Goal: Task Accomplishment & Management: Manage account settings

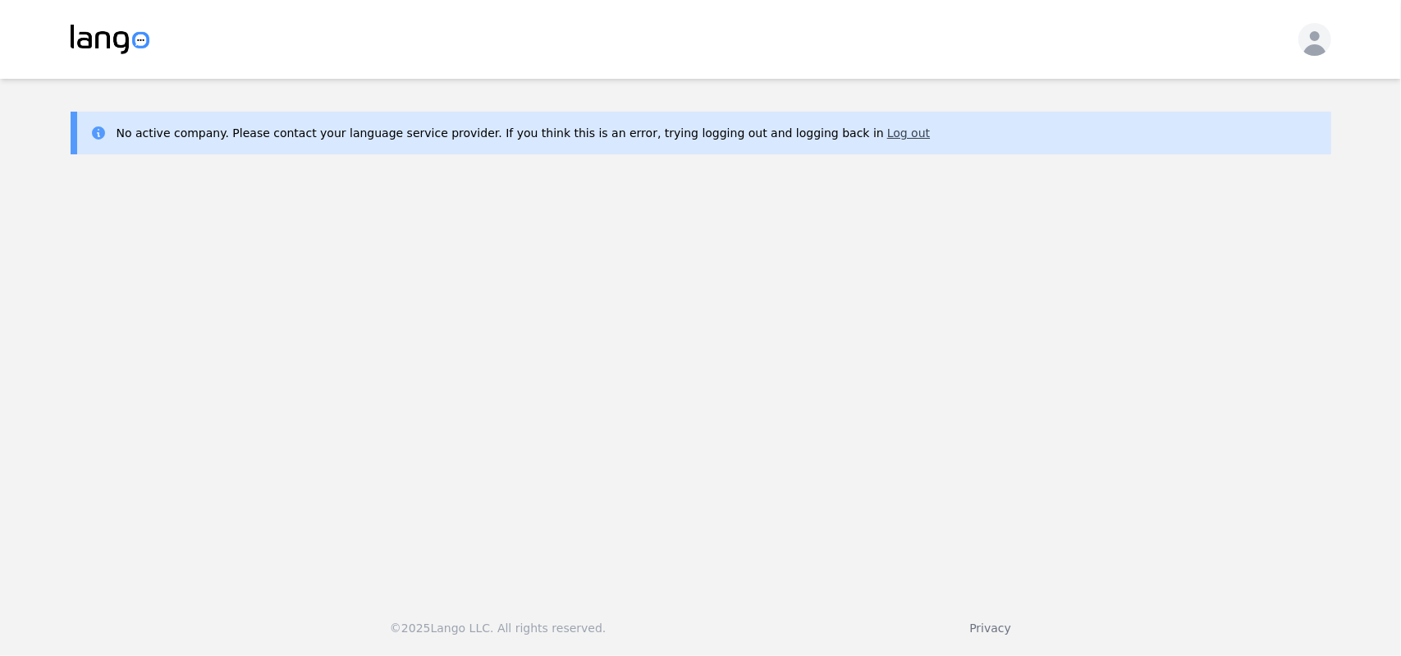
click at [887, 135] on button "Log out" at bounding box center [908, 133] width 43 height 16
click at [887, 133] on button "Log out" at bounding box center [908, 133] width 43 height 16
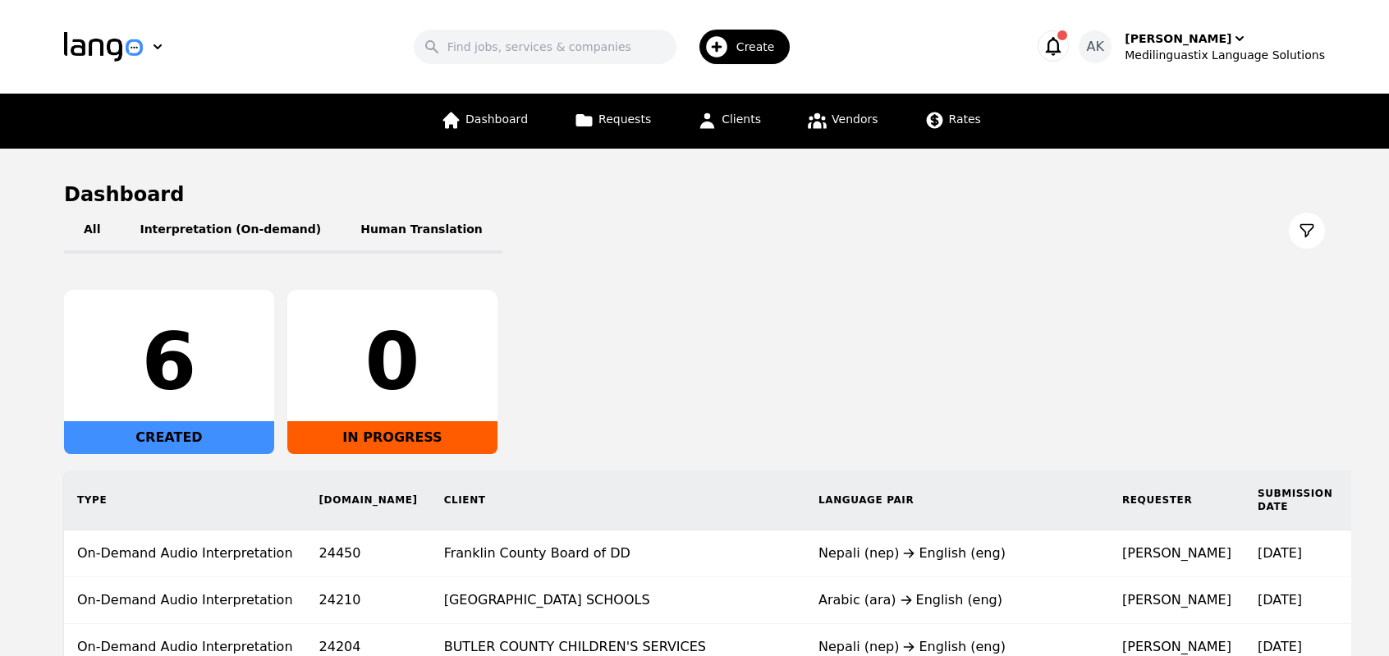
click at [1061, 53] on icon "button" at bounding box center [1054, 46] width 16 height 19
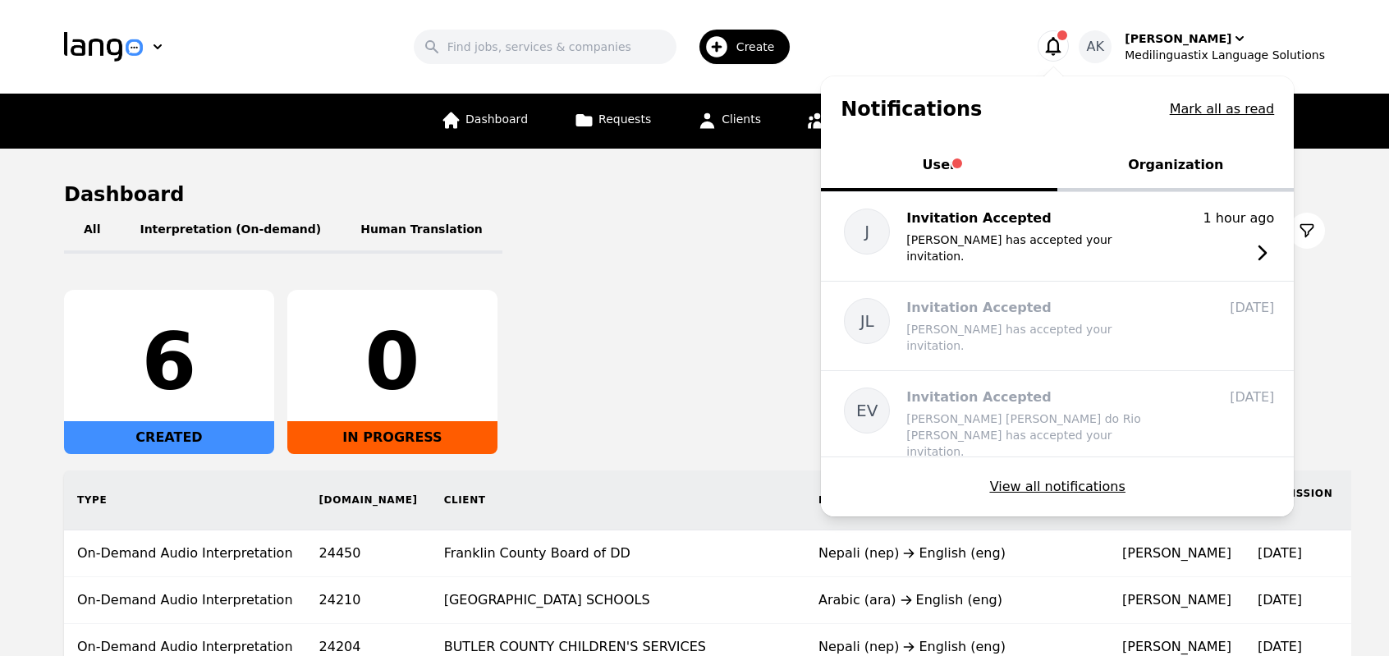
click at [1061, 53] on icon "button" at bounding box center [1054, 46] width 16 height 19
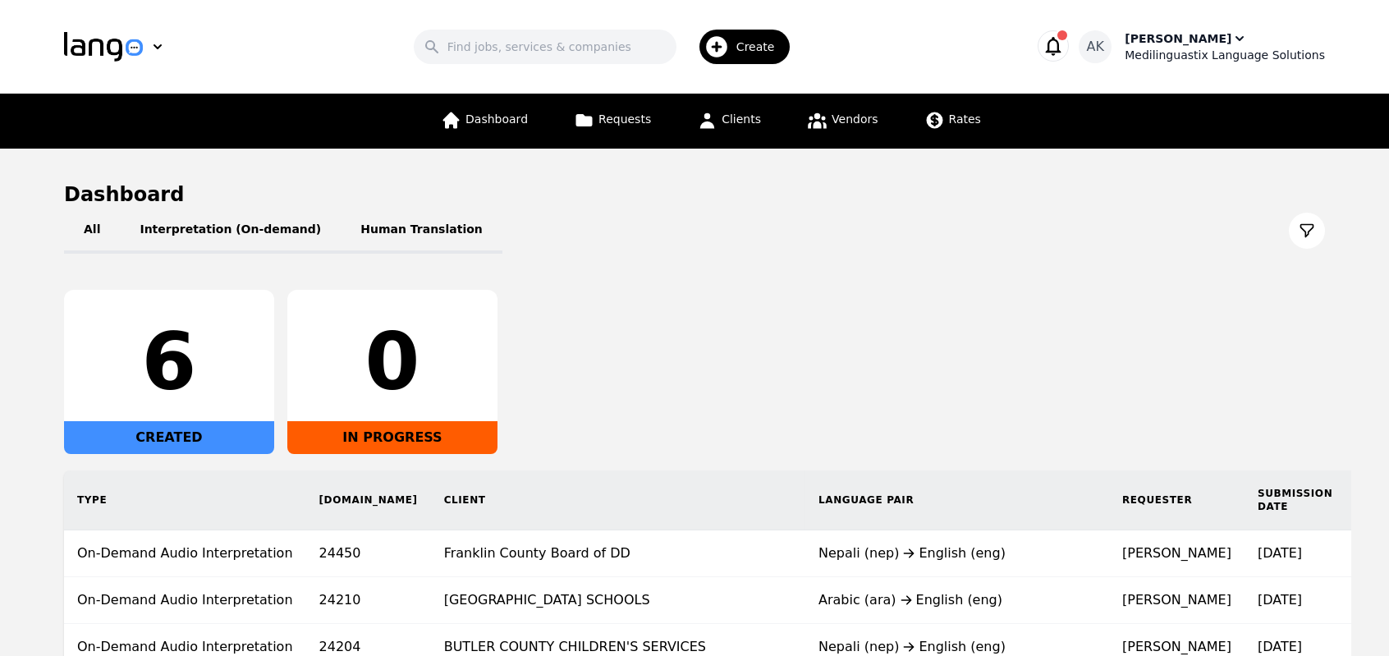
click at [1182, 48] on div "Medilinguastix Language Solutions" at bounding box center [1224, 55] width 200 height 16
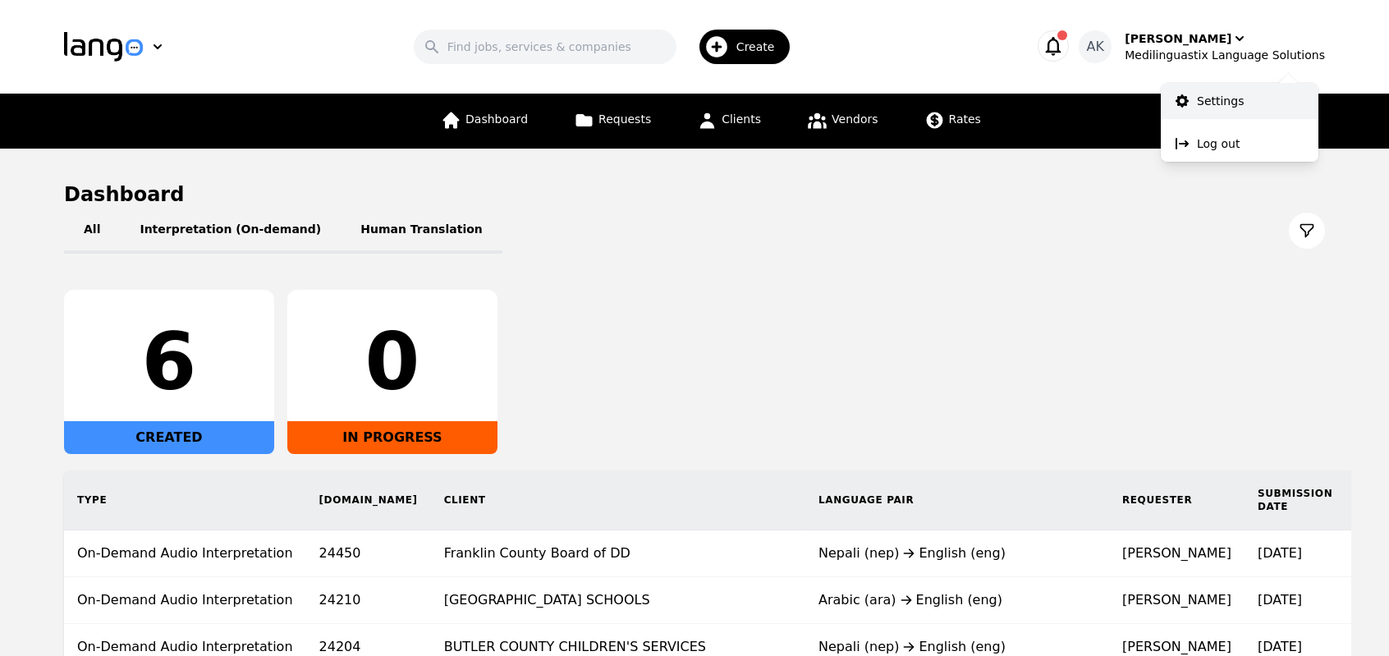
click at [1206, 104] on p "Settings" at bounding box center [1220, 101] width 47 height 16
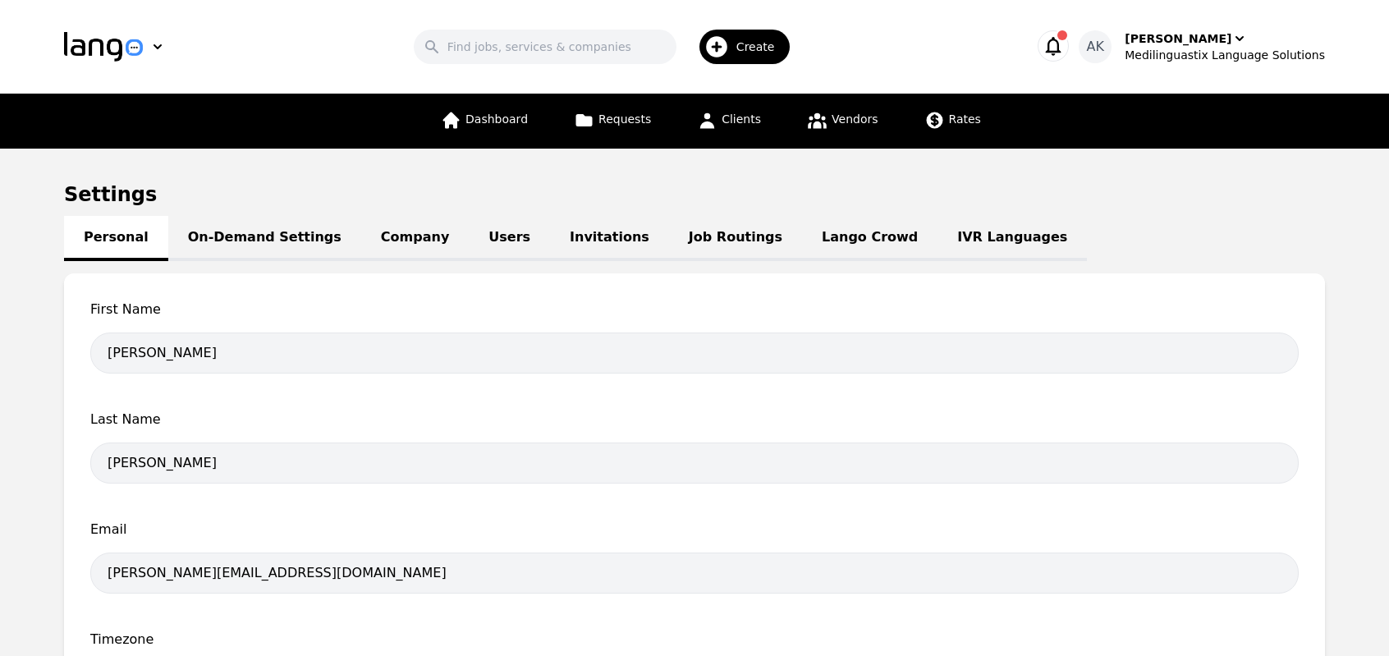
click at [669, 239] on link "Job Routings" at bounding box center [735, 238] width 133 height 45
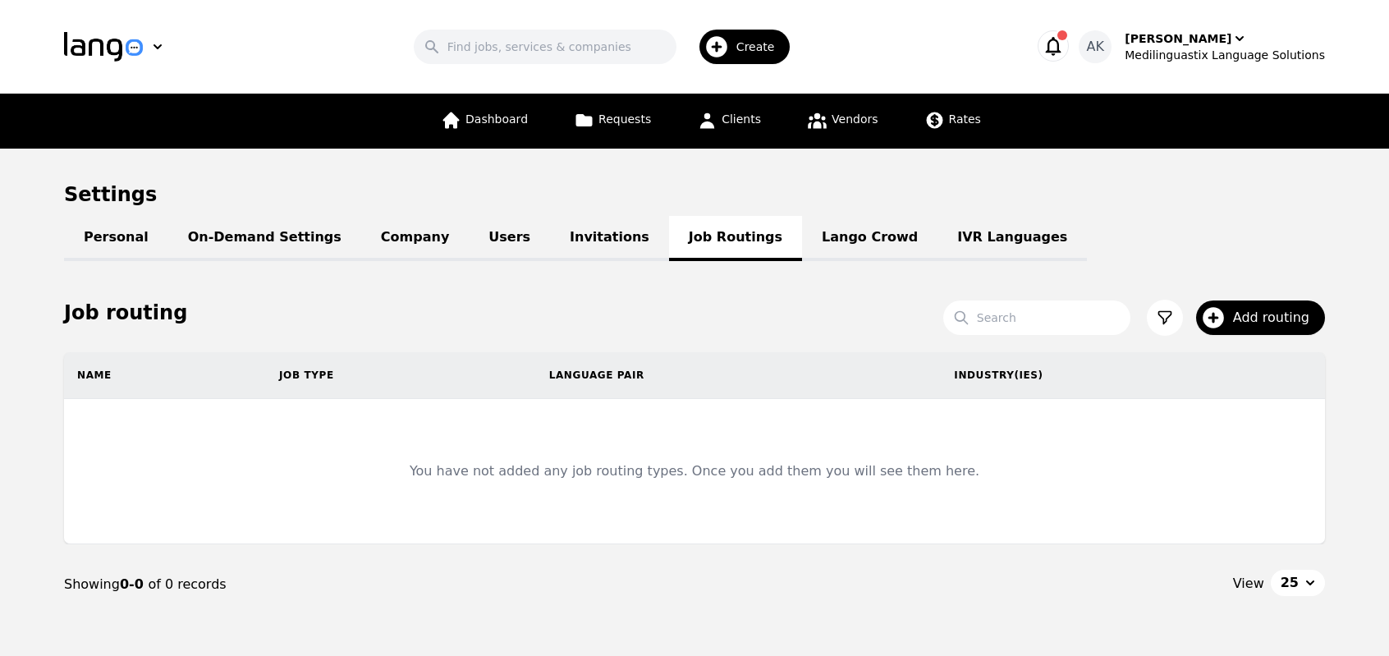
click at [937, 245] on link "IVR Languages" at bounding box center [1011, 238] width 149 height 45
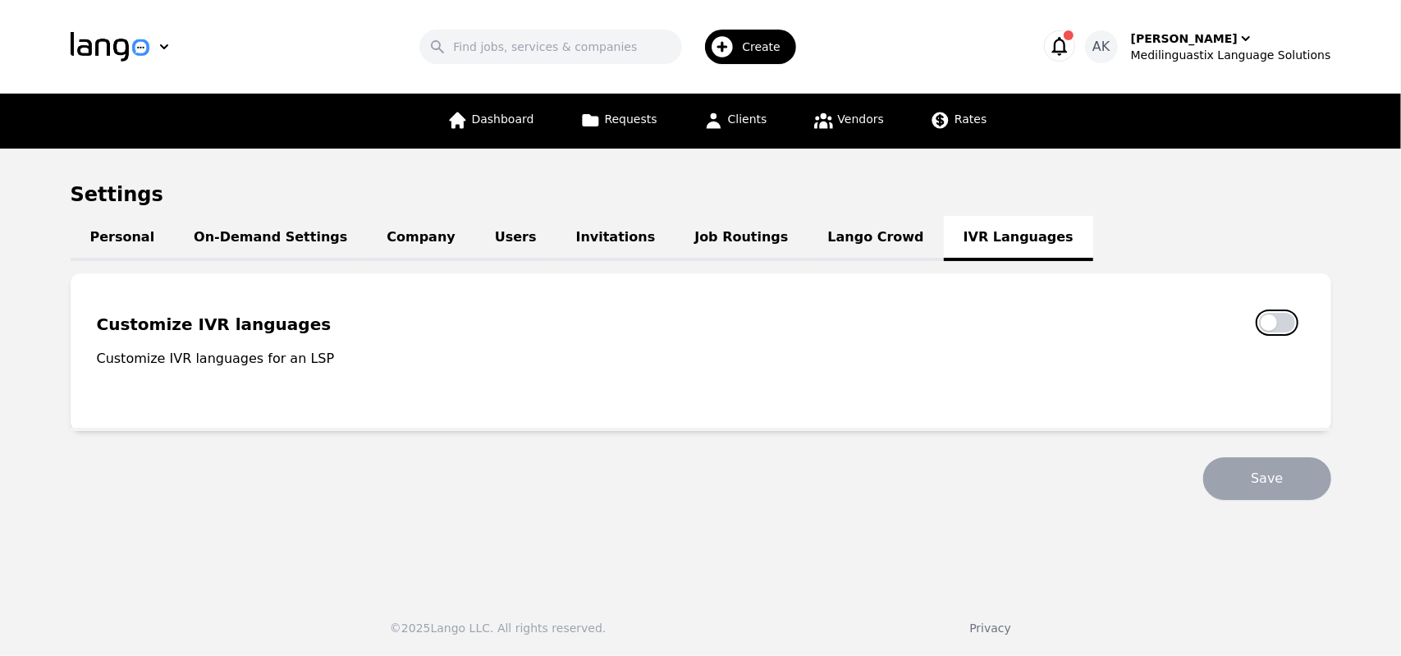
click at [1280, 319] on button "button" at bounding box center [1277, 323] width 36 height 20
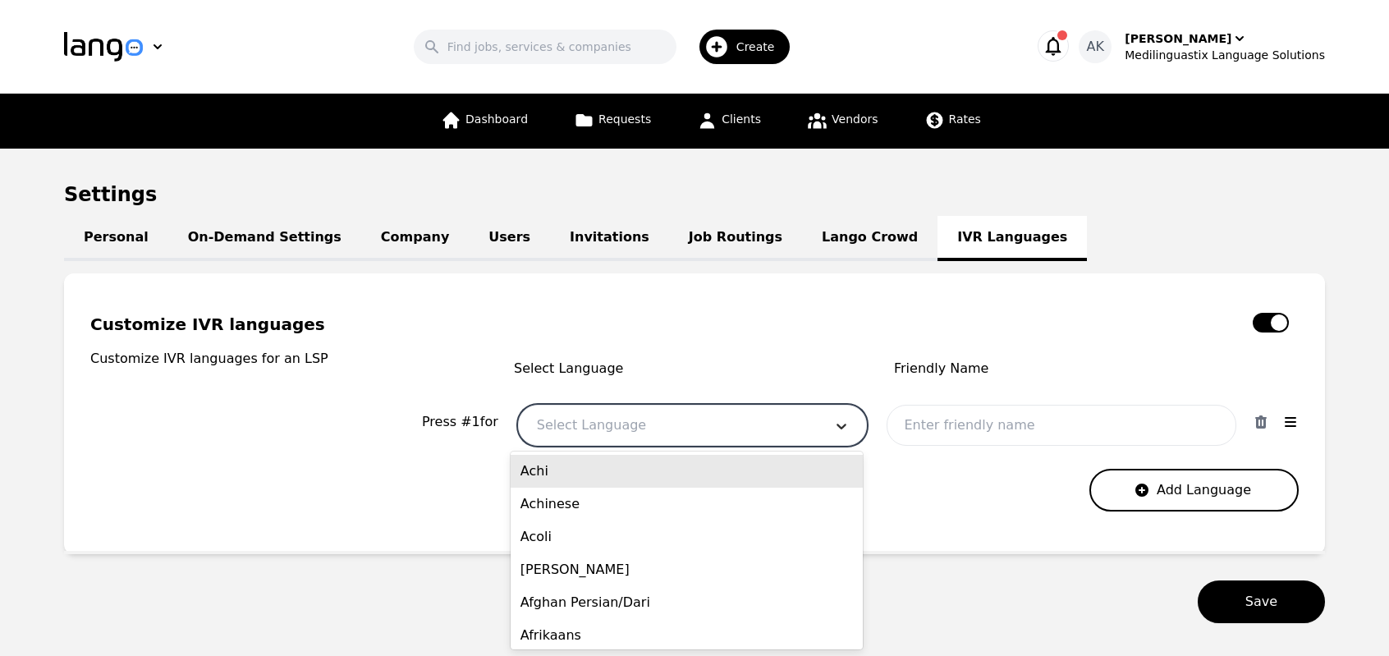
click at [844, 436] on div at bounding box center [841, 424] width 49 height 39
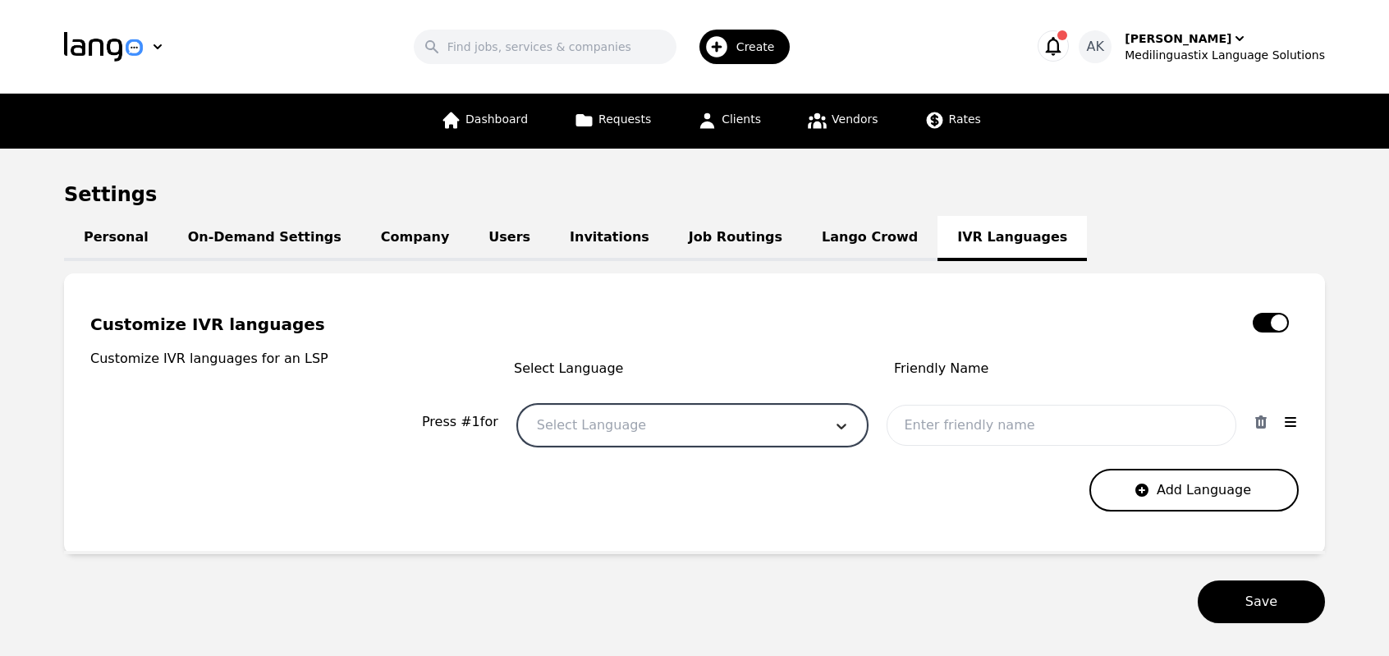
click at [844, 436] on div at bounding box center [841, 424] width 49 height 39
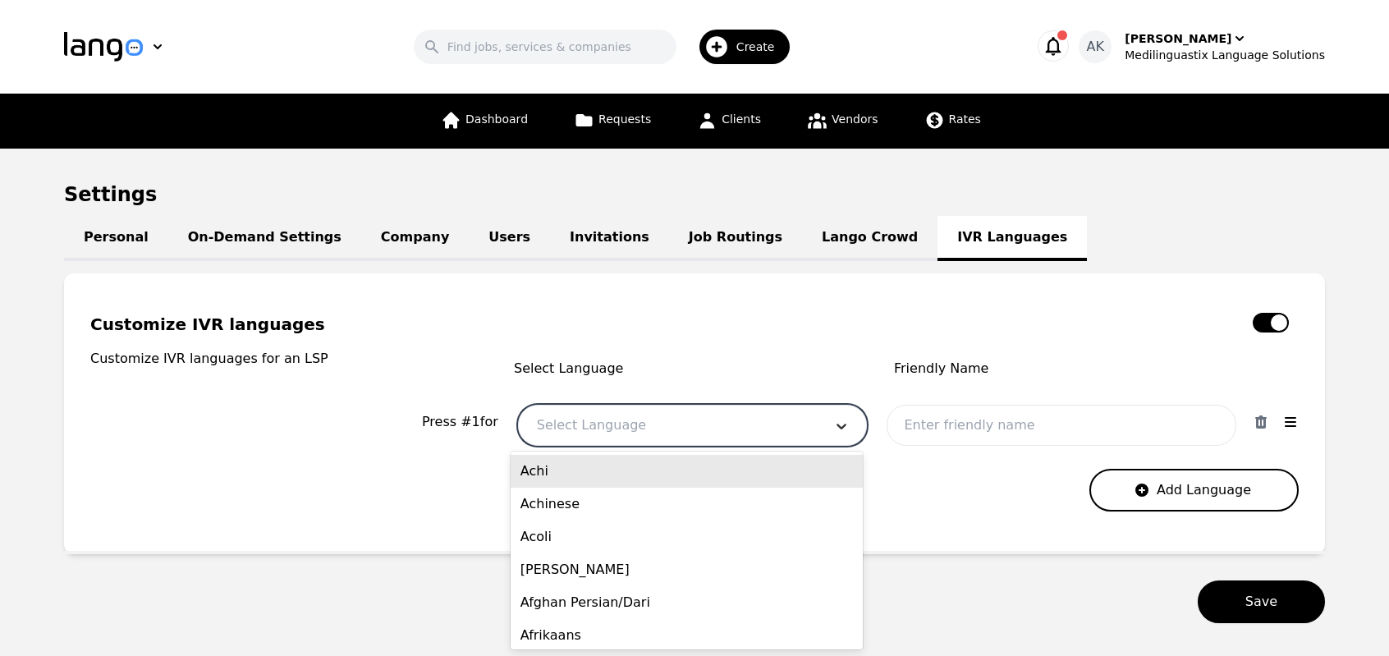
click at [844, 436] on div at bounding box center [841, 424] width 49 height 39
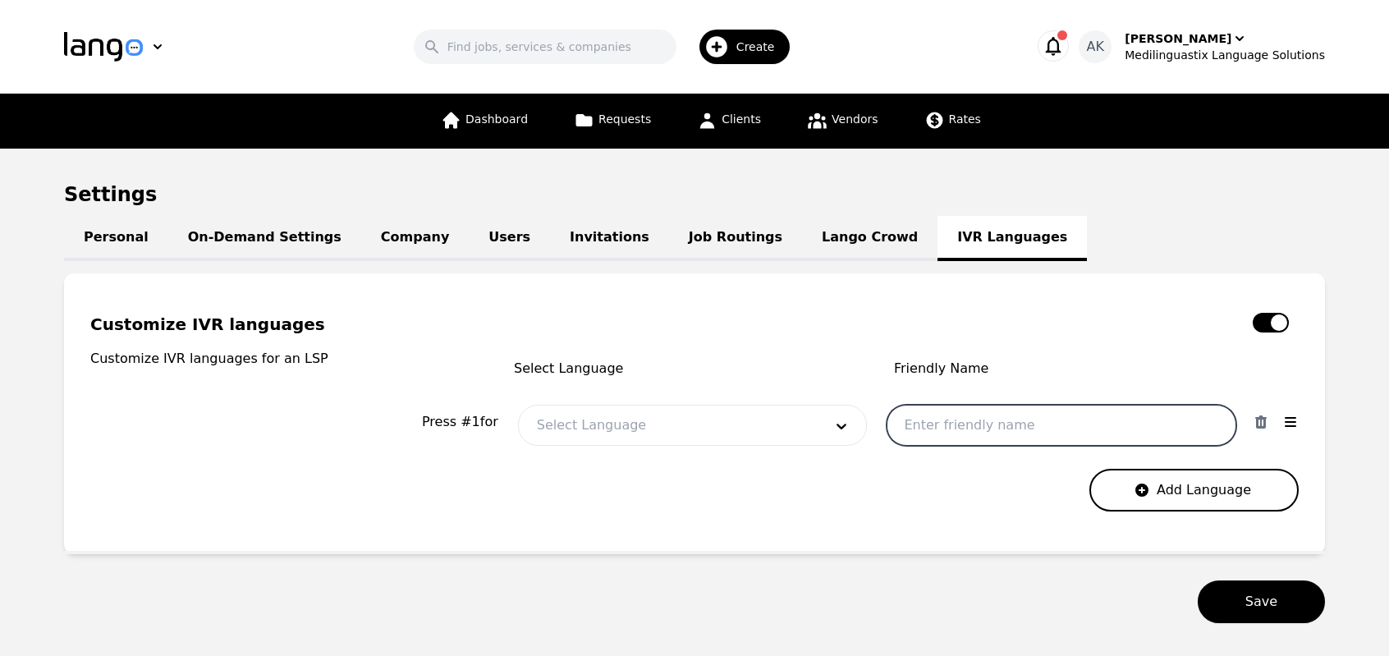
click at [1084, 425] on input "text" at bounding box center [1061, 425] width 350 height 41
click at [738, 436] on div at bounding box center [668, 424] width 299 height 39
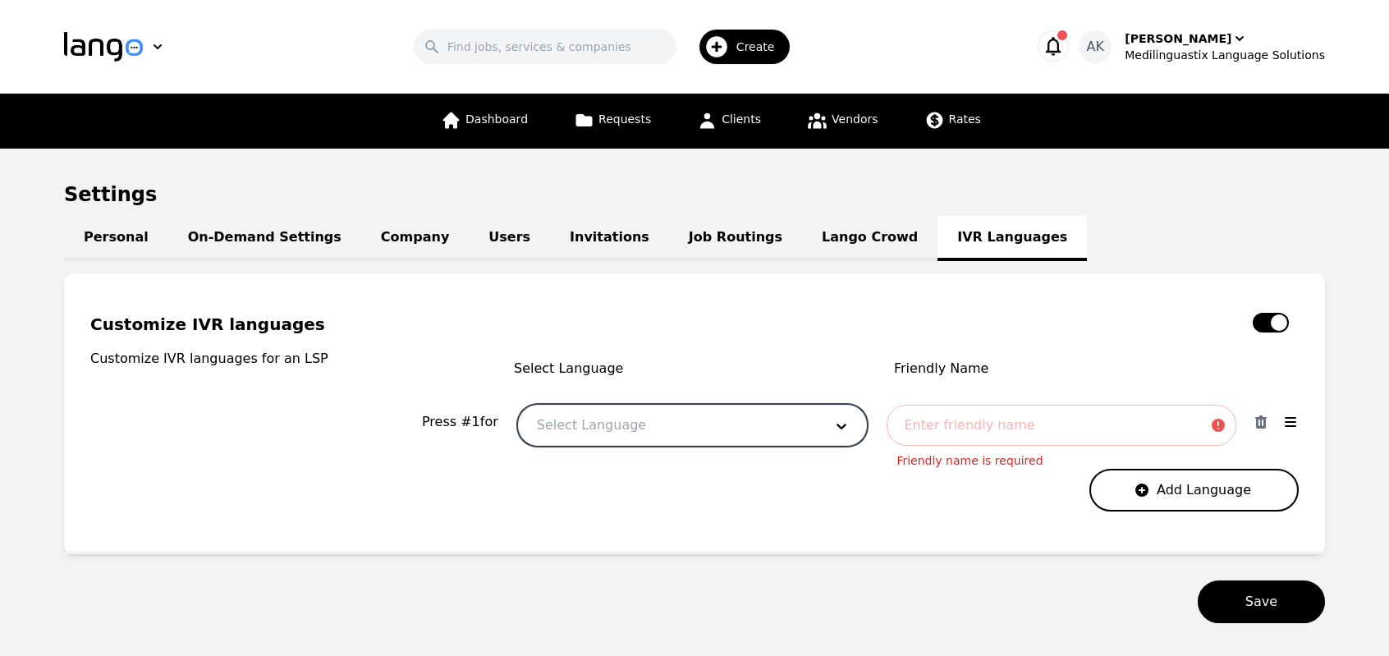
click at [738, 436] on div at bounding box center [668, 424] width 299 height 39
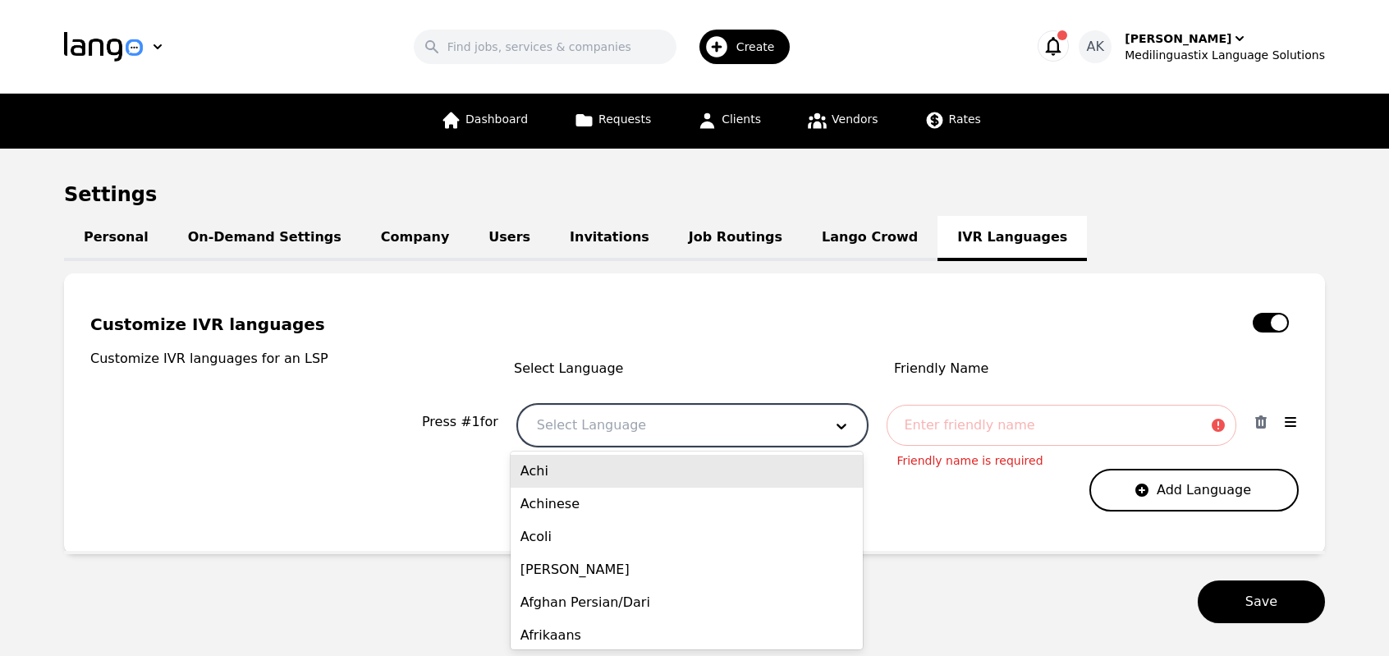
click at [738, 436] on div at bounding box center [668, 424] width 299 height 39
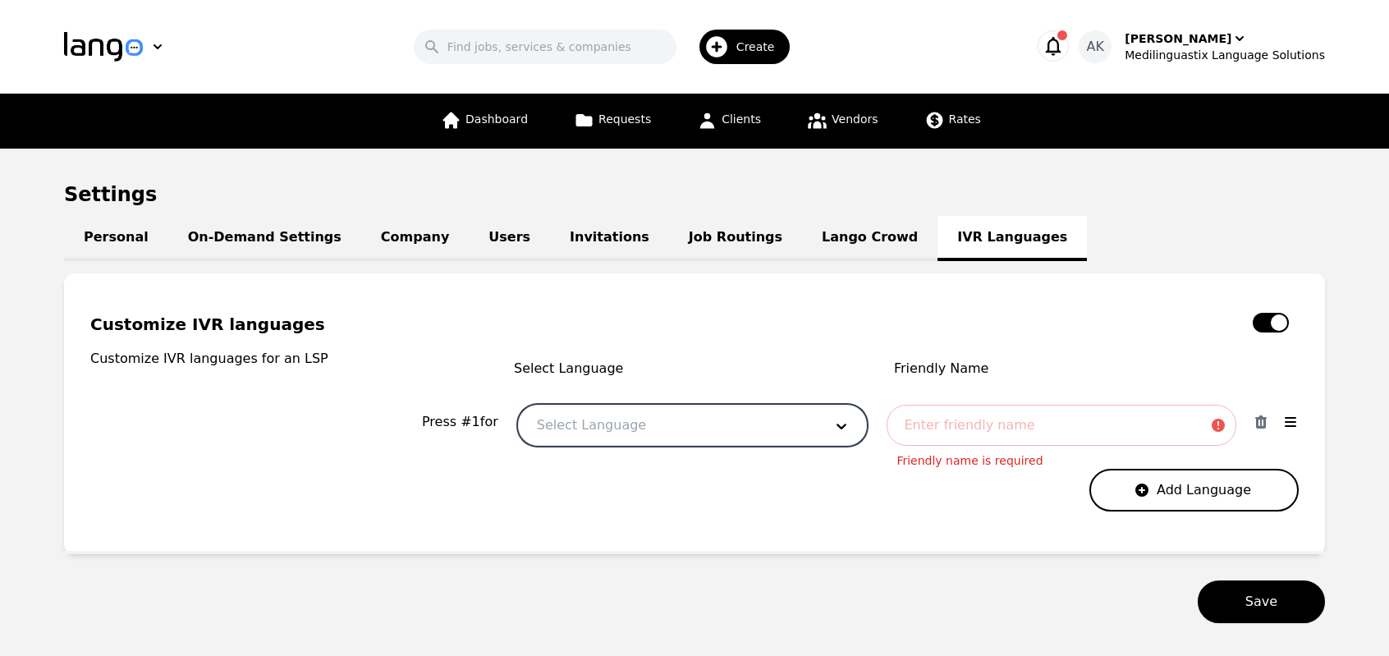
click at [738, 436] on div at bounding box center [668, 424] width 299 height 39
click at [1261, 319] on button "button" at bounding box center [1270, 323] width 36 height 20
checkbox input "false"
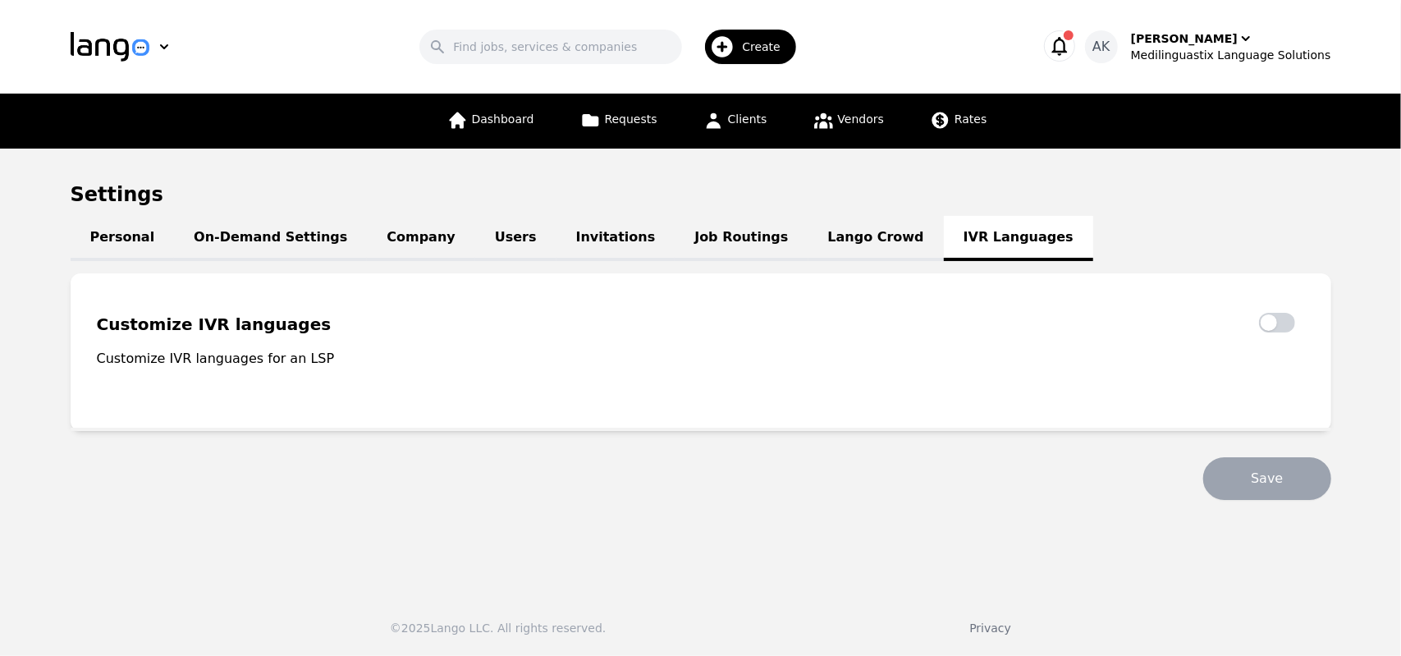
click at [696, 248] on link "Job Routings" at bounding box center [741, 238] width 133 height 45
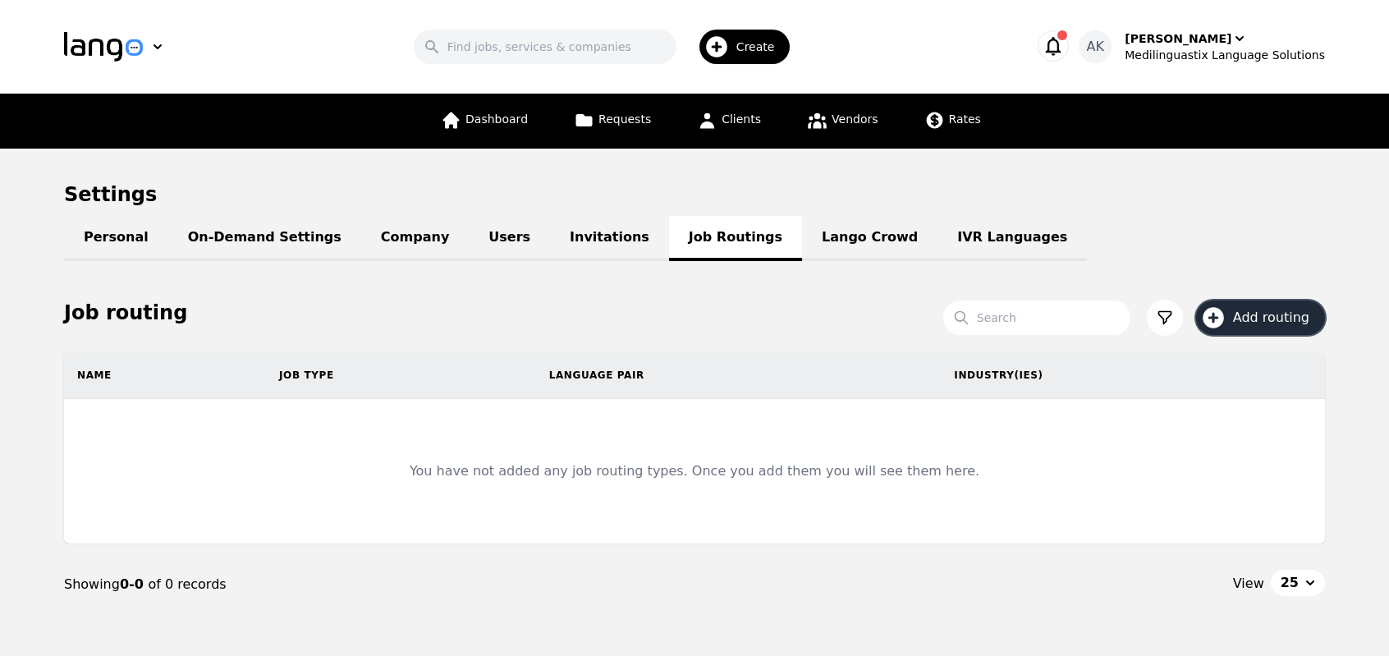
click at [1230, 319] on button "Add routing" at bounding box center [1260, 317] width 129 height 34
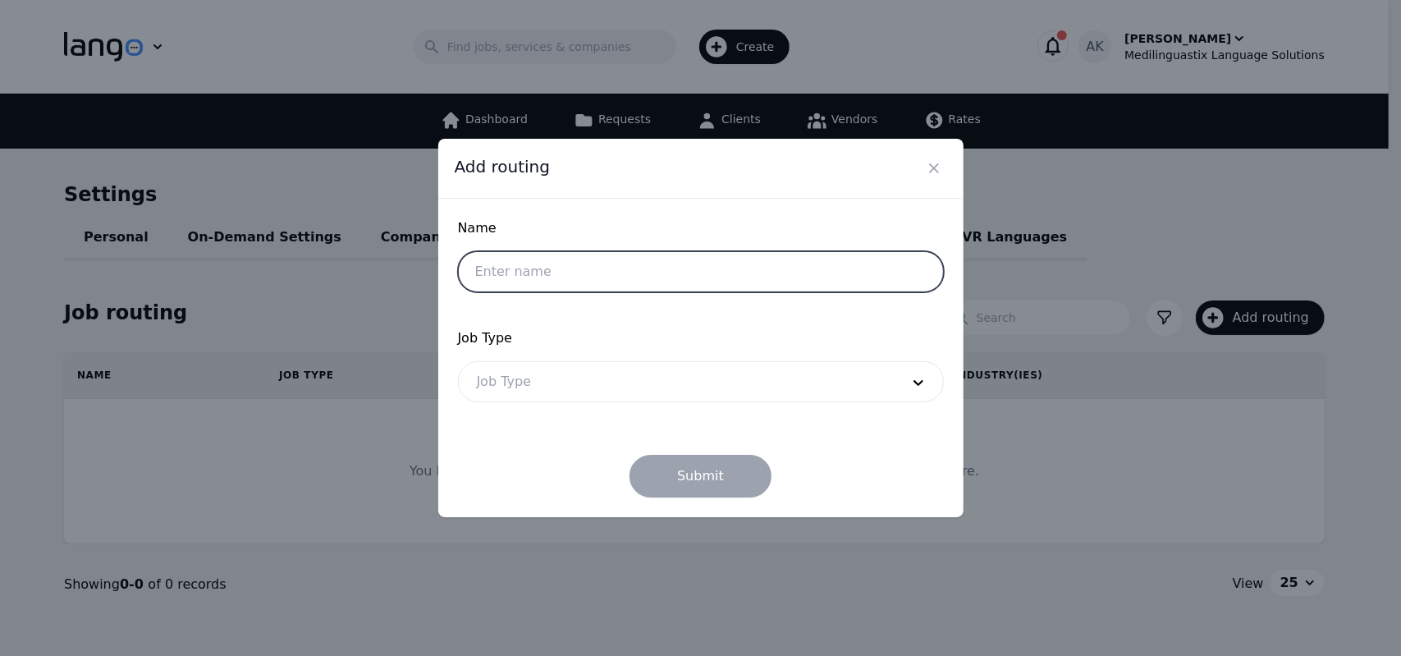
click at [661, 273] on input "text" at bounding box center [701, 271] width 486 height 41
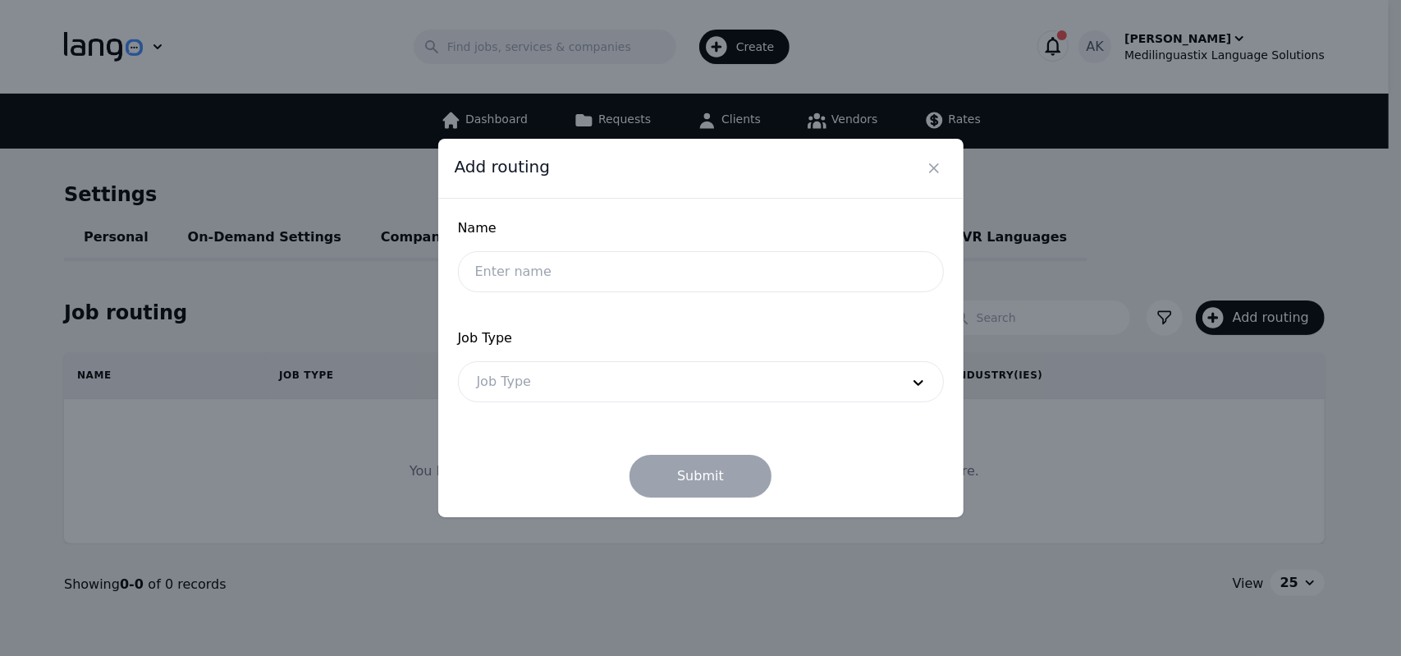
click at [736, 341] on span "Job Type" at bounding box center [701, 338] width 486 height 20
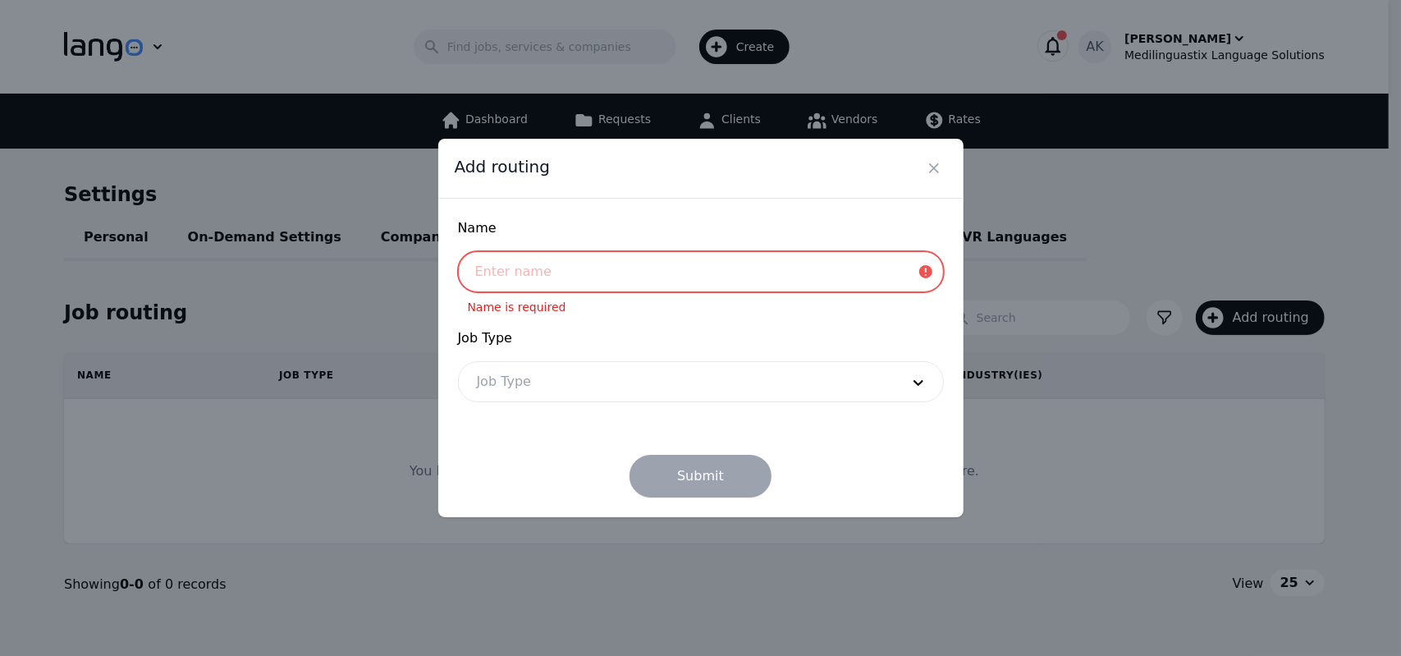
click at [666, 278] on input "text" at bounding box center [701, 271] width 486 height 41
type input "Russian"
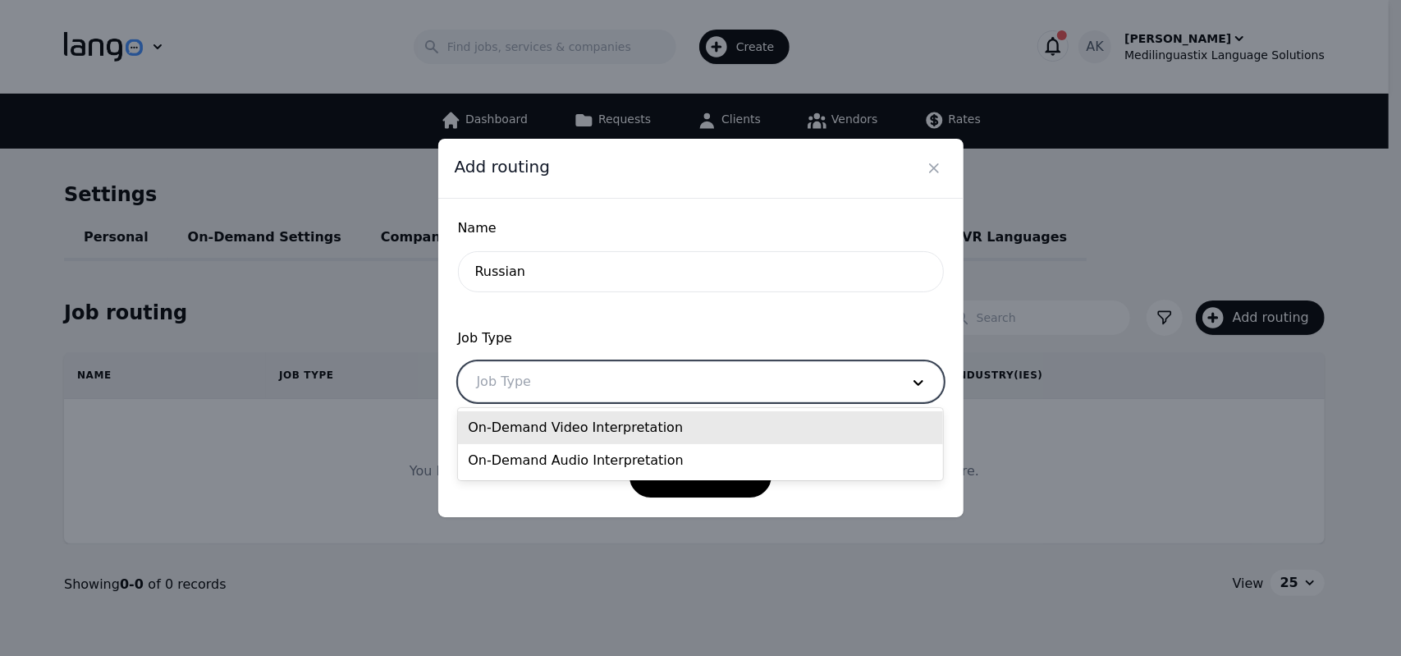
click at [601, 375] on div at bounding box center [676, 381] width 435 height 39
click at [556, 437] on div "On-Demand Video Interpretation" at bounding box center [700, 427] width 485 height 33
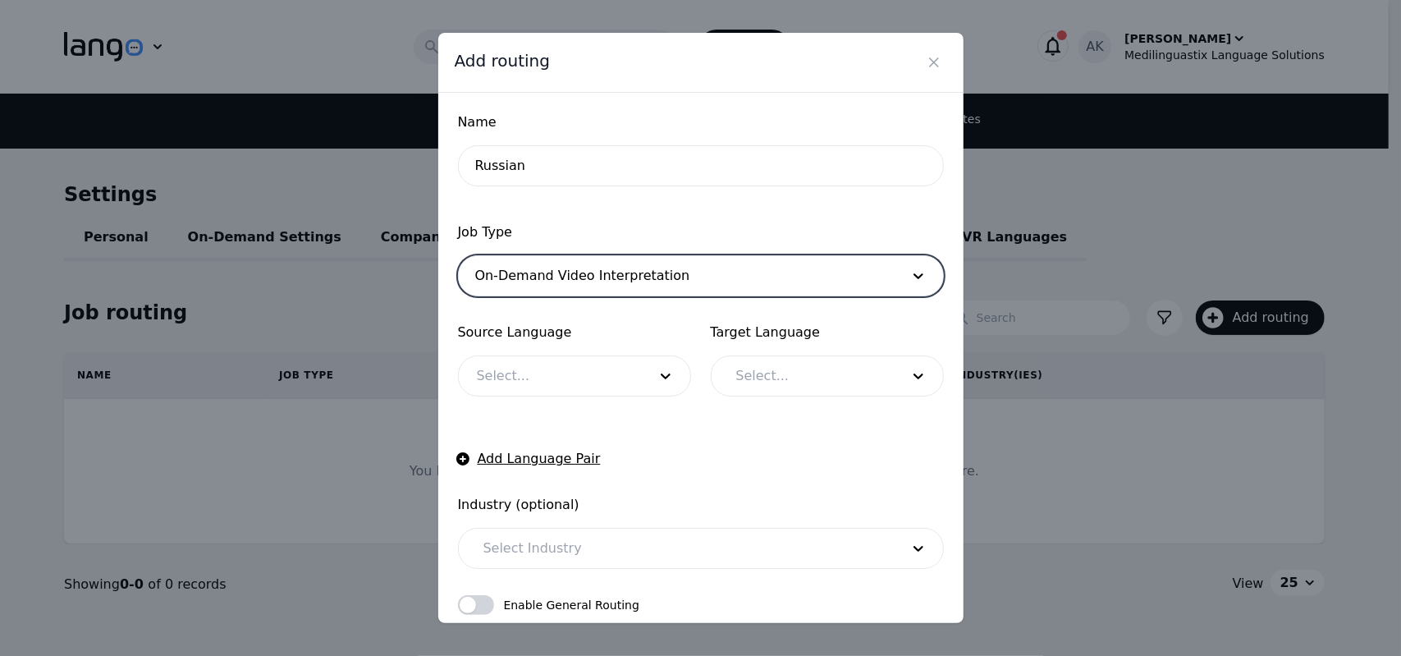
click at [556, 287] on div at bounding box center [676, 275] width 435 height 39
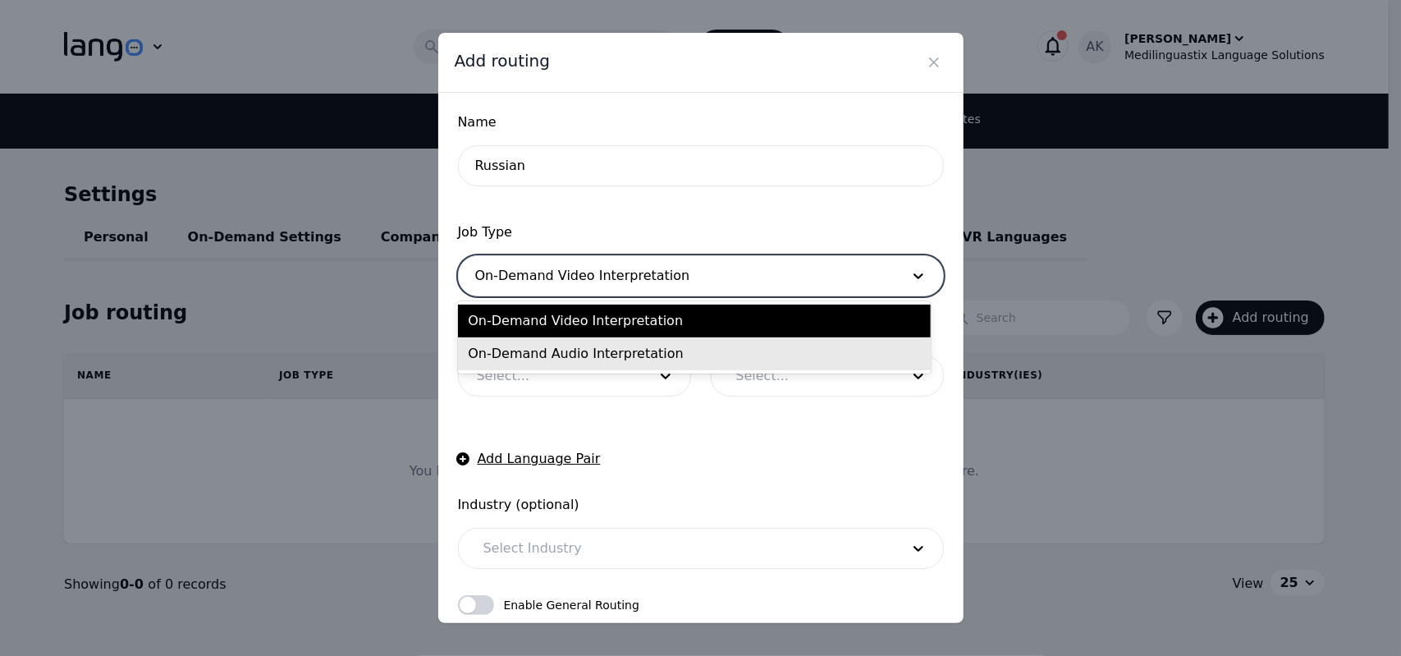
click at [545, 341] on div "On-Demand Audio Interpretation" at bounding box center [694, 353] width 472 height 33
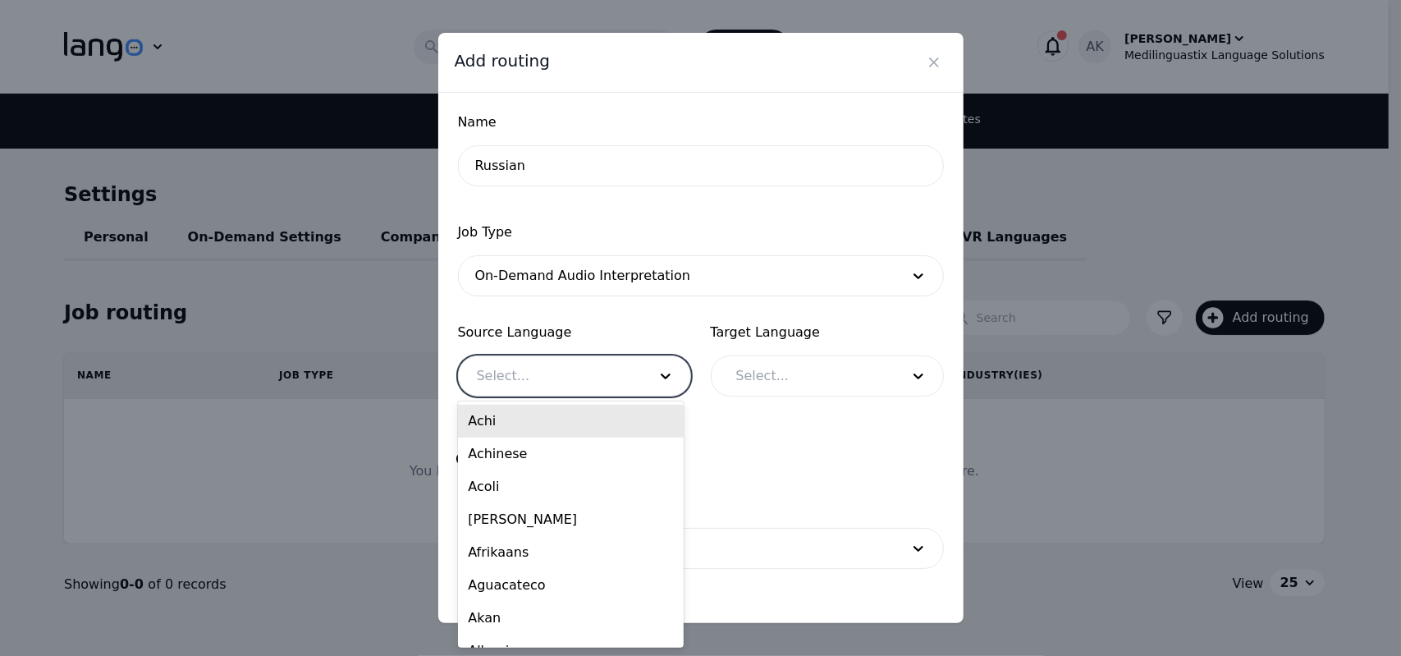
click at [551, 385] on div at bounding box center [550, 375] width 182 height 39
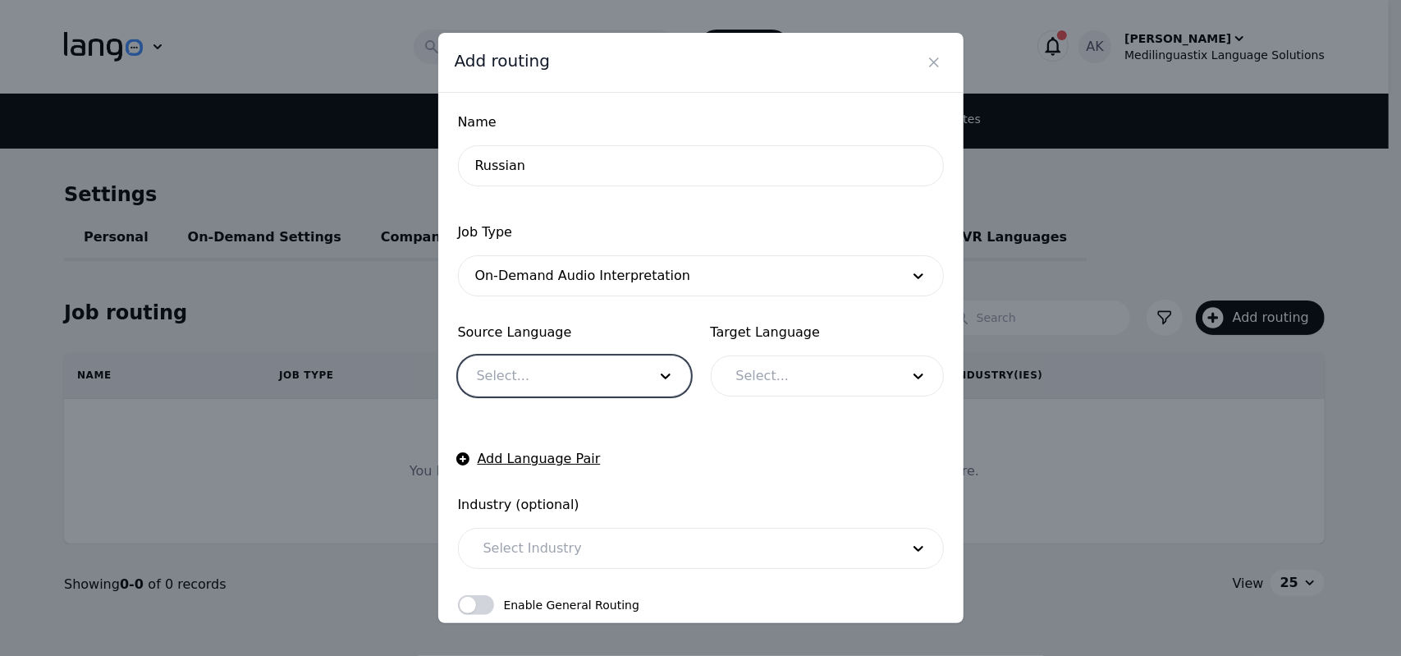
click at [551, 385] on div at bounding box center [550, 375] width 182 height 39
type input "english"
click at [553, 417] on div "English" at bounding box center [571, 421] width 226 height 33
click at [780, 354] on div "Target Language Select..." at bounding box center [827, 360] width 233 height 74
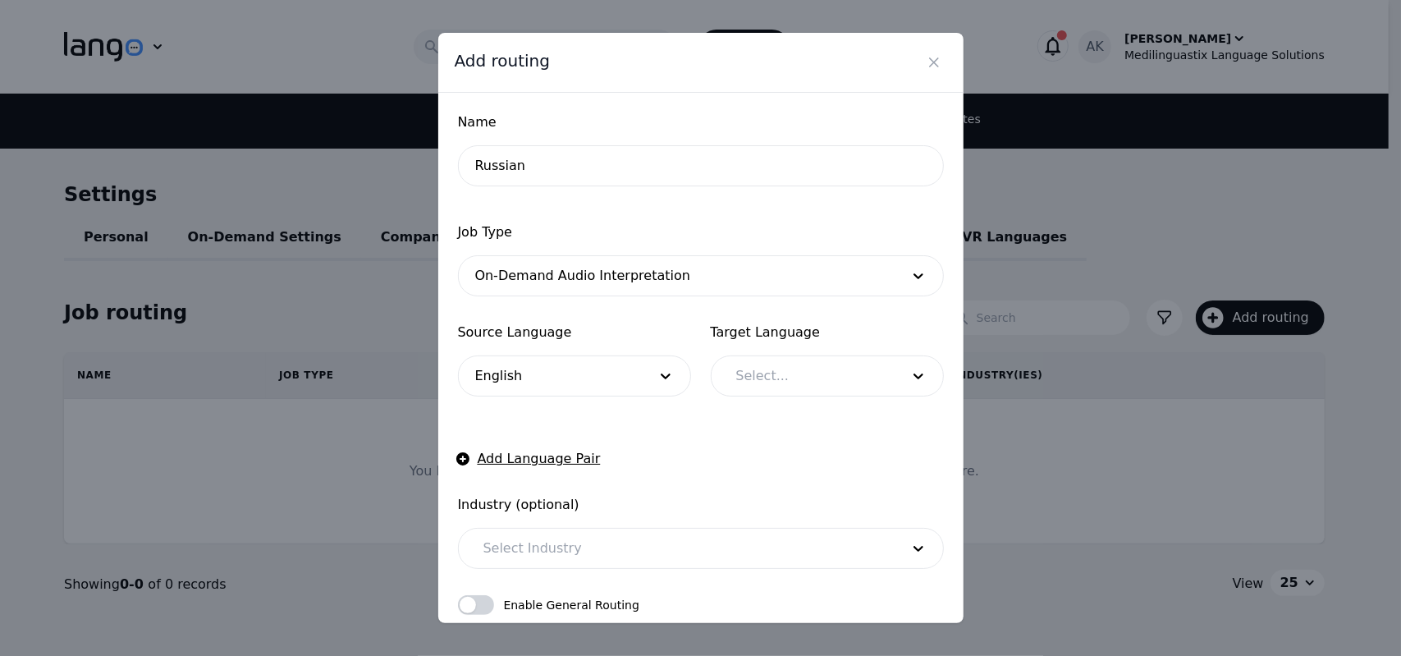
click at [760, 368] on div at bounding box center [806, 375] width 176 height 39
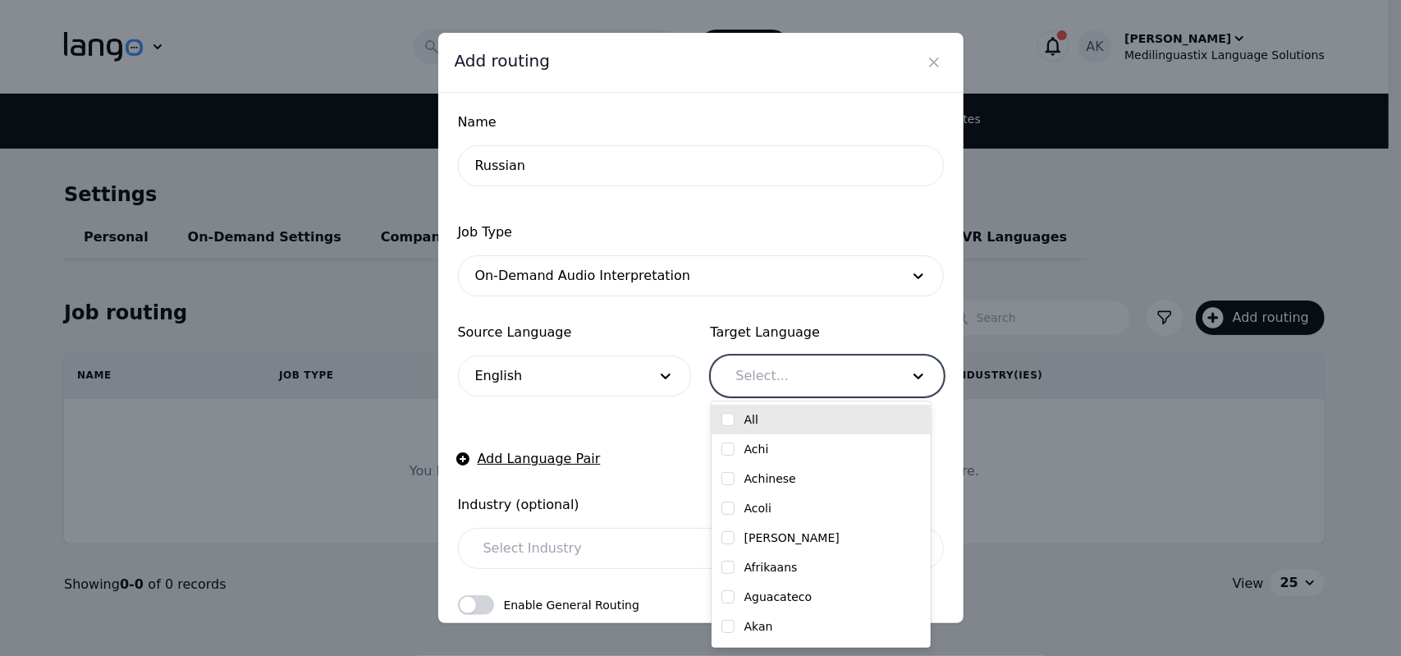
click at [730, 418] on input "checkbox" at bounding box center [727, 419] width 13 height 13
checkbox input "true"
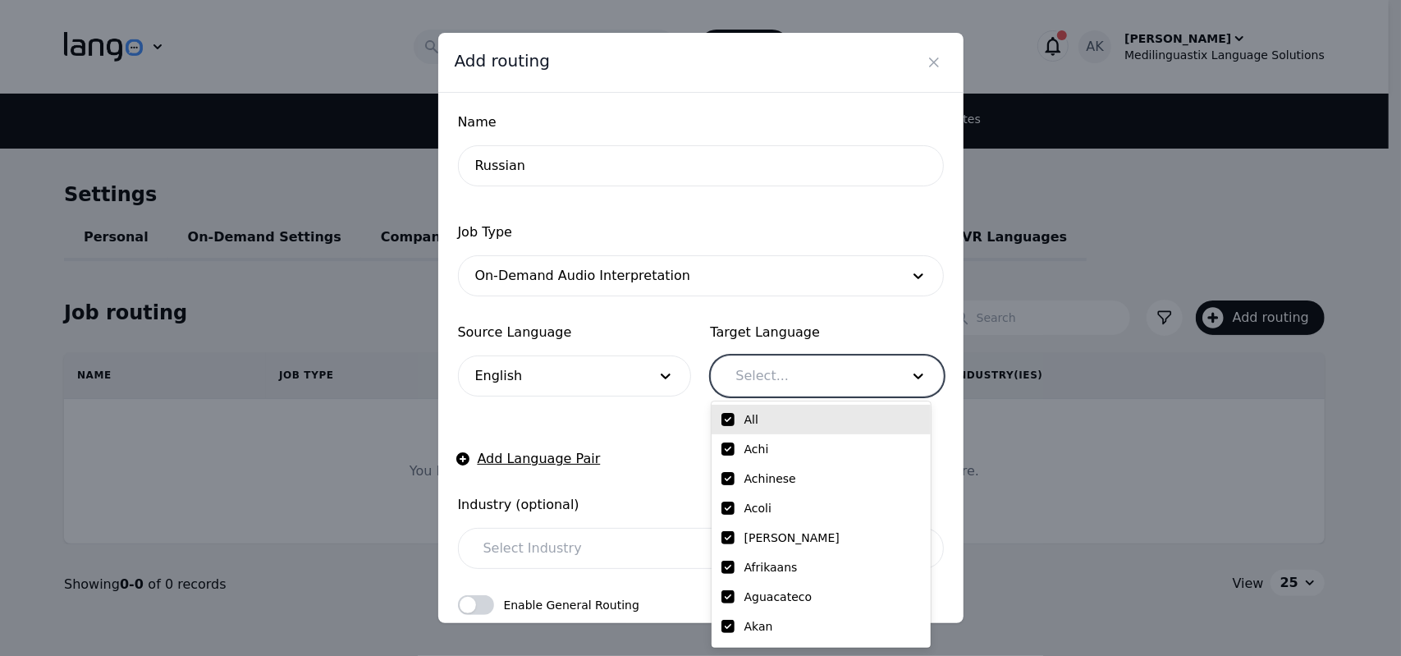
checkbox input "true"
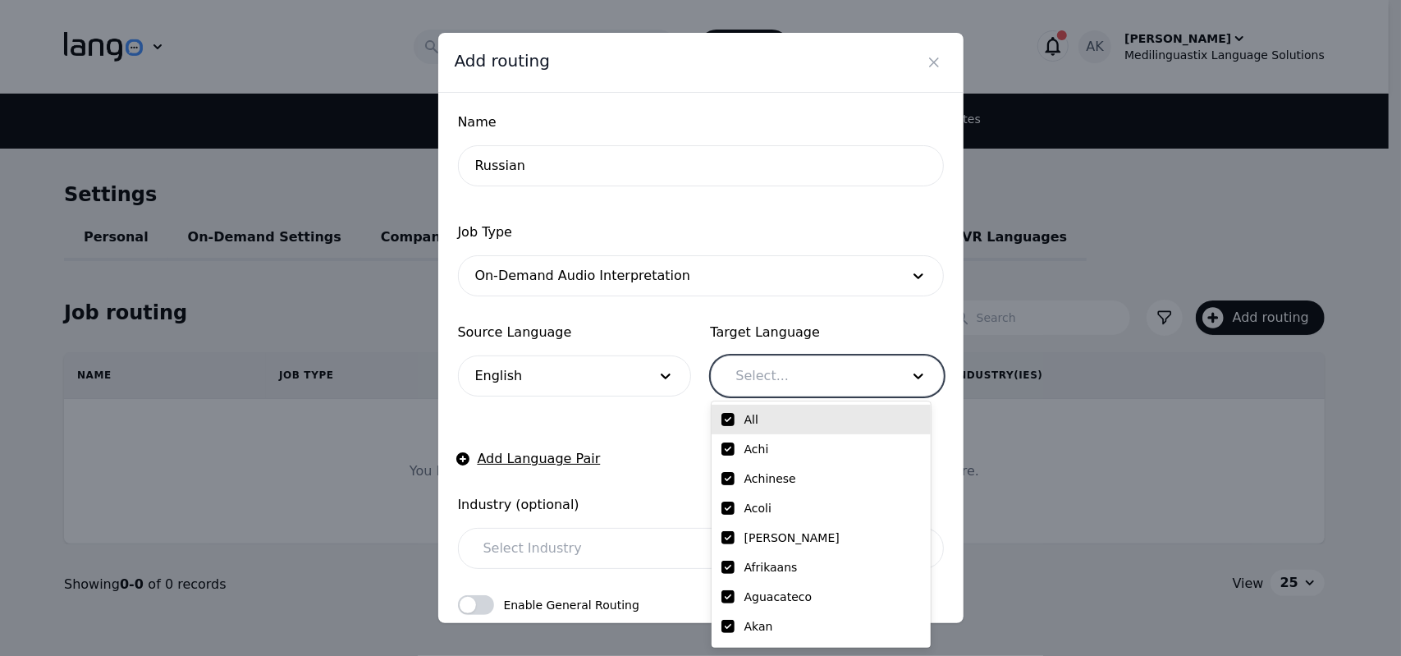
checkbox input "true"
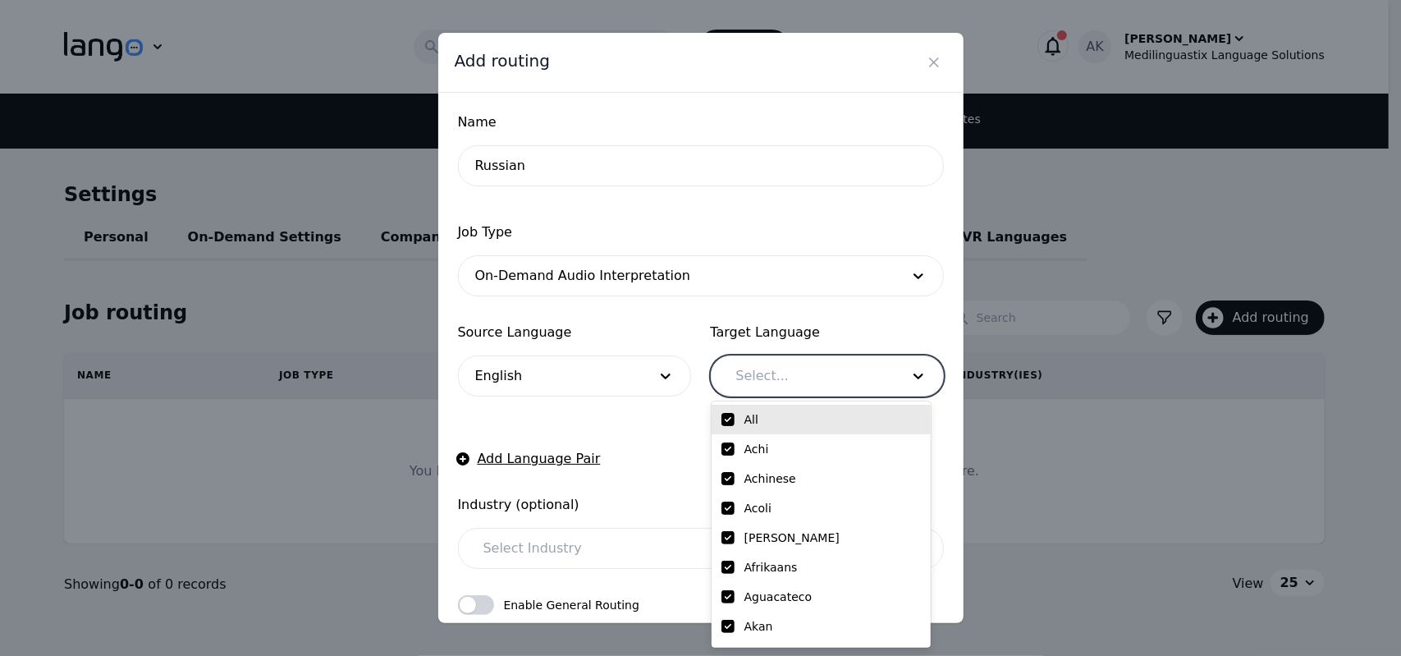
checkbox input "true"
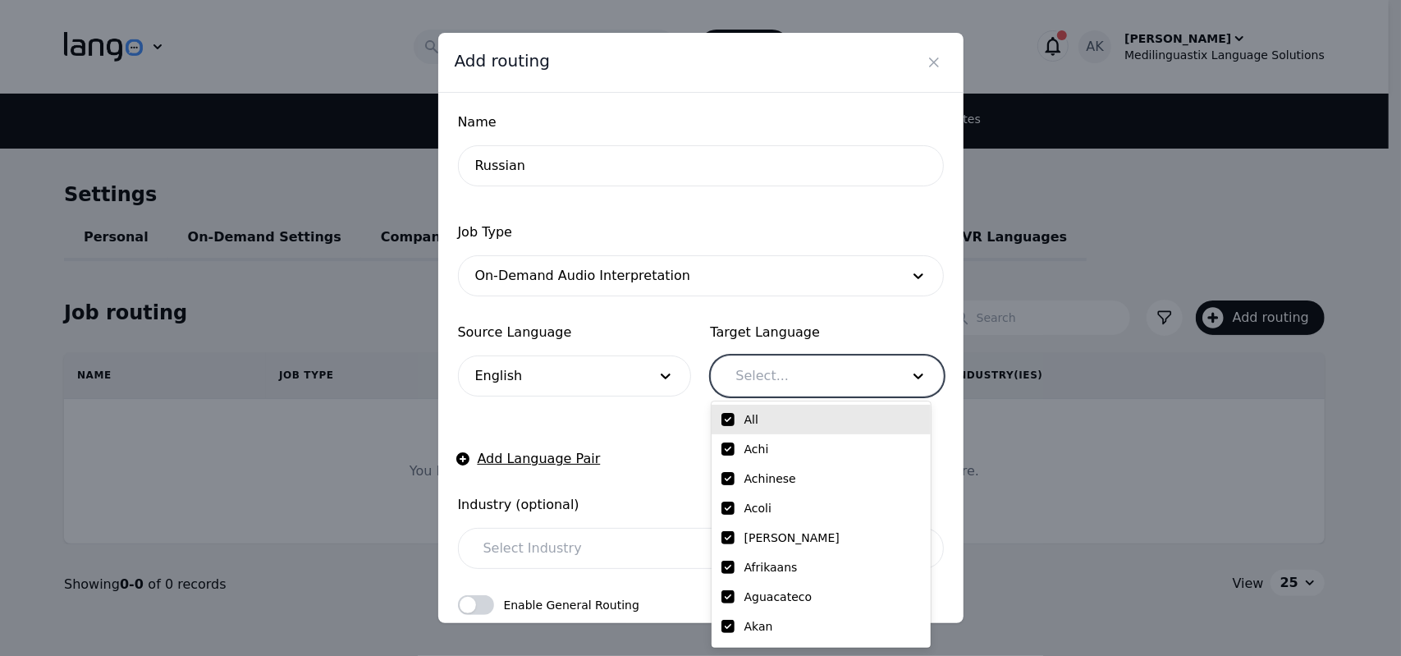
checkbox input "true"
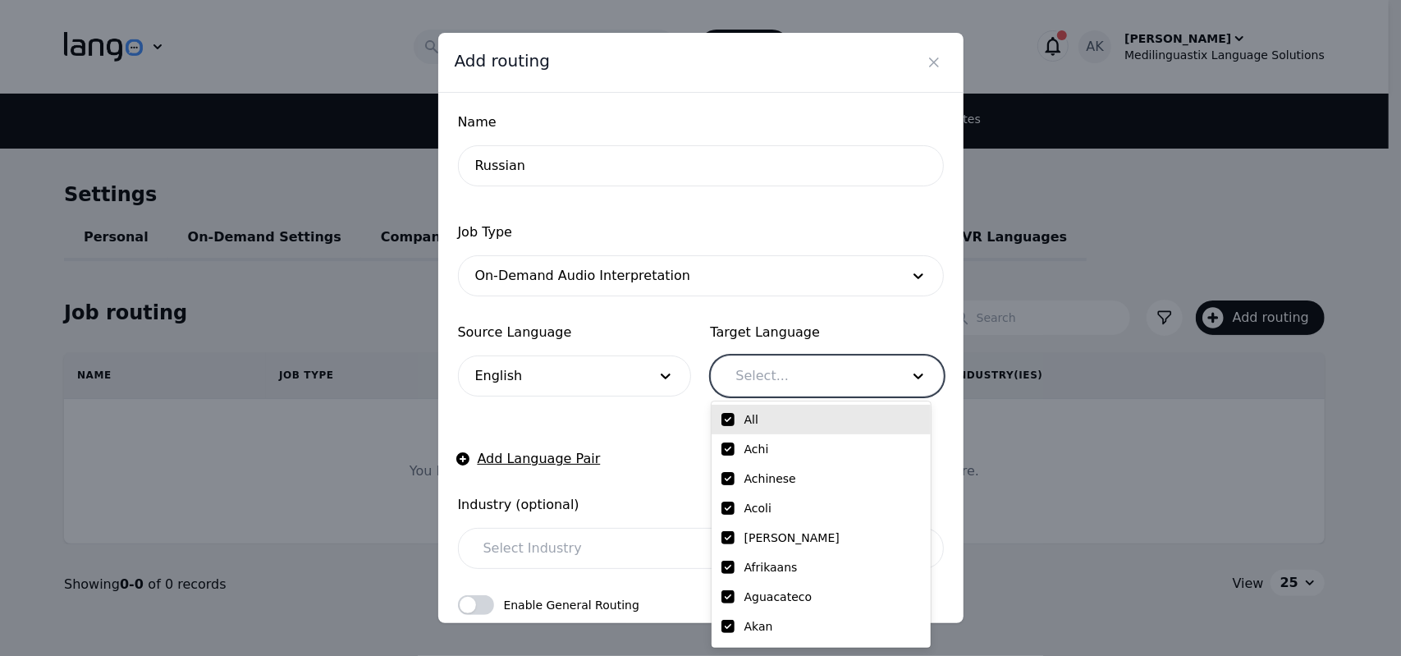
checkbox input "true"
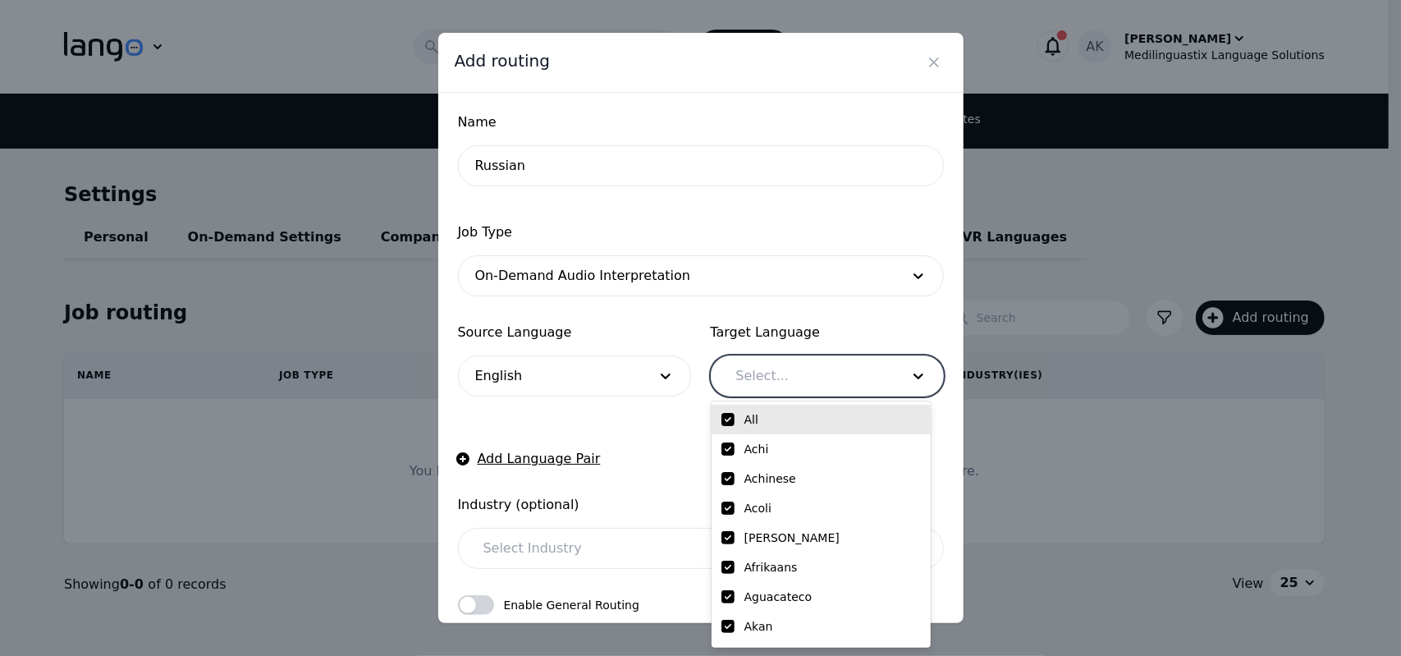
checkbox input "true"
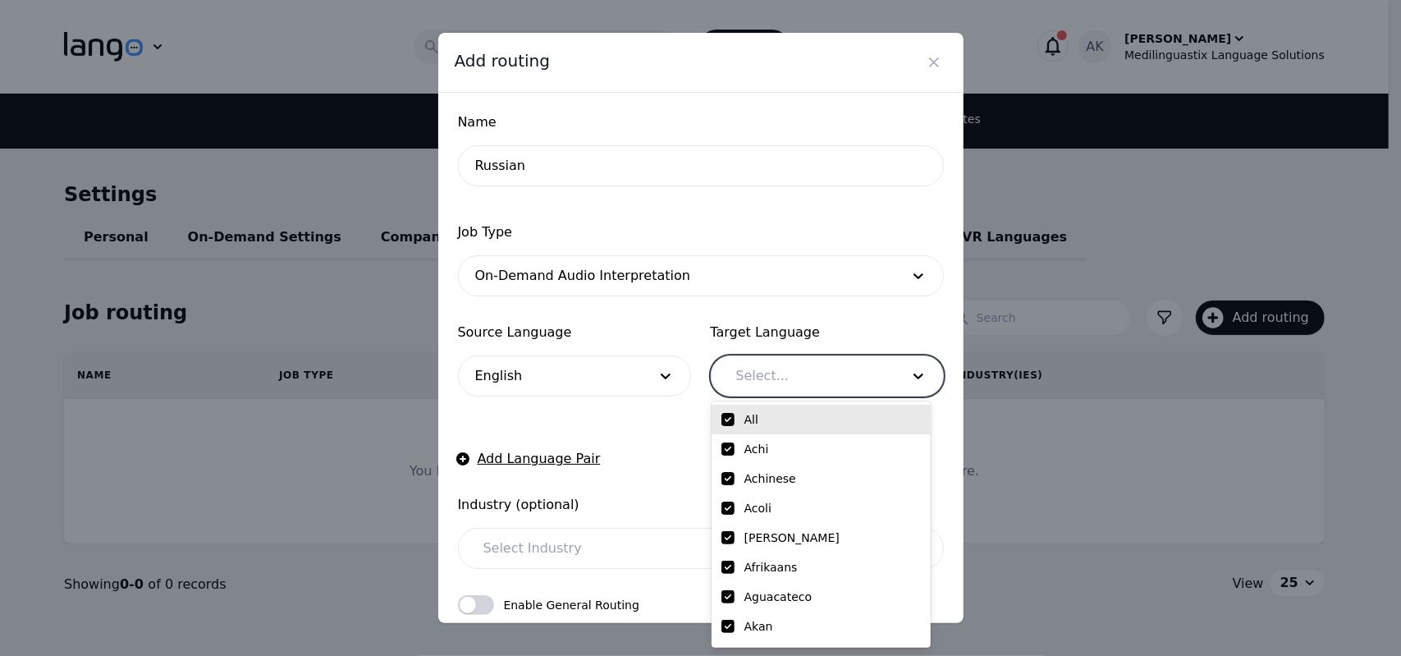
checkbox input "true"
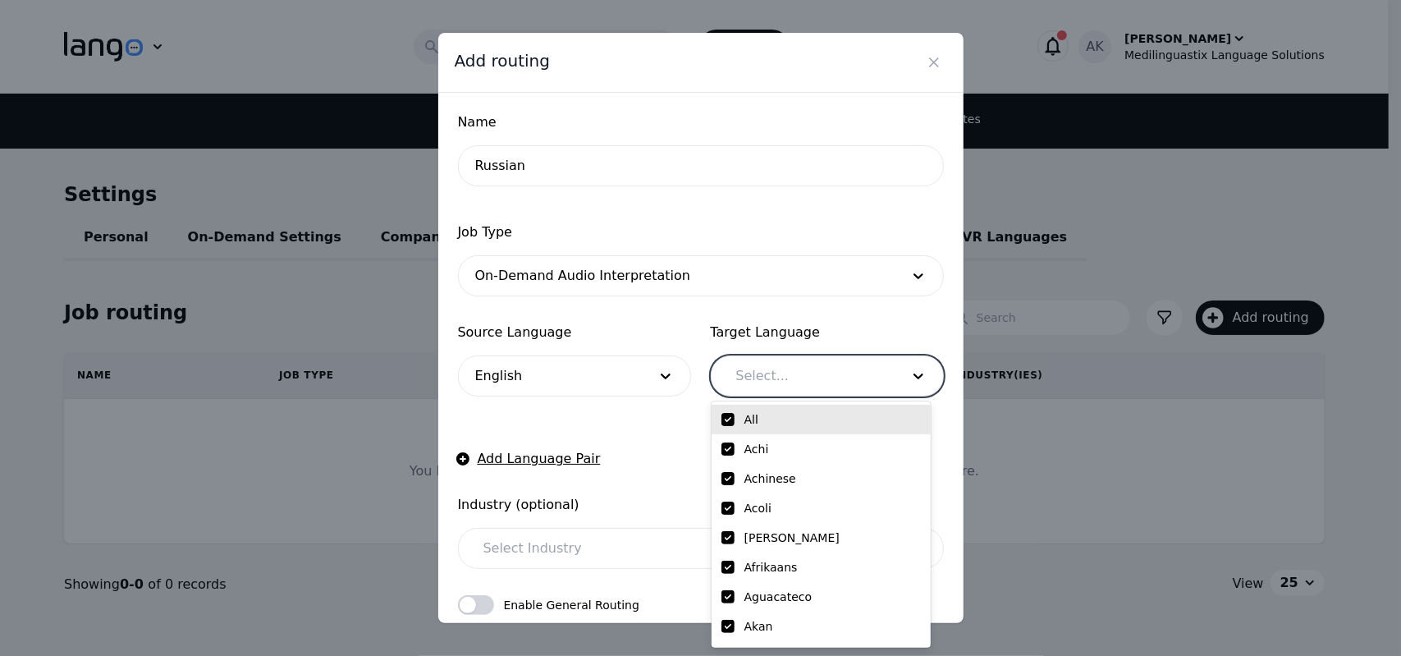
checkbox input "true"
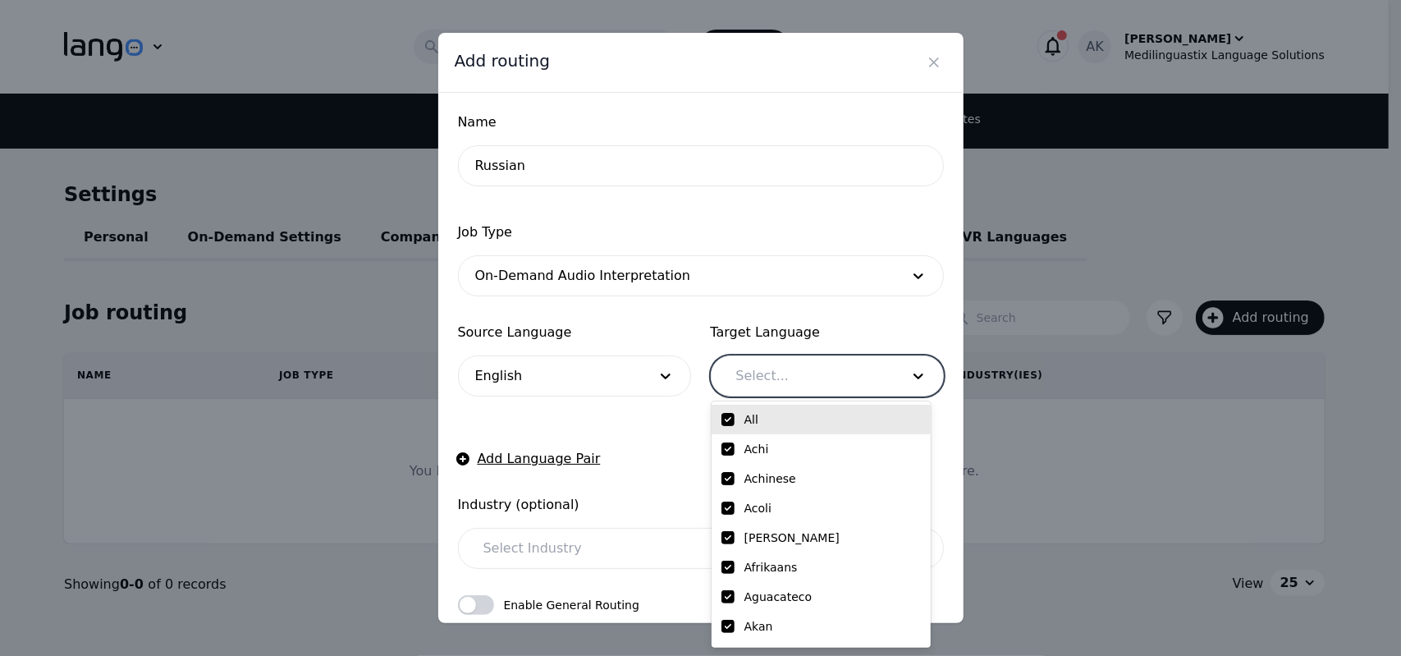
checkbox input "true"
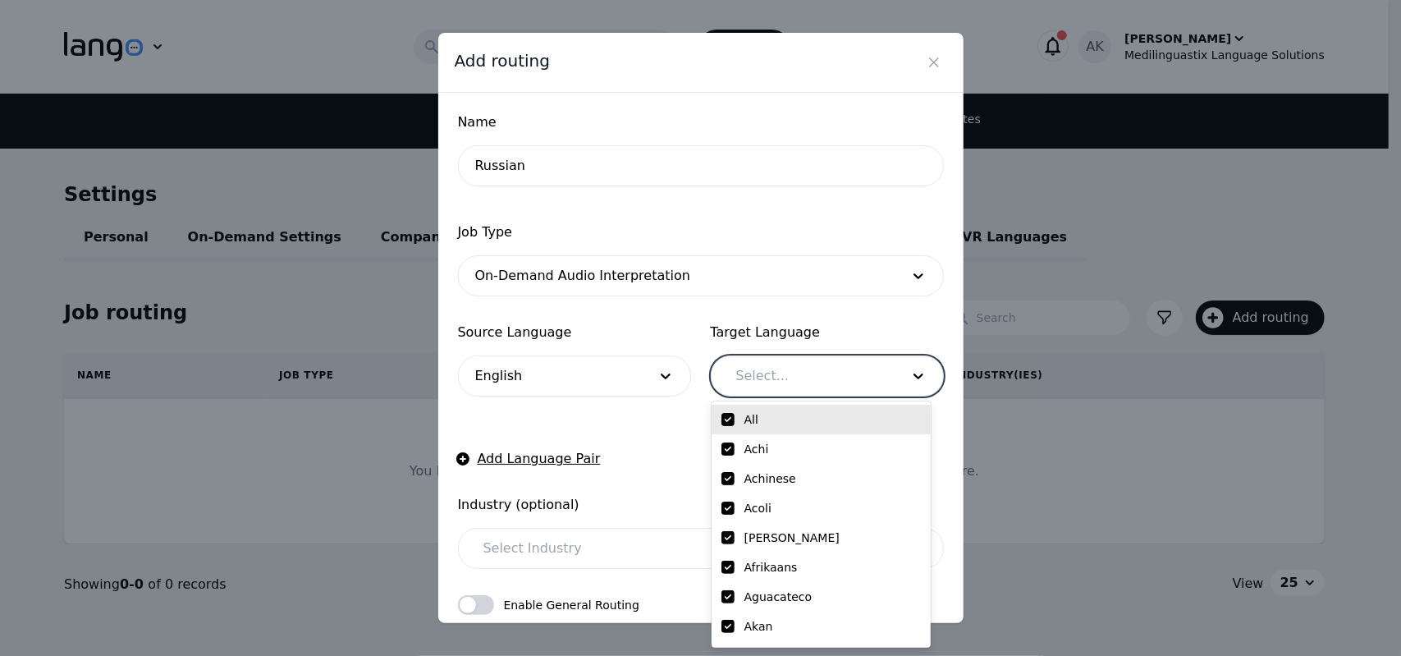
checkbox input "true"
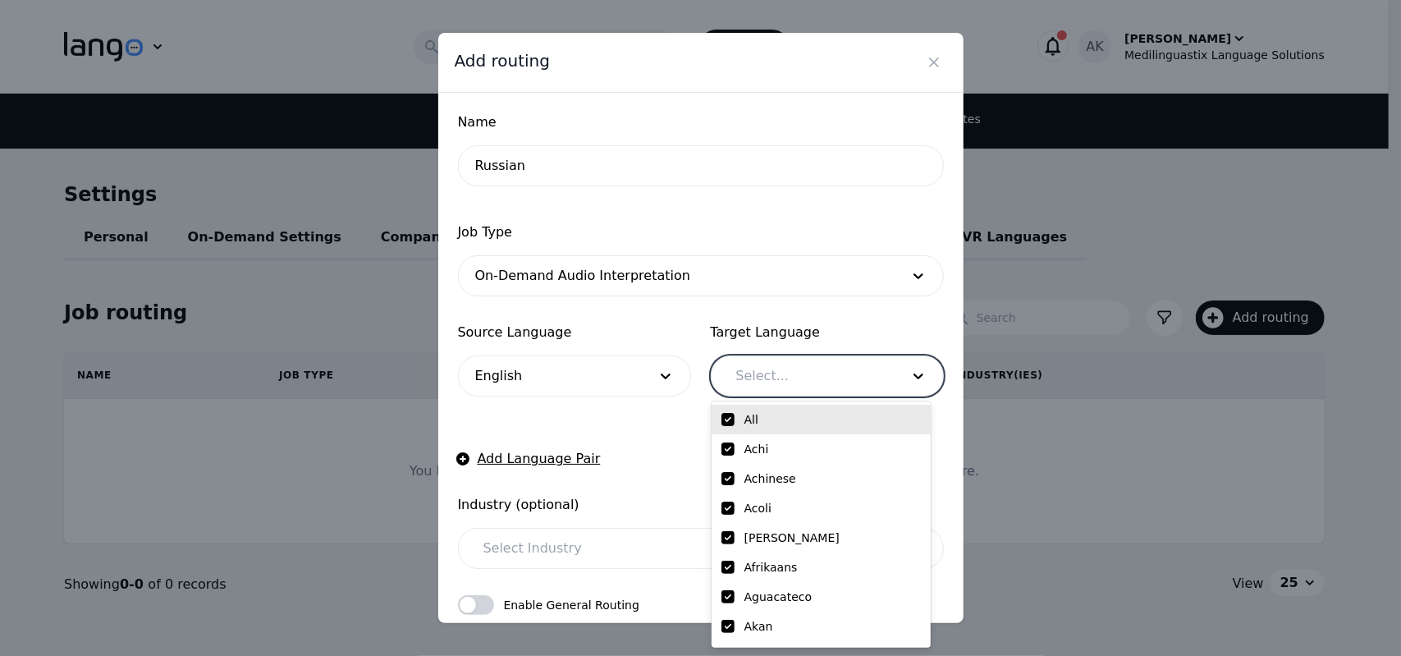
checkbox input "true"
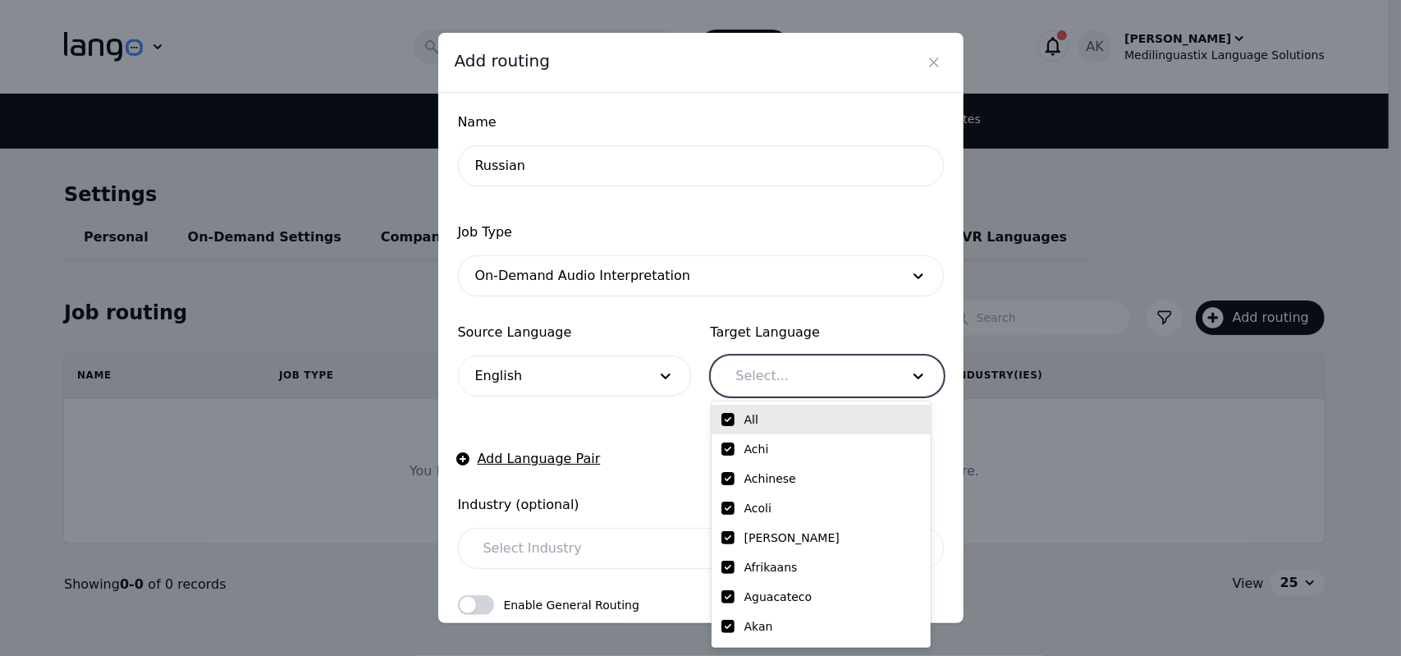
checkbox input "true"
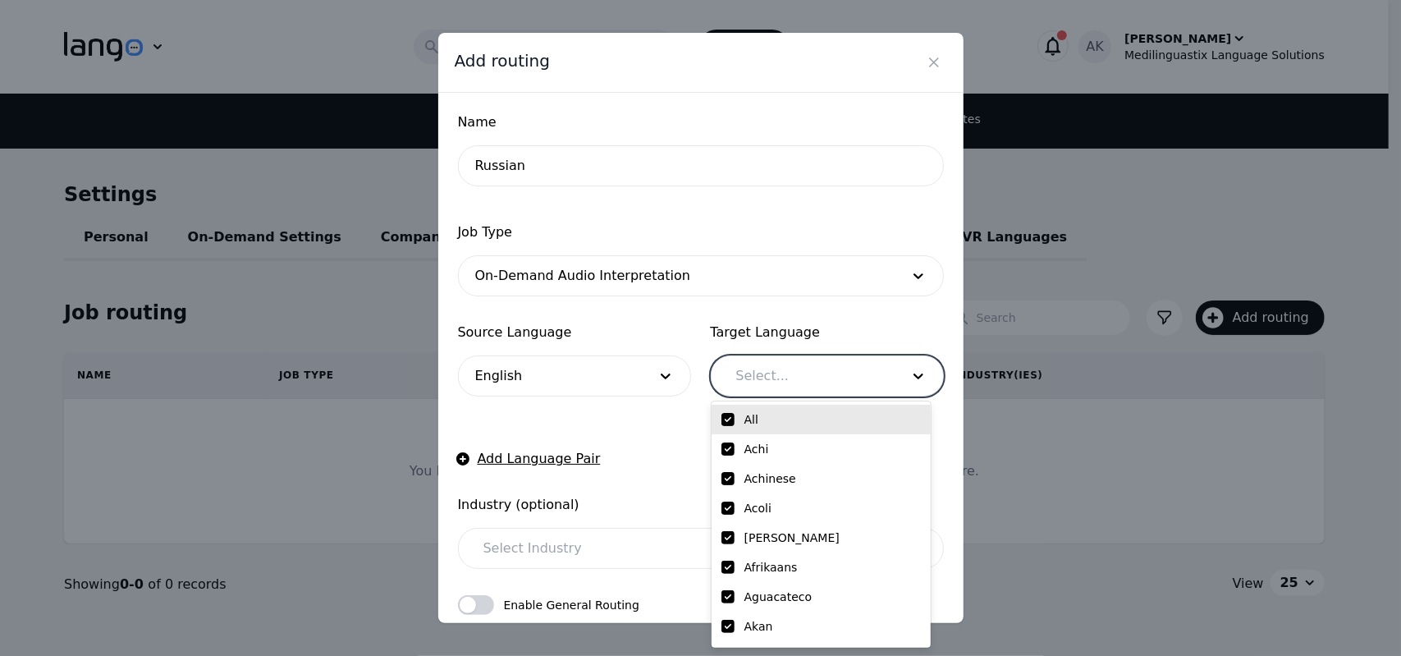
checkbox input "true"
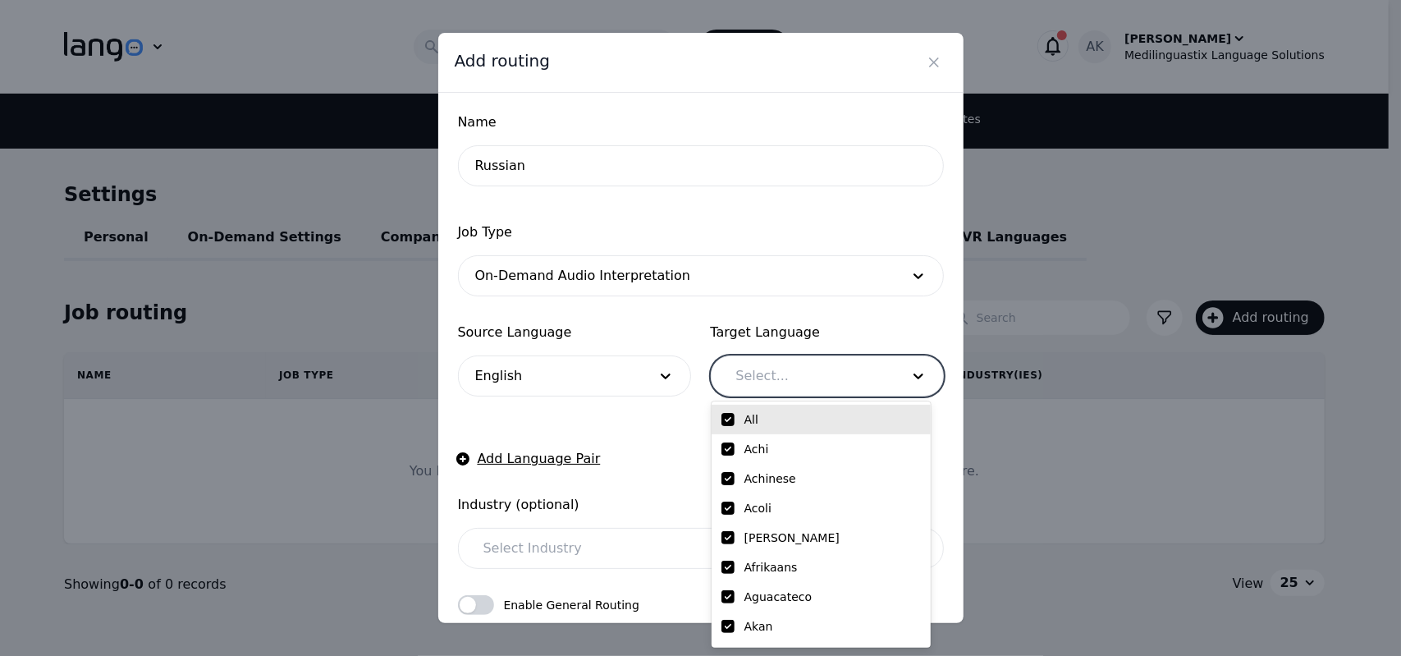
checkbox input "true"
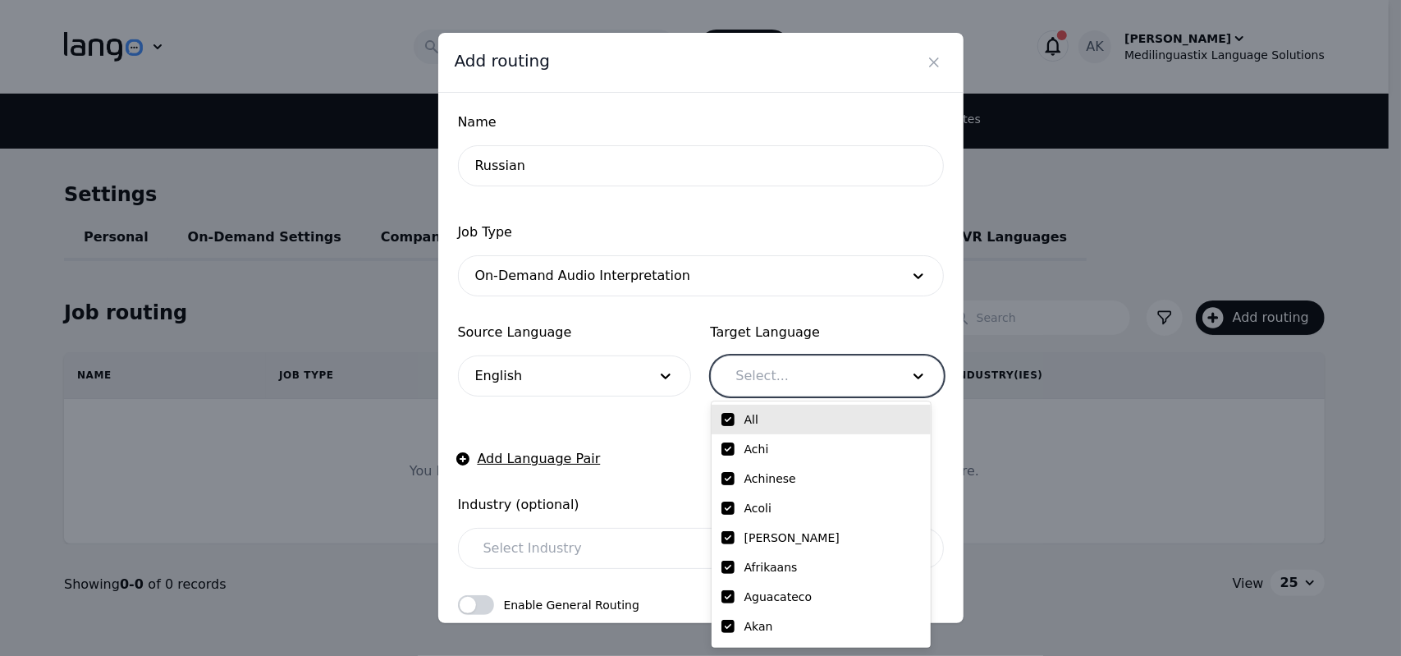
checkbox input "true"
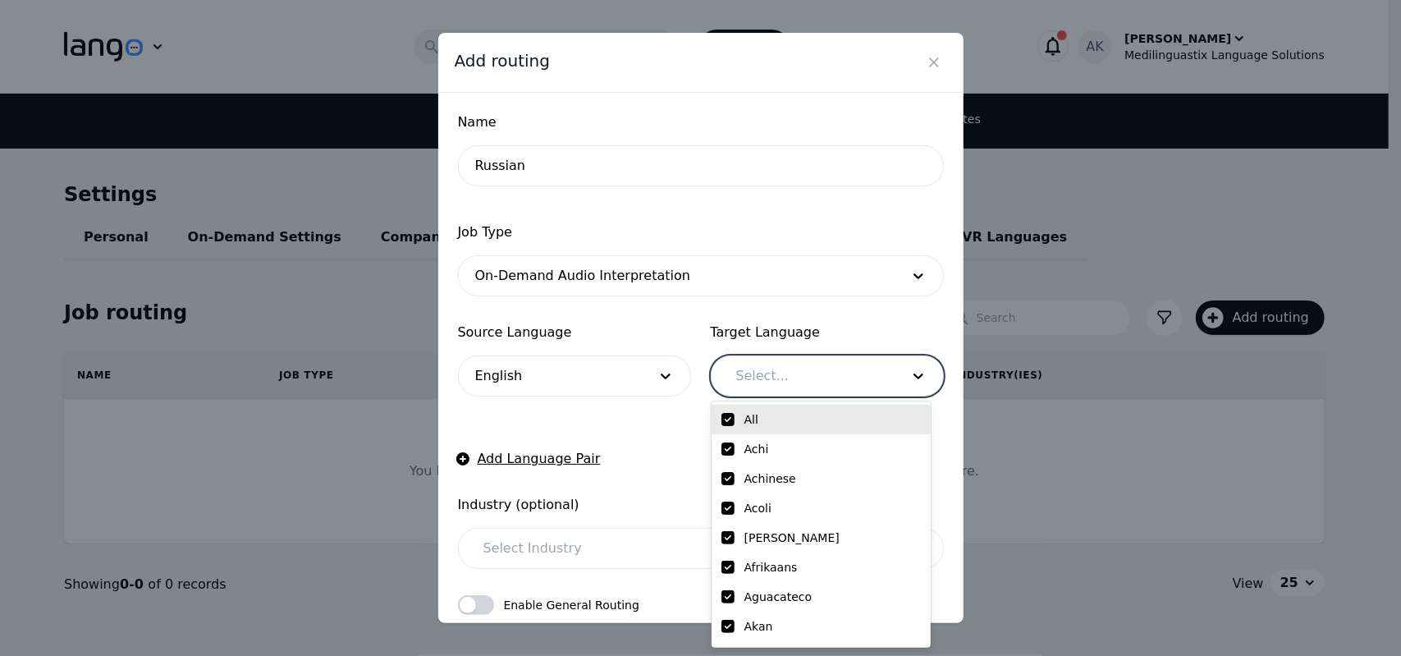
checkbox input "true"
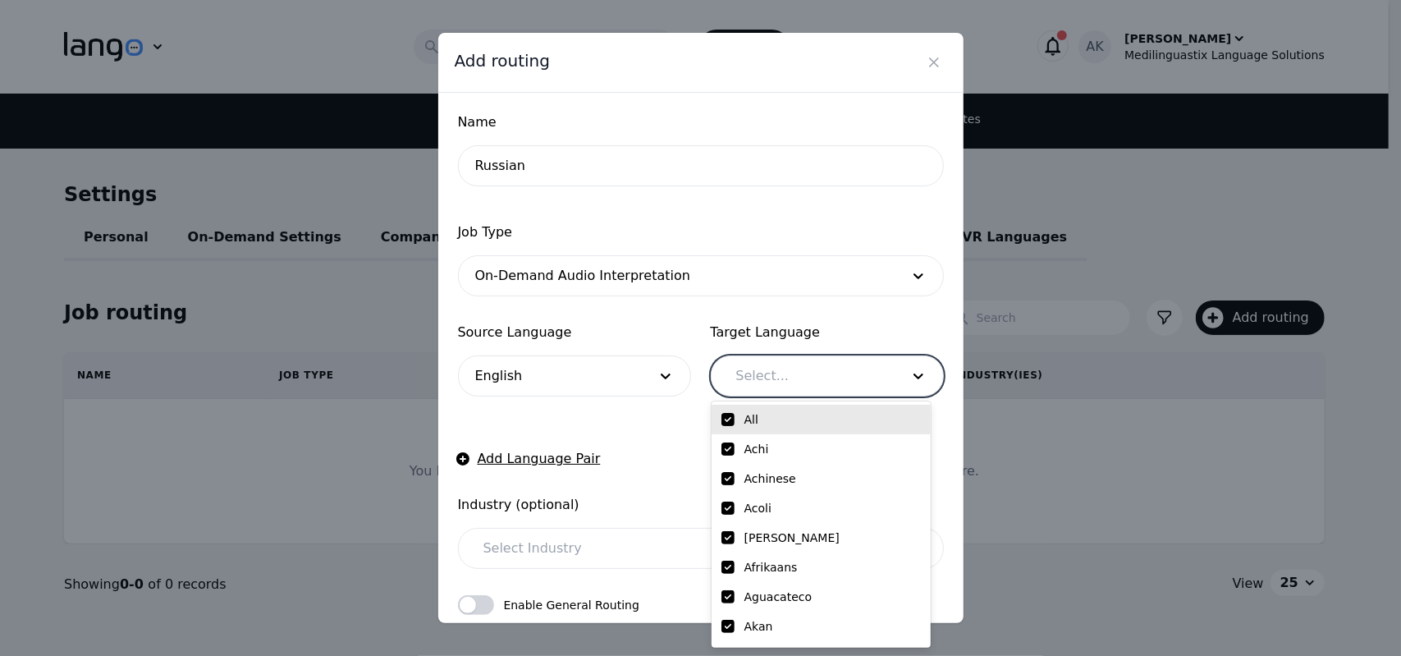
checkbox input "true"
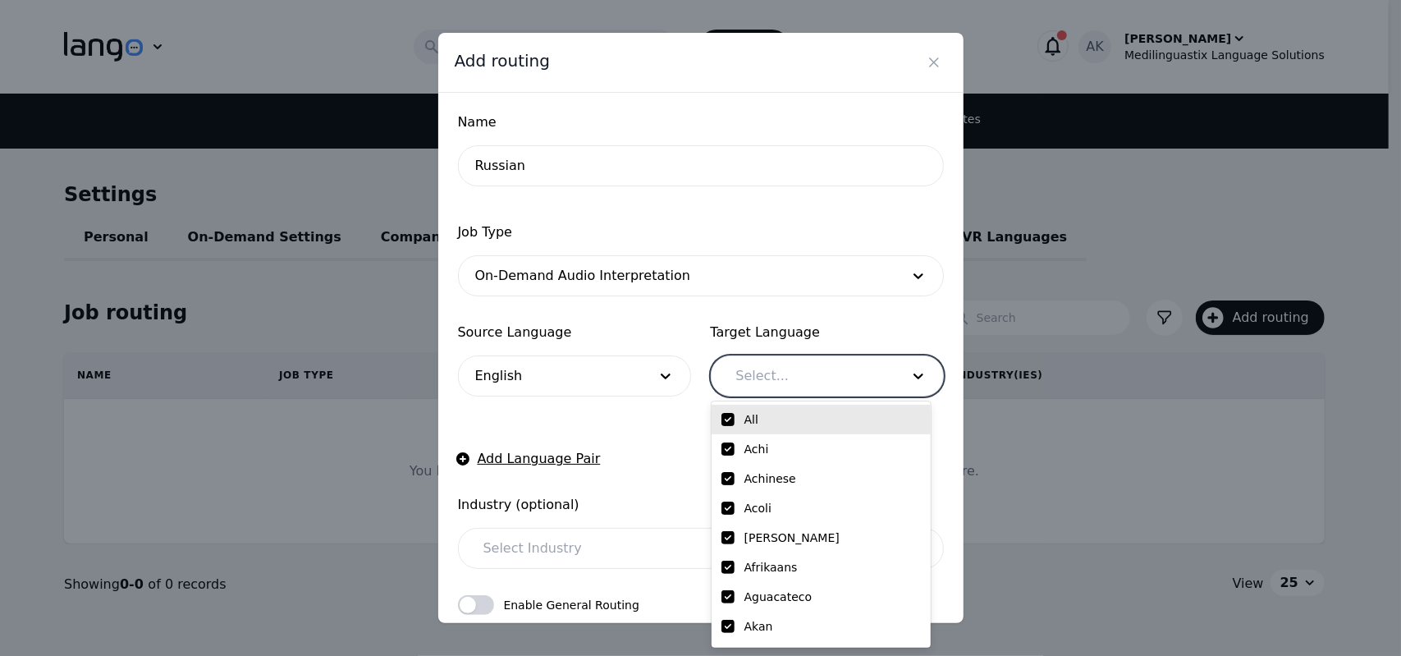
checkbox input "true"
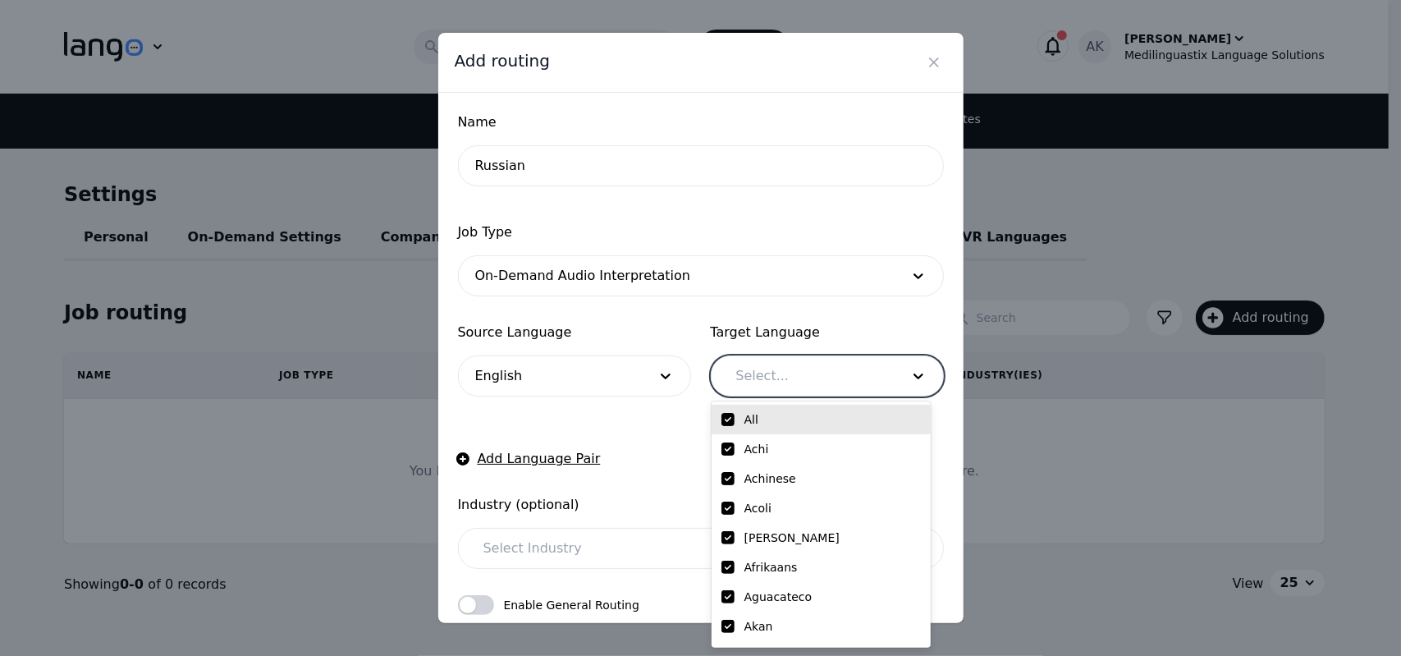
checkbox input "true"
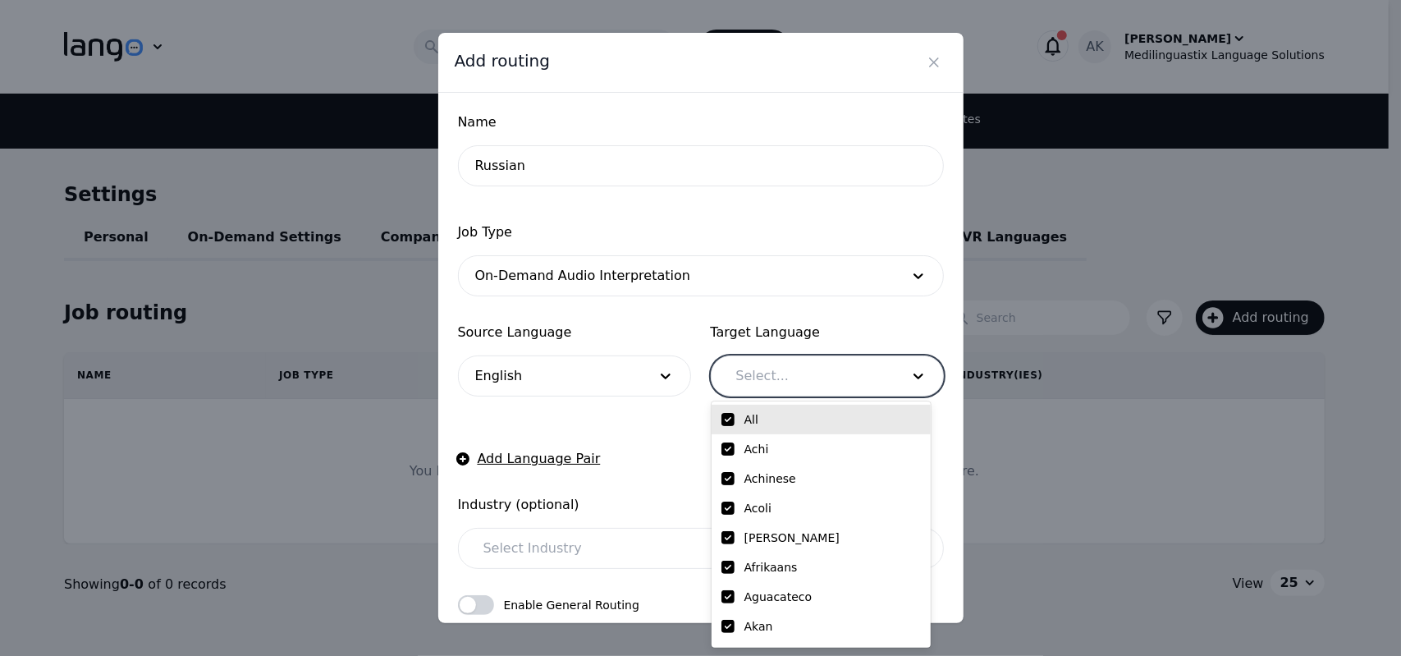
checkbox input "true"
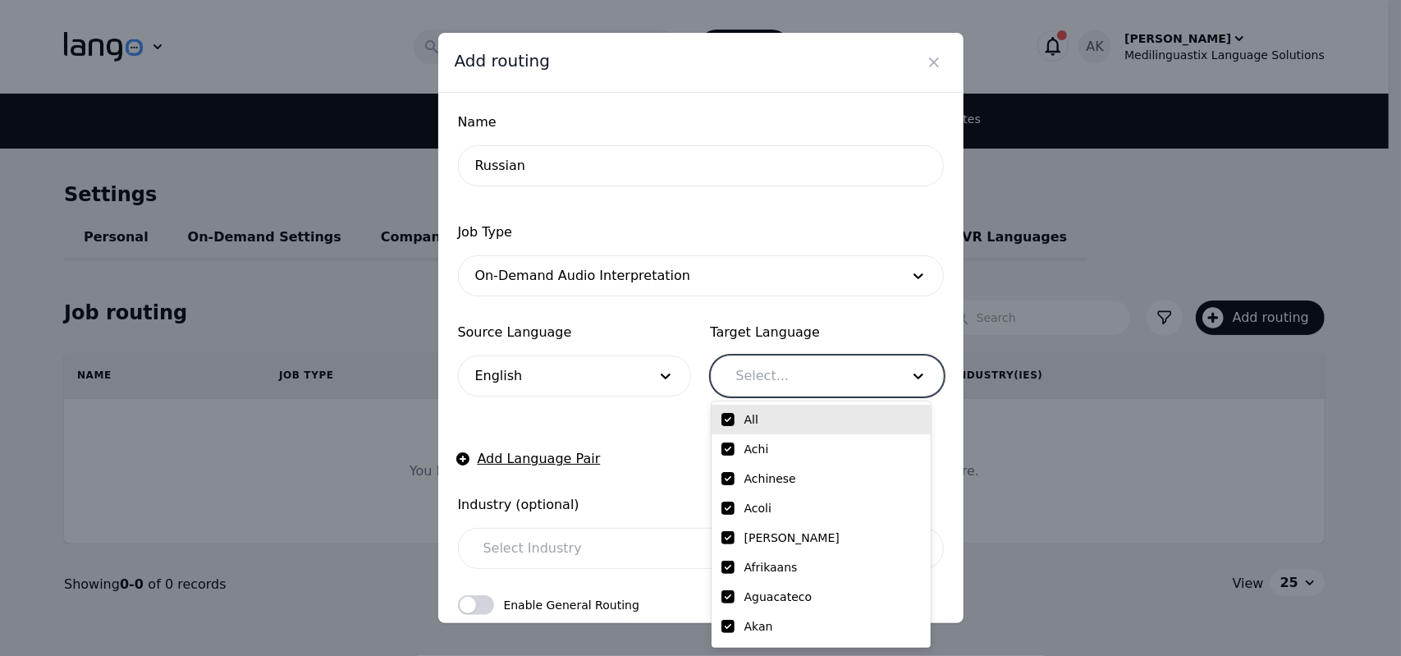
checkbox input "true"
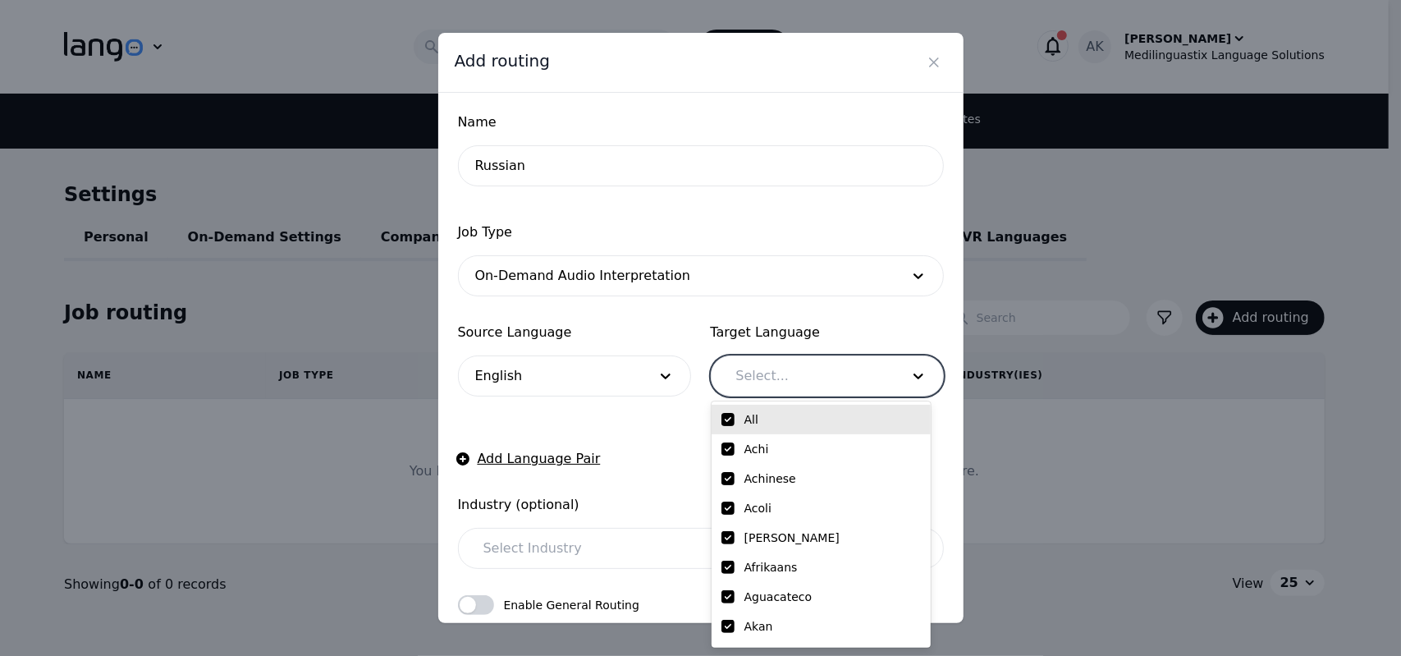
checkbox input "true"
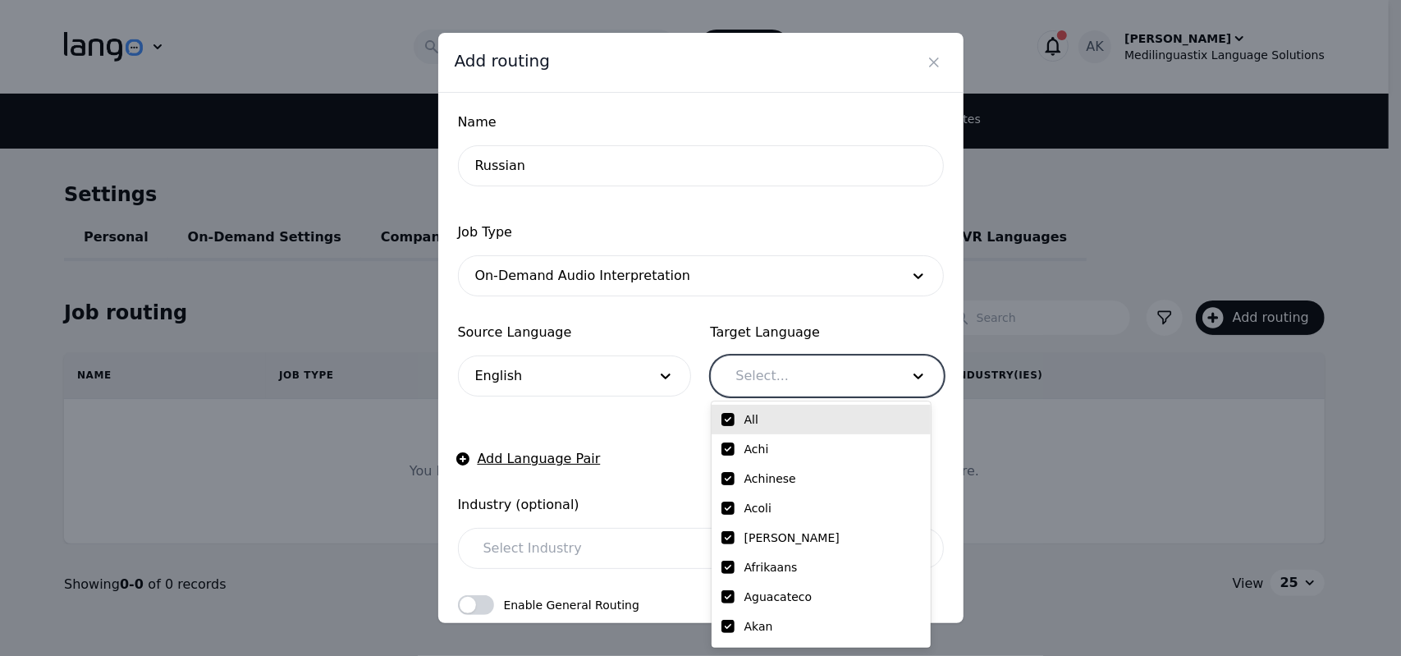
checkbox input "true"
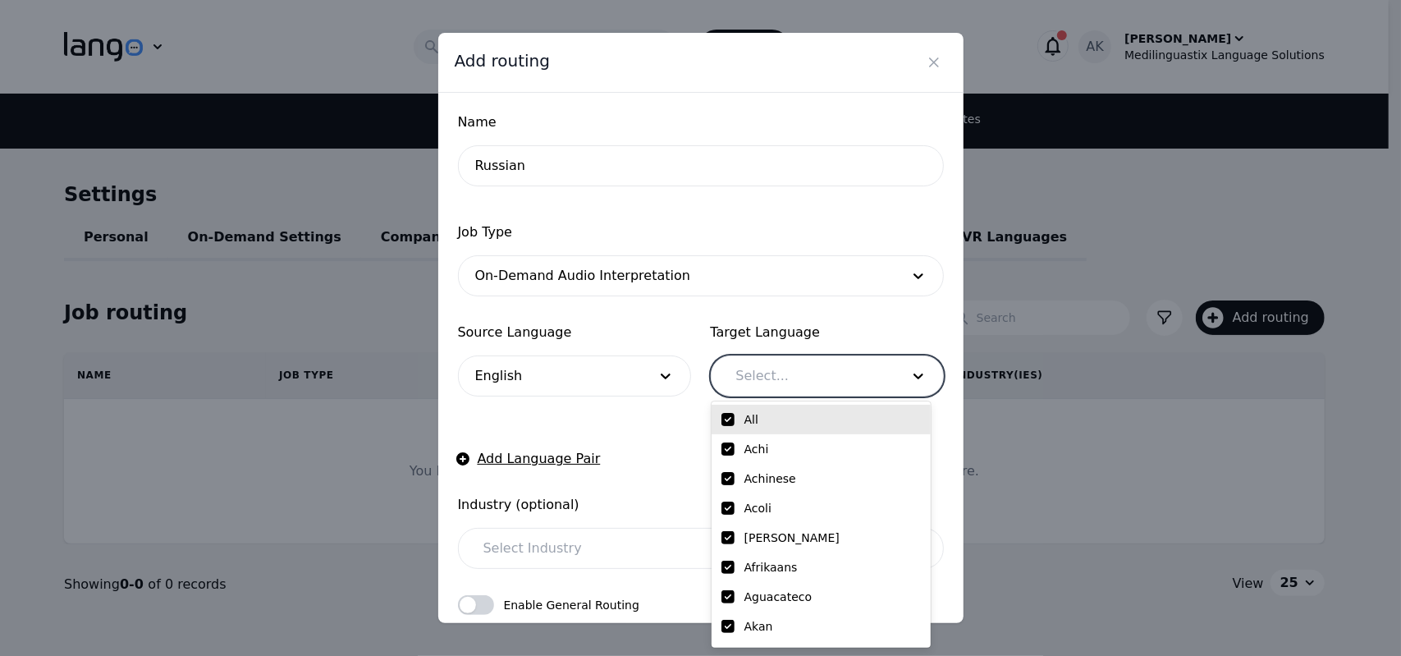
checkbox input "true"
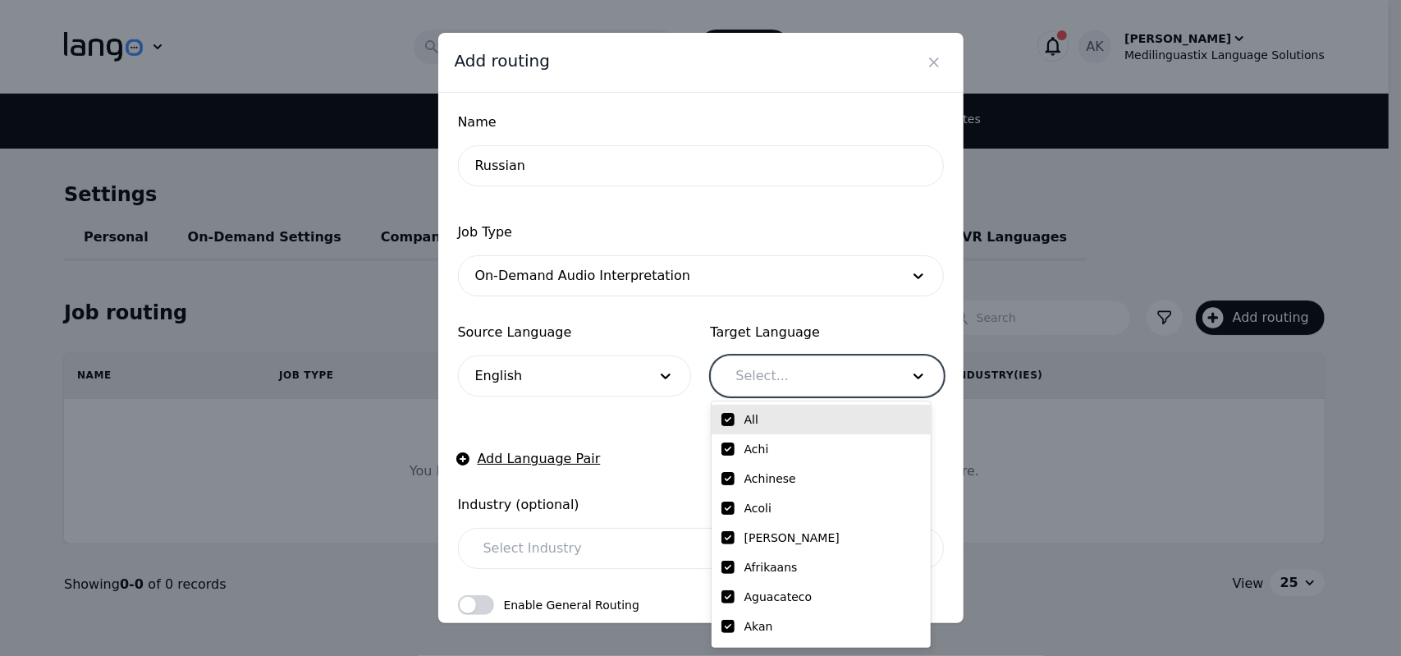
checkbox input "true"
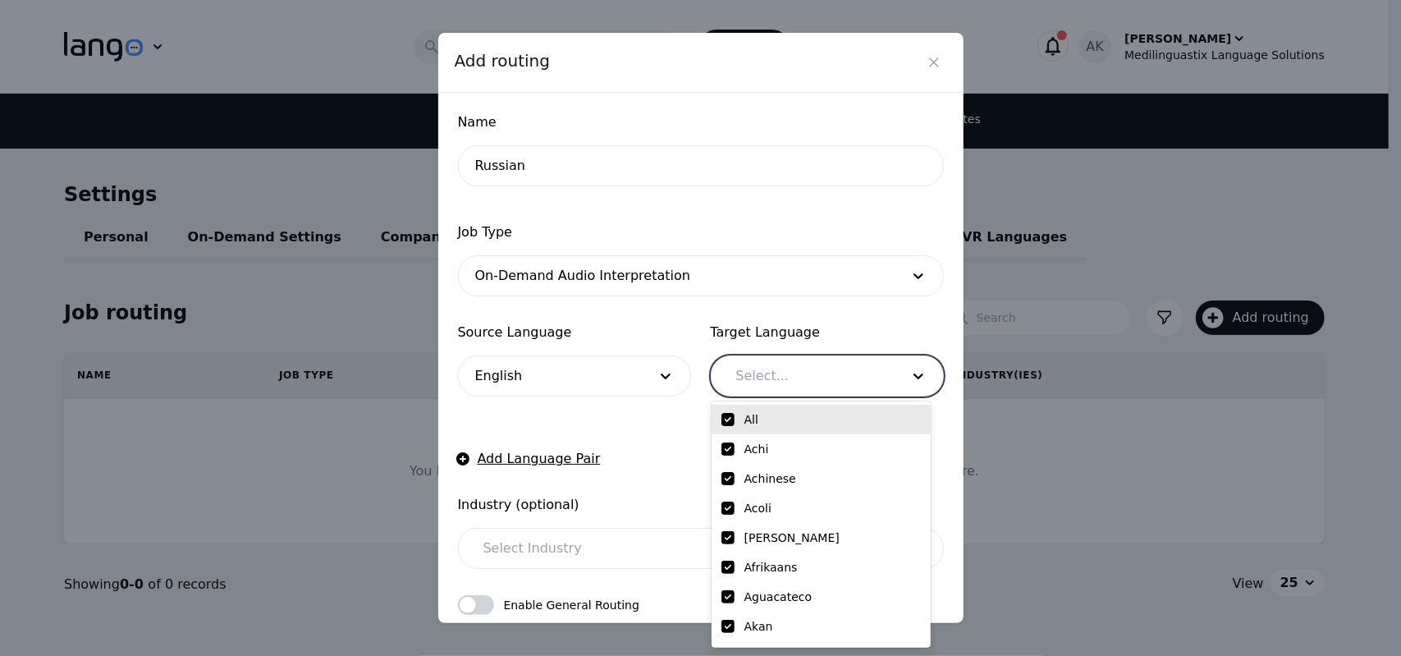
checkbox input "true"
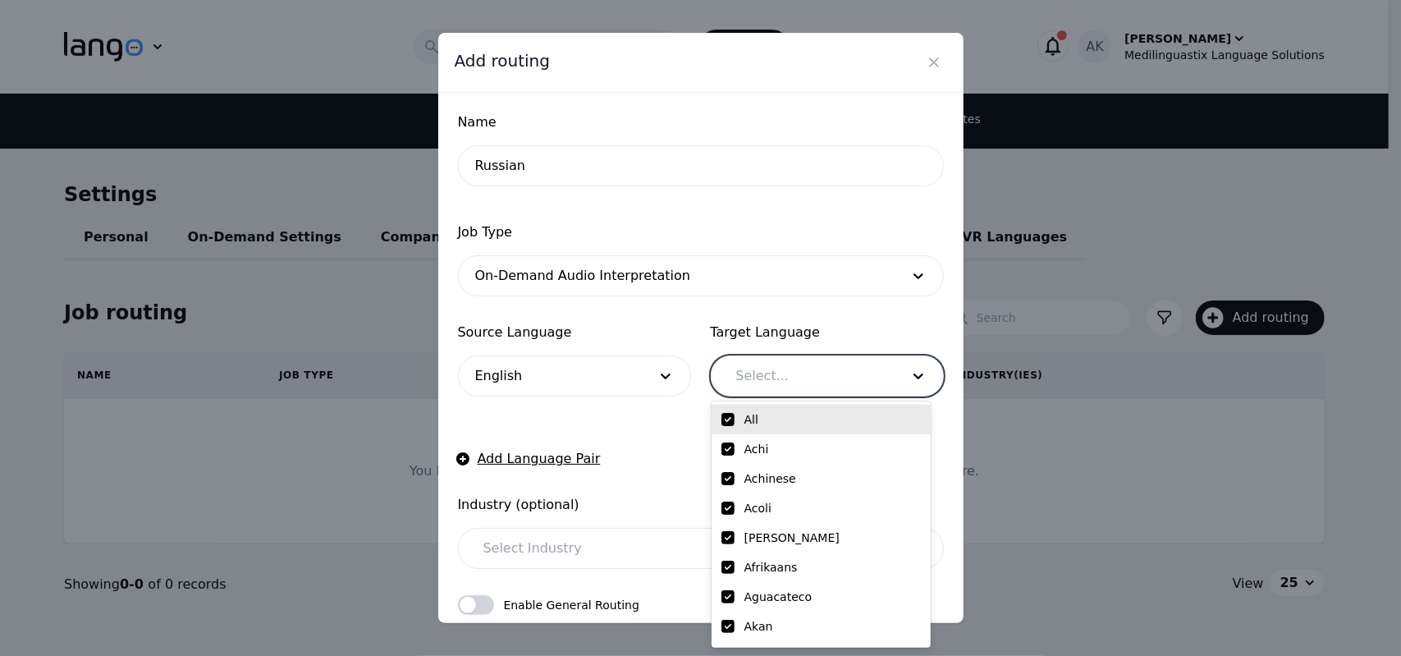
checkbox input "true"
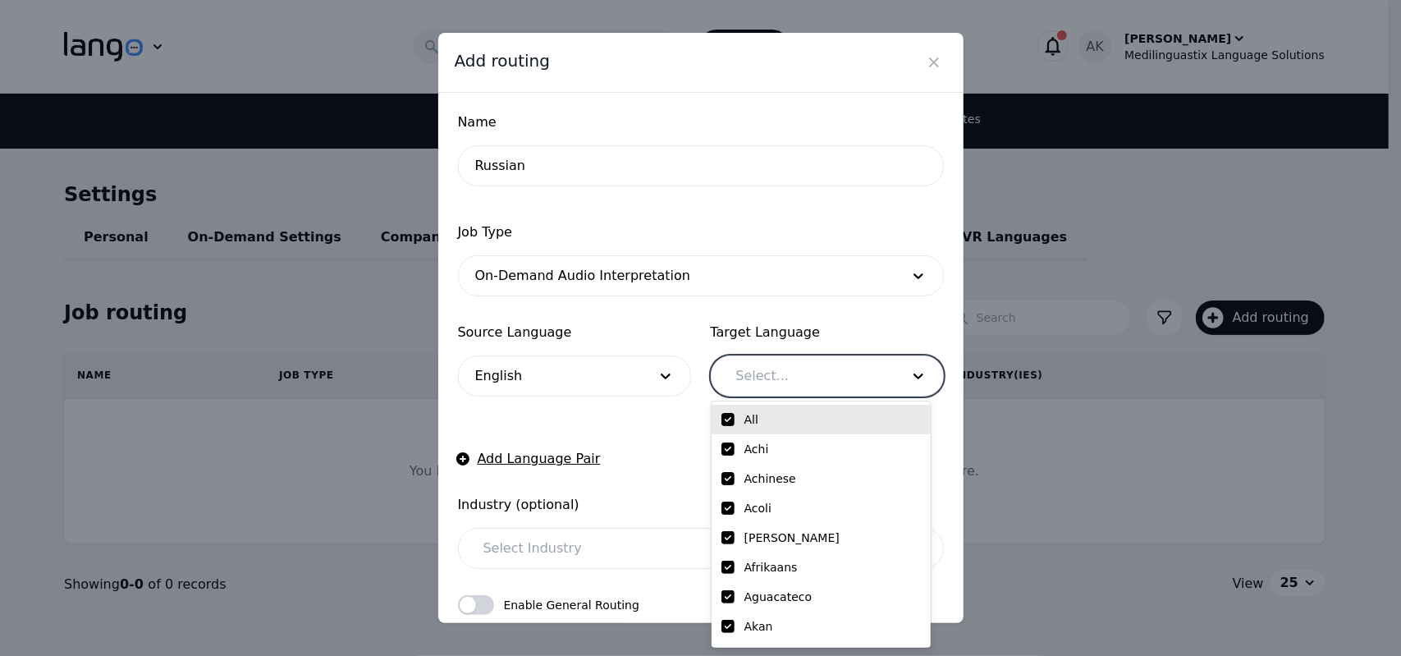
checkbox input "true"
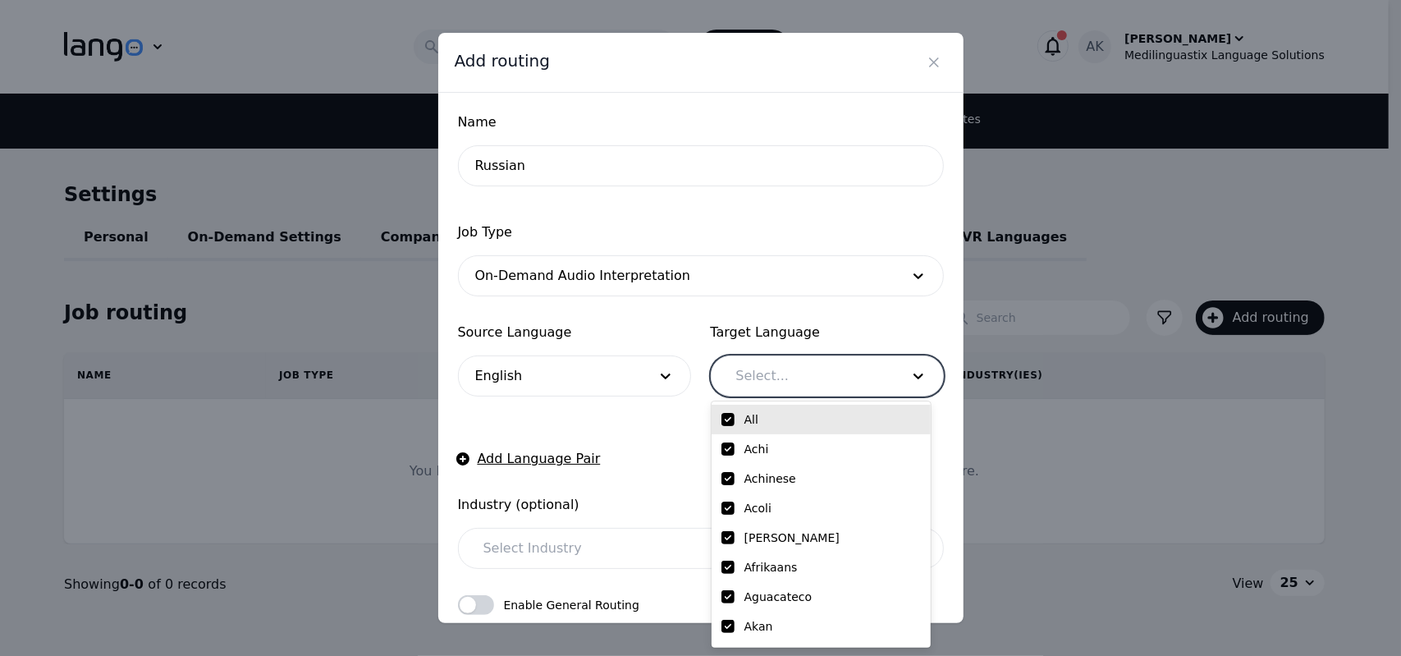
checkbox input "true"
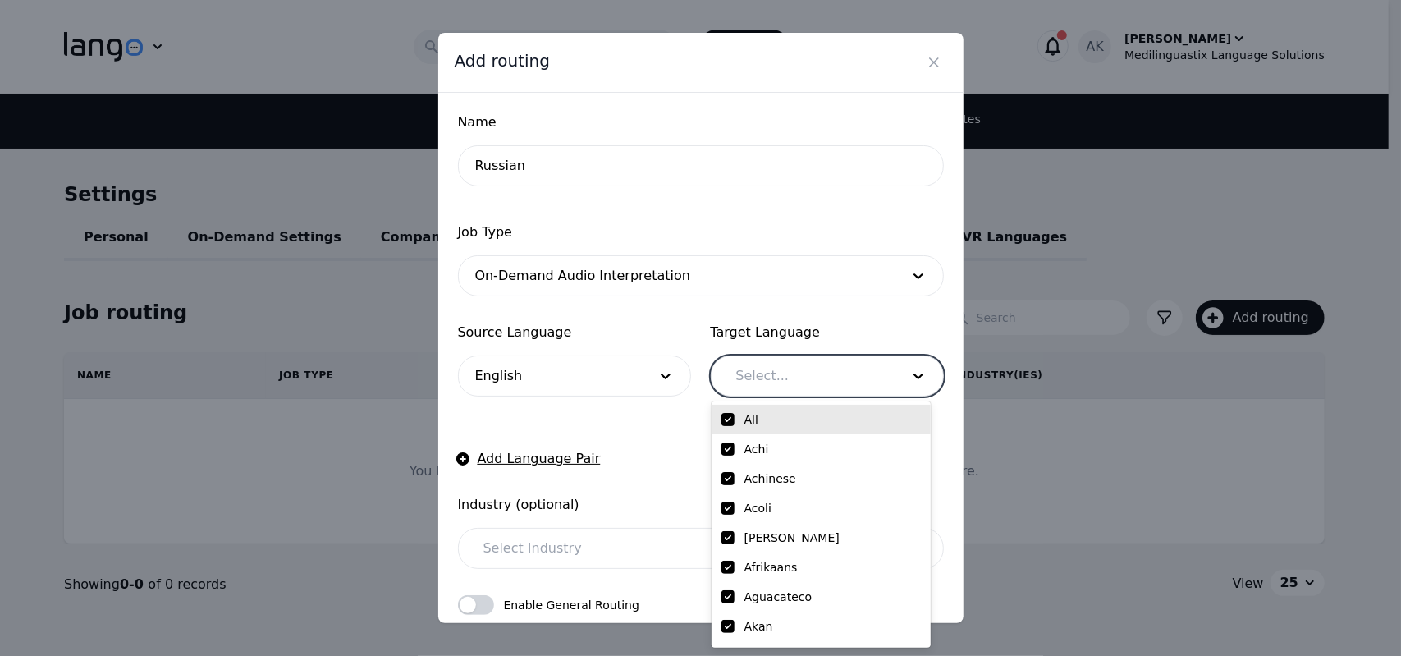
checkbox input "true"
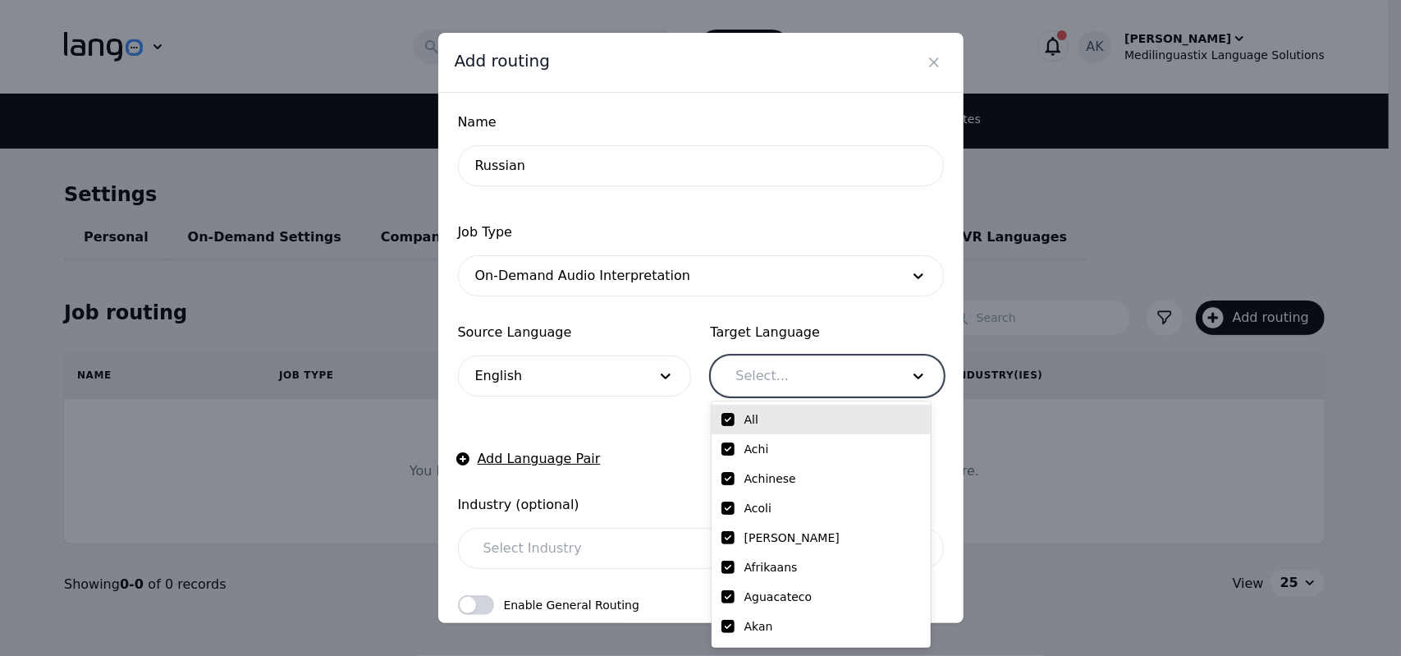
checkbox input "true"
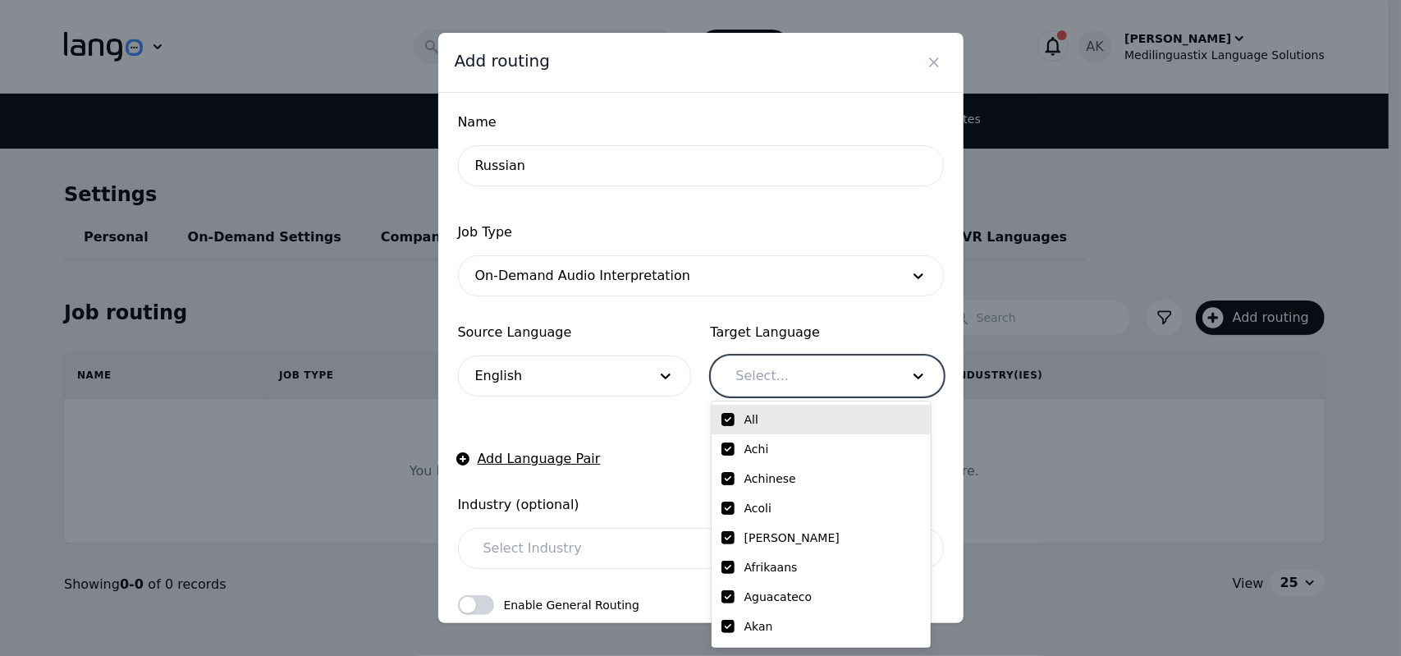
checkbox input "true"
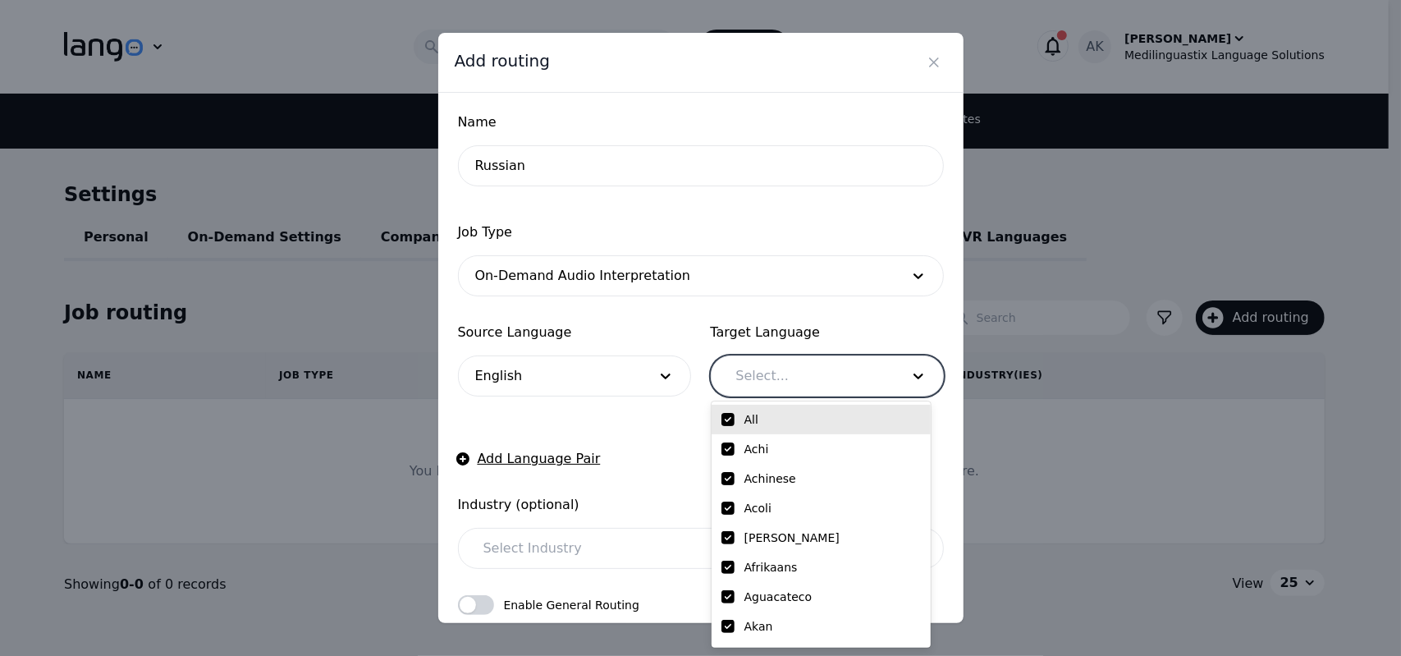
checkbox input "true"
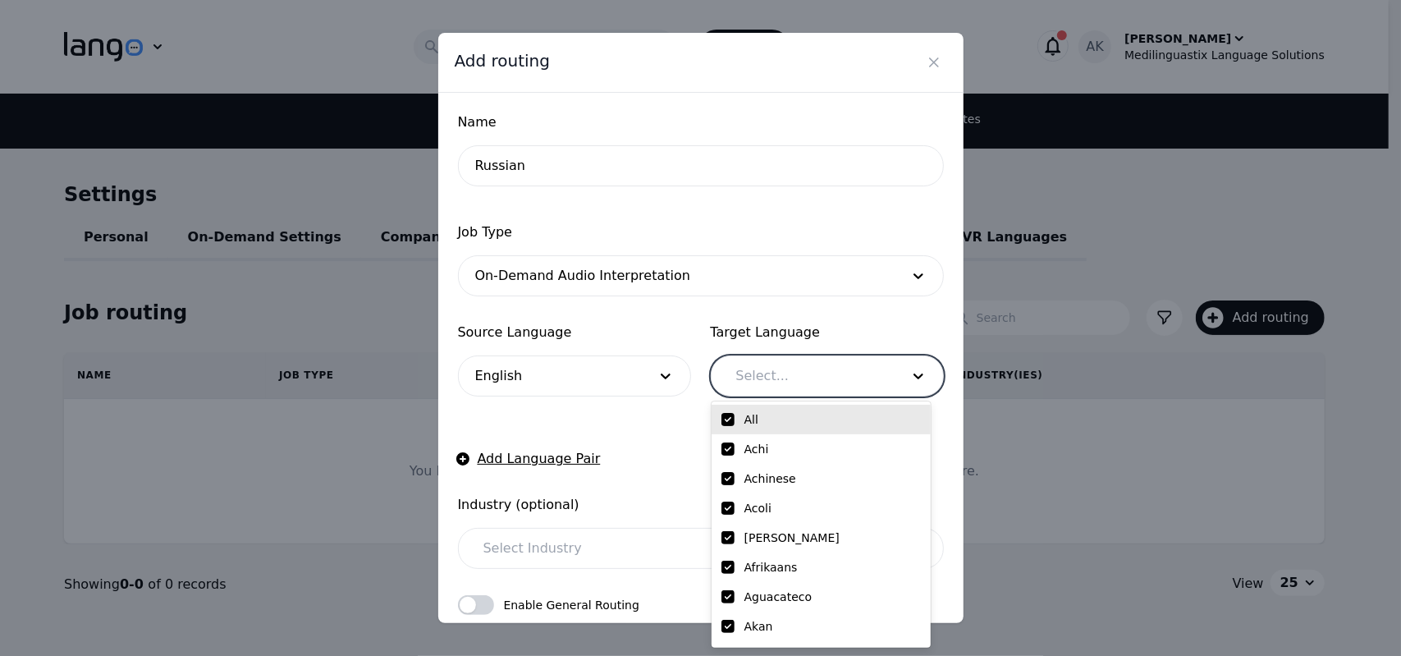
checkbox input "true"
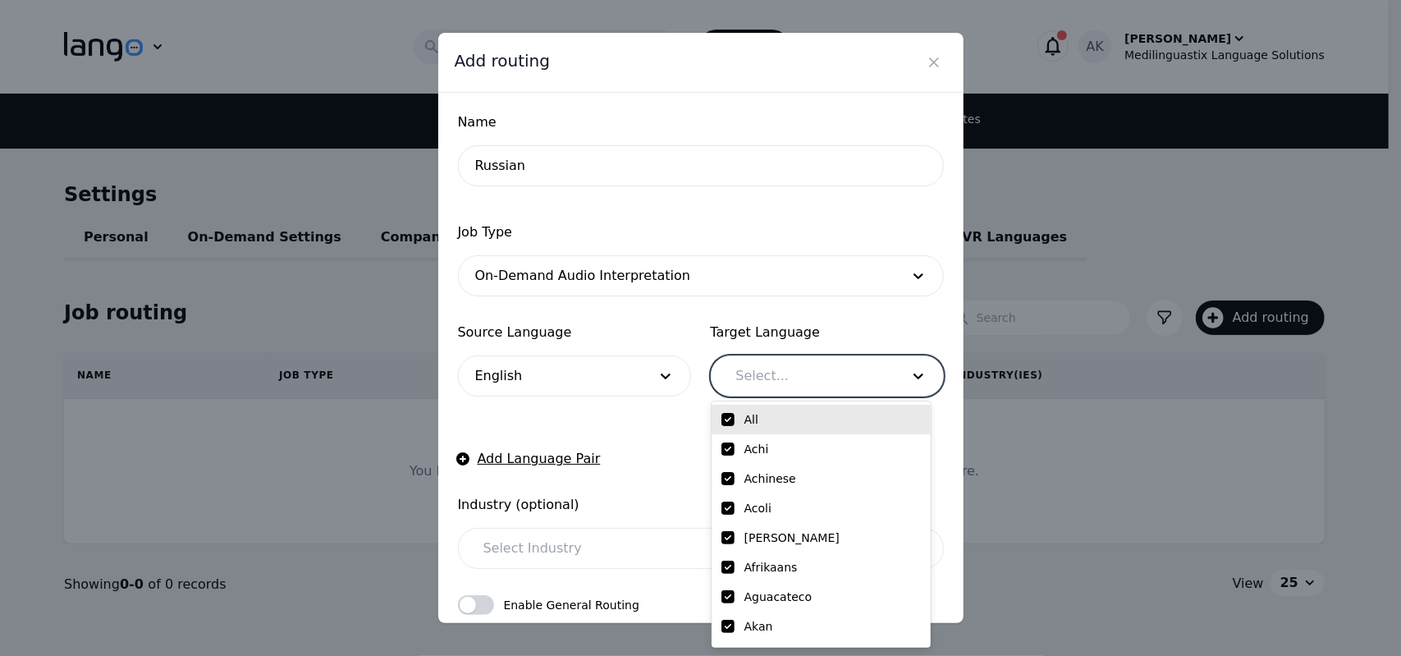
checkbox input "true"
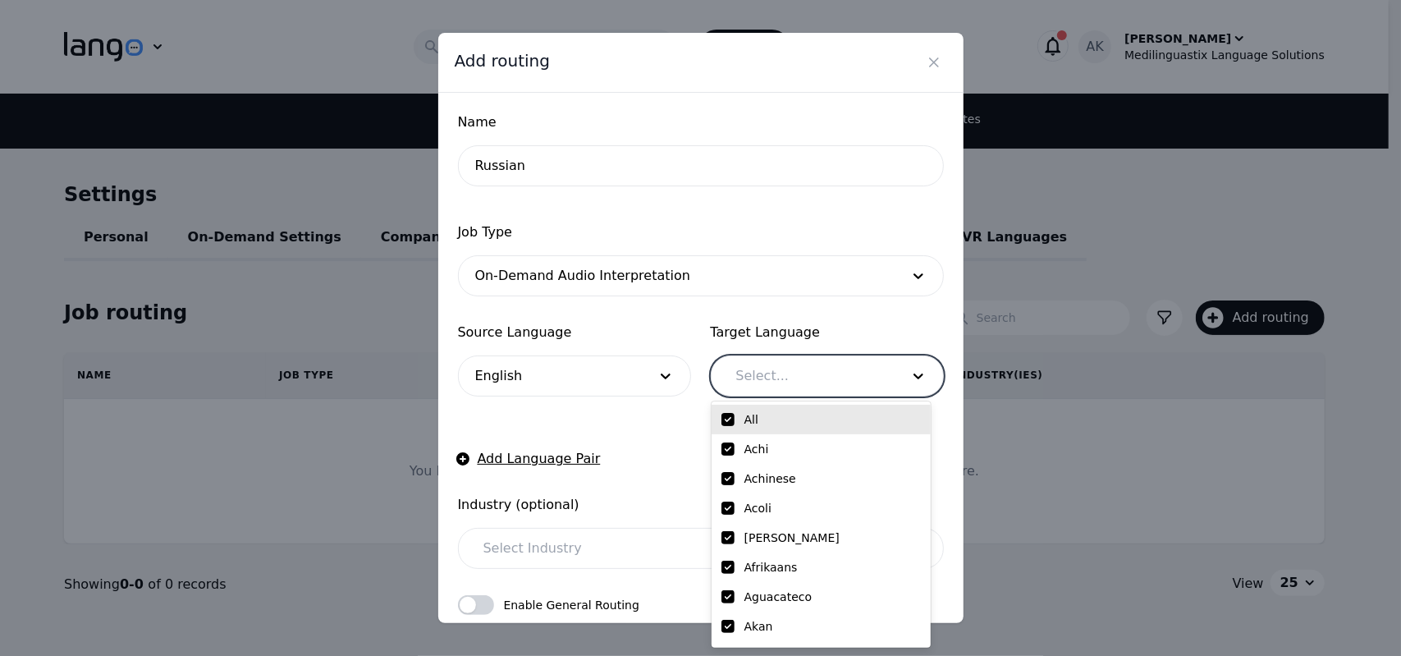
checkbox input "true"
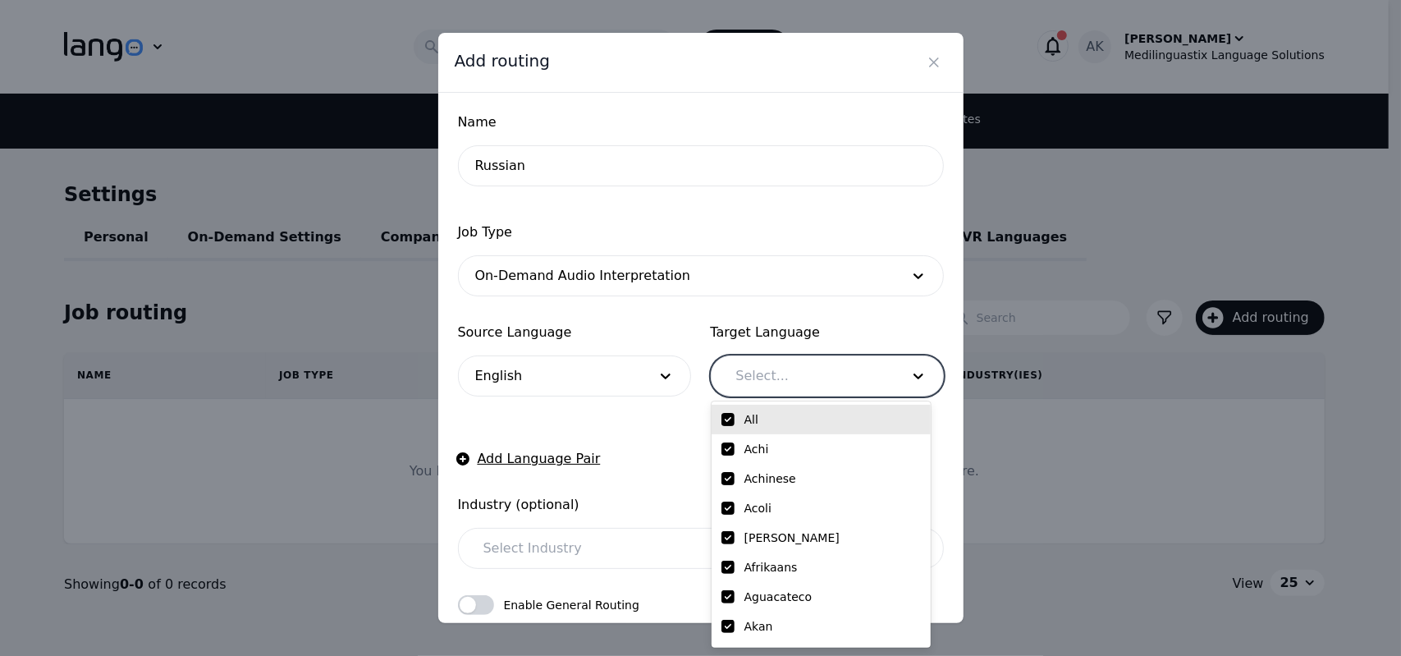
checkbox input "true"
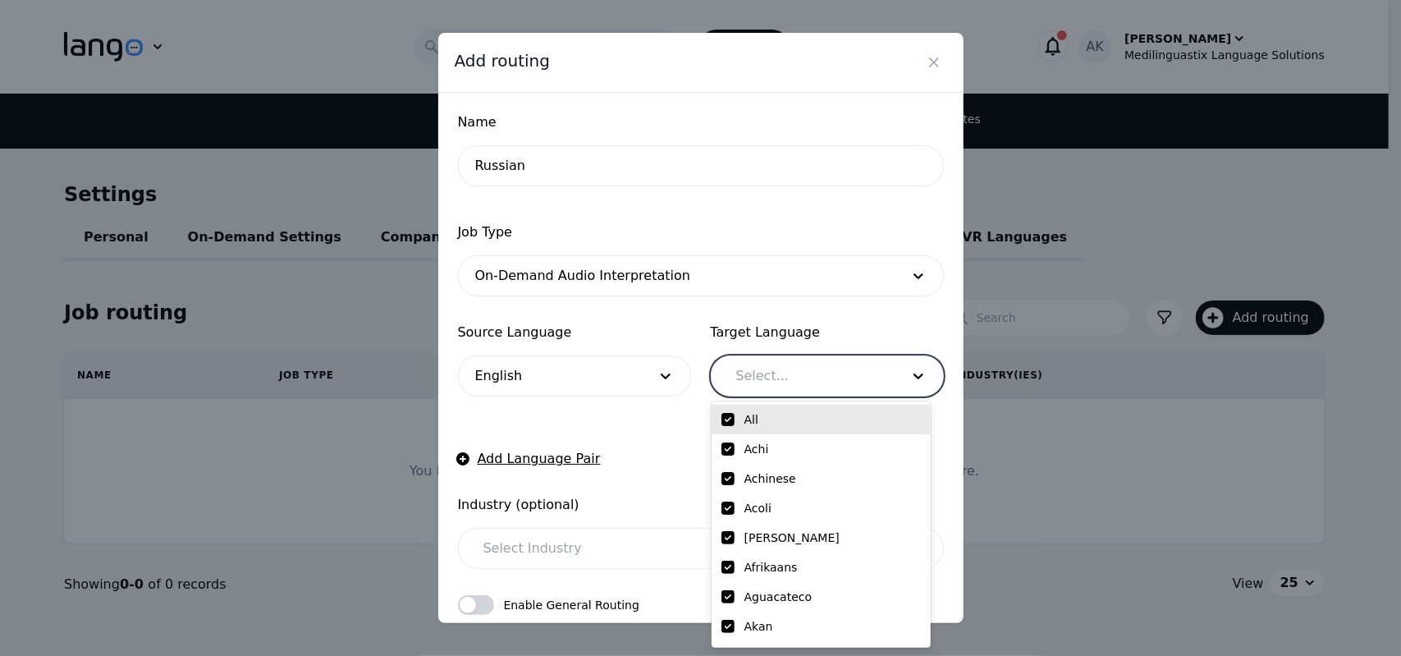
checkbox input "true"
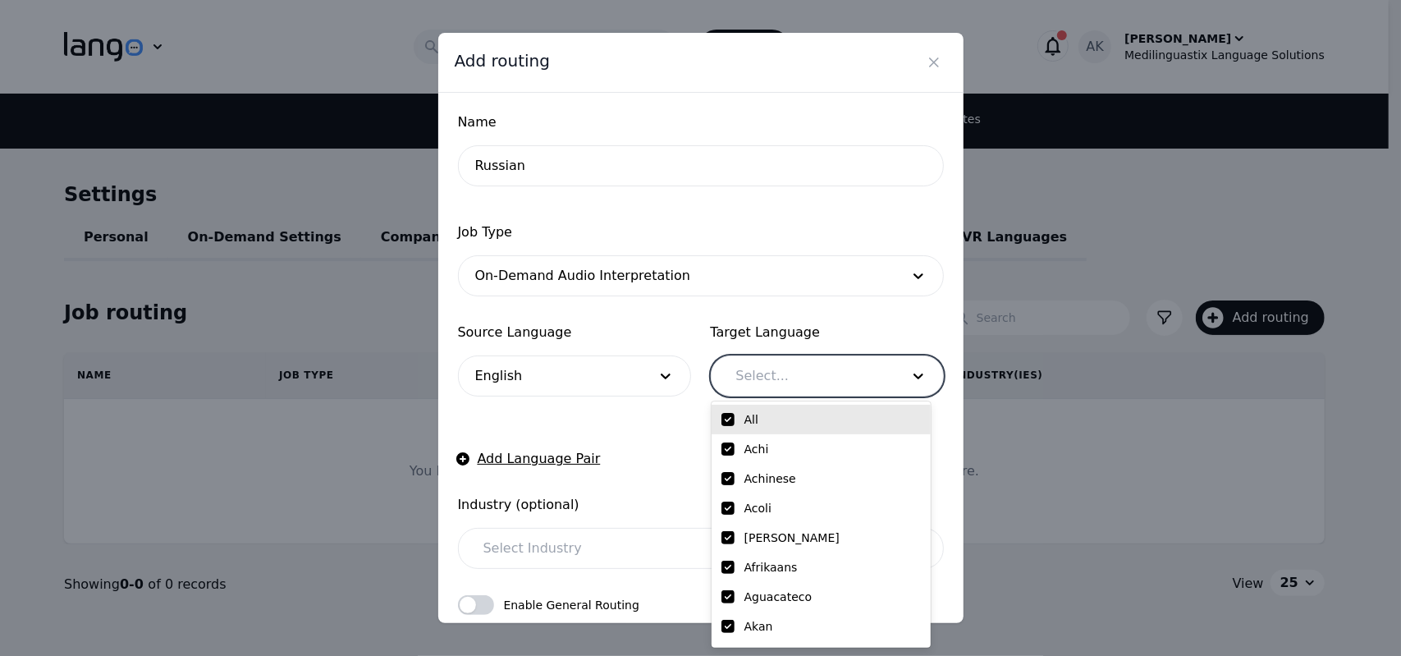
checkbox input "true"
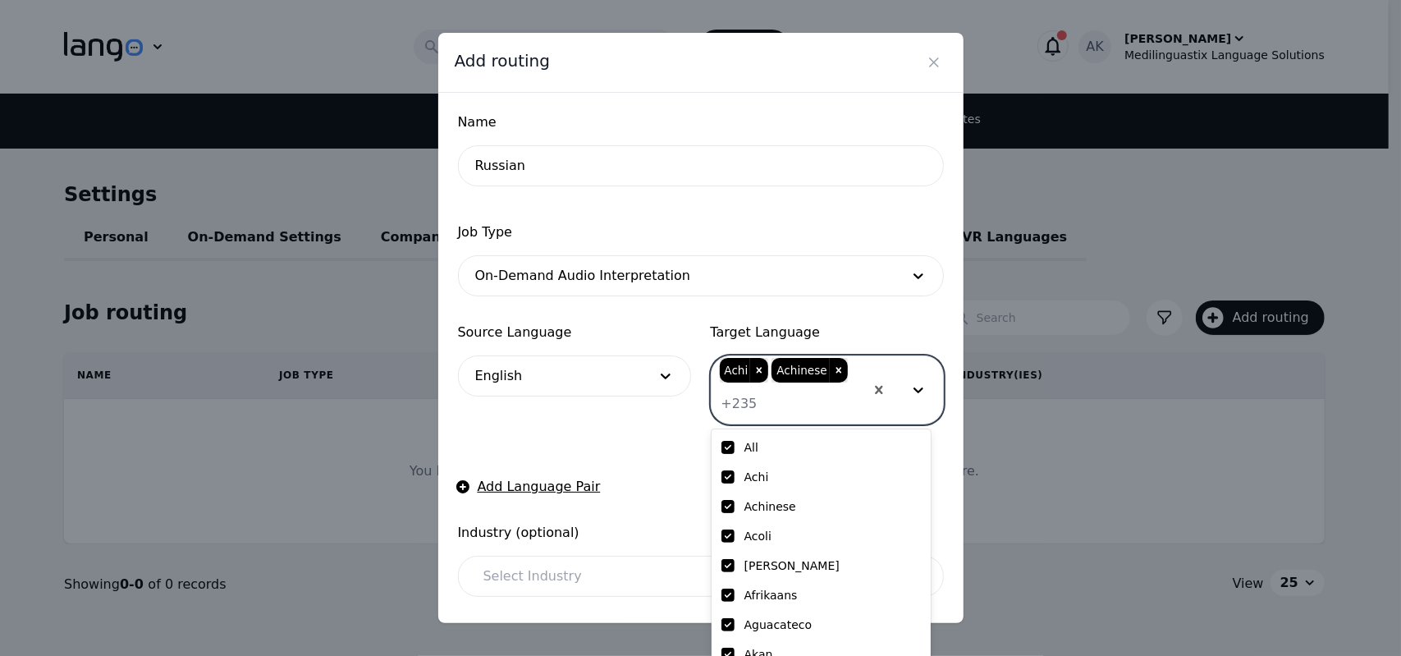
click at [686, 428] on form "Name Russian Job Type On-Demand Audio Interpretation Source Language English Ta…" at bounding box center [701, 447] width 486 height 671
click at [653, 446] on form "Name Russian Job Type On-Demand Audio Interpretation Source Language English Ta…" at bounding box center [701, 447] width 486 height 671
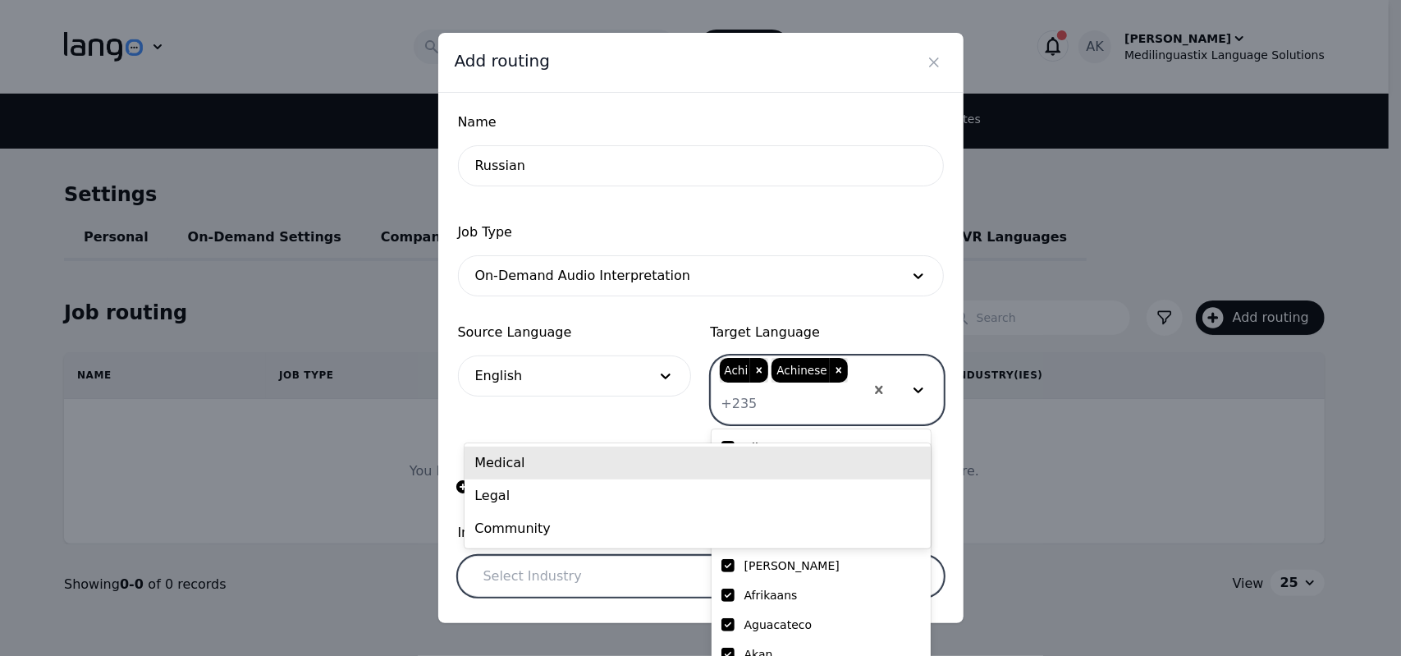
click at [524, 567] on div at bounding box center [679, 575] width 428 height 39
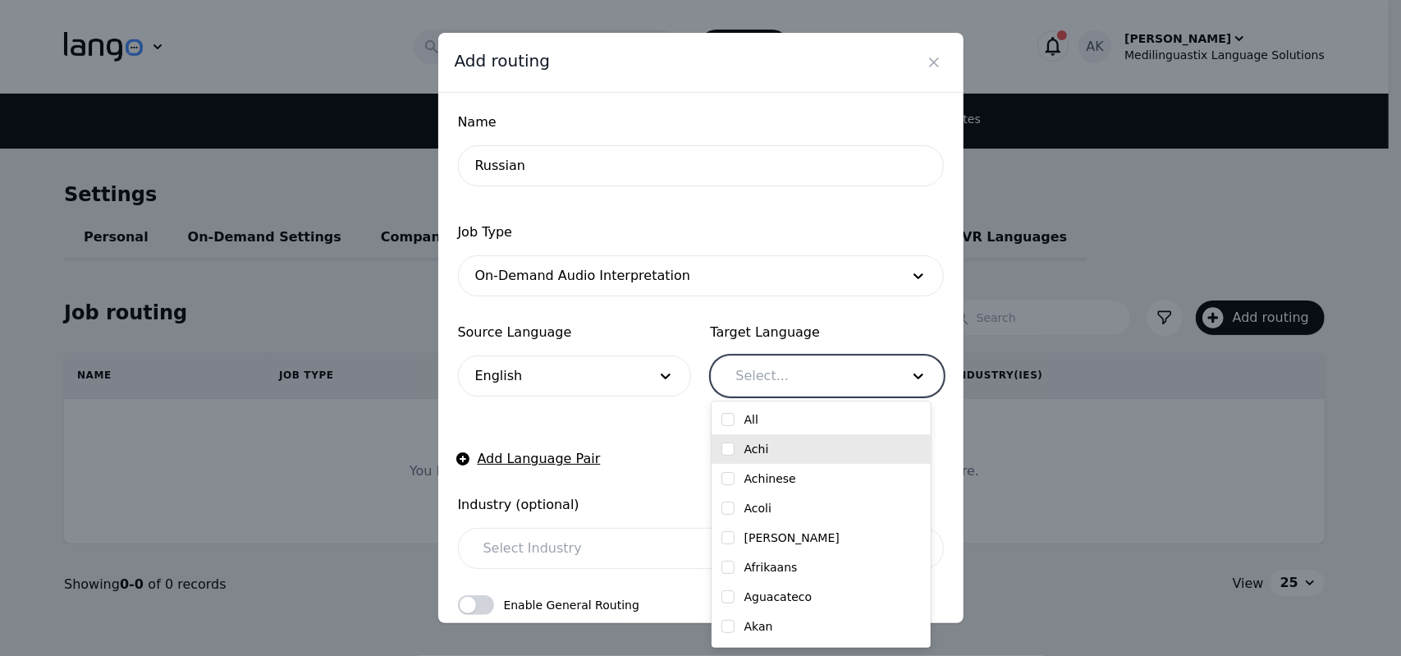
click at [725, 447] on input "checkbox" at bounding box center [727, 448] width 13 height 13
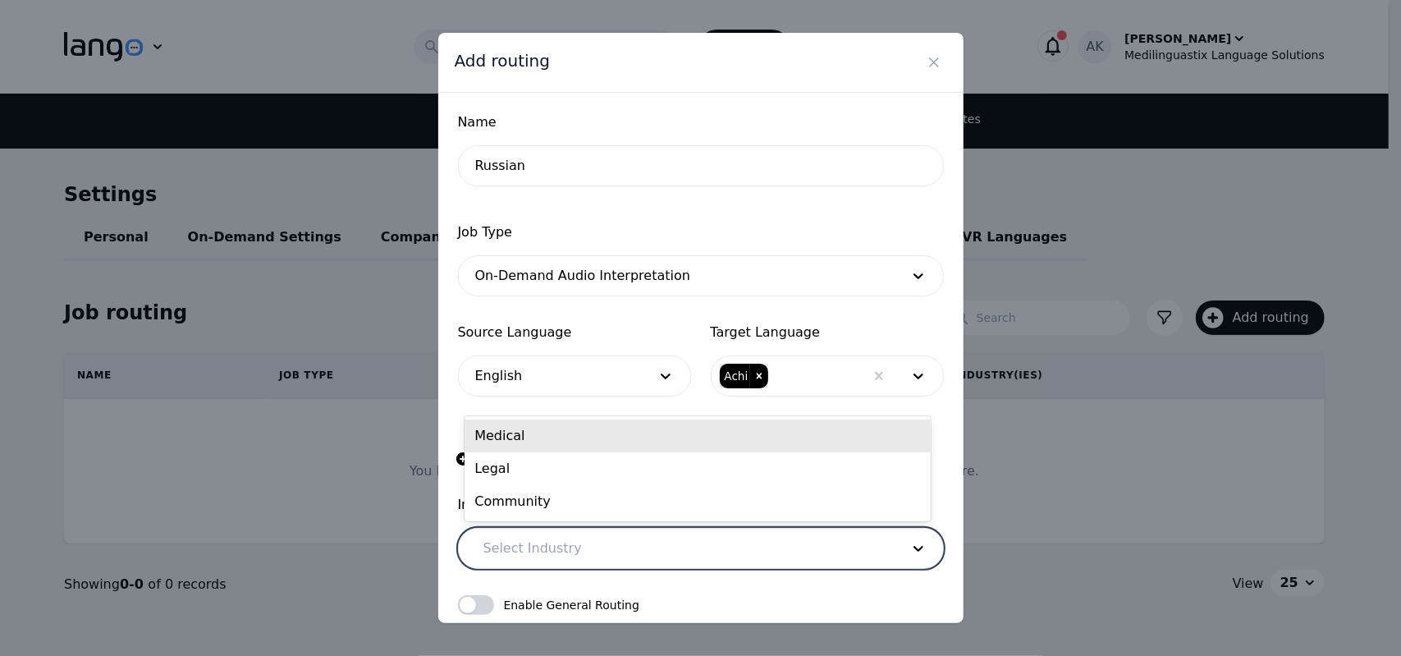
click at [561, 538] on div at bounding box center [679, 548] width 428 height 39
click at [550, 437] on div "Medical" at bounding box center [697, 435] width 465 height 33
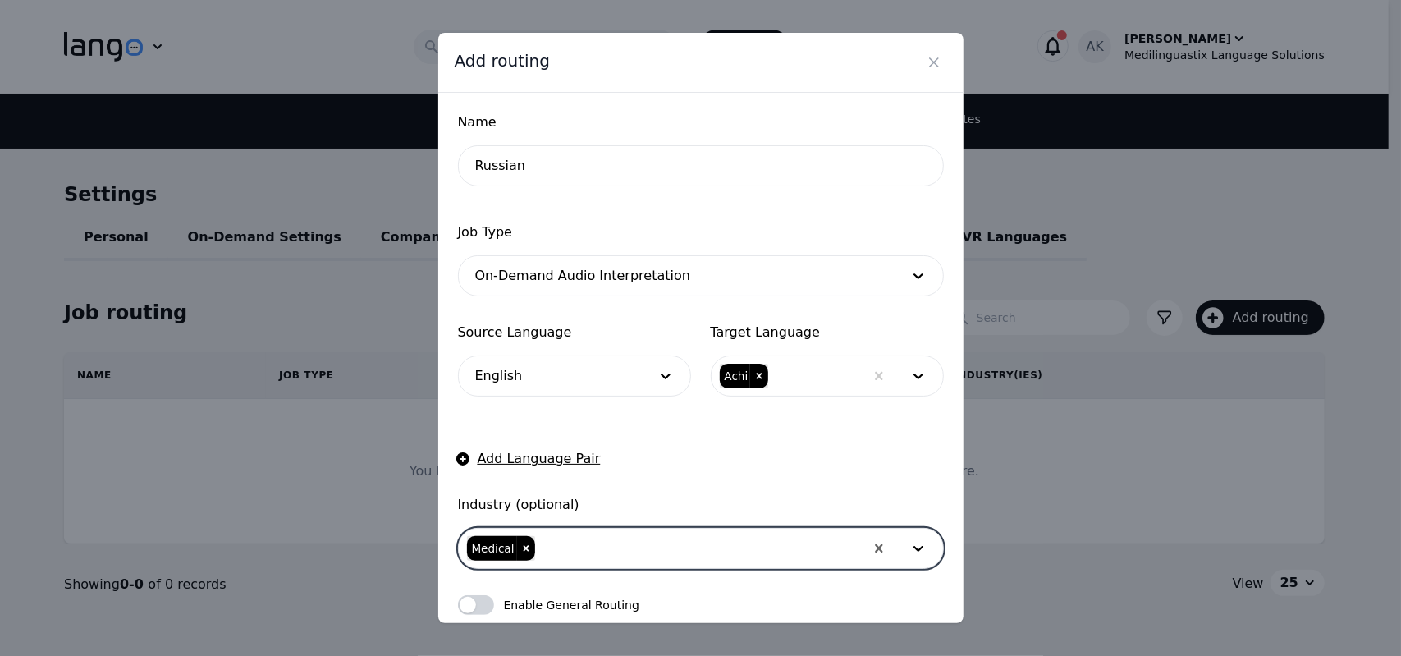
click at [606, 547] on div at bounding box center [700, 548] width 327 height 39
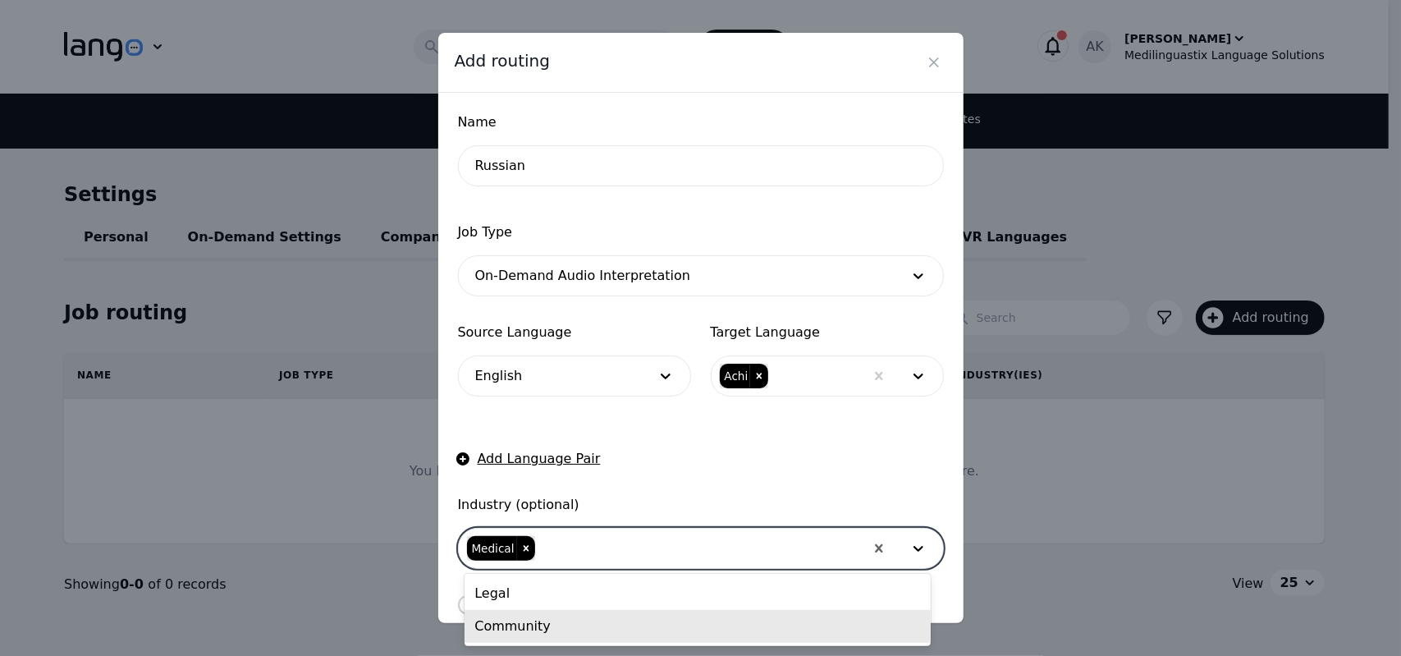
click at [548, 630] on div "Community" at bounding box center [697, 626] width 465 height 33
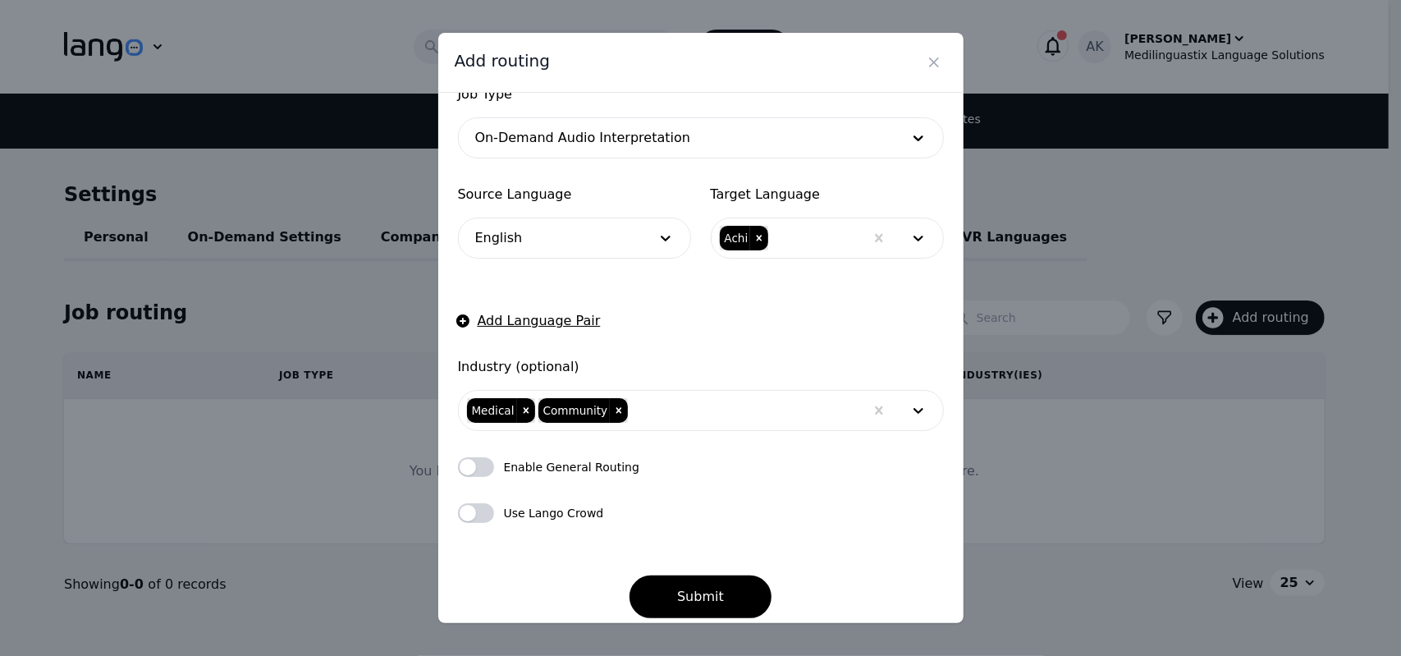
scroll to position [141, 0]
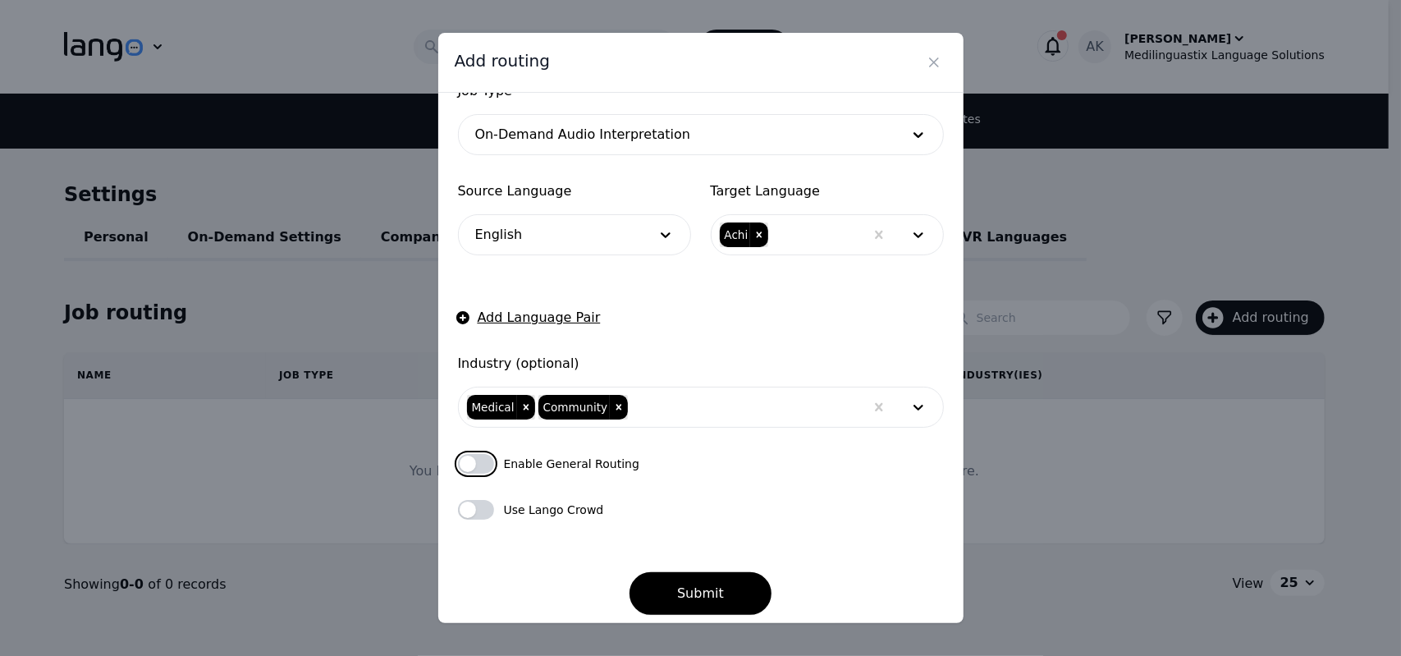
click at [475, 464] on button "button" at bounding box center [476, 464] width 36 height 20
click at [478, 512] on button "button" at bounding box center [476, 510] width 36 height 20
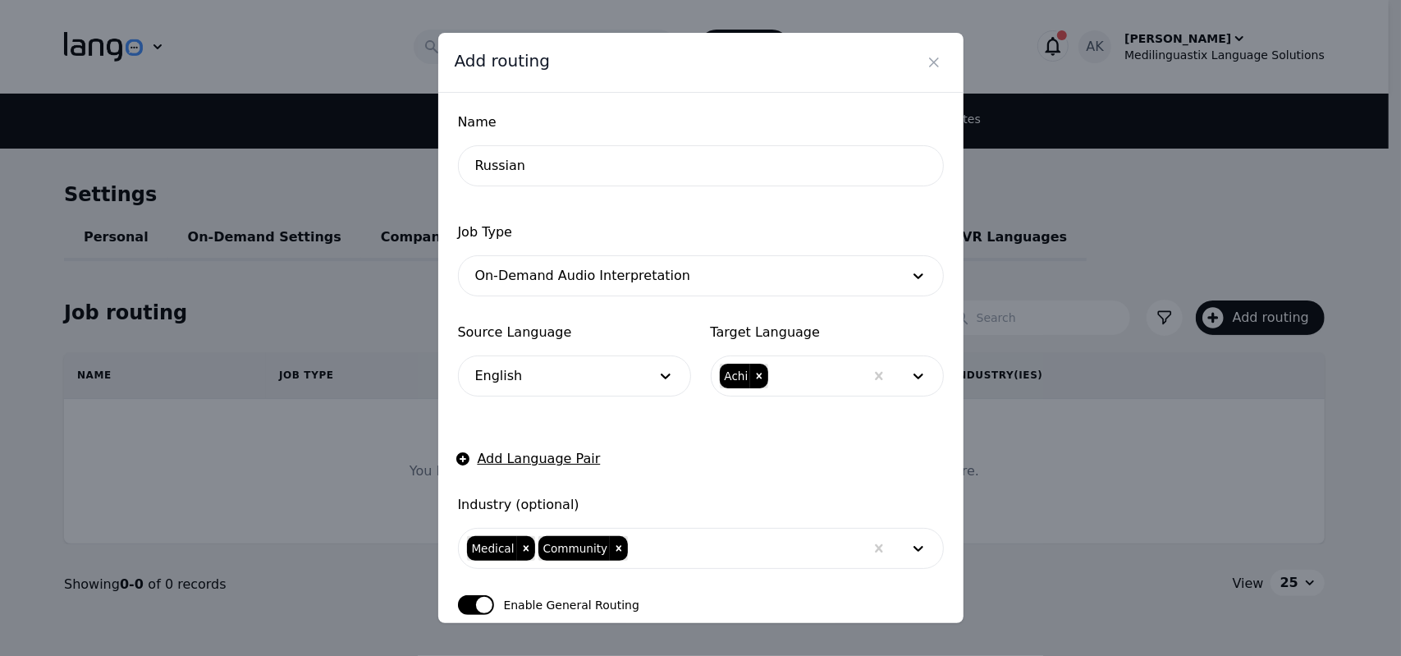
scroll to position [151, 0]
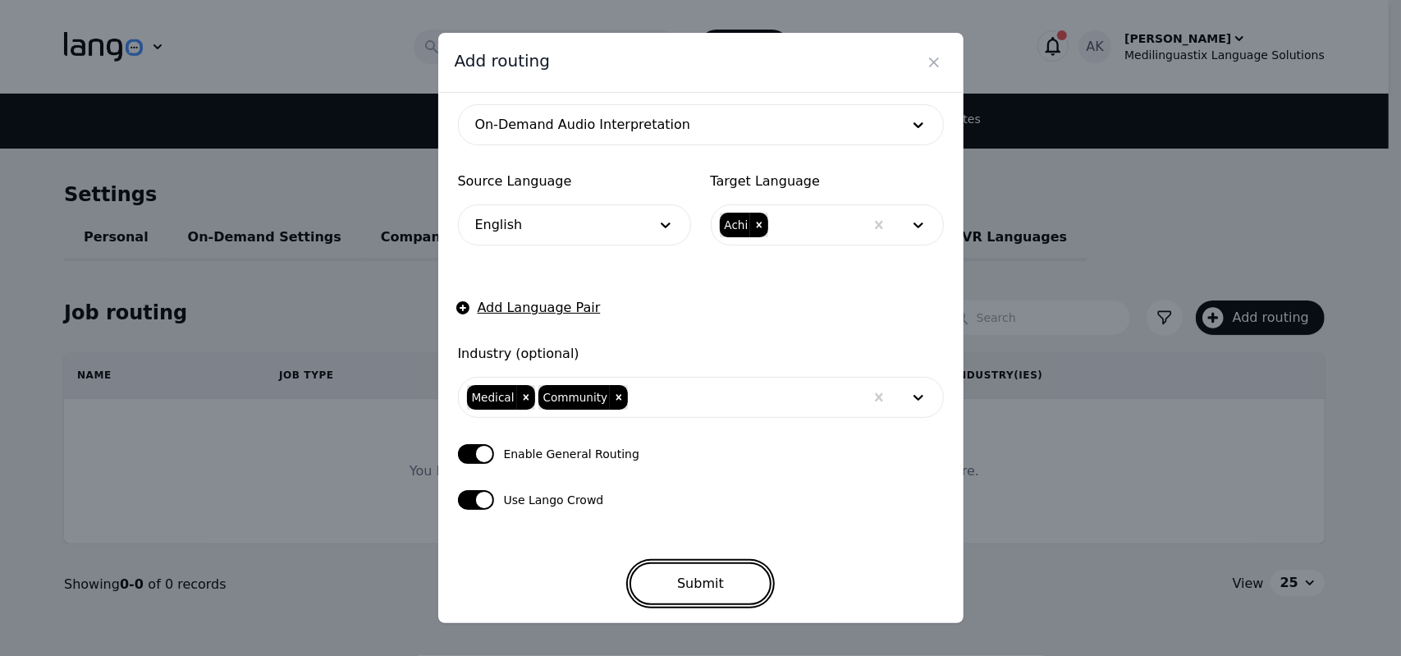
click at [696, 570] on button "Submit" at bounding box center [700, 583] width 142 height 43
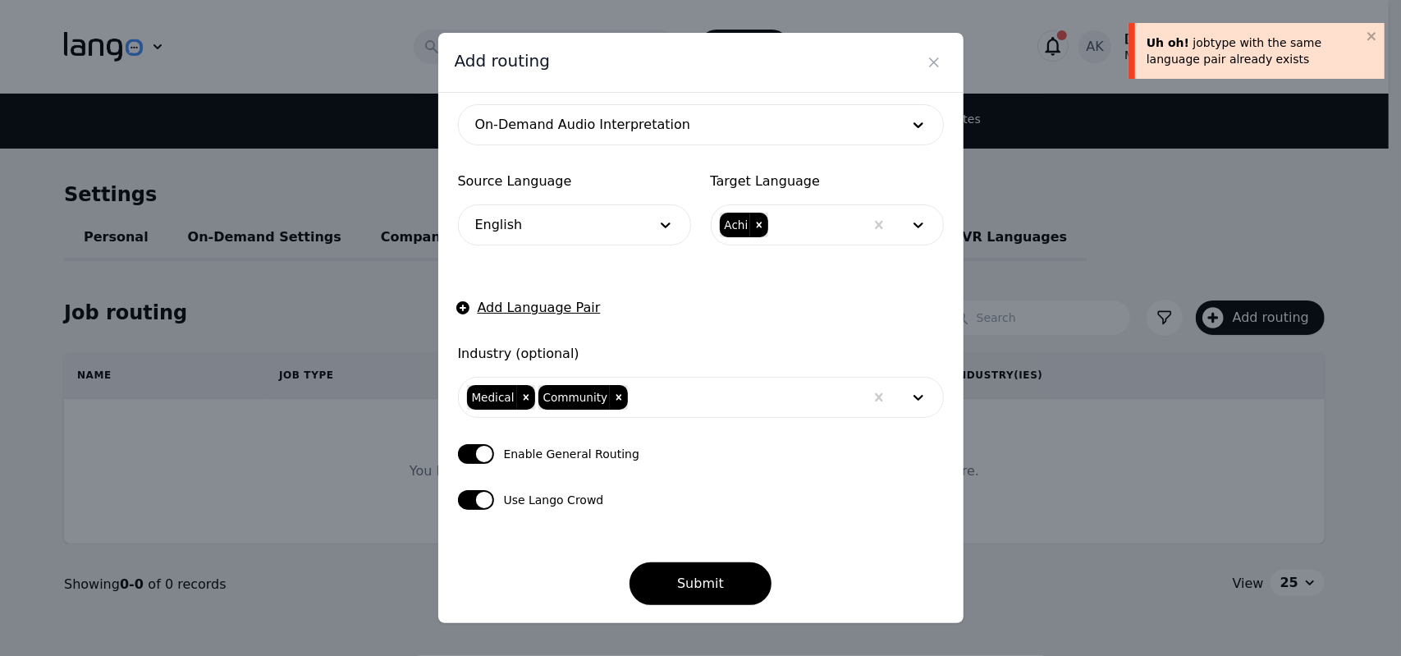
scroll to position [0, 0]
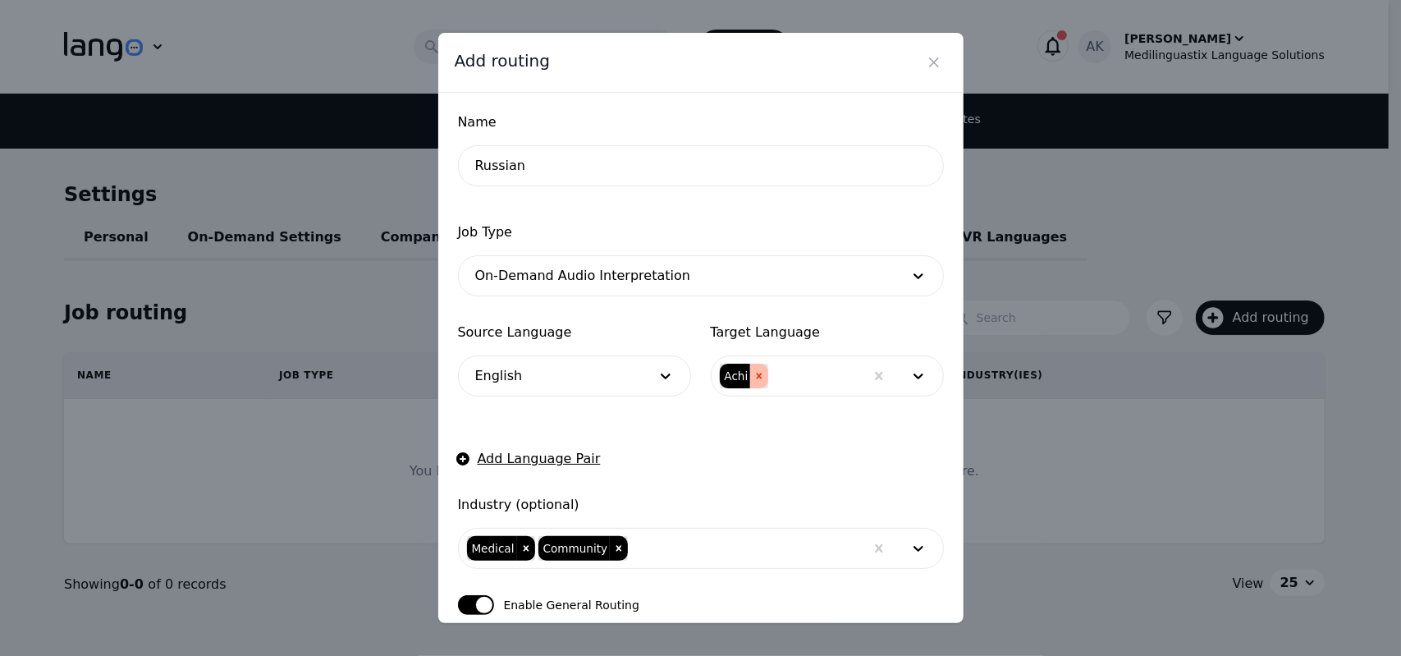
click at [757, 377] on icon "Remove Achi" at bounding box center [760, 376] width 6 height 6
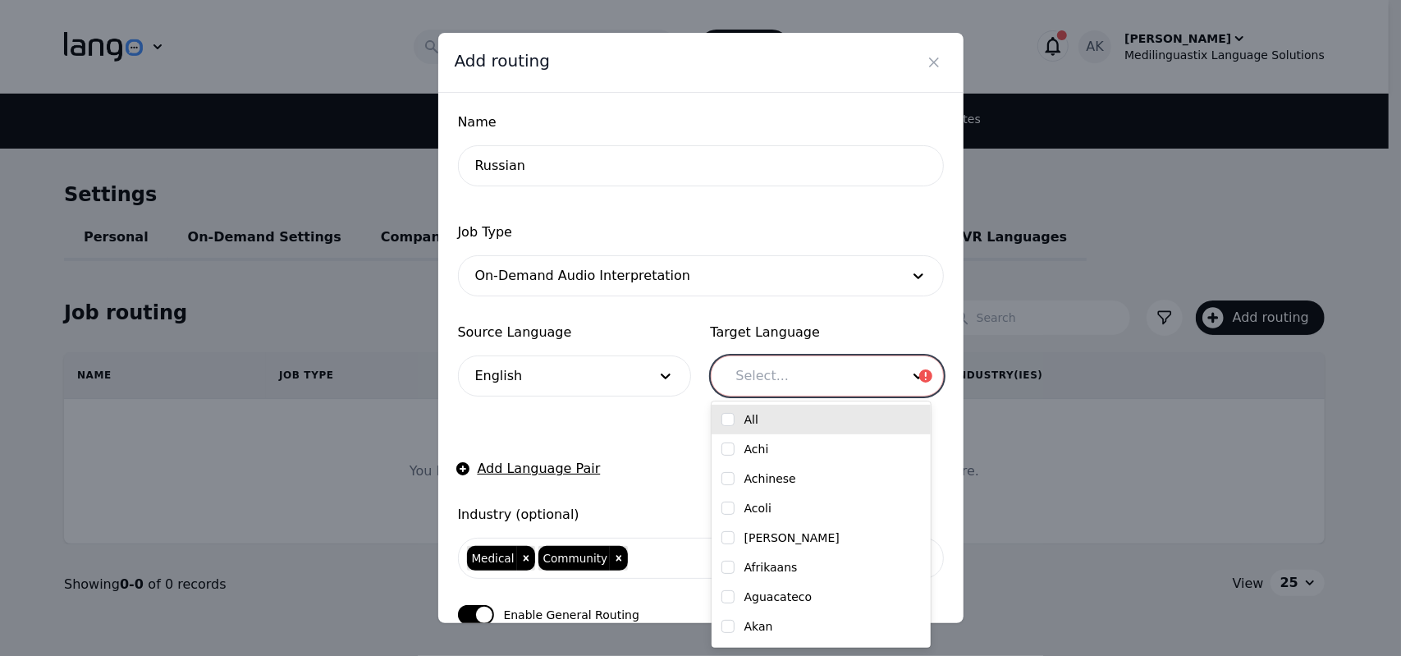
click at [780, 388] on div at bounding box center [806, 375] width 176 height 39
click at [745, 446] on label "Achi" at bounding box center [756, 449] width 25 height 16
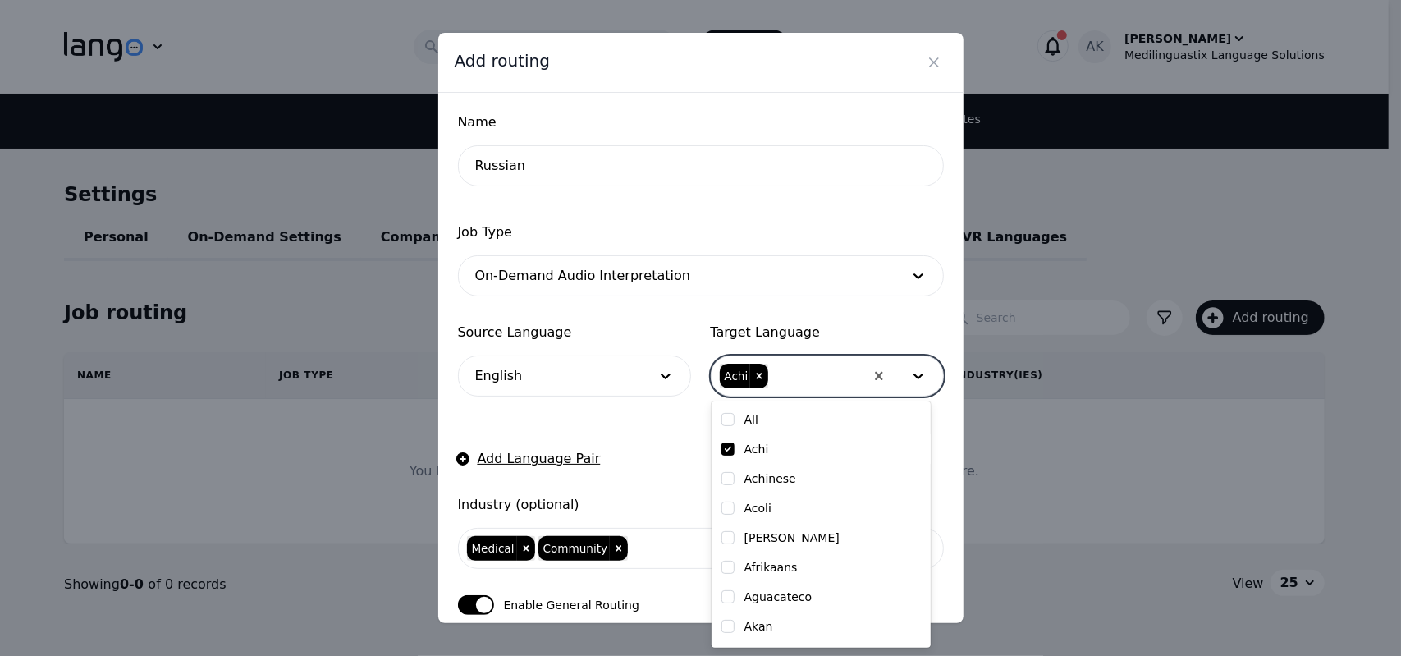
click at [678, 451] on form "Name Russian Job Type On-Demand Audio Interpretation Source Language English Ta…" at bounding box center [701, 433] width 486 height 643
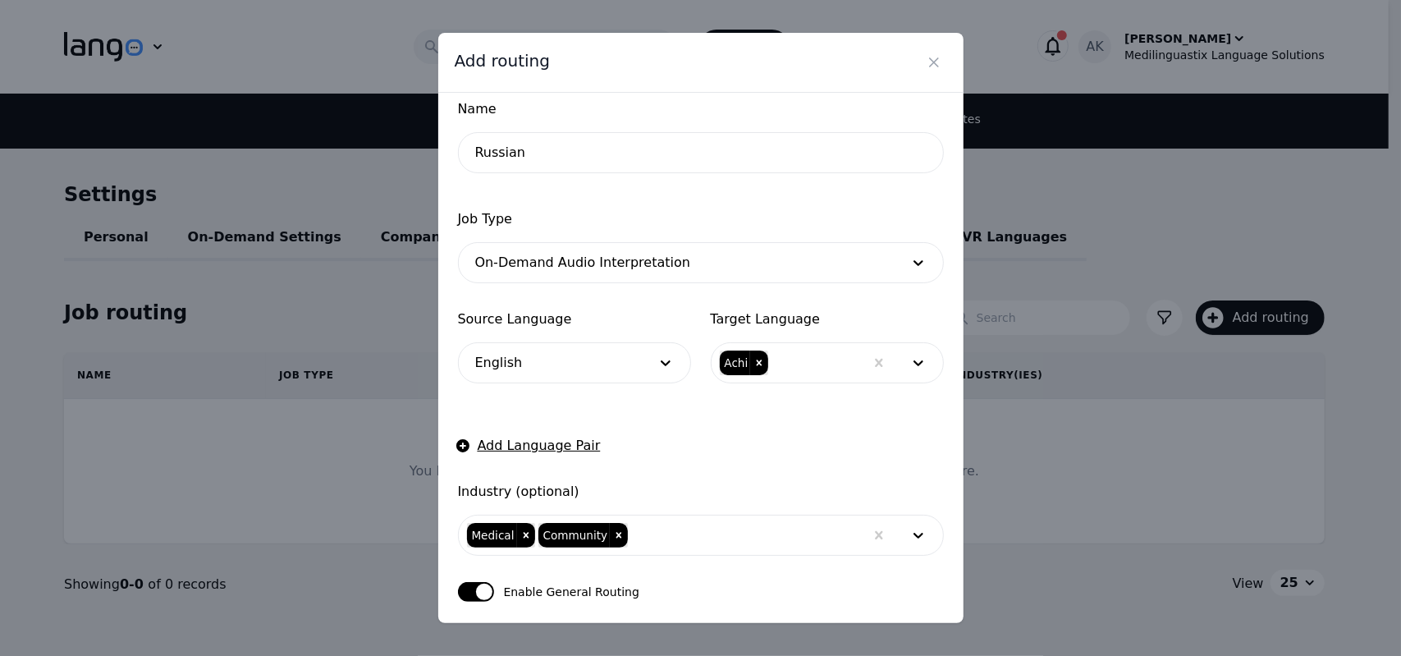
scroll to position [151, 0]
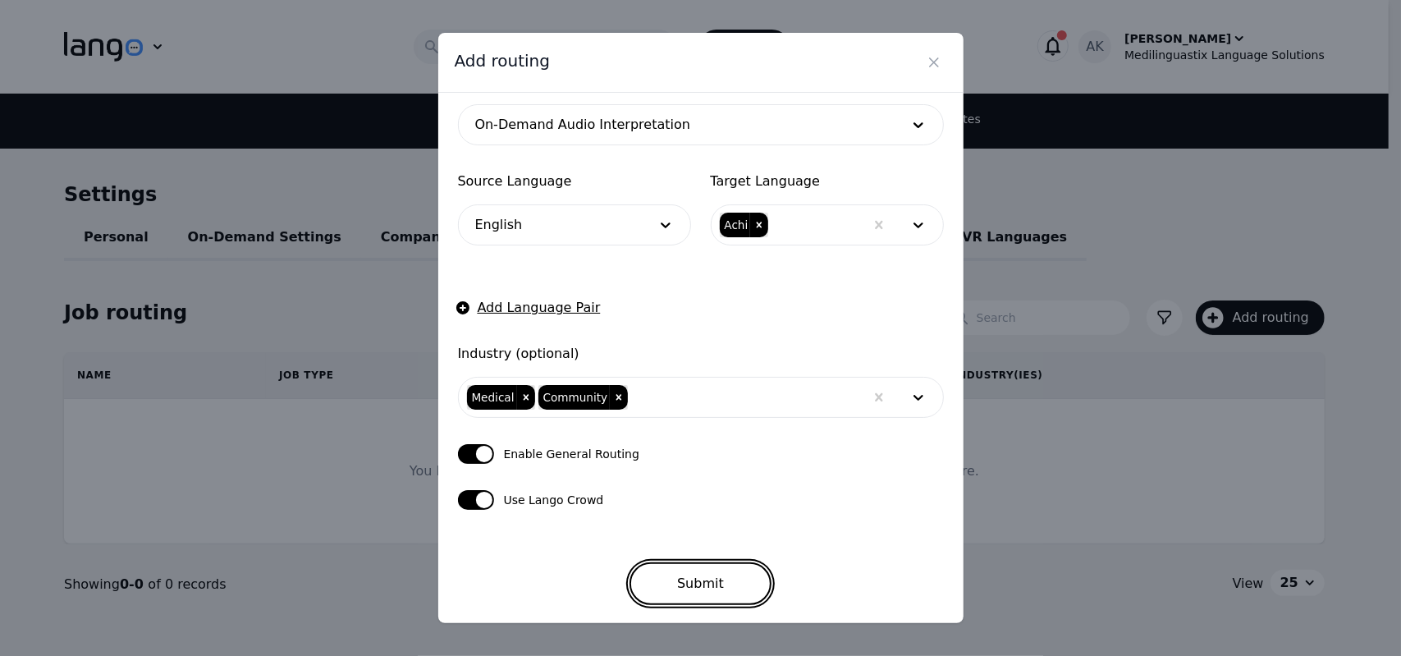
click at [673, 569] on button "Submit" at bounding box center [700, 583] width 142 height 43
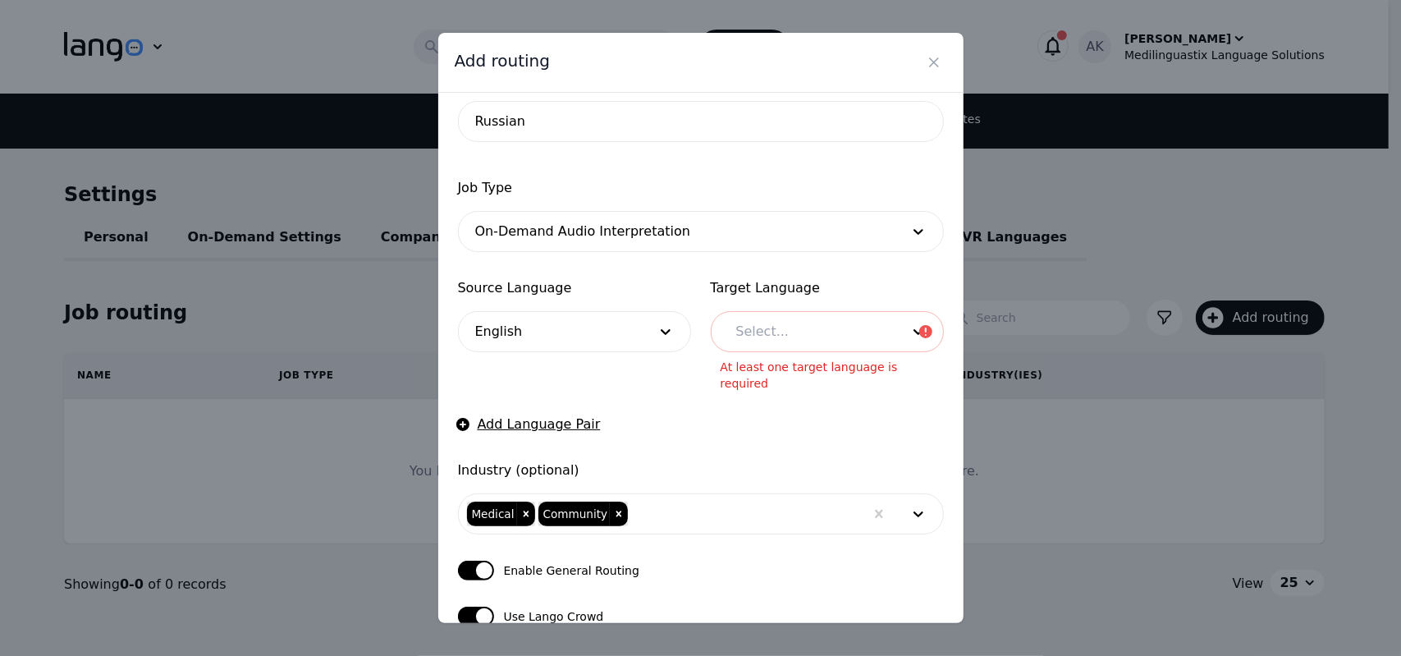
scroll to position [0, 0]
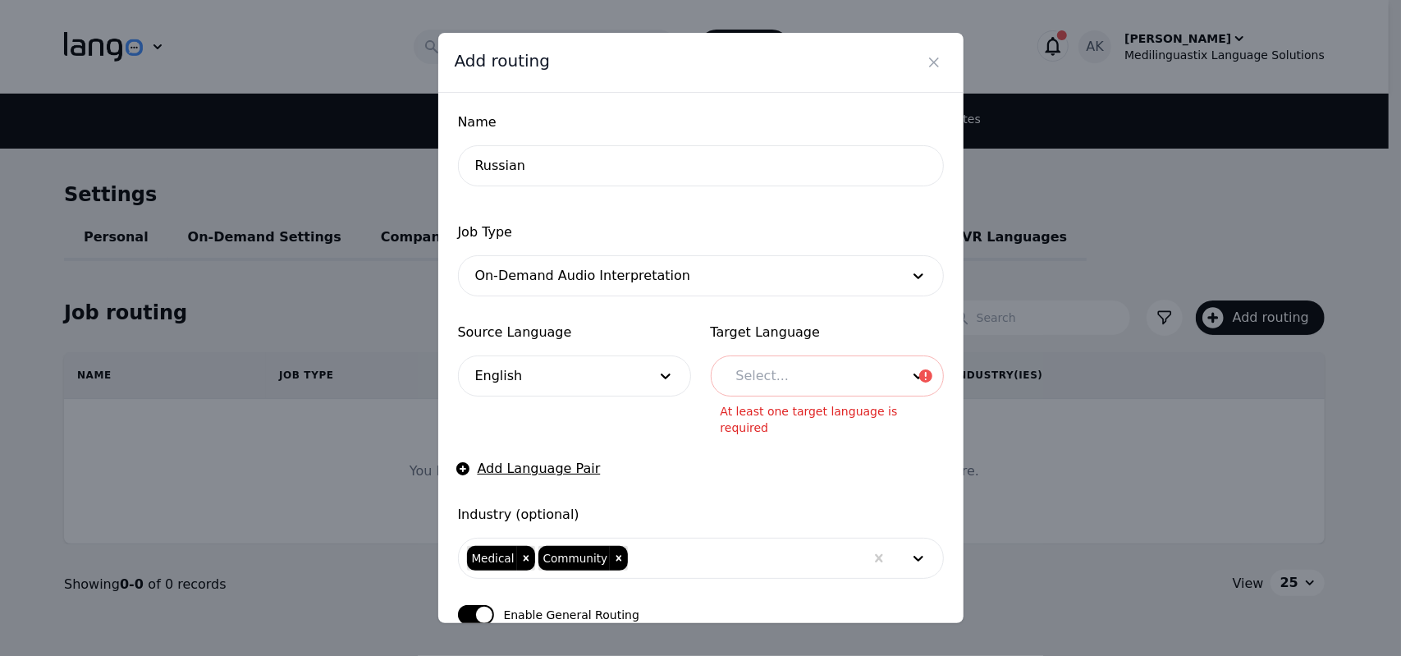
click at [602, 388] on div at bounding box center [550, 375] width 182 height 39
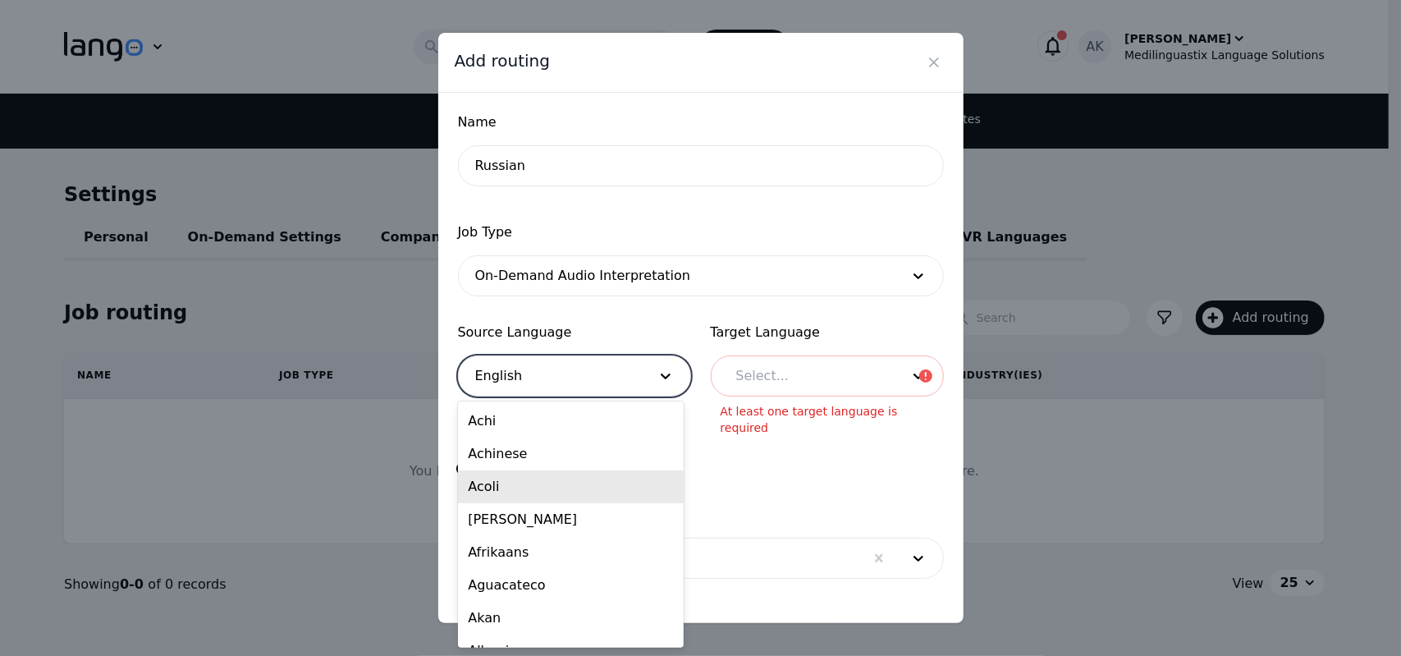
click at [545, 470] on div "Acoli" at bounding box center [571, 486] width 226 height 33
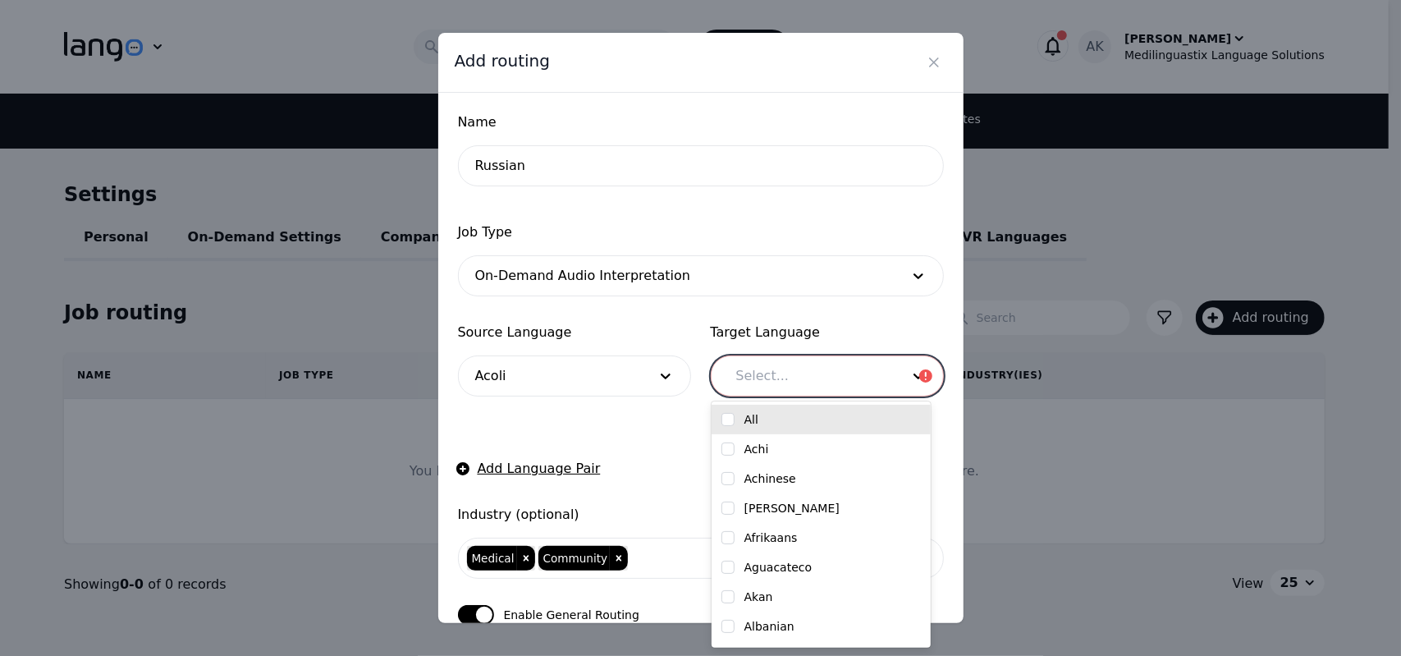
click at [751, 382] on div at bounding box center [806, 375] width 176 height 39
click at [755, 505] on label "Adele" at bounding box center [791, 508] width 95 height 16
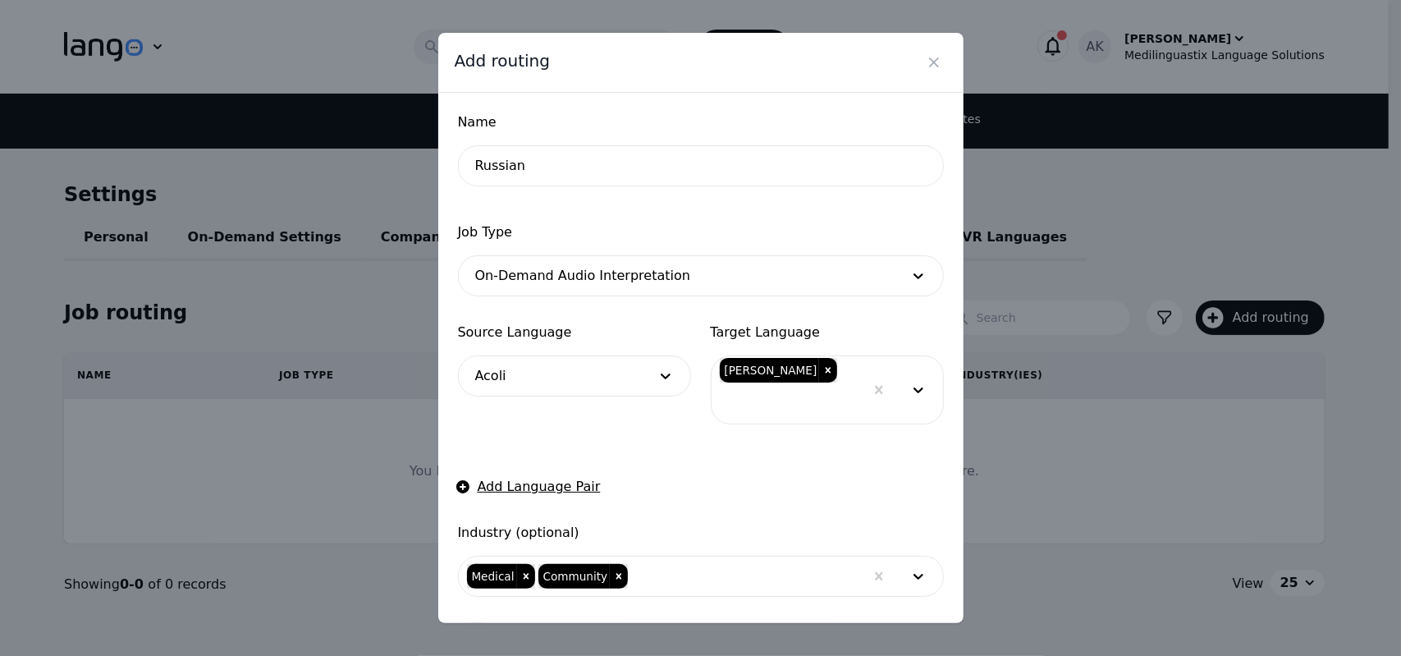
click at [602, 425] on form "Name Russian Job Type On-Demand Audio Interpretation Source Language Acoli Targ…" at bounding box center [701, 447] width 486 height 671
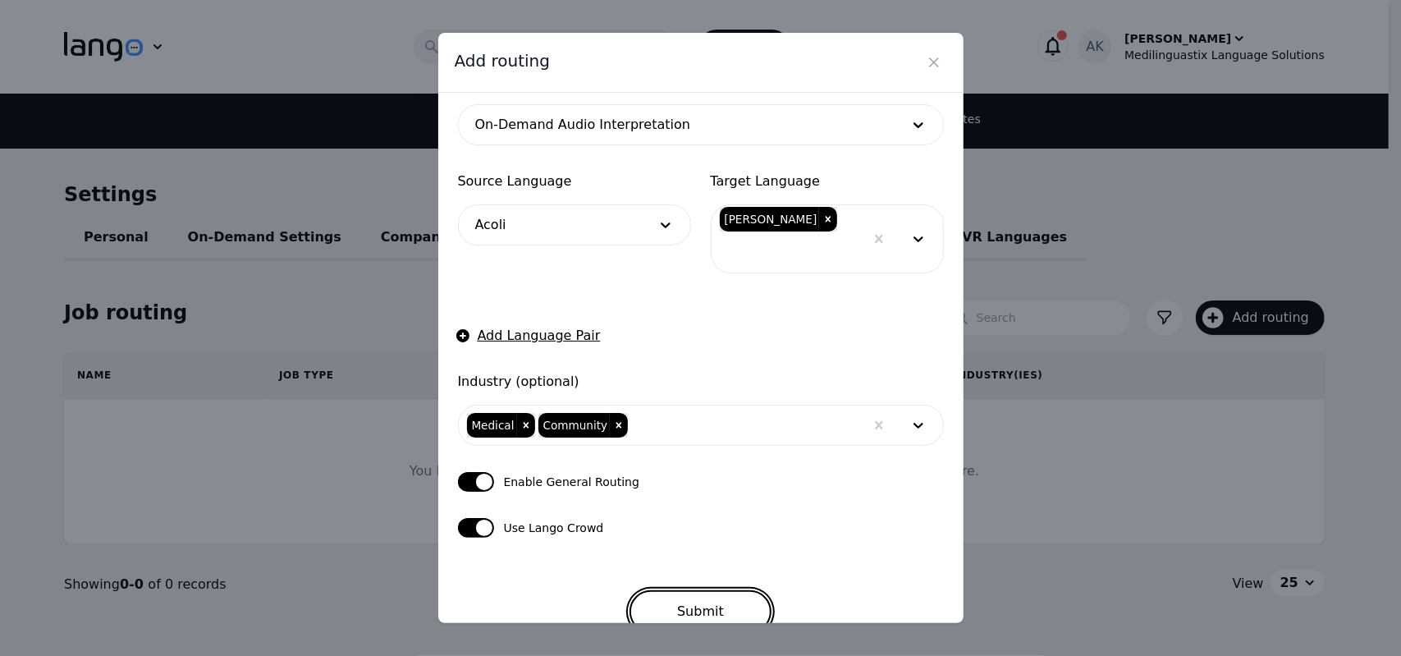
click at [696, 596] on button "Submit" at bounding box center [700, 611] width 142 height 43
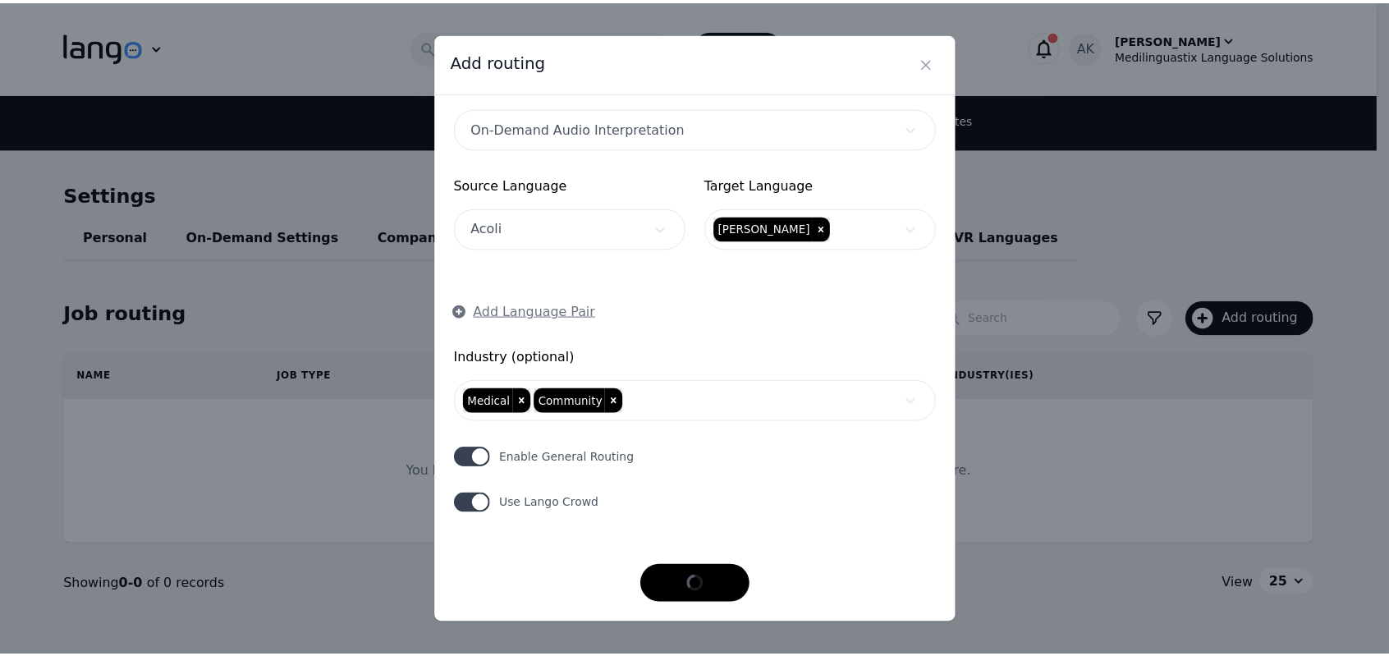
scroll to position [146, 0]
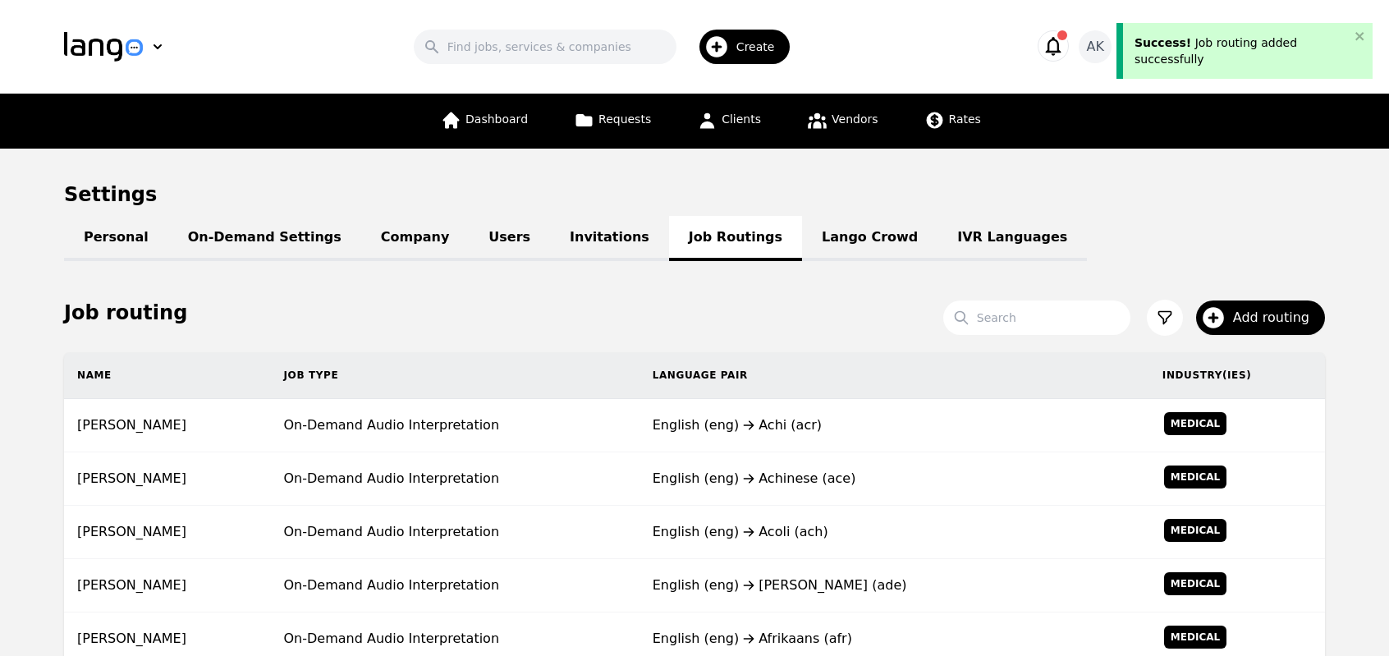
click at [489, 337] on div "Job routing" at bounding box center [694, 312] width 1261 height 79
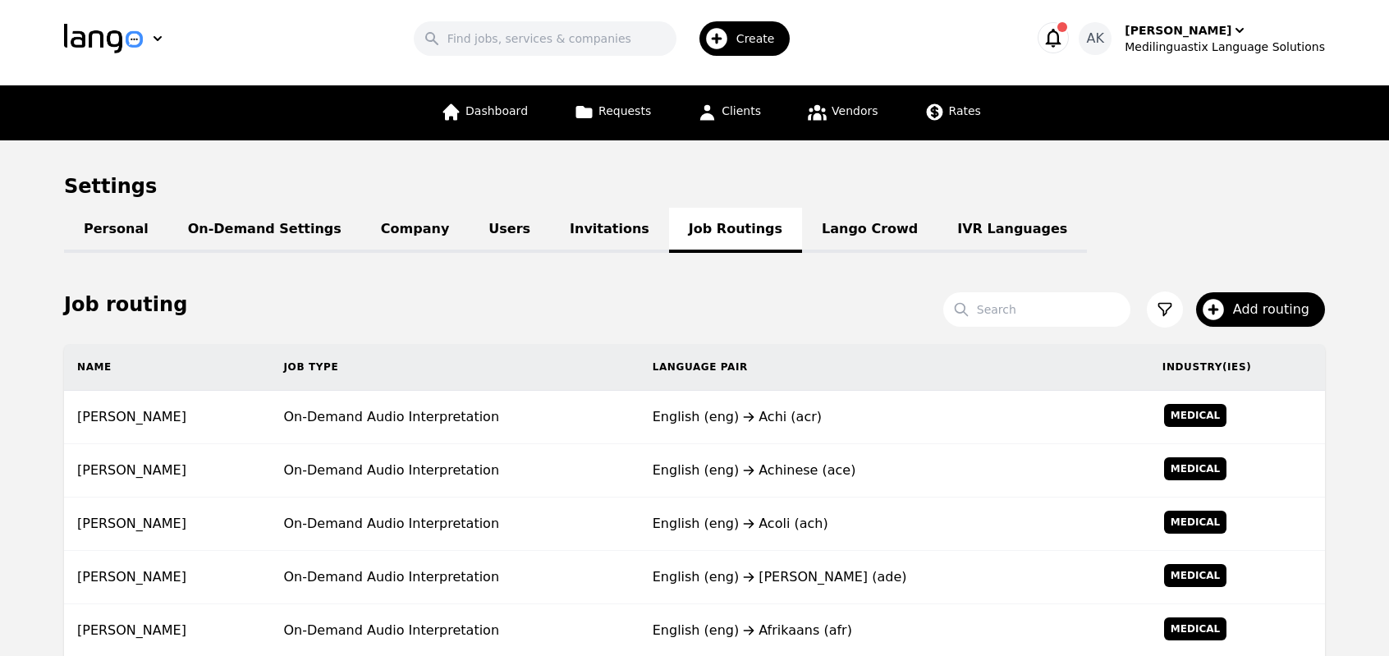
scroll to position [0, 0]
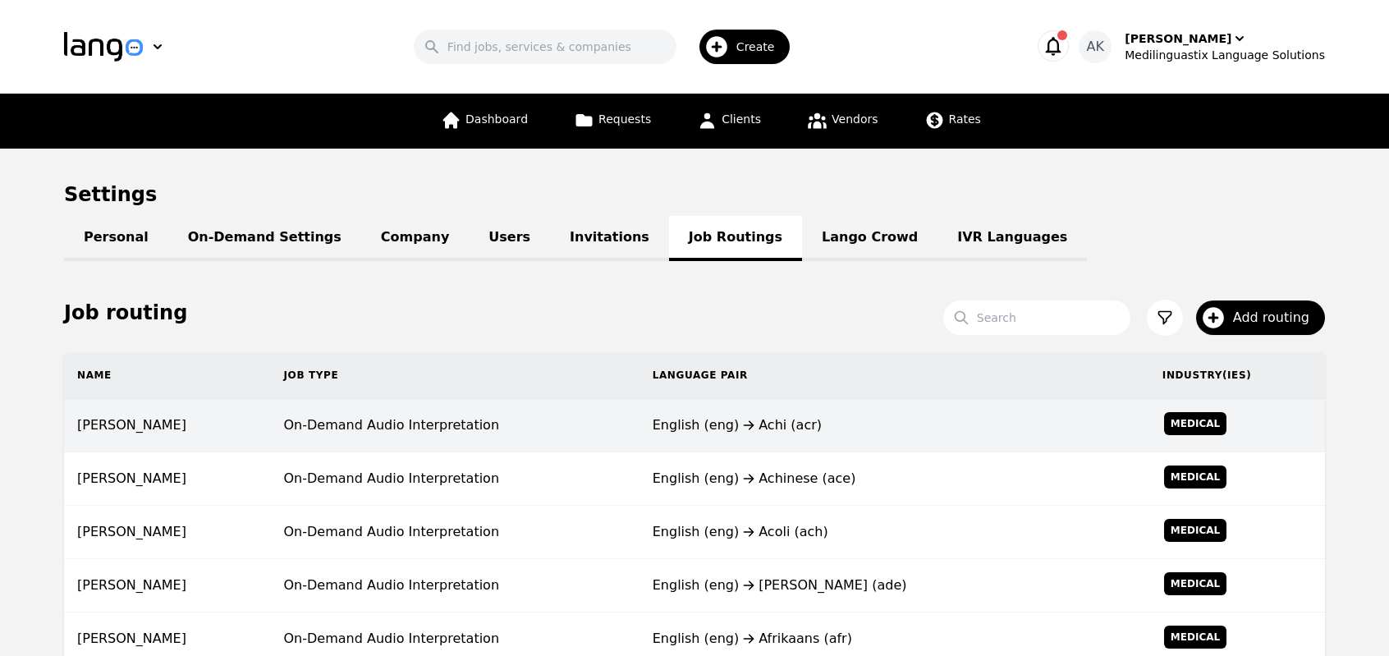
click at [662, 441] on td "English (eng) Achi (acr)" at bounding box center [894, 425] width 510 height 53
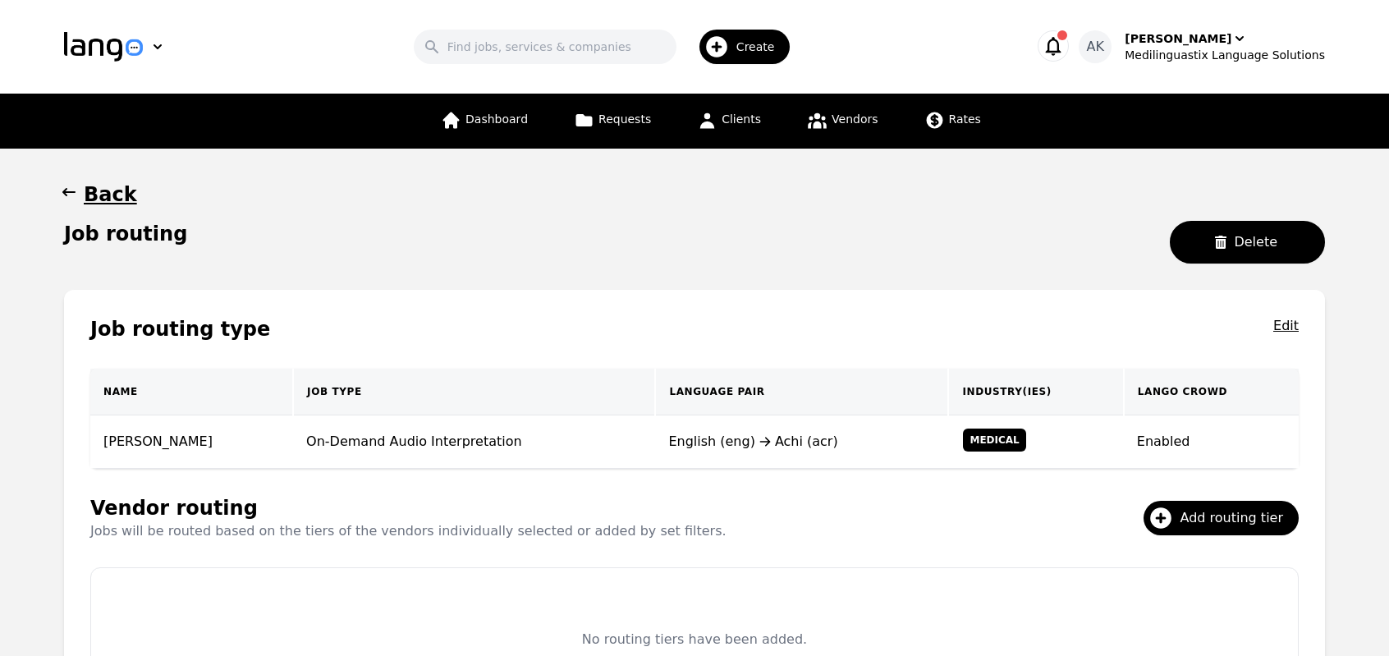
click at [89, 200] on h1 "Back" at bounding box center [110, 194] width 53 height 26
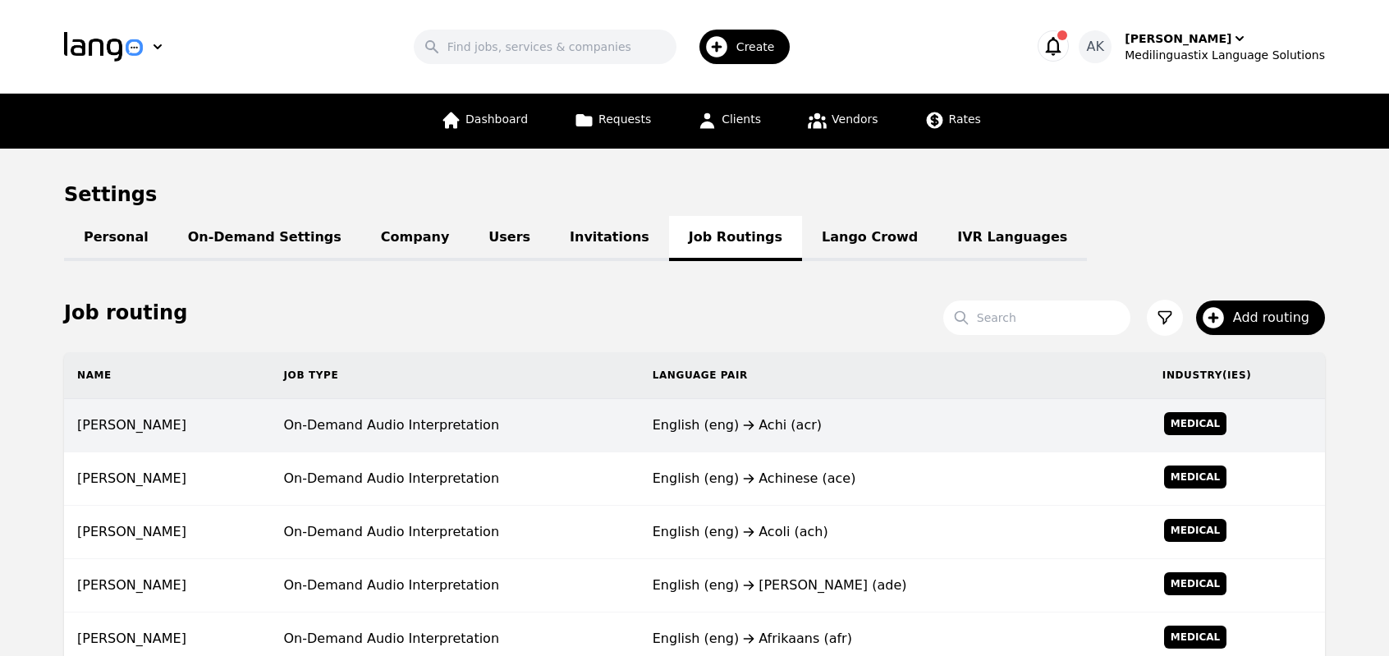
click at [689, 435] on td "English (eng) Achi (acr)" at bounding box center [894, 425] width 510 height 53
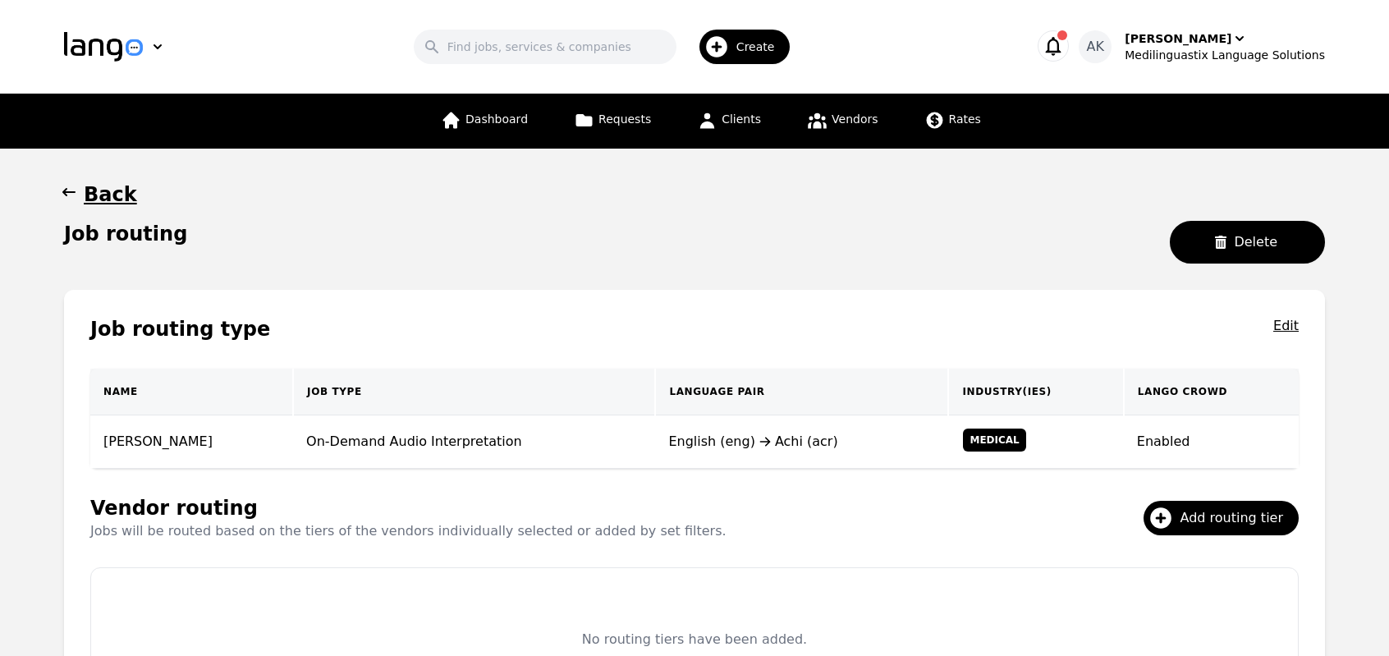
click at [1014, 544] on div "Job routing type Edit Name Job Type Language Pair Industry(ies) Lango Crowd Mia…" at bounding box center [694, 514] width 1261 height 448
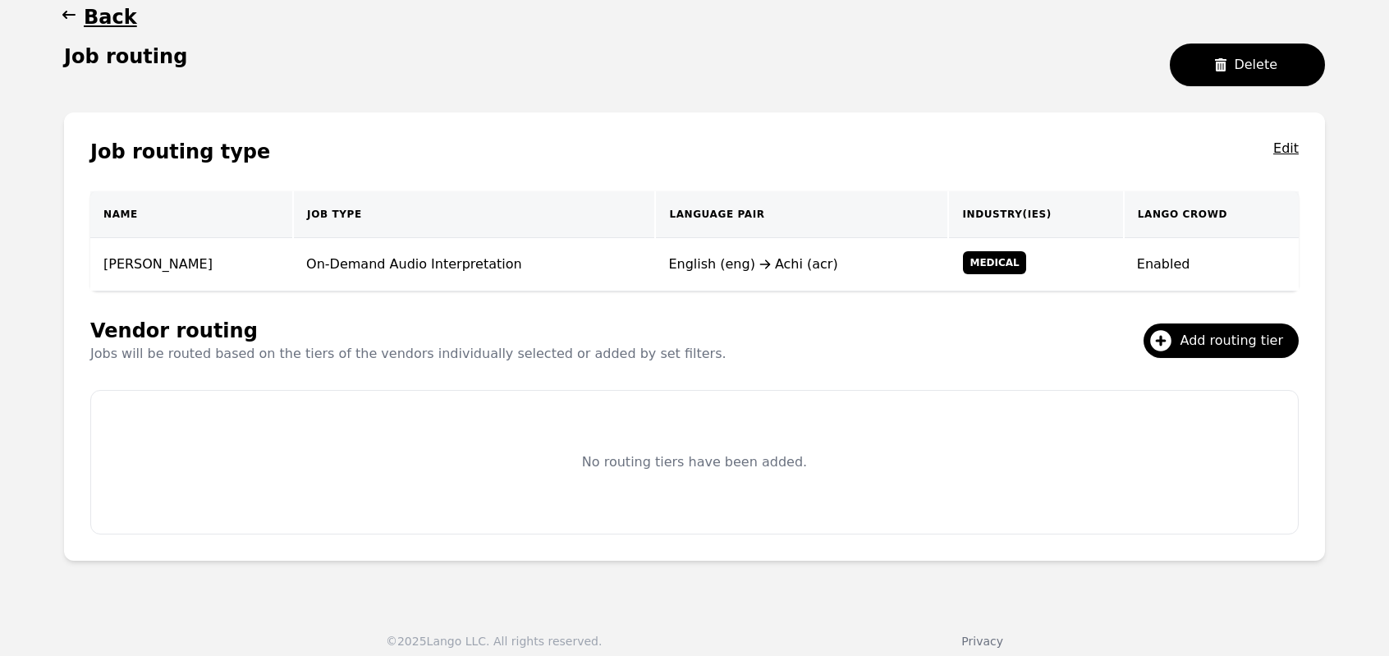
scroll to position [189, 0]
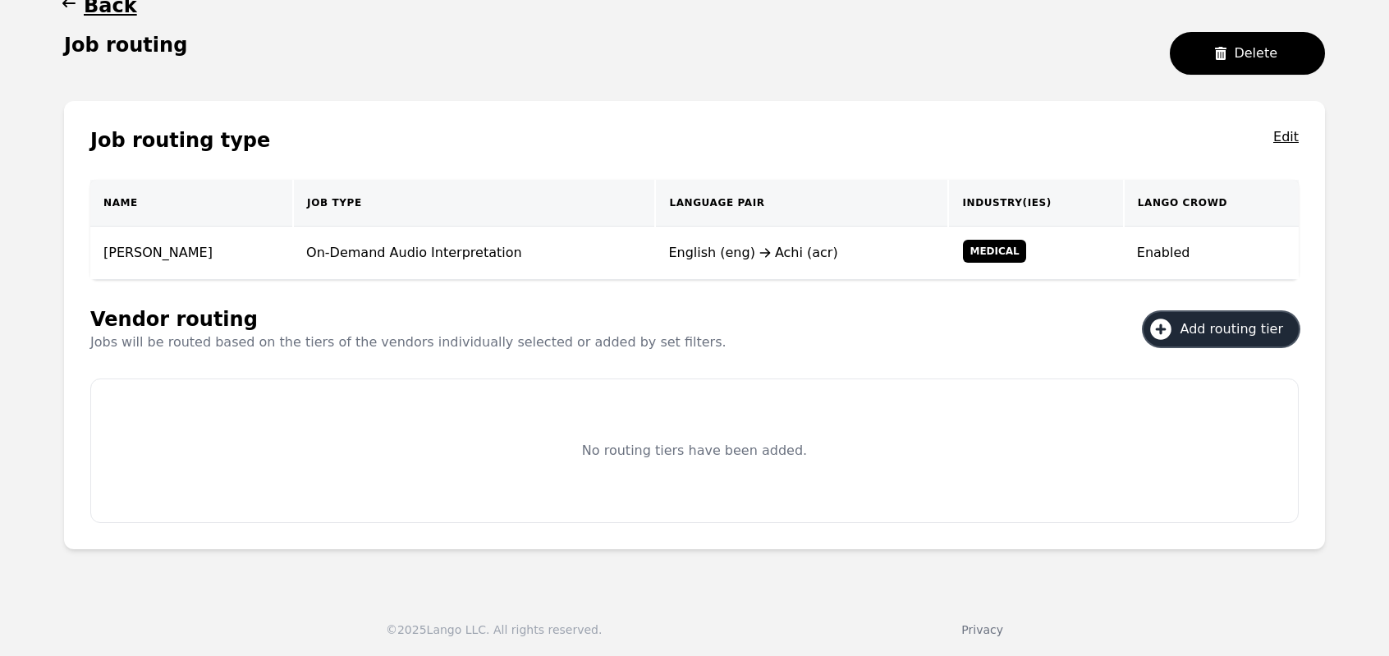
click at [1162, 320] on icon at bounding box center [1160, 328] width 21 height 21
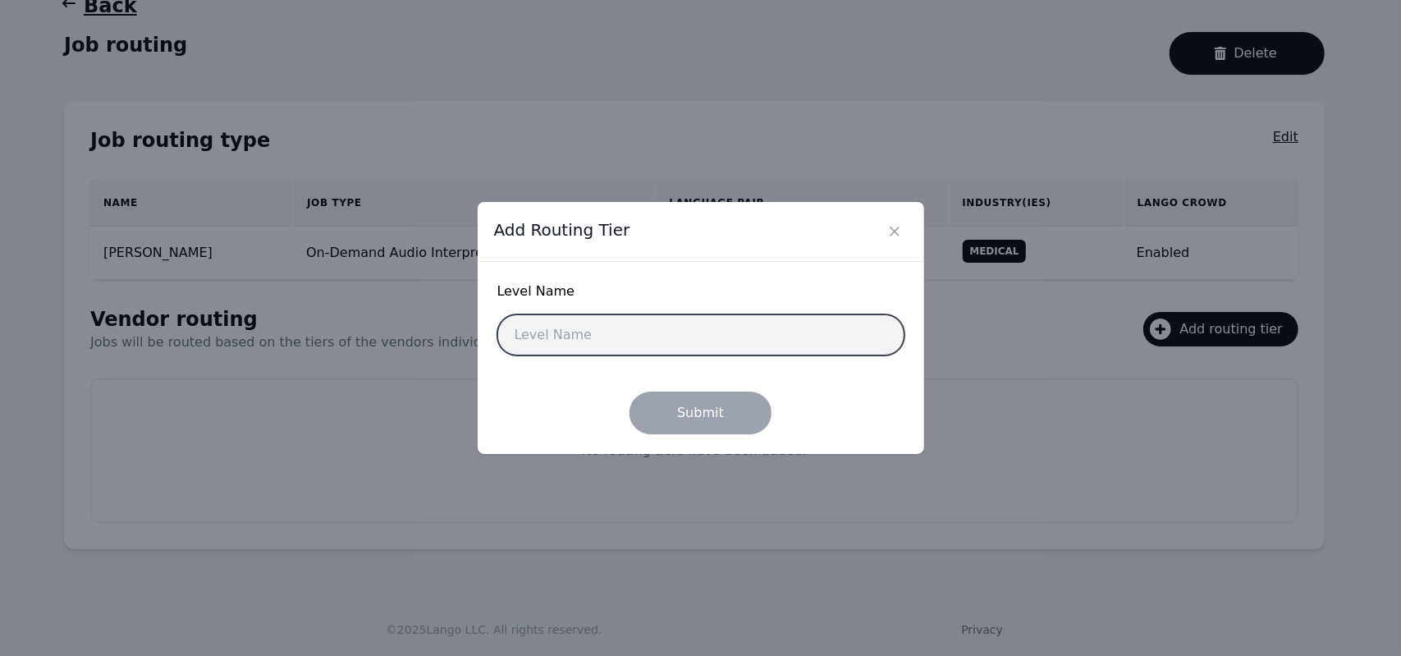
click at [805, 343] on input "text" at bounding box center [700, 334] width 407 height 41
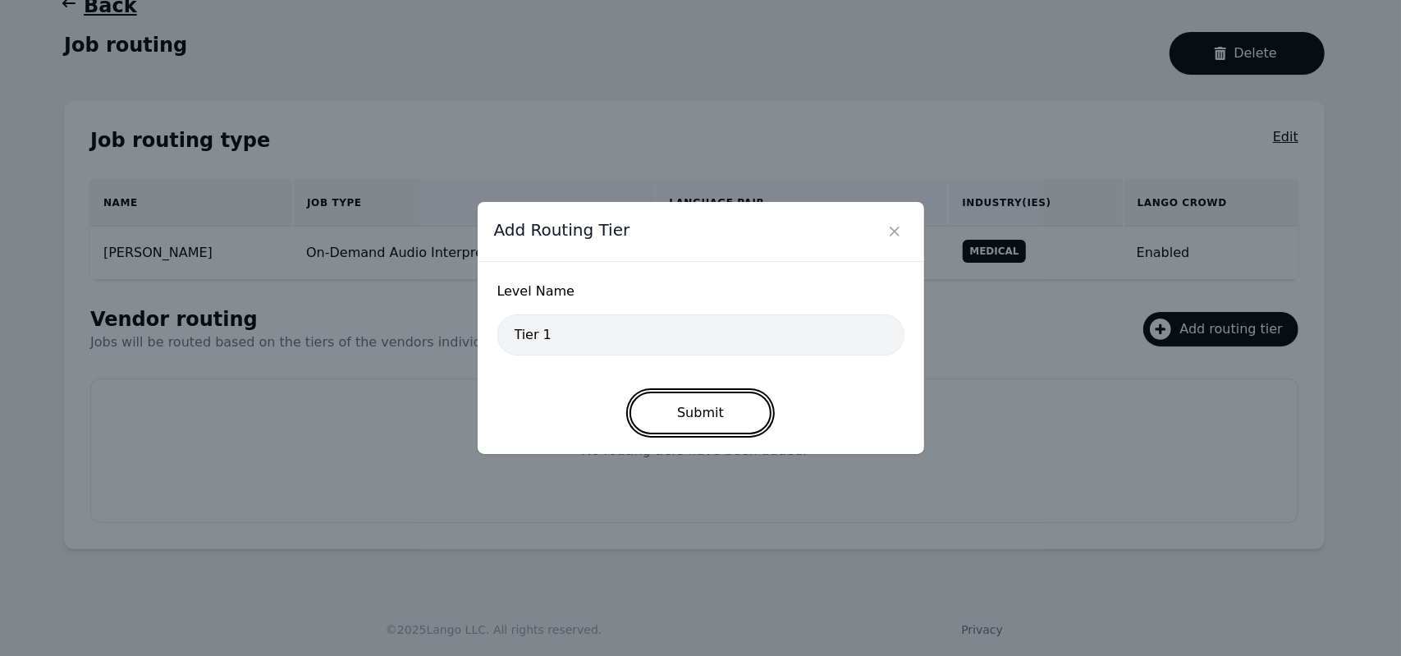
click at [658, 416] on button "Submit" at bounding box center [700, 412] width 142 height 43
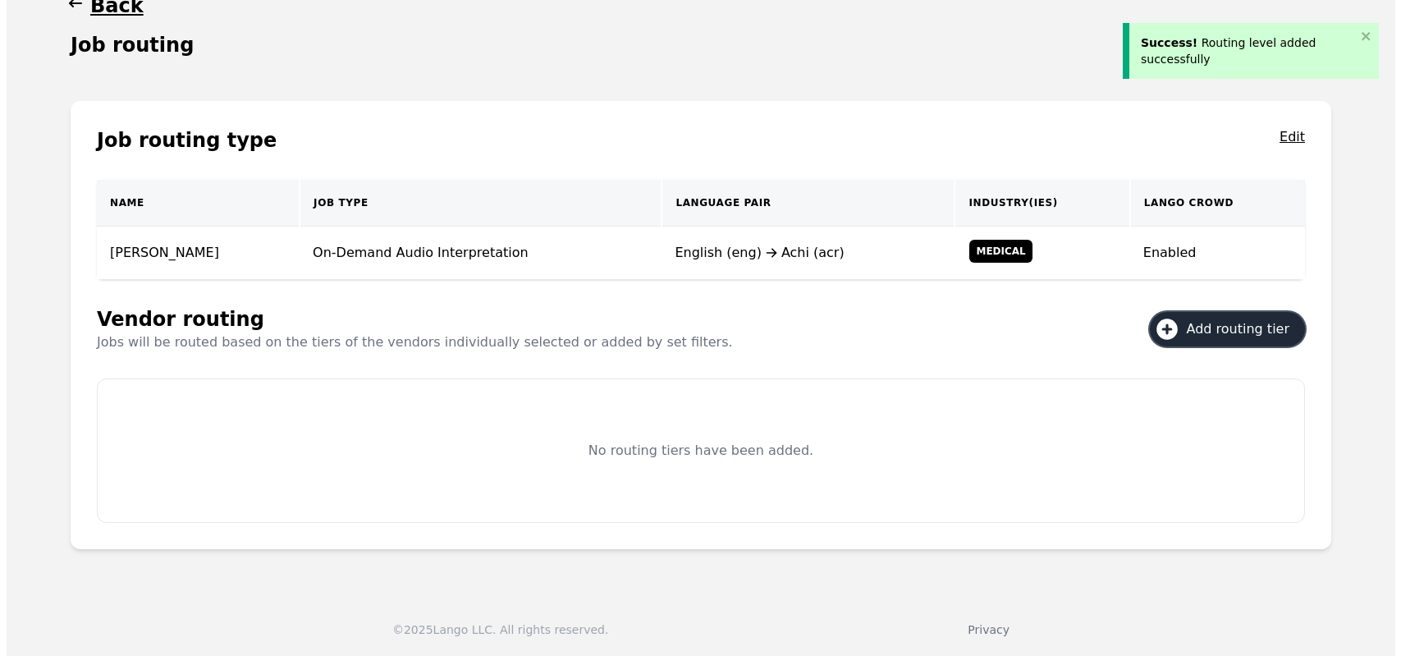
scroll to position [98, 0]
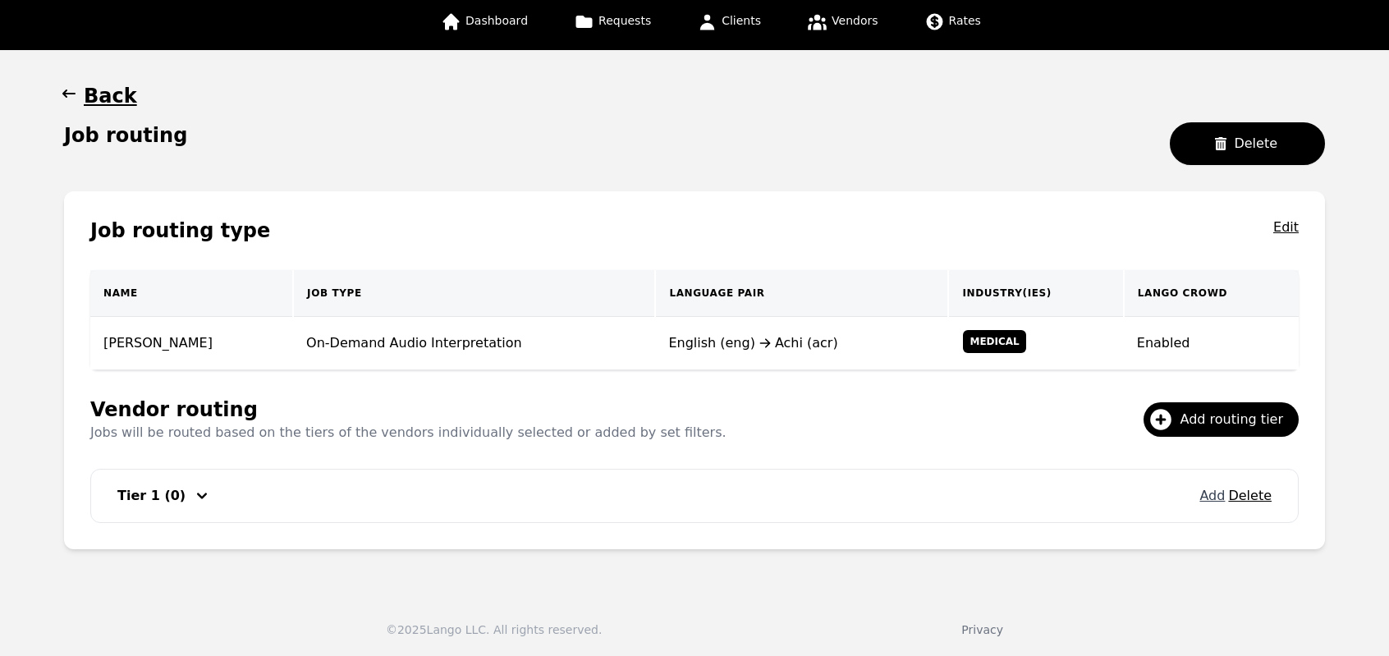
click at [1213, 500] on button "Add" at bounding box center [1211, 496] width 25 height 20
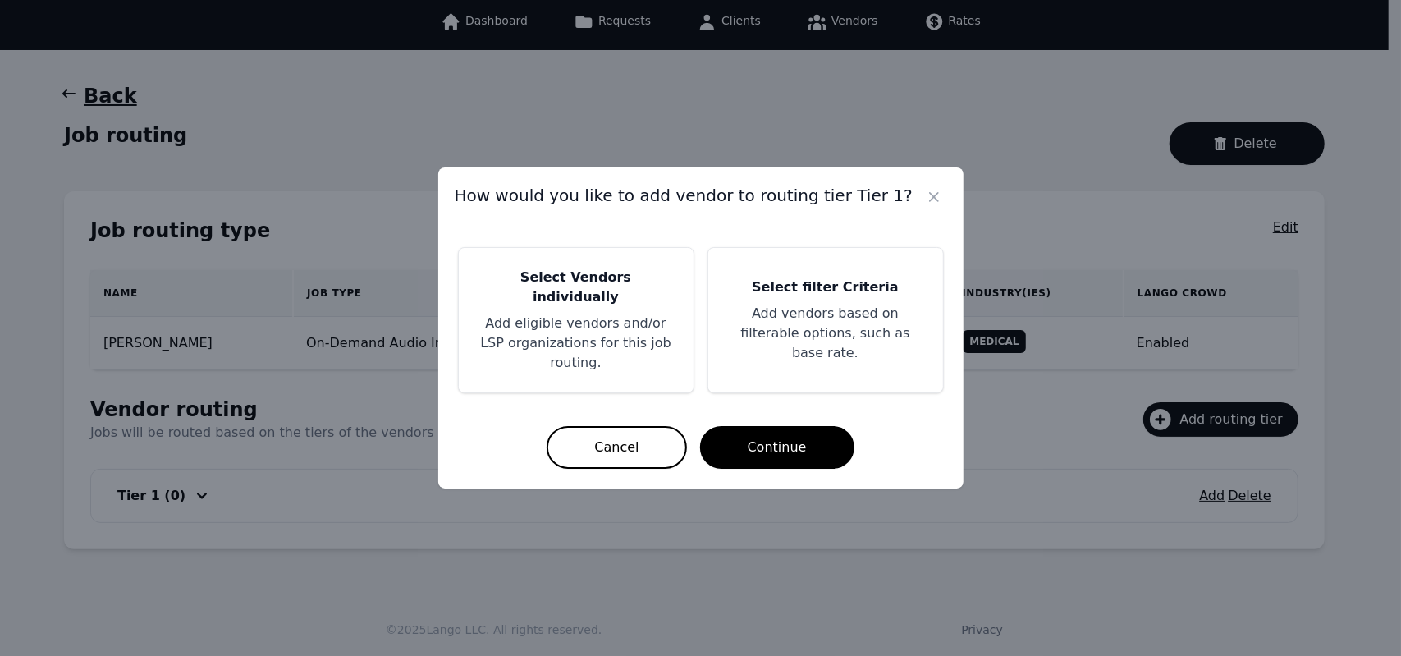
click at [593, 328] on p "Add eligible vendors and/or LSP organizations for this job routing." at bounding box center [575, 343] width 195 height 59
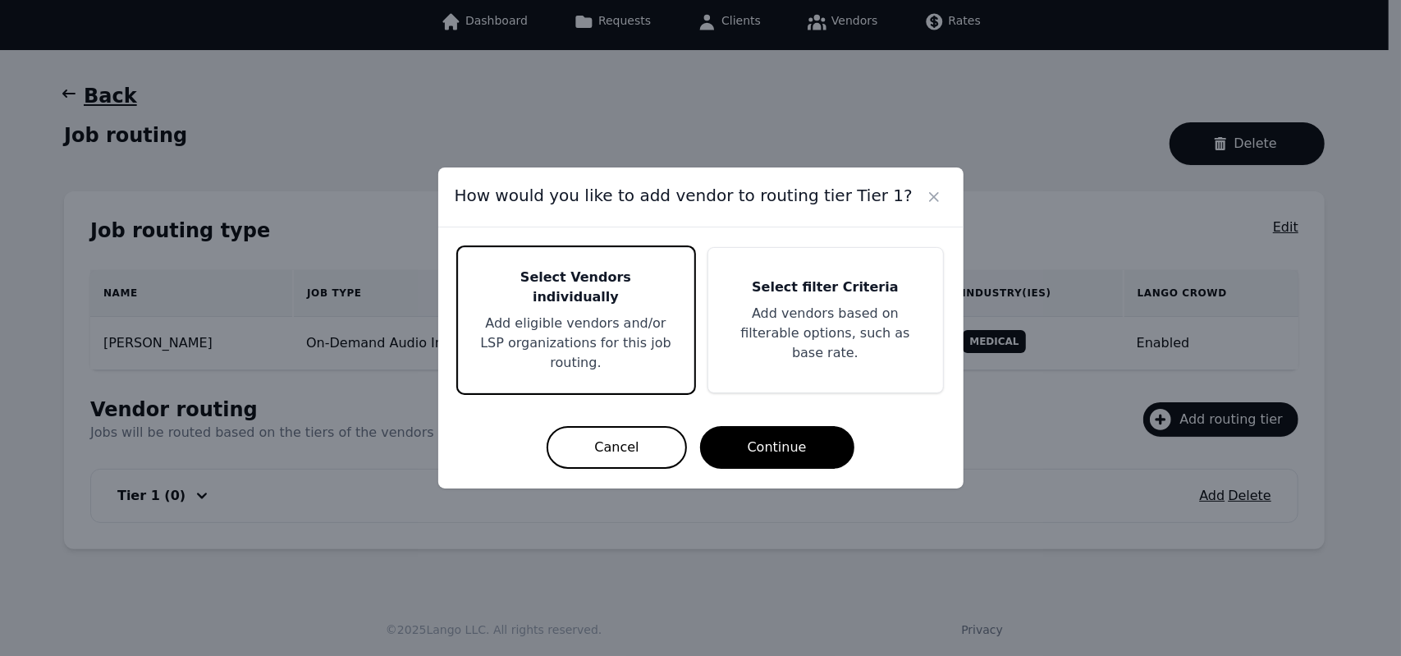
click at [771, 326] on p "Add vendors based on filterable options, such as base rate." at bounding box center [825, 333] width 195 height 59
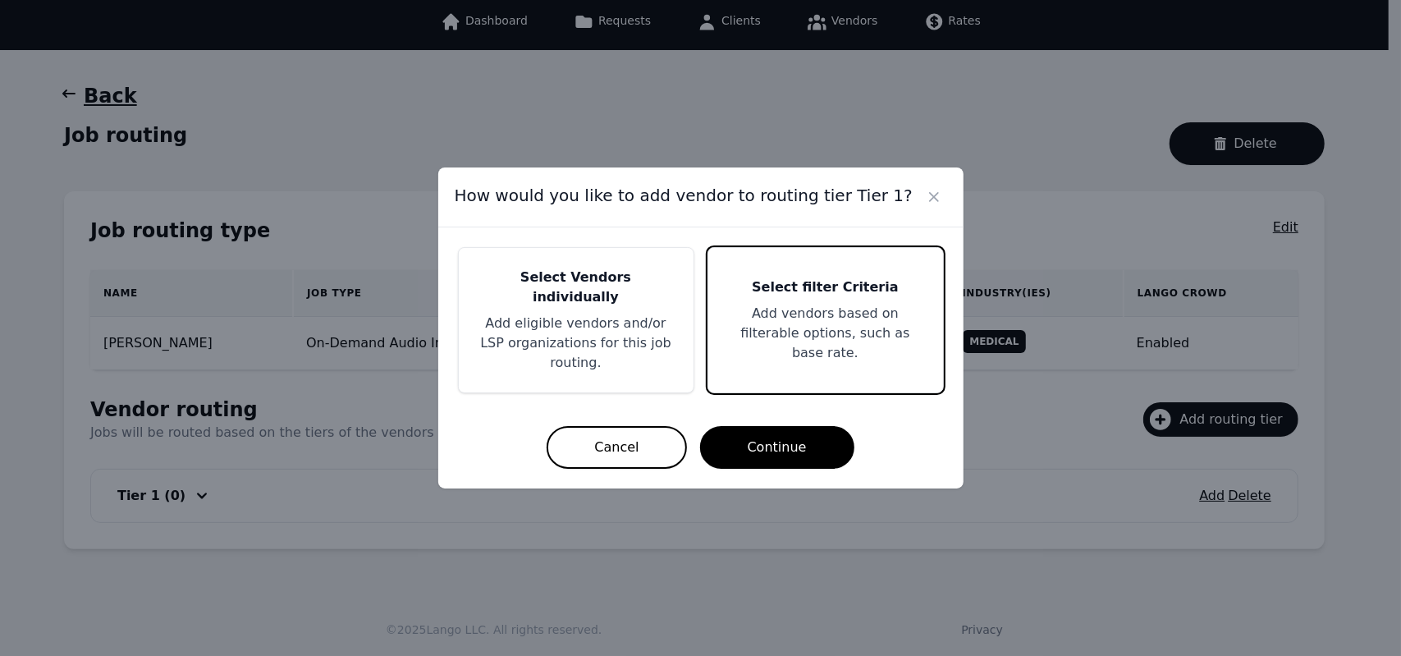
click at [548, 319] on p "Add eligible vendors and/or LSP organizations for this job routing." at bounding box center [575, 343] width 195 height 59
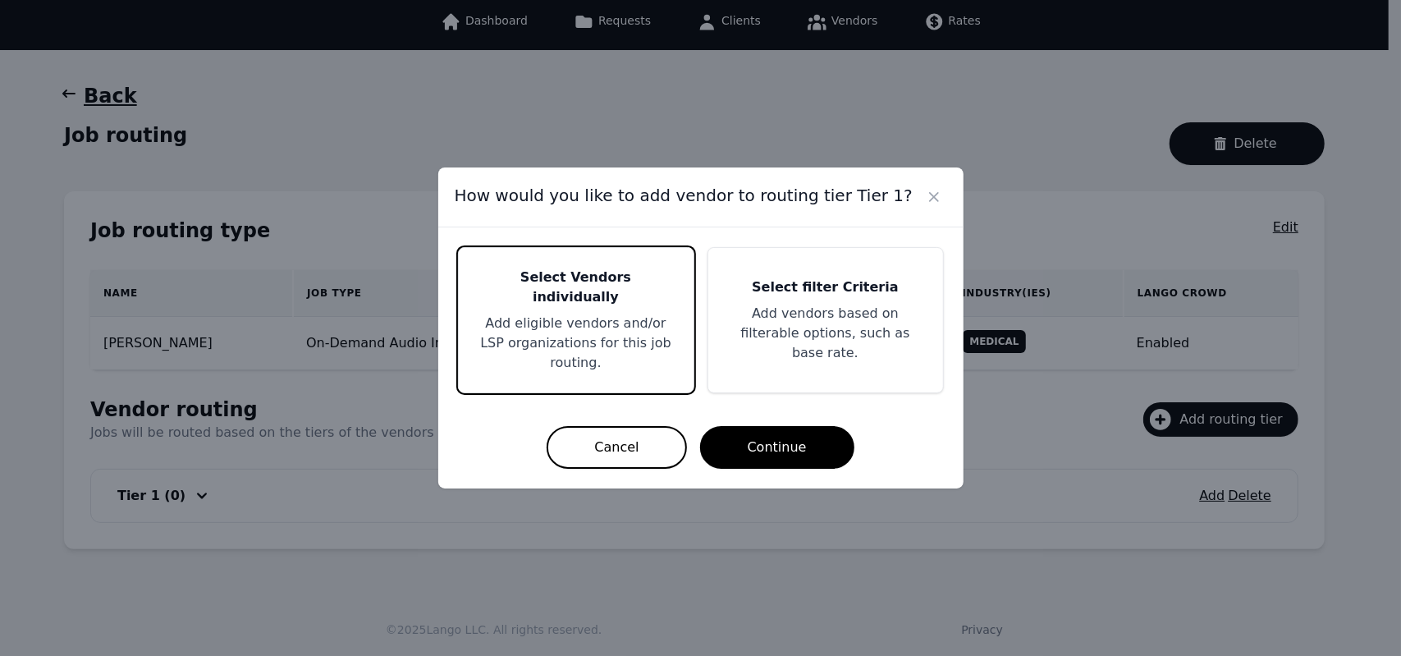
click at [795, 356] on div "Select filter Criteria Add vendors based on filterable options, such as base ra…" at bounding box center [825, 320] width 235 height 144
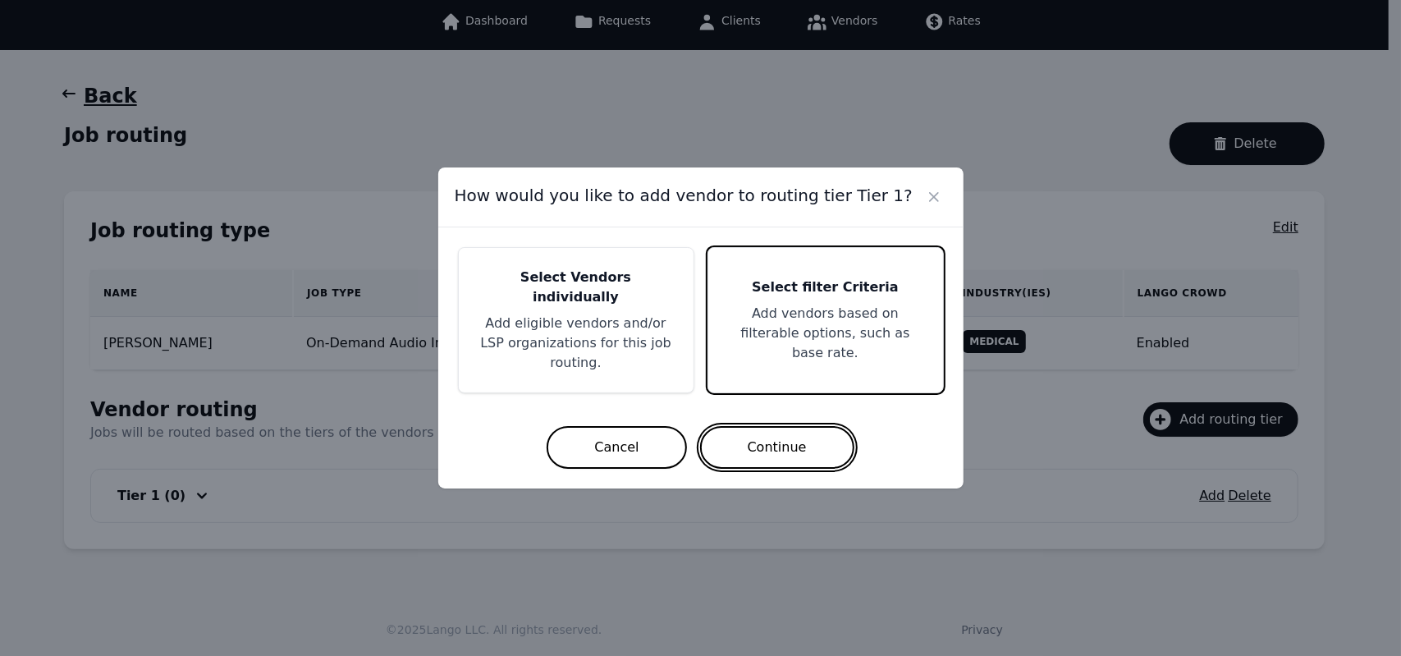
click at [760, 432] on button "Continue" at bounding box center [777, 447] width 154 height 43
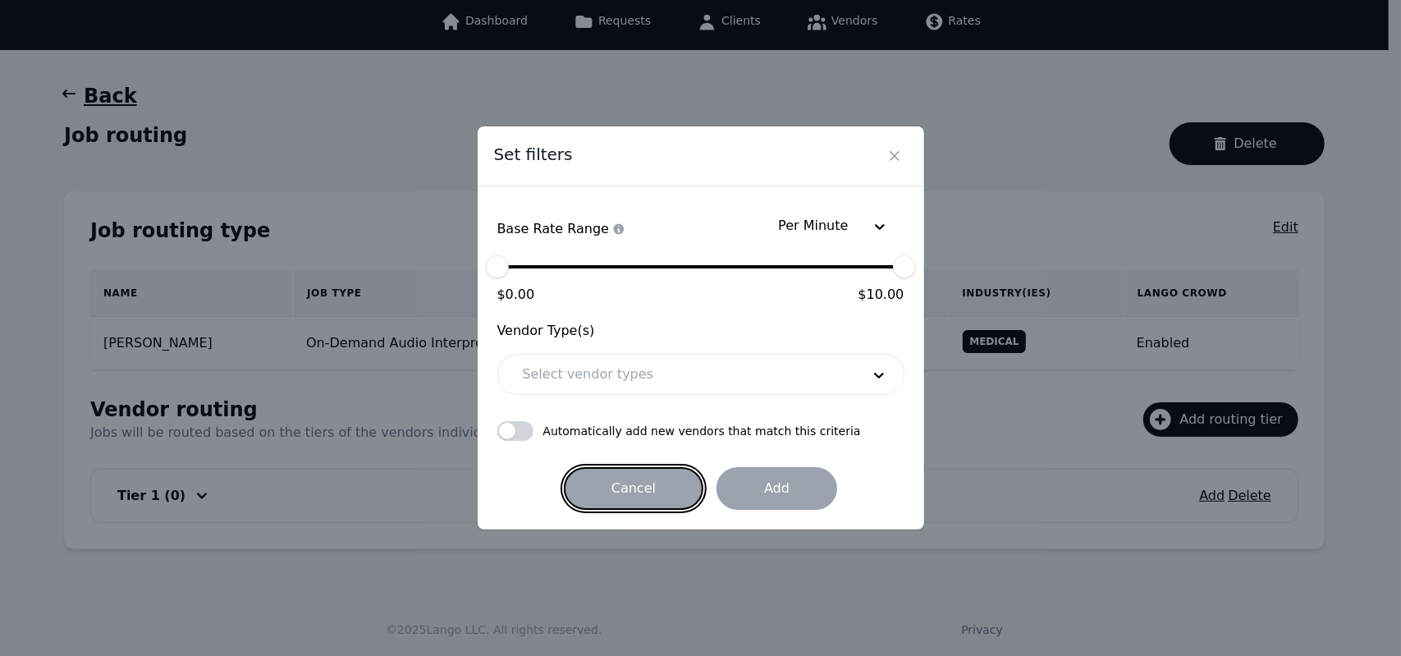
click at [627, 495] on button "Cancel" at bounding box center [634, 488] width 140 height 43
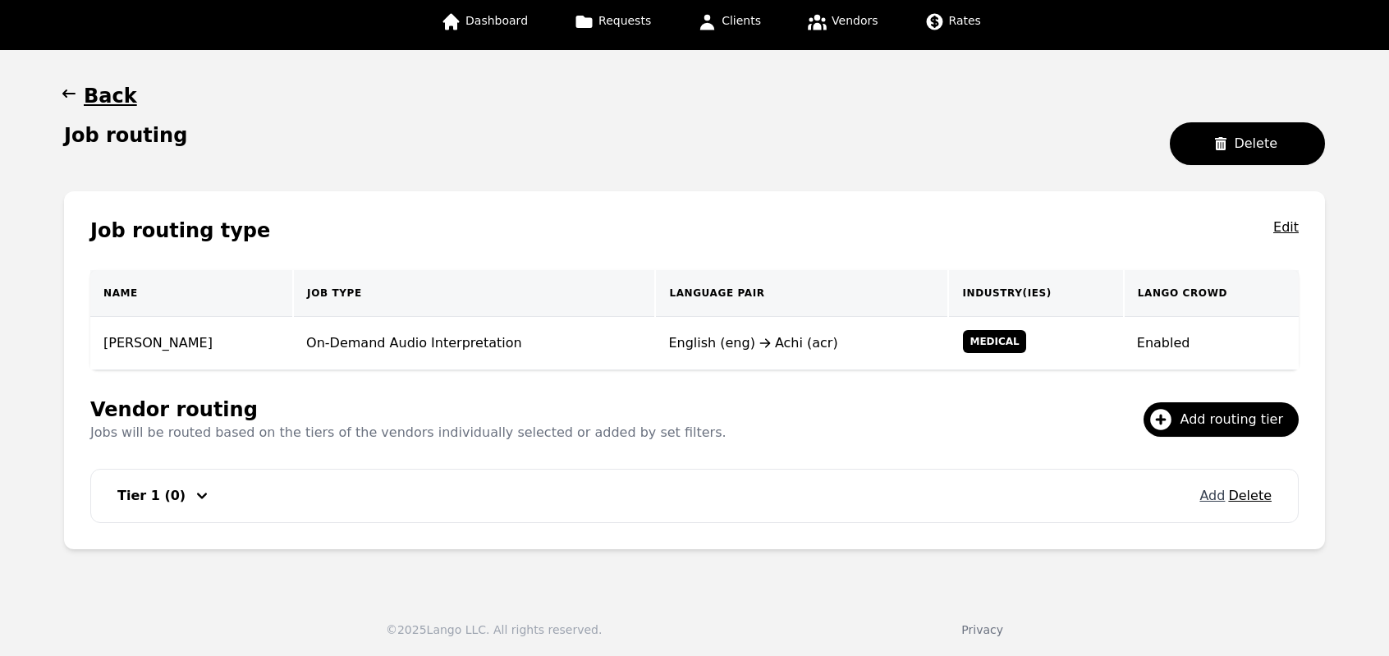
click at [1223, 501] on button "Add" at bounding box center [1211, 496] width 25 height 20
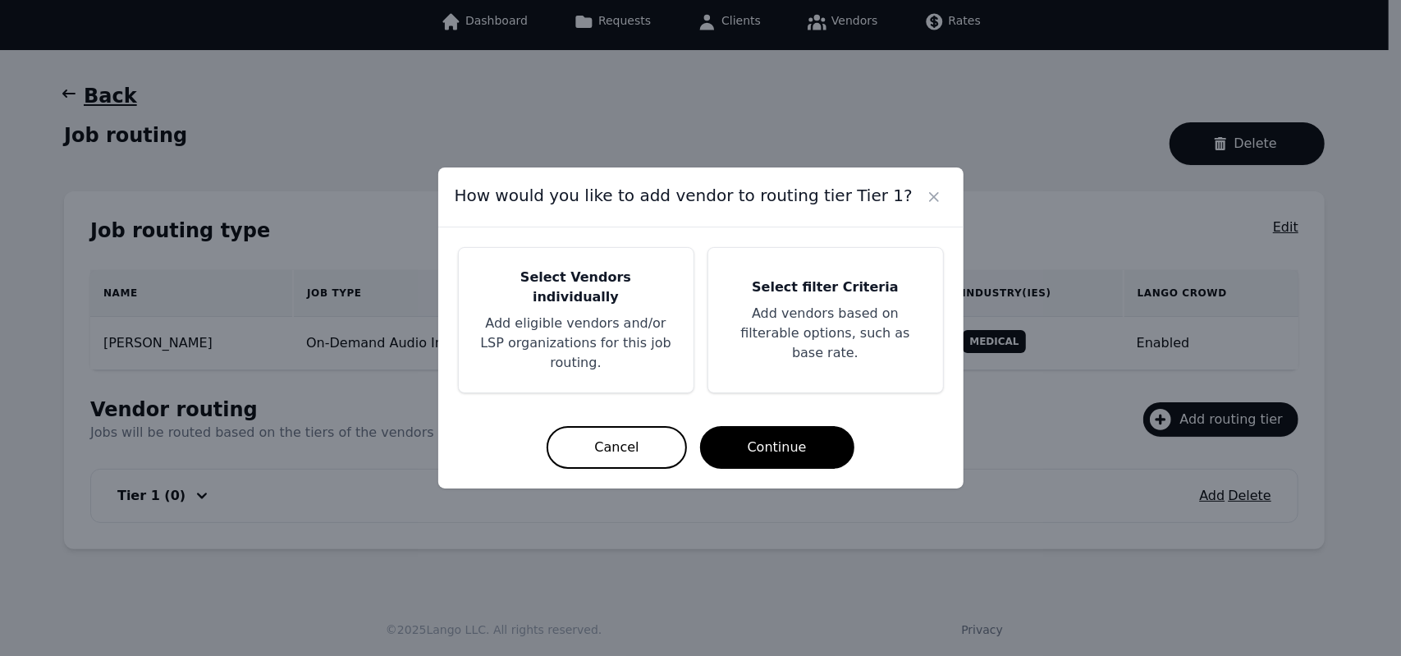
click at [801, 332] on p "Add vendors based on filterable options, such as base rate." at bounding box center [825, 333] width 195 height 59
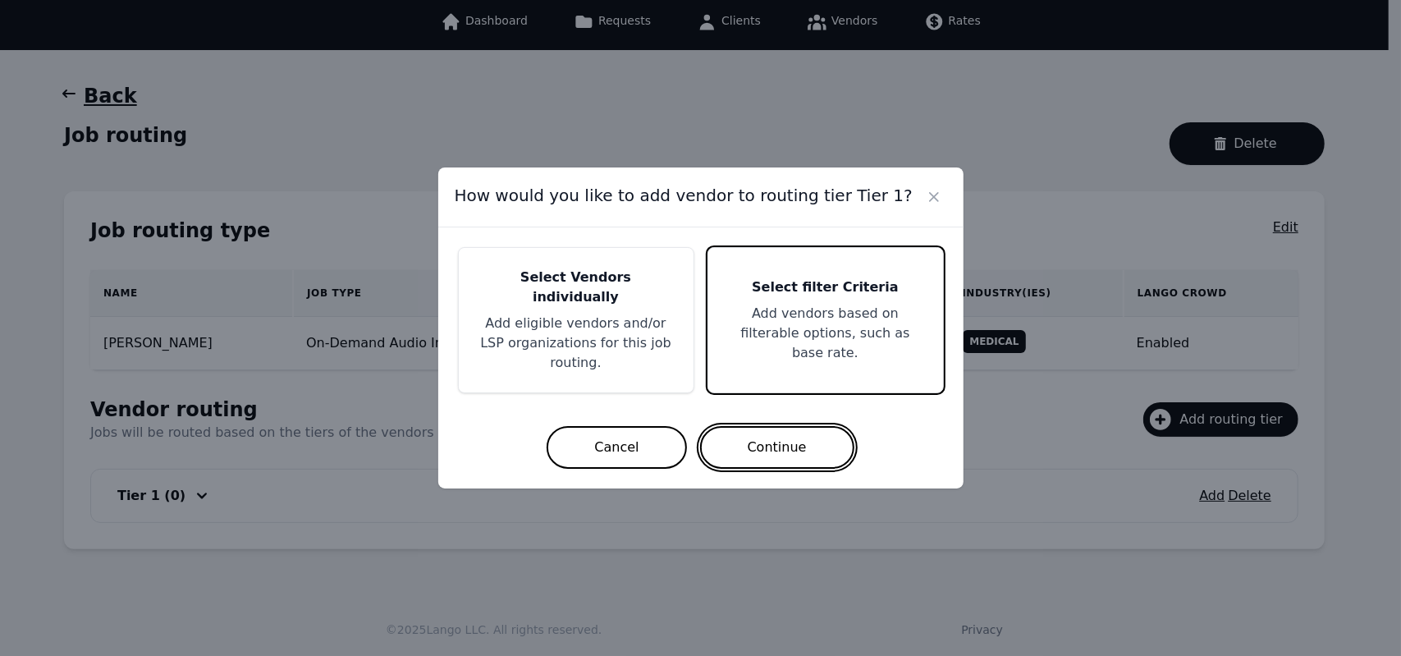
click at [794, 426] on button "Continue" at bounding box center [777, 447] width 154 height 43
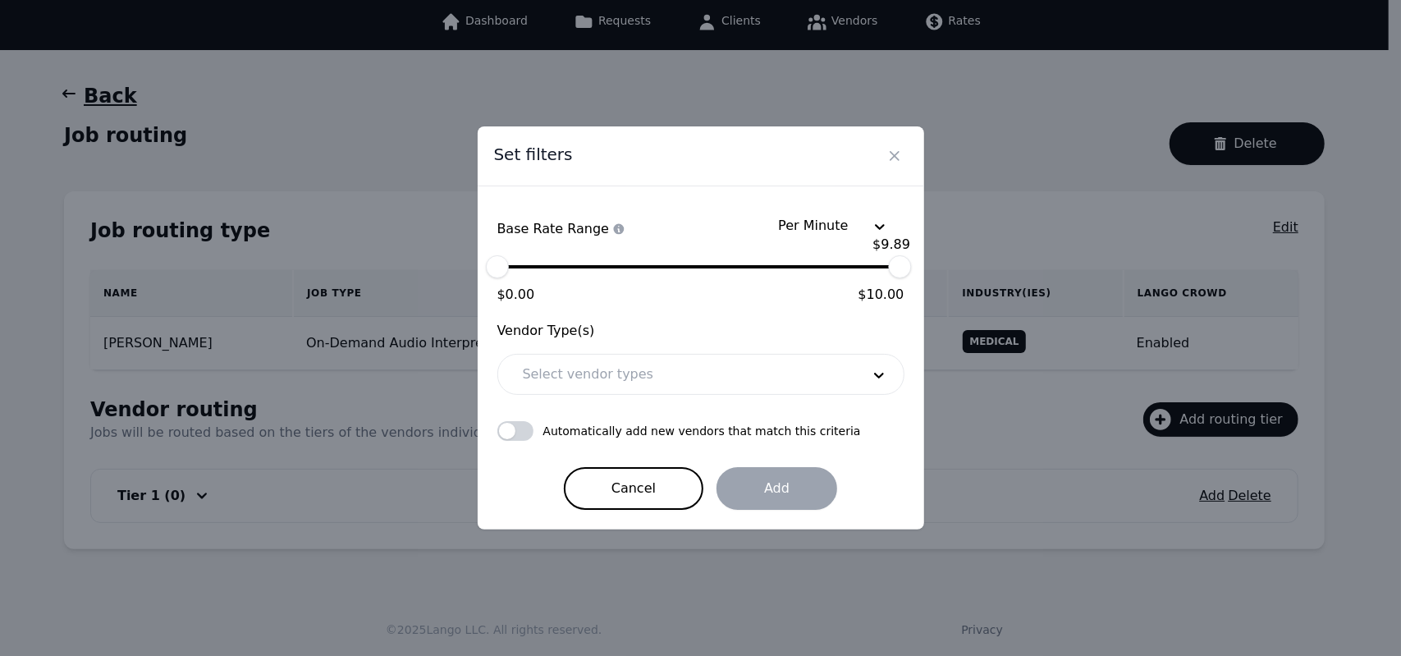
click at [899, 274] on div "$ 9.89" at bounding box center [899, 266] width 23 height 23
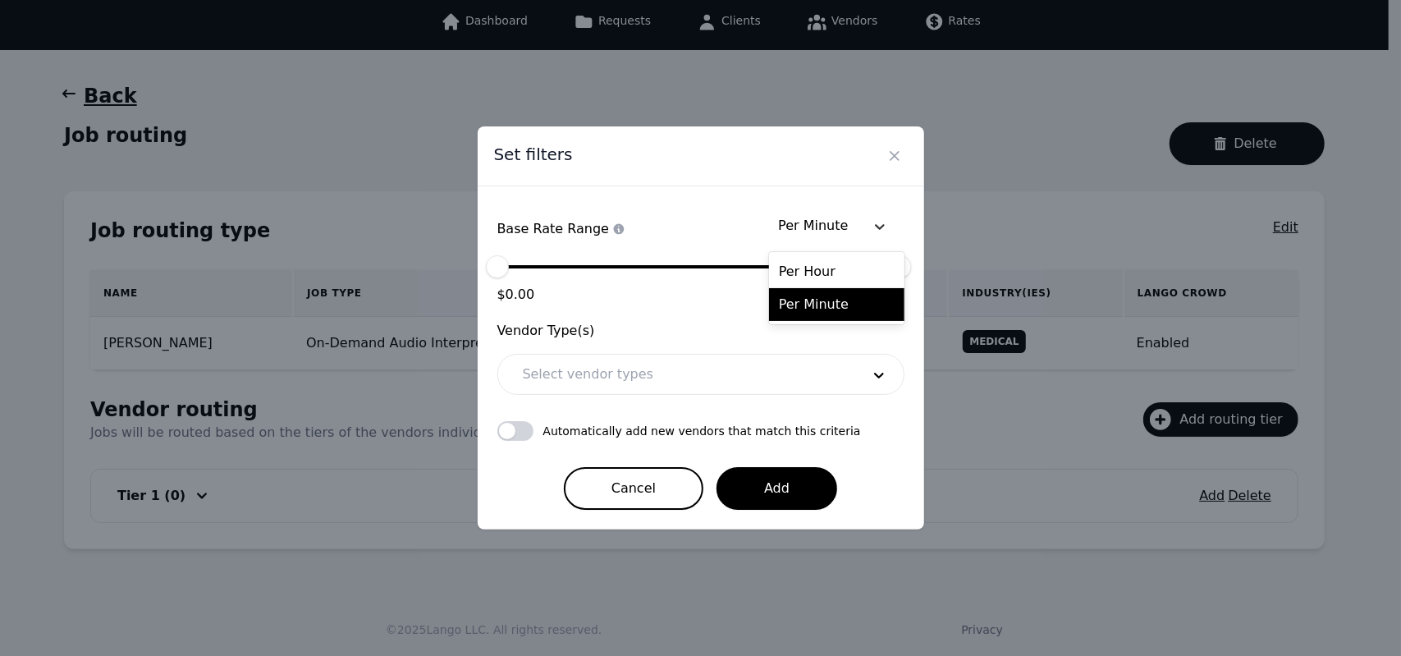
click at [879, 230] on icon at bounding box center [880, 227] width 10 height 6
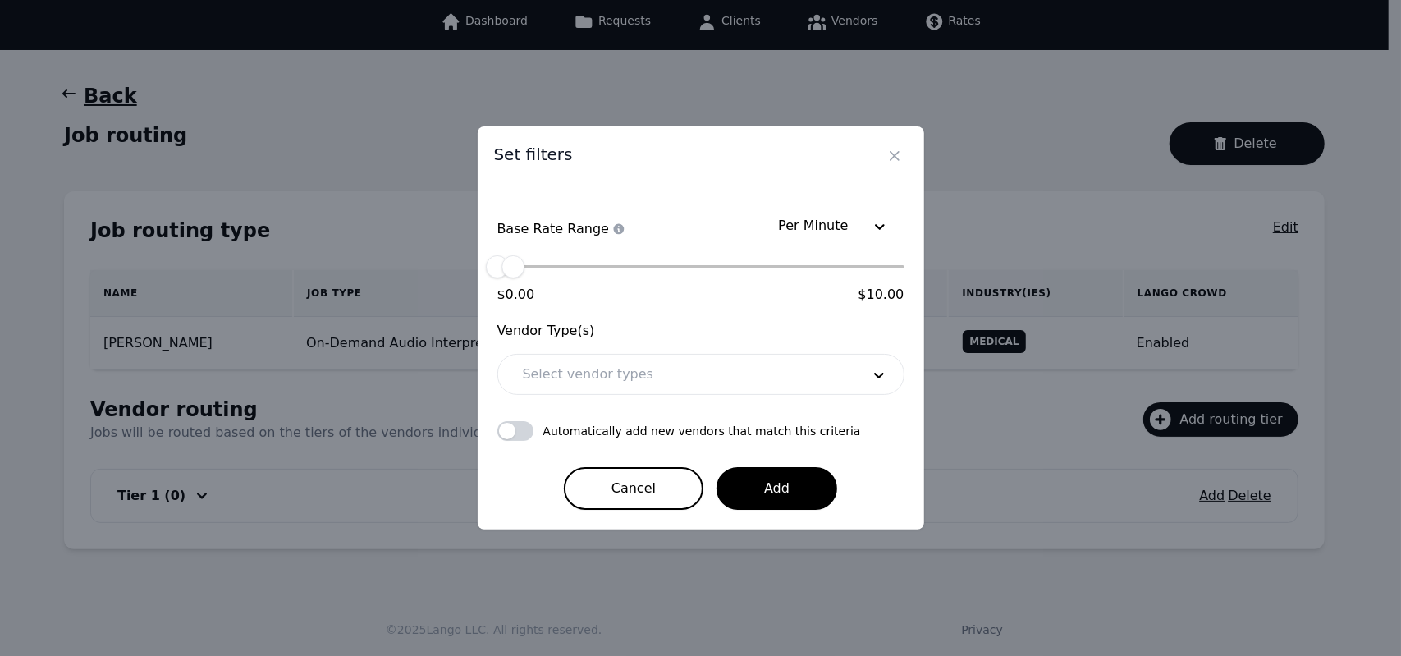
drag, startPoint x: 903, startPoint y: 273, endPoint x: 513, endPoint y: 313, distance: 391.8
click at [513, 313] on form "Per Minute Base Rate Range Choose a rate range to filter vendors $ 0.00 $ 0.00 …" at bounding box center [700, 358] width 407 height 304
click at [563, 373] on div at bounding box center [680, 374] width 350 height 39
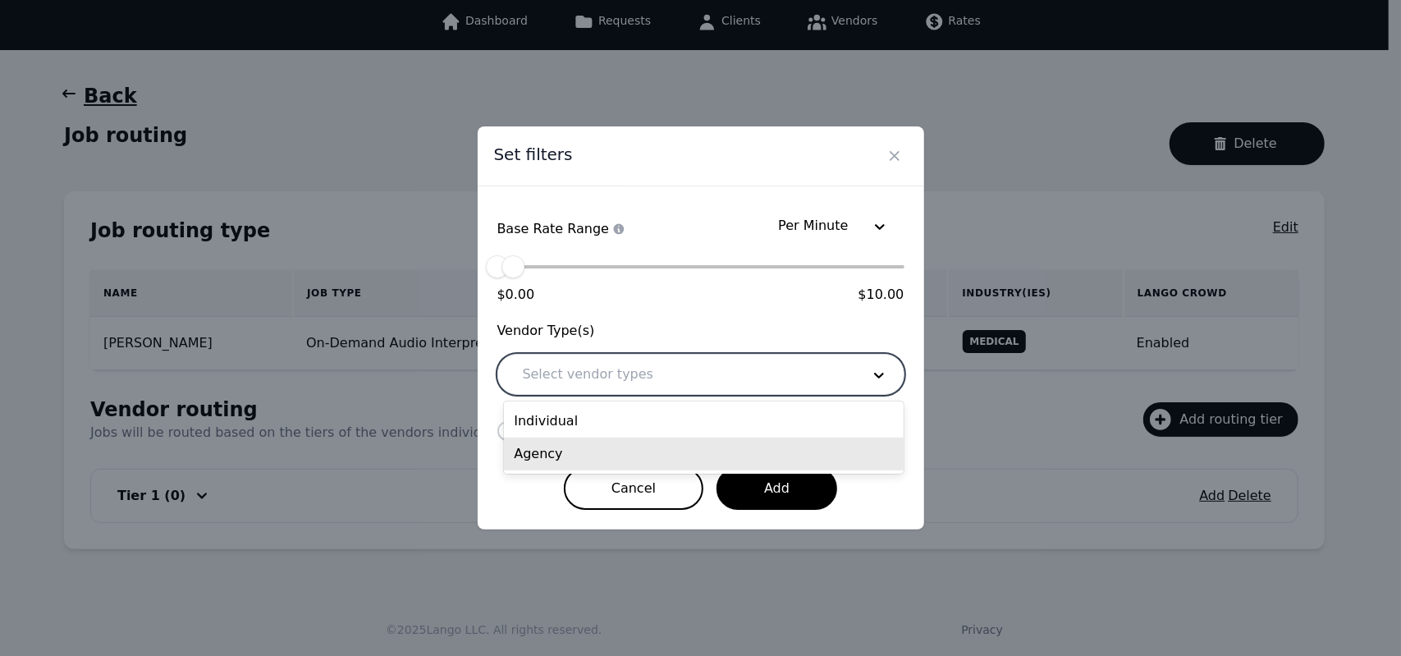
click at [547, 446] on div "Agency" at bounding box center [704, 453] width 400 height 33
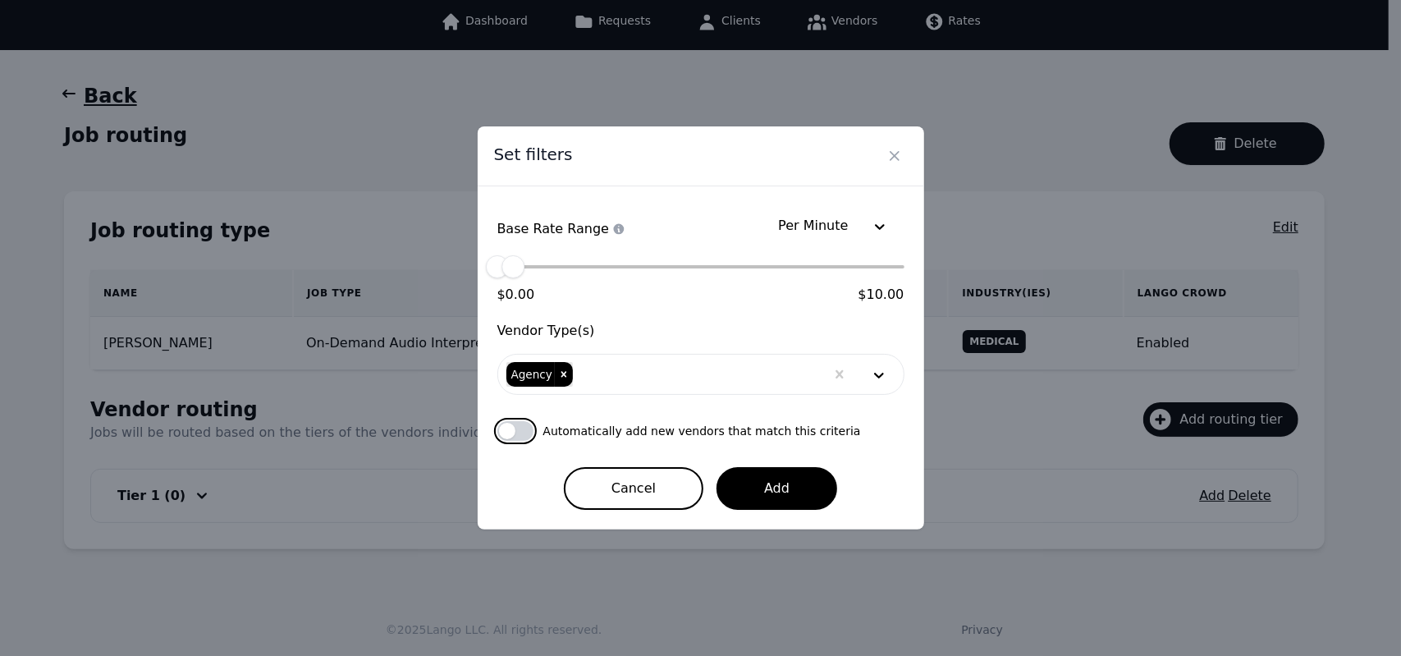
click at [522, 429] on button "button" at bounding box center [515, 431] width 36 height 20
click at [561, 373] on icon "Remove Agency" at bounding box center [564, 374] width 6 height 6
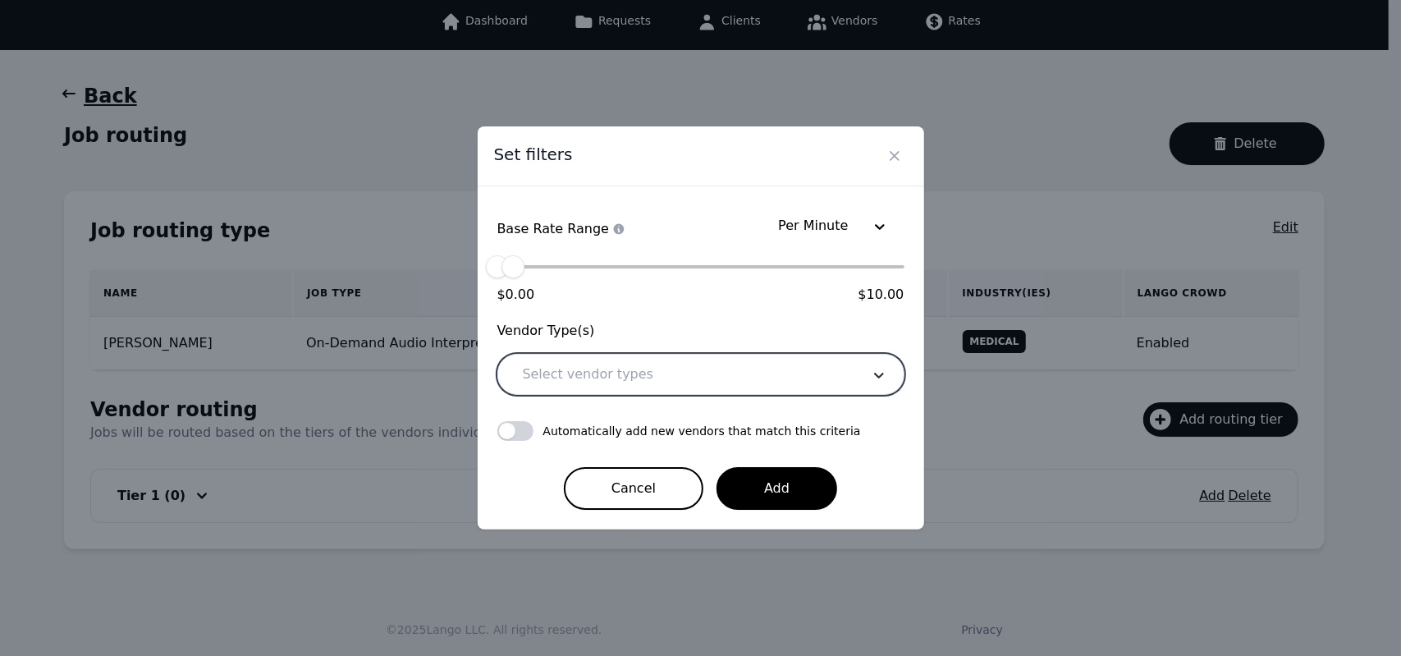
click at [877, 378] on icon at bounding box center [879, 376] width 10 height 6
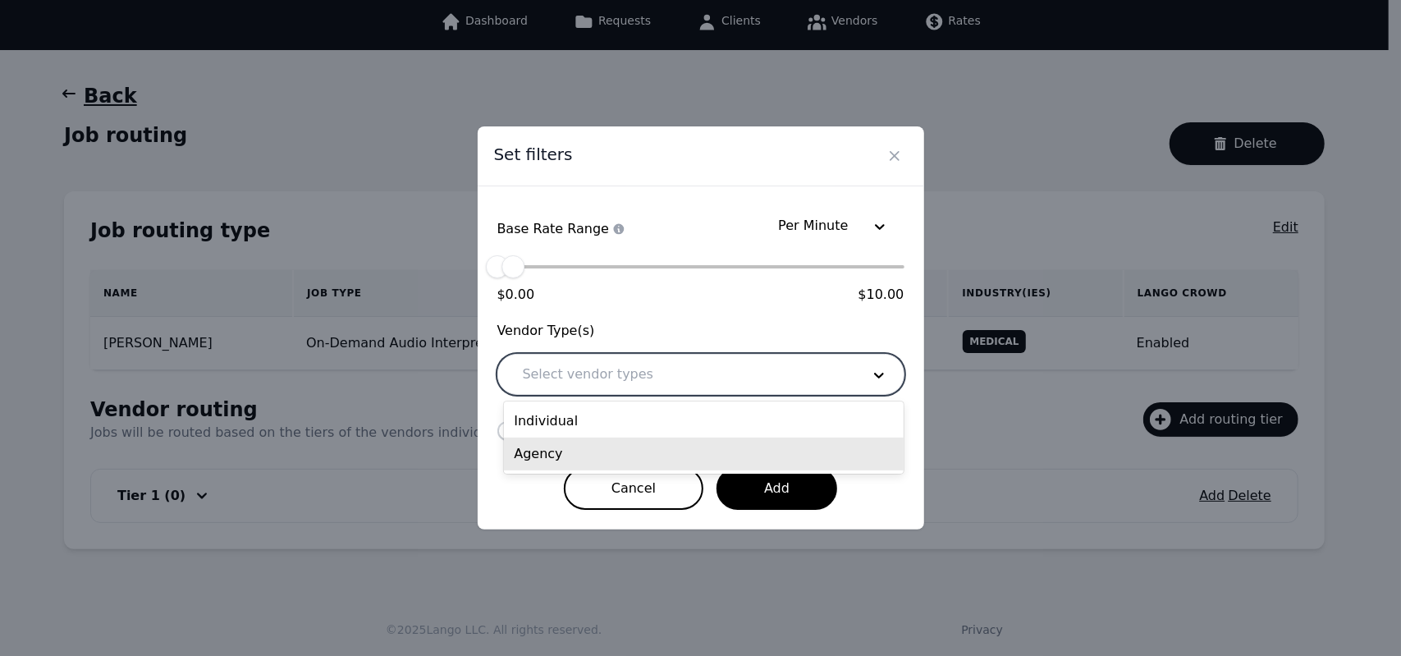
click at [556, 458] on div "Agency" at bounding box center [704, 453] width 400 height 33
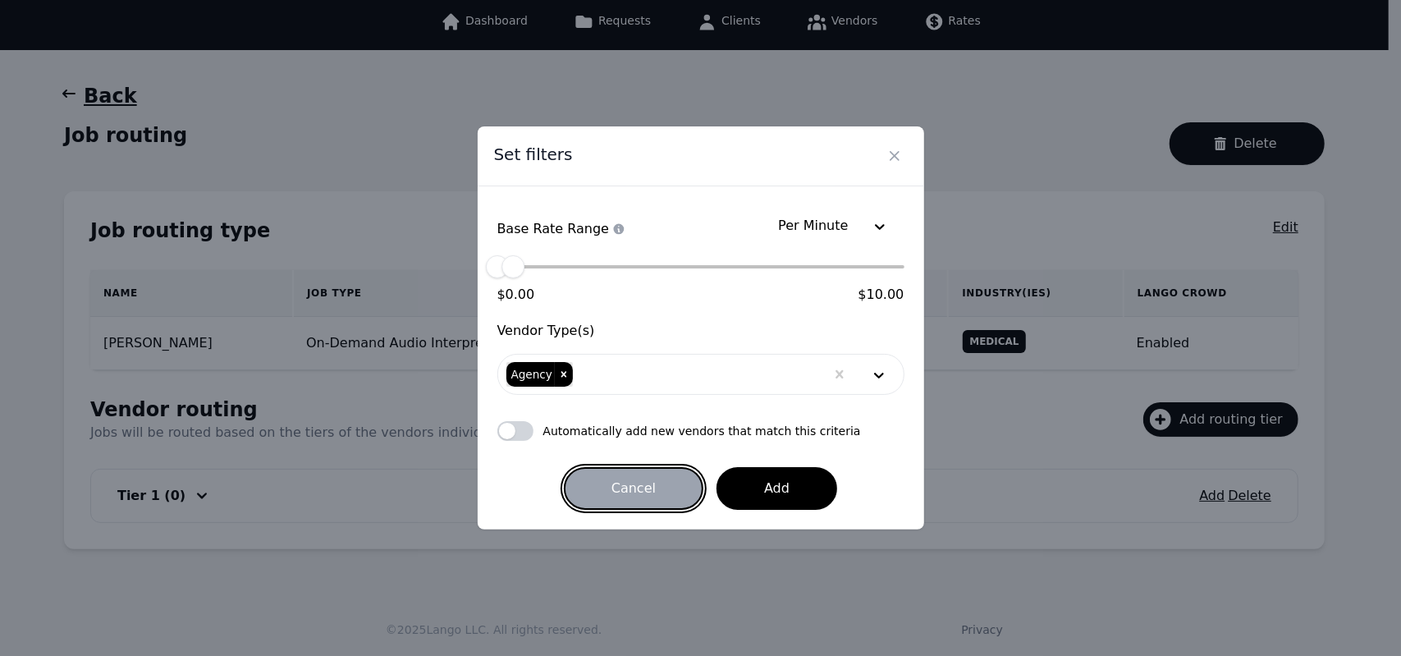
click at [653, 493] on button "Cancel" at bounding box center [634, 488] width 140 height 43
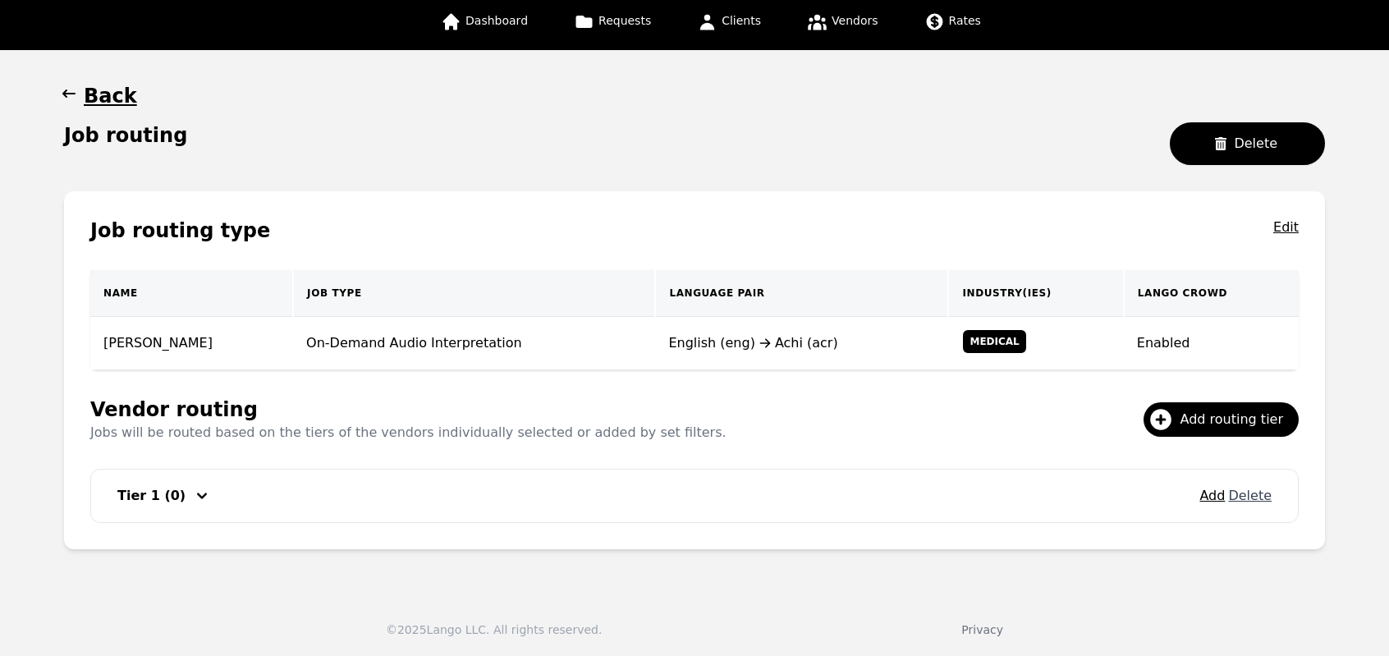
click at [1258, 497] on button "Delete" at bounding box center [1249, 496] width 43 height 20
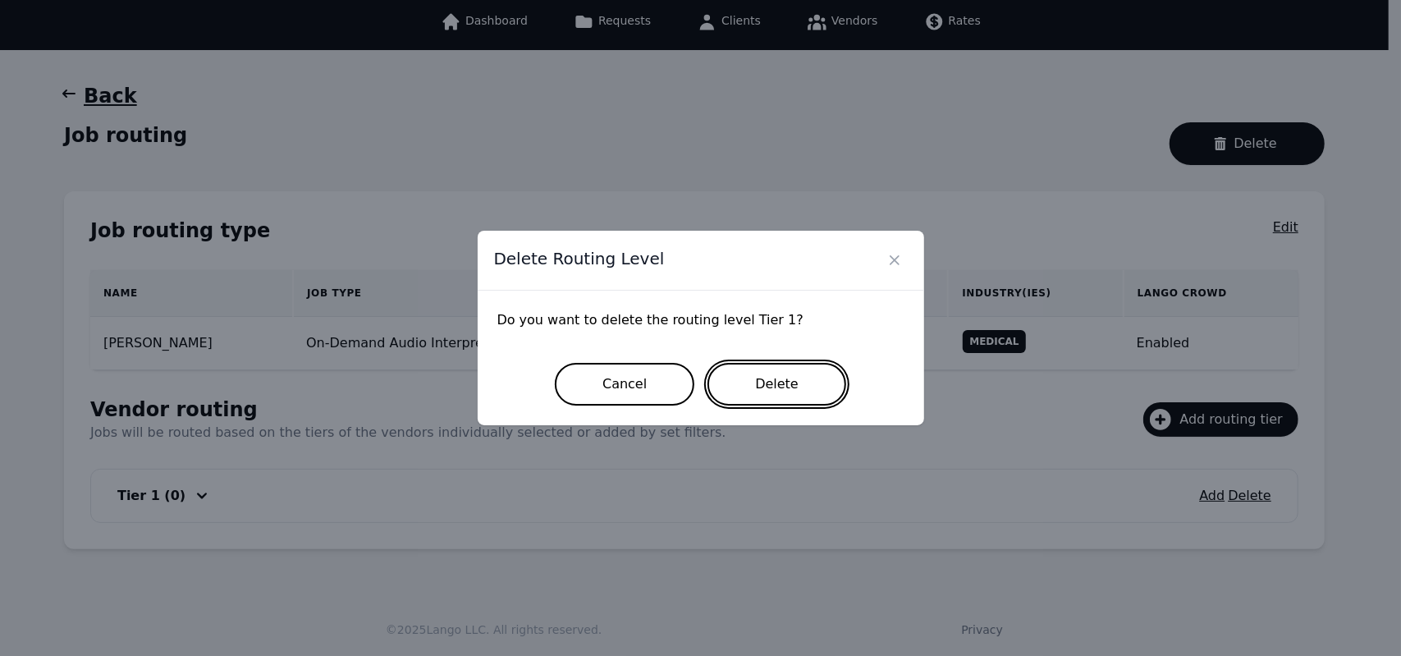
click at [790, 383] on button "Delete" at bounding box center [776, 384] width 139 height 43
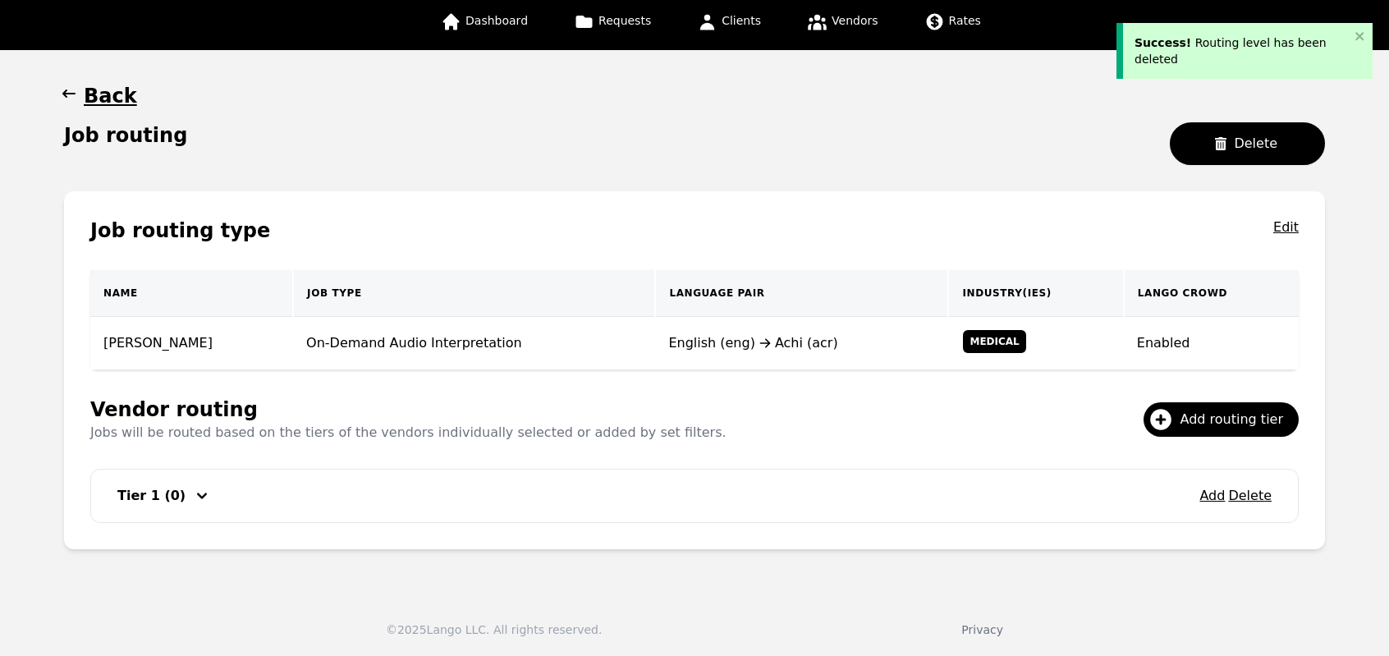
click at [727, 391] on div "Job routing type Edit Name Job Type Language Pair Industry(ies) Lango Crowd Mia…" at bounding box center [694, 370] width 1261 height 358
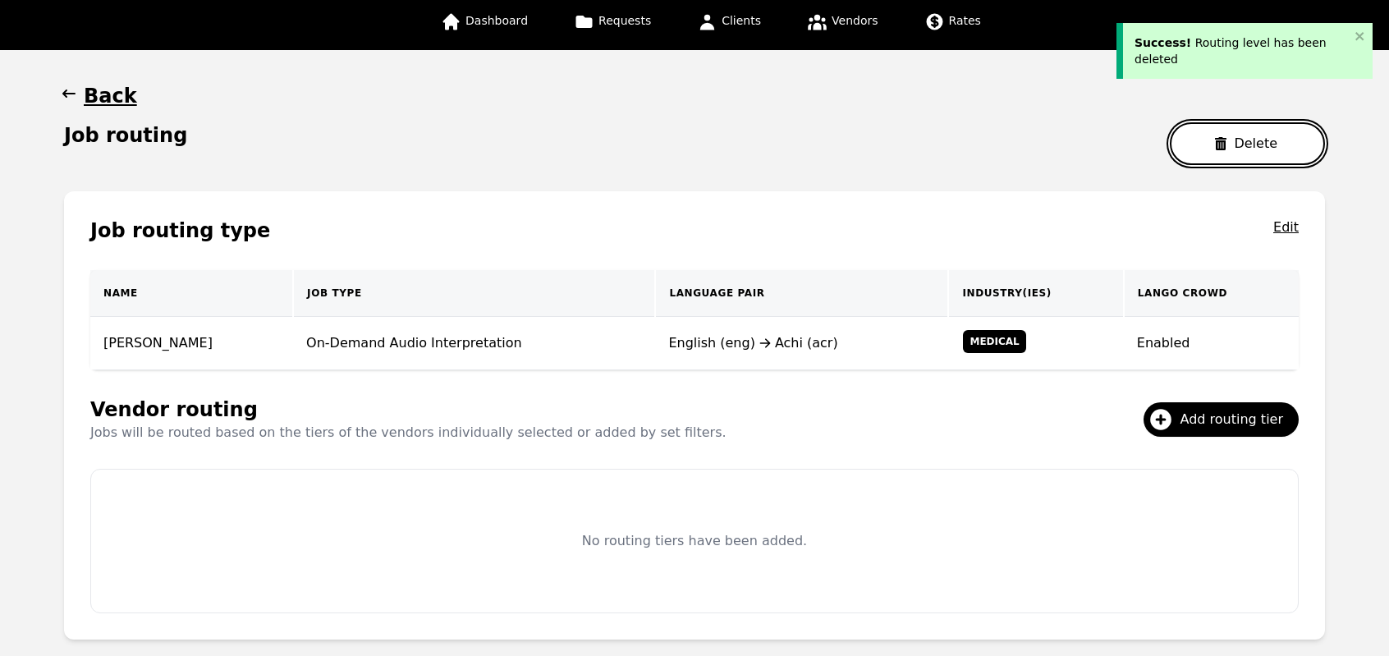
click at [1237, 139] on button "Delete" at bounding box center [1247, 143] width 155 height 43
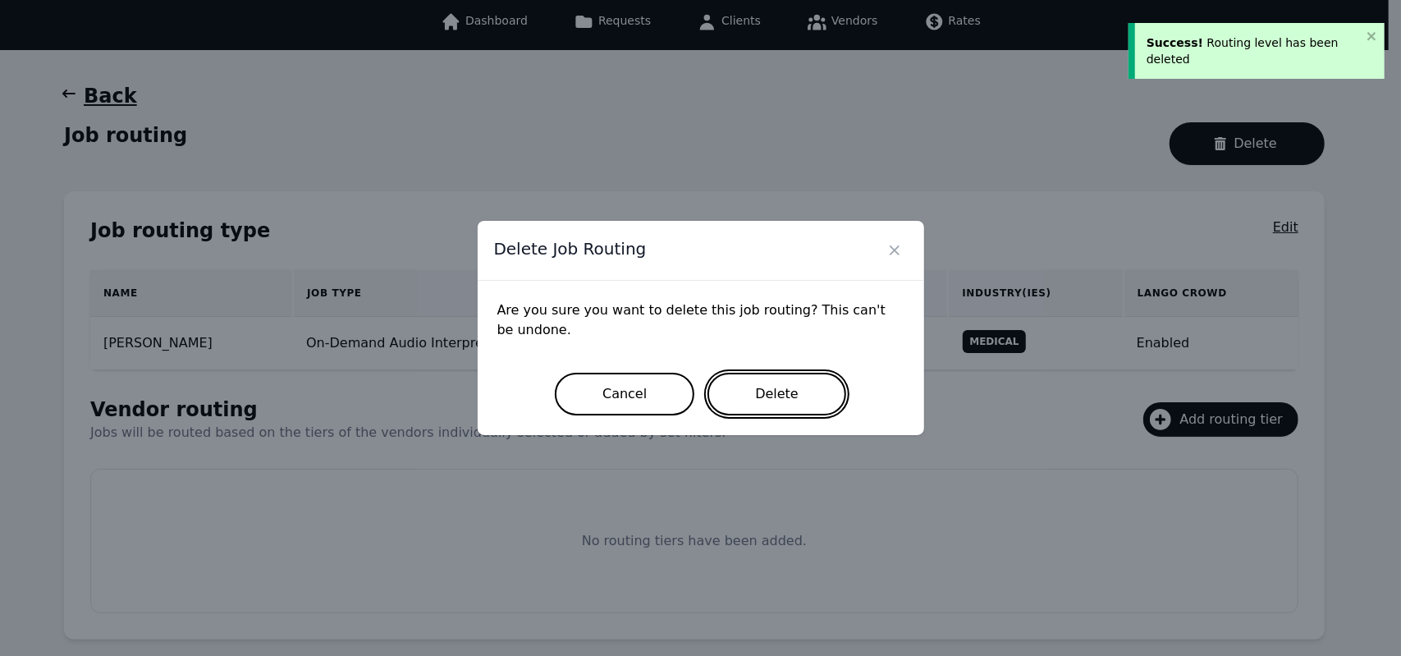
click at [780, 395] on button "Delete" at bounding box center [776, 394] width 139 height 43
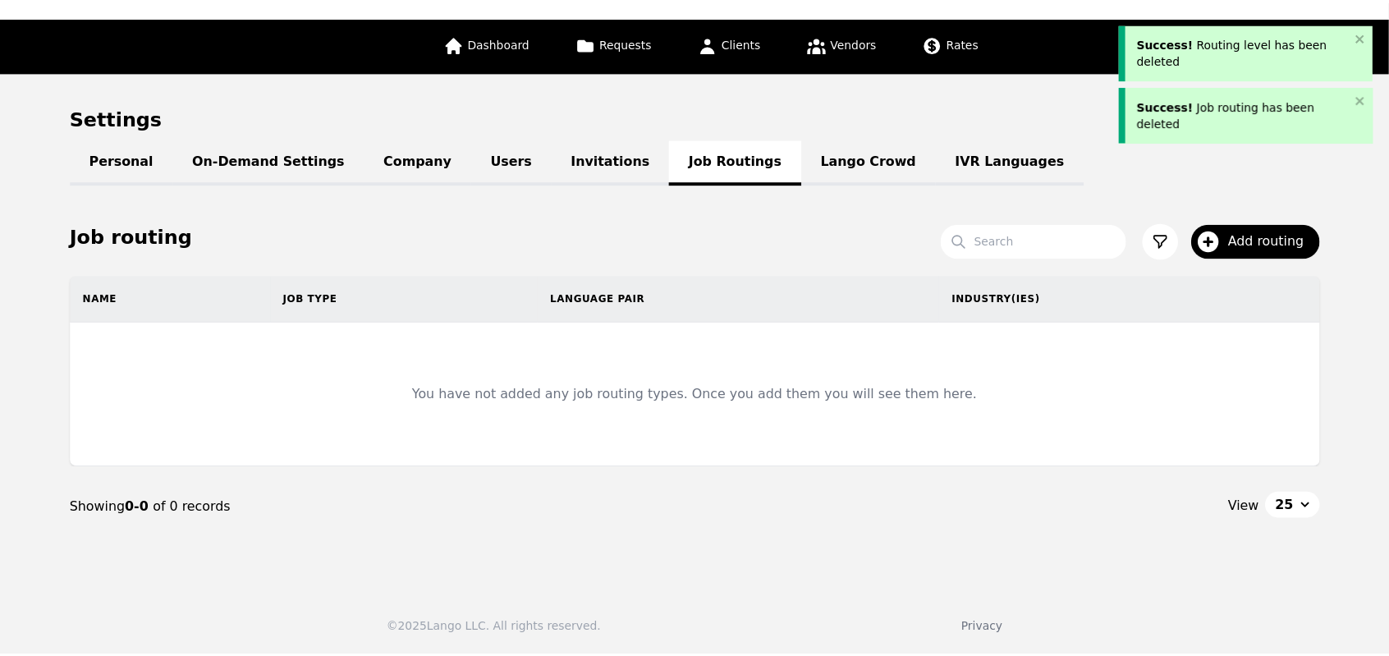
scroll to position [74, 0]
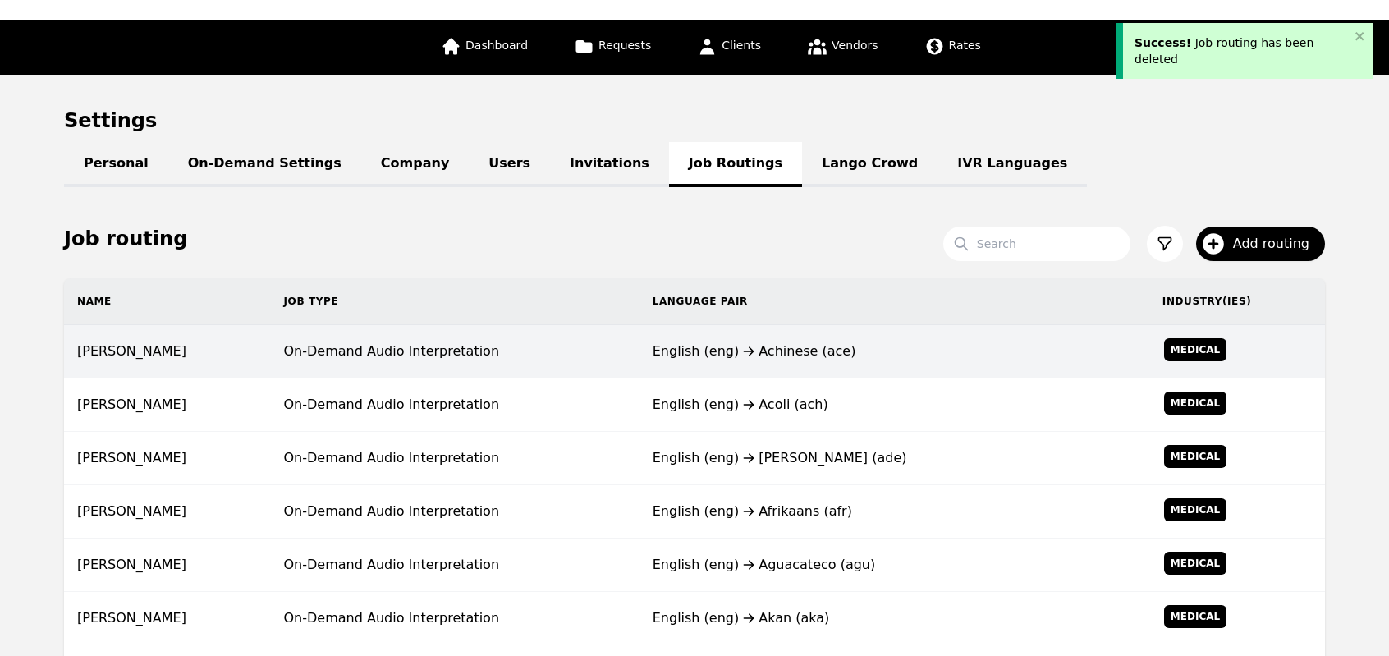
click at [982, 351] on div "English (eng) Achinese (ace)" at bounding box center [893, 351] width 483 height 20
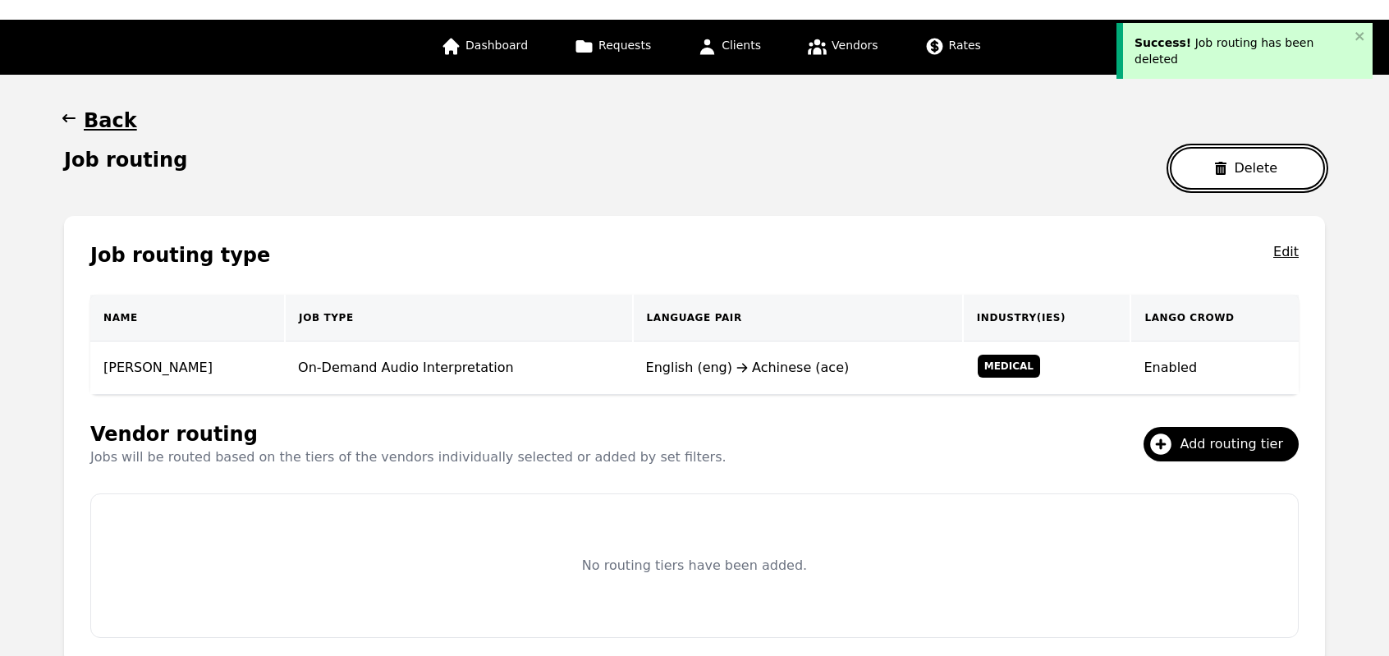
click at [1226, 168] on icon "button" at bounding box center [1220, 168] width 11 height 13
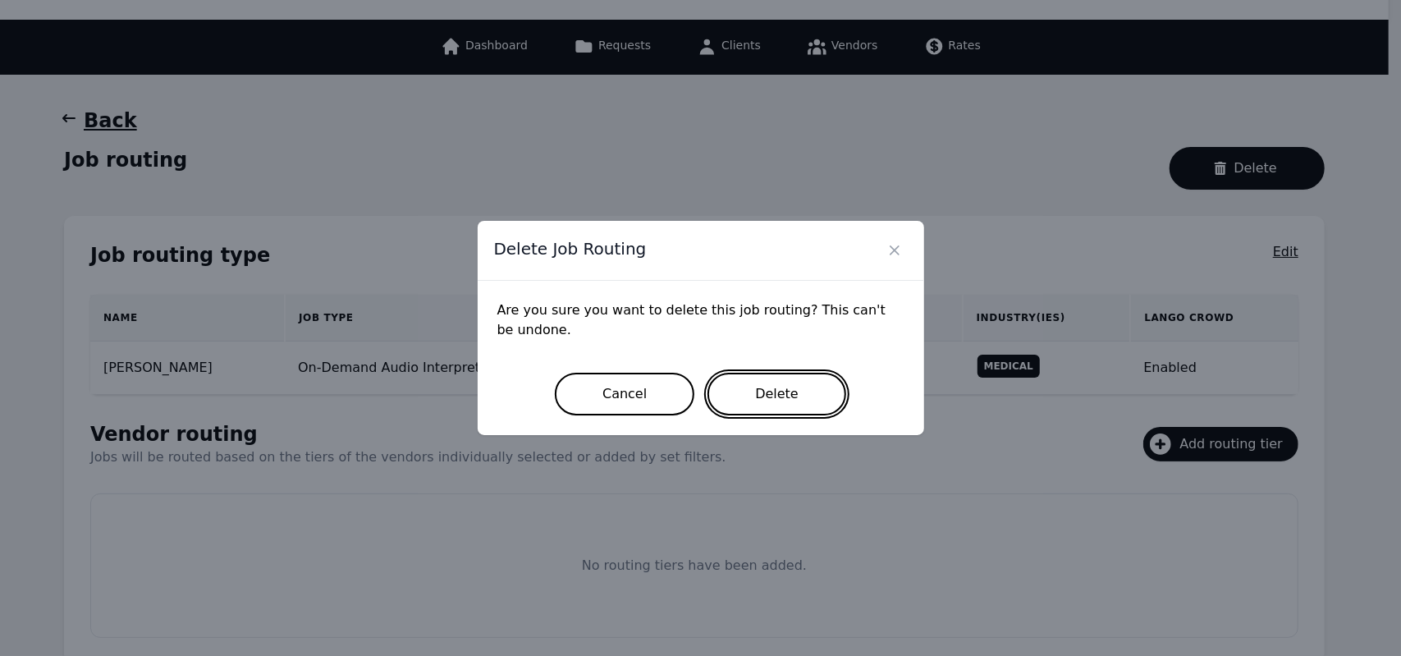
click at [794, 392] on button "Delete" at bounding box center [776, 394] width 139 height 43
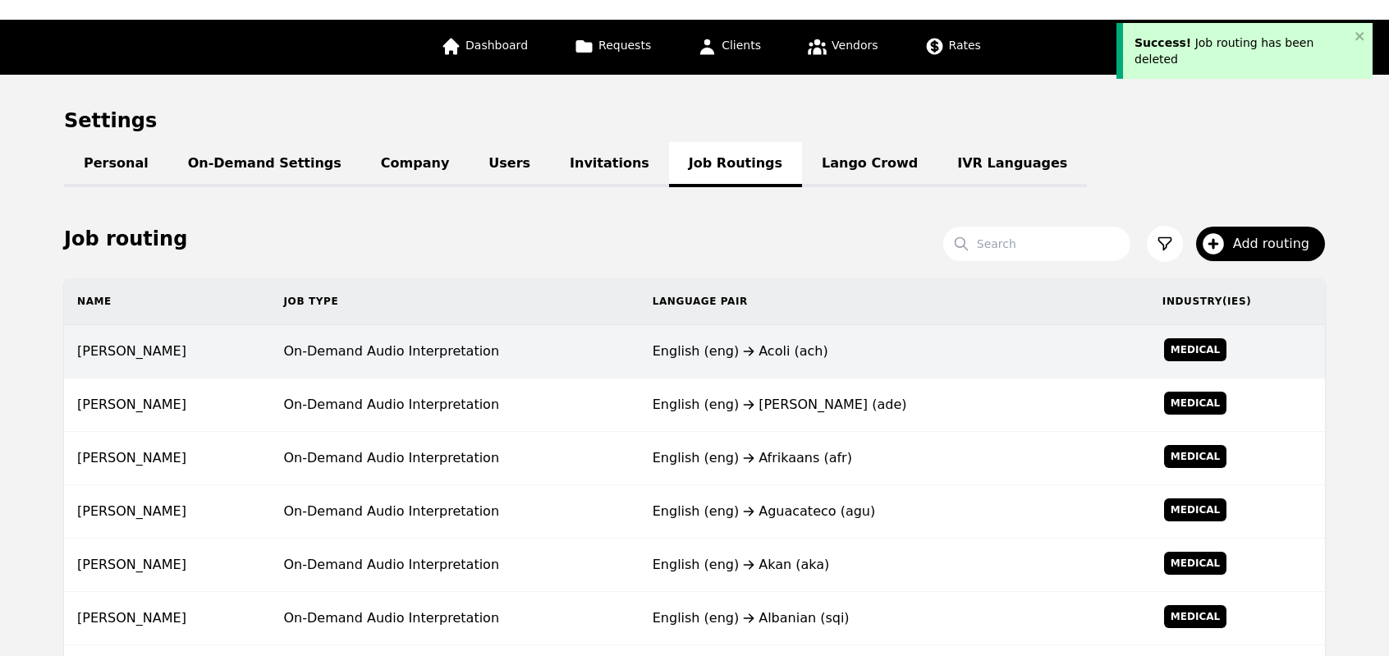
click at [665, 363] on td "English (eng) Acoli (ach)" at bounding box center [894, 351] width 510 height 53
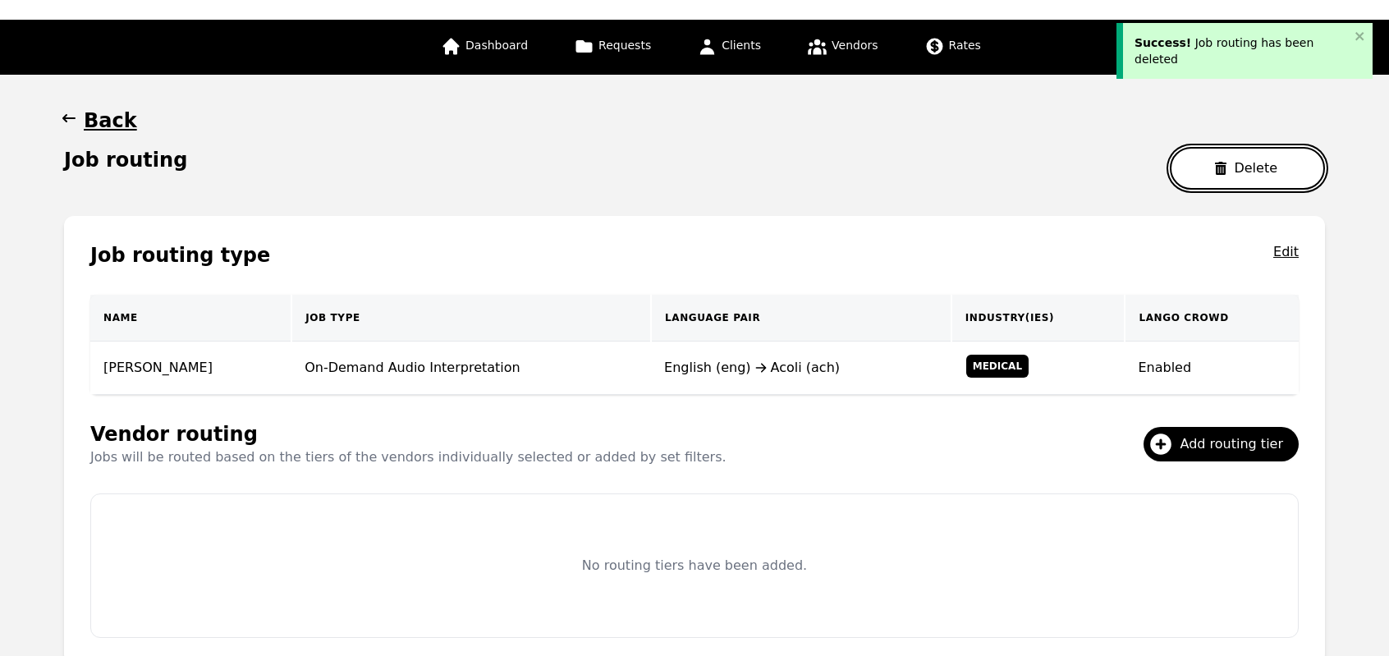
click at [1243, 167] on button "Delete" at bounding box center [1247, 168] width 155 height 43
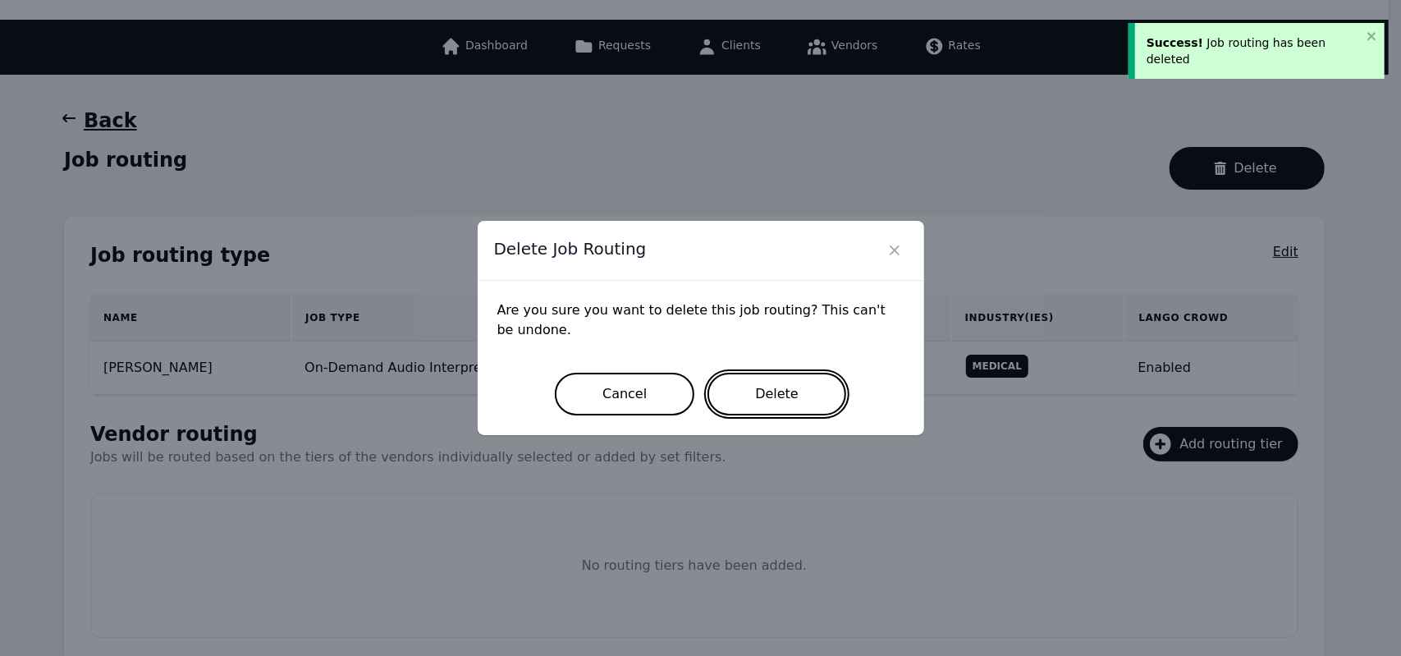
click at [739, 386] on button "Delete" at bounding box center [776, 394] width 139 height 43
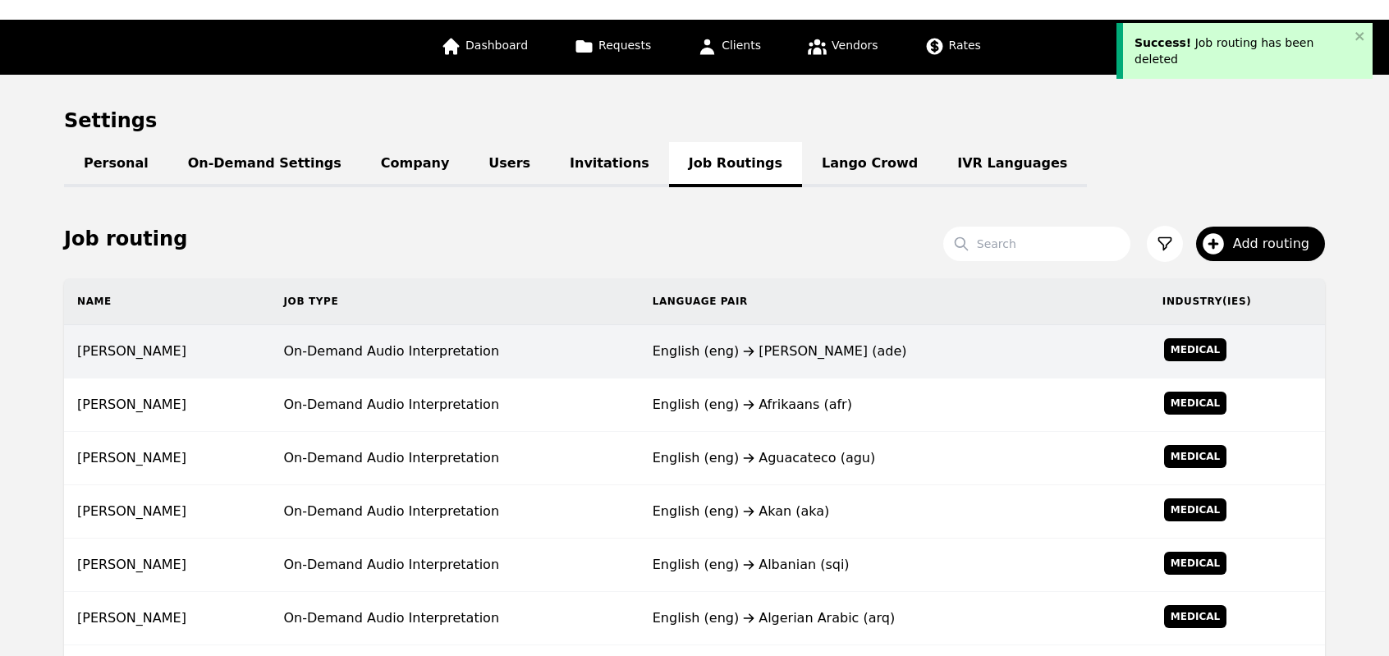
click at [732, 358] on div "English (eng) Adele (ade)" at bounding box center [893, 351] width 483 height 20
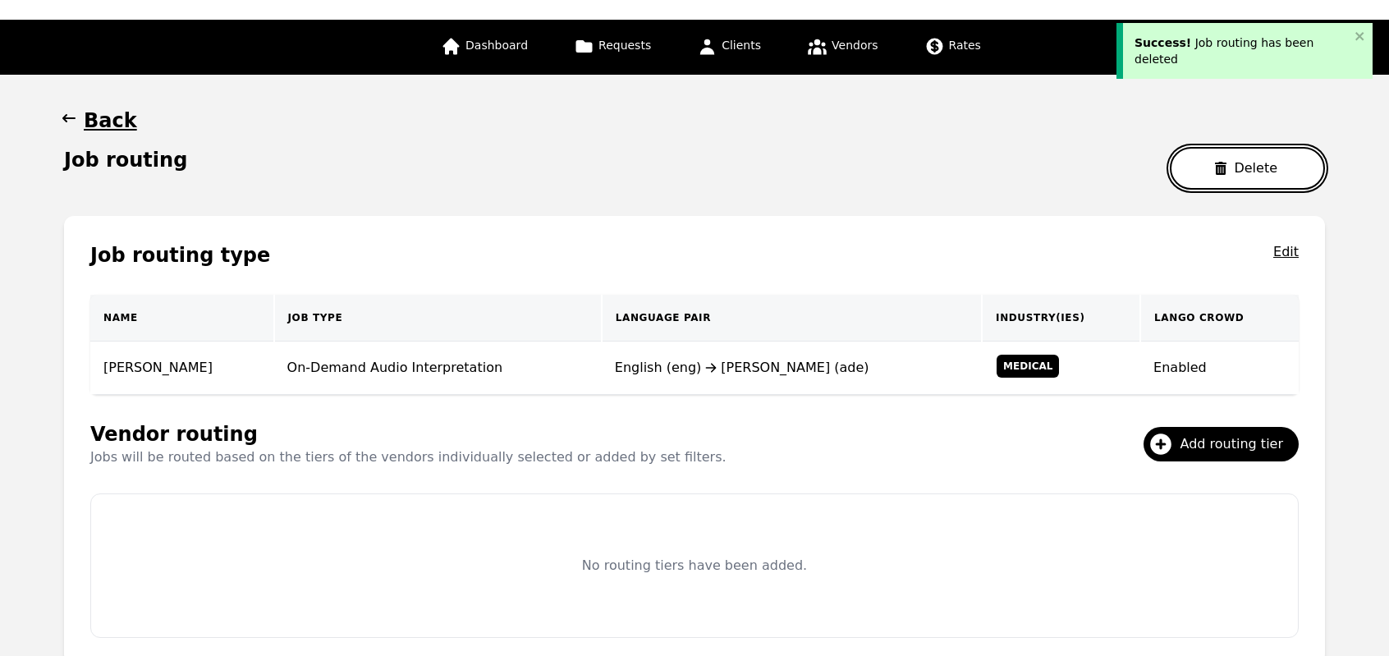
click at [1226, 163] on icon "button" at bounding box center [1220, 168] width 11 height 13
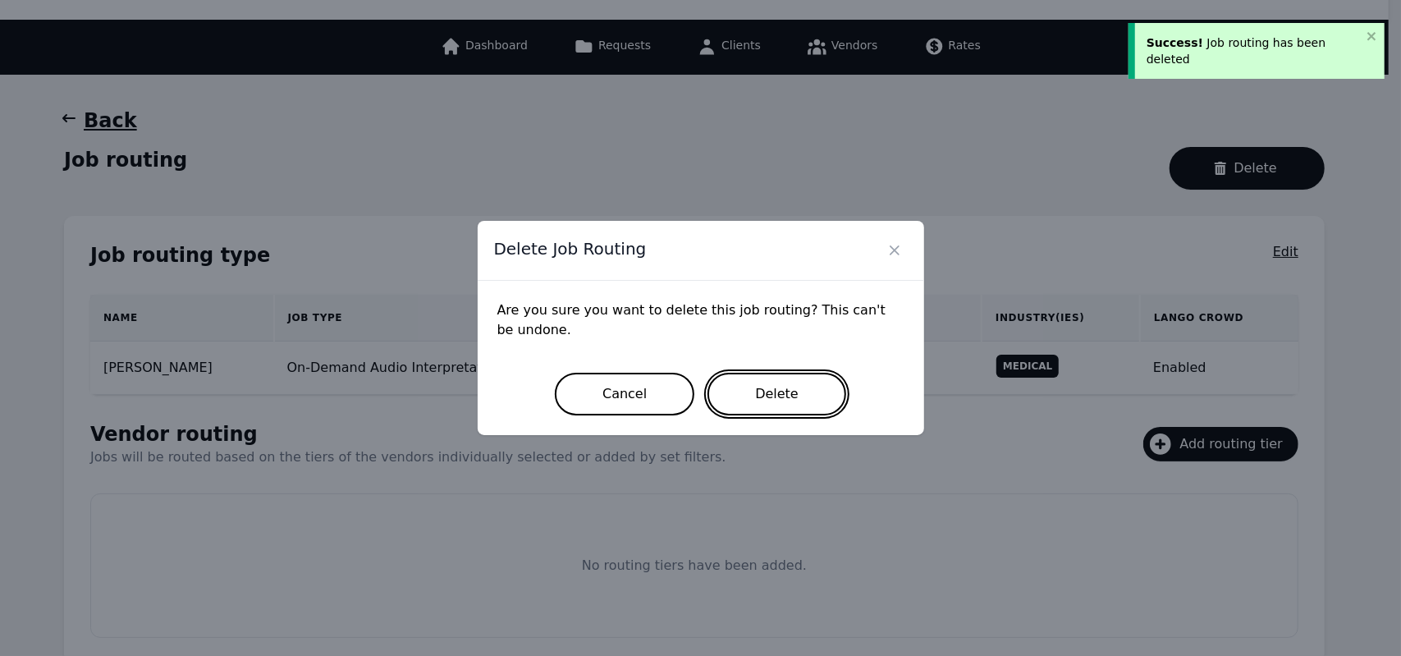
click at [773, 401] on button "Delete" at bounding box center [776, 394] width 139 height 43
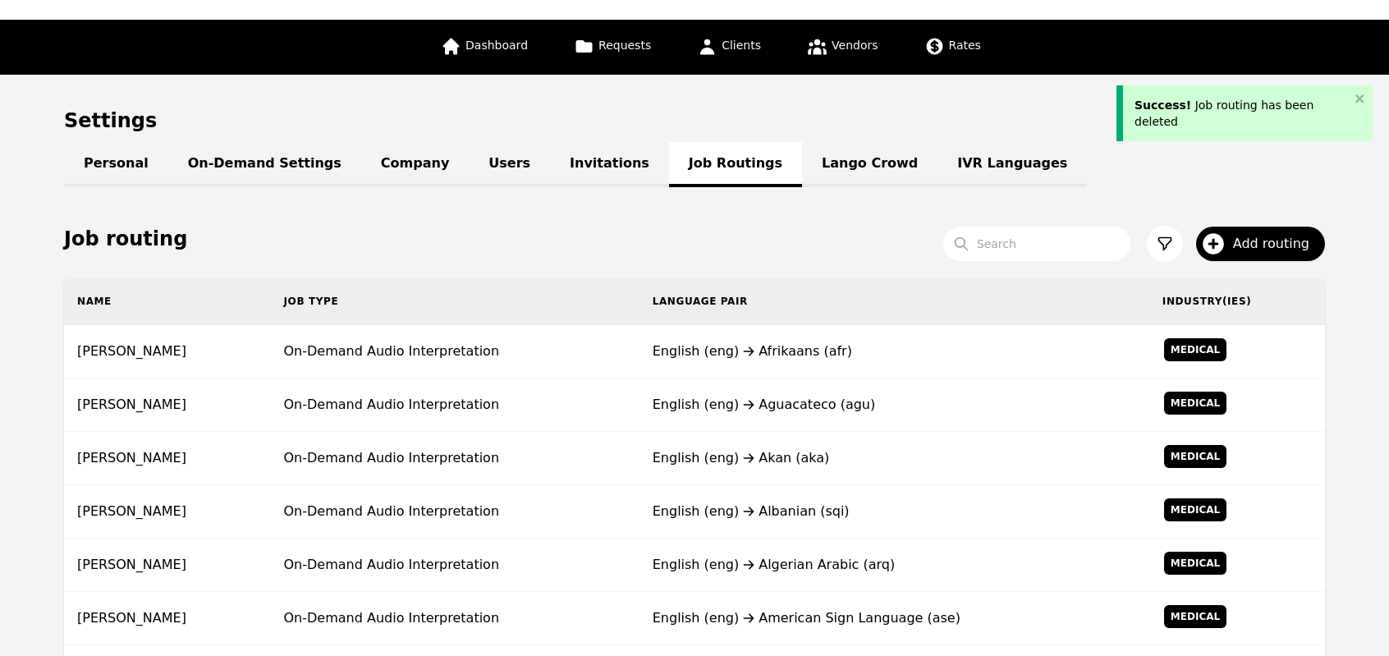
click at [773, 401] on div "English (eng) Aguacateco (agu)" at bounding box center [893, 405] width 483 height 20
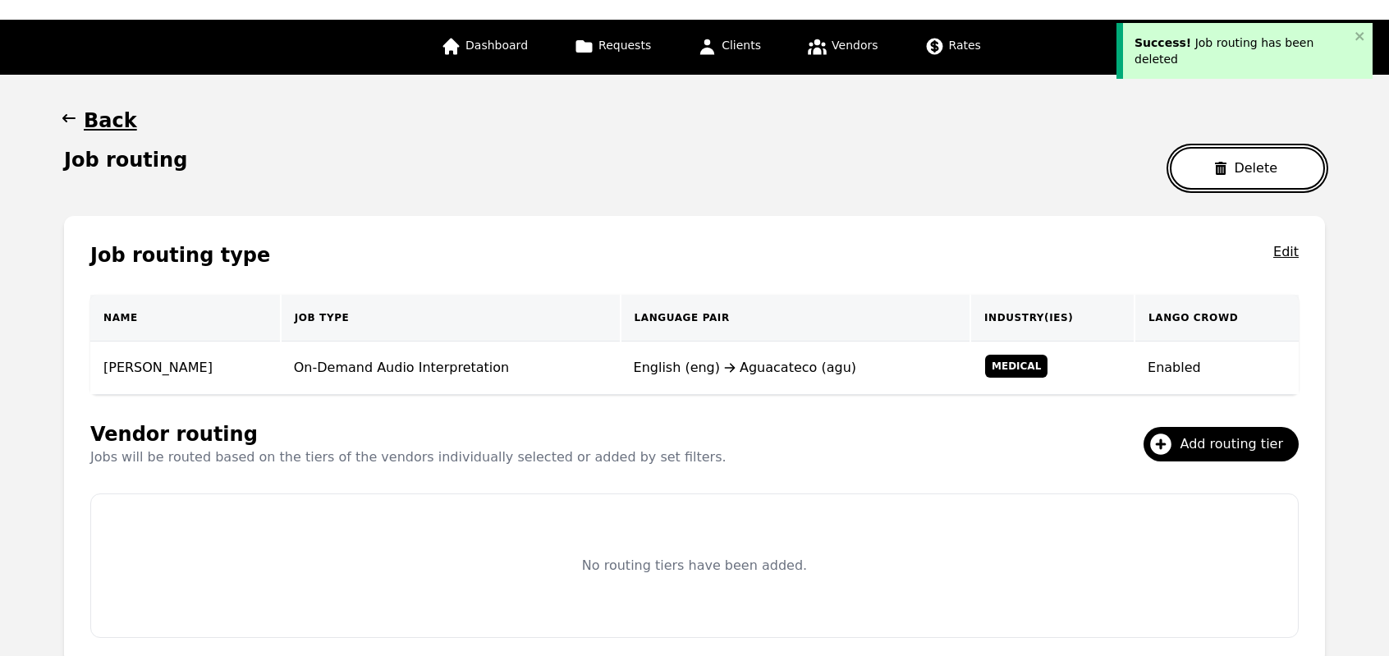
click at [1215, 178] on button "Delete" at bounding box center [1247, 168] width 155 height 43
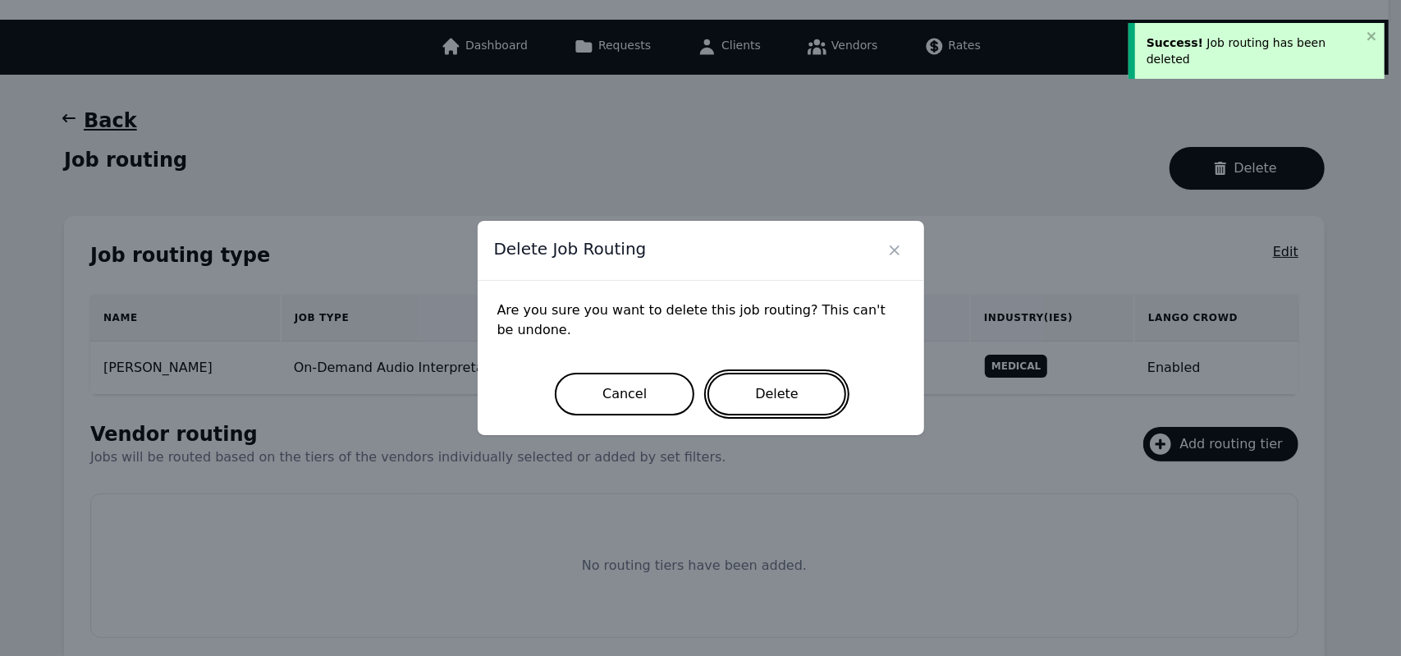
click at [775, 411] on button "Delete" at bounding box center [776, 394] width 139 height 43
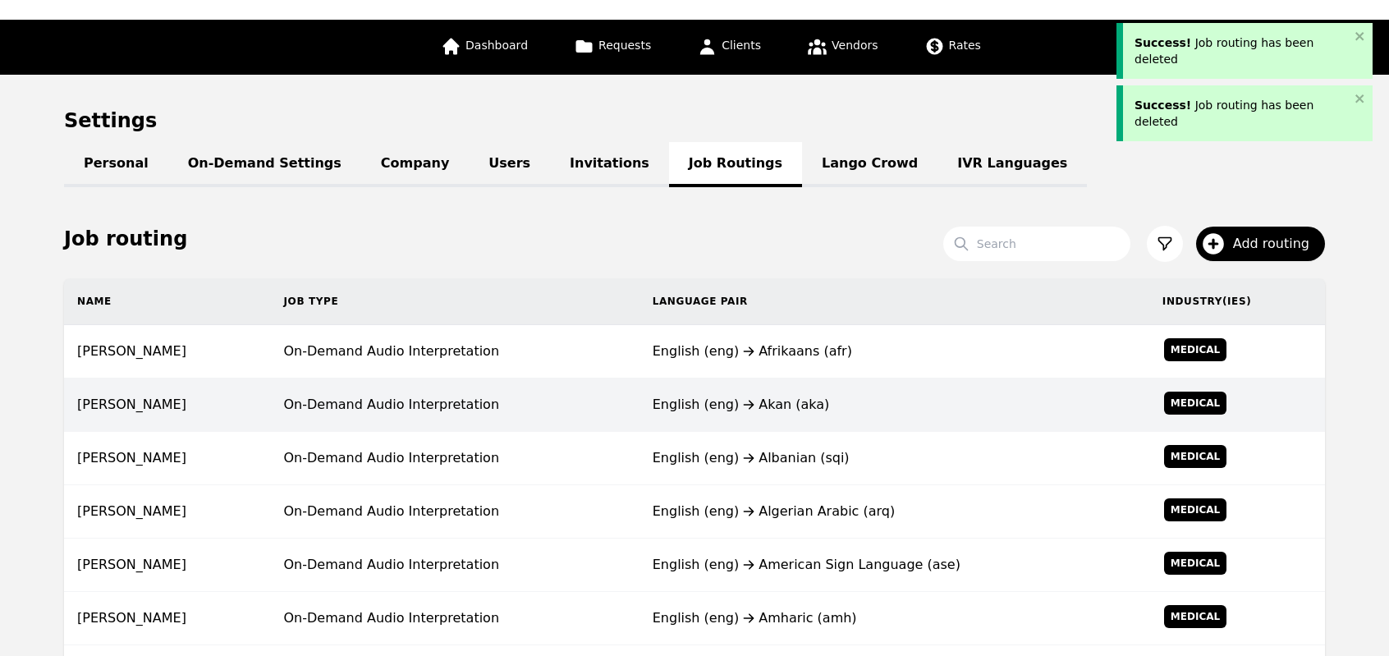
click at [661, 421] on td "English (eng) Akan (aka)" at bounding box center [894, 404] width 510 height 53
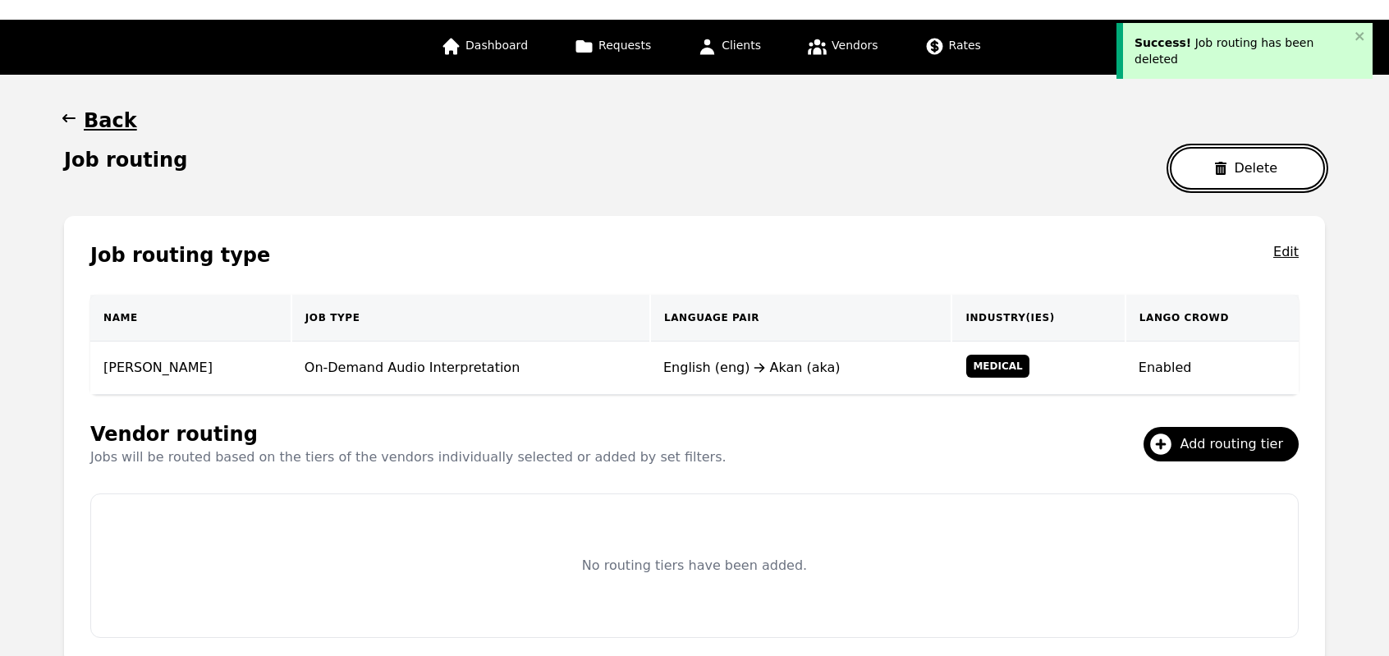
click at [1213, 183] on button "Delete" at bounding box center [1247, 168] width 155 height 43
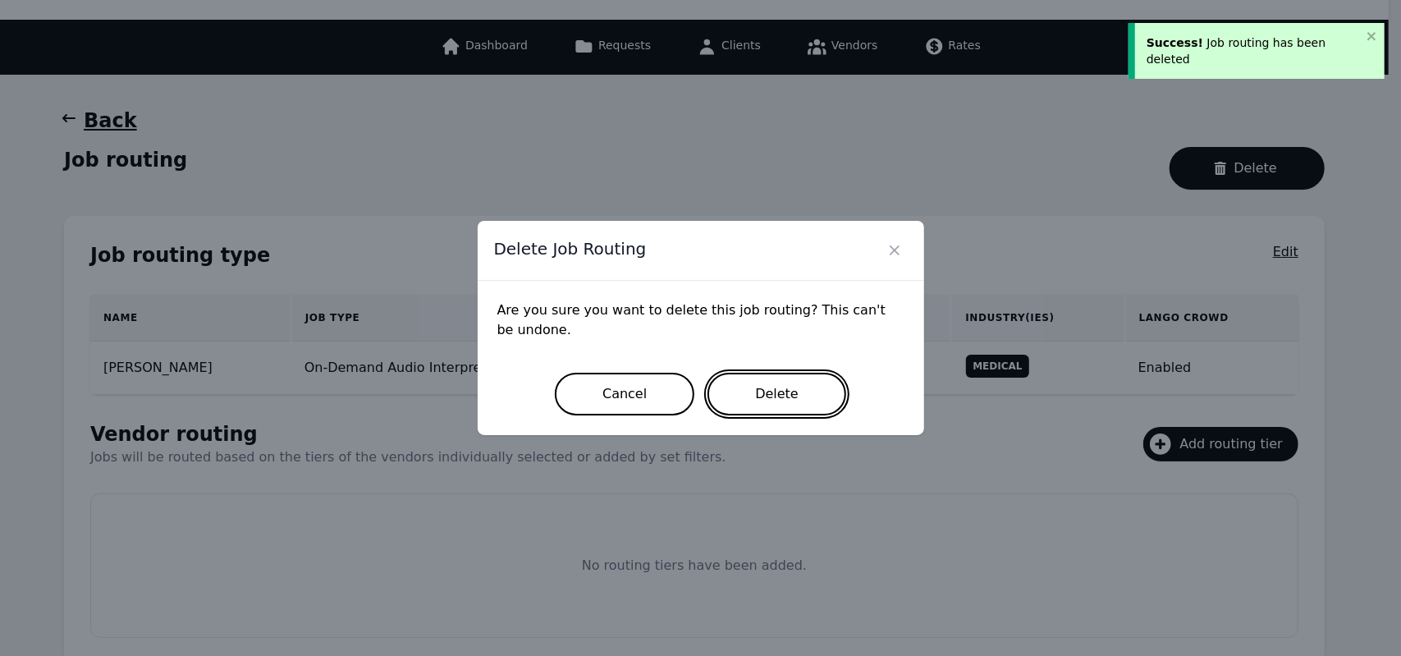
click at [790, 398] on button "Delete" at bounding box center [776, 394] width 139 height 43
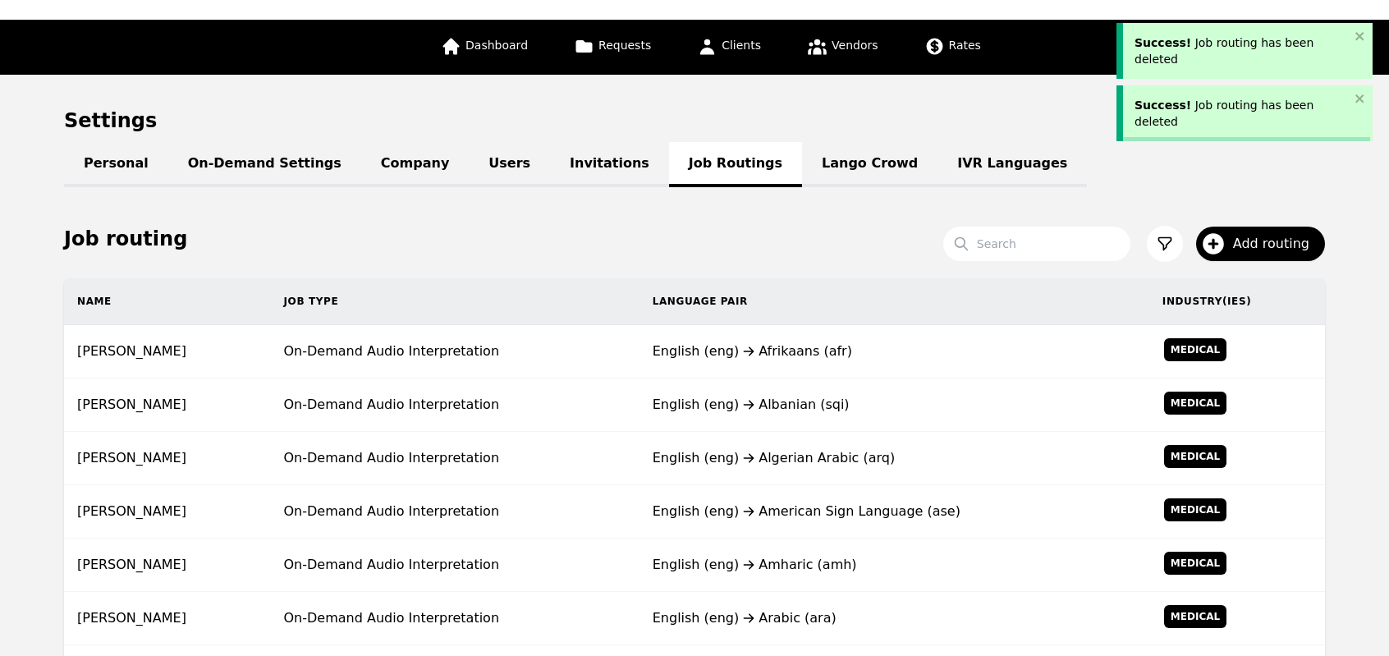
click at [790, 398] on div "English (eng) Albanian (sqi)" at bounding box center [893, 405] width 483 height 20
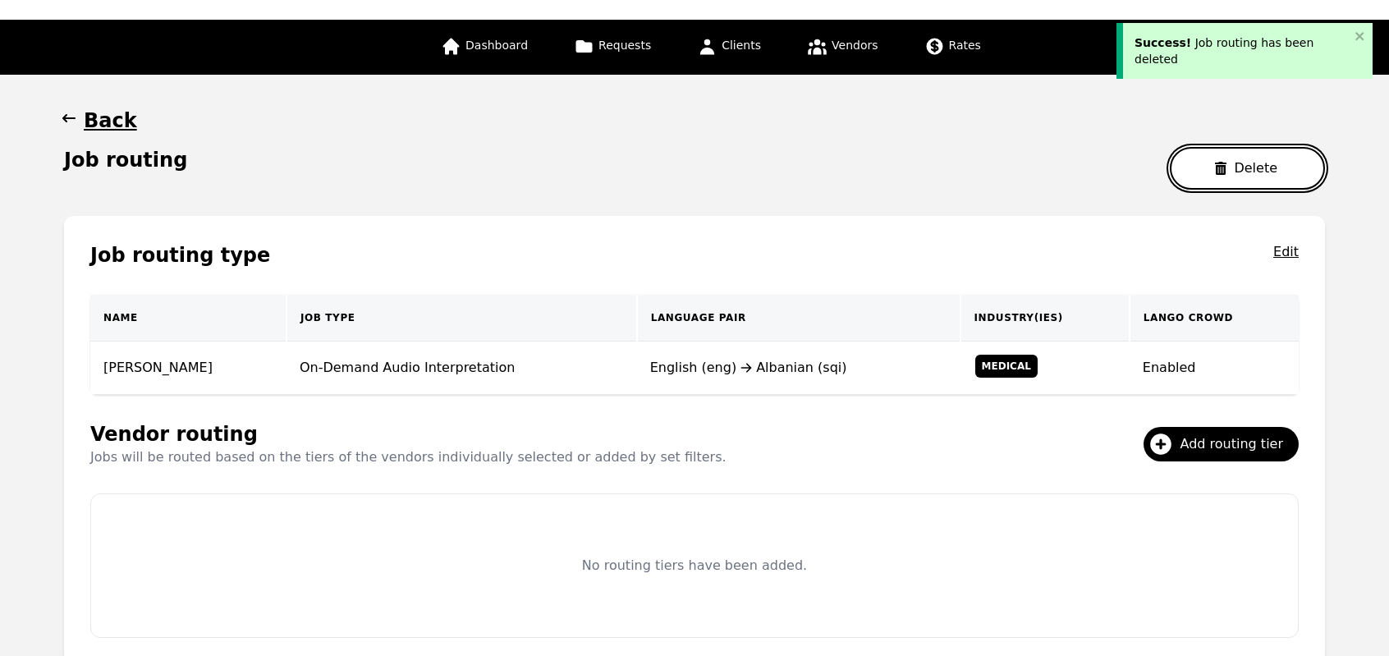
click at [1236, 177] on button "Delete" at bounding box center [1247, 168] width 155 height 43
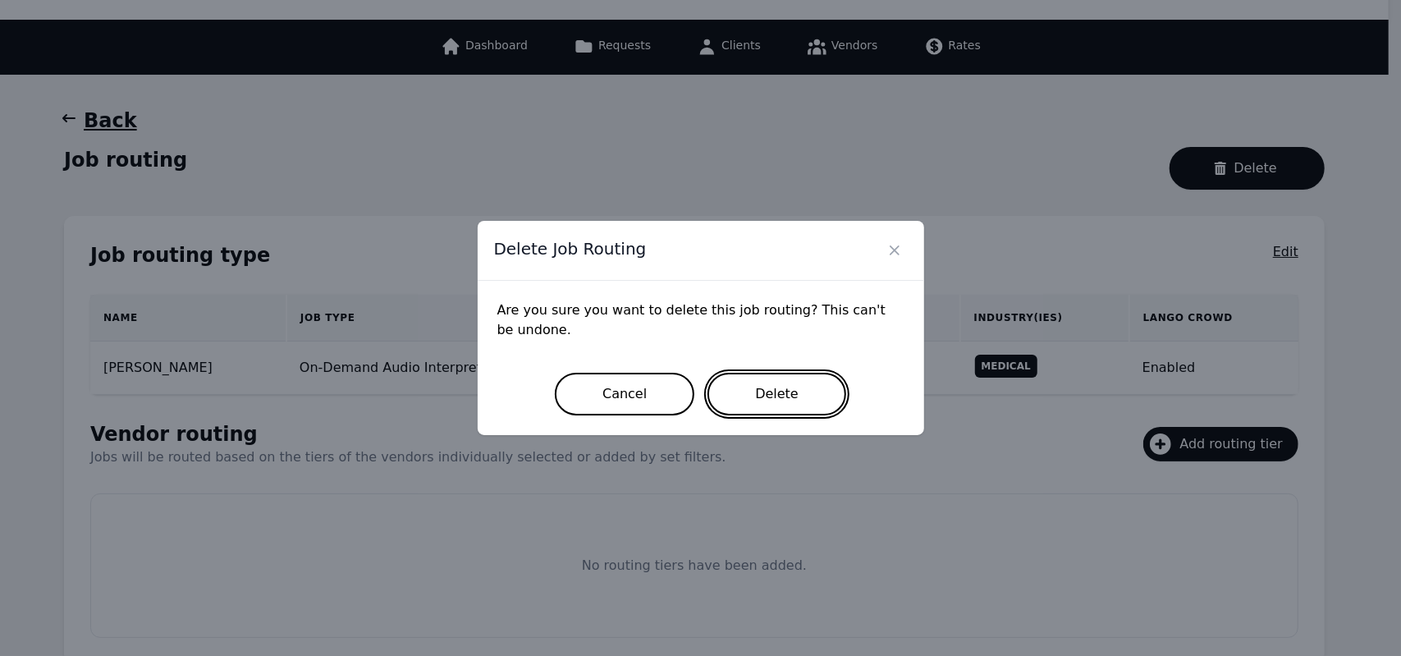
click at [750, 405] on button "Delete" at bounding box center [776, 394] width 139 height 43
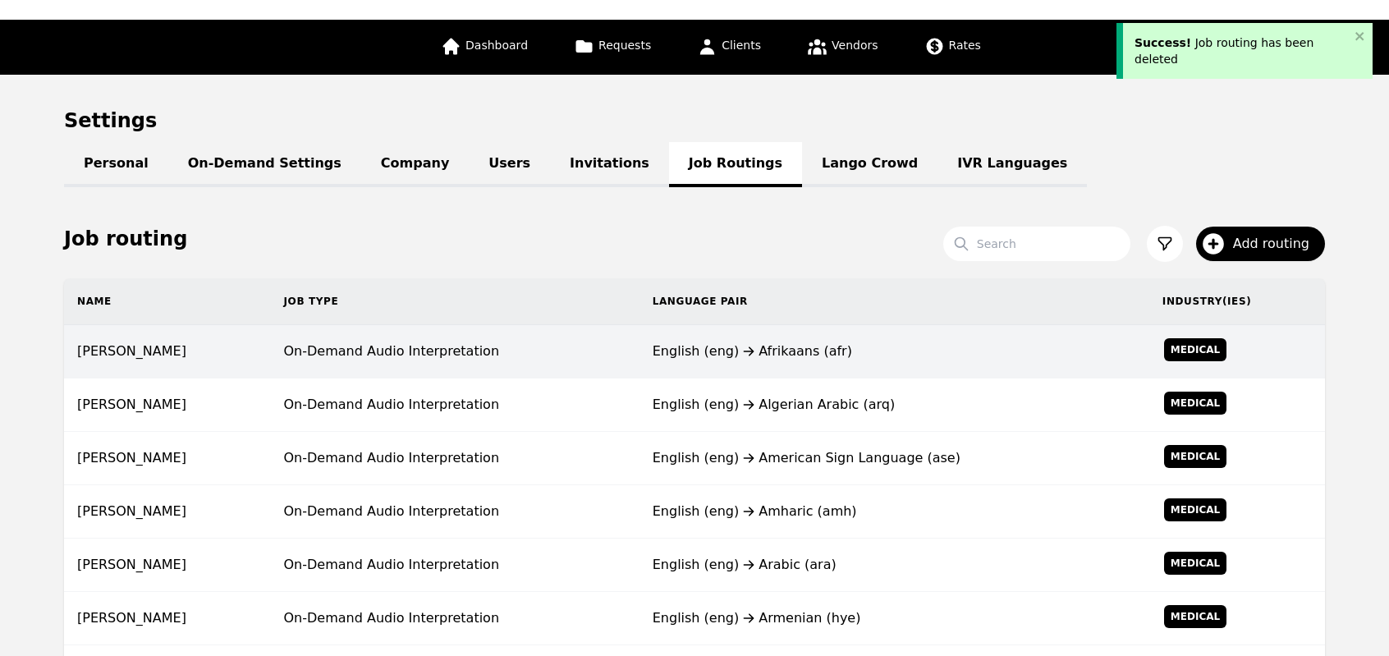
click at [845, 349] on div "English (eng) Afrikaans (afr)" at bounding box center [893, 351] width 483 height 20
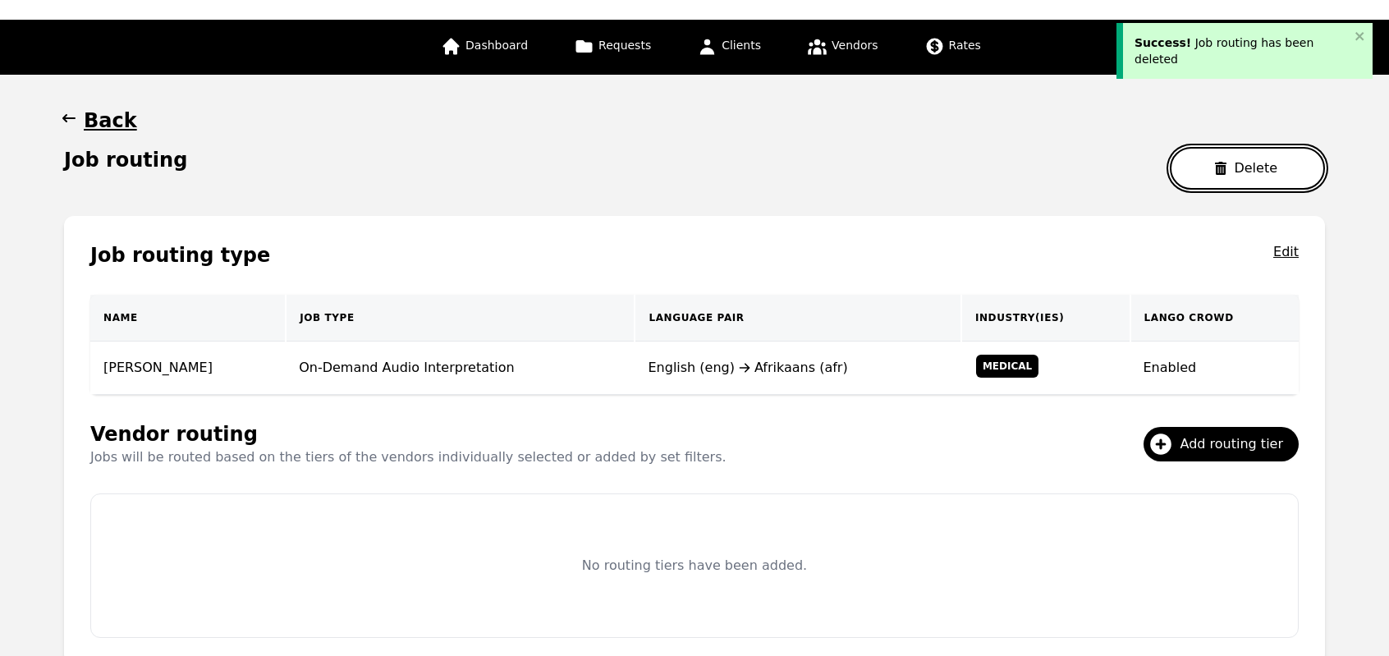
click at [1238, 174] on button "Delete" at bounding box center [1247, 168] width 155 height 43
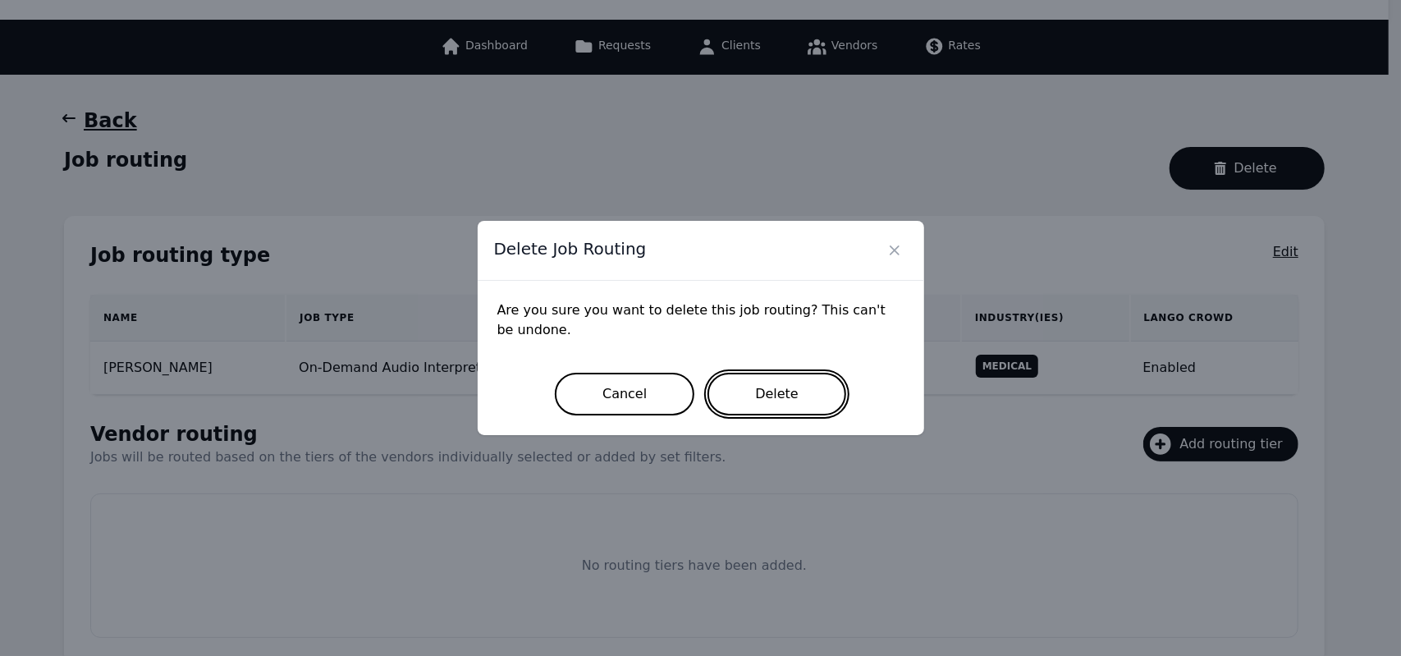
click at [781, 380] on button "Delete" at bounding box center [776, 394] width 139 height 43
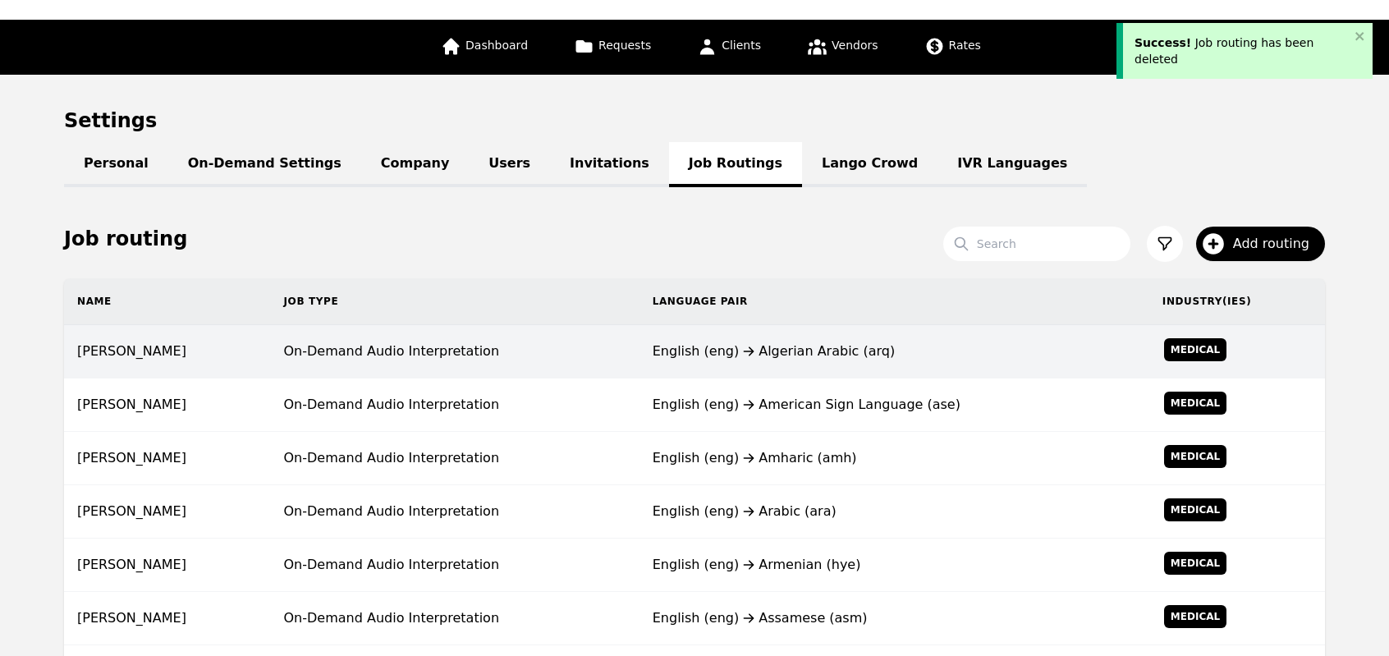
click at [722, 361] on td "English (eng) Algerian Arabic (arq)" at bounding box center [894, 351] width 510 height 53
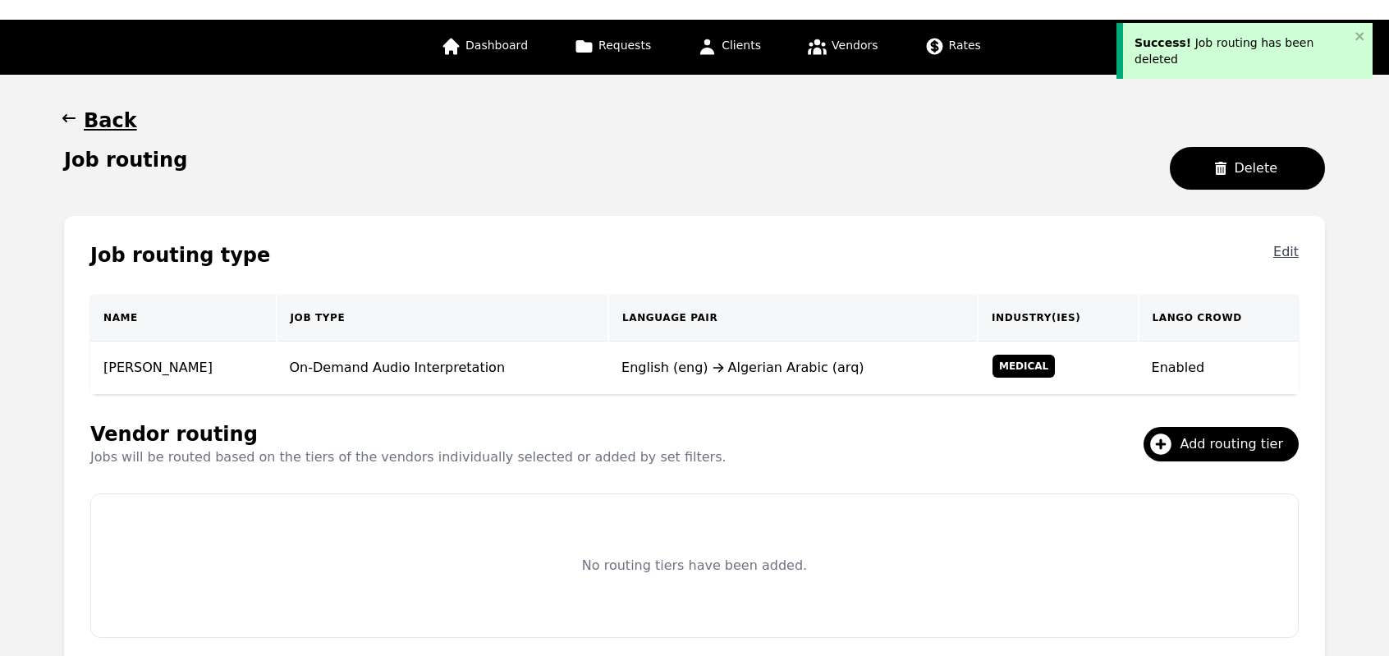
click at [1284, 254] on button "Edit" at bounding box center [1285, 255] width 25 height 26
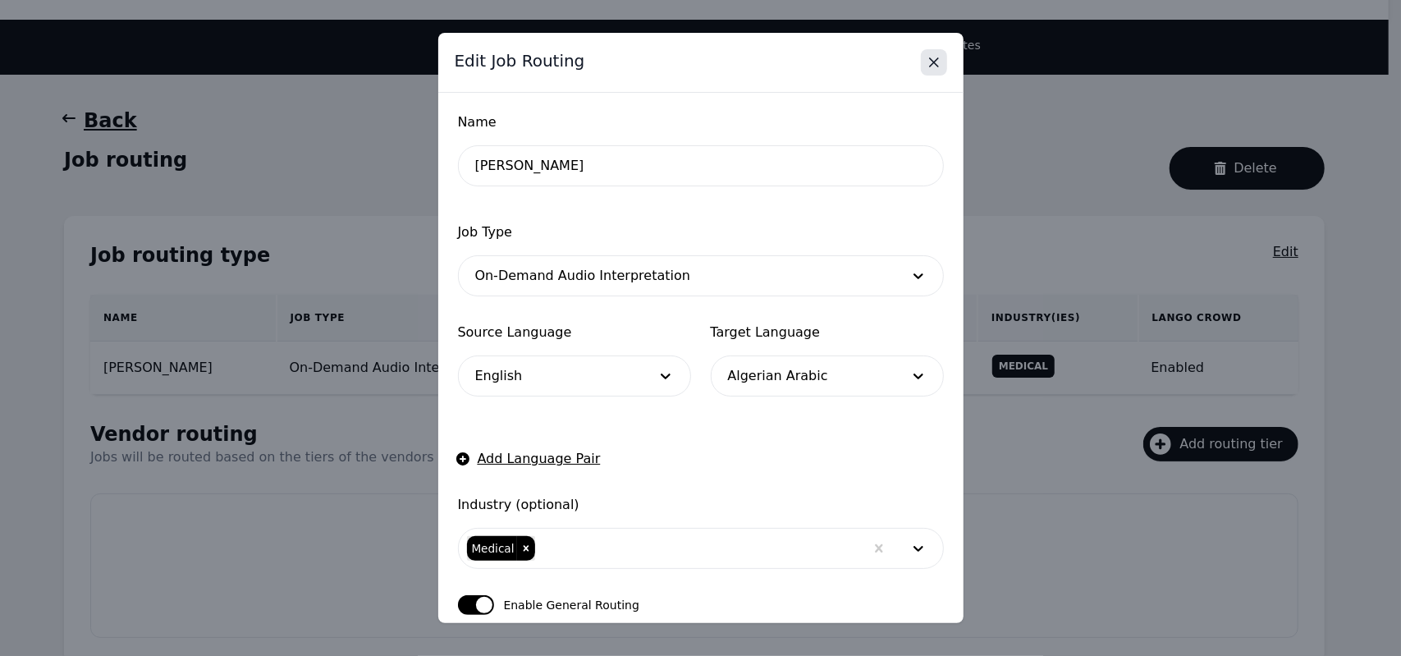
click at [937, 57] on icon "Close" at bounding box center [934, 62] width 16 height 16
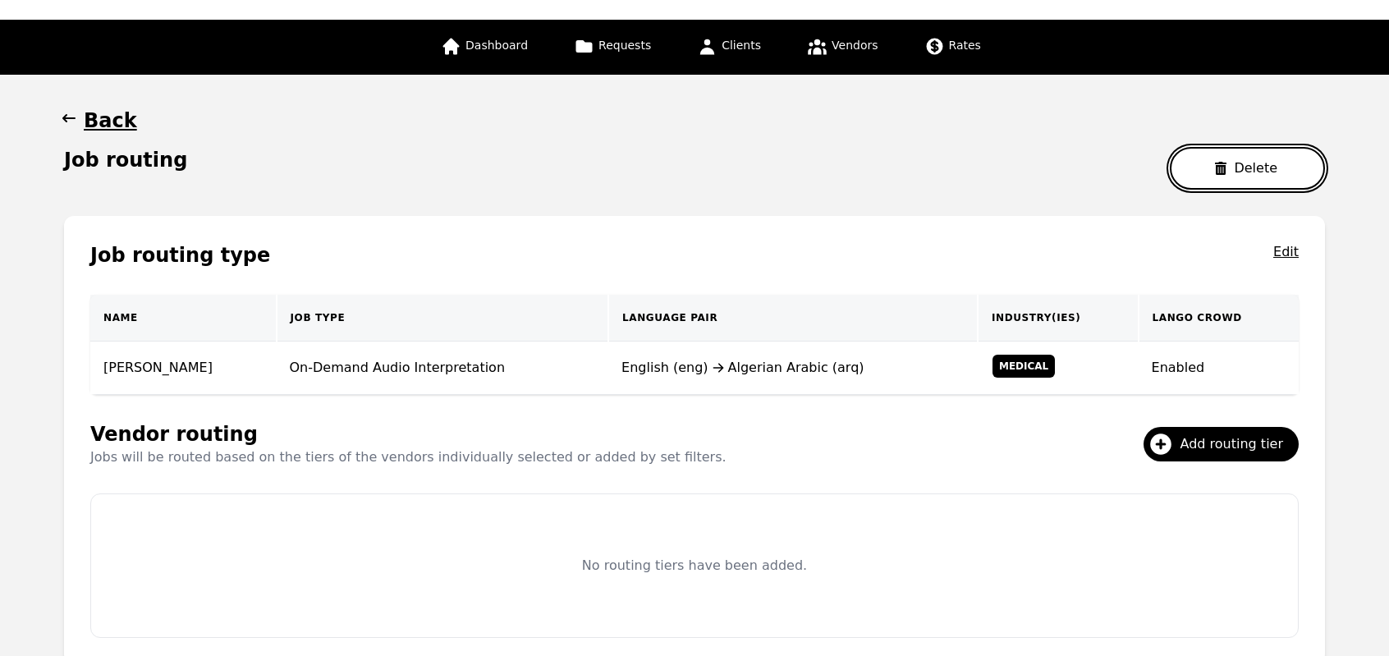
click at [1234, 157] on button "Delete" at bounding box center [1247, 168] width 155 height 43
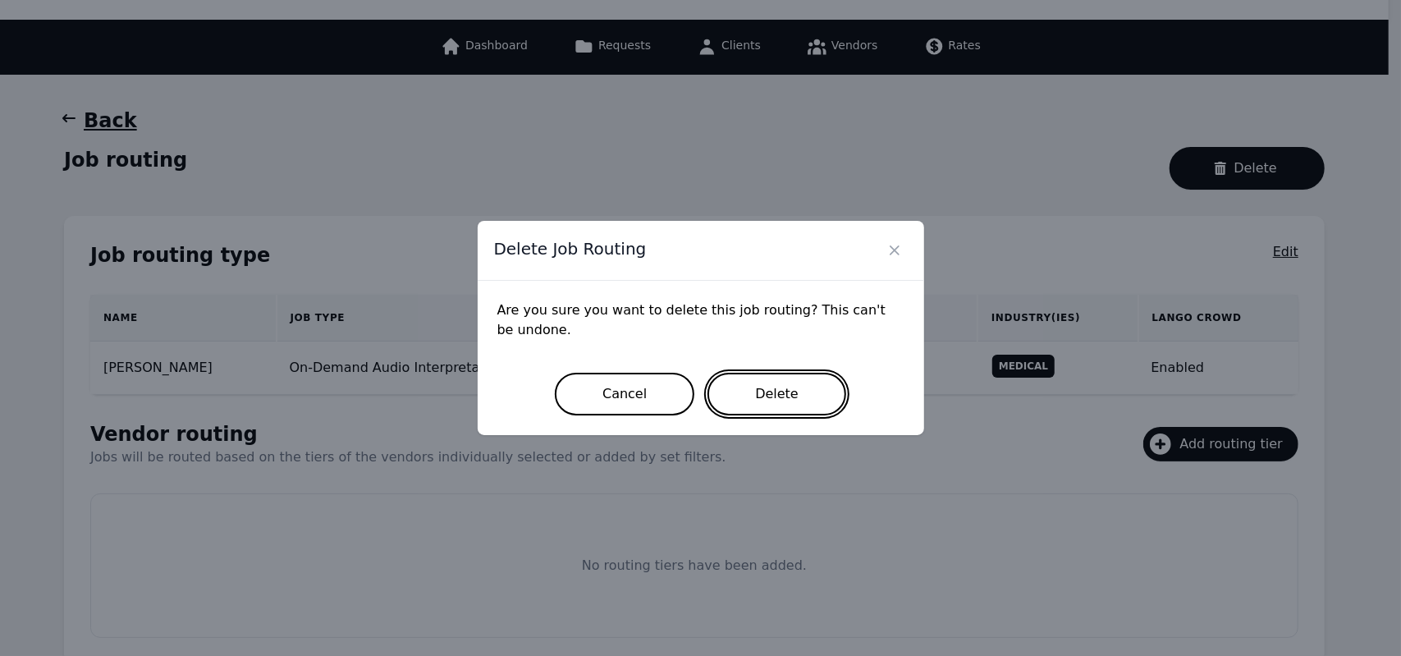
click at [776, 390] on button "Delete" at bounding box center [776, 394] width 139 height 43
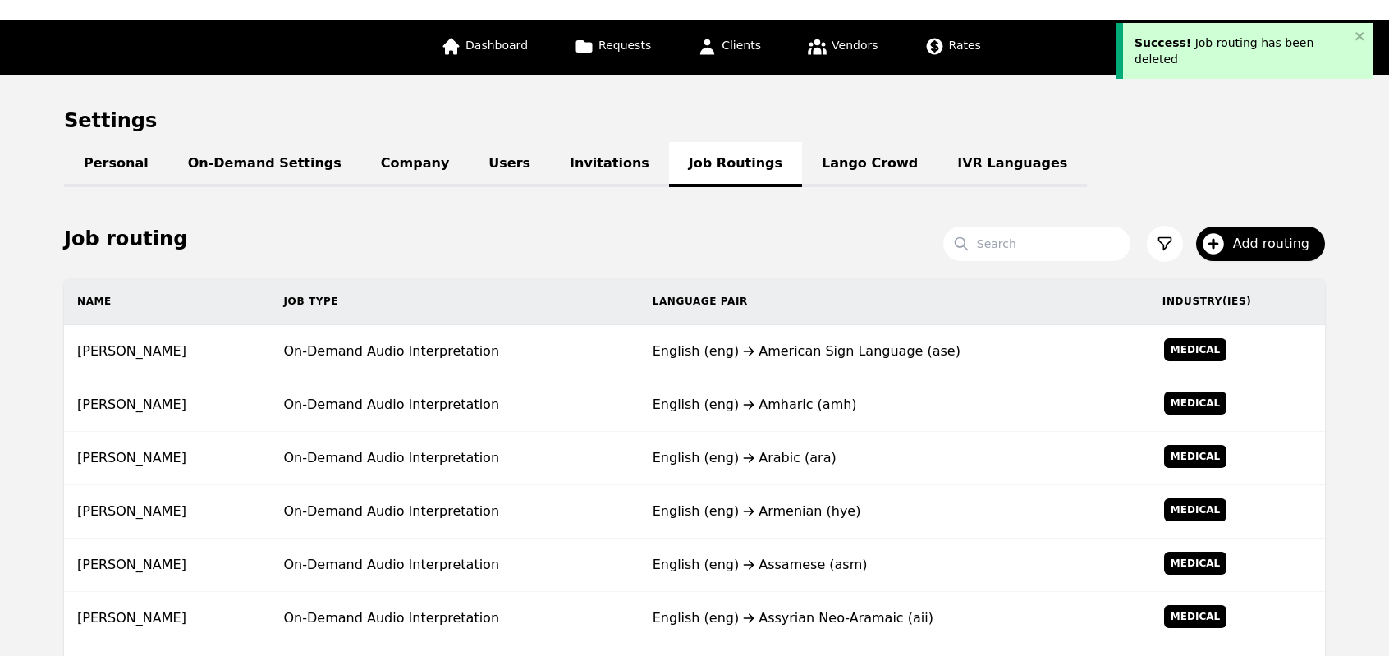
click at [776, 390] on td "English (eng) Amharic (amh)" at bounding box center [894, 404] width 510 height 53
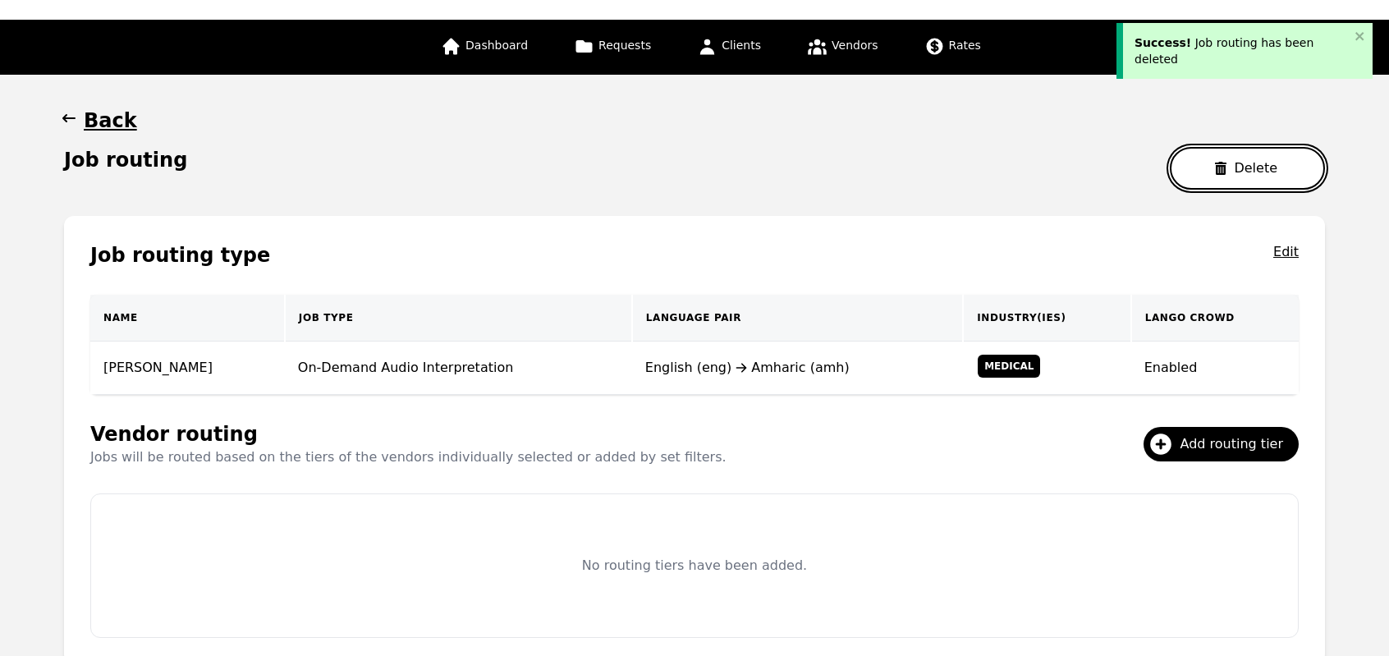
click at [1220, 168] on icon "button" at bounding box center [1220, 168] width 13 height 13
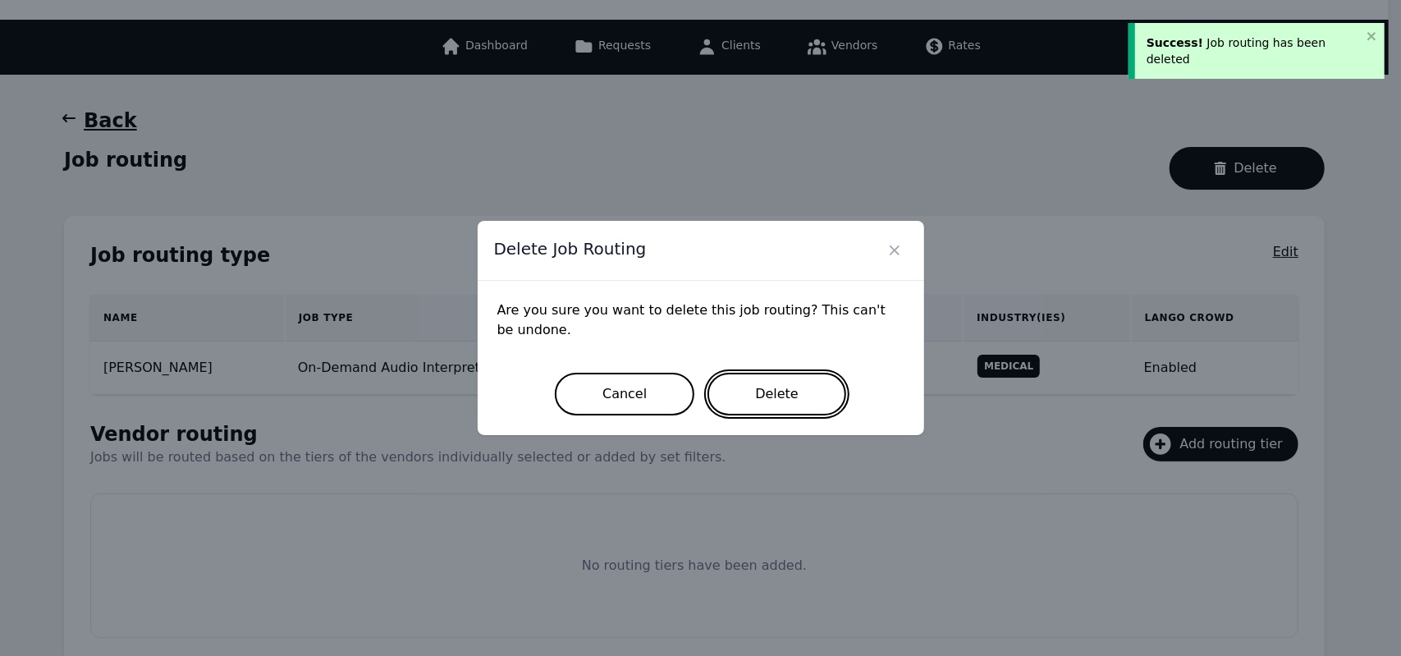
click at [781, 410] on button "Delete" at bounding box center [776, 394] width 139 height 43
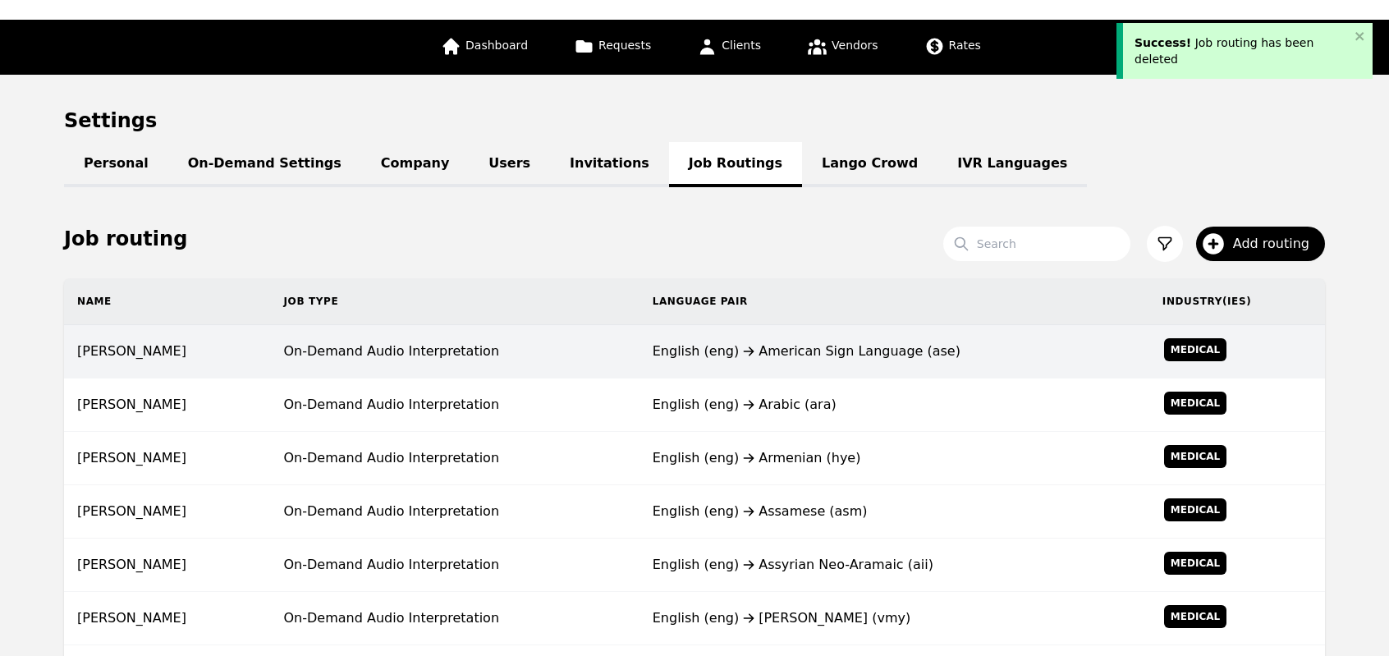
click at [1078, 370] on td "English (eng) American Sign Language (ase)" at bounding box center [894, 351] width 510 height 53
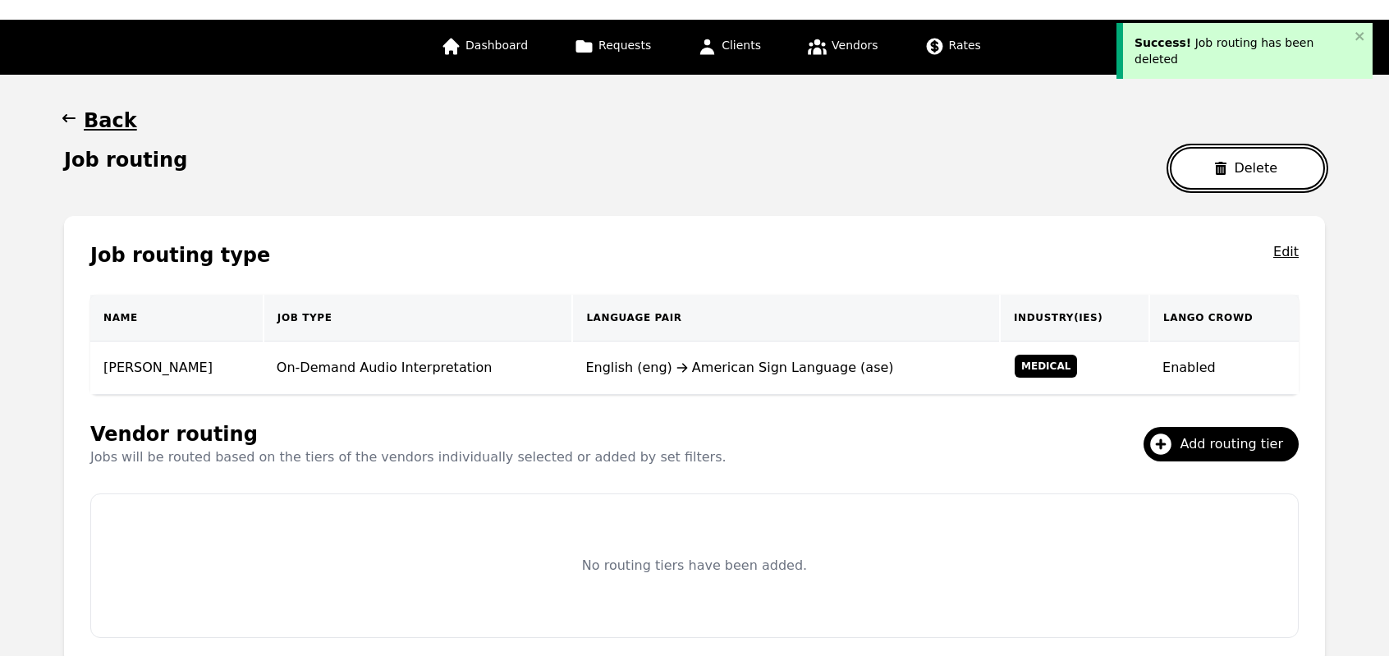
click at [1264, 160] on button "Delete" at bounding box center [1247, 168] width 155 height 43
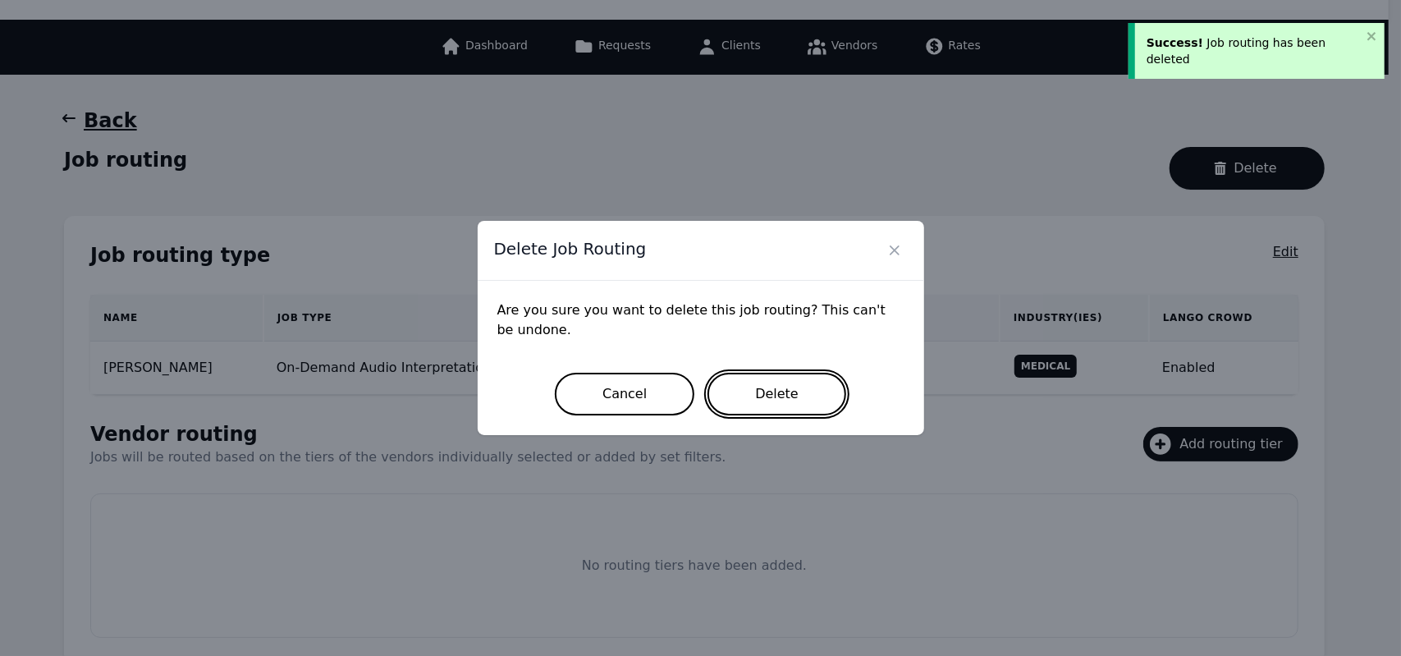
click at [771, 401] on button "Delete" at bounding box center [776, 394] width 139 height 43
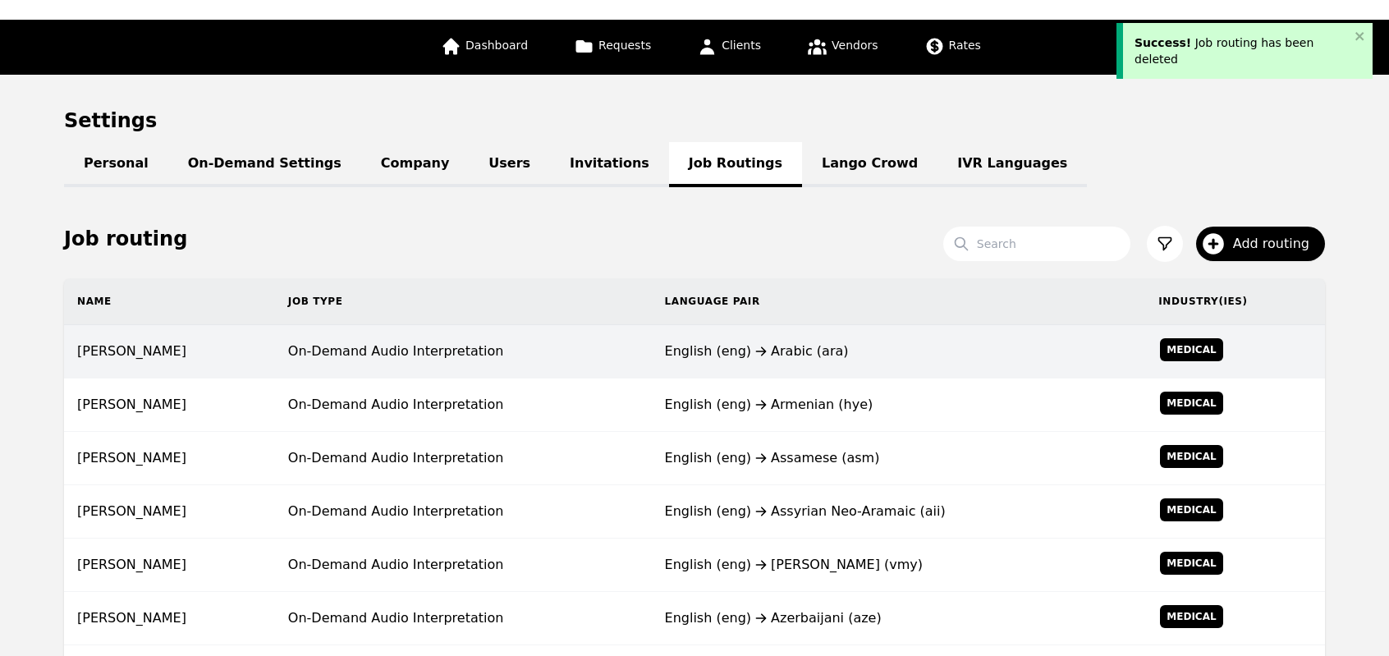
click at [919, 347] on div "English (eng) Arabic (ara)" at bounding box center [899, 351] width 468 height 20
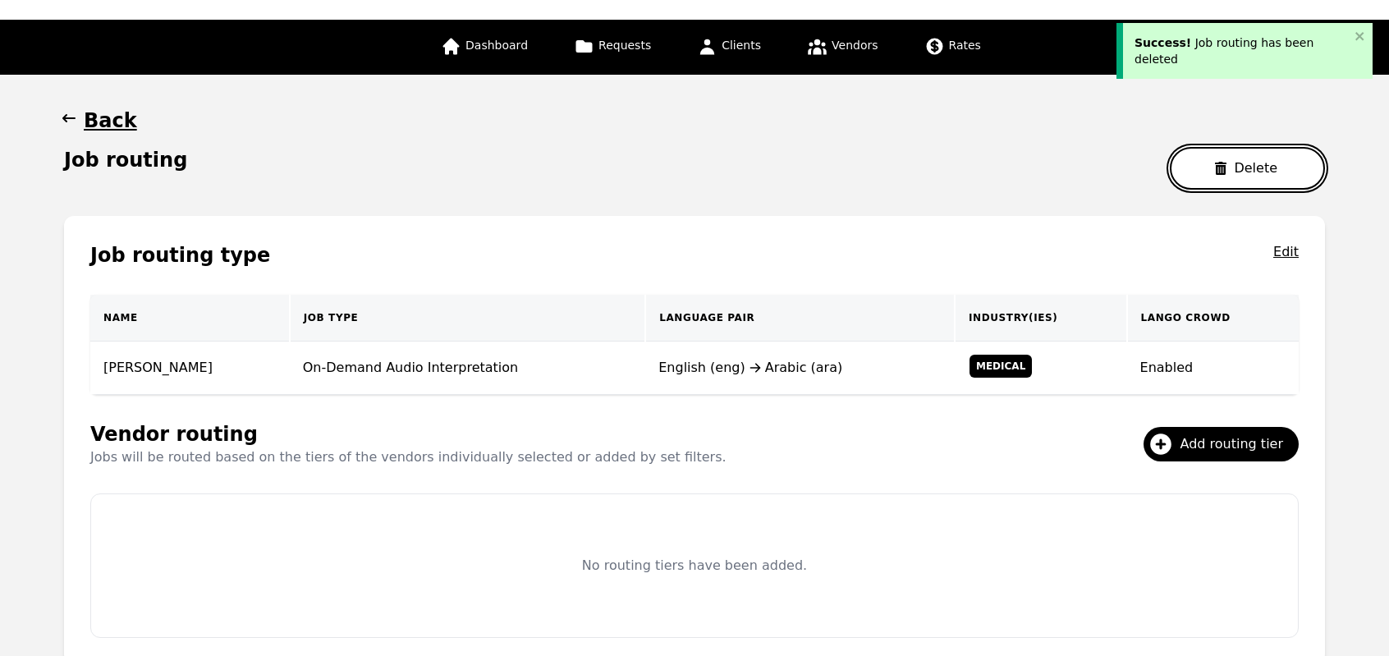
click at [1202, 183] on button "Delete" at bounding box center [1247, 168] width 155 height 43
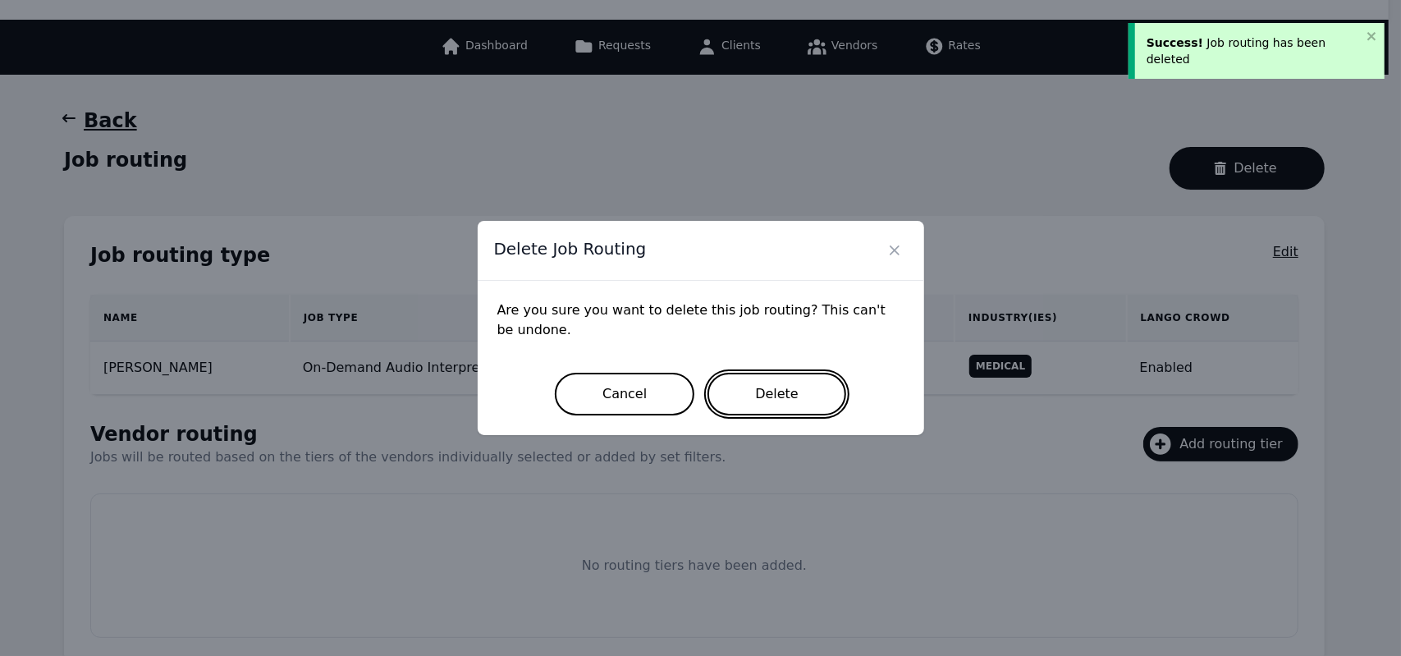
click at [747, 380] on button "Delete" at bounding box center [776, 394] width 139 height 43
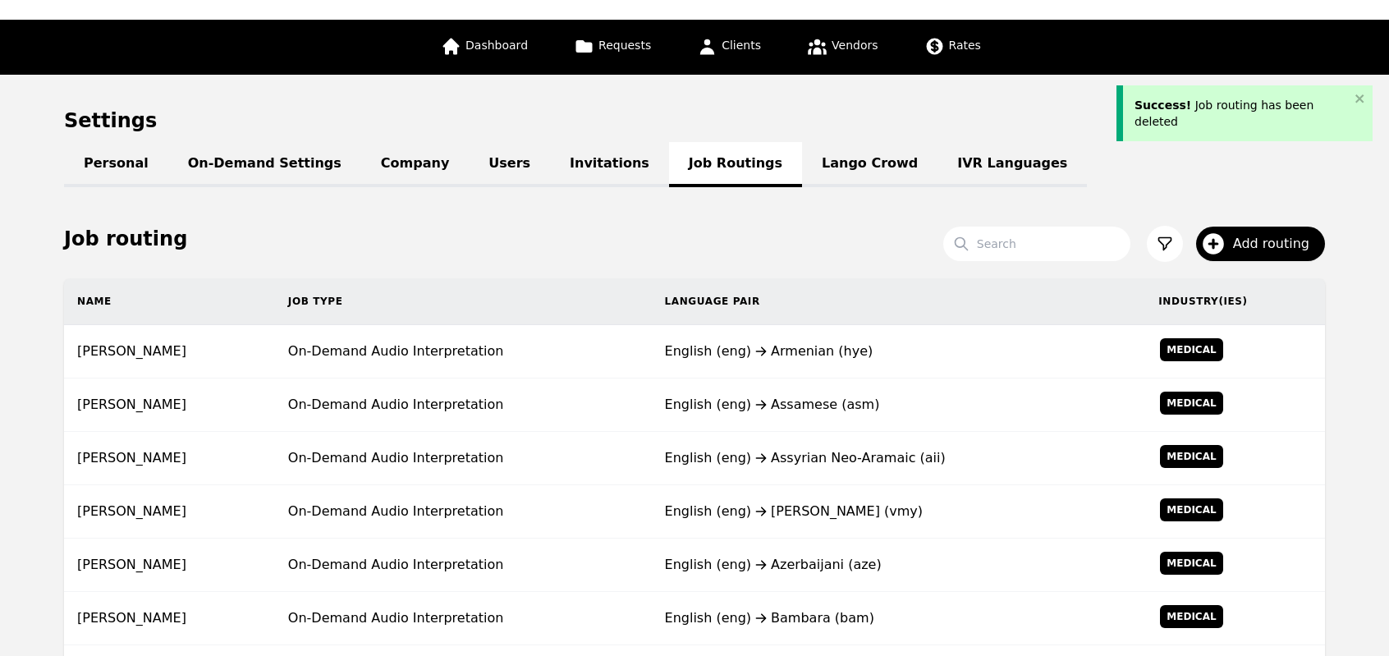
click at [747, 380] on td "English (eng) Assamese (asm)" at bounding box center [899, 404] width 494 height 53
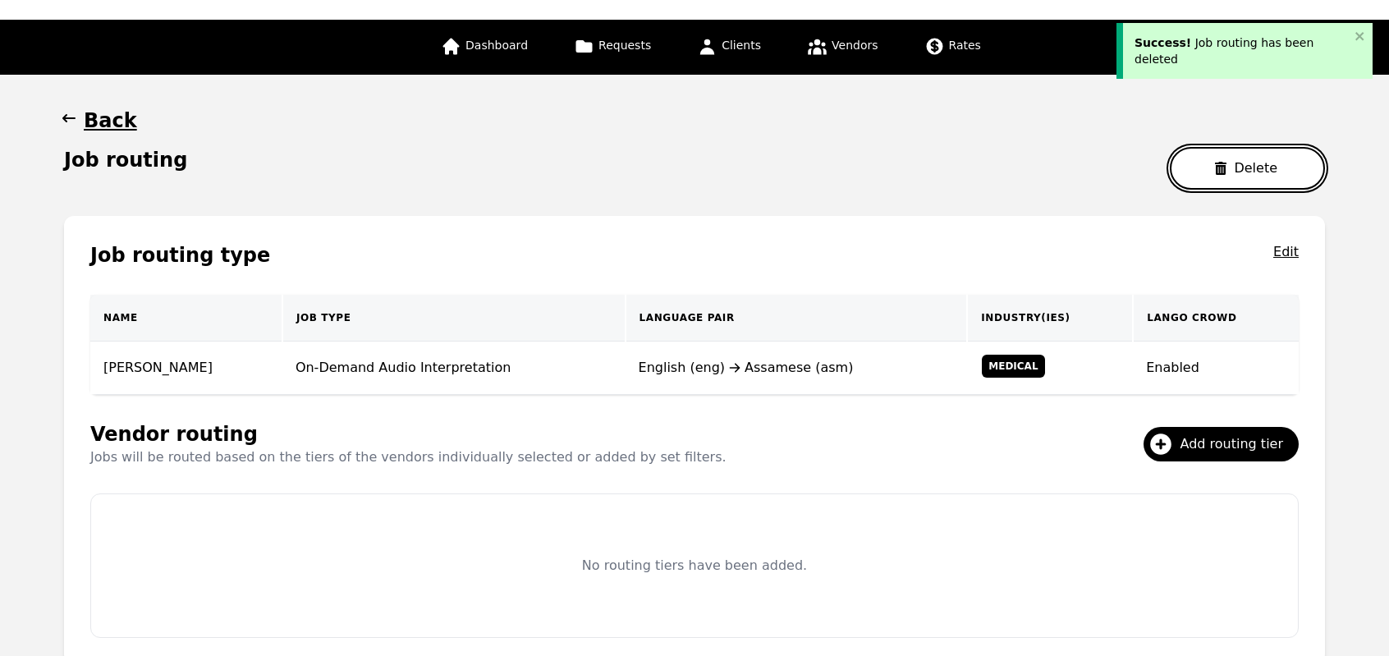
click at [1227, 172] on icon "button" at bounding box center [1220, 168] width 13 height 13
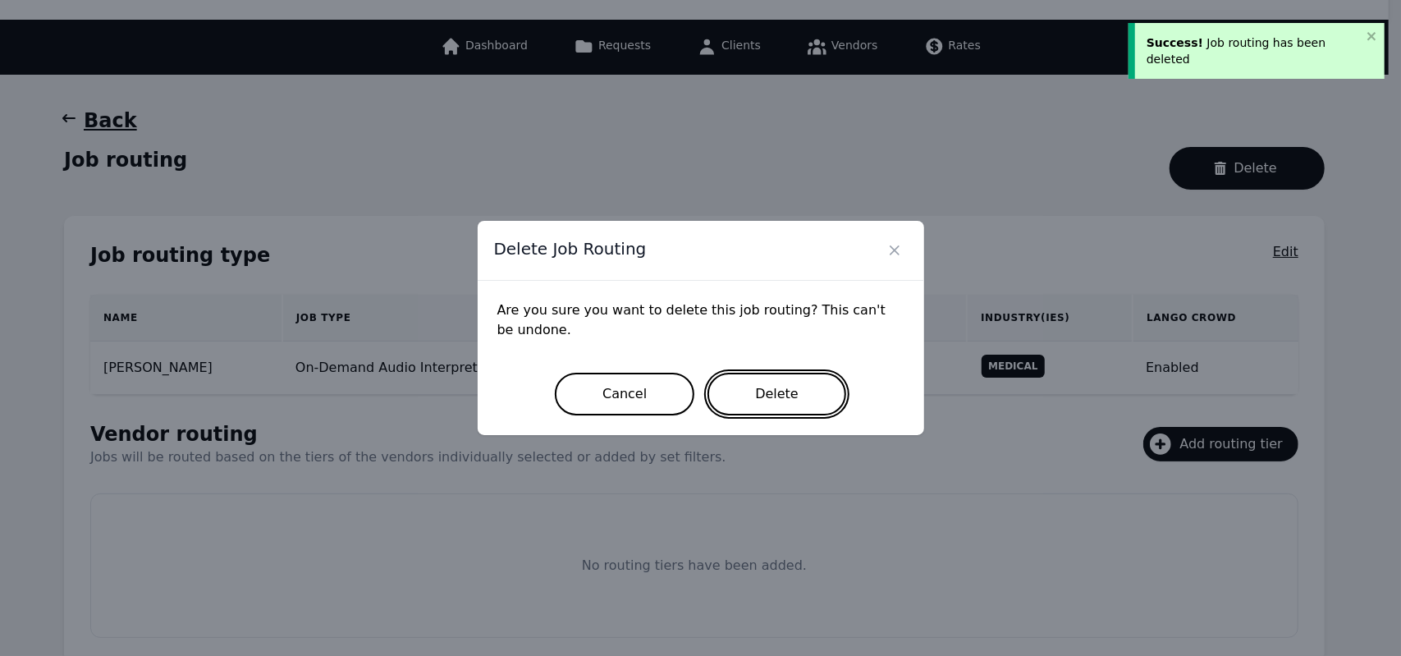
click at [747, 408] on button "Delete" at bounding box center [776, 394] width 139 height 43
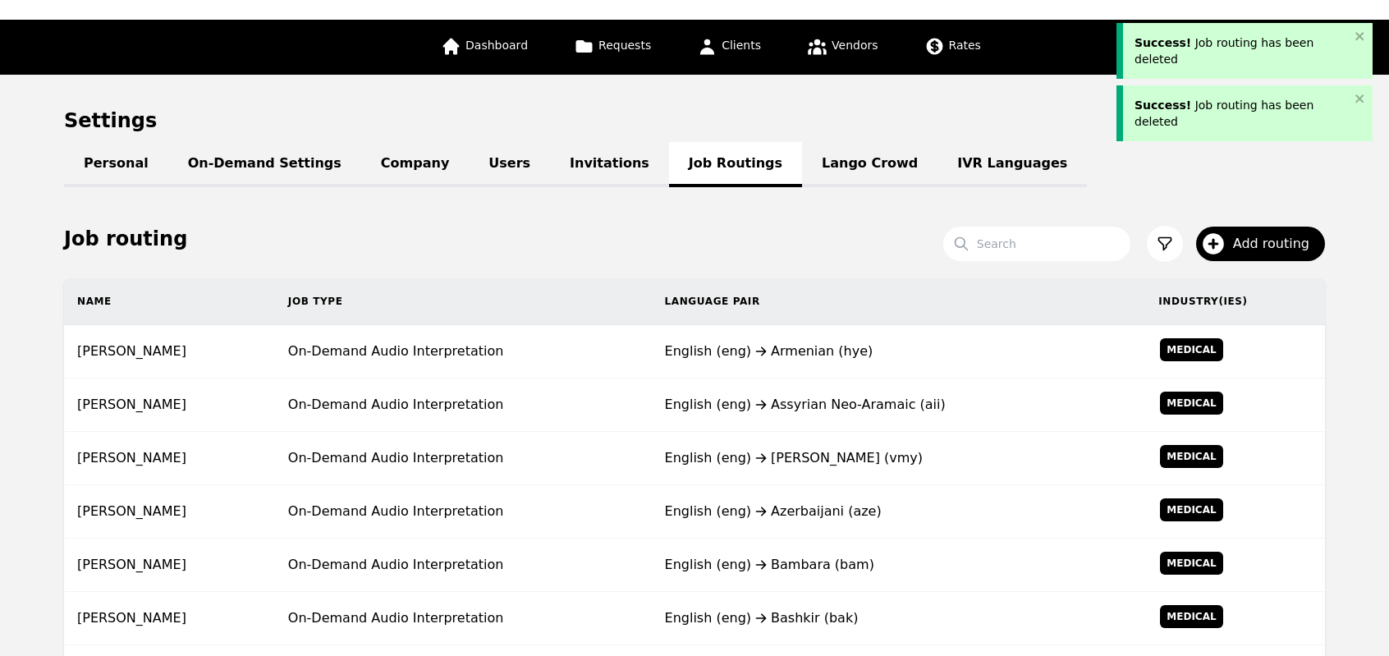
click at [747, 408] on div "English (eng) Assyrian Neo-Aramaic (aii)" at bounding box center [899, 405] width 468 height 20
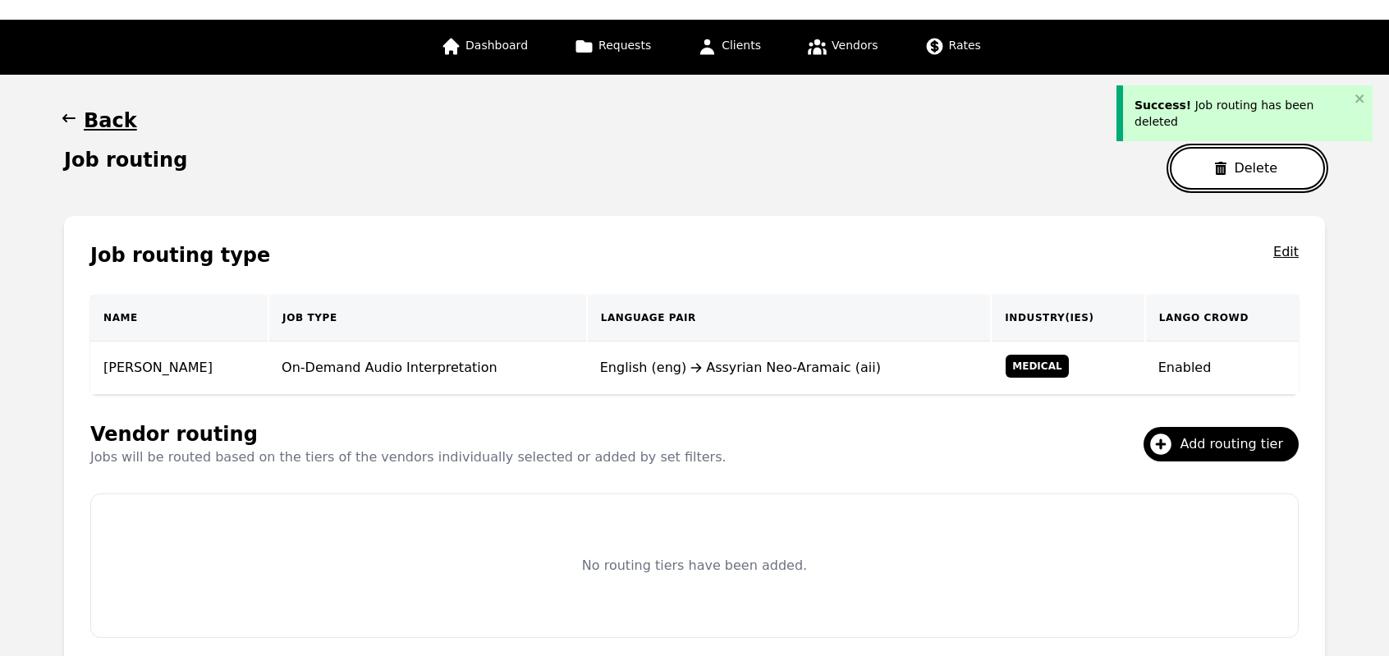
click at [1246, 179] on button "Delete" at bounding box center [1247, 168] width 155 height 43
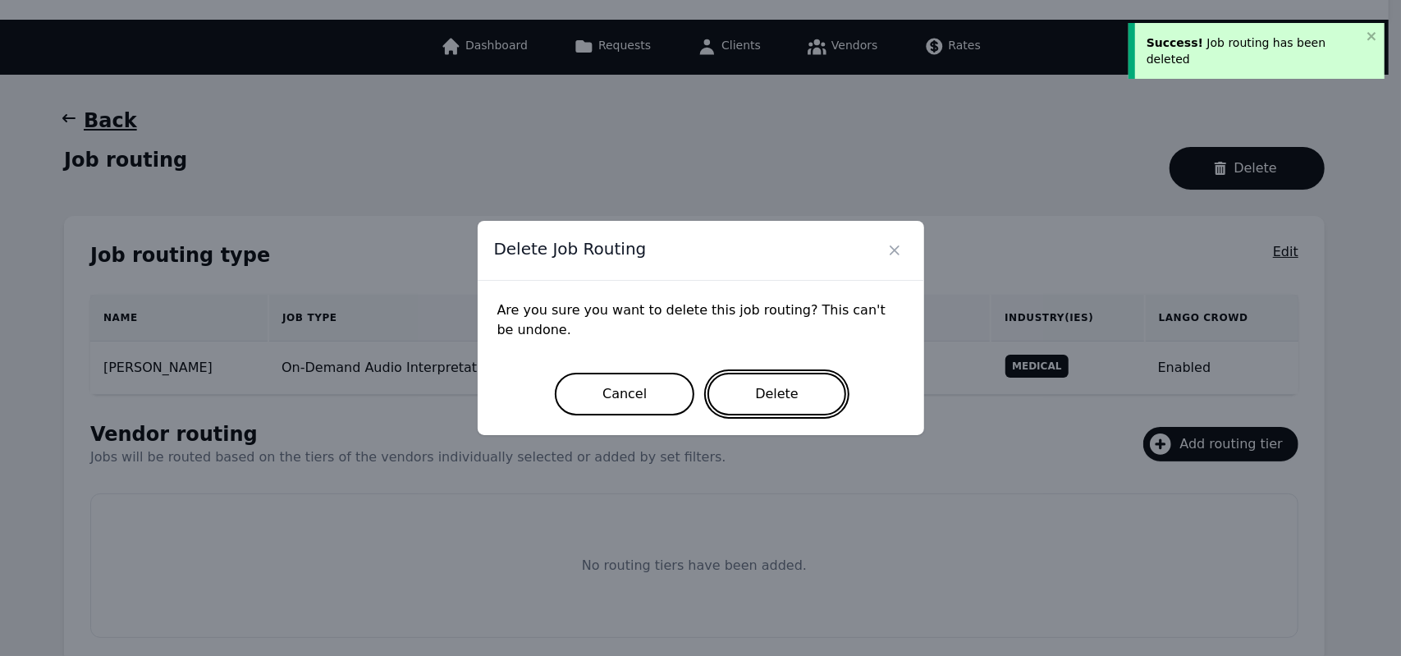
click at [785, 396] on button "Delete" at bounding box center [776, 394] width 139 height 43
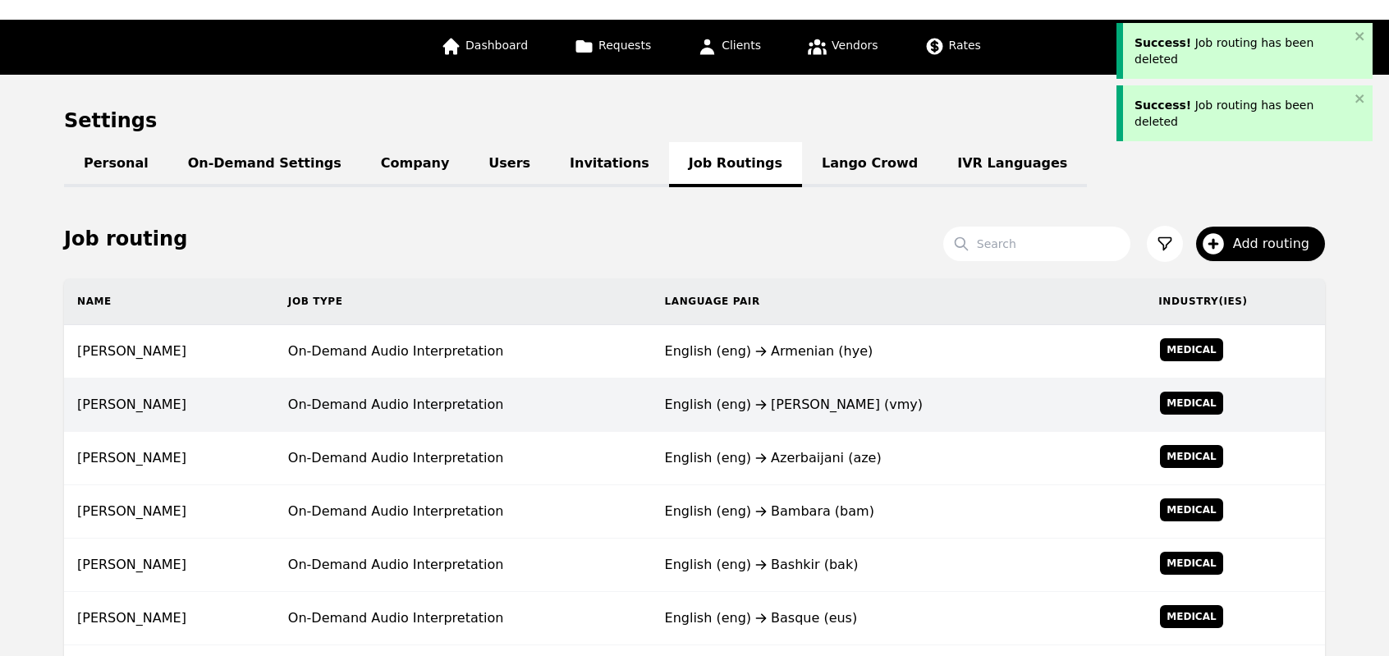
click at [785, 396] on div "English (eng) Ayautla Mazatec (vmy)" at bounding box center [899, 405] width 468 height 20
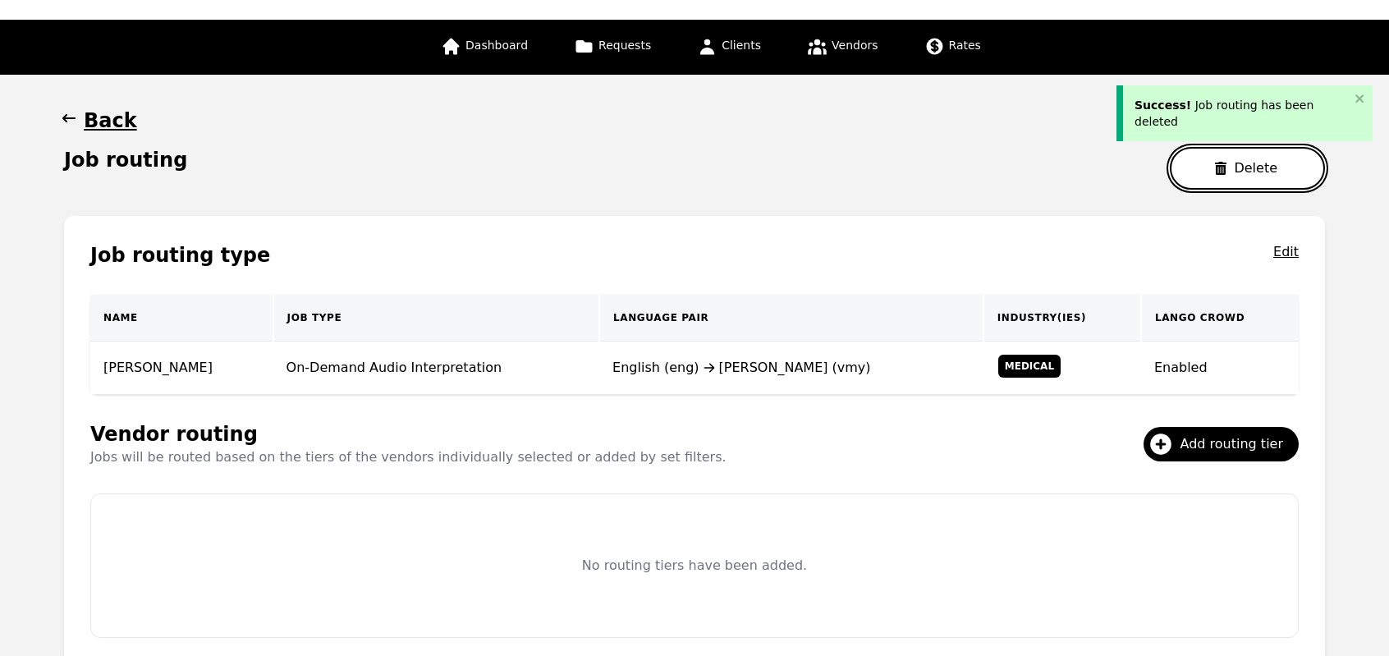
click at [1254, 161] on button "Delete" at bounding box center [1247, 168] width 155 height 43
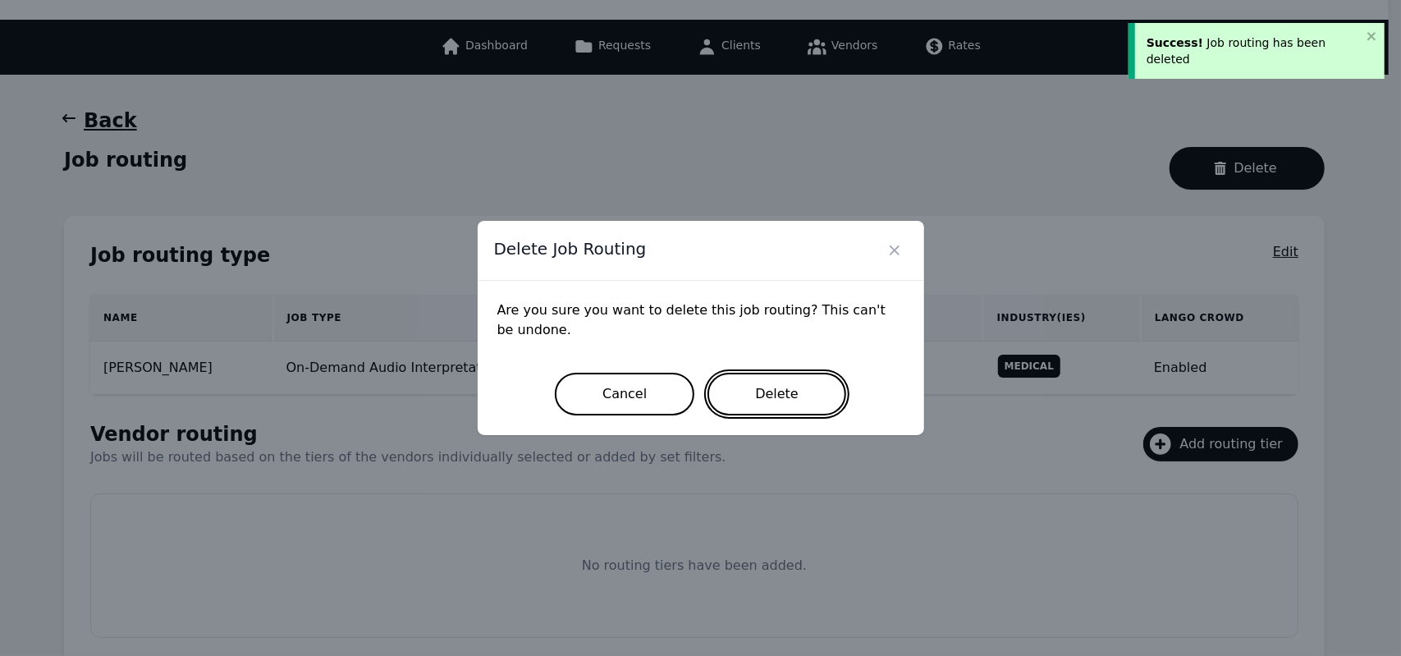
click at [785, 401] on button "Delete" at bounding box center [776, 394] width 139 height 43
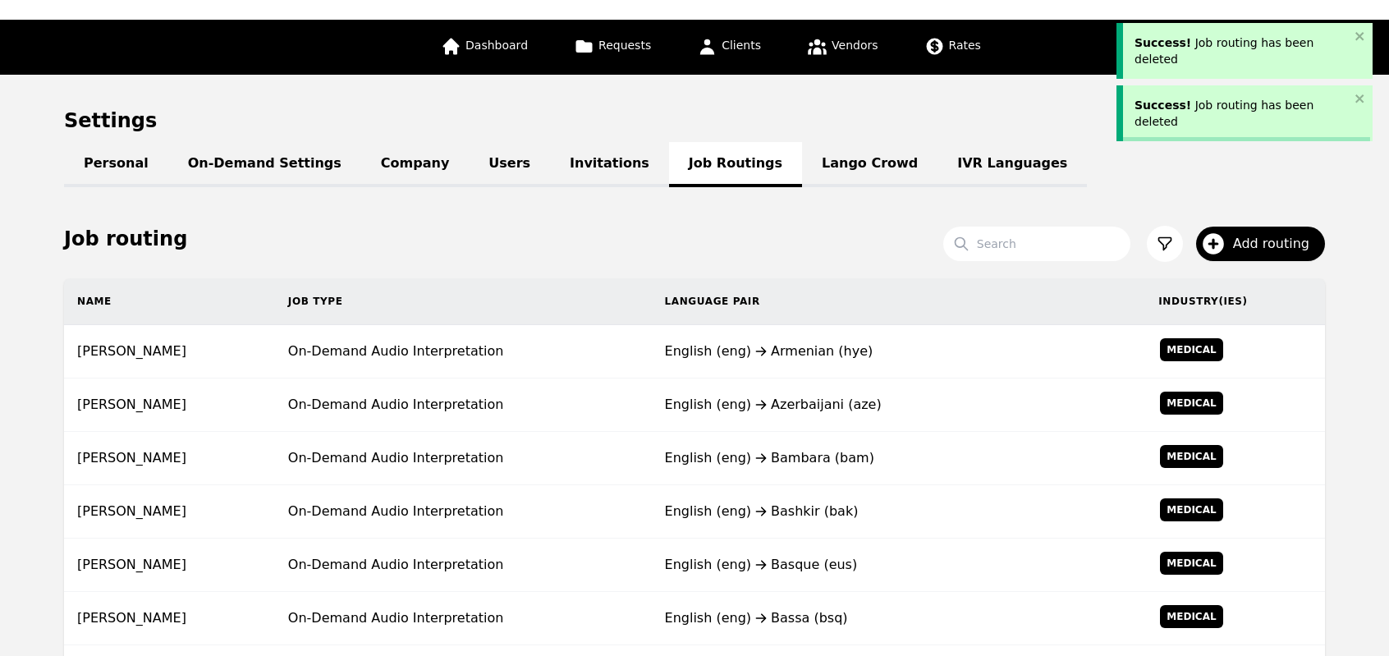
click at [785, 401] on div "English (eng) Azerbaijani (aze)" at bounding box center [899, 405] width 468 height 20
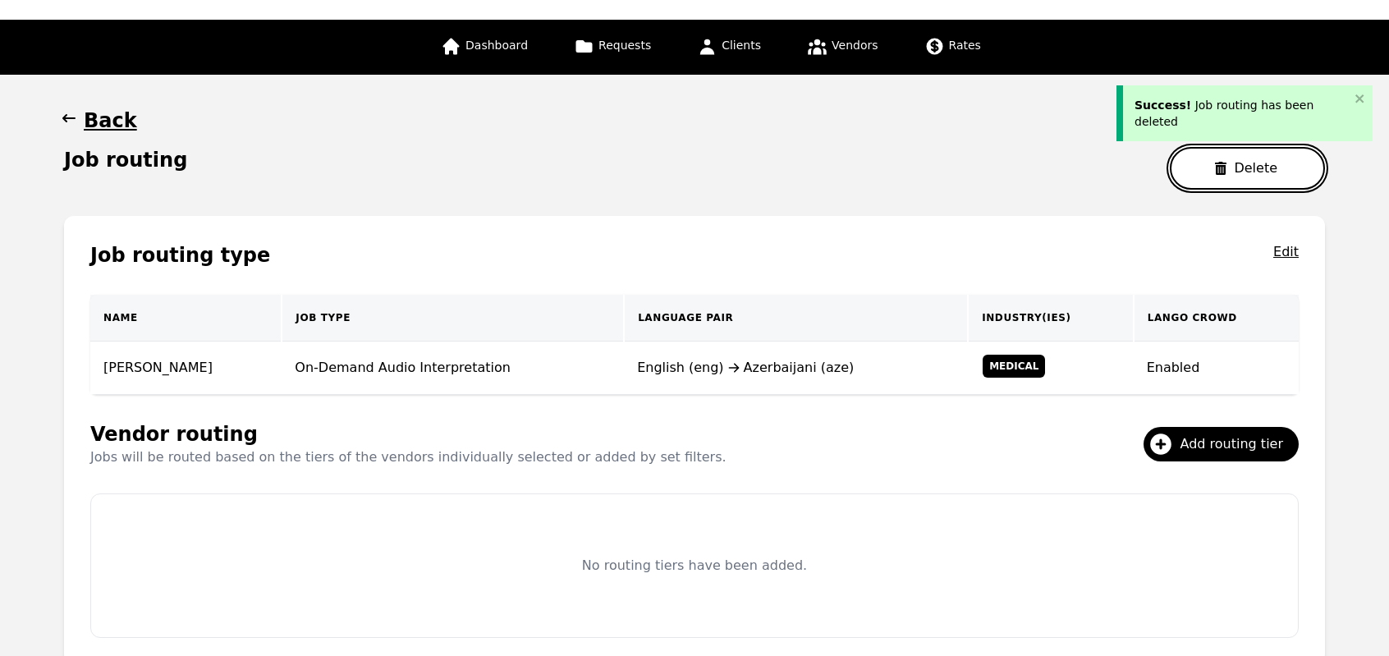
click at [1261, 178] on button "Delete" at bounding box center [1247, 168] width 155 height 43
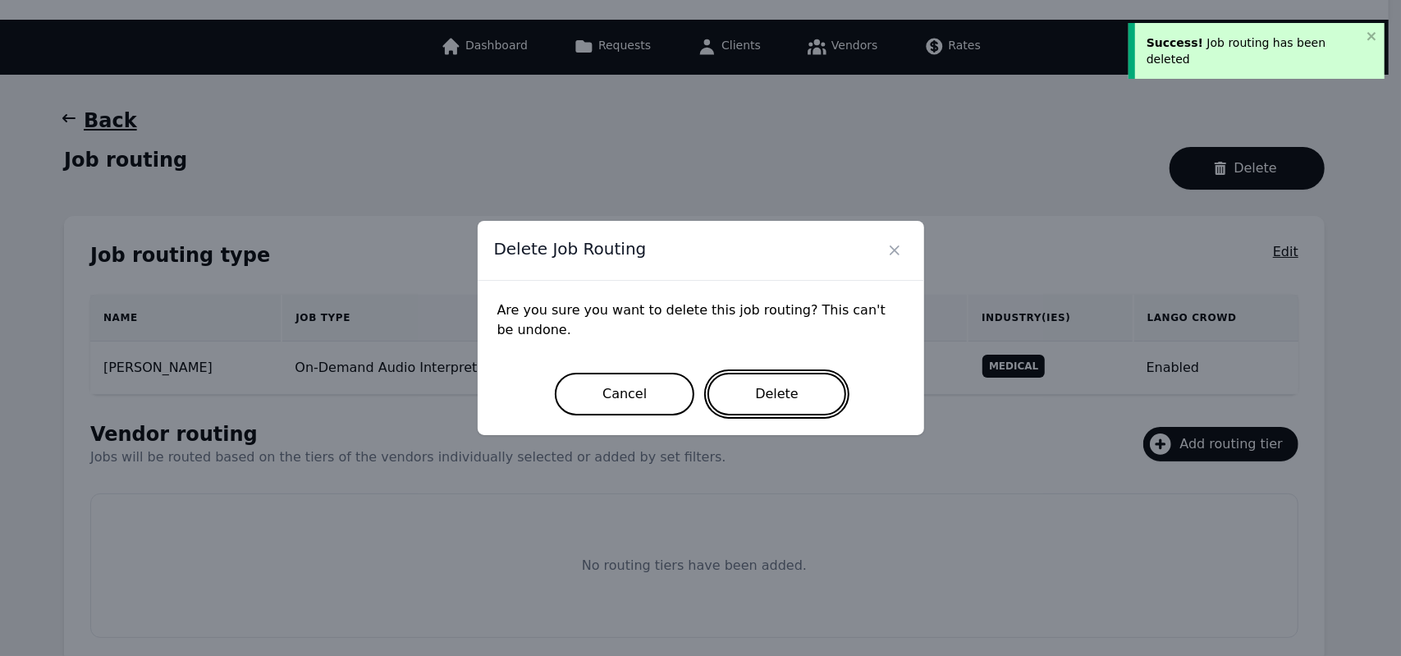
click at [807, 398] on button "Delete" at bounding box center [776, 394] width 139 height 43
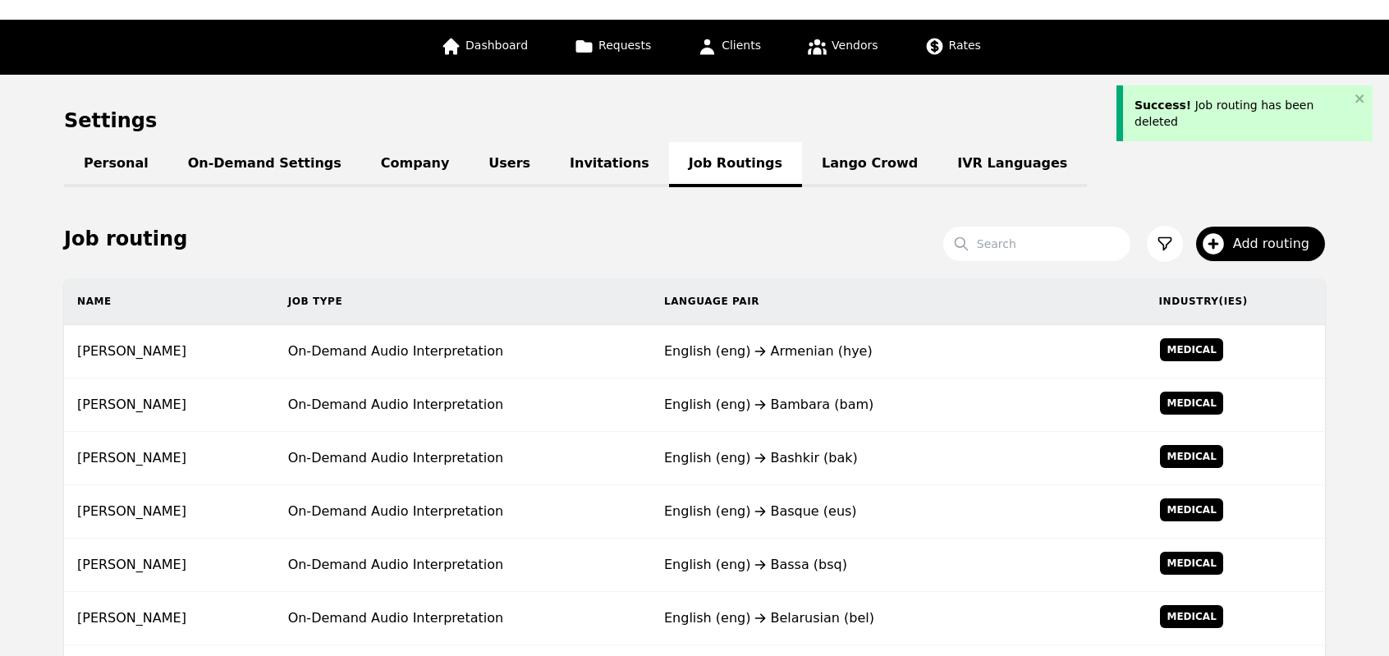
click at [807, 398] on div "English (eng) Bambara (bam)" at bounding box center [898, 405] width 469 height 20
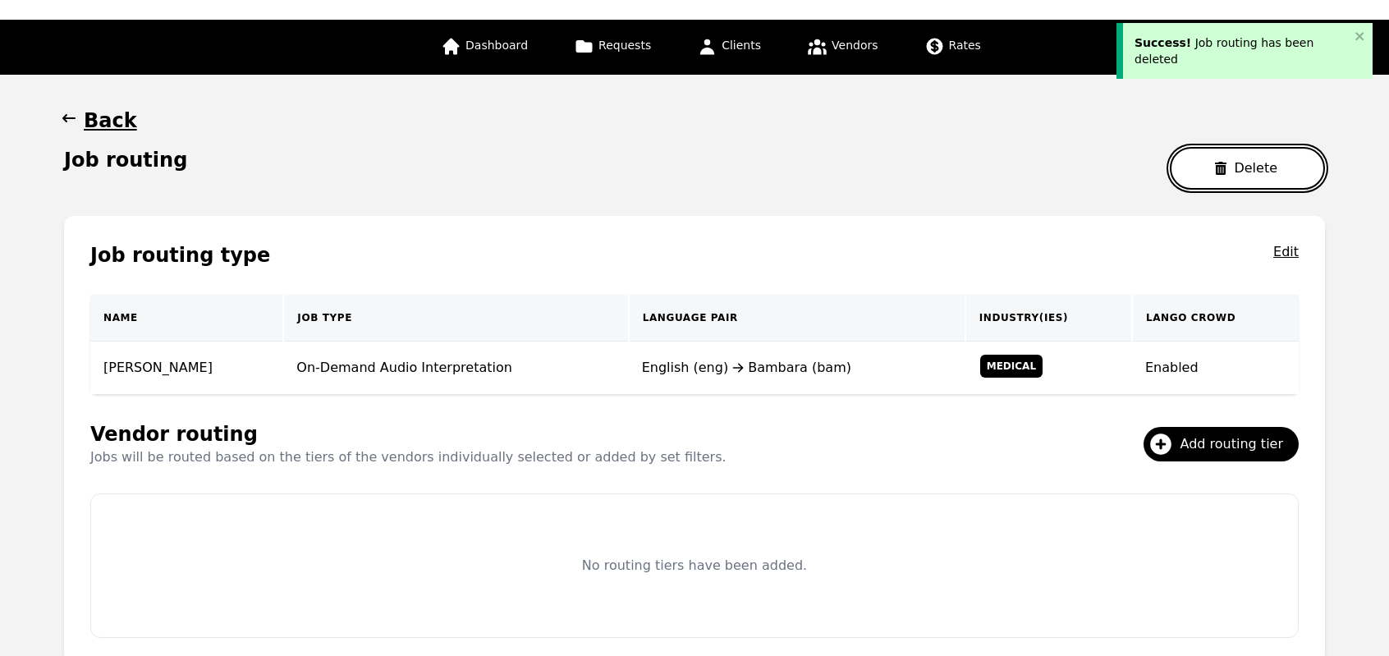
click at [1221, 181] on button "Delete" at bounding box center [1247, 168] width 155 height 43
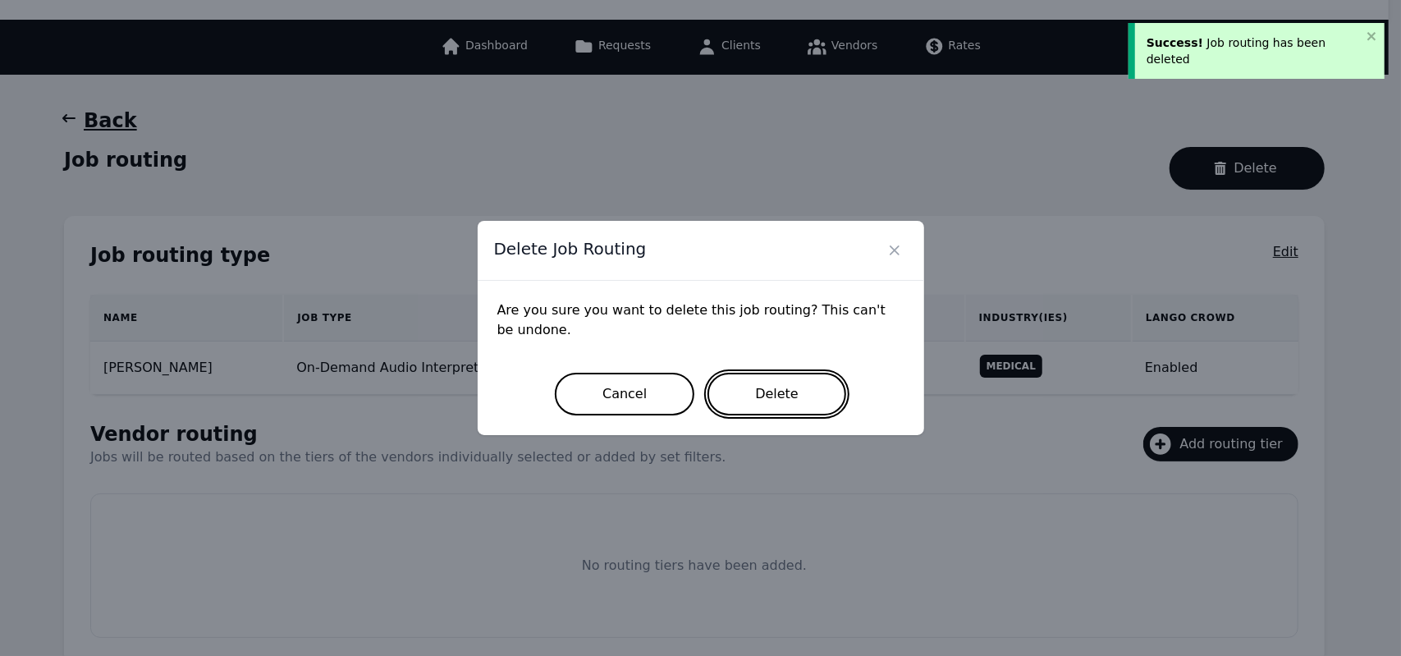
click at [811, 397] on button "Delete" at bounding box center [776, 394] width 139 height 43
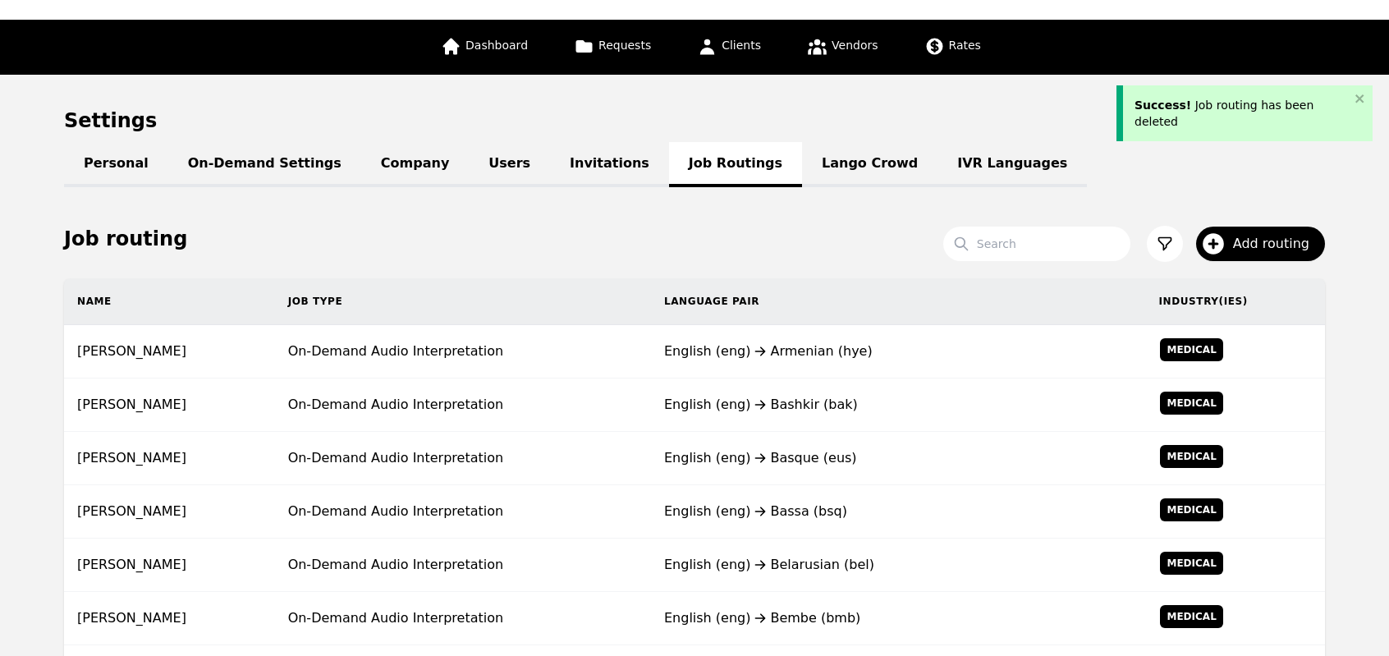
click at [811, 397] on div "English (eng) Bashkir (bak)" at bounding box center [898, 405] width 469 height 20
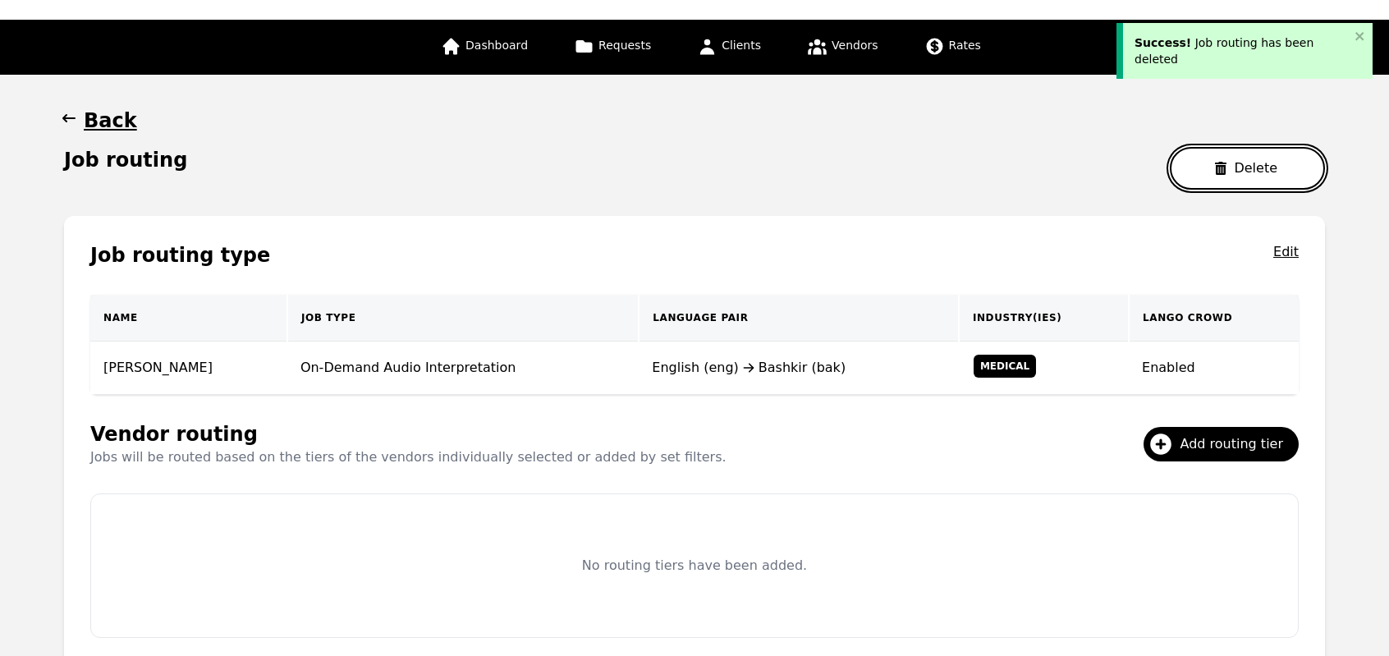
click at [1263, 163] on button "Delete" at bounding box center [1247, 168] width 155 height 43
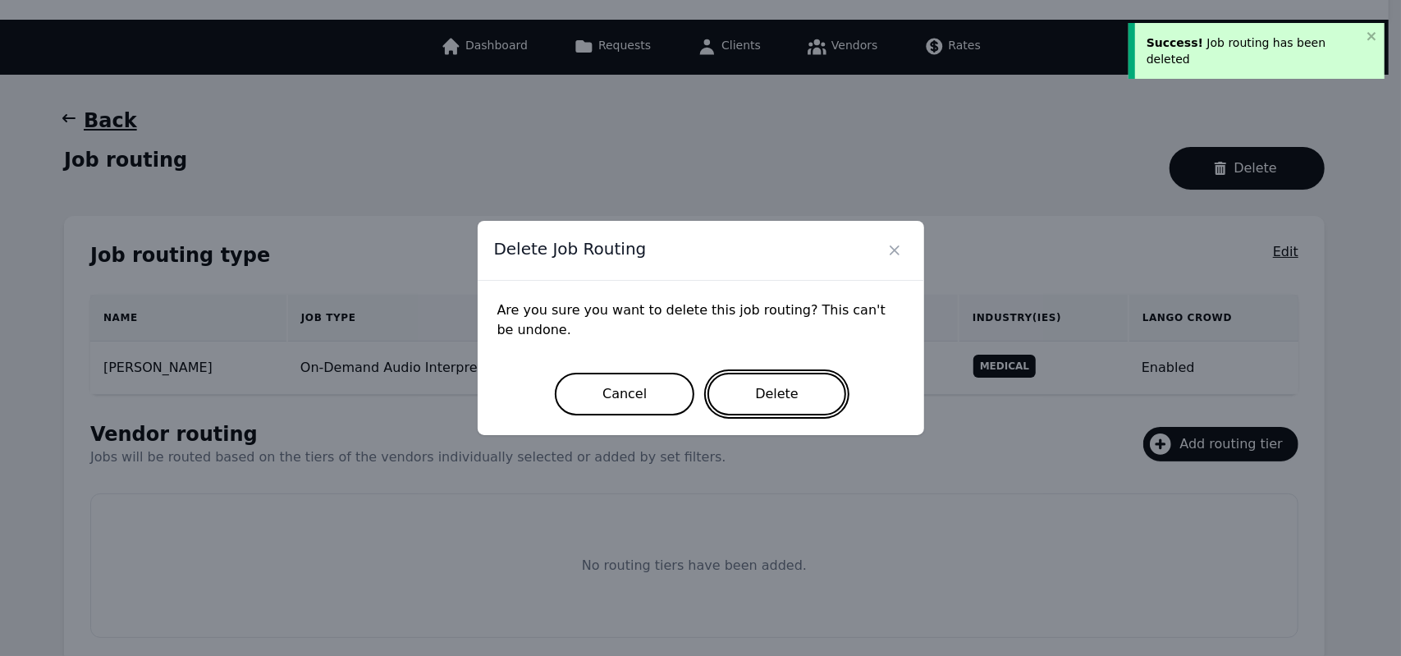
click at [808, 379] on button "Delete" at bounding box center [776, 394] width 139 height 43
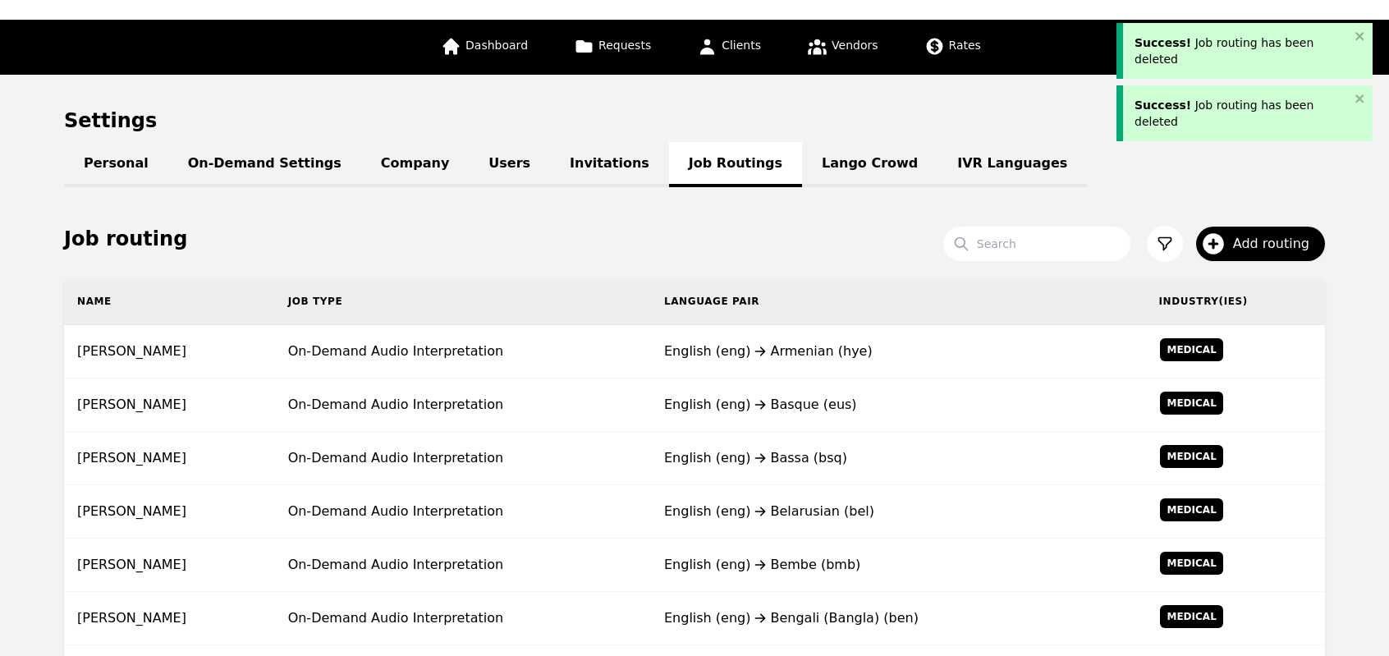
click at [808, 379] on td "English (eng) Basque (eus)" at bounding box center [898, 404] width 495 height 53
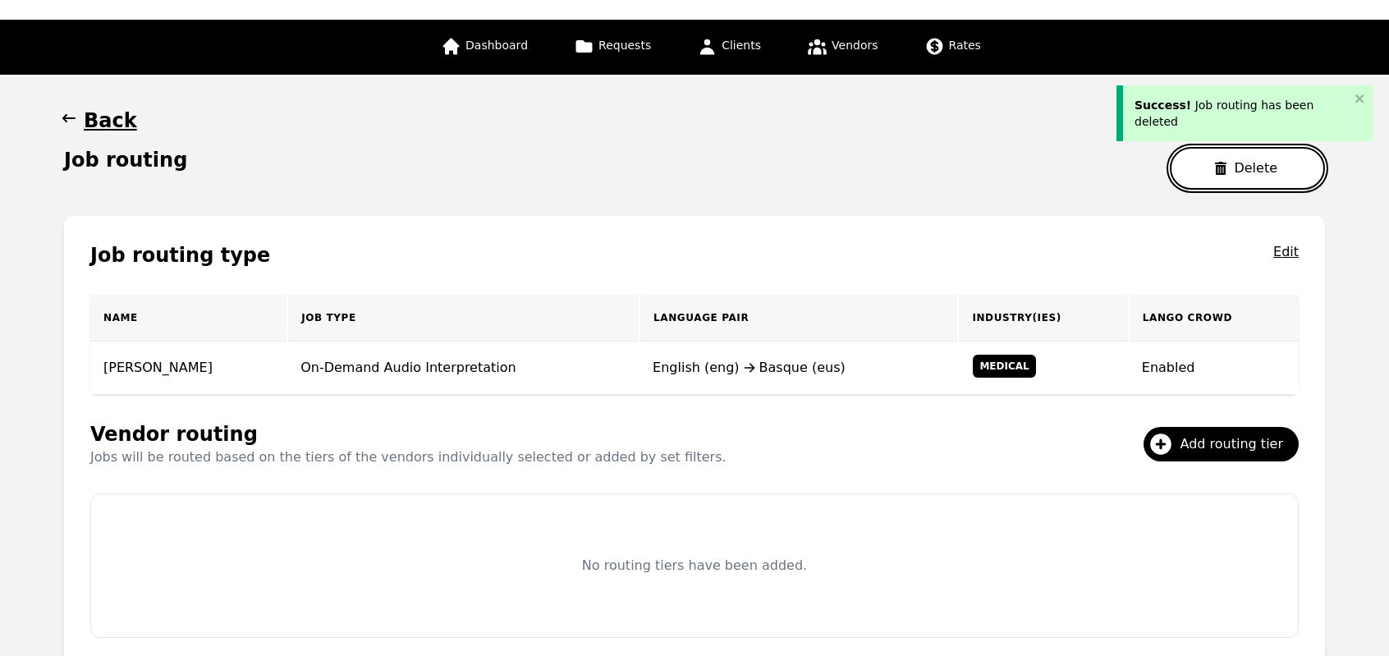
click at [1206, 173] on button "Delete" at bounding box center [1247, 168] width 155 height 43
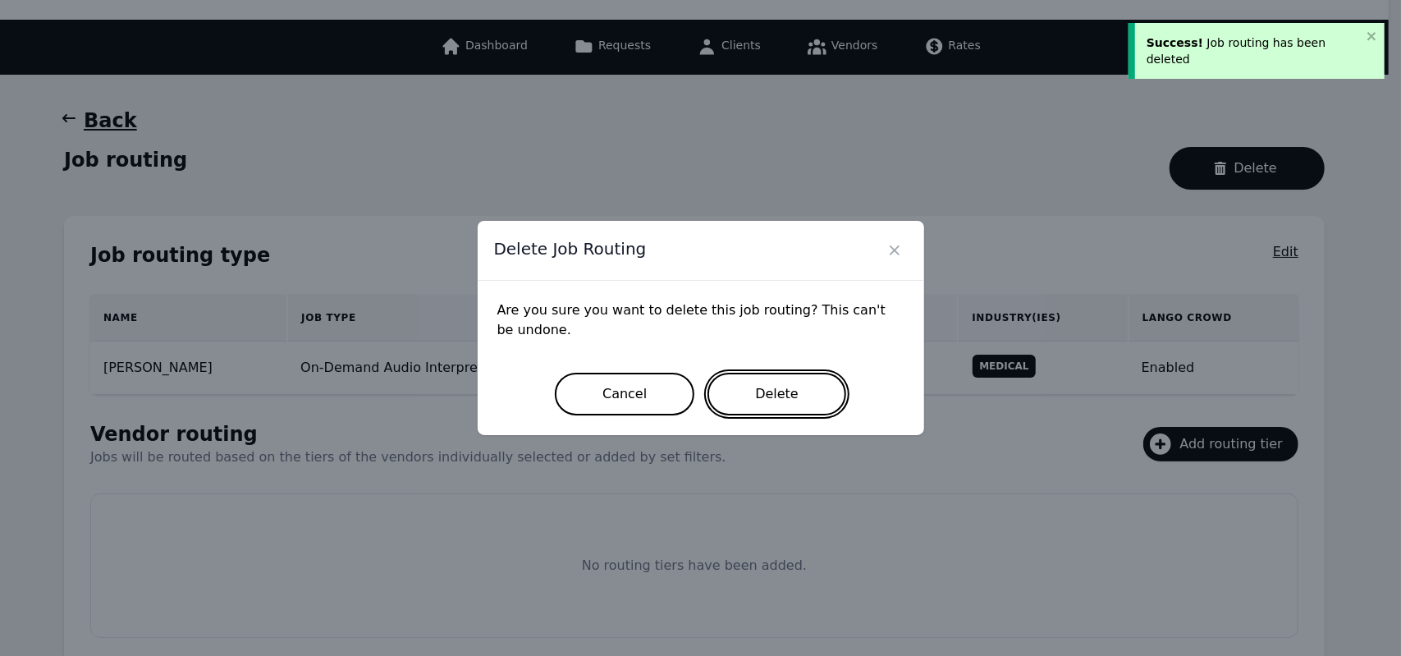
click at [769, 406] on button "Delete" at bounding box center [776, 394] width 139 height 43
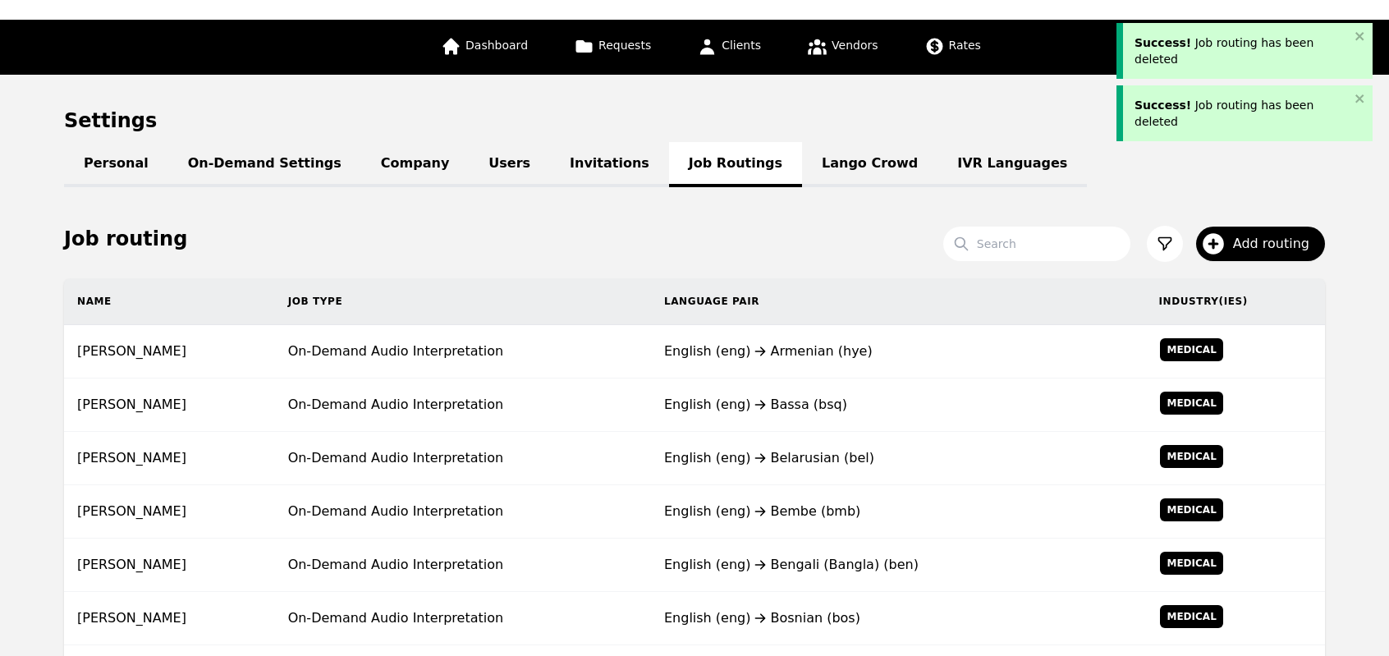
click at [769, 406] on div "English (eng) Bassa (bsq)" at bounding box center [898, 405] width 469 height 20
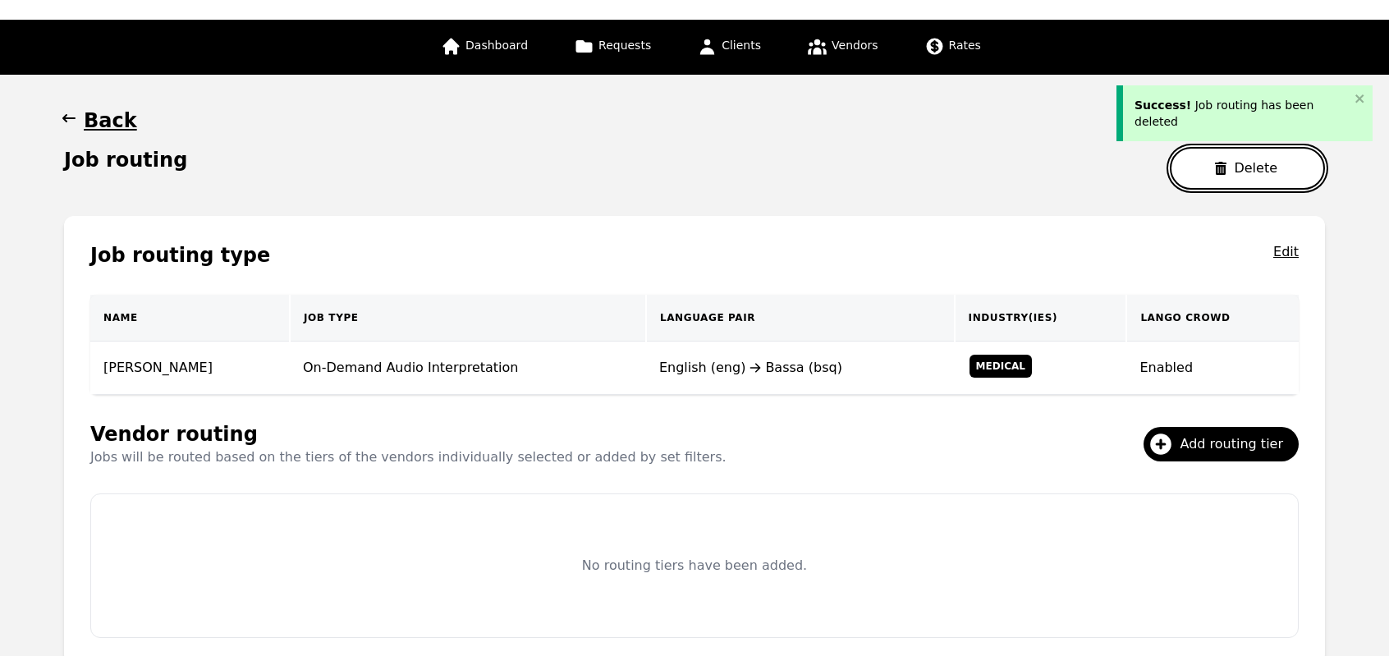
click at [1244, 170] on button "Delete" at bounding box center [1247, 168] width 155 height 43
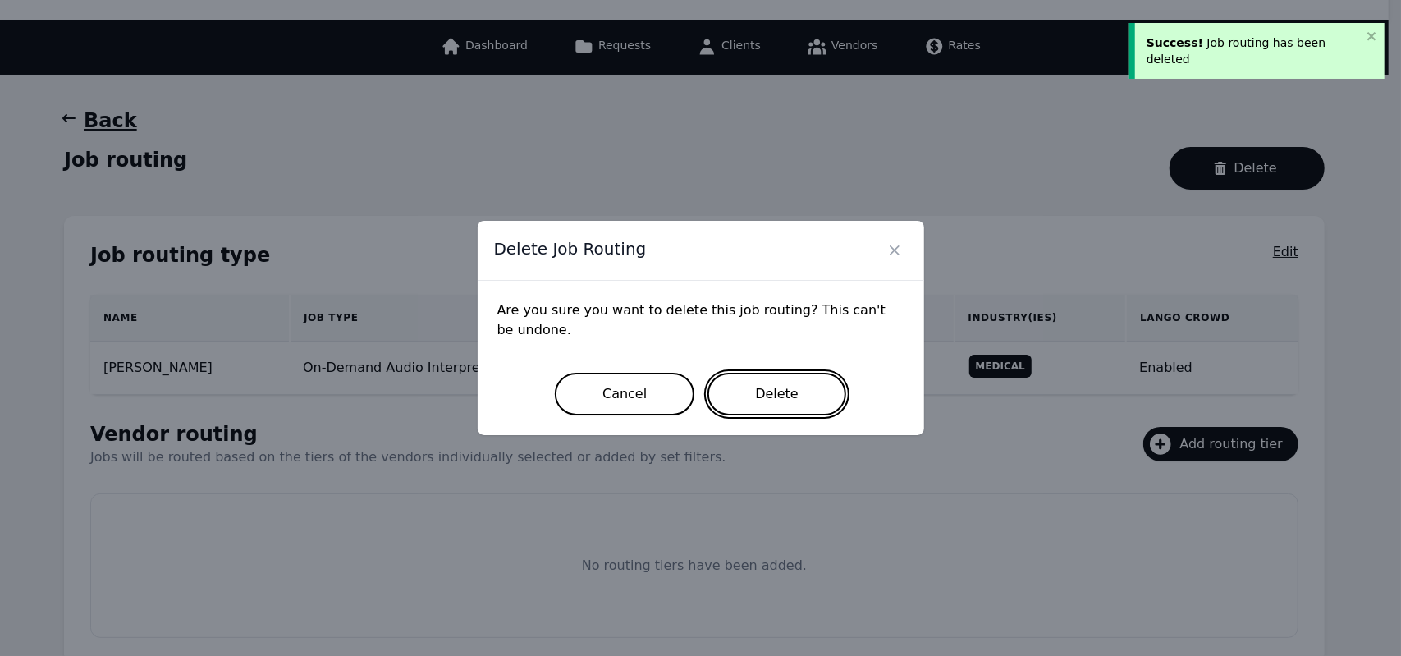
click at [742, 401] on button "Delete" at bounding box center [776, 394] width 139 height 43
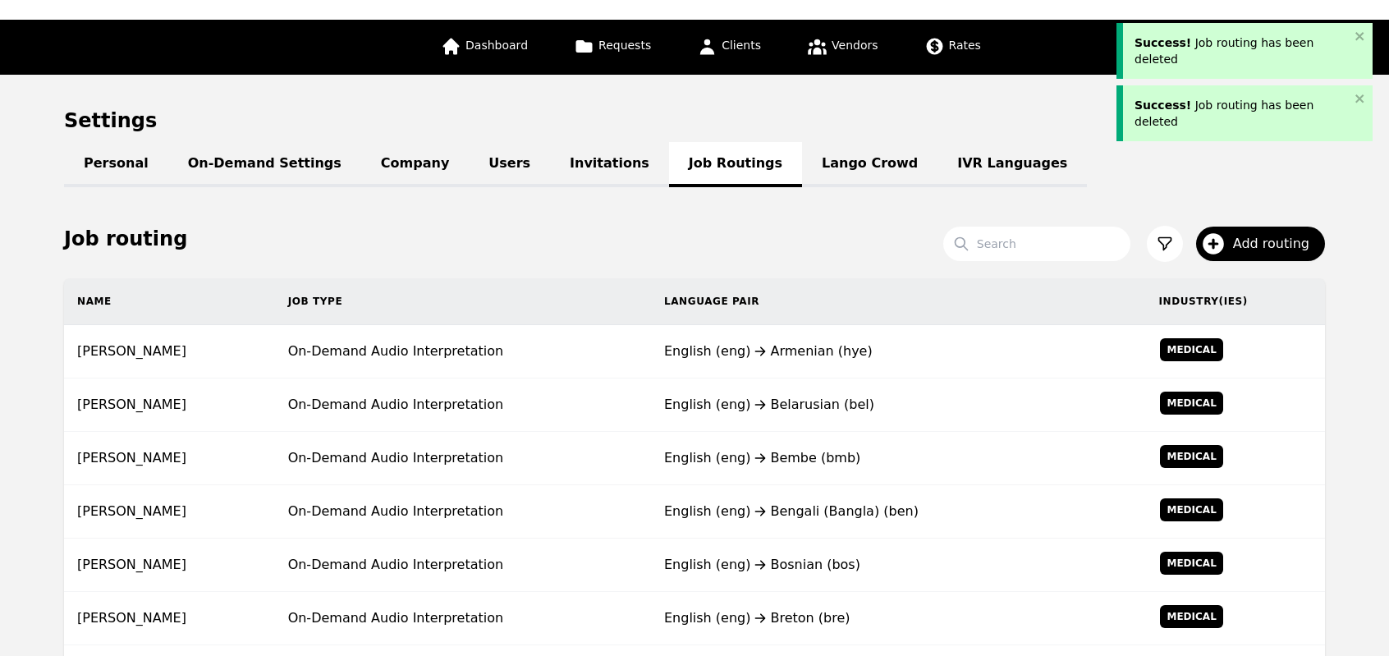
click at [742, 401] on div "English (eng) Belarusian (bel)" at bounding box center [898, 405] width 469 height 20
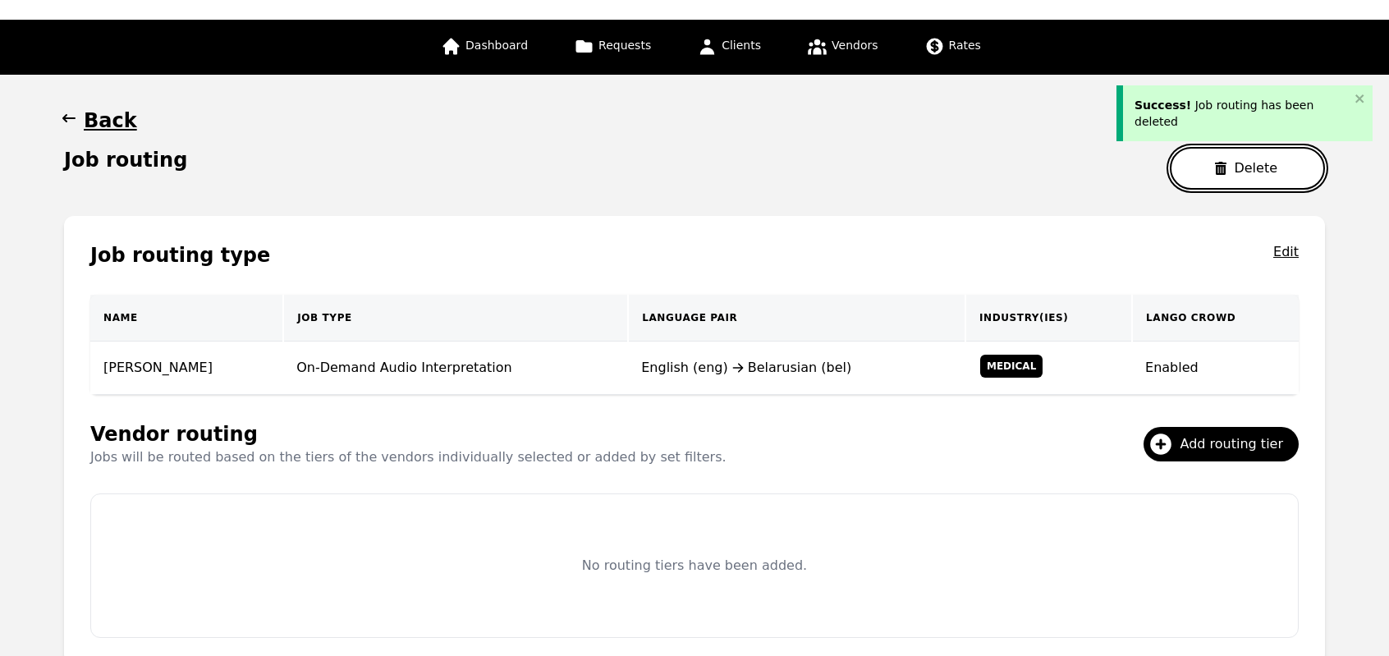
click at [1207, 185] on button "Delete" at bounding box center [1247, 168] width 155 height 43
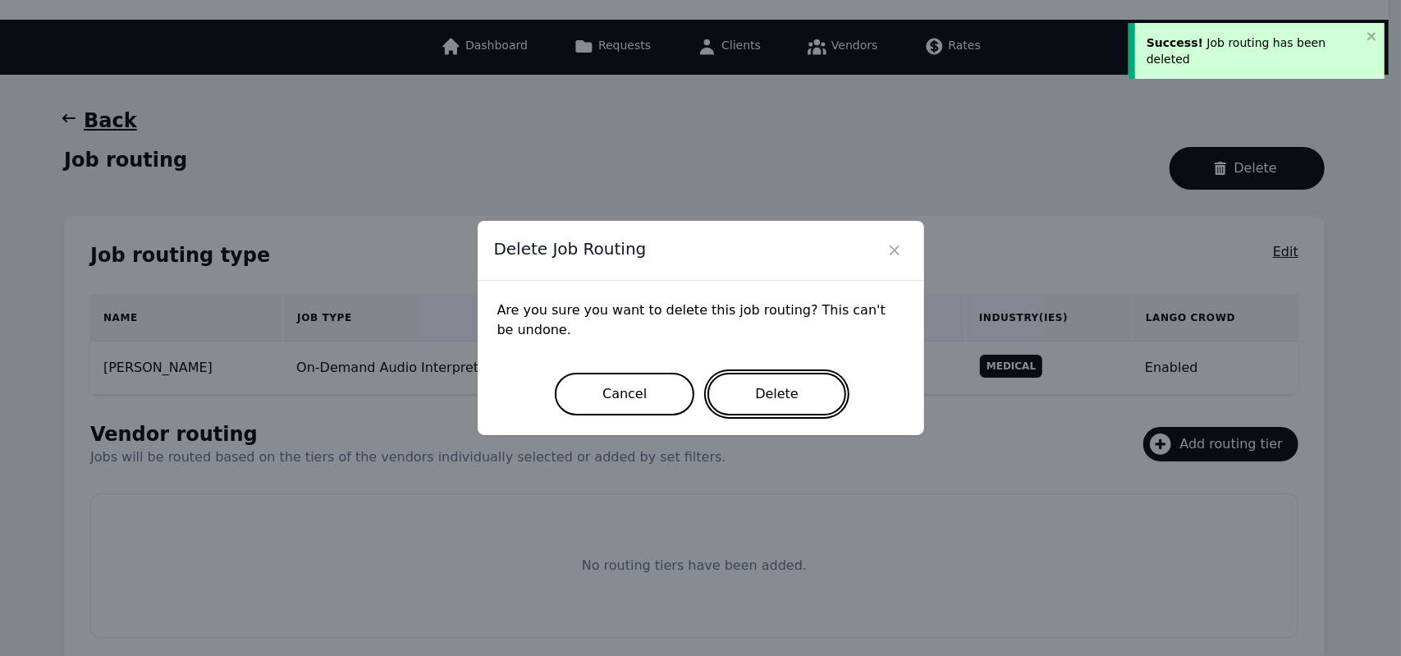
click at [770, 396] on button "Delete" at bounding box center [776, 394] width 139 height 43
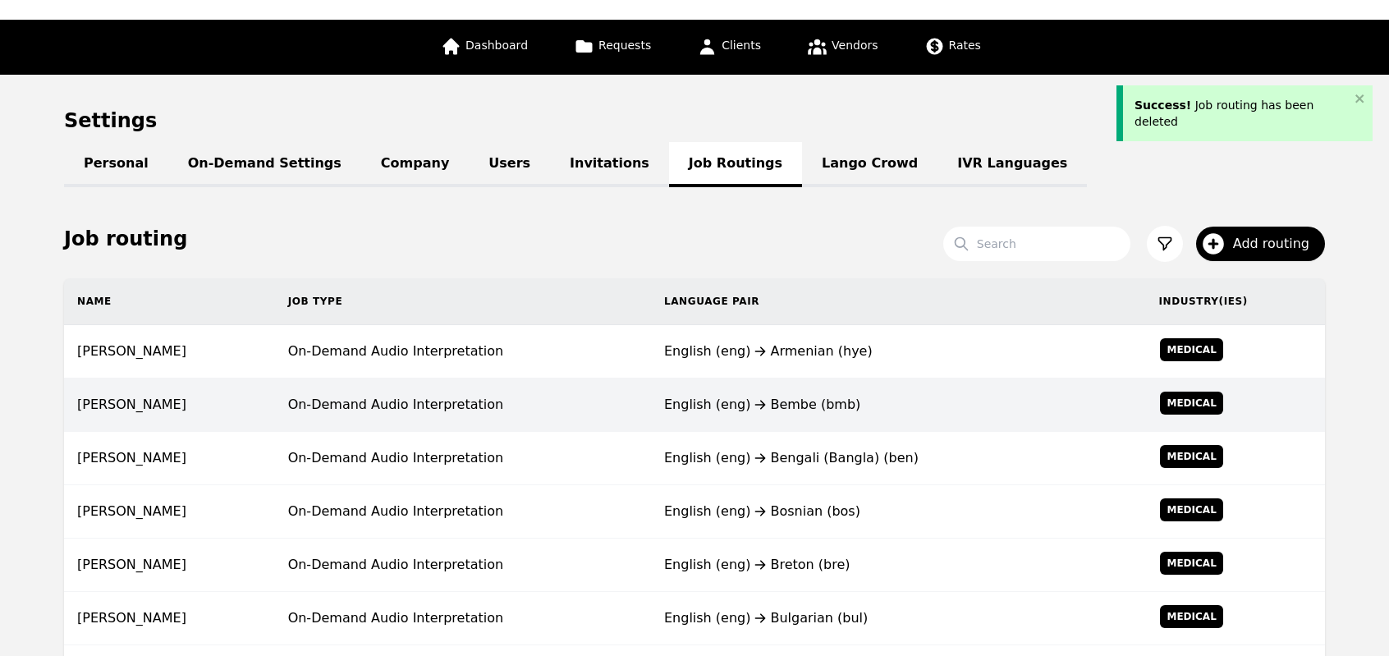
click at [755, 402] on icon at bounding box center [760, 404] width 11 height 9
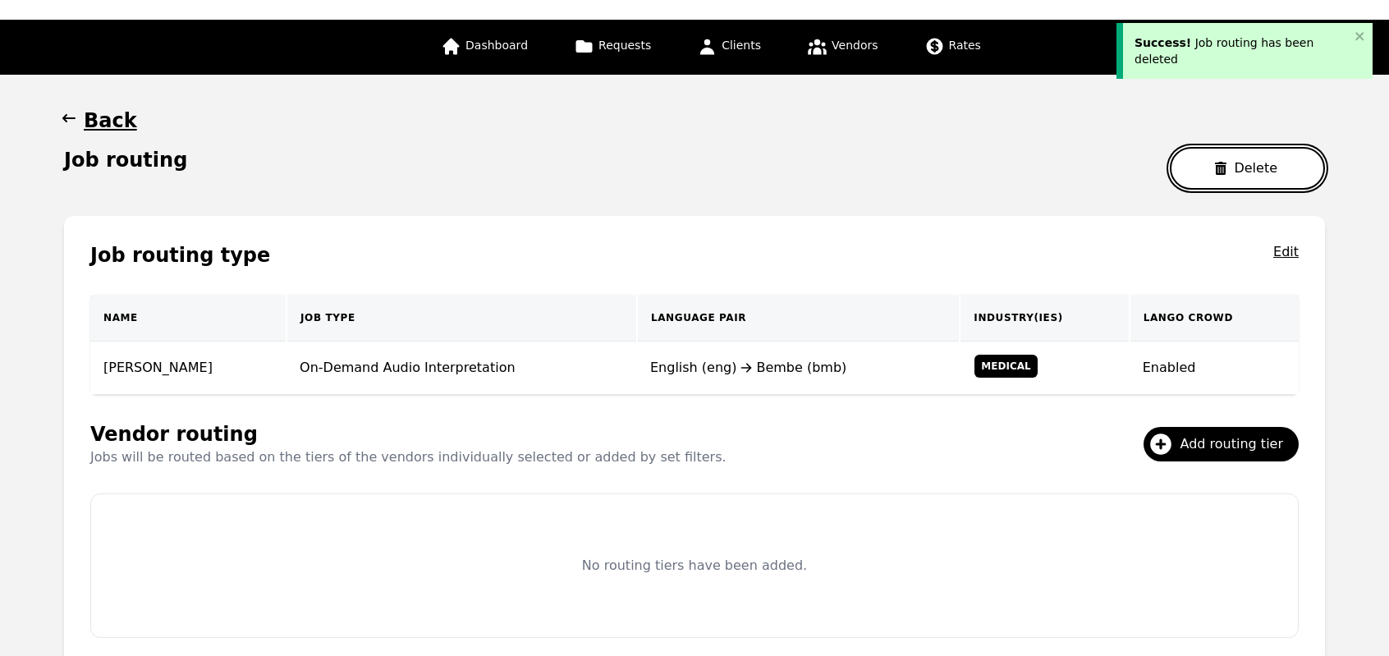
click at [1204, 165] on button "Delete" at bounding box center [1247, 168] width 155 height 43
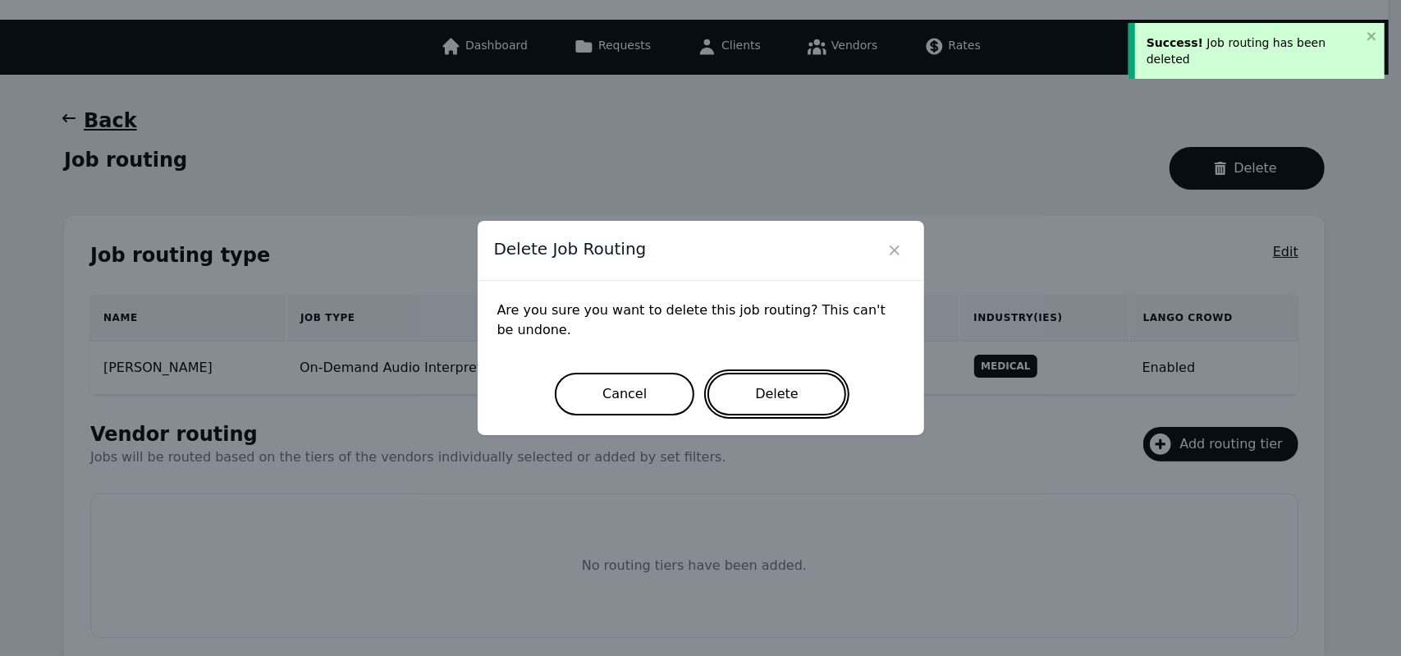
click at [783, 378] on button "Delete" at bounding box center [776, 394] width 139 height 43
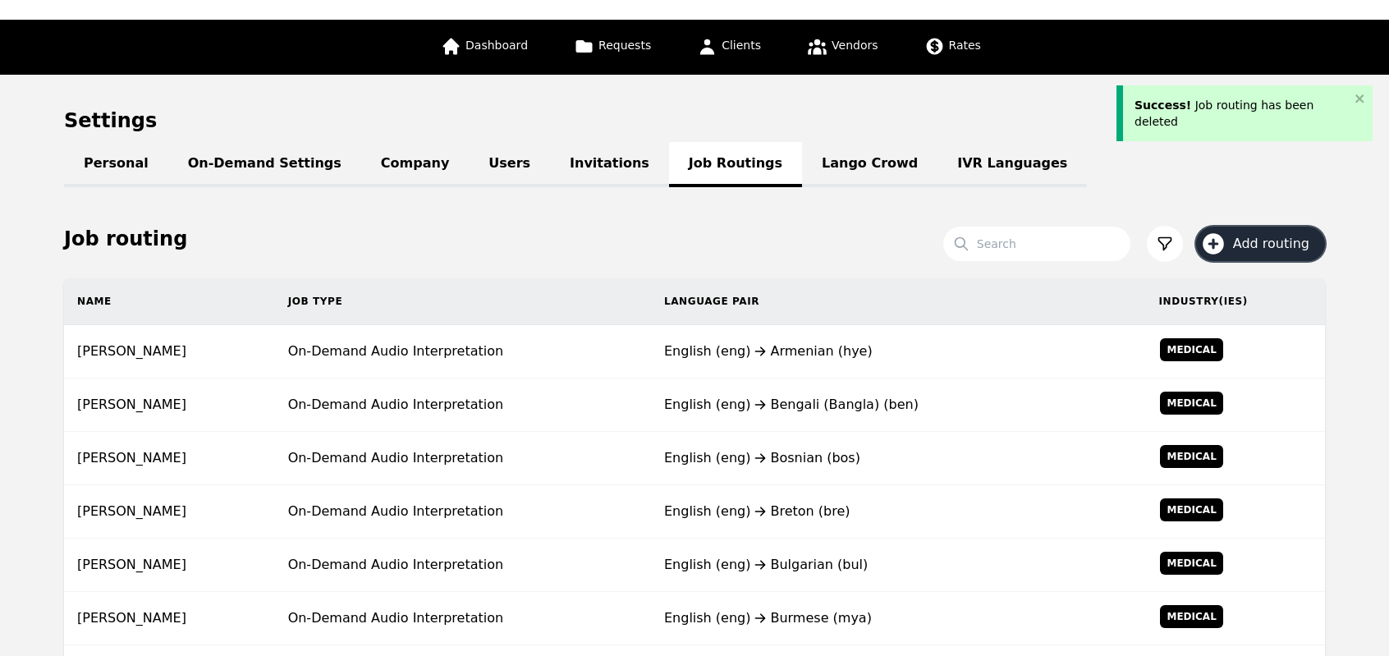
click at [1252, 240] on span "Add routing" at bounding box center [1277, 244] width 88 height 20
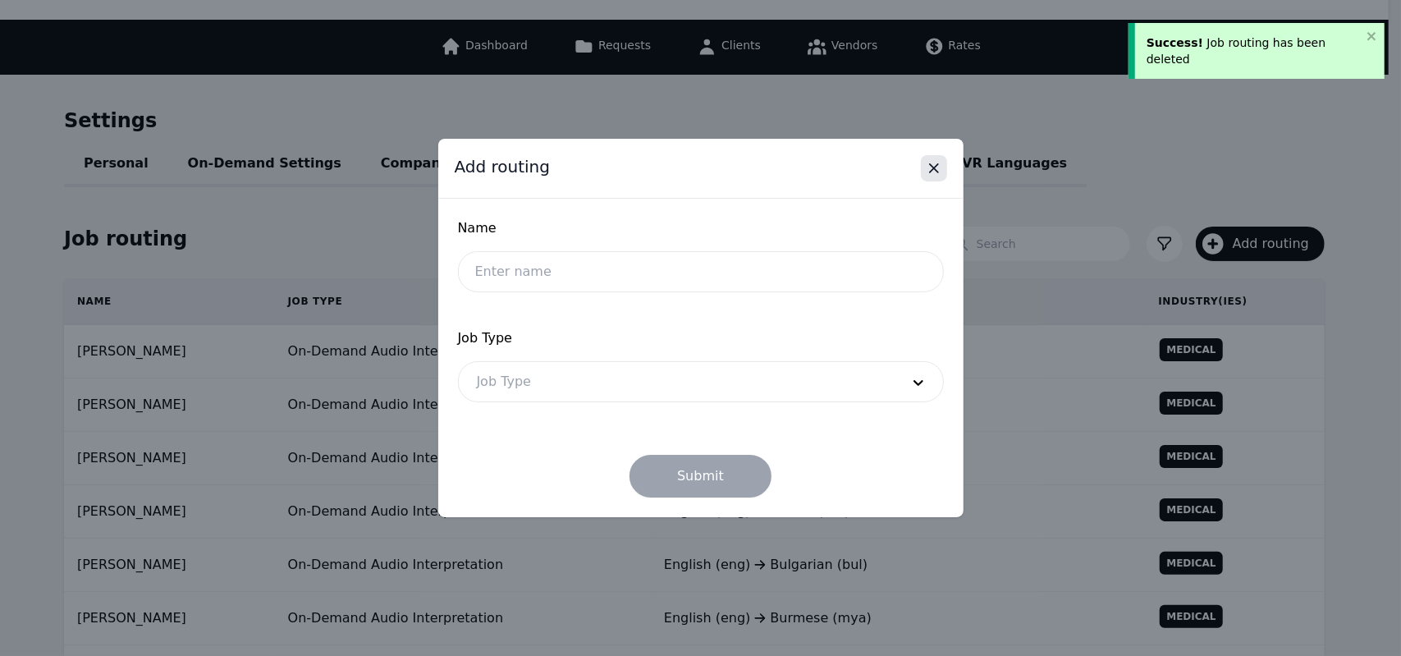
click at [939, 163] on icon "Close" at bounding box center [934, 168] width 16 height 16
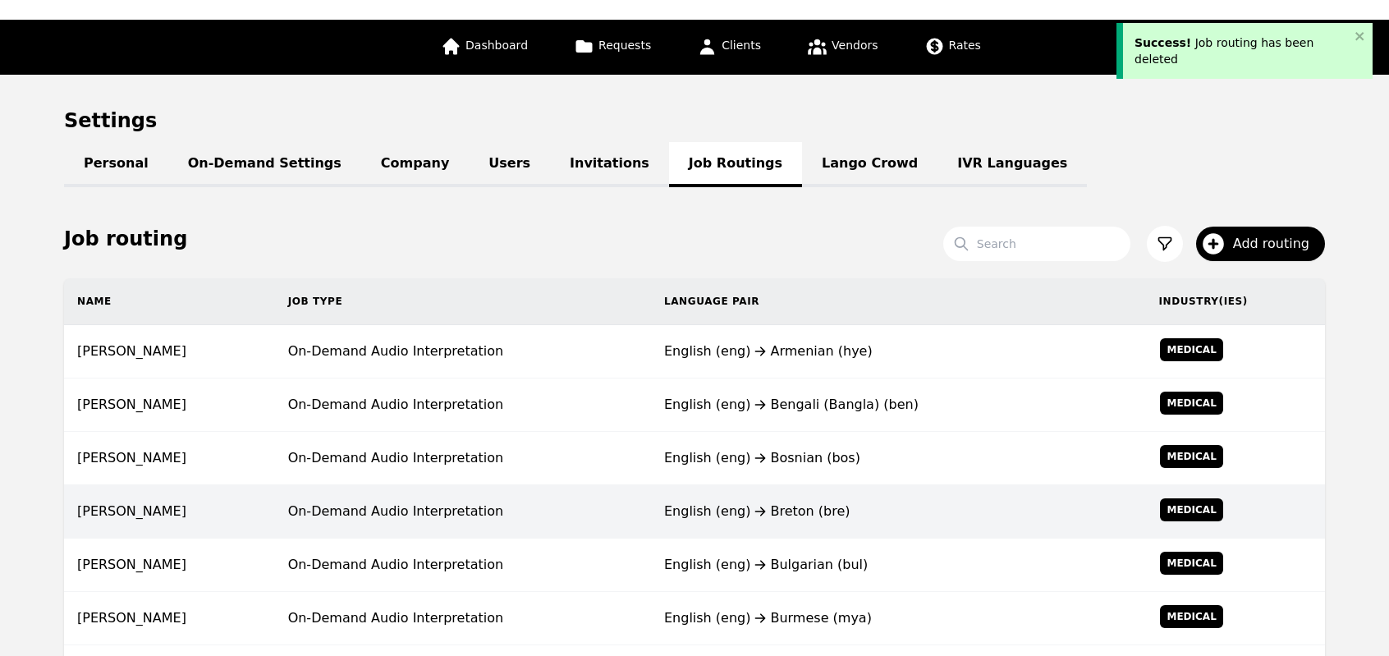
click at [560, 485] on td "On-Demand Audio Interpretation" at bounding box center [463, 511] width 376 height 53
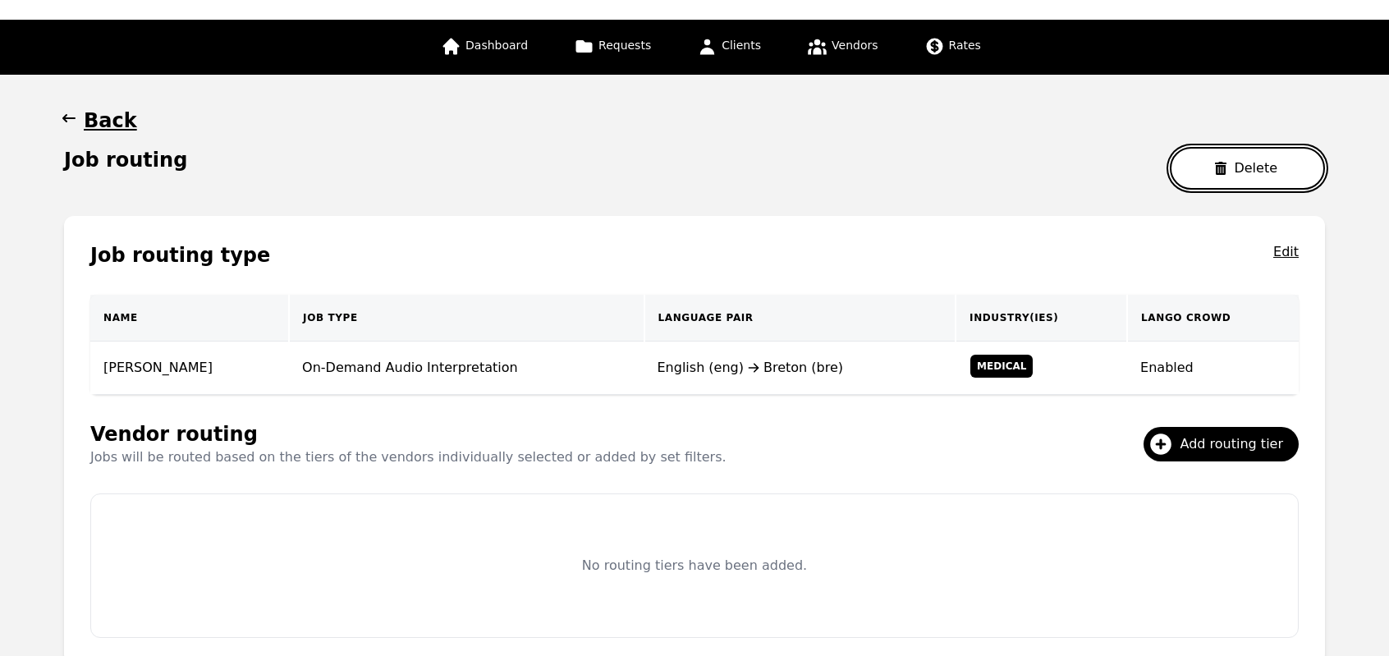
click at [1226, 168] on icon "button" at bounding box center [1220, 168] width 11 height 13
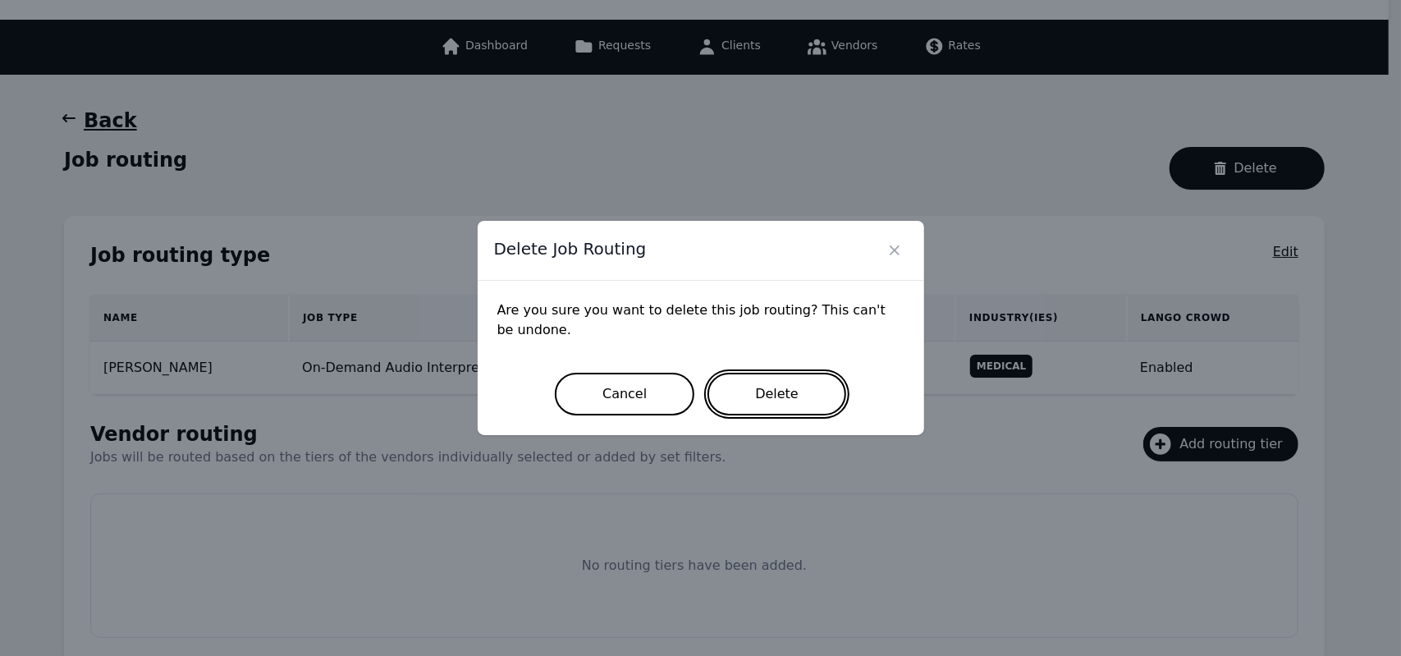
click at [755, 388] on button "Delete" at bounding box center [776, 394] width 139 height 43
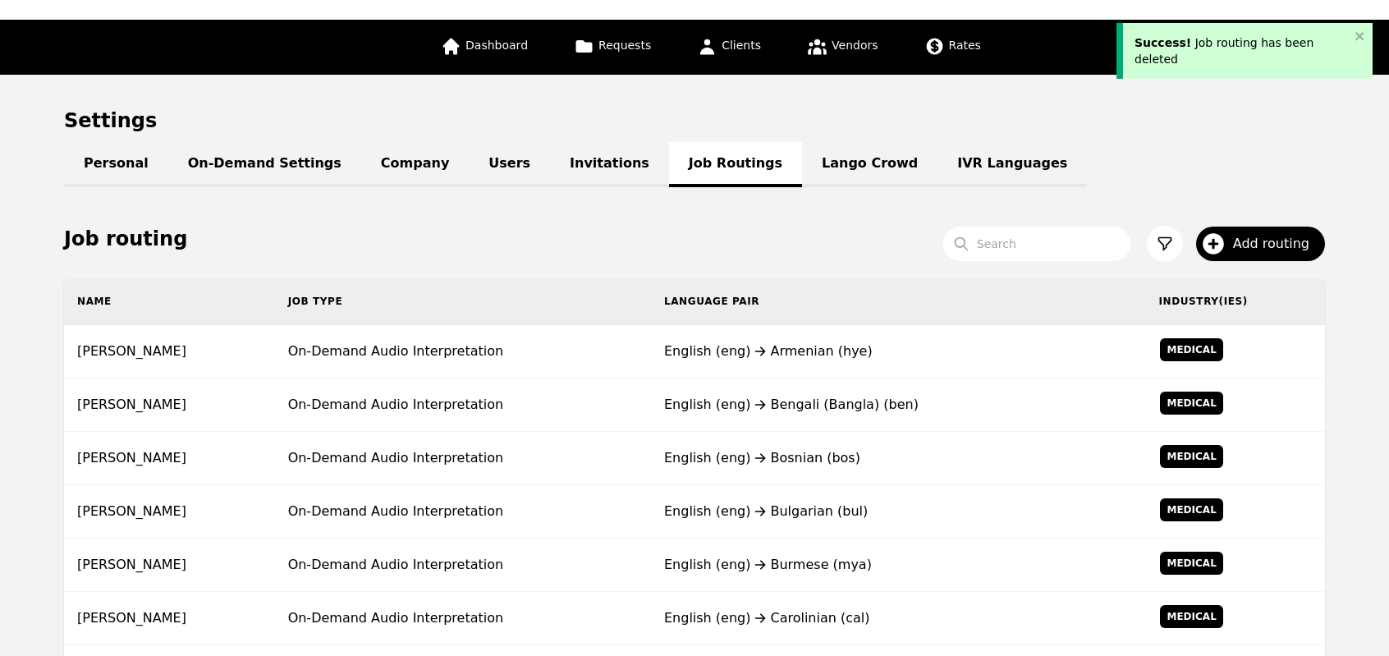
click at [755, 388] on td "English (eng) Bengali (Bangla) (ben)" at bounding box center [898, 404] width 495 height 53
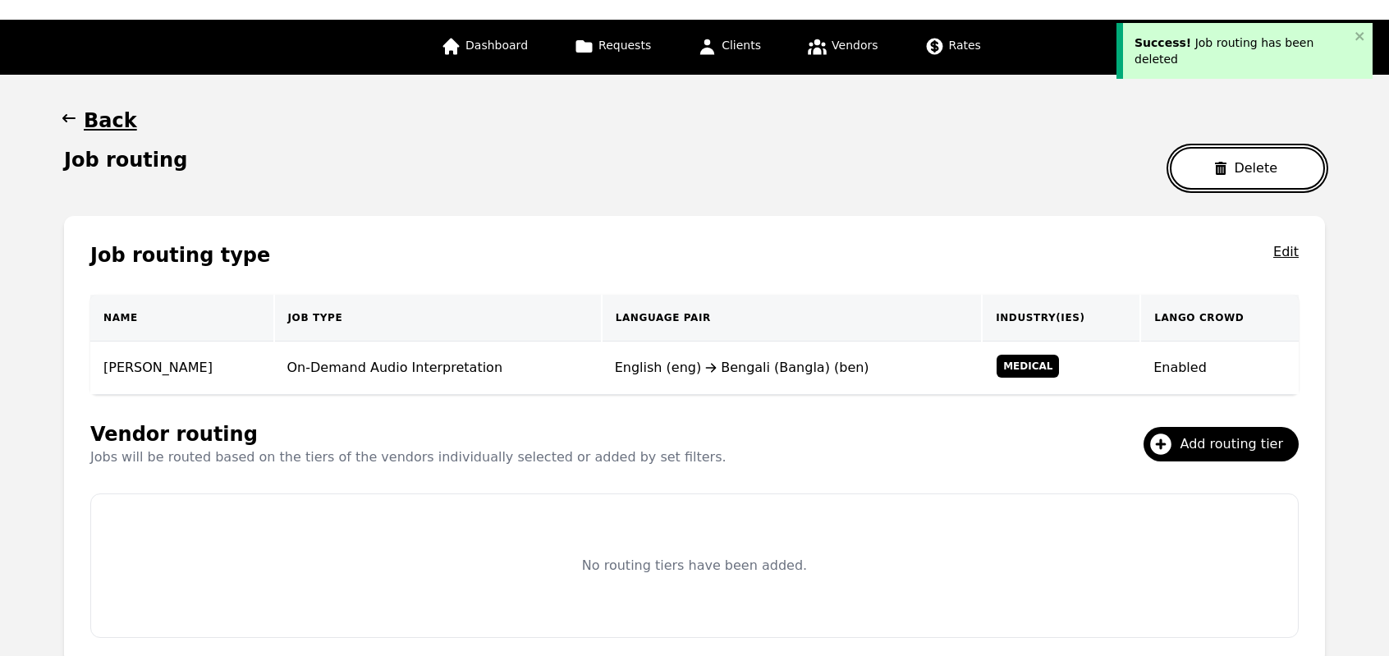
click at [1259, 162] on button "Delete" at bounding box center [1247, 168] width 155 height 43
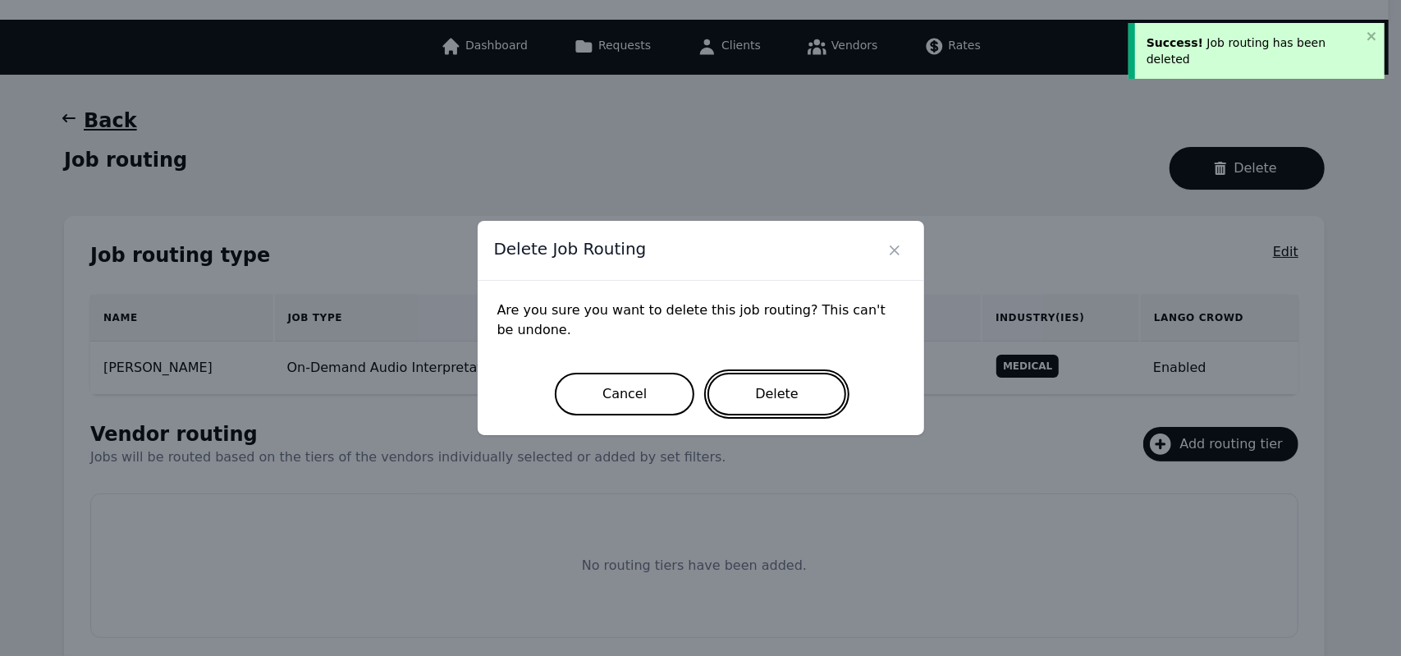
click at [791, 397] on button "Delete" at bounding box center [776, 394] width 139 height 43
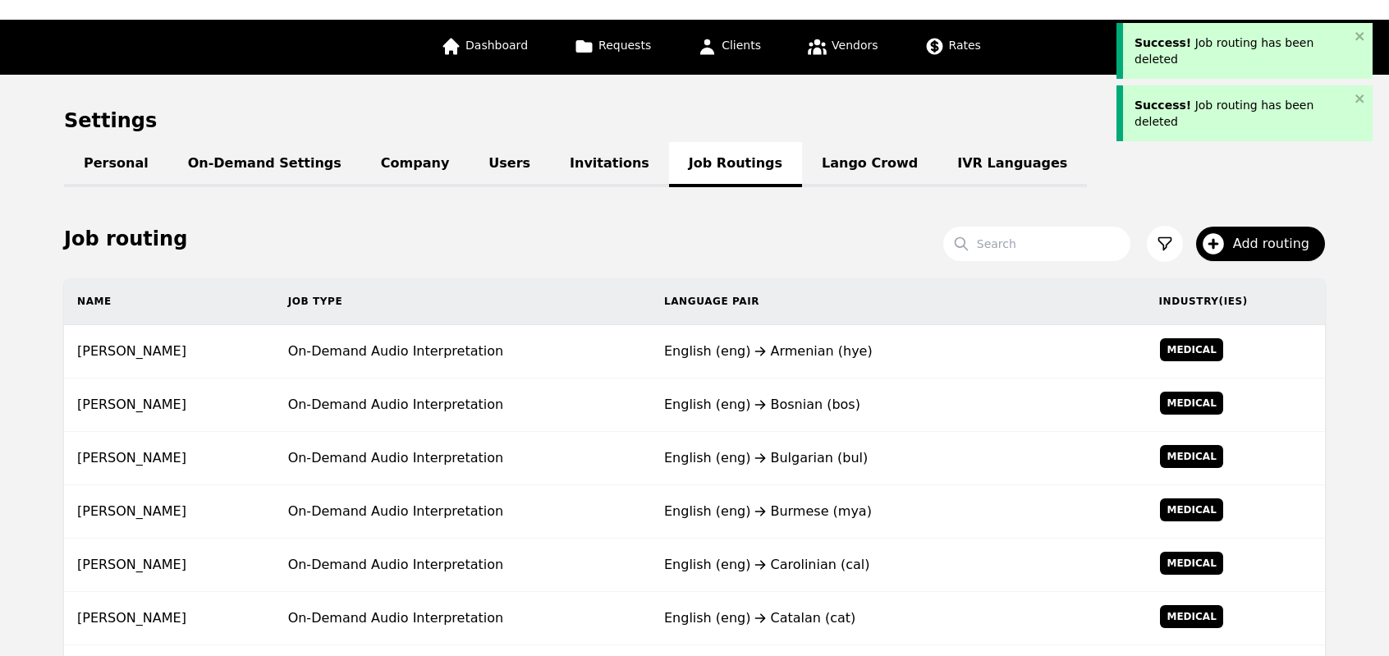
click at [791, 397] on div "English (eng) Bosnian (bos)" at bounding box center [898, 405] width 469 height 20
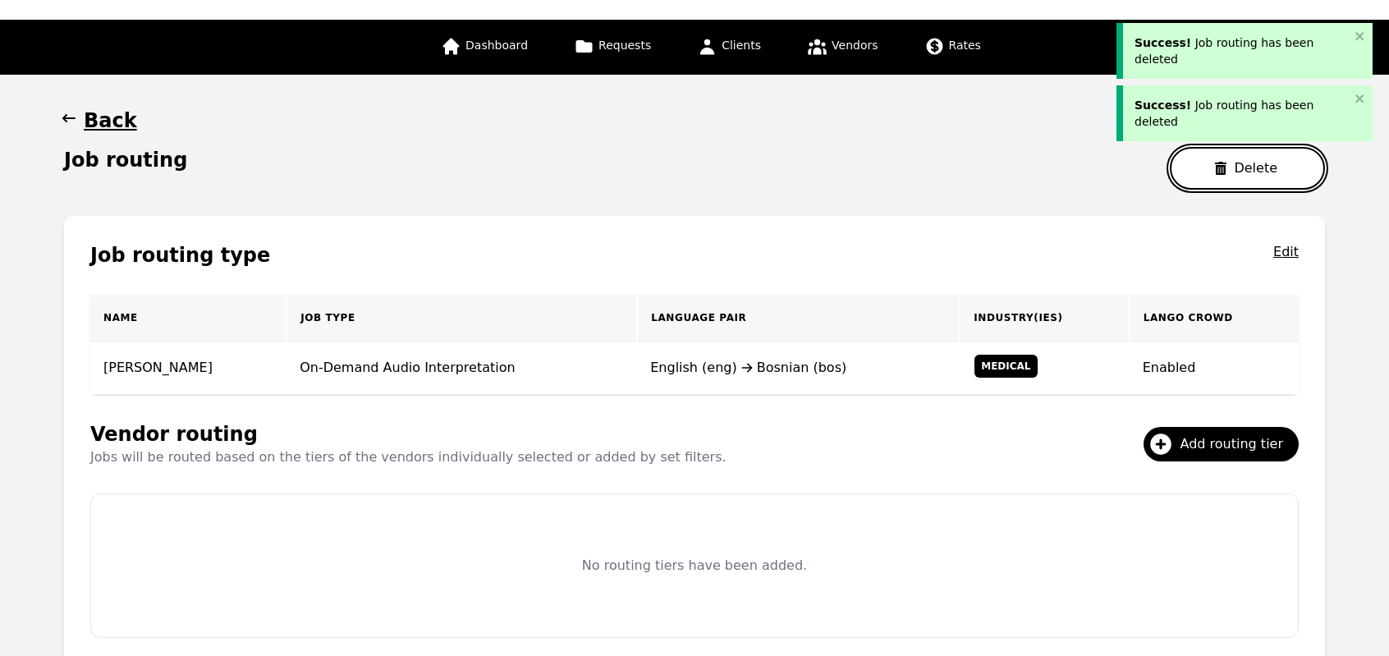
click at [1208, 172] on button "Delete" at bounding box center [1247, 168] width 155 height 43
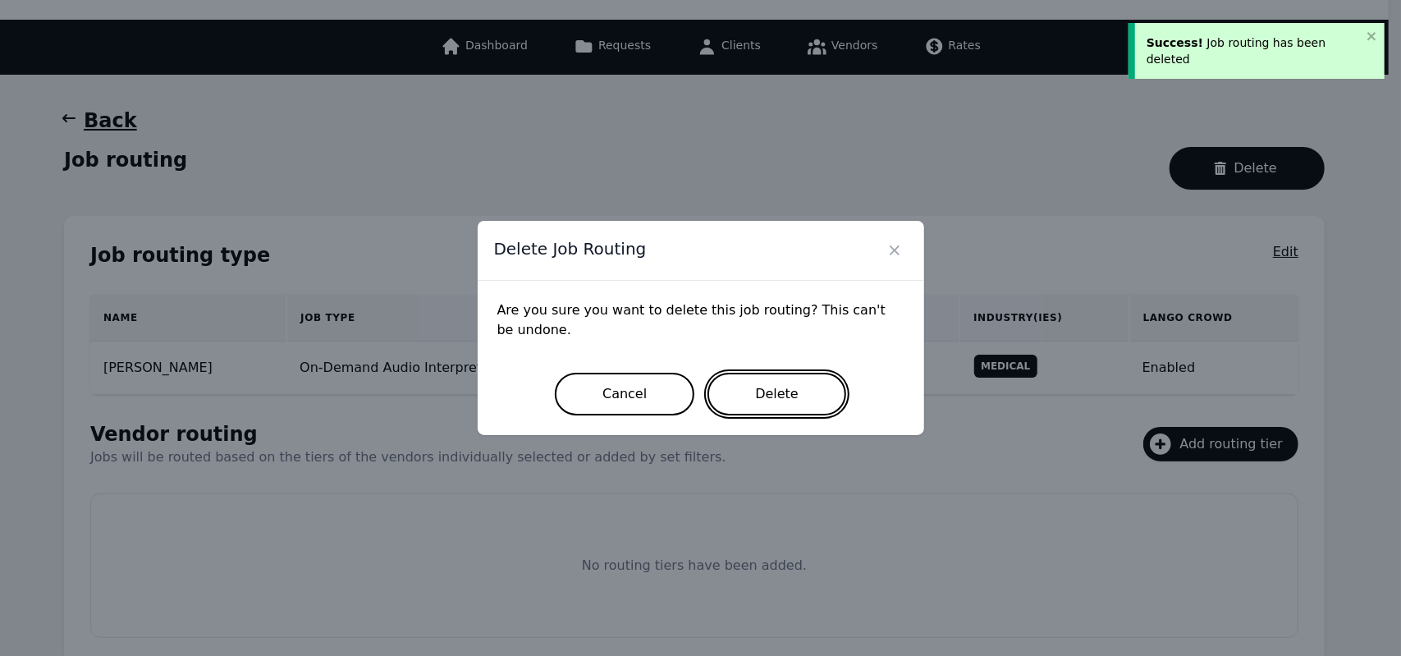
click at [760, 401] on button "Delete" at bounding box center [776, 394] width 139 height 43
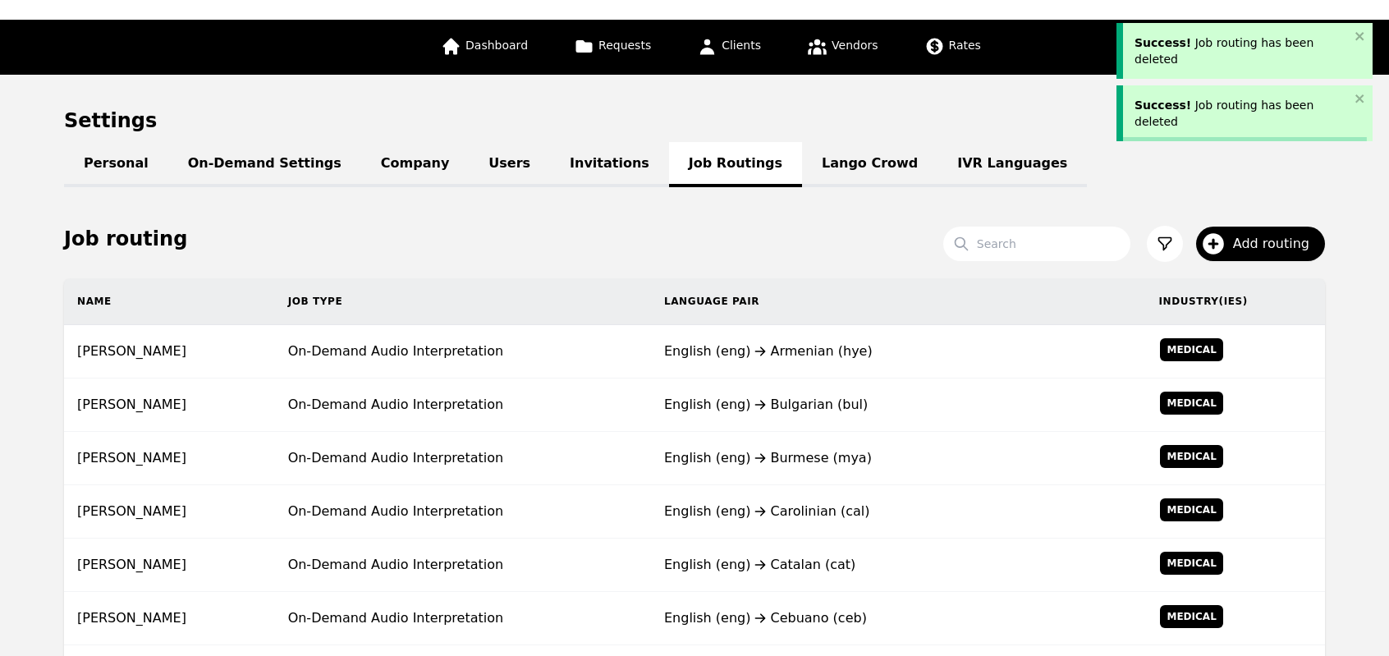
click at [760, 401] on div "English (eng) Bulgarian (bul)" at bounding box center [898, 405] width 469 height 20
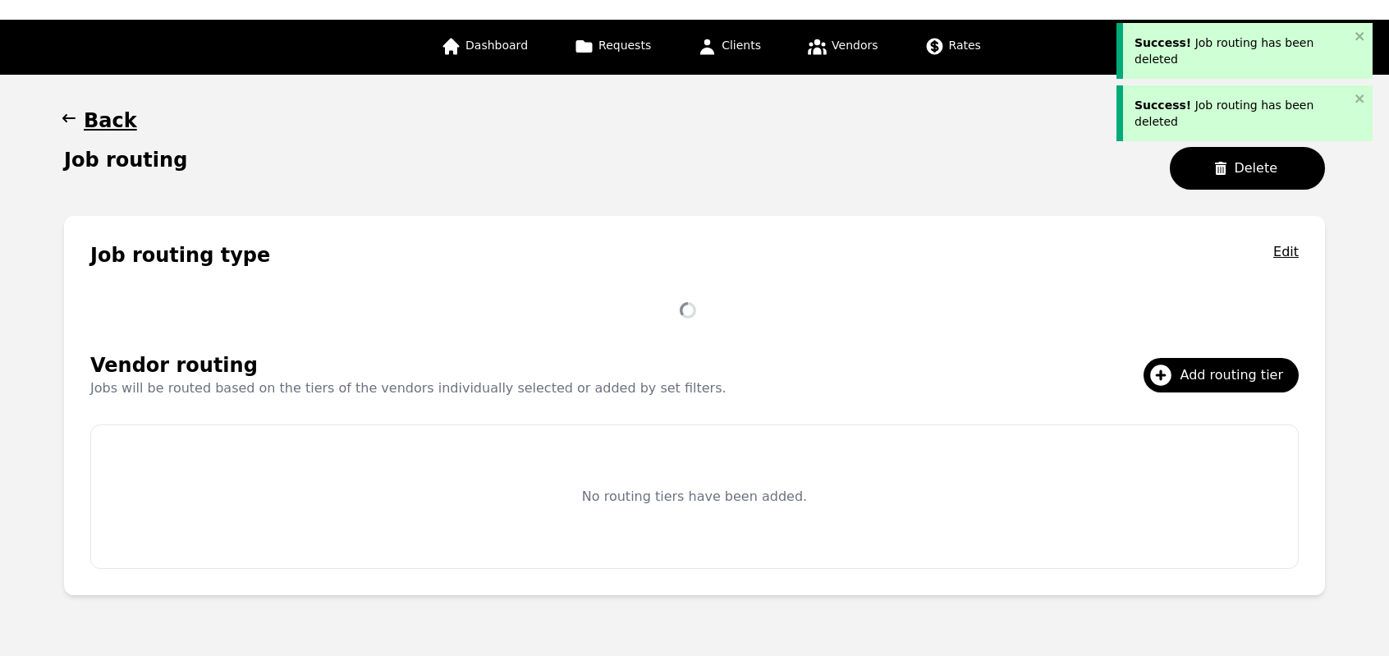
click at [760, 401] on div "Job routing type Edit Vendor routing Jobs will be routed based on the tiers of …" at bounding box center [694, 405] width 1261 height 379
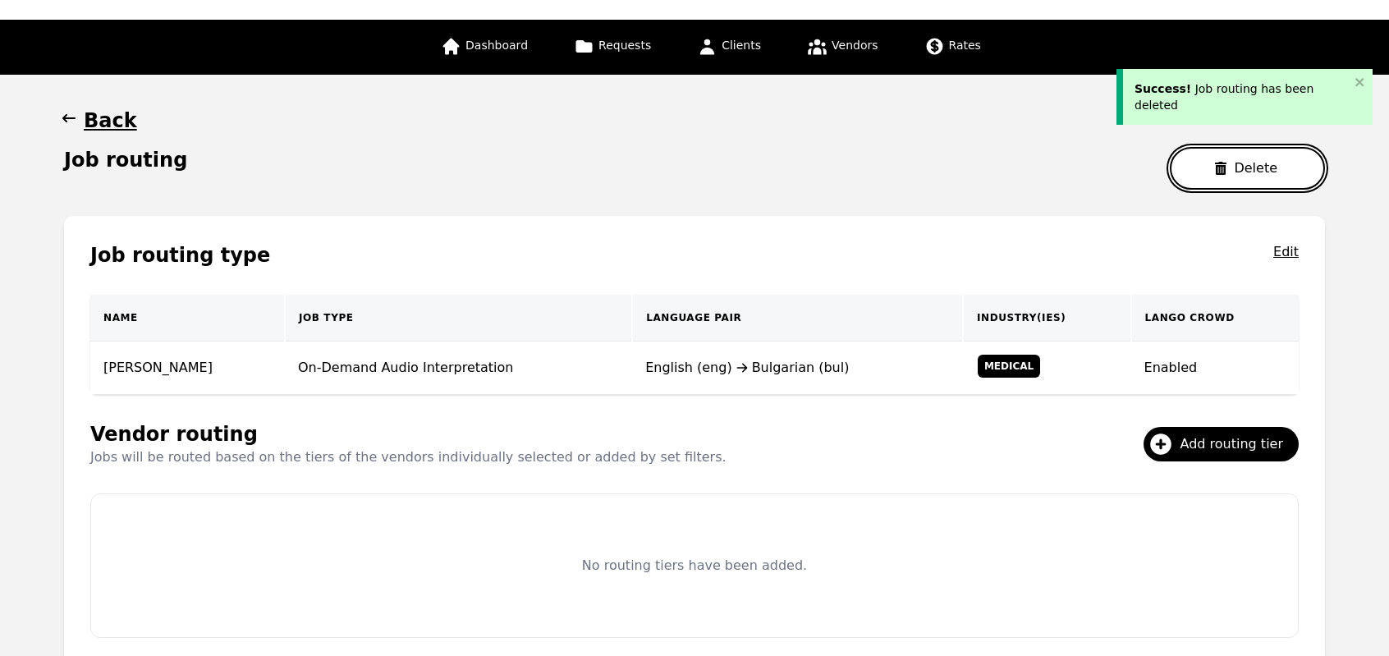
click at [1218, 181] on button "Delete" at bounding box center [1247, 168] width 155 height 43
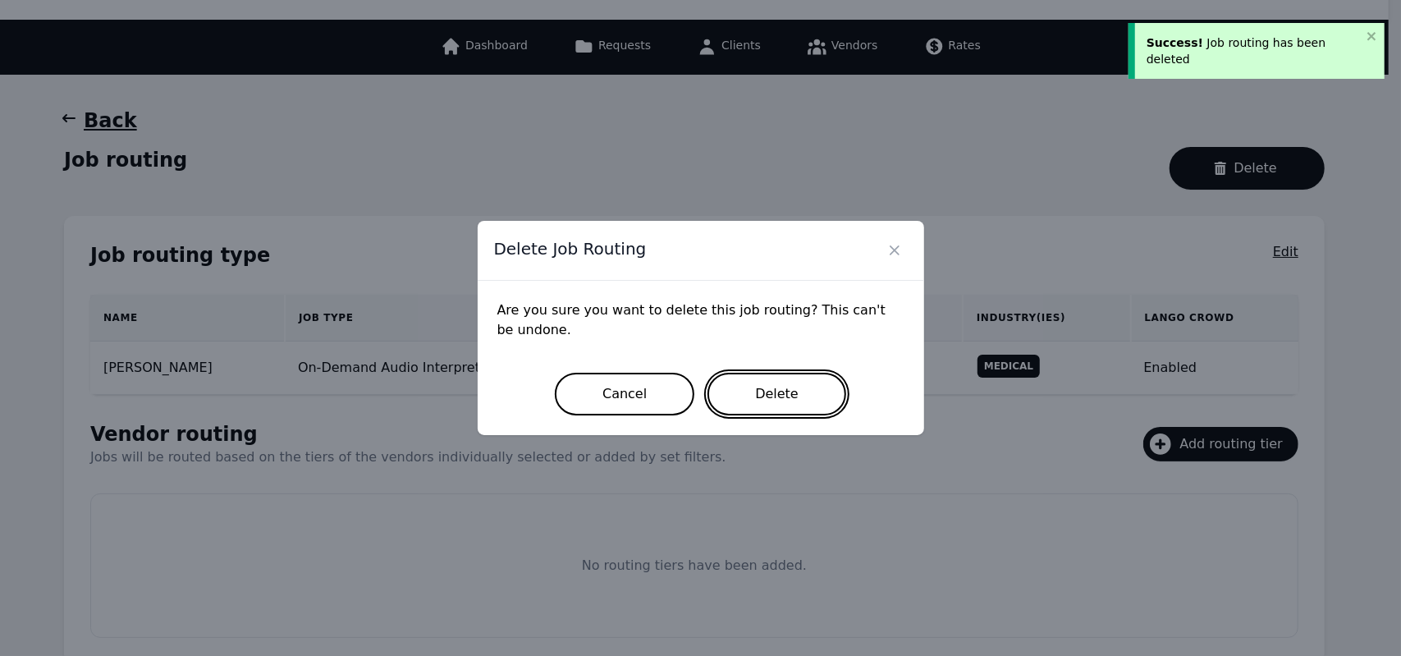
click at [724, 390] on button "Delete" at bounding box center [776, 394] width 139 height 43
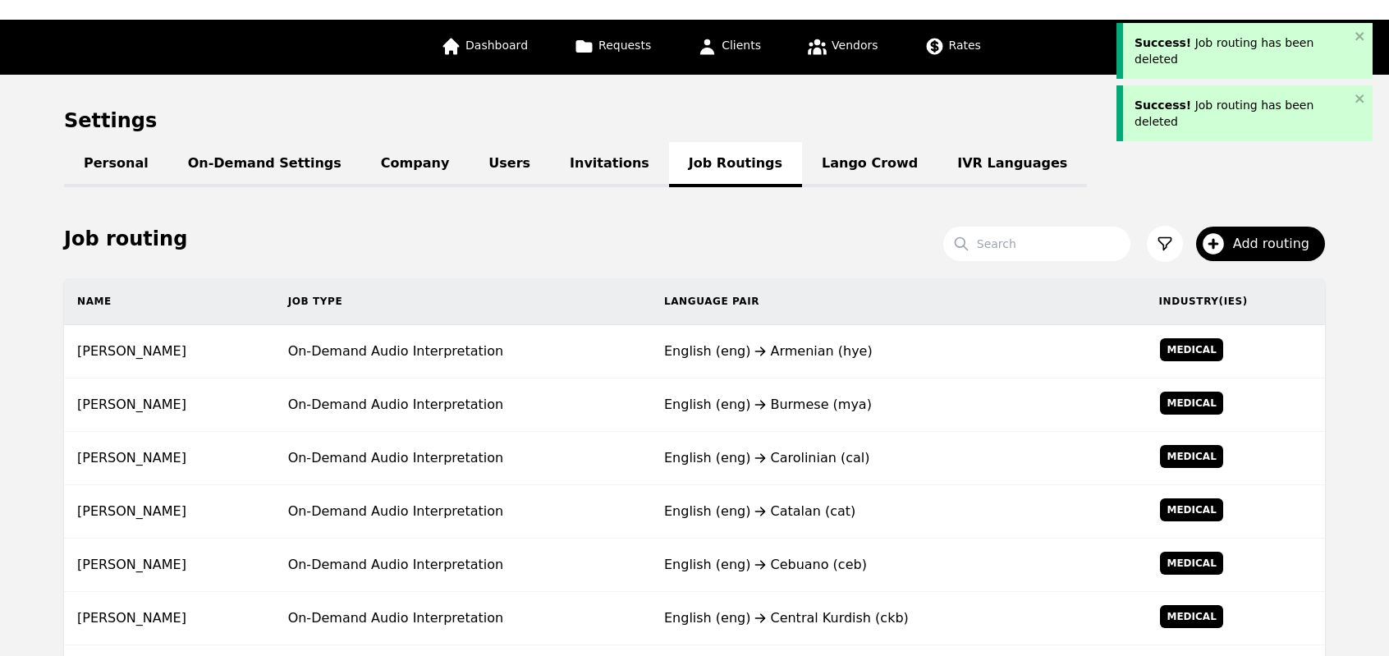
click at [724, 390] on td "English (eng) Burmese (mya)" at bounding box center [898, 404] width 495 height 53
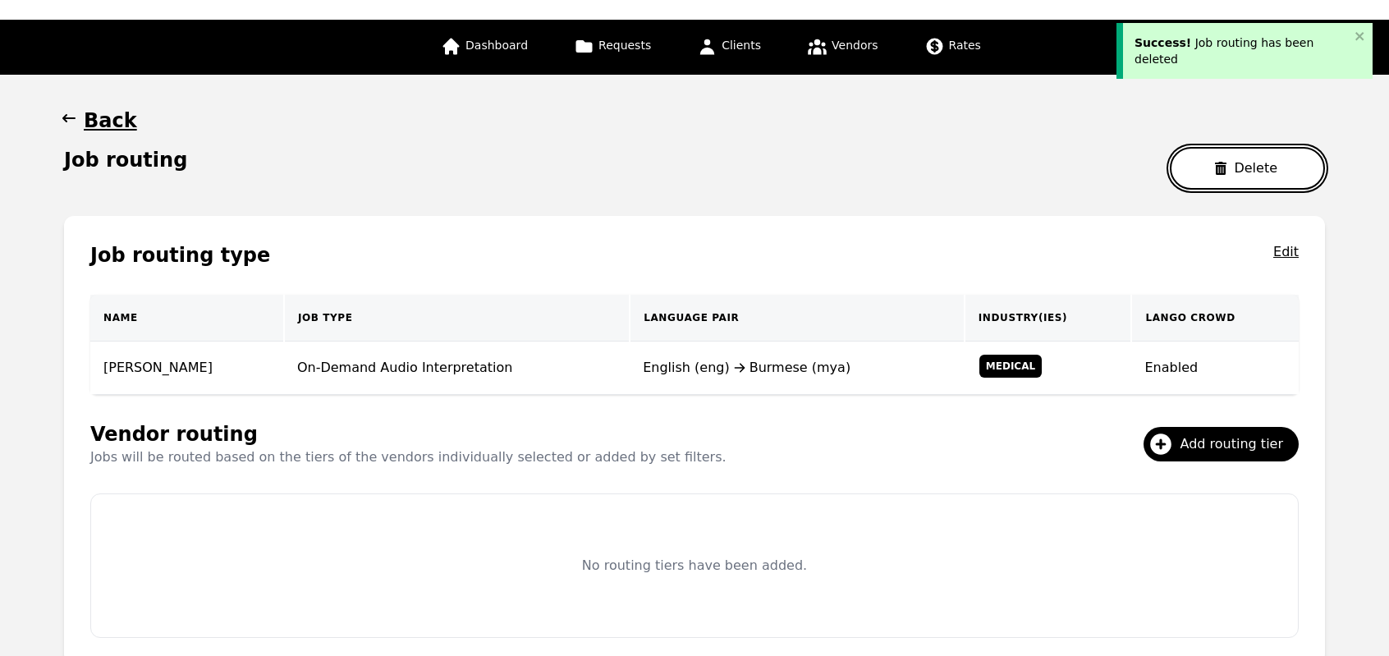
click at [1241, 176] on button "Delete" at bounding box center [1247, 168] width 155 height 43
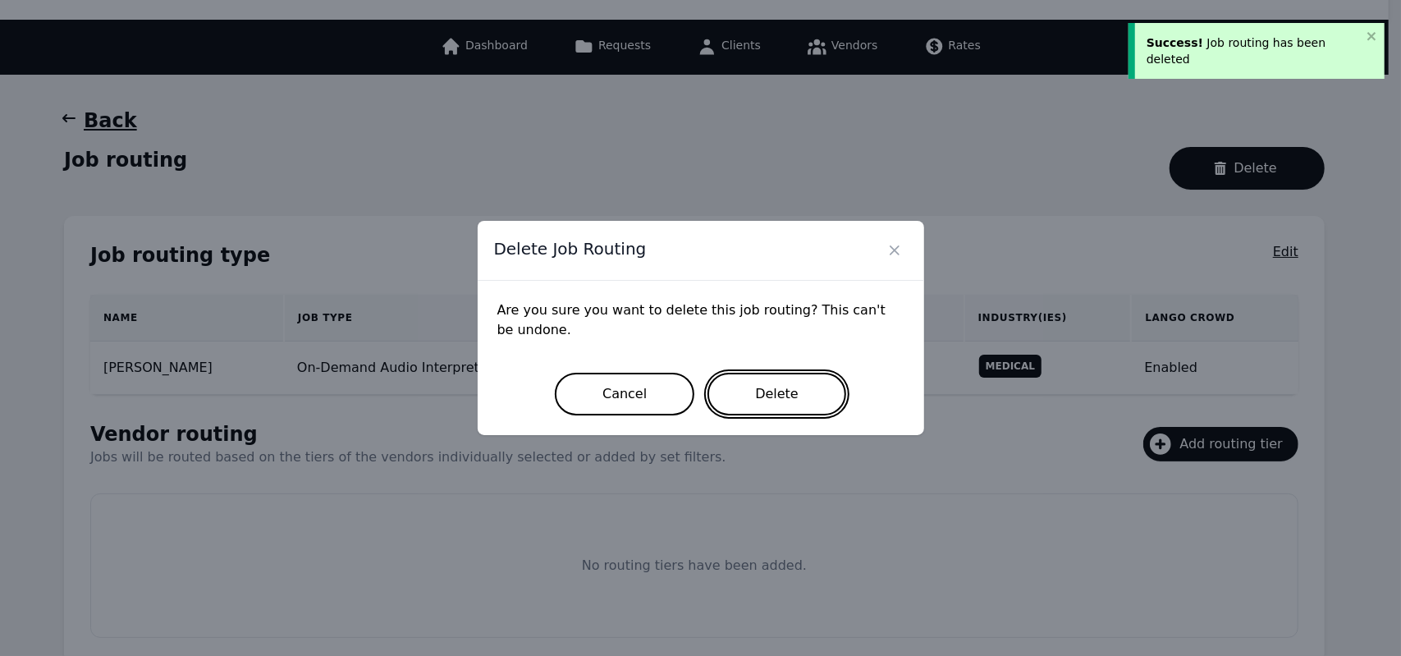
click at [808, 391] on button "Delete" at bounding box center [776, 394] width 139 height 43
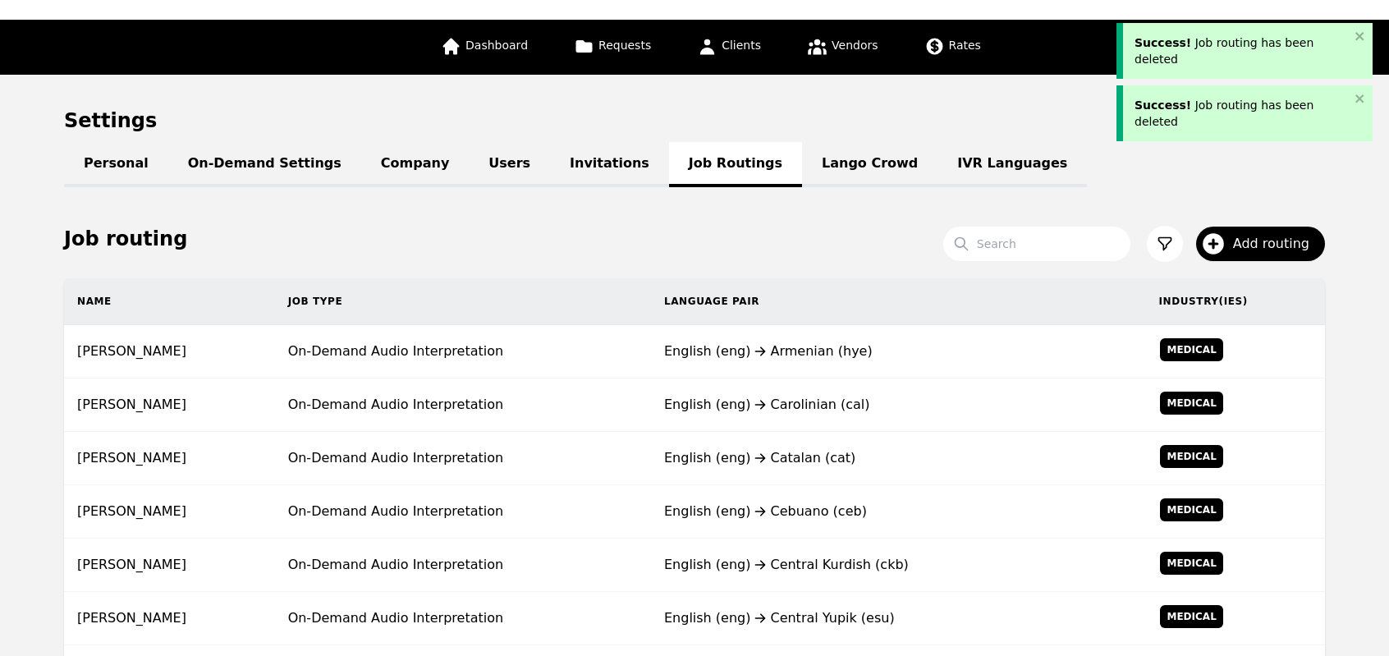
click at [808, 391] on td "English (eng) Carolinian (cal)" at bounding box center [898, 404] width 495 height 53
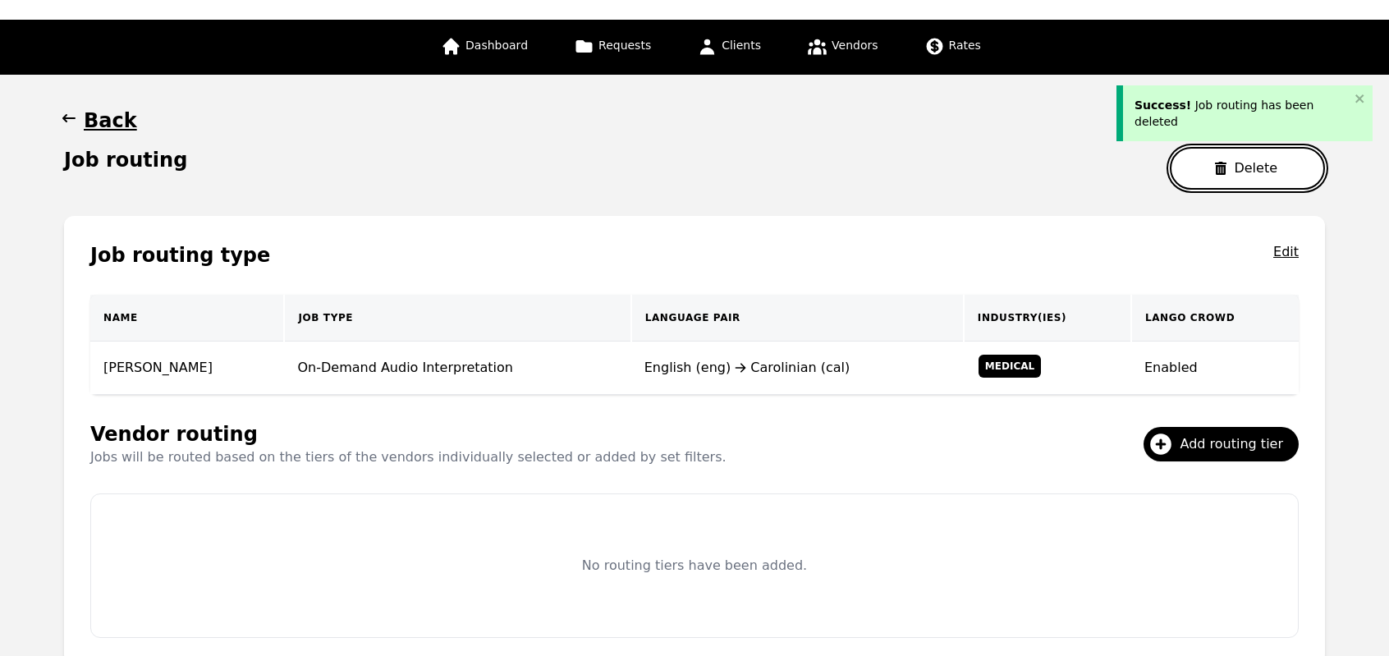
click at [1225, 158] on button "Delete" at bounding box center [1247, 168] width 155 height 43
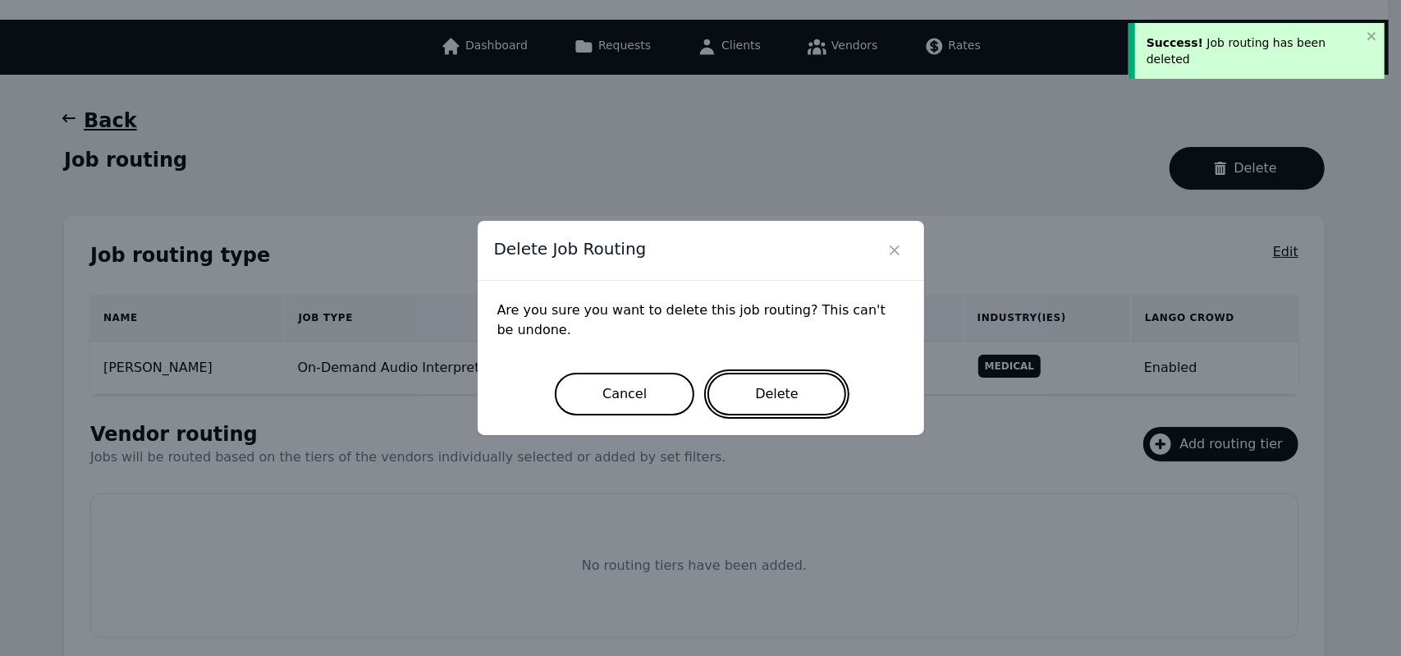
click at [780, 406] on button "Delete" at bounding box center [776, 394] width 139 height 43
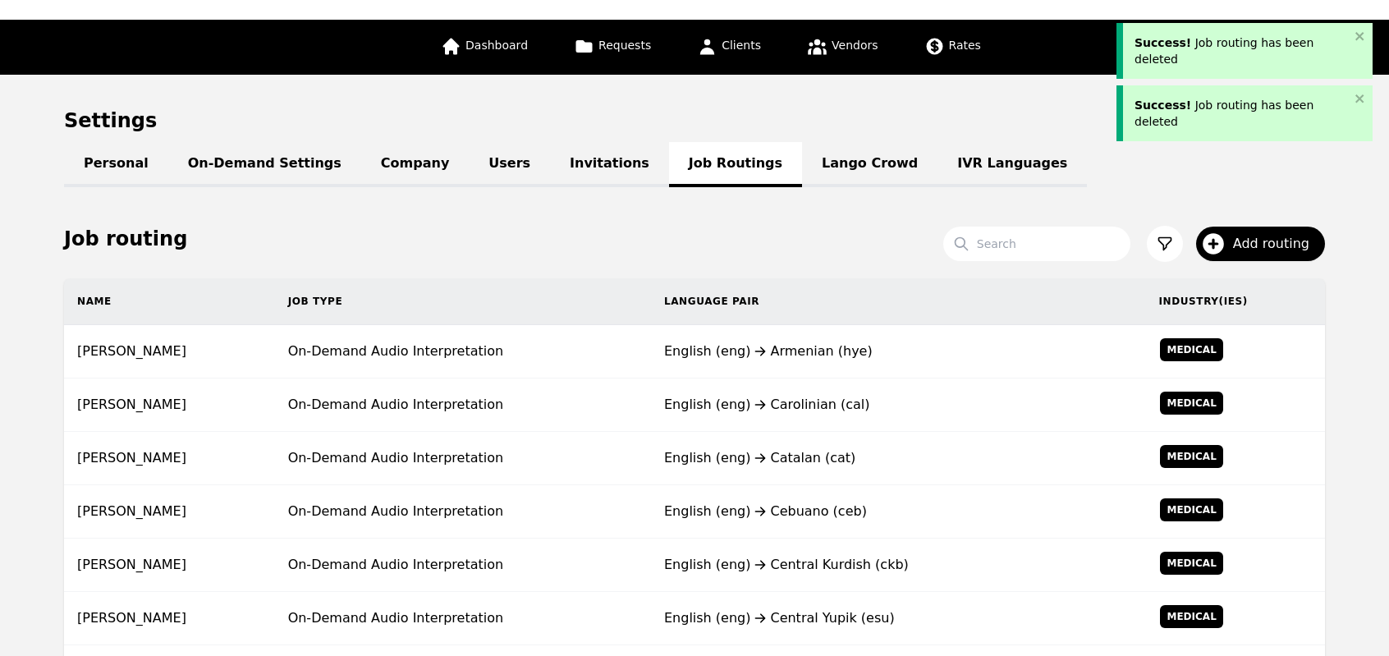
click at [780, 448] on div "English (eng) Catalan (cat)" at bounding box center [898, 458] width 469 height 20
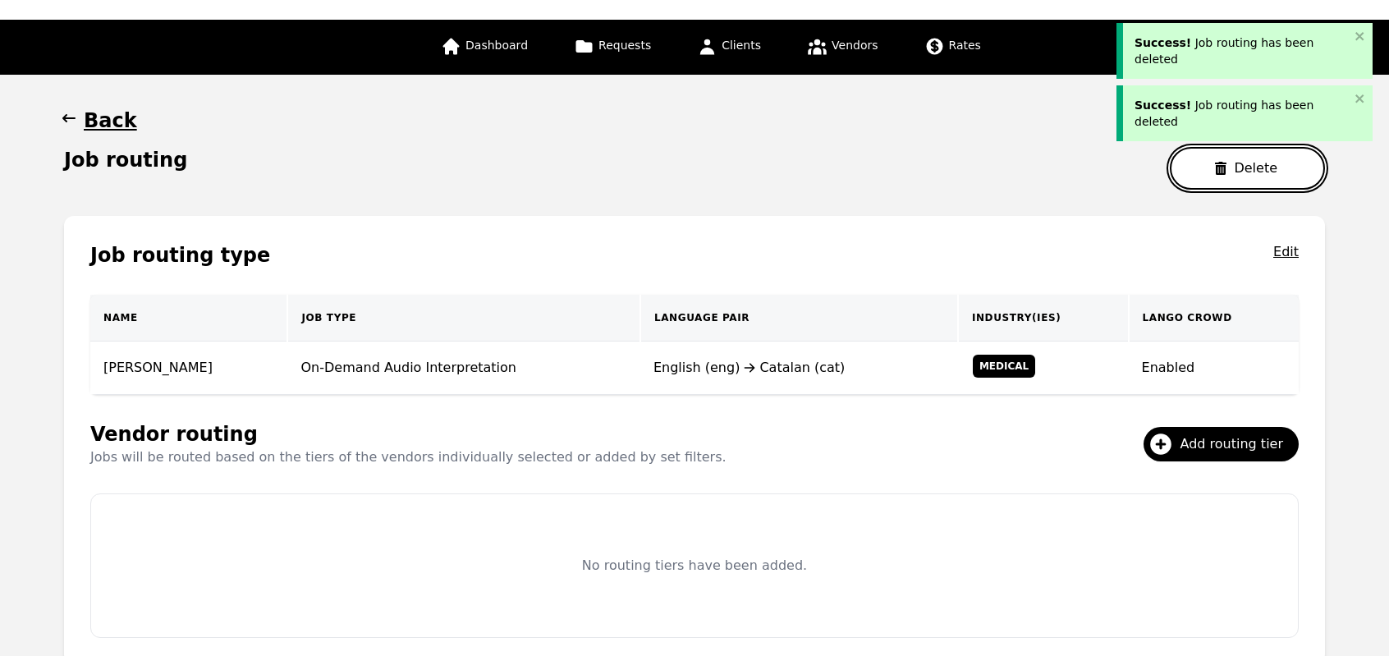
click at [1229, 179] on button "Delete" at bounding box center [1247, 168] width 155 height 43
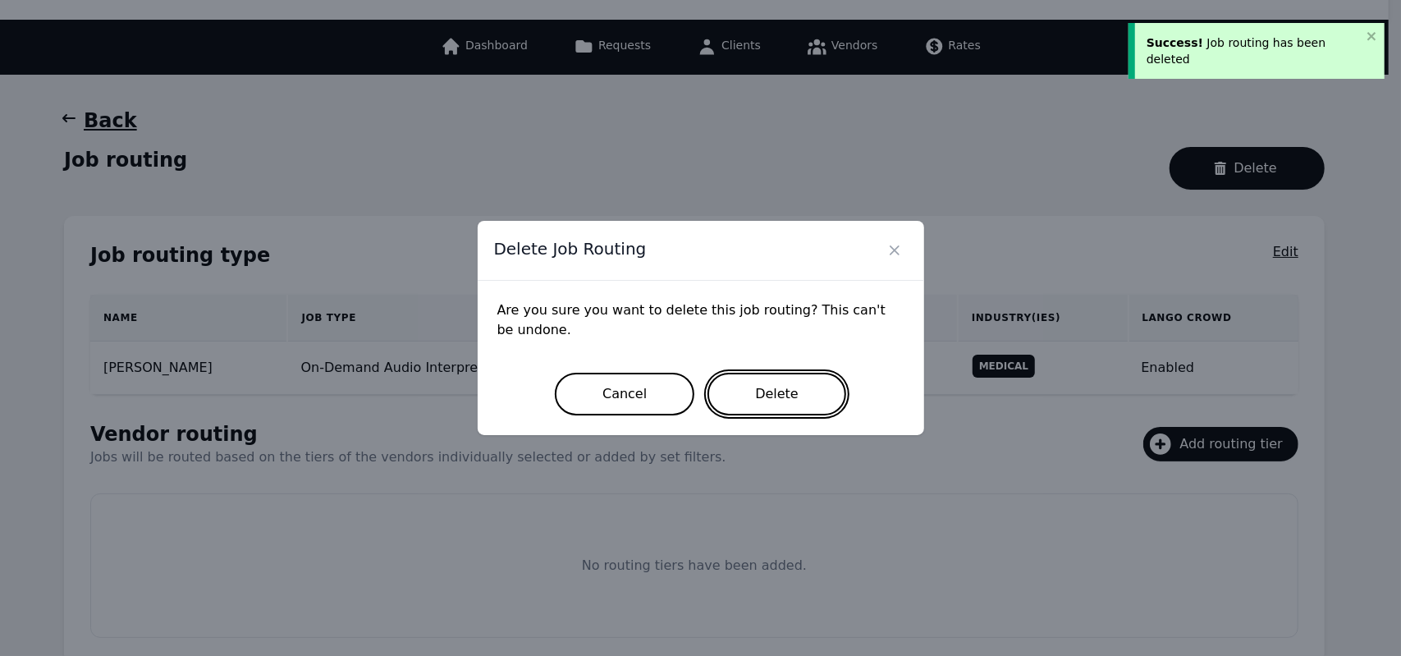
click at [752, 404] on button "Delete" at bounding box center [776, 394] width 139 height 43
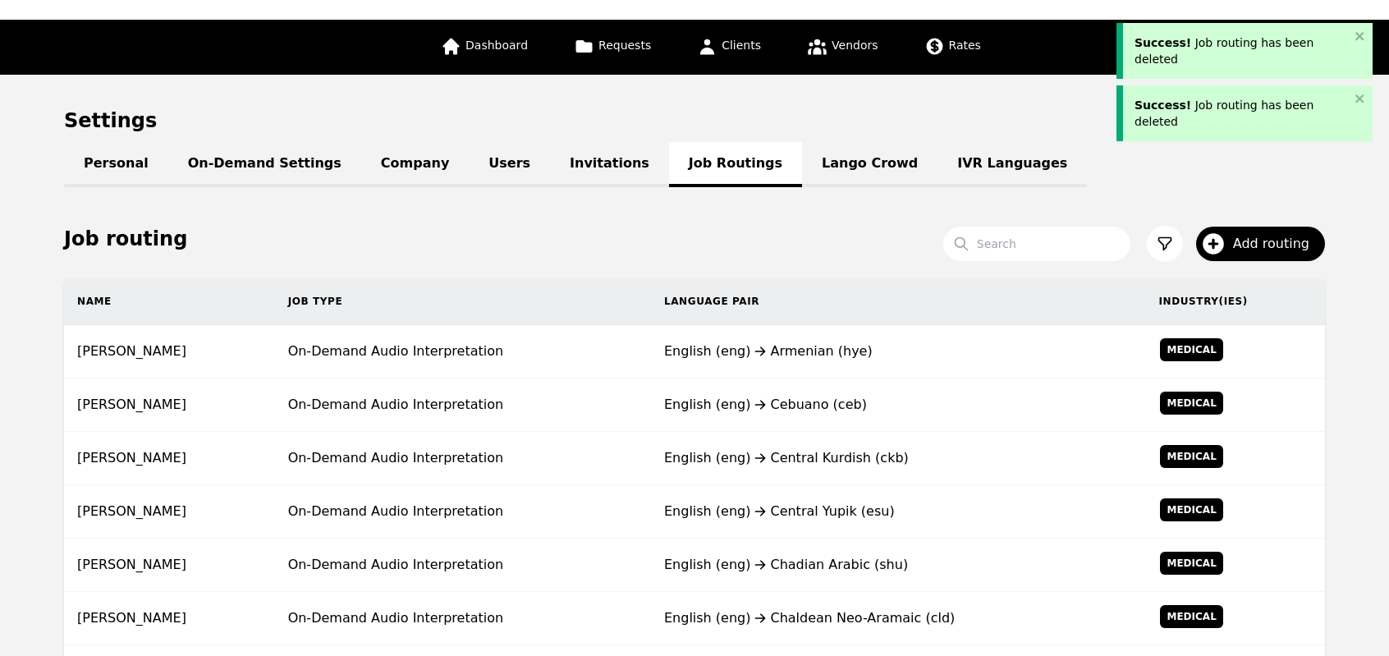
click at [752, 404] on div "English (eng) Cebuano (ceb)" at bounding box center [898, 405] width 469 height 20
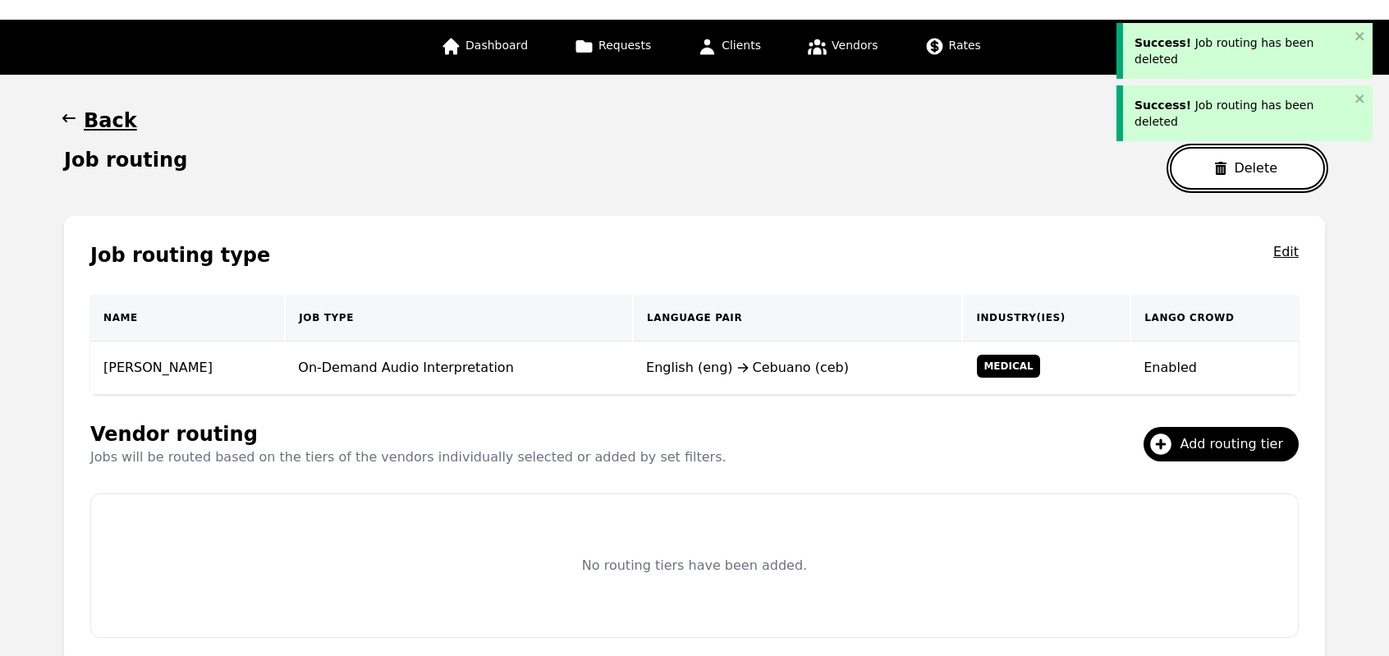
click at [1221, 173] on button "Delete" at bounding box center [1247, 168] width 155 height 43
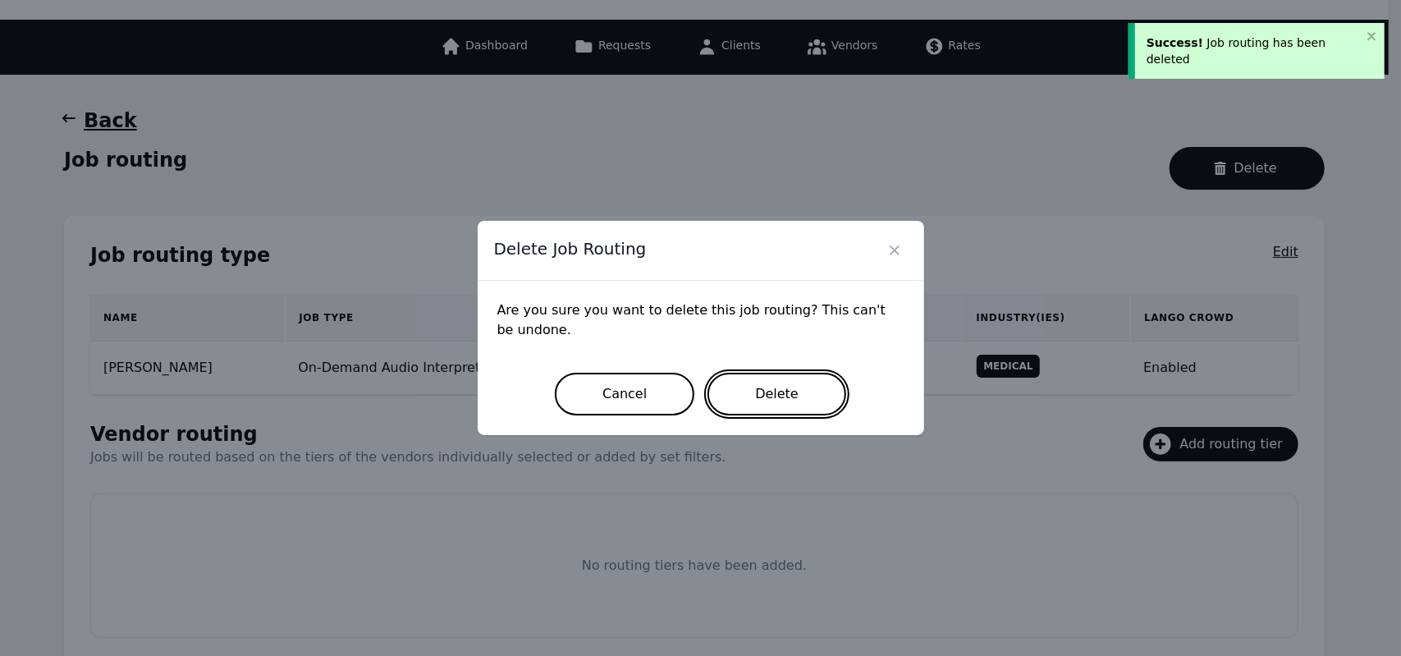
click at [735, 402] on button "Delete" at bounding box center [776, 394] width 139 height 43
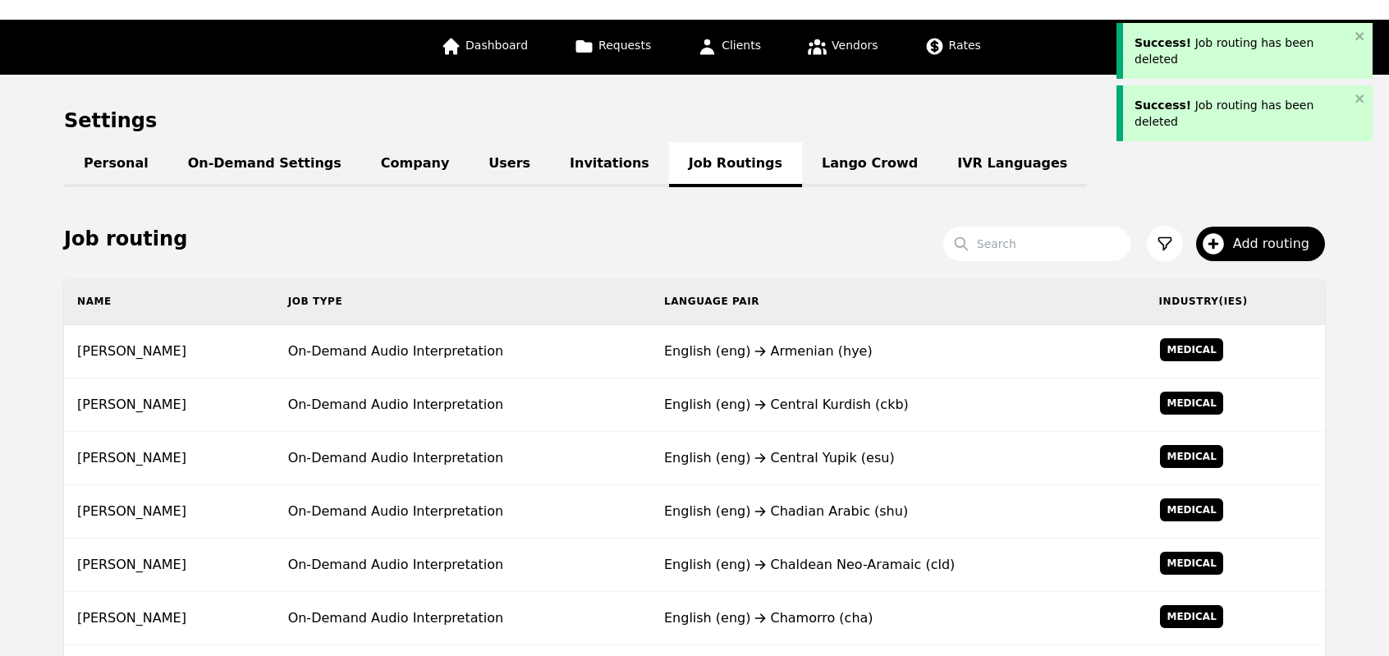
click at [735, 402] on div "English (eng) Central Kurdish (ckb)" at bounding box center [898, 405] width 469 height 20
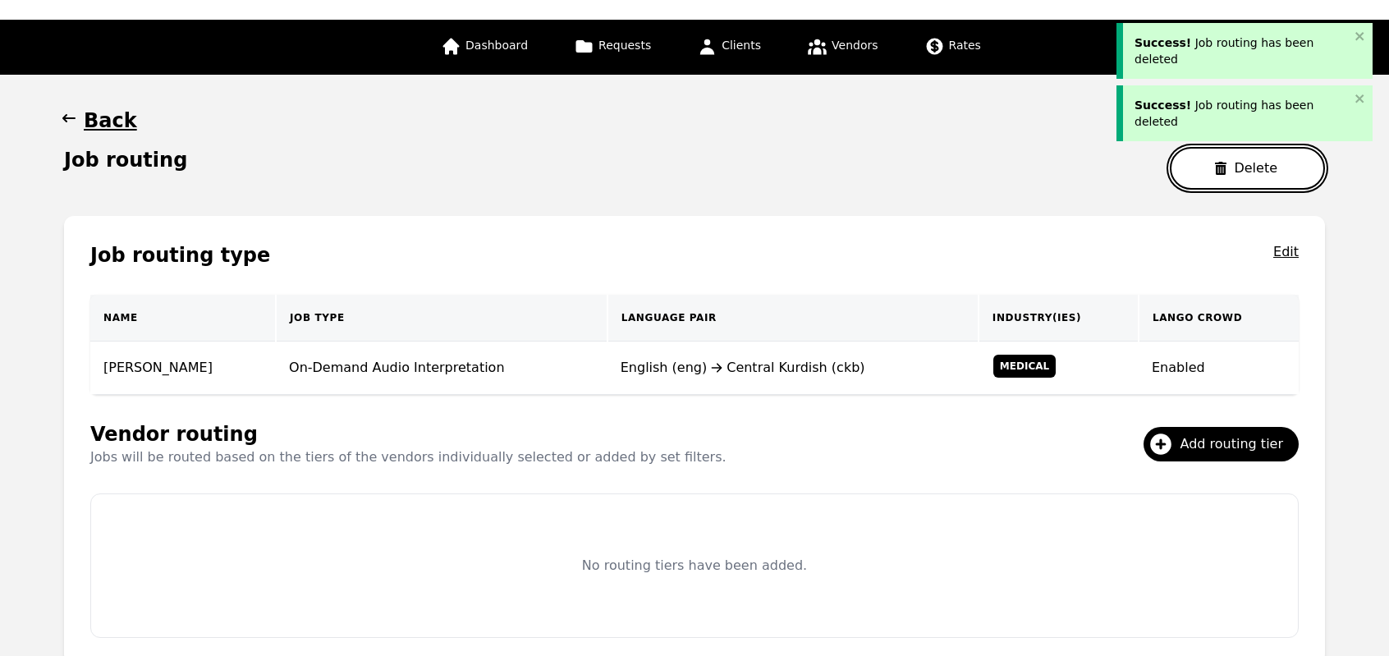
click at [1203, 176] on button "Delete" at bounding box center [1247, 168] width 155 height 43
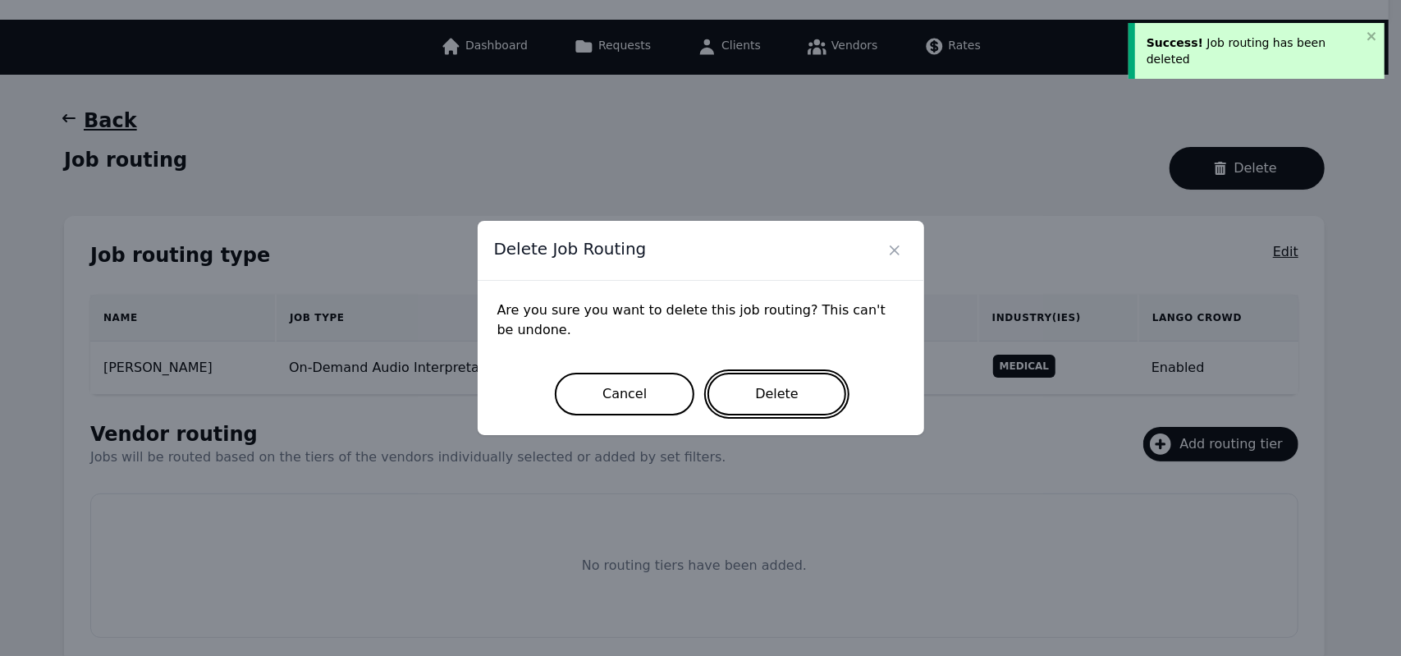
click at [778, 405] on button "Delete" at bounding box center [776, 394] width 139 height 43
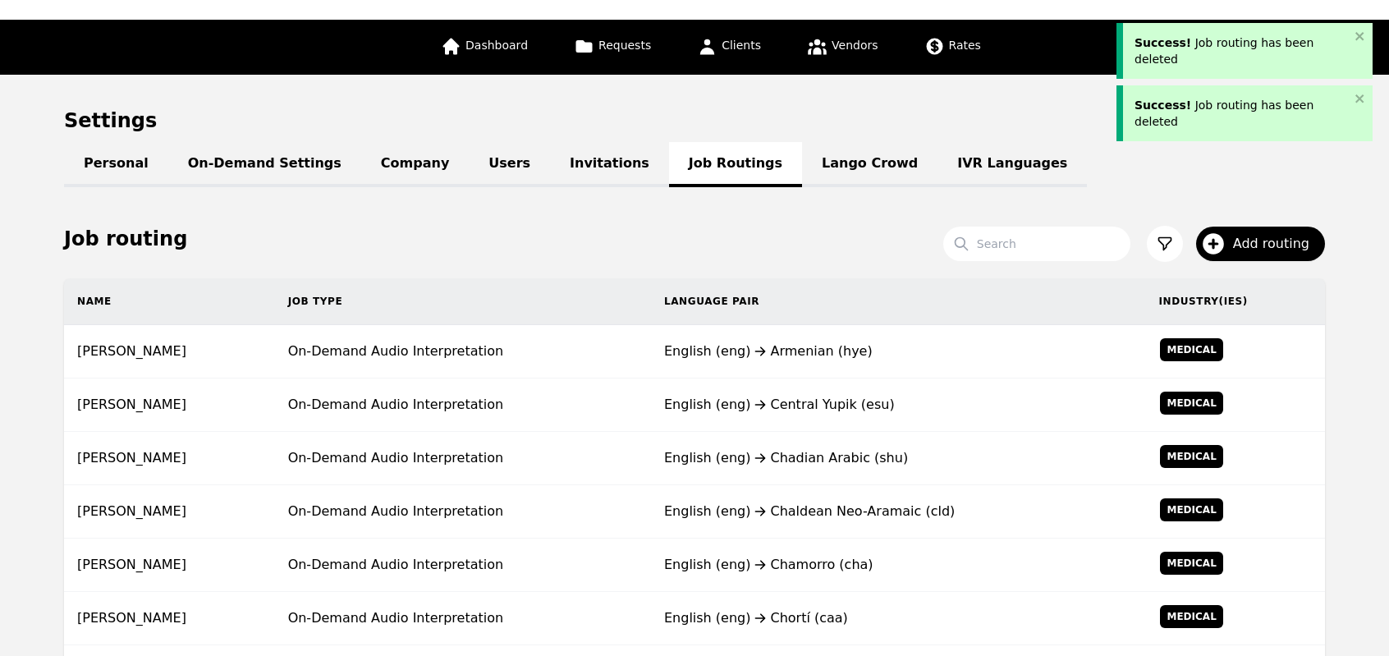
click at [778, 405] on div "English (eng) Central Yupik (esu)" at bounding box center [898, 405] width 469 height 20
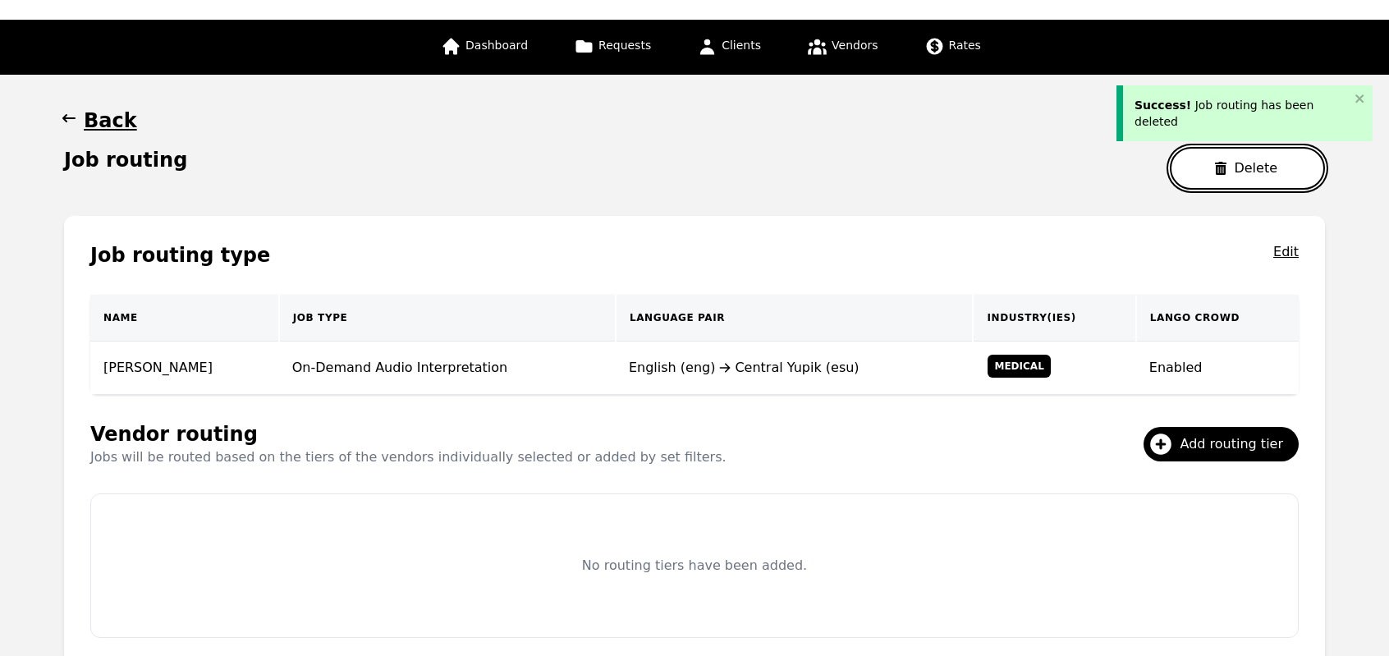
click at [1226, 182] on button "Delete" at bounding box center [1247, 168] width 155 height 43
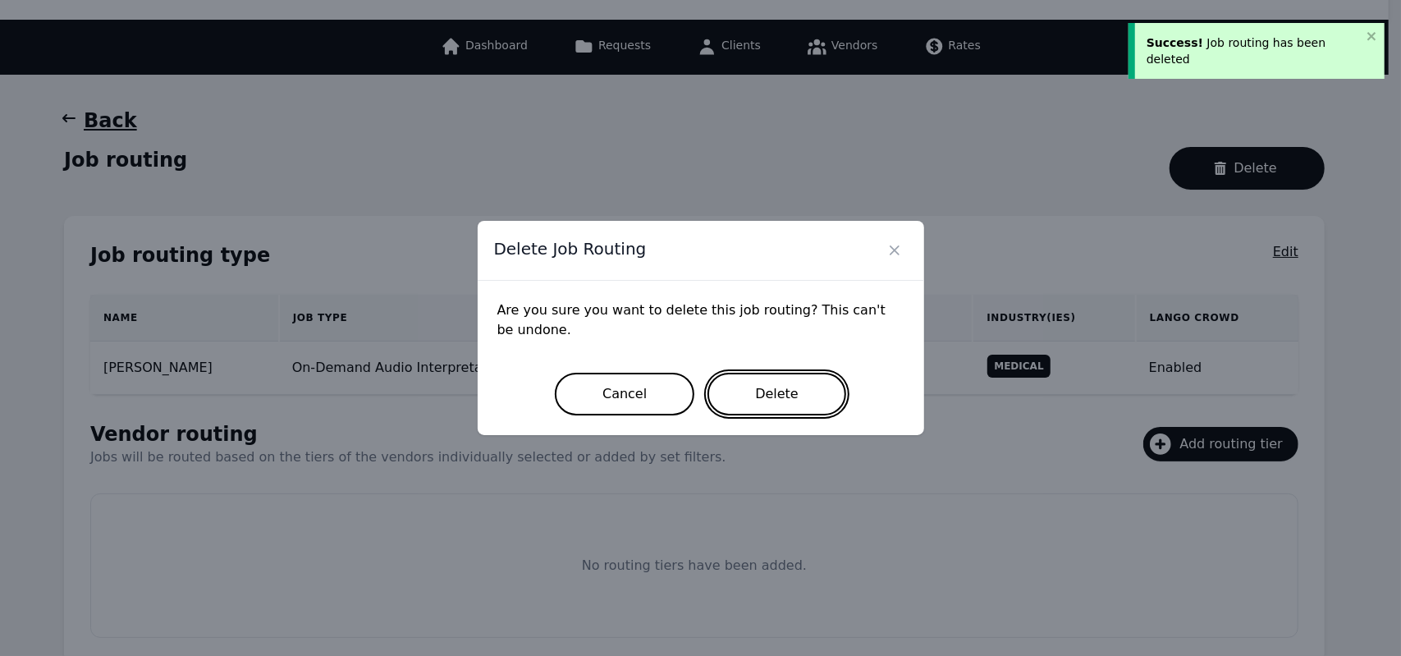
click at [790, 411] on button "Delete" at bounding box center [776, 394] width 139 height 43
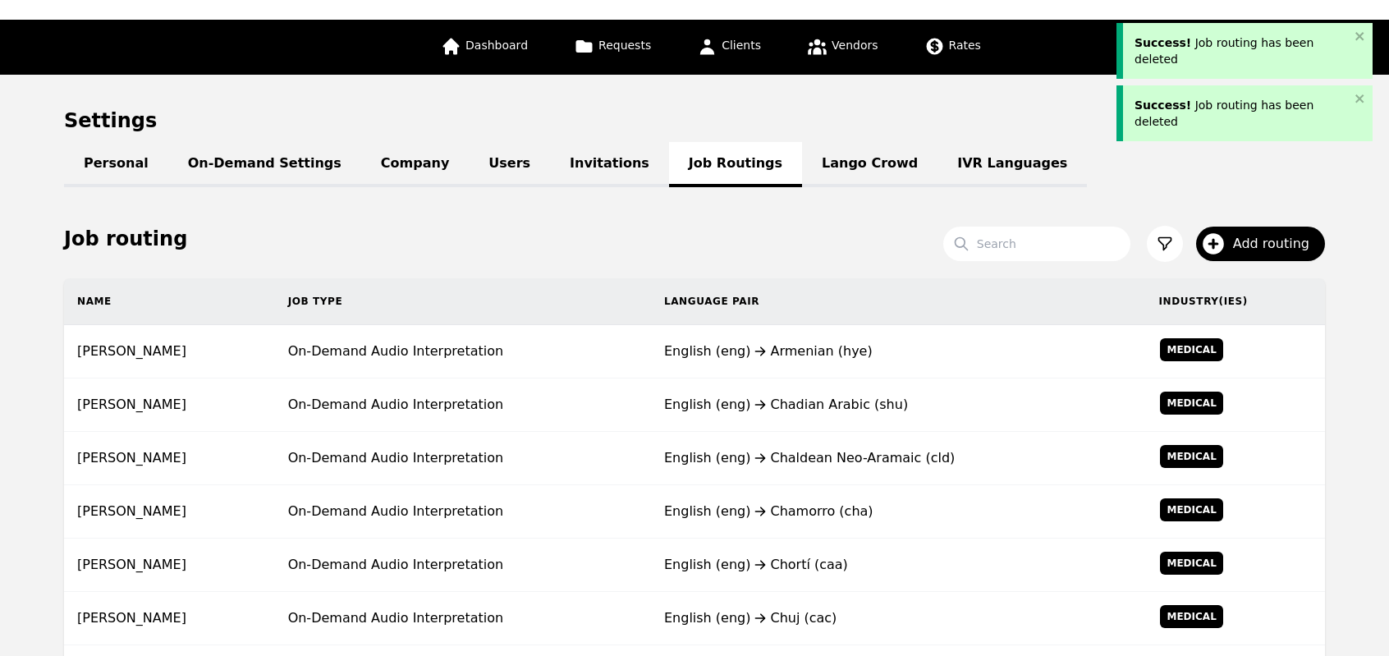
click at [790, 411] on div "English (eng) Chadian Arabic (shu)" at bounding box center [898, 405] width 469 height 20
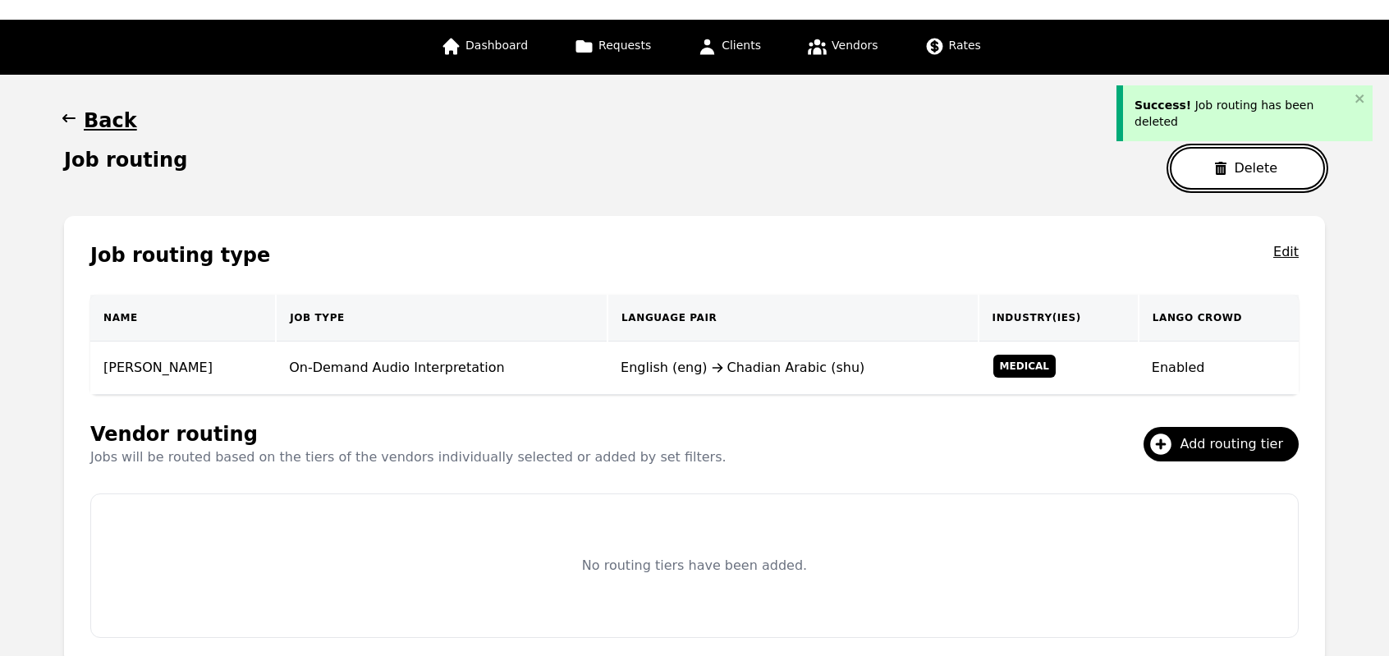
click at [1210, 175] on button "Delete" at bounding box center [1247, 168] width 155 height 43
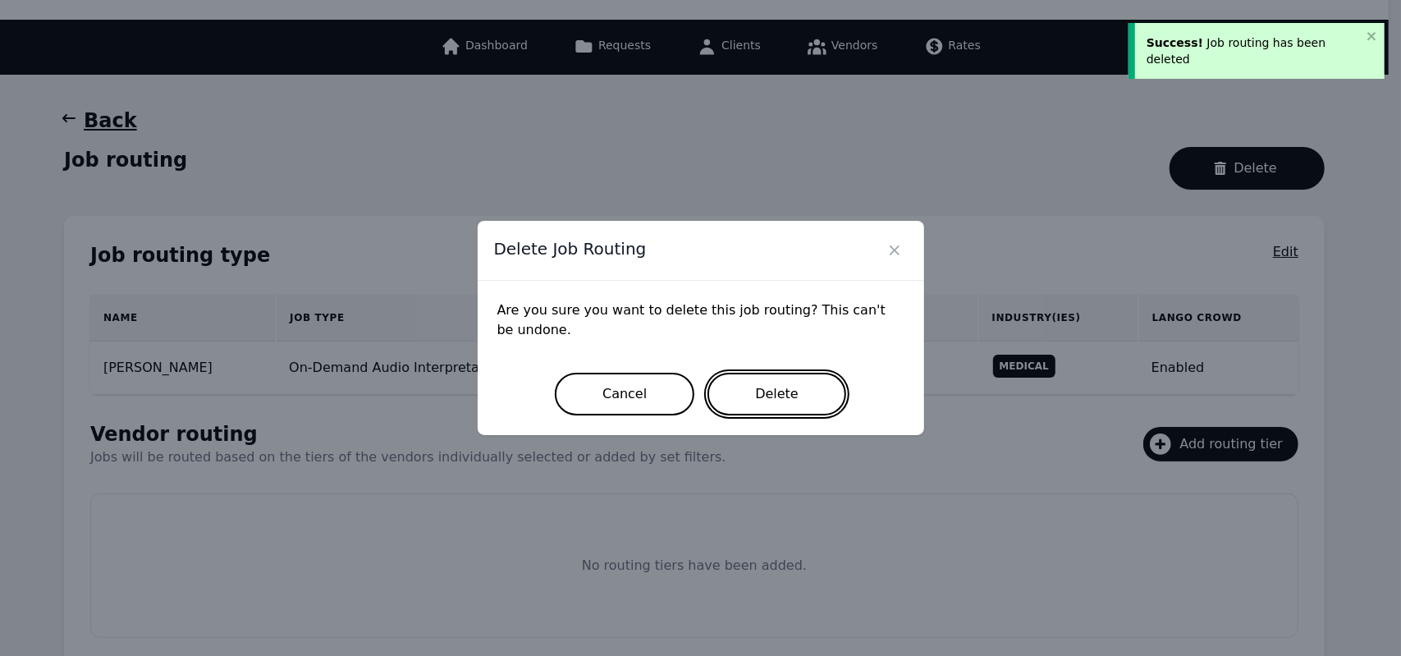
click at [817, 396] on button "Delete" at bounding box center [776, 394] width 139 height 43
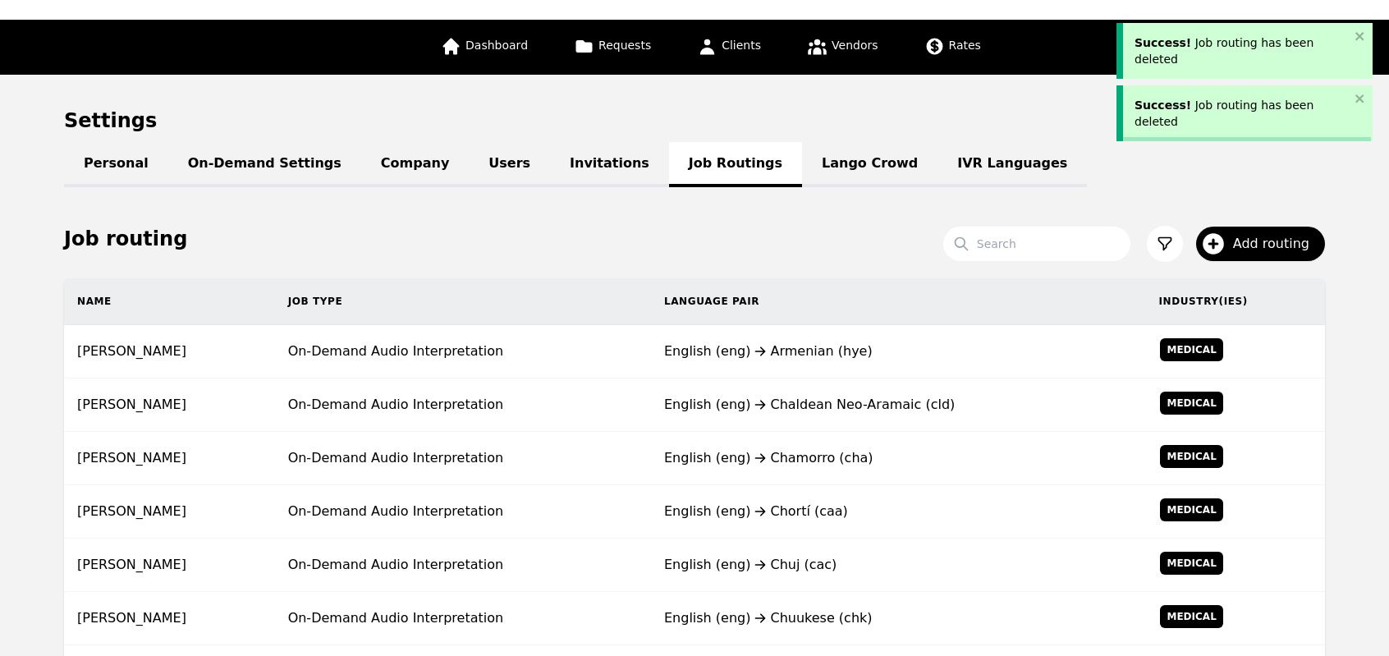
click at [817, 396] on div "English (eng) Chaldean Neo-Aramaic (cld)" at bounding box center [898, 405] width 469 height 20
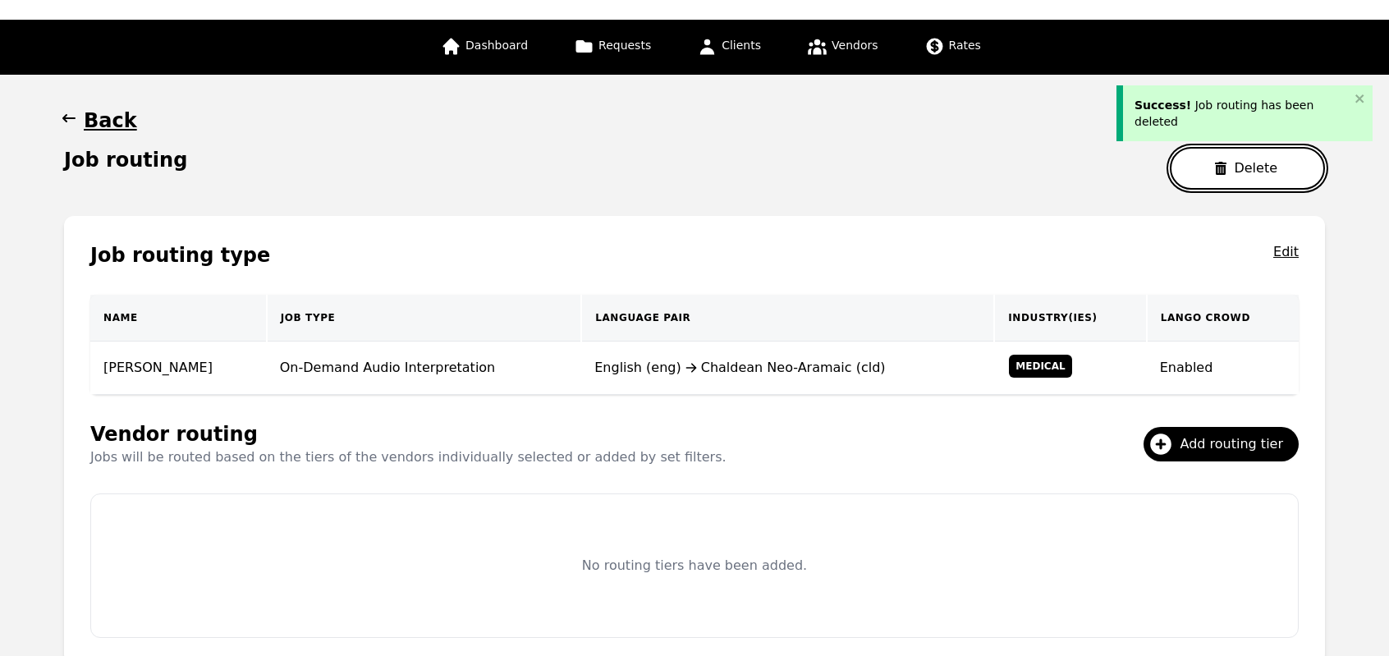
click at [1192, 165] on button "Delete" at bounding box center [1247, 168] width 155 height 43
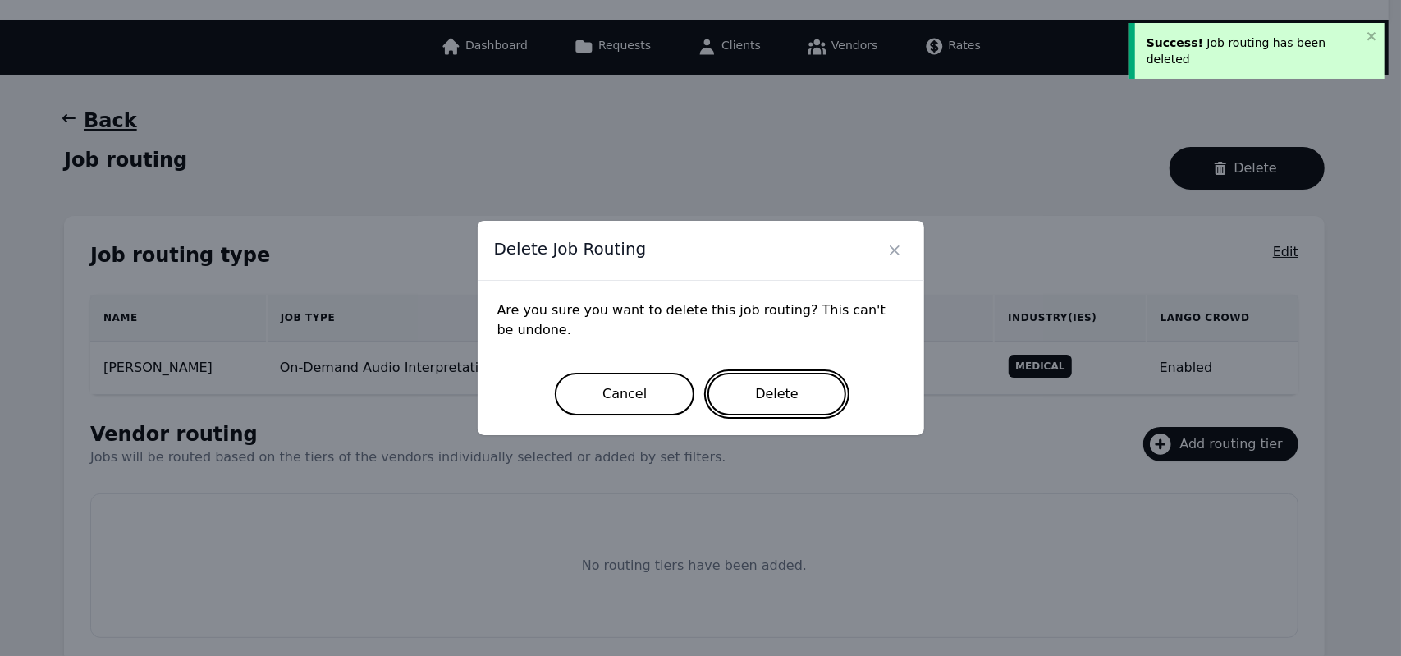
click at [780, 390] on button "Delete" at bounding box center [776, 394] width 139 height 43
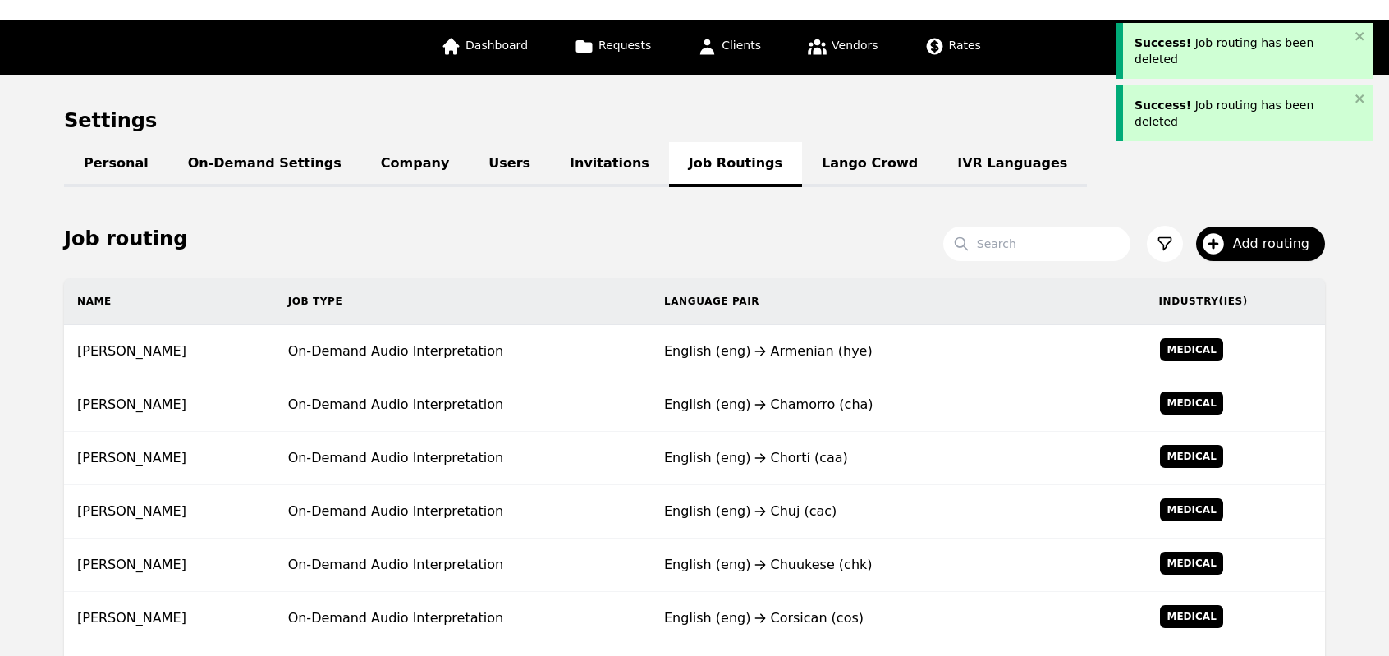
click at [780, 390] on td "English (eng) Chamorro (cha)" at bounding box center [898, 404] width 495 height 53
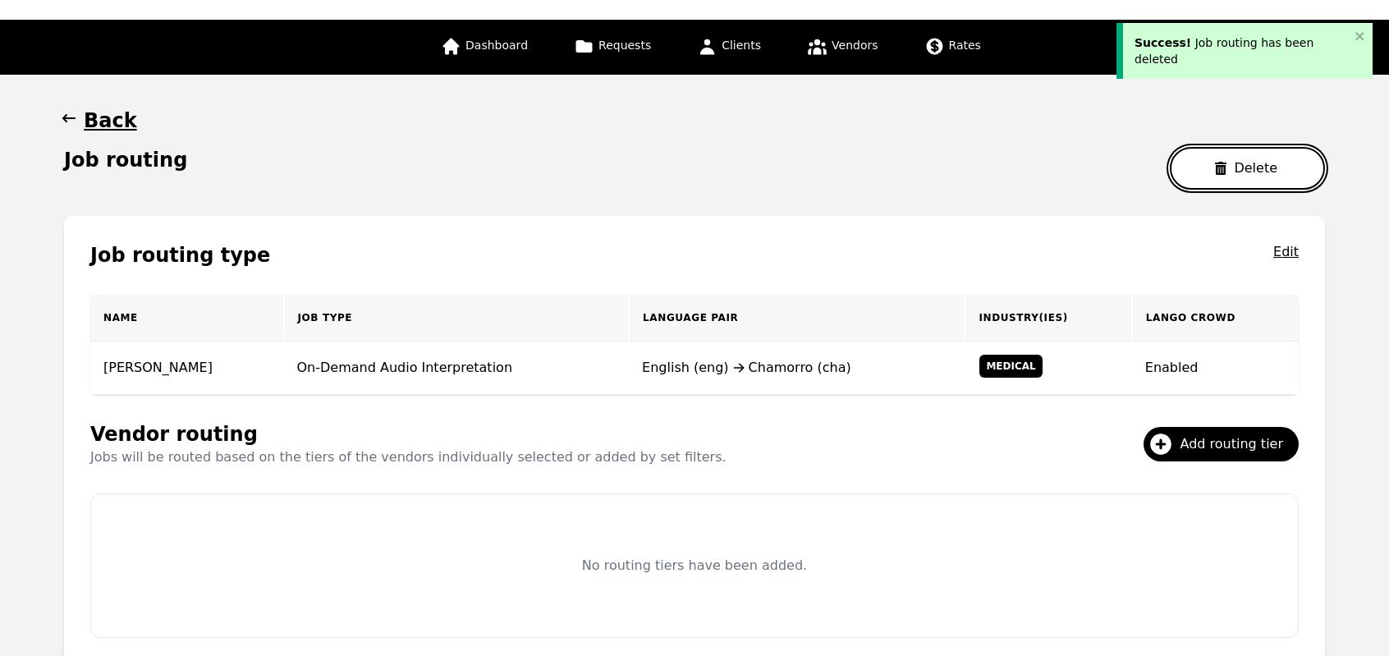
click at [1200, 167] on button "Delete" at bounding box center [1247, 168] width 155 height 43
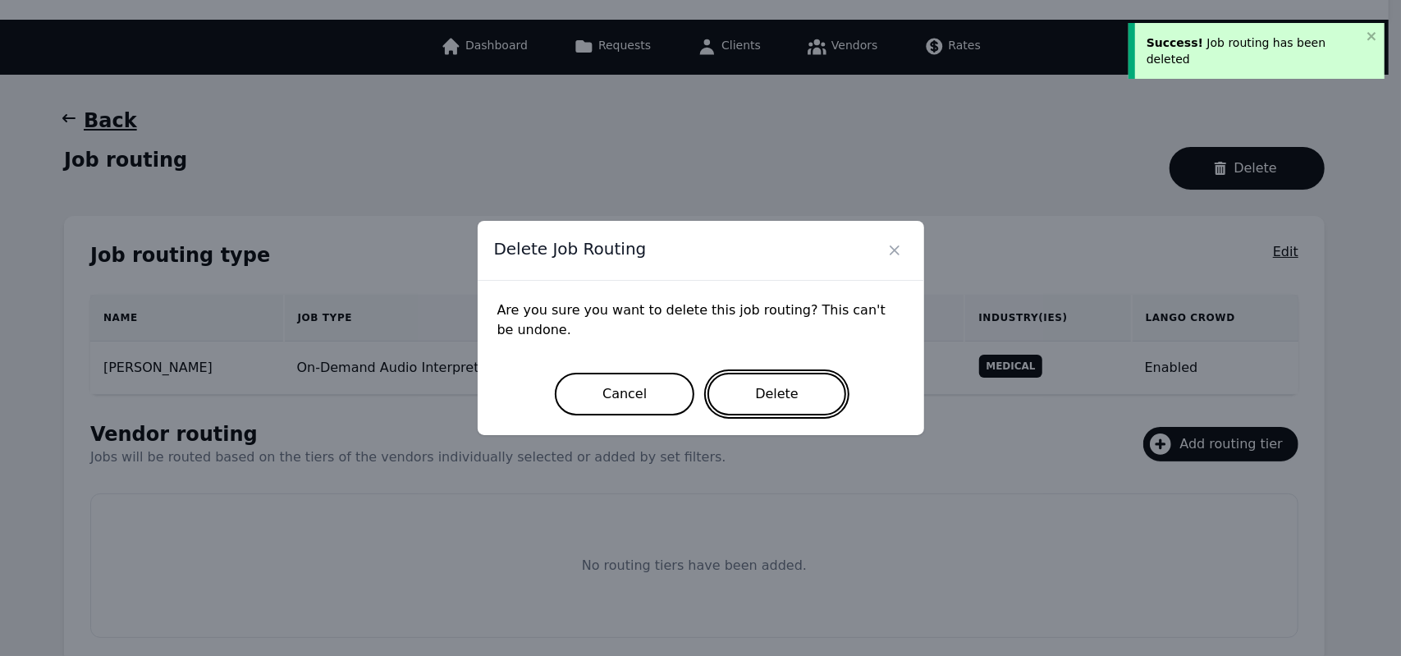
click at [759, 410] on button "Delete" at bounding box center [776, 394] width 139 height 43
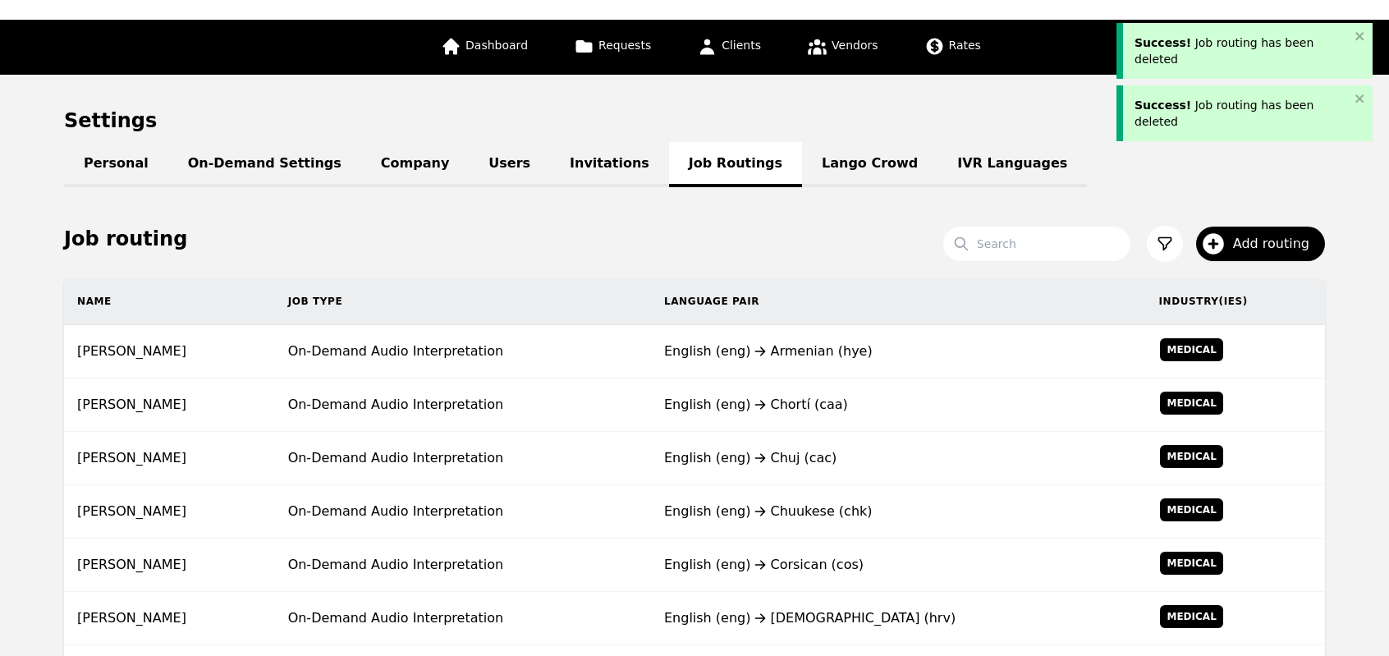
click at [759, 410] on div "English (eng) Chortí (caa)" at bounding box center [898, 405] width 469 height 20
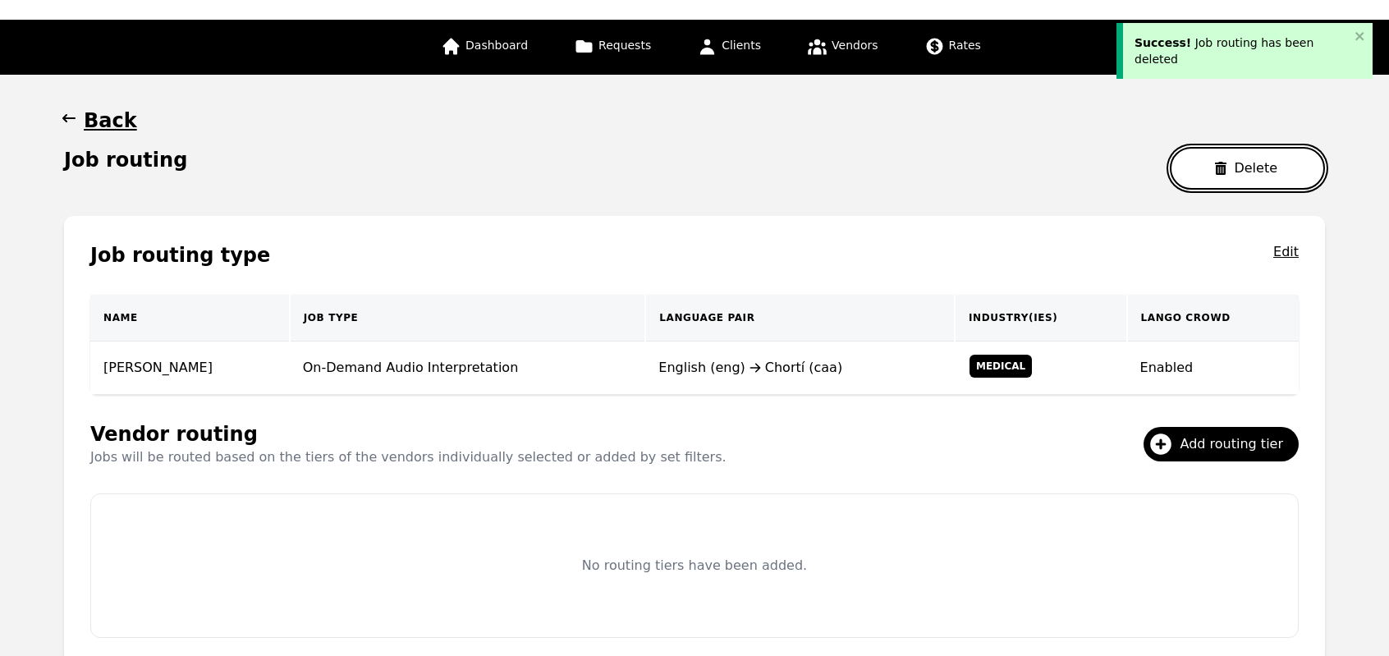
click at [1202, 185] on button "Delete" at bounding box center [1247, 168] width 155 height 43
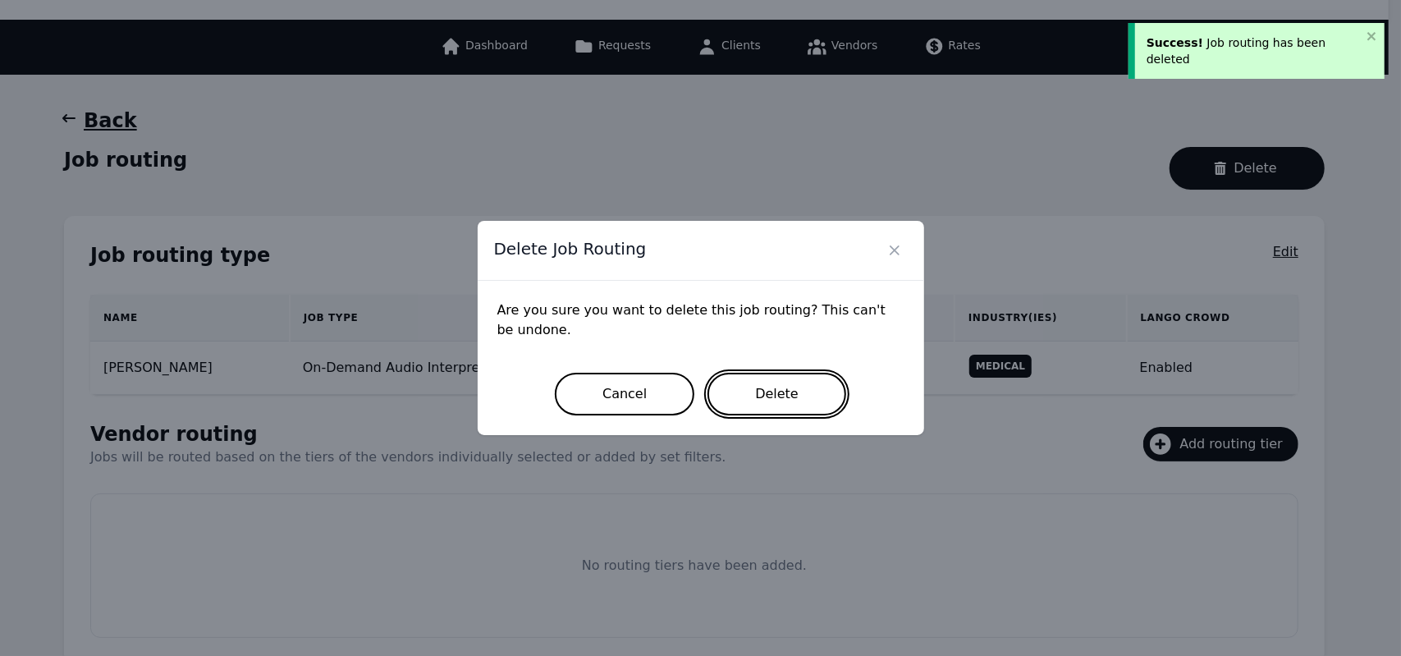
click at [774, 391] on button "Delete" at bounding box center [776, 394] width 139 height 43
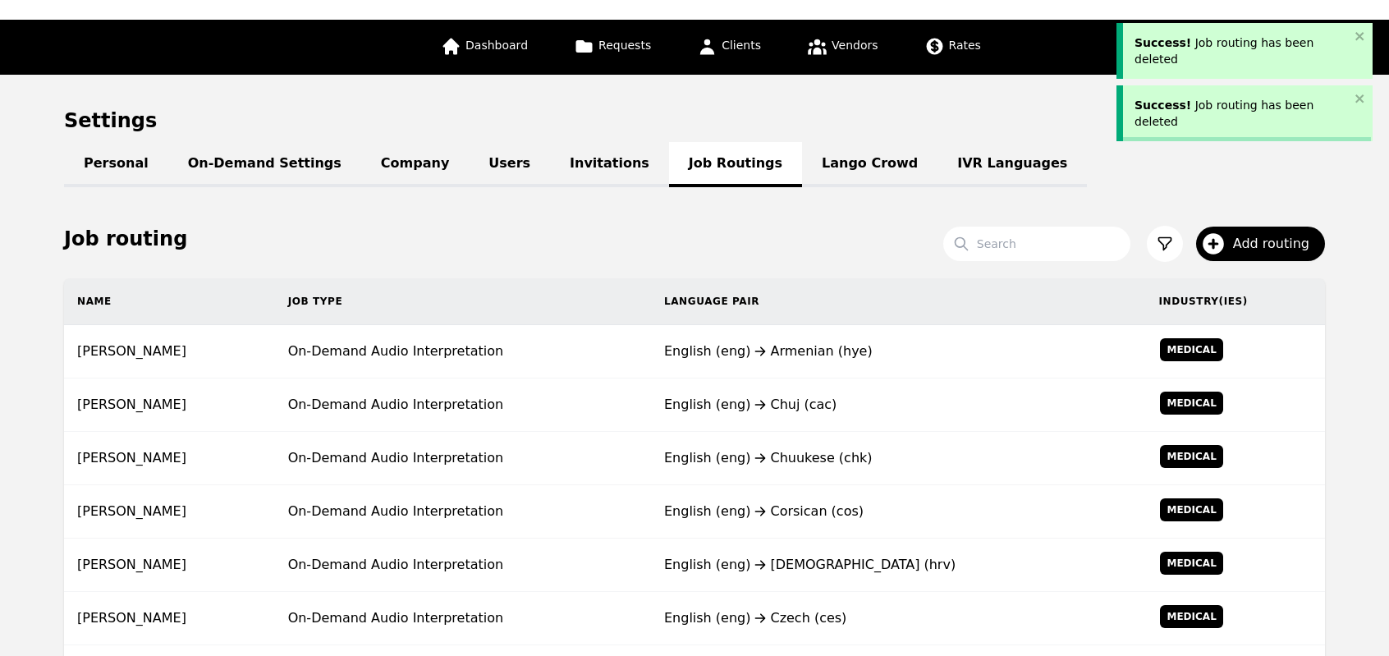
click at [774, 391] on td "English (eng) Chuj (cac)" at bounding box center [898, 404] width 495 height 53
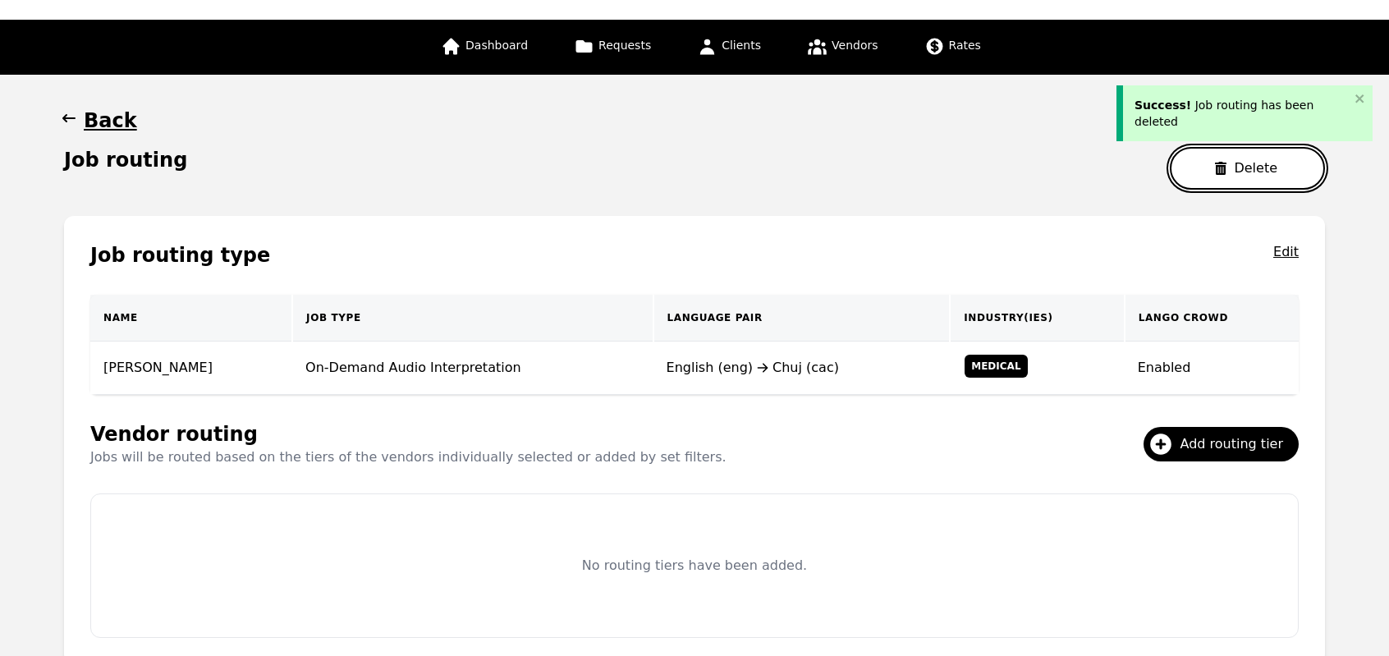
click at [1218, 153] on button "Delete" at bounding box center [1247, 168] width 155 height 43
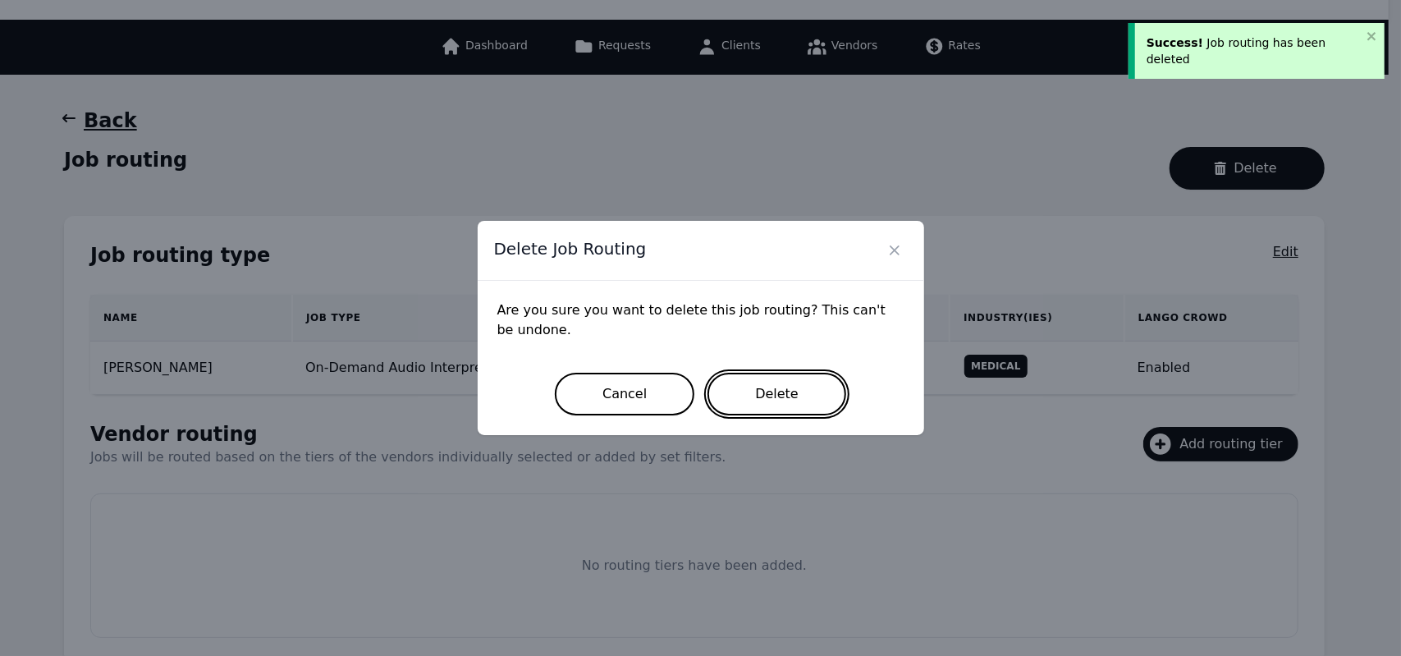
click at [784, 403] on button "Delete" at bounding box center [776, 394] width 139 height 43
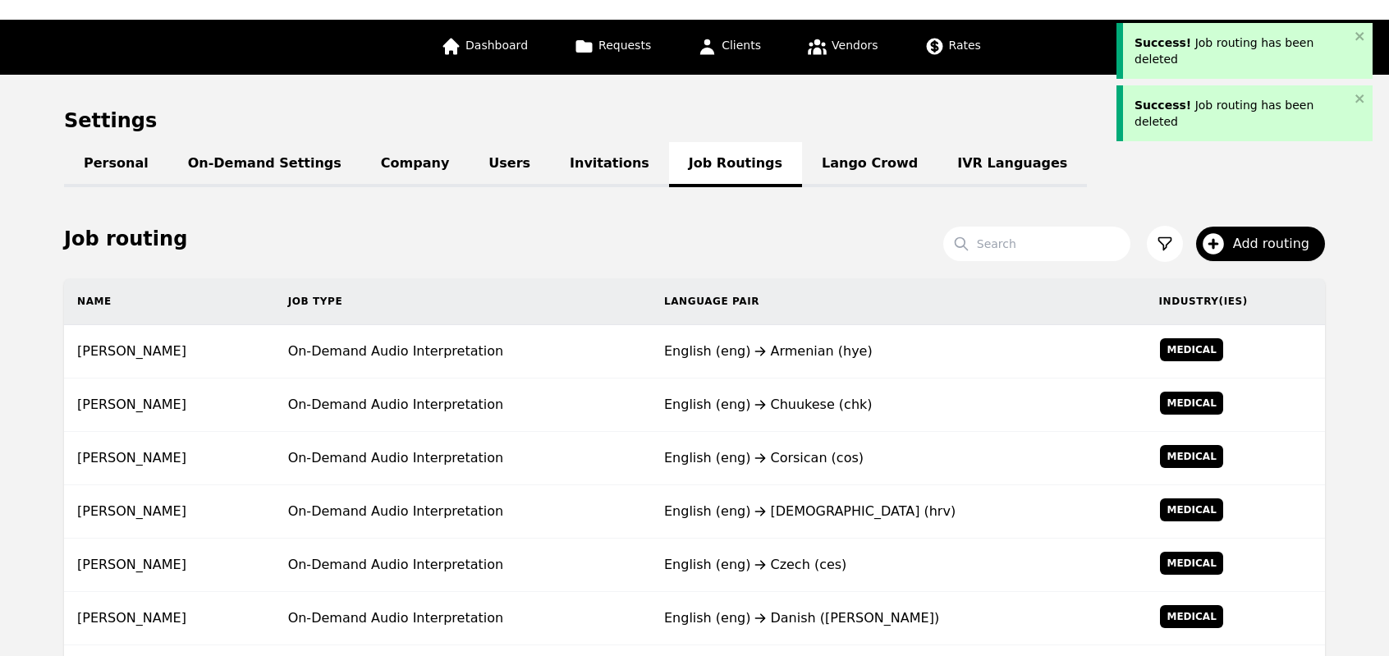
click at [784, 403] on div "English (eng) Chuukese (chk)" at bounding box center [898, 405] width 469 height 20
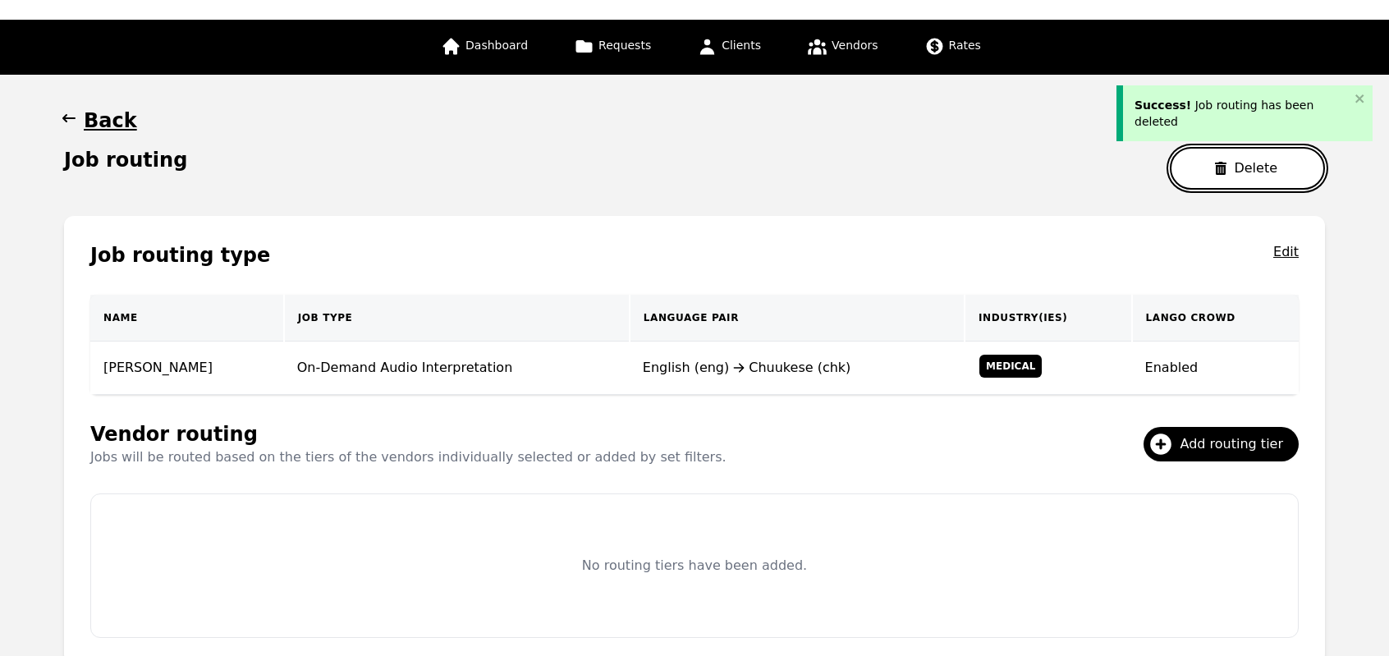
click at [1217, 176] on button "Delete" at bounding box center [1247, 168] width 155 height 43
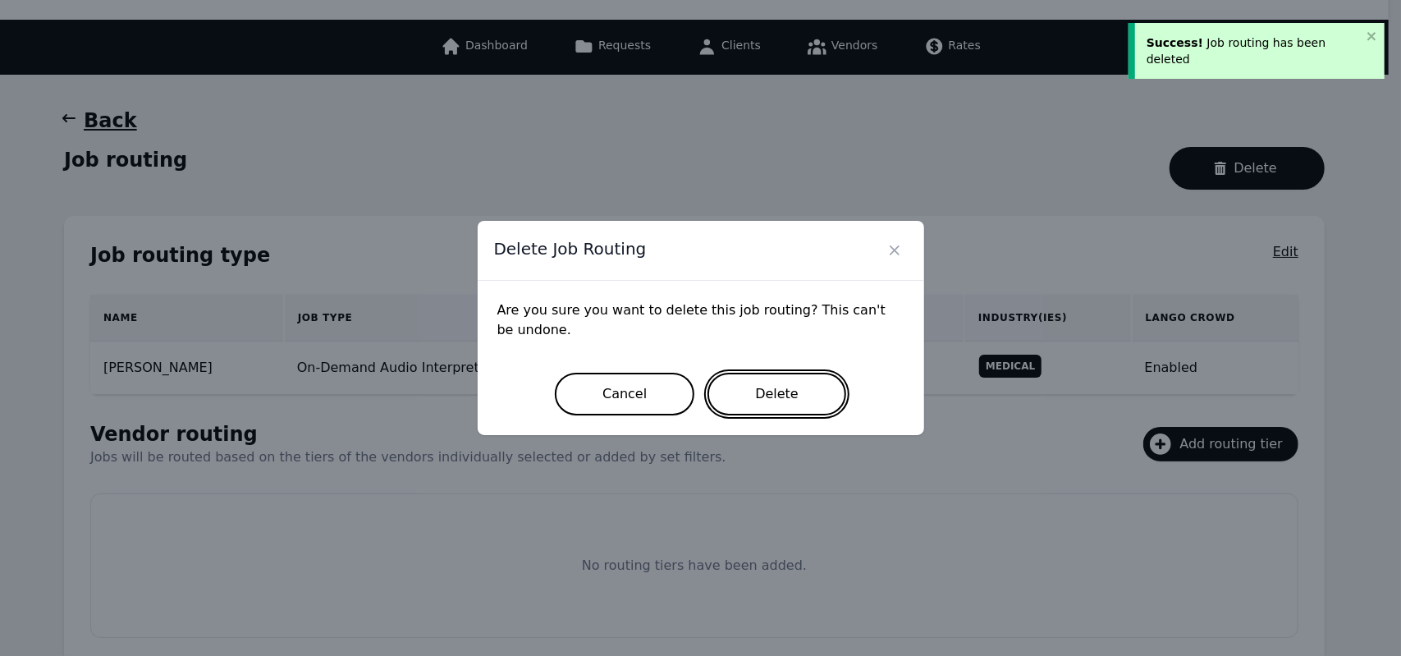
click at [771, 387] on button "Delete" at bounding box center [776, 394] width 139 height 43
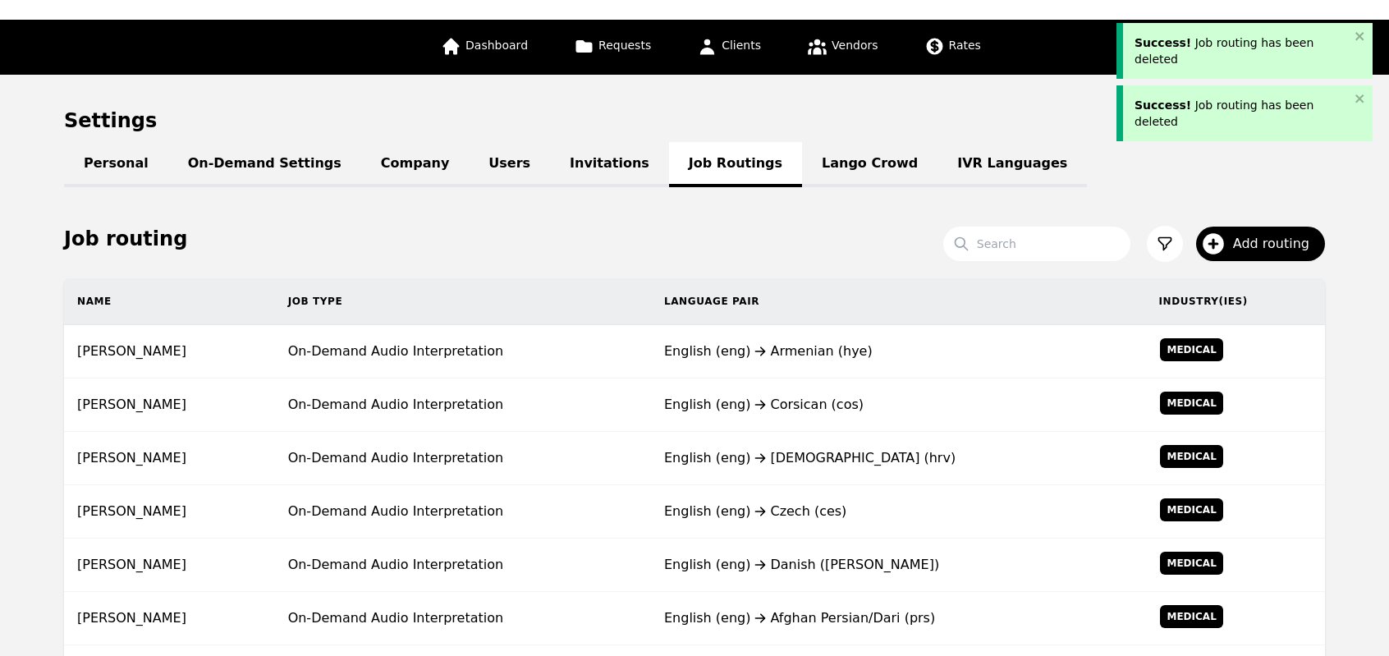
click at [771, 387] on td "English (eng) Corsican (cos)" at bounding box center [898, 404] width 495 height 53
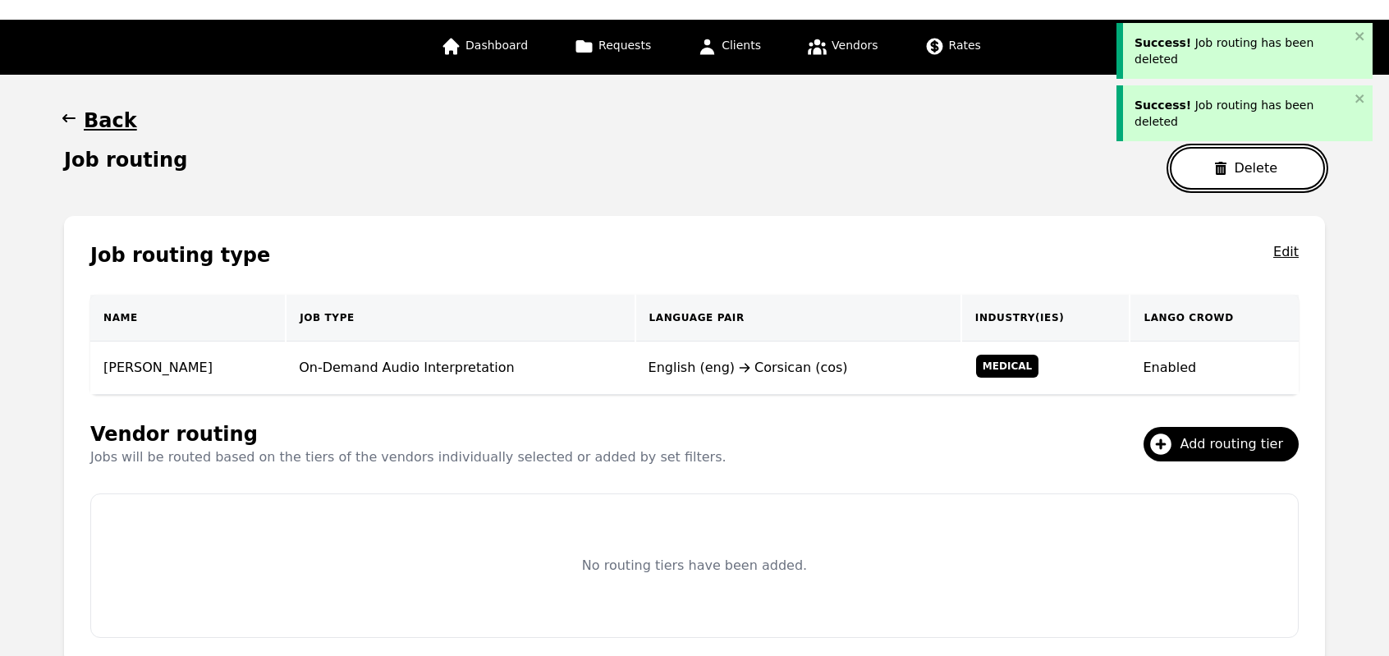
click at [1218, 167] on button "Delete" at bounding box center [1247, 168] width 155 height 43
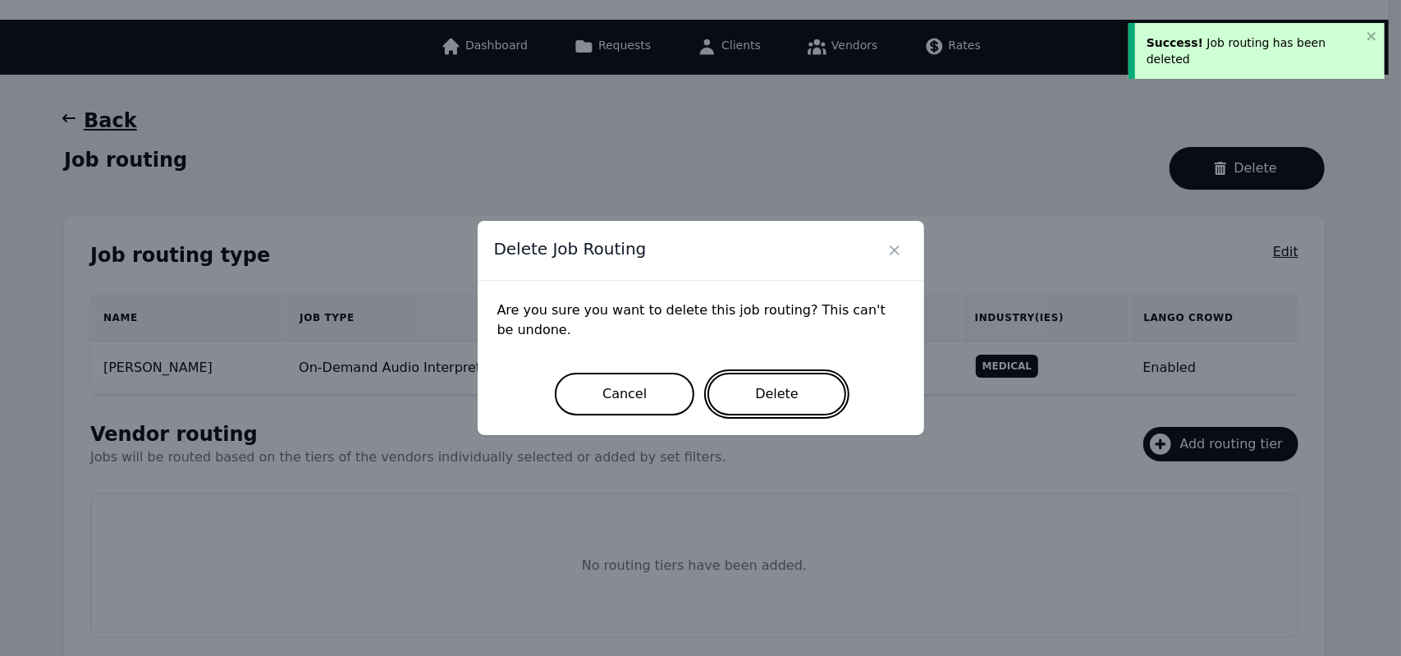
click at [792, 390] on button "Delete" at bounding box center [776, 394] width 139 height 43
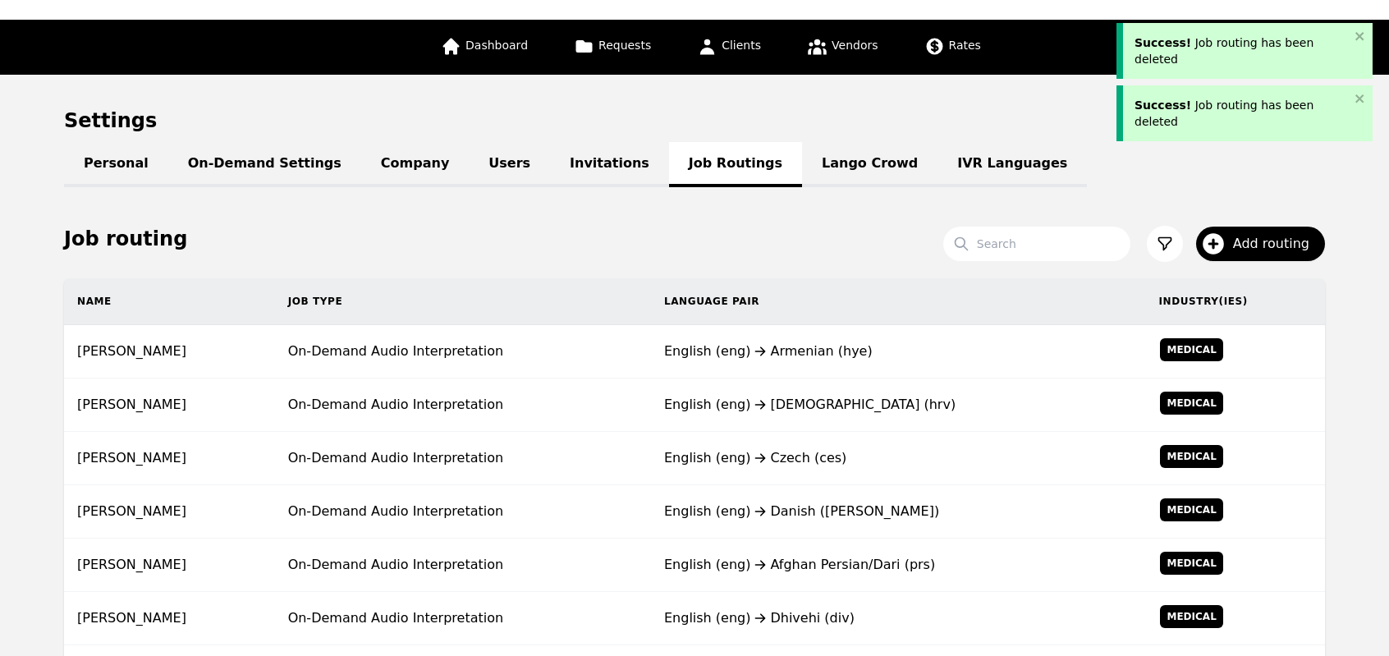
click at [792, 390] on td "English (eng) Croatian (hrv)" at bounding box center [898, 404] width 495 height 53
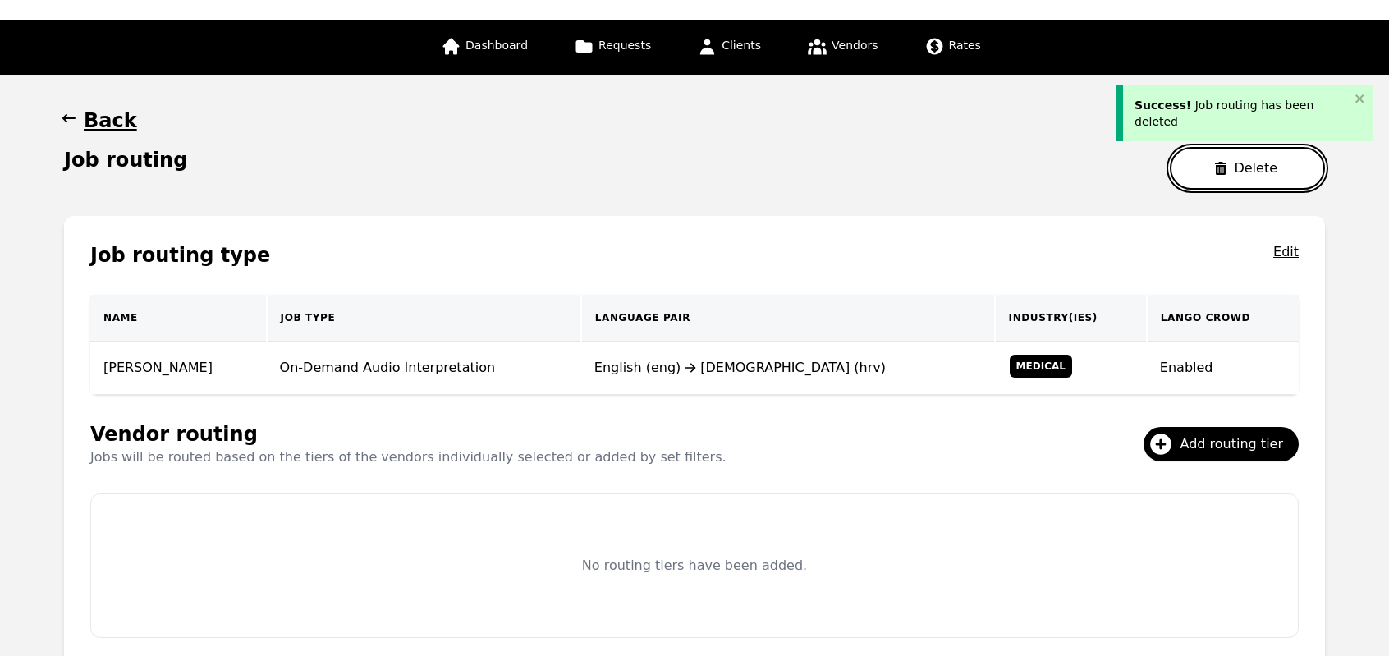
click at [1216, 163] on button "Delete" at bounding box center [1247, 168] width 155 height 43
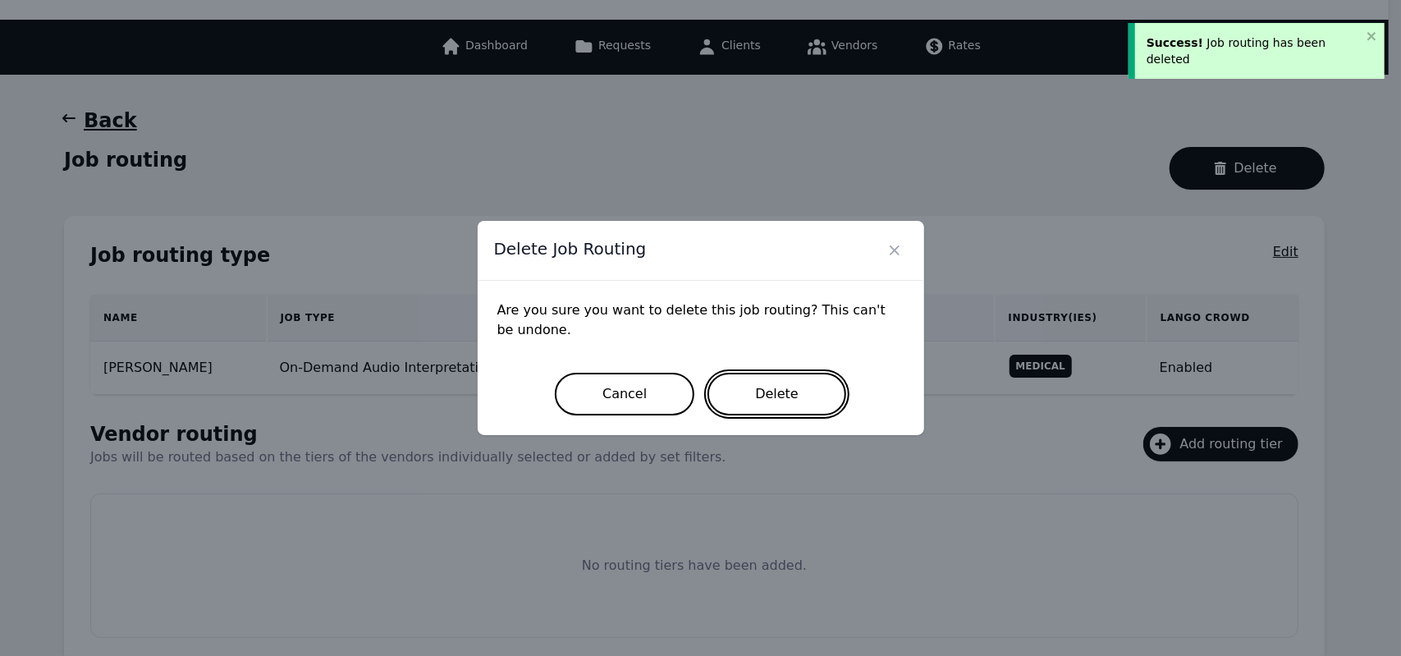
click at [796, 399] on button "Delete" at bounding box center [776, 394] width 139 height 43
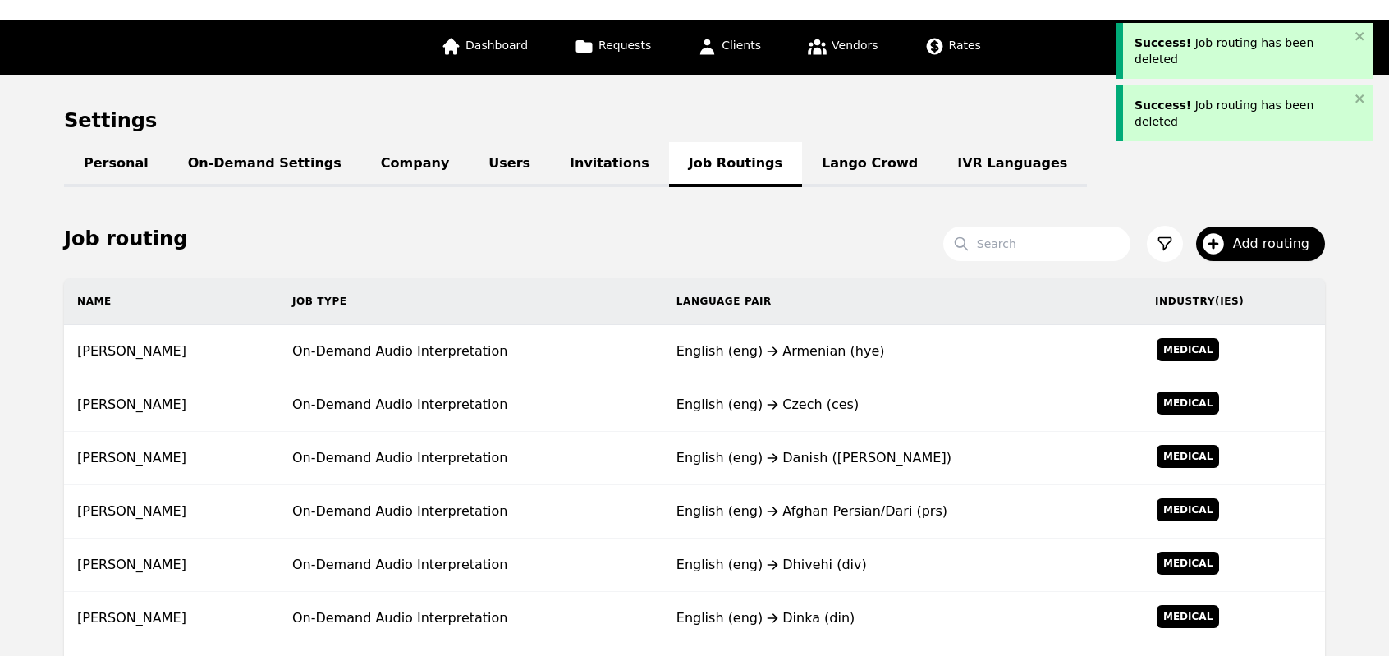
click at [796, 399] on div "English (eng) Czech (ces)" at bounding box center [902, 405] width 452 height 20
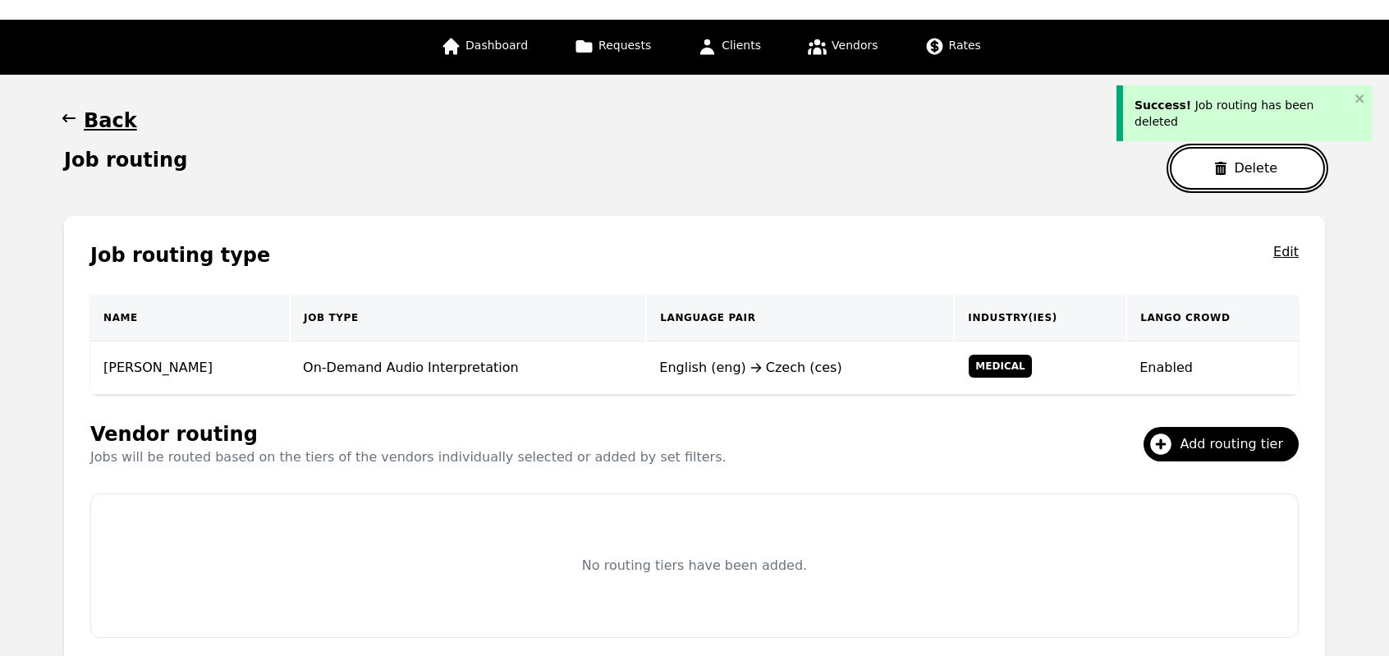
click at [1224, 172] on icon "button" at bounding box center [1220, 168] width 11 height 13
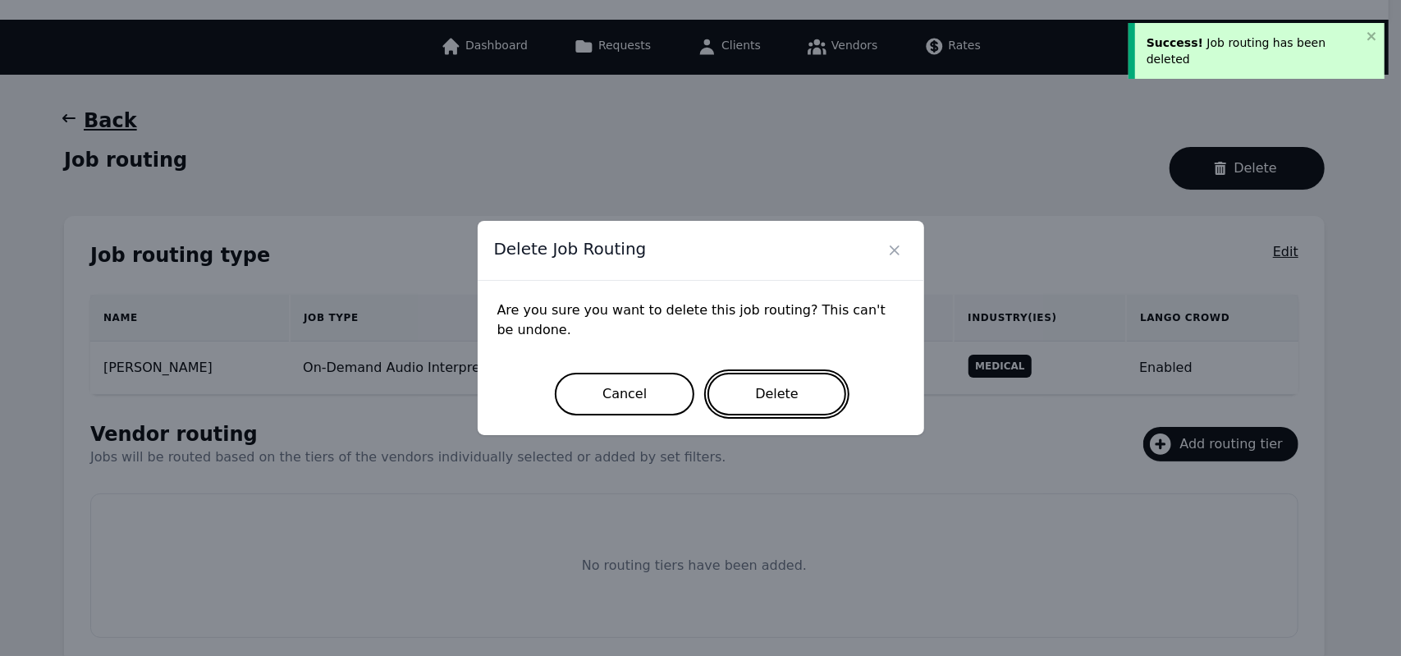
click at [793, 404] on button "Delete" at bounding box center [776, 394] width 139 height 43
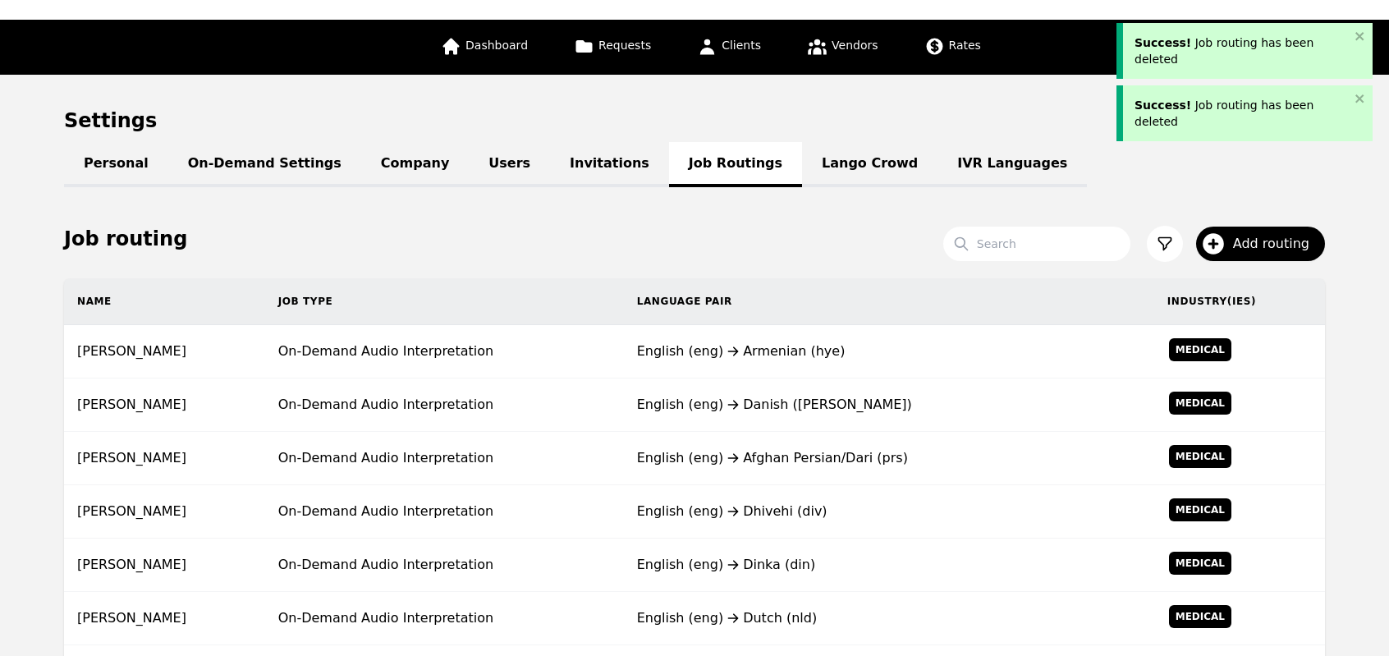
click at [793, 404] on div "English (eng) Danish (dan)" at bounding box center [889, 405] width 504 height 20
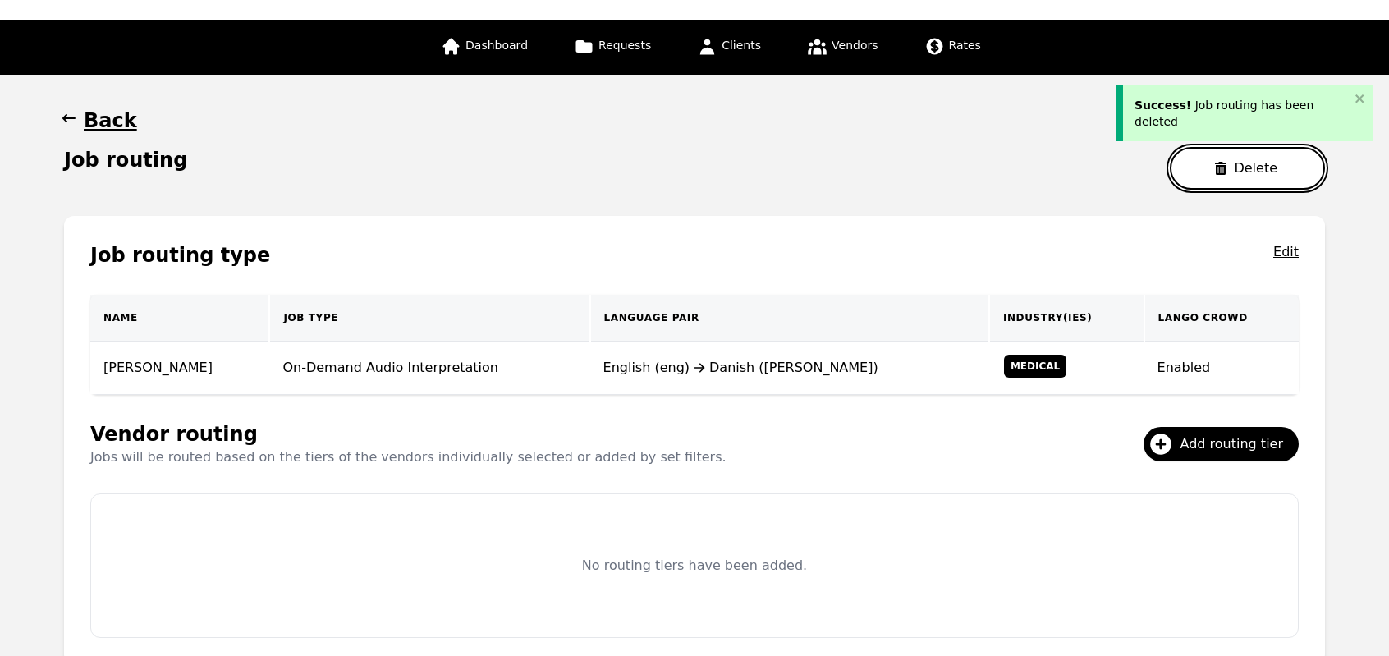
click at [1213, 168] on button "Delete" at bounding box center [1247, 168] width 155 height 43
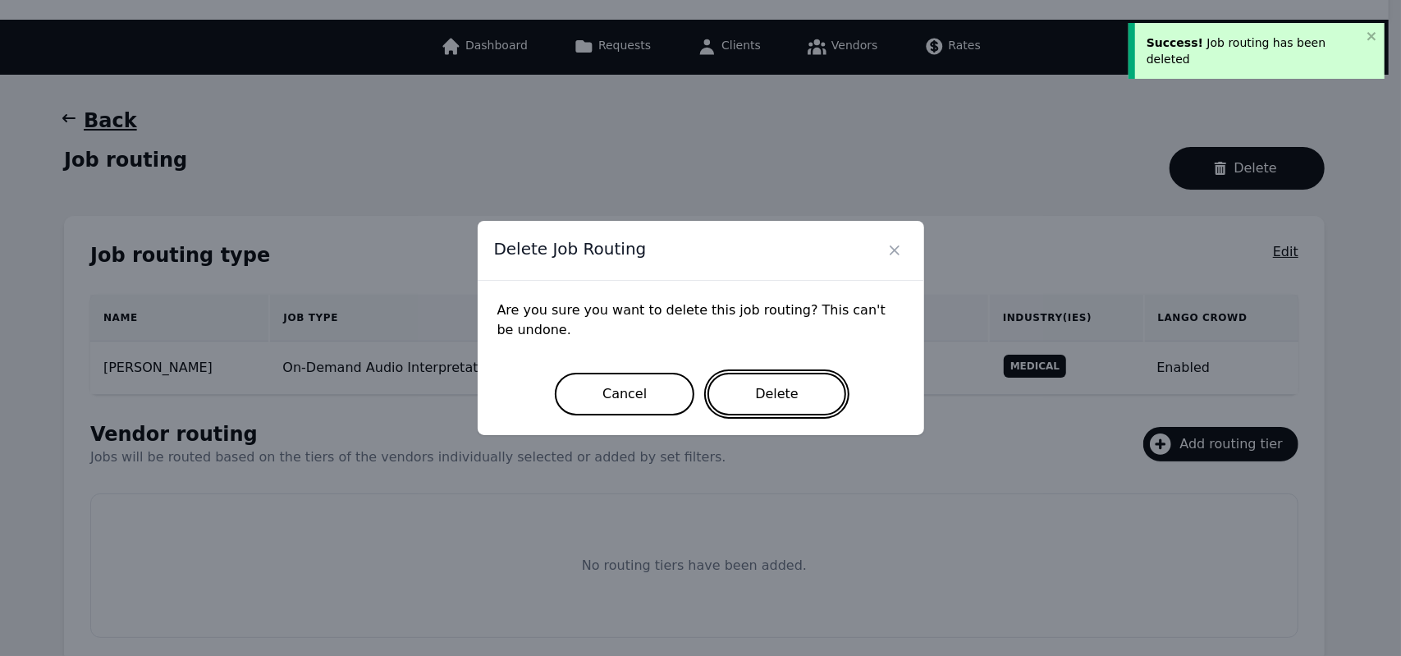
click at [770, 396] on button "Delete" at bounding box center [776, 394] width 139 height 43
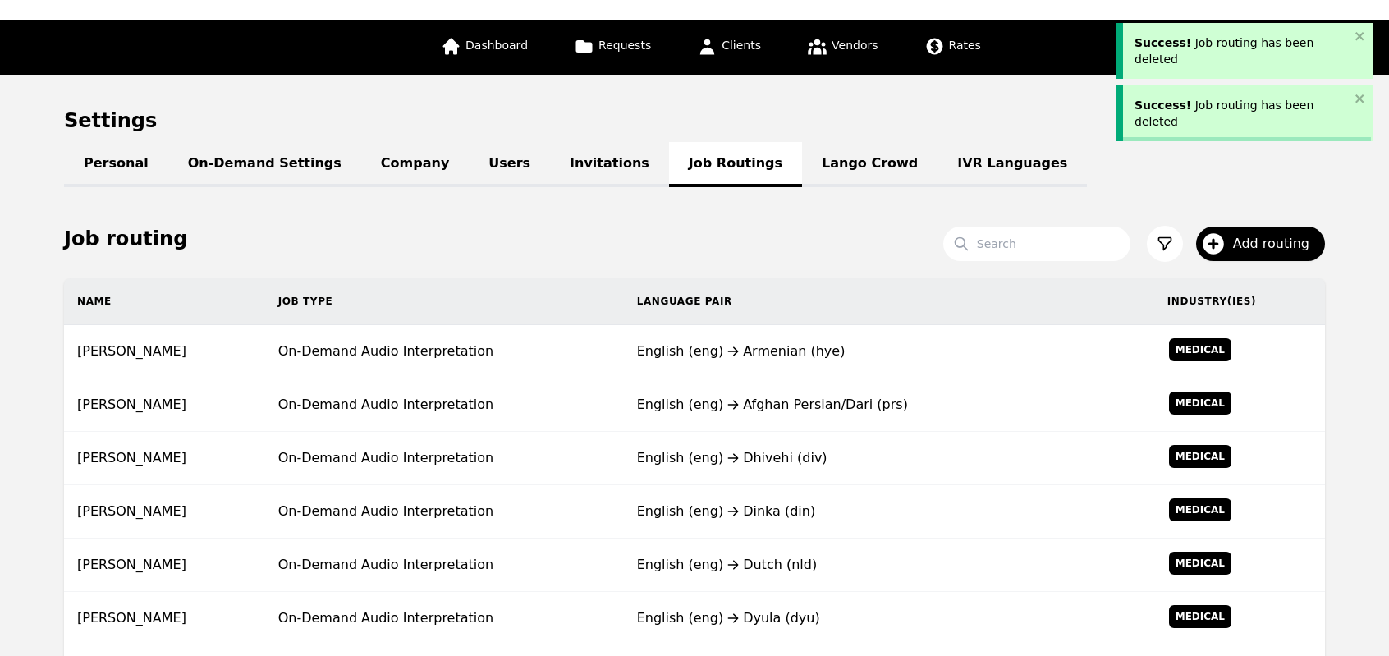
click at [770, 396] on div "English (eng) Afghan Persian/Dari (prs)" at bounding box center [889, 405] width 504 height 20
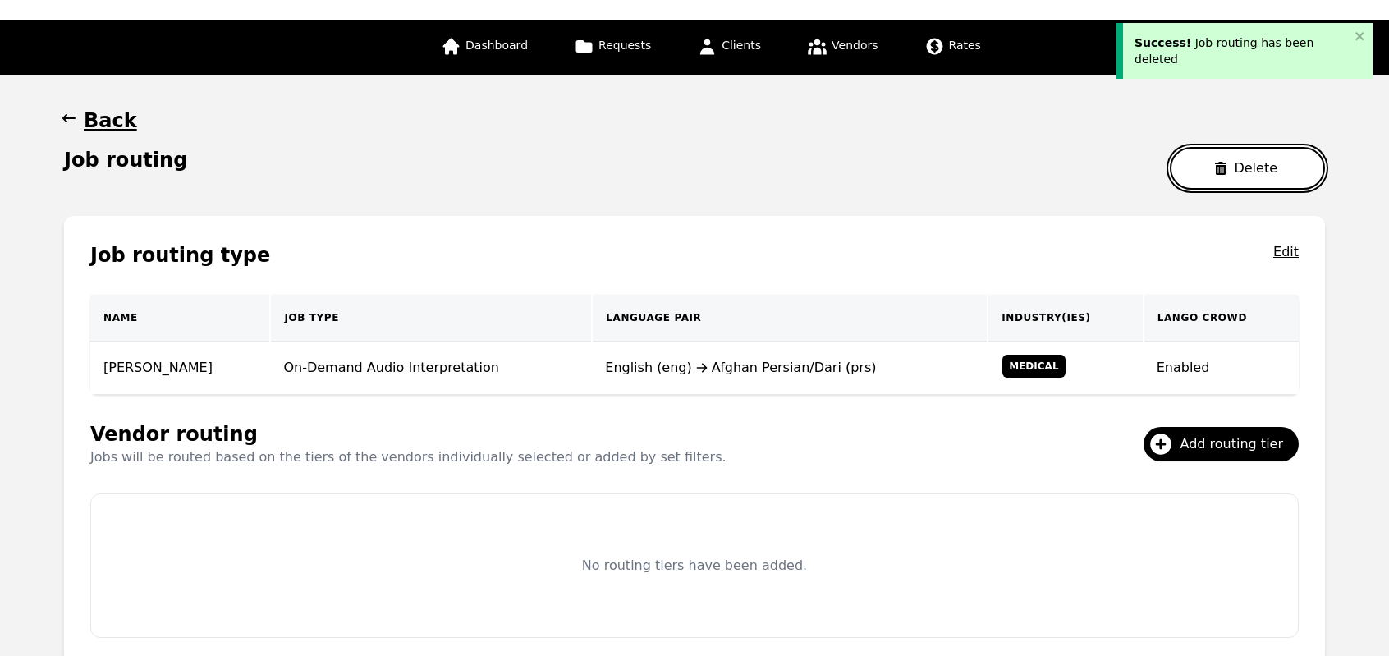
click at [1216, 167] on button "Delete" at bounding box center [1247, 168] width 155 height 43
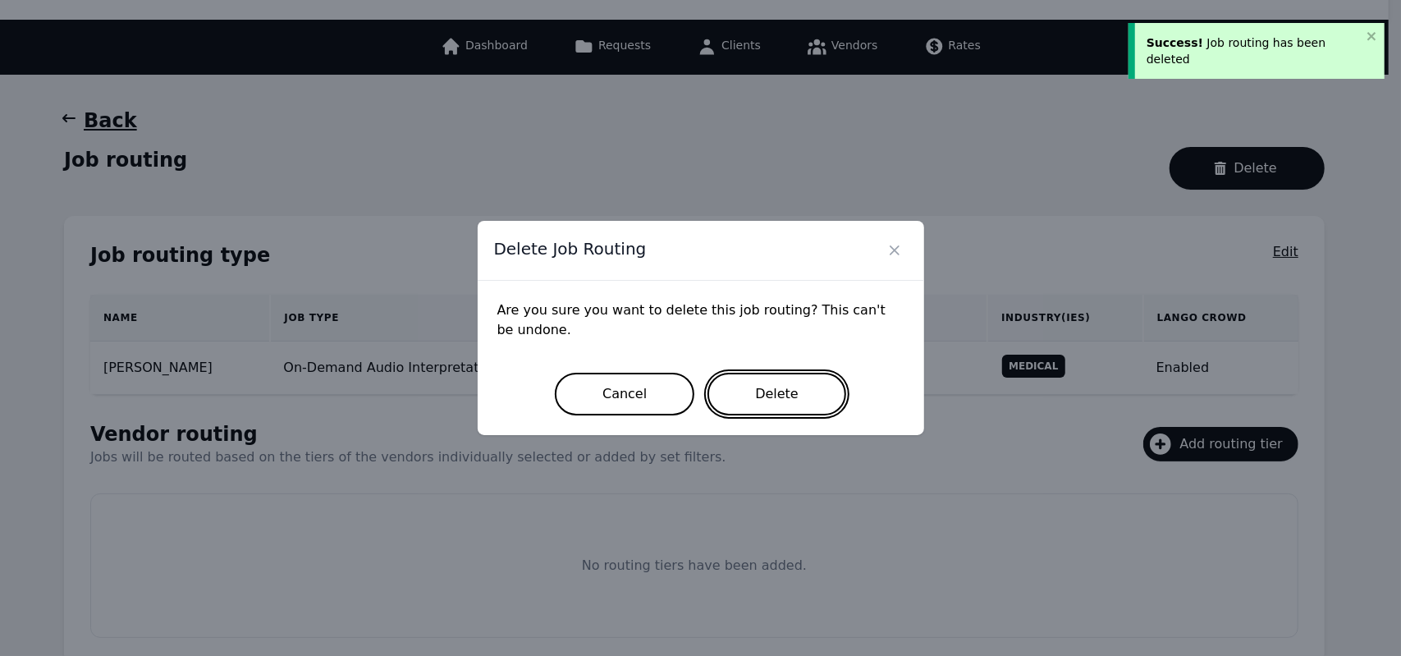
click at [782, 385] on button "Delete" at bounding box center [776, 394] width 139 height 43
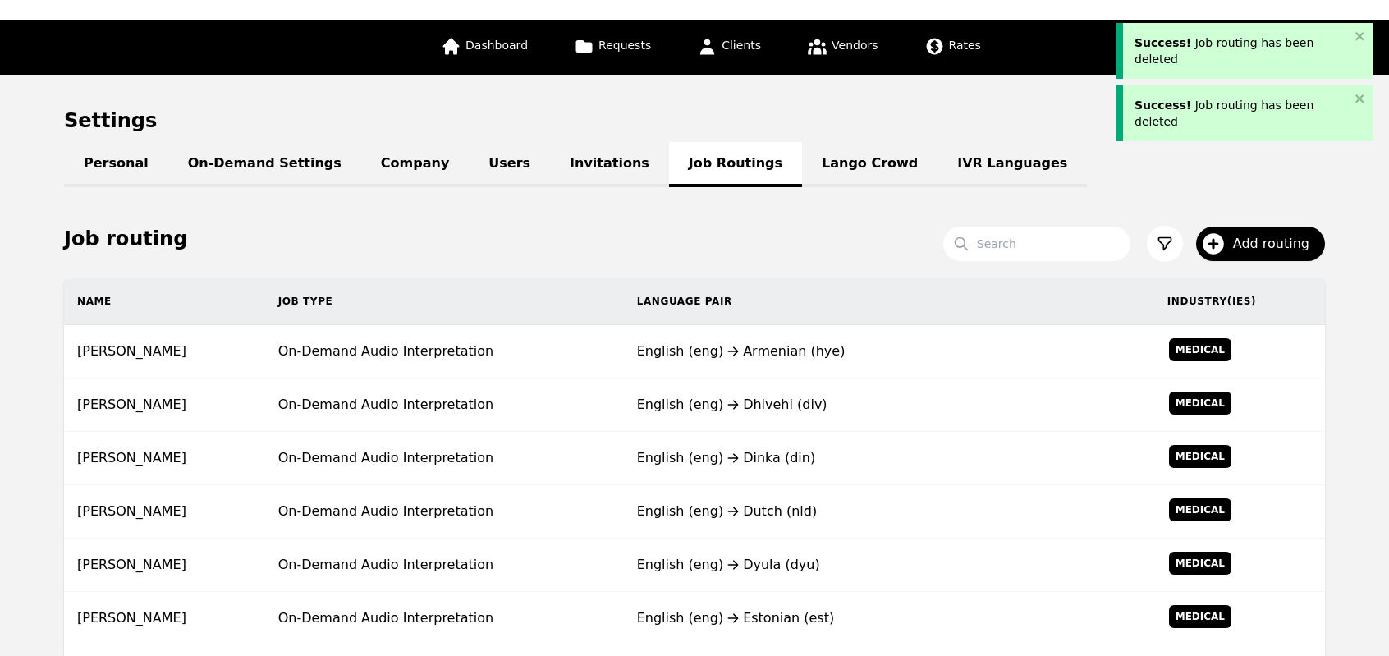
click at [782, 385] on td "English (eng) Dhivehi (div)" at bounding box center [889, 404] width 530 height 53
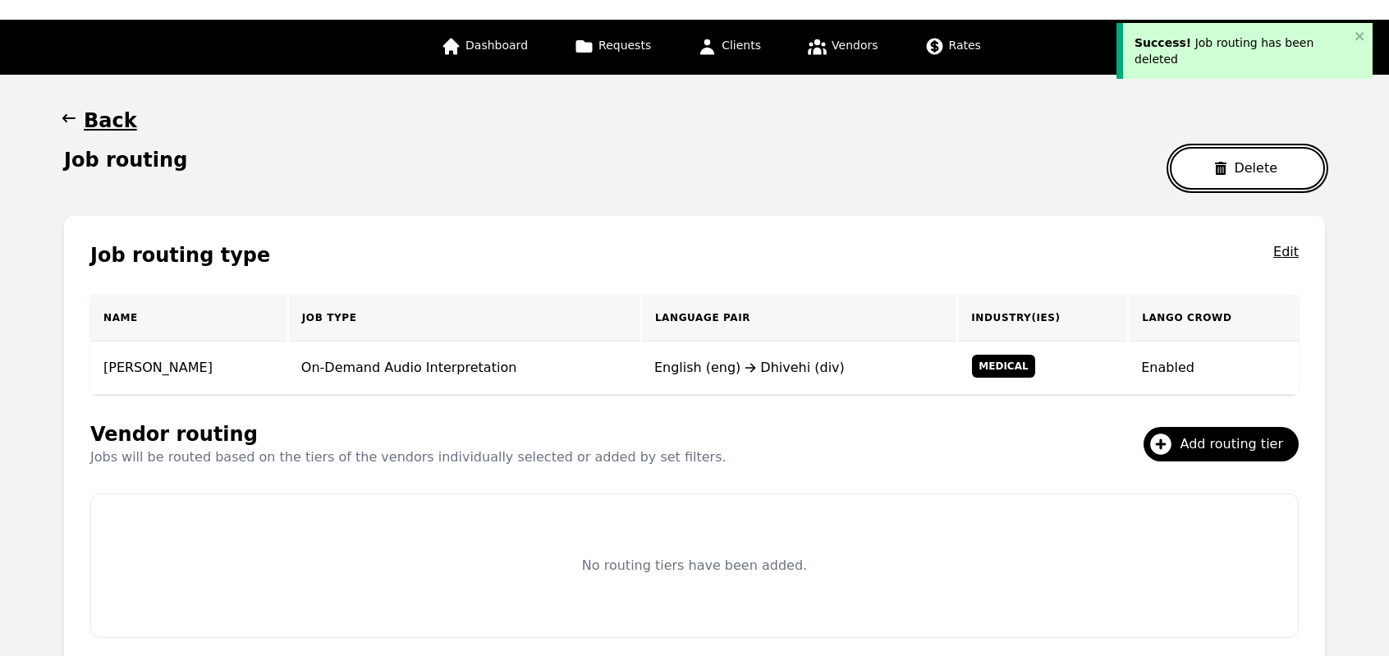
click at [1215, 149] on button "Delete" at bounding box center [1247, 168] width 155 height 43
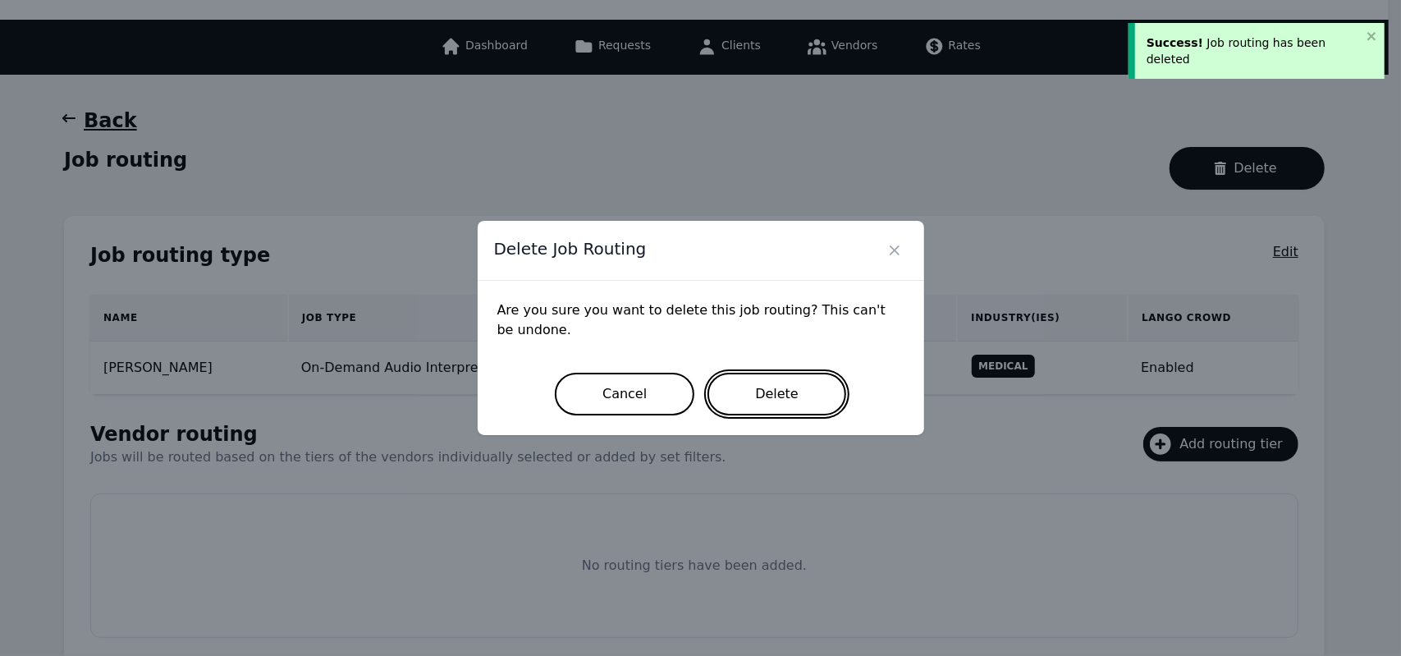
click at [798, 385] on button "Delete" at bounding box center [776, 394] width 139 height 43
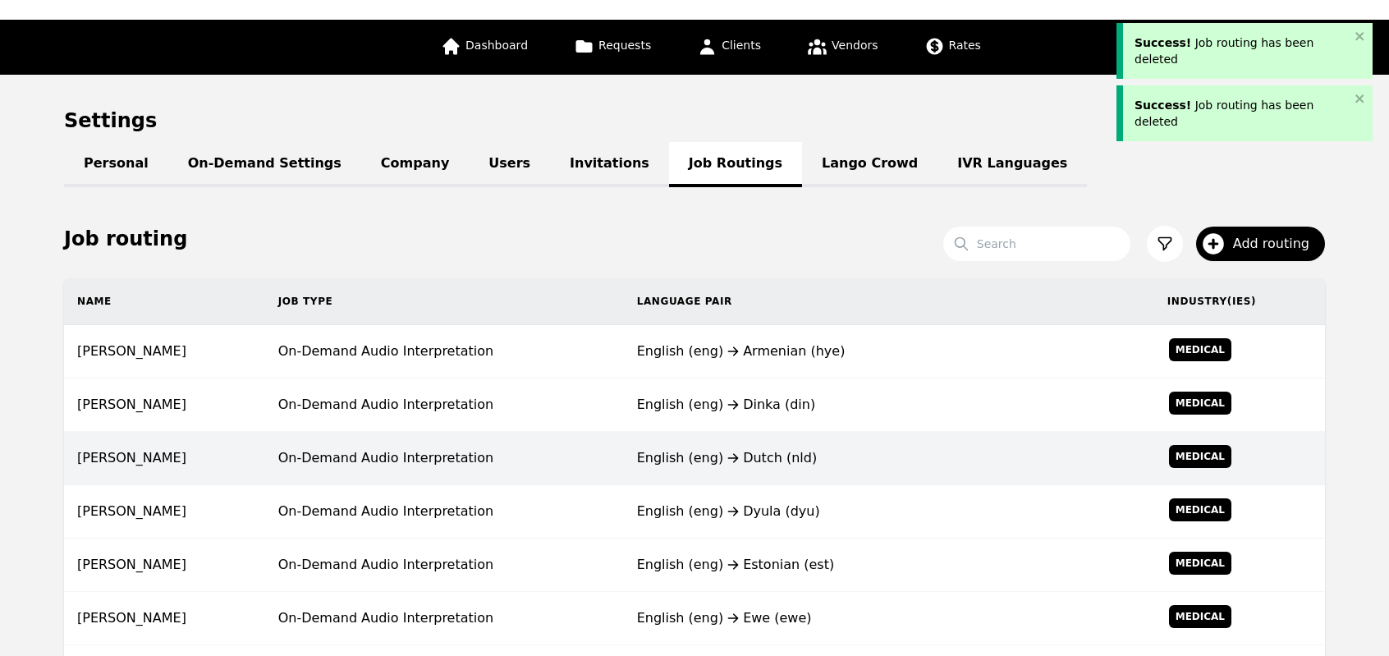
click at [643, 470] on td "English (eng) Dutch (nld)" at bounding box center [889, 458] width 530 height 53
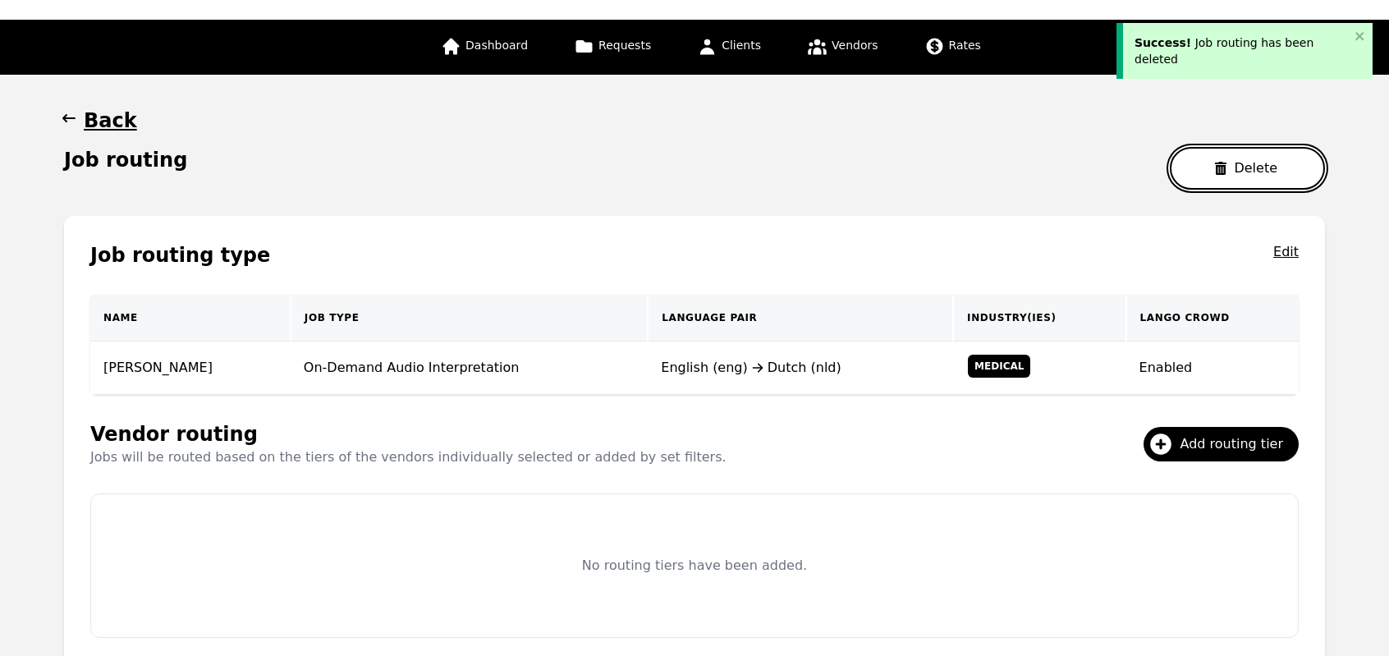
click at [1206, 169] on button "Delete" at bounding box center [1247, 168] width 155 height 43
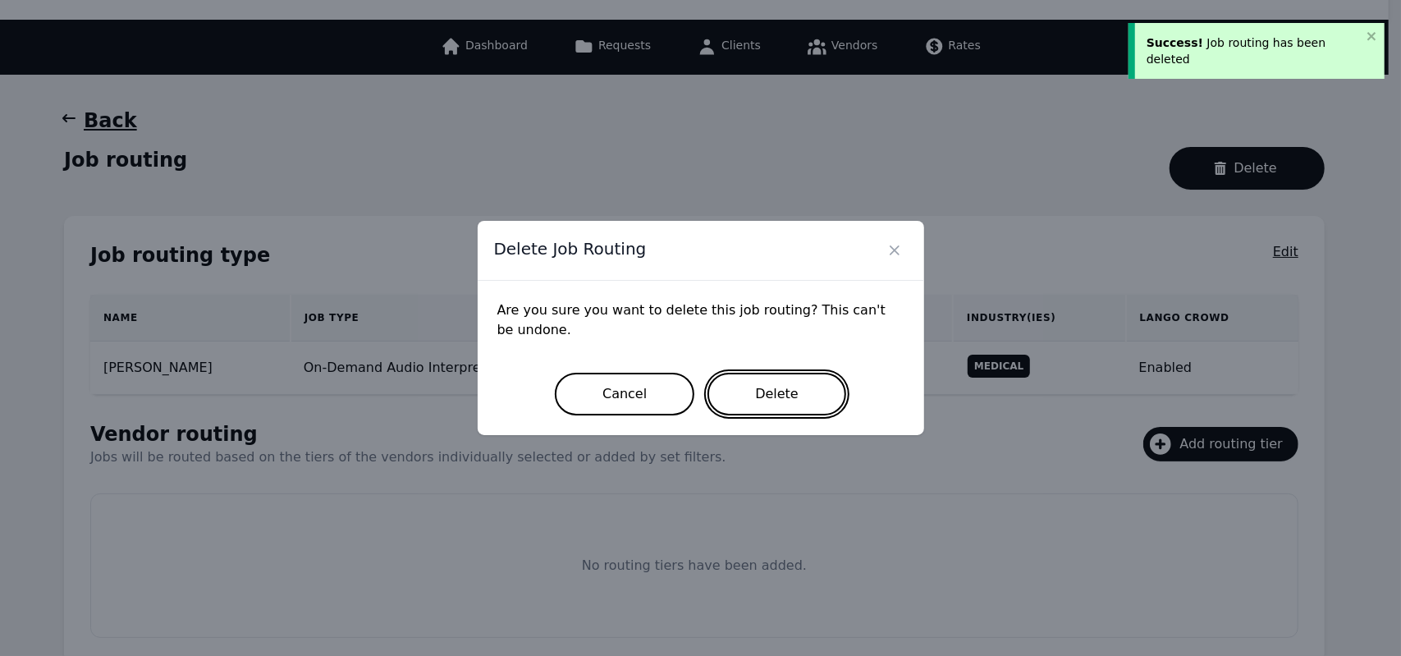
click at [785, 396] on button "Delete" at bounding box center [776, 394] width 139 height 43
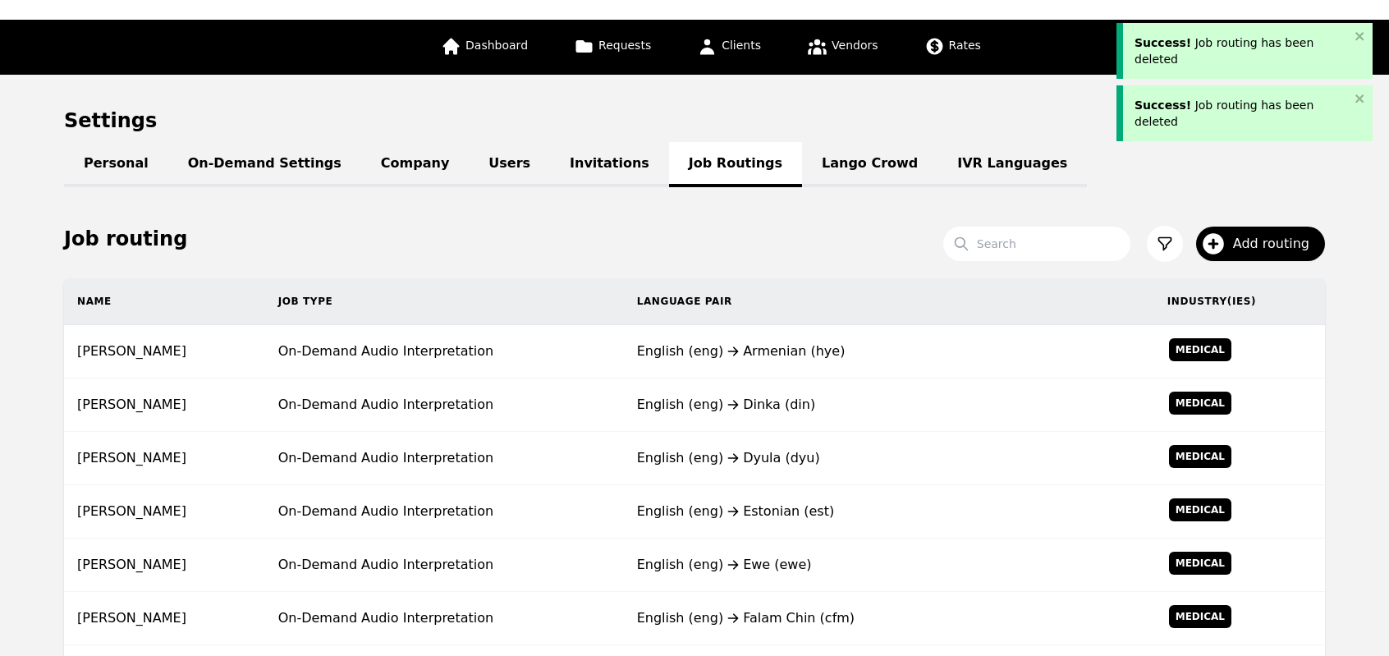
click at [785, 396] on div "English (eng) Dinka (din)" at bounding box center [889, 405] width 504 height 20
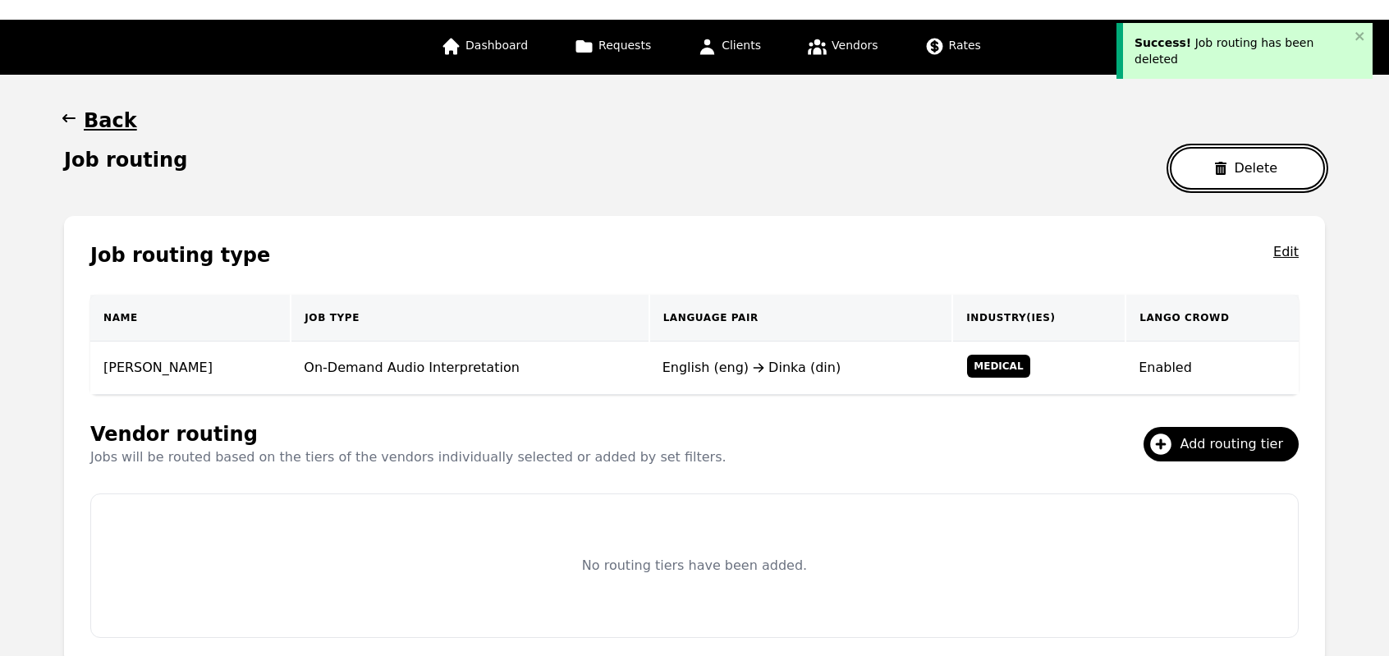
click at [1206, 168] on button "Delete" at bounding box center [1247, 168] width 155 height 43
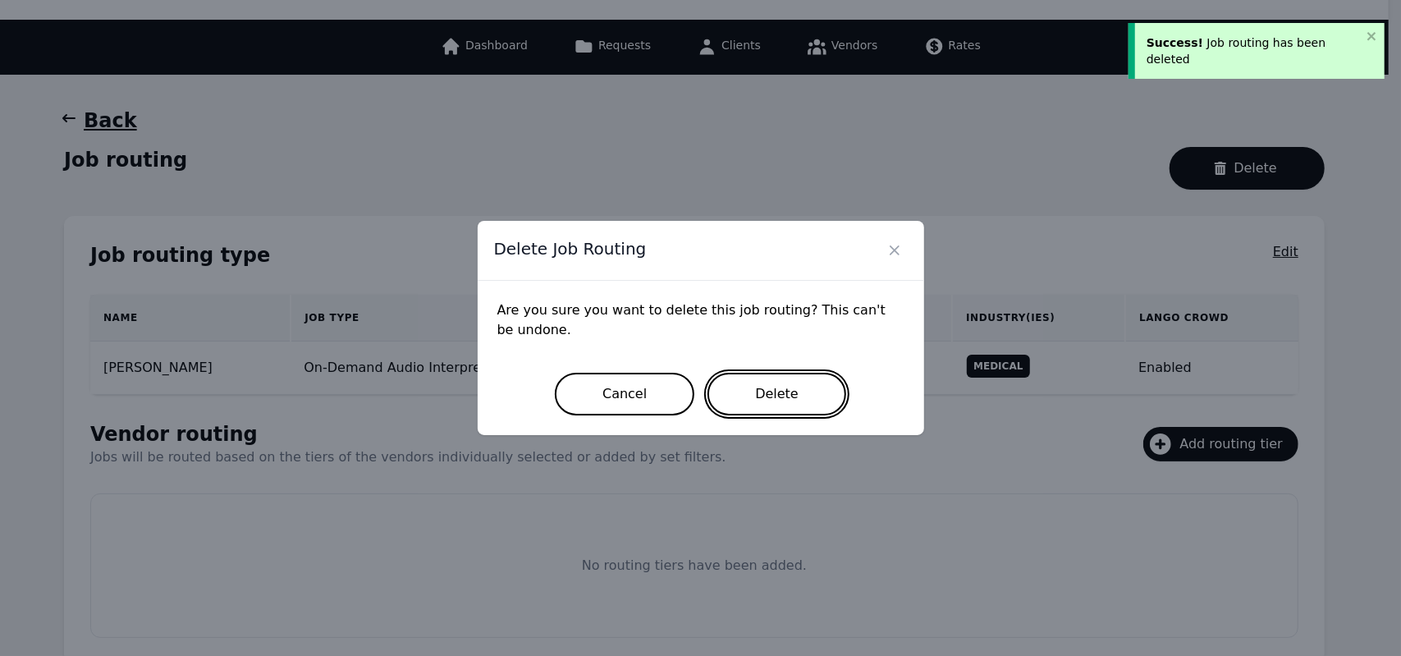
click at [774, 405] on button "Delete" at bounding box center [776, 394] width 139 height 43
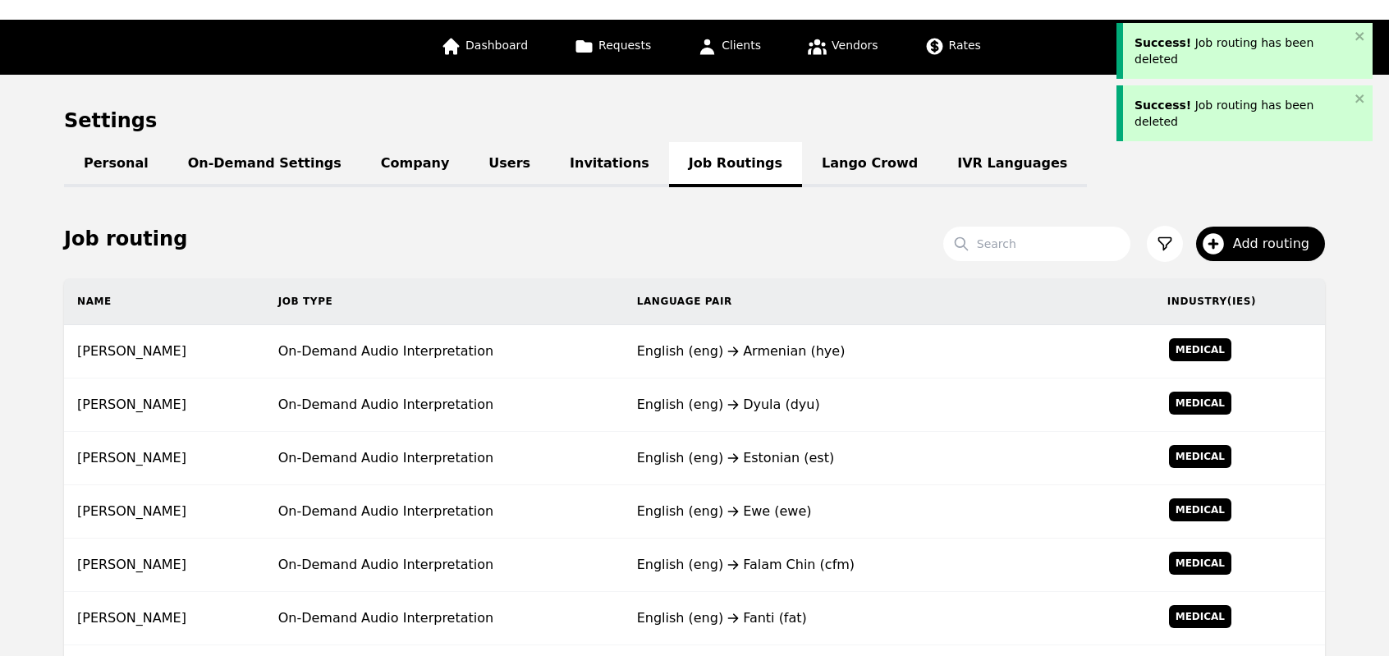
click at [774, 405] on div "English (eng) Dyula (dyu)" at bounding box center [889, 405] width 504 height 20
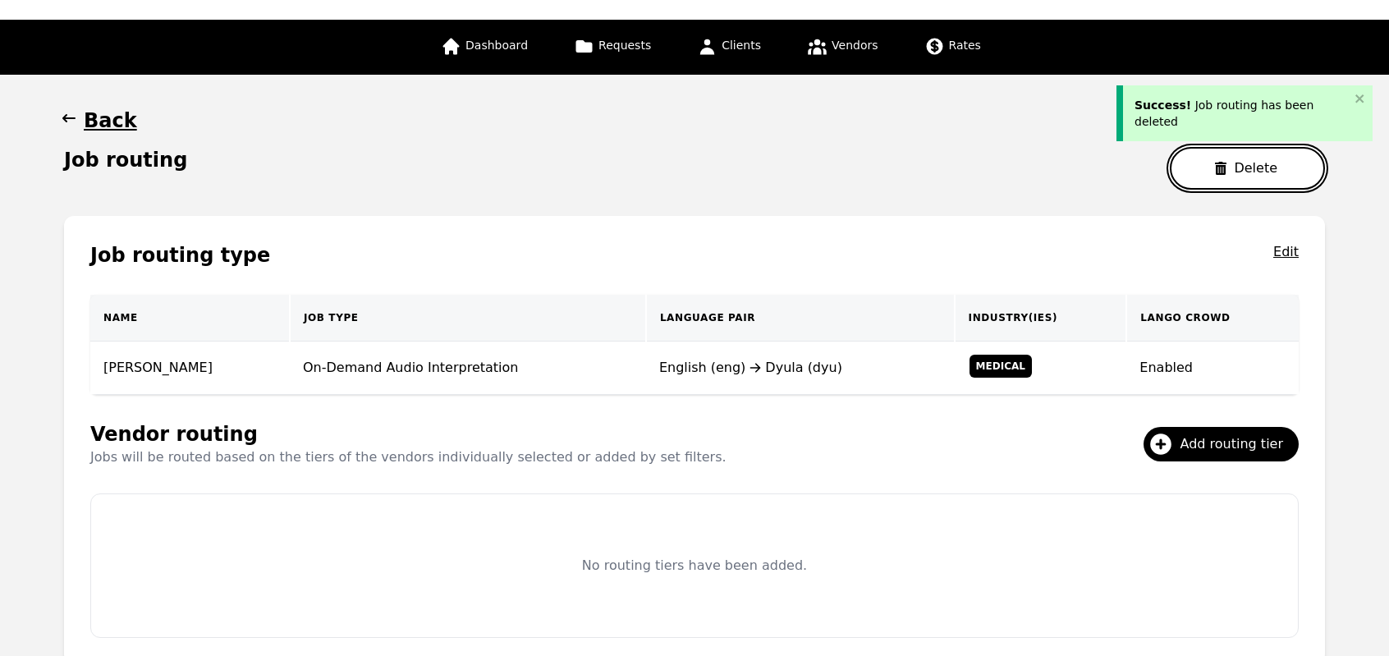
click at [1234, 178] on button "Delete" at bounding box center [1247, 168] width 155 height 43
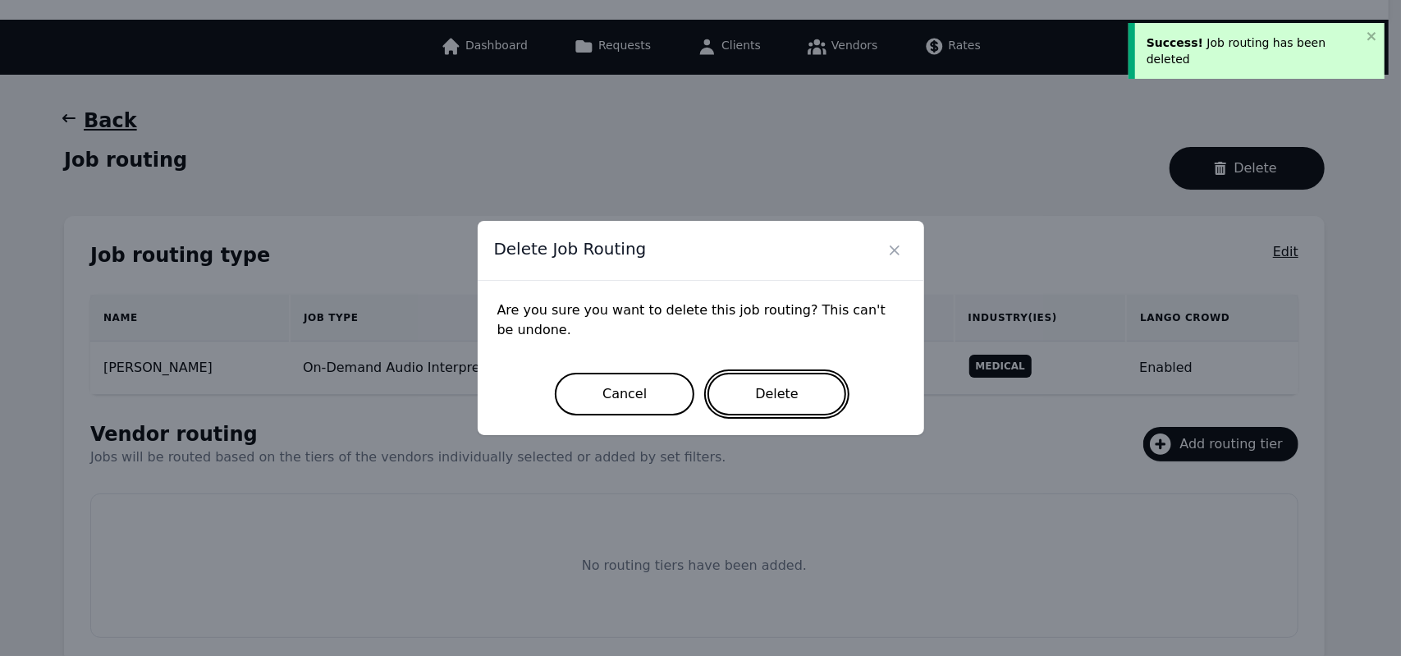
click at [796, 401] on button "Delete" at bounding box center [776, 394] width 139 height 43
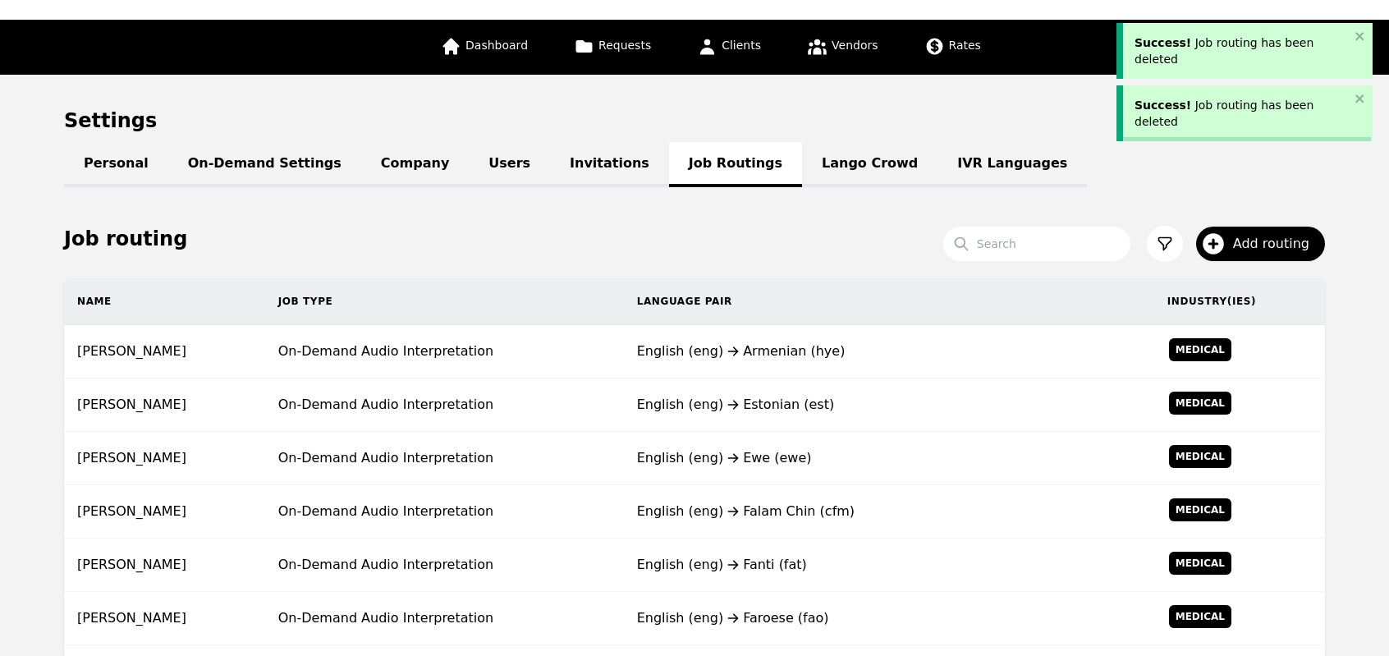
click at [796, 401] on div "English (eng) Estonian (est)" at bounding box center [889, 405] width 504 height 20
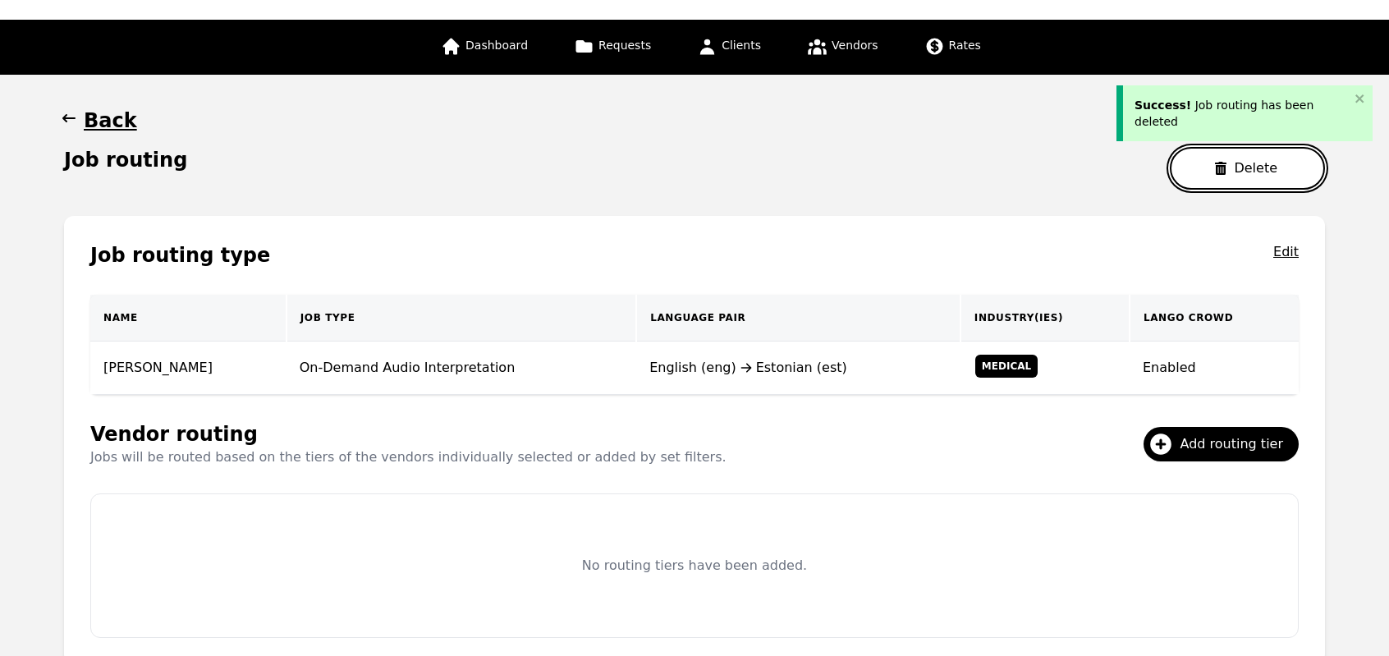
click at [1224, 179] on button "Delete" at bounding box center [1247, 168] width 155 height 43
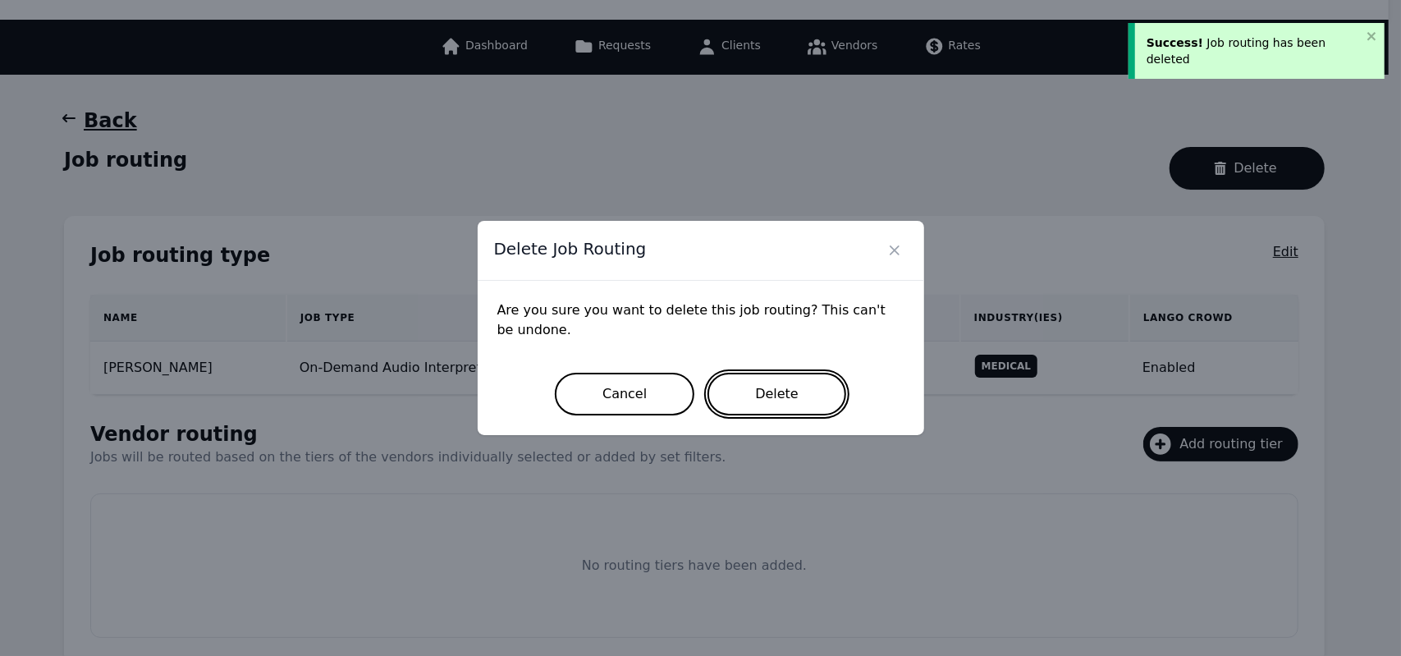
click at [794, 395] on button "Delete" at bounding box center [776, 394] width 139 height 43
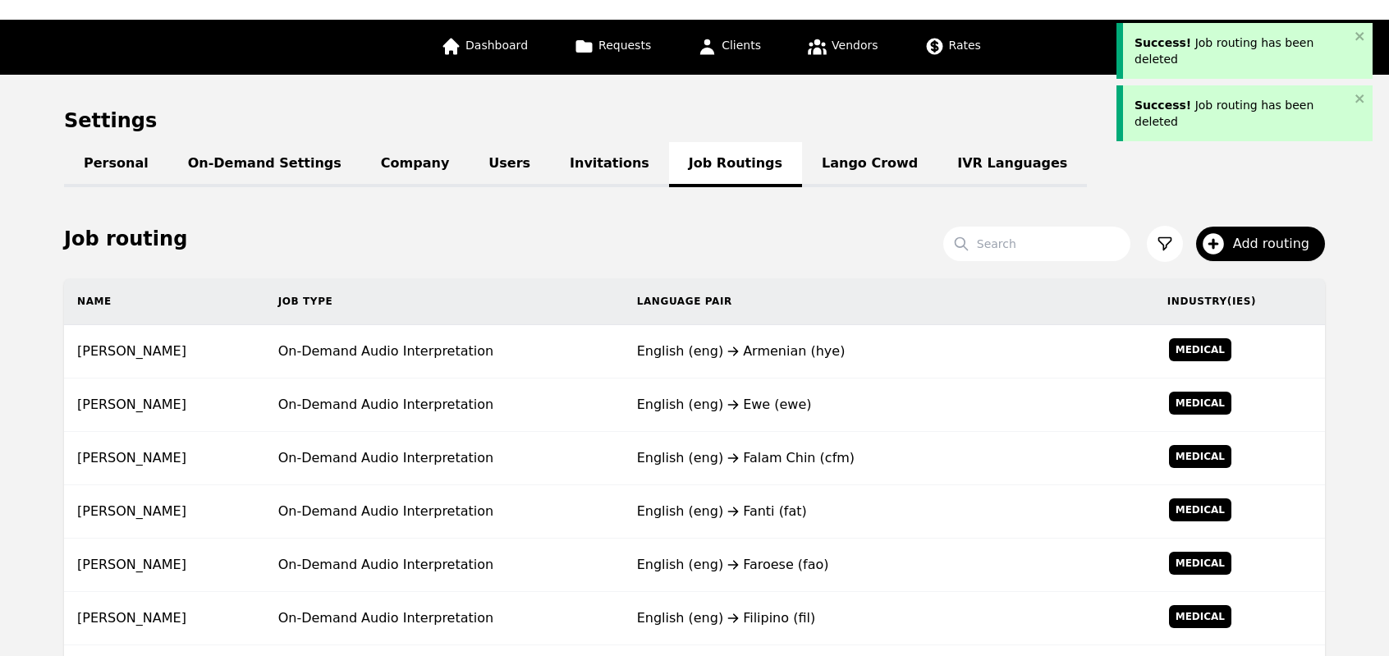
click at [794, 395] on div "English (eng) Ewe (ewe)" at bounding box center [889, 405] width 504 height 20
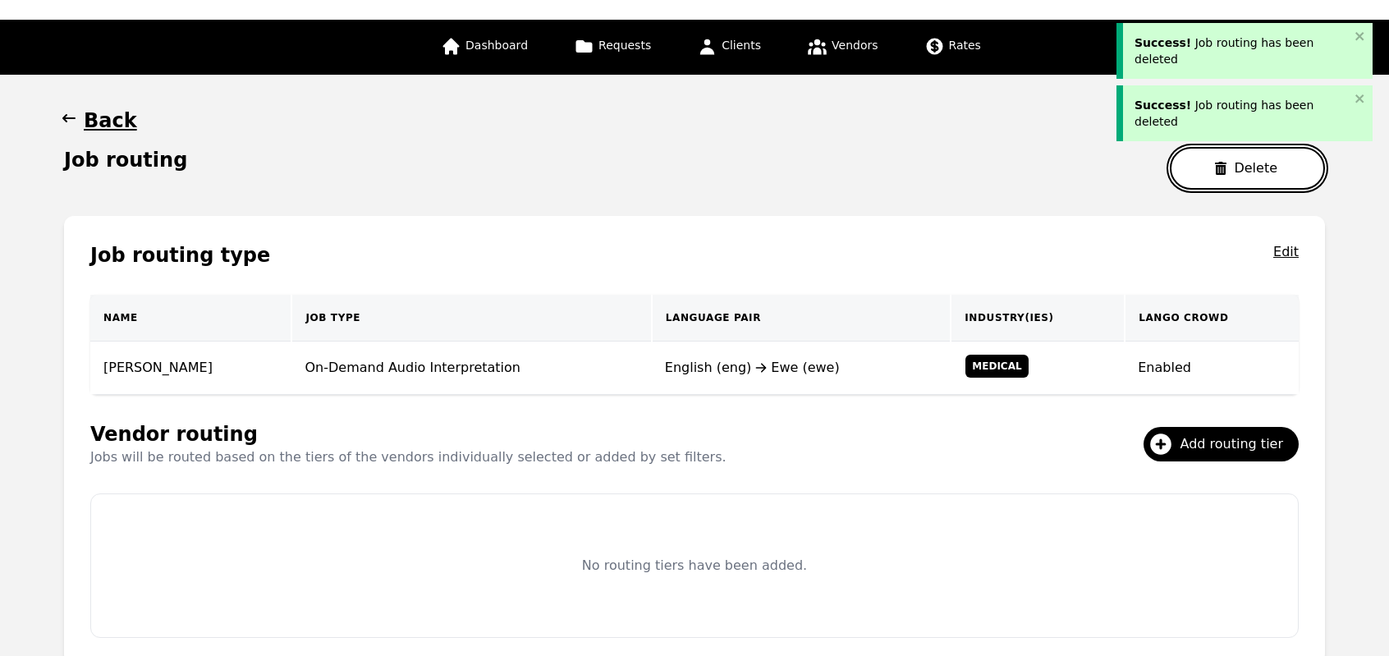
click at [1227, 170] on icon "button" at bounding box center [1220, 168] width 13 height 13
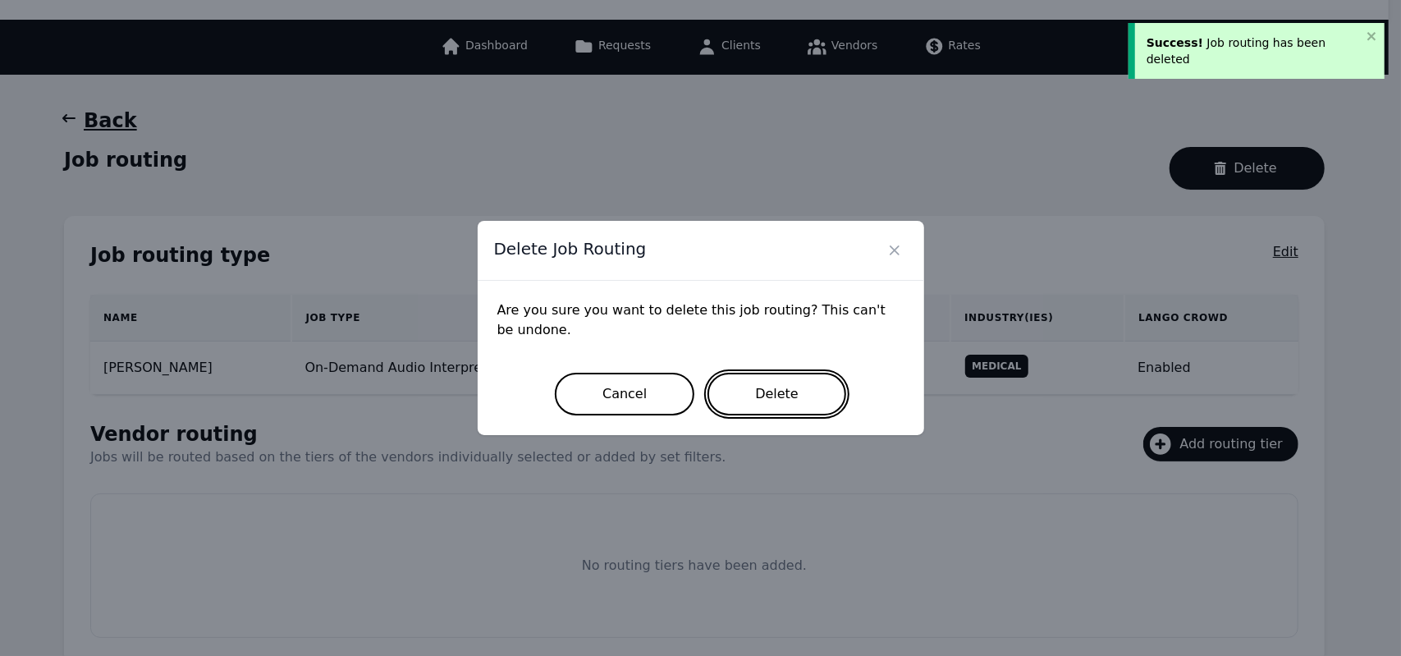
click at [761, 405] on button "Delete" at bounding box center [776, 394] width 139 height 43
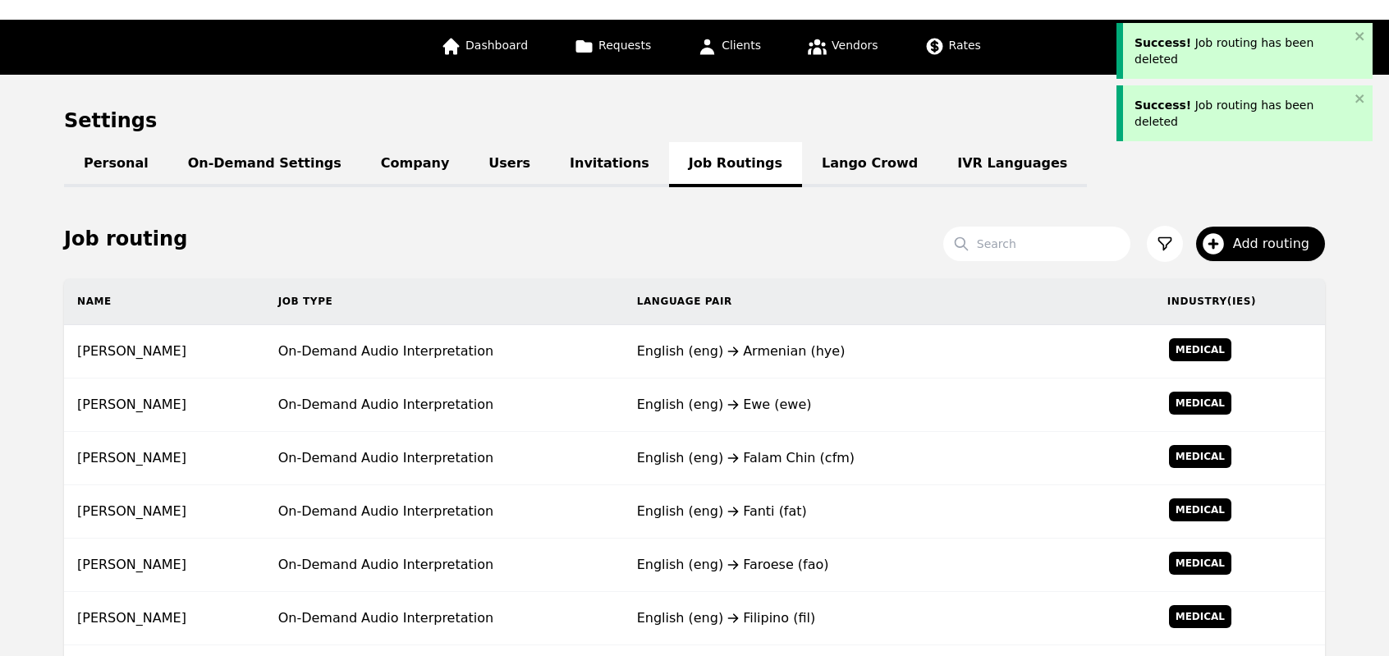
click at [761, 448] on div "English (eng) Falam Chin (cfm)" at bounding box center [889, 458] width 504 height 20
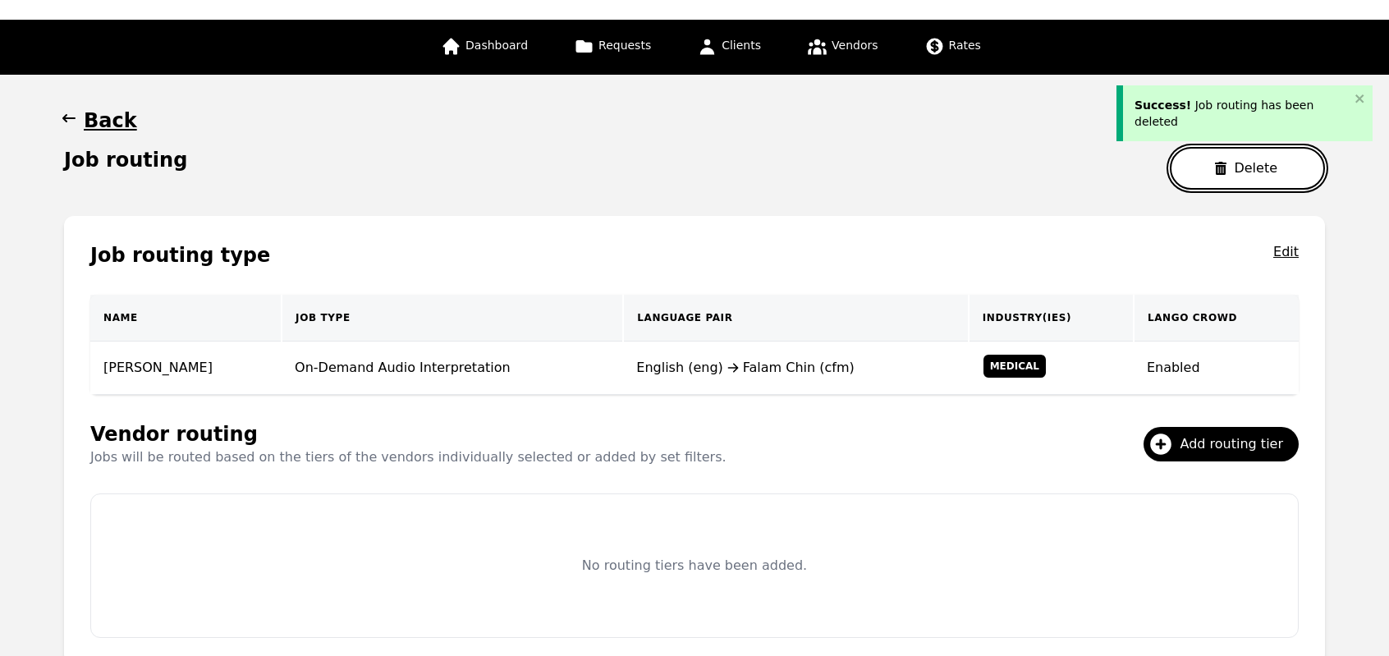
click at [1238, 164] on button "Delete" at bounding box center [1247, 168] width 155 height 43
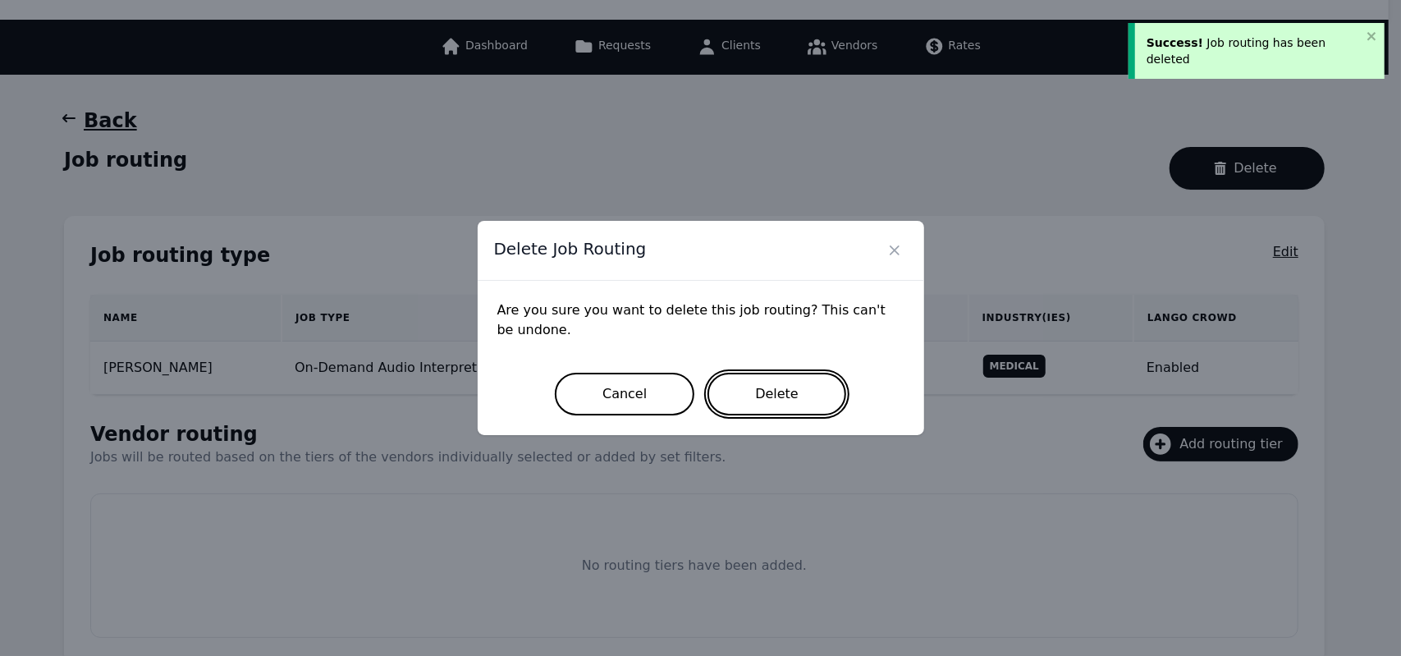
click at [782, 388] on button "Delete" at bounding box center [776, 394] width 139 height 43
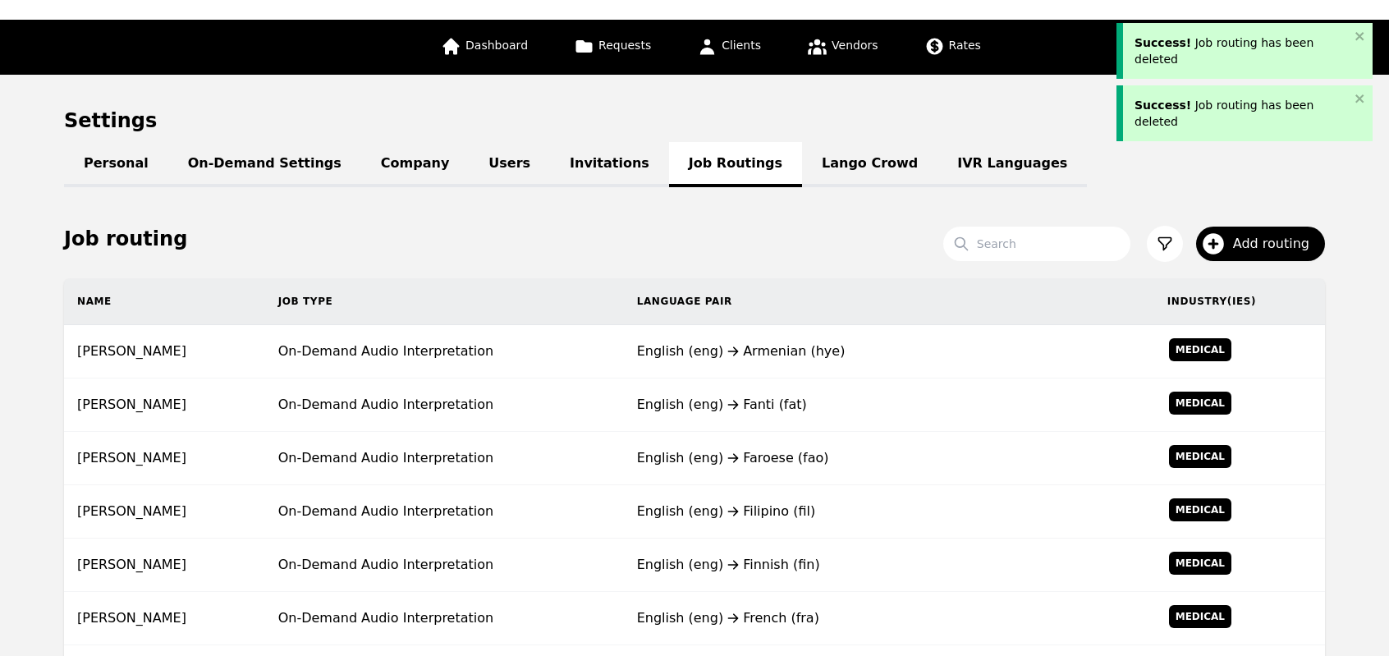
click at [782, 388] on td "English (eng) Fanti (fat)" at bounding box center [889, 404] width 530 height 53
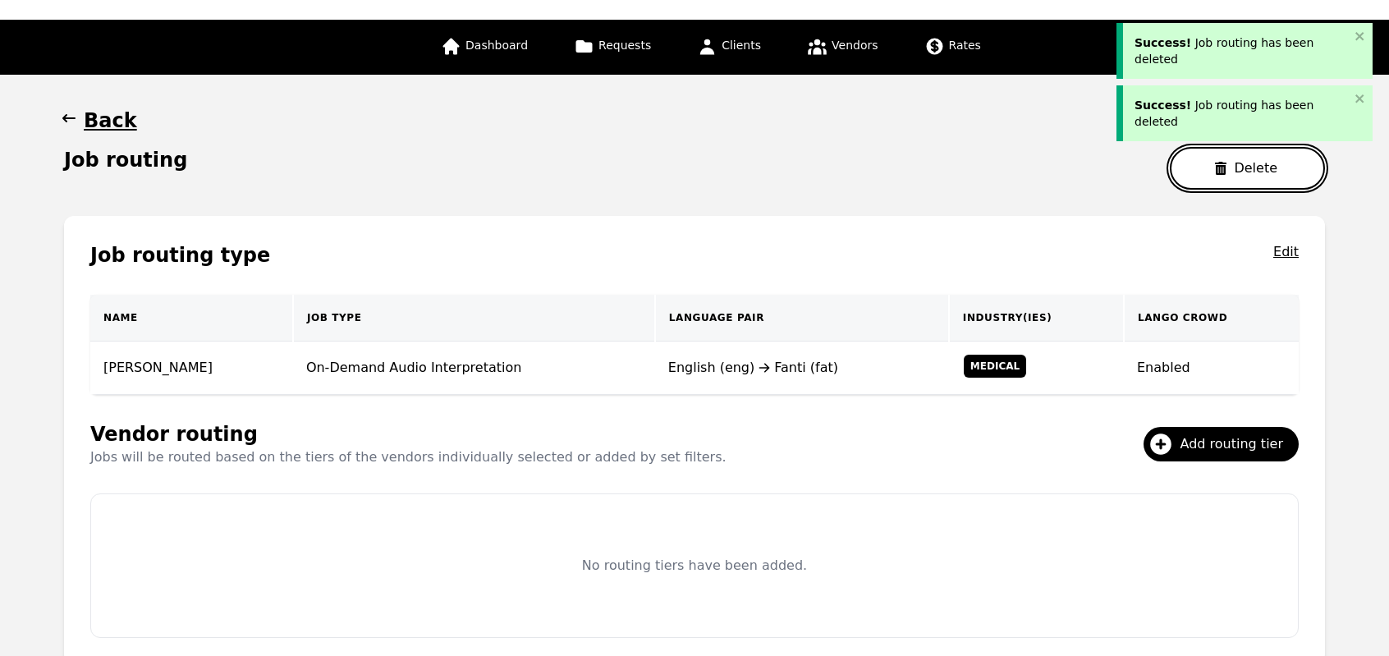
click at [1196, 173] on button "Delete" at bounding box center [1247, 168] width 155 height 43
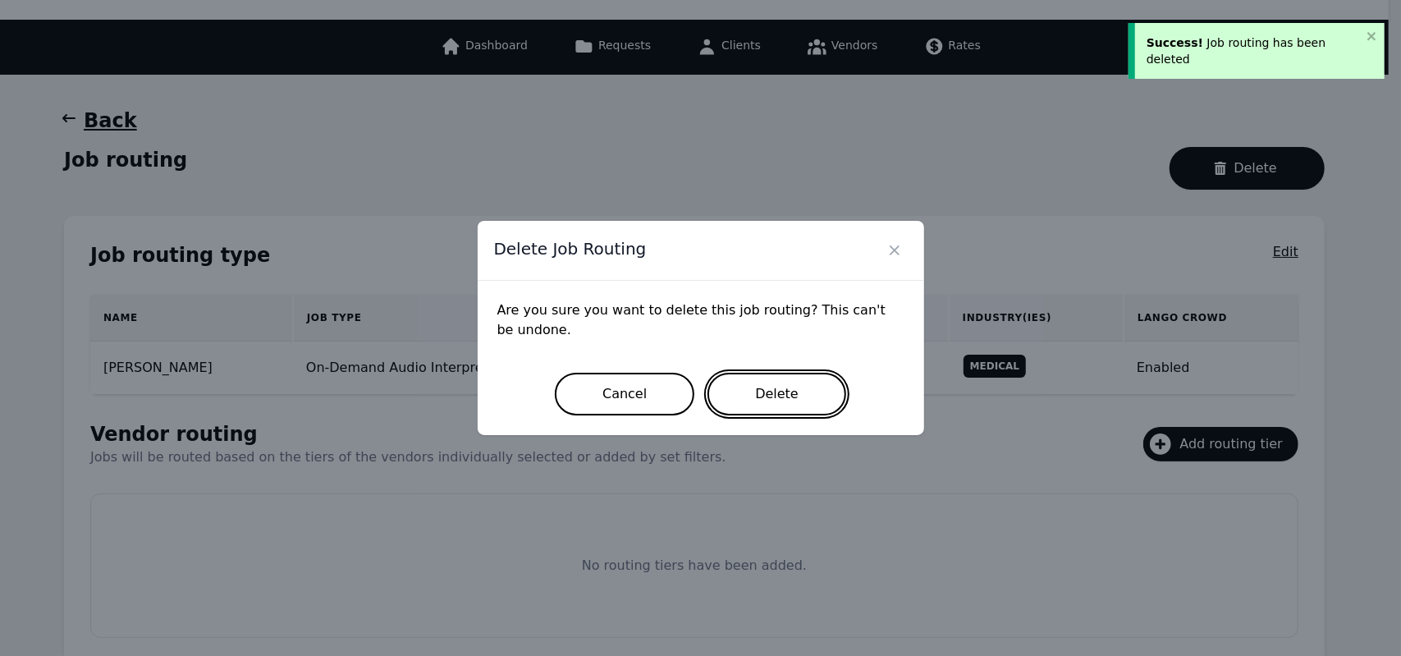
click at [748, 390] on button "Delete" at bounding box center [776, 394] width 139 height 43
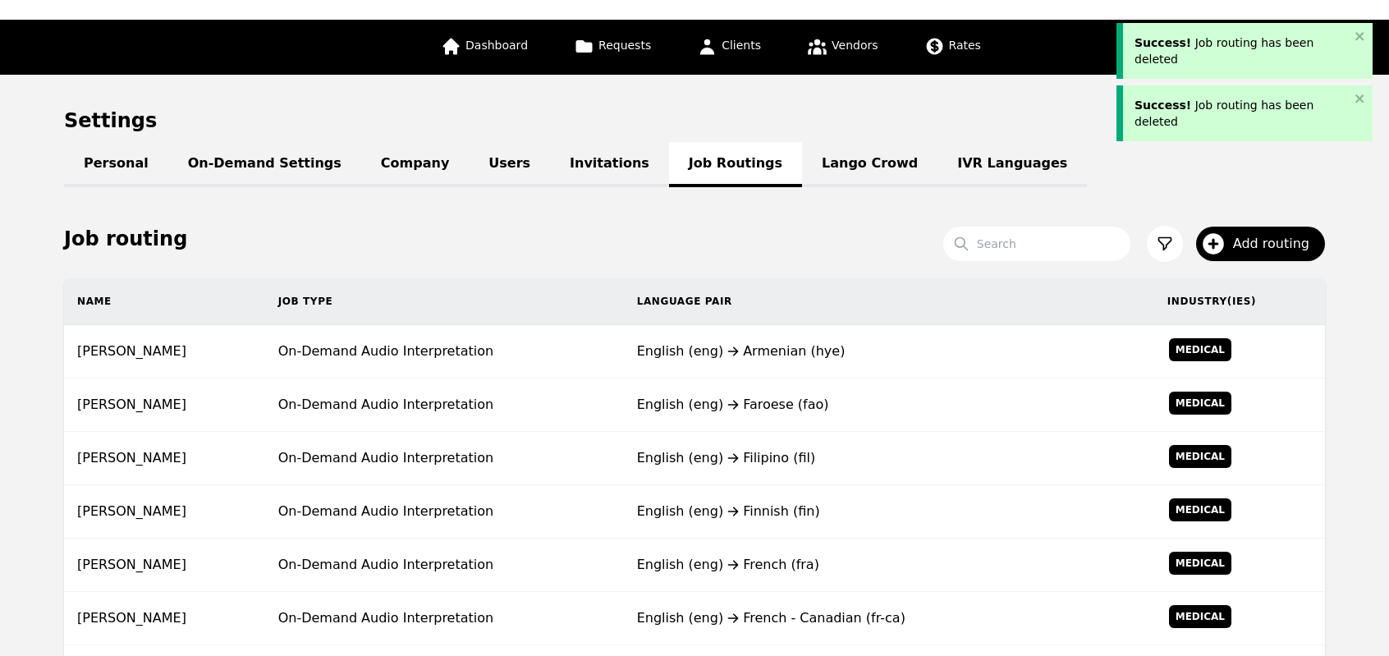
click at [748, 390] on td "English (eng) Faroese (fao)" at bounding box center [889, 404] width 530 height 53
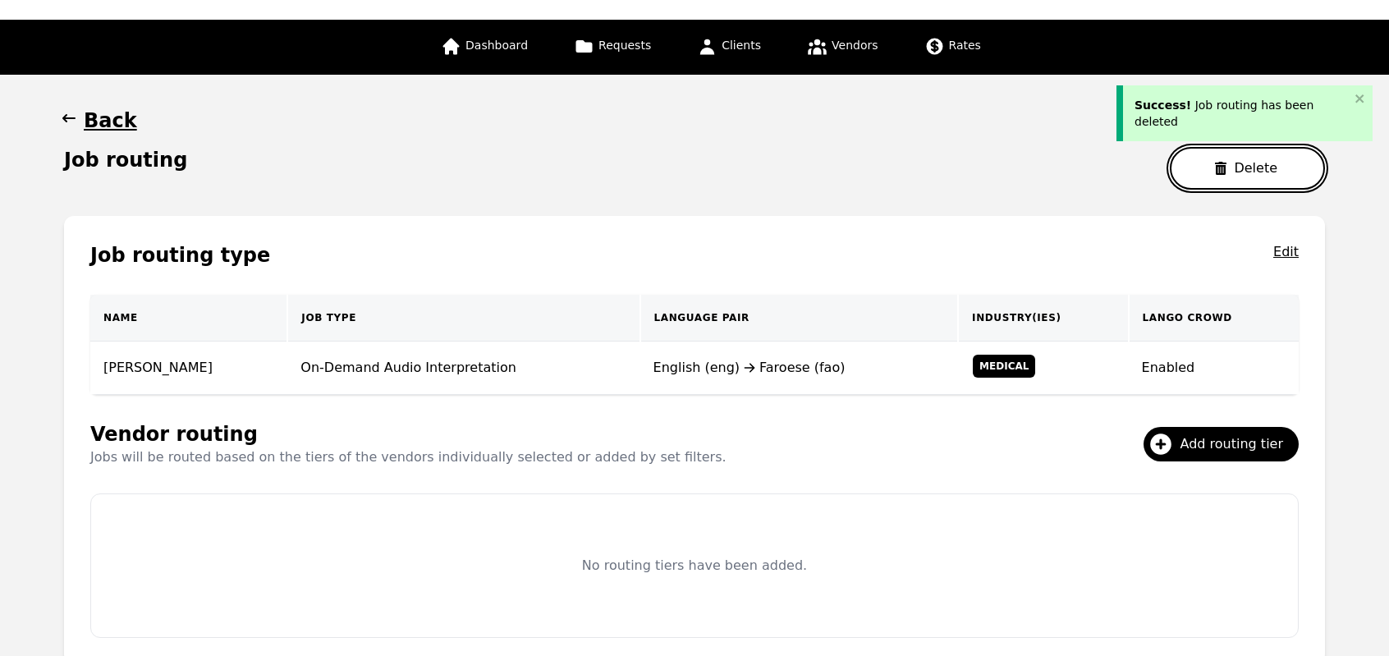
click at [1215, 176] on button "Delete" at bounding box center [1247, 168] width 155 height 43
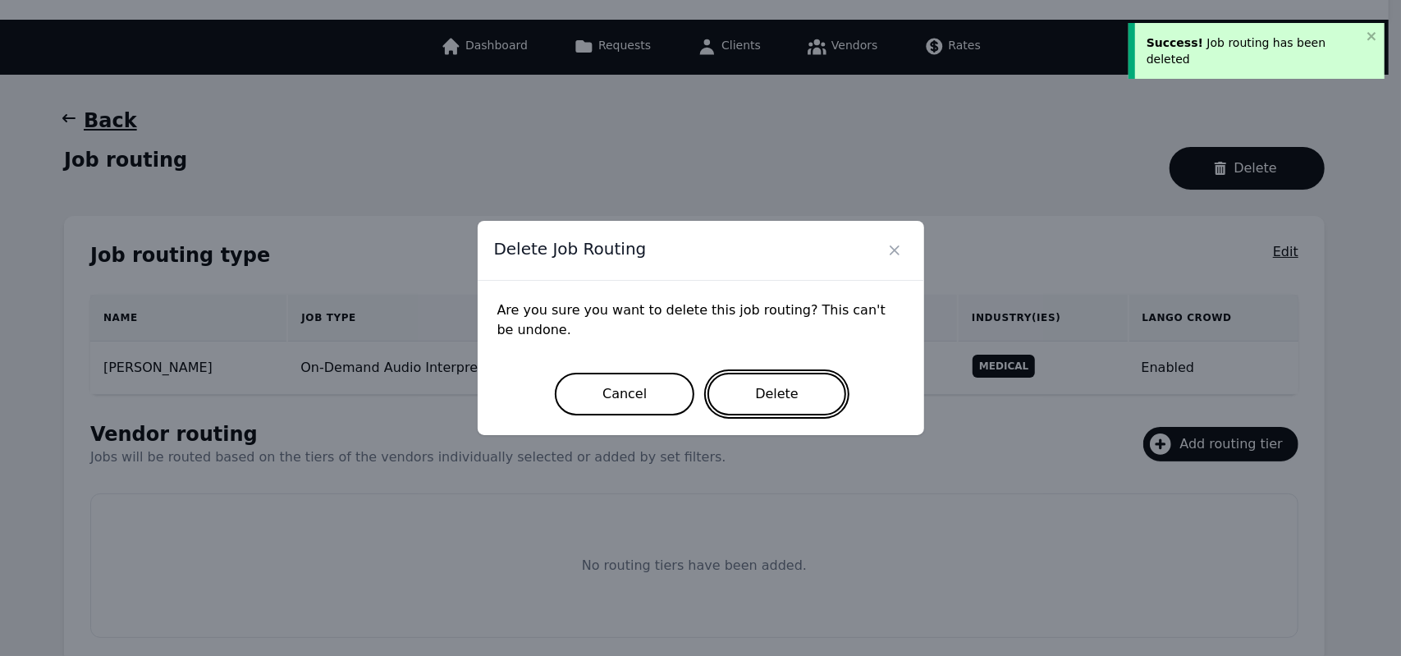
click at [790, 405] on button "Delete" at bounding box center [776, 394] width 139 height 43
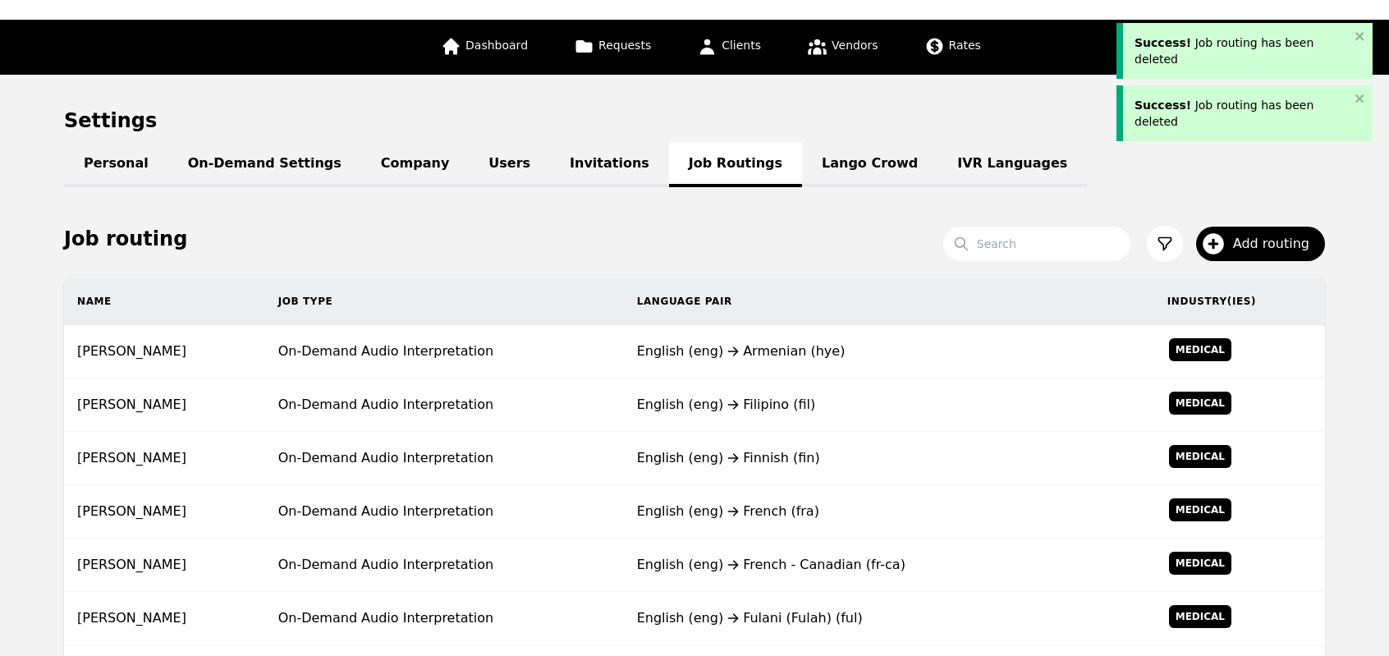
click at [790, 405] on div "English (eng) Filipino (fil)" at bounding box center [889, 405] width 504 height 20
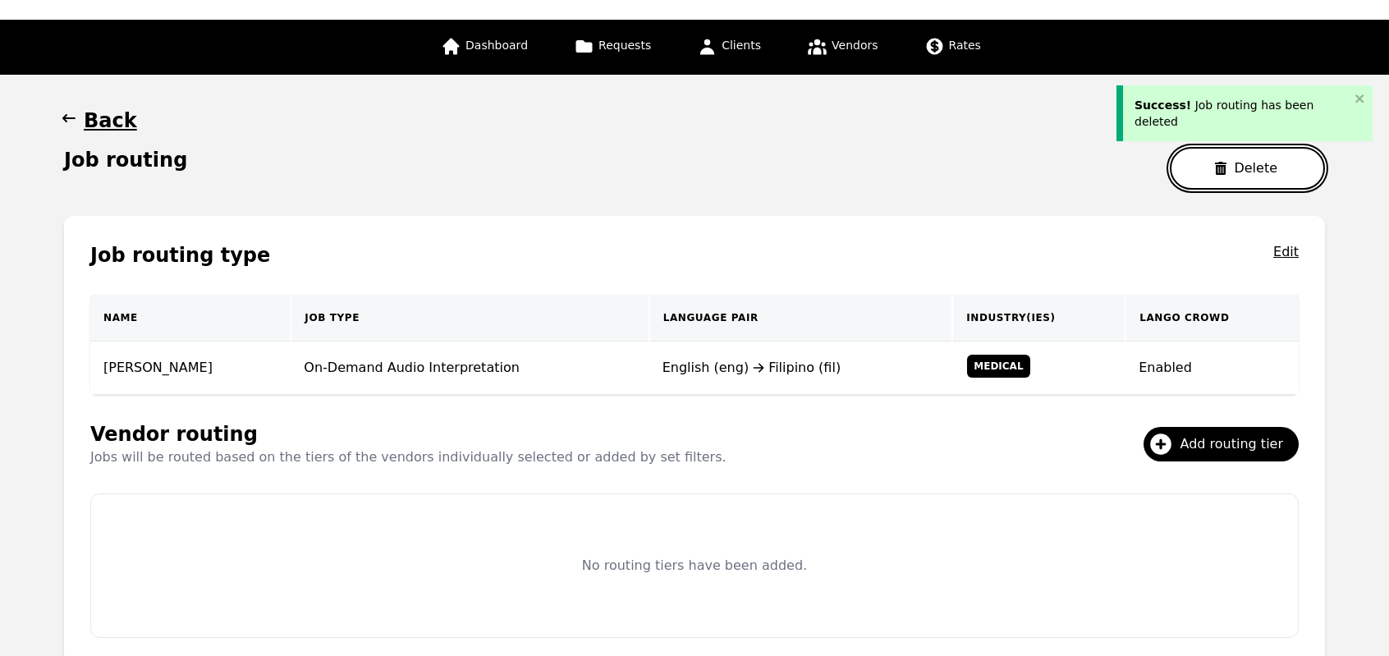
click at [1220, 178] on button "Delete" at bounding box center [1247, 168] width 155 height 43
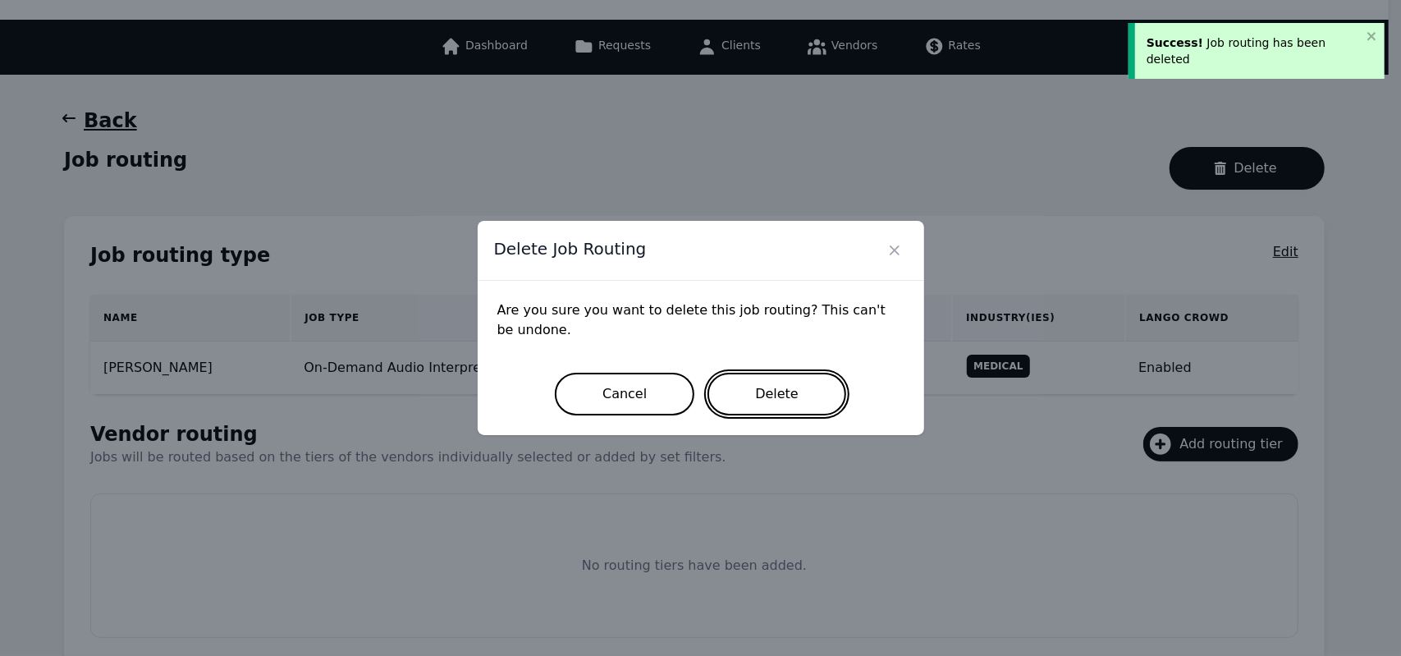
click at [787, 401] on button "Delete" at bounding box center [776, 394] width 139 height 43
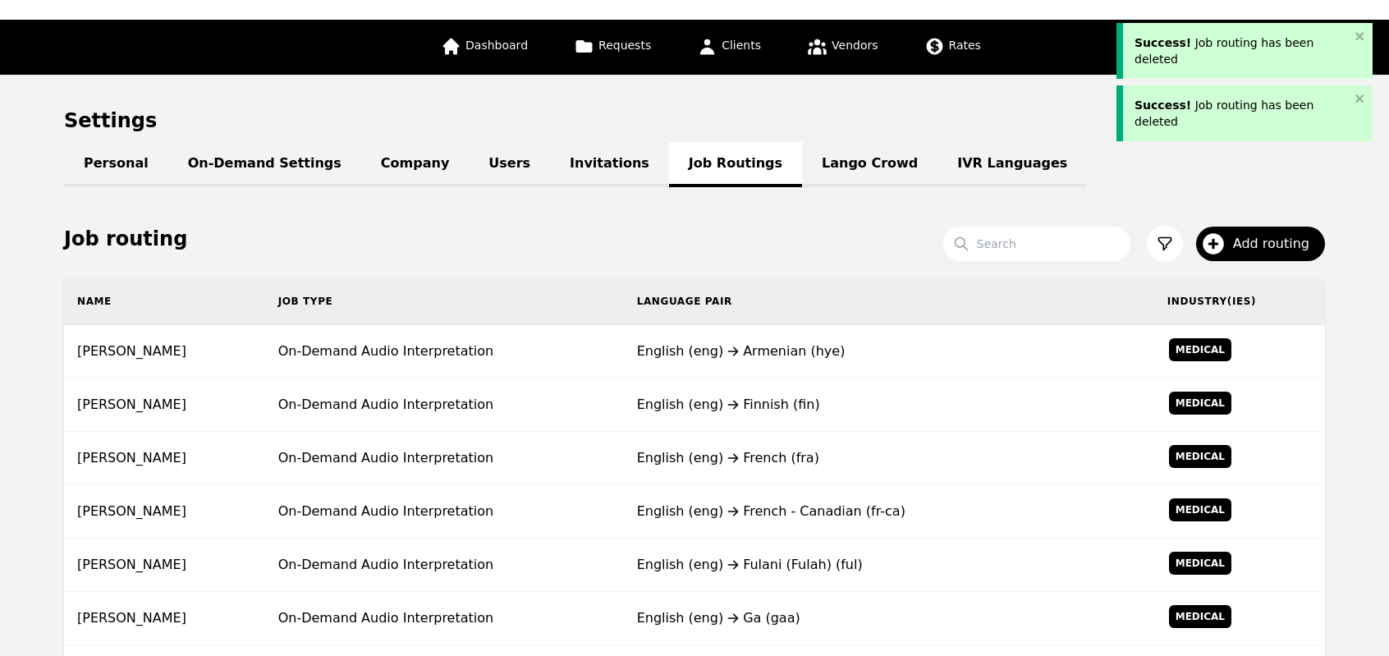
click at [787, 401] on div "English (eng) Finnish (fin)" at bounding box center [889, 405] width 504 height 20
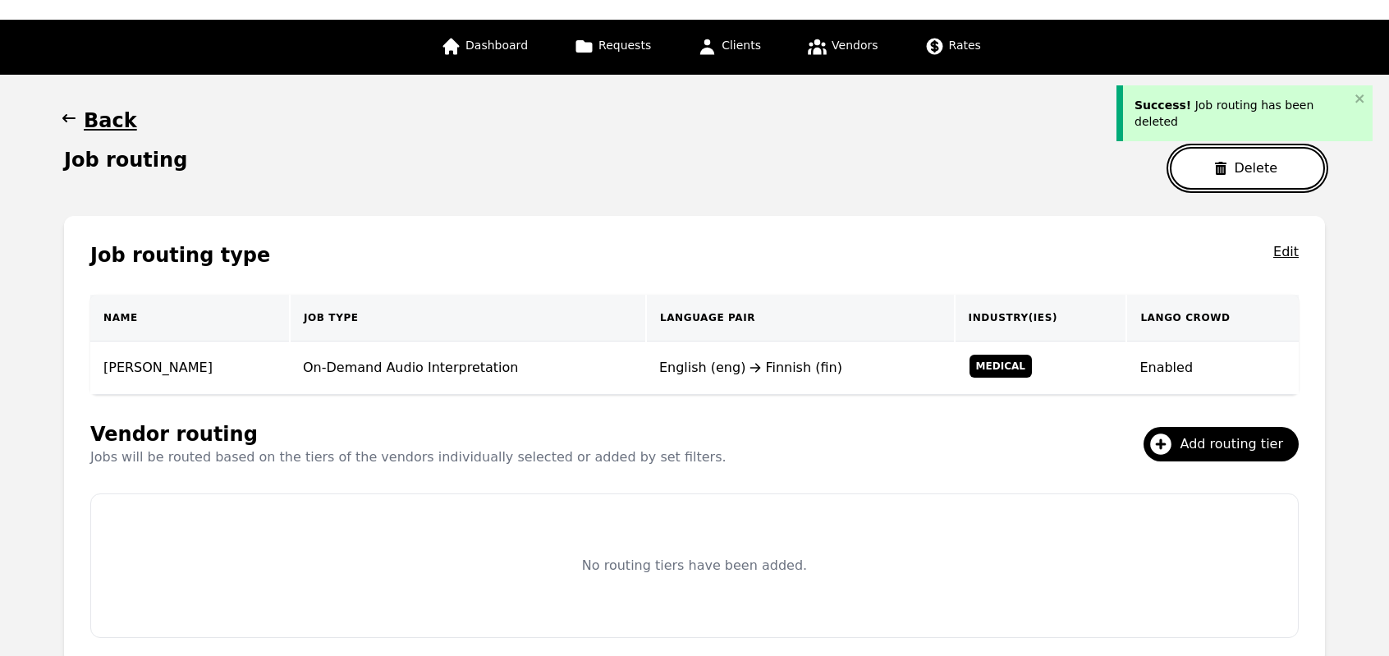
click at [1236, 153] on button "Delete" at bounding box center [1247, 168] width 155 height 43
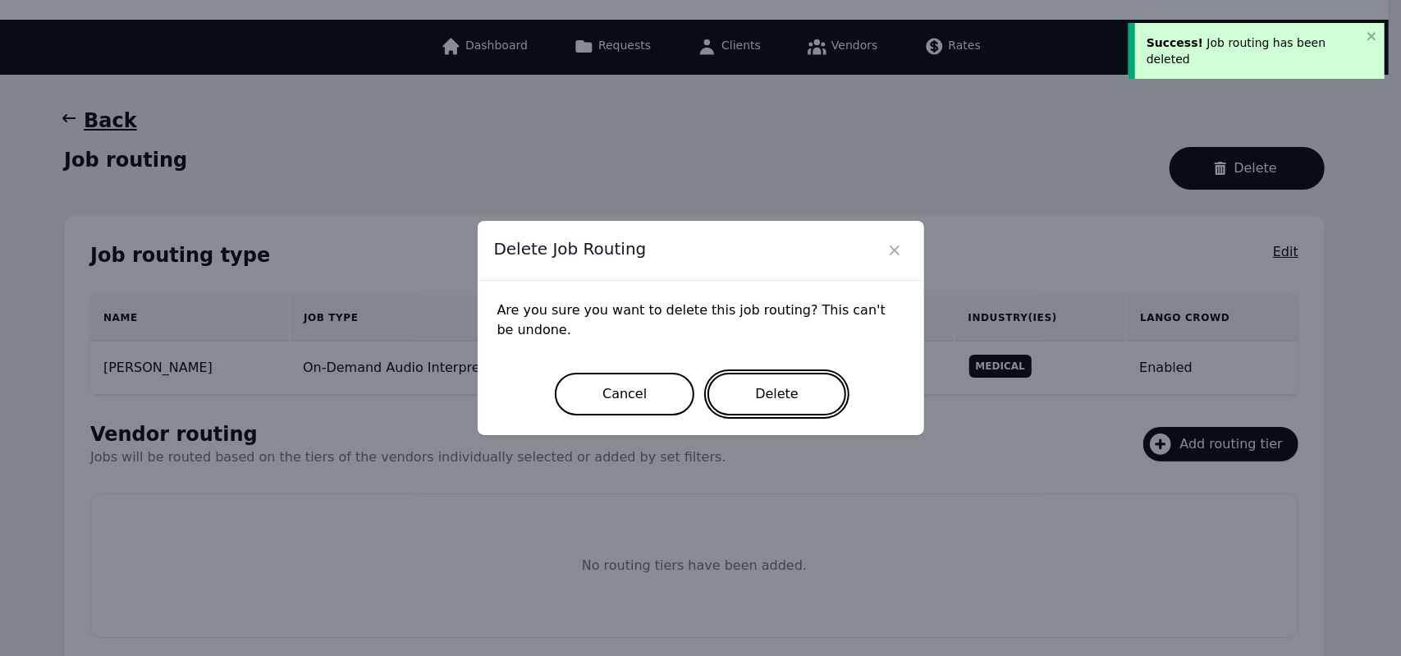
click at [795, 387] on button "Delete" at bounding box center [776, 394] width 139 height 43
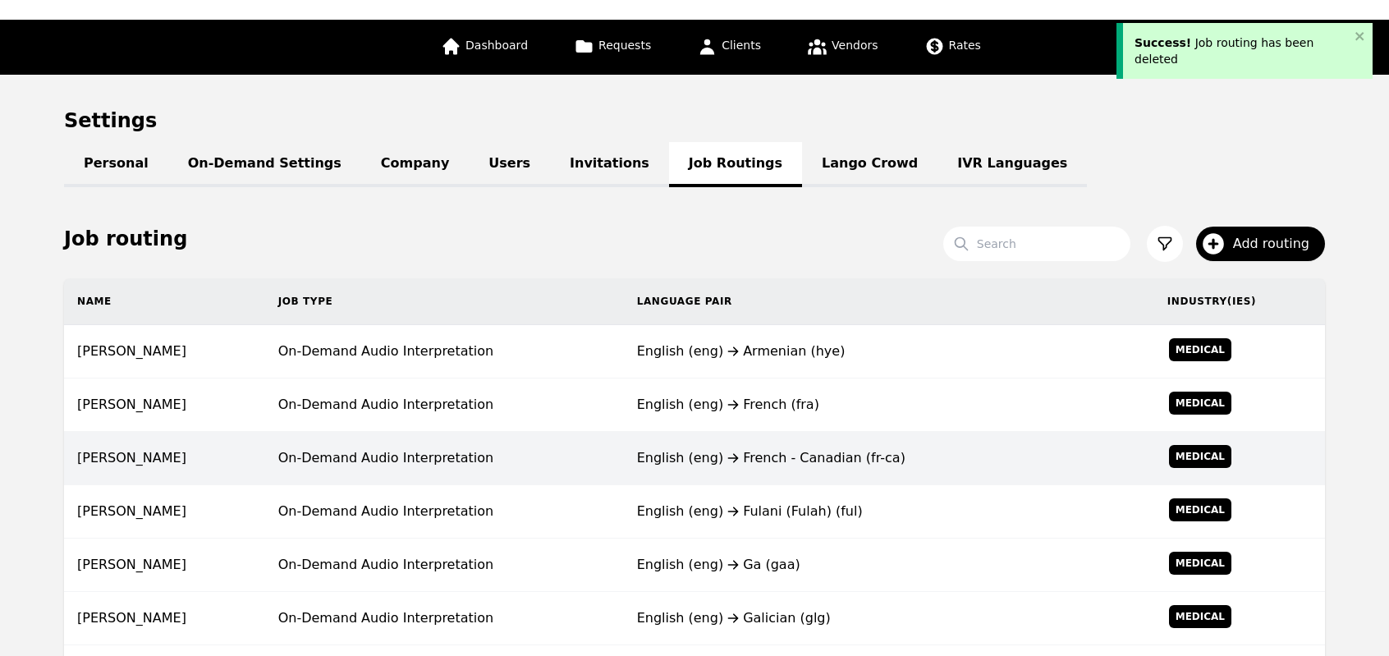
click at [699, 441] on td "English (eng) French - Canadian (fr-ca)" at bounding box center [889, 458] width 530 height 53
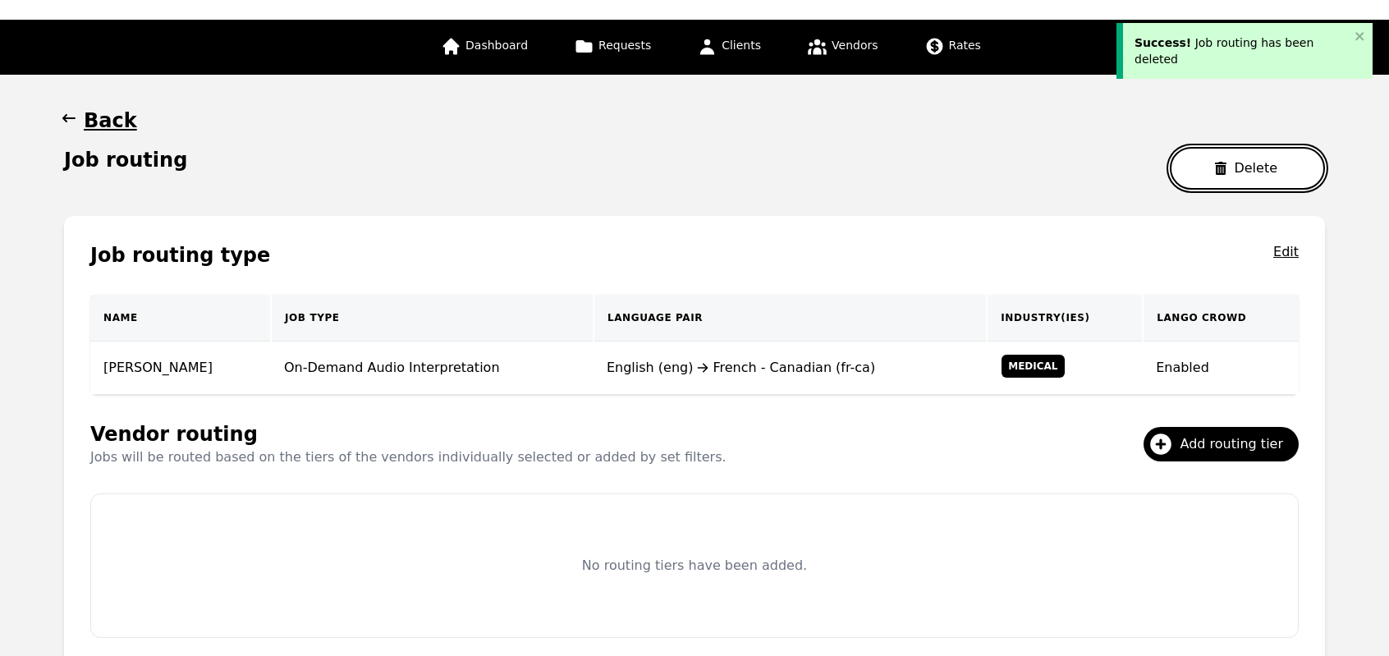
click at [1202, 173] on button "Delete" at bounding box center [1247, 168] width 155 height 43
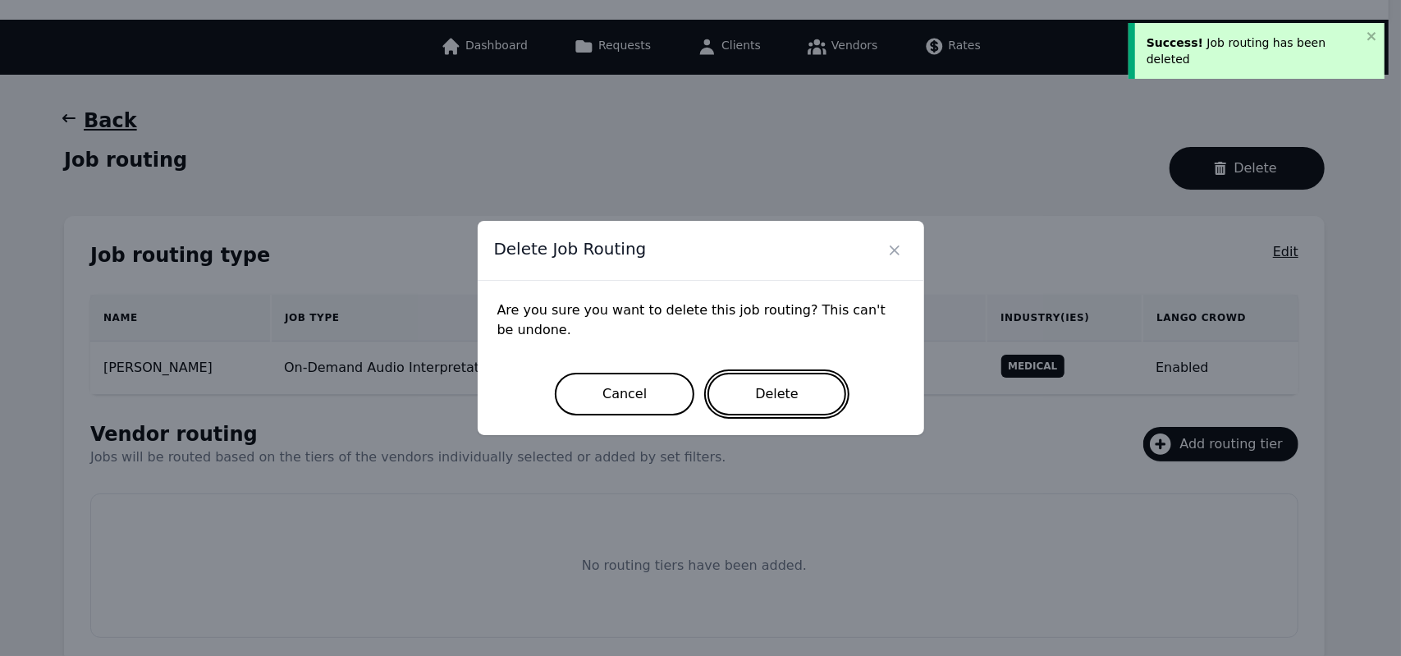
click at [770, 393] on button "Delete" at bounding box center [776, 394] width 139 height 43
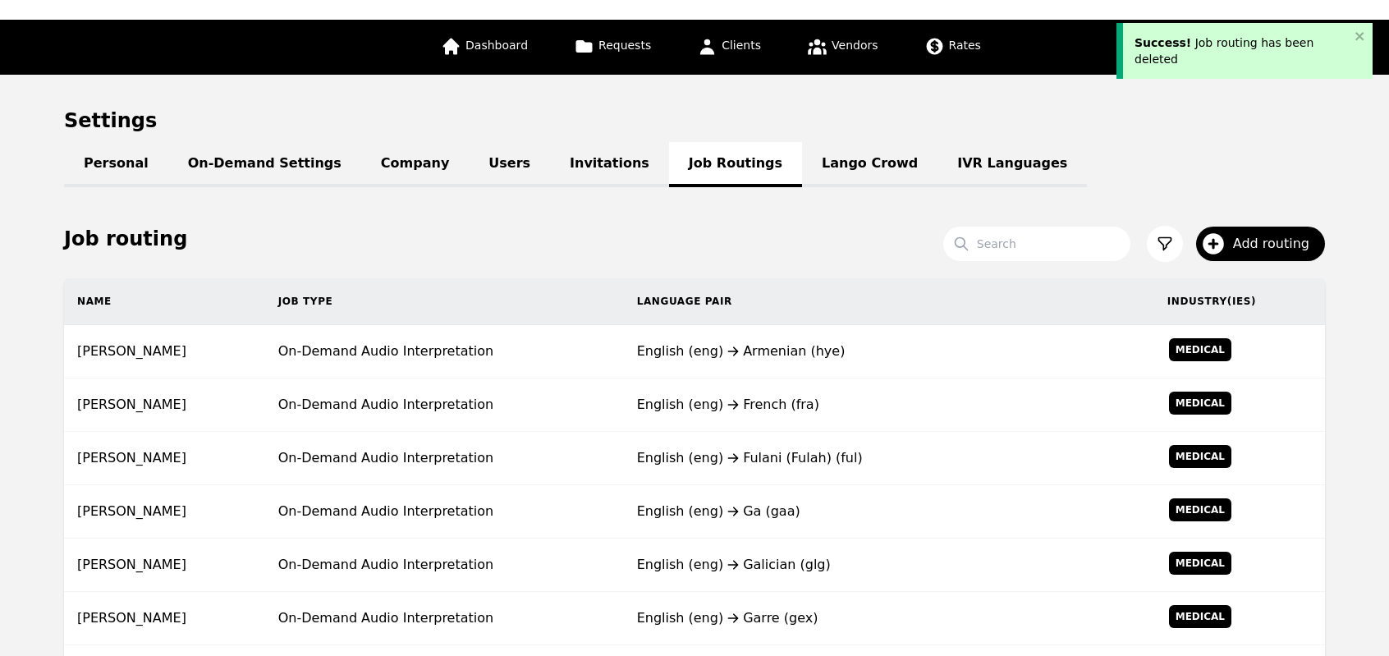
click at [770, 395] on div "English (eng) French (fra)" at bounding box center [889, 405] width 504 height 20
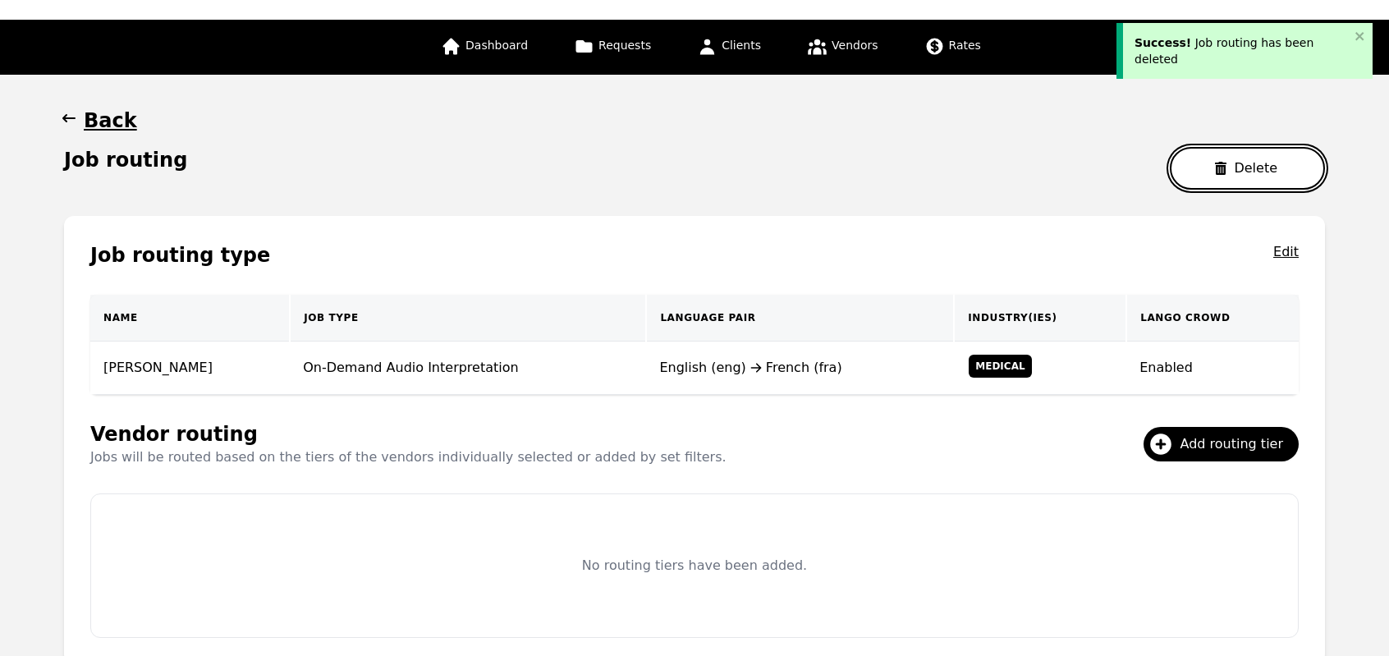
click at [1209, 176] on button "Delete" at bounding box center [1247, 168] width 155 height 43
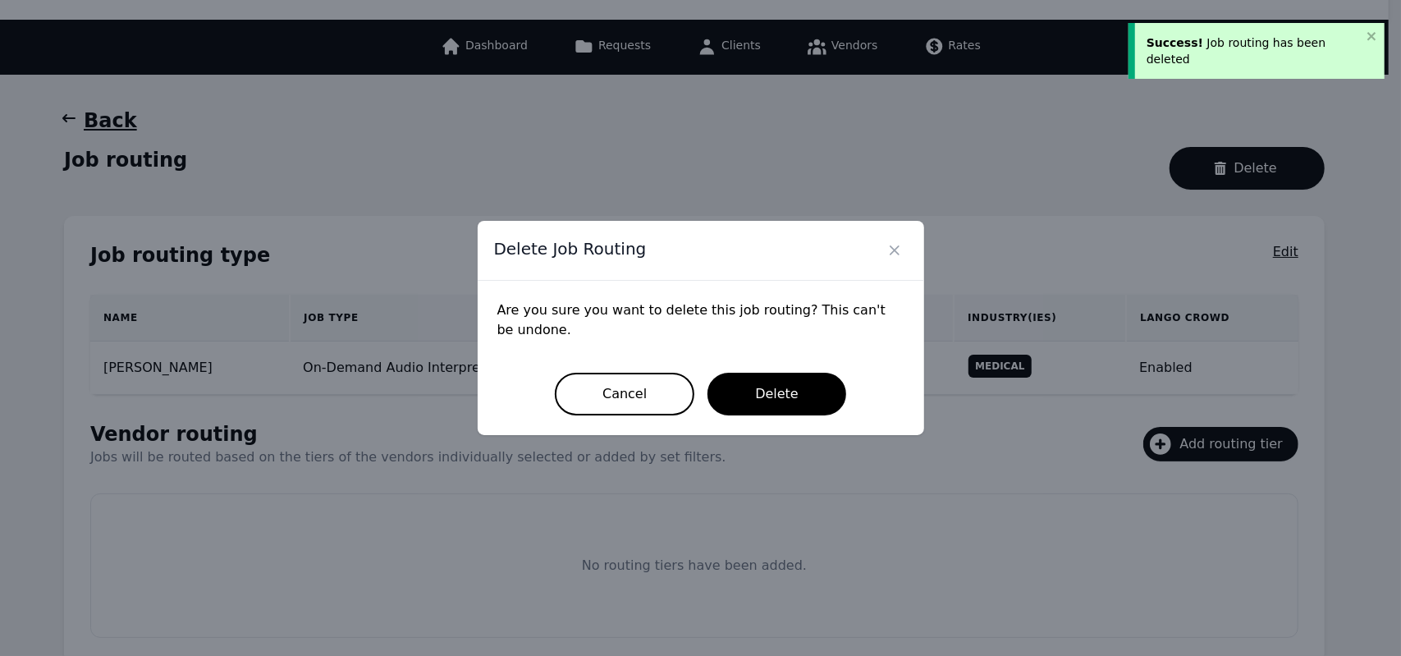
click at [776, 416] on div "Are you sure you want to delete this job routing? This can't be undone. Cancel …" at bounding box center [701, 358] width 446 height 154
click at [758, 393] on button "Delete" at bounding box center [776, 394] width 139 height 43
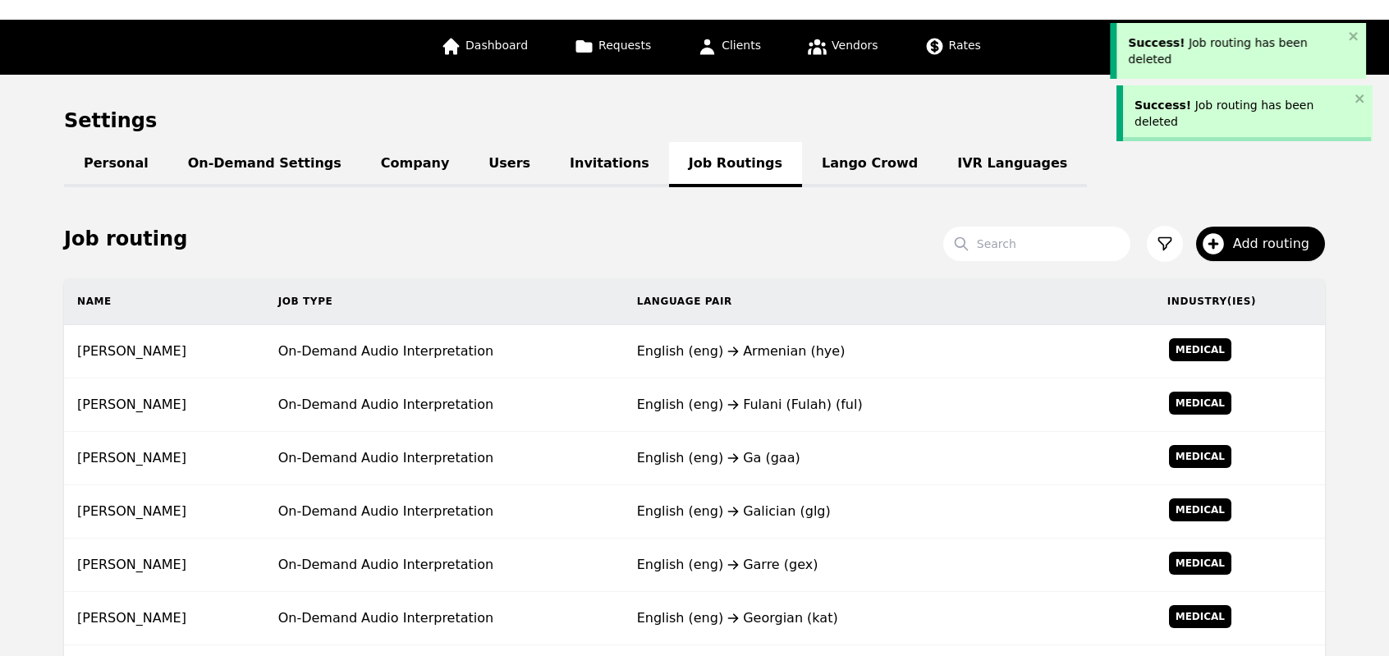
click at [758, 395] on div "English (eng) Fulani (Fulah) (ful)" at bounding box center [889, 405] width 504 height 20
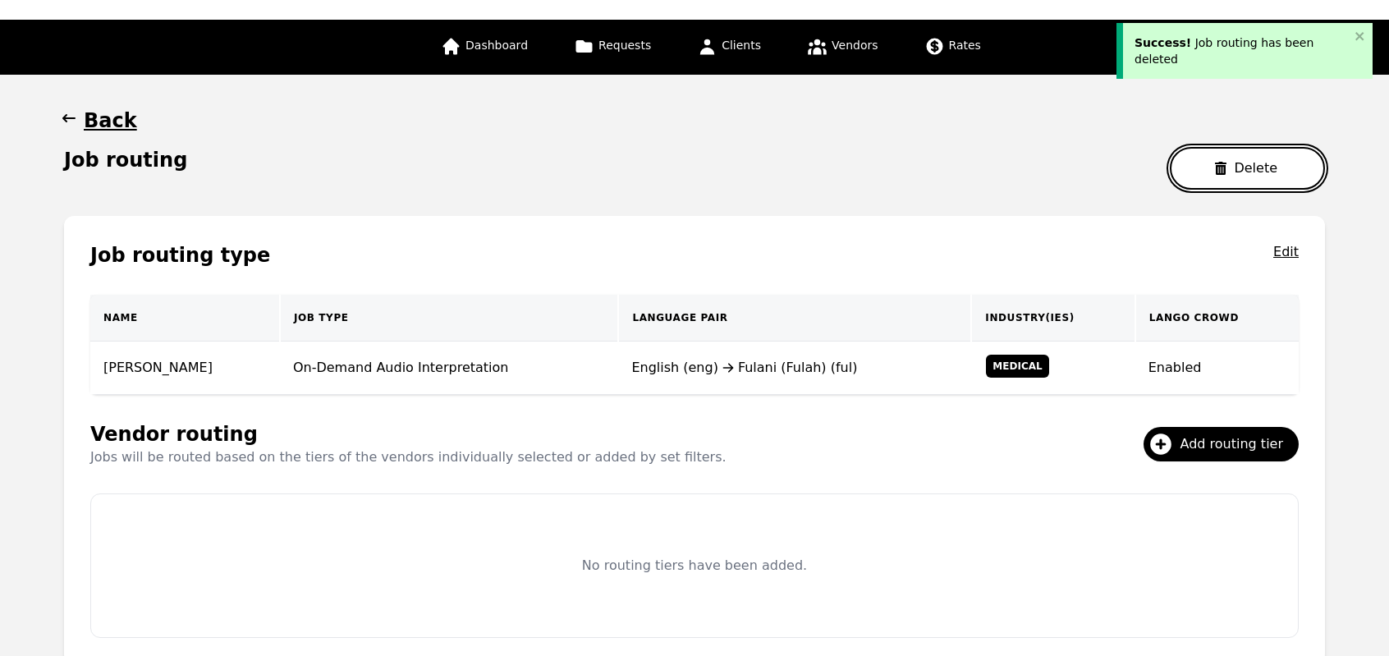
click at [1226, 167] on icon "button" at bounding box center [1220, 168] width 11 height 13
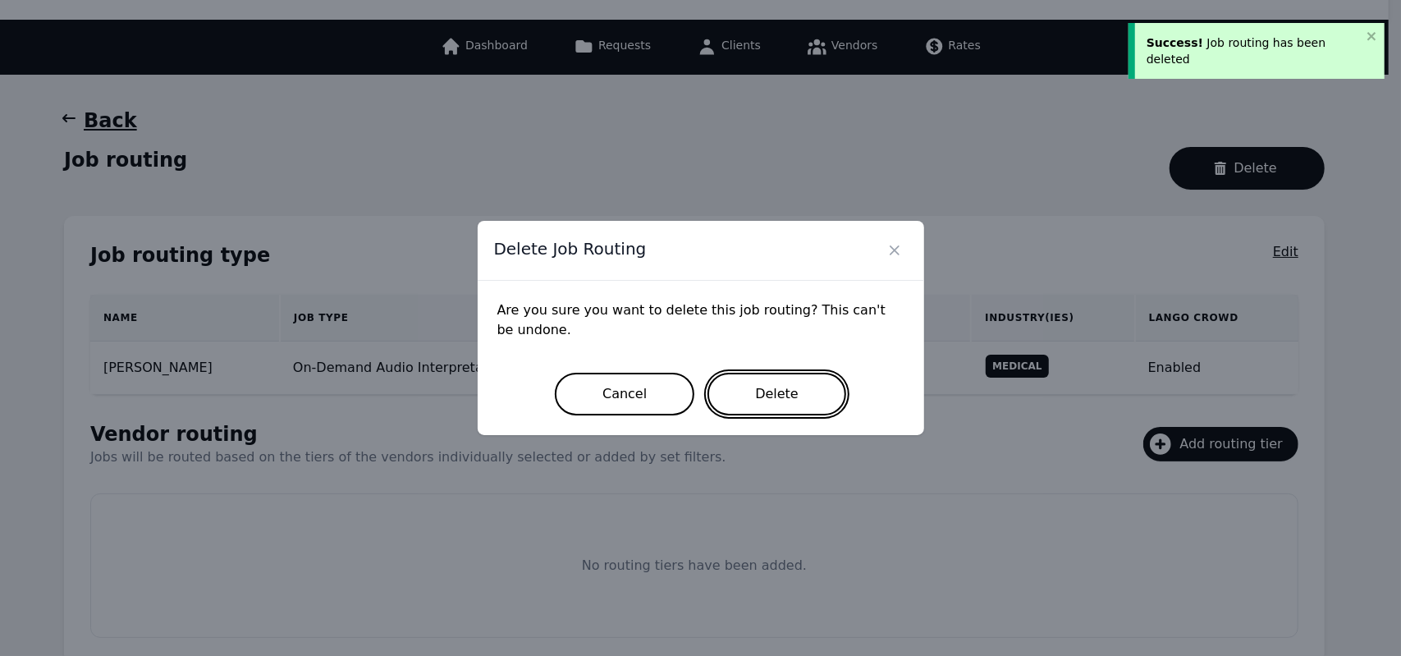
click at [767, 389] on button "Delete" at bounding box center [776, 394] width 139 height 43
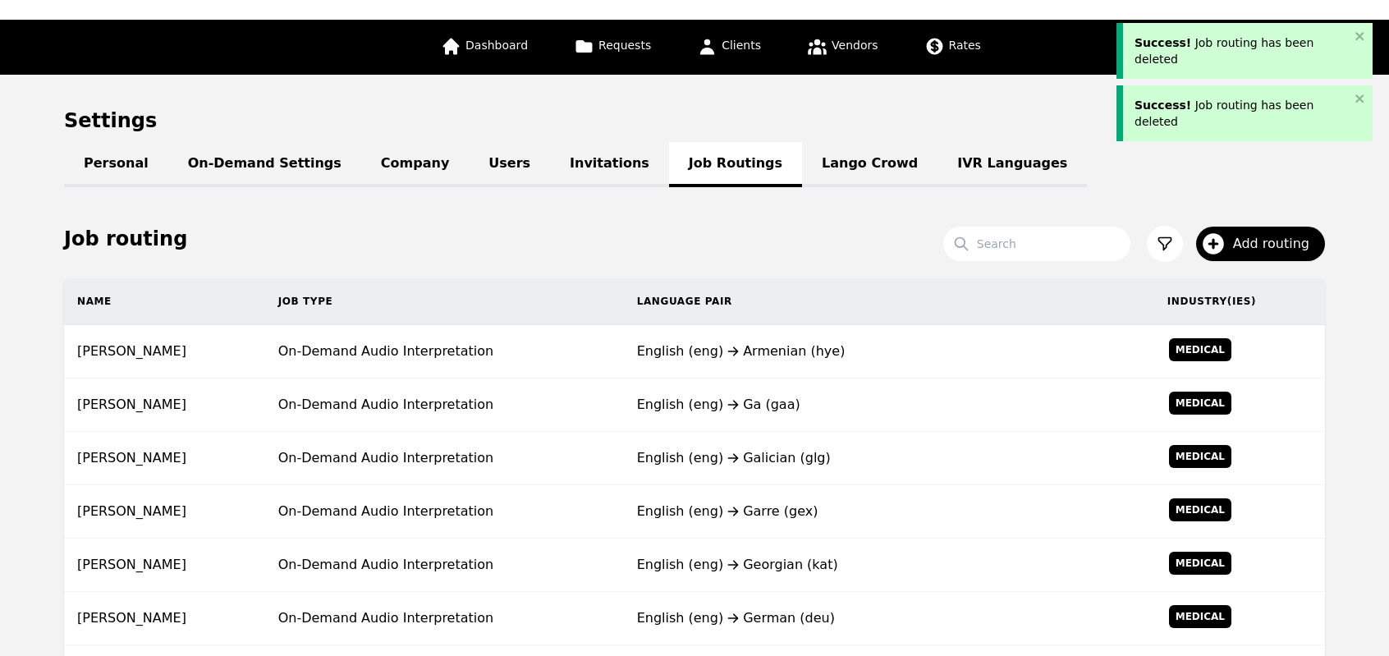
click at [767, 389] on td "English (eng) Ga (gaa)" at bounding box center [889, 404] width 530 height 53
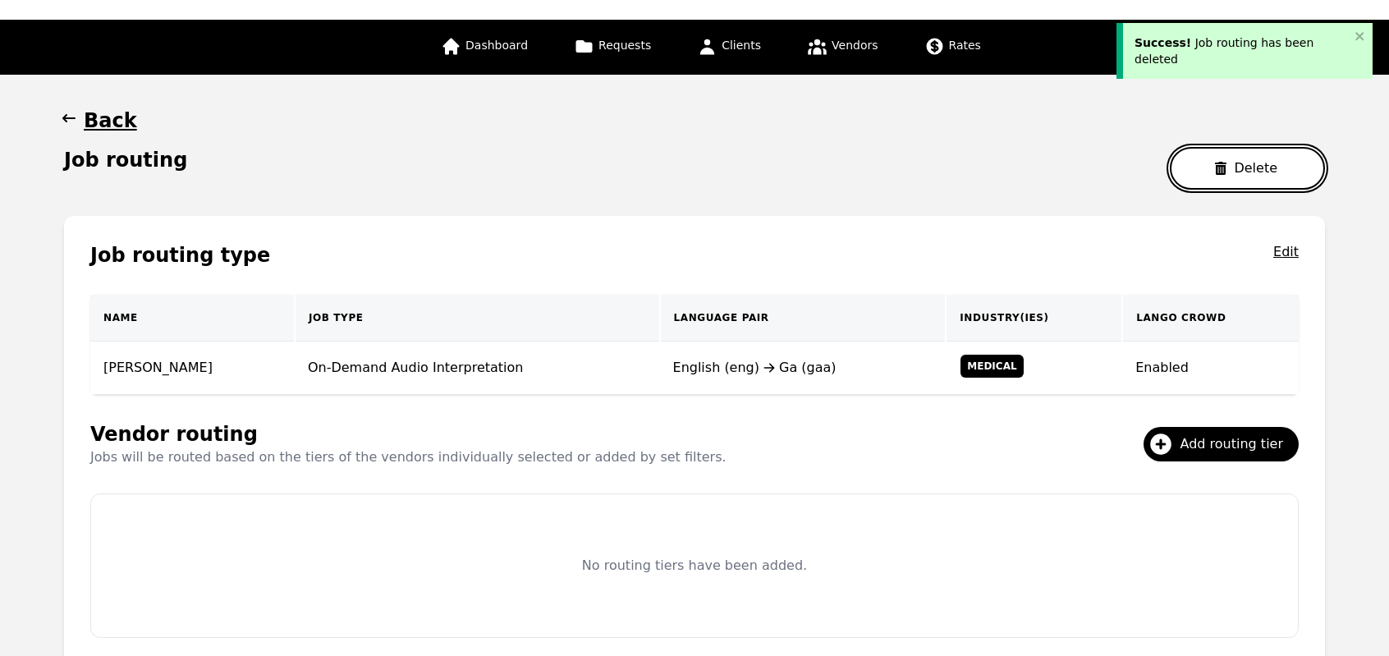
click at [1211, 185] on button "Delete" at bounding box center [1247, 168] width 155 height 43
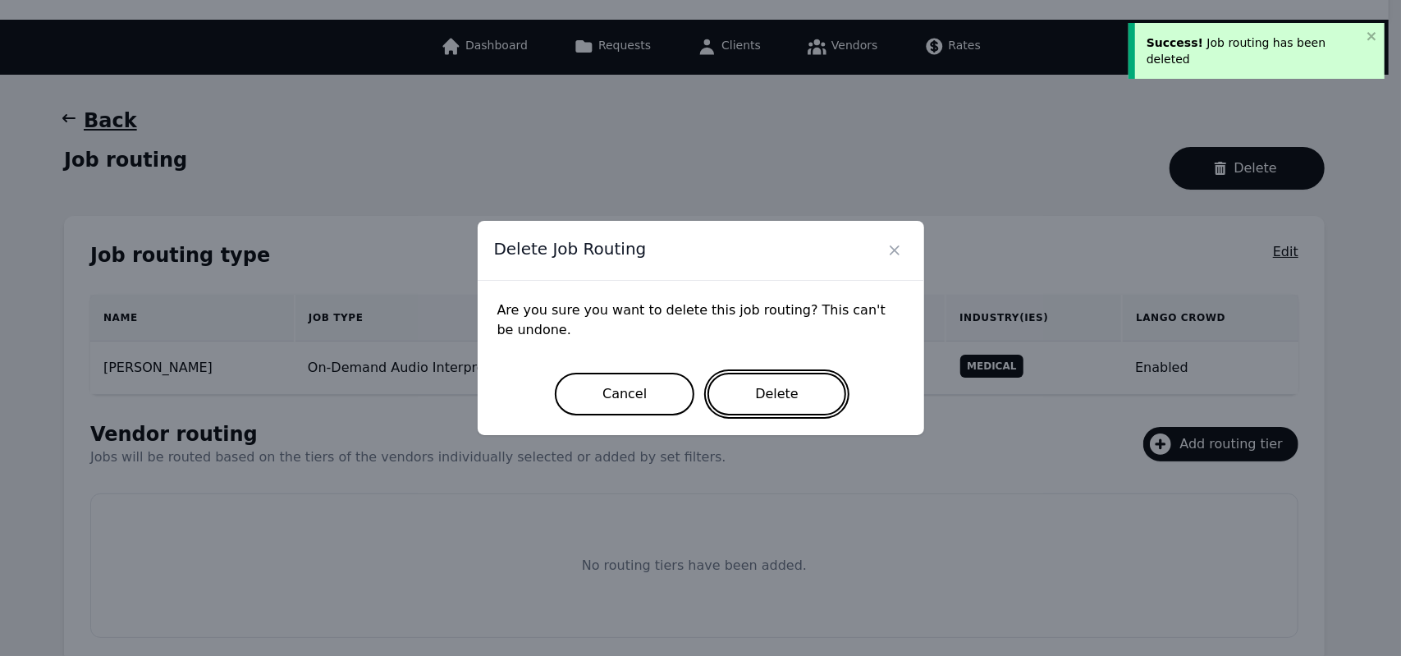
click at [794, 391] on button "Delete" at bounding box center [776, 394] width 139 height 43
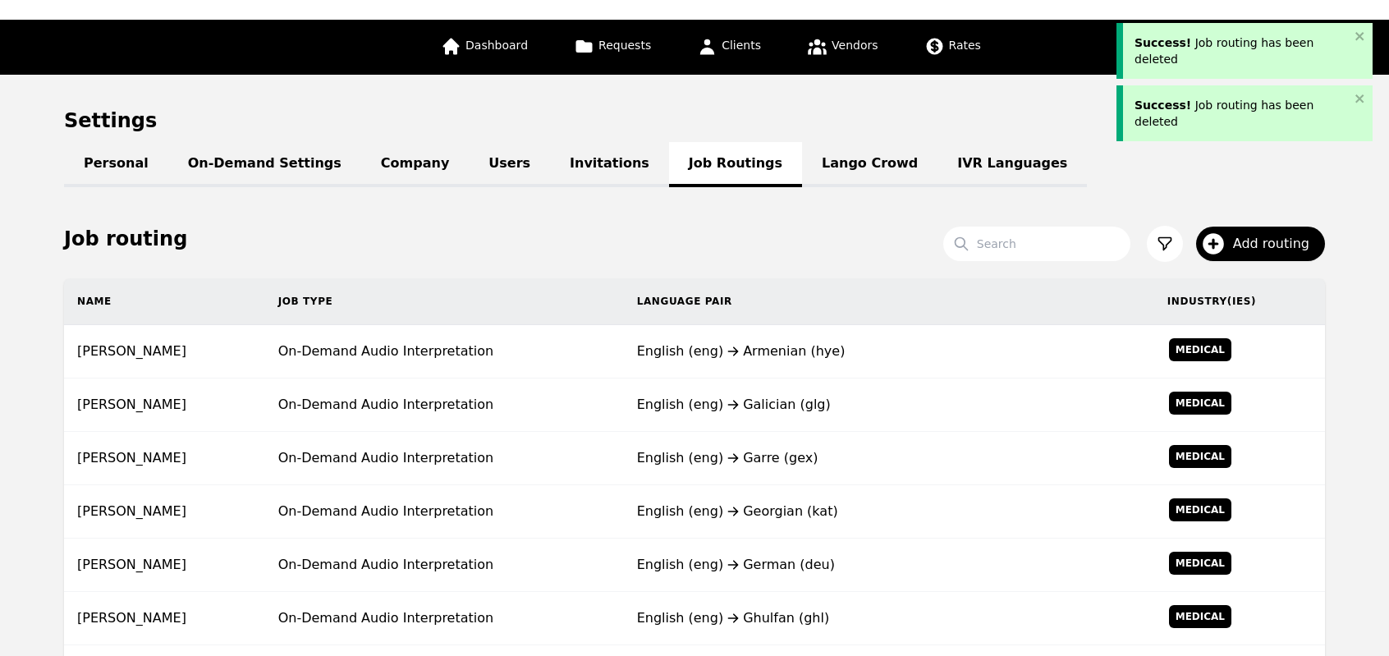
click at [794, 391] on td "English (eng) Galician (glg)" at bounding box center [889, 404] width 530 height 53
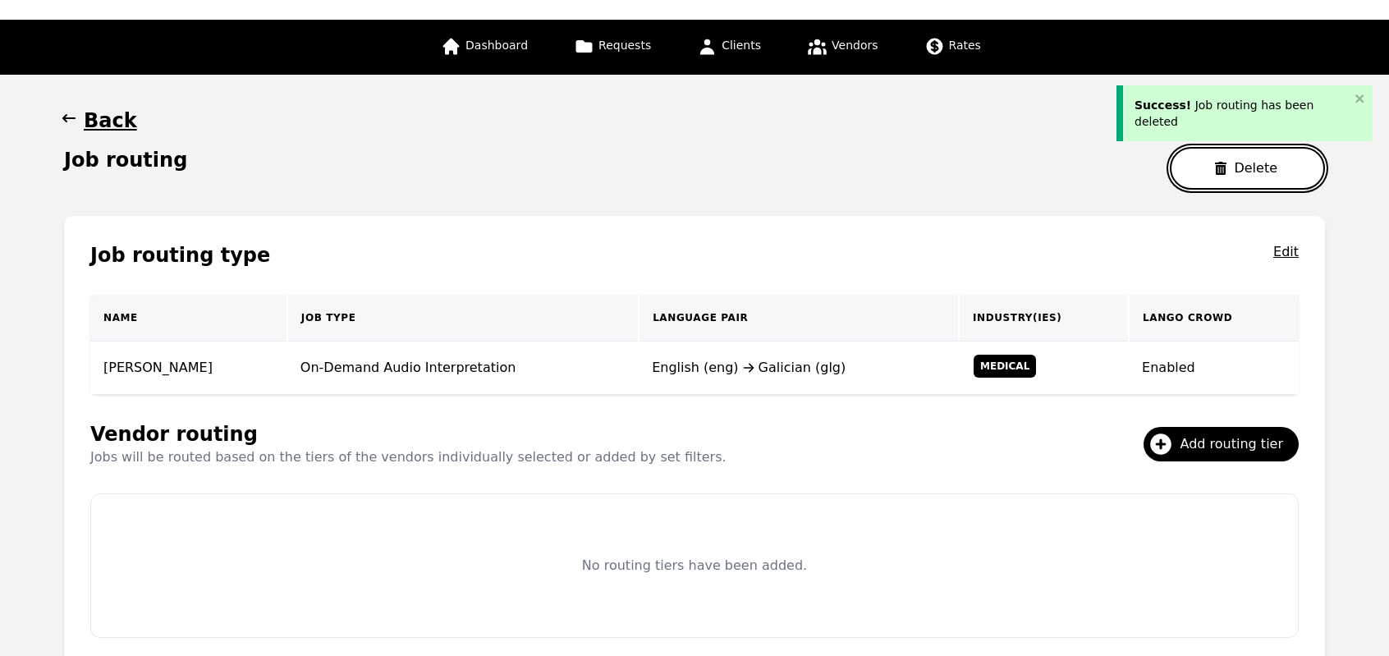
click at [1220, 169] on icon "button" at bounding box center [1220, 168] width 13 height 13
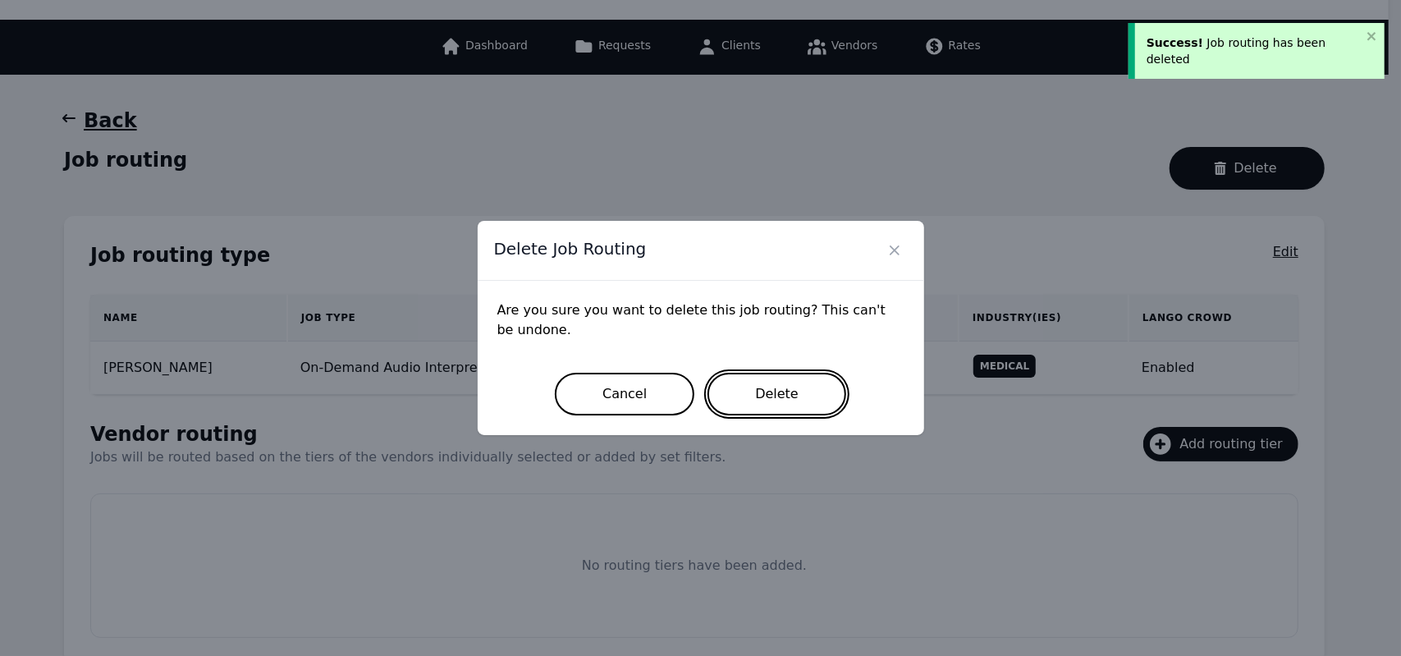
click at [758, 411] on button "Delete" at bounding box center [776, 394] width 139 height 43
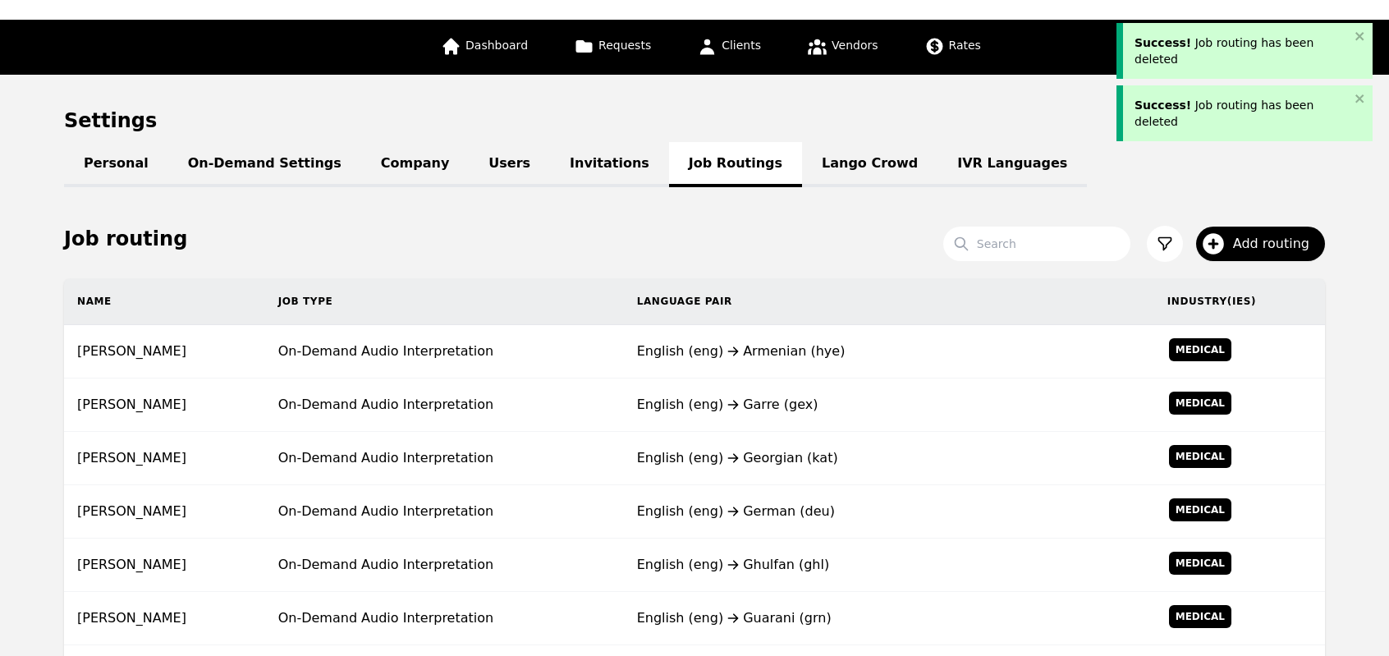
click at [758, 411] on div "English (eng) Garre (gex)" at bounding box center [889, 405] width 504 height 20
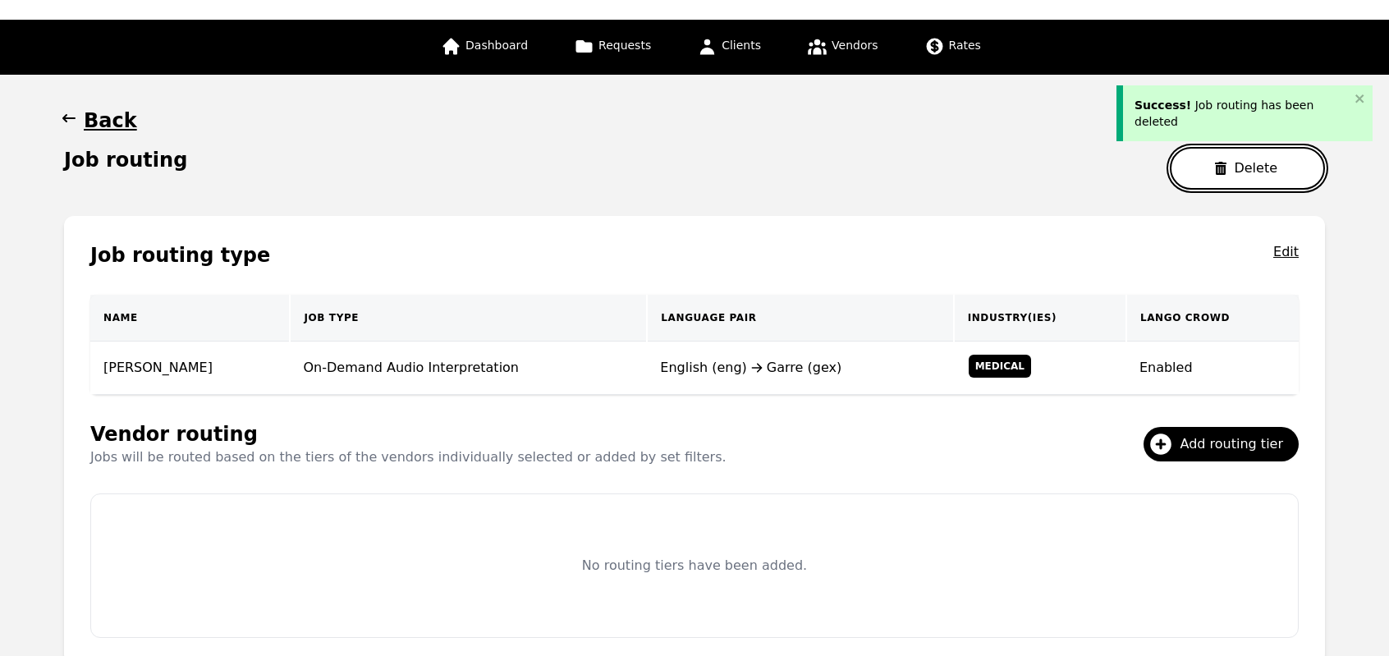
click at [1207, 181] on button "Delete" at bounding box center [1247, 168] width 155 height 43
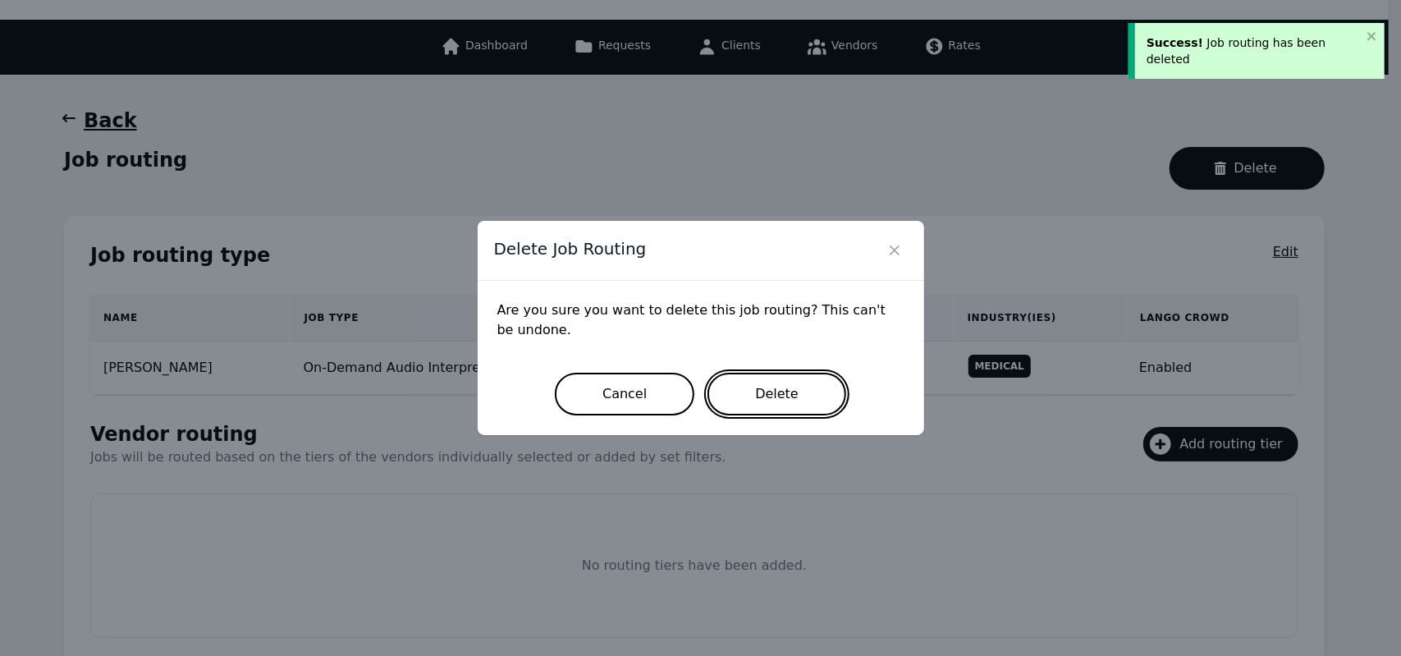
click at [793, 411] on button "Delete" at bounding box center [776, 394] width 139 height 43
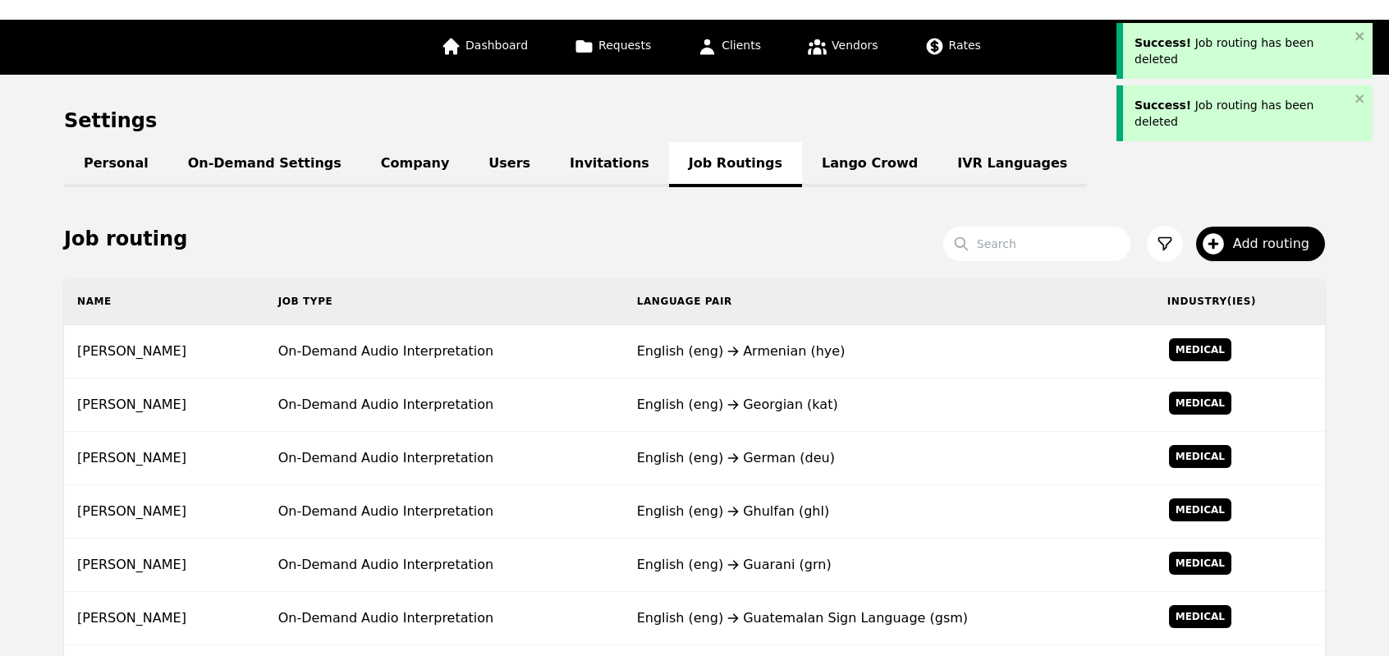
click at [793, 411] on div "English (eng) Georgian (kat)" at bounding box center [889, 405] width 504 height 20
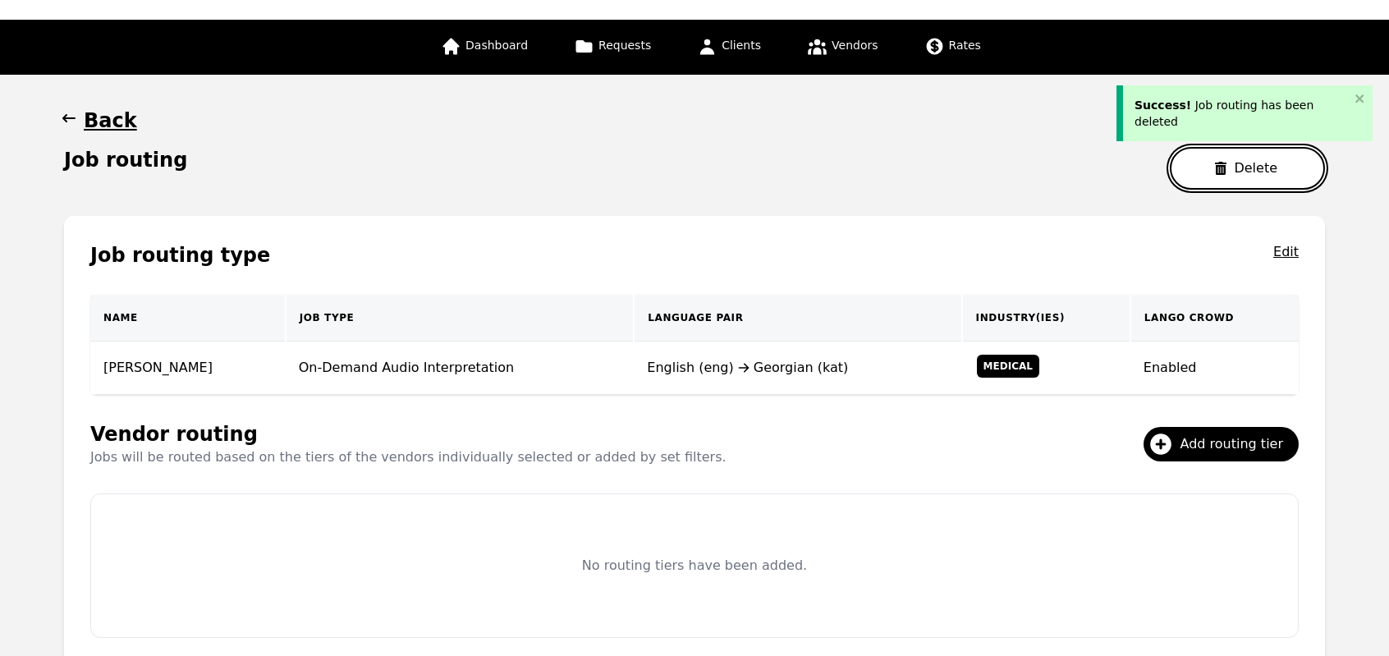
click at [1209, 175] on button "Delete" at bounding box center [1247, 168] width 155 height 43
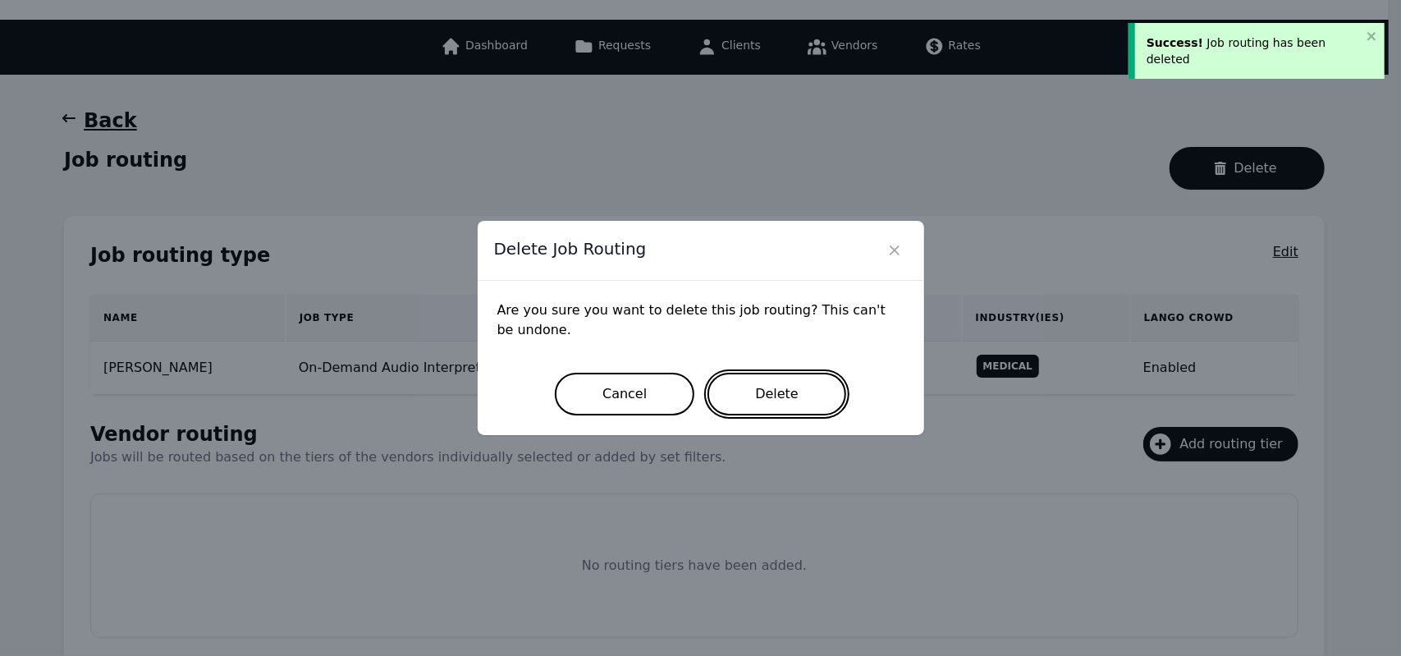
click at [816, 401] on button "Delete" at bounding box center [776, 394] width 139 height 43
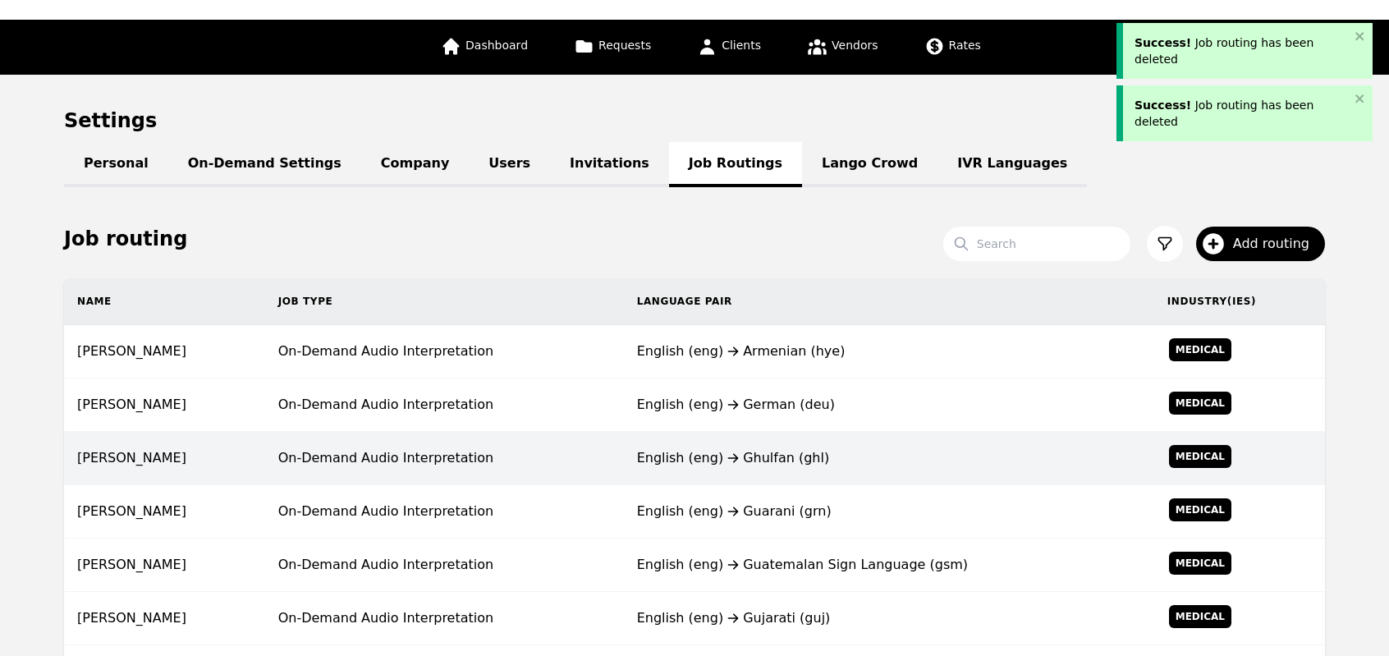
click at [679, 439] on td "English (eng) Ghulfan (ghl)" at bounding box center [889, 458] width 530 height 53
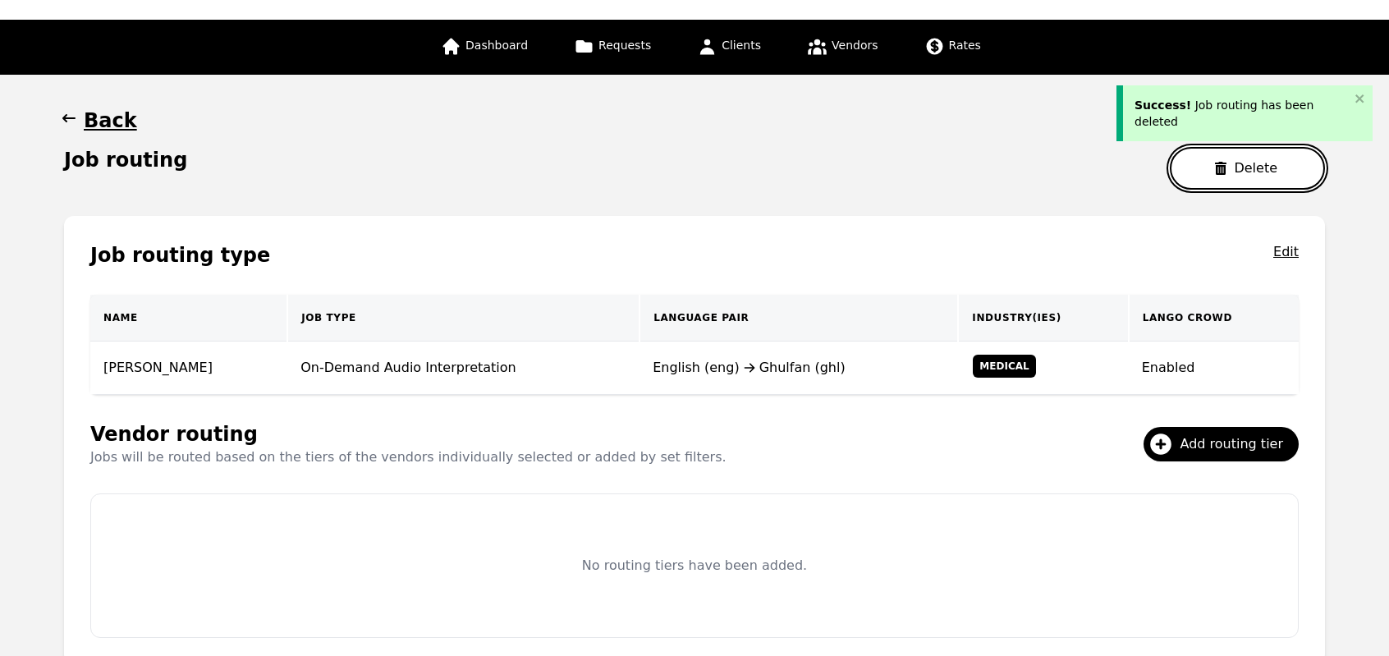
click at [1195, 167] on button "Delete" at bounding box center [1247, 168] width 155 height 43
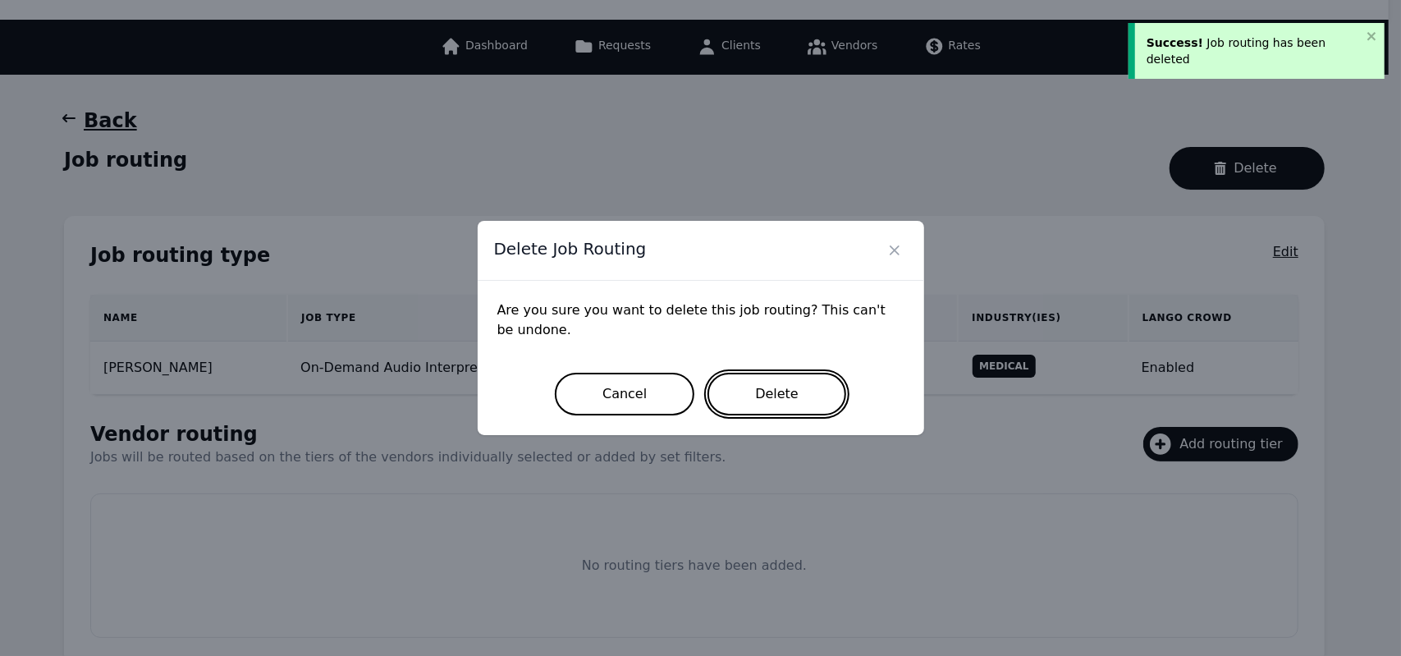
click at [794, 395] on button "Delete" at bounding box center [776, 394] width 139 height 43
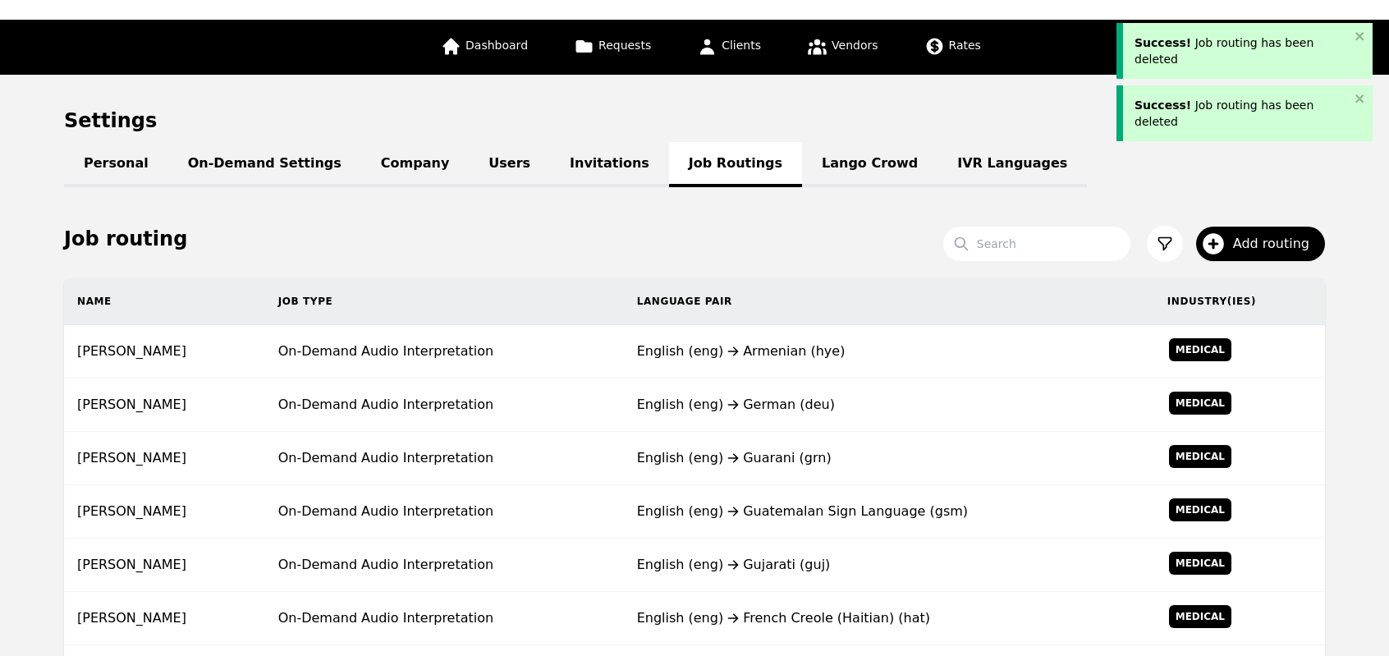
click at [794, 395] on div "English (eng) German (deu)" at bounding box center [889, 405] width 504 height 20
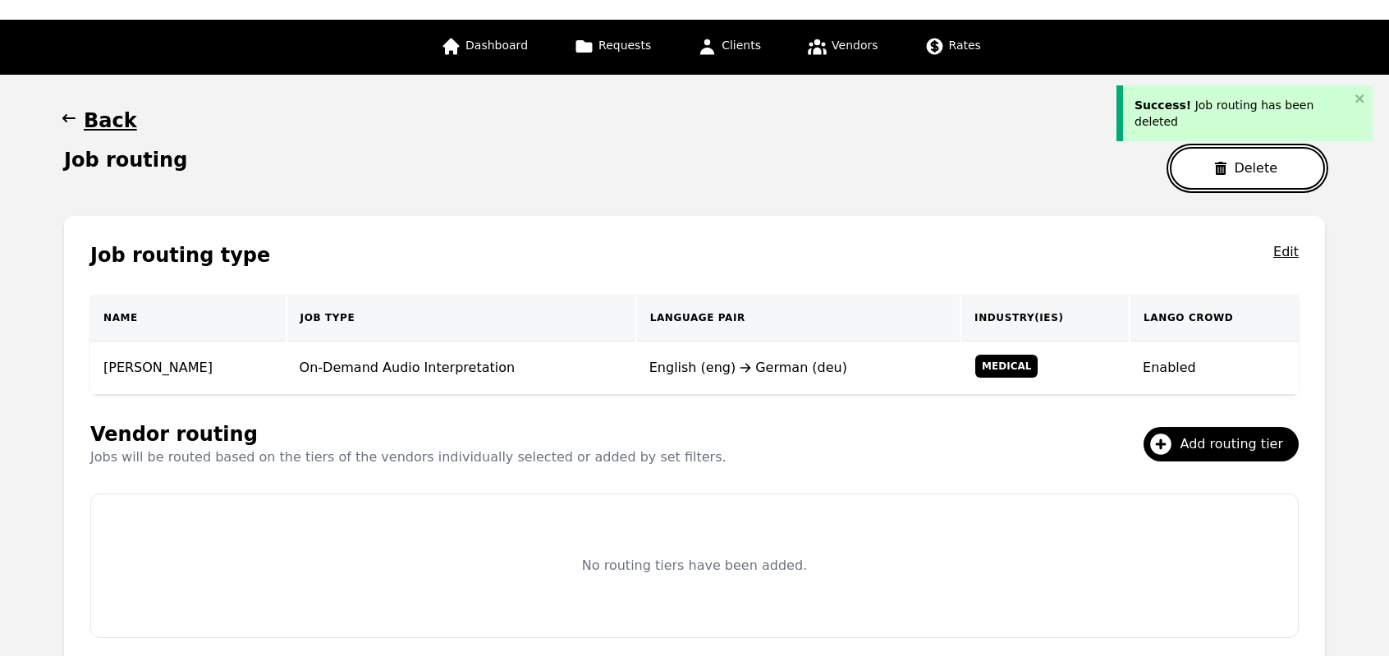
click at [1234, 170] on button "Delete" at bounding box center [1247, 168] width 155 height 43
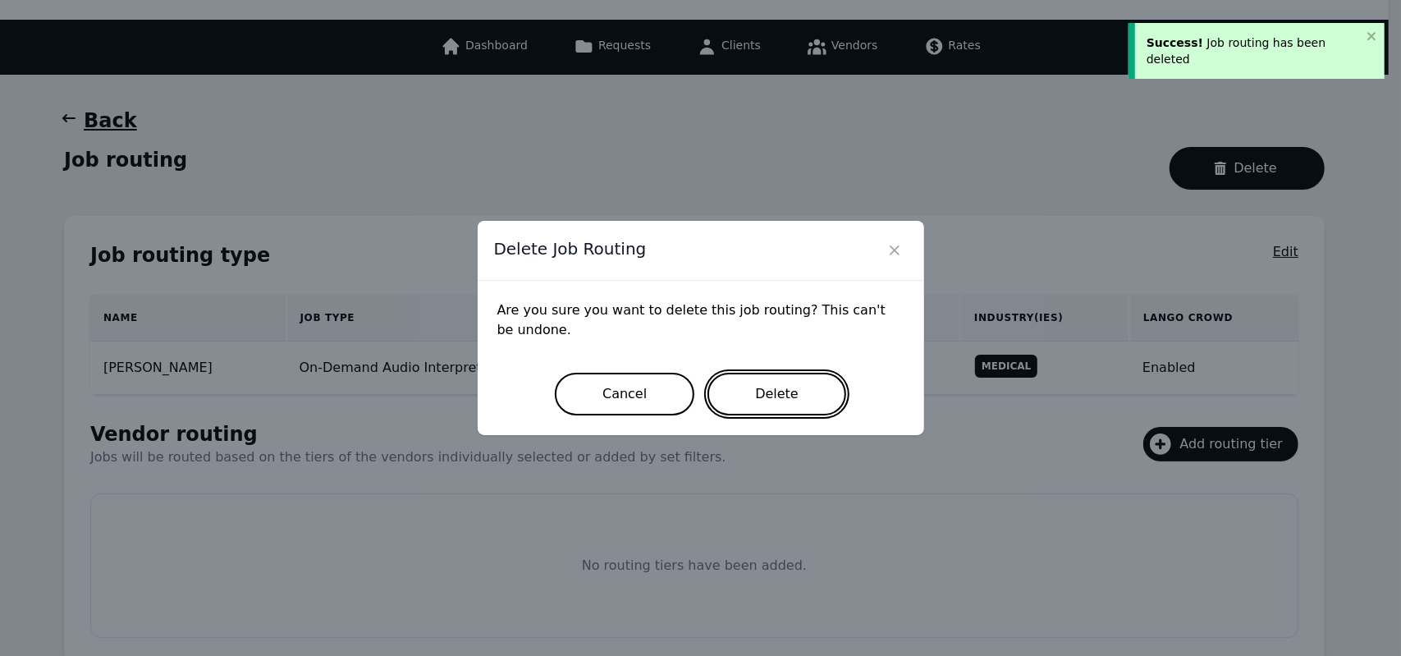
click at [790, 393] on button "Delete" at bounding box center [776, 394] width 139 height 43
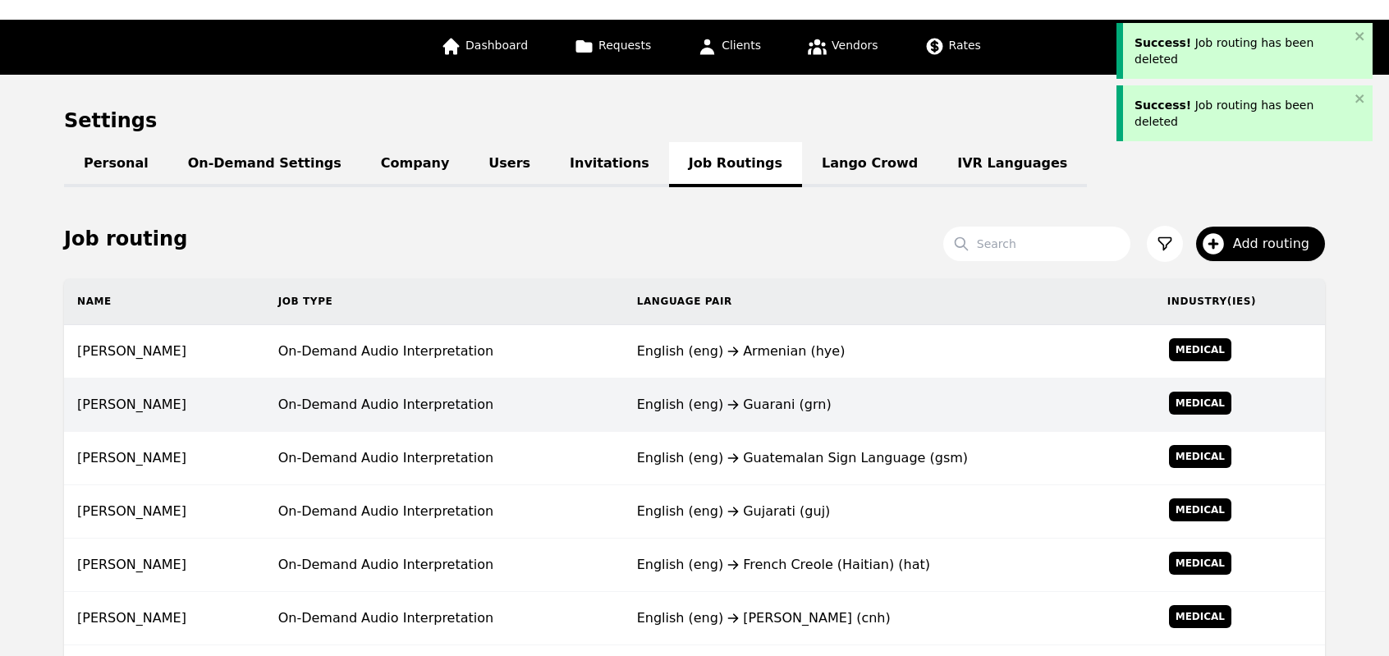
click at [637, 460] on div "English (eng) Guatemalan Sign Language (gsm)" at bounding box center [889, 458] width 504 height 20
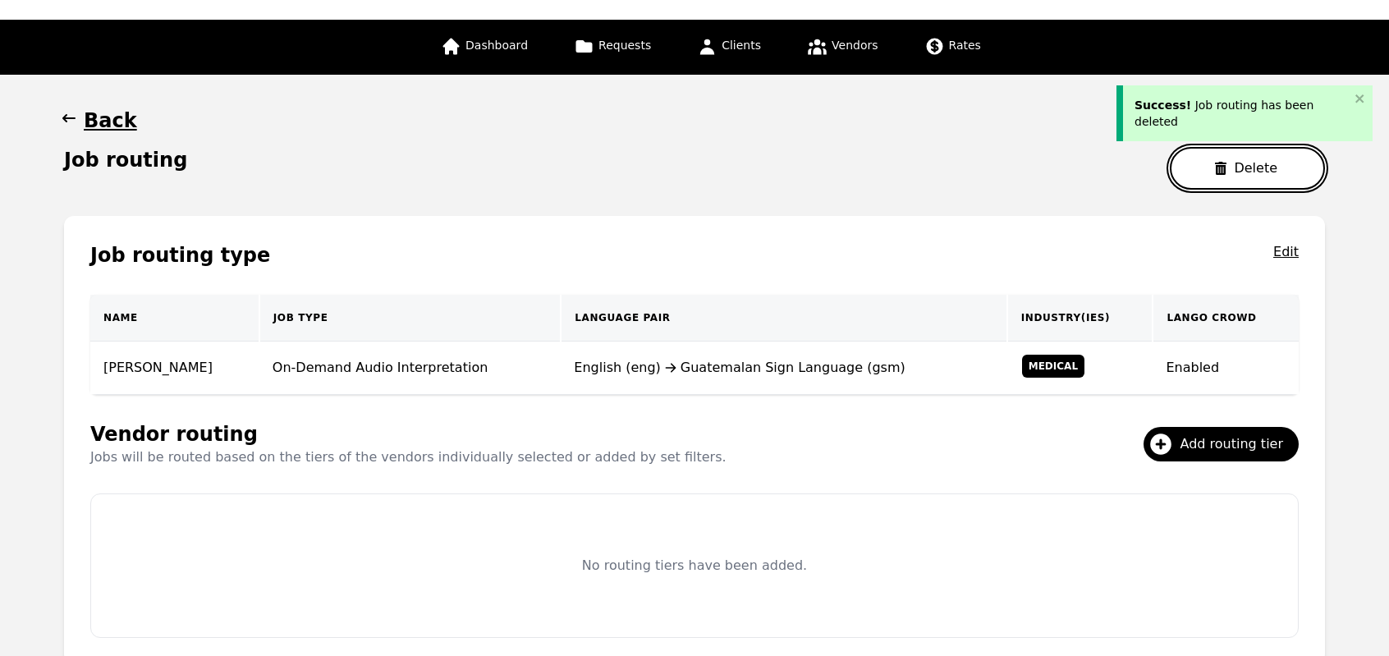
click at [1193, 178] on button "Delete" at bounding box center [1247, 168] width 155 height 43
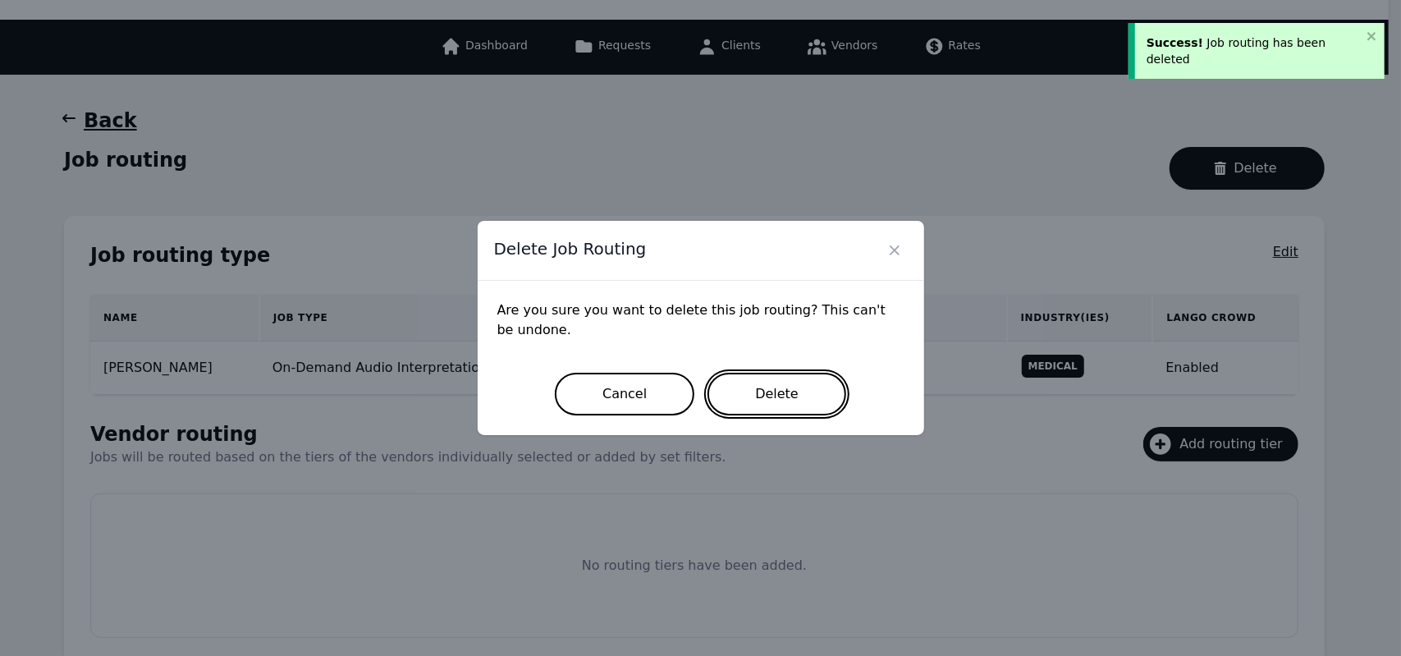
click at [764, 402] on button "Delete" at bounding box center [776, 394] width 139 height 43
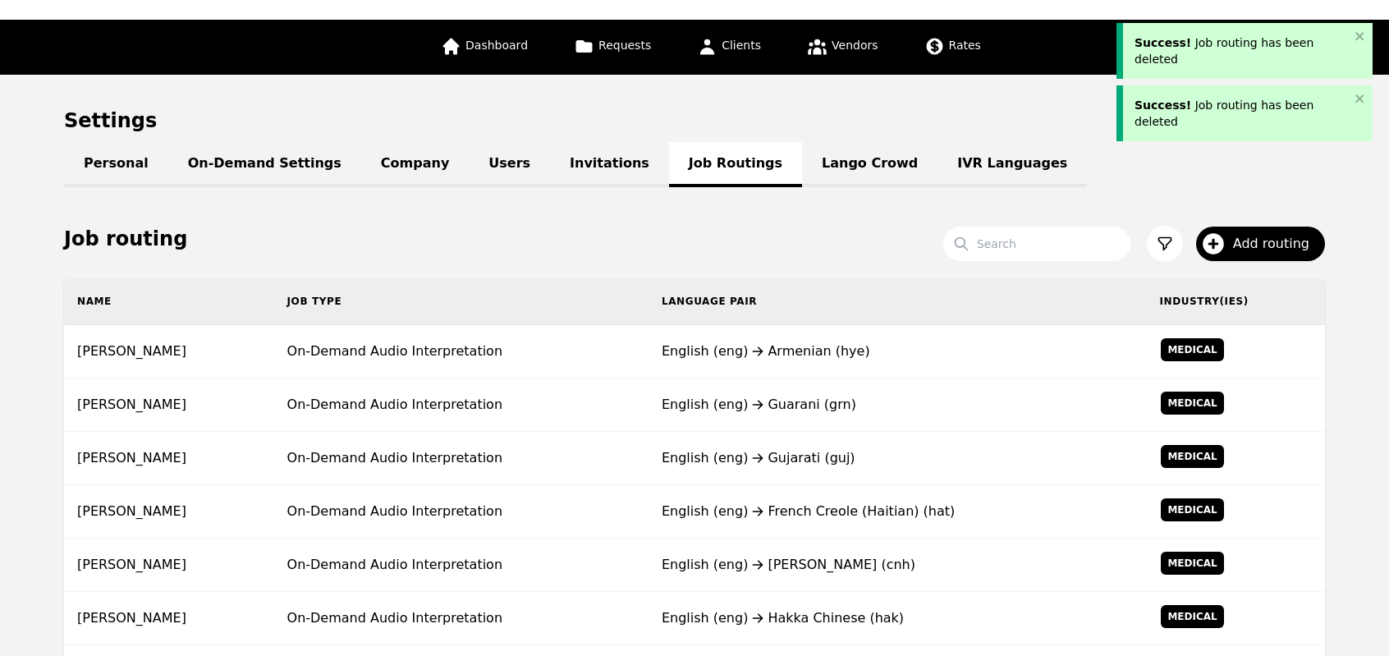
click at [764, 402] on div "English (eng) Guarani (grn)" at bounding box center [897, 405] width 472 height 20
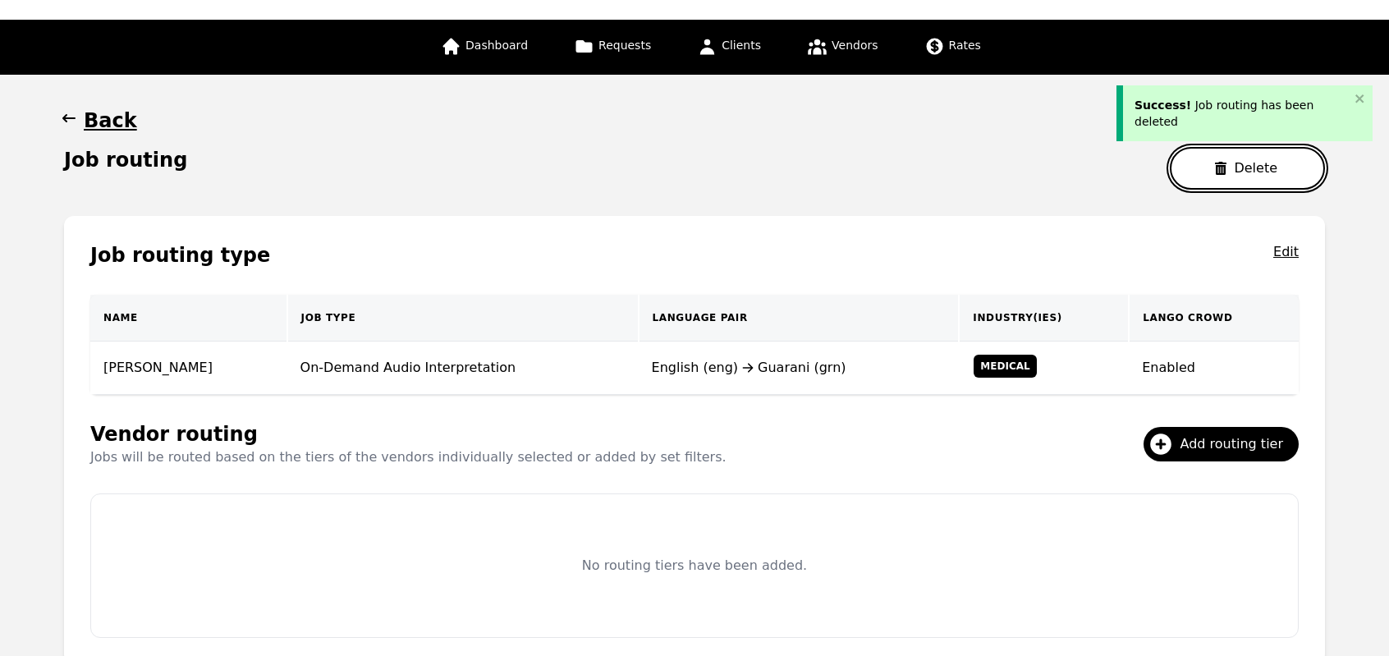
click at [1255, 163] on button "Delete" at bounding box center [1247, 168] width 155 height 43
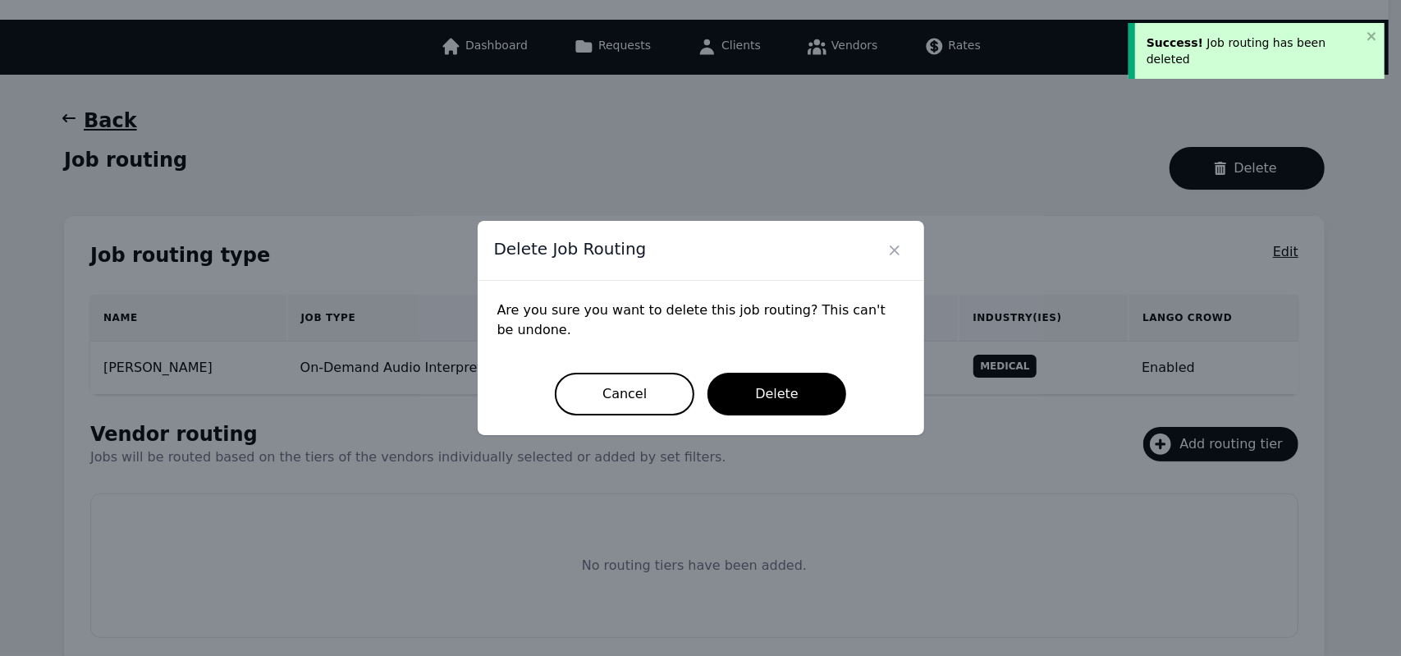
click at [702, 414] on div "Cancel Delete" at bounding box center [700, 394] width 407 height 43
click at [779, 391] on button "Delete" at bounding box center [776, 394] width 139 height 43
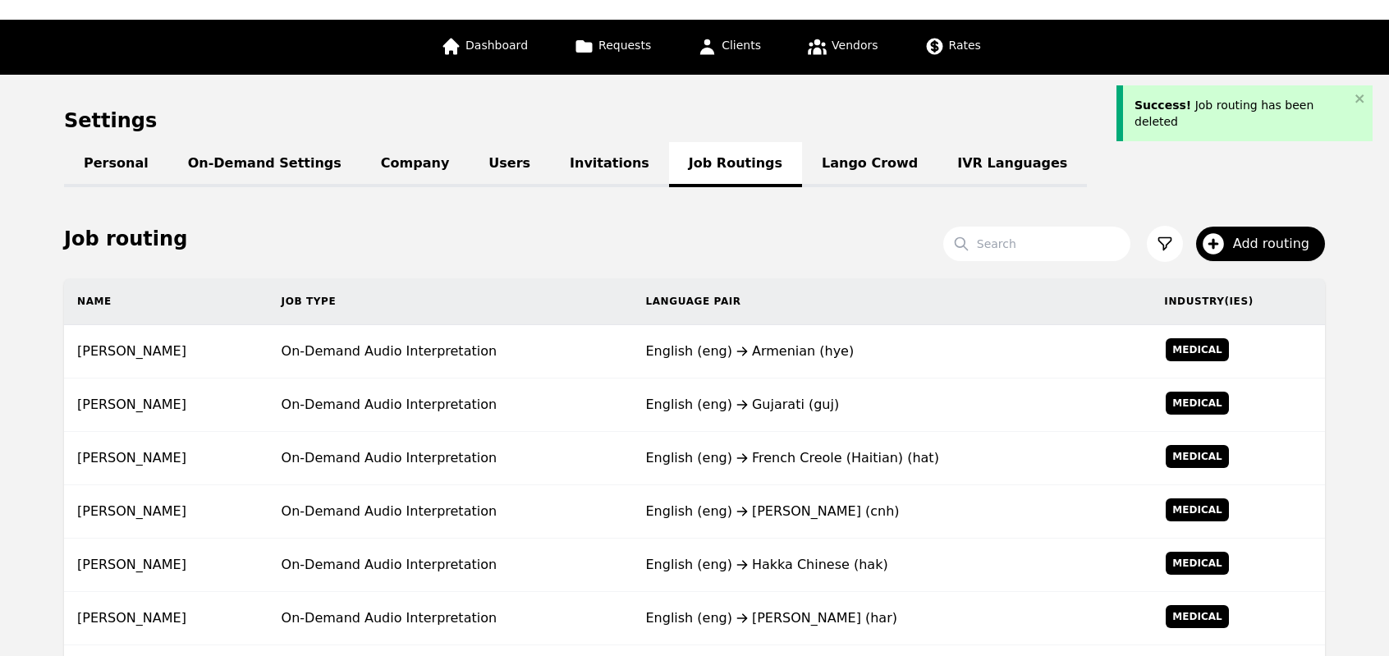
click at [779, 391] on td "English (eng) Gujarati (guj)" at bounding box center [891, 404] width 519 height 53
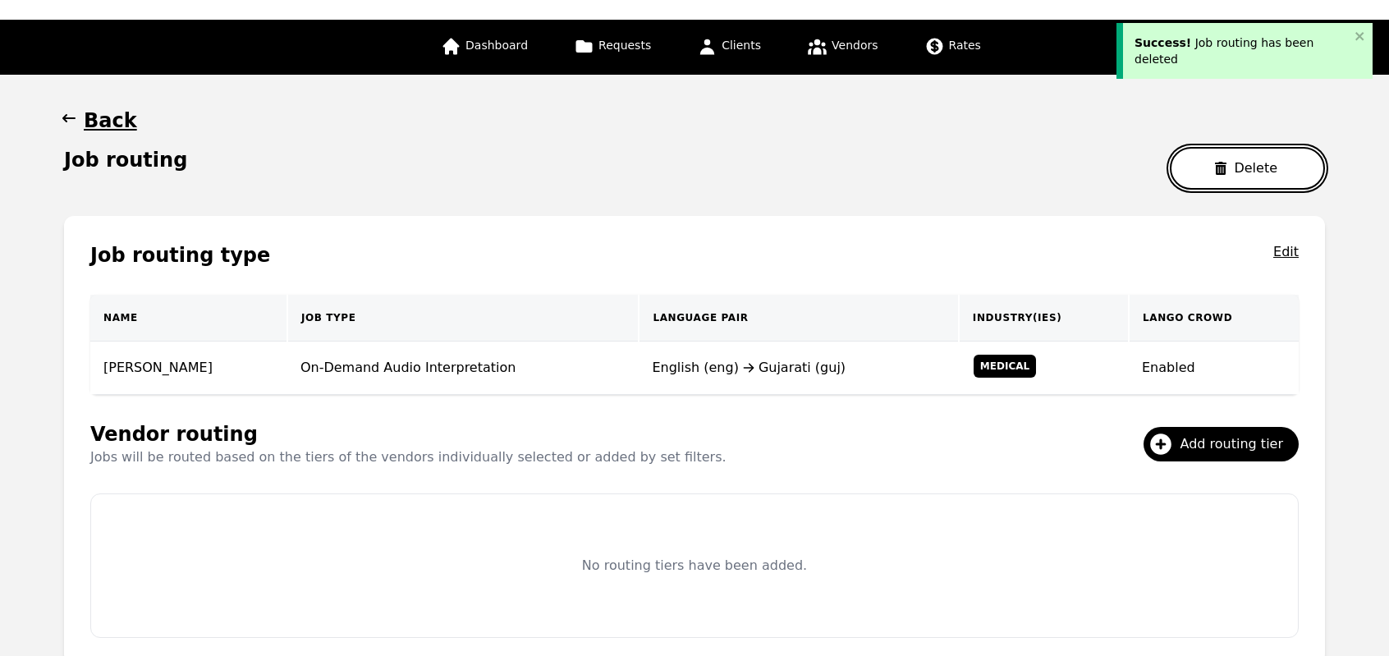
click at [1218, 179] on button "Delete" at bounding box center [1247, 168] width 155 height 43
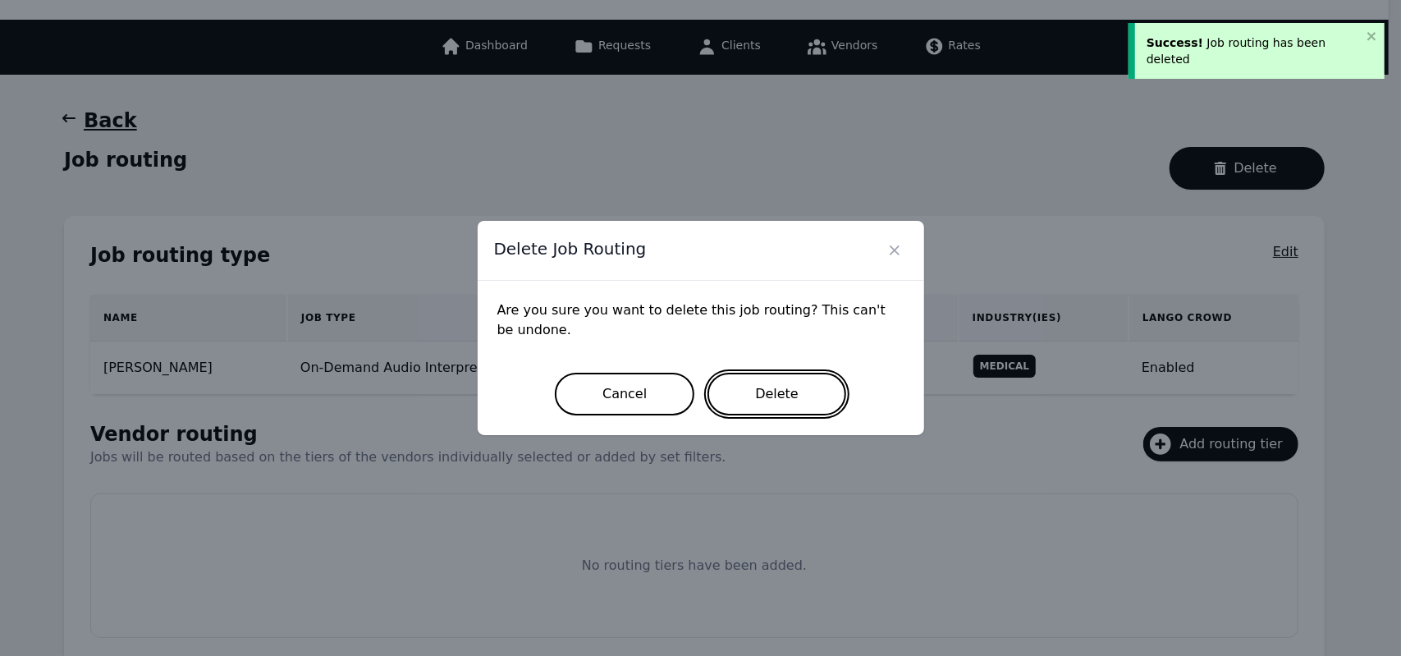
click at [803, 396] on button "Delete" at bounding box center [776, 394] width 139 height 43
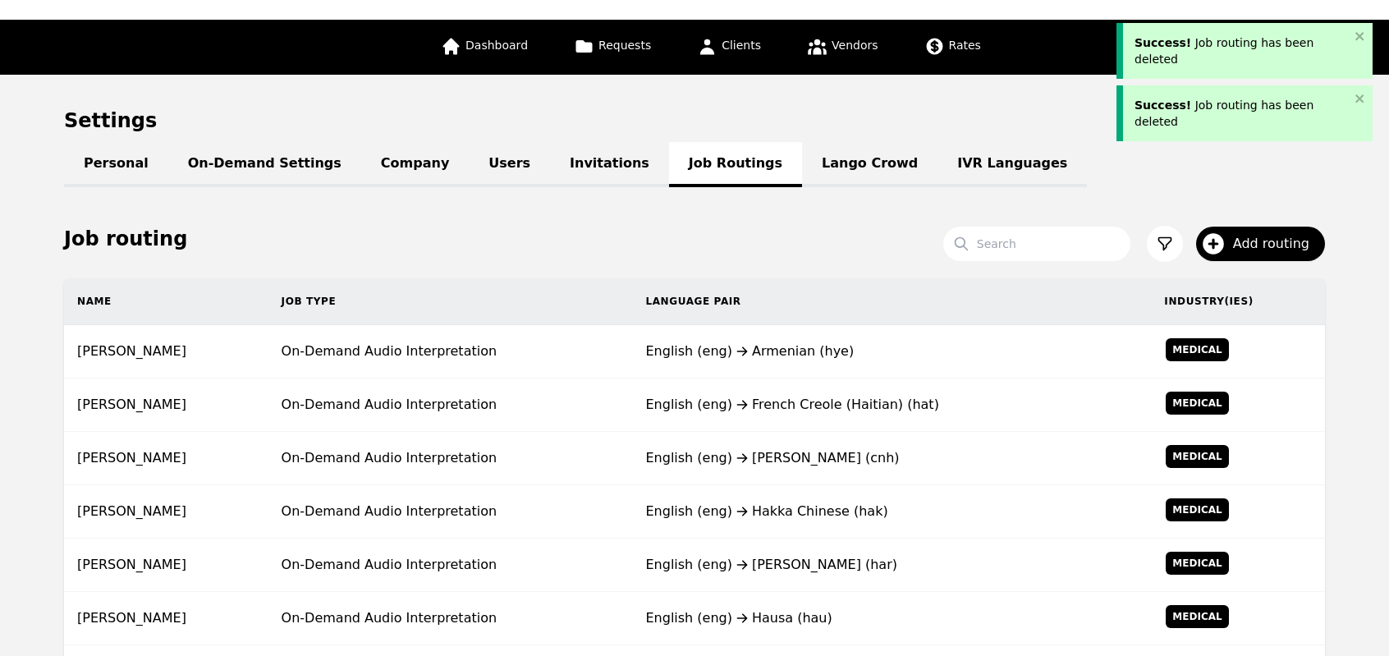
click at [803, 396] on div "English (eng) French Creole (Haitian) (hat)" at bounding box center [891, 405] width 492 height 20
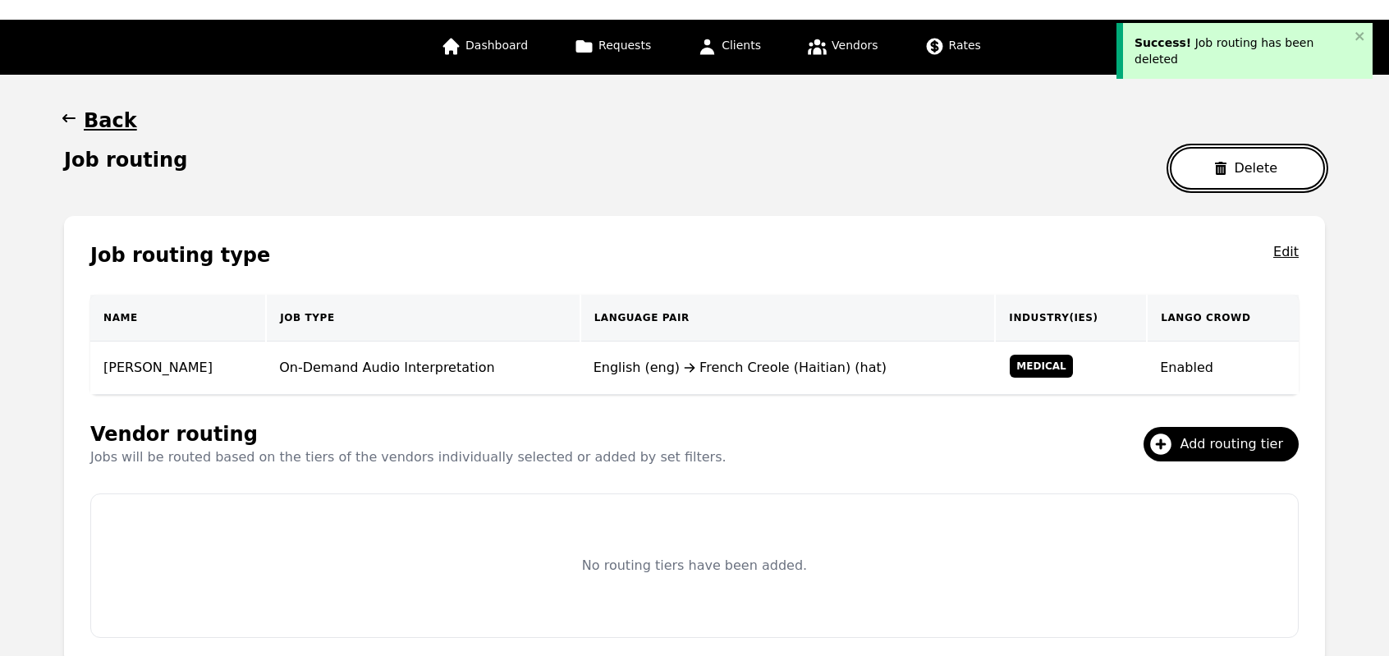
click at [1206, 181] on button "Delete" at bounding box center [1247, 168] width 155 height 43
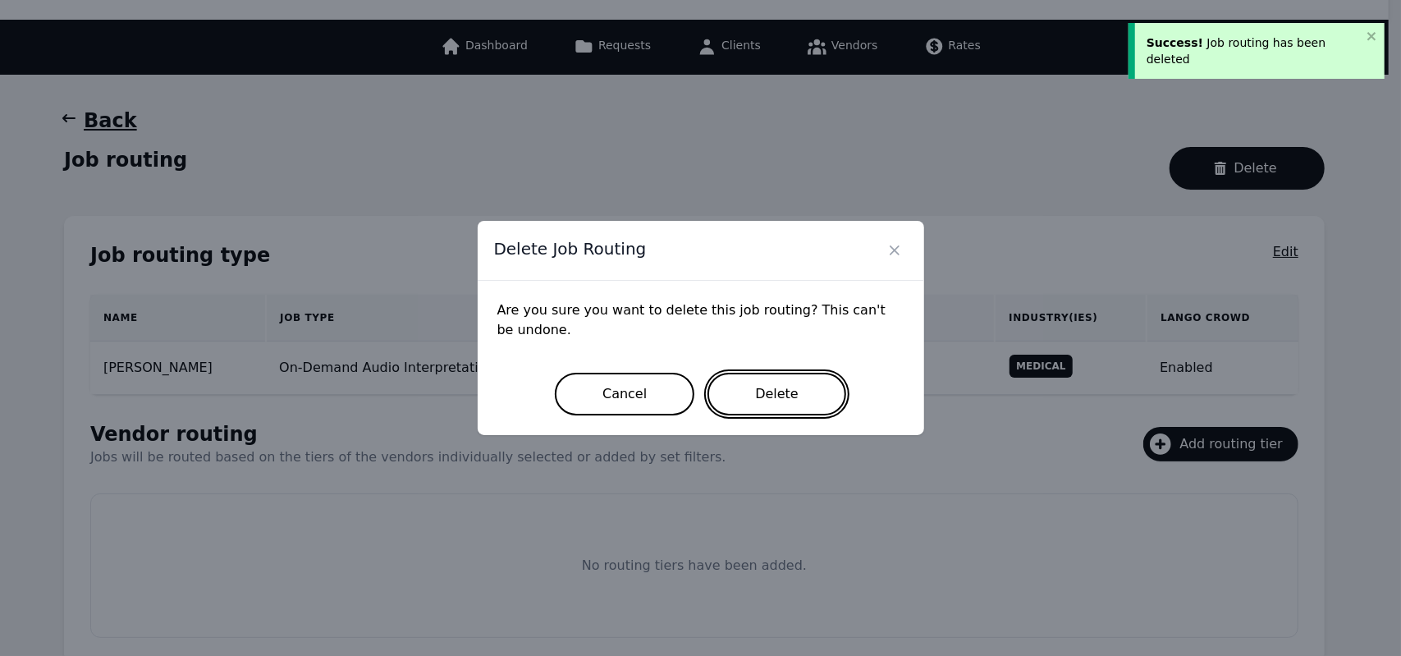
click at [794, 396] on button "Delete" at bounding box center [776, 394] width 139 height 43
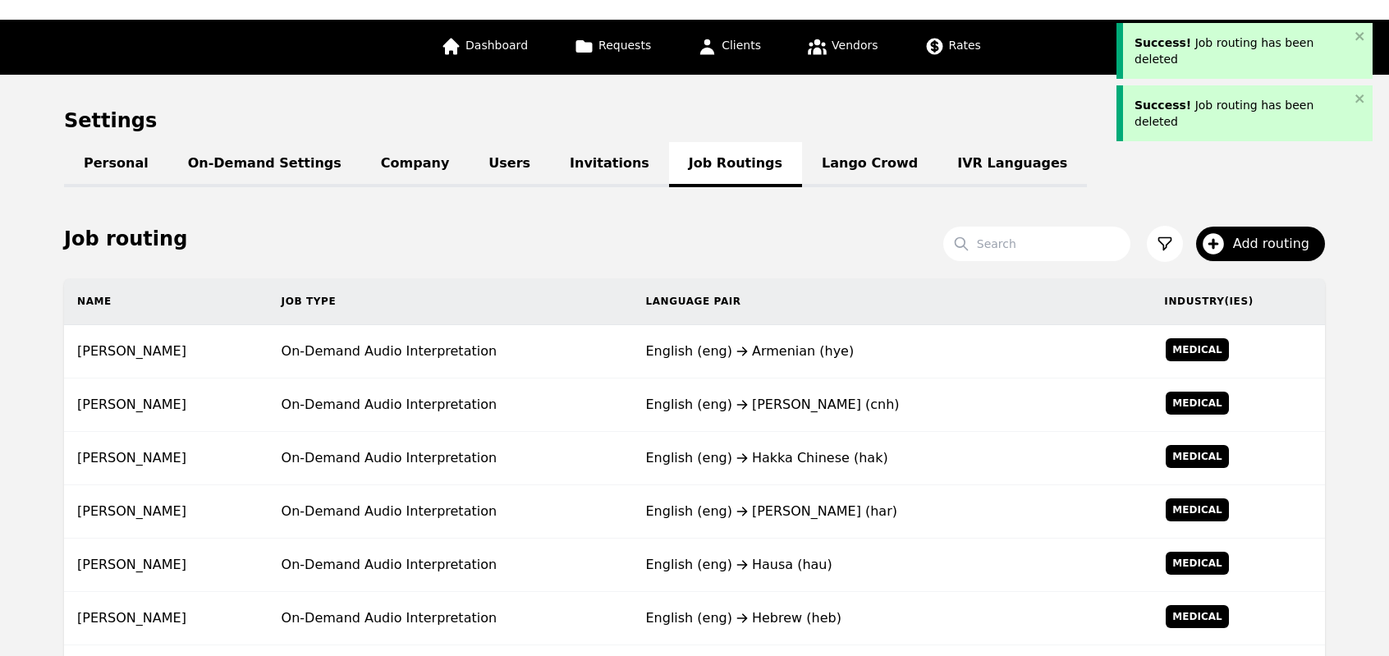
click at [794, 396] on div "English (eng) Hakha Chin (cnh)" at bounding box center [891, 405] width 492 height 20
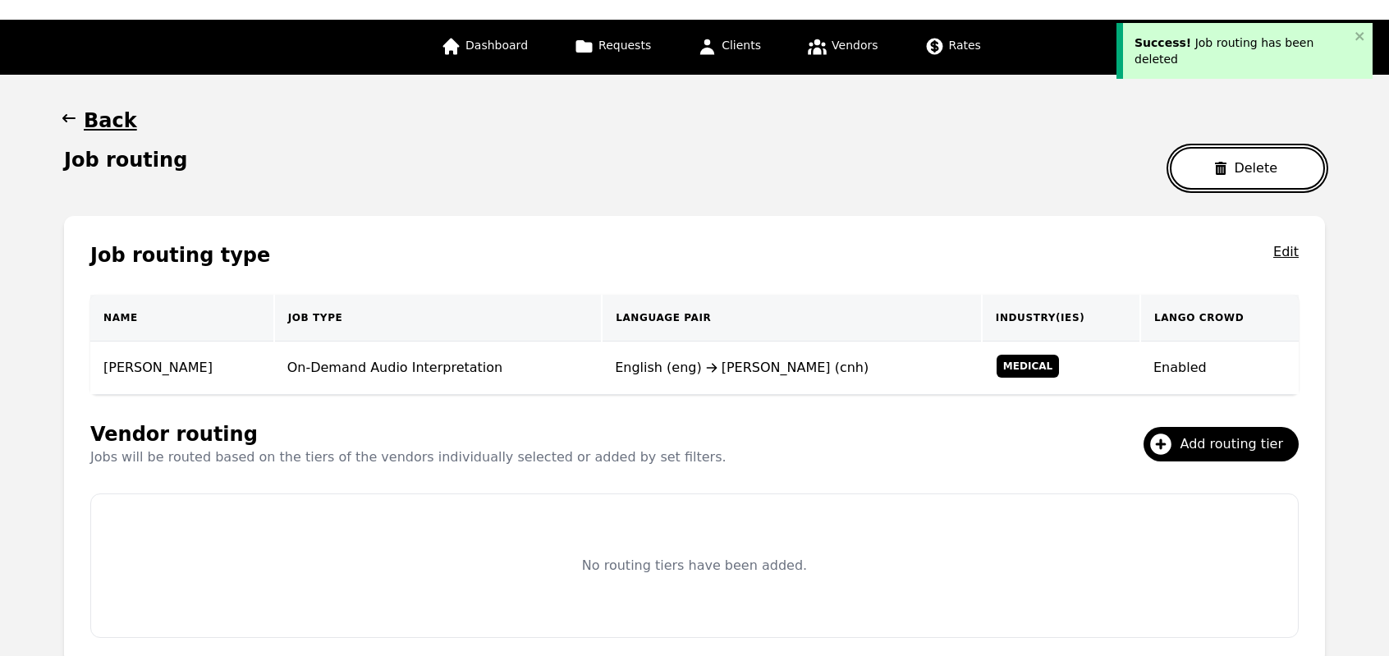
click at [1195, 169] on button "Delete" at bounding box center [1247, 168] width 155 height 43
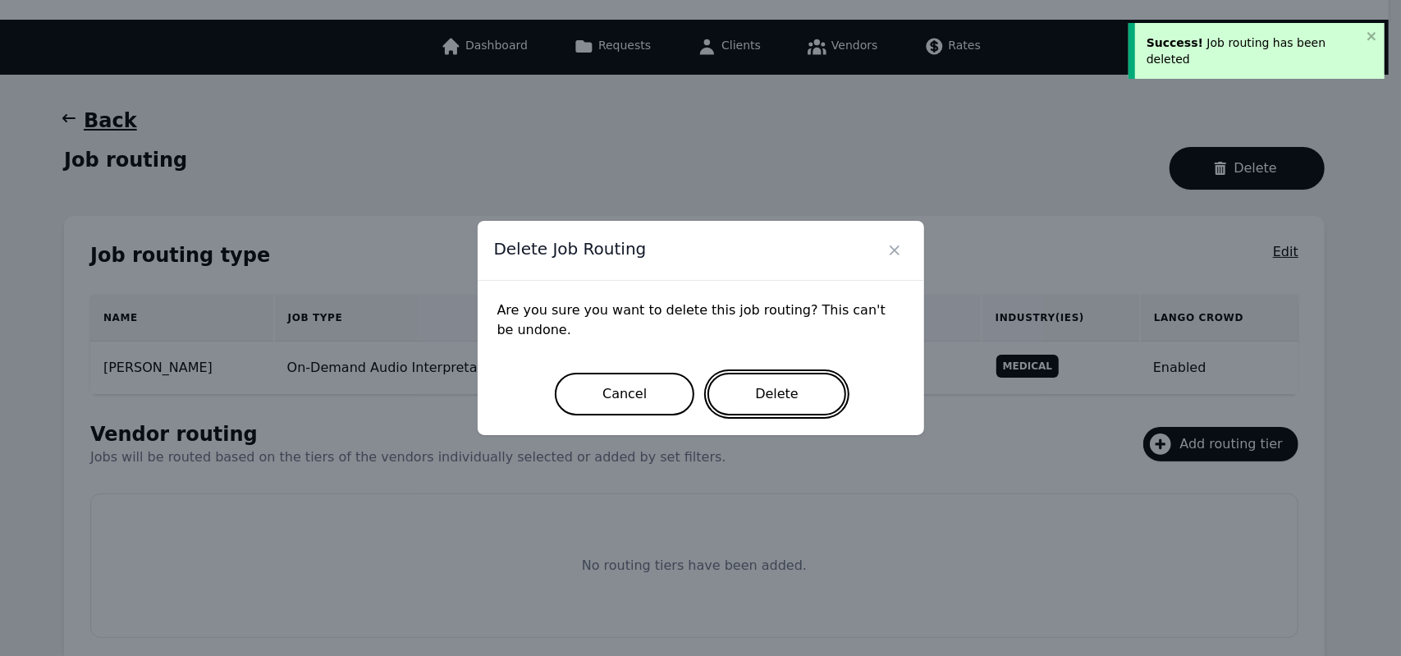
click at [794, 387] on button "Delete" at bounding box center [776, 394] width 139 height 43
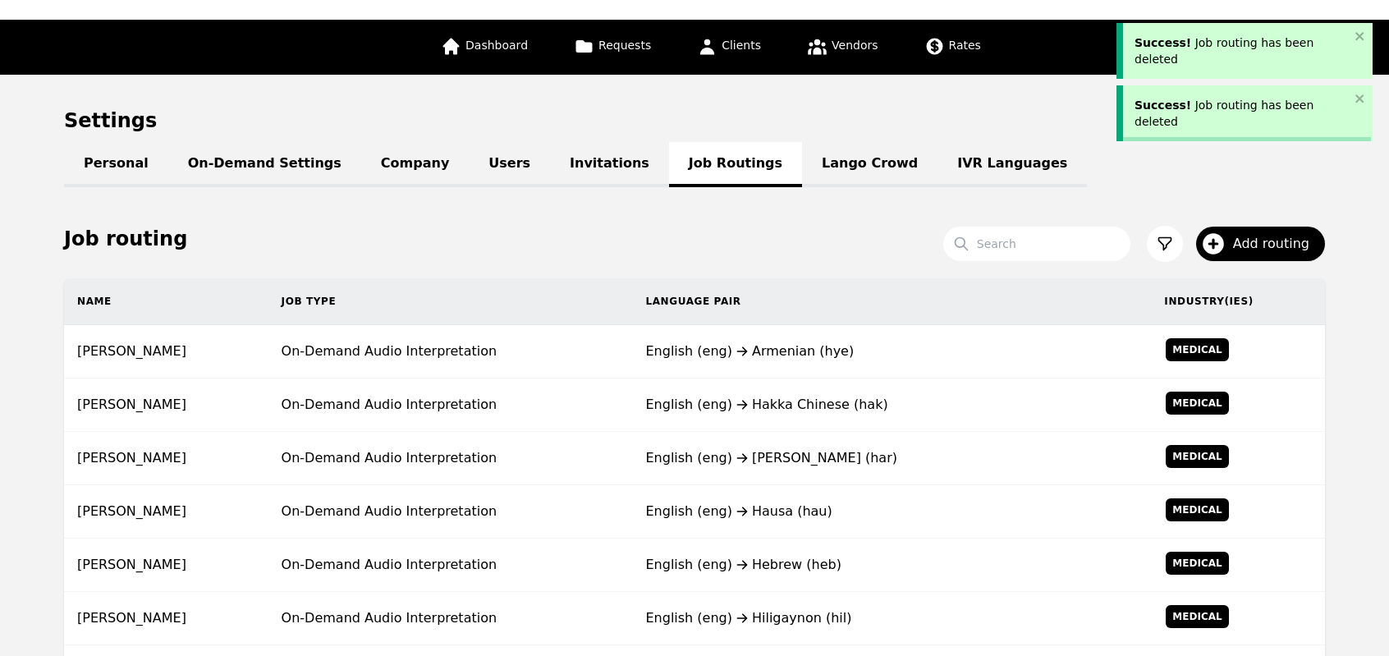
click at [794, 387] on td "English (eng) Hakka Chinese (hak)" at bounding box center [891, 404] width 519 height 53
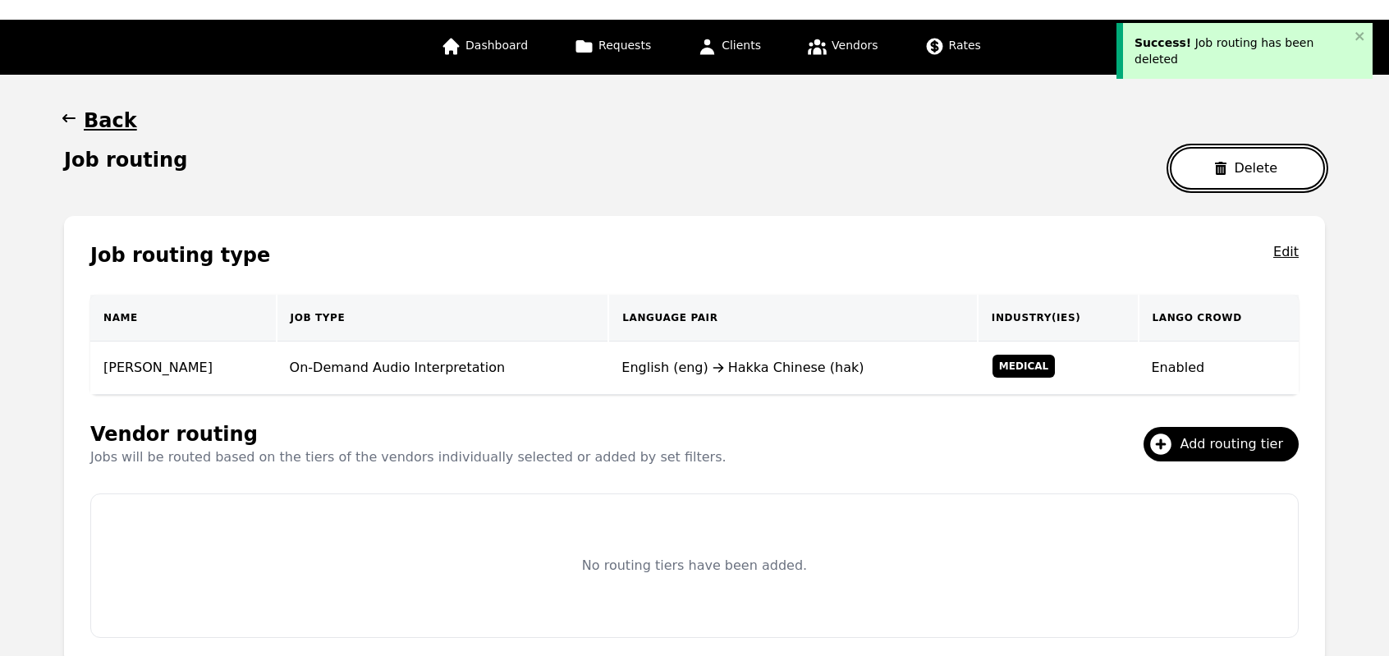
click at [1217, 158] on button "Delete" at bounding box center [1247, 168] width 155 height 43
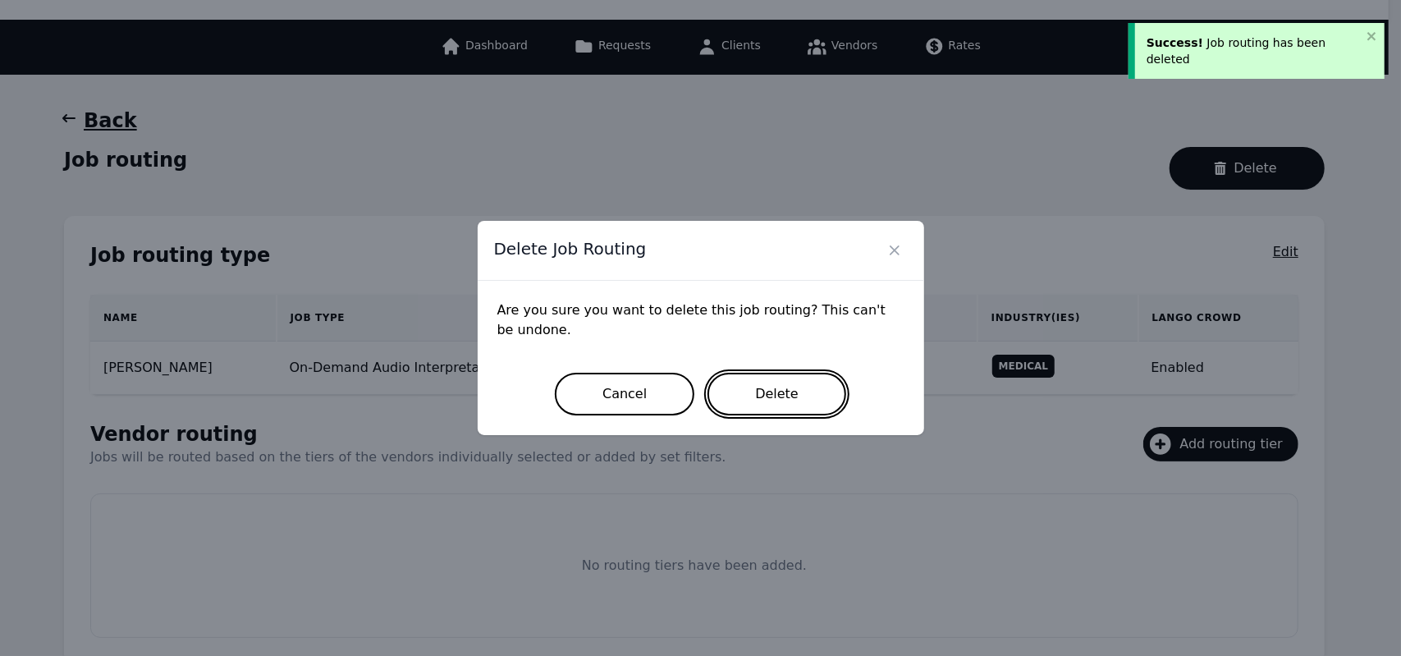
click at [797, 393] on button "Delete" at bounding box center [776, 394] width 139 height 43
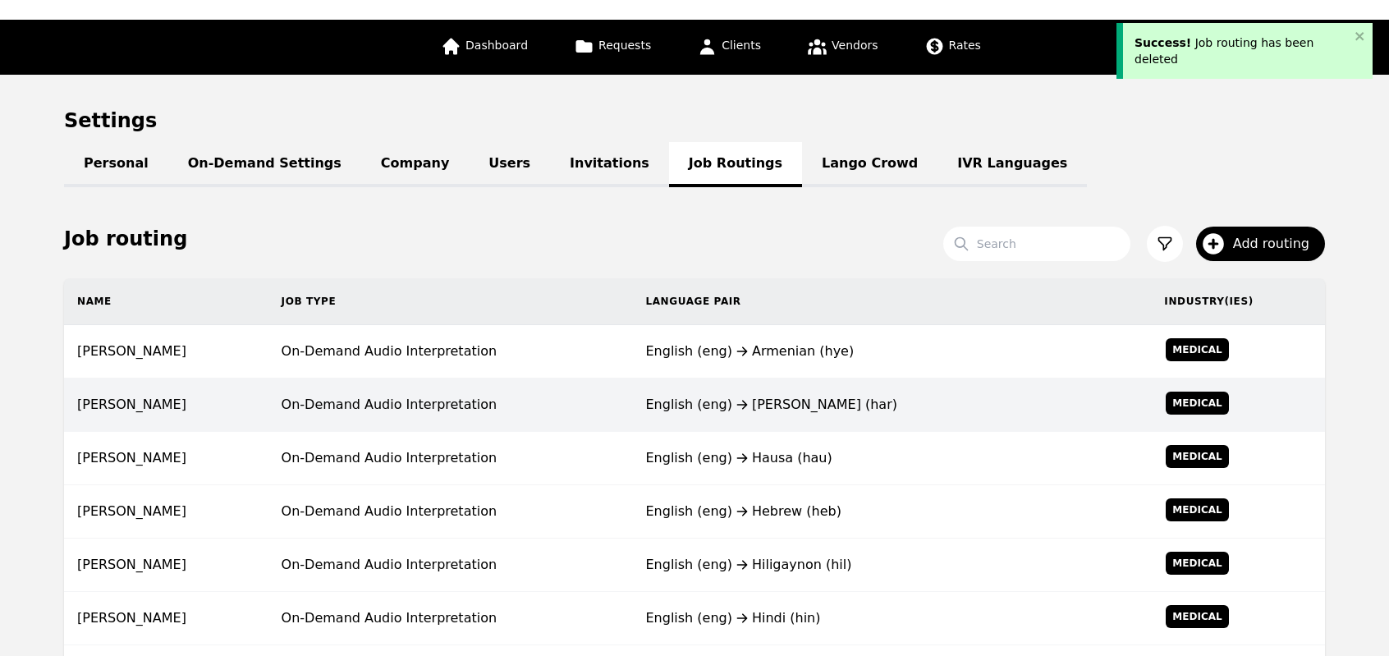
click at [763, 419] on td "English (eng) Harari (har)" at bounding box center [891, 404] width 519 height 53
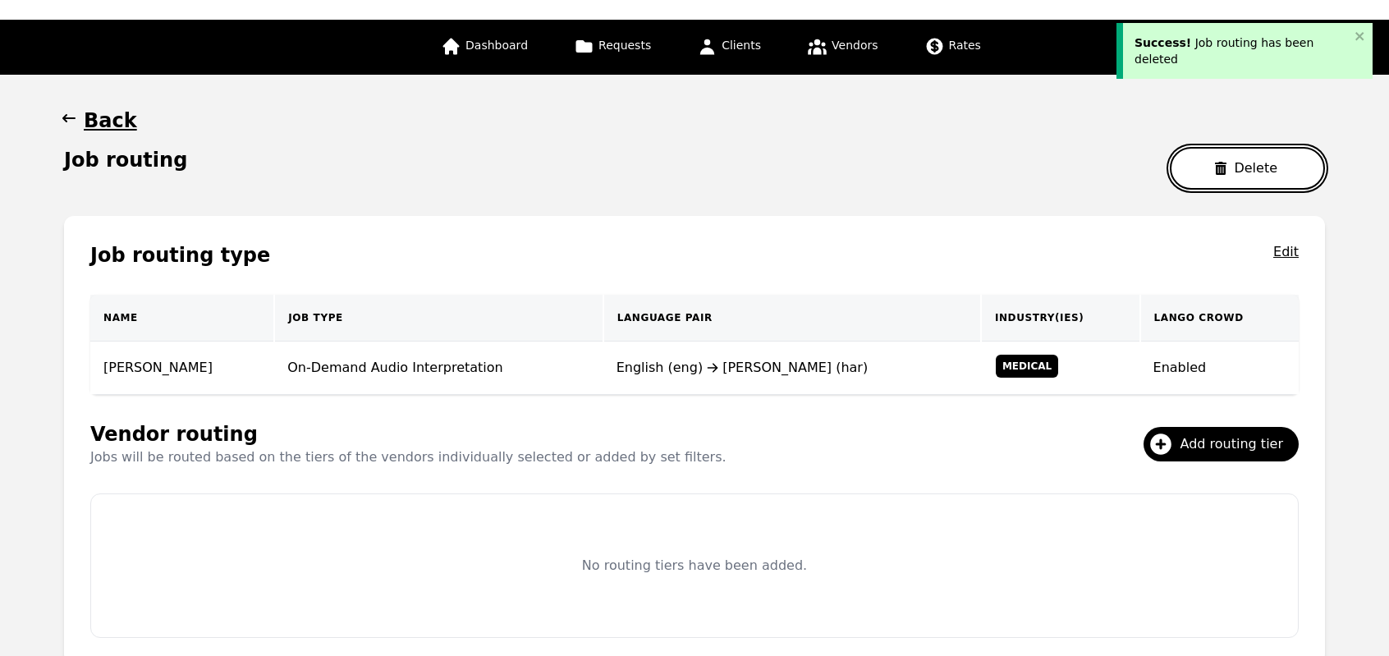
click at [1254, 159] on button "Delete" at bounding box center [1247, 168] width 155 height 43
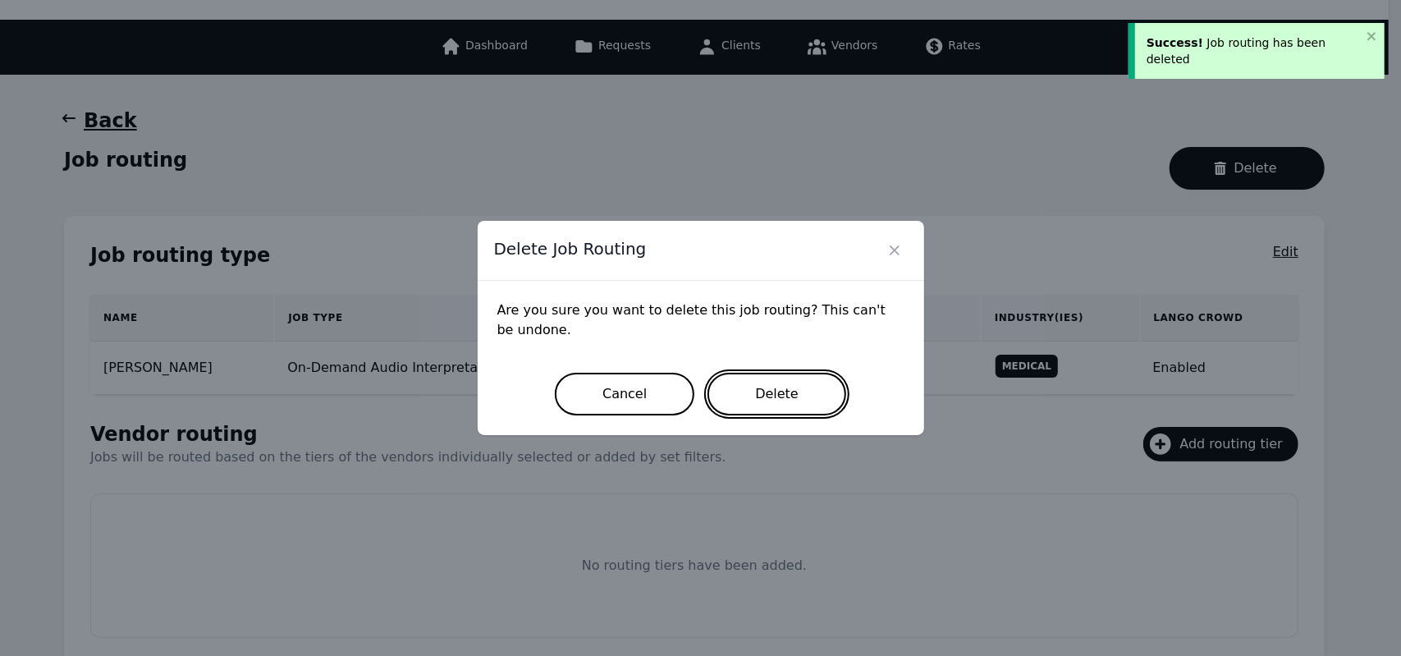
click at [776, 408] on button "Delete" at bounding box center [776, 394] width 139 height 43
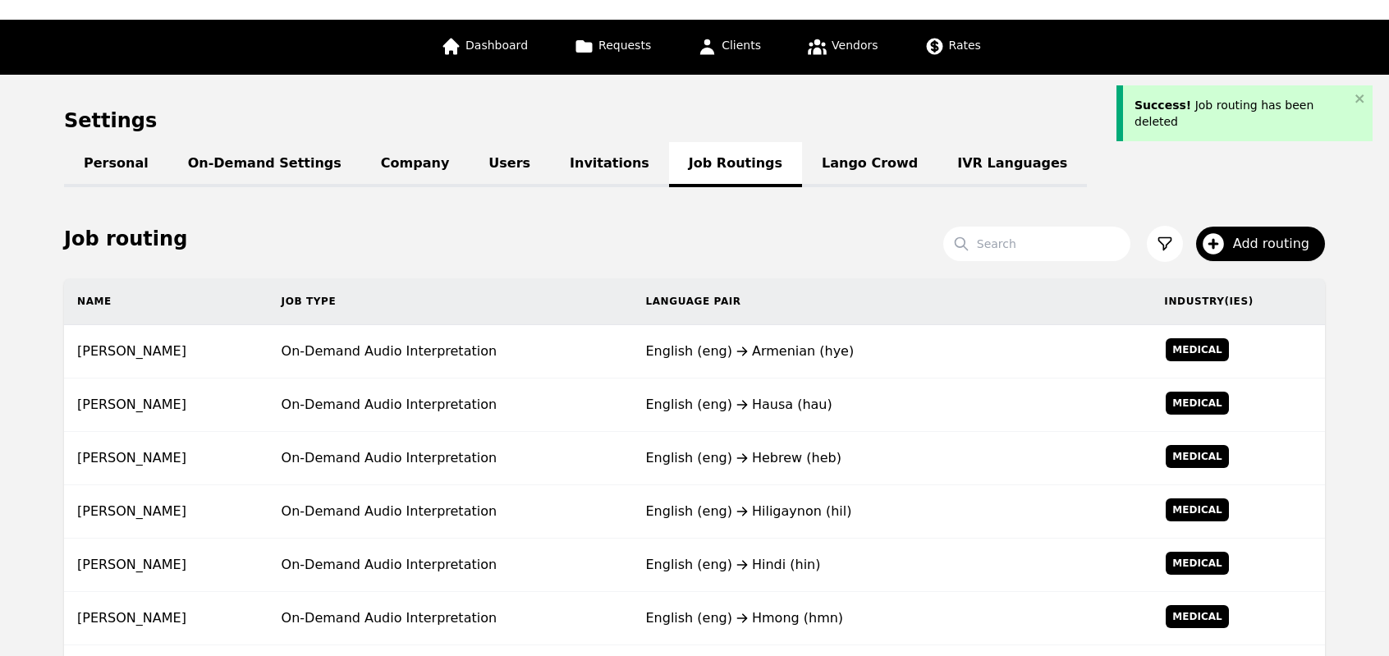
click at [776, 408] on div "English (eng) Hausa (hau)" at bounding box center [891, 405] width 492 height 20
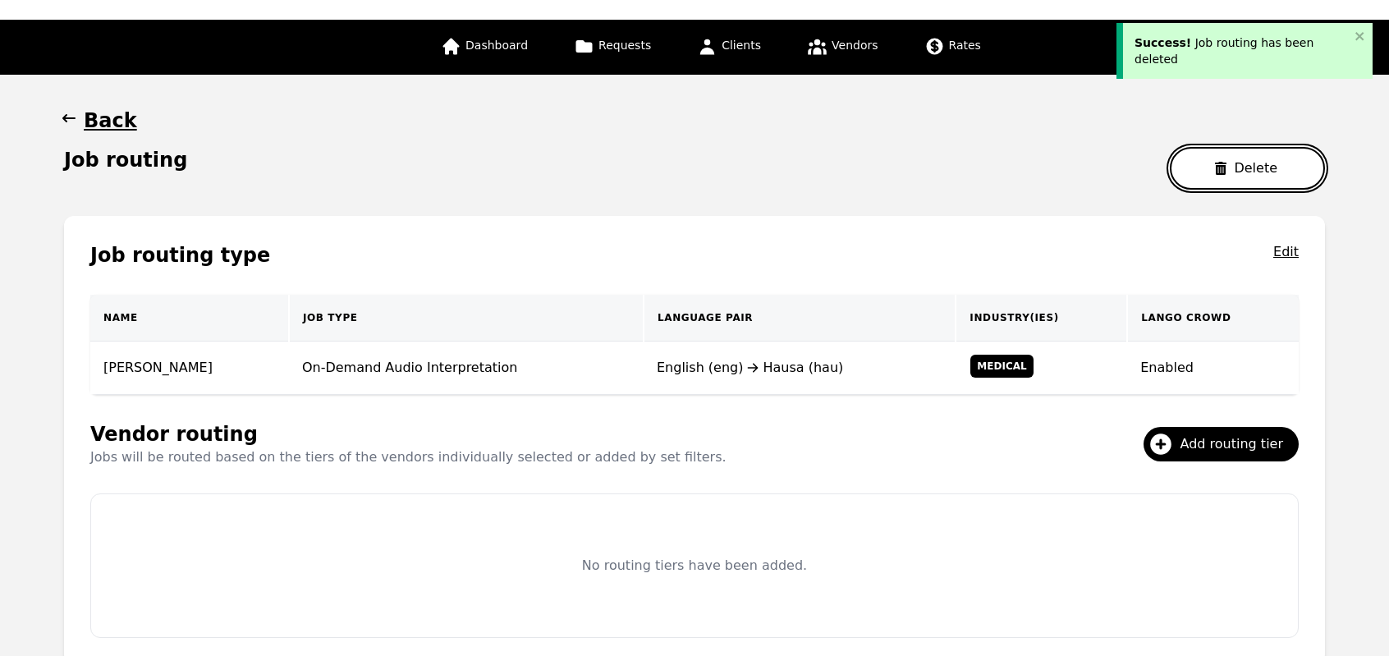
click at [1218, 175] on button "Delete" at bounding box center [1247, 168] width 155 height 43
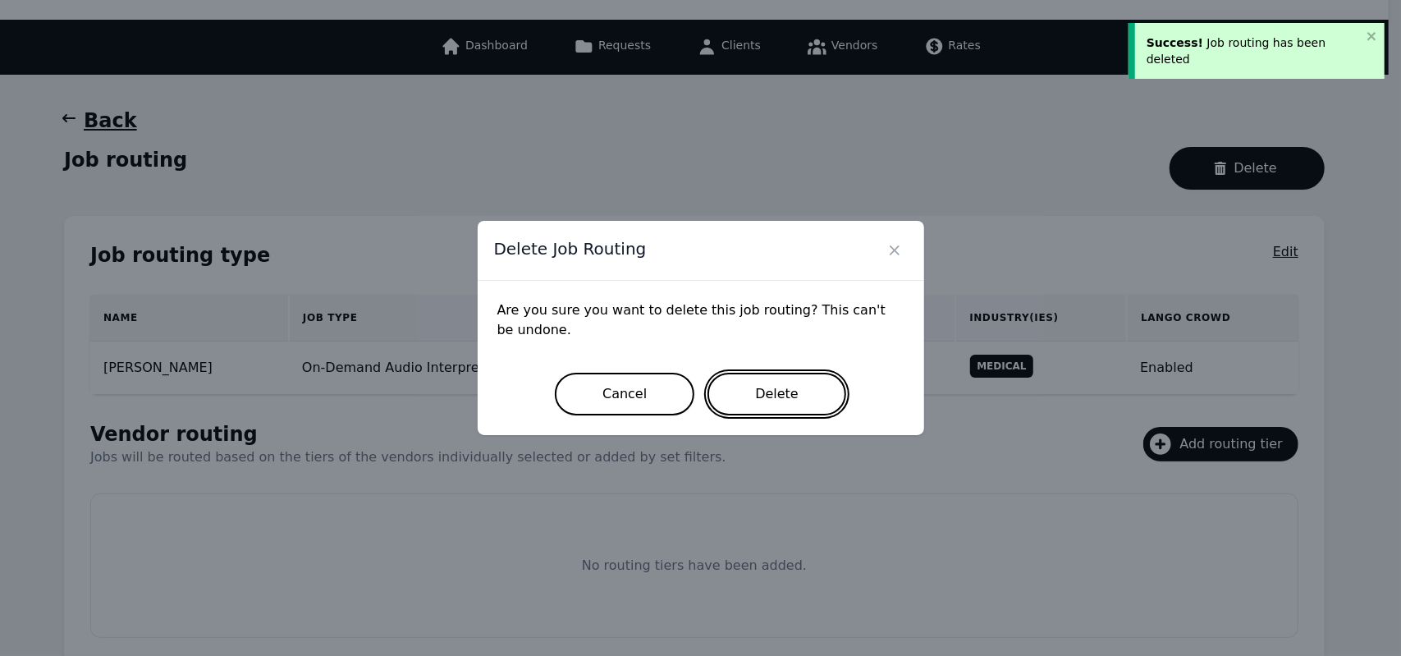
click at [754, 411] on button "Delete" at bounding box center [776, 394] width 139 height 43
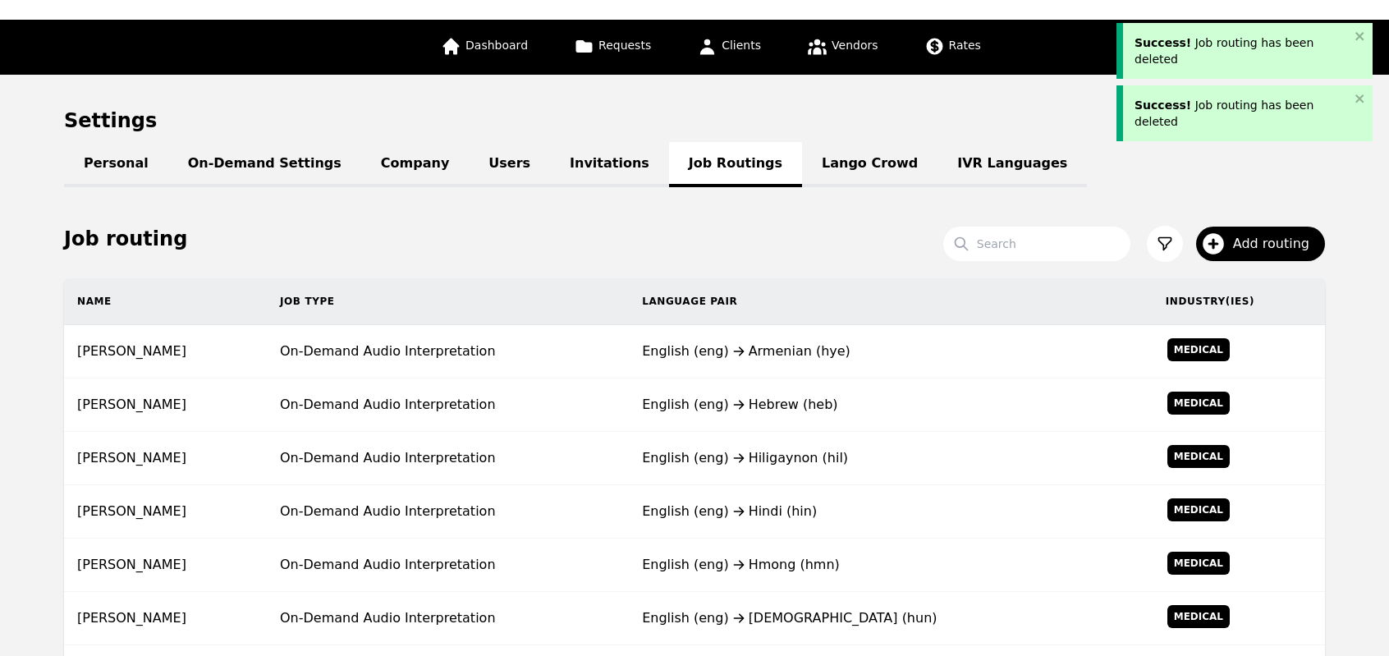
click at [754, 411] on div "English (eng) Hebrew (heb)" at bounding box center [890, 405] width 497 height 20
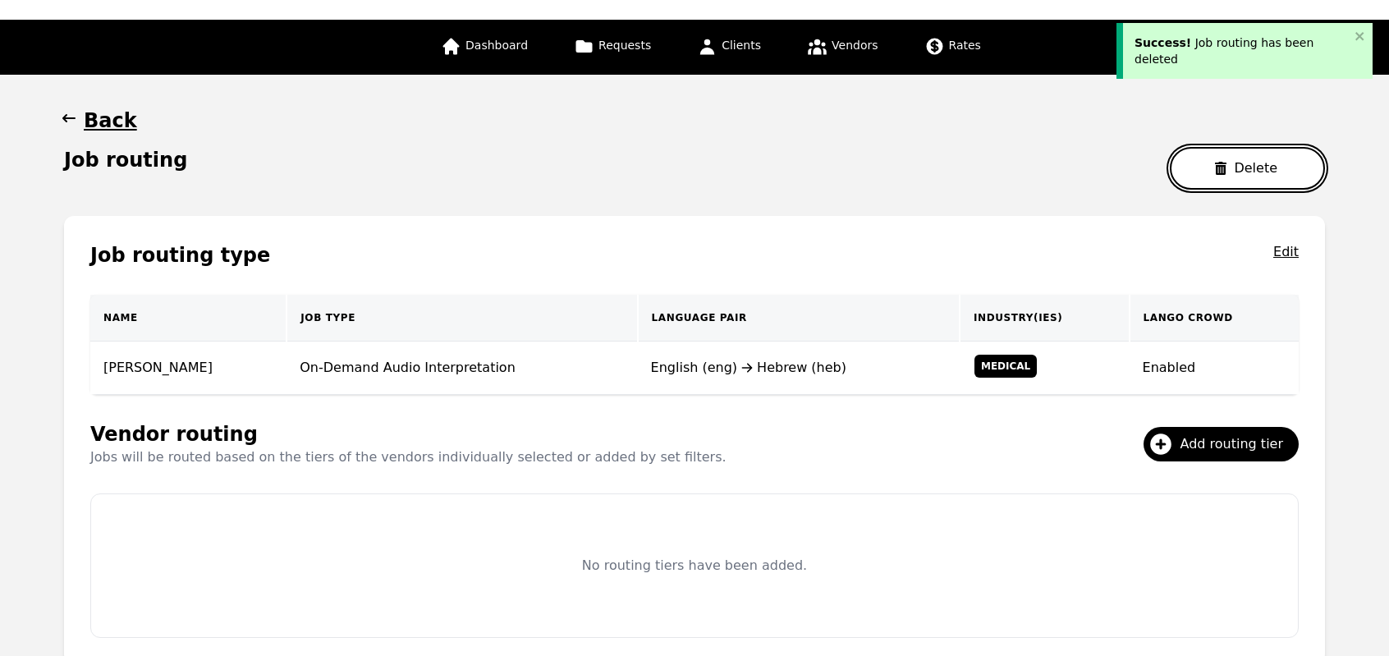
click at [1221, 176] on button "Delete" at bounding box center [1247, 168] width 155 height 43
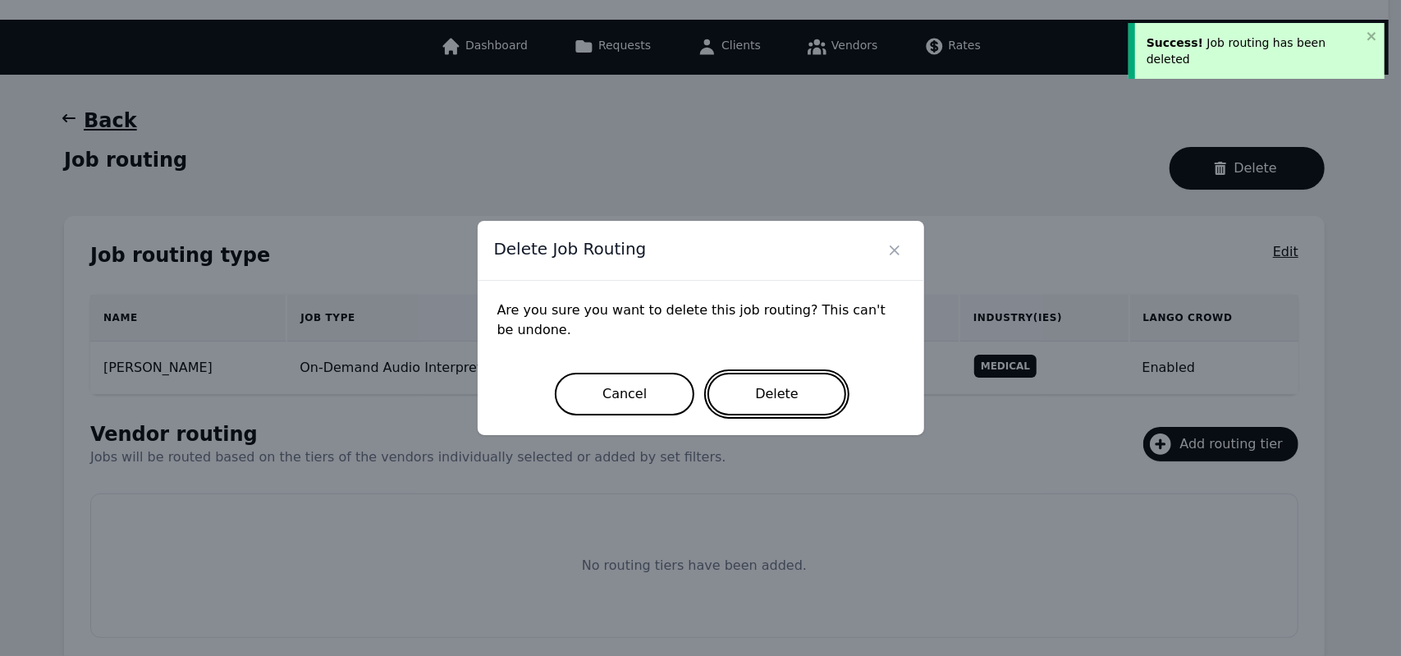
click at [804, 385] on button "Delete" at bounding box center [776, 394] width 139 height 43
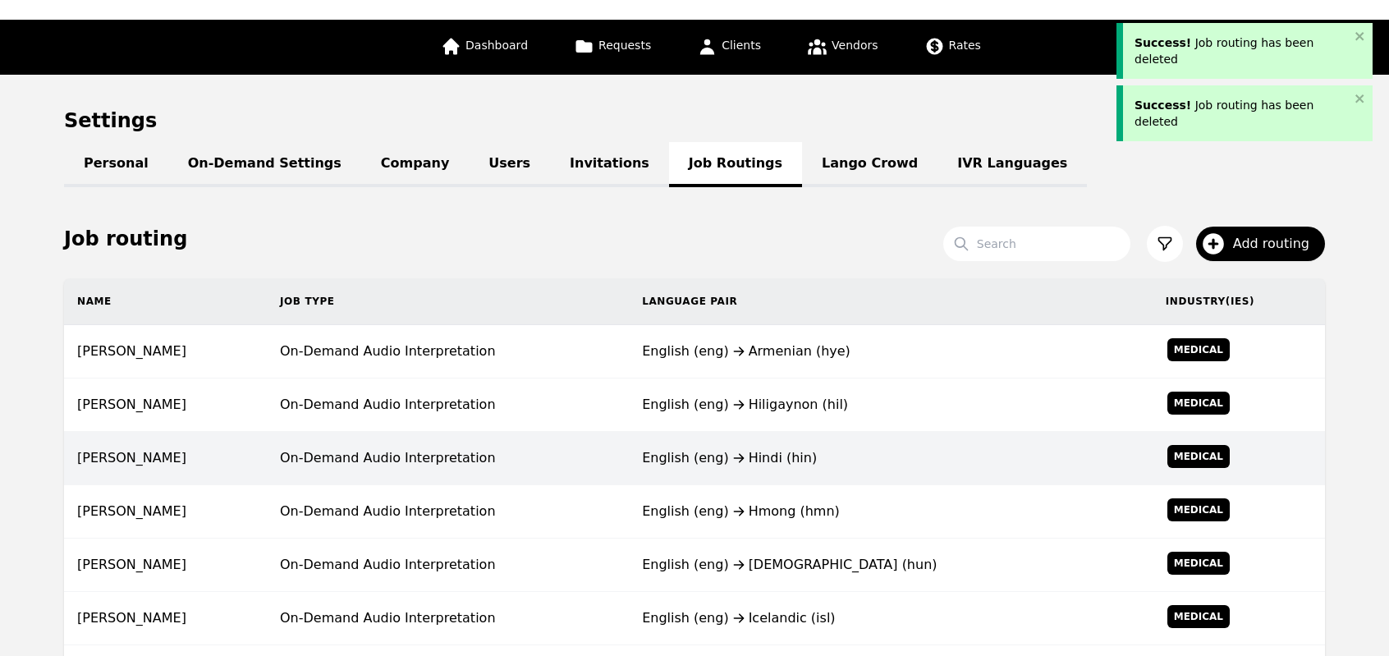
click at [733, 458] on icon at bounding box center [738, 457] width 11 height 9
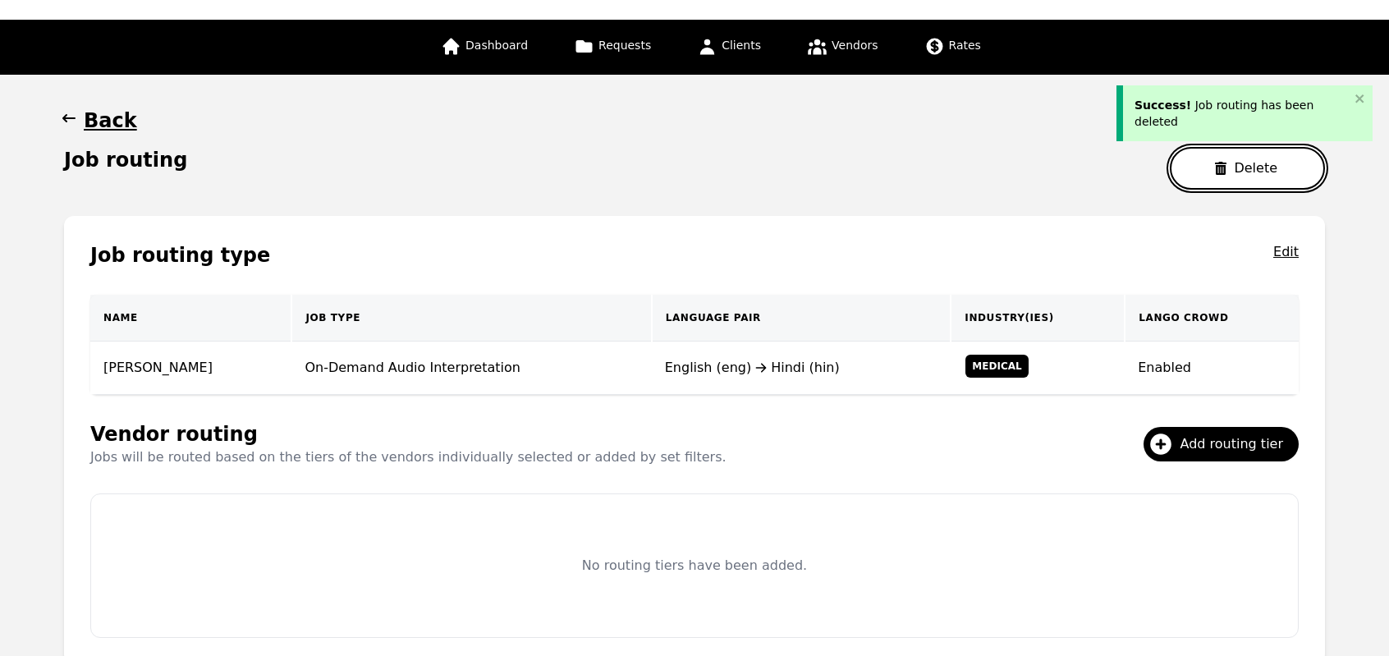
click at [1226, 172] on icon "button" at bounding box center [1220, 168] width 11 height 13
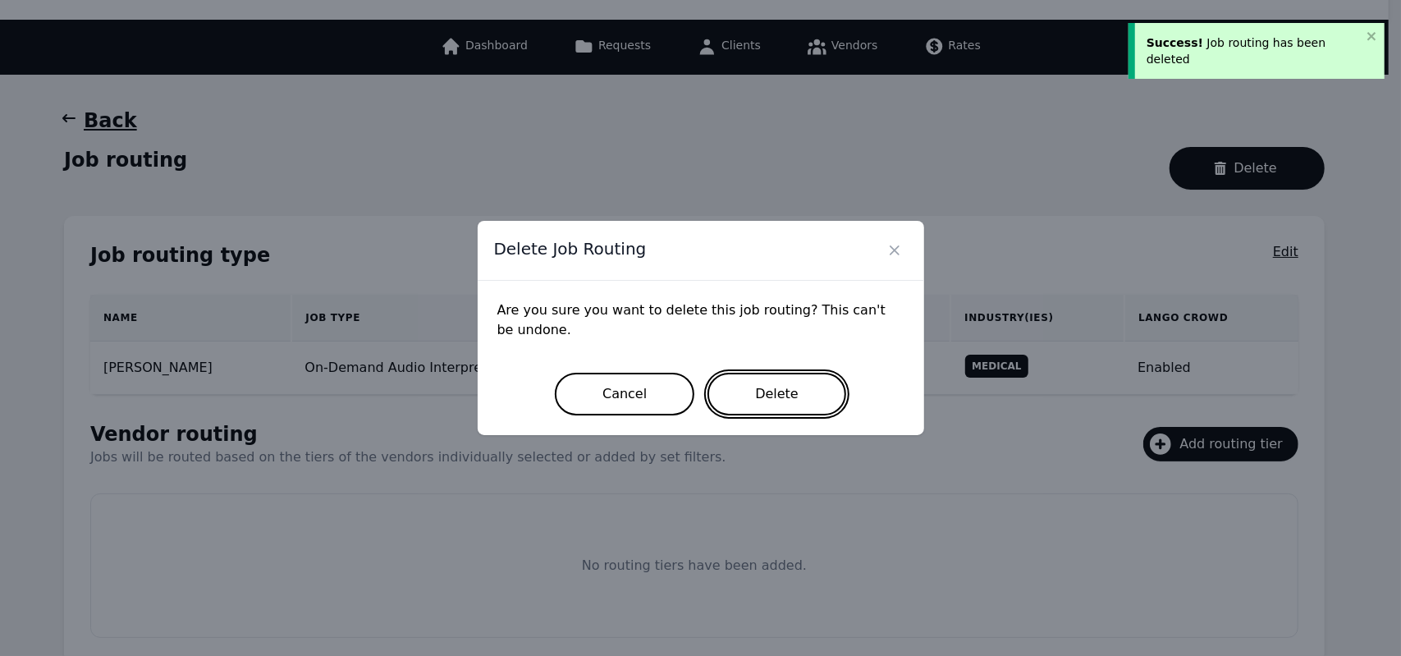
click at [771, 383] on button "Delete" at bounding box center [776, 394] width 139 height 43
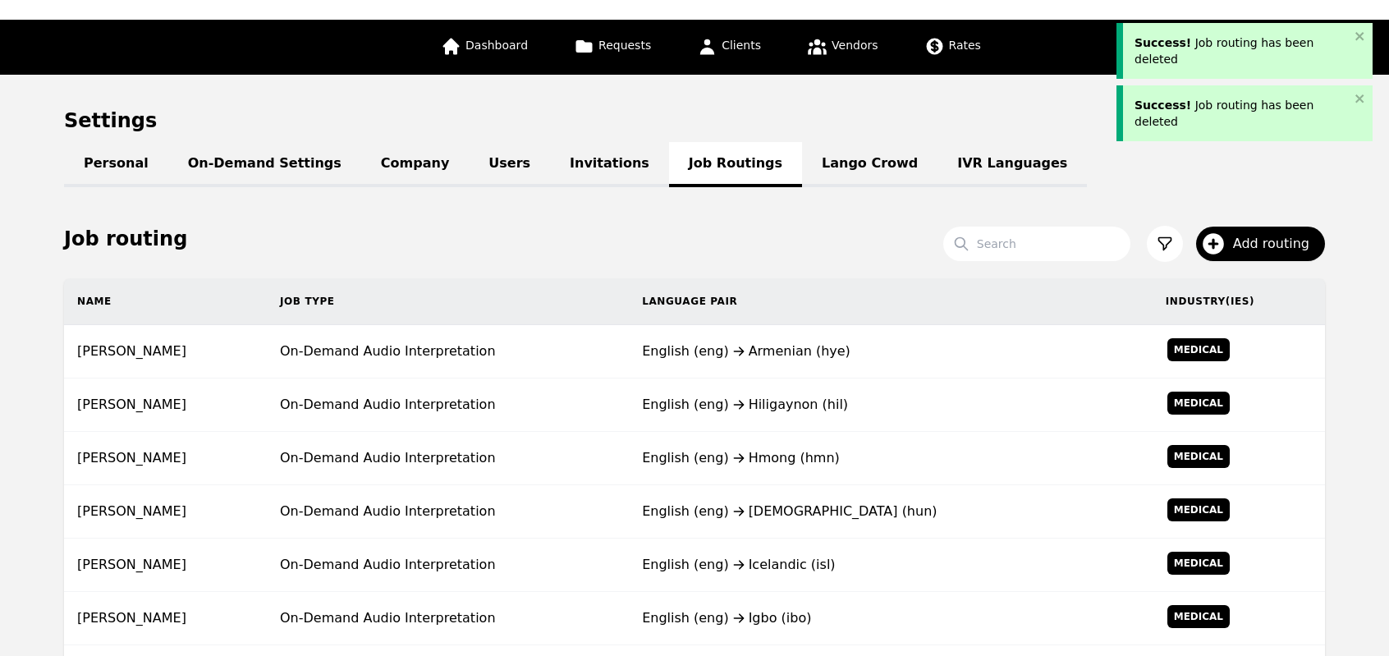
click at [771, 383] on td "English (eng) Hiligaynon (hil)" at bounding box center [891, 404] width 524 height 53
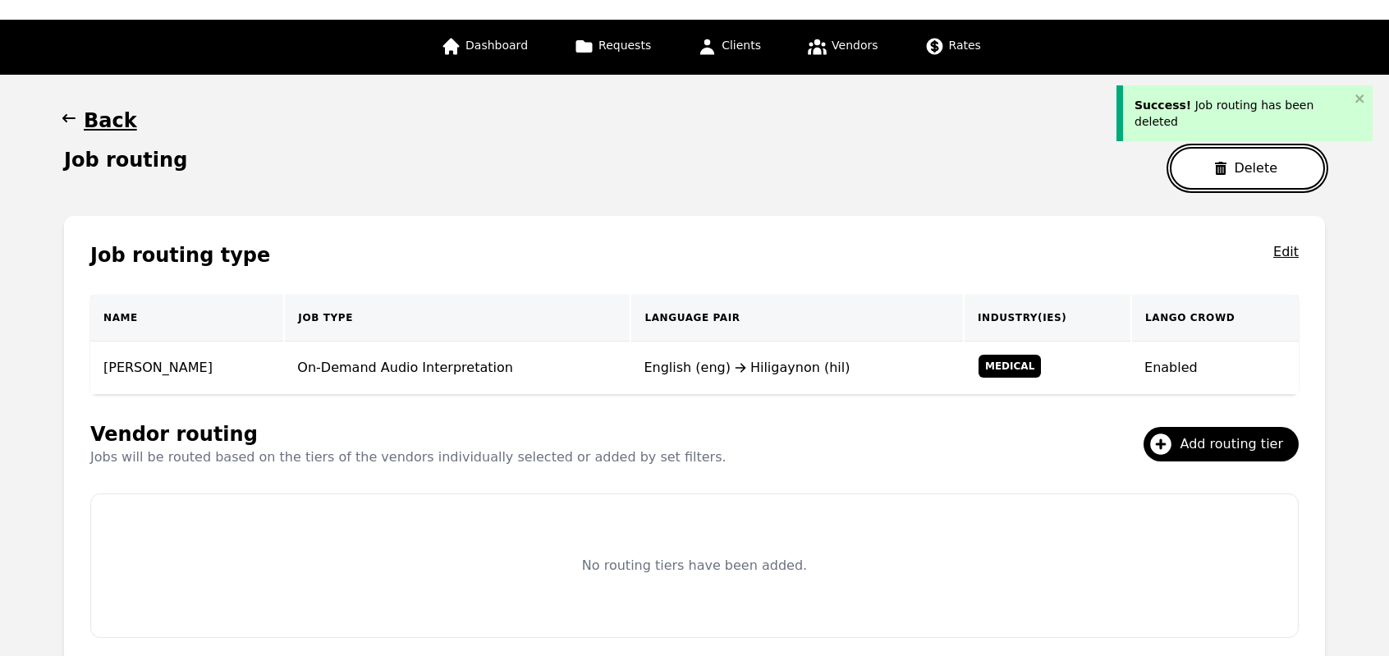
click at [1209, 172] on button "Delete" at bounding box center [1247, 168] width 155 height 43
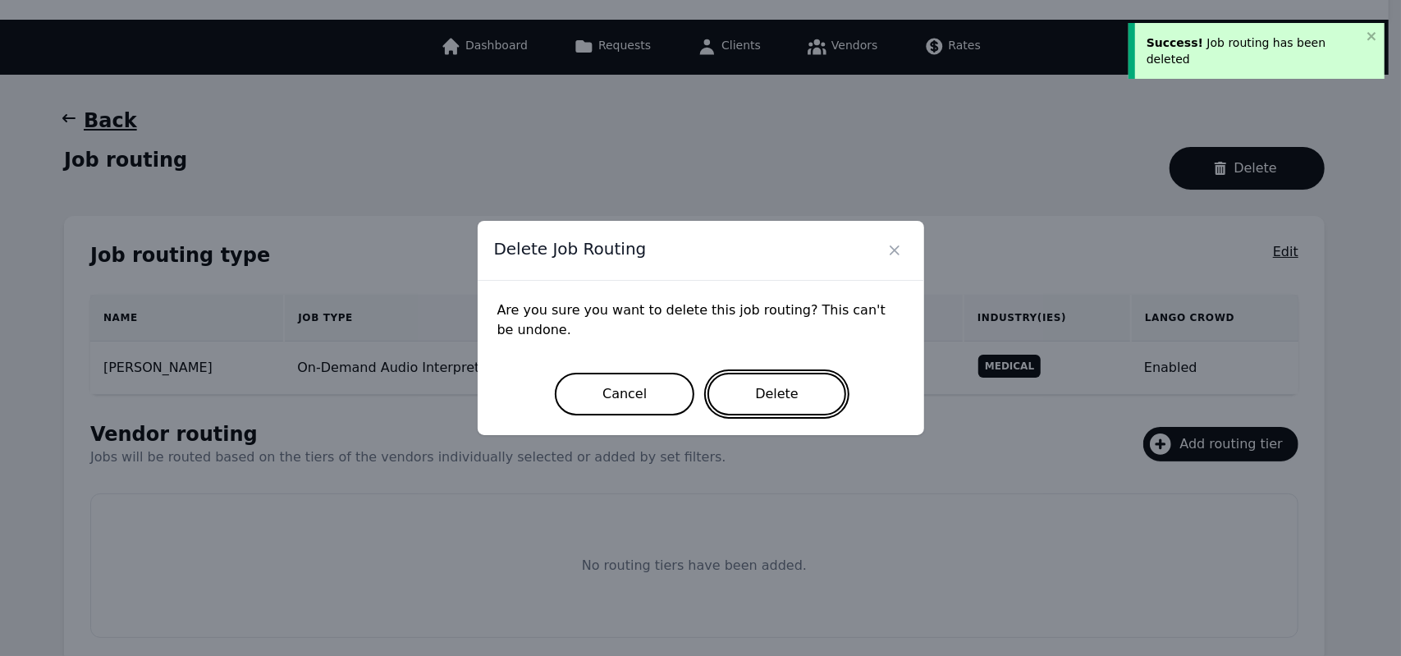
click at [806, 395] on button "Delete" at bounding box center [776, 394] width 139 height 43
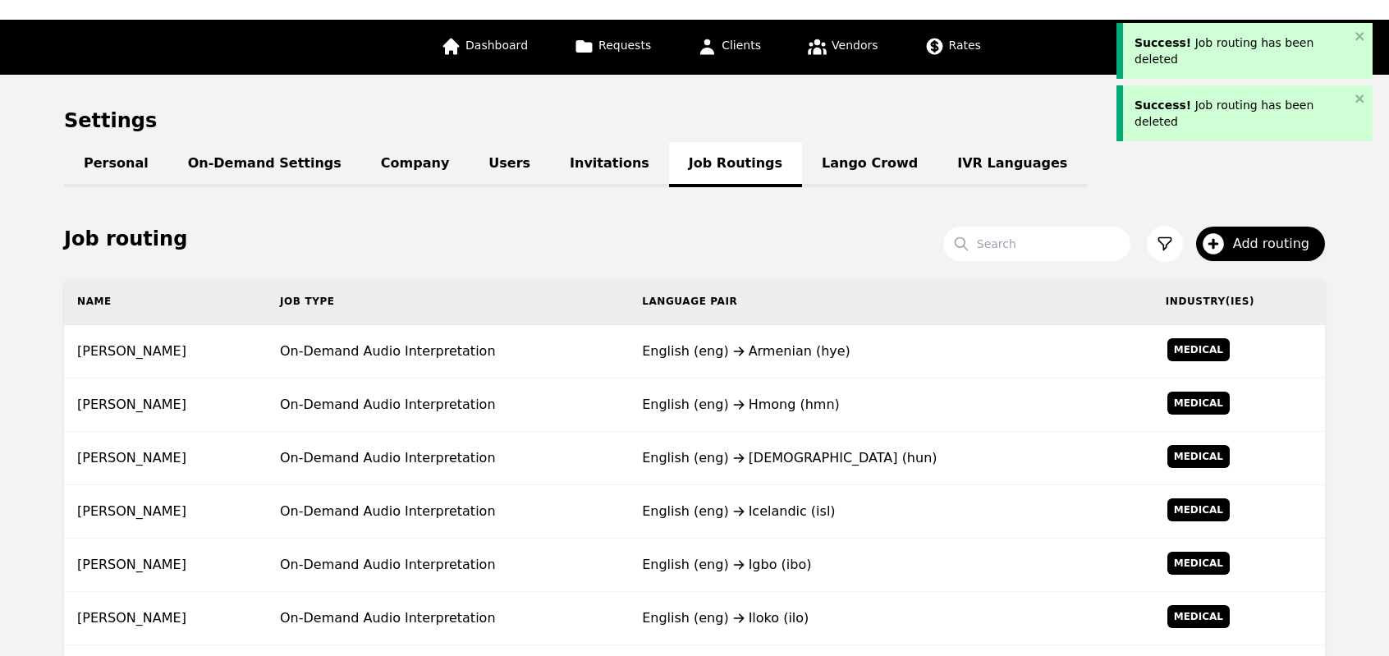
click at [806, 395] on div "English (eng) Hmong (hmn)" at bounding box center [890, 405] width 497 height 20
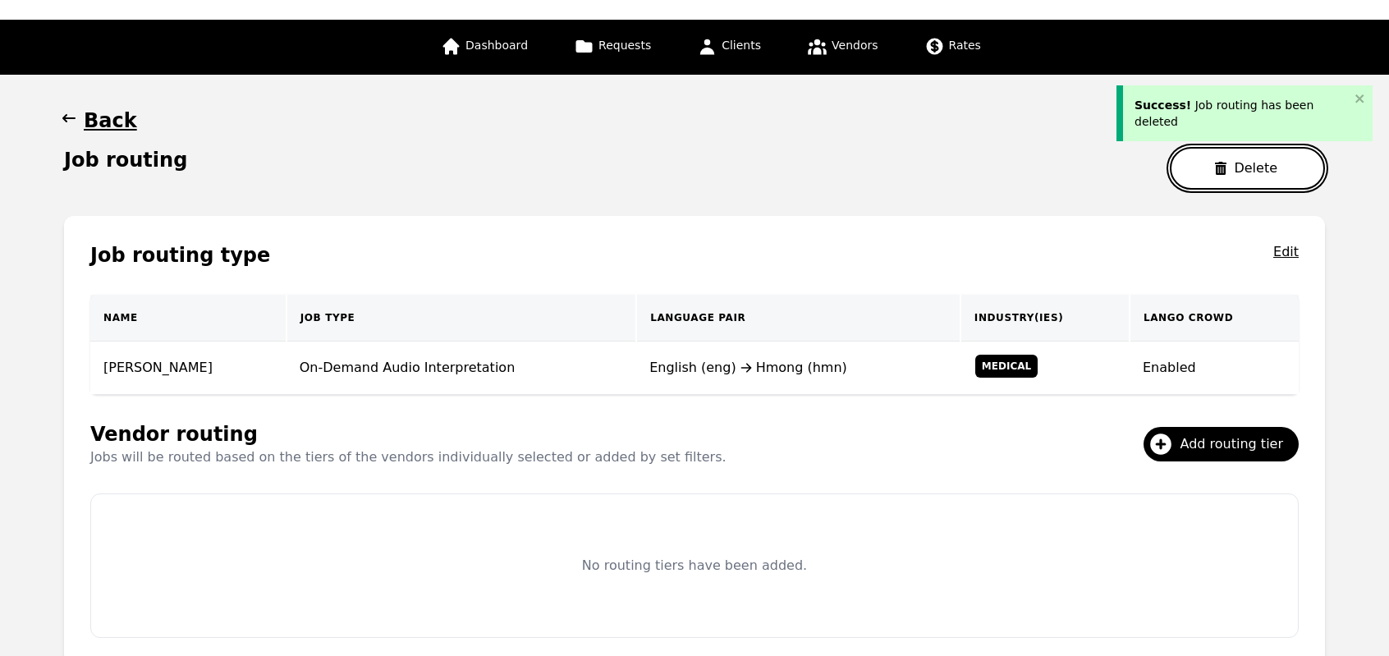
click at [1221, 167] on icon "button" at bounding box center [1220, 168] width 13 height 13
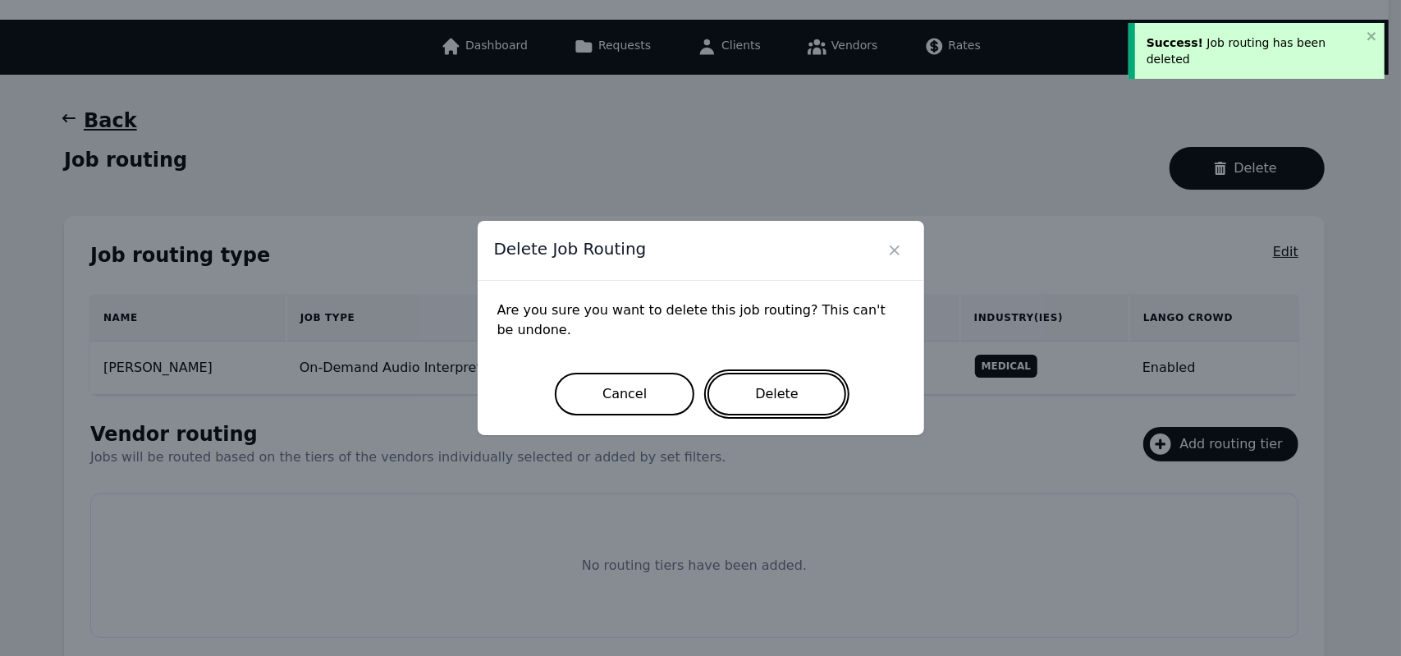
click at [799, 396] on button "Delete" at bounding box center [776, 394] width 139 height 43
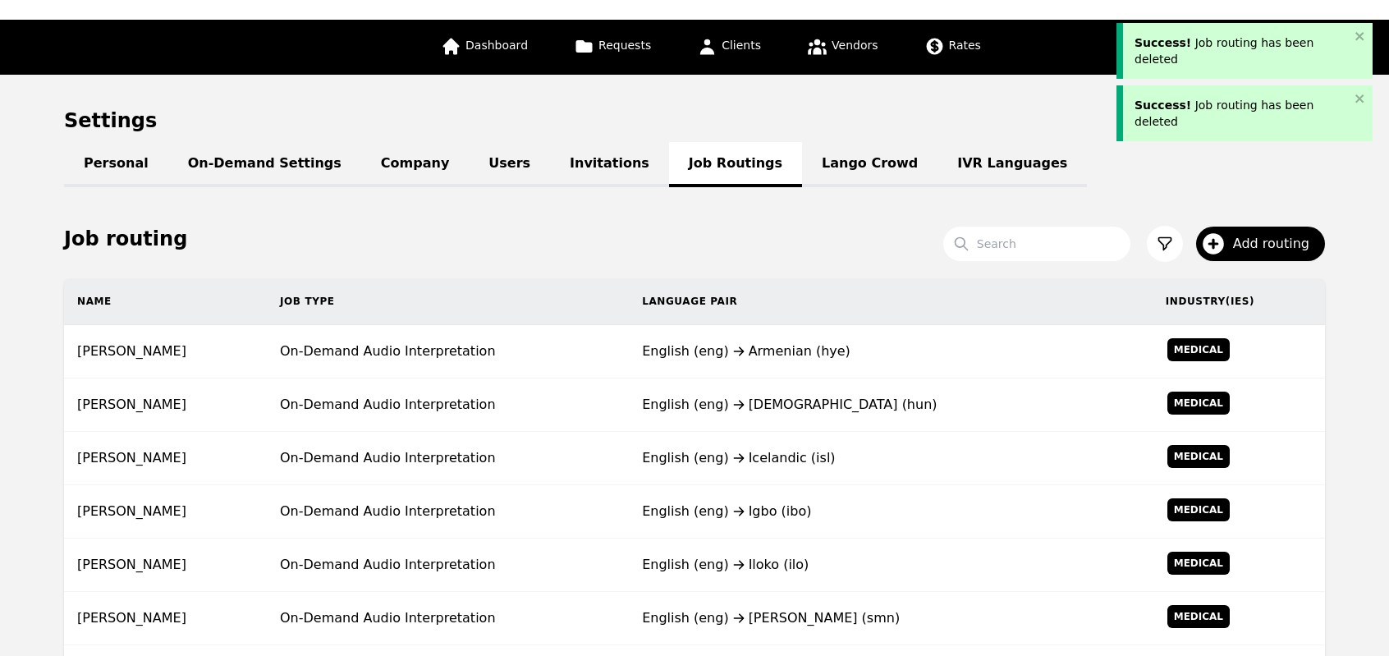
click at [799, 396] on div "English (eng) Hungarian (hun)" at bounding box center [890, 405] width 497 height 20
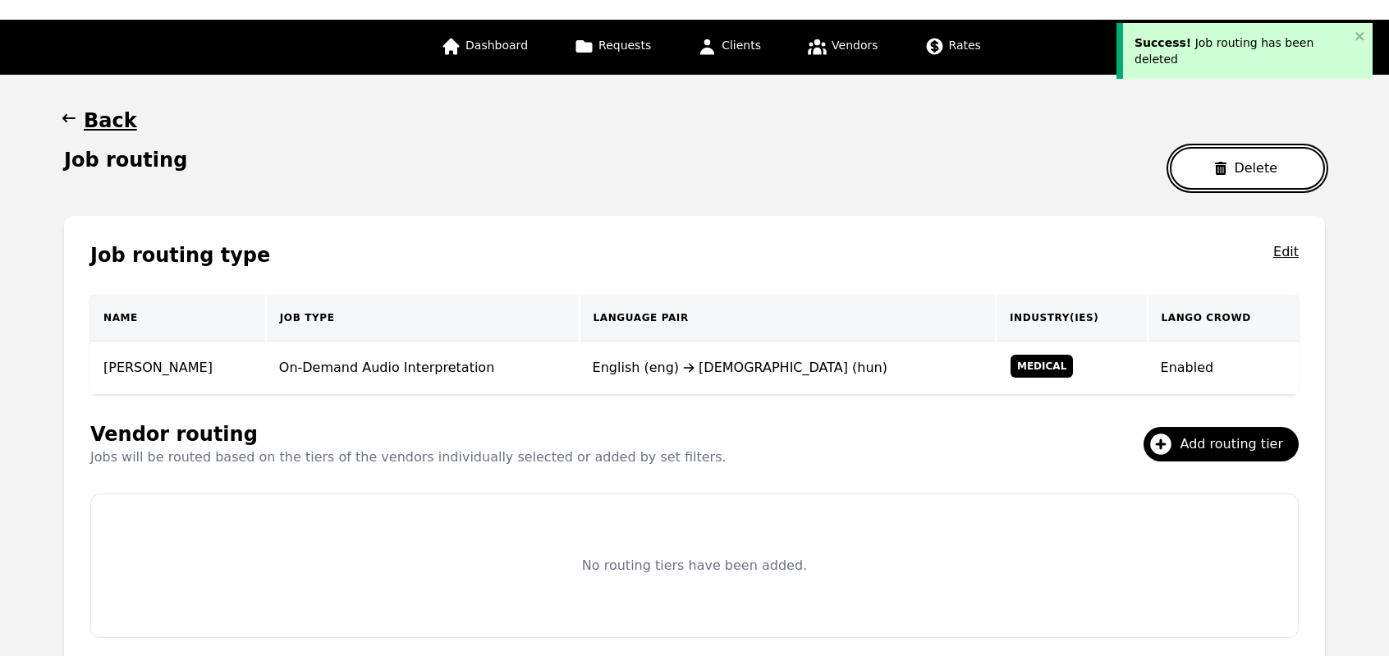
click at [1238, 176] on button "Delete" at bounding box center [1247, 168] width 155 height 43
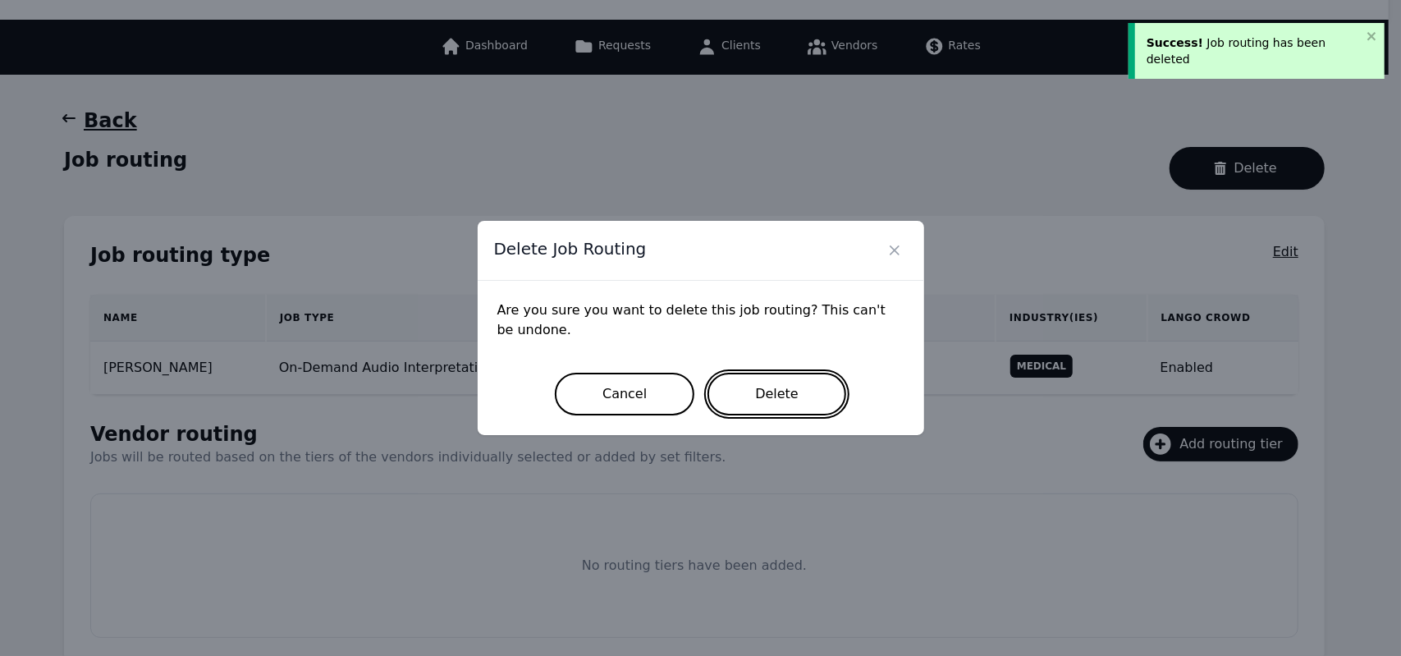
click at [793, 393] on button "Delete" at bounding box center [776, 394] width 139 height 43
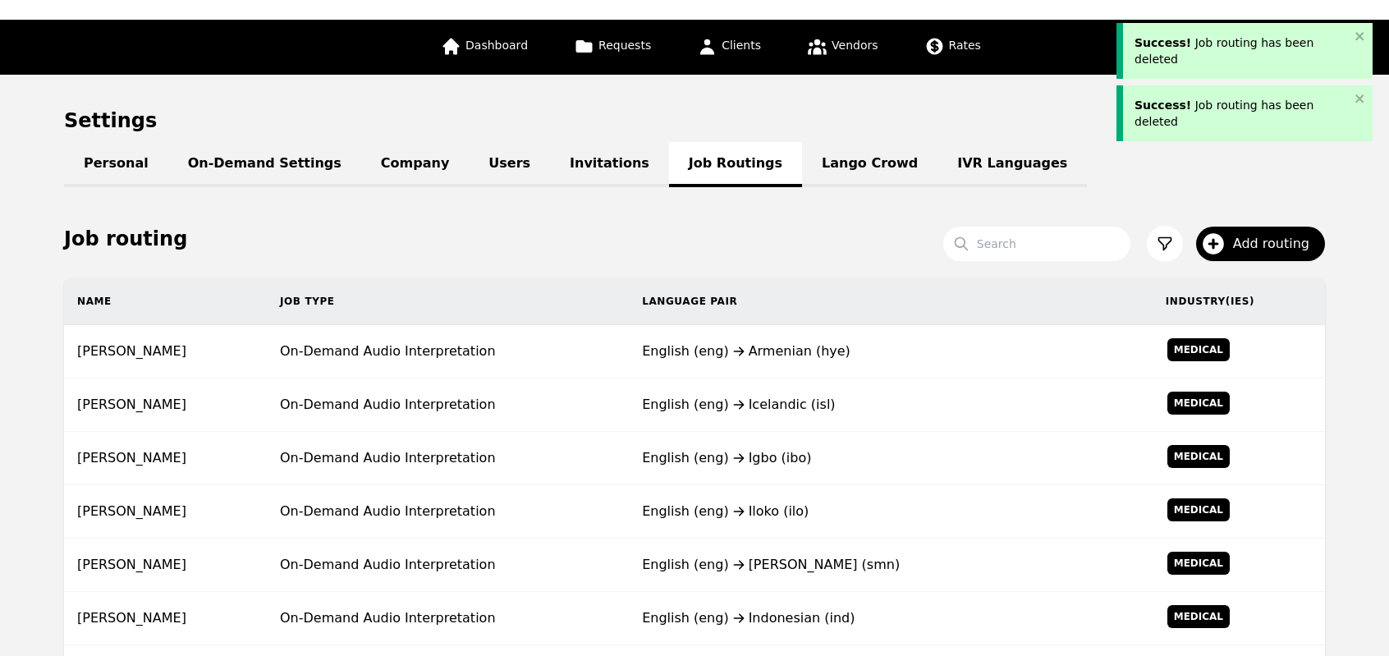
click at [793, 395] on div "English (eng) Icelandic (isl)" at bounding box center [890, 405] width 497 height 20
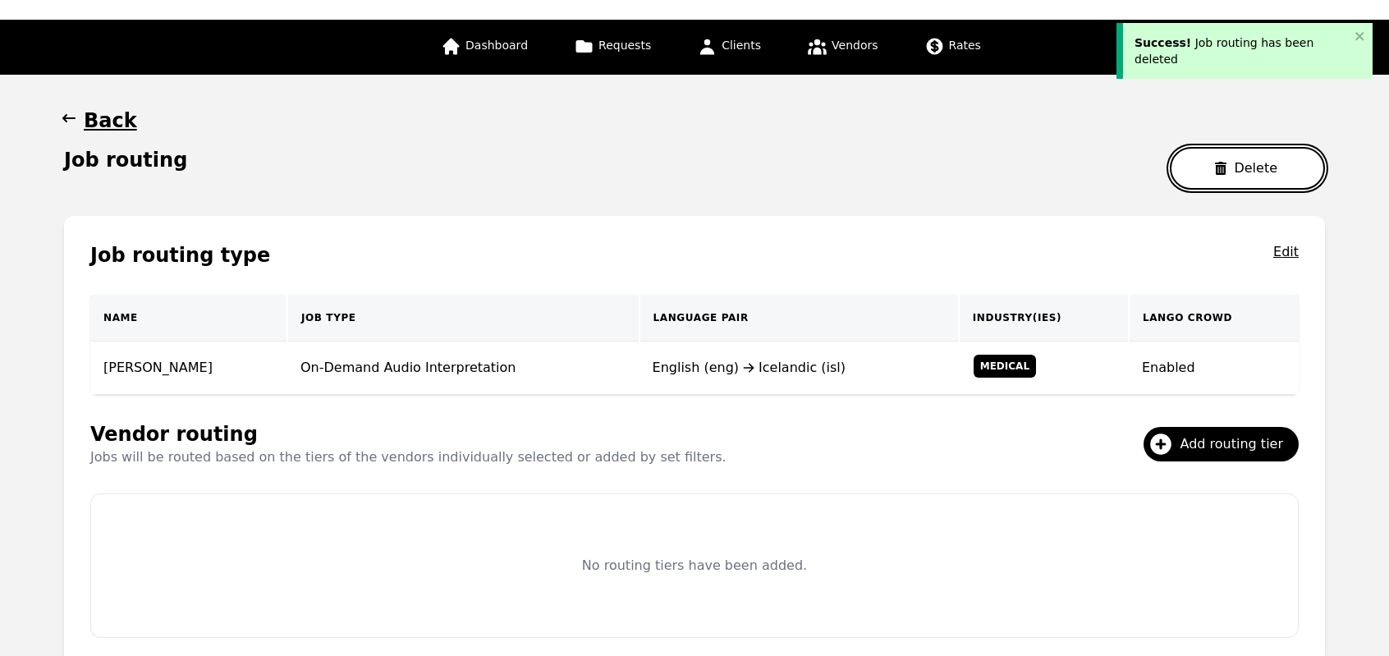
click at [1226, 170] on icon "button" at bounding box center [1220, 168] width 13 height 13
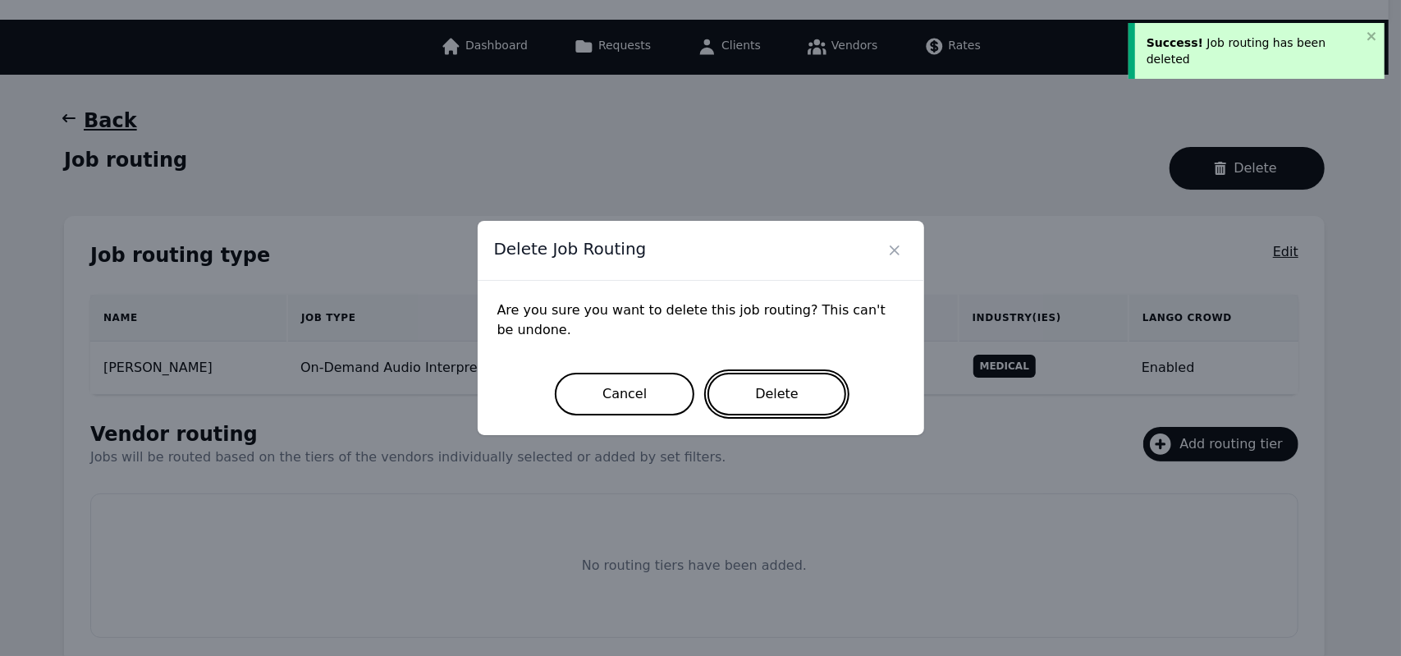
click at [788, 388] on button "Delete" at bounding box center [776, 394] width 139 height 43
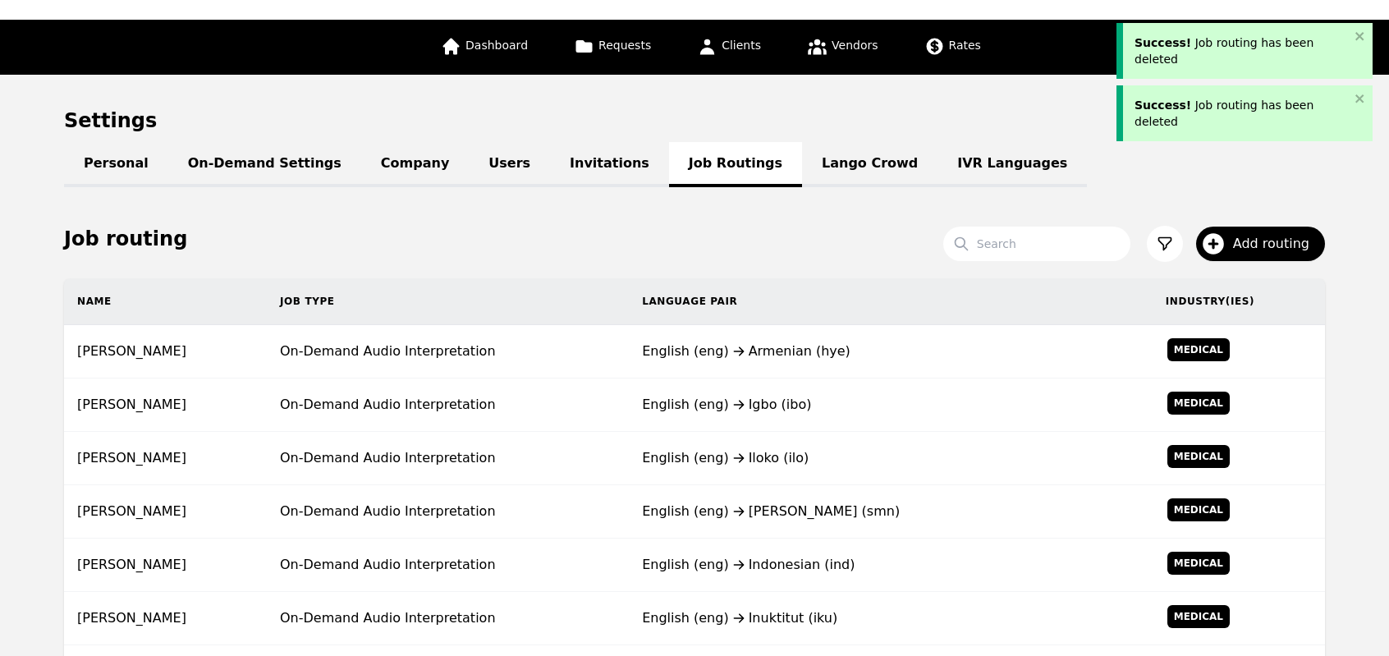
click at [788, 388] on td "English (eng) Igbo (ibo)" at bounding box center [891, 404] width 524 height 53
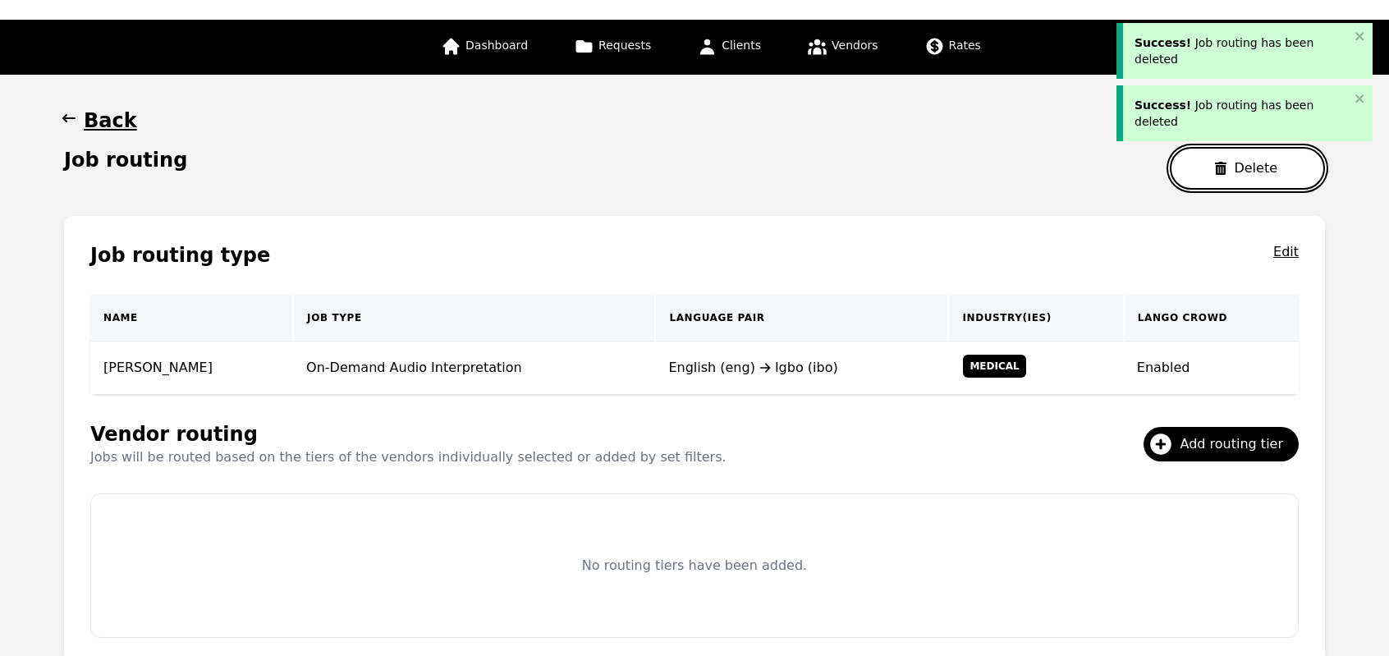
click at [1210, 176] on button "Delete" at bounding box center [1247, 168] width 155 height 43
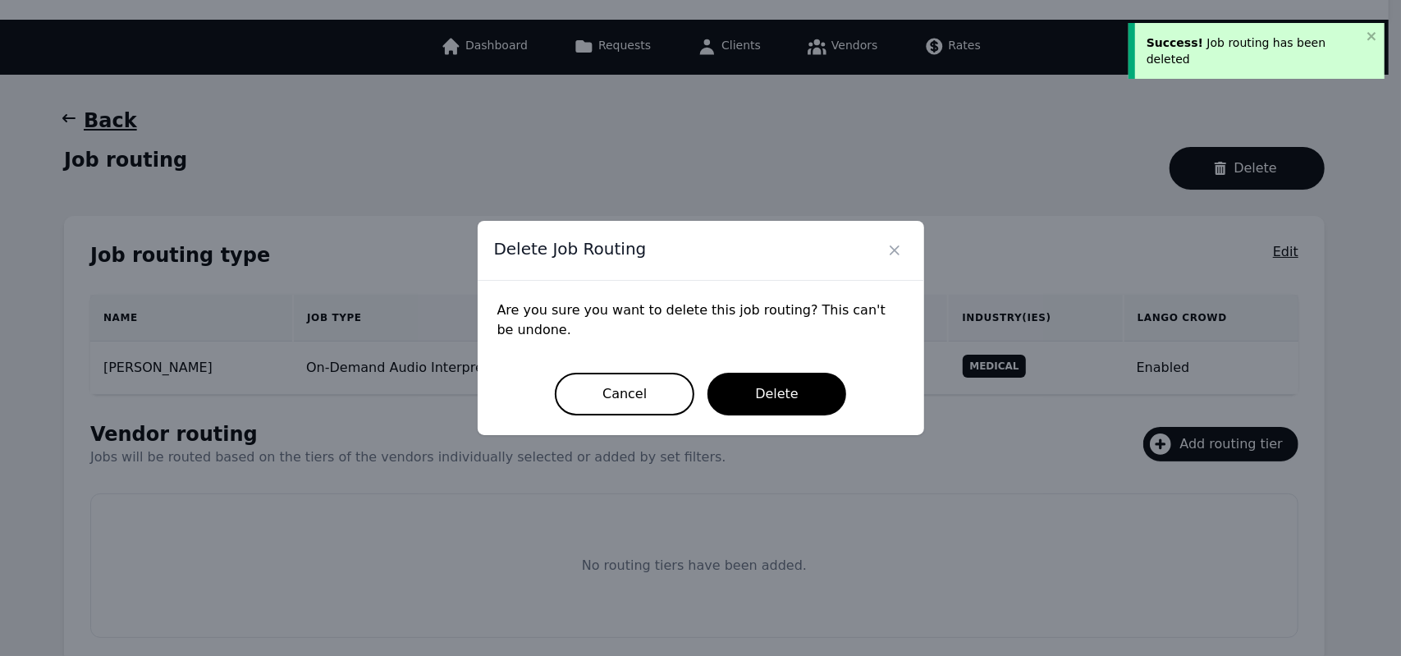
click at [775, 418] on div "Are you sure you want to delete this job routing? This can't be undone. Cancel …" at bounding box center [701, 358] width 446 height 154
click at [768, 400] on button "Delete" at bounding box center [776, 394] width 139 height 43
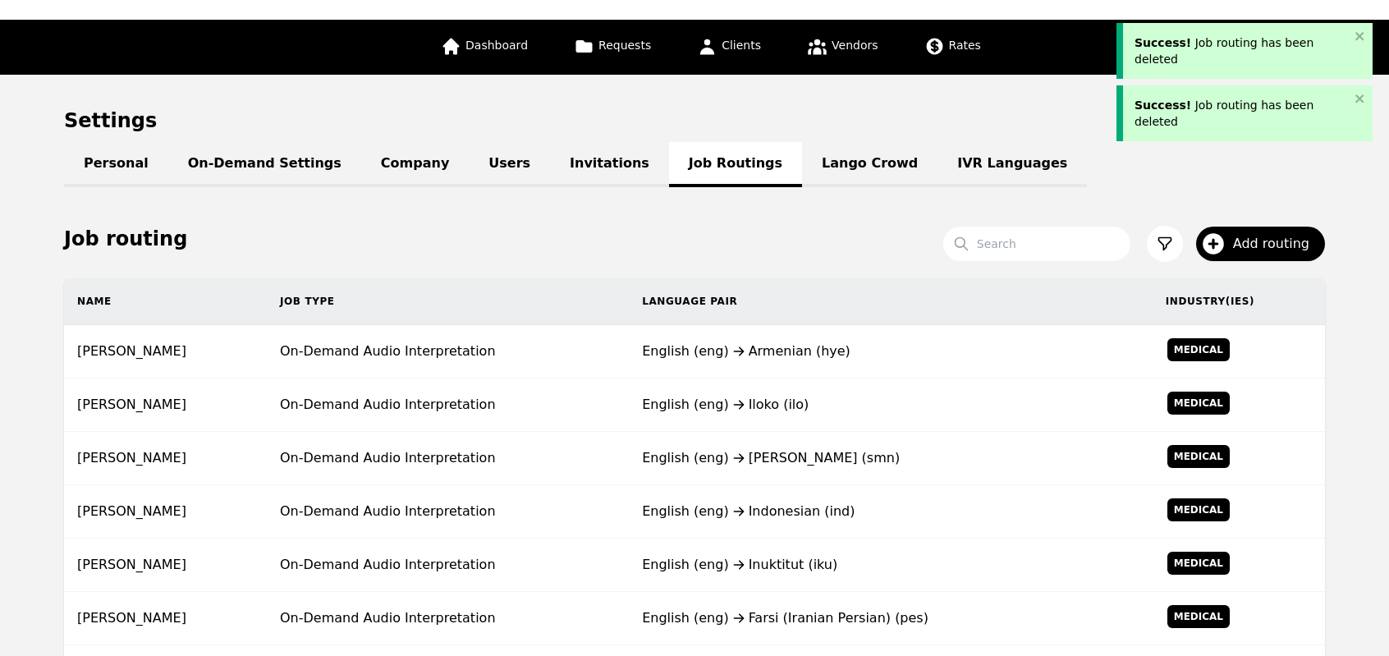
click at [768, 400] on div "English (eng) Iloko (ilo)" at bounding box center [890, 405] width 497 height 20
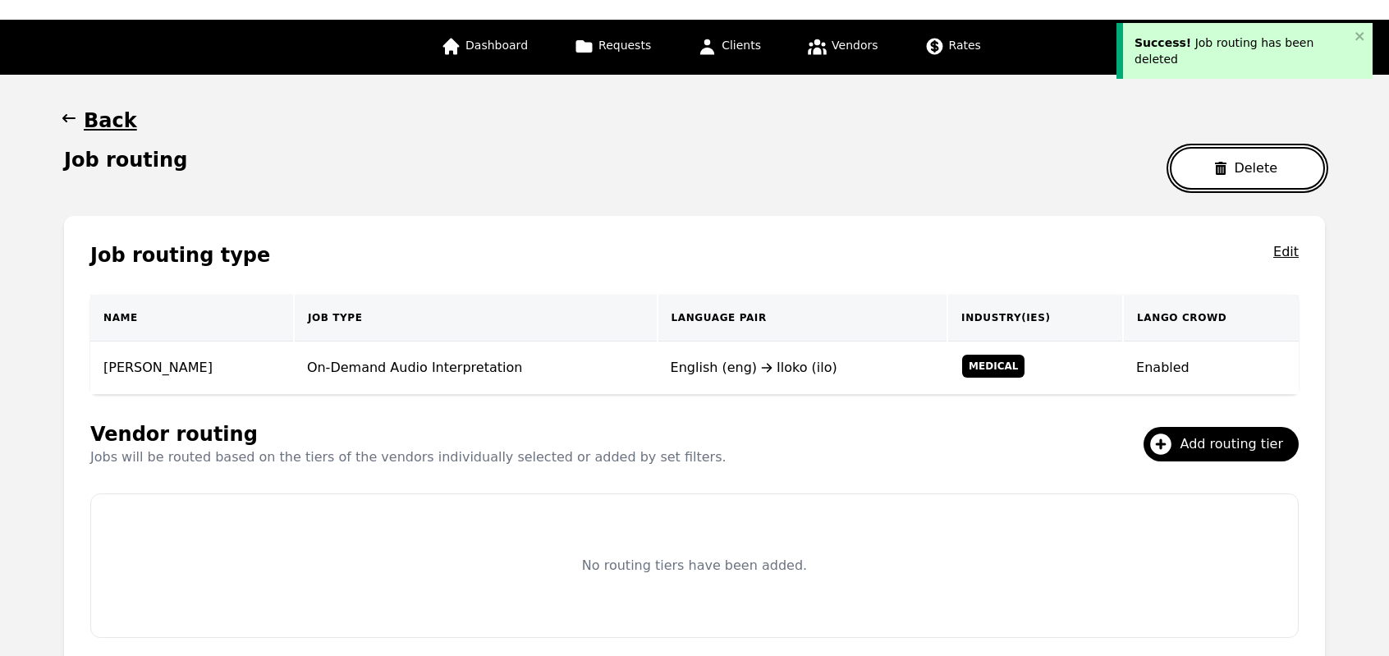
click at [1224, 156] on button "Delete" at bounding box center [1247, 168] width 155 height 43
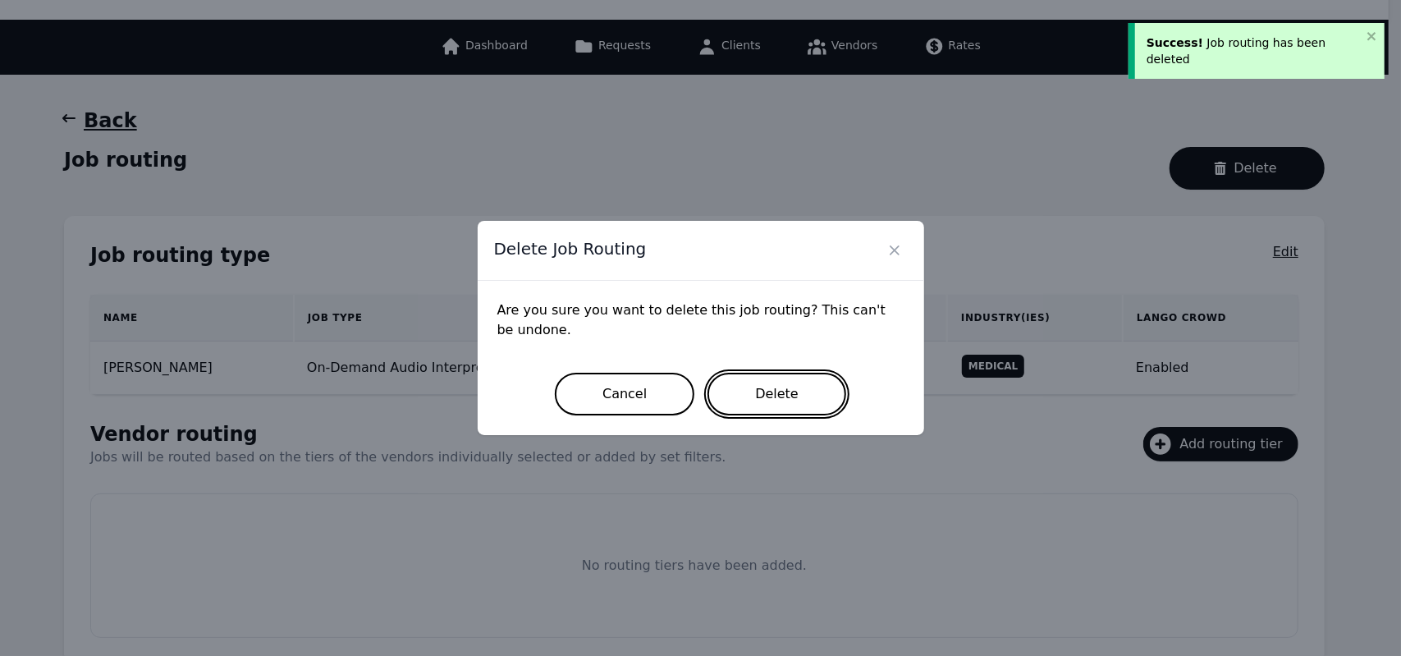
click at [797, 403] on button "Delete" at bounding box center [776, 394] width 139 height 43
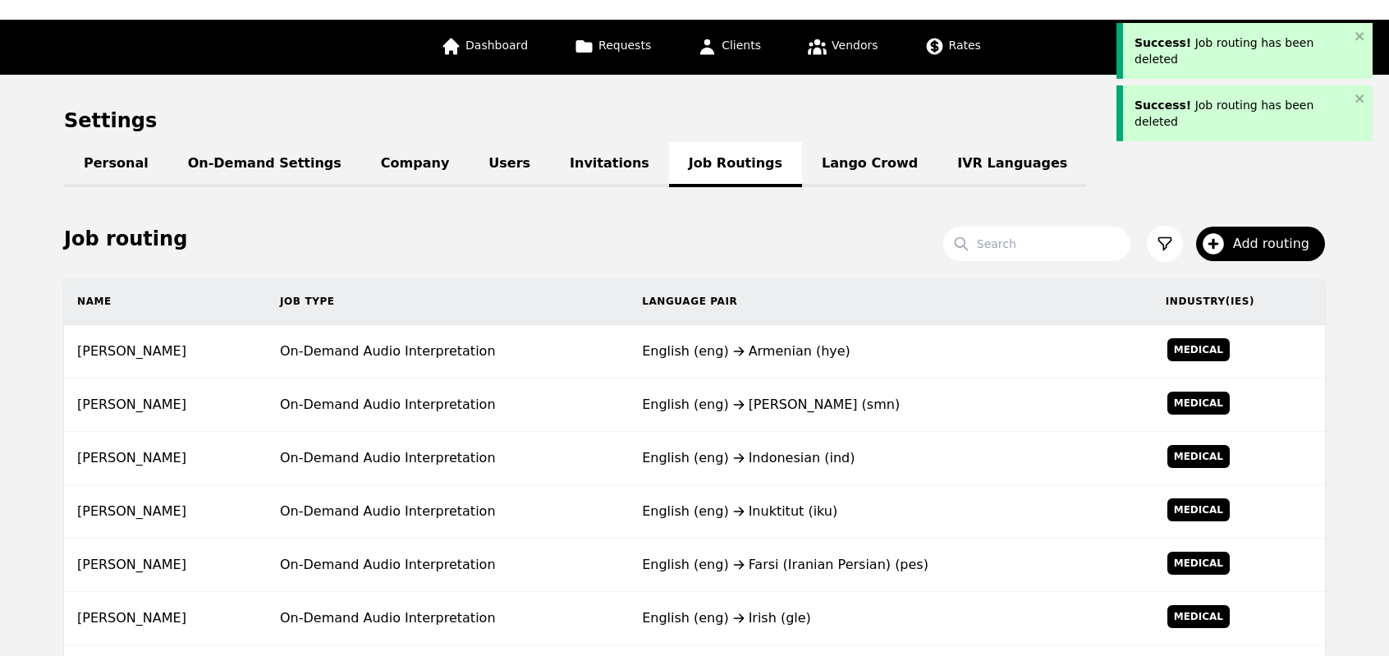
click at [797, 403] on div "English (eng) Inari Sami (smn)" at bounding box center [890, 405] width 497 height 20
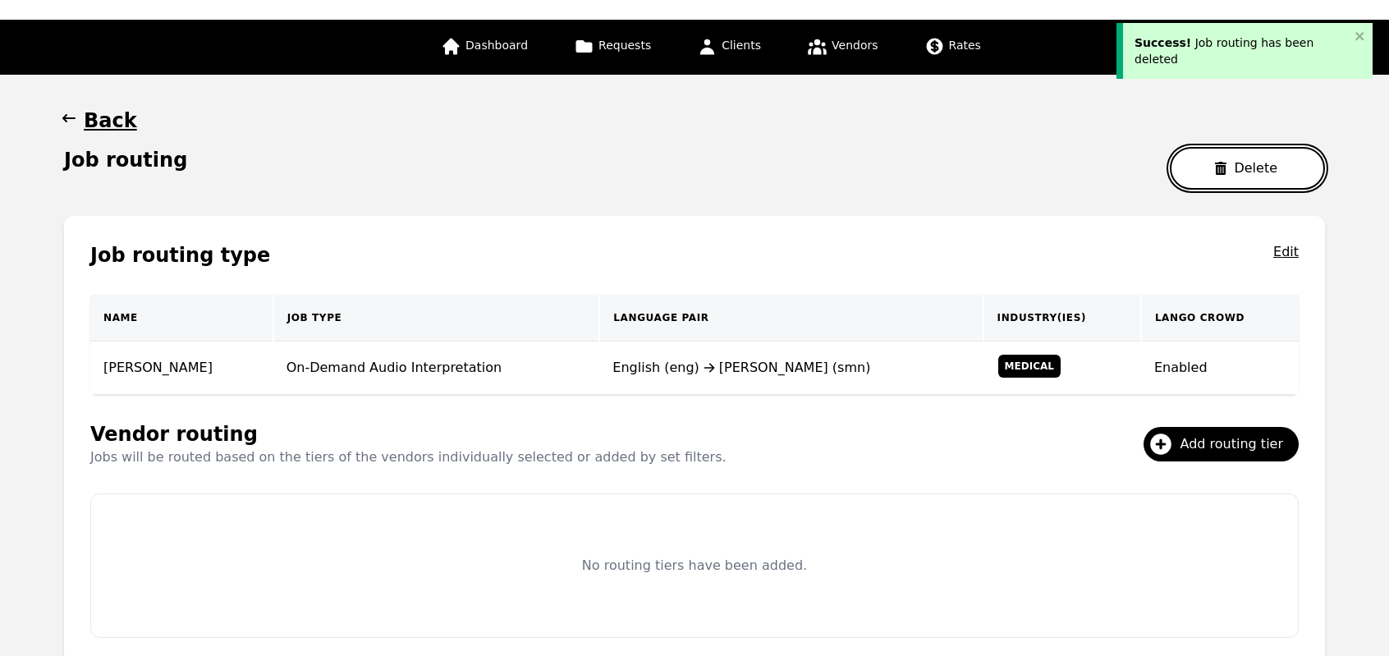
click at [1200, 168] on button "Delete" at bounding box center [1247, 168] width 155 height 43
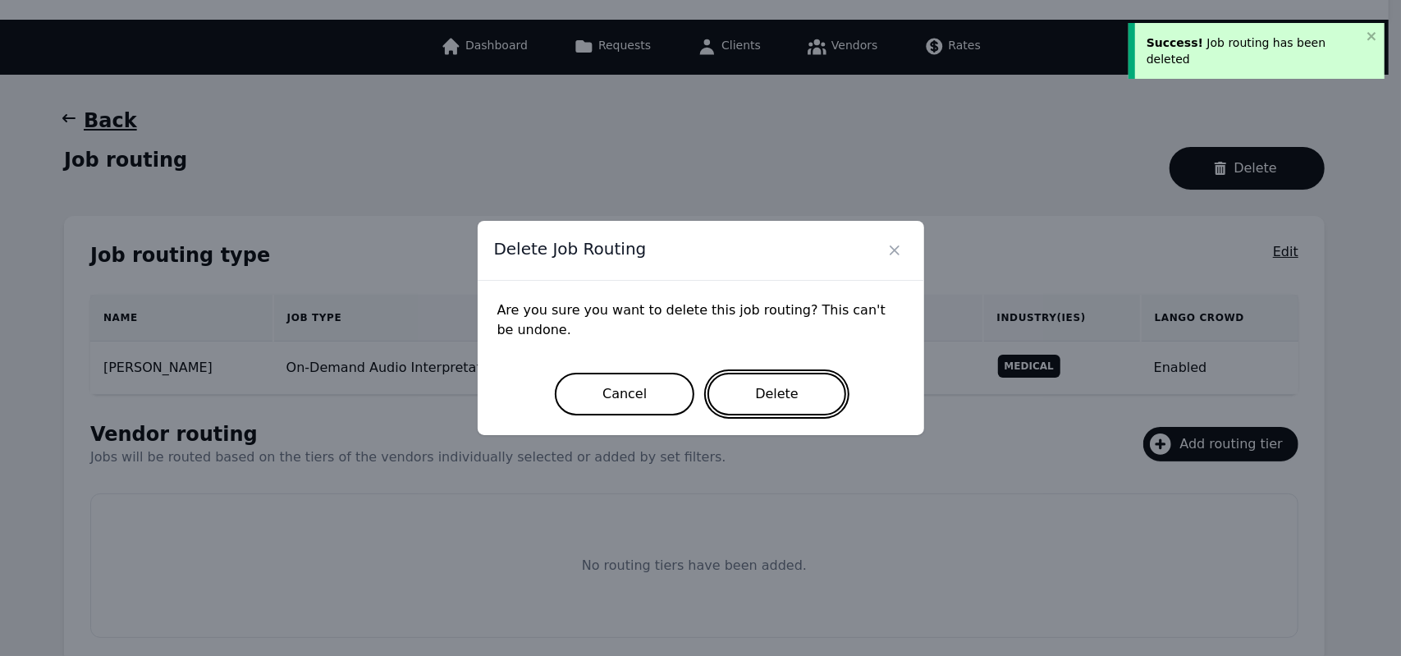
click at [757, 412] on button "Delete" at bounding box center [776, 394] width 139 height 43
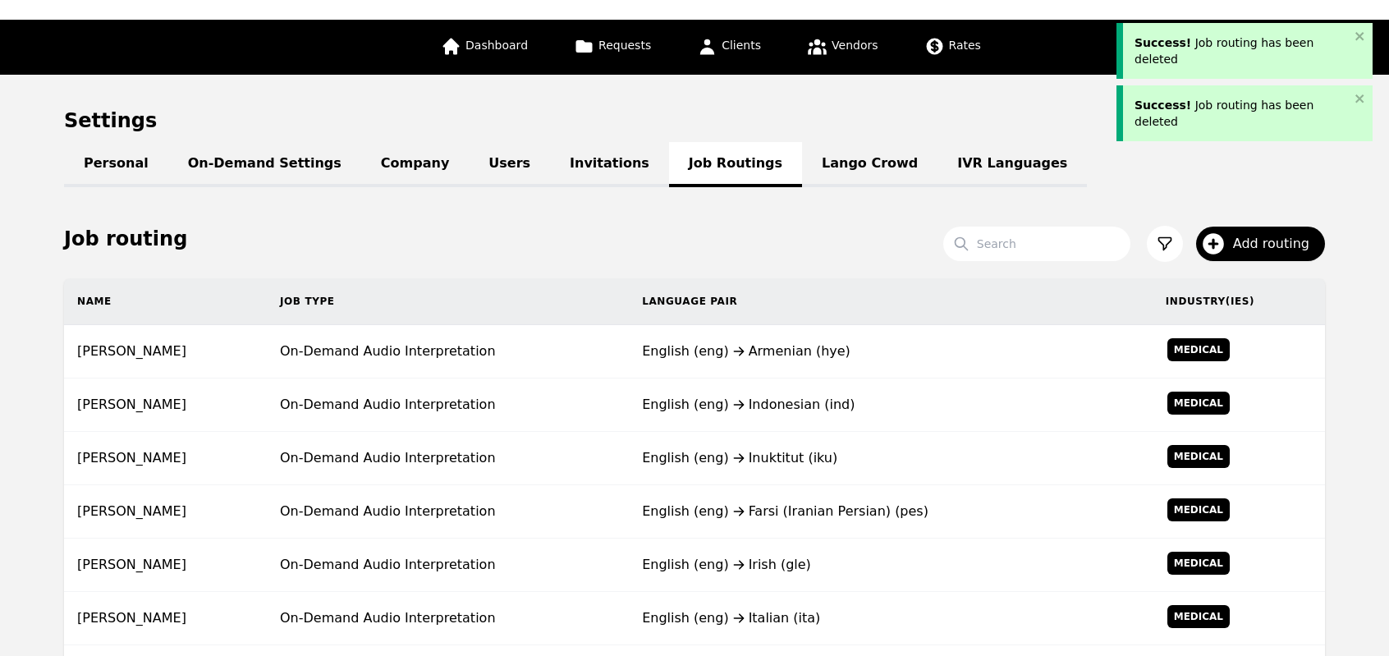
click at [757, 412] on div "English (eng) Indonesian (ind)" at bounding box center [890, 405] width 497 height 20
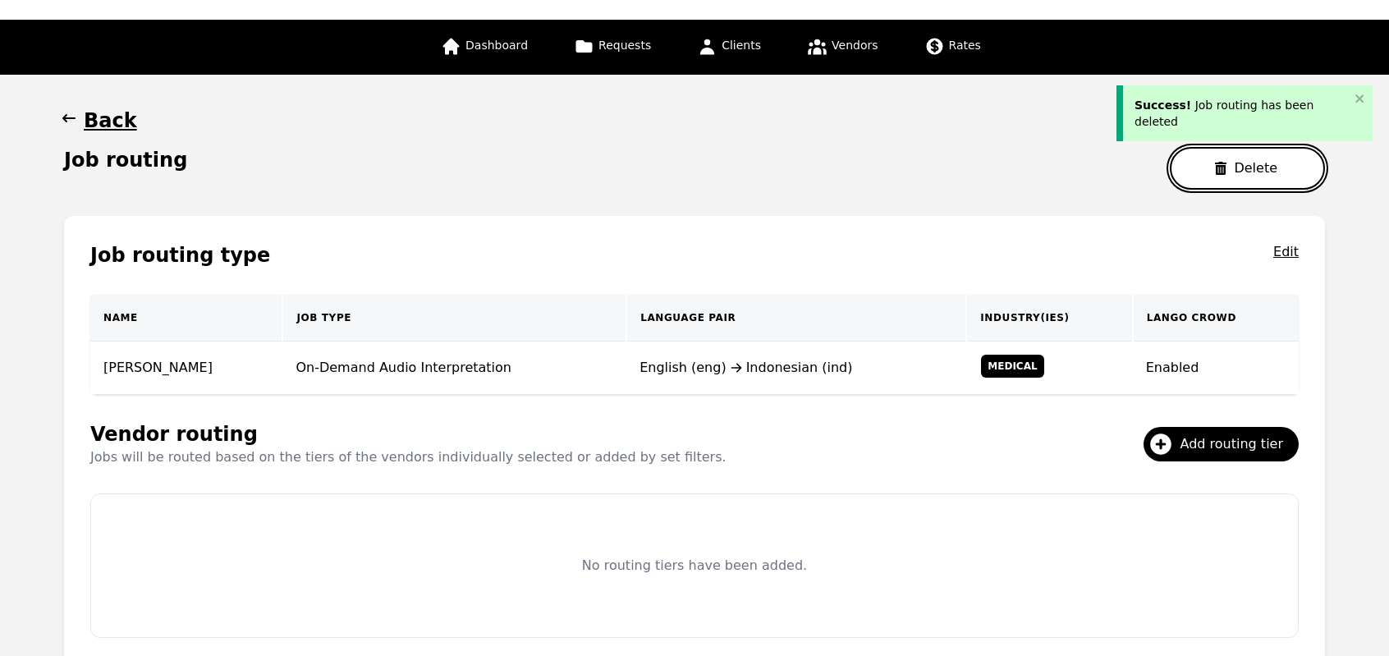
click at [1238, 178] on button "Delete" at bounding box center [1247, 168] width 155 height 43
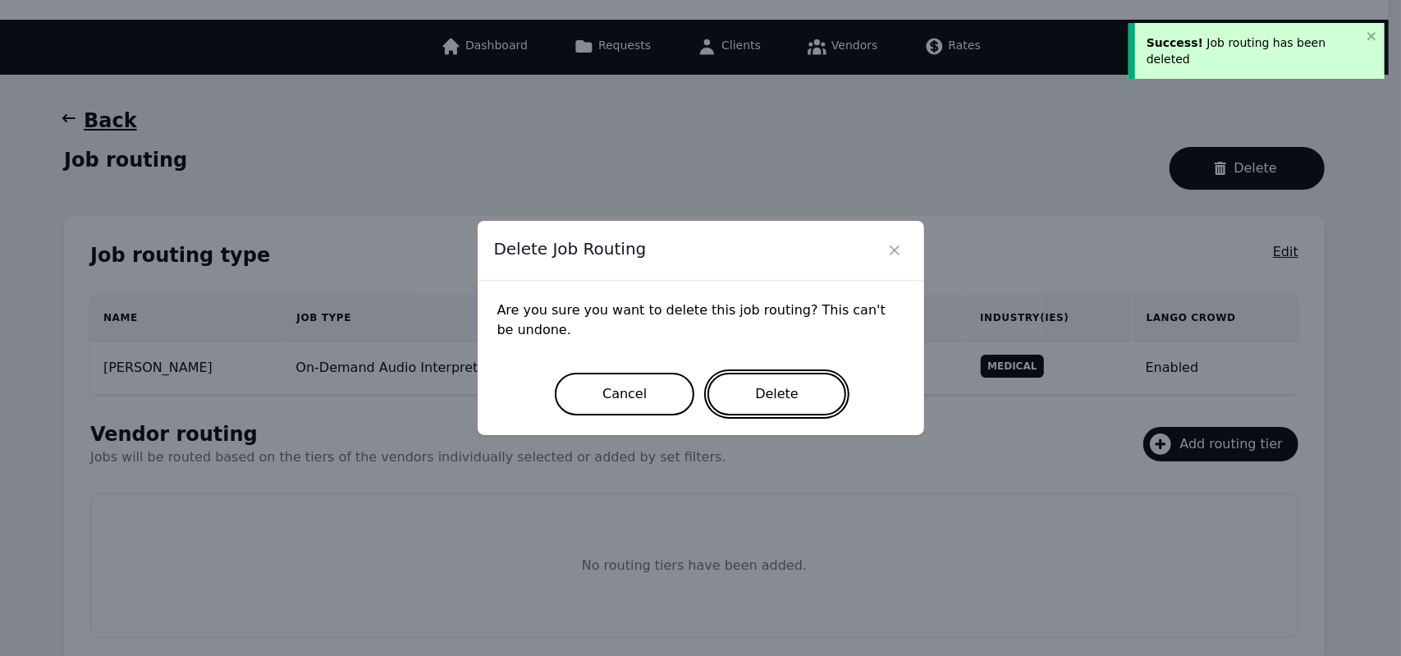
click at [810, 403] on button "Delete" at bounding box center [776, 394] width 139 height 43
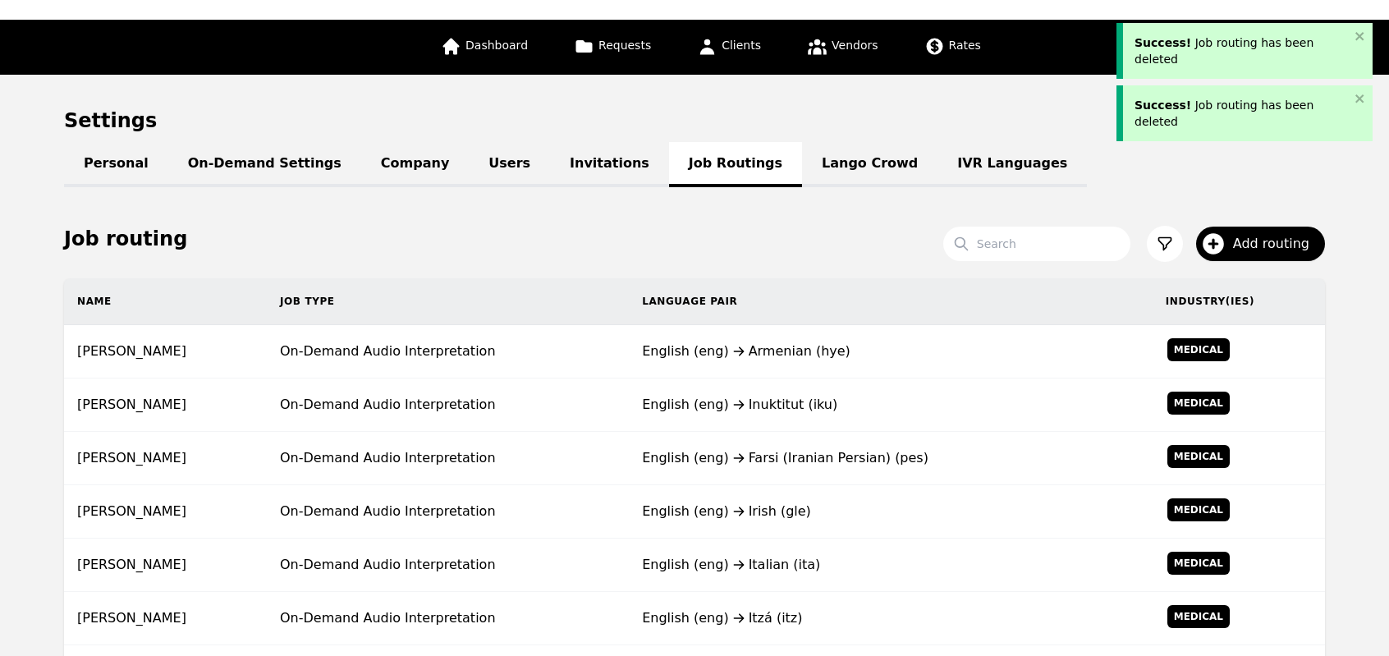
click at [810, 403] on div "English (eng) Inuktitut (iku)" at bounding box center [890, 405] width 497 height 20
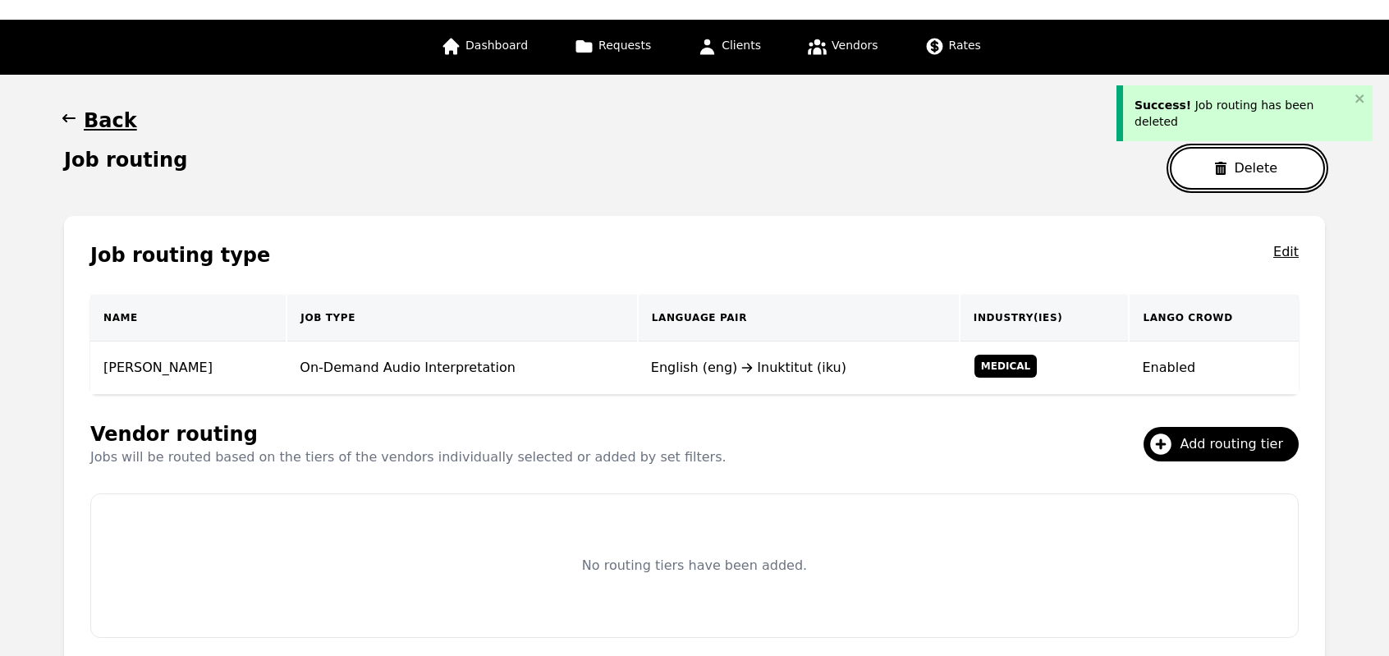
click at [1234, 167] on button "Delete" at bounding box center [1247, 168] width 155 height 43
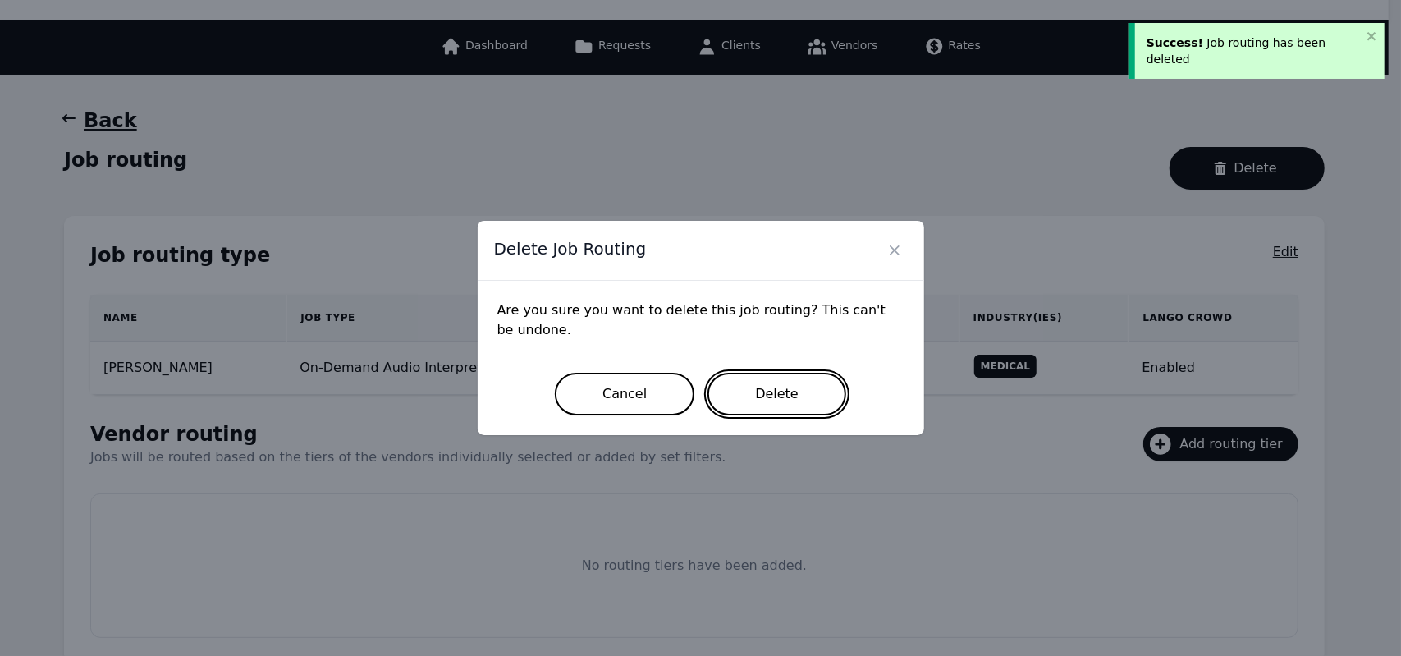
click at [750, 401] on button "Delete" at bounding box center [776, 394] width 139 height 43
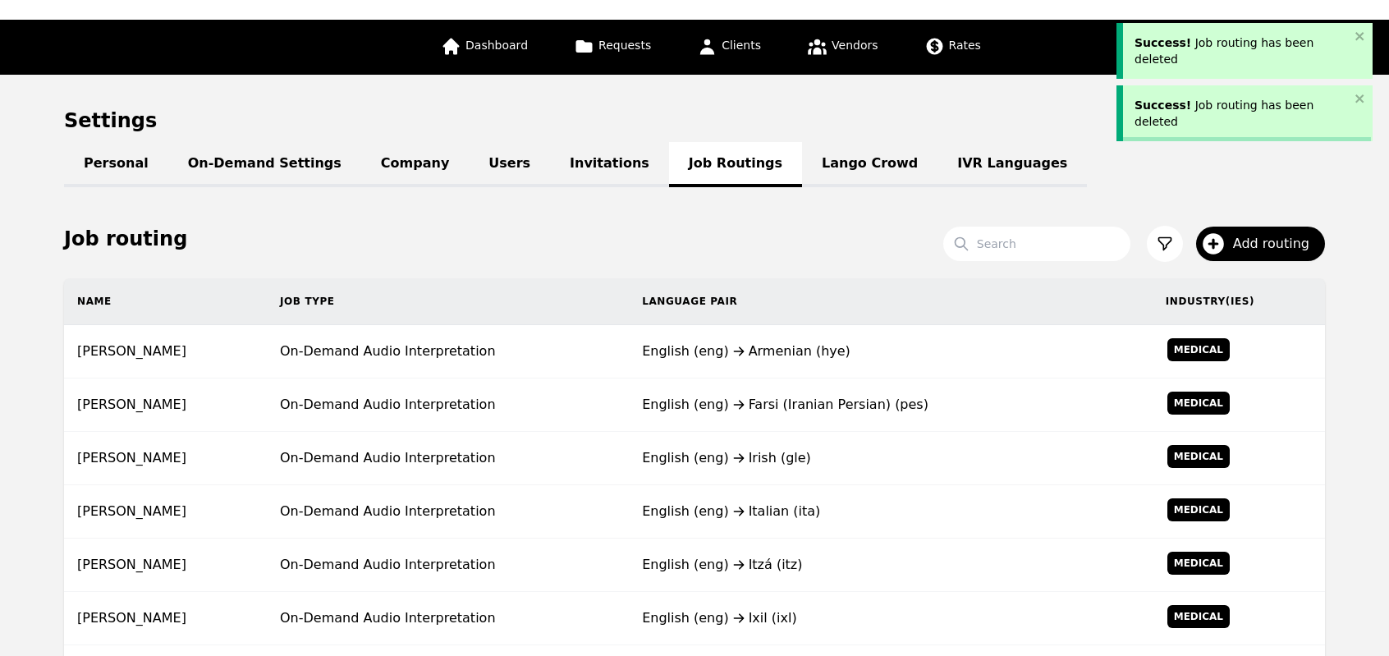
click at [750, 401] on div "English (eng) Farsi (Iranian Persian) (pes)" at bounding box center [890, 405] width 497 height 20
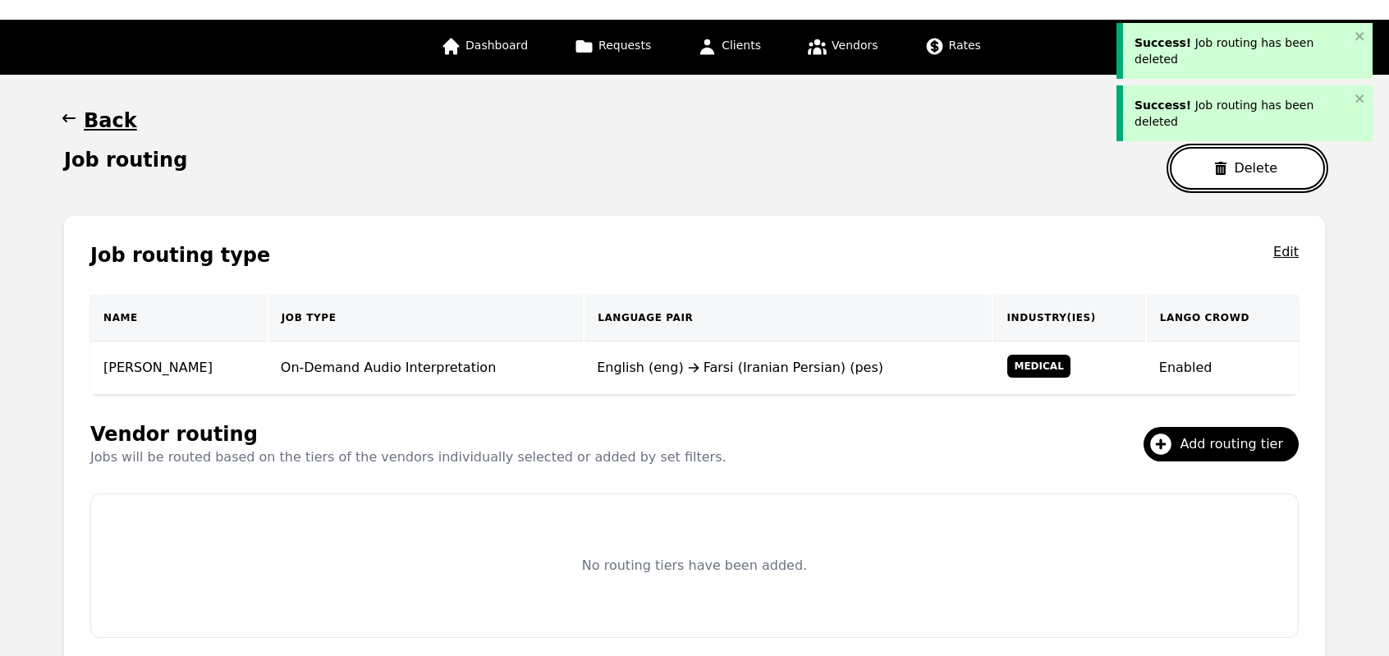
click at [1226, 172] on icon "button" at bounding box center [1220, 168] width 13 height 13
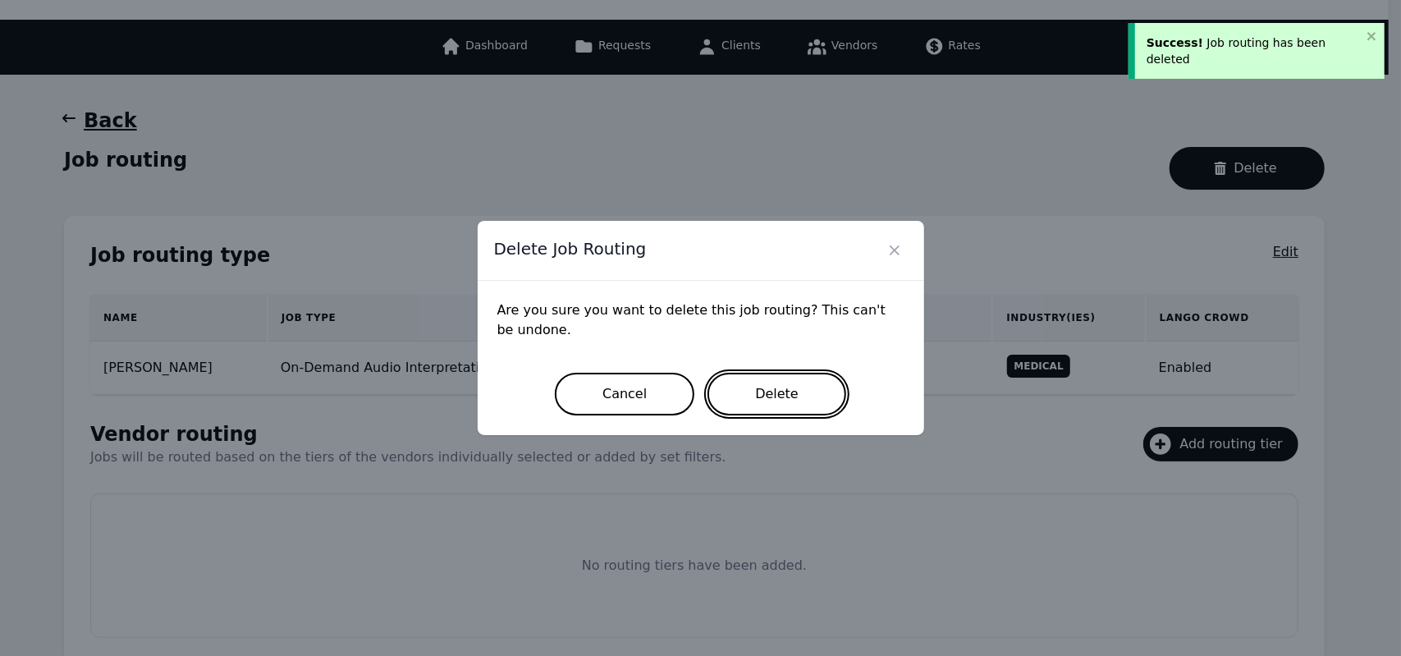
click at [786, 382] on button "Delete" at bounding box center [776, 394] width 139 height 43
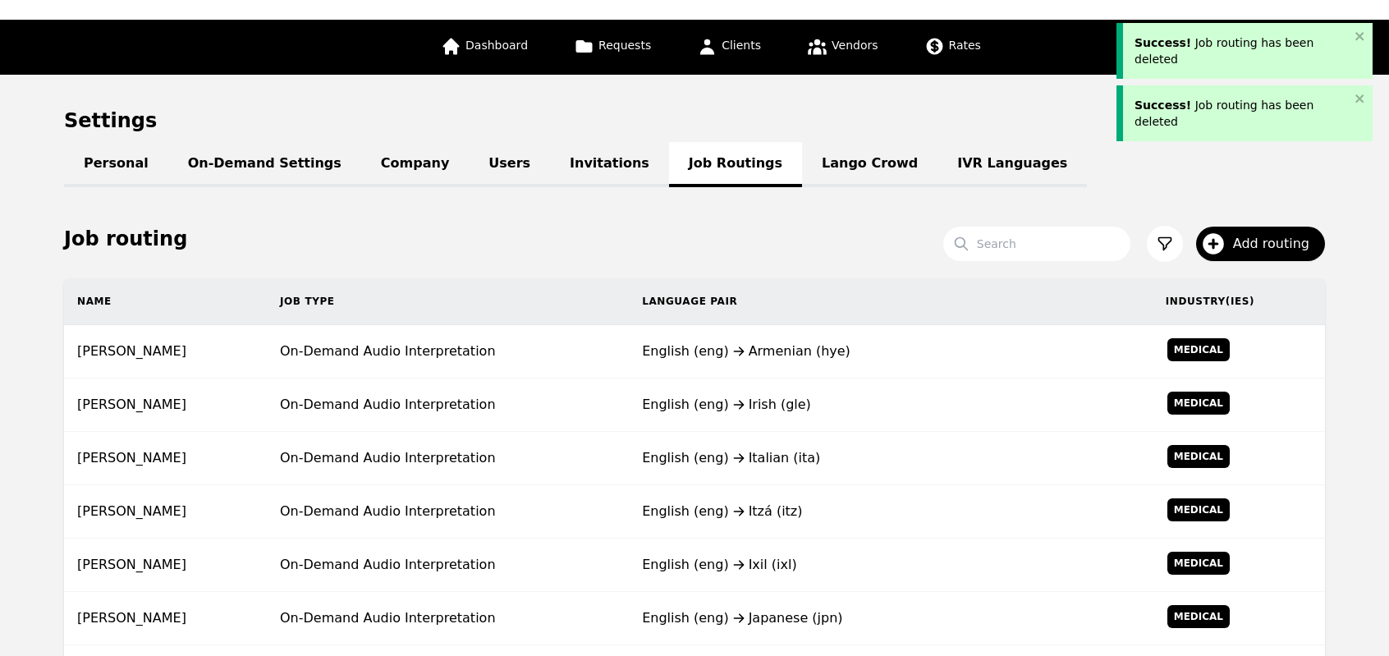
click at [786, 382] on td "English (eng) Irish (gle)" at bounding box center [891, 404] width 524 height 53
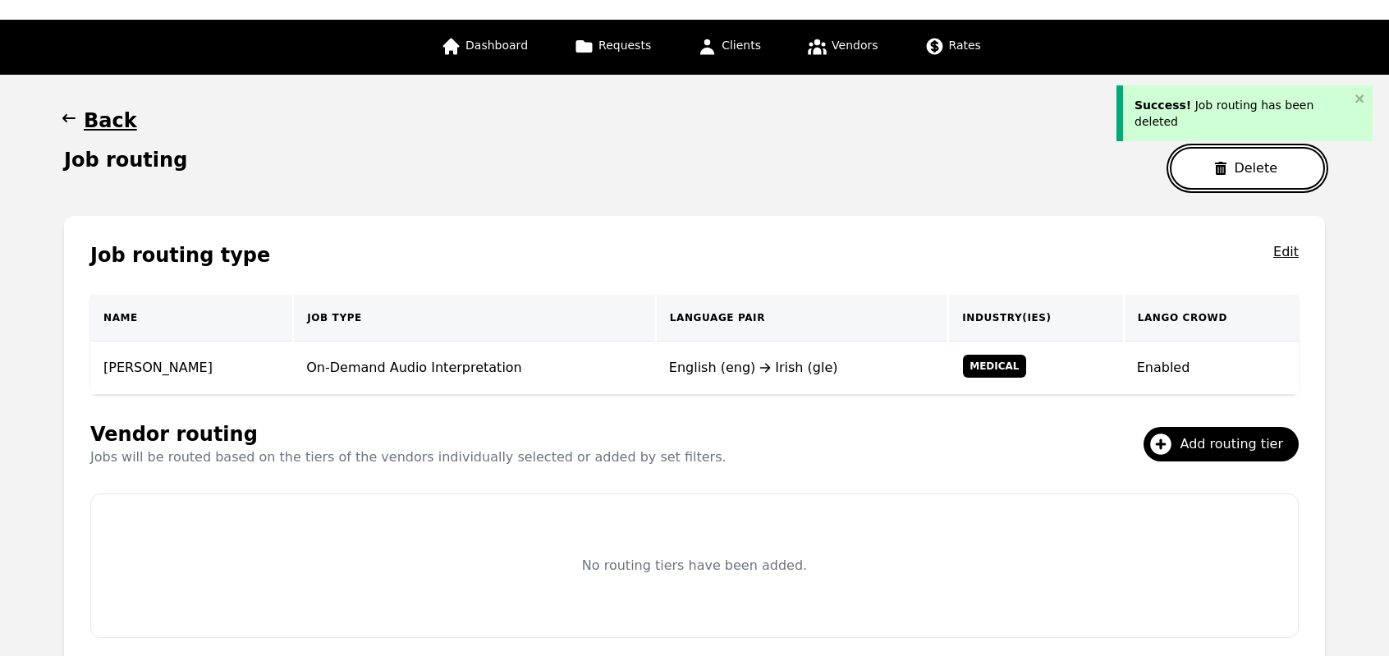
click at [1202, 167] on button "Delete" at bounding box center [1247, 168] width 155 height 43
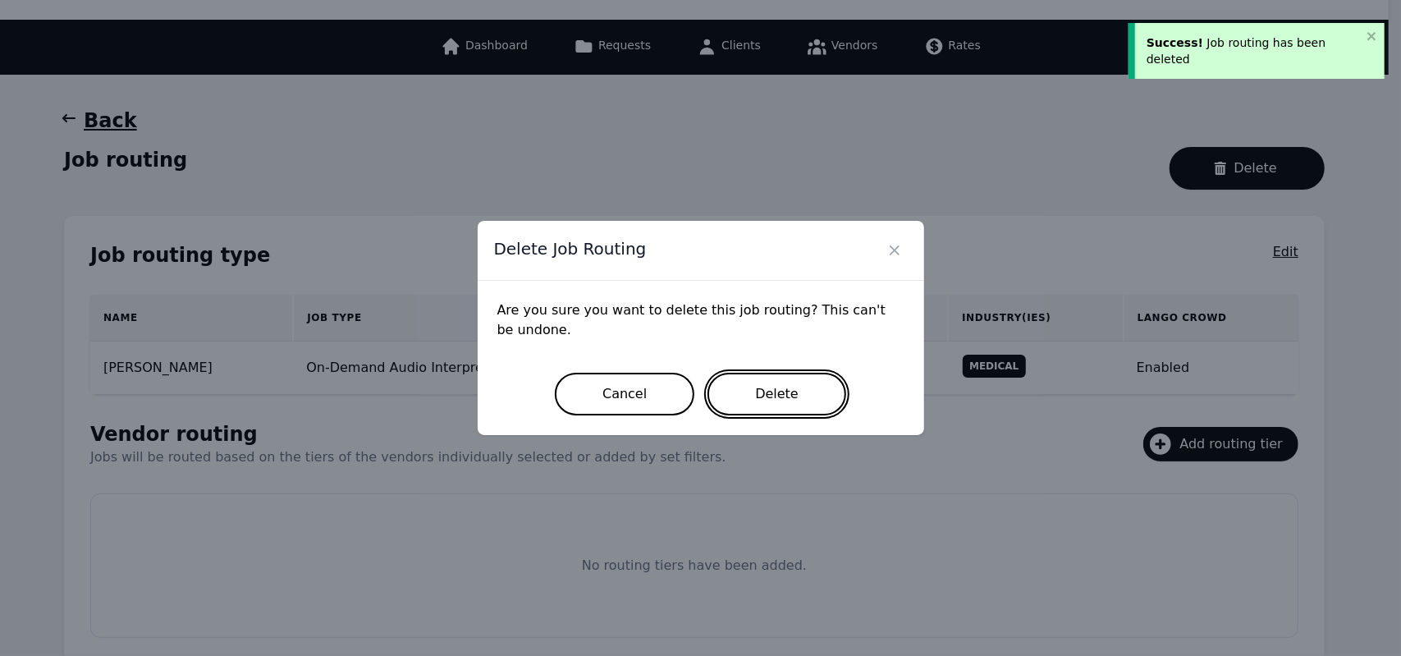
click at [753, 414] on button "Delete" at bounding box center [776, 394] width 139 height 43
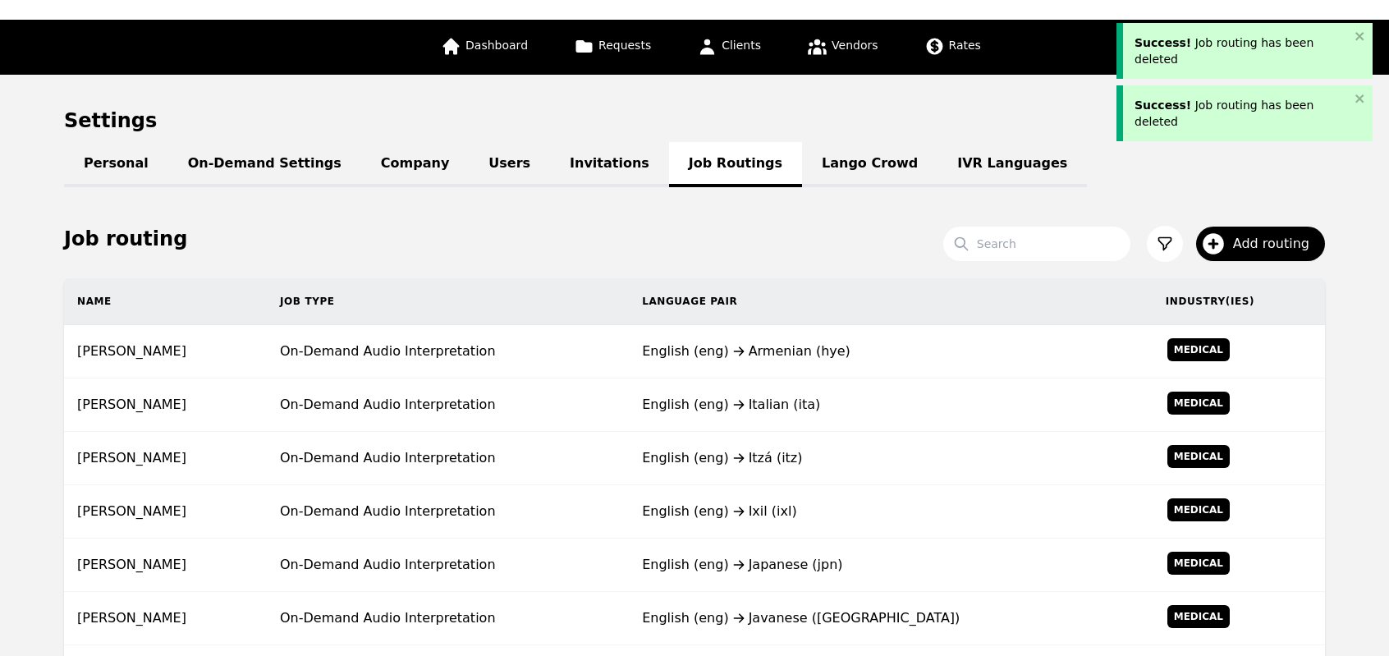
click at [753, 414] on td "English (eng) Italian (ita)" at bounding box center [891, 404] width 524 height 53
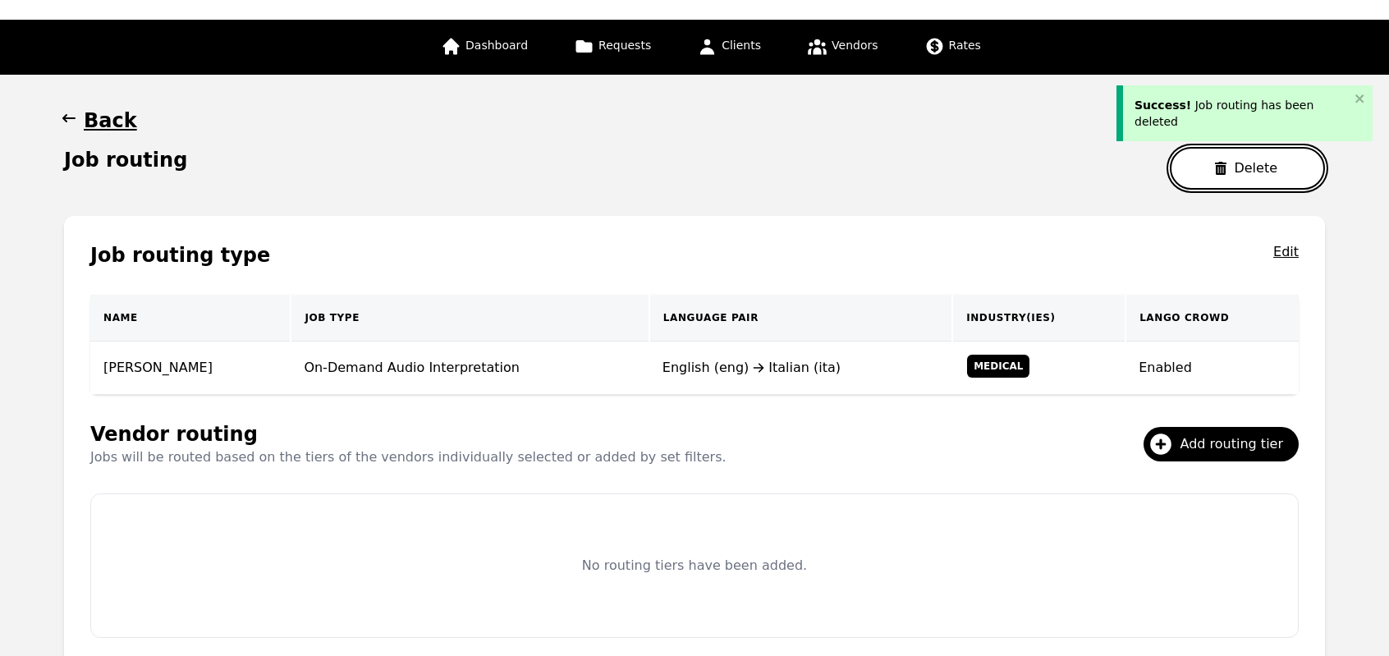
click at [1252, 178] on button "Delete" at bounding box center [1247, 168] width 155 height 43
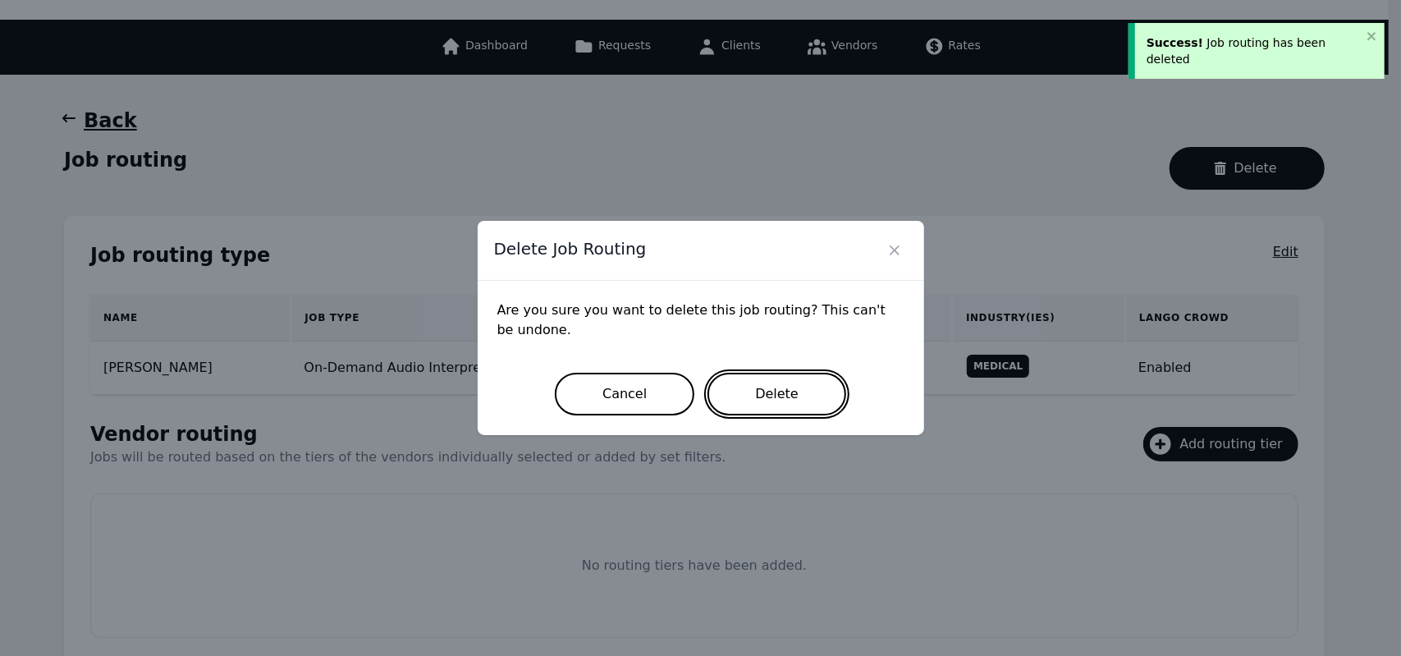
click at [792, 400] on button "Delete" at bounding box center [776, 394] width 139 height 43
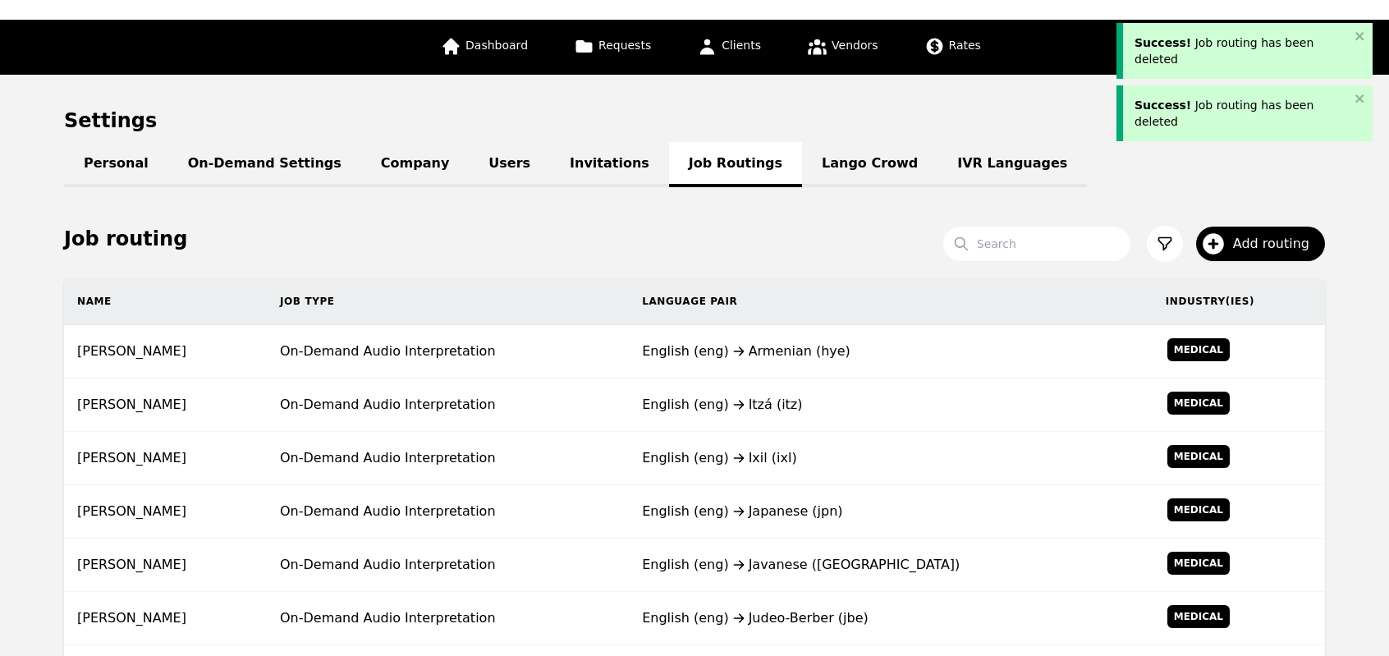
click at [792, 400] on div "English (eng) Itzá (itz)" at bounding box center [890, 405] width 497 height 20
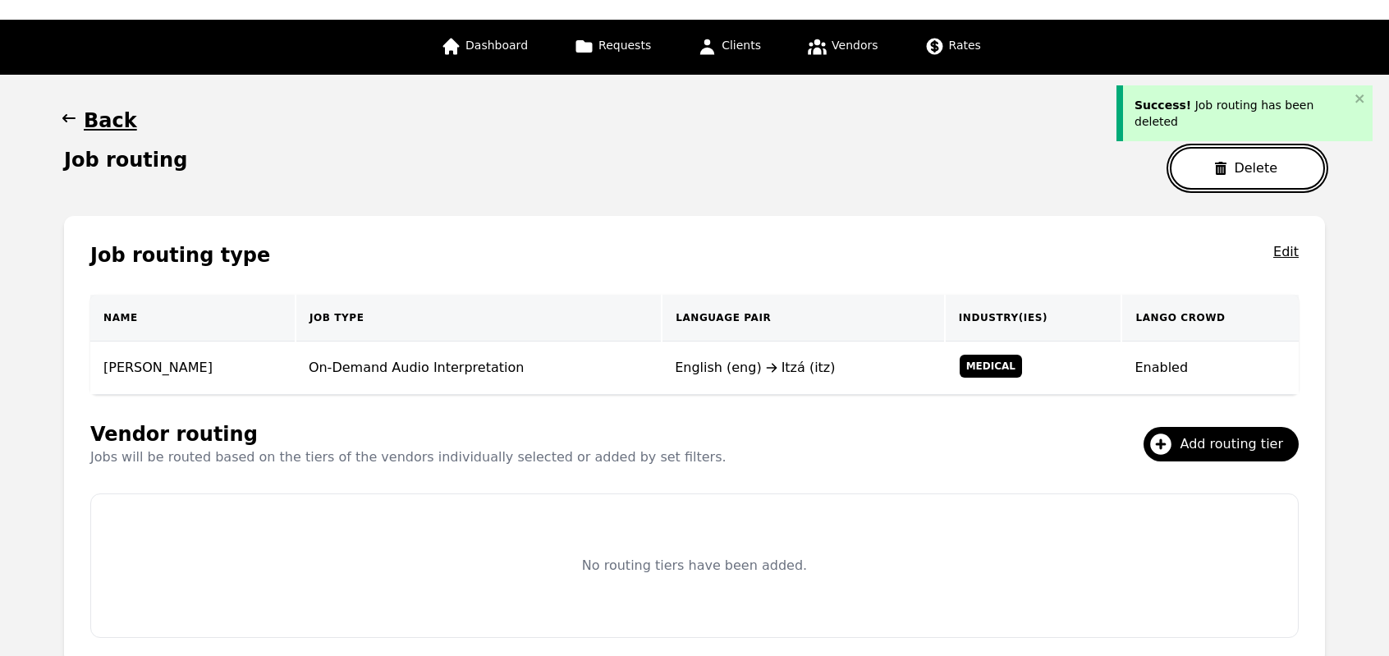
click at [1210, 163] on button "Delete" at bounding box center [1247, 168] width 155 height 43
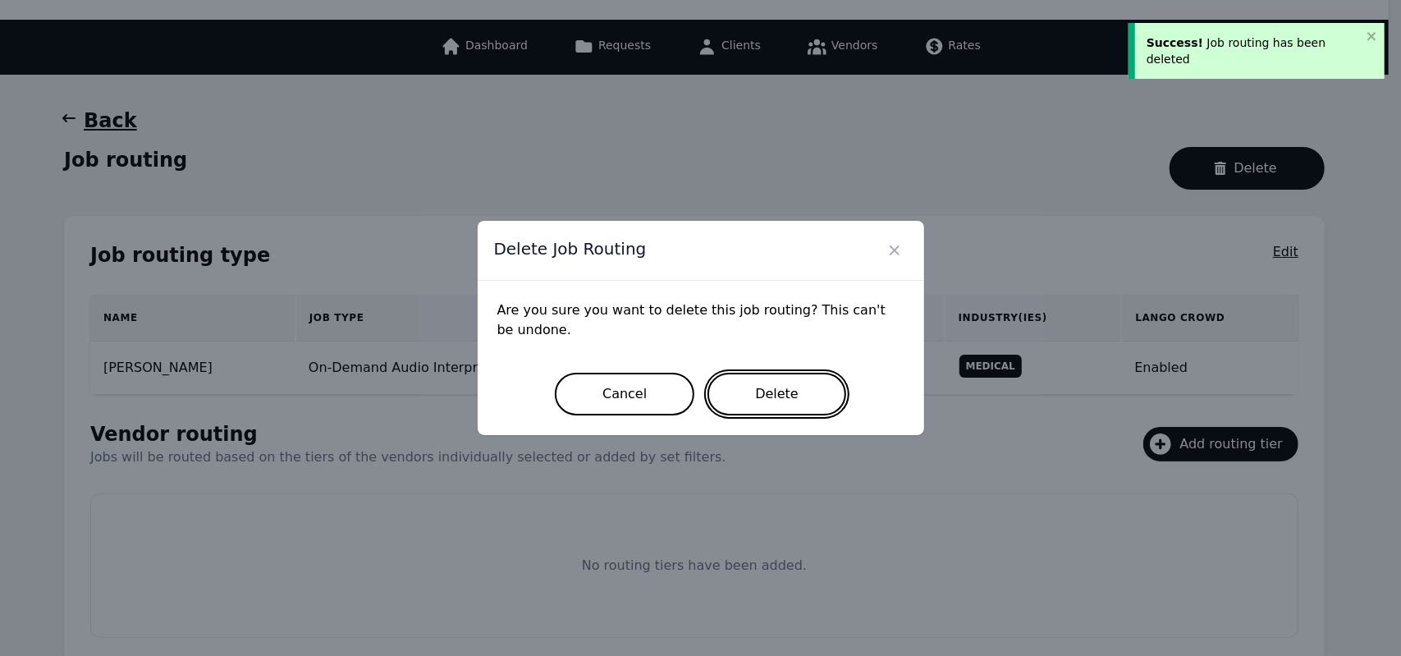
click at [801, 403] on button "Delete" at bounding box center [776, 394] width 139 height 43
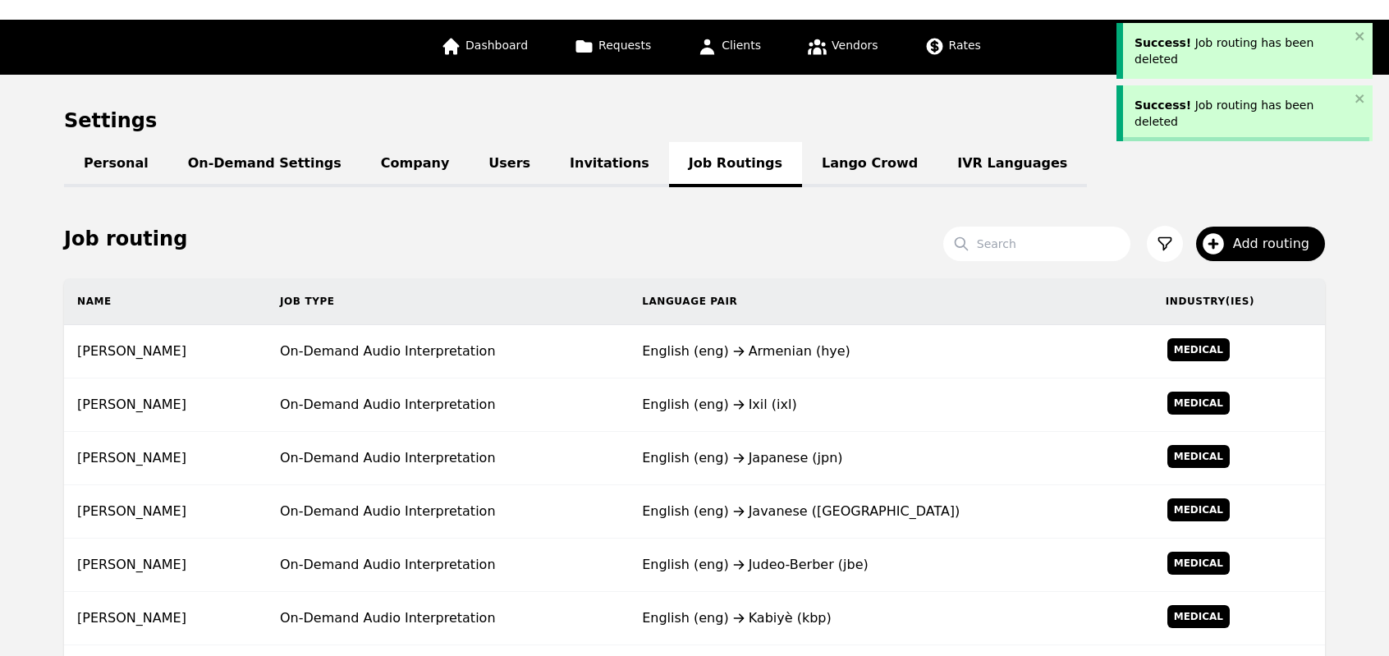
click at [801, 403] on div "English (eng) Ixil (ixl)" at bounding box center [890, 405] width 497 height 20
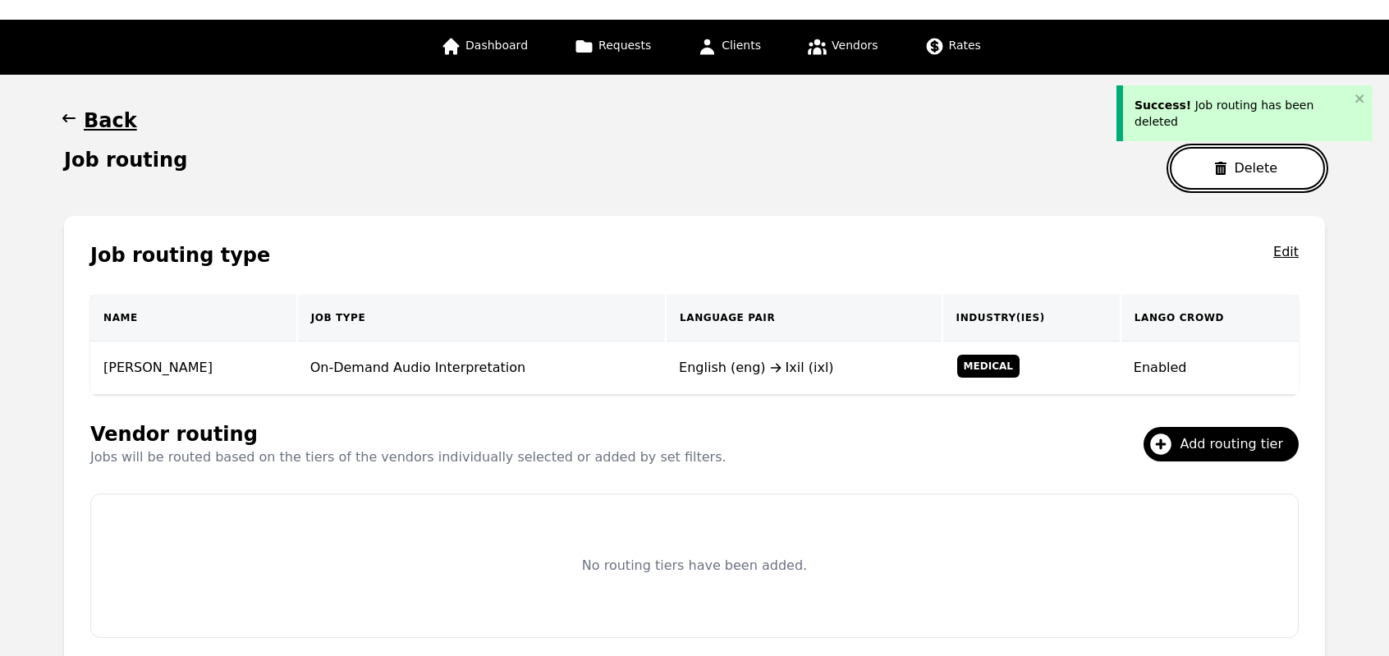
click at [1223, 167] on icon "button" at bounding box center [1220, 168] width 11 height 13
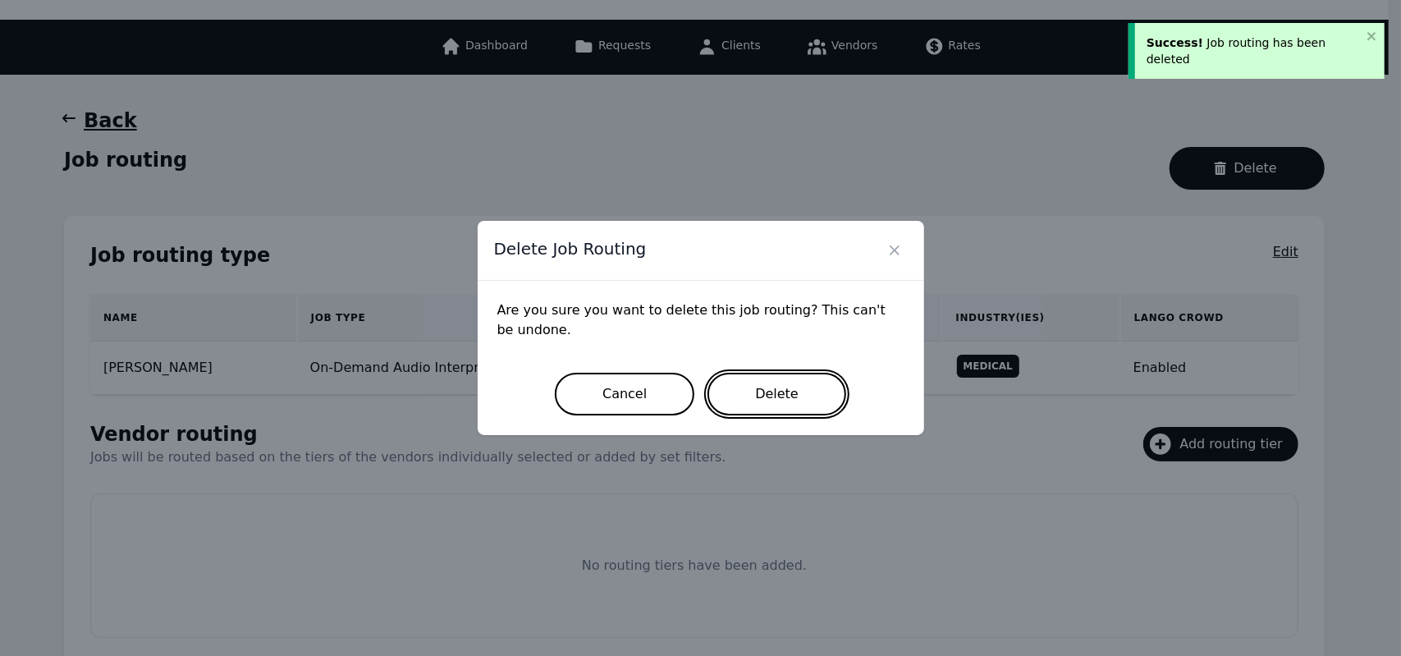
click at [771, 405] on button "Delete" at bounding box center [776, 394] width 139 height 43
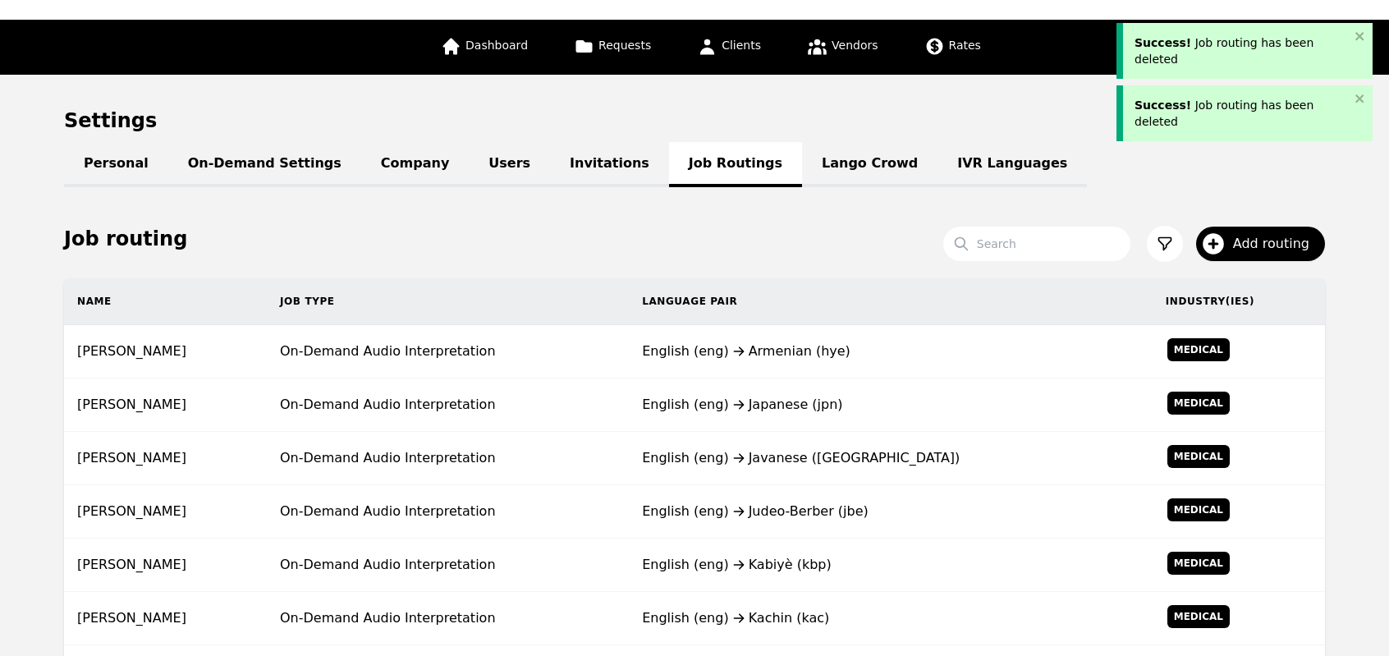
click at [771, 405] on div "English (eng) Japanese (jpn)" at bounding box center [890, 405] width 497 height 20
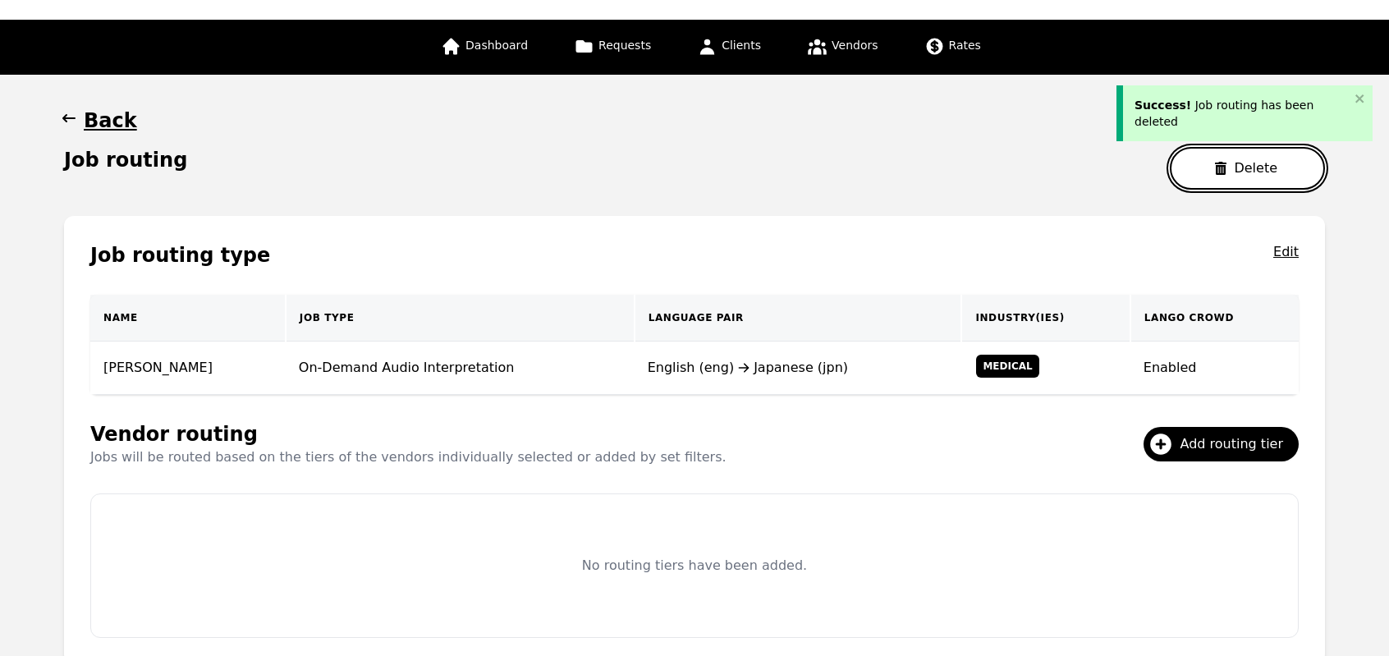
click at [1219, 172] on button "Delete" at bounding box center [1247, 168] width 155 height 43
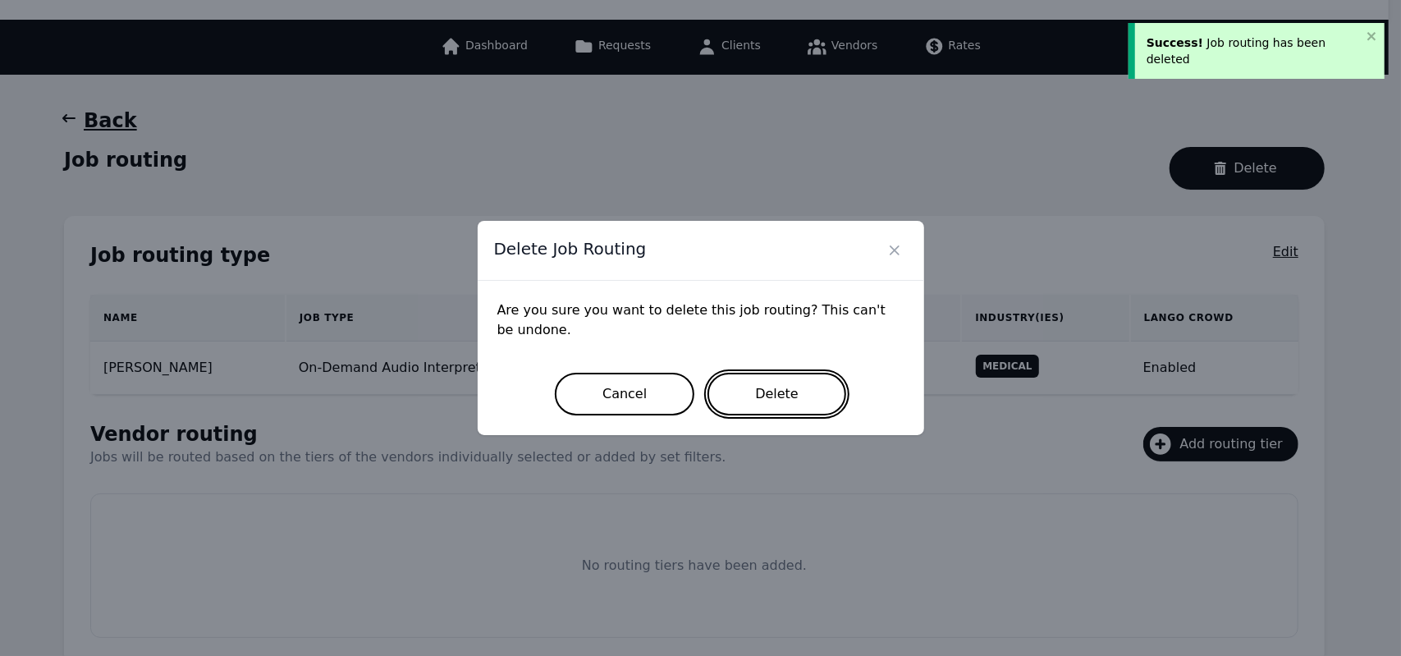
click at [798, 373] on button "Delete" at bounding box center [776, 394] width 139 height 43
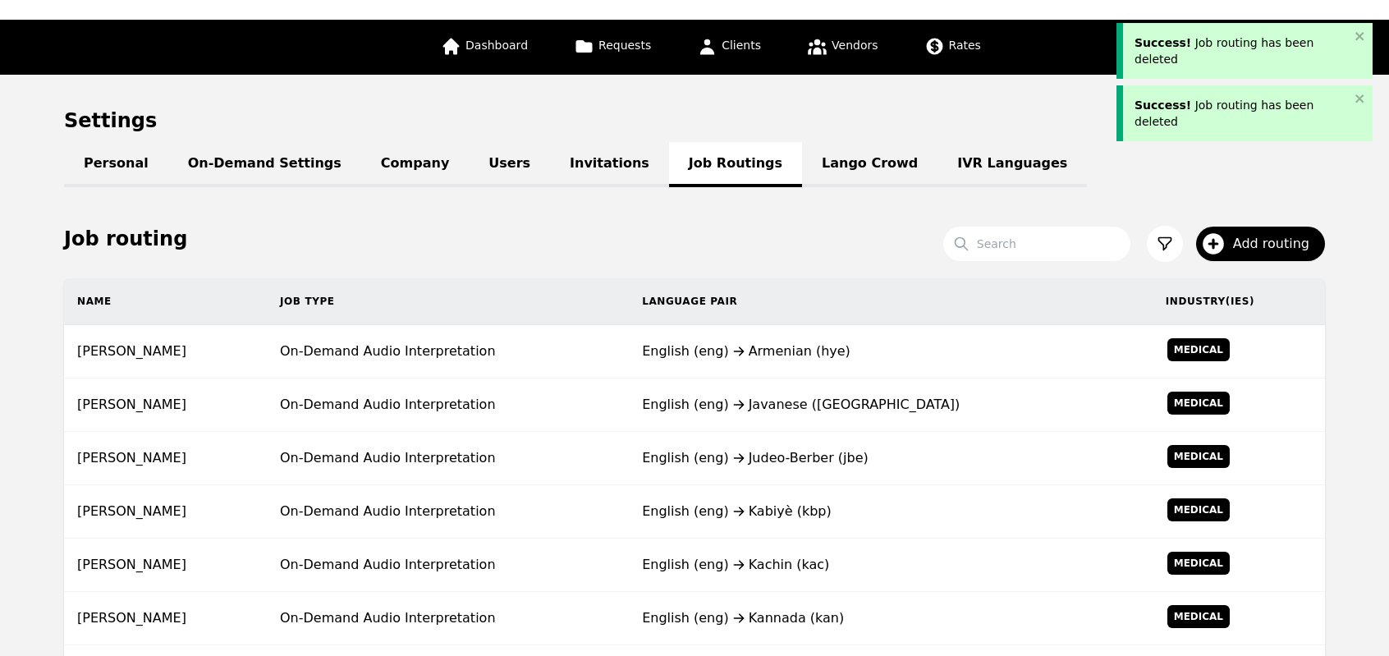
click at [798, 373] on td "English (eng) Armenian (hye)" at bounding box center [891, 351] width 524 height 53
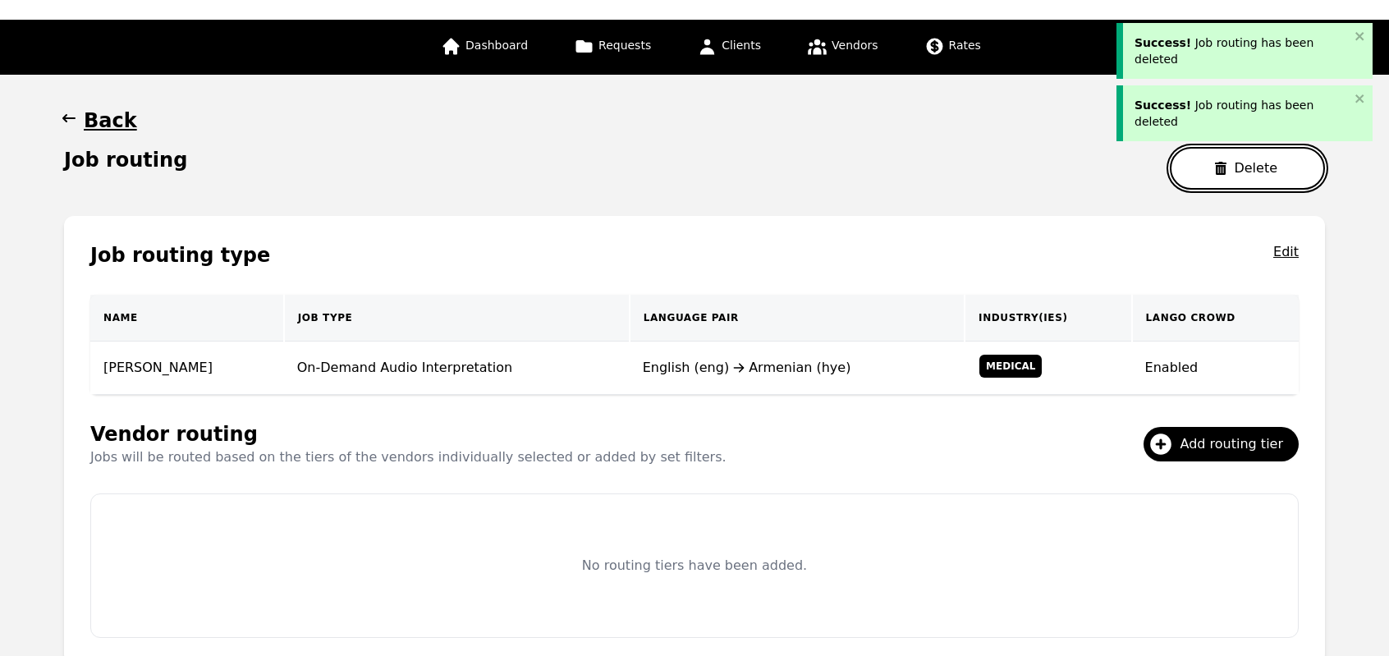
click at [1202, 177] on button "Delete" at bounding box center [1247, 168] width 155 height 43
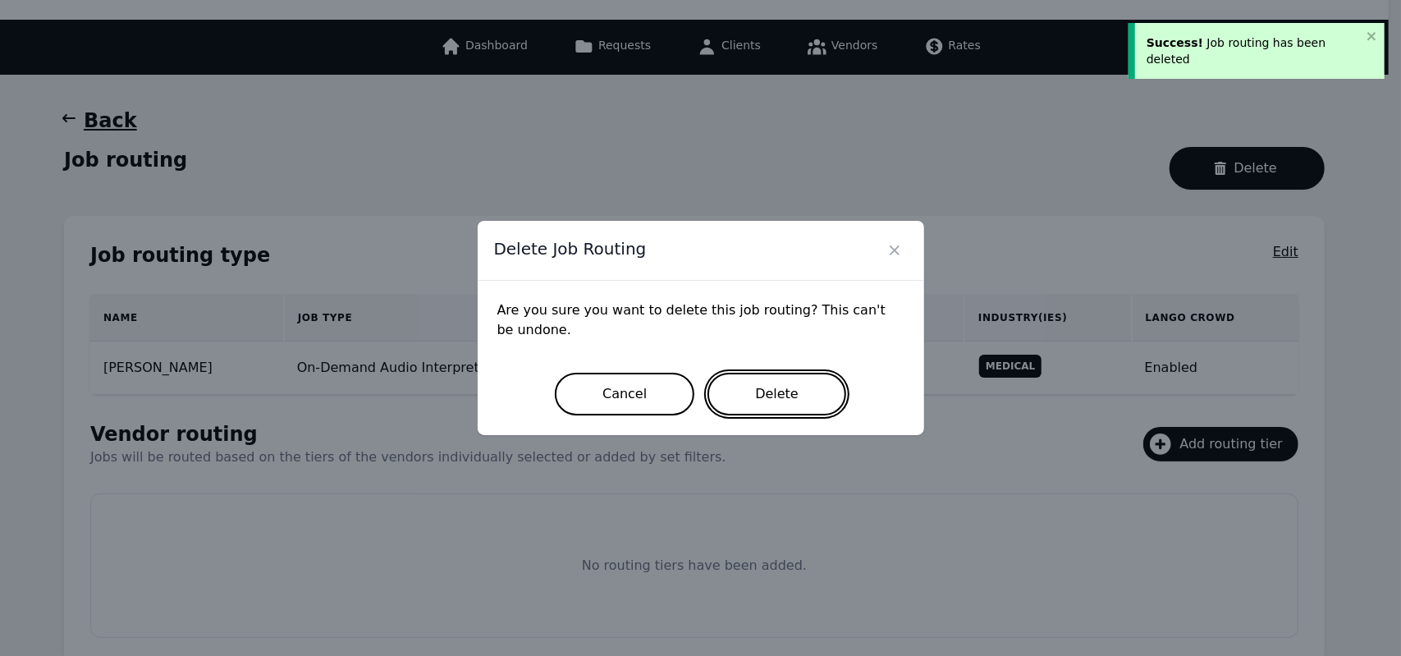
click at [799, 408] on button "Delete" at bounding box center [776, 394] width 139 height 43
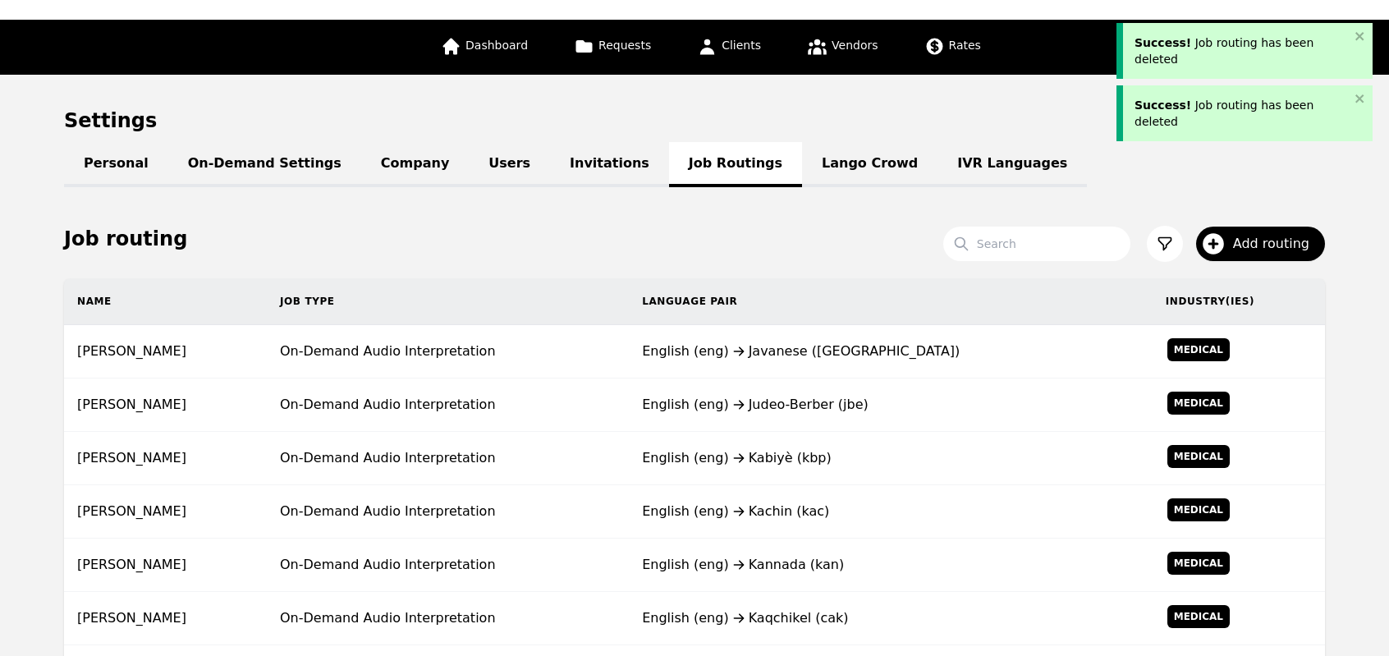
click at [799, 408] on div "English (eng) Judeo-Berber (jbe)" at bounding box center [890, 405] width 497 height 20
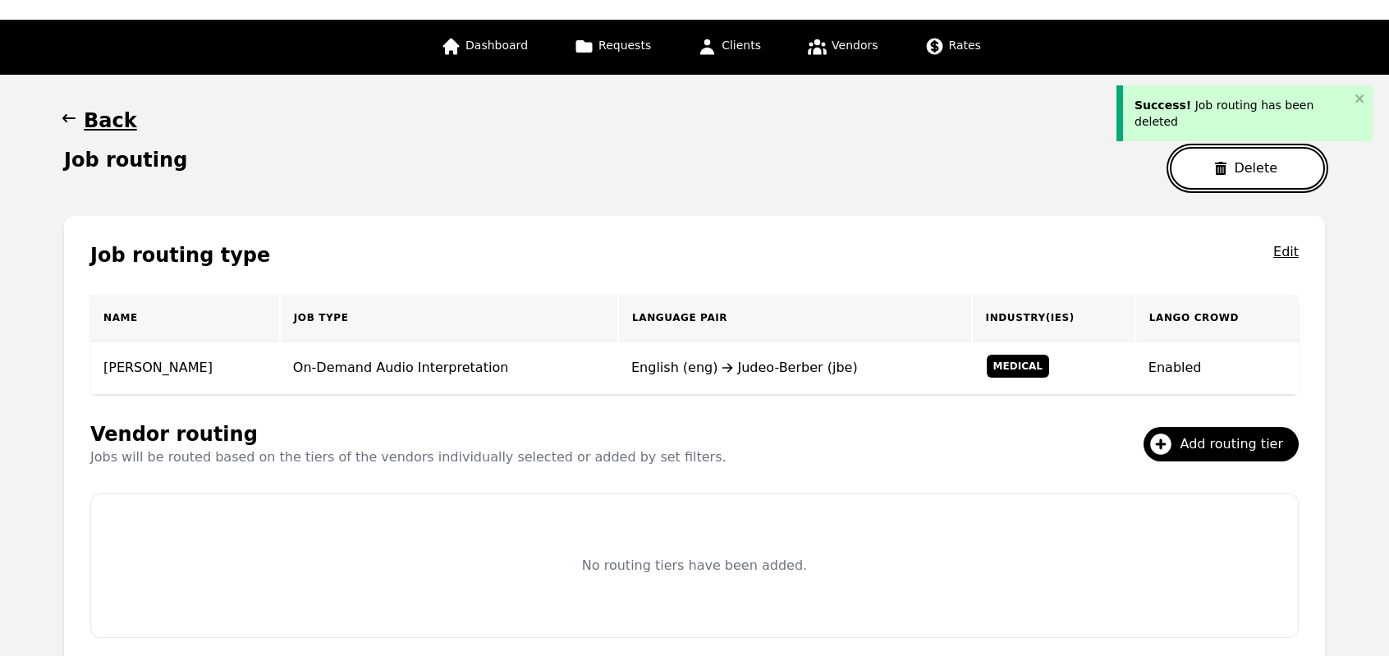
click at [1191, 174] on button "Delete" at bounding box center [1247, 168] width 155 height 43
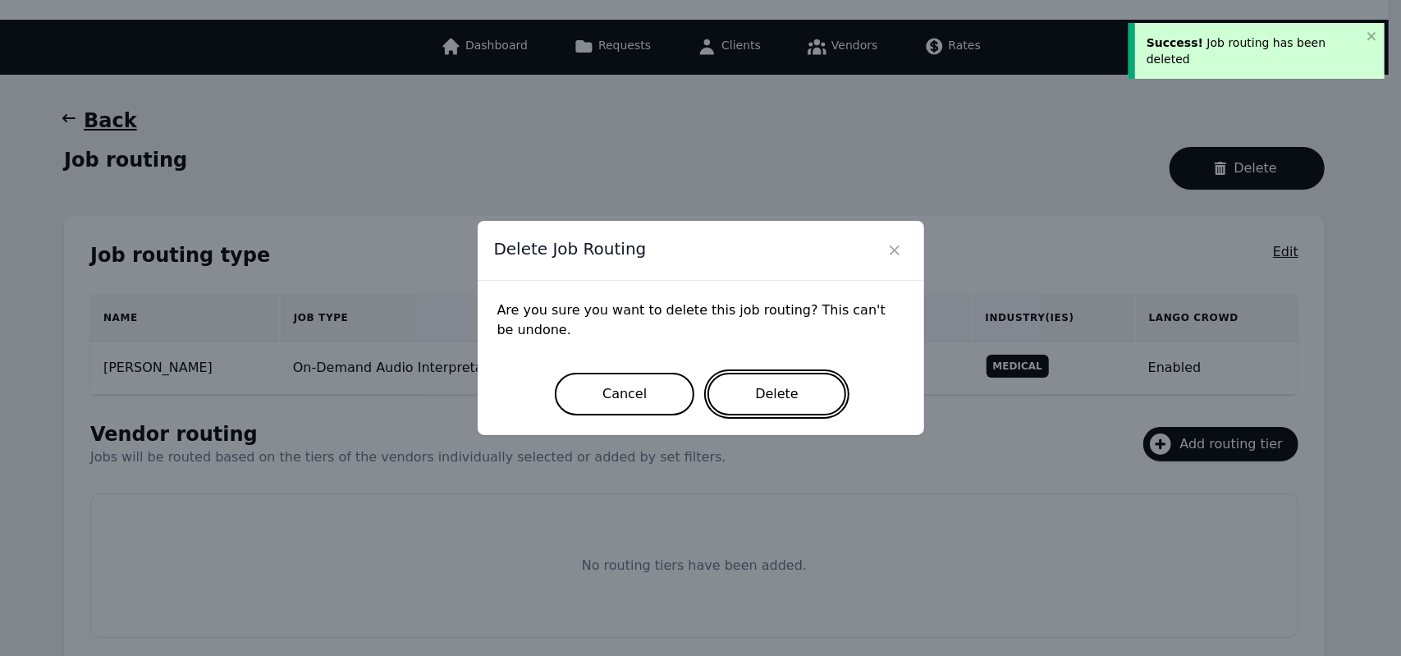
click at [762, 405] on button "Delete" at bounding box center [776, 394] width 139 height 43
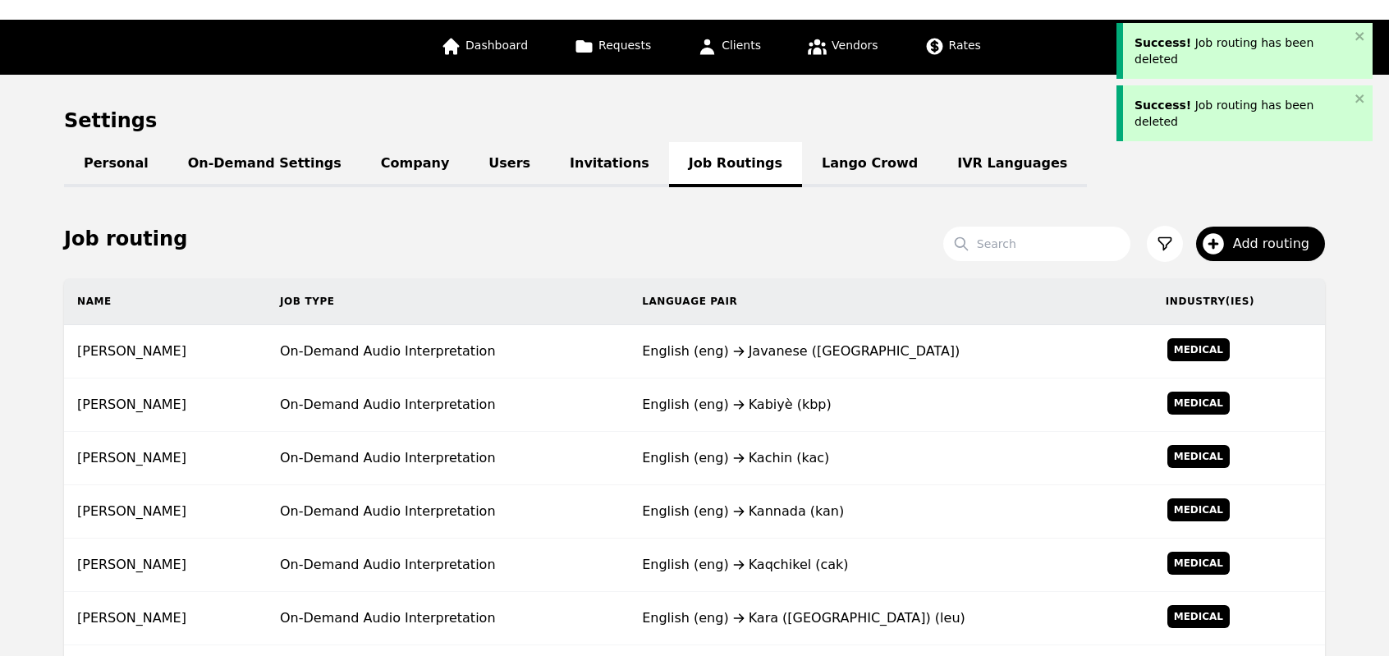
click at [762, 405] on div "English (eng) Kabiyè (kbp)" at bounding box center [890, 405] width 497 height 20
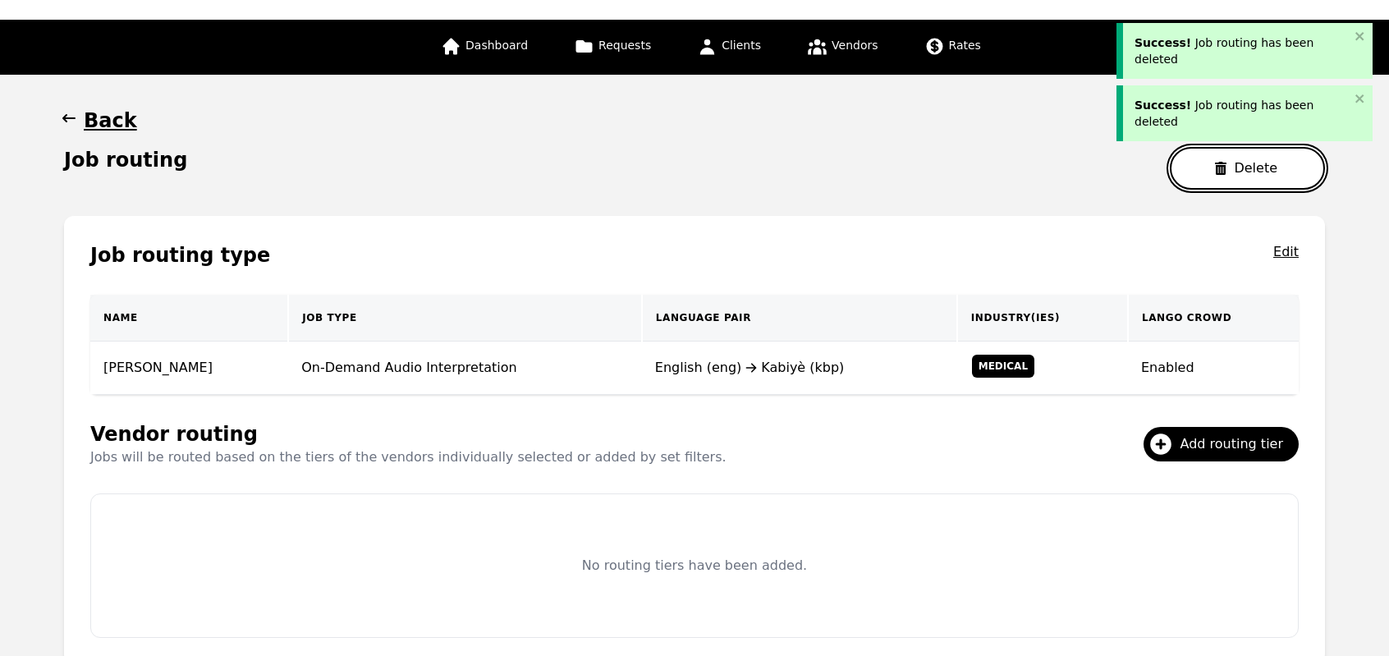
click at [1218, 162] on button "Delete" at bounding box center [1247, 168] width 155 height 43
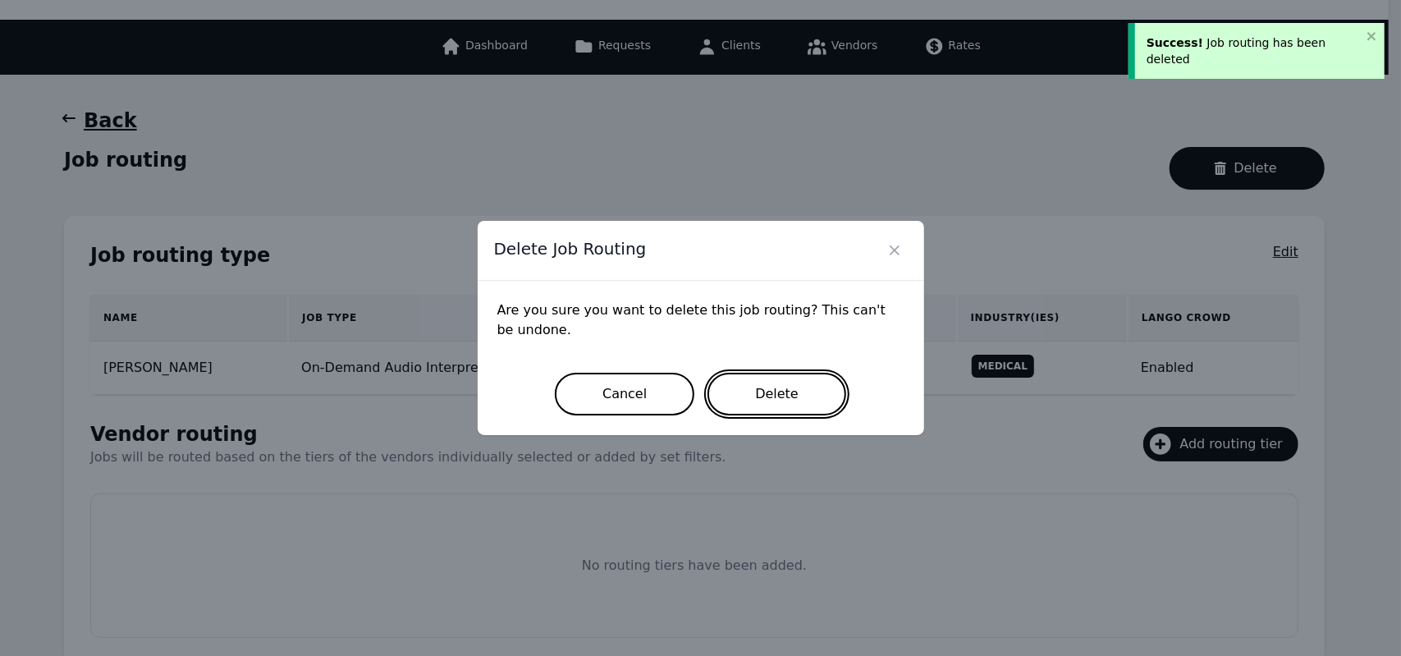
click at [788, 393] on button "Delete" at bounding box center [776, 394] width 139 height 43
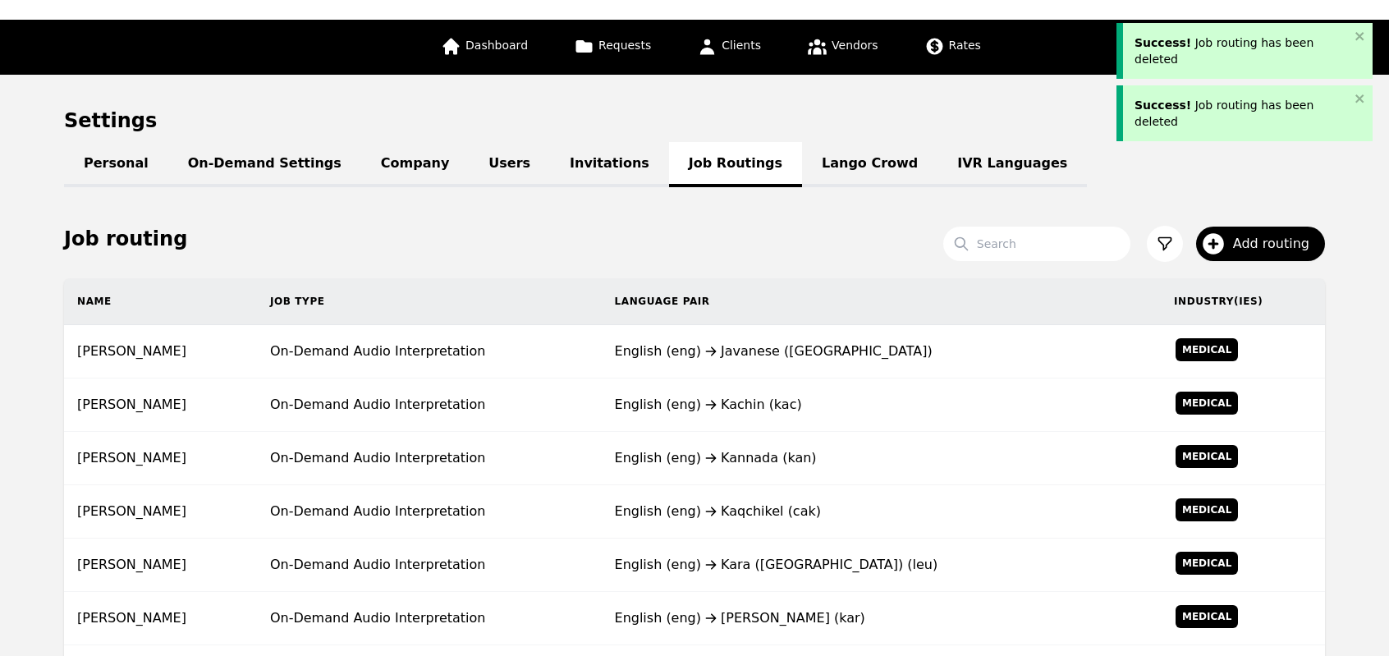
click at [788, 395] on div "English (eng) Kachin (kac)" at bounding box center [881, 405] width 533 height 20
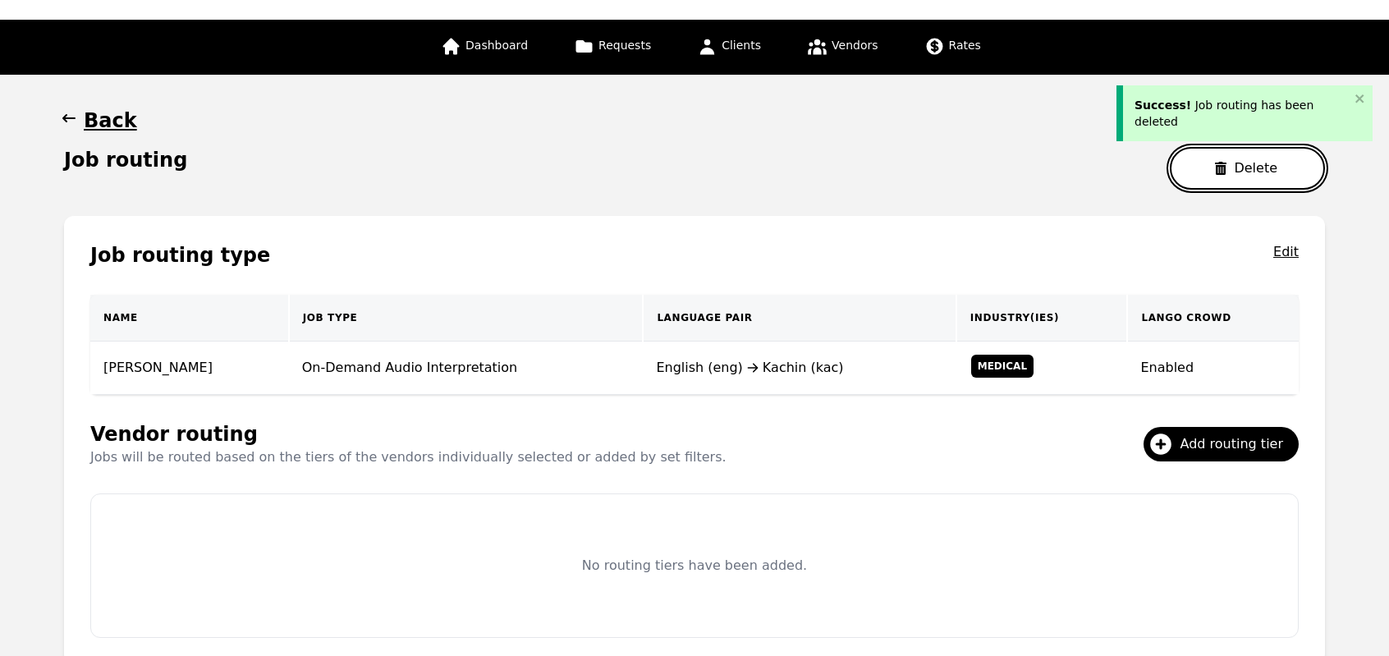
click at [1189, 169] on button "Delete" at bounding box center [1247, 168] width 155 height 43
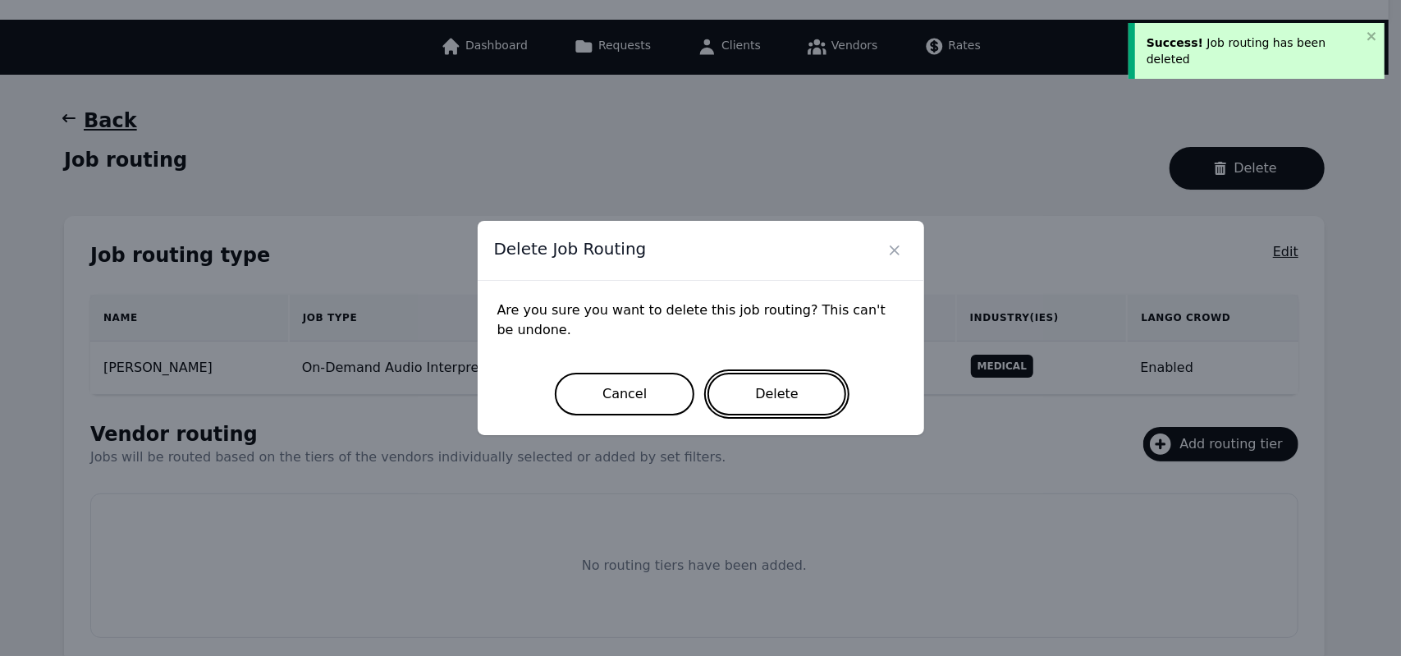
click at [786, 394] on button "Delete" at bounding box center [776, 394] width 139 height 43
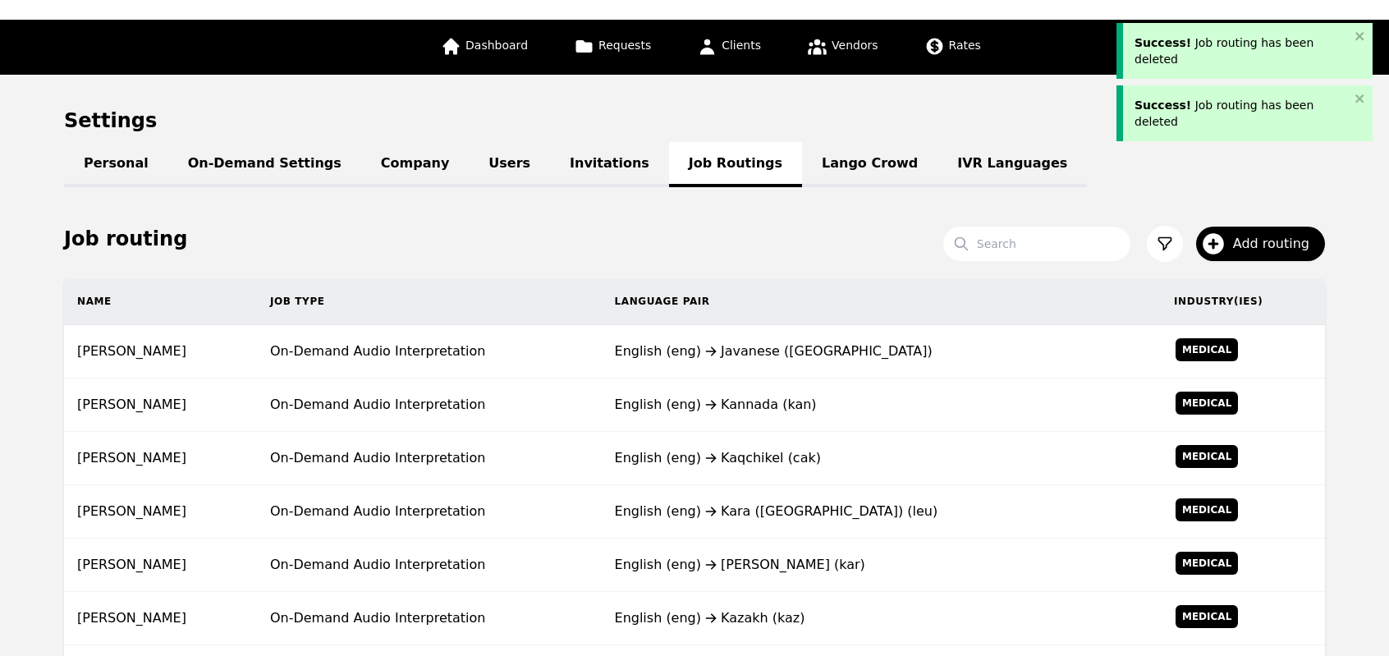
click at [786, 395] on div "English (eng) Kannada (kan)" at bounding box center [881, 405] width 533 height 20
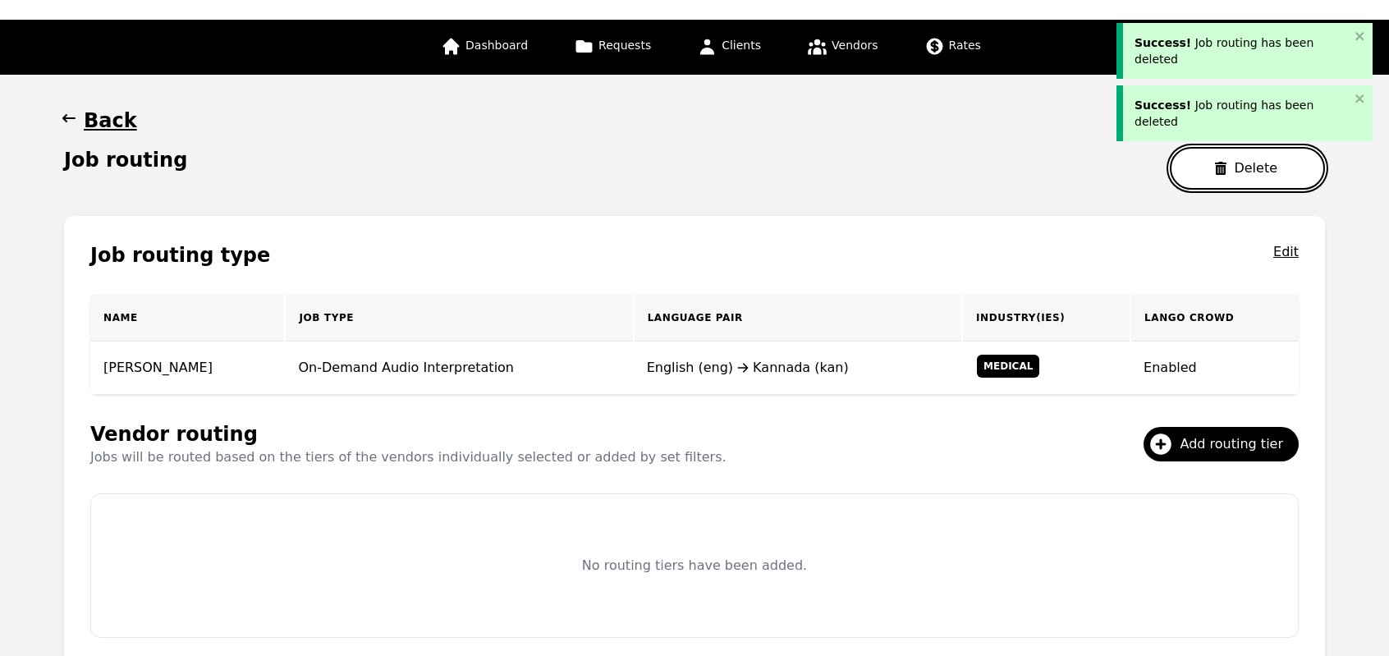
click at [1231, 158] on button "Delete" at bounding box center [1247, 168] width 155 height 43
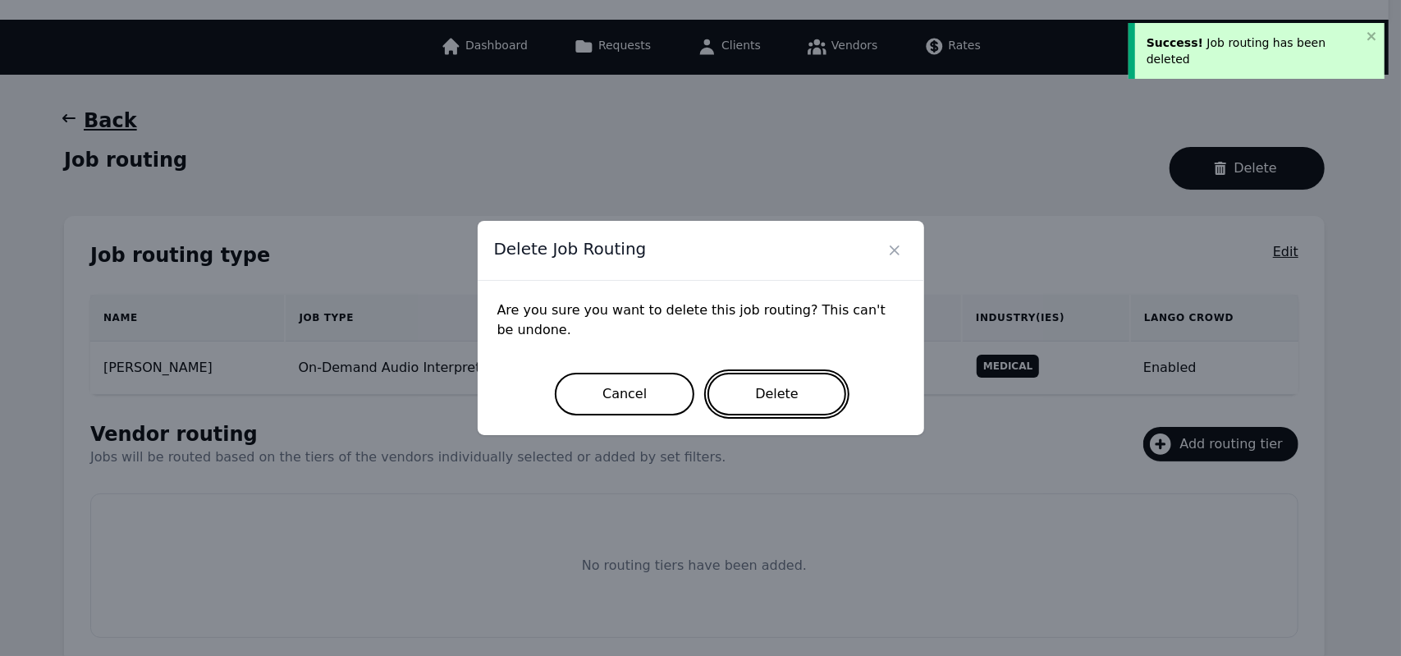
click at [809, 387] on button "Delete" at bounding box center [776, 394] width 139 height 43
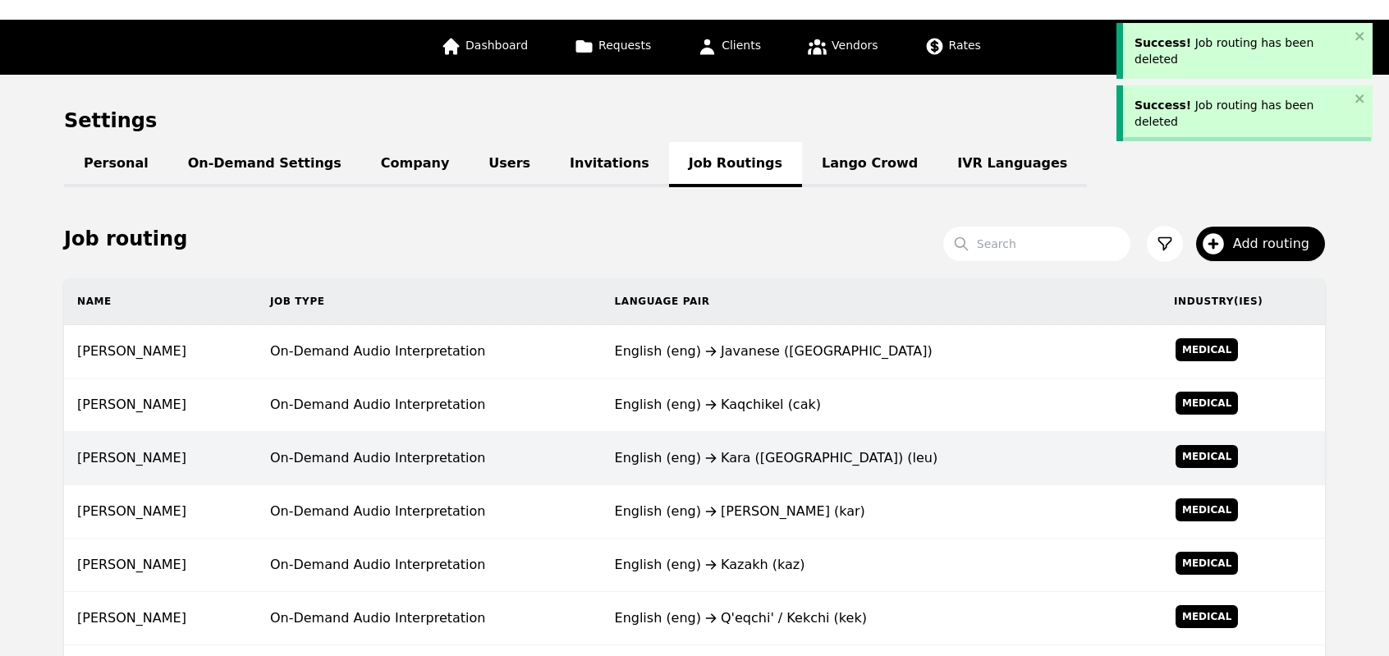
click at [699, 437] on td "English (eng) Kara (Papua New Guinea) (leu)" at bounding box center [881, 458] width 559 height 53
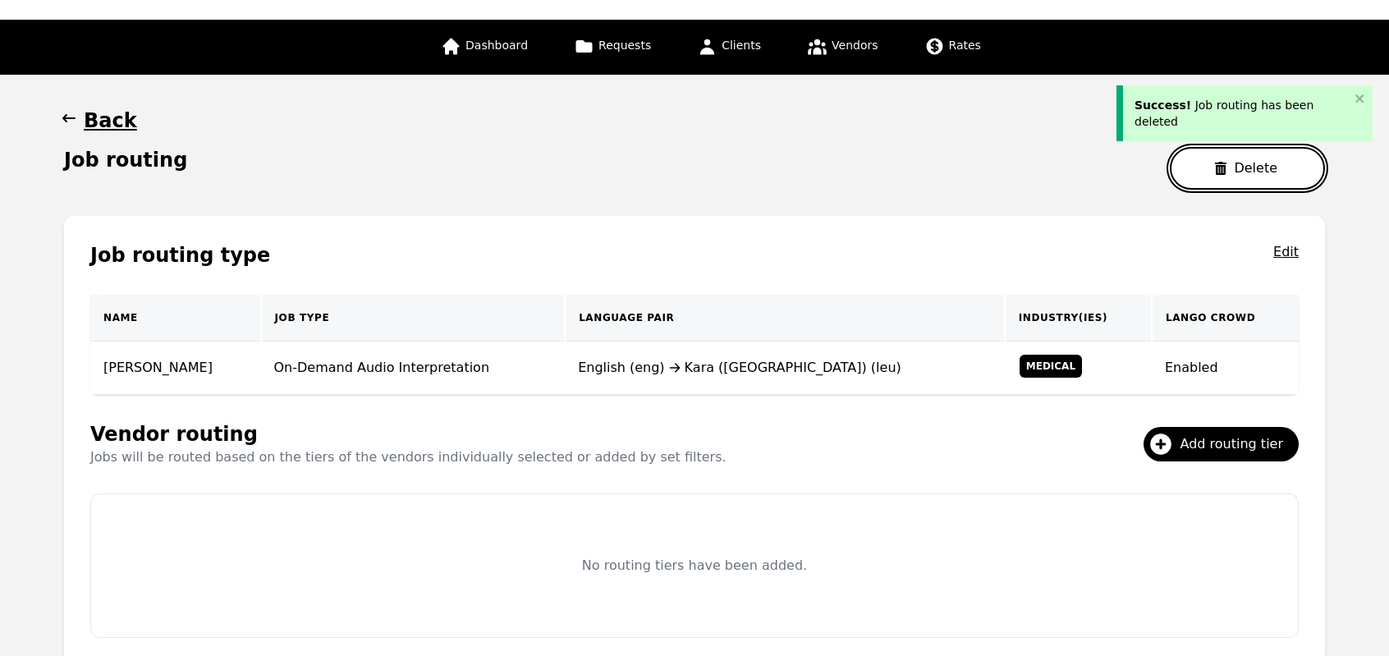
click at [1213, 163] on button "Delete" at bounding box center [1247, 168] width 155 height 43
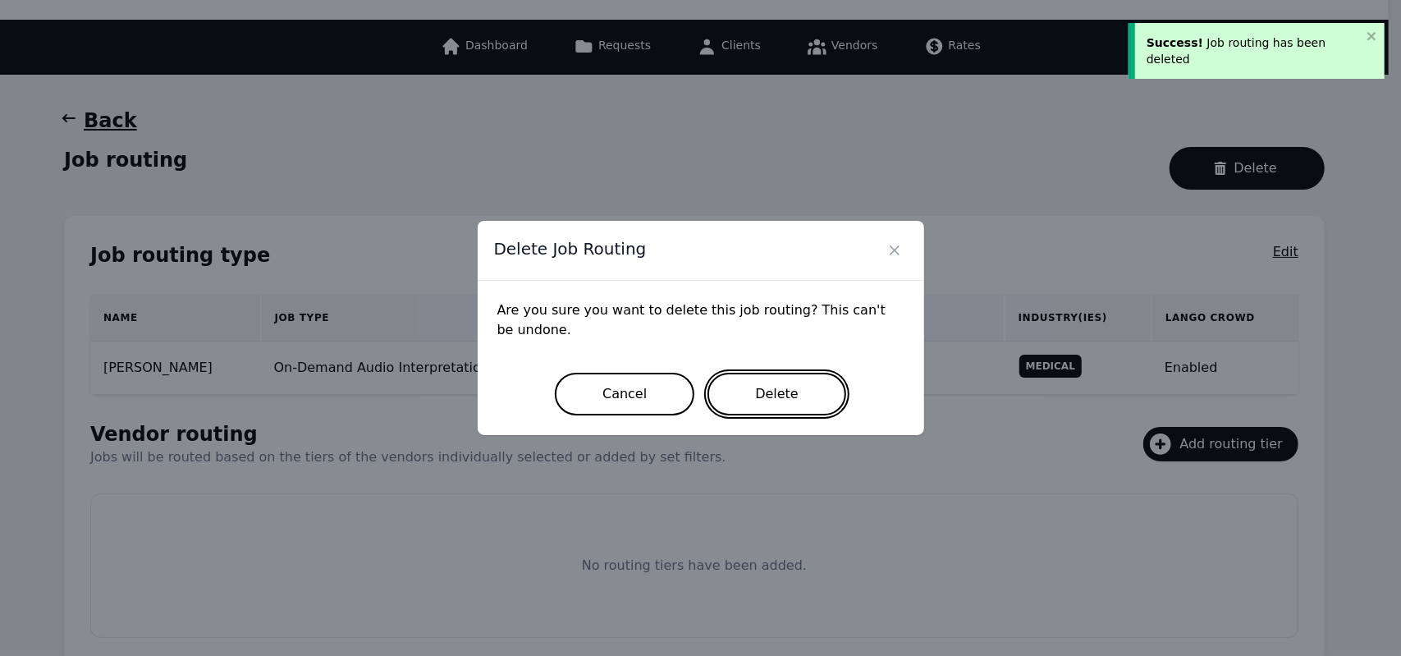
click at [762, 406] on button "Delete" at bounding box center [776, 394] width 139 height 43
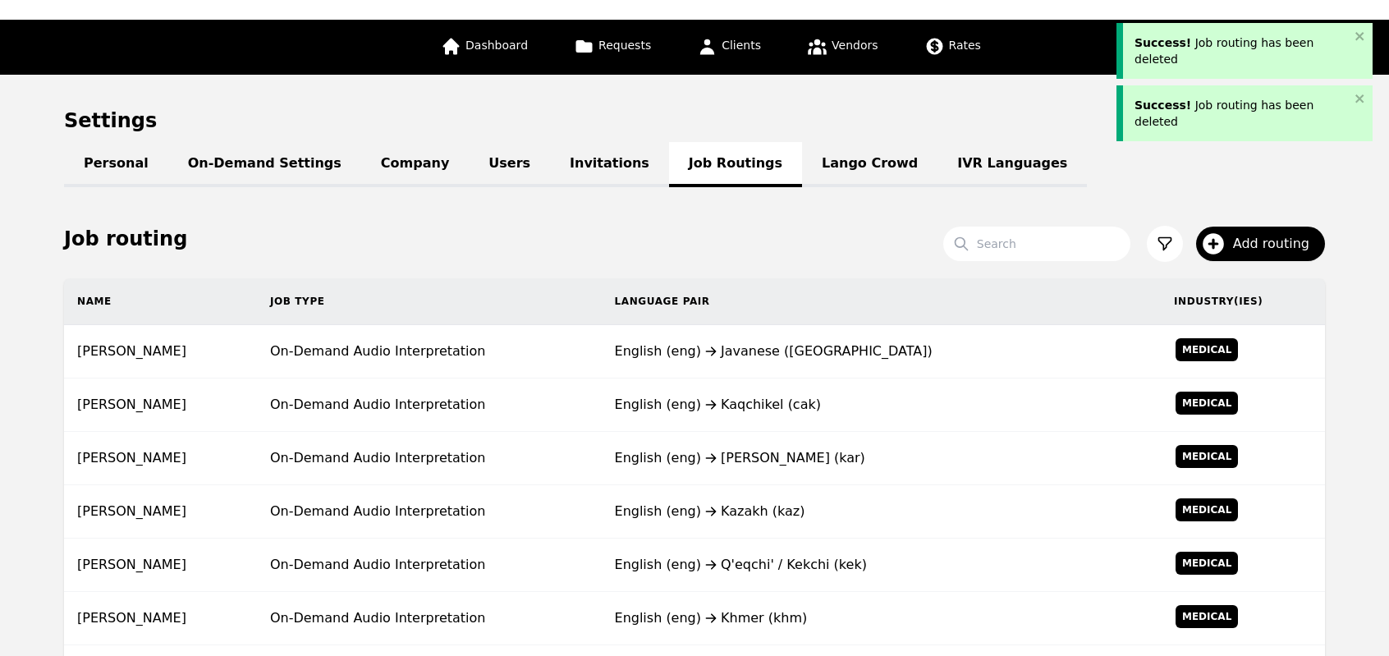
click at [762, 406] on div "English (eng) Kaqchikel (cak)" at bounding box center [881, 405] width 533 height 20
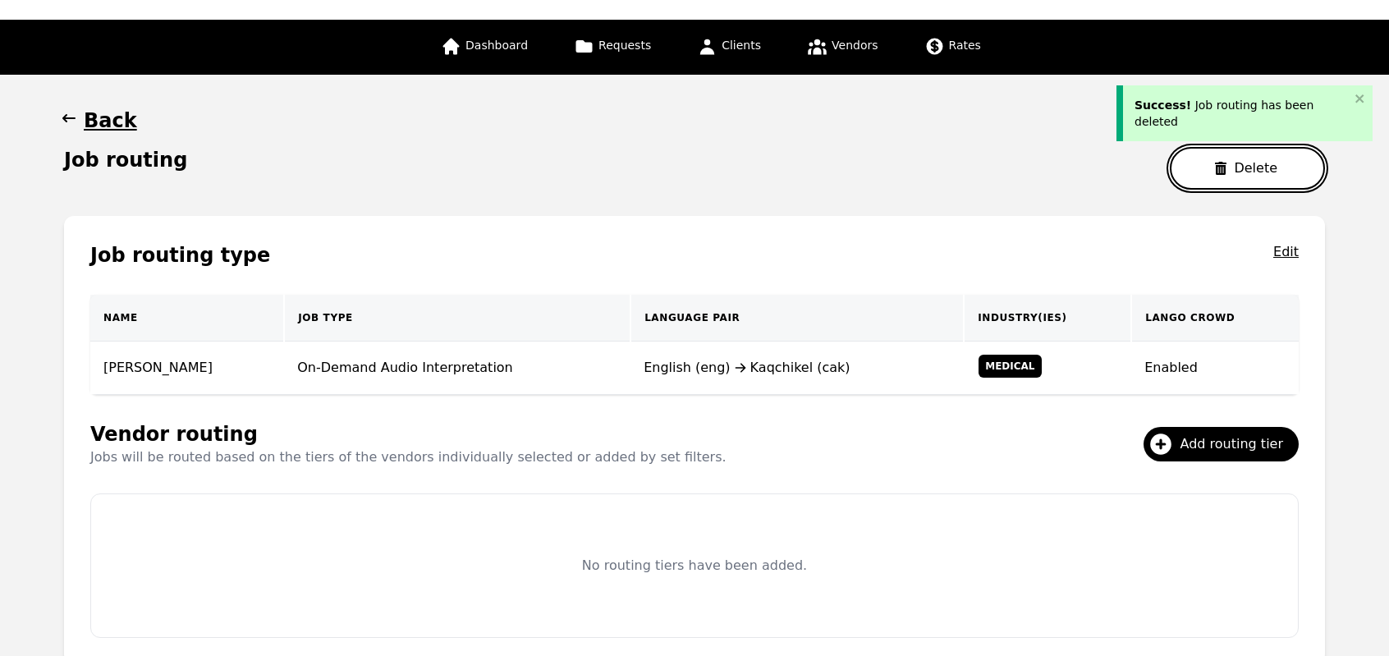
click at [1234, 166] on button "Delete" at bounding box center [1247, 168] width 155 height 43
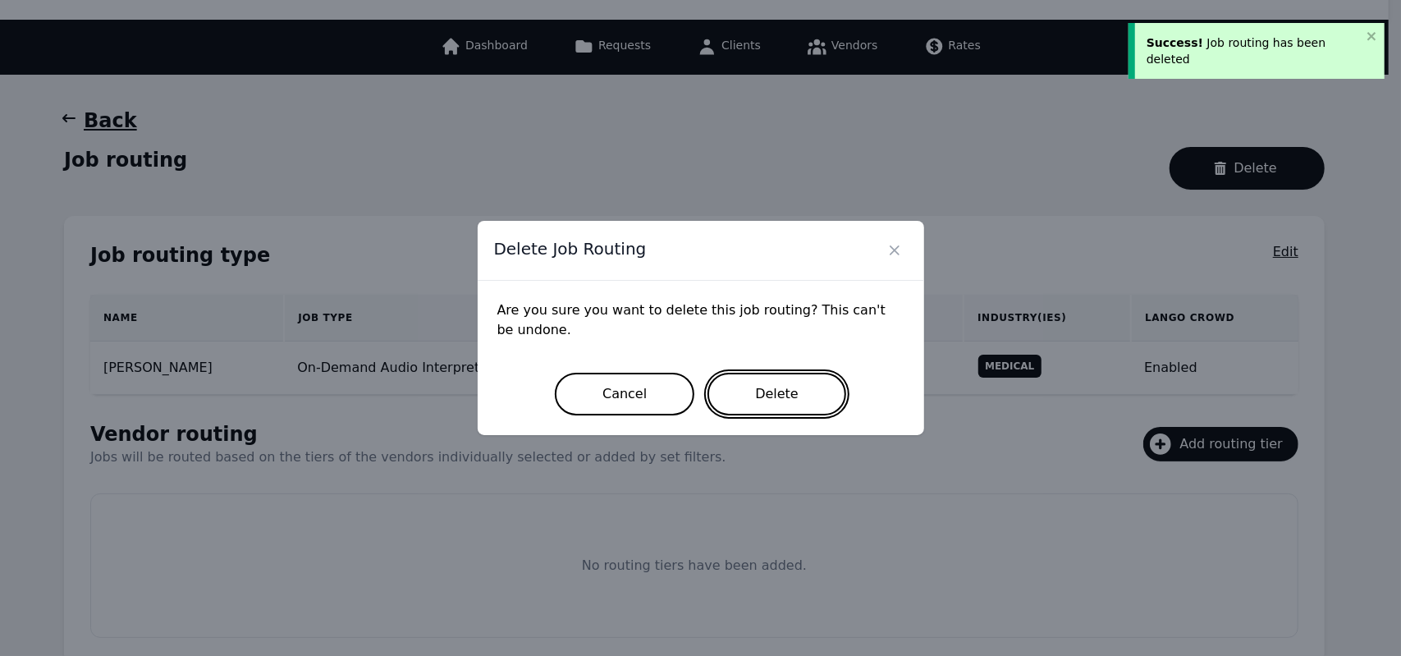
click at [796, 403] on button "Delete" at bounding box center [776, 394] width 139 height 43
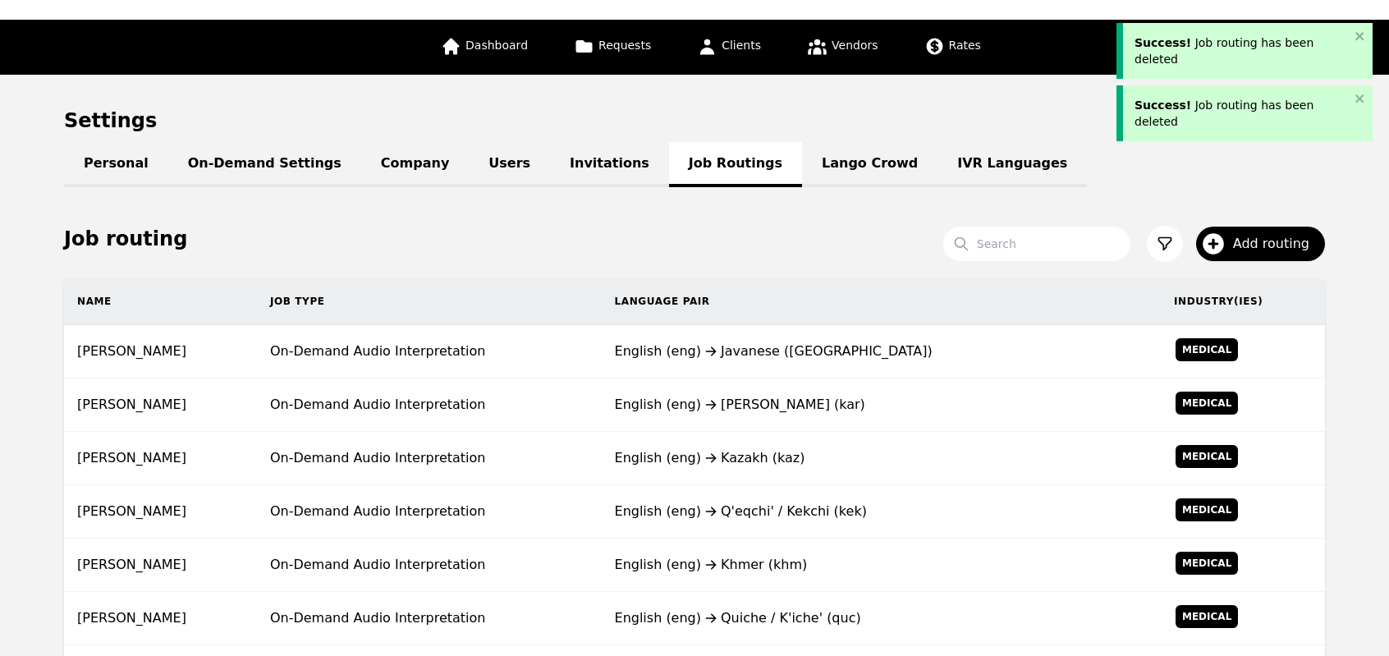
click at [796, 403] on div "English (eng) Karen (kar)" at bounding box center [881, 405] width 533 height 20
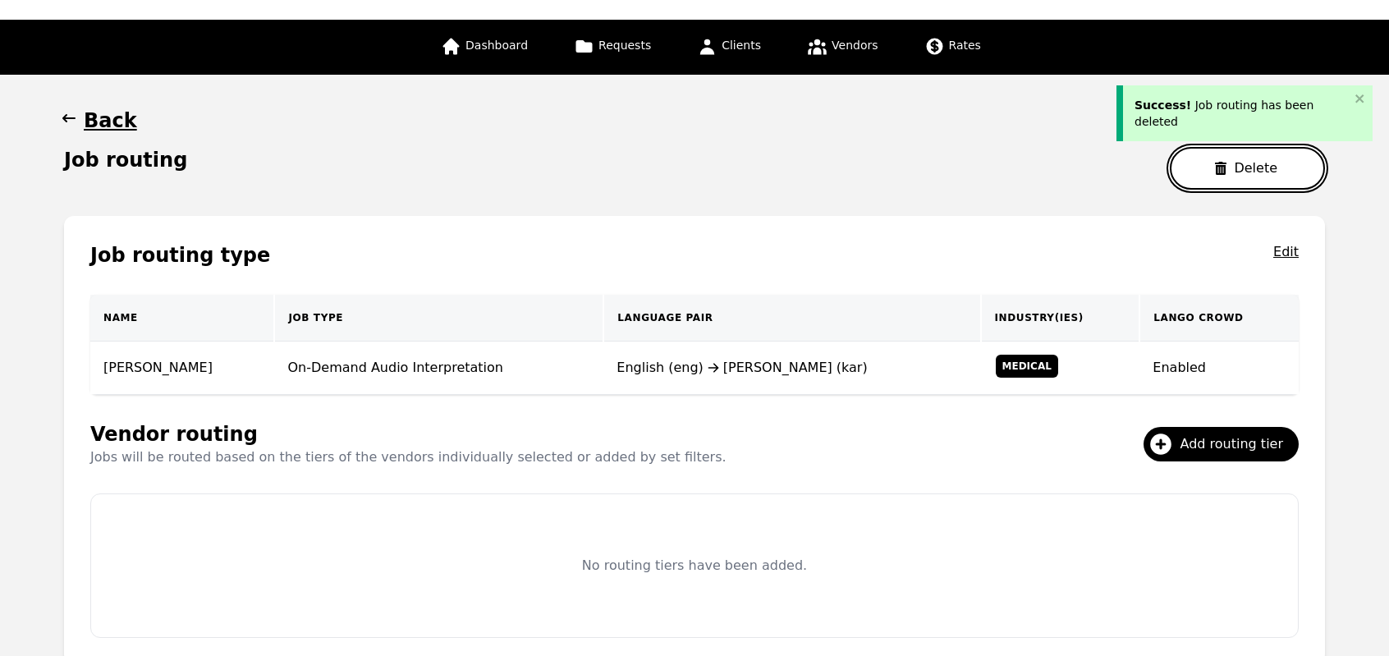
click at [1243, 162] on button "Delete" at bounding box center [1247, 168] width 155 height 43
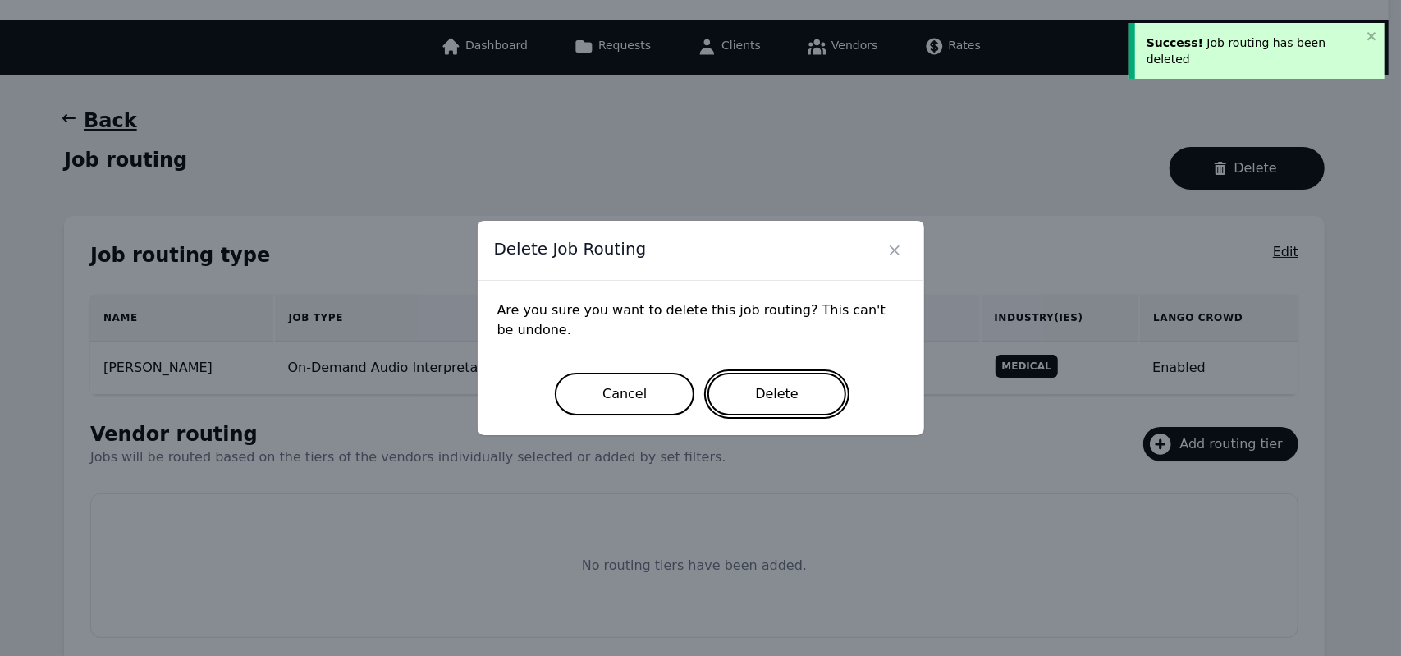
click at [768, 402] on button "Delete" at bounding box center [776, 394] width 139 height 43
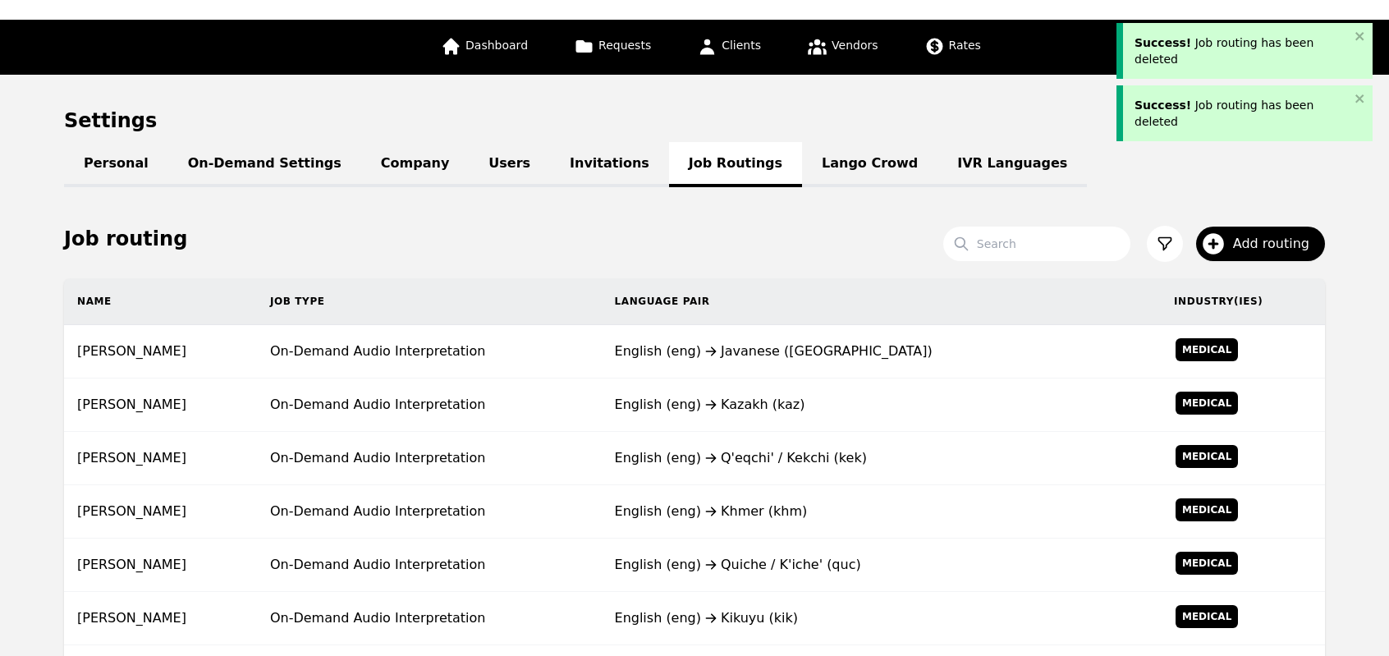
click at [768, 402] on div "English (eng) Kazakh (kaz)" at bounding box center [881, 405] width 533 height 20
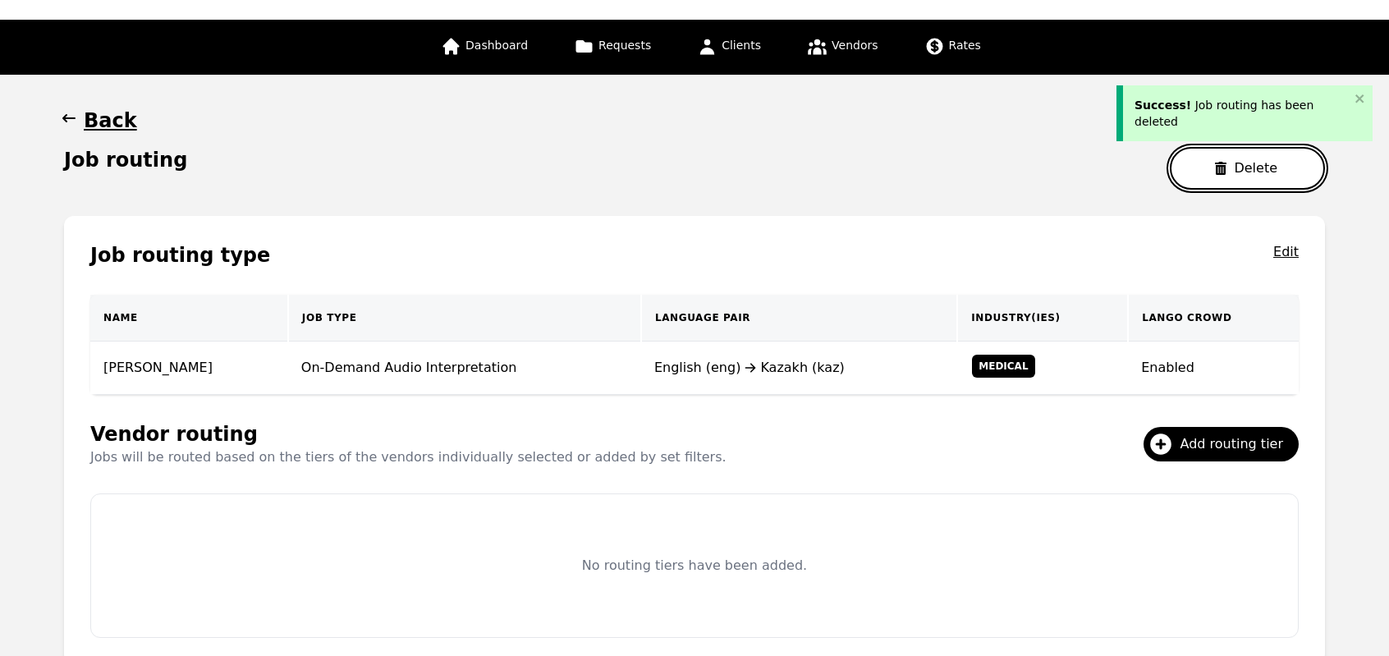
click at [1212, 165] on button "Delete" at bounding box center [1247, 168] width 155 height 43
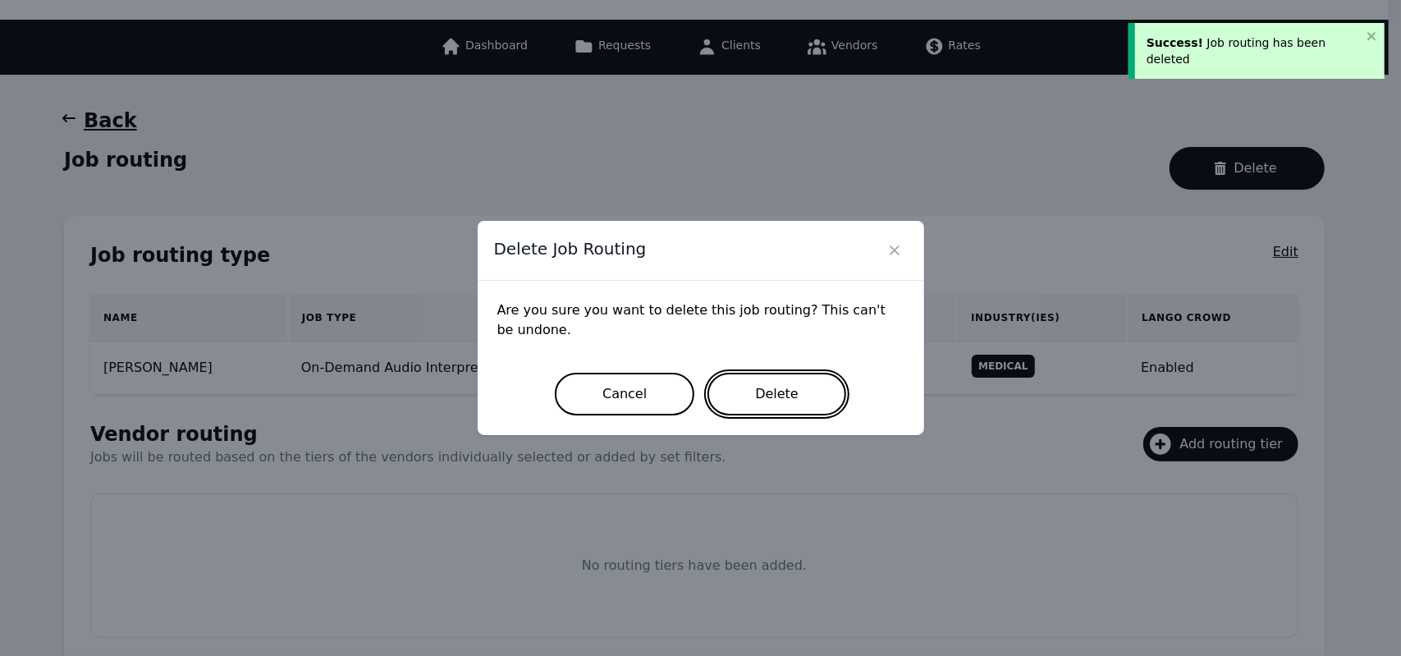
click at [758, 406] on button "Delete" at bounding box center [776, 394] width 139 height 43
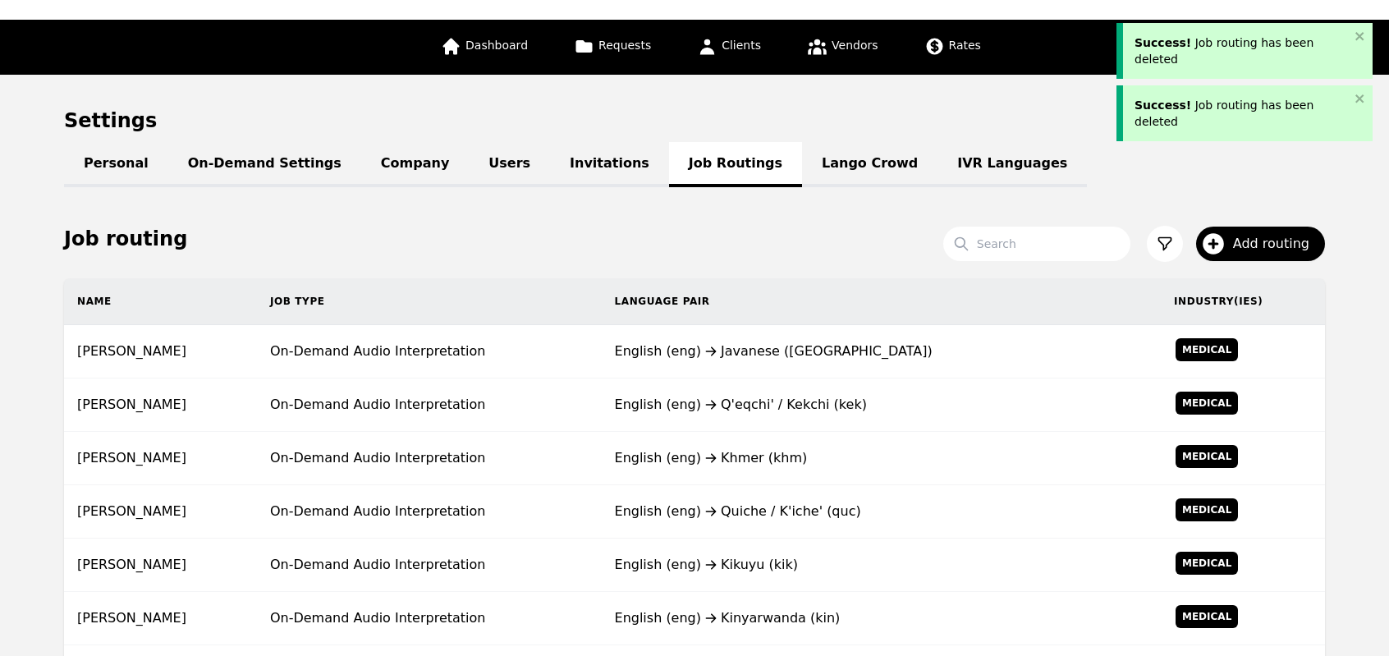
click at [721, 406] on icon at bounding box center [711, 404] width 20 height 13
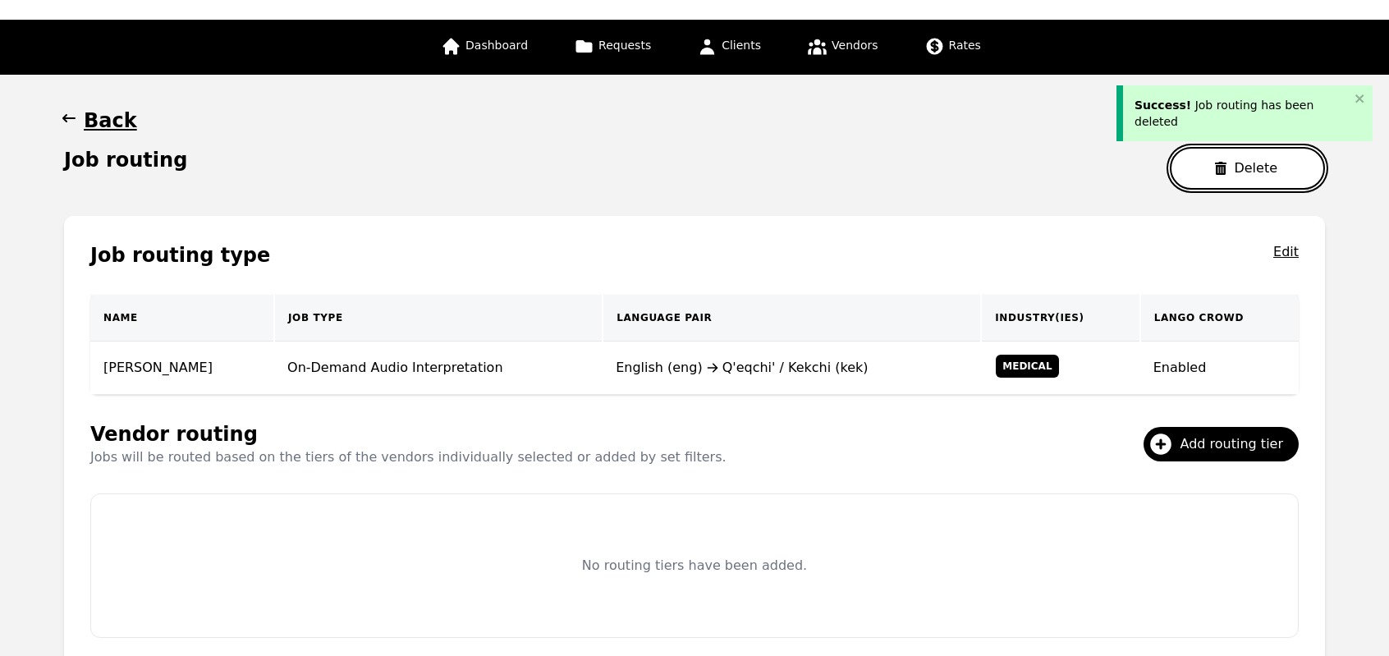
click at [1206, 167] on button "Delete" at bounding box center [1247, 168] width 155 height 43
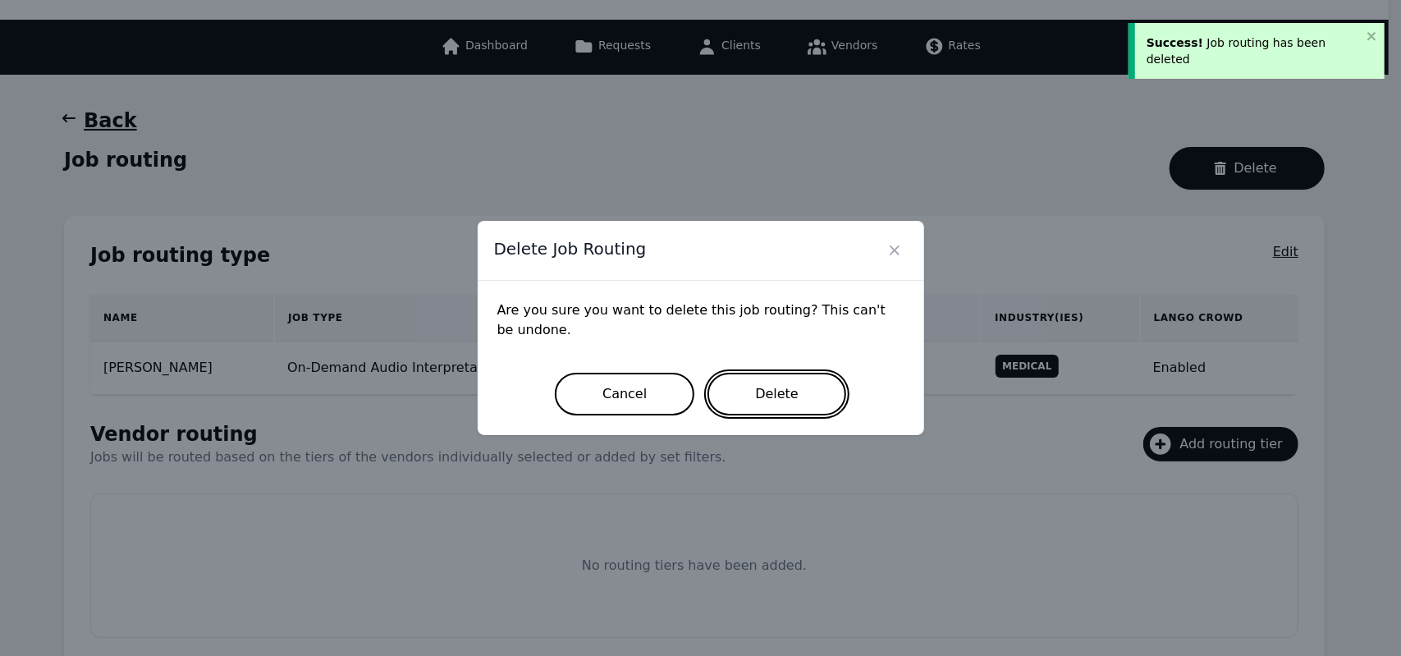
click at [765, 395] on button "Delete" at bounding box center [776, 394] width 139 height 43
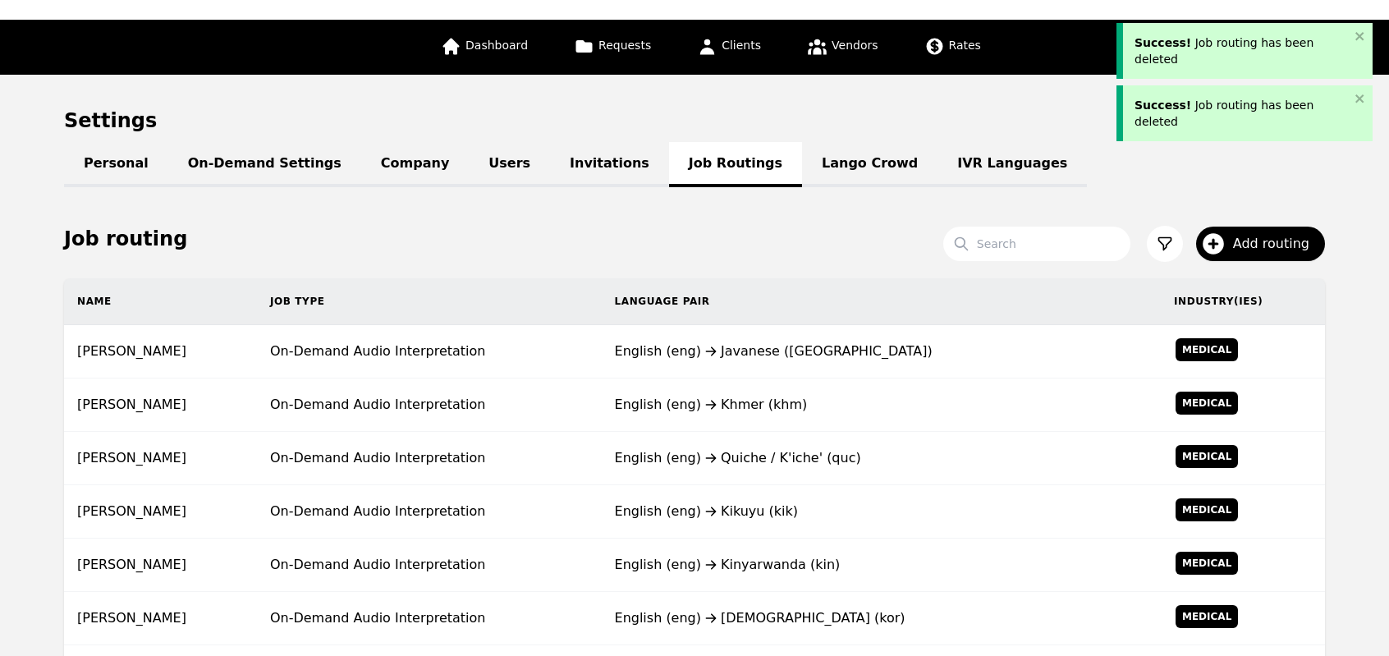
click at [765, 395] on div "English (eng) Khmer (khm)" at bounding box center [881, 405] width 533 height 20
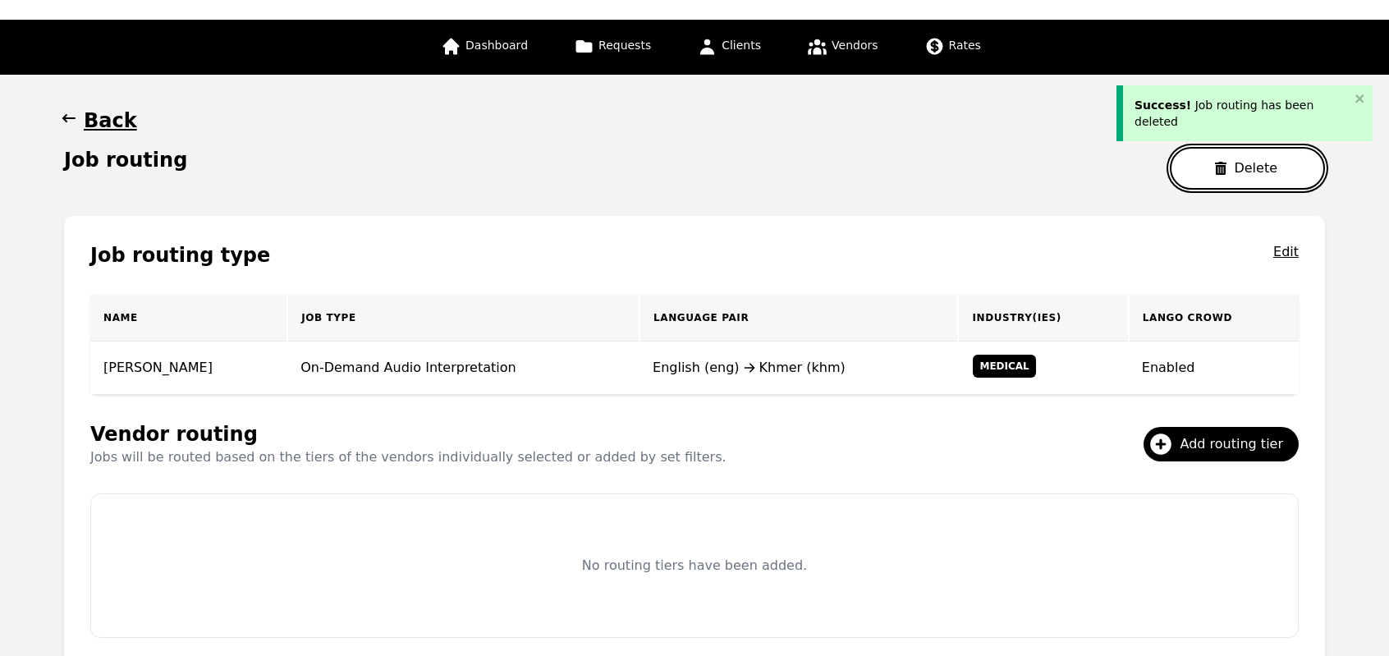
click at [1226, 162] on icon "button" at bounding box center [1220, 168] width 11 height 13
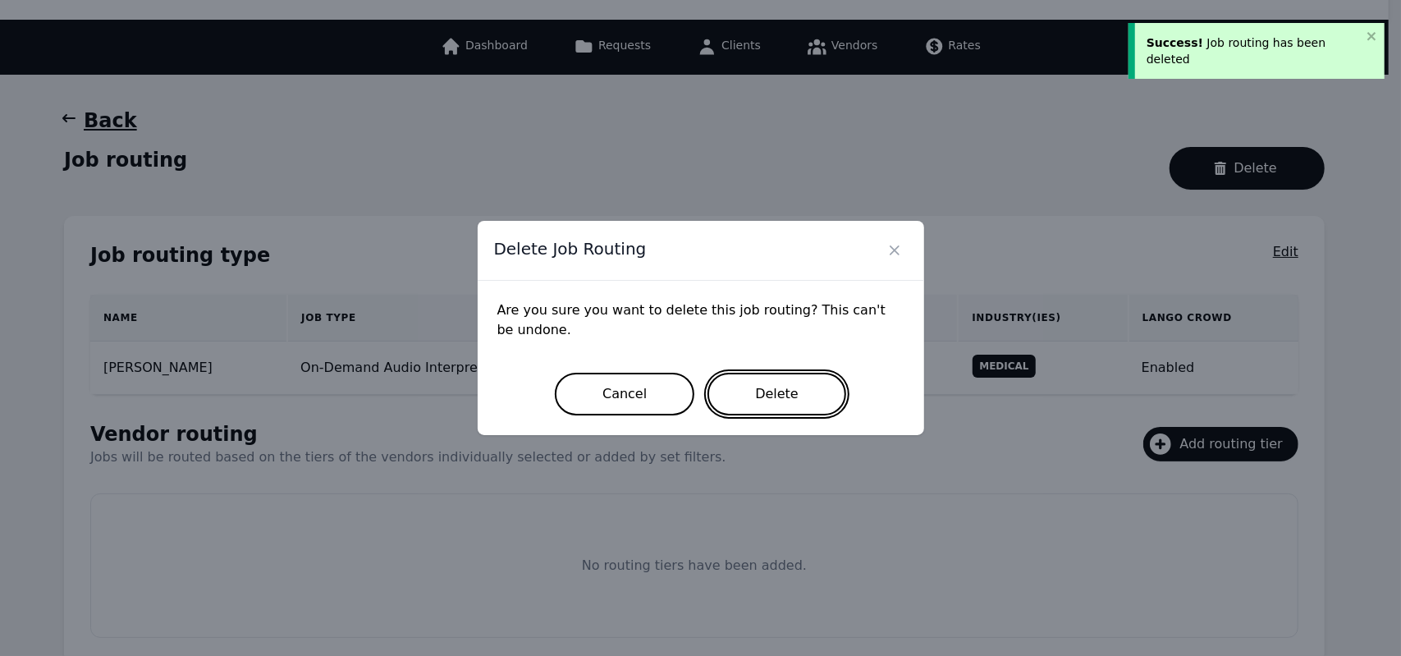
click at [771, 392] on button "Delete" at bounding box center [776, 394] width 139 height 43
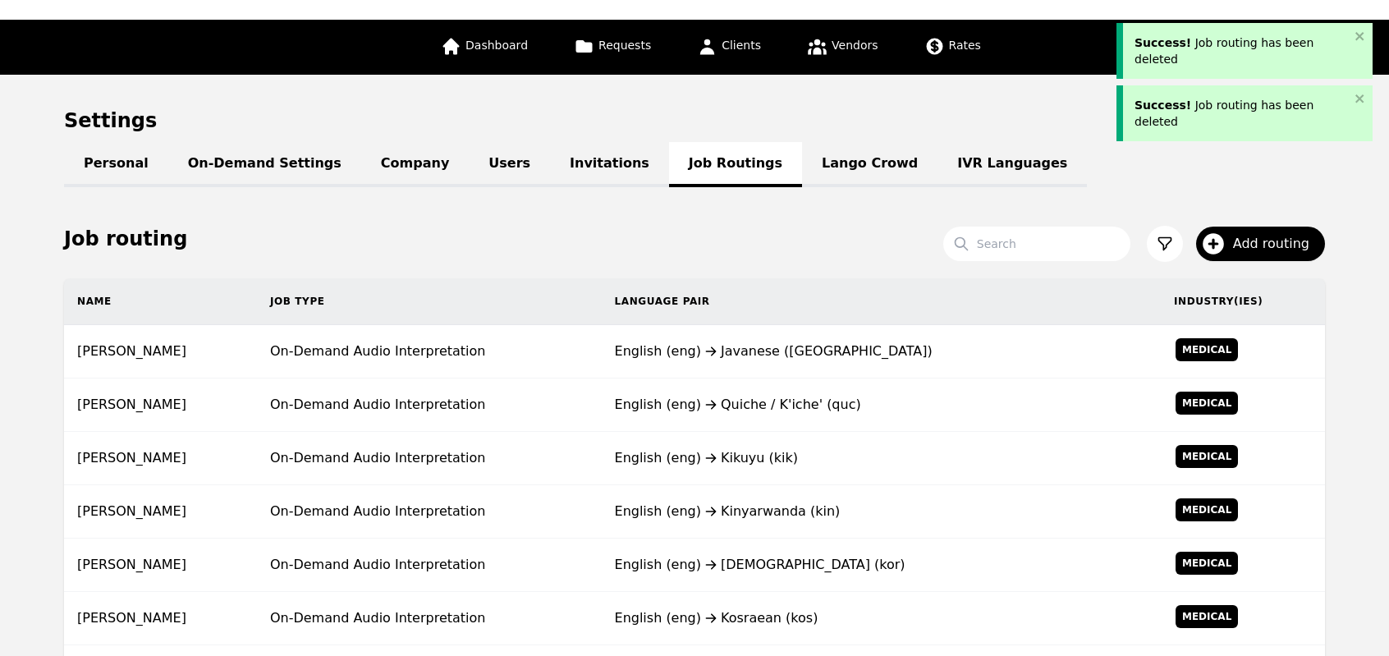
click at [771, 392] on td "English (eng) Quiche / K'iche' (quc)" at bounding box center [881, 404] width 559 height 53
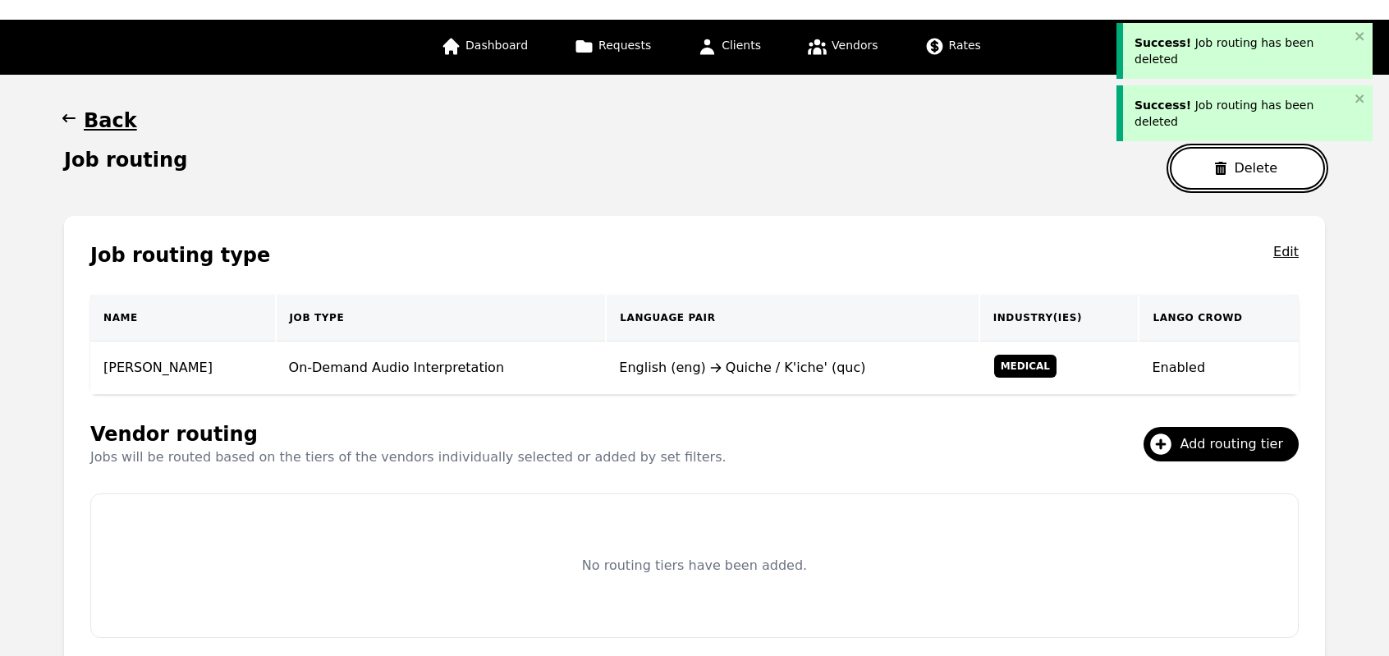
click at [1219, 178] on button "Delete" at bounding box center [1247, 168] width 155 height 43
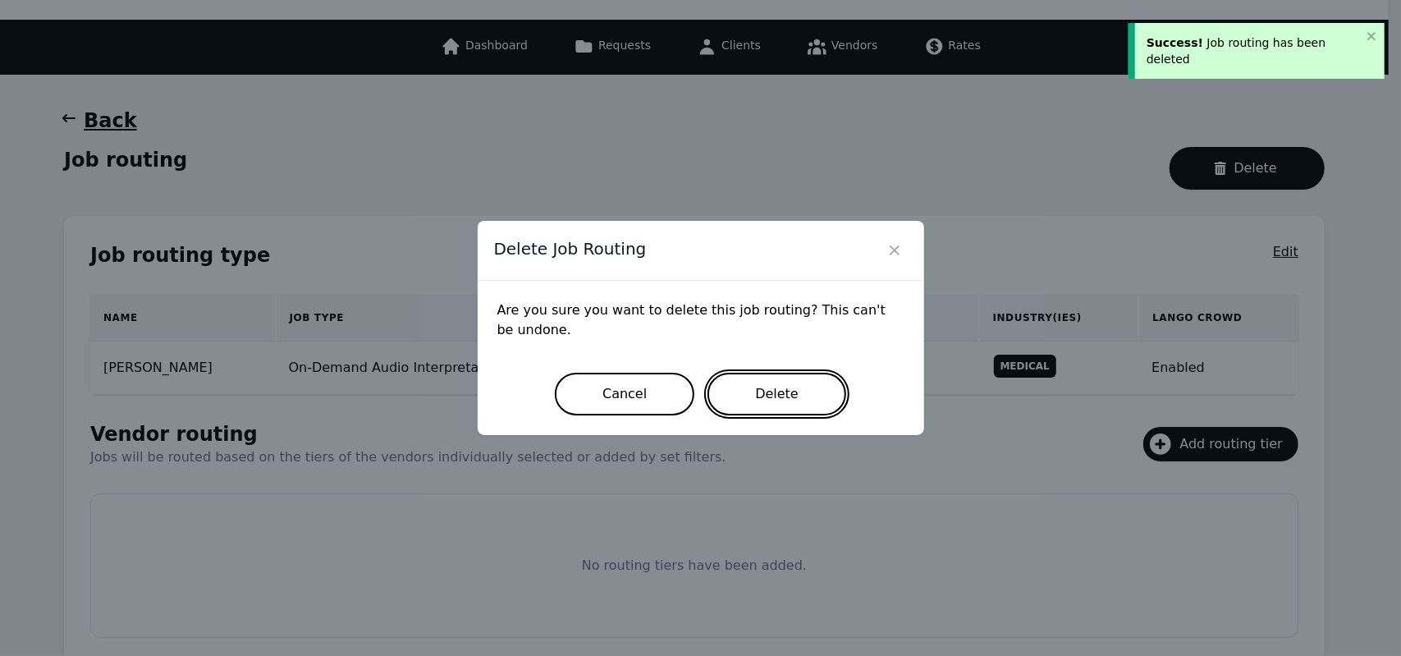
click at [814, 398] on button "Delete" at bounding box center [776, 394] width 139 height 43
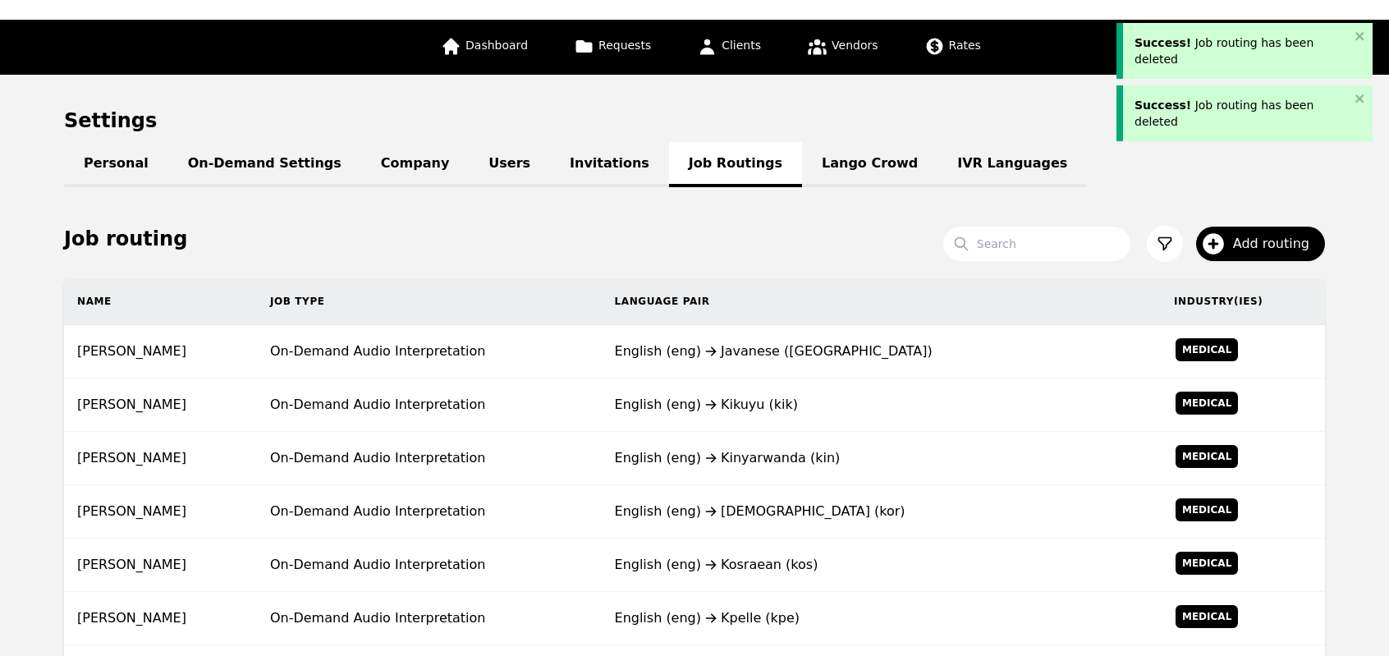
click at [814, 398] on div "English (eng) Kikuyu (kik)" at bounding box center [881, 405] width 533 height 20
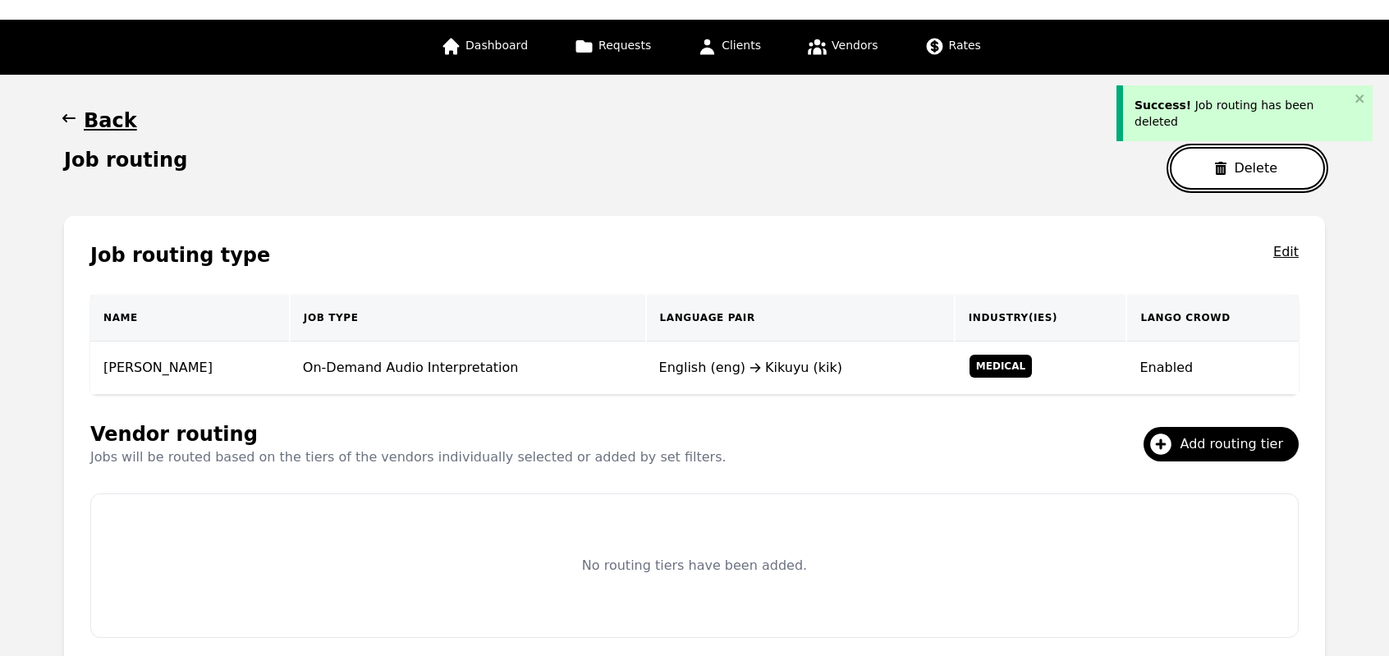
click at [1230, 158] on button "Delete" at bounding box center [1247, 168] width 155 height 43
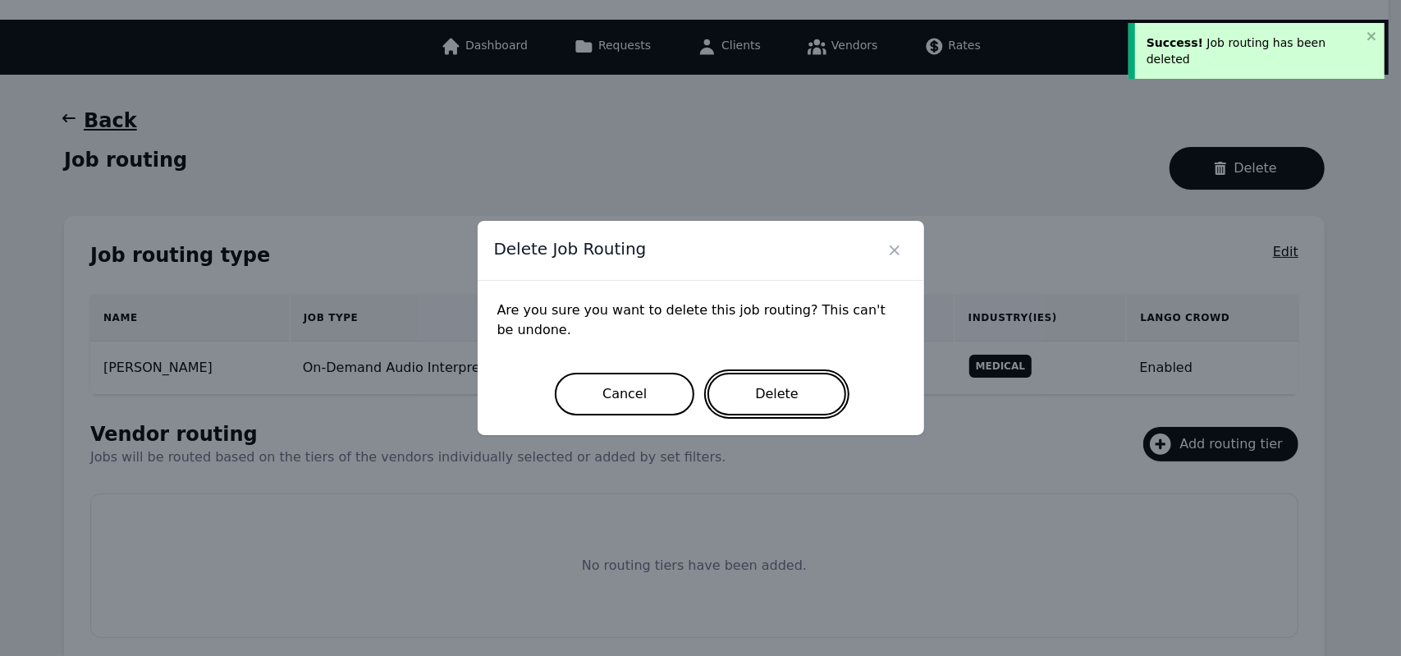
click at [763, 402] on button "Delete" at bounding box center [776, 394] width 139 height 43
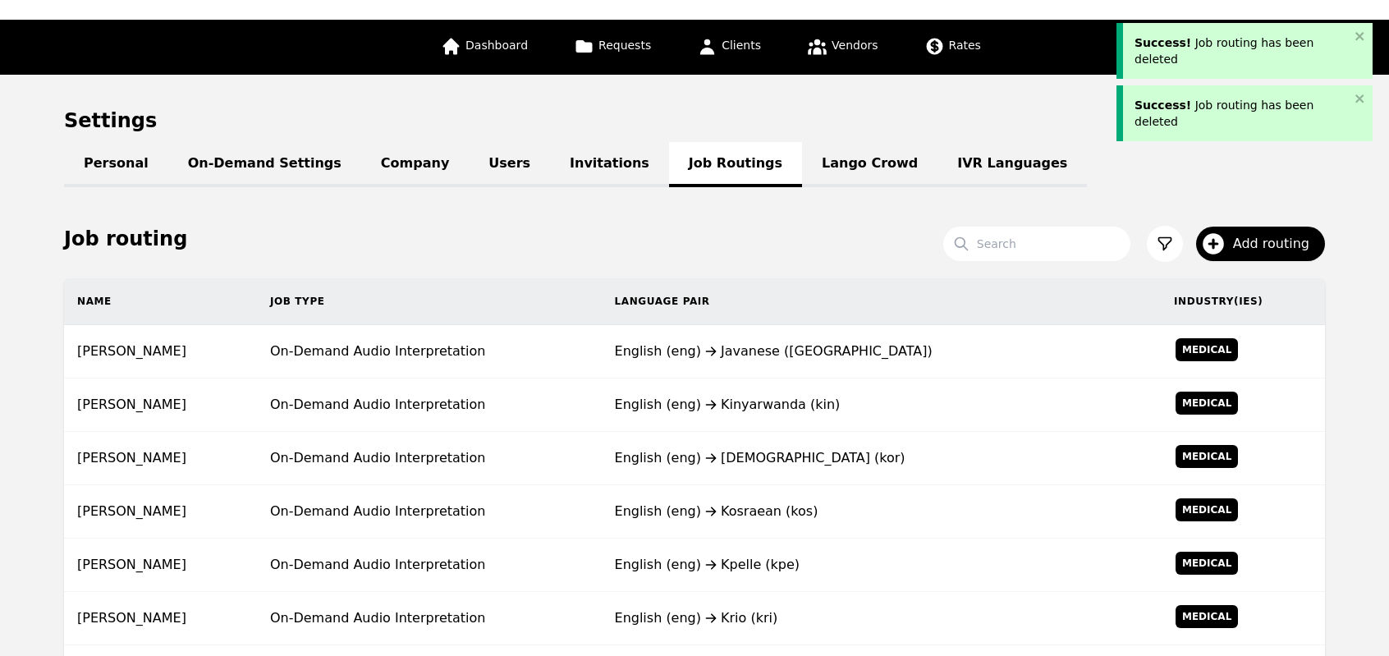
click at [763, 402] on div "English (eng) Kinyarwanda (kin)" at bounding box center [881, 405] width 533 height 20
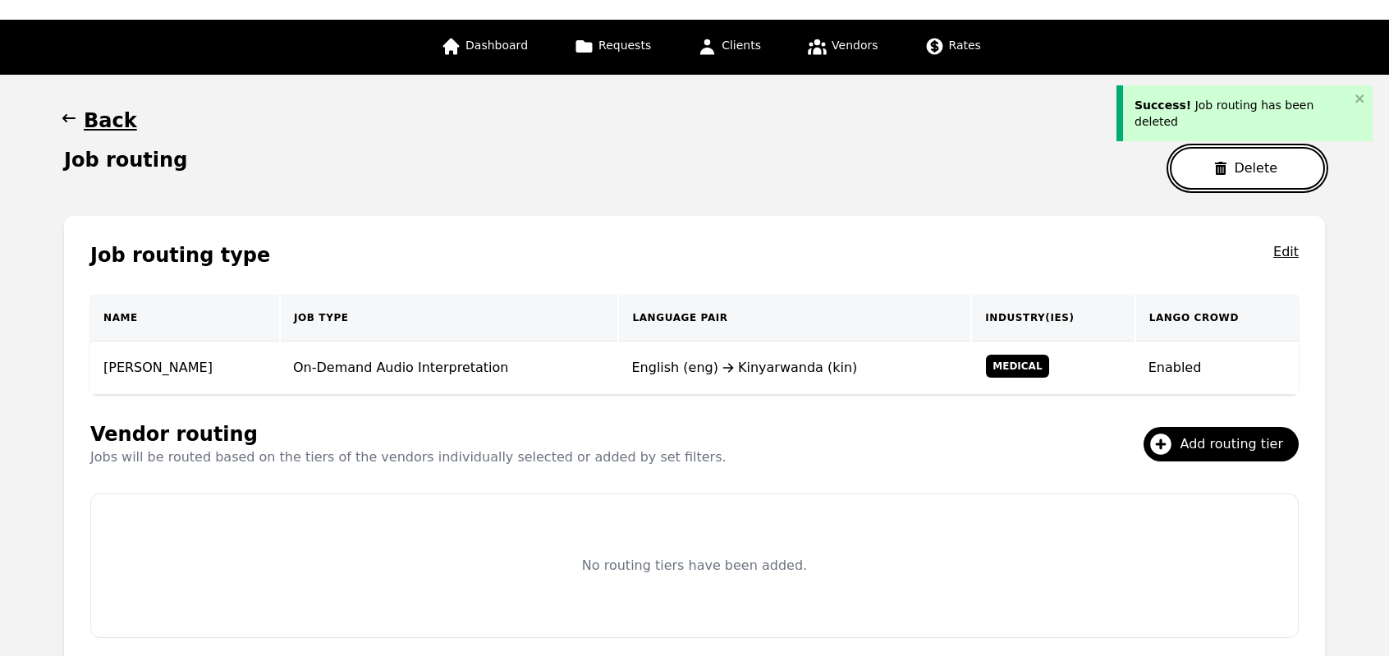
click at [1210, 169] on button "Delete" at bounding box center [1247, 168] width 155 height 43
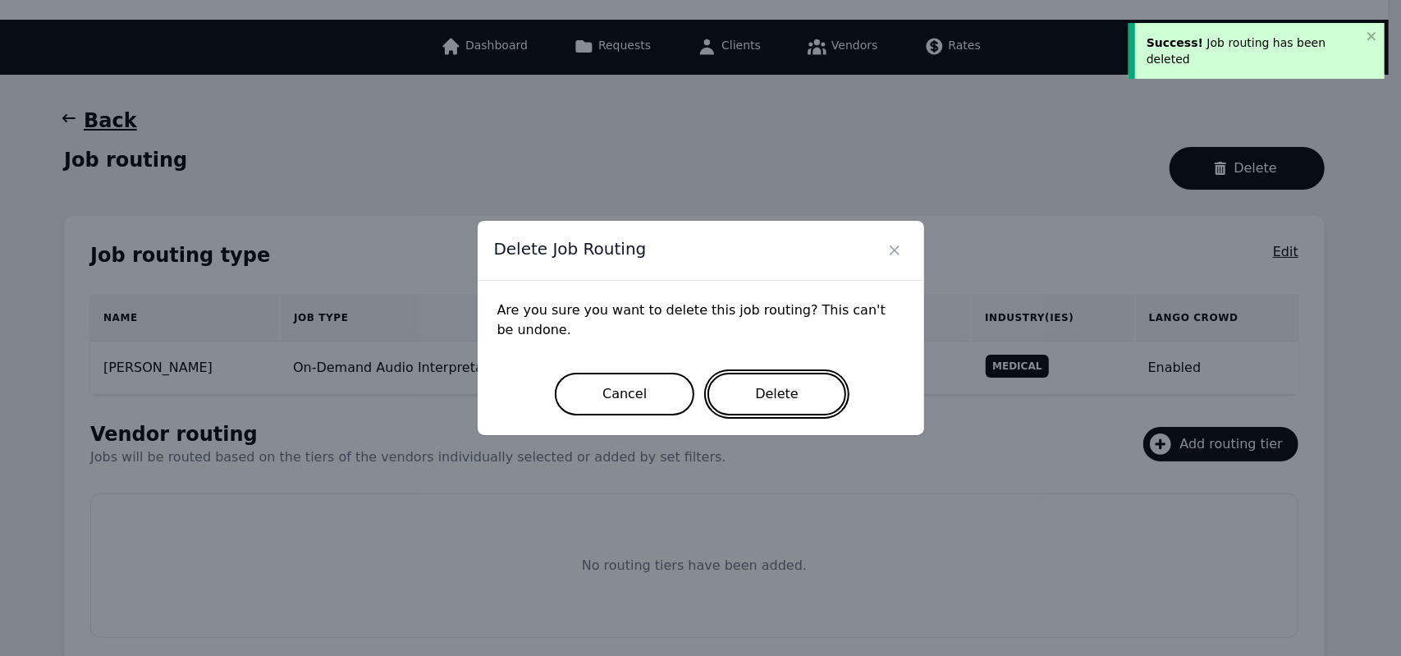
click at [783, 398] on button "Delete" at bounding box center [776, 394] width 139 height 43
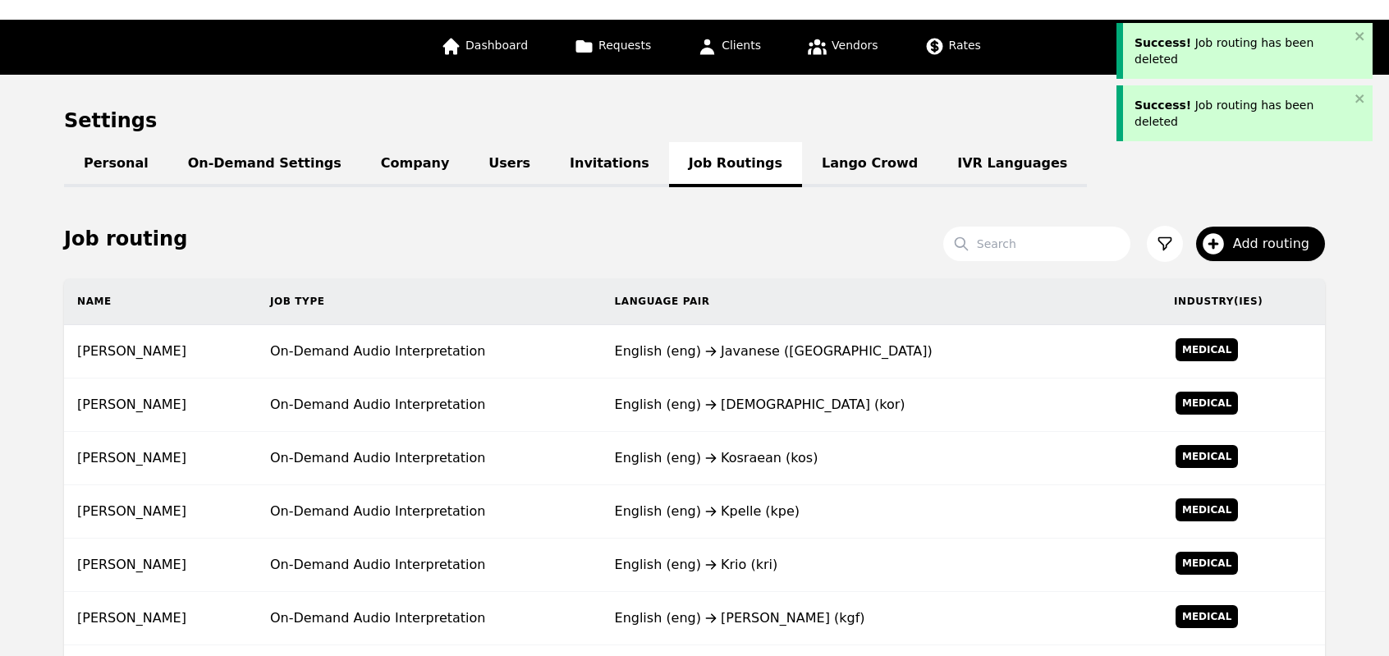
click at [783, 398] on div "English (eng) Korean (kor)" at bounding box center [881, 405] width 533 height 20
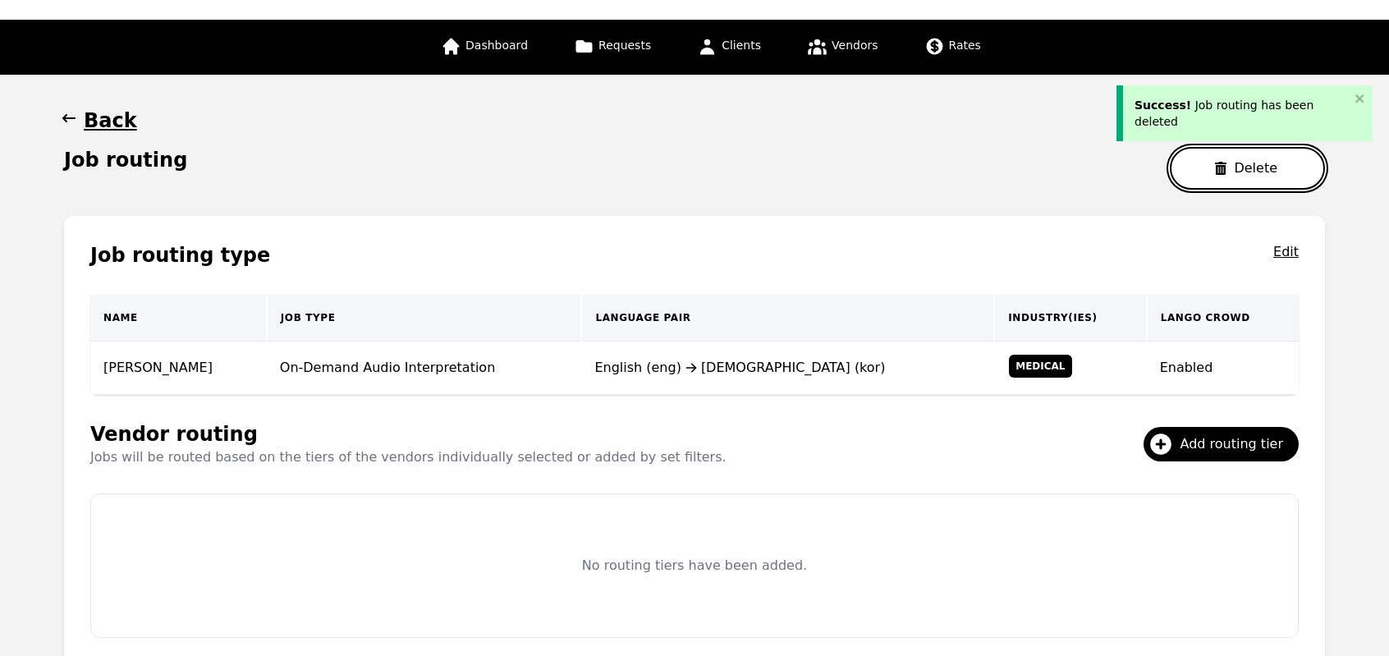
click at [1207, 175] on button "Delete" at bounding box center [1247, 168] width 155 height 43
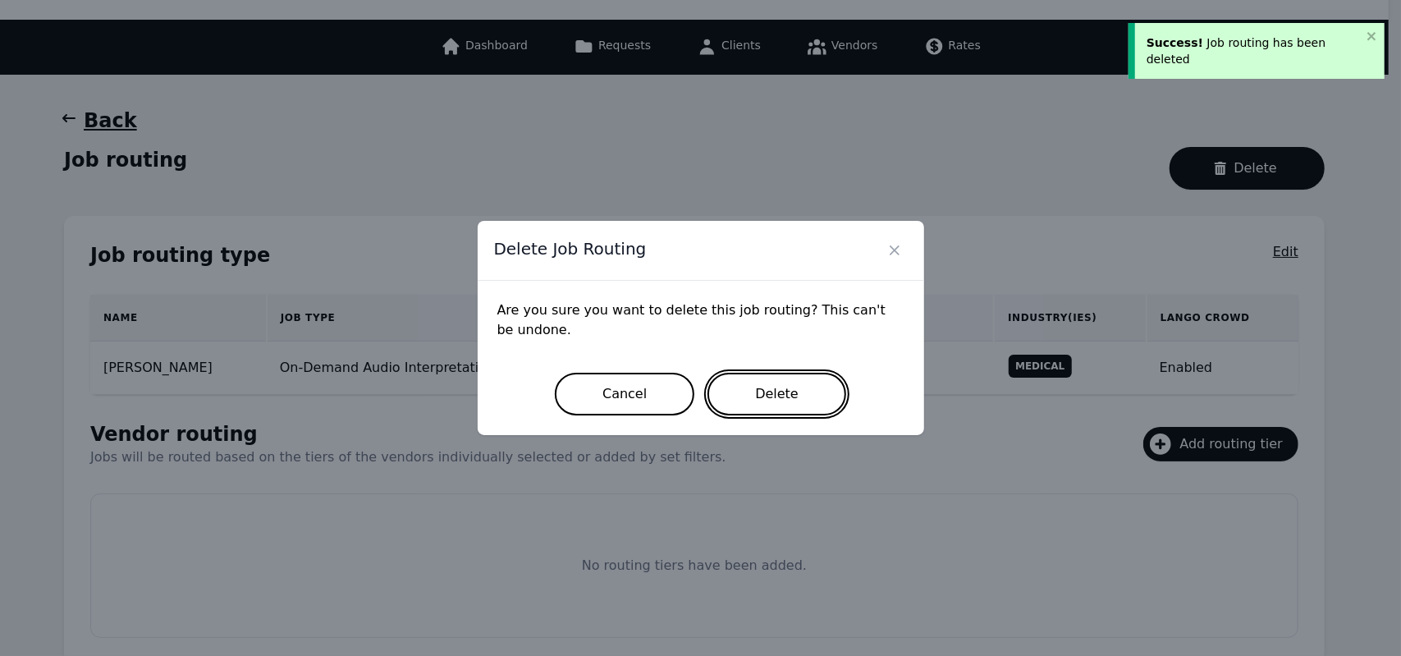
click at [814, 398] on button "Delete" at bounding box center [776, 394] width 139 height 43
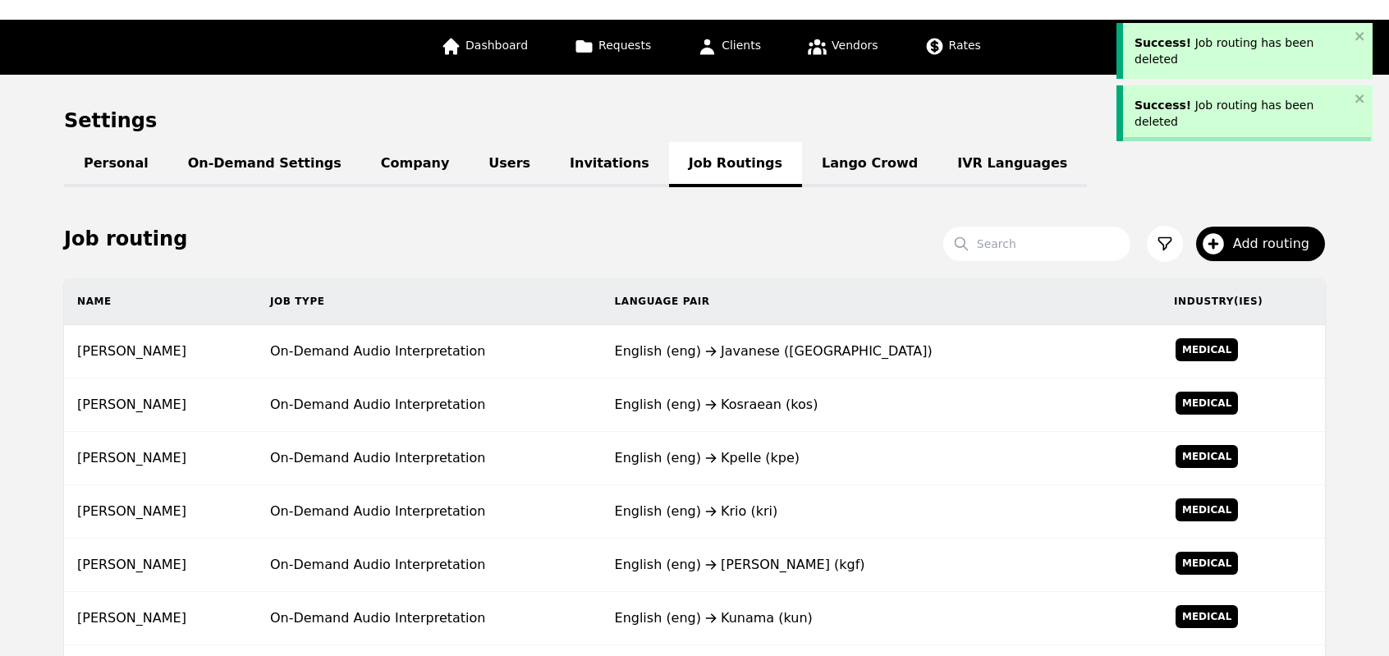
click at [814, 398] on div "English (eng) Kosraean (kos)" at bounding box center [881, 405] width 533 height 20
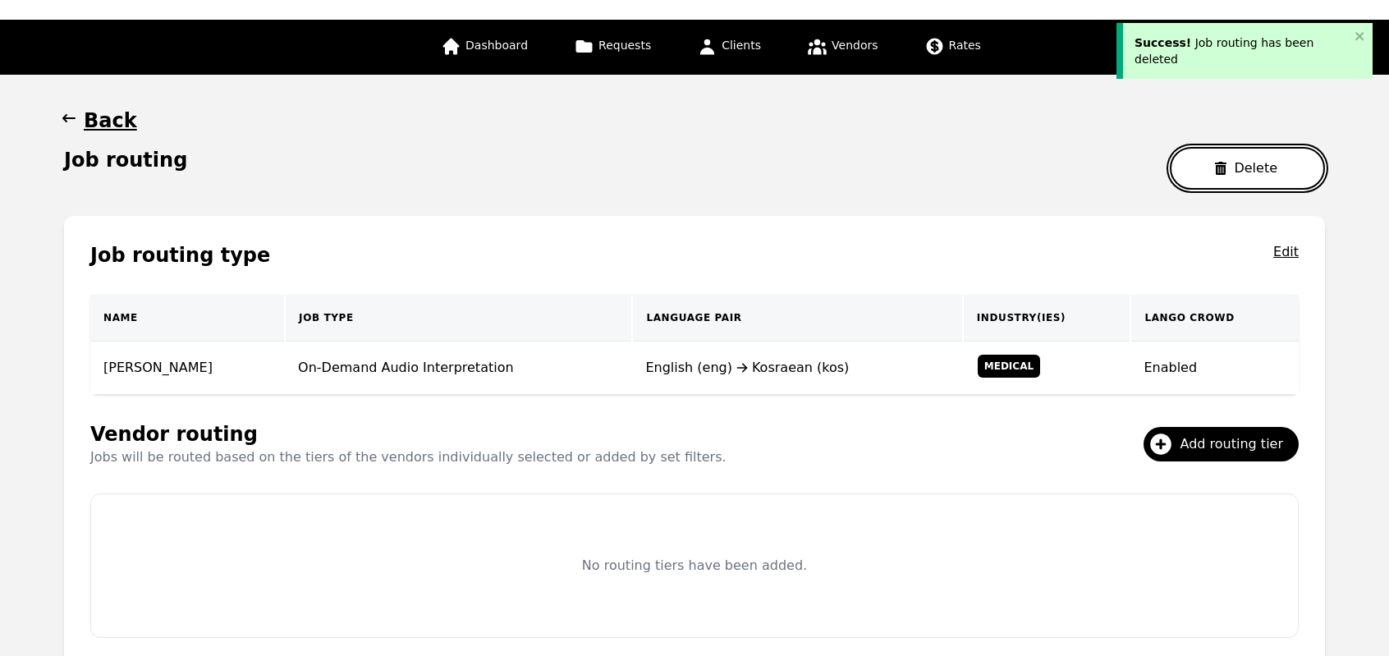
click at [1208, 170] on button "Delete" at bounding box center [1247, 168] width 155 height 43
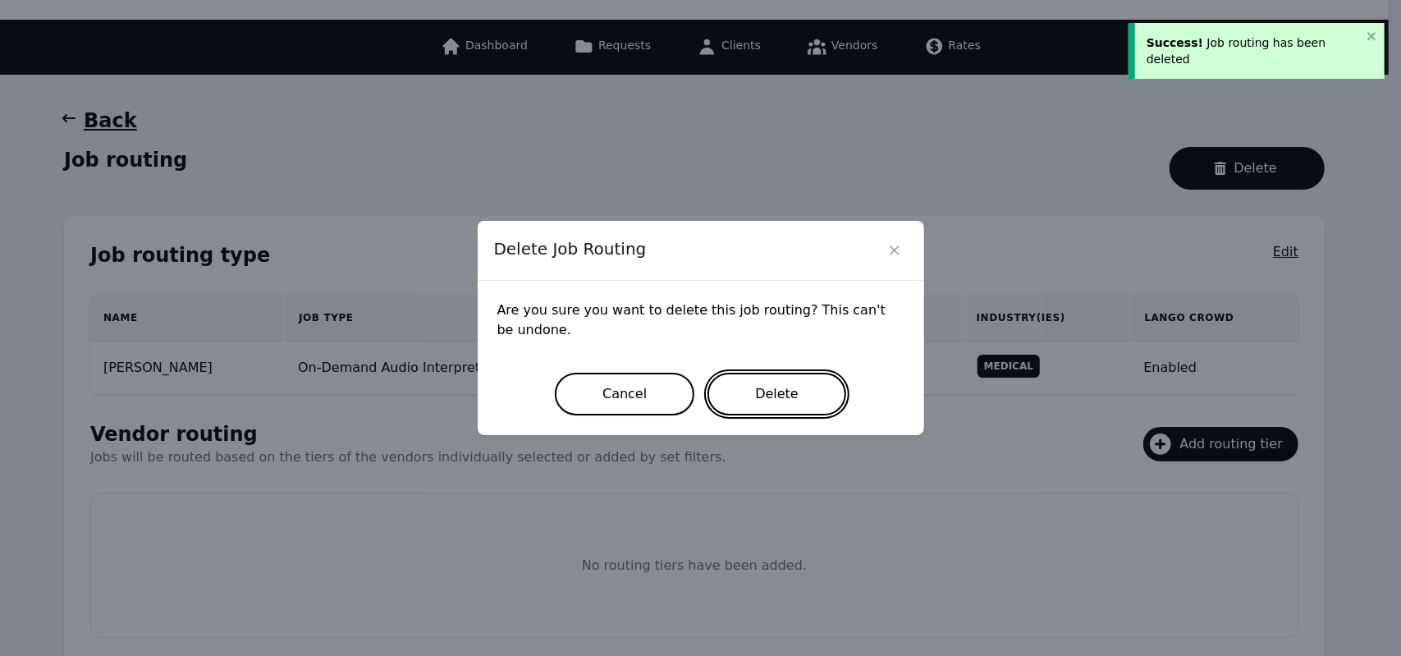
click at [785, 387] on button "Delete" at bounding box center [776, 394] width 139 height 43
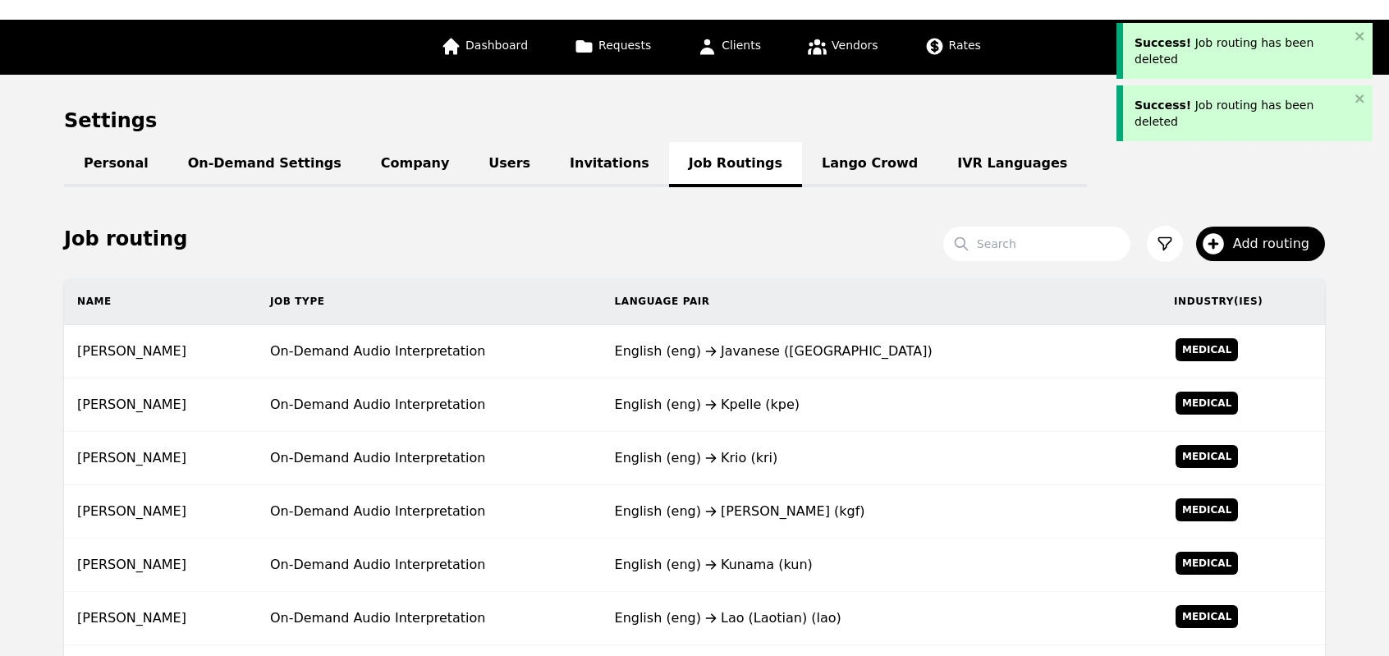
click at [785, 387] on td "English (eng) Kpelle (kpe)" at bounding box center [881, 404] width 559 height 53
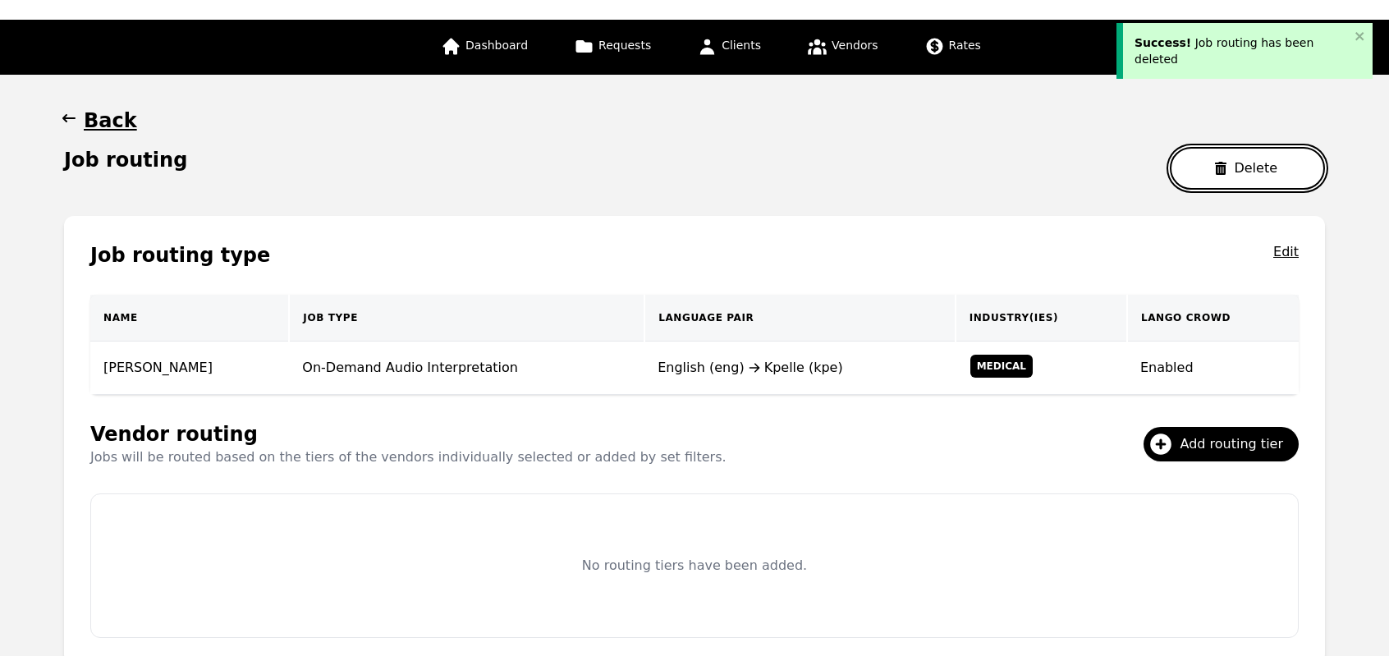
click at [1210, 172] on button "Delete" at bounding box center [1247, 168] width 155 height 43
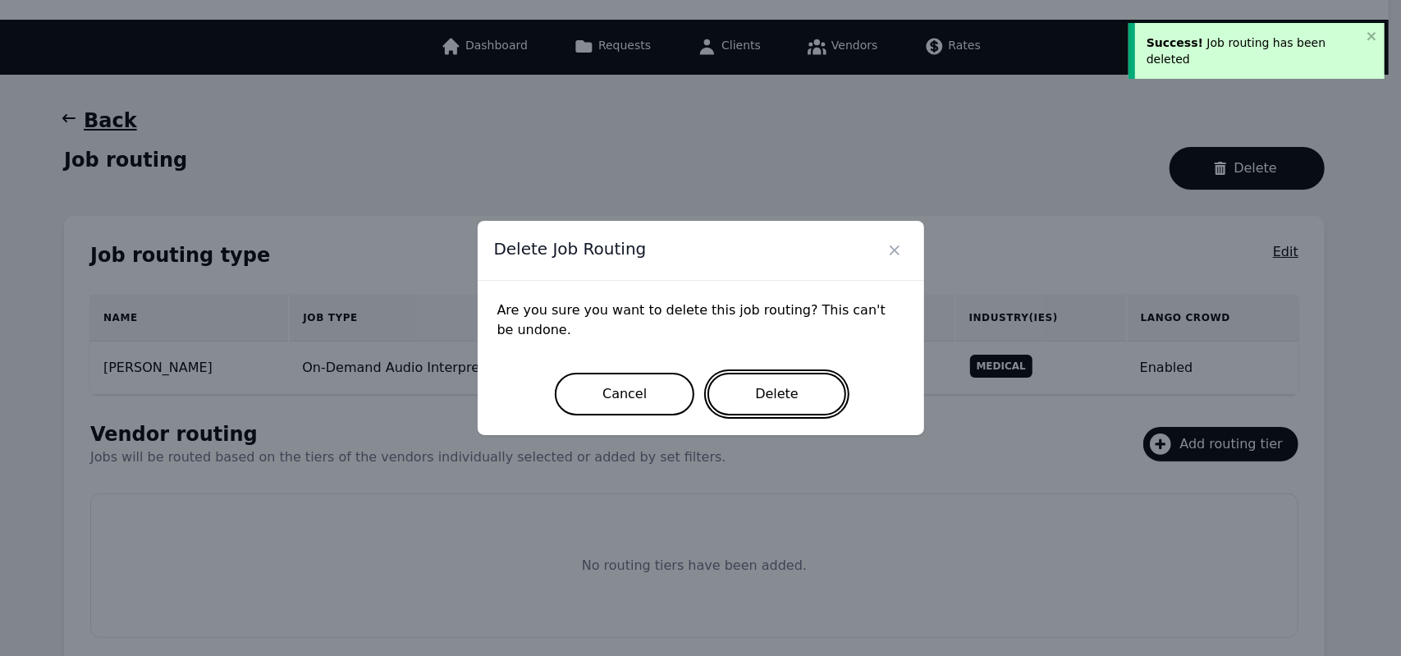
click at [826, 379] on button "Delete" at bounding box center [776, 394] width 139 height 43
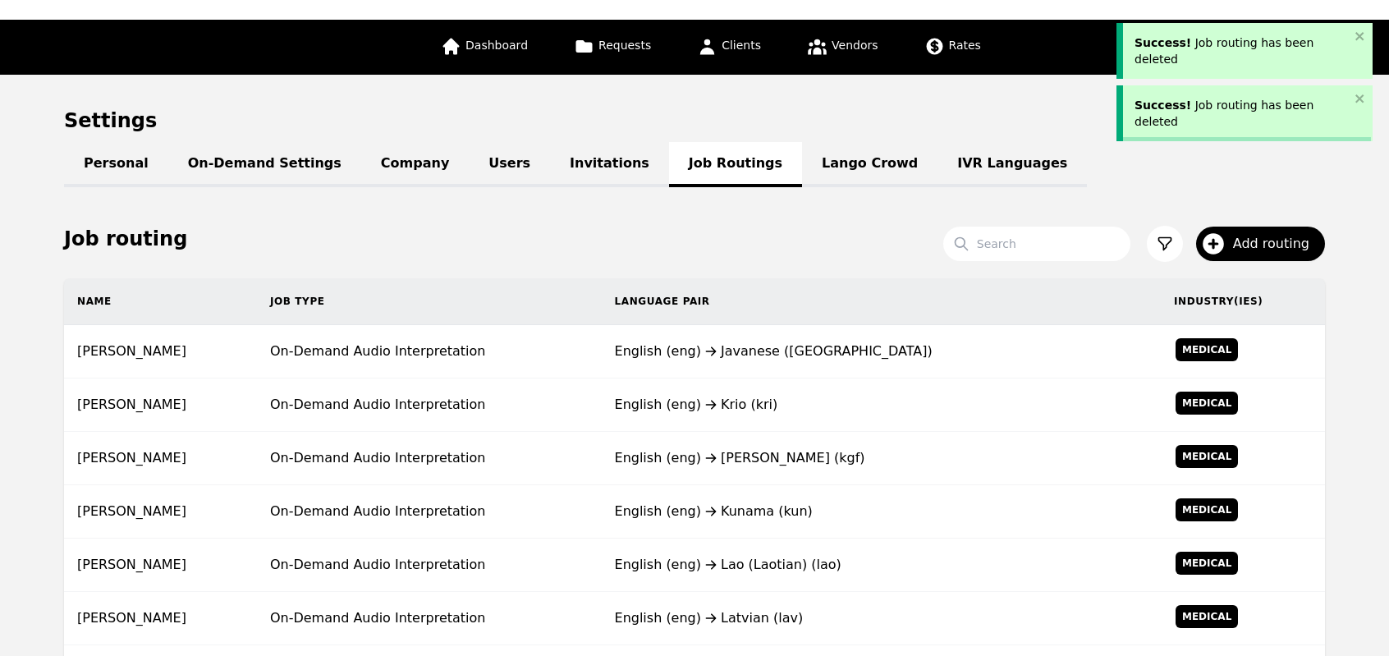
click at [826, 379] on td "English (eng) Krio (kri)" at bounding box center [881, 404] width 559 height 53
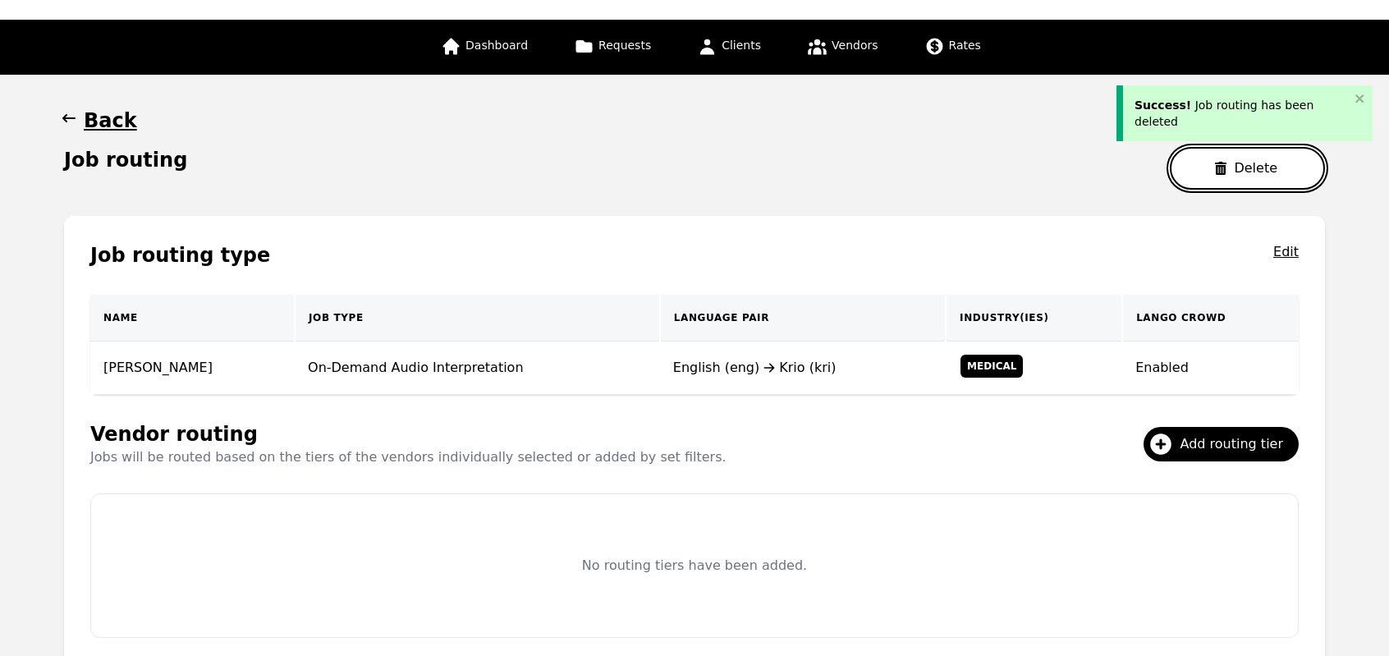
click at [1209, 168] on button "Delete" at bounding box center [1247, 168] width 155 height 43
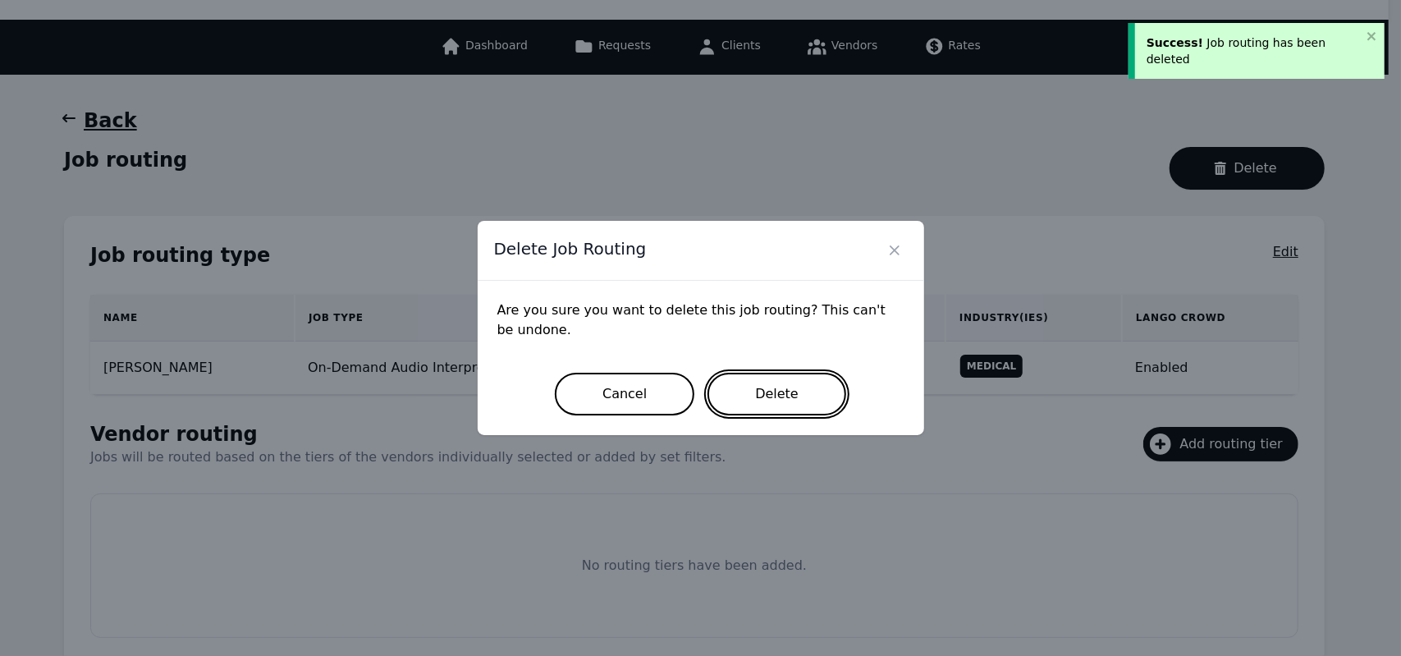
click at [806, 381] on button "Delete" at bounding box center [776, 394] width 139 height 43
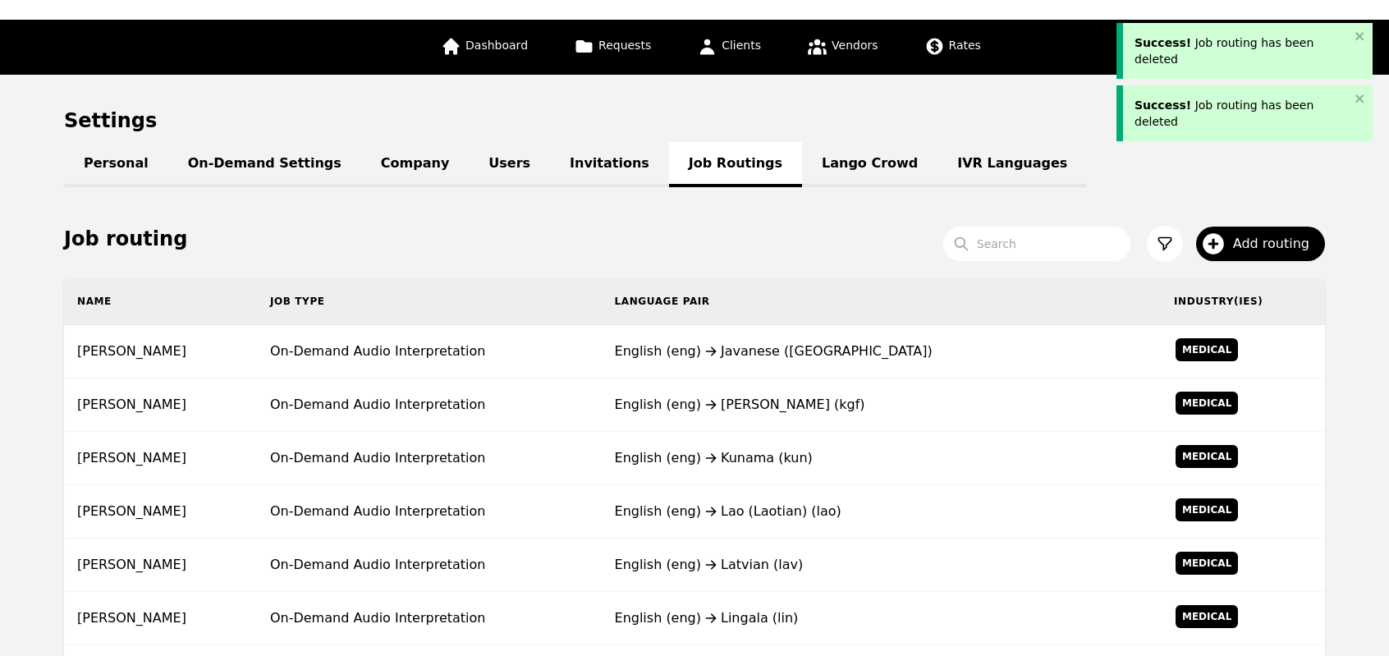
click at [806, 381] on td "English (eng) Kube (kgf)" at bounding box center [881, 404] width 559 height 53
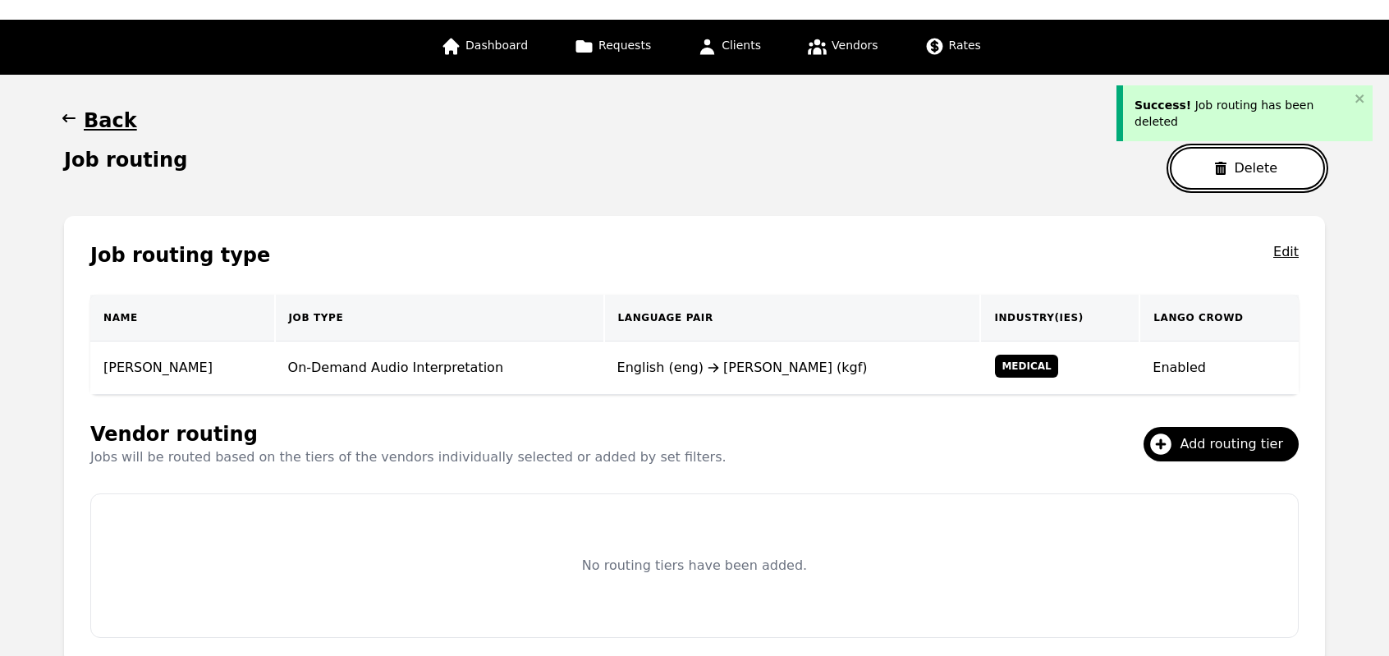
click at [1236, 163] on button "Delete" at bounding box center [1247, 168] width 155 height 43
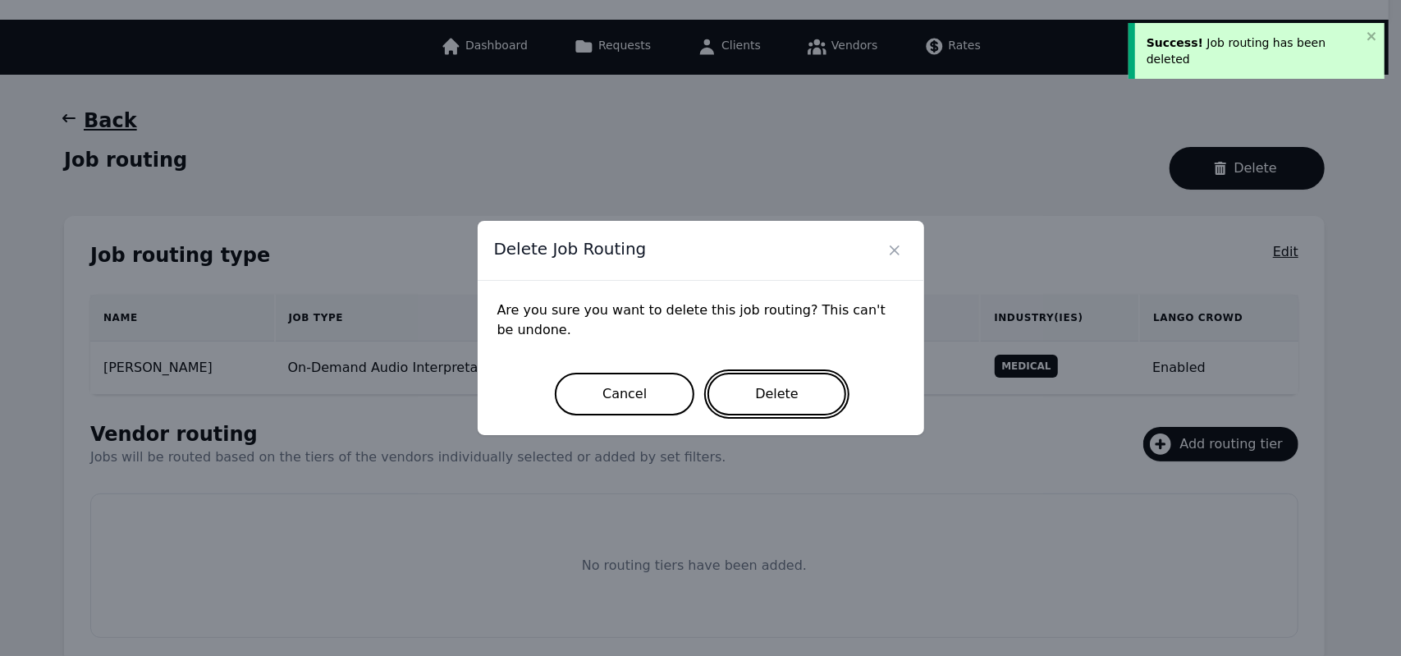
click at [753, 392] on button "Delete" at bounding box center [776, 394] width 139 height 43
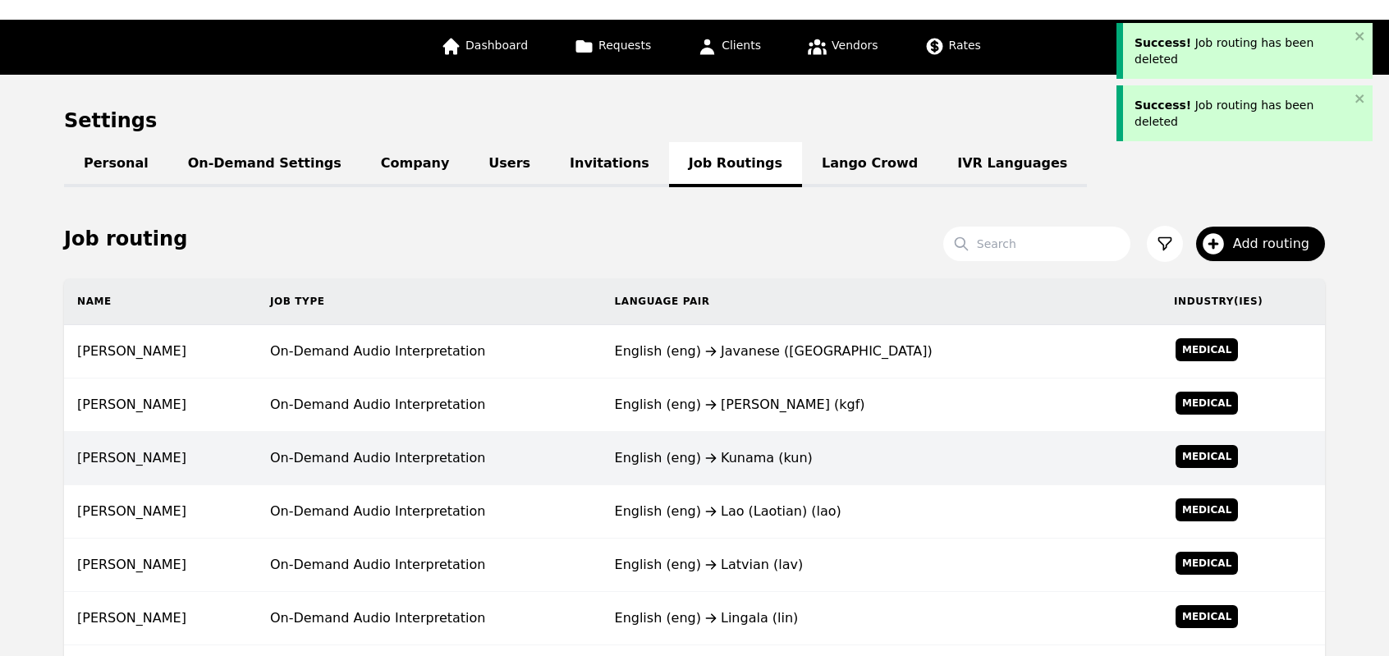
click at [753, 432] on td "English (eng) Kunama (kun)" at bounding box center [881, 458] width 559 height 53
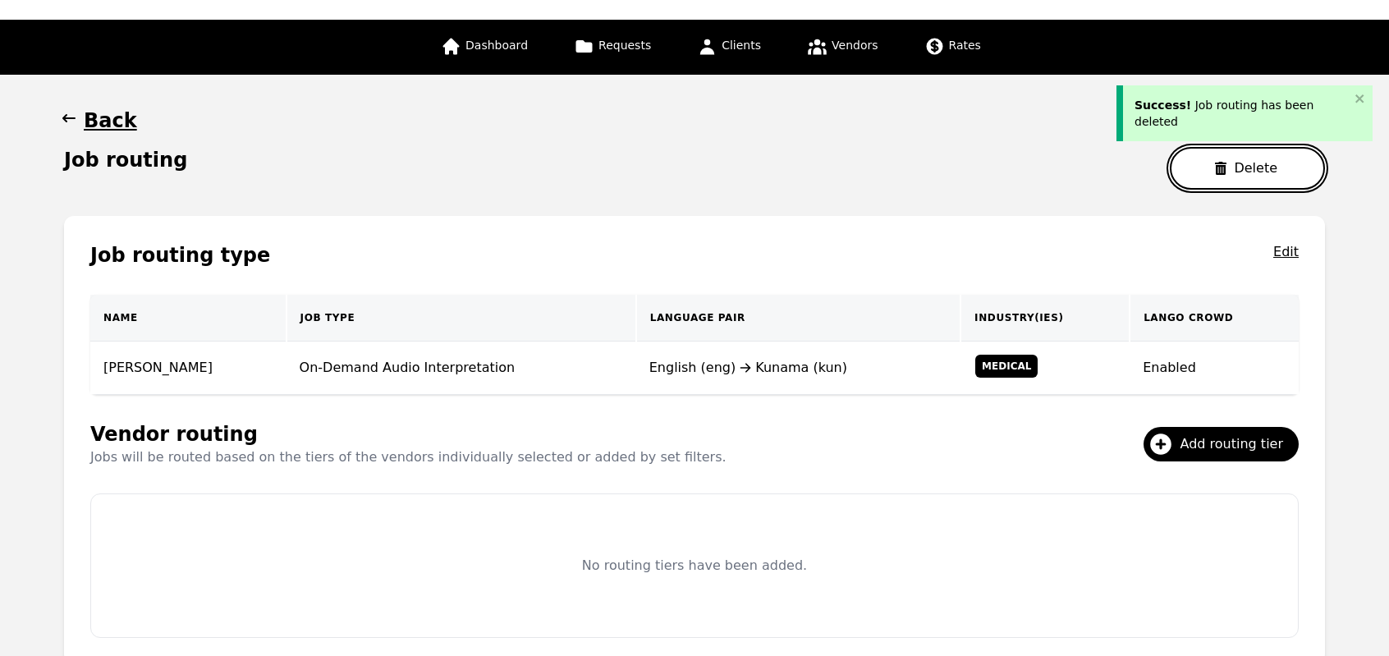
click at [1241, 184] on button "Delete" at bounding box center [1247, 168] width 155 height 43
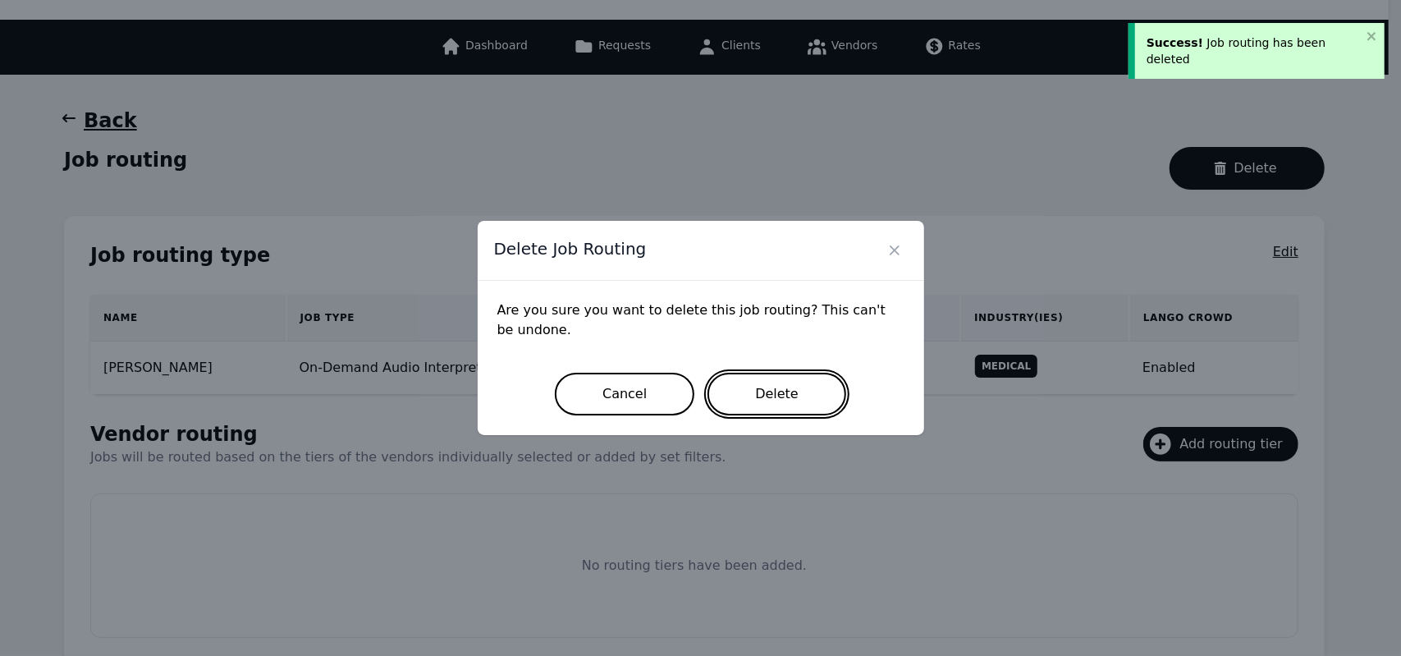
click at [770, 395] on button "Delete" at bounding box center [776, 394] width 139 height 43
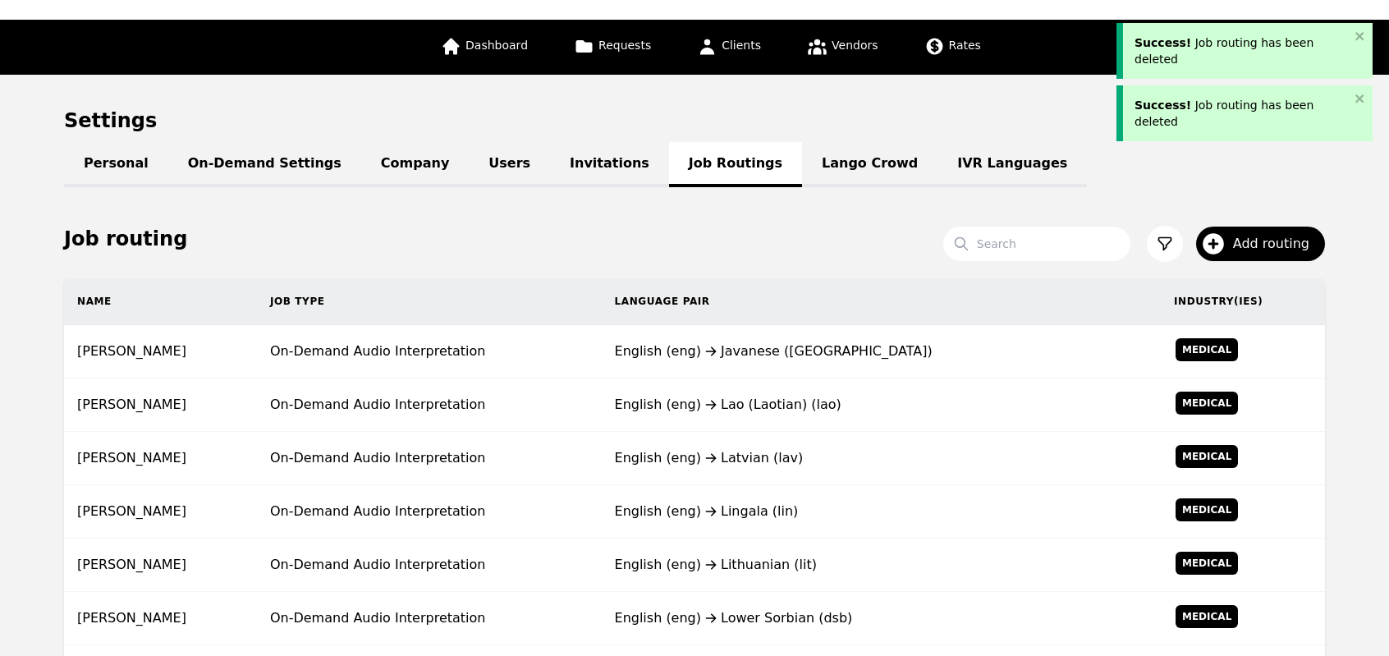
click at [770, 395] on div "English (eng) Lao (Laotian) (lao)" at bounding box center [881, 405] width 533 height 20
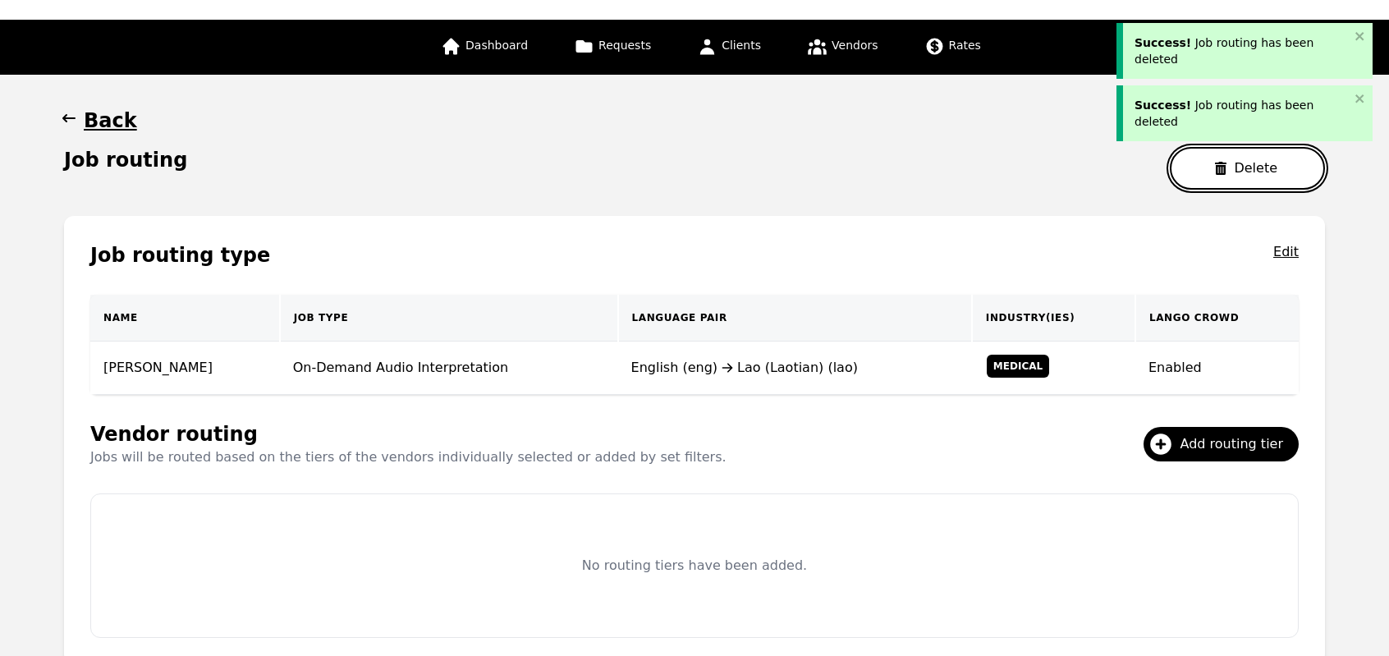
click at [1246, 180] on button "Delete" at bounding box center [1247, 168] width 155 height 43
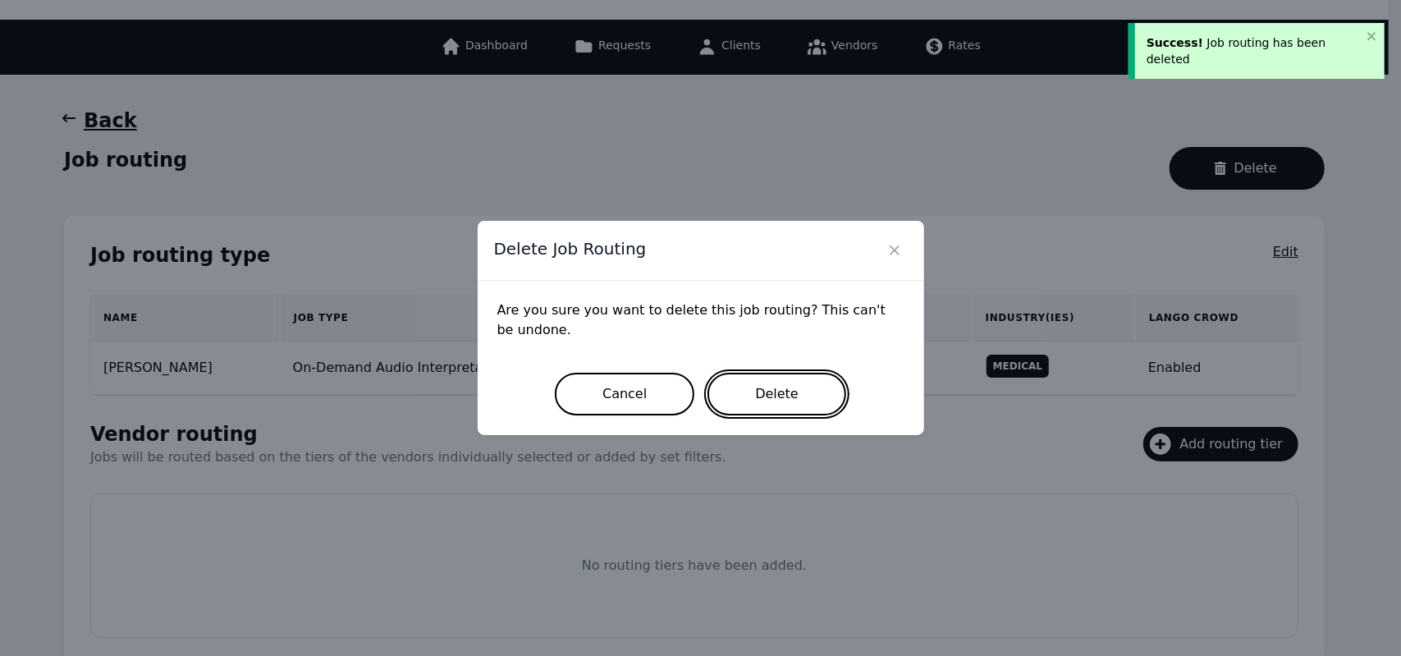
click at [788, 379] on button "Delete" at bounding box center [776, 394] width 139 height 43
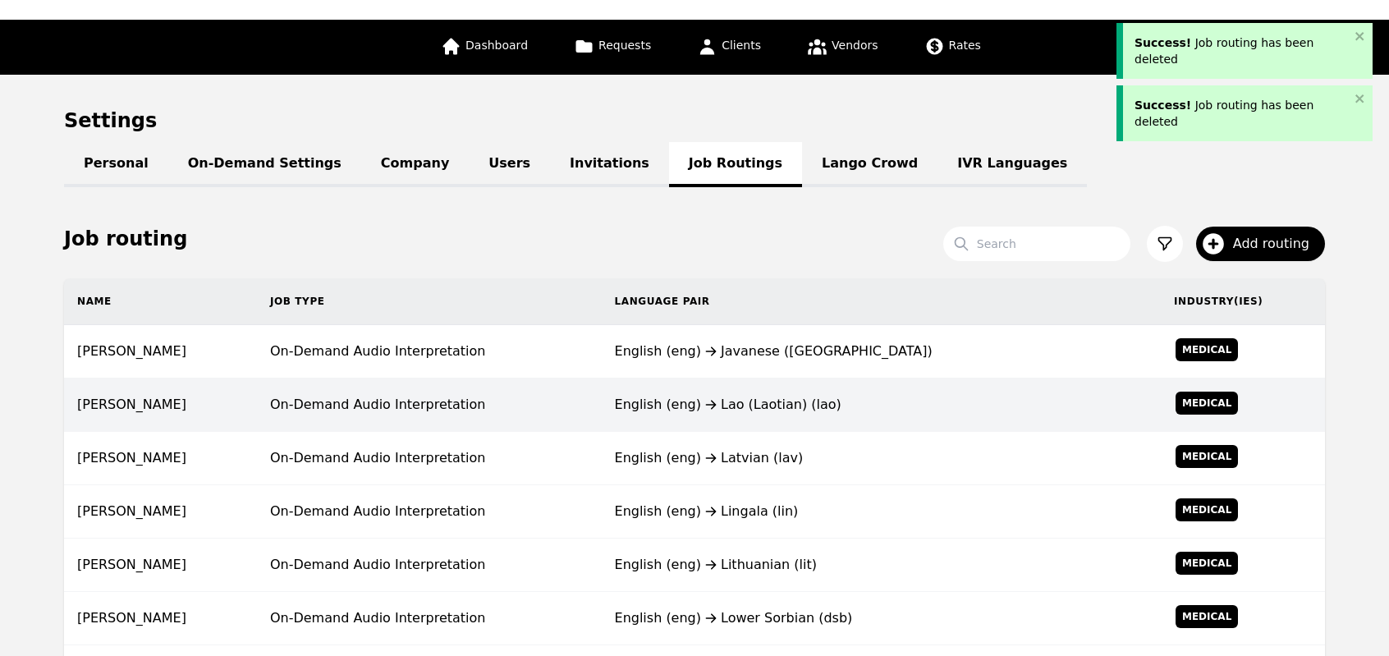
click at [689, 432] on td "English (eng) Latvian (lav)" at bounding box center [881, 458] width 559 height 53
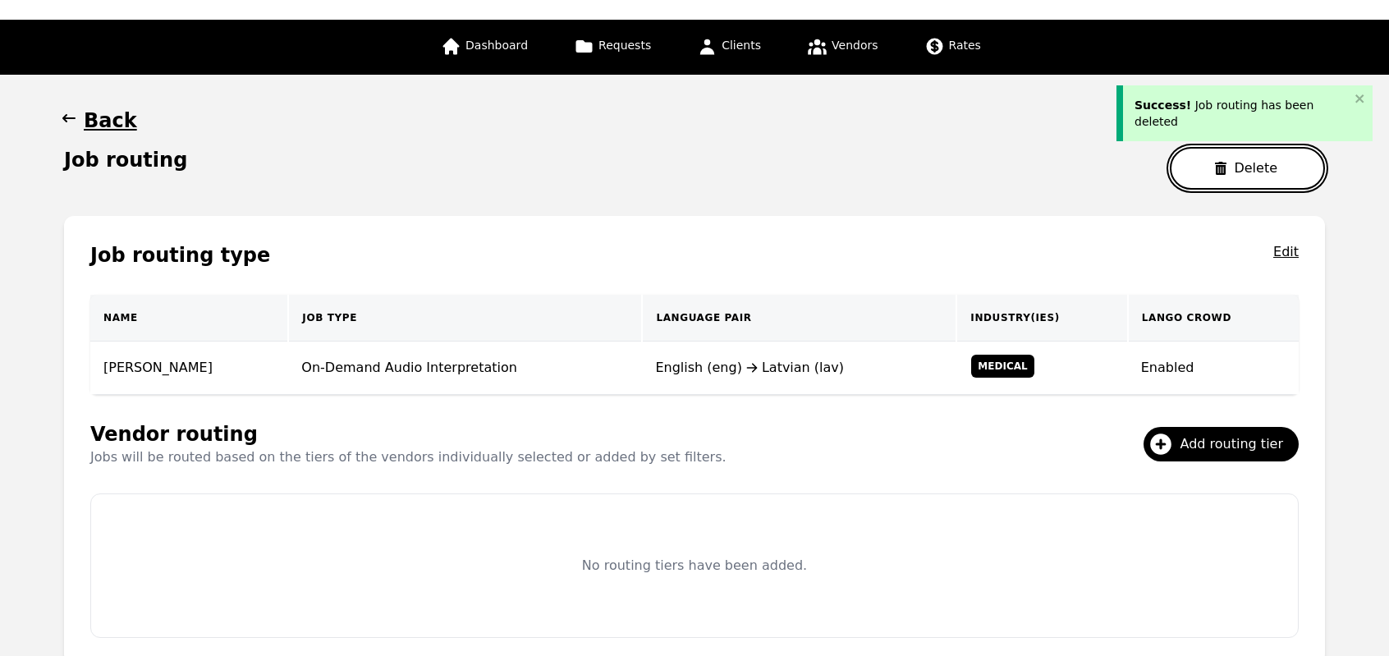
click at [1187, 181] on button "Delete" at bounding box center [1247, 168] width 155 height 43
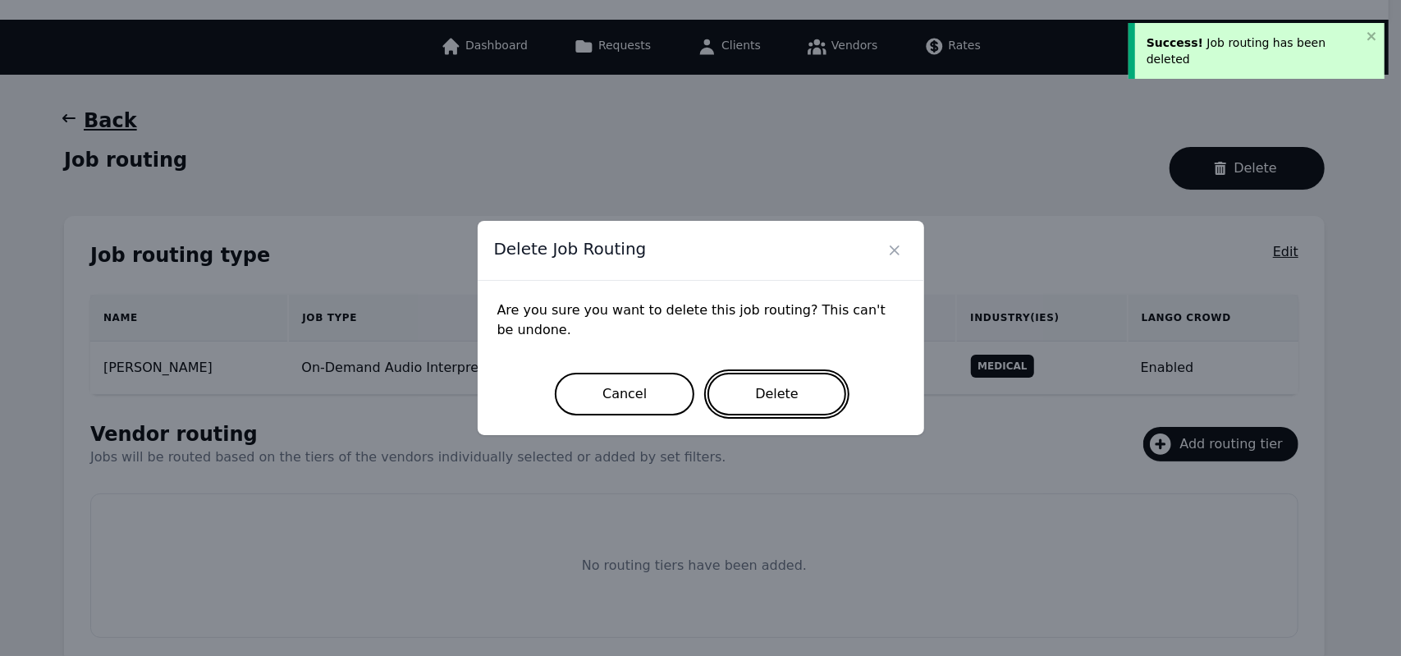
click at [780, 398] on button "Delete" at bounding box center [776, 394] width 139 height 43
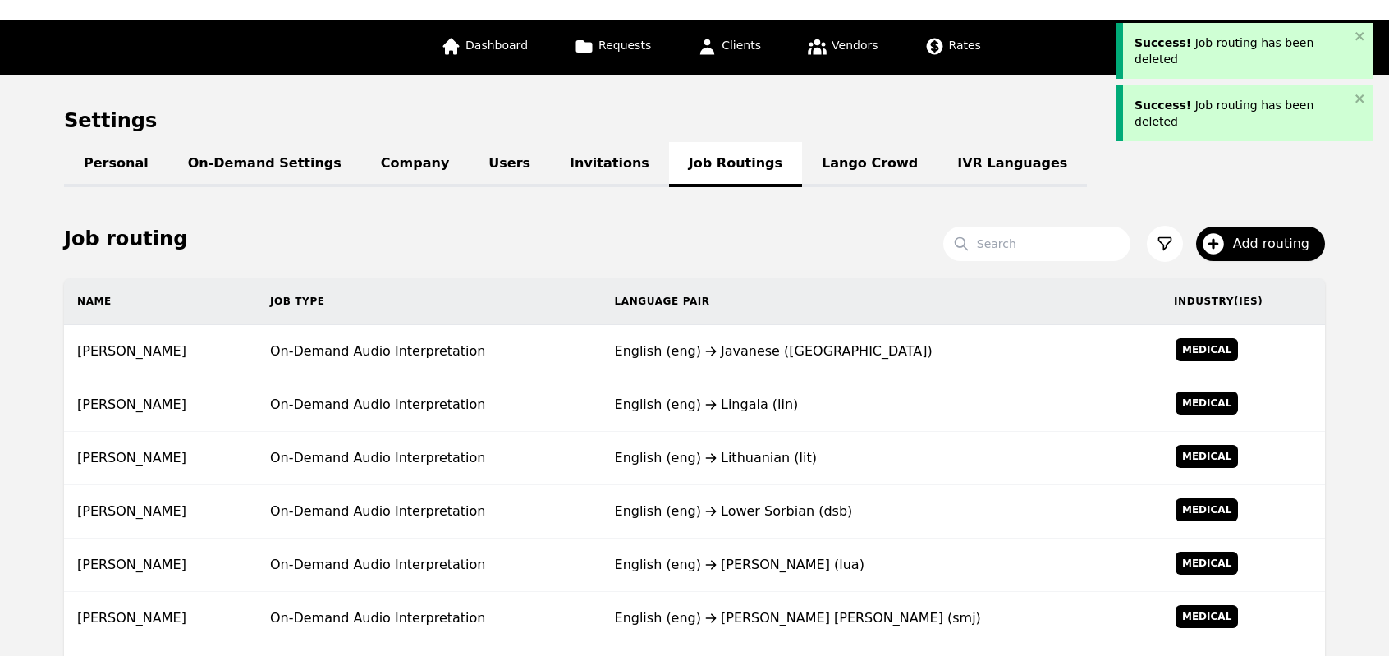
click at [780, 398] on div "English (eng) Lingala (lin)" at bounding box center [881, 405] width 533 height 20
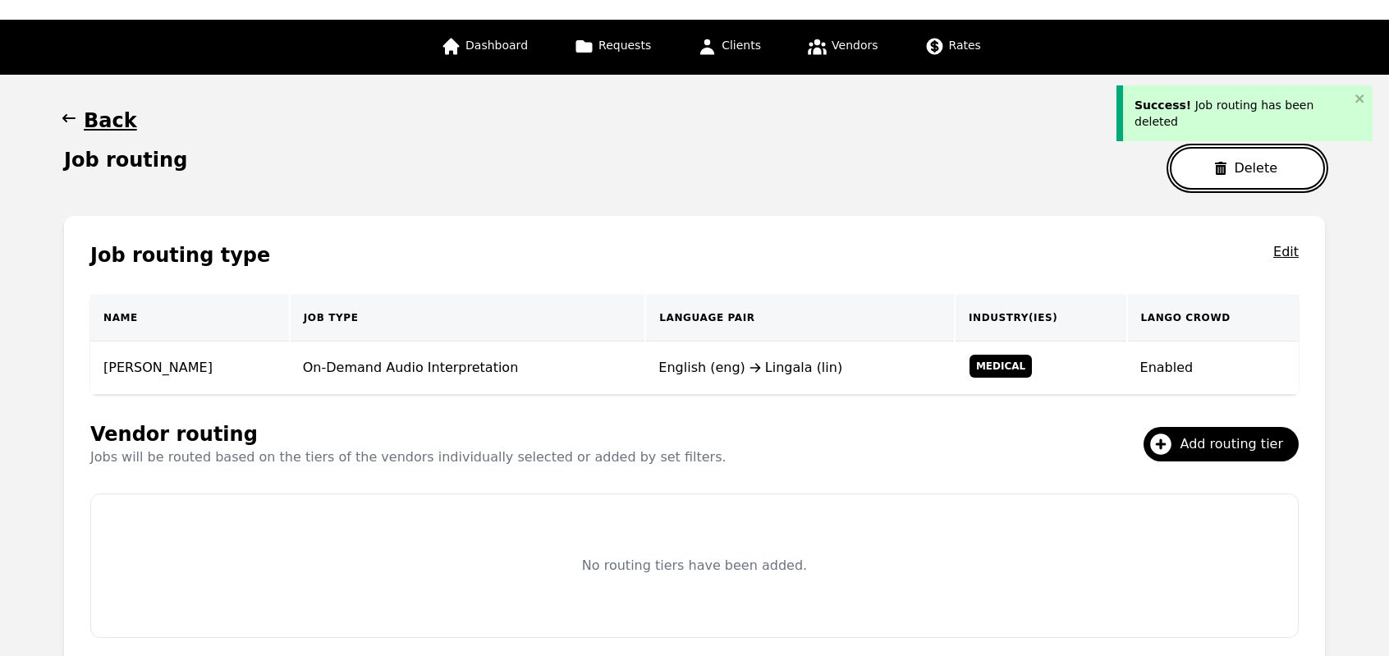
click at [1211, 177] on button "Delete" at bounding box center [1247, 168] width 155 height 43
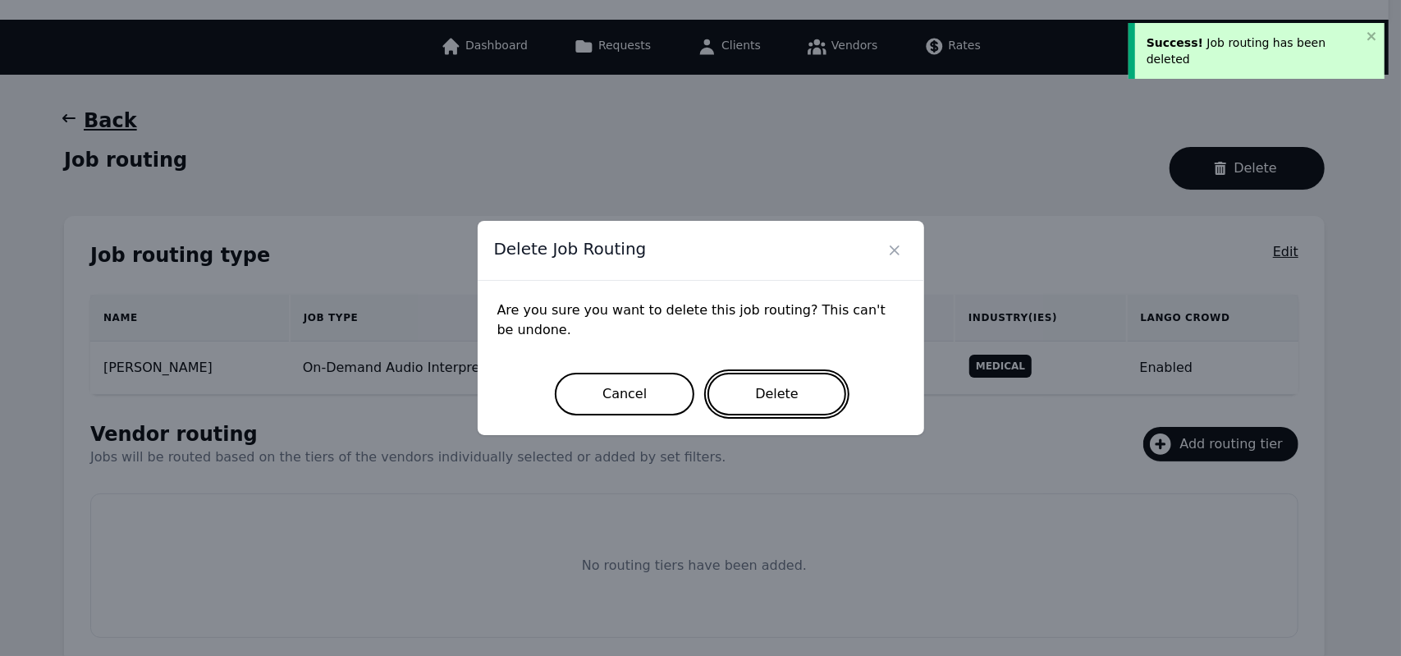
click at [799, 401] on button "Delete" at bounding box center [776, 394] width 139 height 43
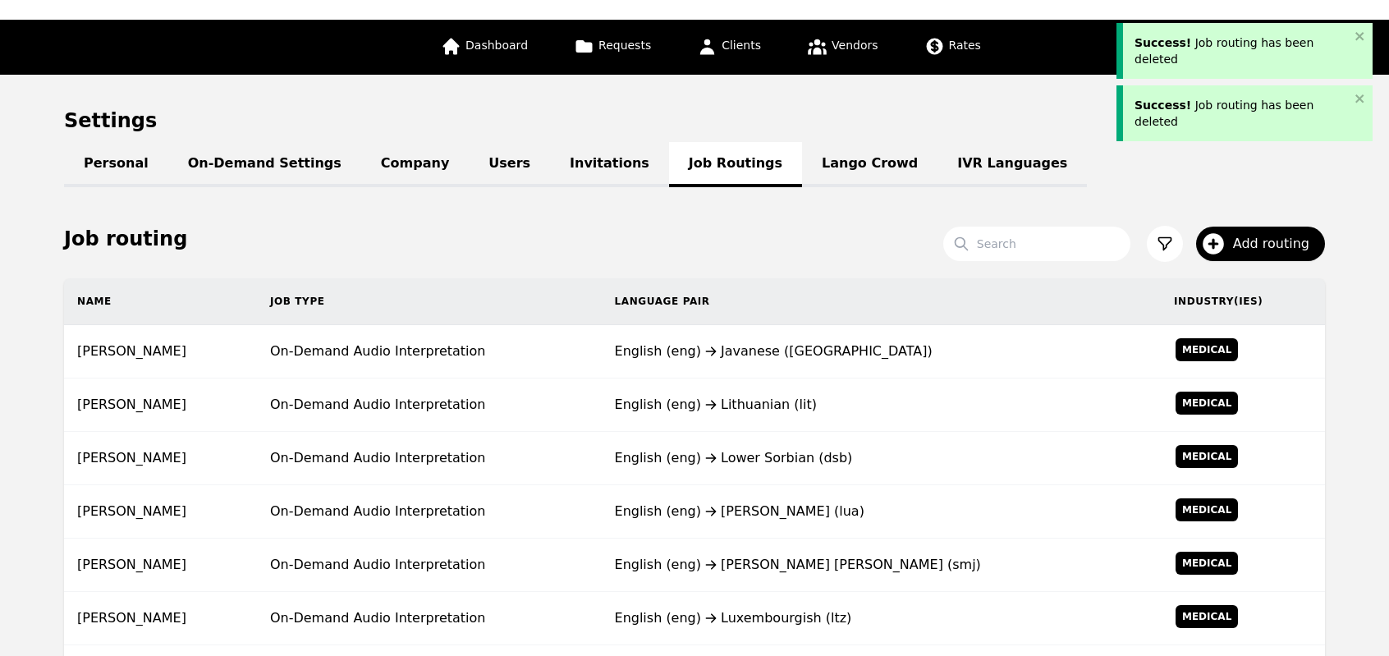
click at [799, 401] on div "English (eng) Lithuanian (lit)" at bounding box center [881, 405] width 533 height 20
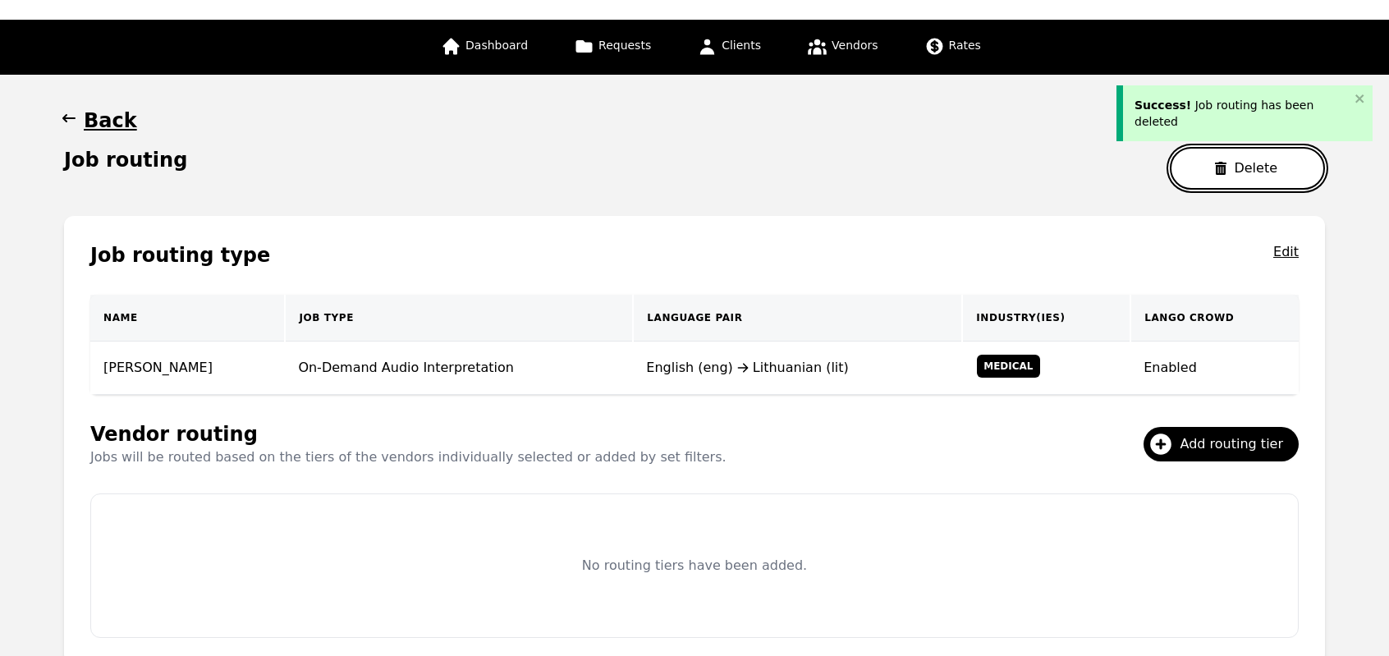
click at [1234, 176] on button "Delete" at bounding box center [1247, 168] width 155 height 43
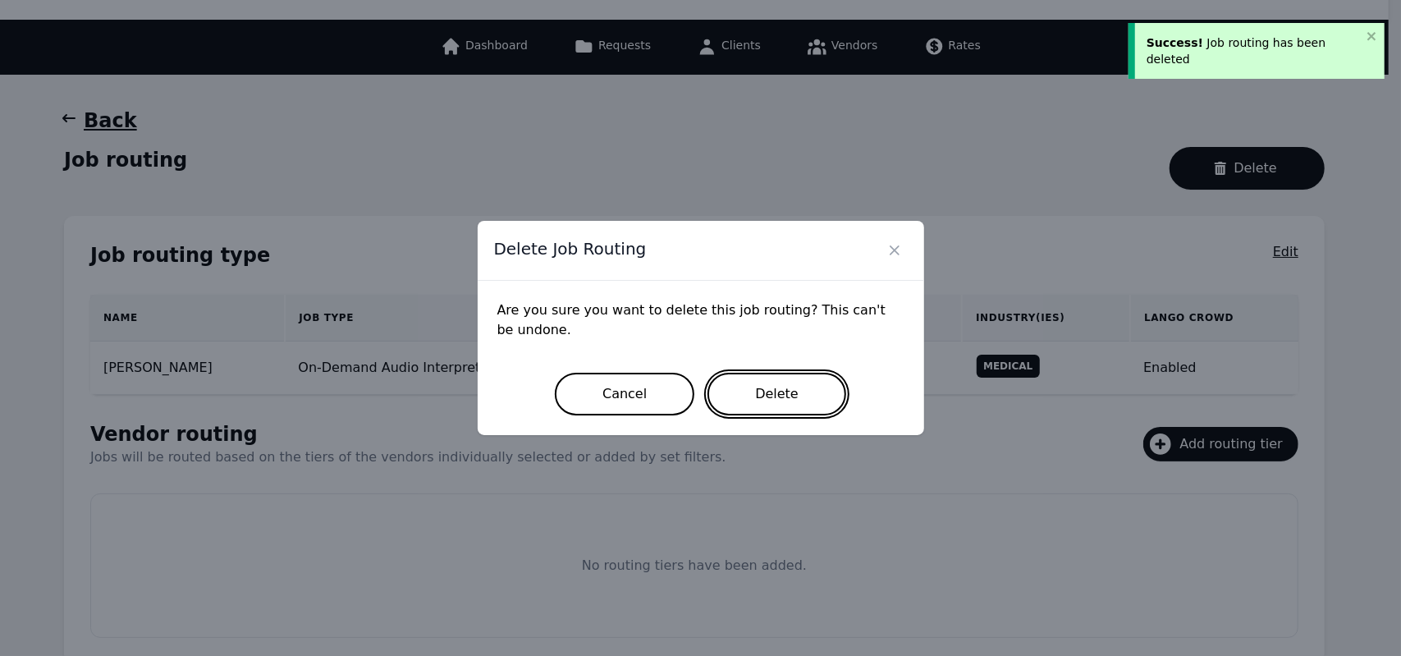
click at [811, 393] on button "Delete" at bounding box center [776, 394] width 139 height 43
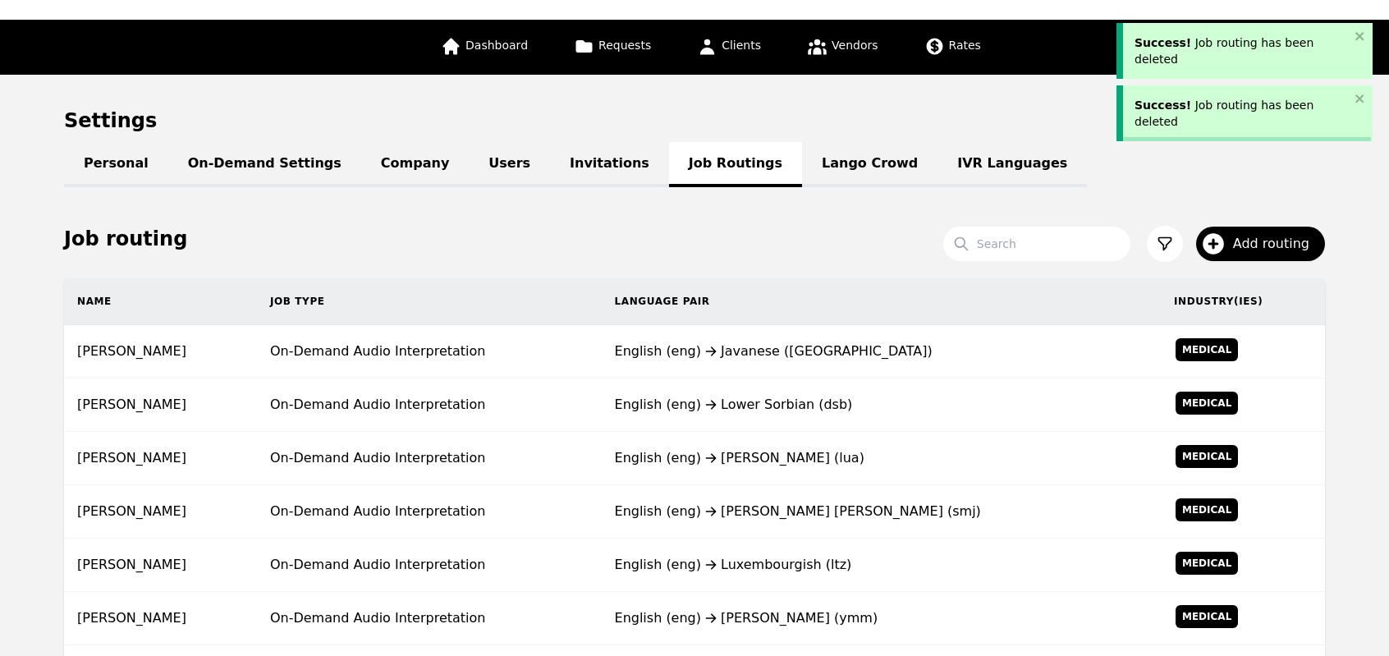
click at [811, 395] on div "English (eng) Lower Sorbian (dsb)" at bounding box center [881, 405] width 533 height 20
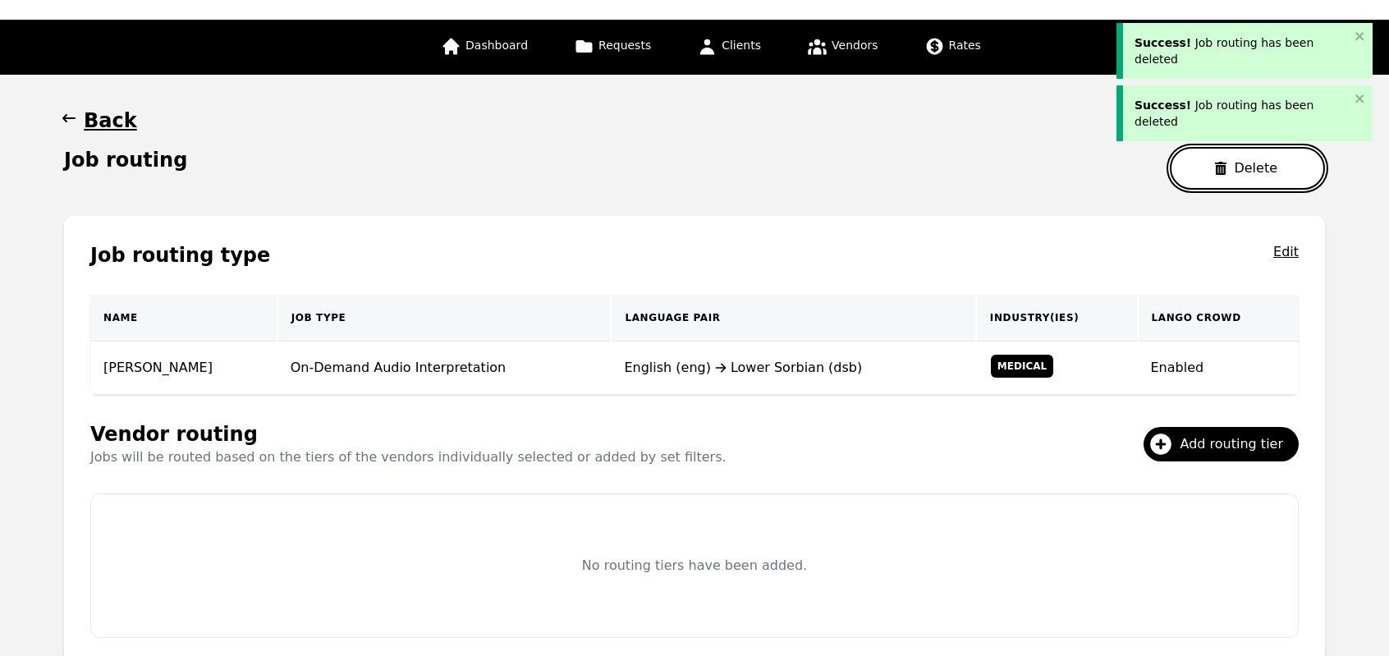
click at [1247, 165] on button "Delete" at bounding box center [1247, 168] width 155 height 43
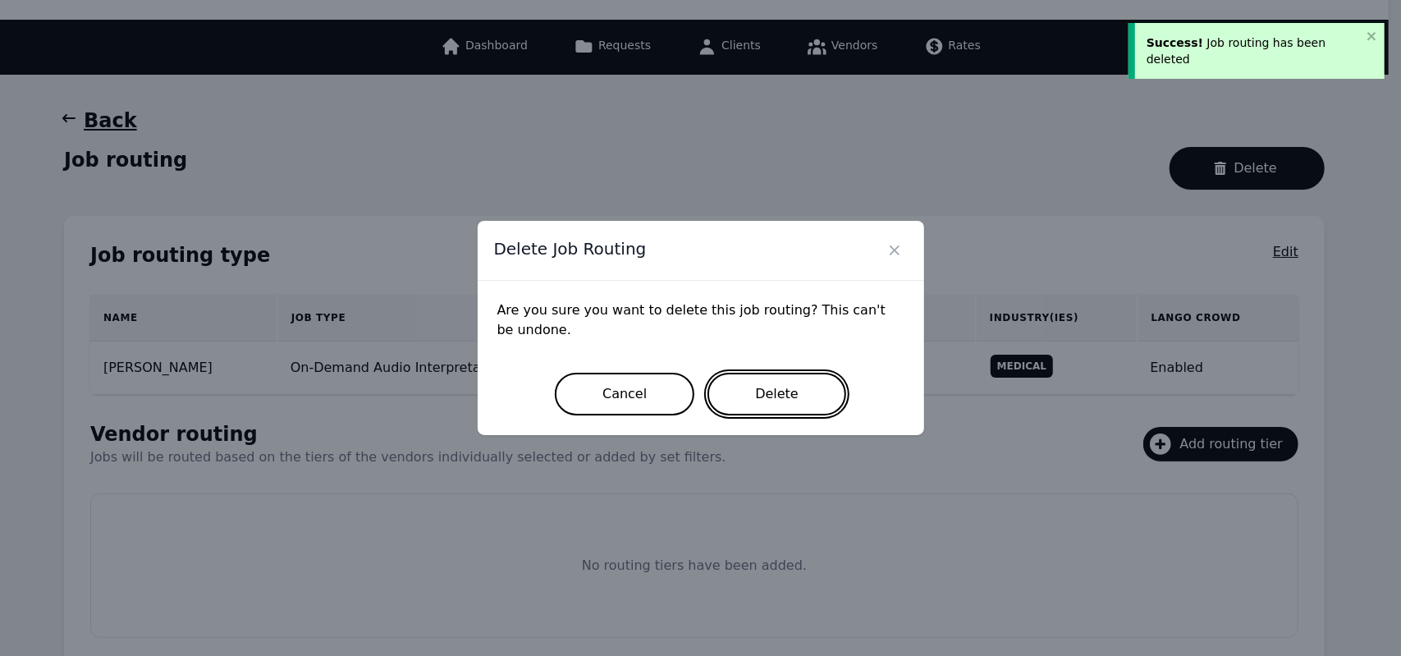
click at [802, 408] on button "Delete" at bounding box center [776, 394] width 139 height 43
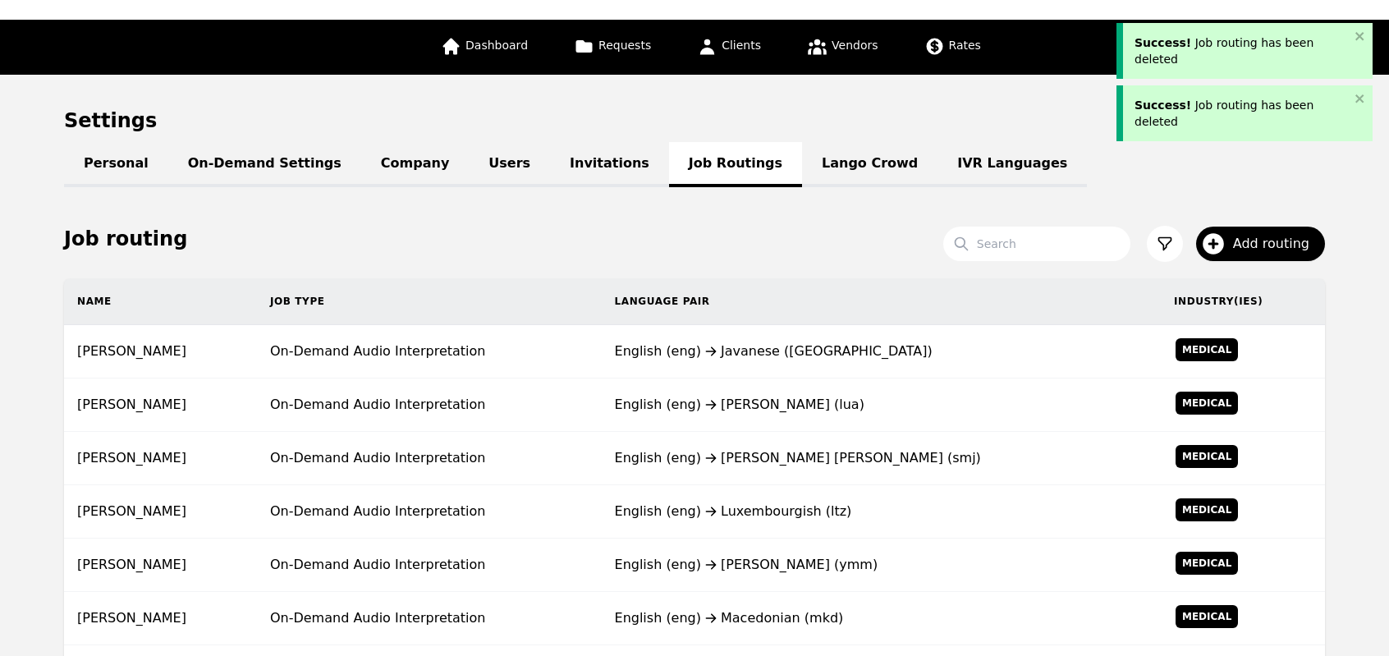
click at [802, 408] on div "English (eng) Luba-Lulua (lua)" at bounding box center [881, 405] width 533 height 20
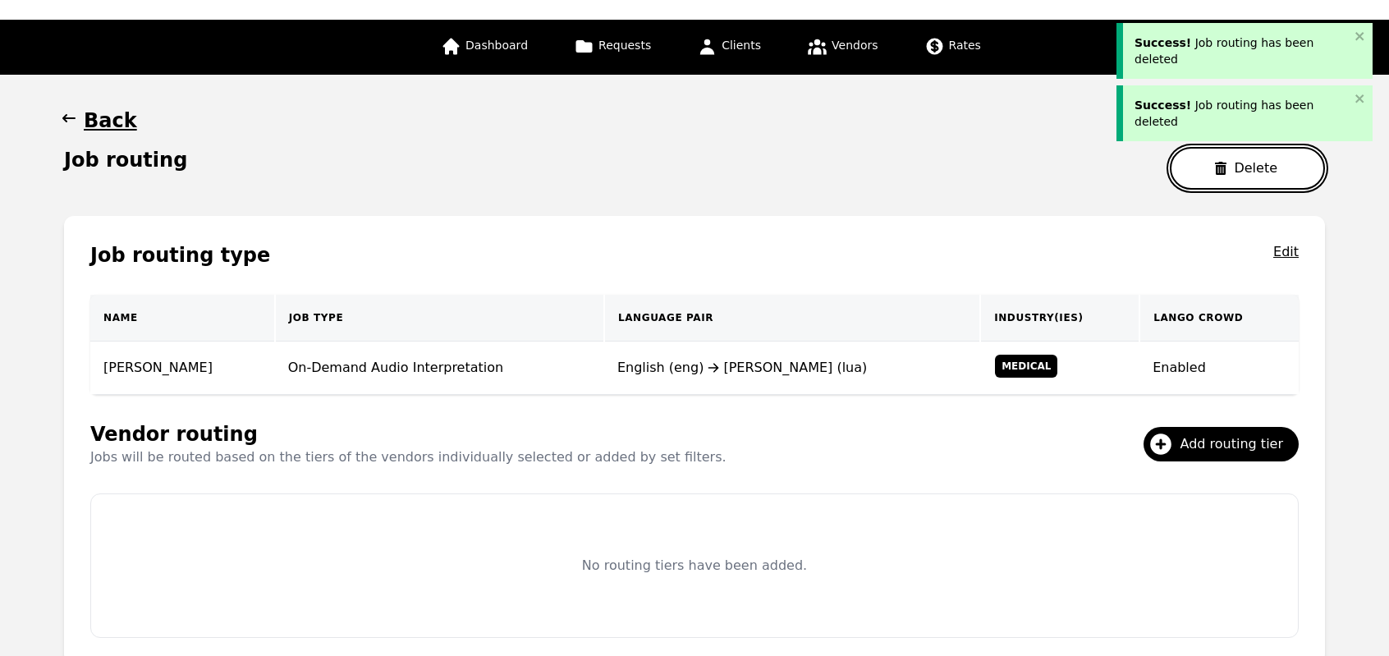
click at [1226, 174] on button "Delete" at bounding box center [1247, 168] width 155 height 43
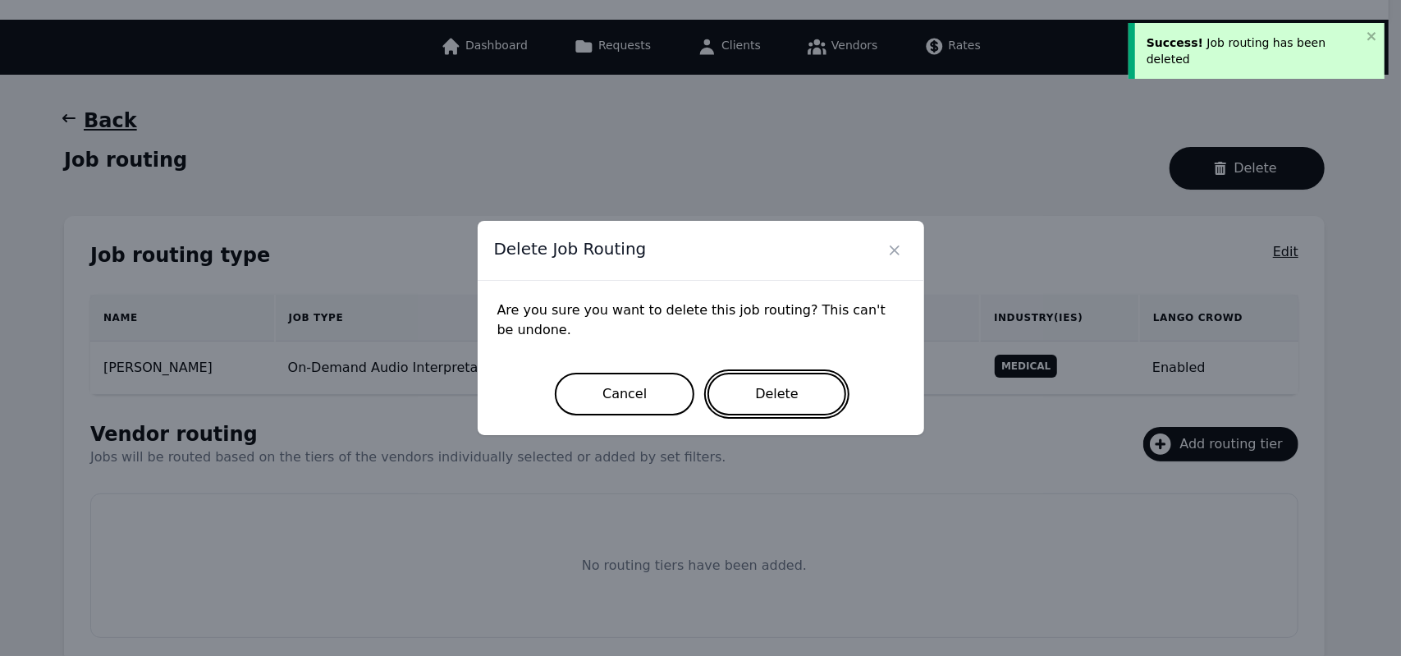
click at [817, 397] on button "Delete" at bounding box center [776, 394] width 139 height 43
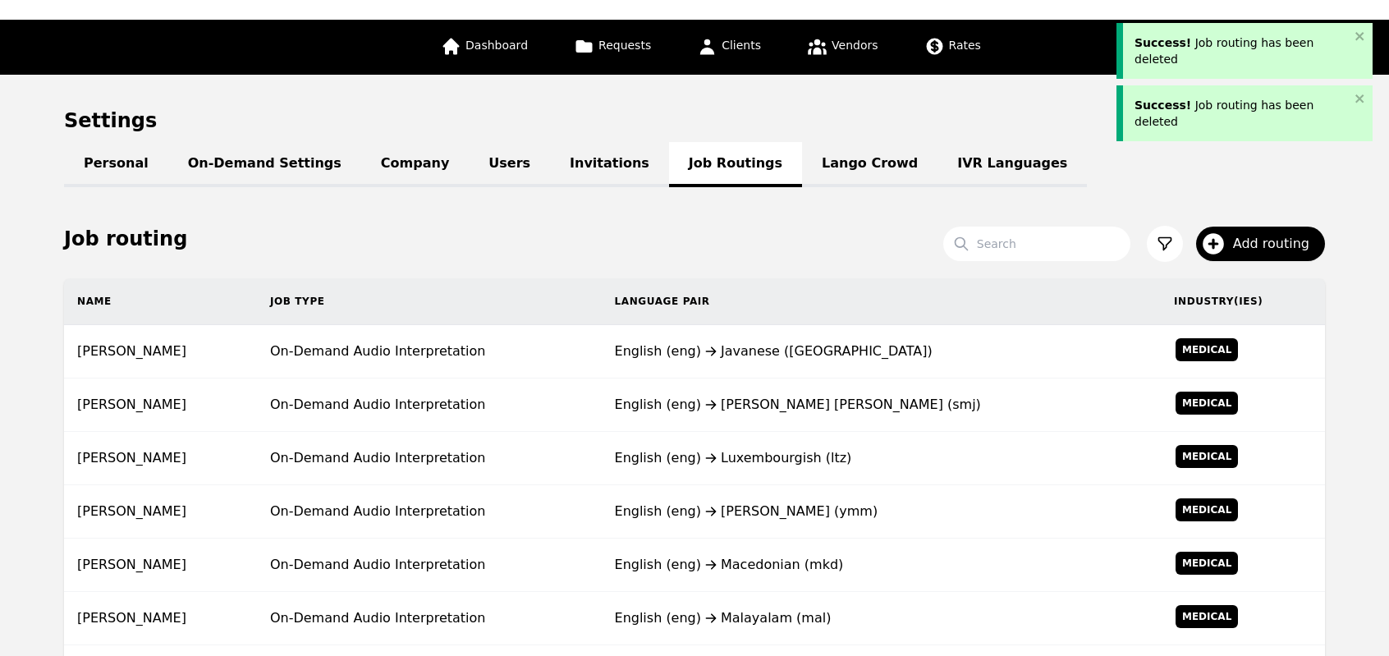
click at [817, 397] on div "English (eng) Lule Sami (smj)" at bounding box center [881, 405] width 533 height 20
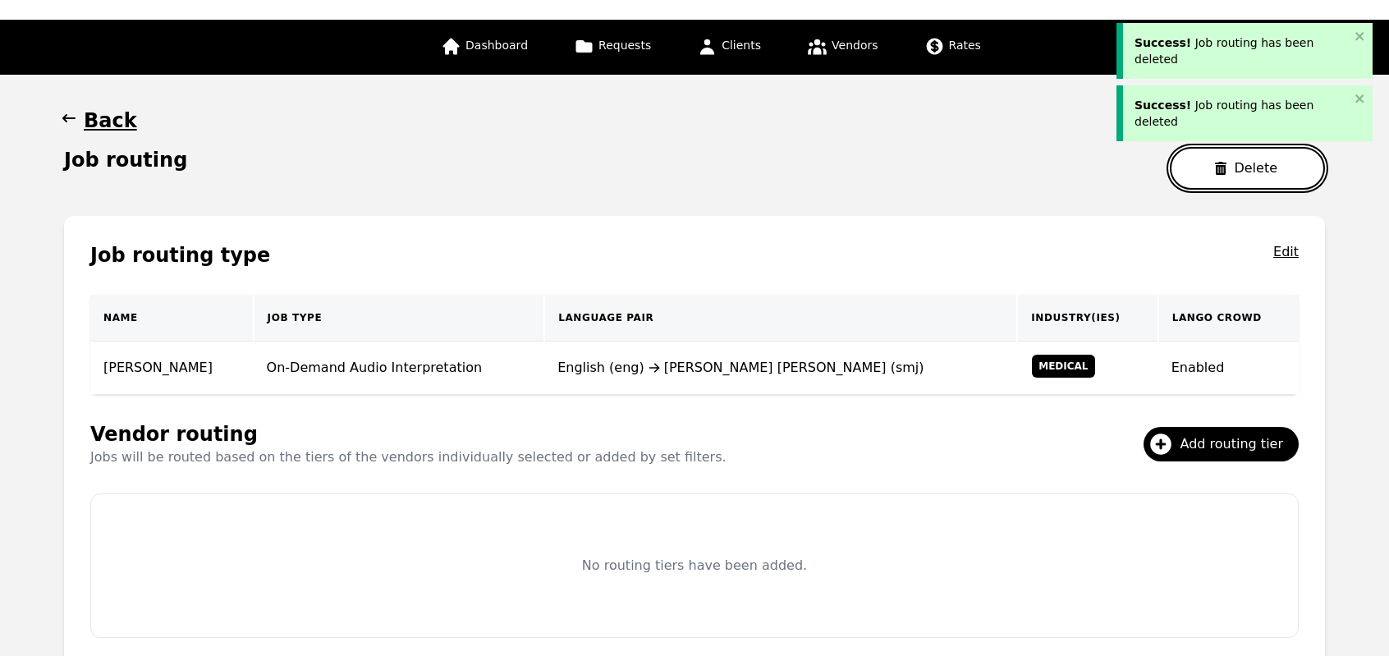
click at [1206, 165] on button "Delete" at bounding box center [1247, 168] width 155 height 43
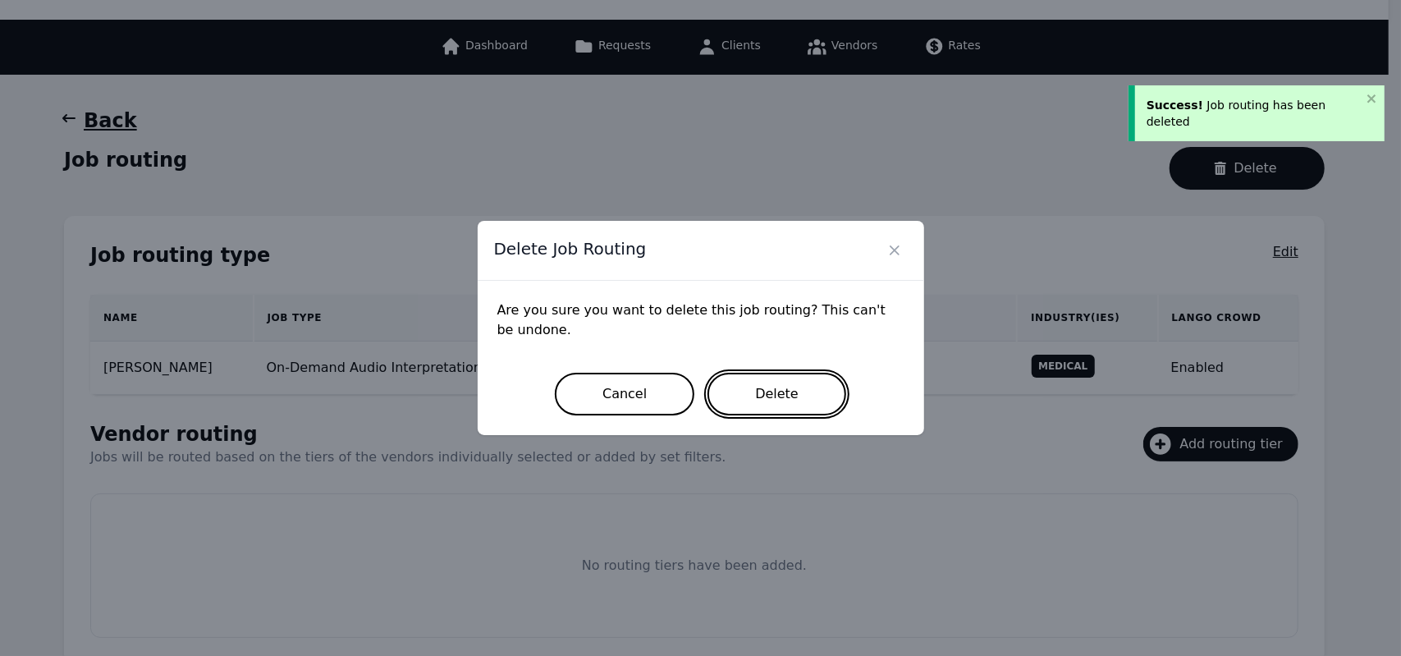
click at [802, 389] on button "Delete" at bounding box center [776, 394] width 139 height 43
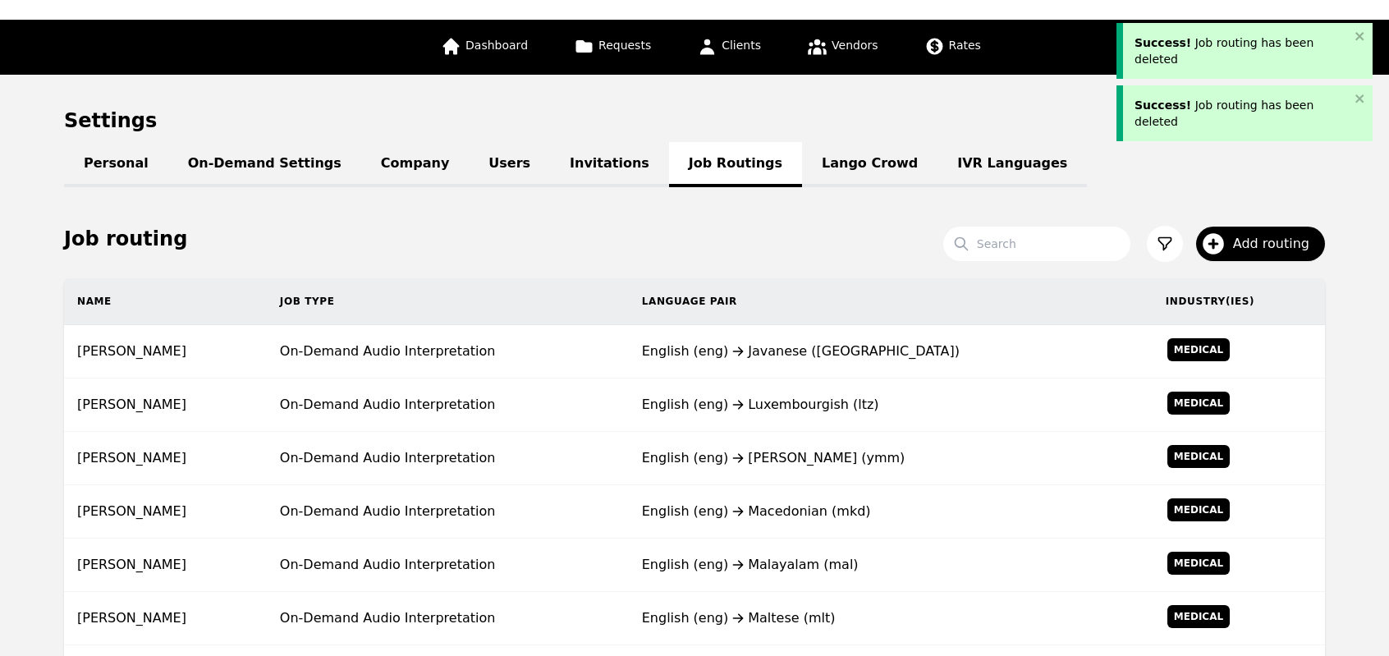
click at [802, 389] on td "English (eng) Luxembourgish (ltz)" at bounding box center [891, 404] width 524 height 53
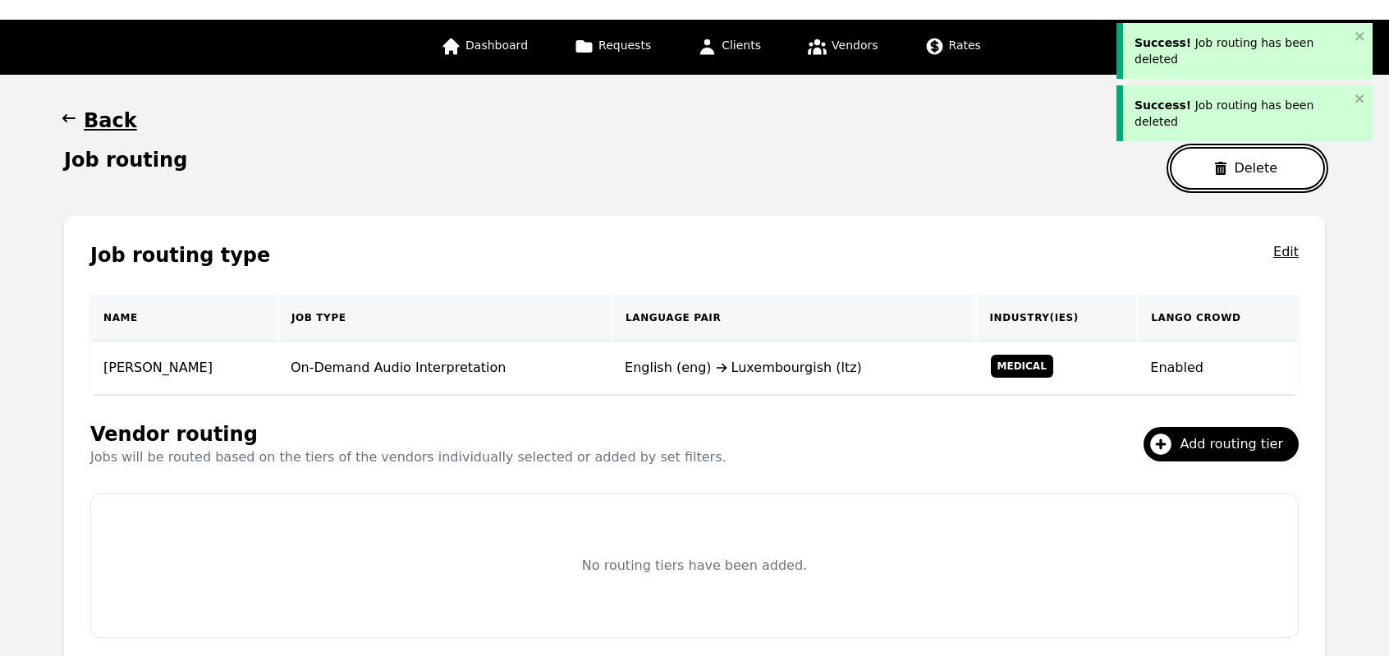
click at [1194, 179] on button "Delete" at bounding box center [1247, 168] width 155 height 43
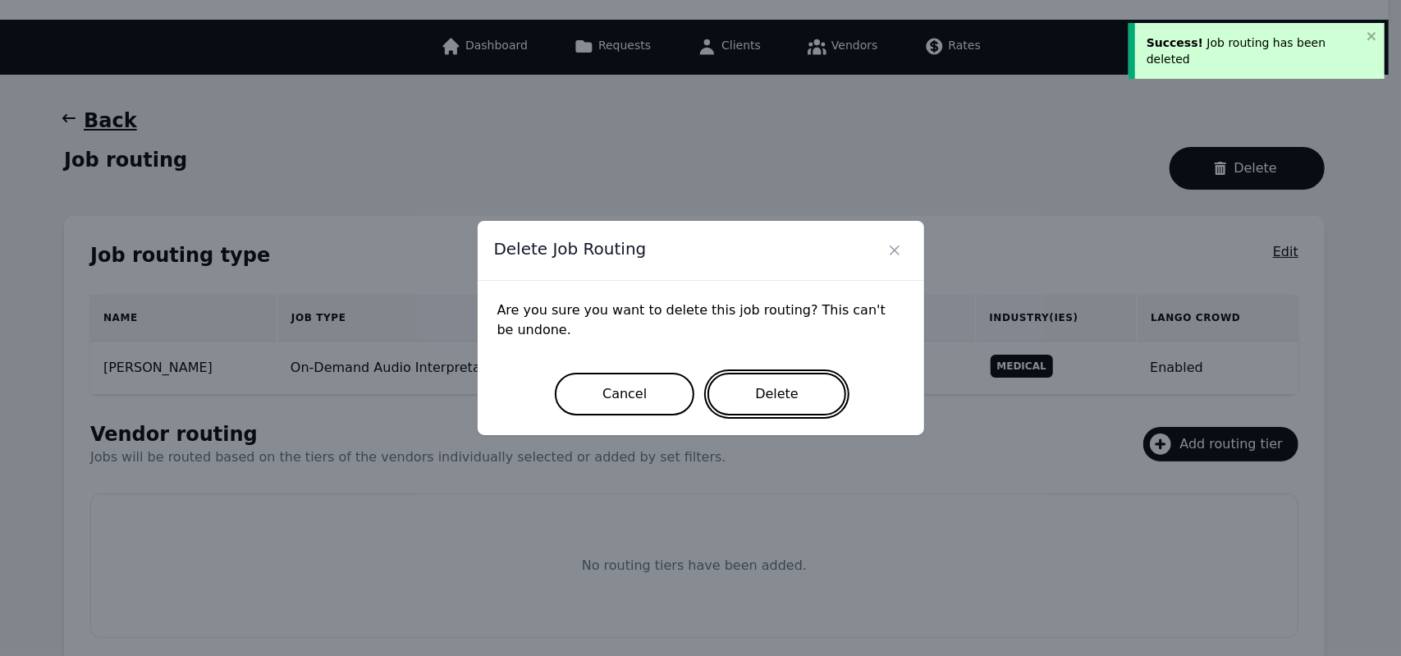
click at [803, 383] on button "Delete" at bounding box center [776, 394] width 139 height 43
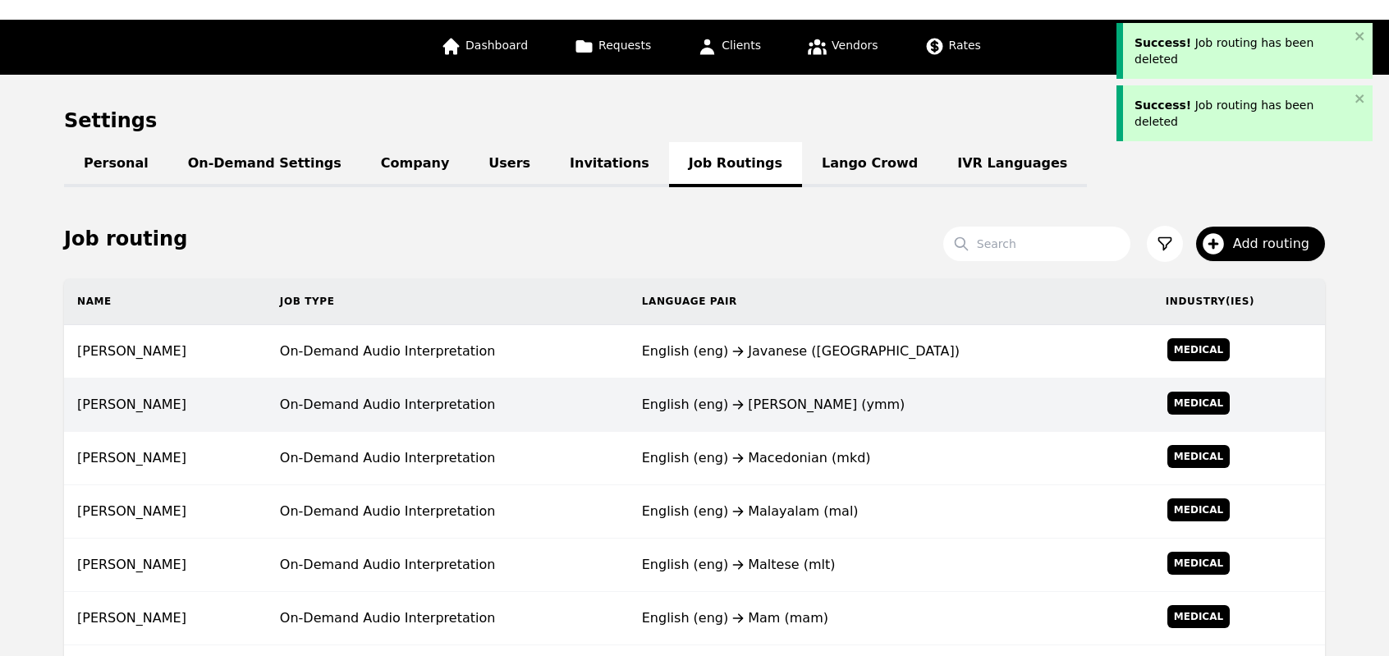
click at [706, 432] on td "English (eng) Macedonian (mkd)" at bounding box center [891, 458] width 524 height 53
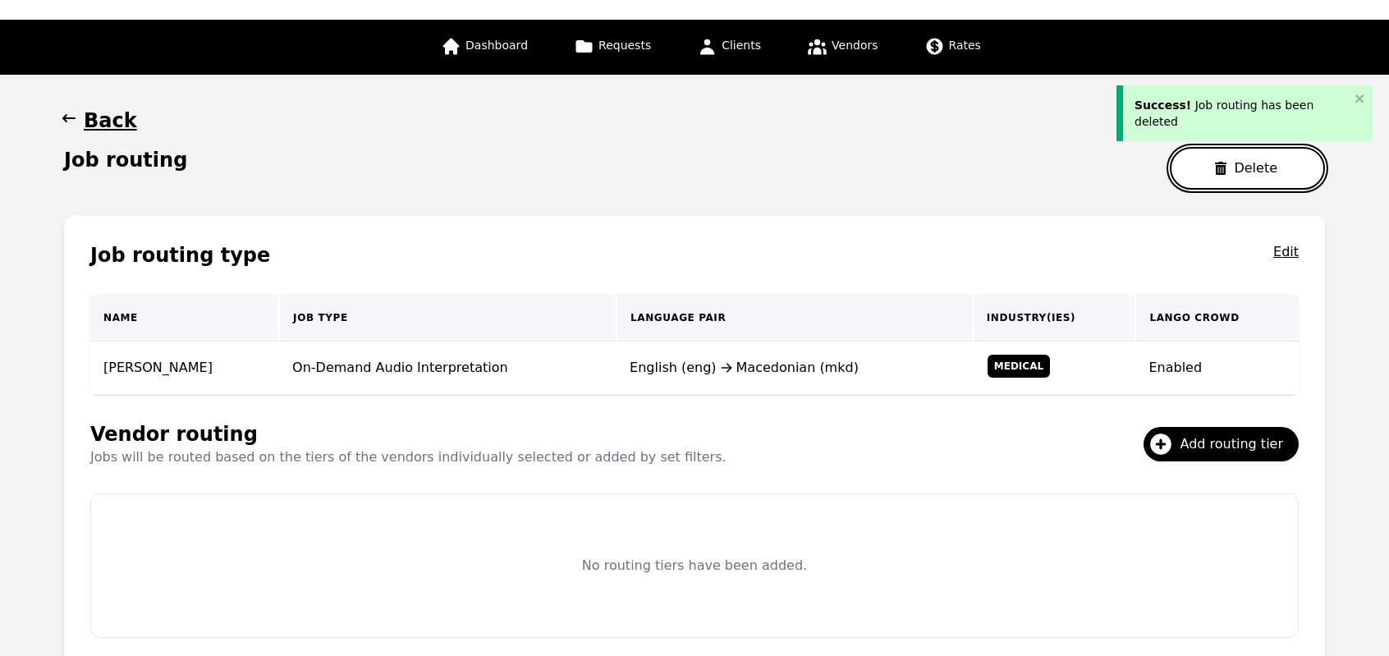
click at [1197, 179] on button "Delete" at bounding box center [1247, 168] width 155 height 43
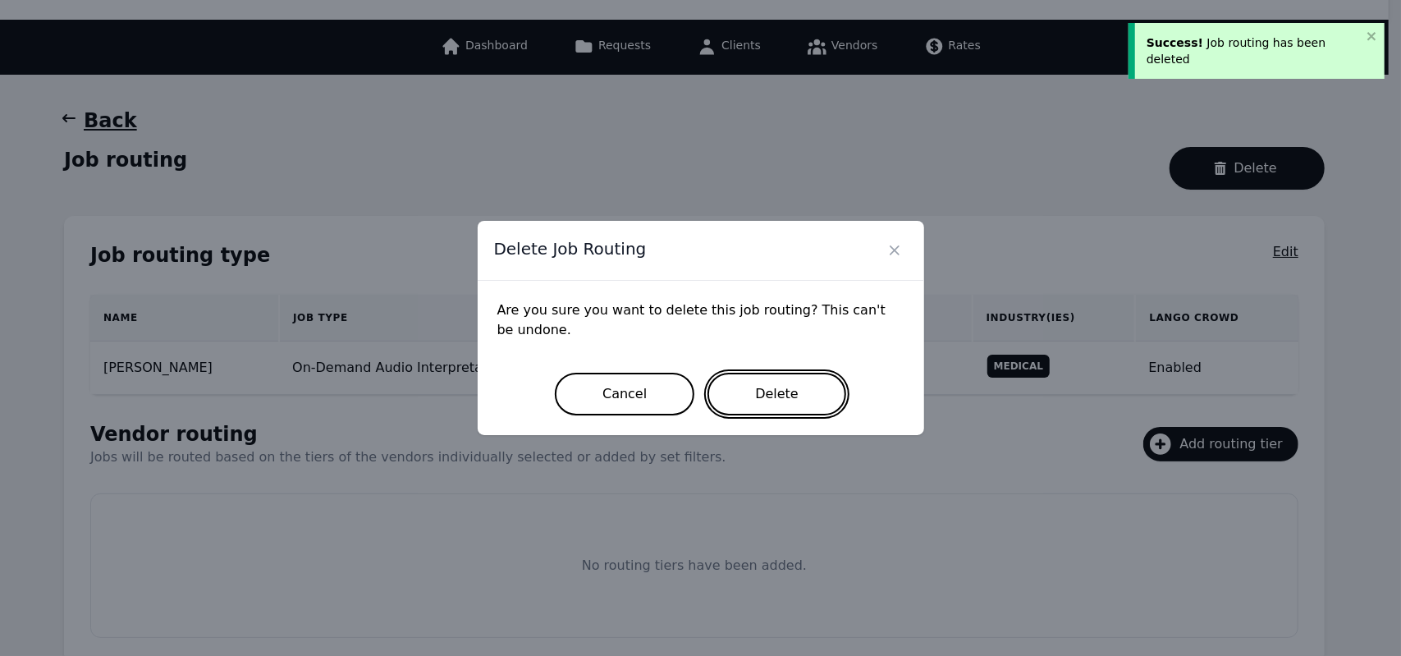
click at [804, 393] on button "Delete" at bounding box center [776, 394] width 139 height 43
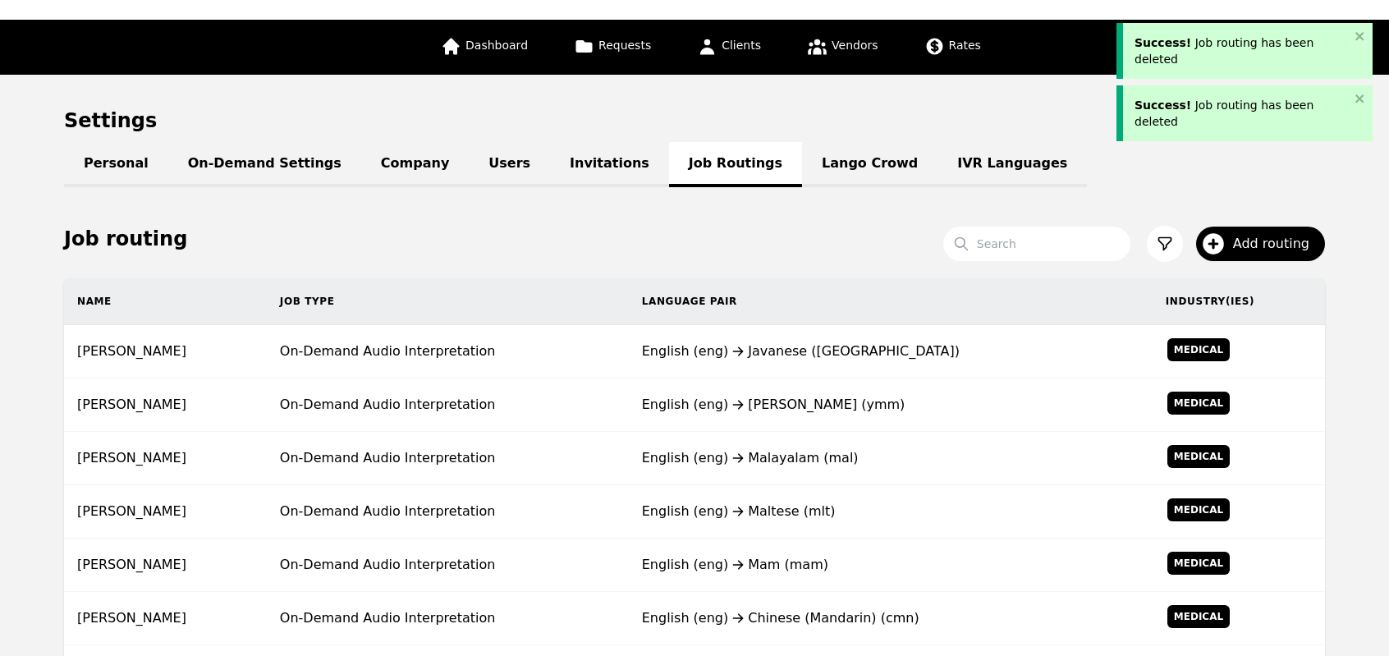
click at [804, 395] on div "English (eng) Maay Maay (ymm)" at bounding box center [890, 405] width 497 height 20
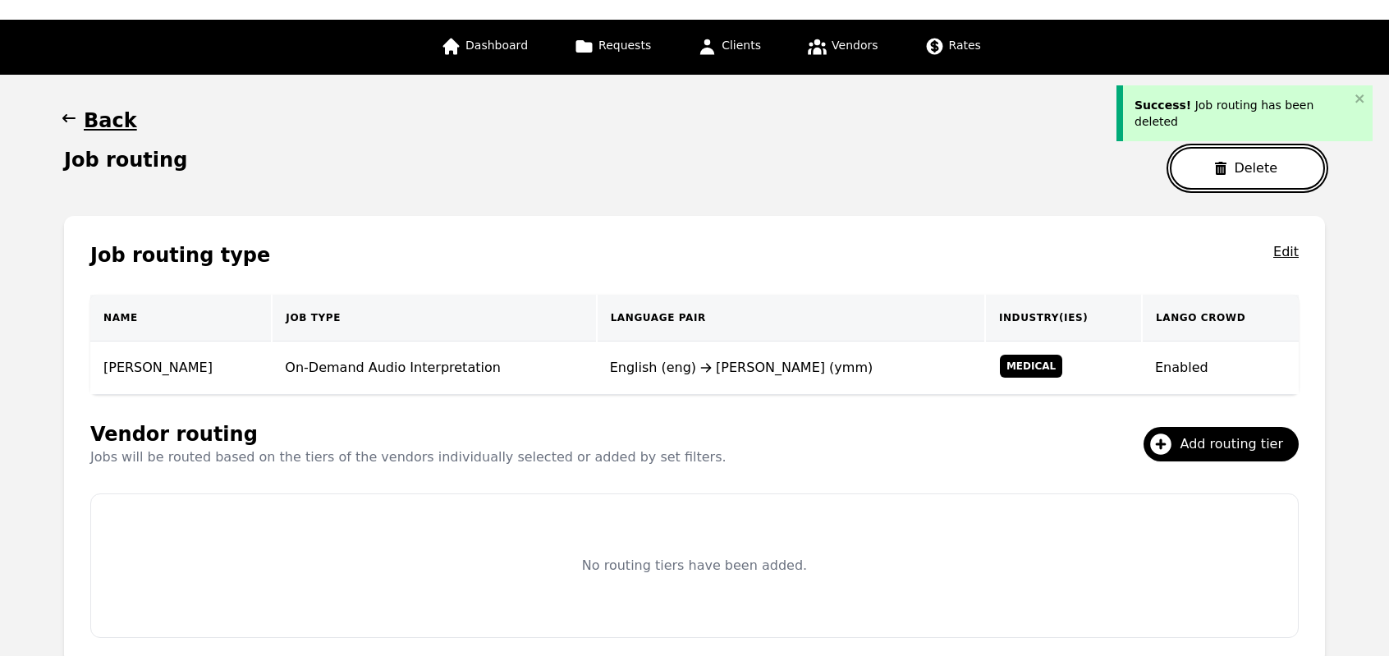
click at [1193, 168] on button "Delete" at bounding box center [1247, 168] width 155 height 43
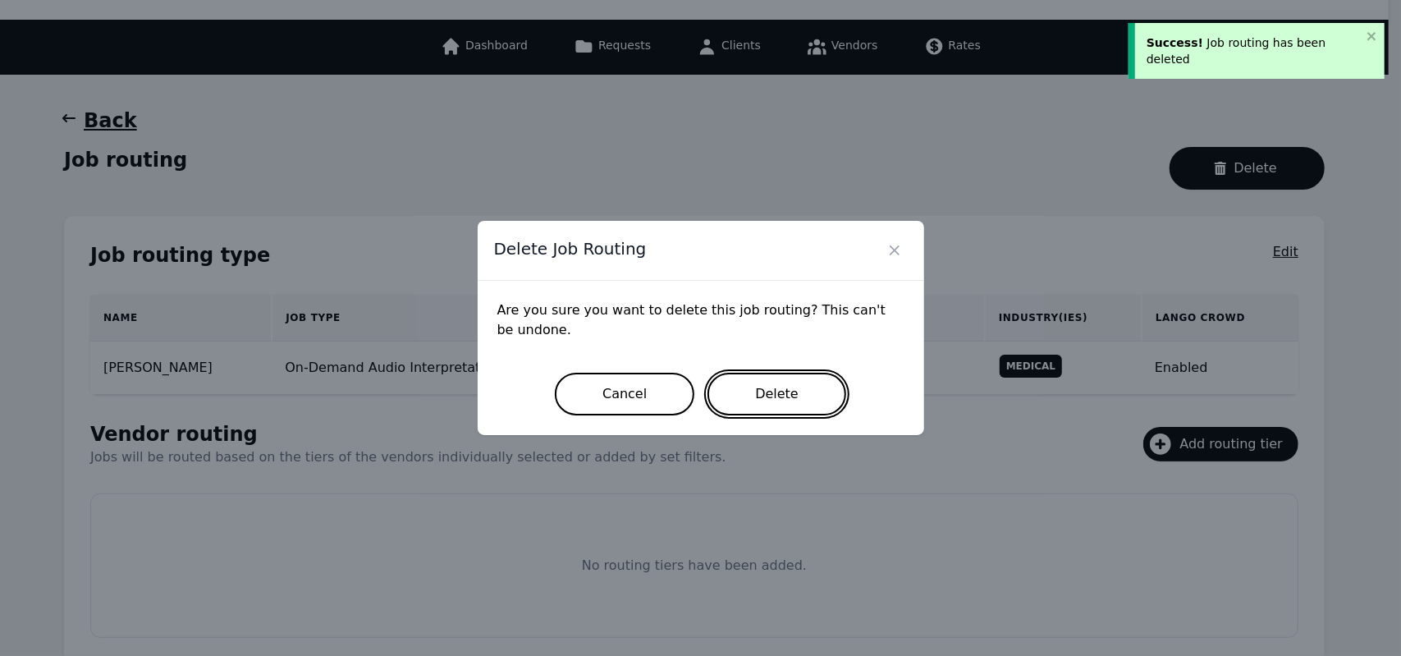
click at [807, 391] on button "Delete" at bounding box center [776, 394] width 139 height 43
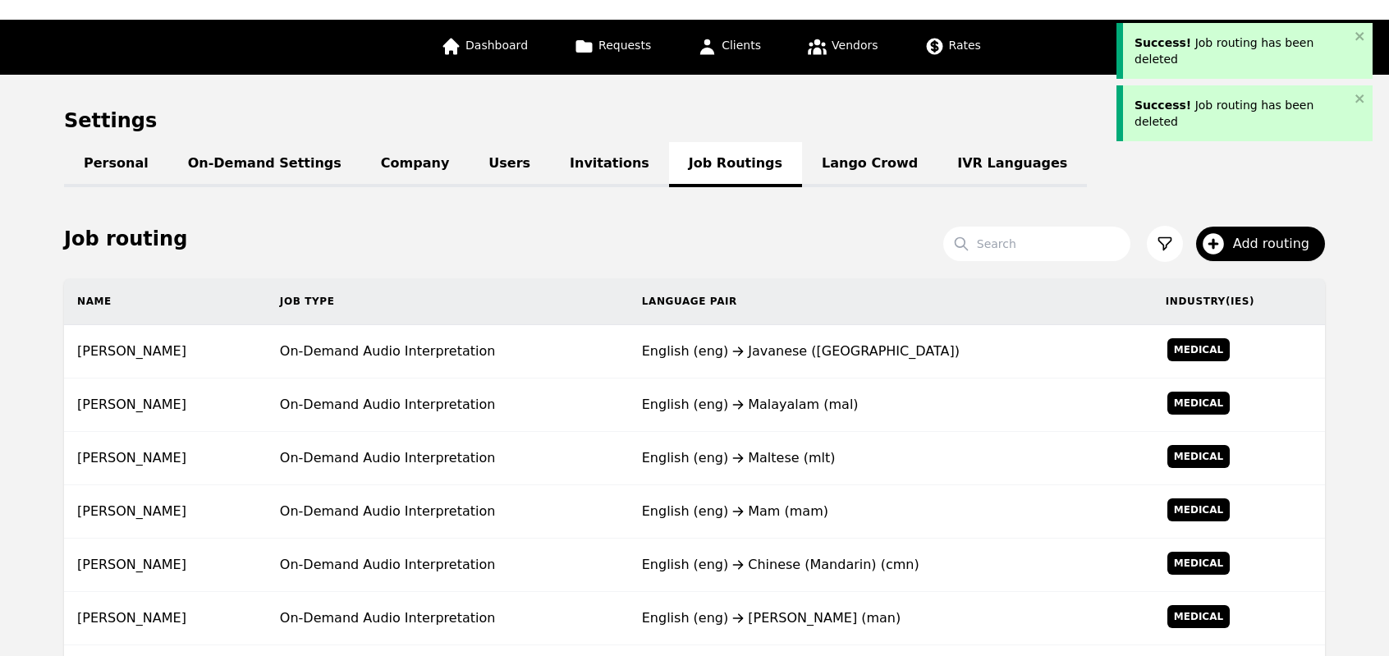
click at [807, 391] on td "English (eng) Malayalam (mal)" at bounding box center [891, 404] width 524 height 53
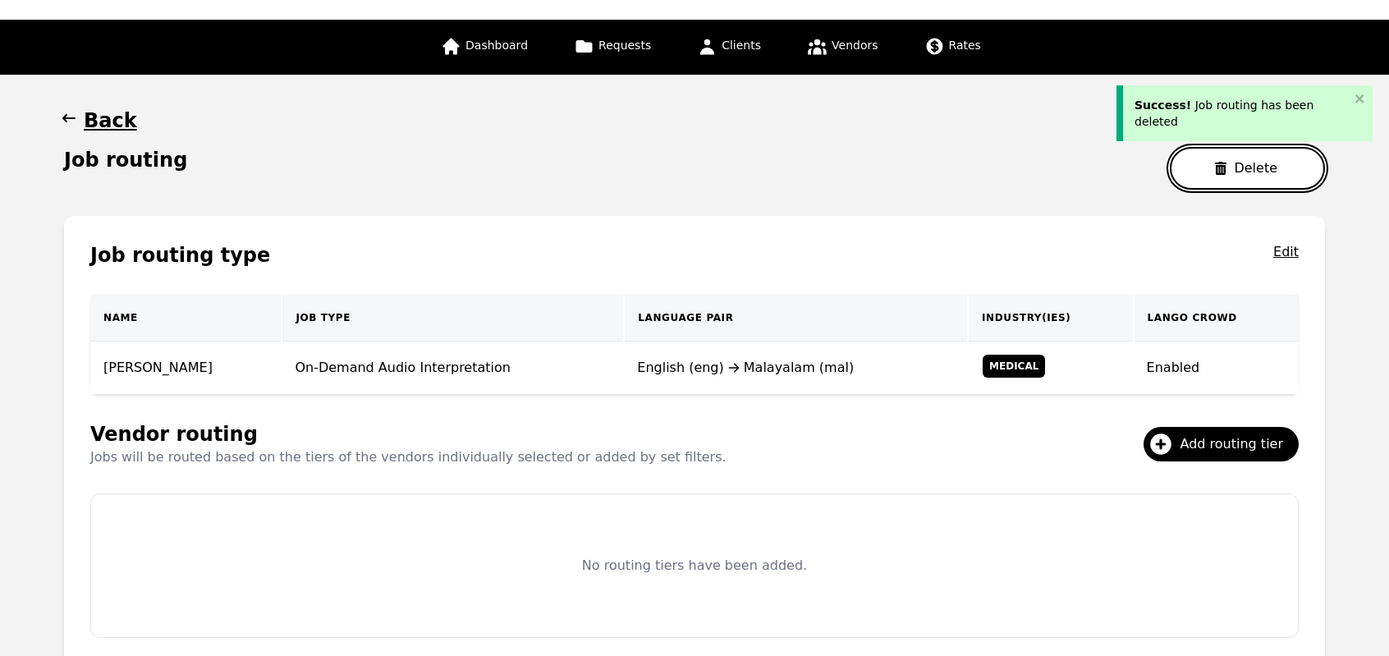
click at [1211, 176] on button "Delete" at bounding box center [1247, 168] width 155 height 43
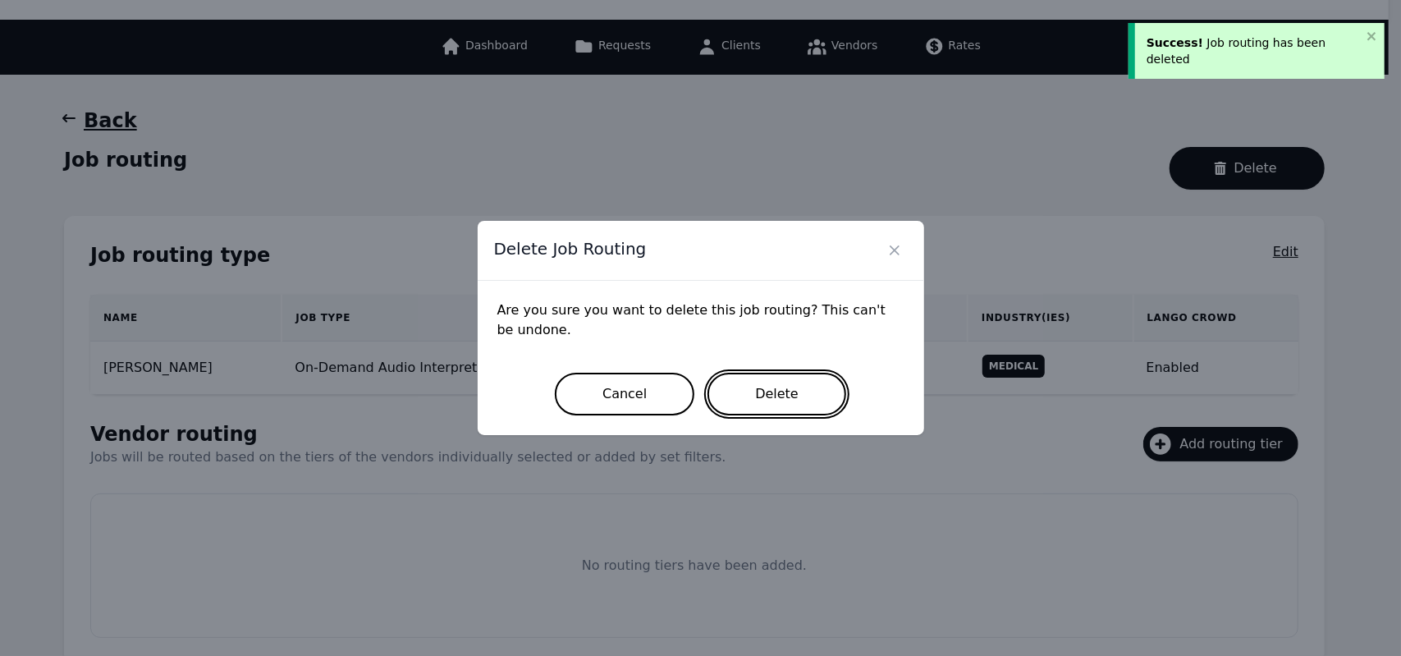
click at [807, 399] on button "Delete" at bounding box center [776, 394] width 139 height 43
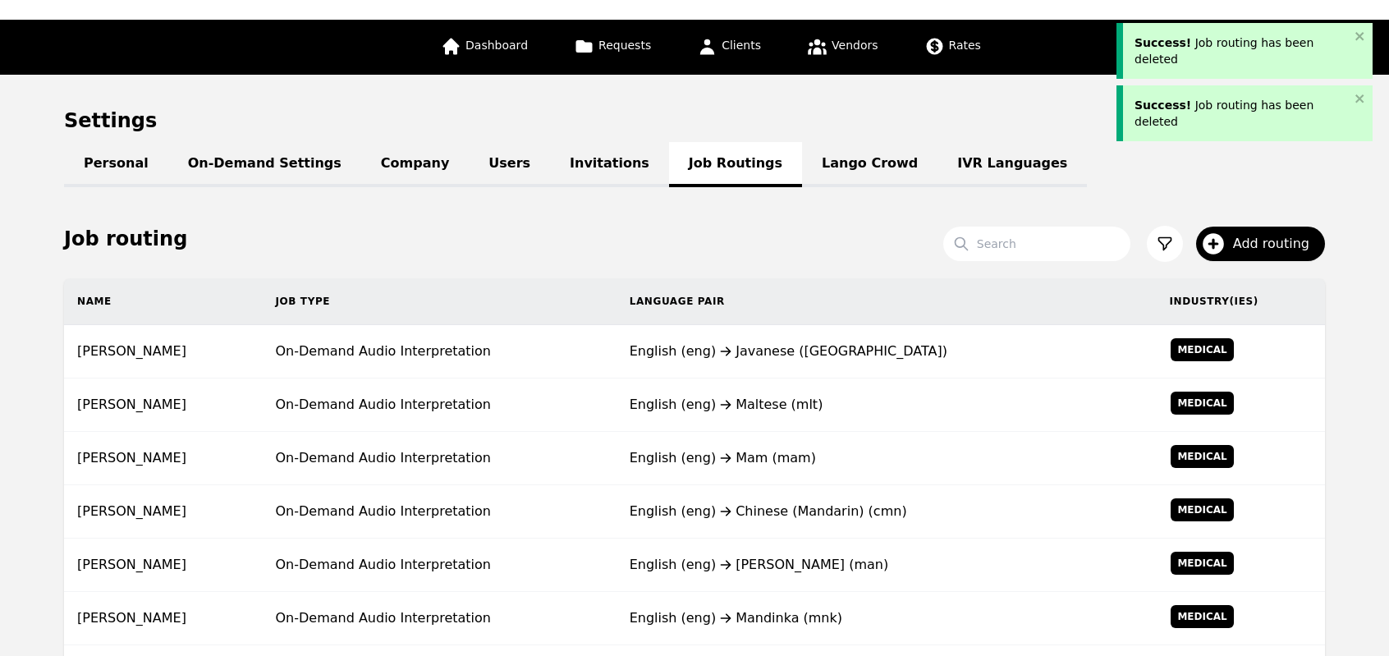
click at [807, 399] on div "English (eng) Maltese (mlt)" at bounding box center [886, 405] width 514 height 20
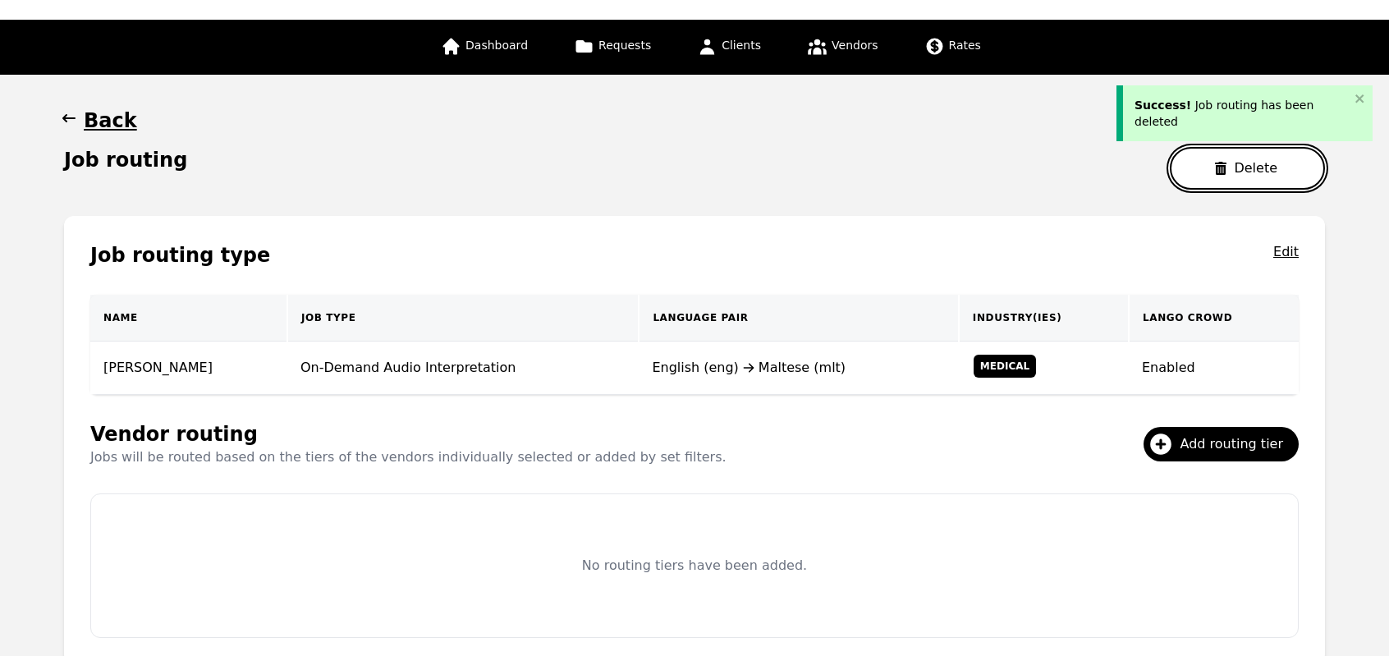
click at [1213, 181] on button "Delete" at bounding box center [1247, 168] width 155 height 43
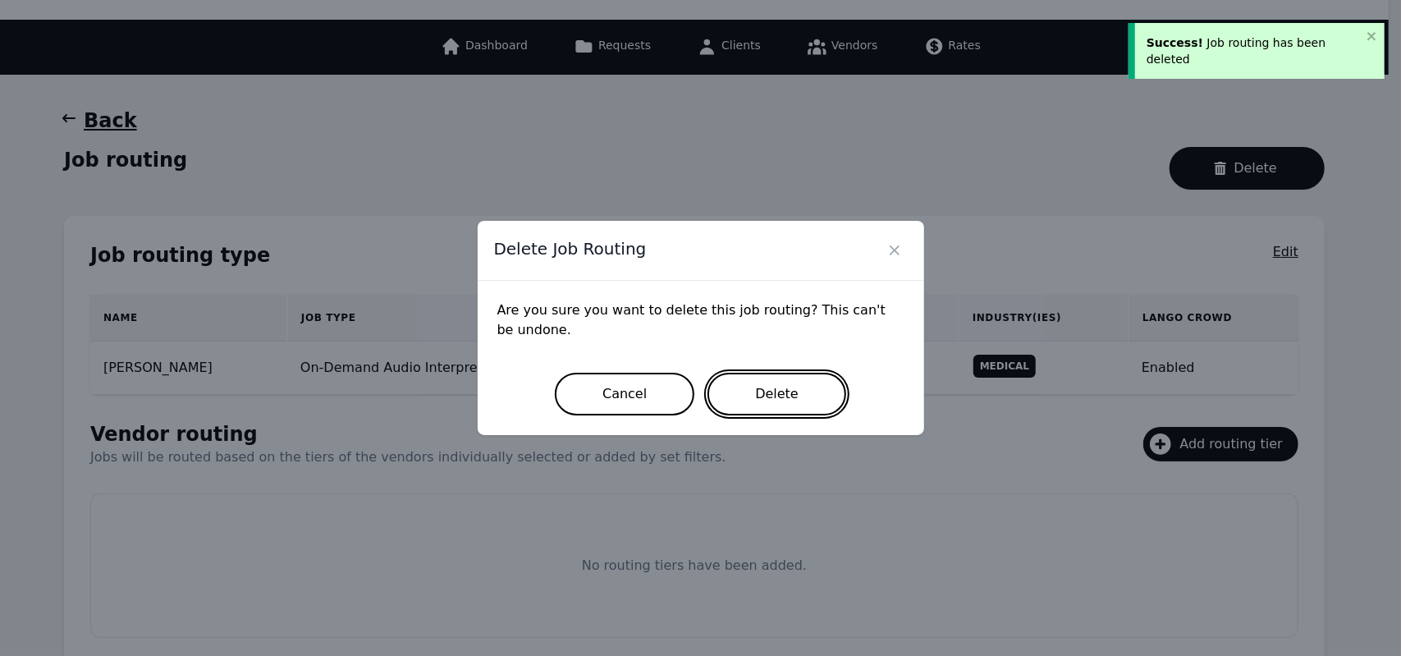
click at [800, 411] on button "Delete" at bounding box center [776, 394] width 139 height 43
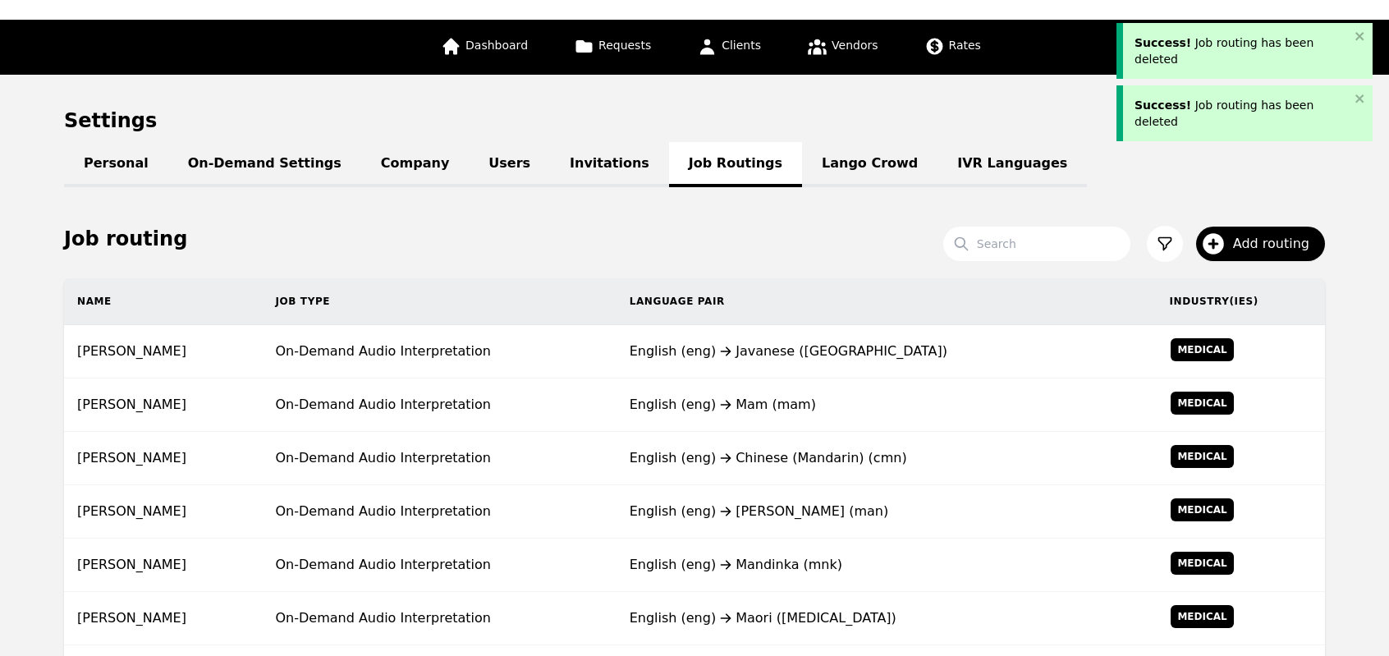
click at [800, 411] on div "English (eng) Mam (mam)" at bounding box center [886, 405] width 514 height 20
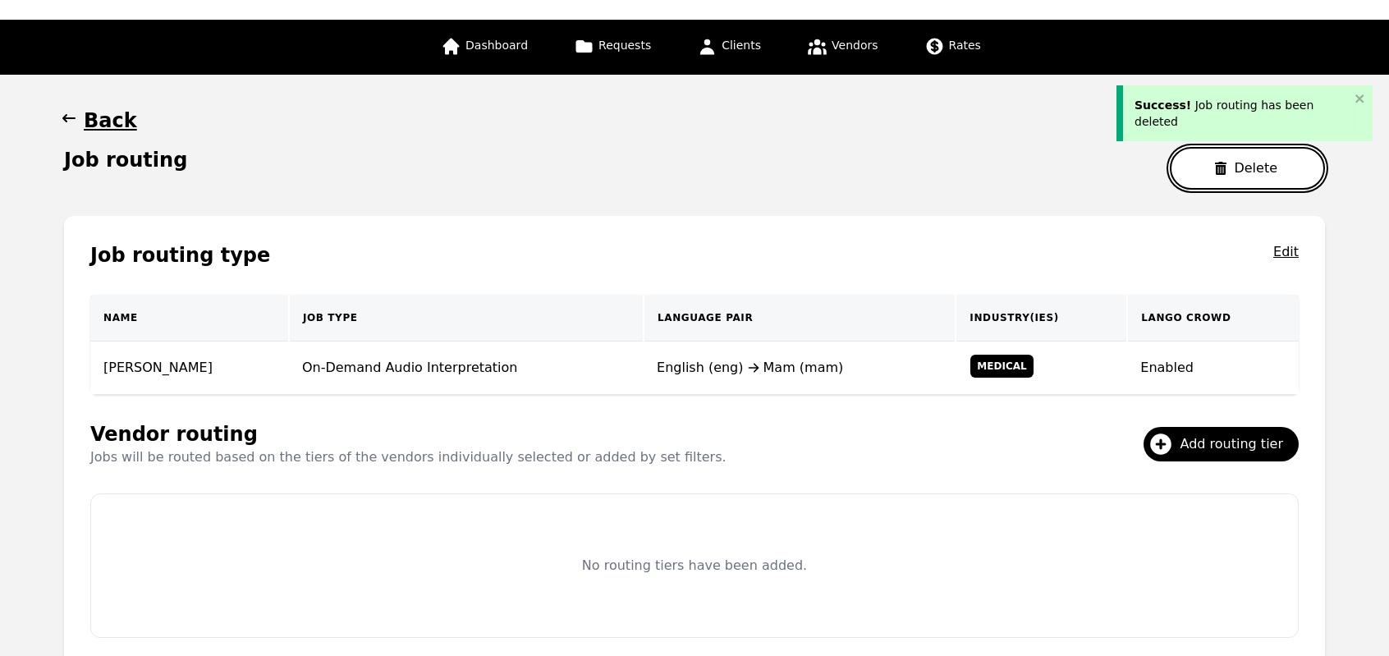
click at [1190, 185] on button "Delete" at bounding box center [1247, 168] width 155 height 43
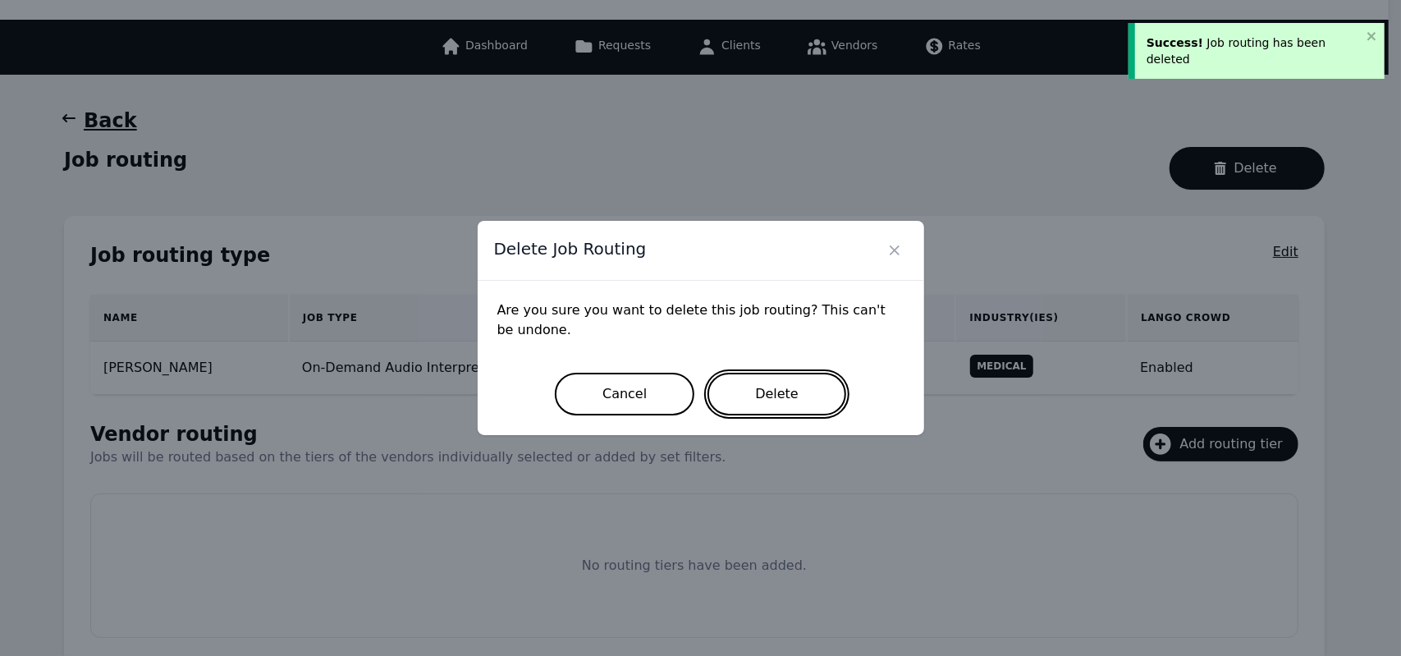
click at [808, 390] on button "Delete" at bounding box center [776, 394] width 139 height 43
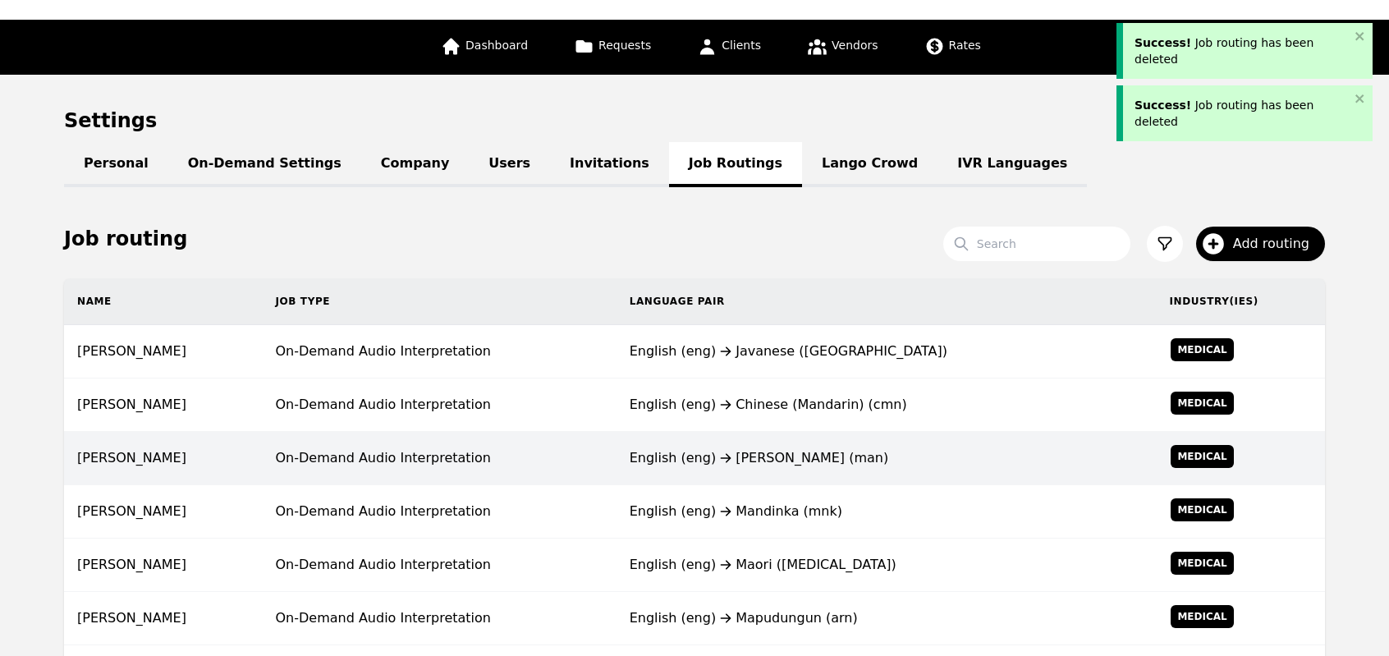
click at [716, 460] on icon at bounding box center [726, 457] width 20 height 13
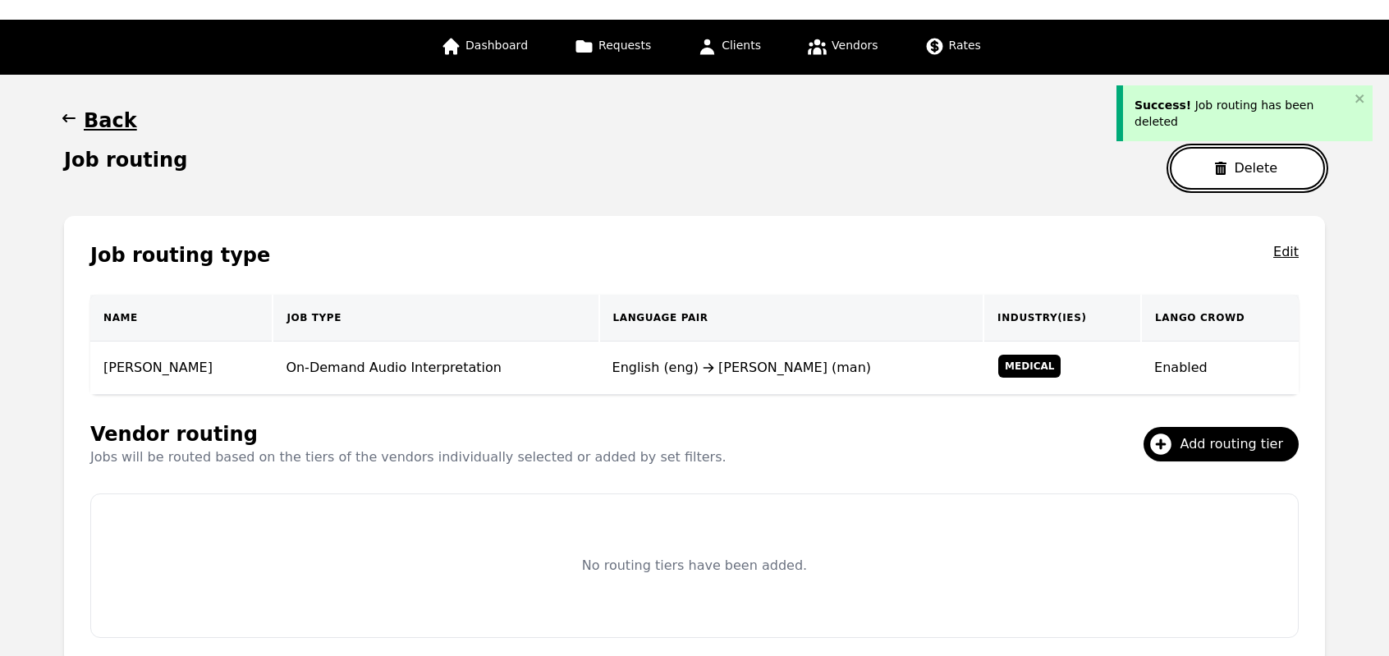
click at [1192, 173] on button "Delete" at bounding box center [1247, 168] width 155 height 43
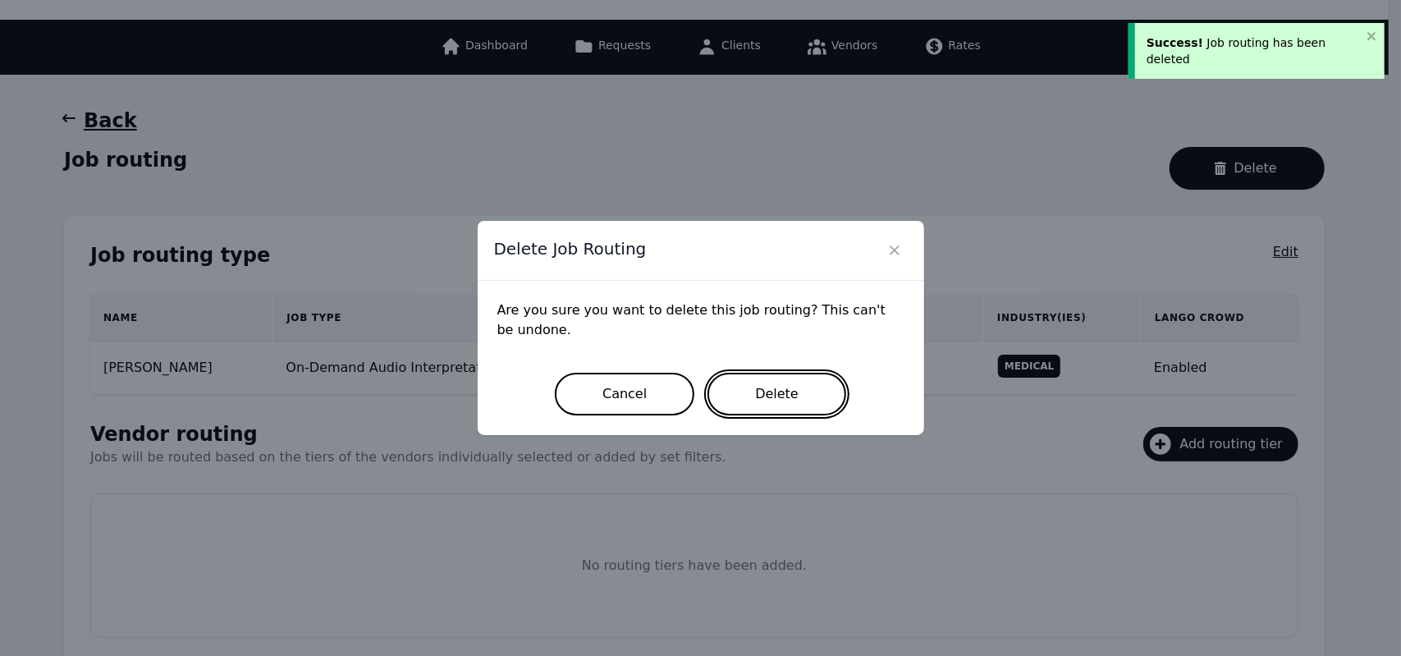
click at [798, 375] on button "Delete" at bounding box center [776, 394] width 139 height 43
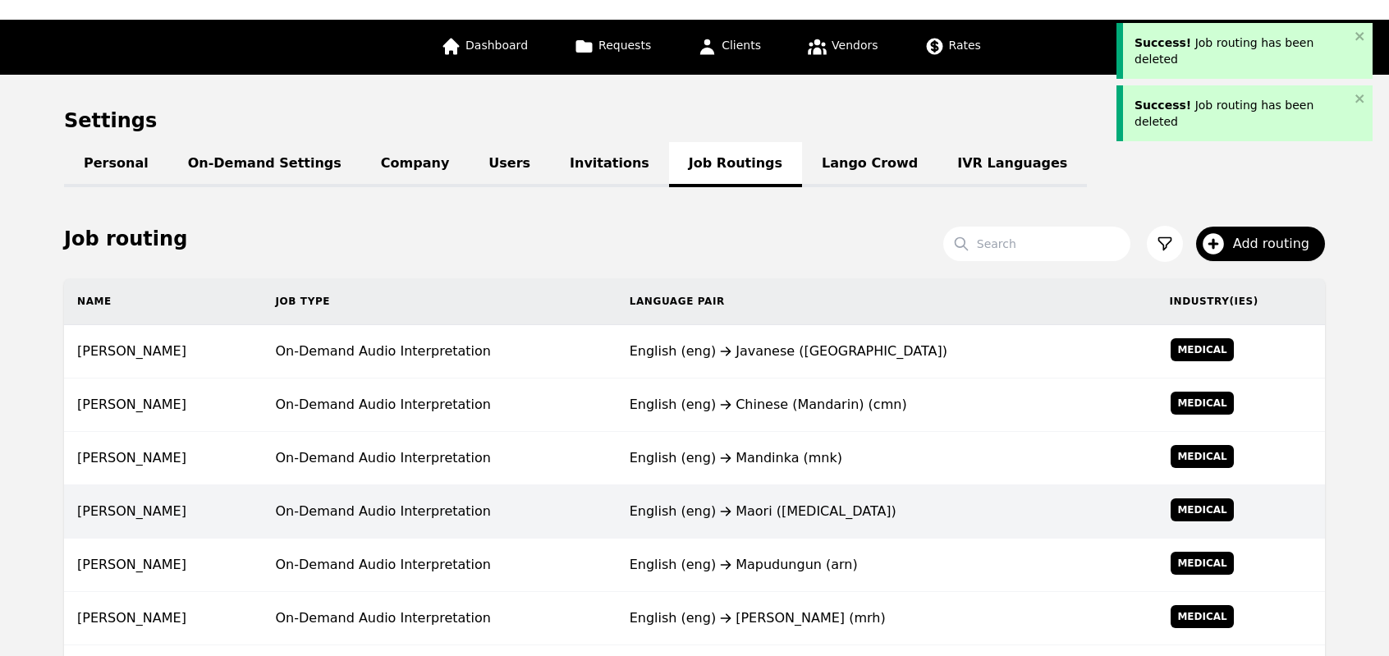
click at [673, 488] on td "English (eng) Maori (mri)" at bounding box center [886, 511] width 540 height 53
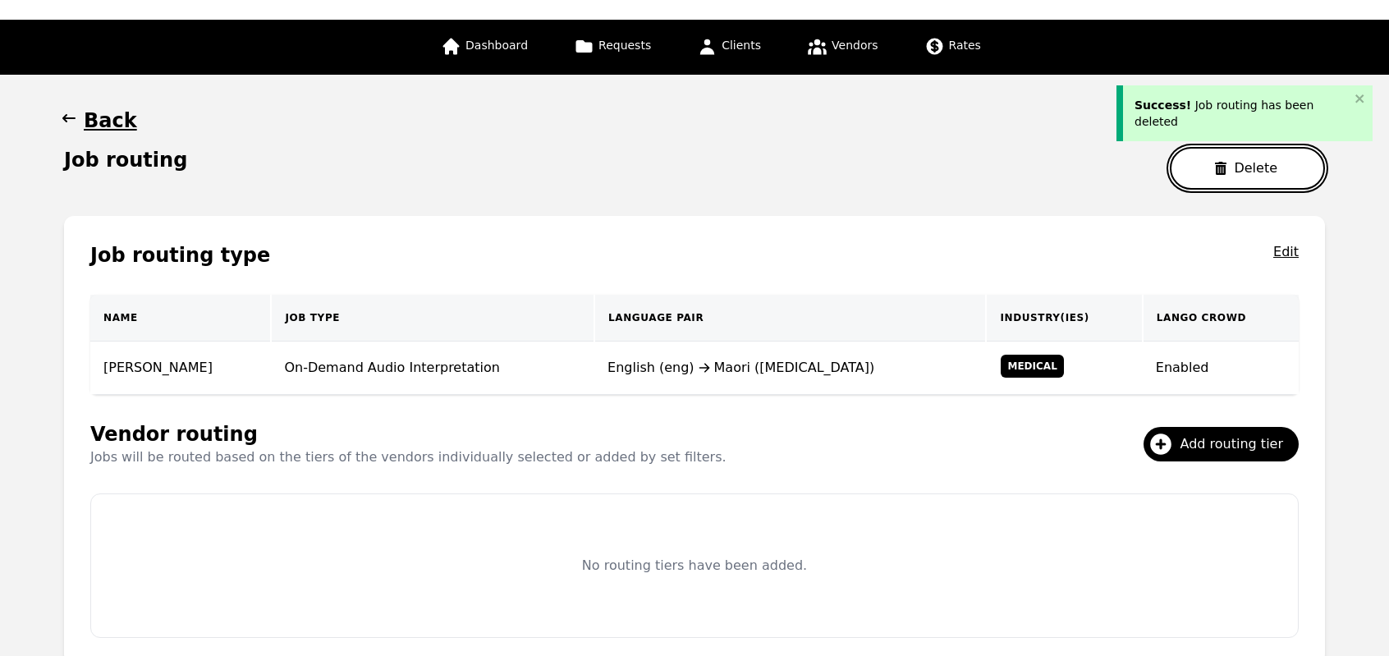
click at [1225, 168] on icon "button" at bounding box center [1220, 168] width 11 height 13
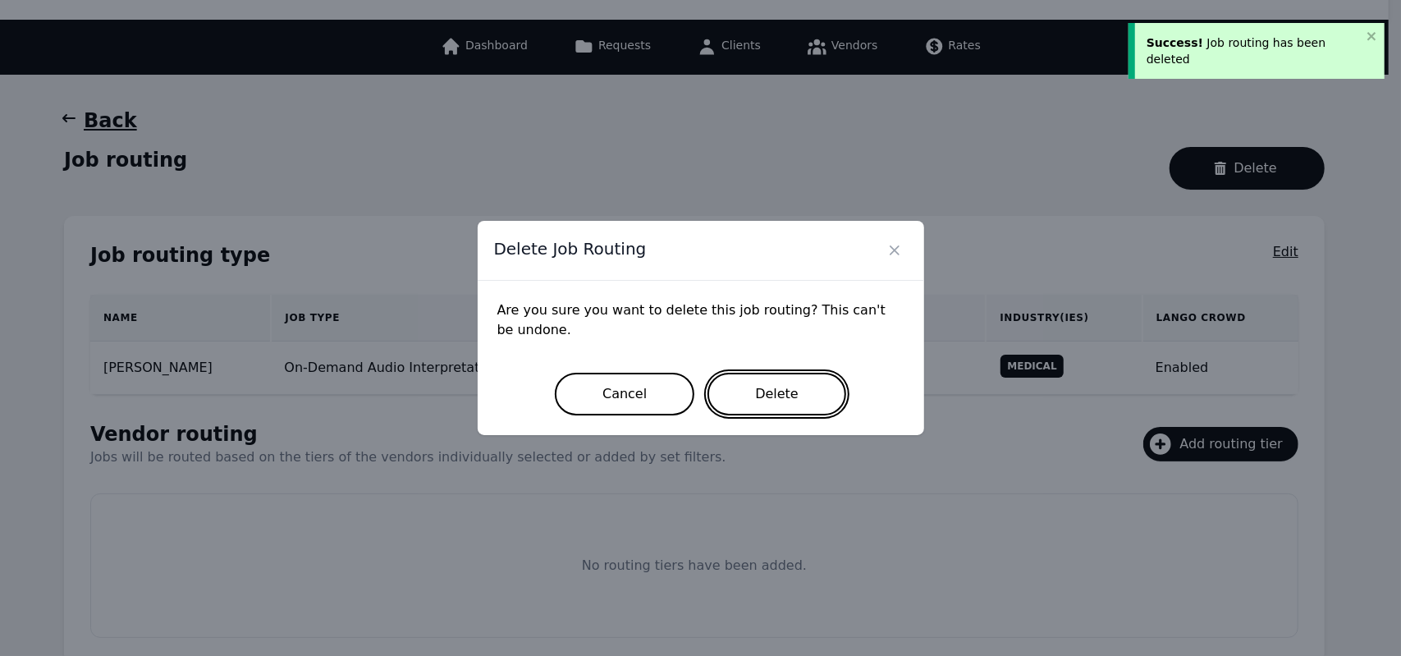
click at [754, 393] on button "Delete" at bounding box center [776, 394] width 139 height 43
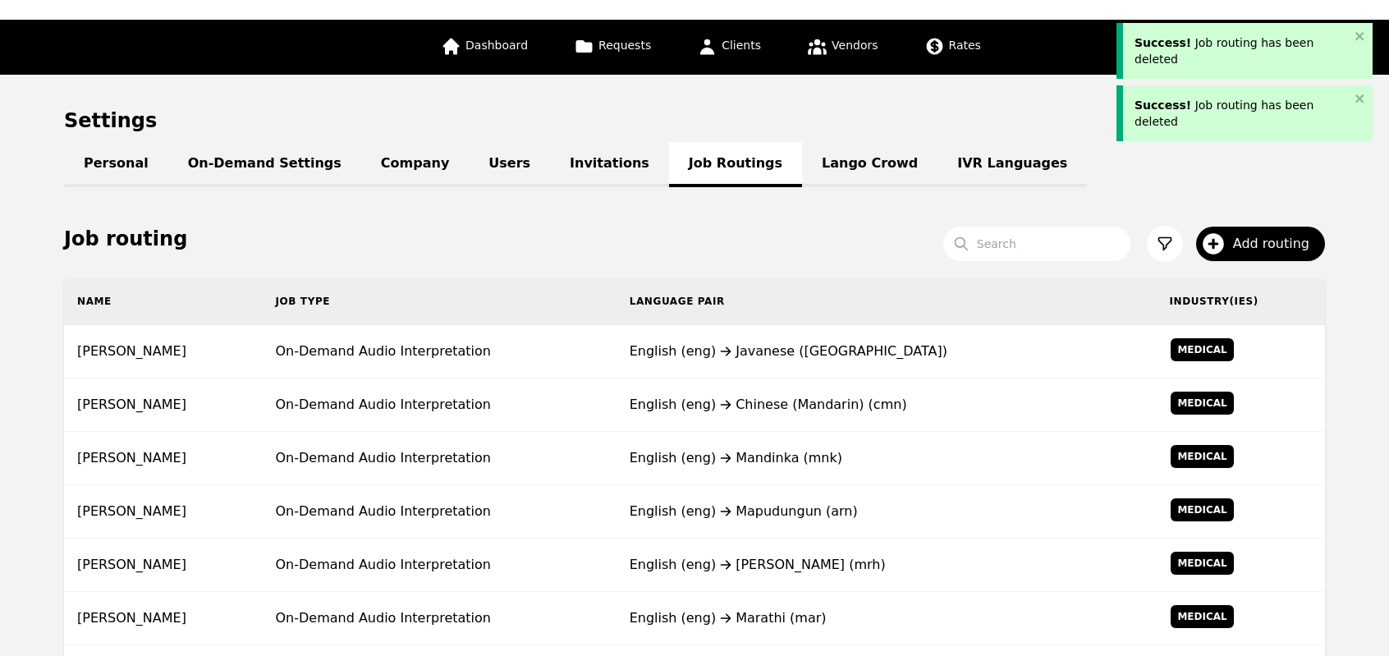
click at [754, 395] on div "English (eng) Chinese (Mandarin) (cmn)" at bounding box center [886, 405] width 514 height 20
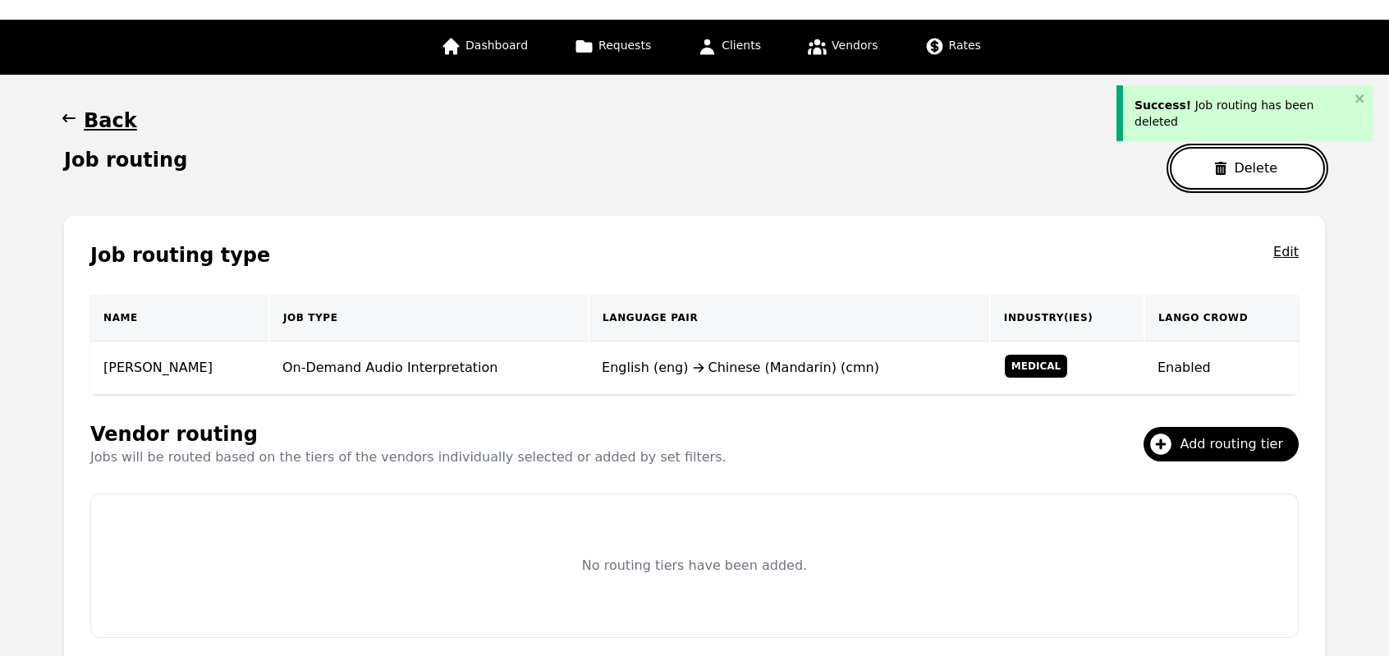
click at [1220, 170] on icon "button" at bounding box center [1220, 168] width 13 height 13
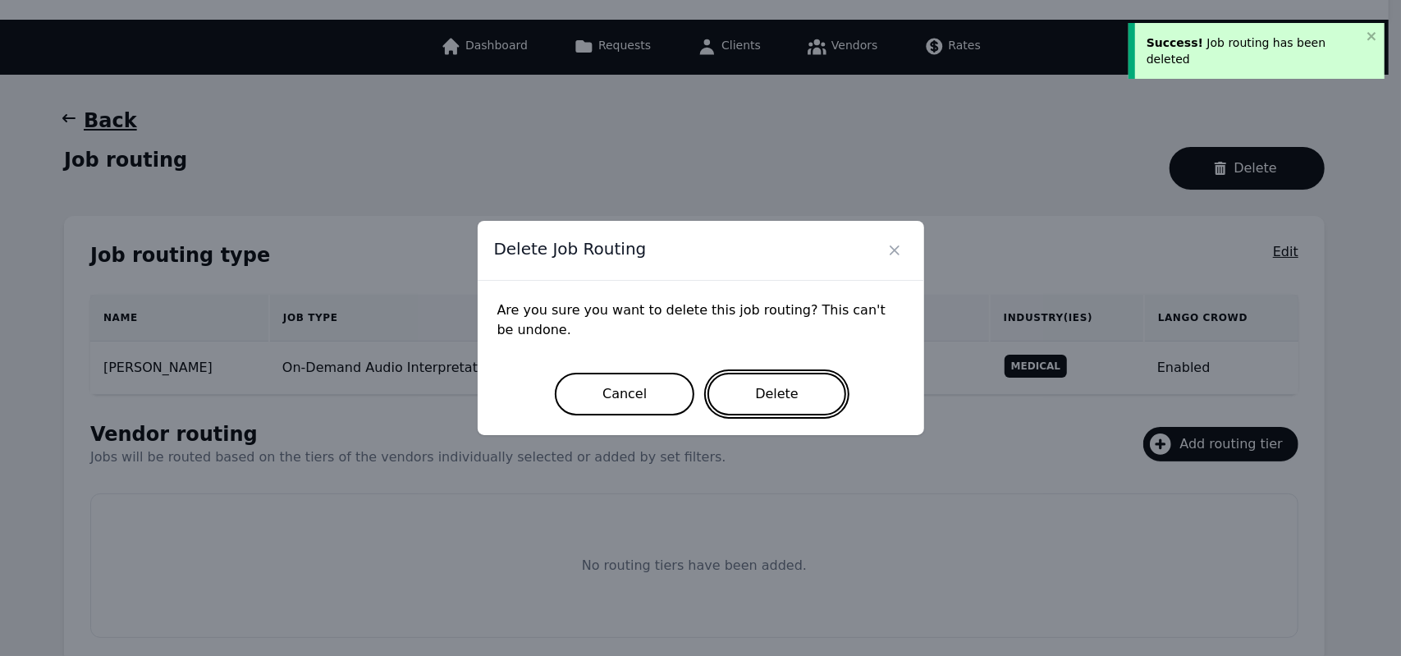
click at [753, 403] on button "Delete" at bounding box center [776, 394] width 139 height 43
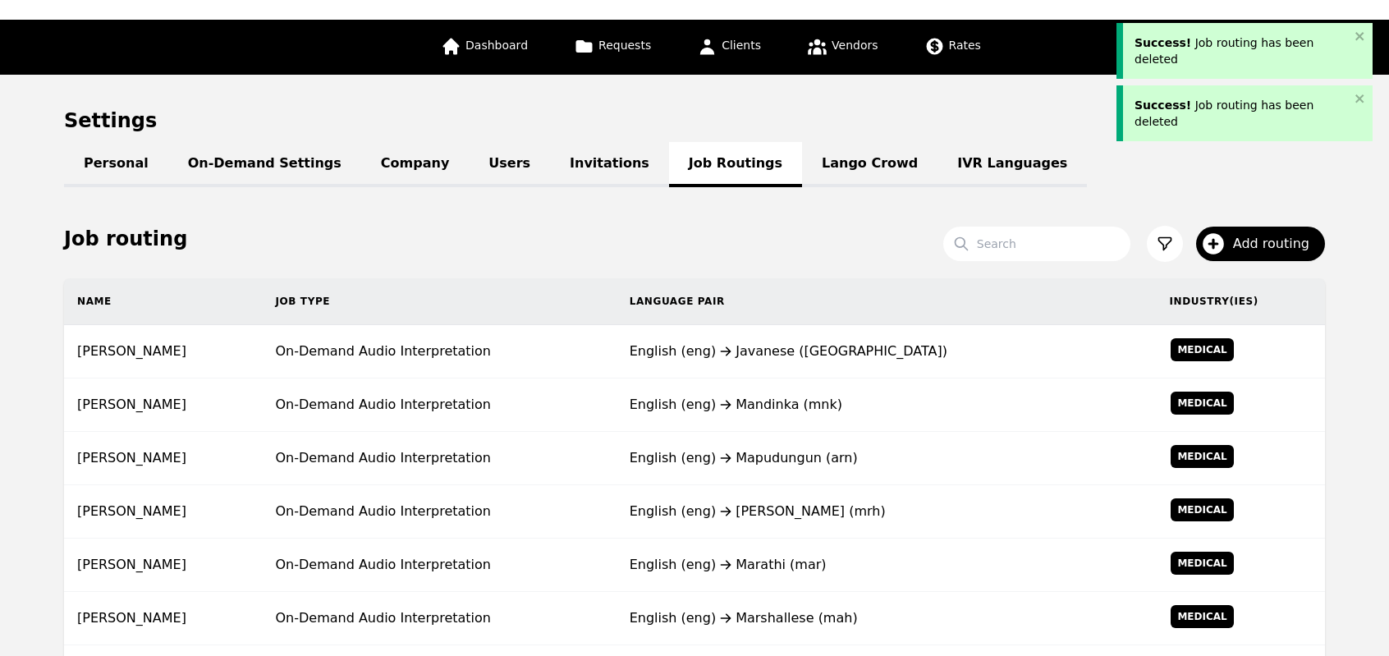
click at [753, 403] on div "English (eng) Mandinka (mnk)" at bounding box center [886, 405] width 514 height 20
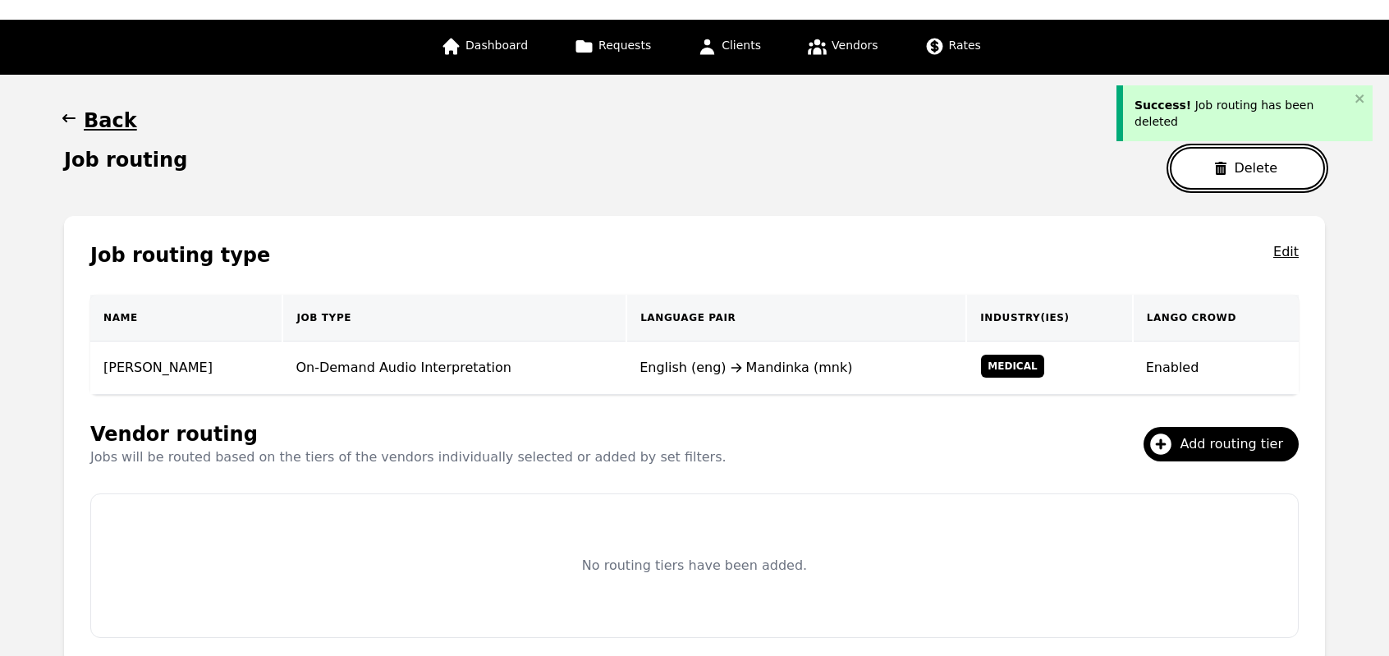
click at [1226, 169] on icon "button" at bounding box center [1220, 168] width 13 height 13
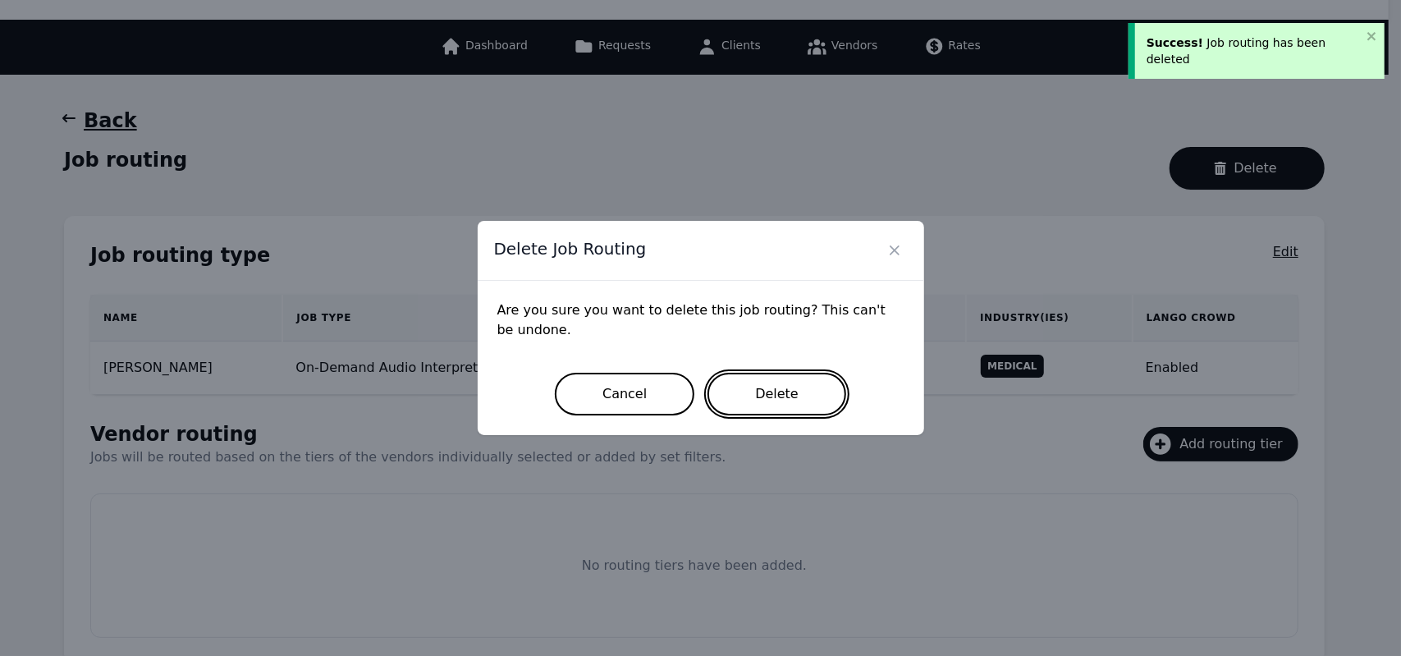
click at [776, 385] on button "Delete" at bounding box center [776, 394] width 139 height 43
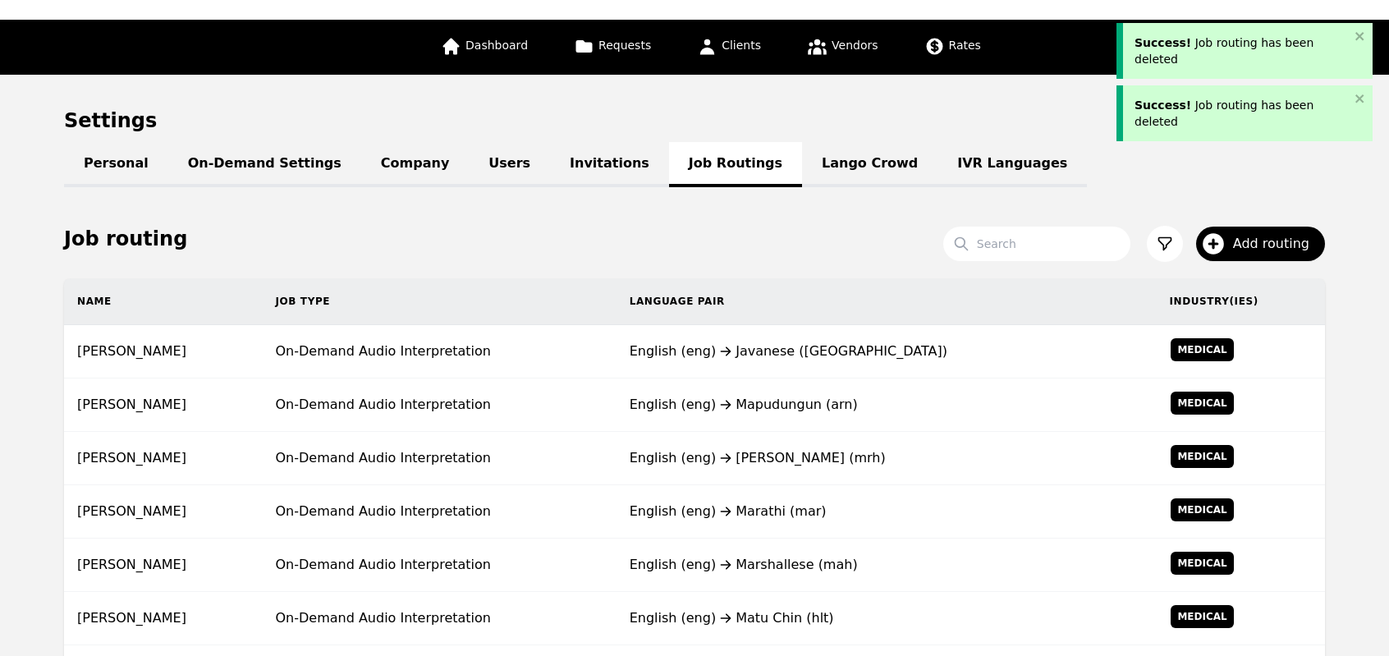
click at [776, 385] on td "English (eng) Mapudungun (arn)" at bounding box center [886, 404] width 540 height 53
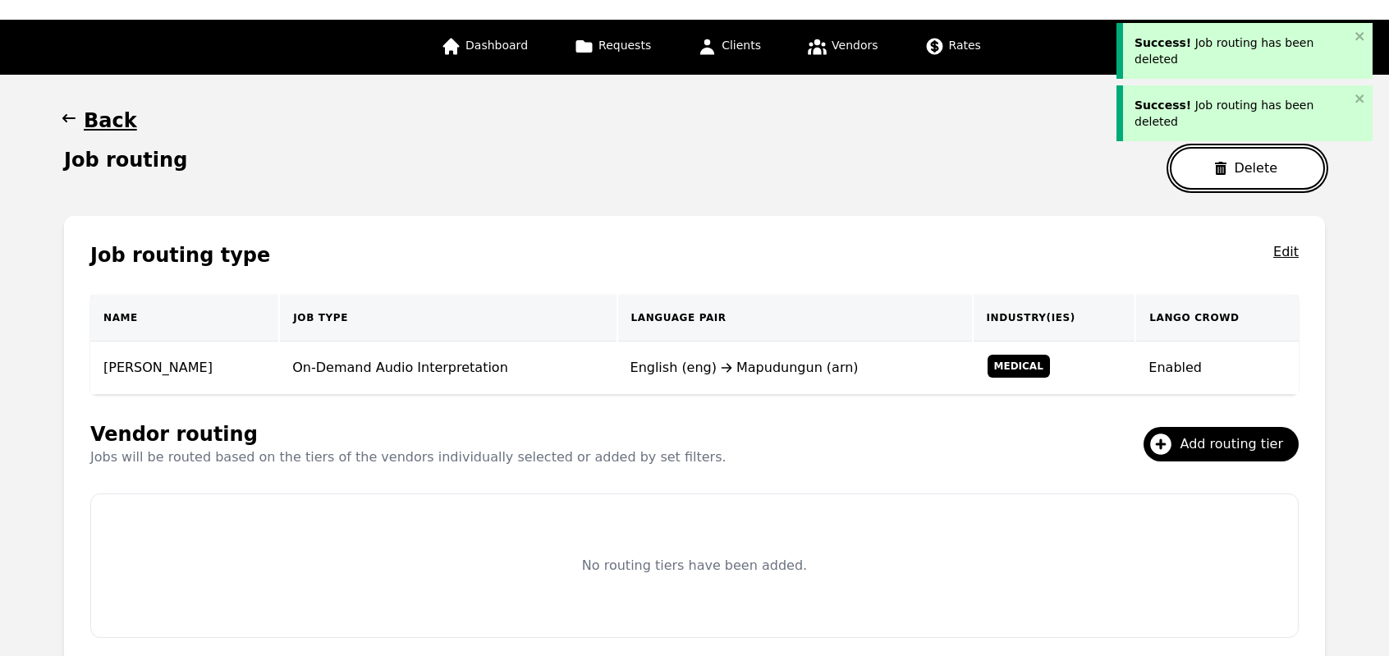
click at [1212, 159] on button "Delete" at bounding box center [1247, 168] width 155 height 43
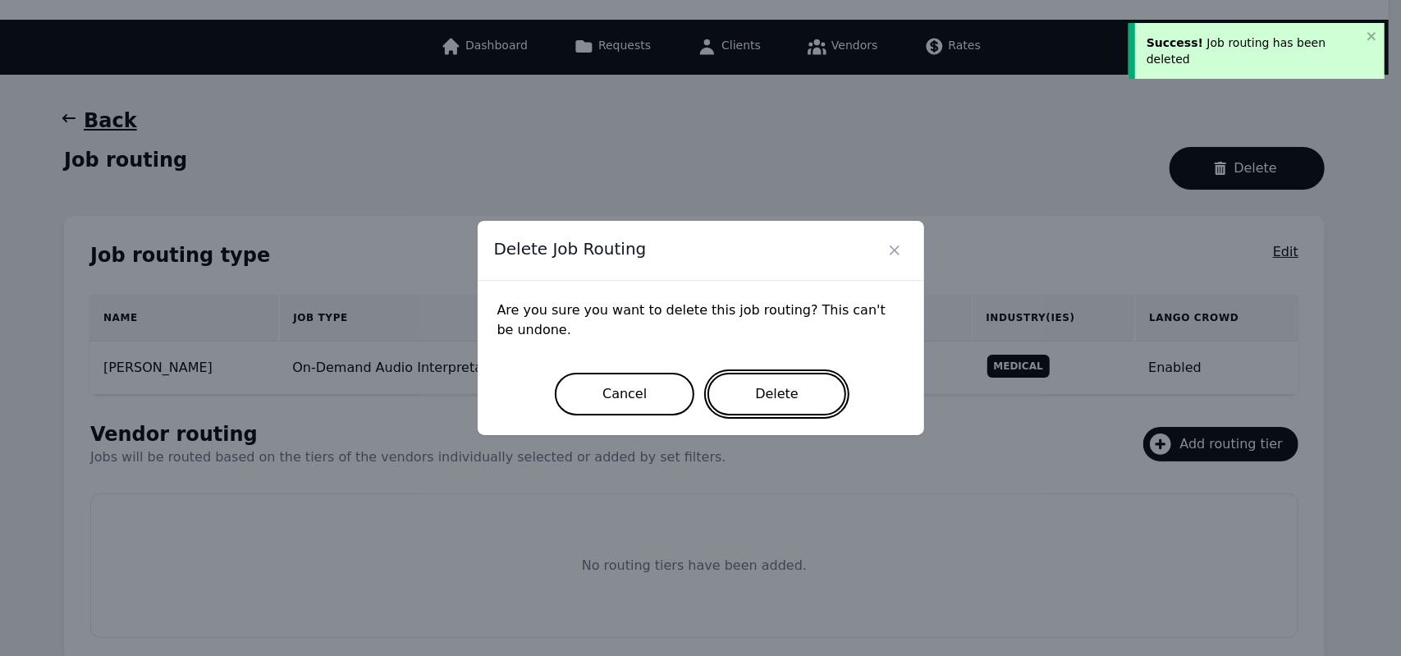
click at [799, 388] on button "Delete" at bounding box center [776, 394] width 139 height 43
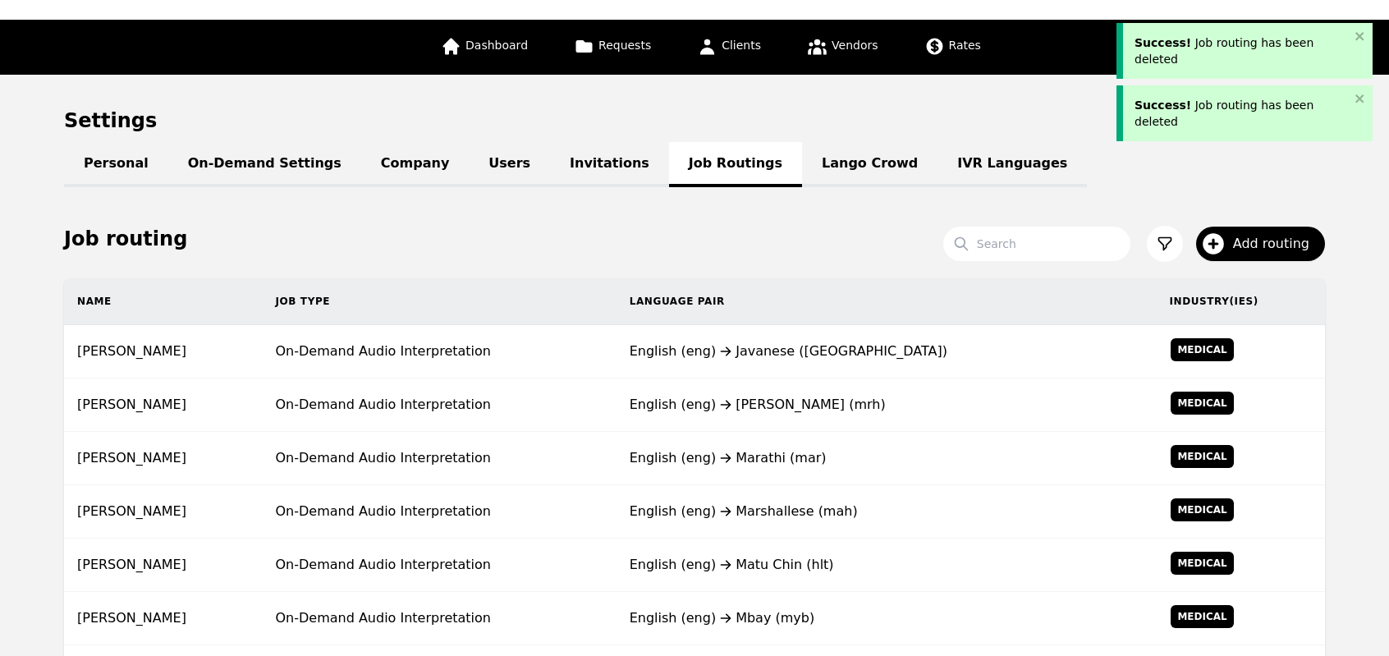
click at [799, 388] on td "English (eng) Mara Chin (mrh)" at bounding box center [886, 404] width 540 height 53
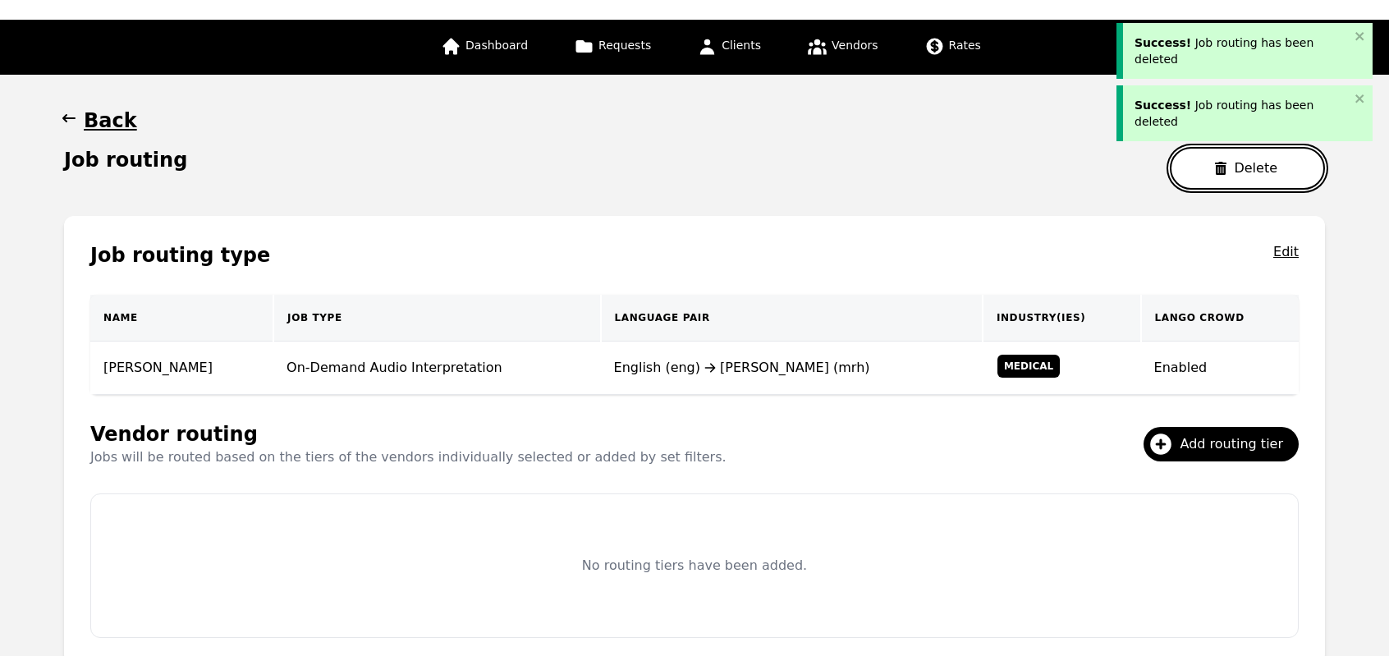
click at [1209, 151] on button "Delete" at bounding box center [1247, 168] width 155 height 43
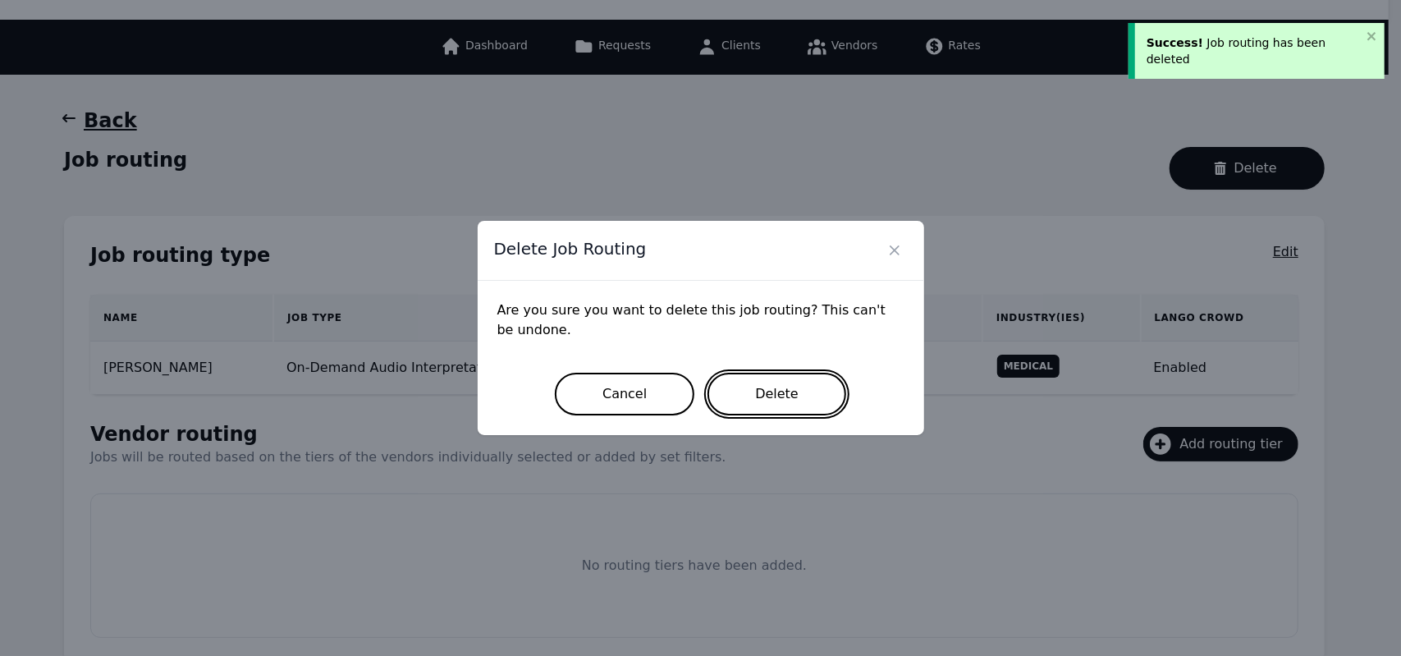
click at [753, 411] on button "Delete" at bounding box center [776, 394] width 139 height 43
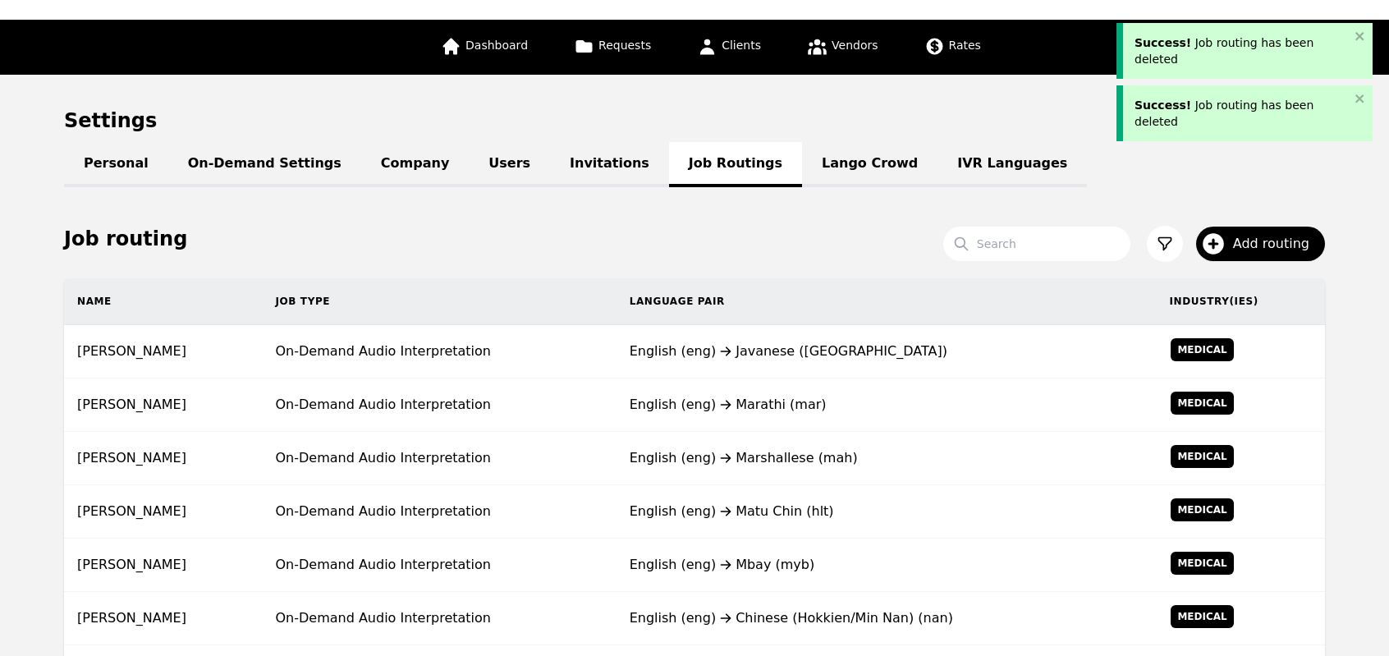
click at [753, 411] on div "English (eng) Marathi (mar)" at bounding box center [886, 405] width 514 height 20
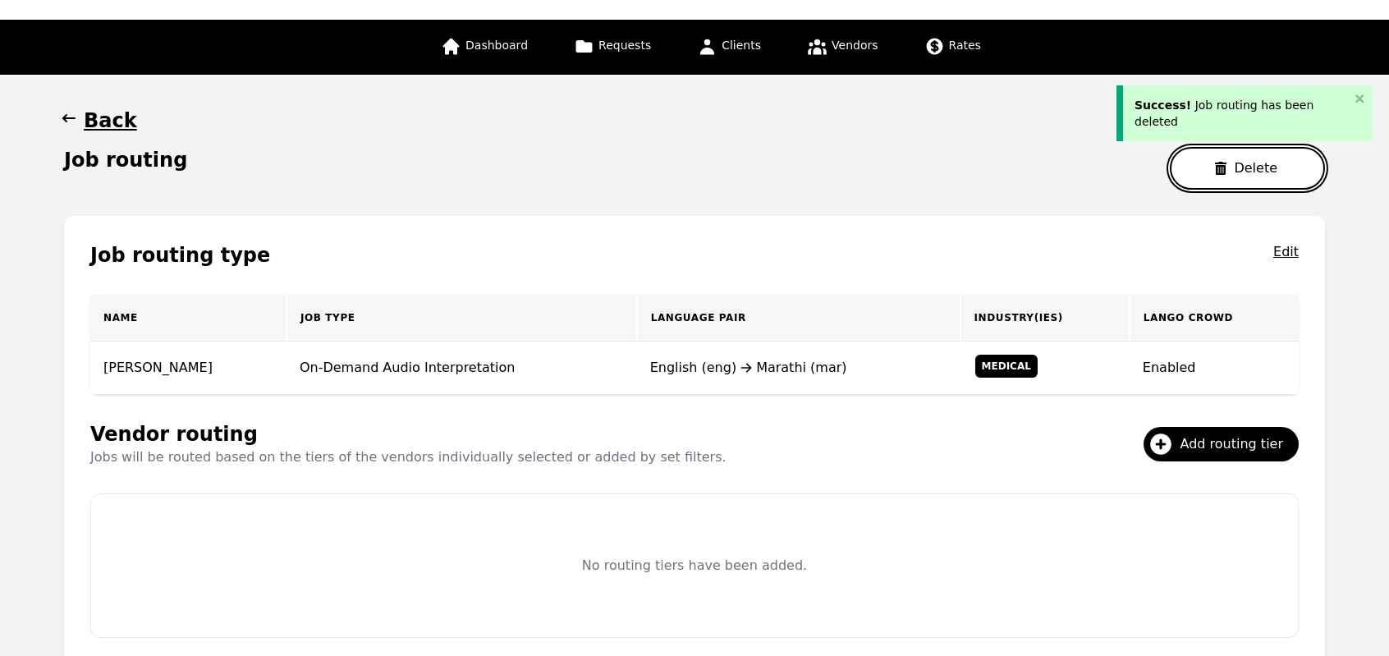
click at [1278, 149] on button "Delete" at bounding box center [1247, 168] width 155 height 43
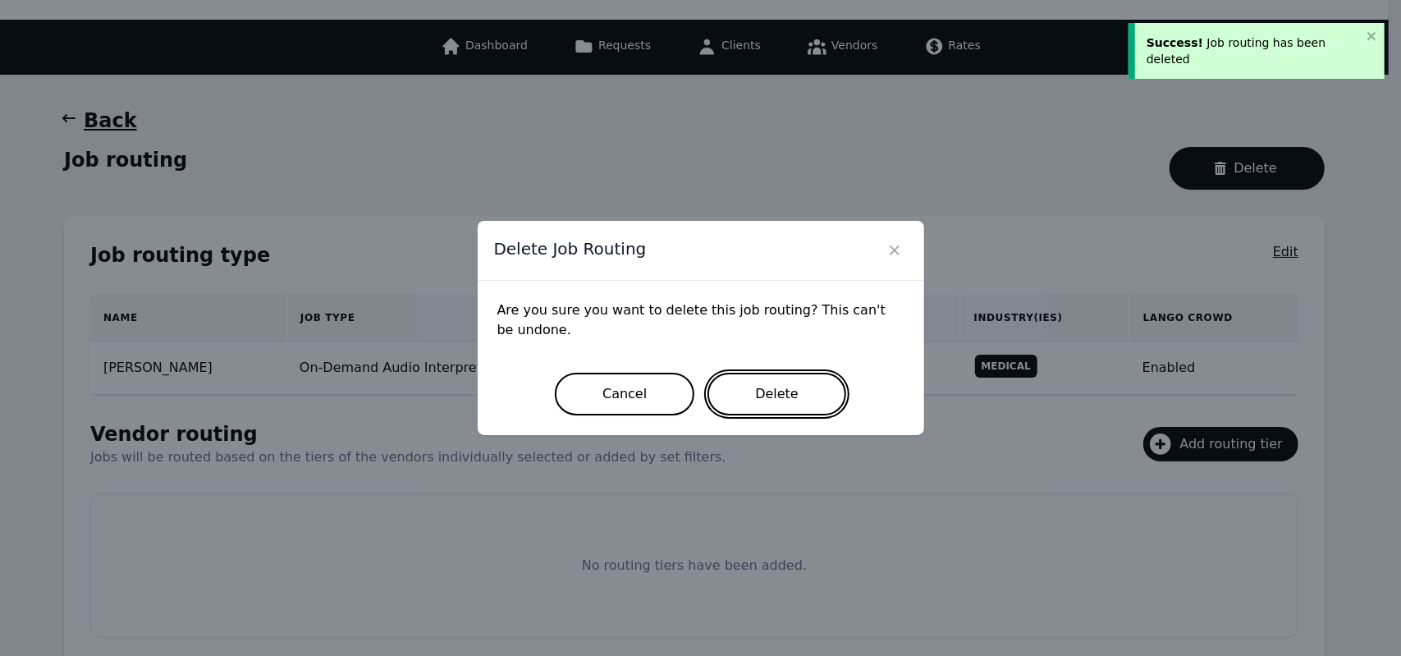
click at [765, 408] on button "Delete" at bounding box center [776, 394] width 139 height 43
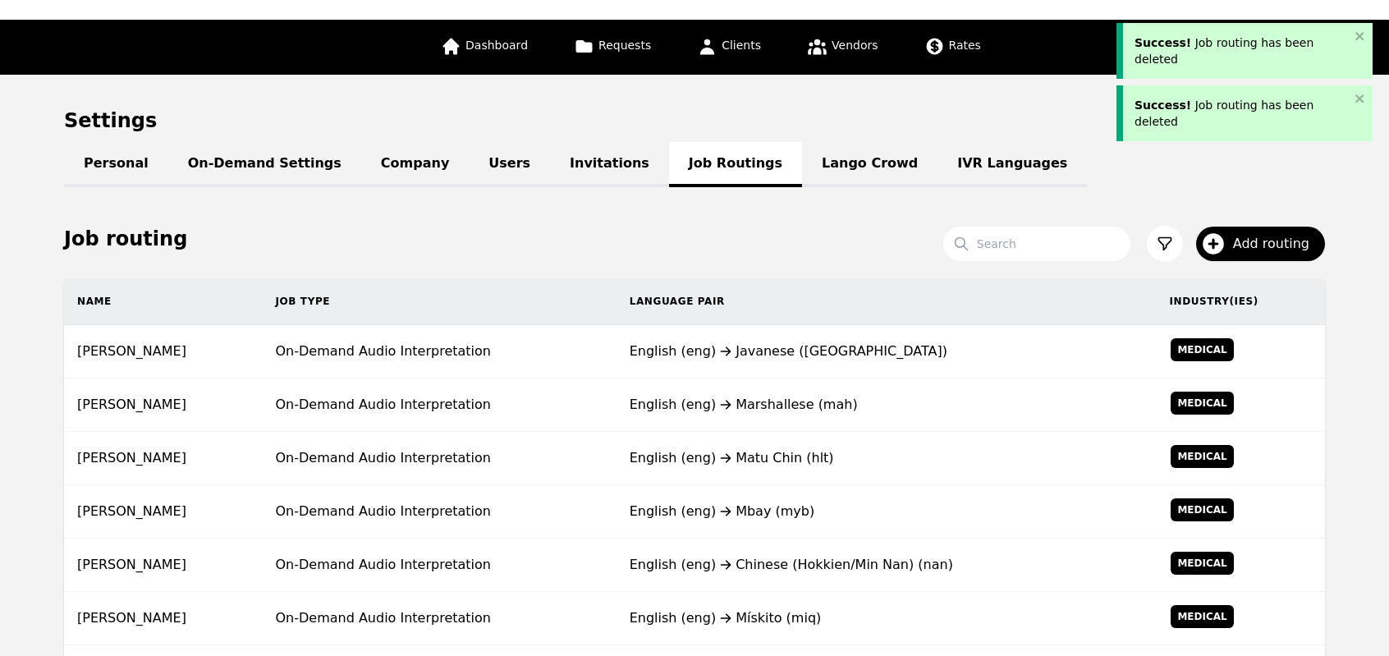
click at [765, 408] on div "English (eng) Marshallese (mah)" at bounding box center [886, 405] width 514 height 20
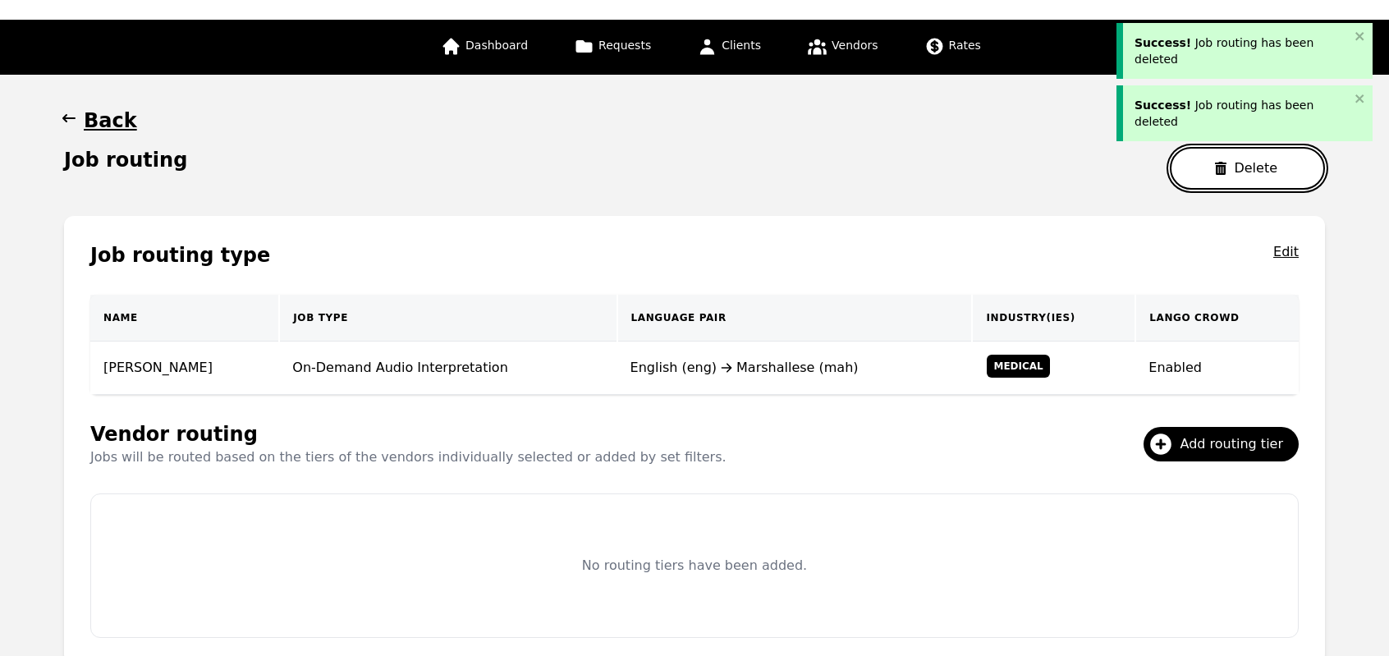
click at [1224, 176] on button "Delete" at bounding box center [1247, 168] width 155 height 43
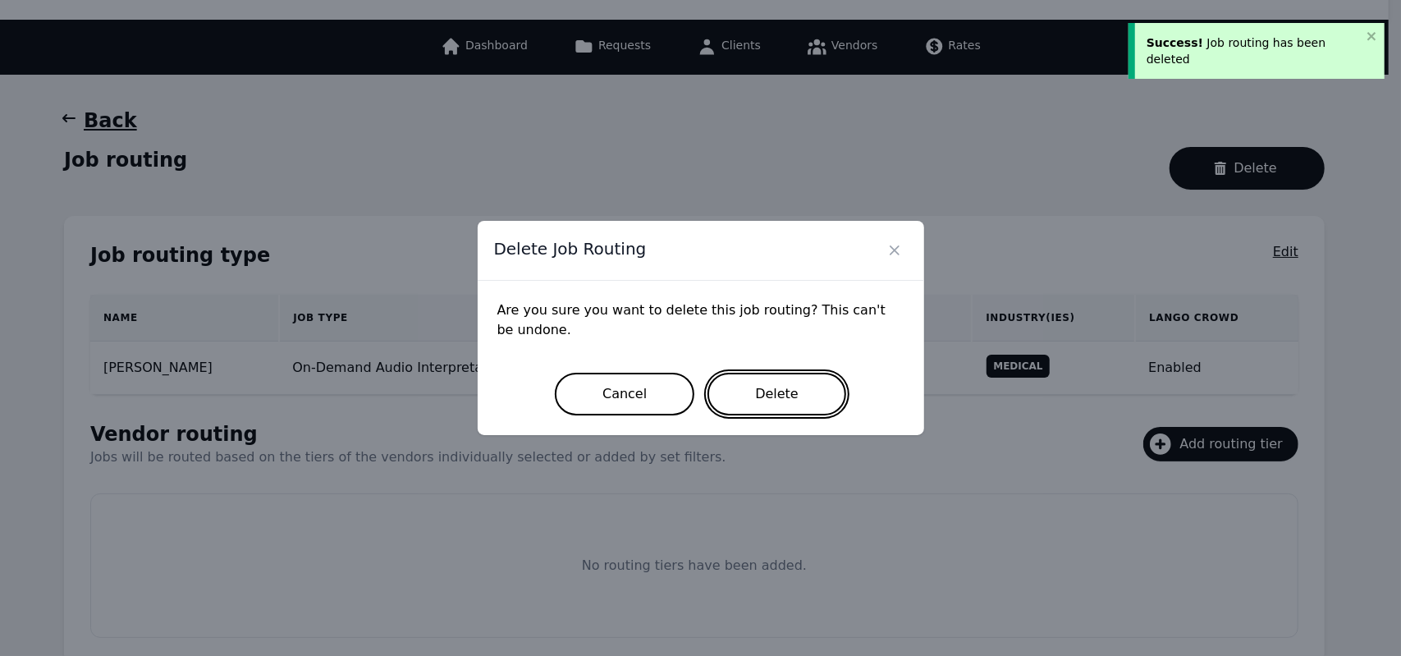
click at [803, 410] on button "Delete" at bounding box center [776, 394] width 139 height 43
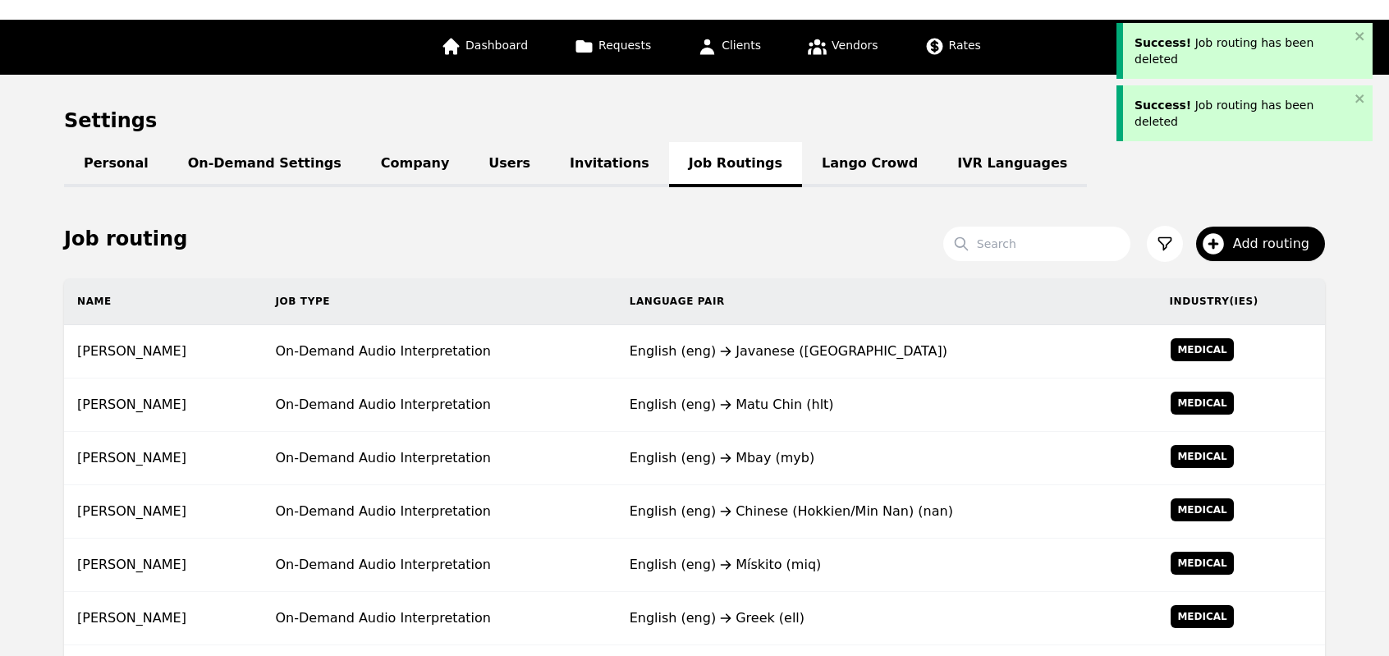
click at [803, 410] on div "English (eng) Matu Chin (hlt)" at bounding box center [886, 405] width 514 height 20
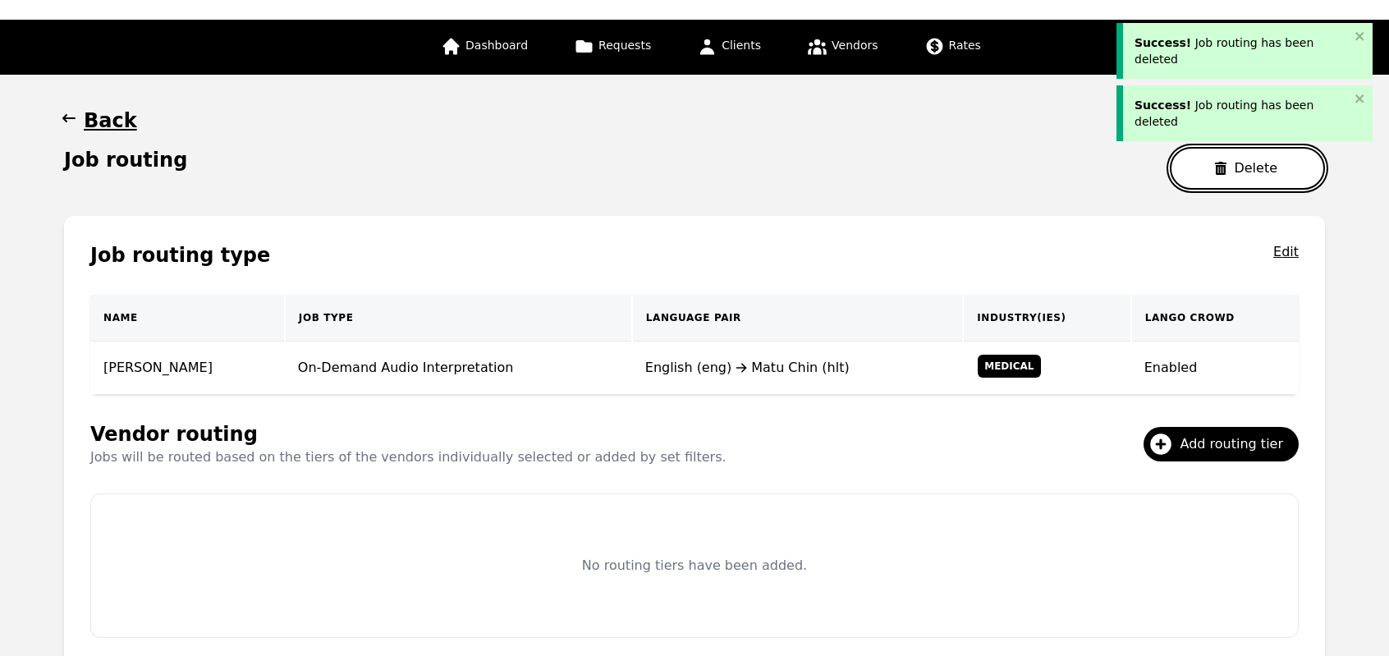
click at [1202, 180] on button "Delete" at bounding box center [1247, 168] width 155 height 43
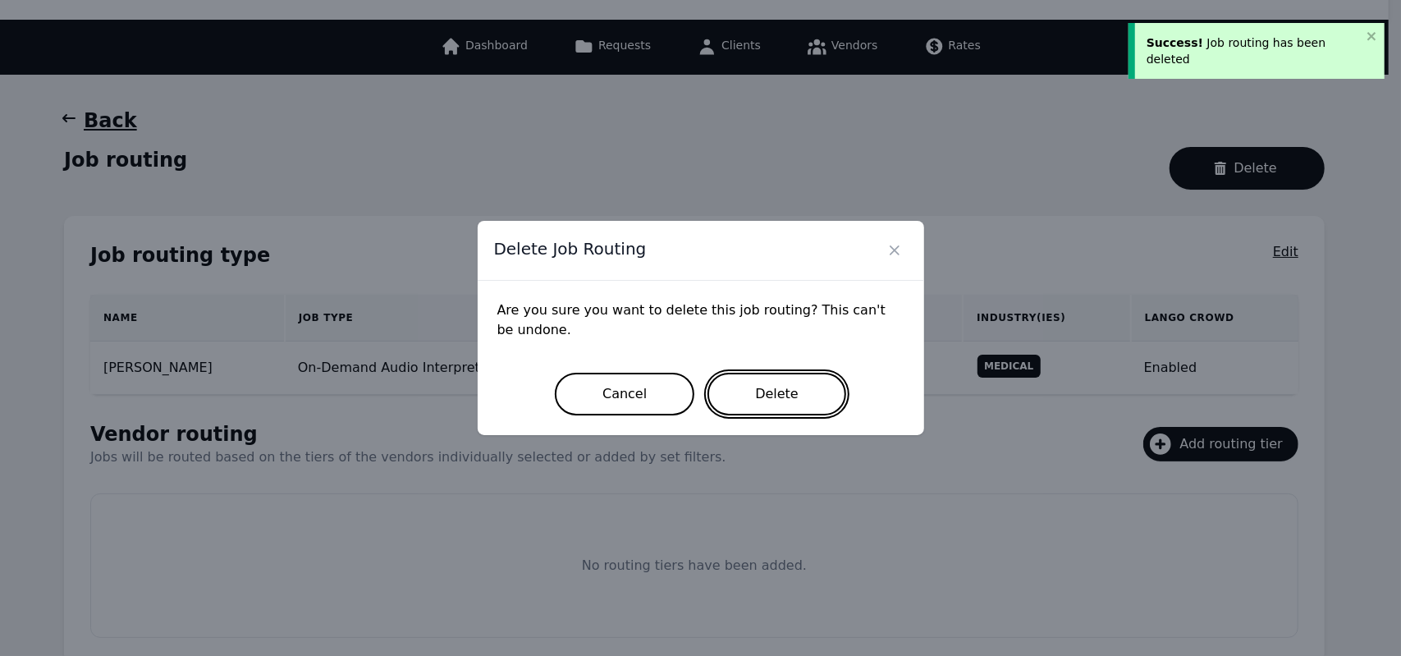
click at [763, 410] on button "Delete" at bounding box center [776, 394] width 139 height 43
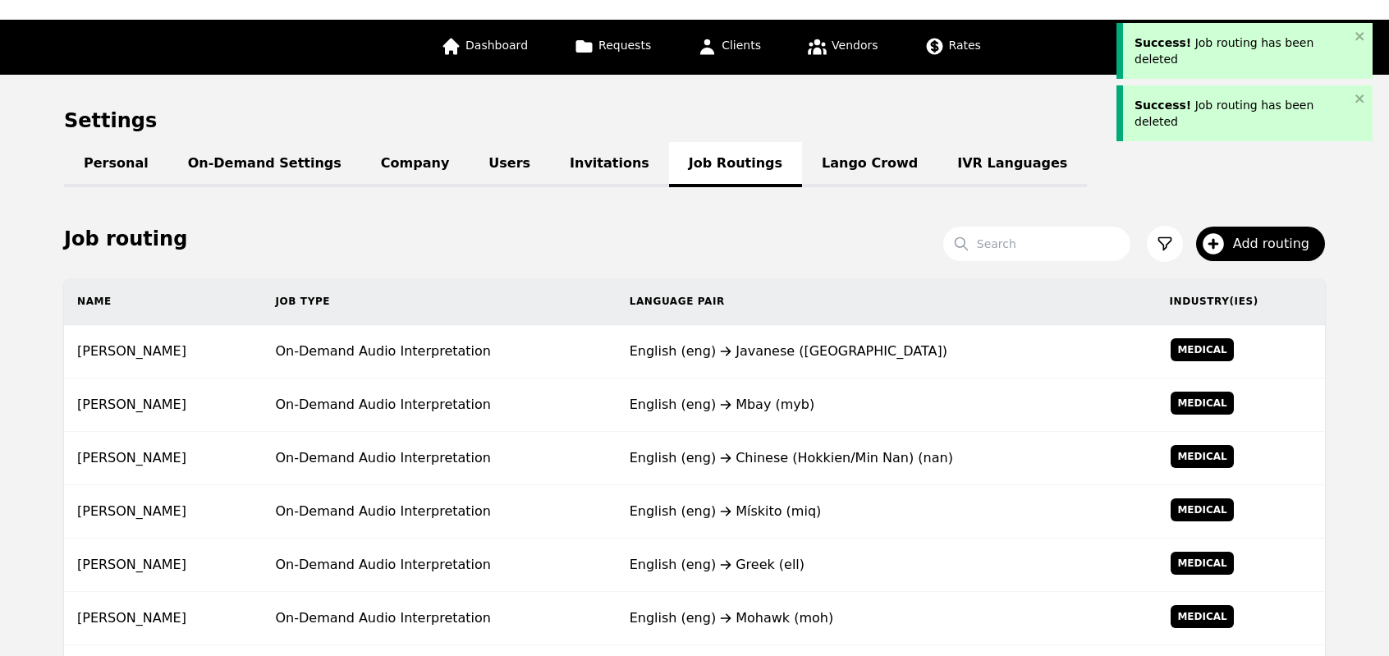
click at [763, 410] on div "English (eng) Mbay (myb)" at bounding box center [886, 405] width 514 height 20
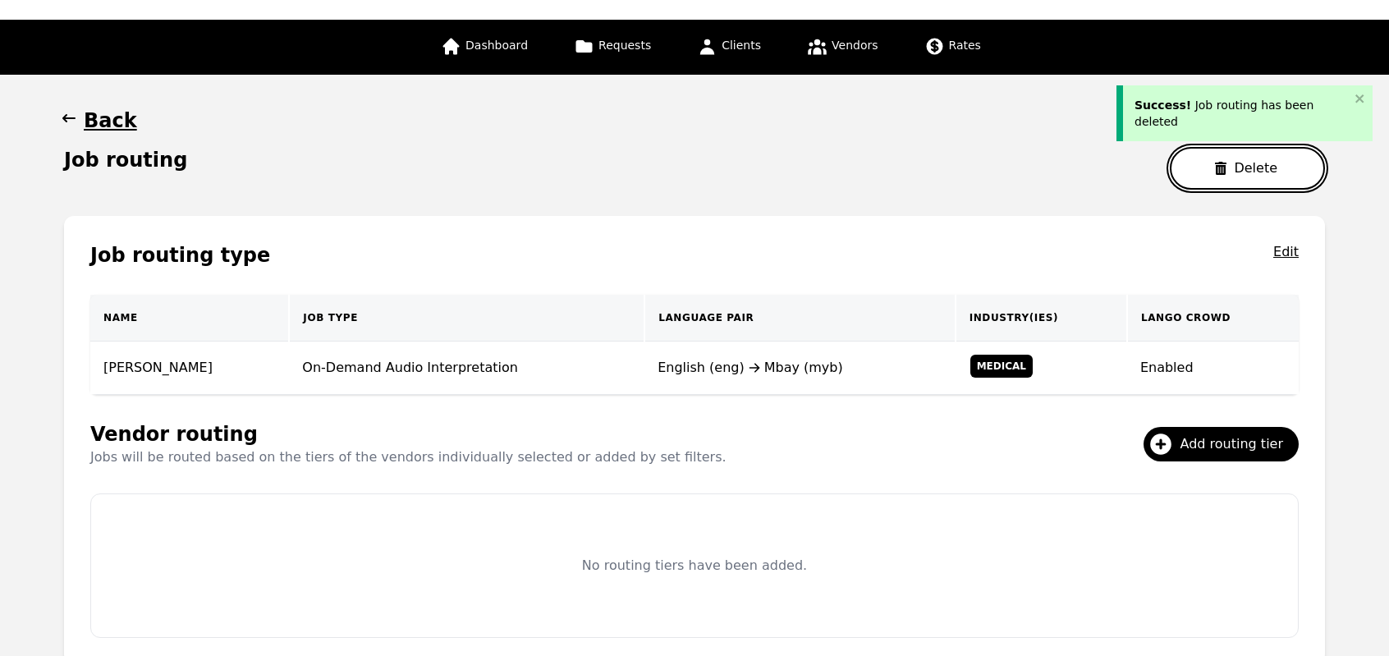
click at [1210, 176] on button "Delete" at bounding box center [1247, 168] width 155 height 43
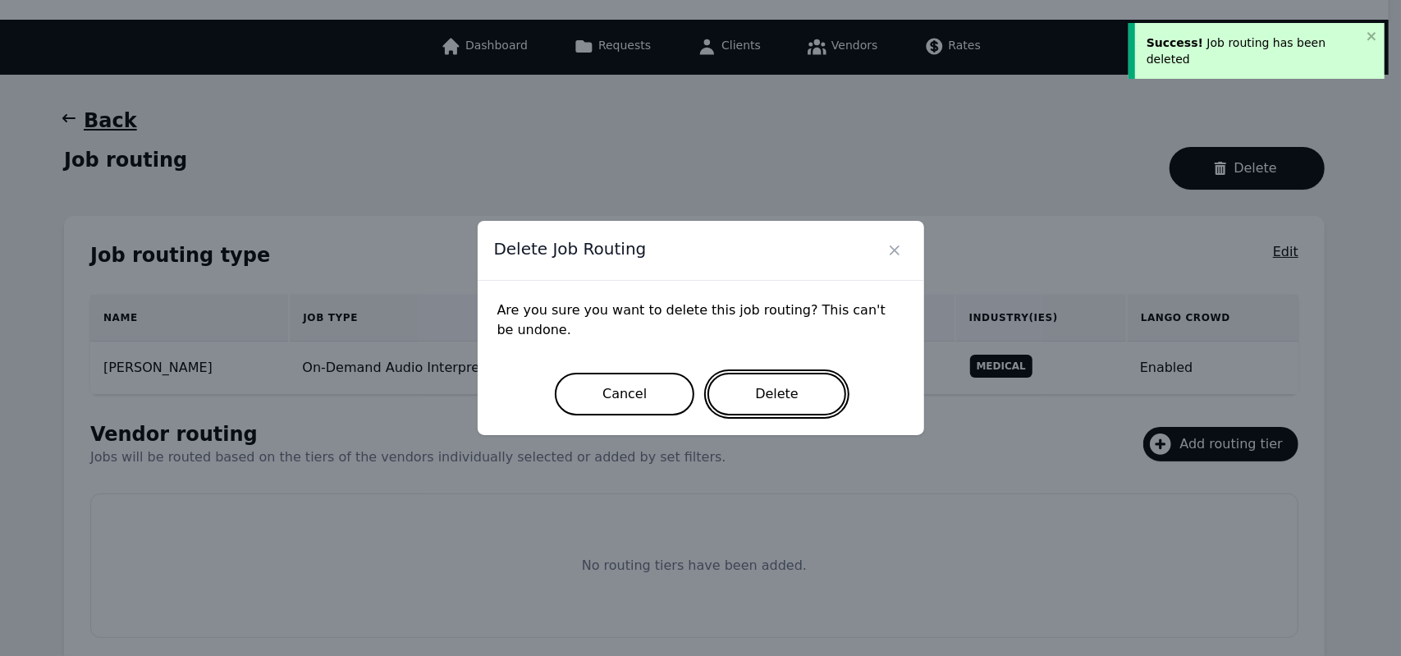
click at [797, 395] on button "Delete" at bounding box center [776, 394] width 139 height 43
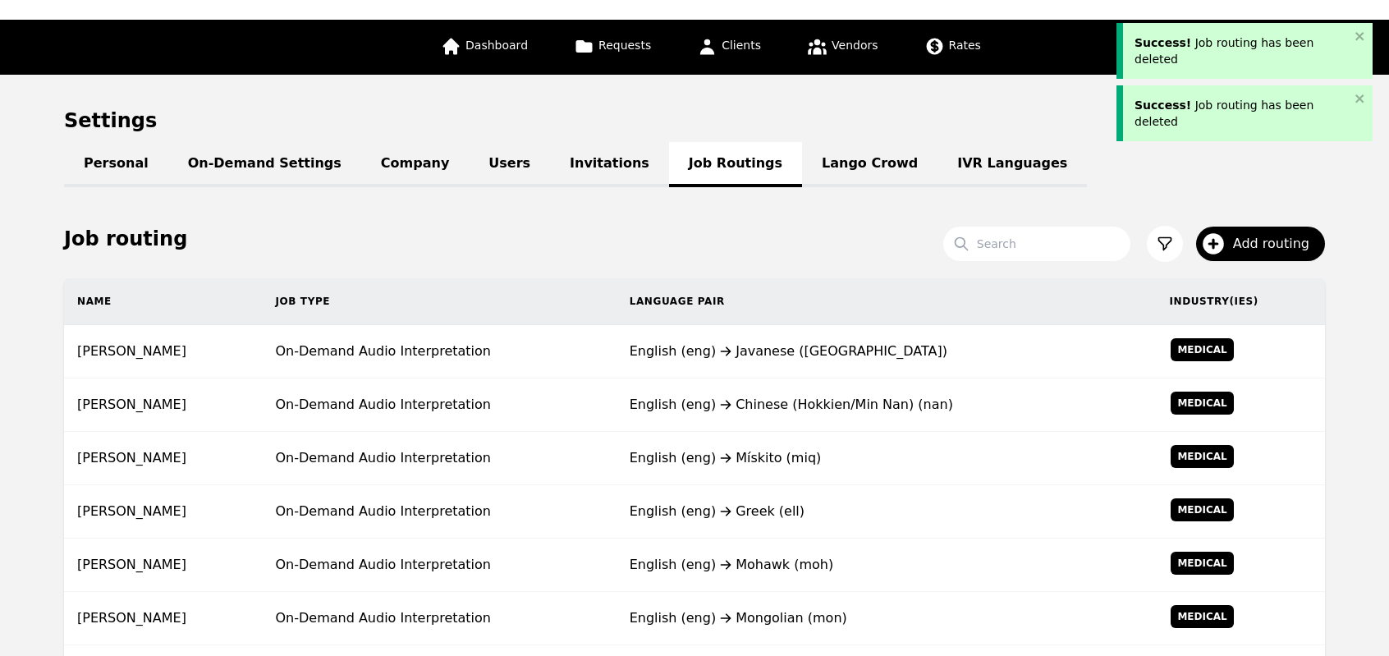
click at [797, 395] on div "English (eng) Chinese (Hokkien/Min Nan) (nan)" at bounding box center [886, 405] width 514 height 20
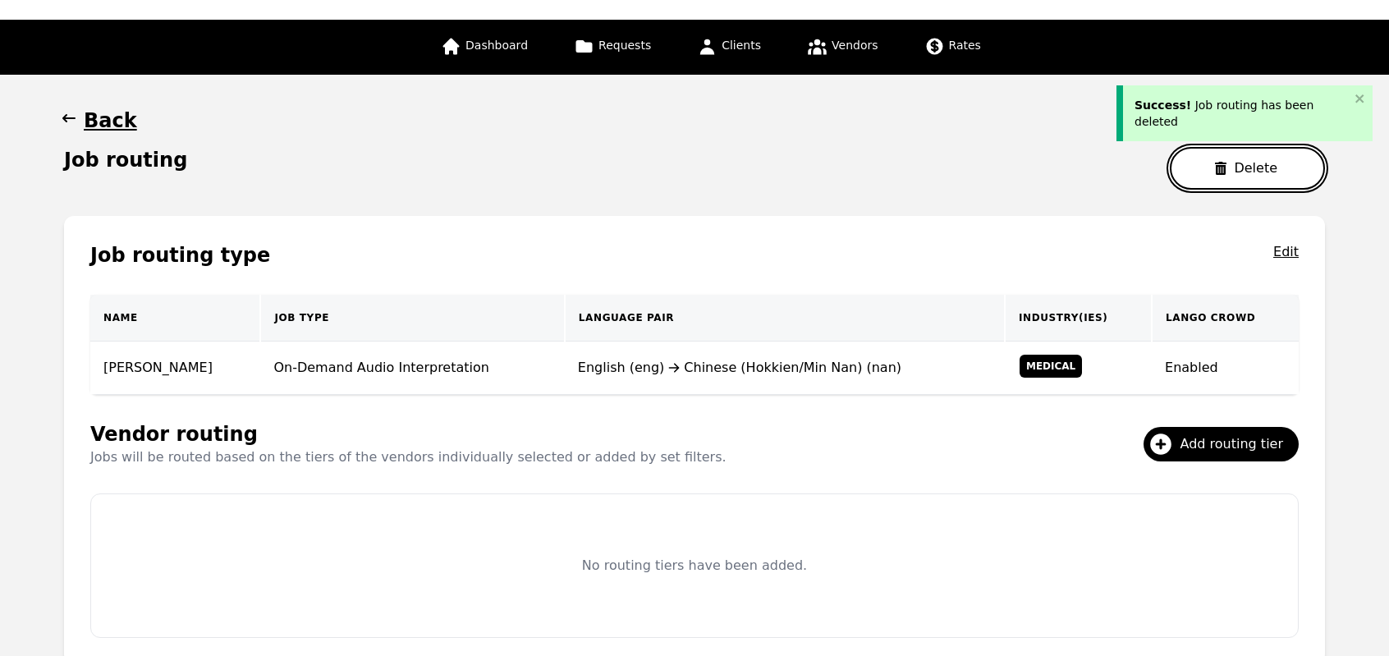
click at [1241, 181] on button "Delete" at bounding box center [1247, 168] width 155 height 43
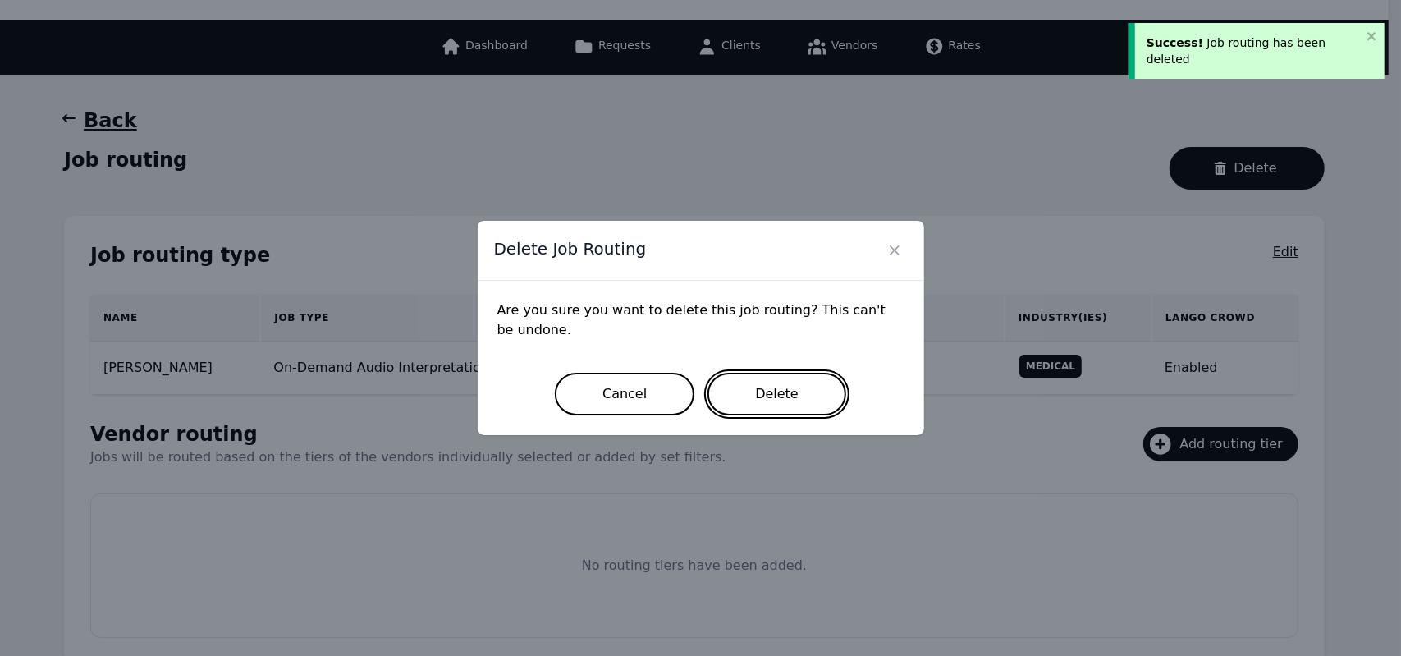
click at [827, 388] on button "Delete" at bounding box center [776, 394] width 139 height 43
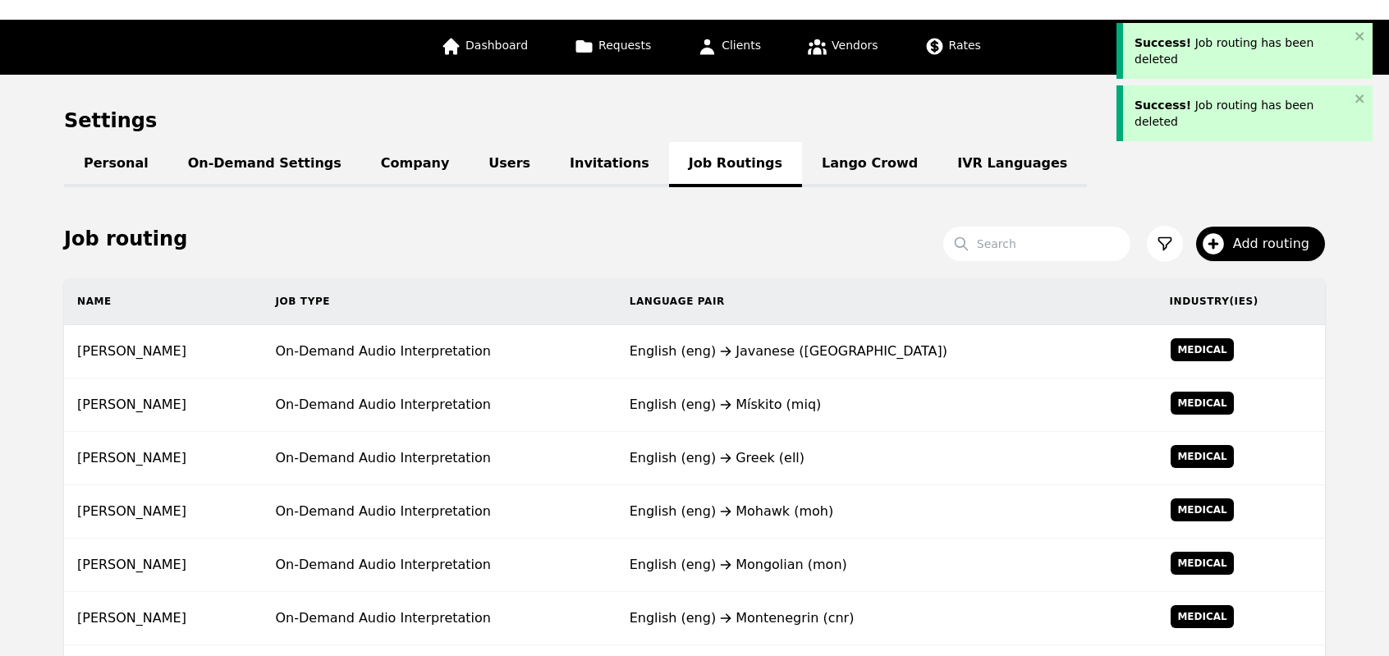
click at [827, 388] on td "English (eng) Mískito (miq)" at bounding box center [886, 404] width 540 height 53
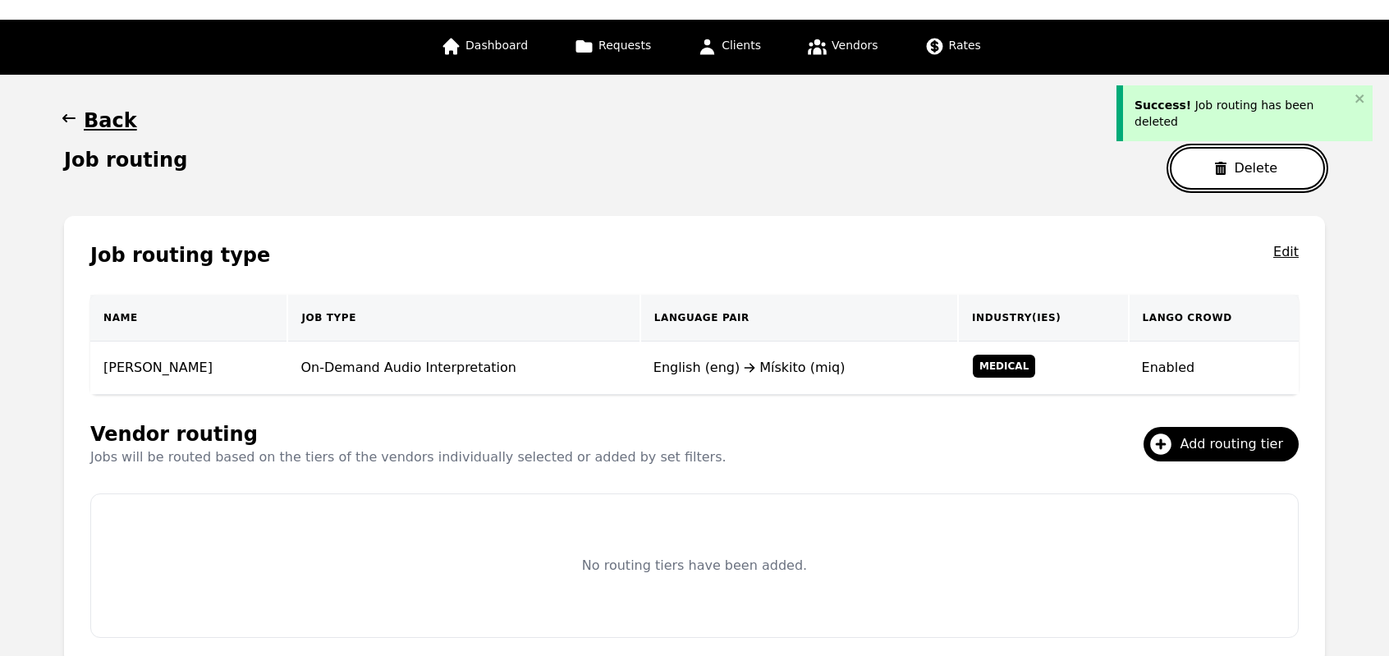
click at [1205, 155] on button "Delete" at bounding box center [1247, 168] width 155 height 43
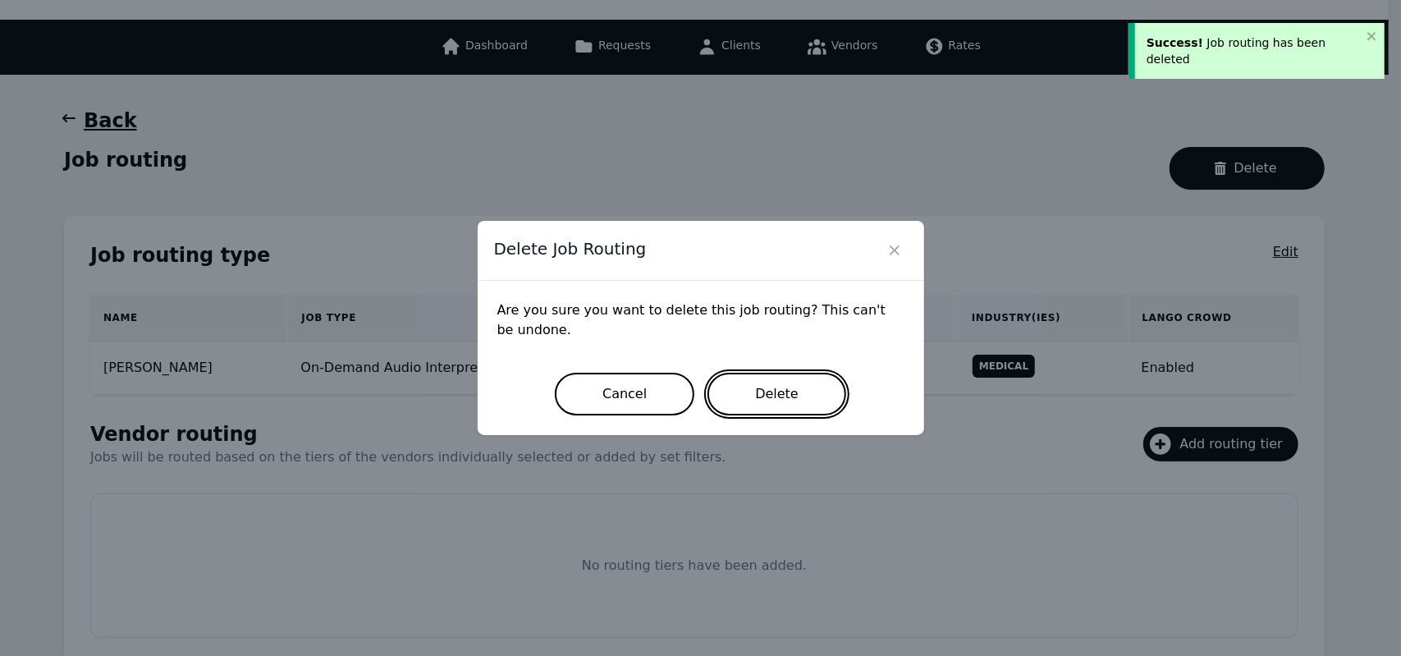
click at [792, 383] on button "Delete" at bounding box center [776, 394] width 139 height 43
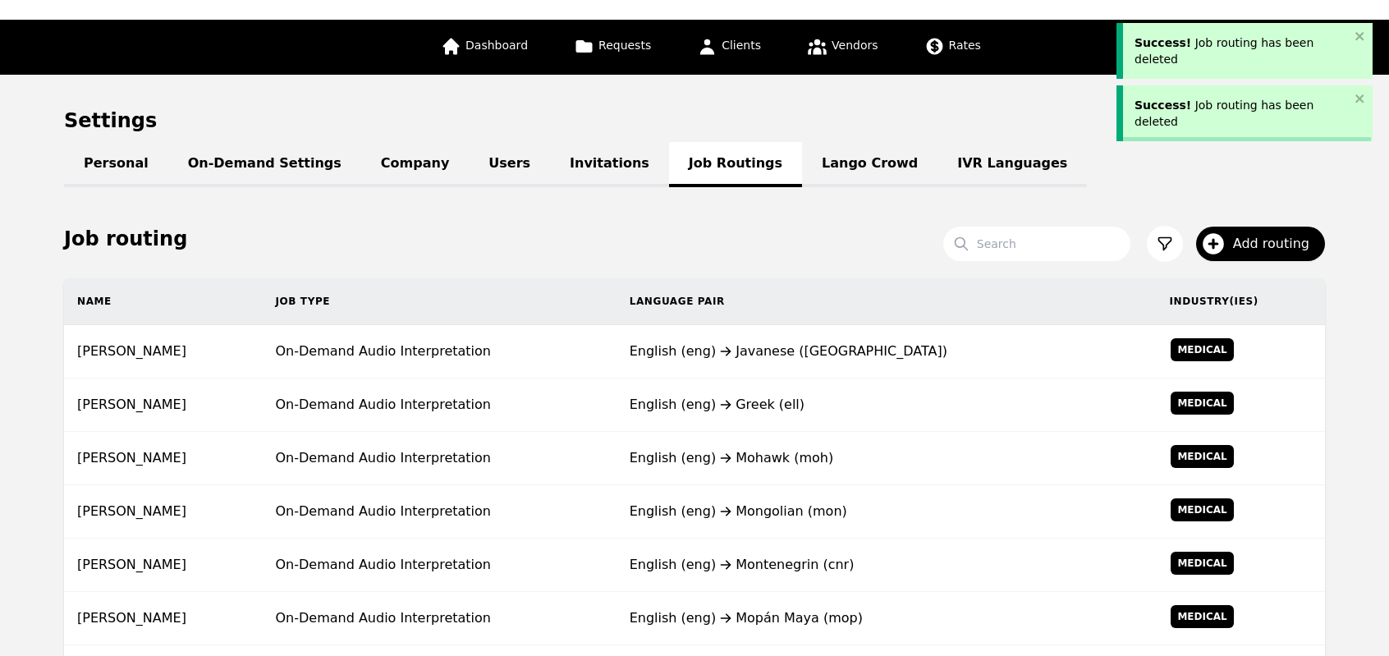
click at [792, 383] on td "English (eng) Greek (ell)" at bounding box center [886, 404] width 540 height 53
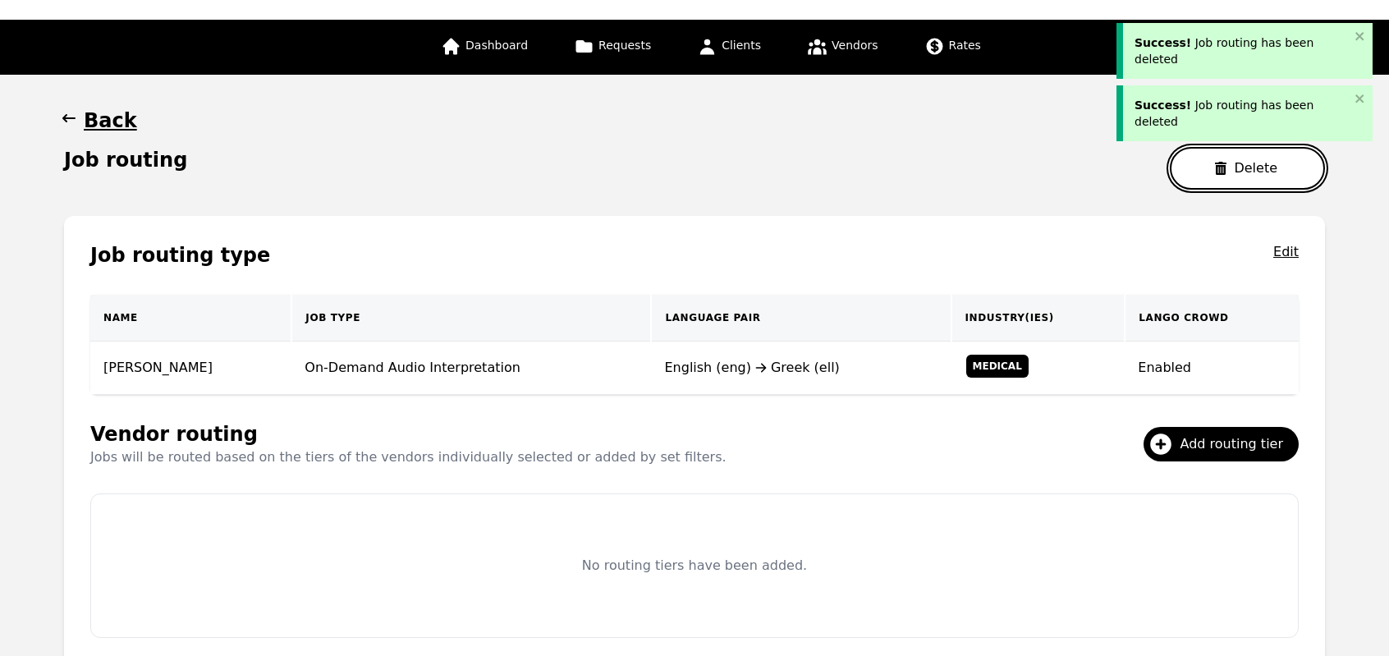
click at [1194, 175] on button "Delete" at bounding box center [1247, 168] width 155 height 43
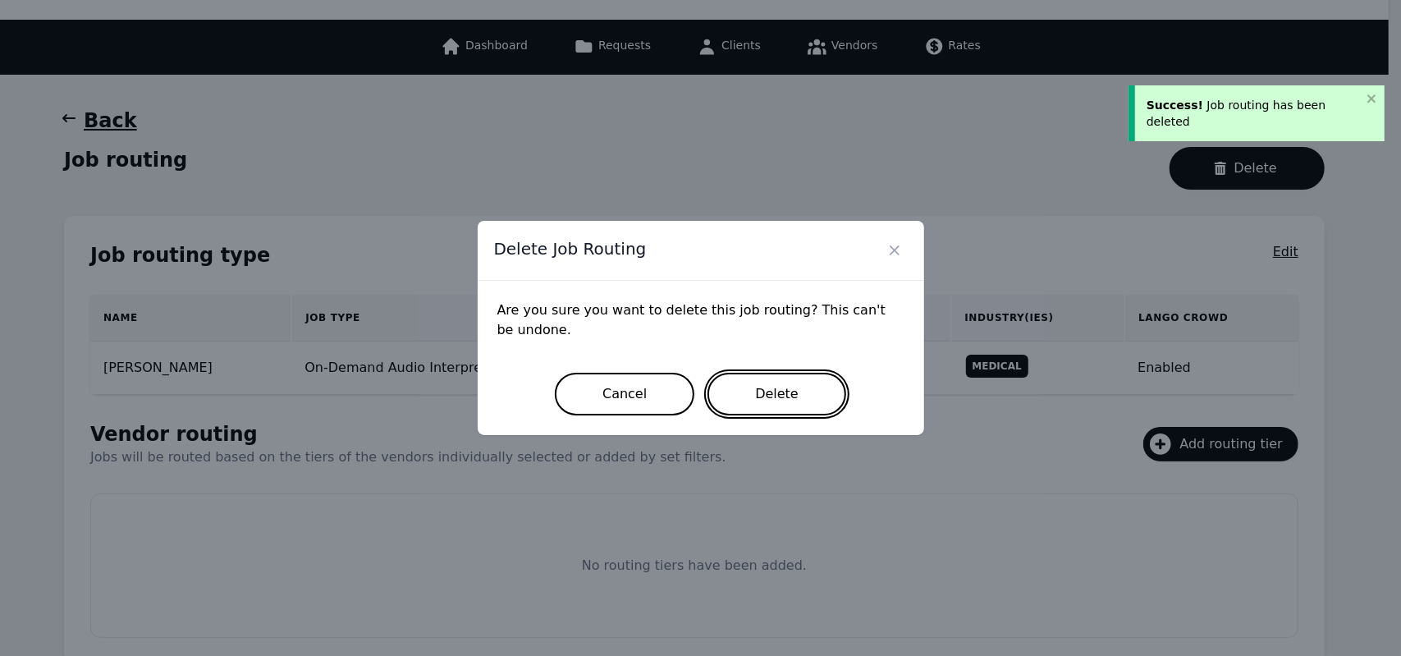
click at [792, 396] on button "Delete" at bounding box center [776, 394] width 139 height 43
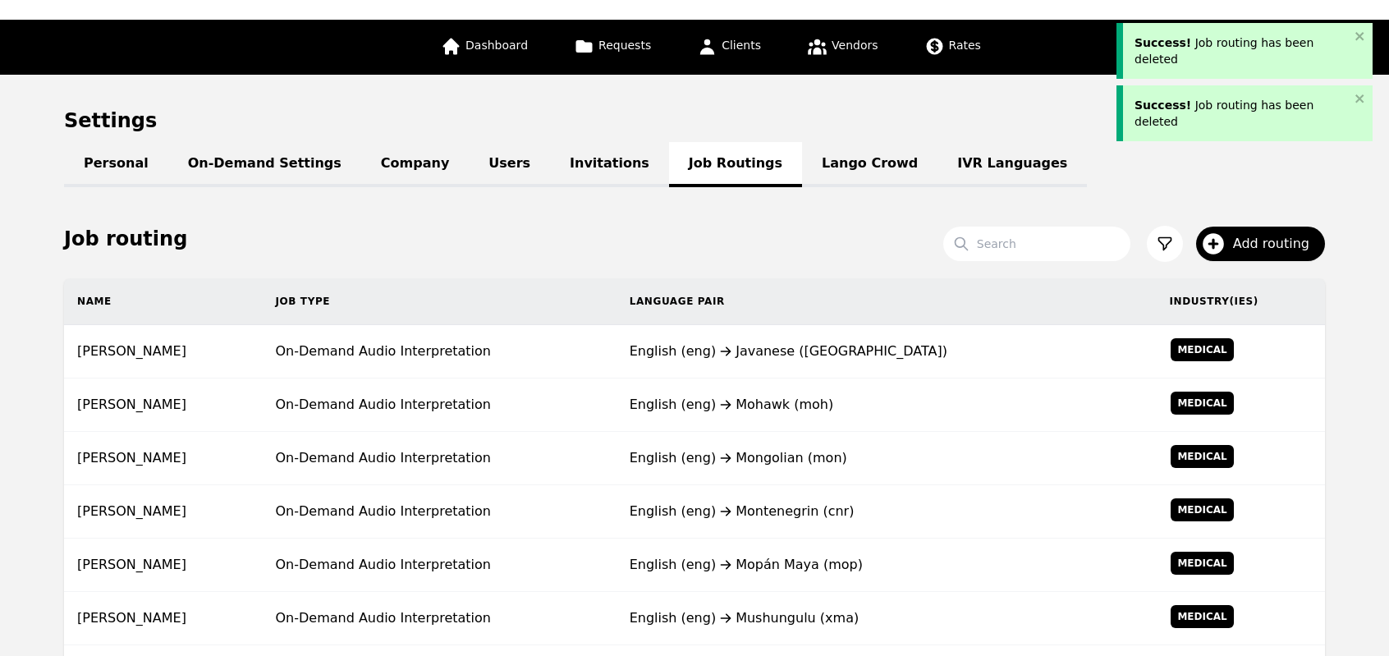
click at [792, 396] on div "English (eng) Mohawk (moh)" at bounding box center [886, 405] width 514 height 20
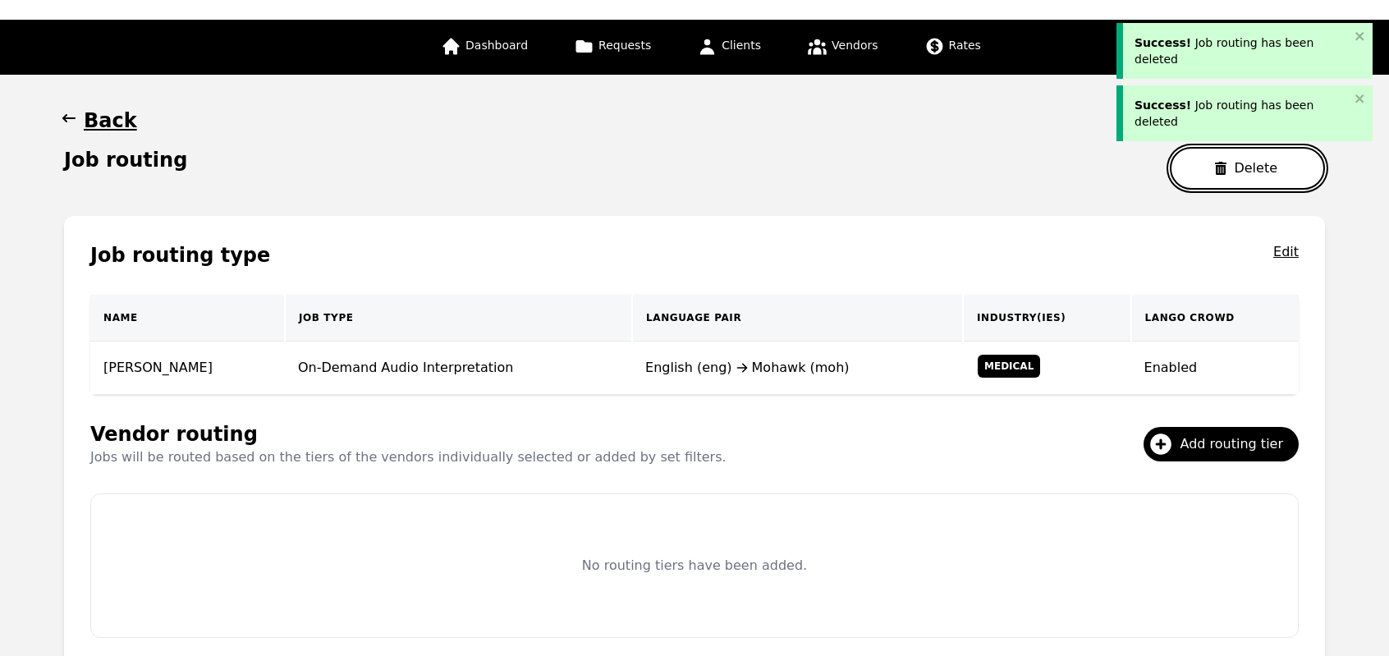
click at [1214, 168] on button "Delete" at bounding box center [1247, 168] width 155 height 43
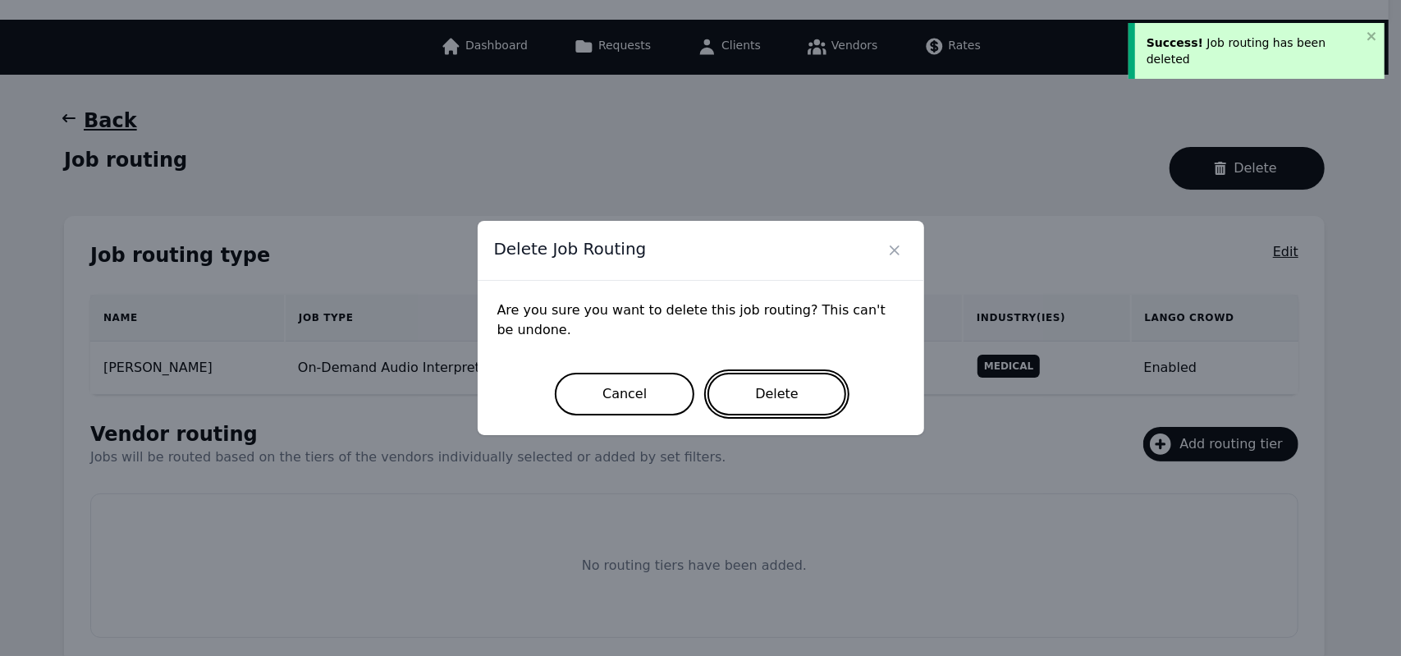
click at [808, 409] on button "Delete" at bounding box center [776, 394] width 139 height 43
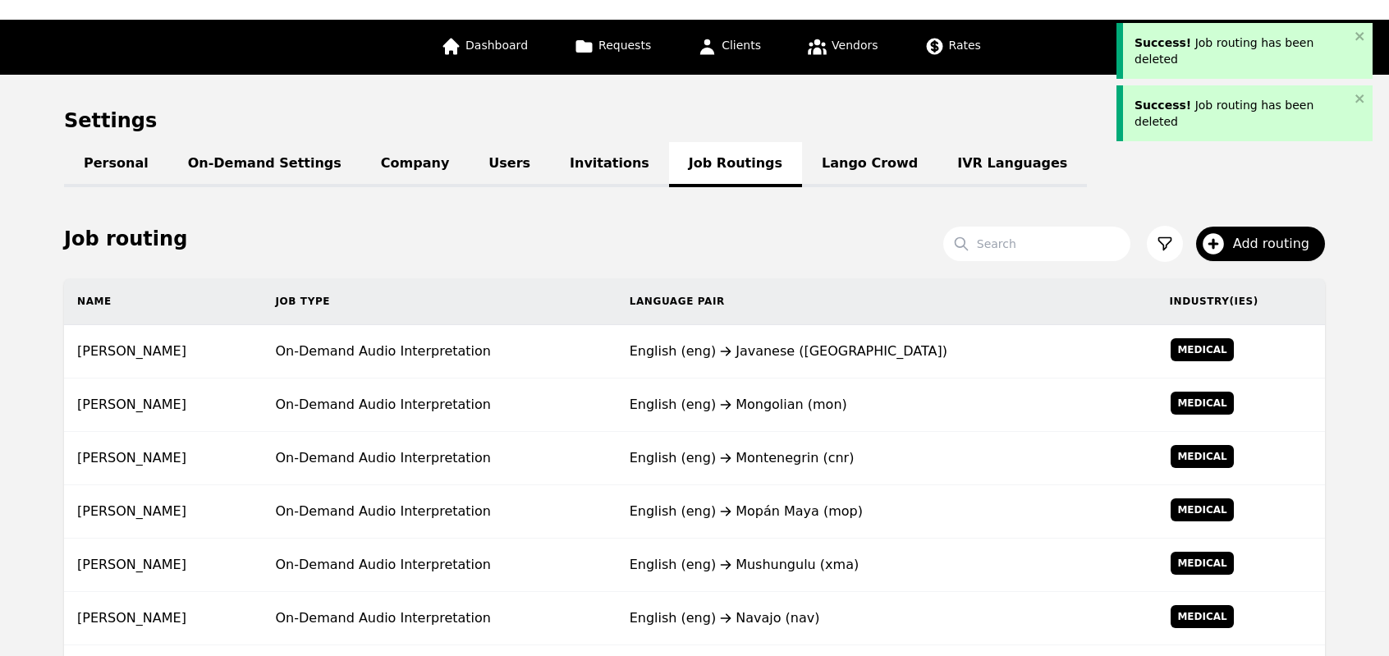
click at [808, 409] on div "English (eng) Mongolian (mon)" at bounding box center [886, 405] width 514 height 20
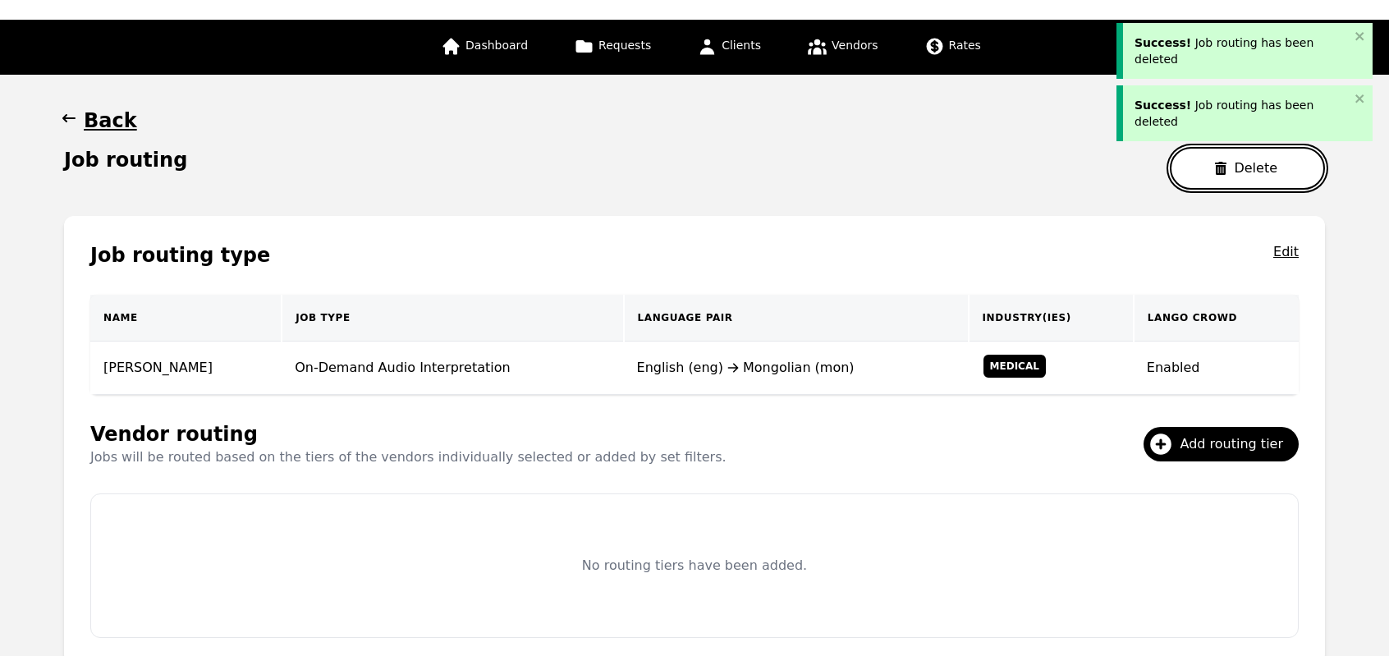
click at [1227, 171] on icon "button" at bounding box center [1220, 168] width 13 height 13
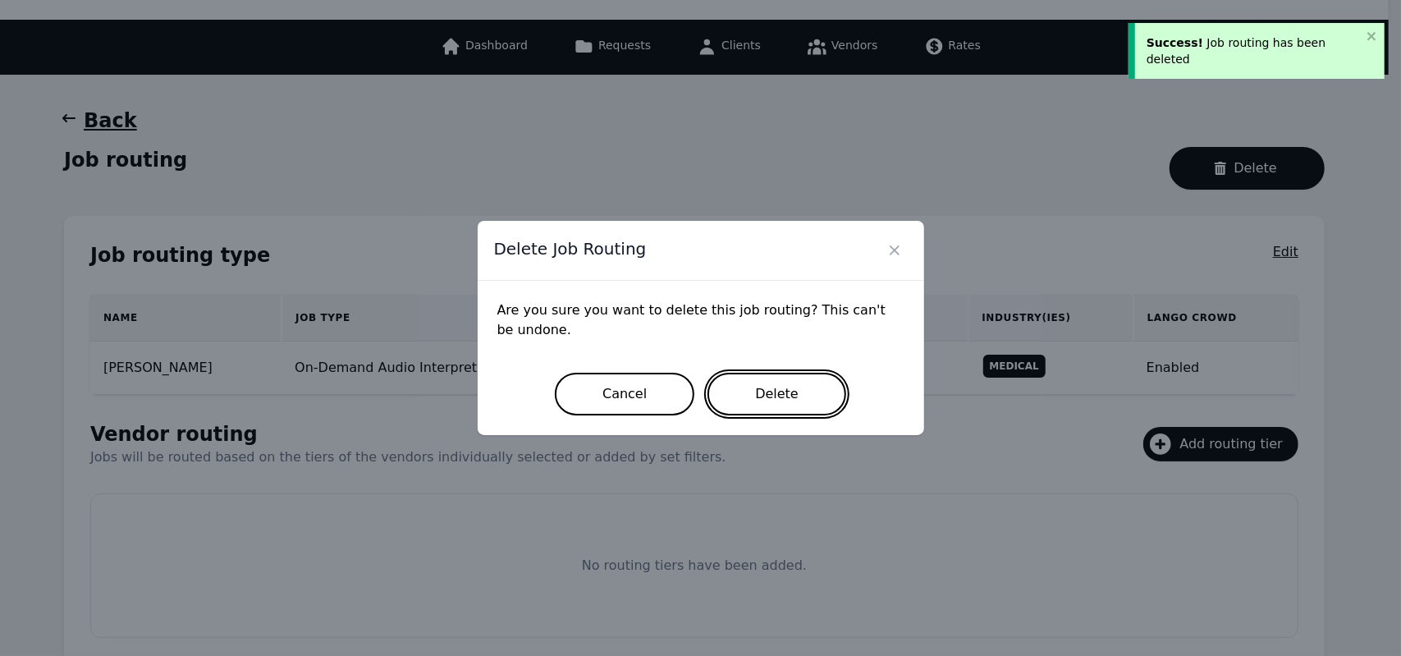
click at [791, 401] on button "Delete" at bounding box center [776, 394] width 139 height 43
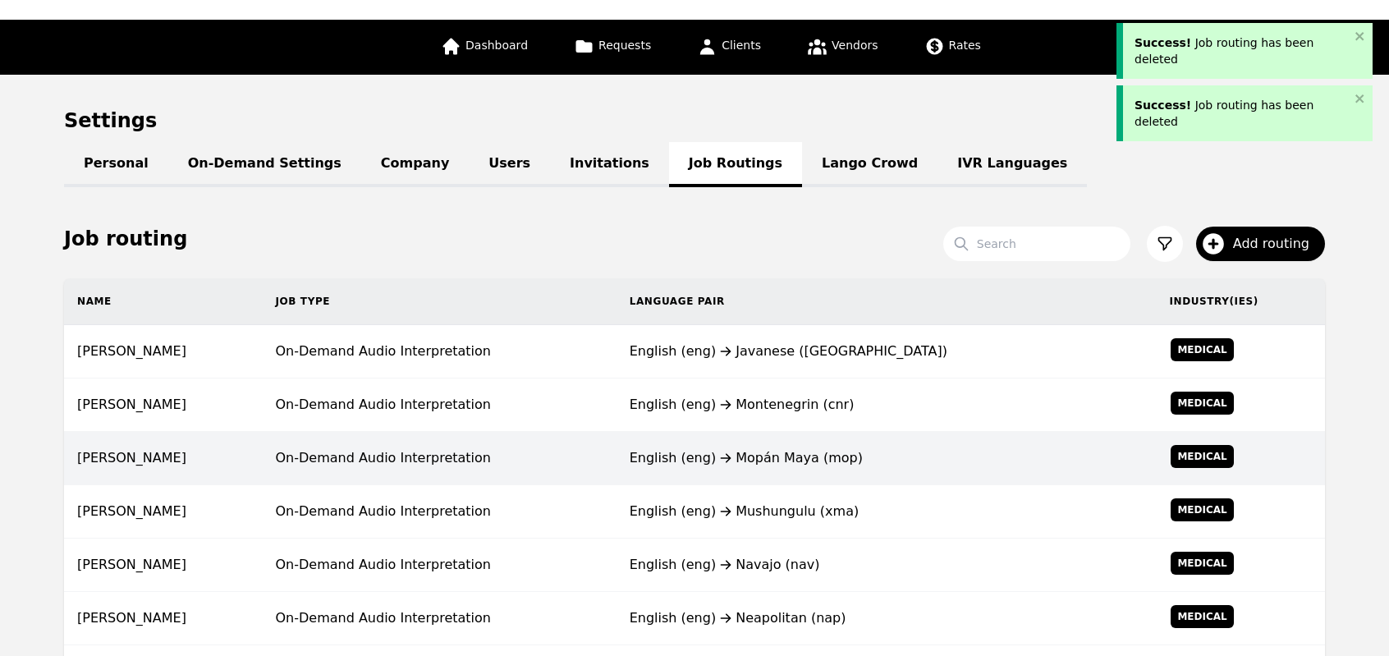
click at [698, 433] on td "English (eng) Mopán Maya (mop)" at bounding box center [886, 458] width 540 height 53
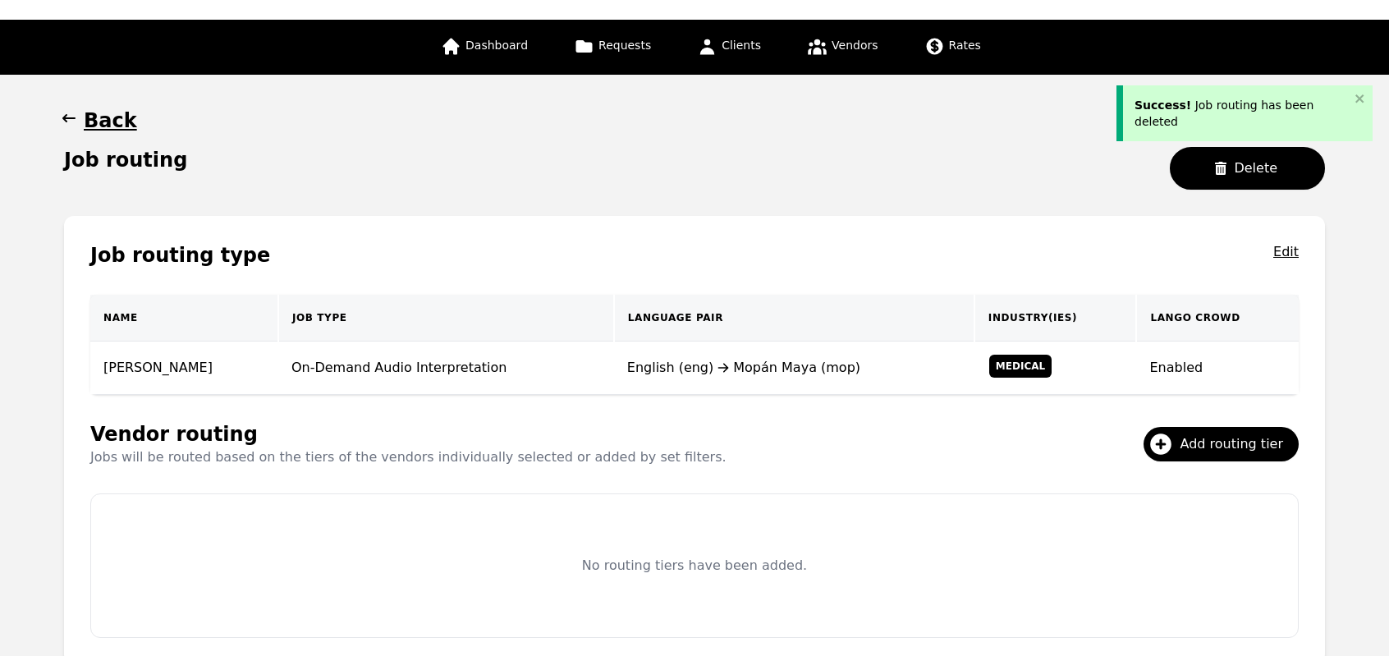
click at [1259, 142] on div "Back Job routing Delete" at bounding box center [694, 155] width 1261 height 95
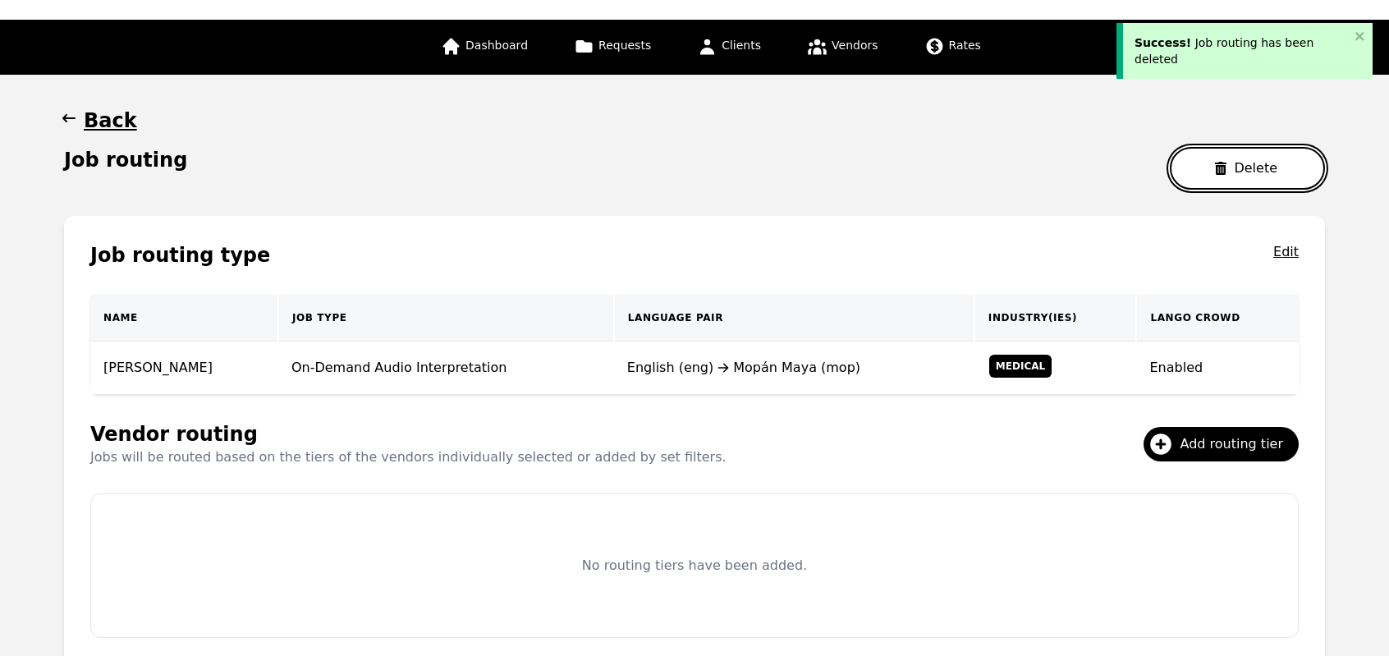
click at [1211, 184] on button "Delete" at bounding box center [1247, 168] width 155 height 43
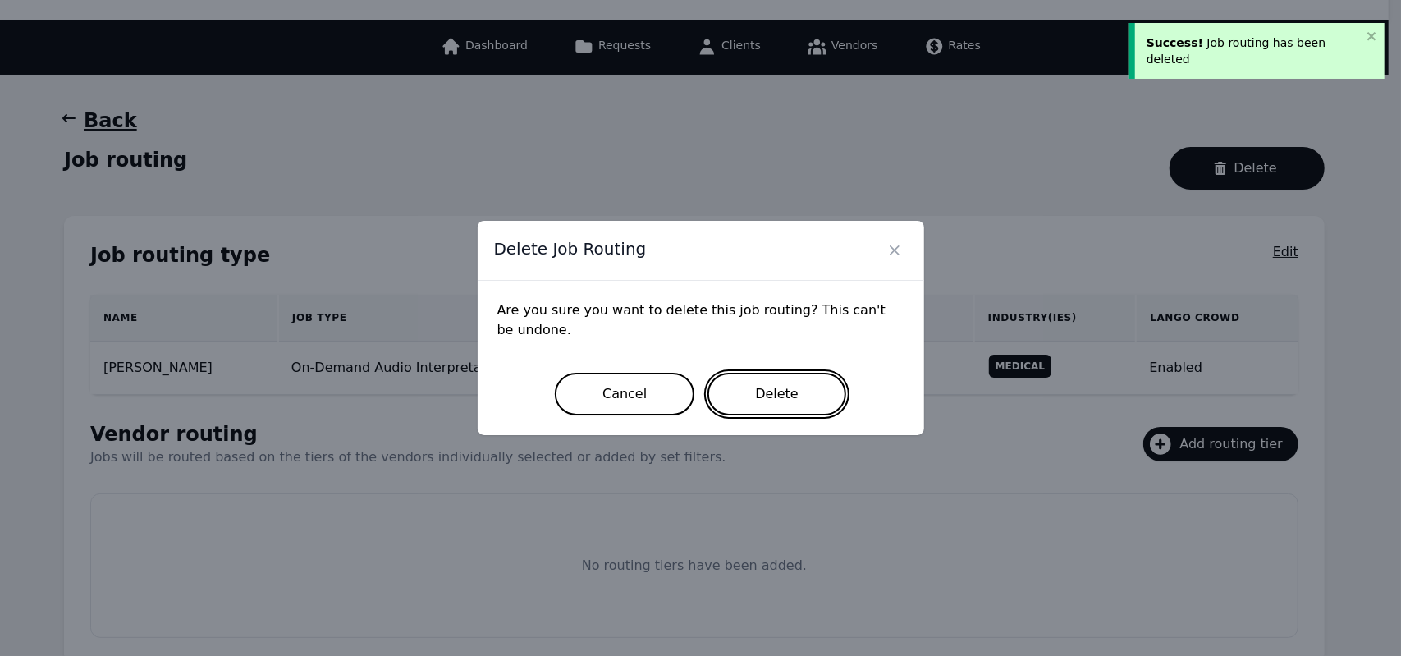
click at [799, 401] on button "Delete" at bounding box center [776, 394] width 139 height 43
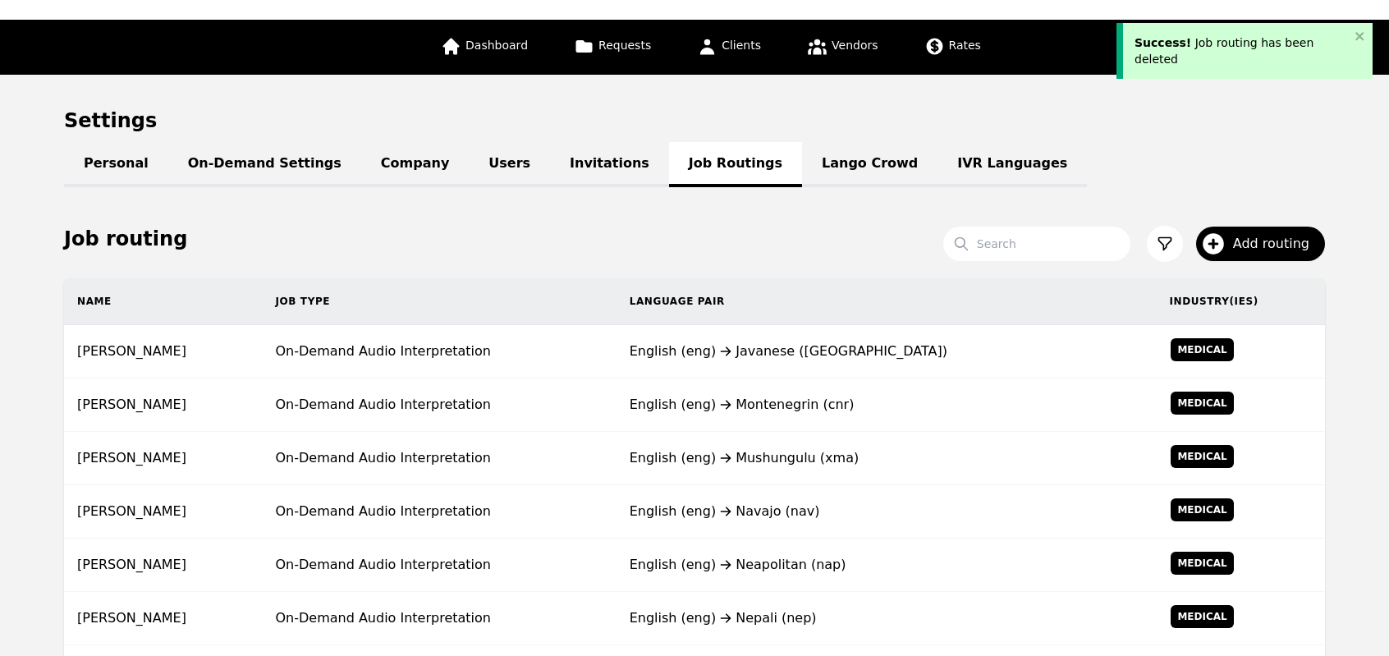
click at [680, 459] on div "English (eng) Mushungulu (xma)" at bounding box center [886, 458] width 514 height 20
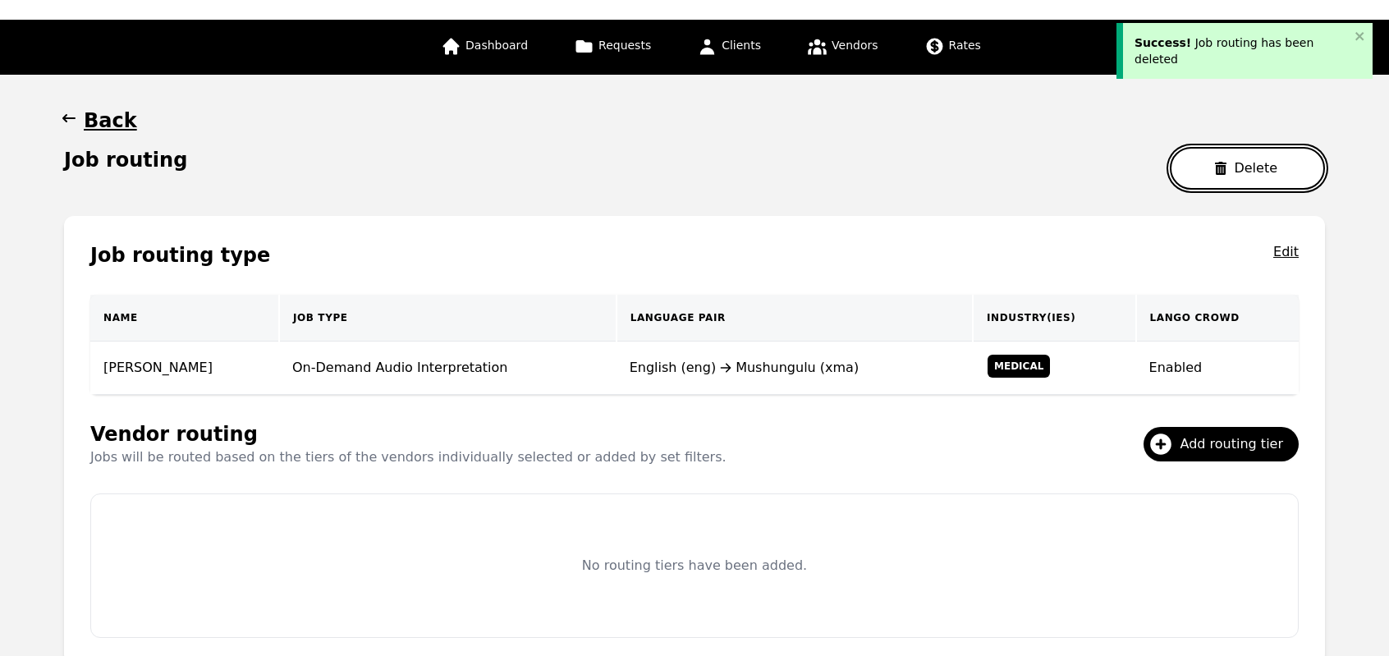
click at [1220, 155] on button "Delete" at bounding box center [1247, 168] width 155 height 43
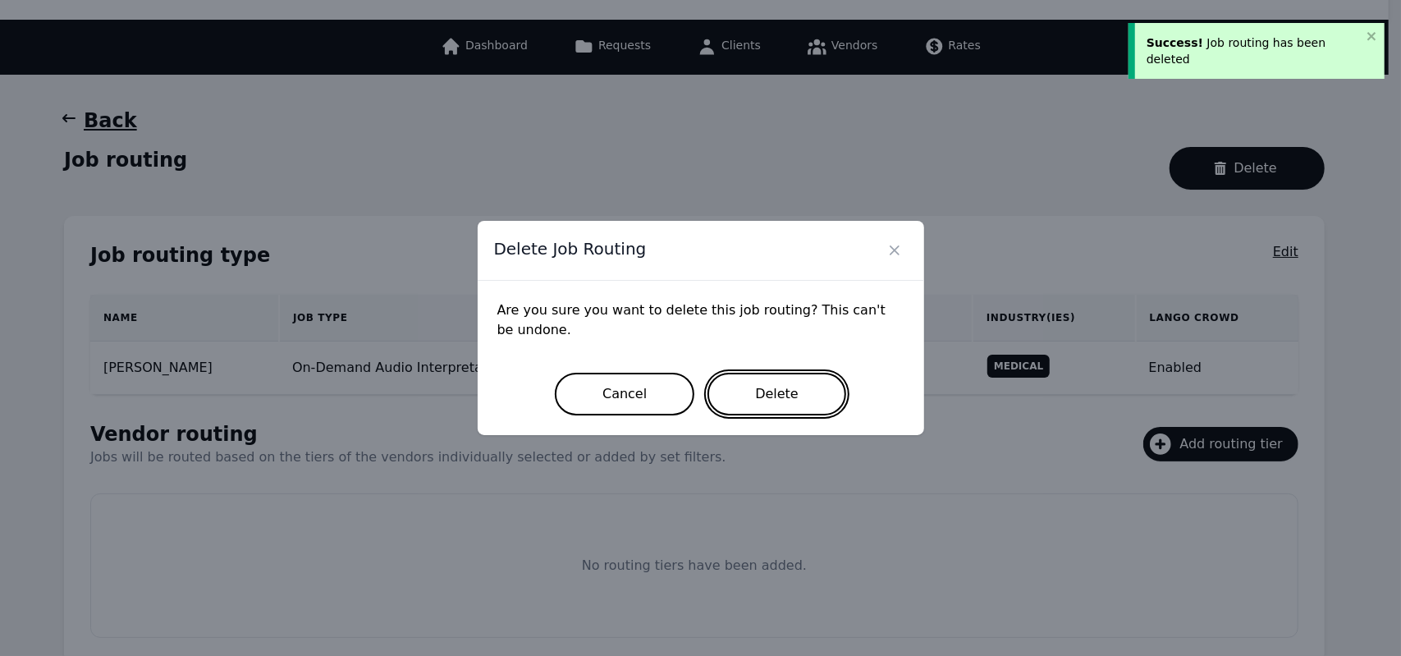
click at [740, 407] on button "Delete" at bounding box center [776, 394] width 139 height 43
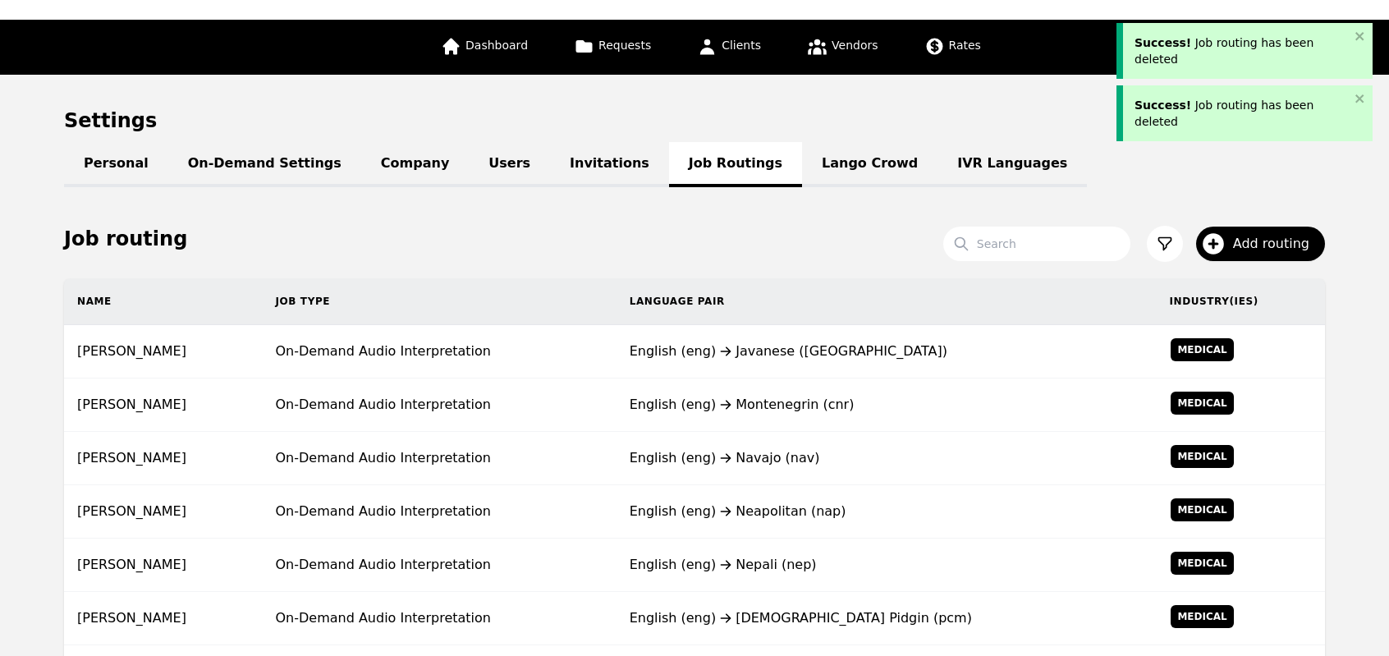
click at [740, 407] on div "English (eng) Montenegrin (cnr)" at bounding box center [886, 405] width 514 height 20
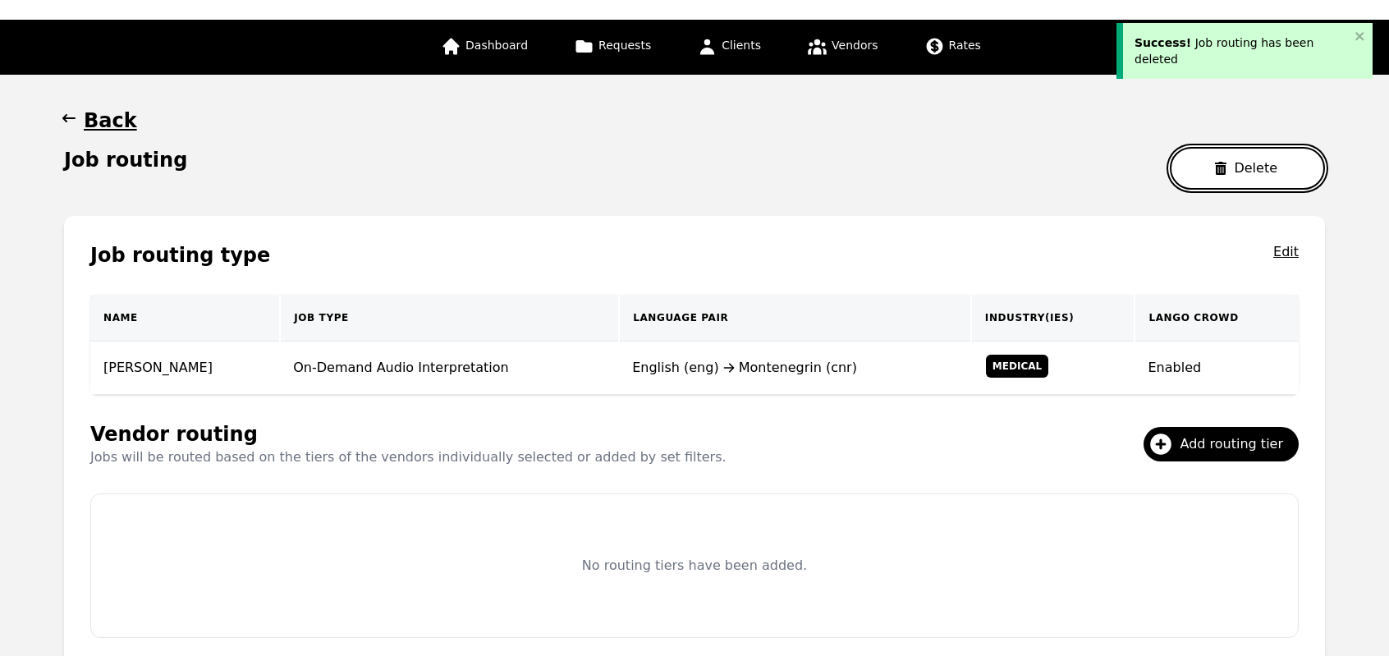
click at [1198, 181] on button "Delete" at bounding box center [1247, 168] width 155 height 43
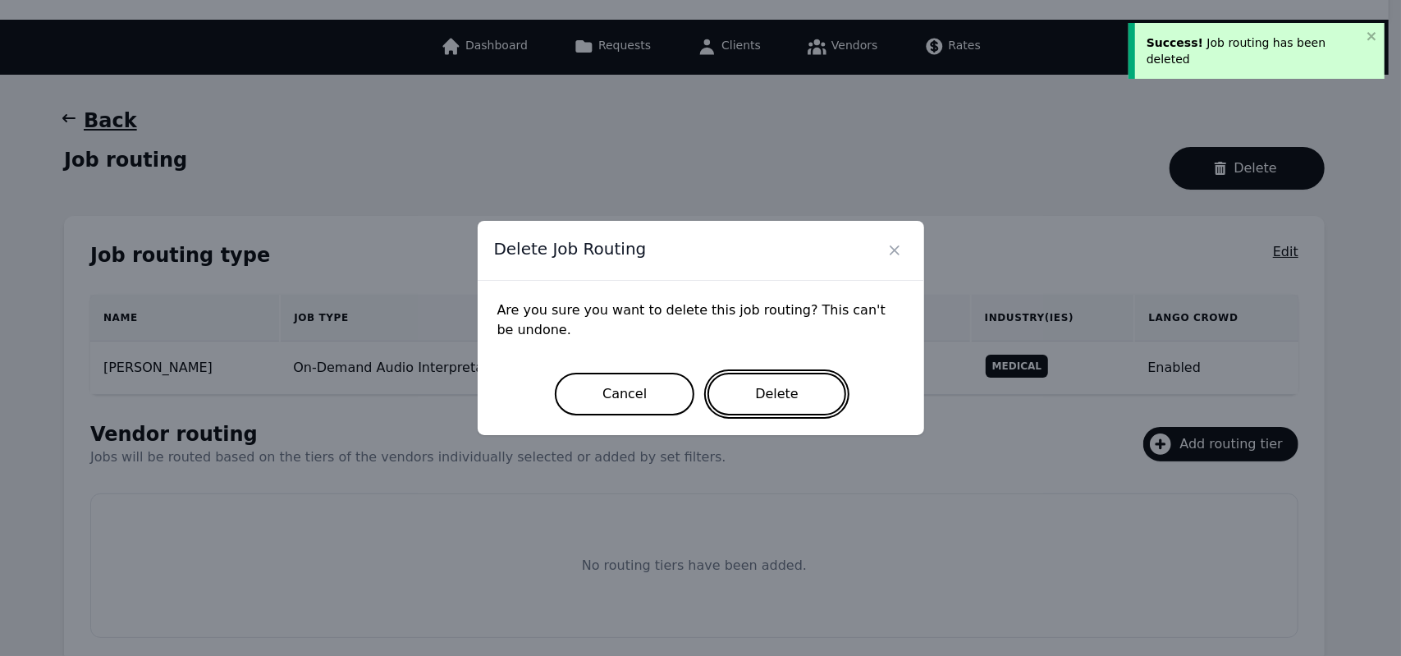
click at [752, 396] on button "Delete" at bounding box center [776, 394] width 139 height 43
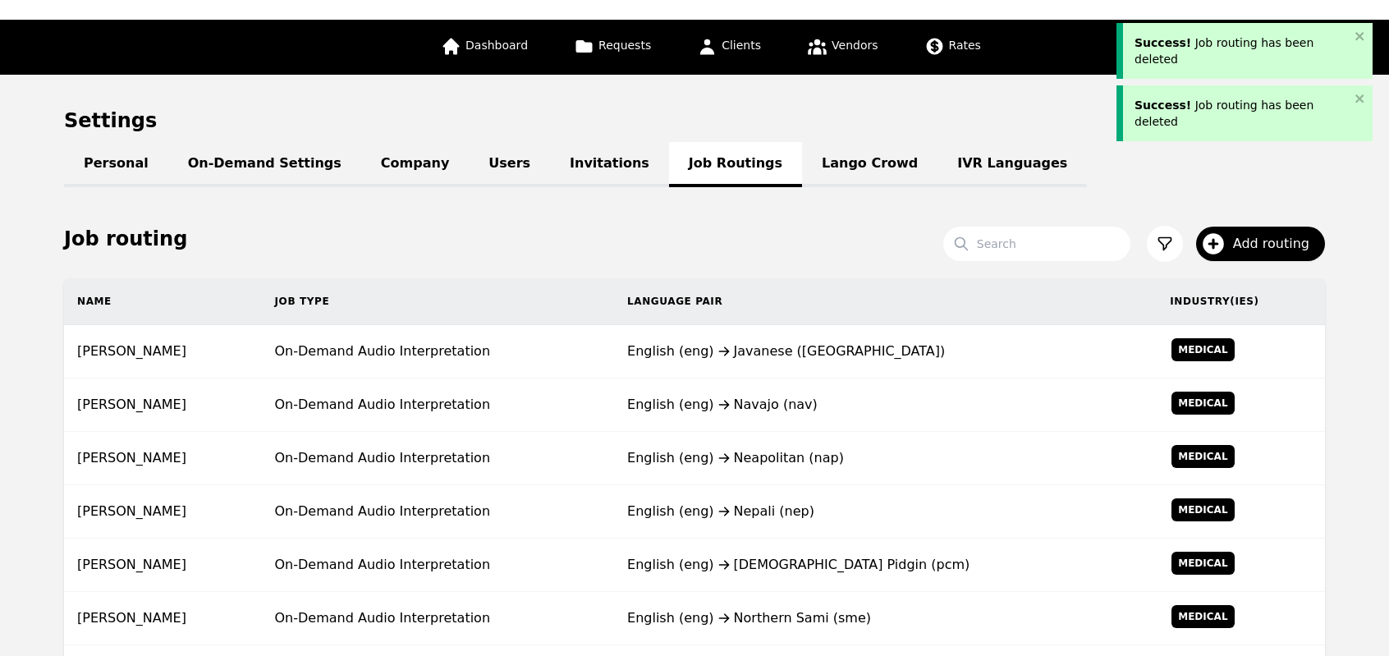
click at [752, 396] on div "English (eng) Navajo (nav)" at bounding box center [885, 405] width 516 height 20
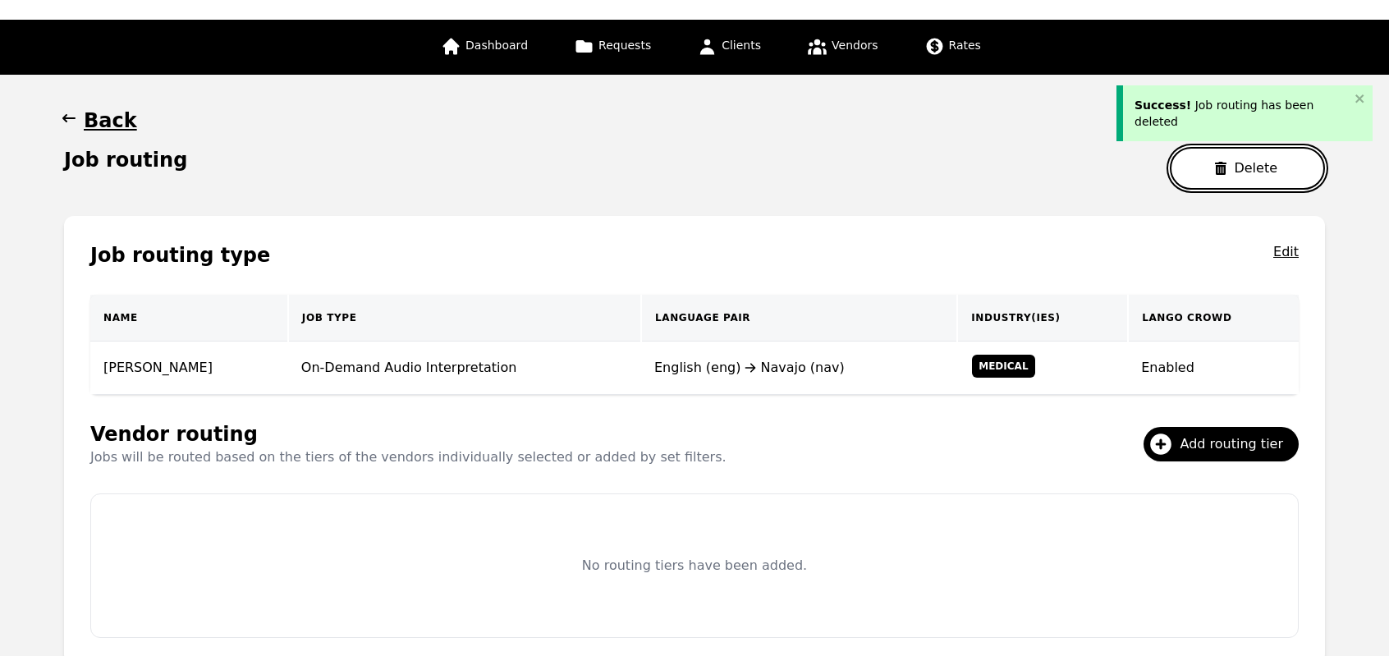
click at [1233, 147] on button "Delete" at bounding box center [1247, 168] width 155 height 43
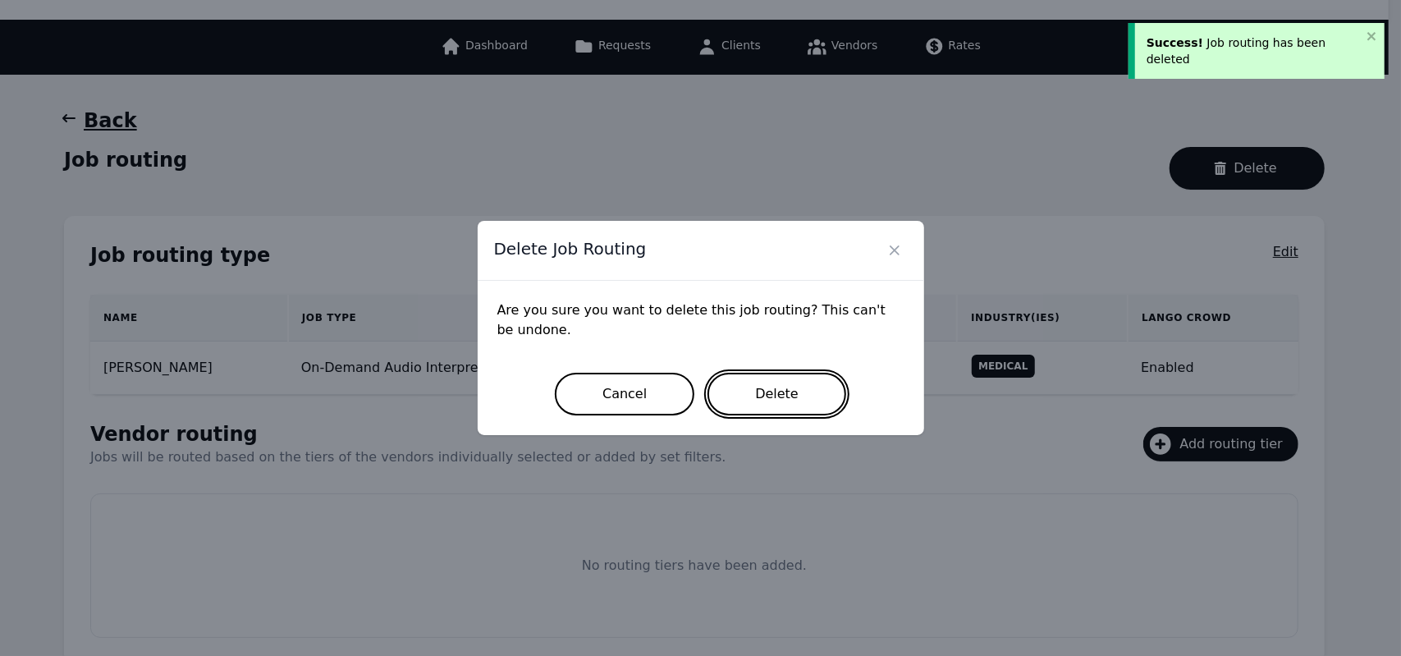
click at [769, 396] on button "Delete" at bounding box center [776, 394] width 139 height 43
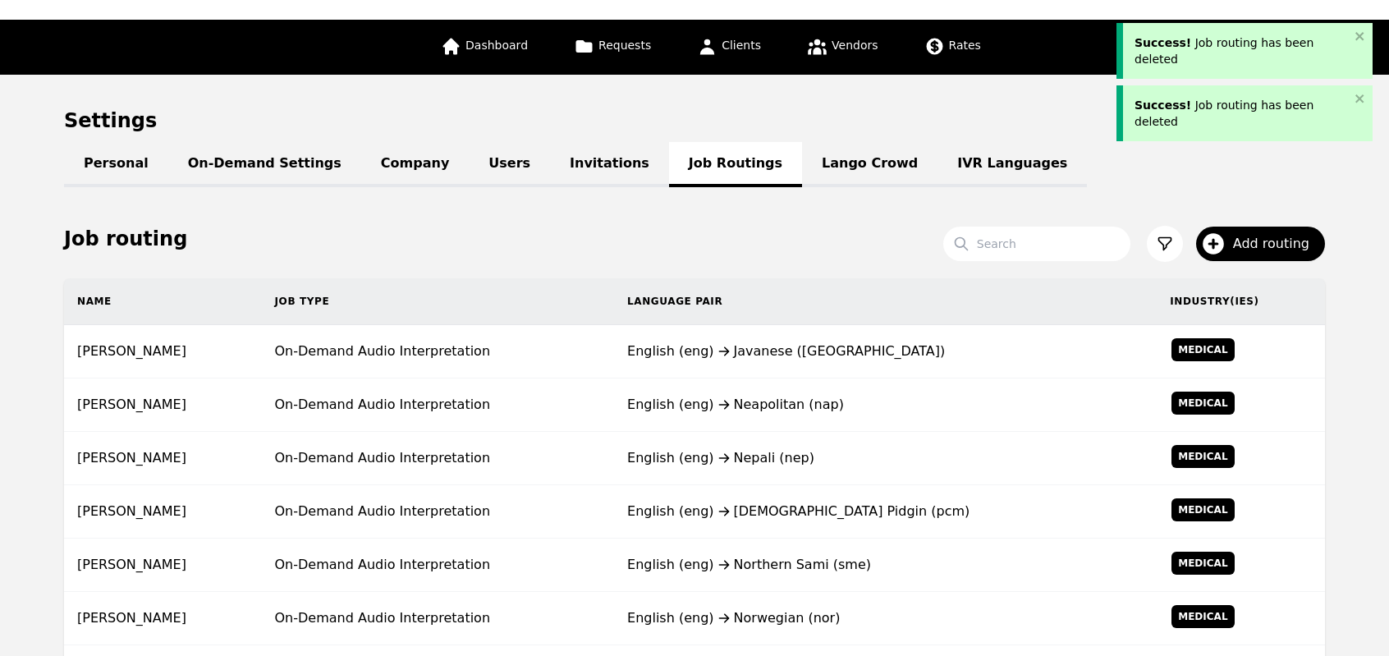
click at [769, 396] on div "English (eng) Neapolitan (nap)" at bounding box center [885, 405] width 516 height 20
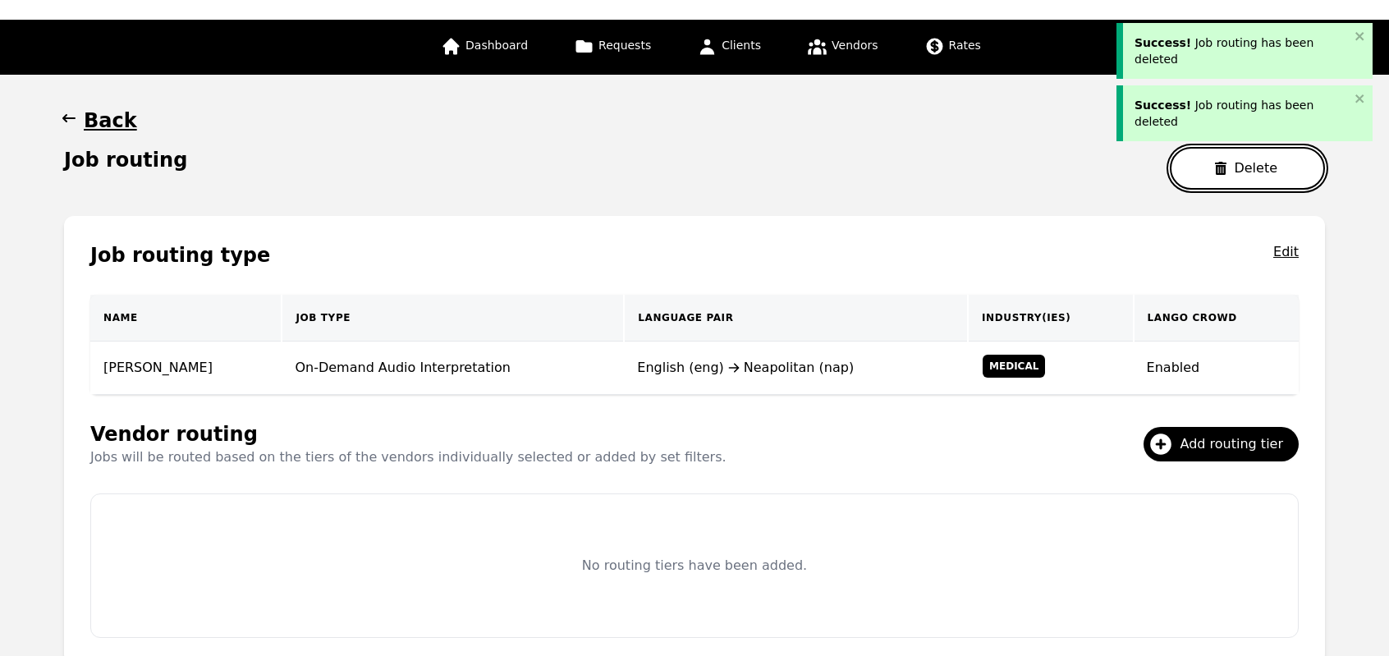
click at [1203, 167] on button "Delete" at bounding box center [1247, 168] width 155 height 43
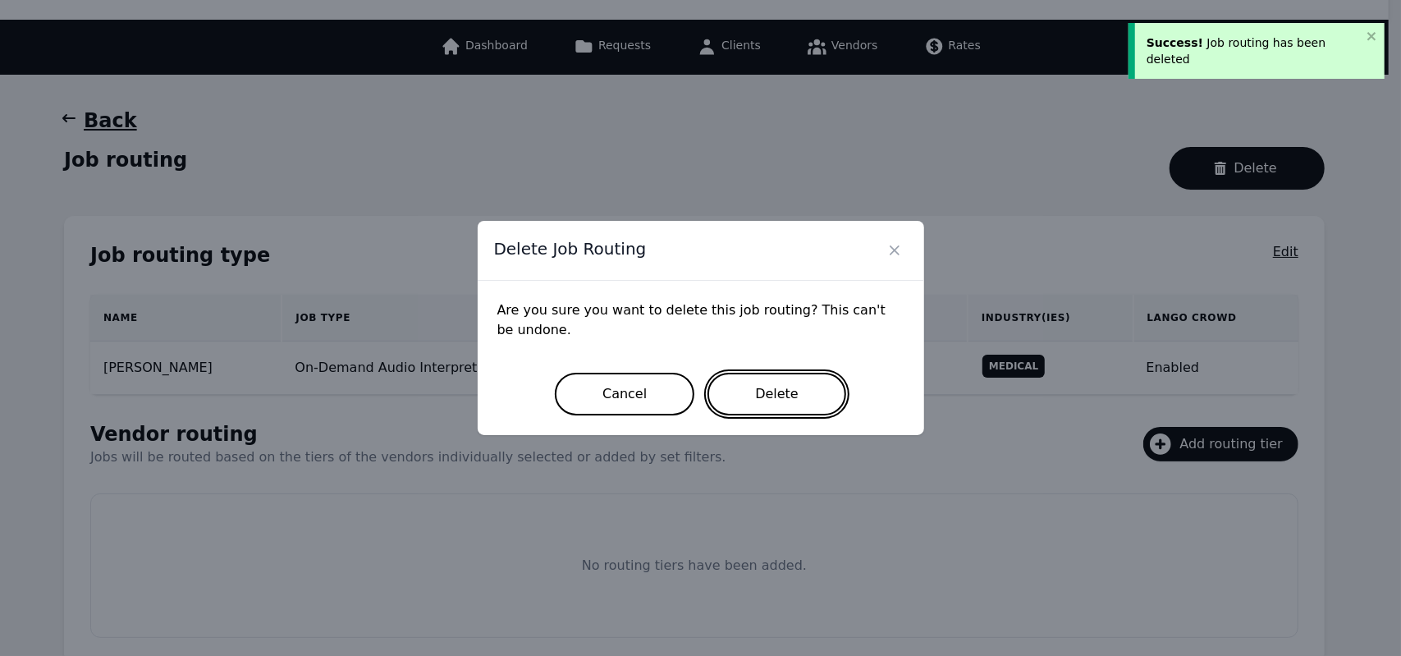
click at [760, 406] on button "Delete" at bounding box center [776, 394] width 139 height 43
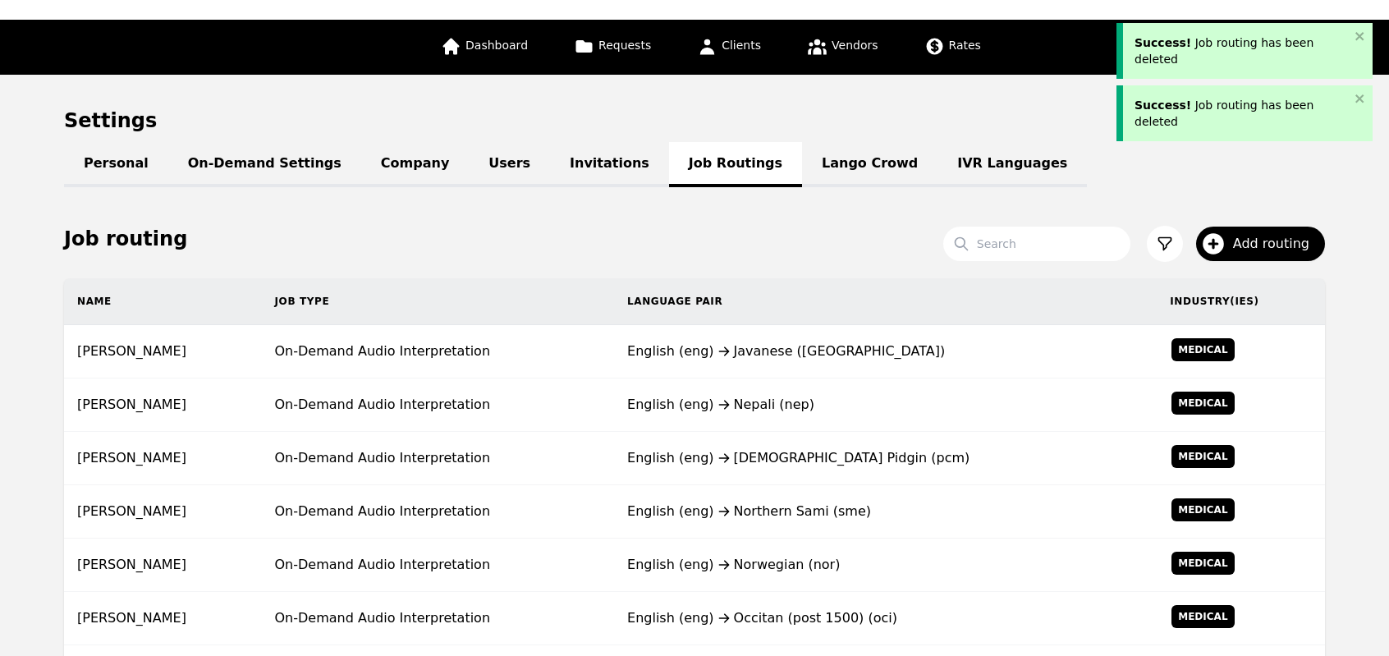
click at [760, 406] on div "English (eng) Nepali (nep)" at bounding box center [885, 405] width 516 height 20
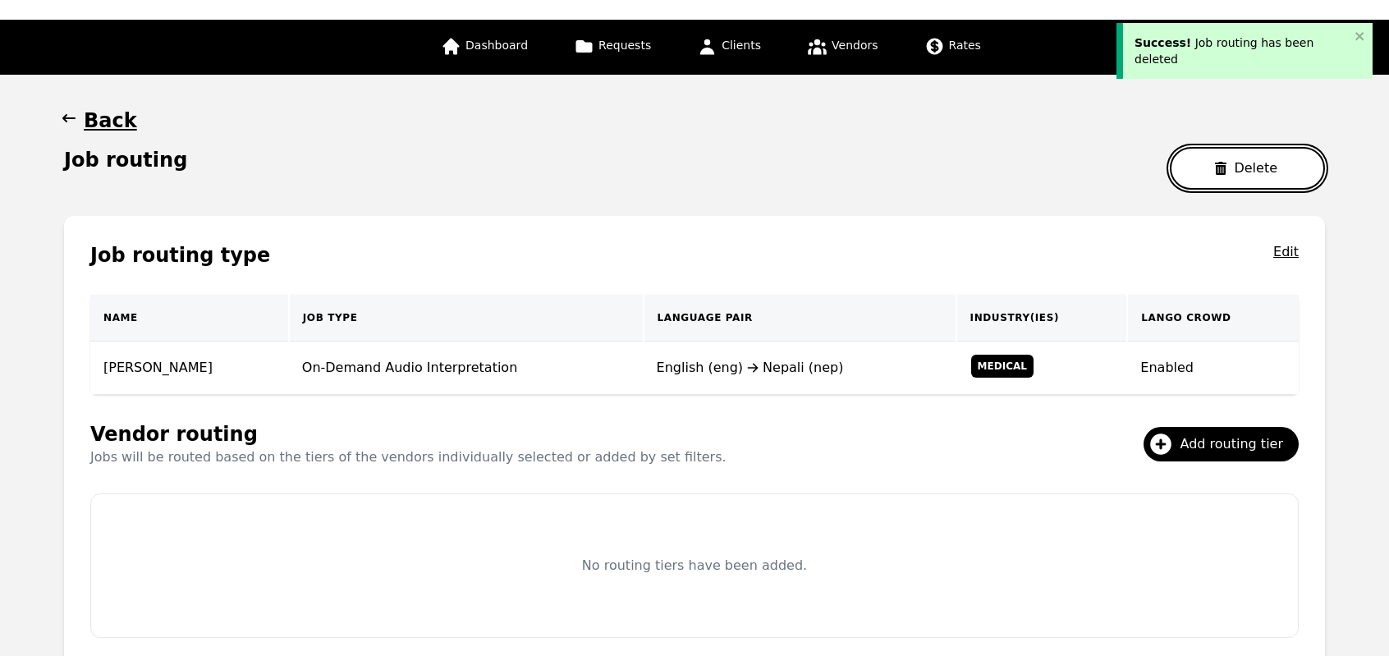
click at [1215, 176] on button "Delete" at bounding box center [1247, 168] width 155 height 43
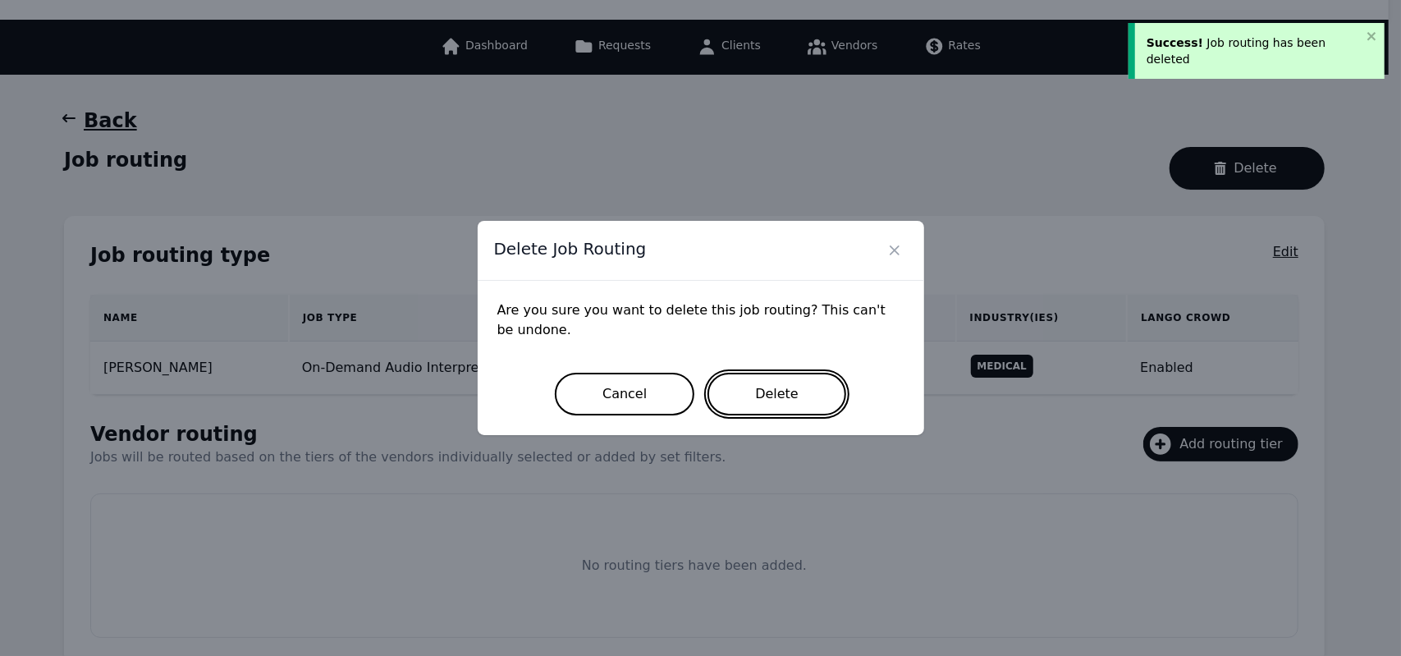
click at [790, 395] on button "Delete" at bounding box center [776, 394] width 139 height 43
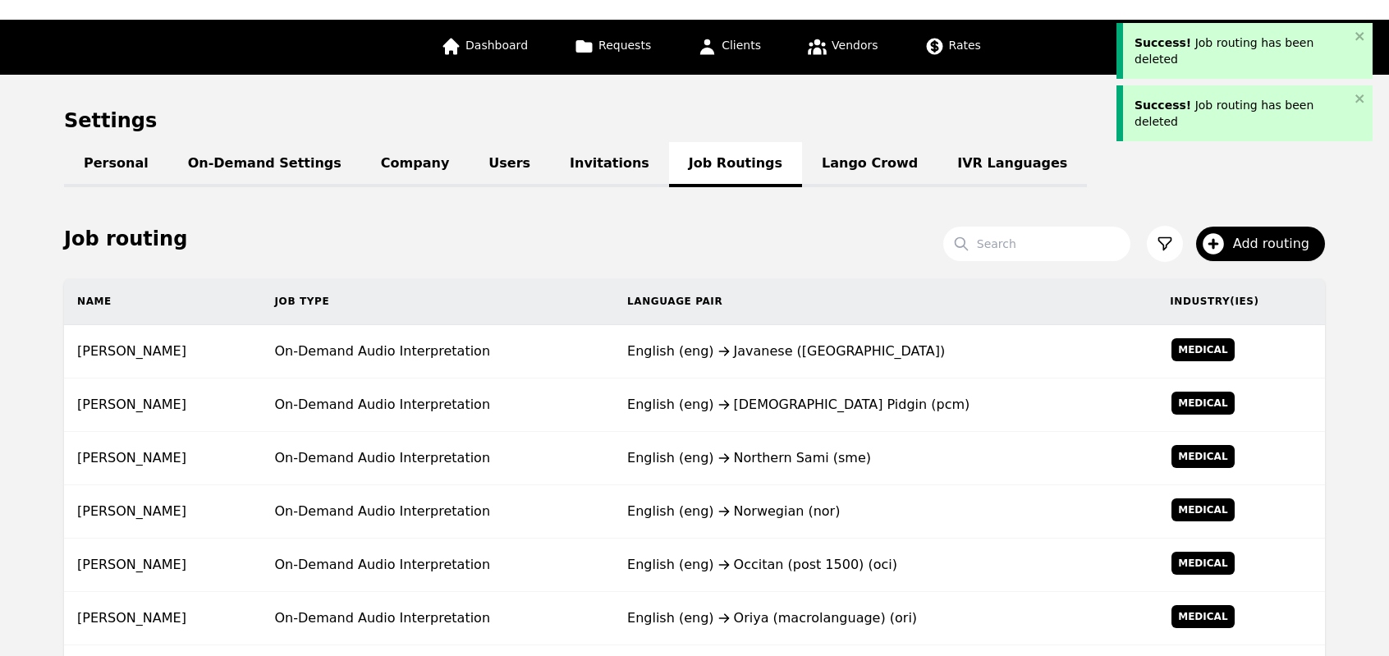
click at [790, 395] on div "English (eng) Nigerian Pidgin (pcm)" at bounding box center [885, 405] width 516 height 20
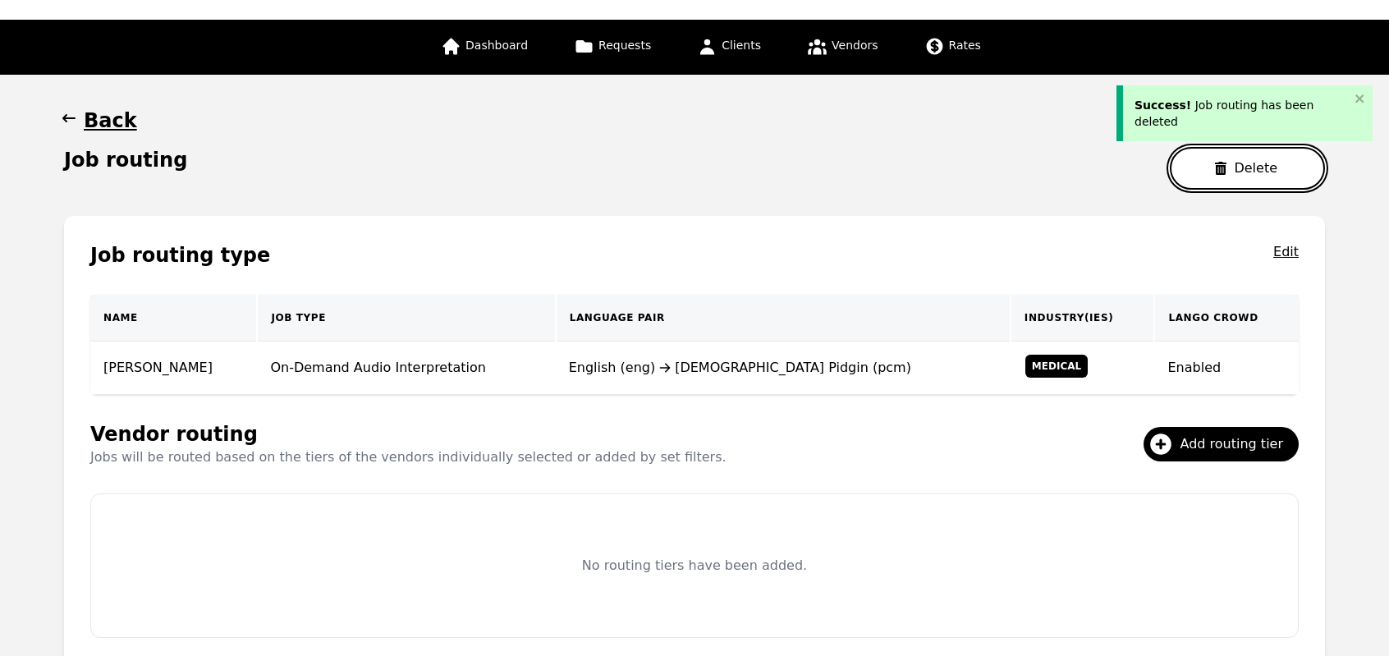
click at [1212, 173] on button "Delete" at bounding box center [1247, 168] width 155 height 43
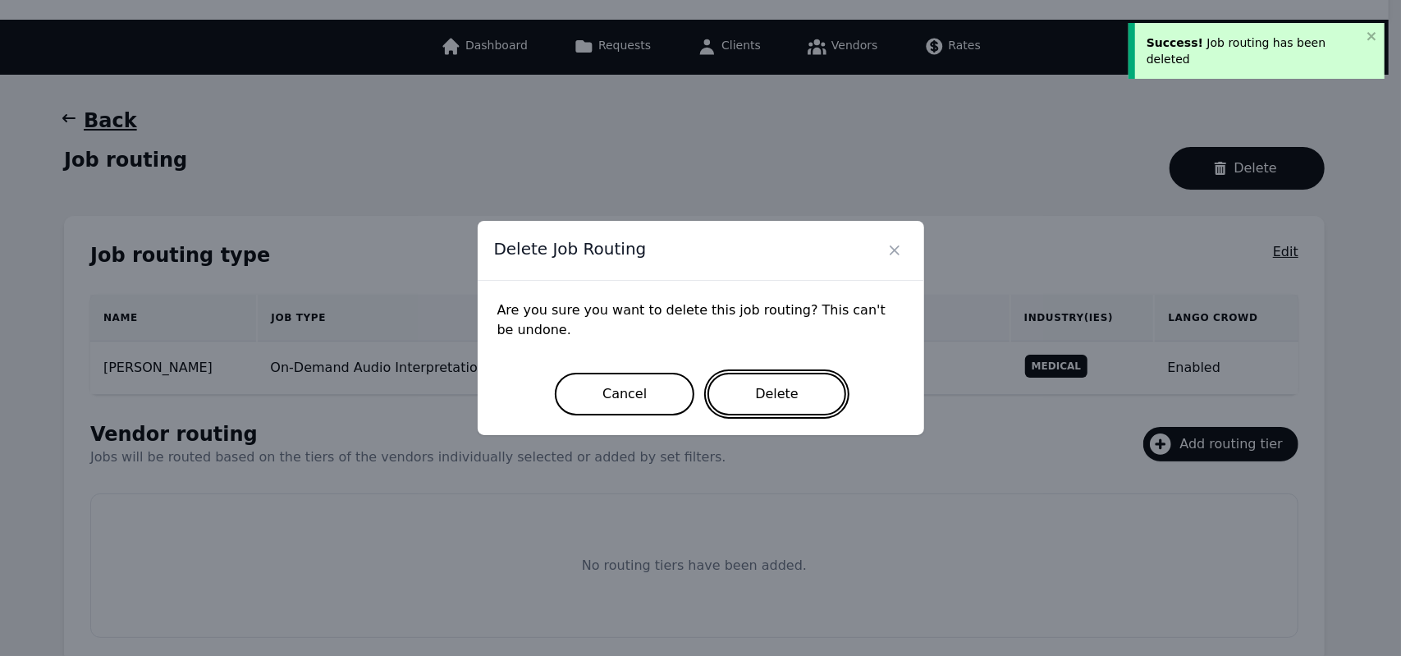
click at [787, 386] on button "Delete" at bounding box center [776, 394] width 139 height 43
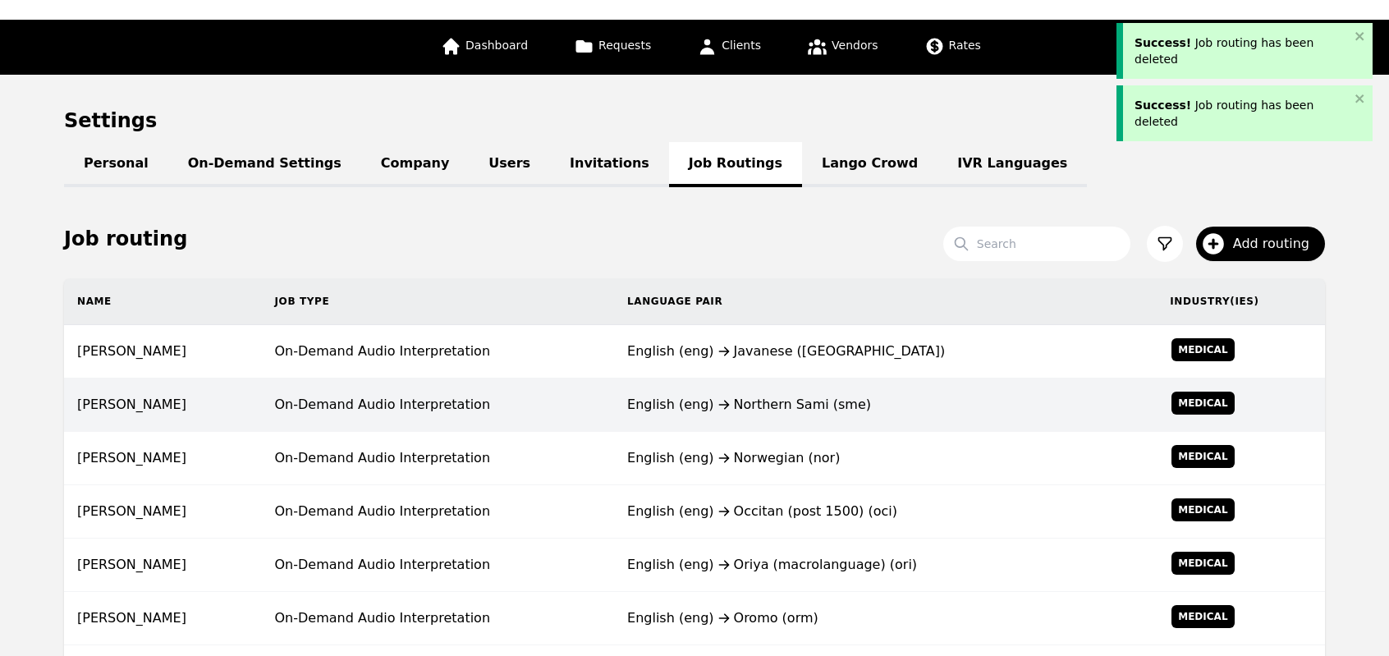
click at [743, 420] on td "English (eng) Northern Sami (sme)" at bounding box center [885, 404] width 542 height 53
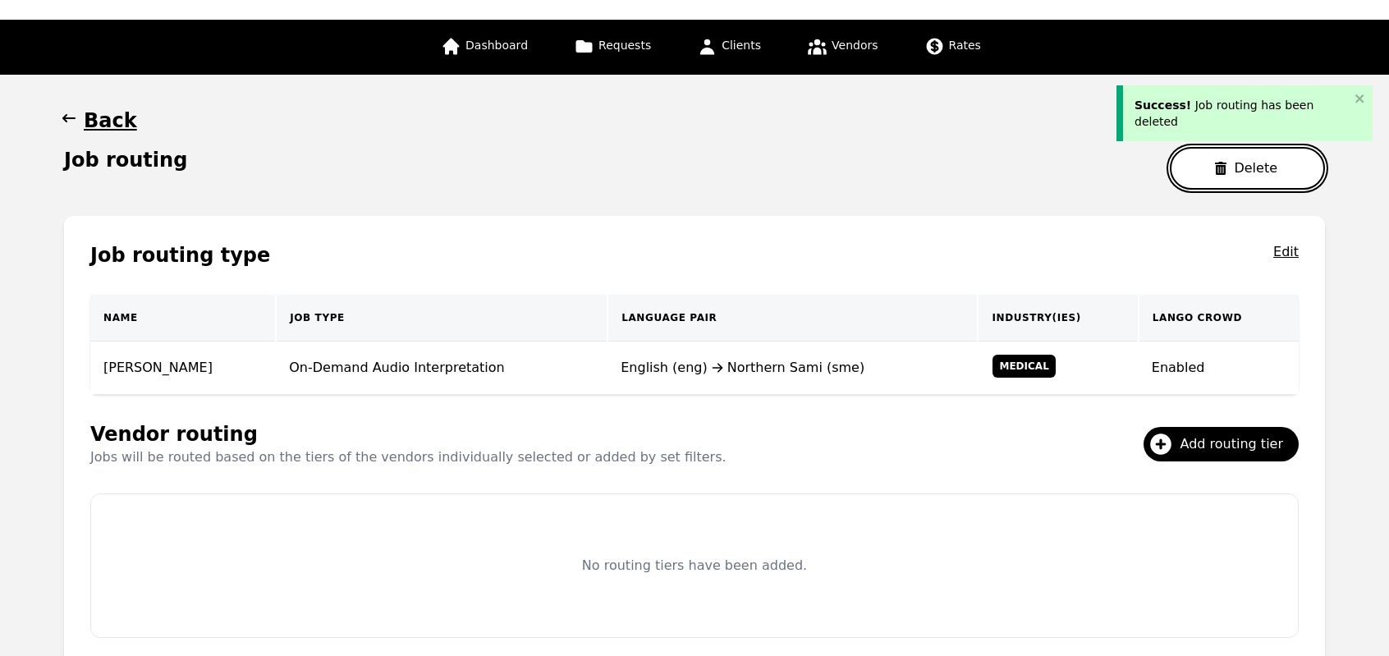
click at [1213, 184] on button "Delete" at bounding box center [1247, 168] width 155 height 43
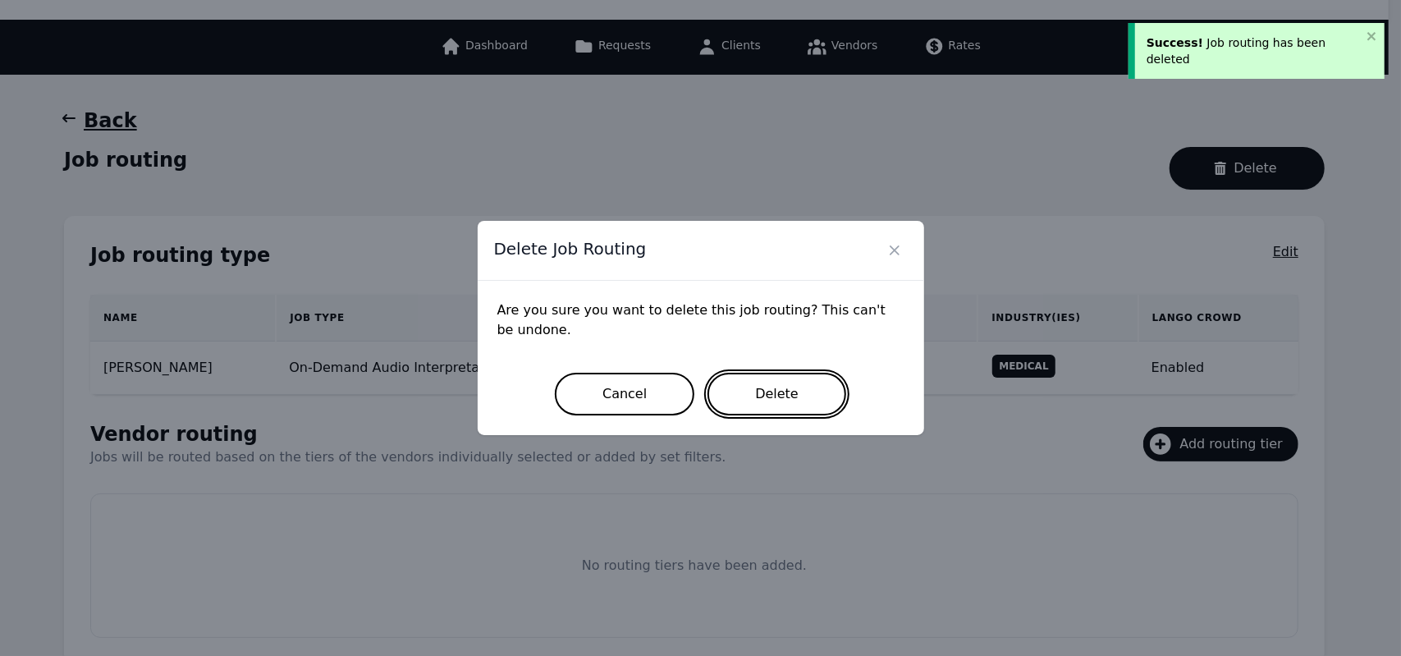
click at [796, 408] on button "Delete" at bounding box center [776, 394] width 139 height 43
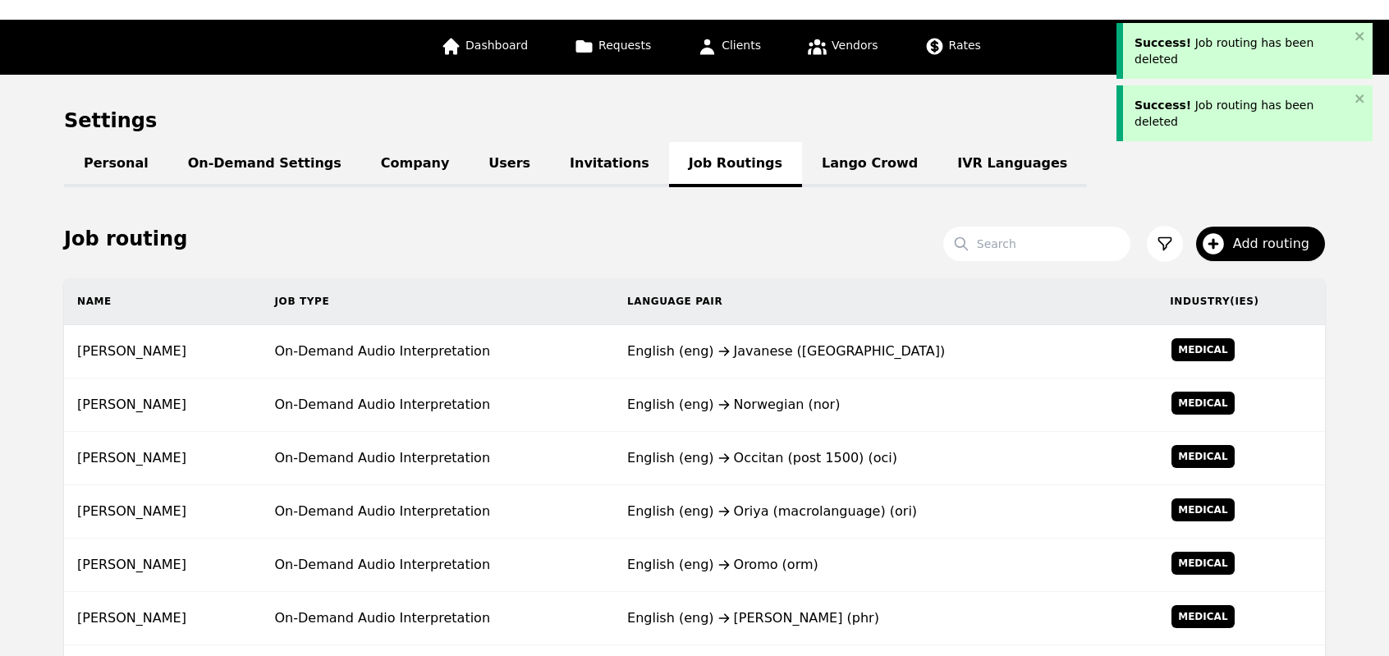
click at [796, 408] on div "English (eng) Norwegian (nor)" at bounding box center [885, 405] width 516 height 20
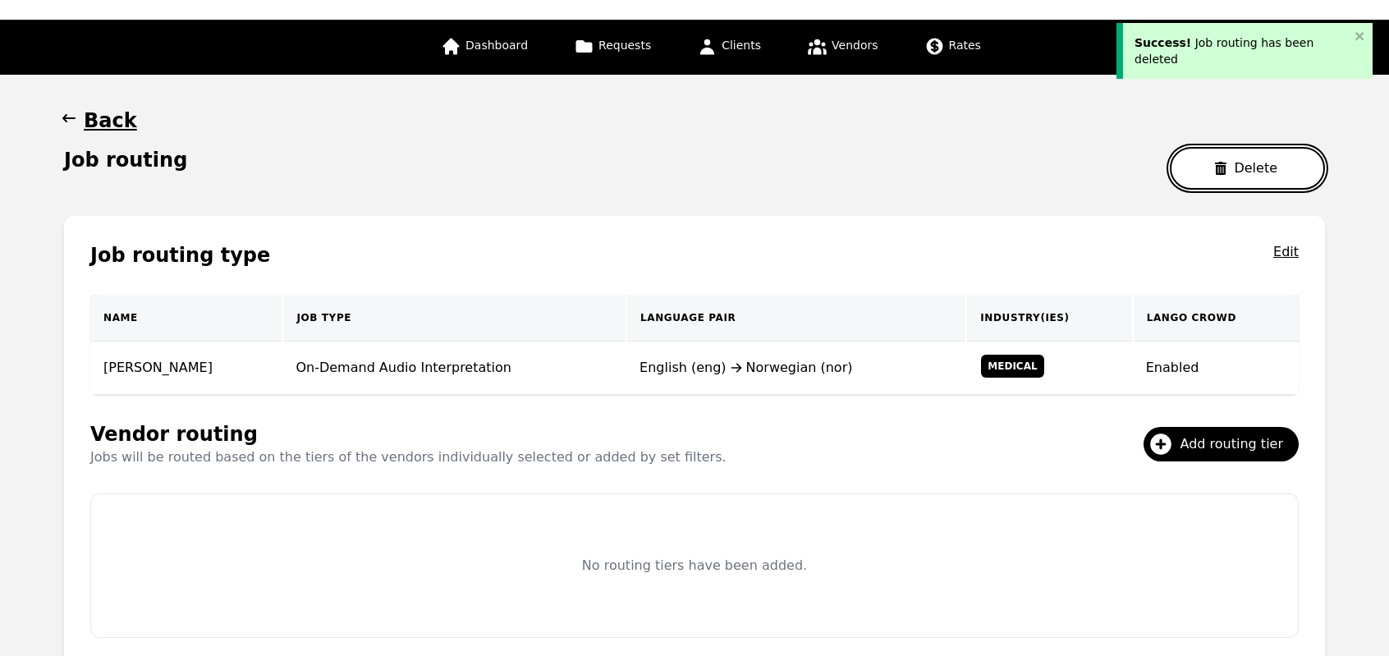
click at [1223, 180] on button "Delete" at bounding box center [1247, 168] width 155 height 43
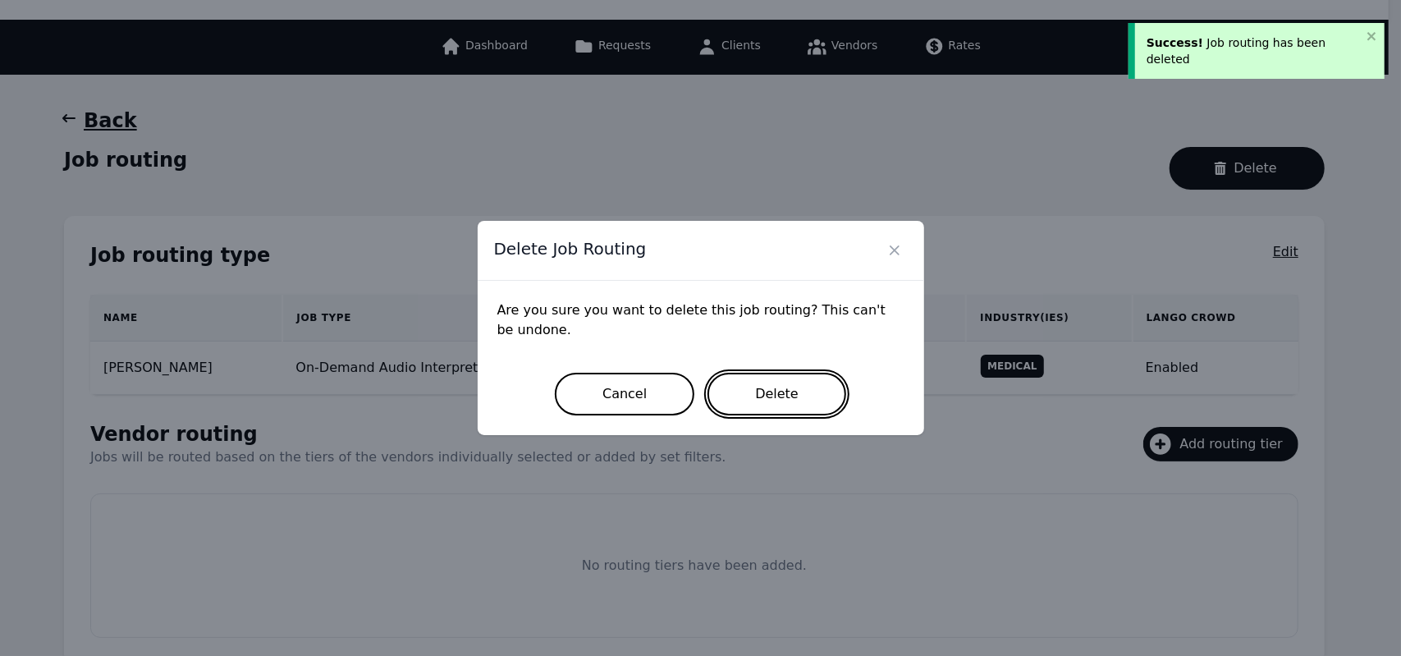
click at [817, 397] on button "Delete" at bounding box center [776, 394] width 139 height 43
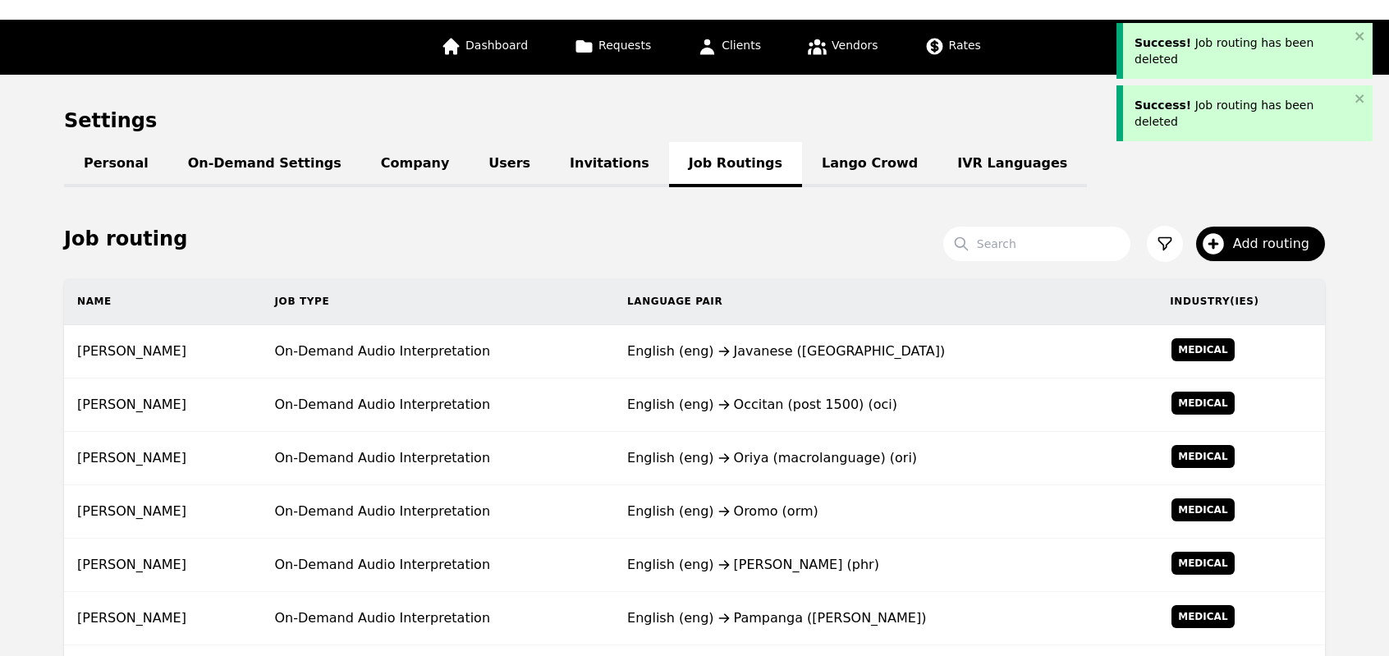
click at [817, 397] on div "English (eng) Occitan (post 1500) (oci)" at bounding box center [885, 405] width 516 height 20
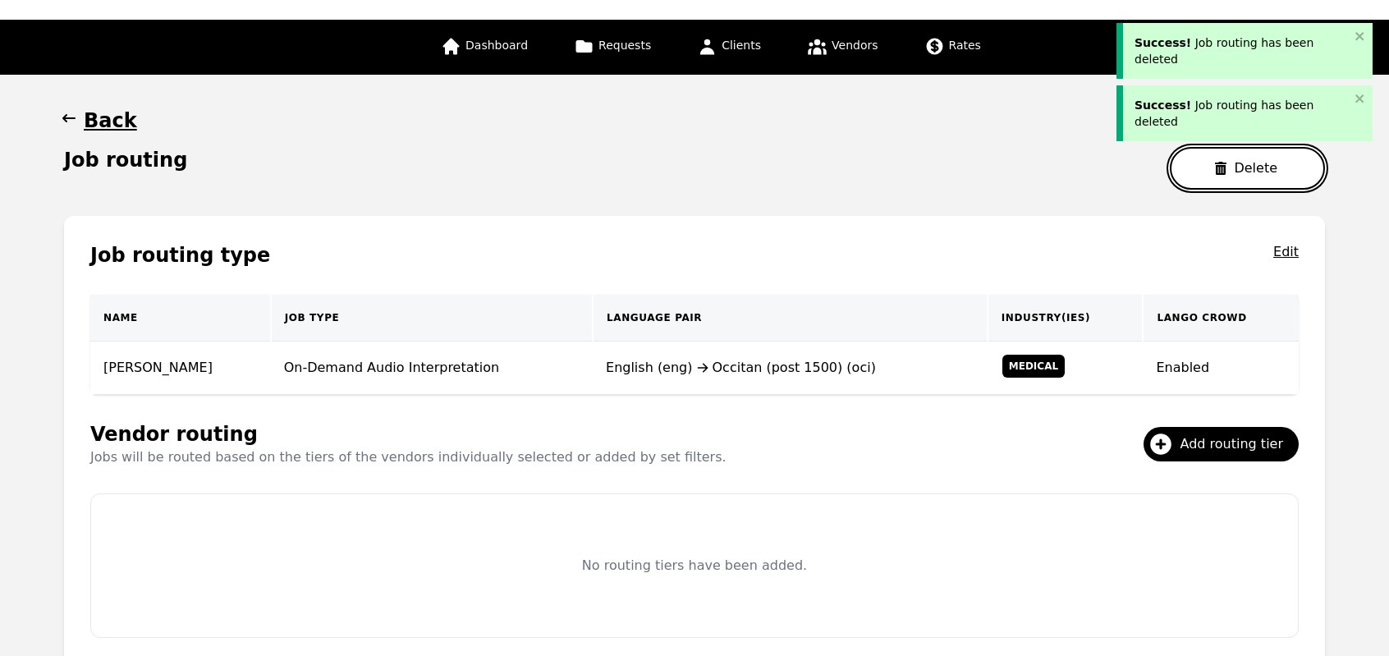
click at [1246, 158] on button "Delete" at bounding box center [1247, 168] width 155 height 43
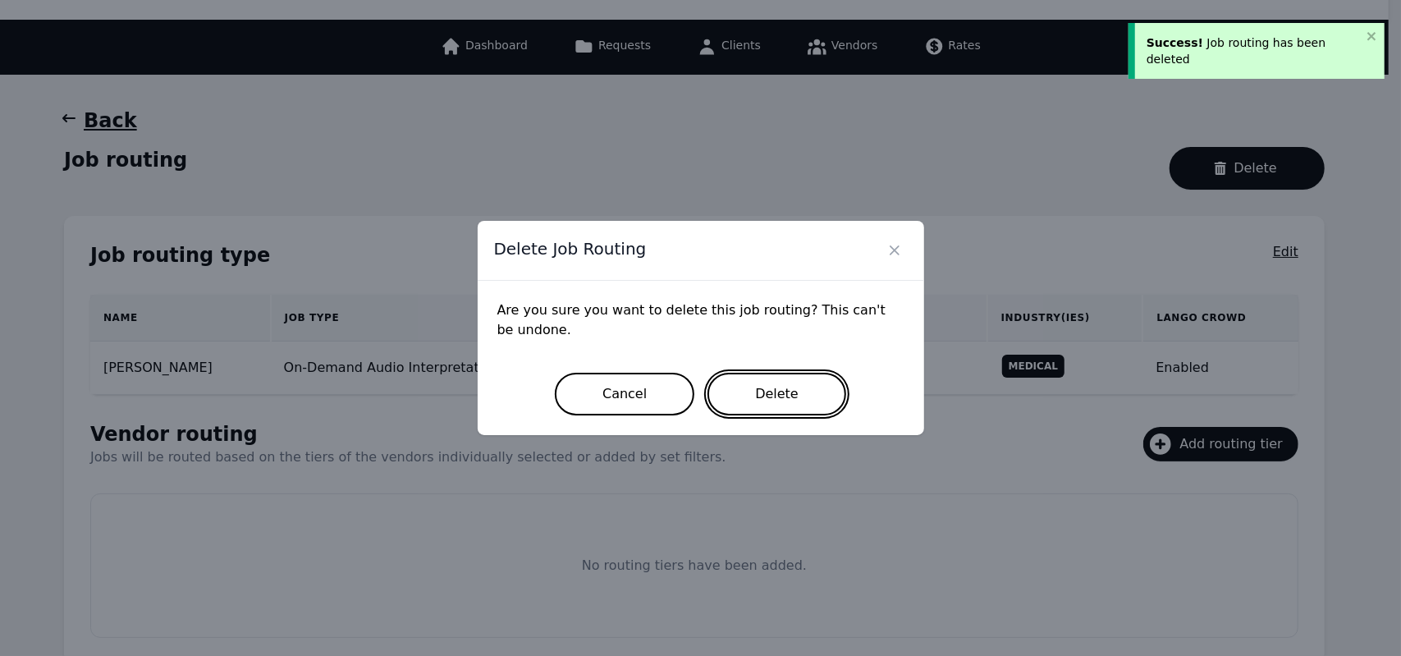
click at [751, 403] on button "Delete" at bounding box center [776, 394] width 139 height 43
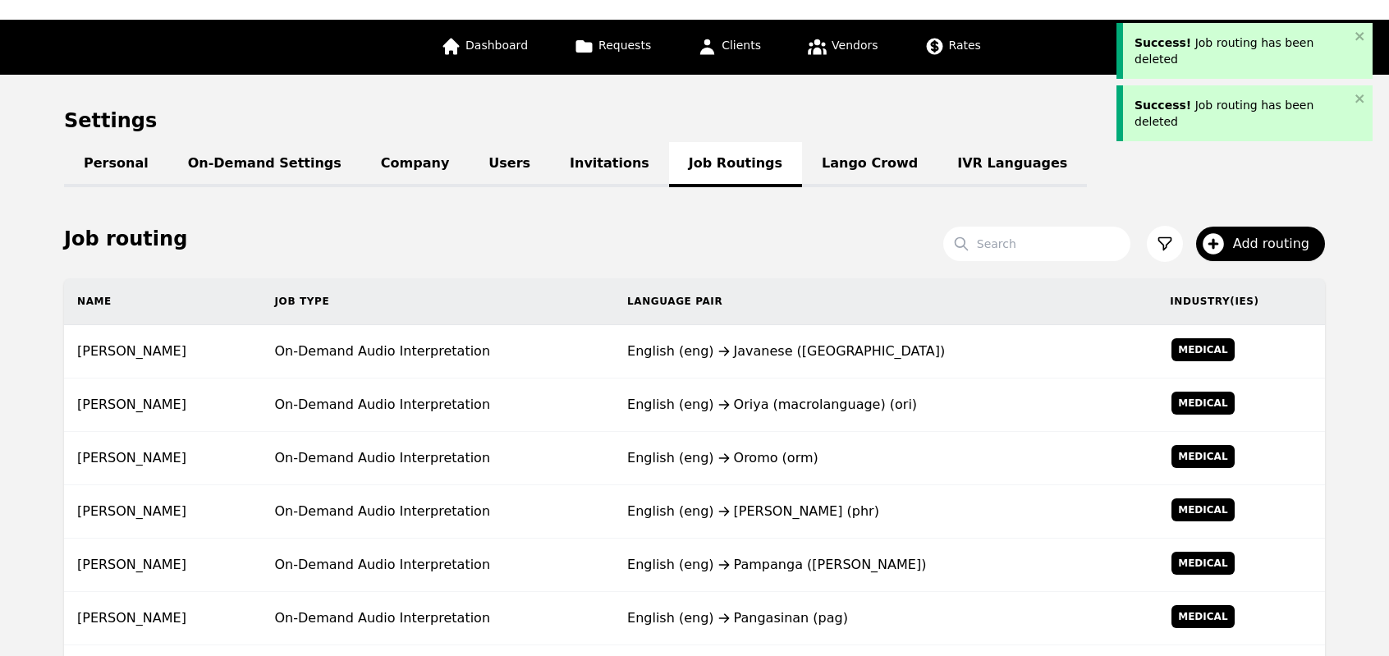
click at [751, 403] on div "English (eng) Oriya (macrolanguage) (ori)" at bounding box center [885, 405] width 516 height 20
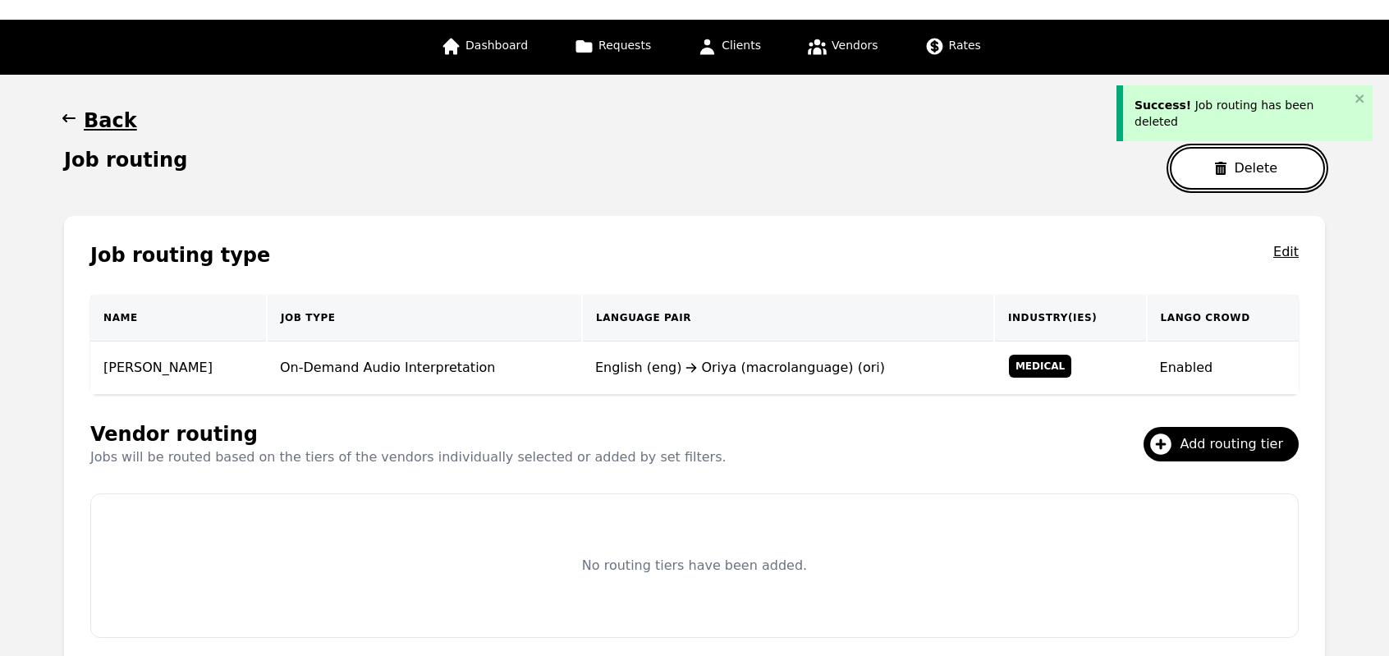
click at [1223, 175] on button "Delete" at bounding box center [1247, 168] width 155 height 43
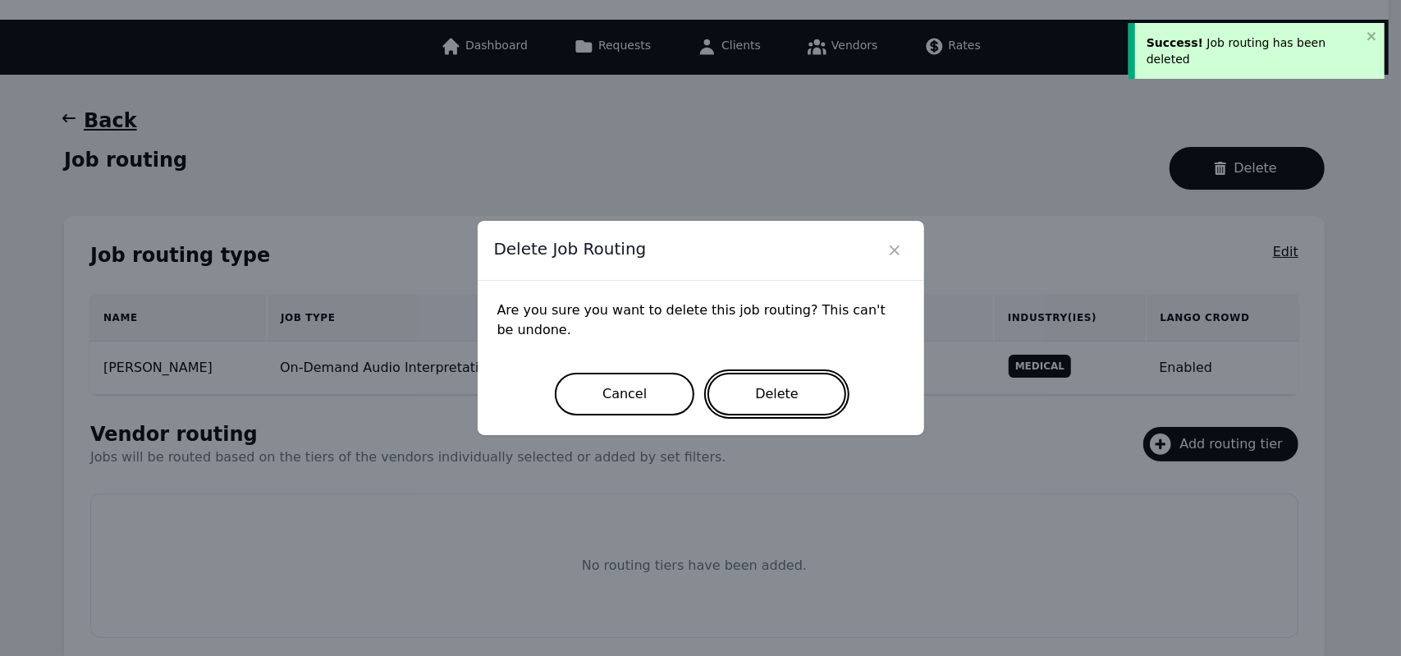
click at [757, 408] on button "Delete" at bounding box center [776, 394] width 139 height 43
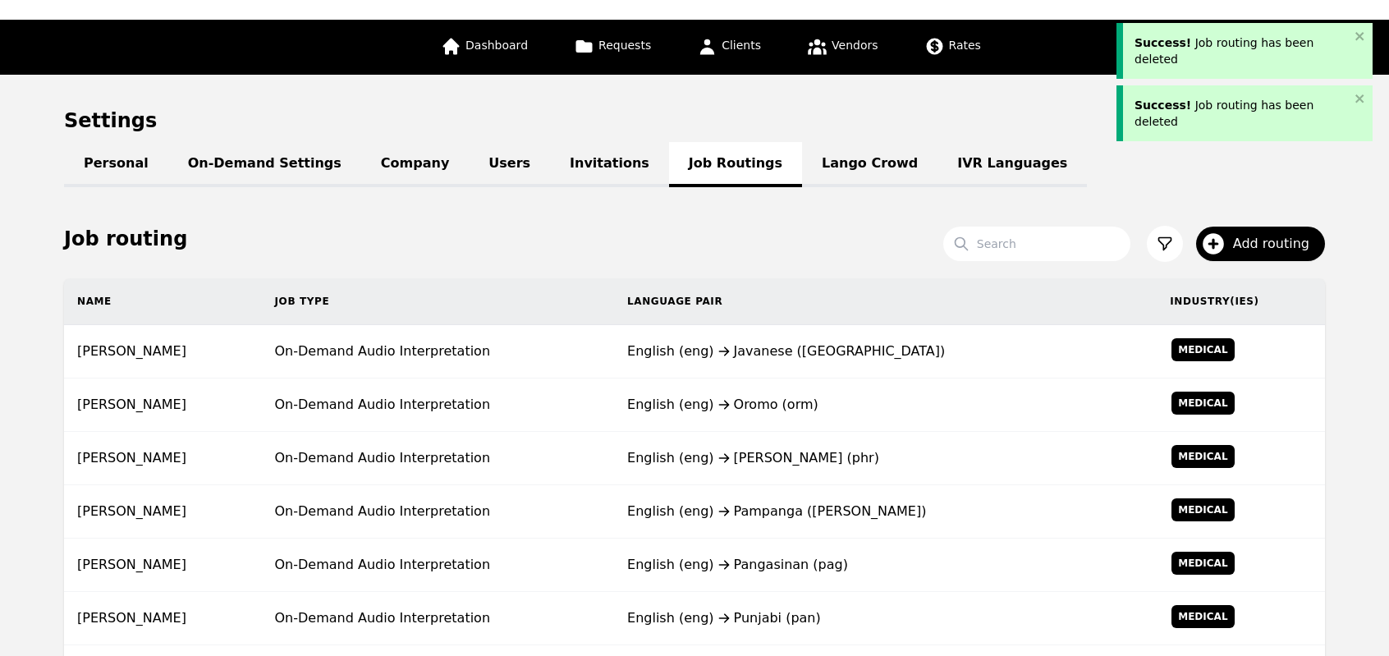
click at [757, 408] on div "English (eng) Oromo (orm)" at bounding box center [885, 405] width 516 height 20
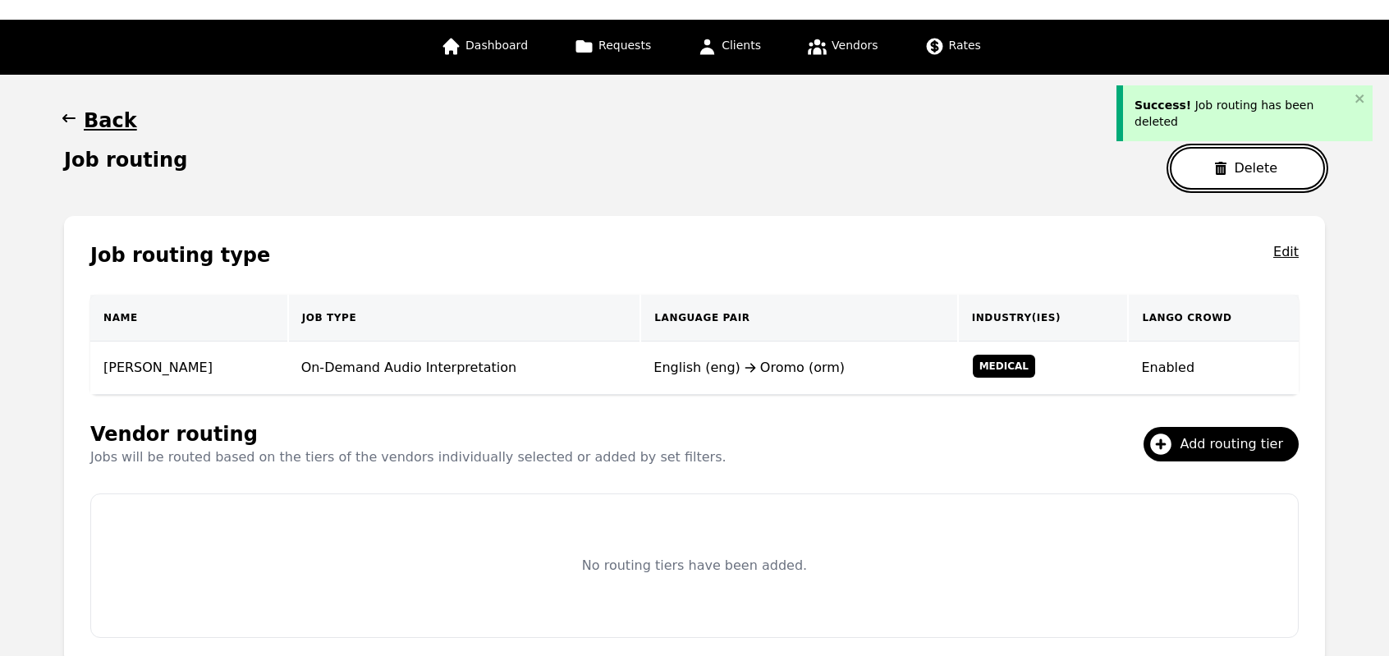
click at [1220, 173] on icon "button" at bounding box center [1220, 168] width 13 height 13
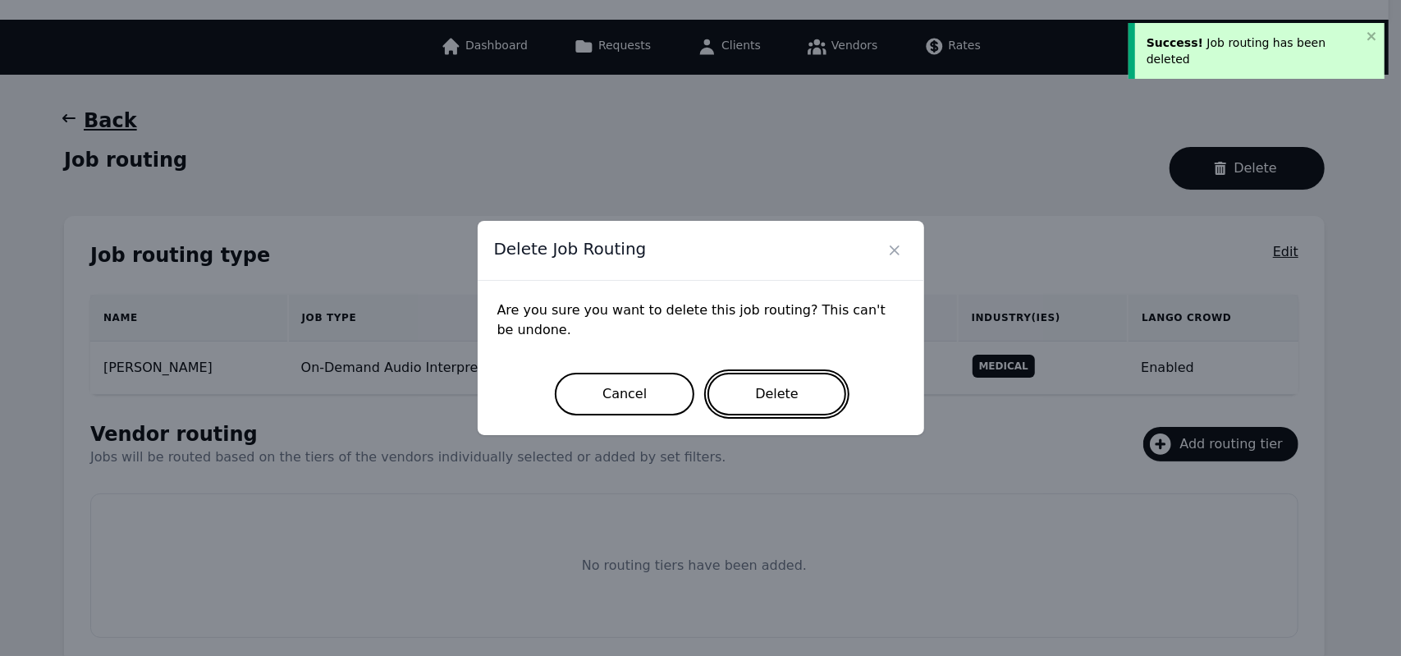
click at [753, 396] on button "Delete" at bounding box center [776, 394] width 139 height 43
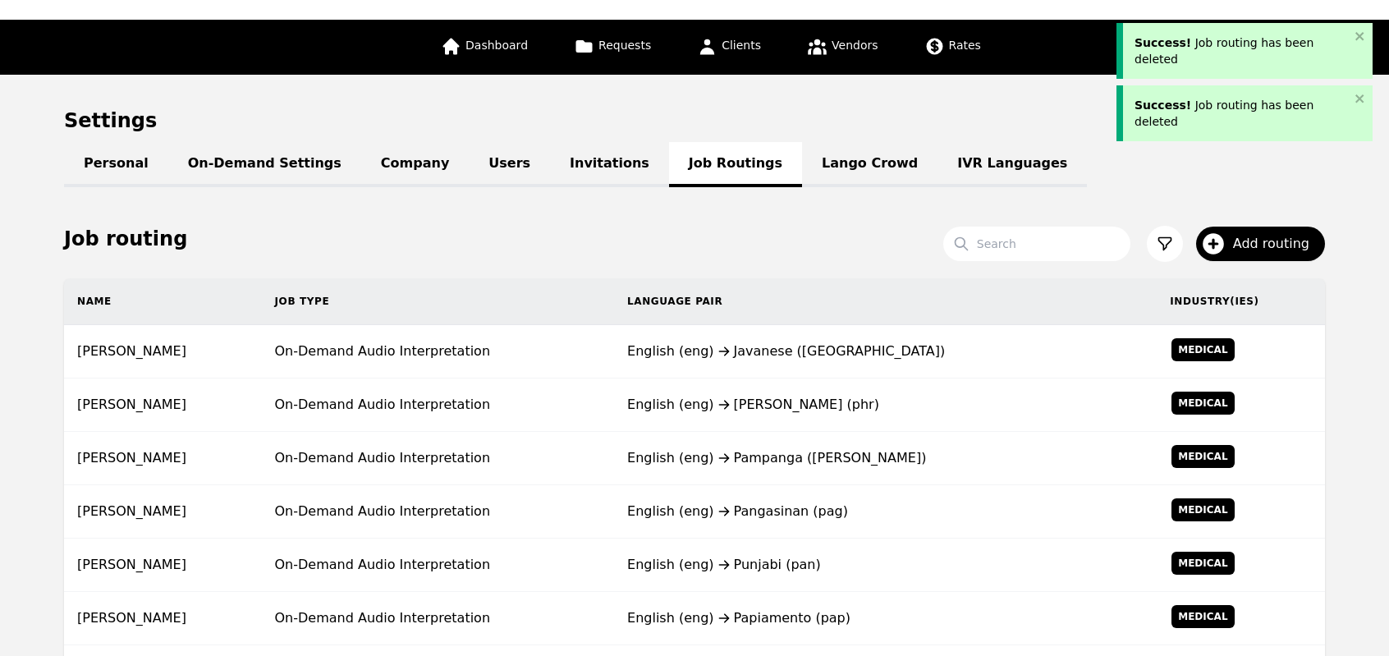
click at [753, 396] on div "English (eng) Pahari-Potwari (phr)" at bounding box center [885, 405] width 516 height 20
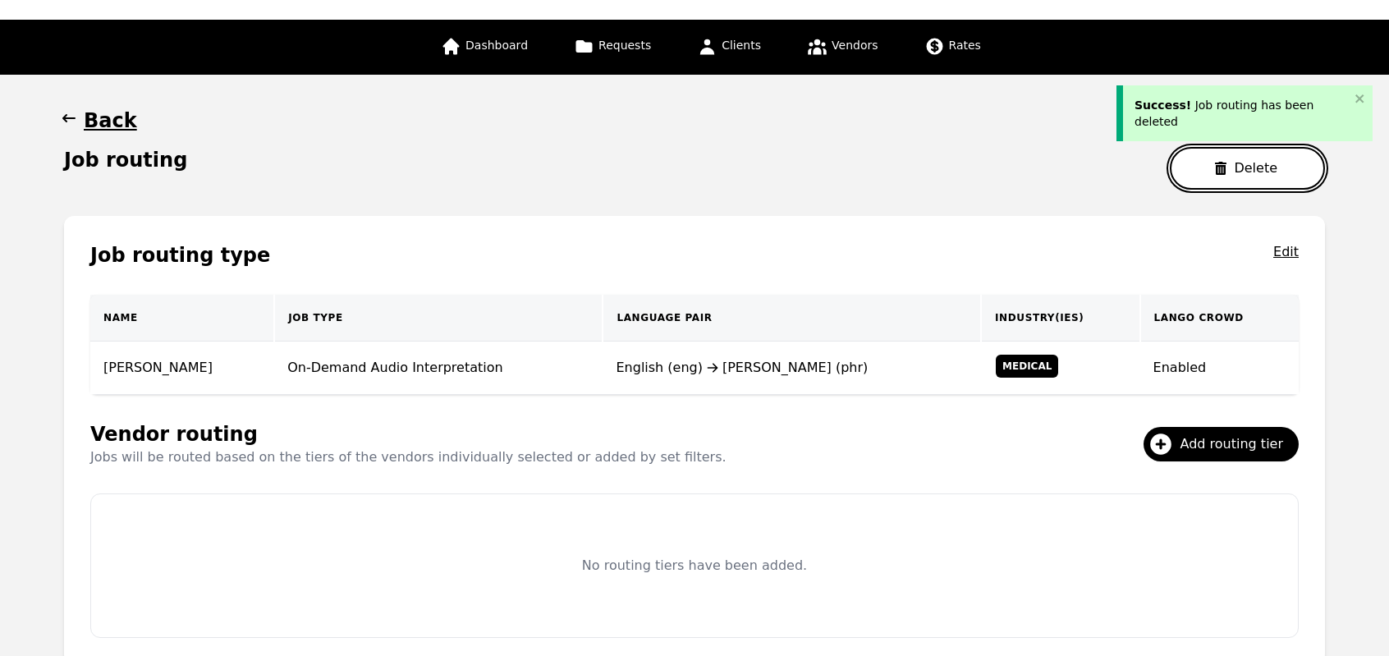
click at [1203, 163] on button "Delete" at bounding box center [1247, 168] width 155 height 43
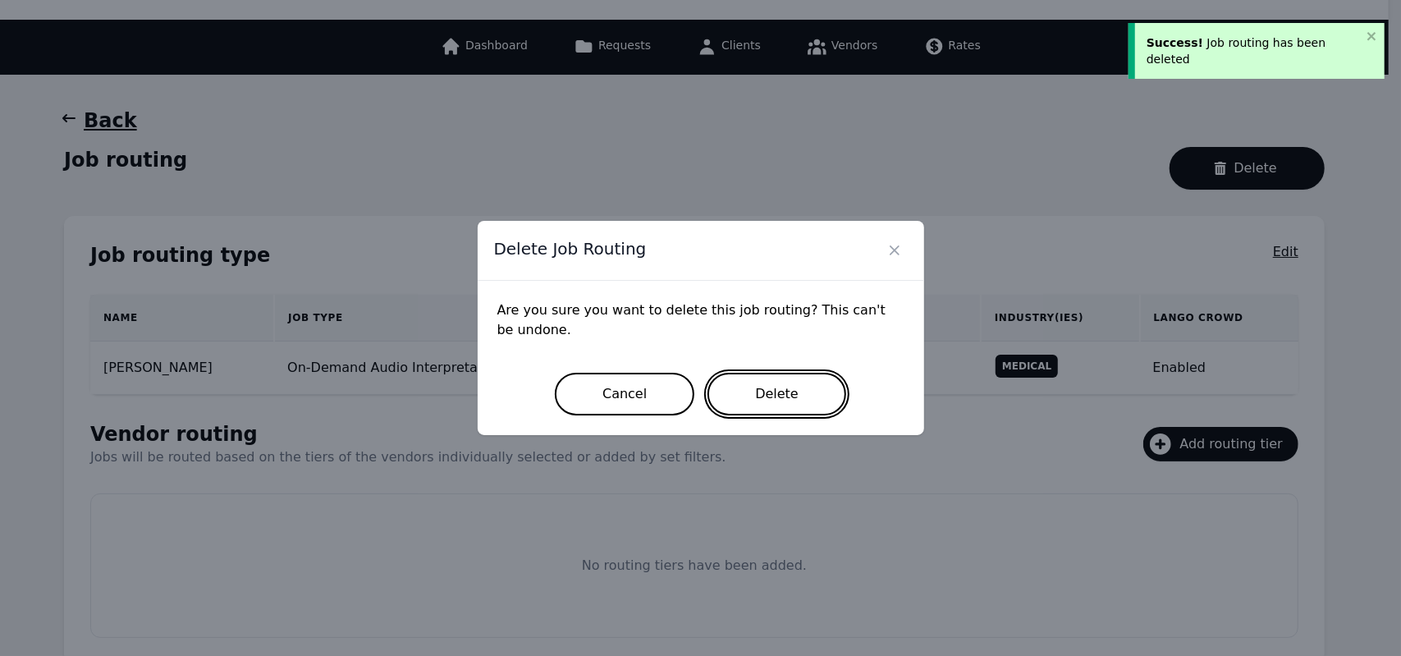
click at [763, 396] on button "Delete" at bounding box center [776, 394] width 139 height 43
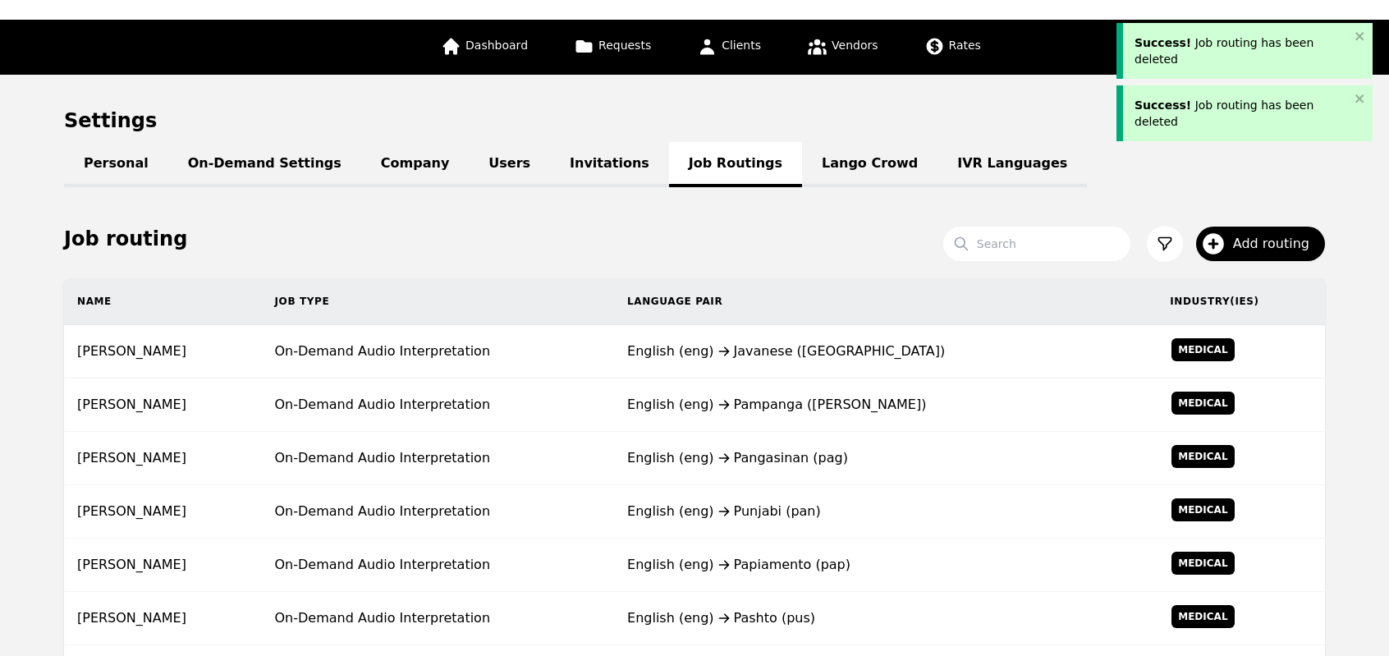
click at [763, 396] on div "English (eng) Pampanga (pam)" at bounding box center [885, 405] width 516 height 20
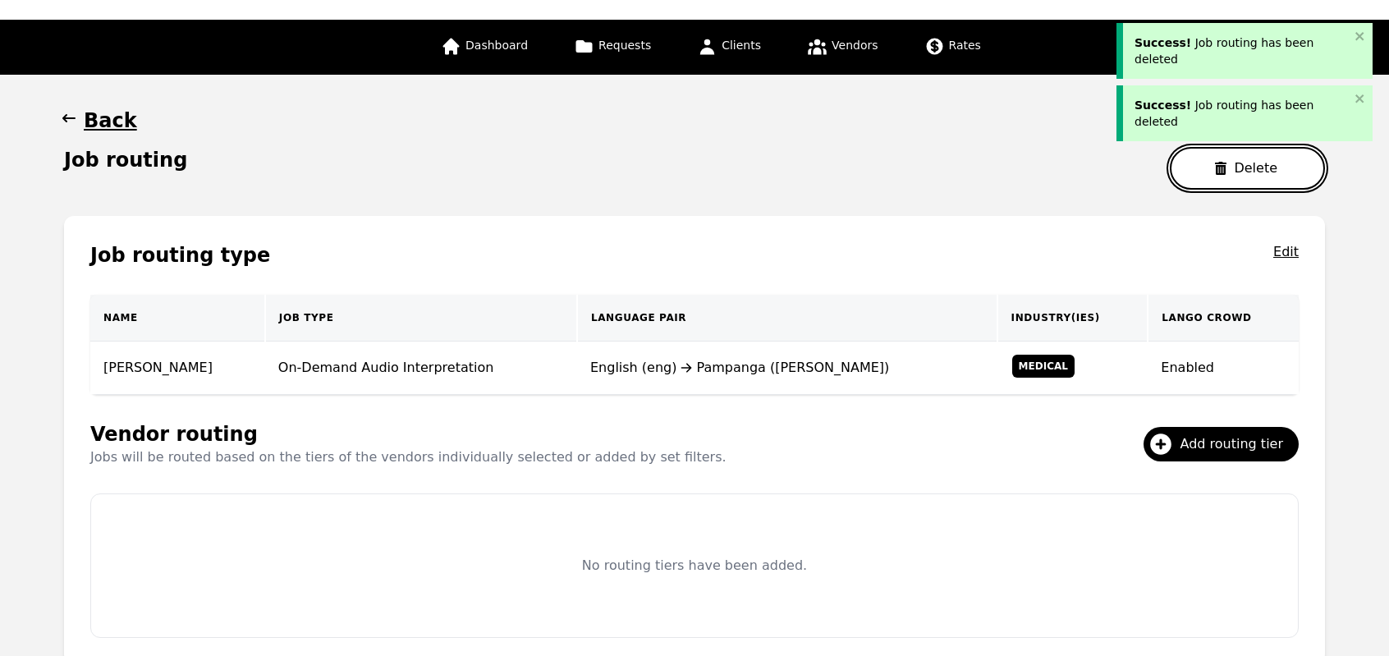
click at [1201, 176] on button "Delete" at bounding box center [1247, 168] width 155 height 43
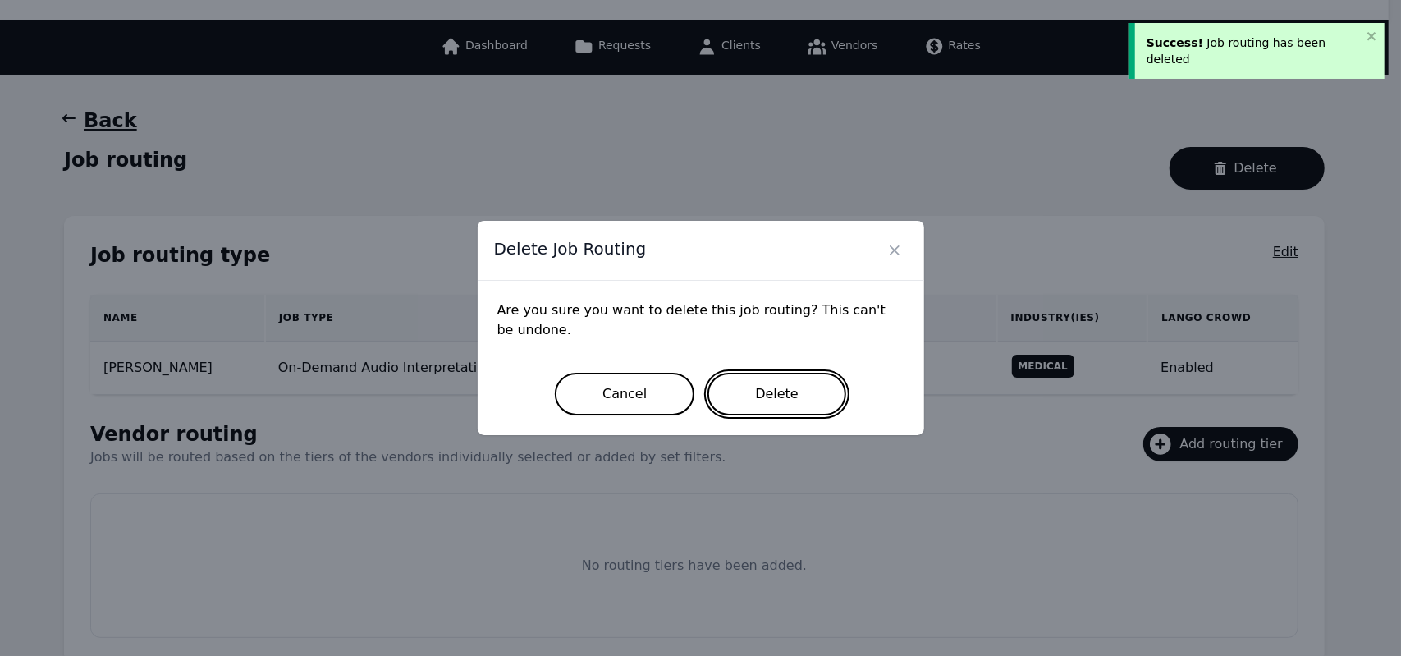
click at [786, 395] on button "Delete" at bounding box center [776, 394] width 139 height 43
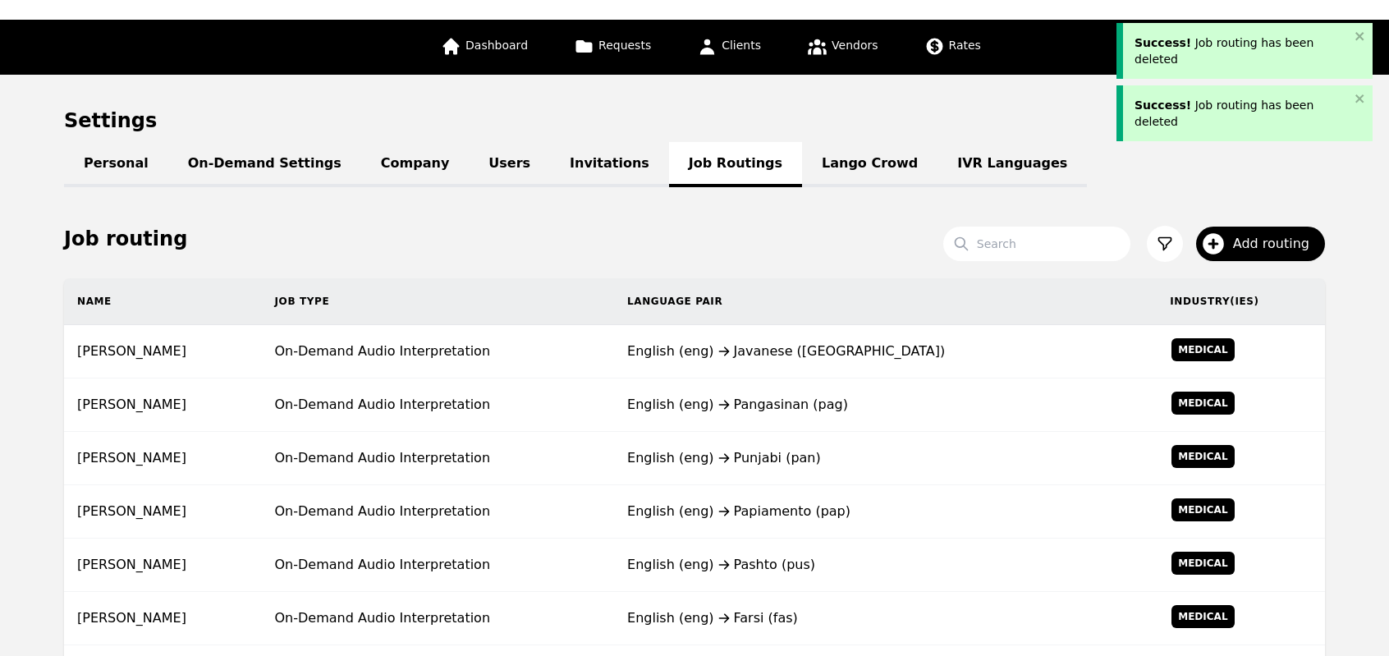
click at [786, 395] on div "English (eng) Pangasinan (pag)" at bounding box center [885, 405] width 516 height 20
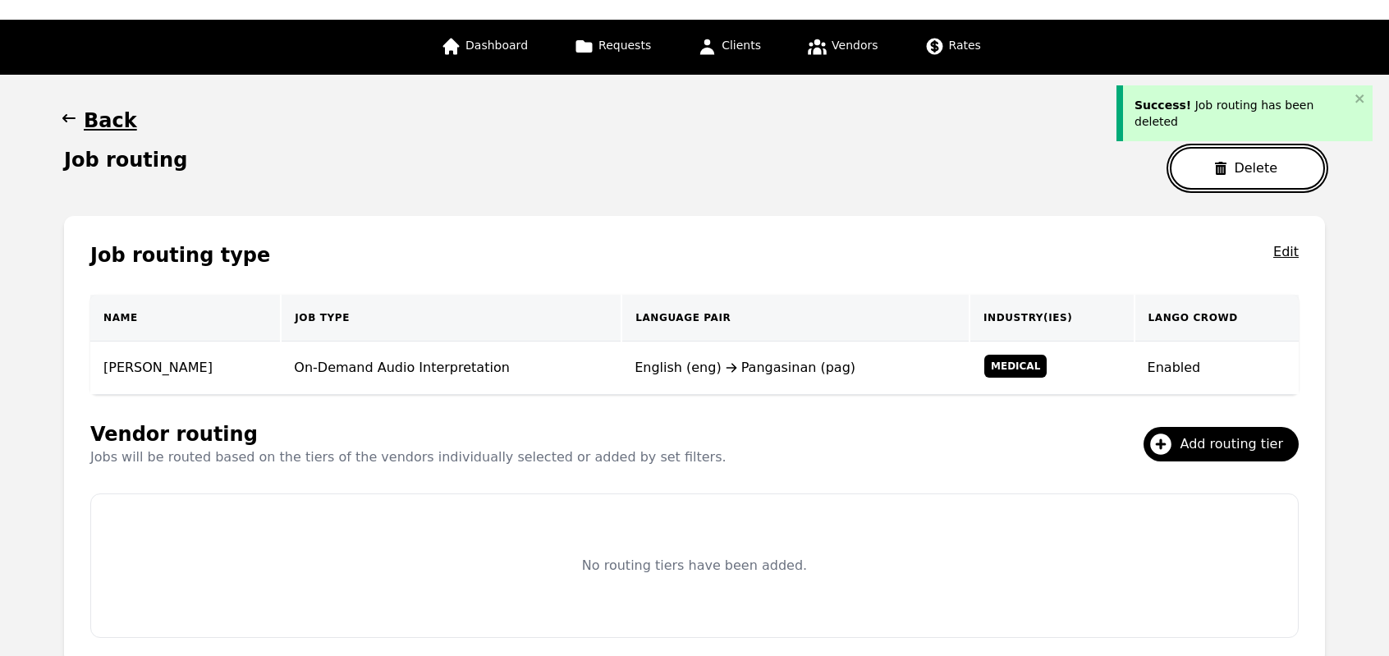
click at [1210, 155] on button "Delete" at bounding box center [1247, 168] width 155 height 43
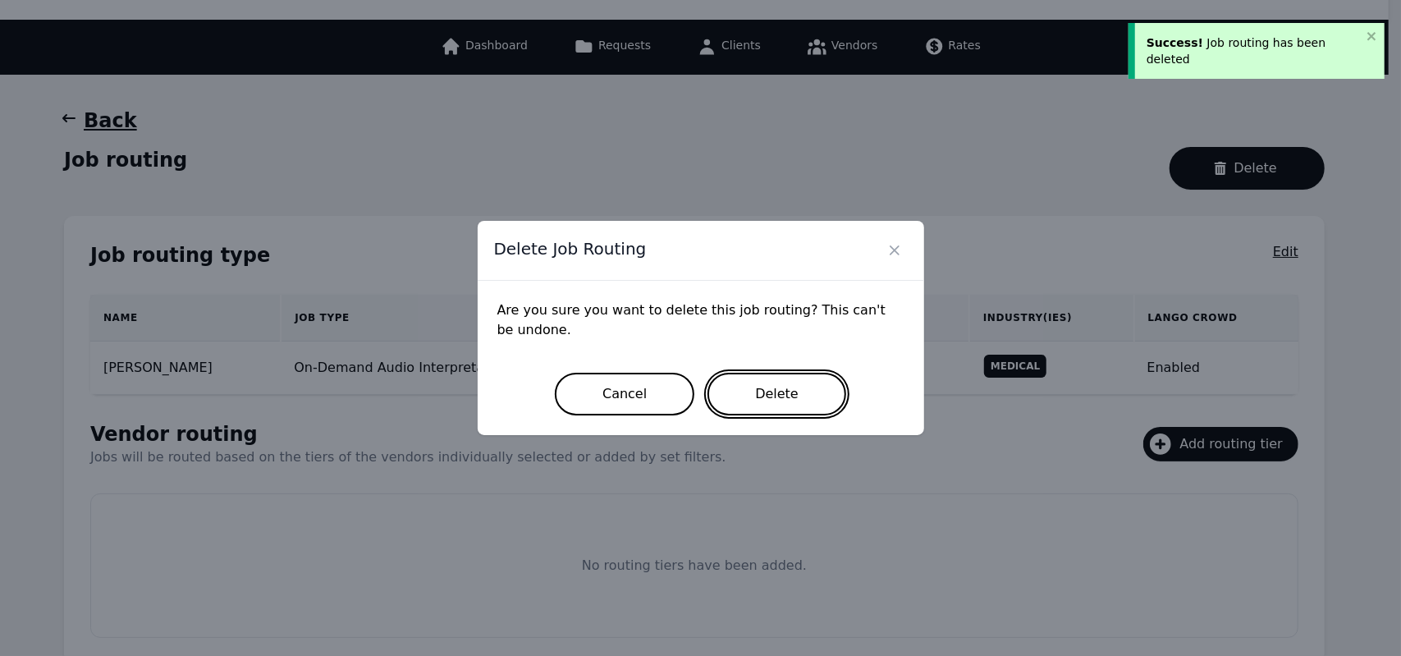
click at [768, 403] on button "Delete" at bounding box center [776, 394] width 139 height 43
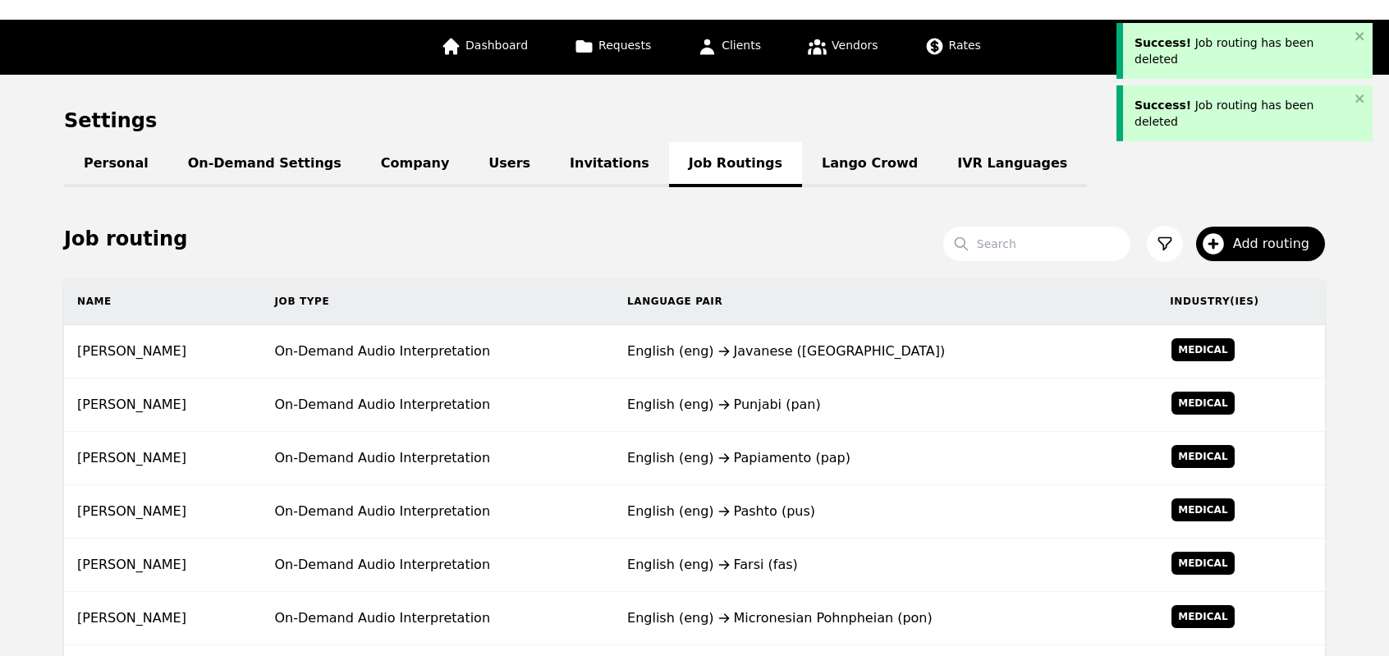
click at [768, 403] on div "English (eng) Punjabi (pan)" at bounding box center [885, 405] width 516 height 20
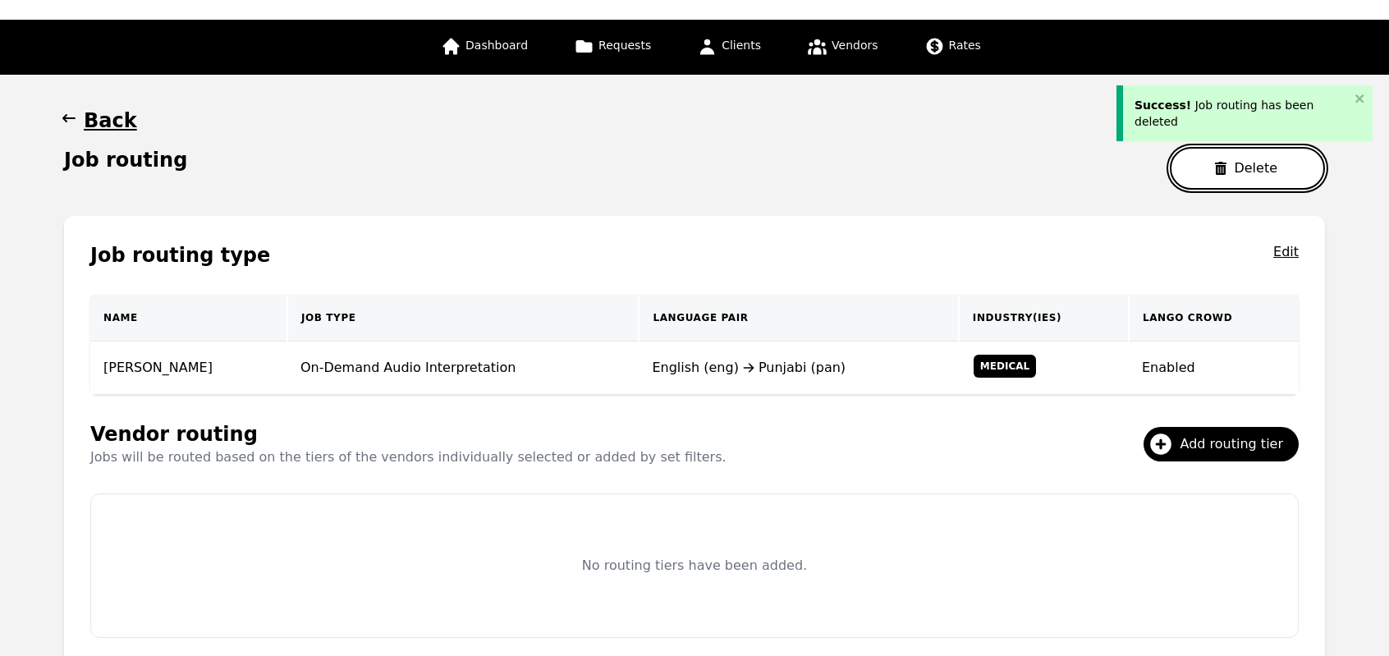
click at [1212, 168] on button "Delete" at bounding box center [1247, 168] width 155 height 43
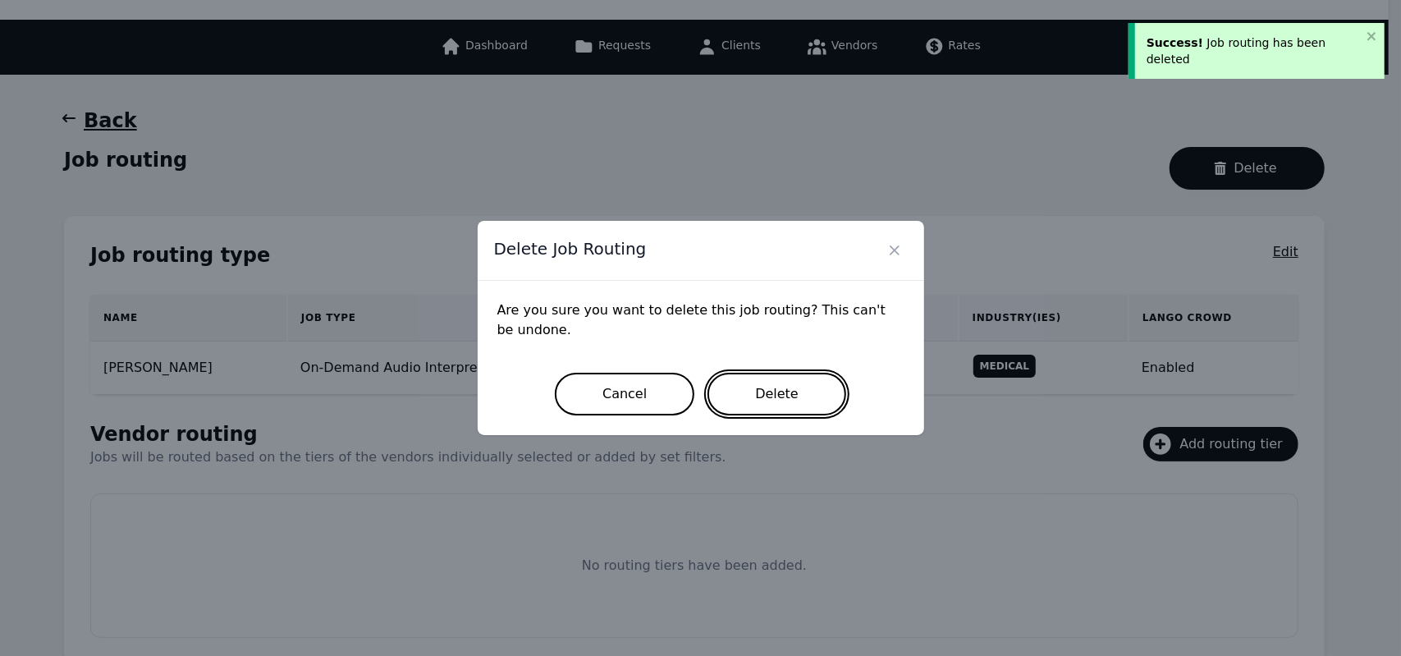
click at [799, 403] on button "Delete" at bounding box center [776, 394] width 139 height 43
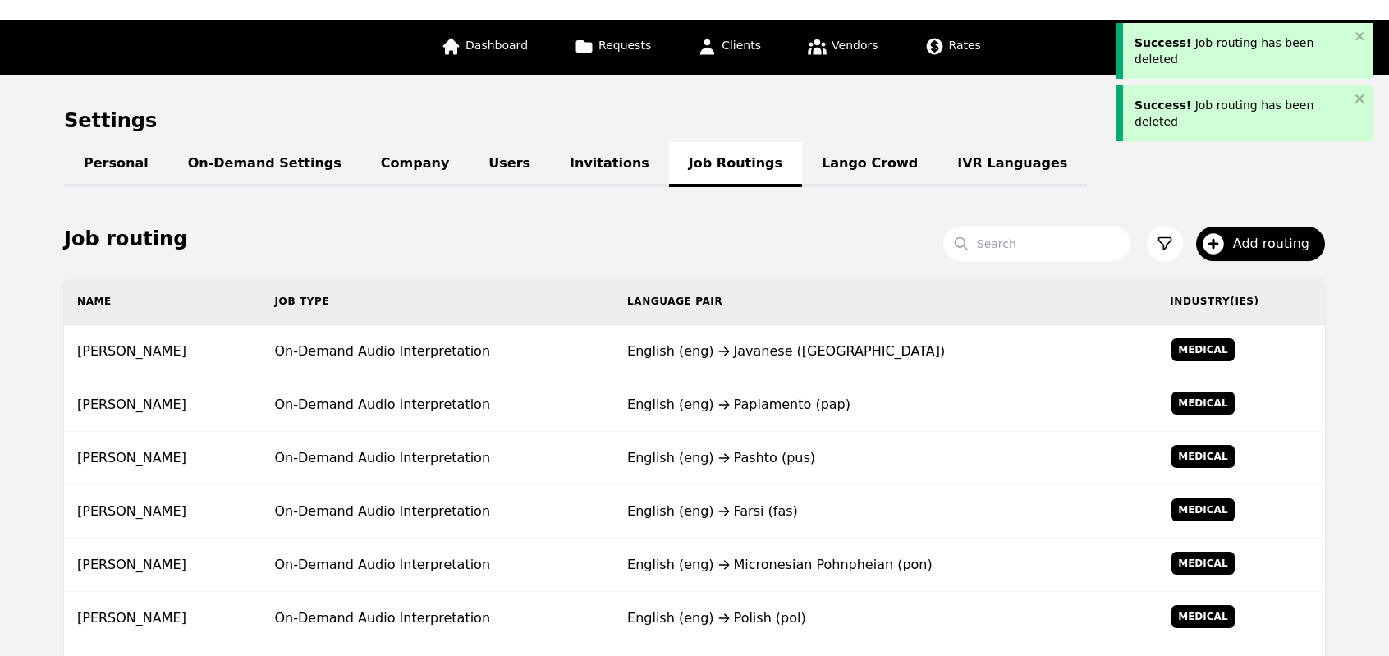
click at [799, 403] on div "English (eng) Papiamento (pap)" at bounding box center [885, 405] width 516 height 20
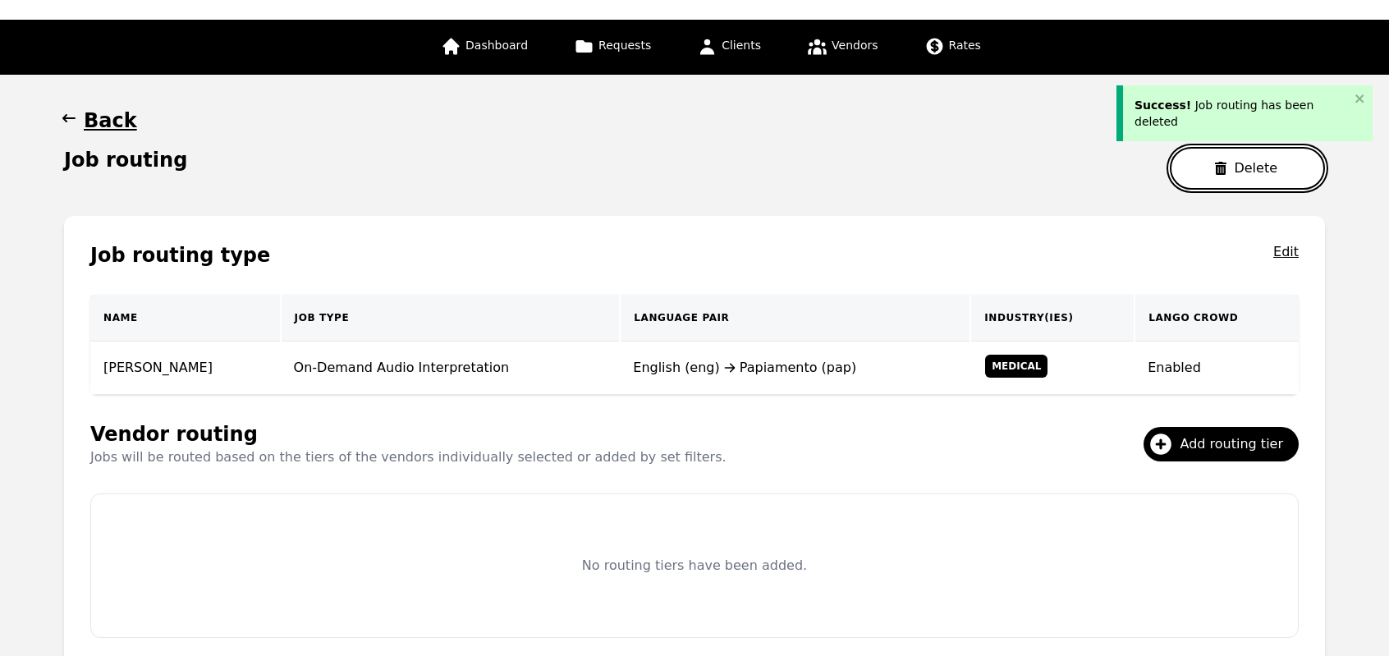
click at [1218, 166] on button "Delete" at bounding box center [1247, 168] width 155 height 43
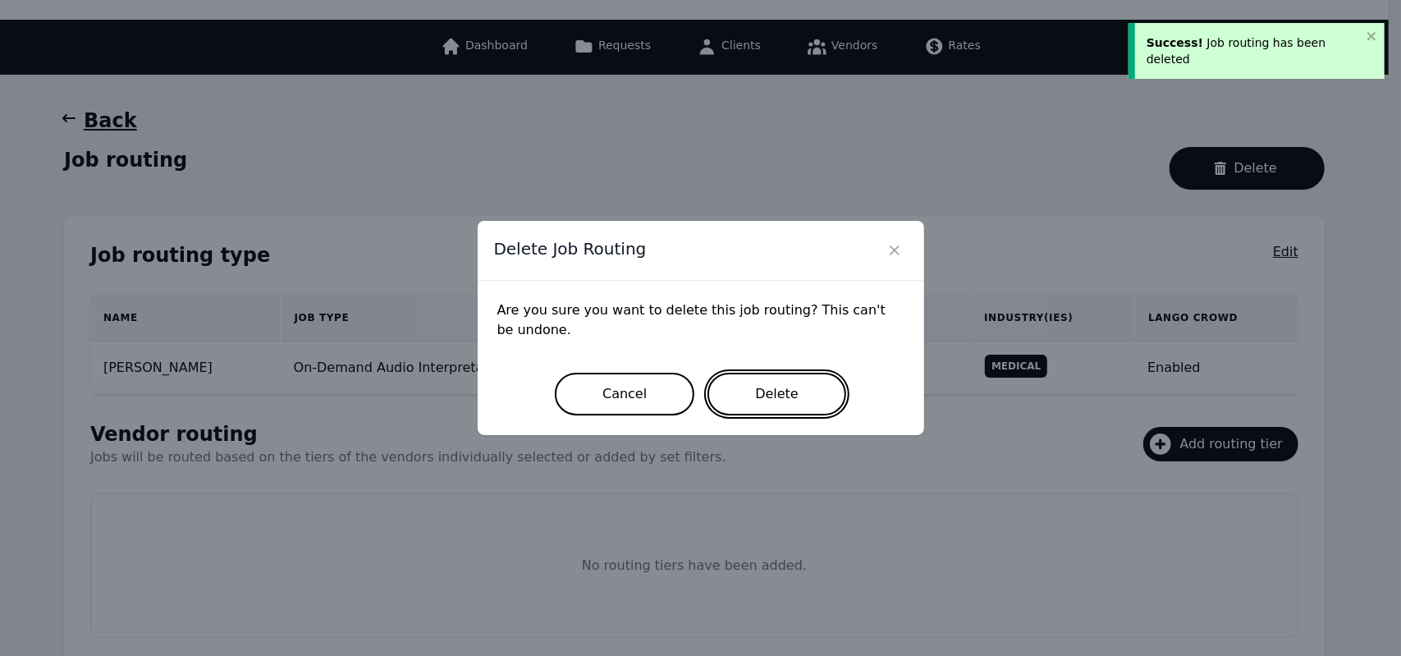
click at [770, 409] on button "Delete" at bounding box center [776, 394] width 139 height 43
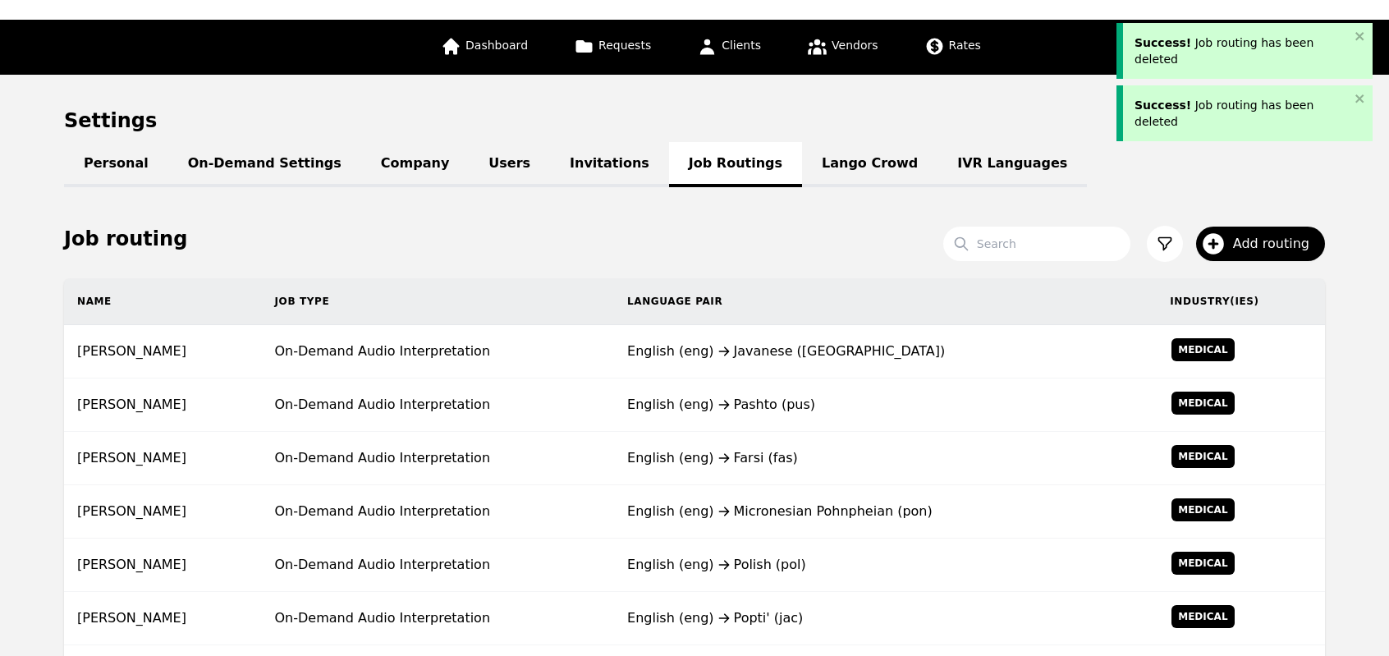
click at [770, 409] on div "English (eng) Pashto (pus)" at bounding box center [885, 405] width 516 height 20
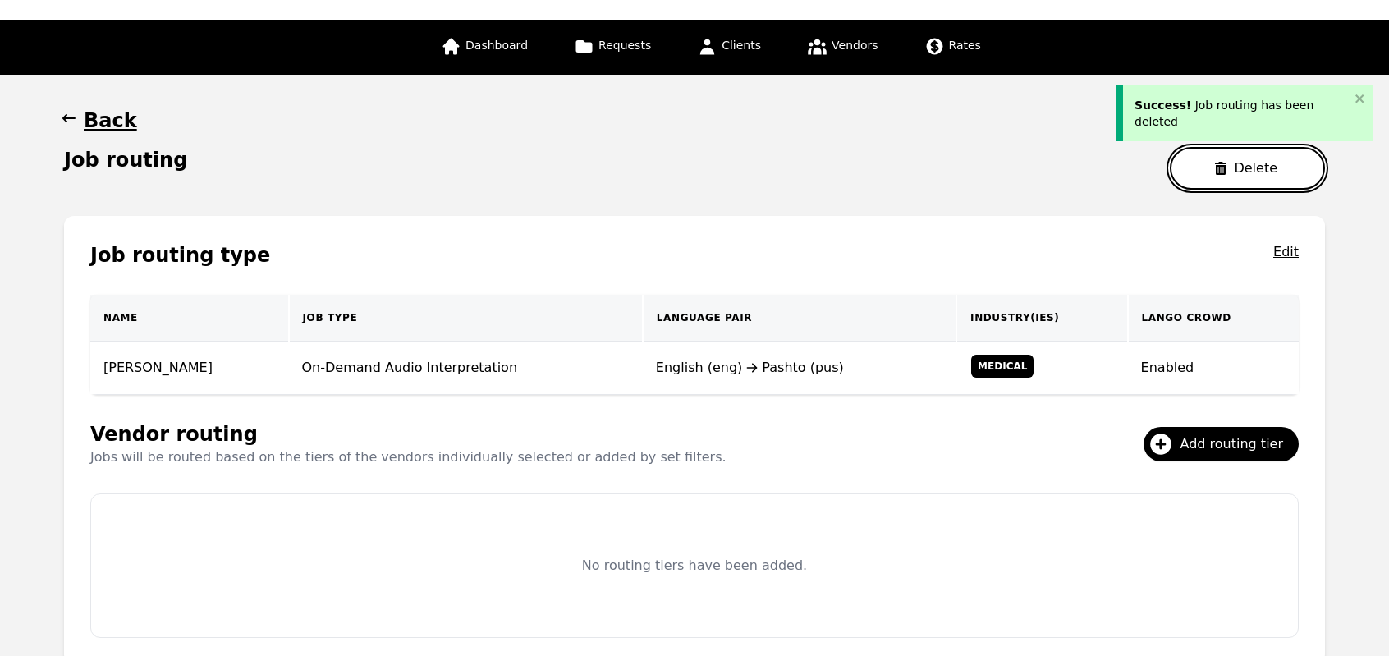
click at [1195, 182] on button "Delete" at bounding box center [1247, 168] width 155 height 43
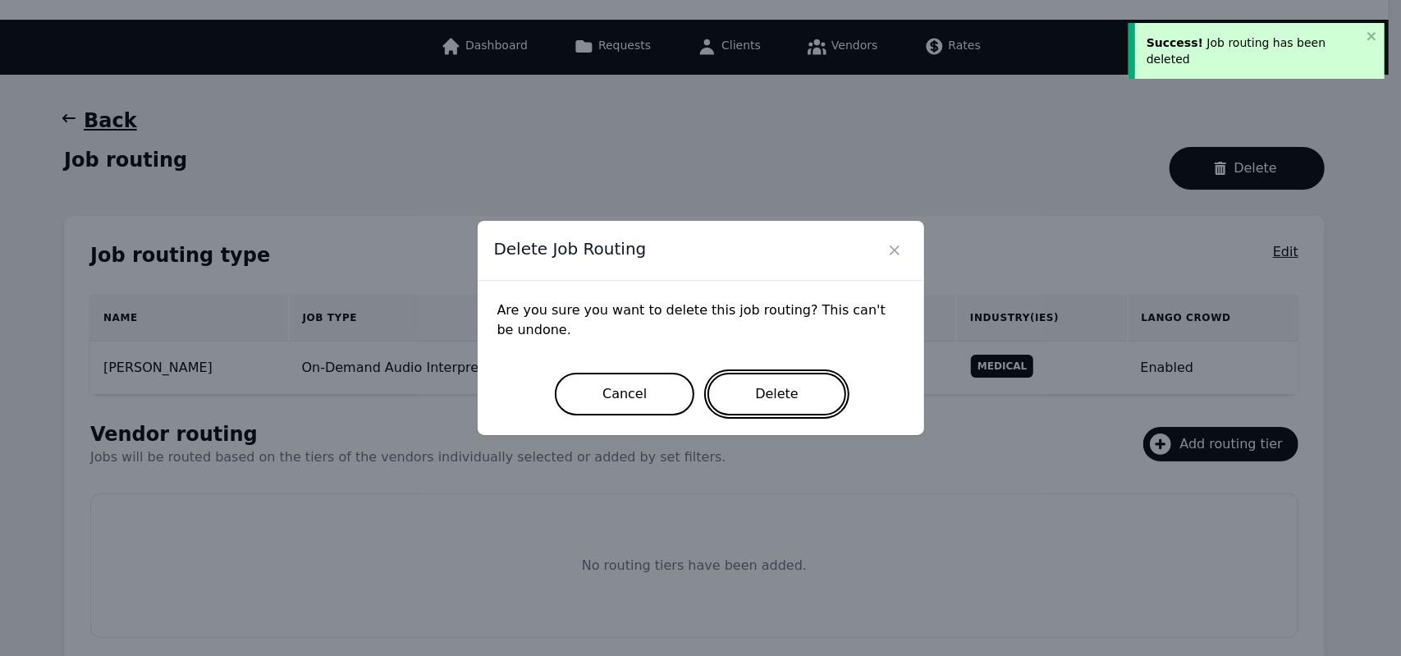
click at [794, 396] on button "Delete" at bounding box center [776, 394] width 139 height 43
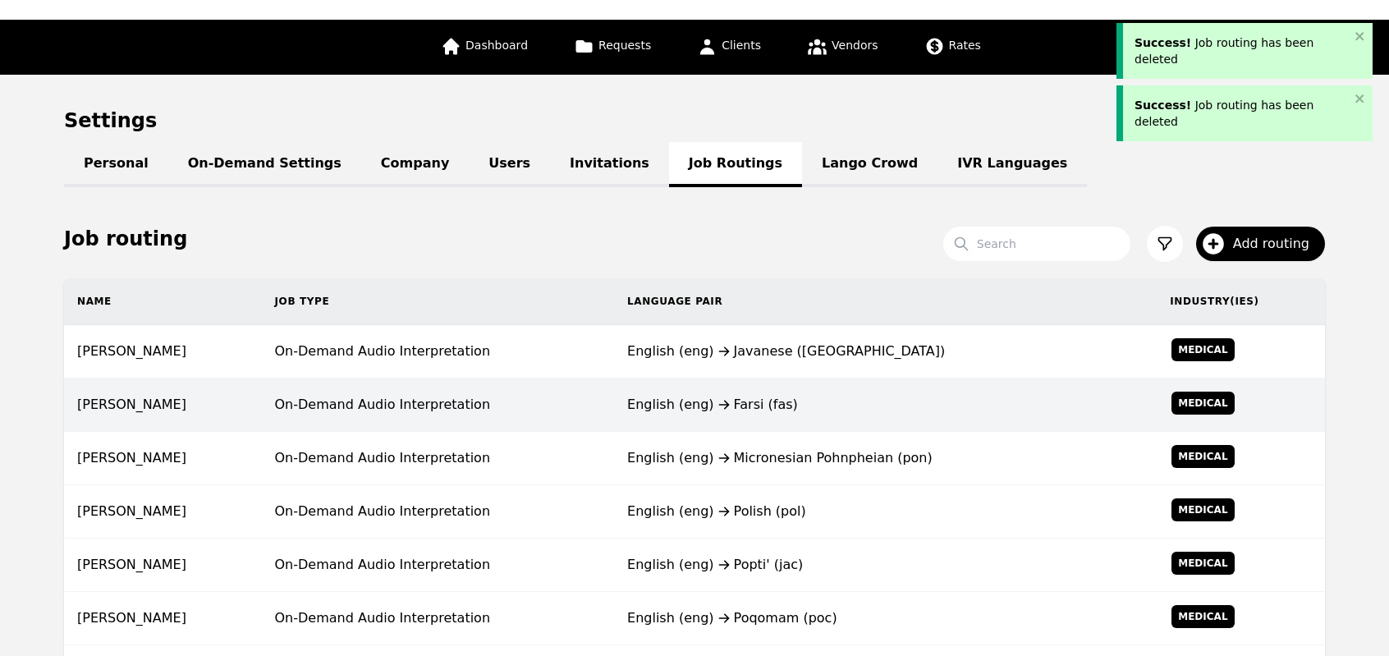
click at [680, 423] on td "English (eng) Farsi (fas)" at bounding box center [885, 404] width 542 height 53
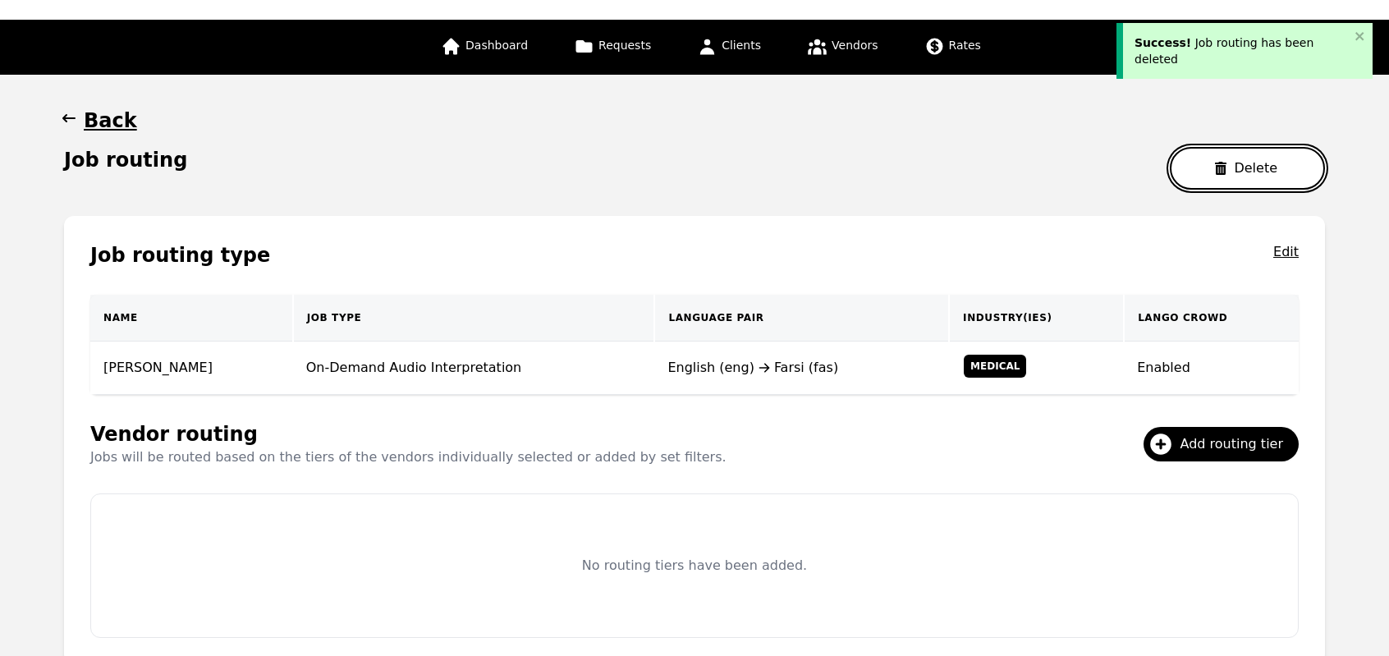
click at [1237, 164] on button "Delete" at bounding box center [1247, 168] width 155 height 43
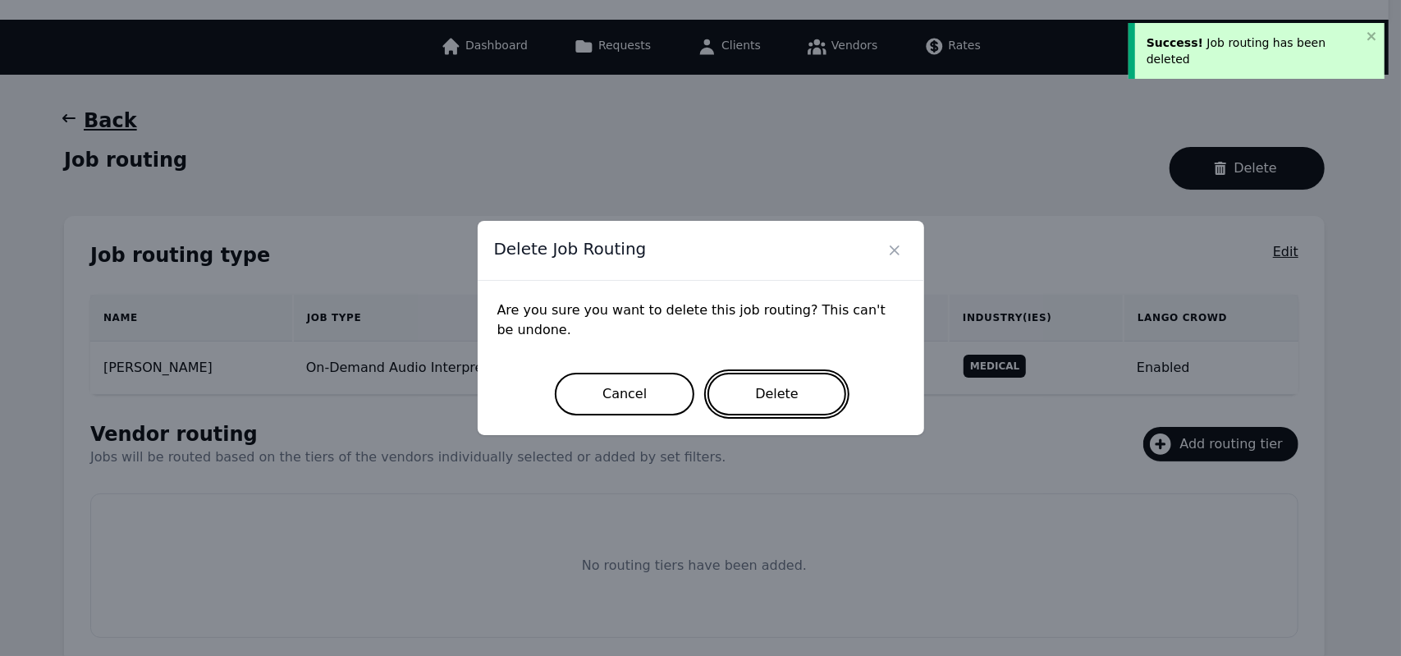
click at [785, 396] on button "Delete" at bounding box center [776, 394] width 139 height 43
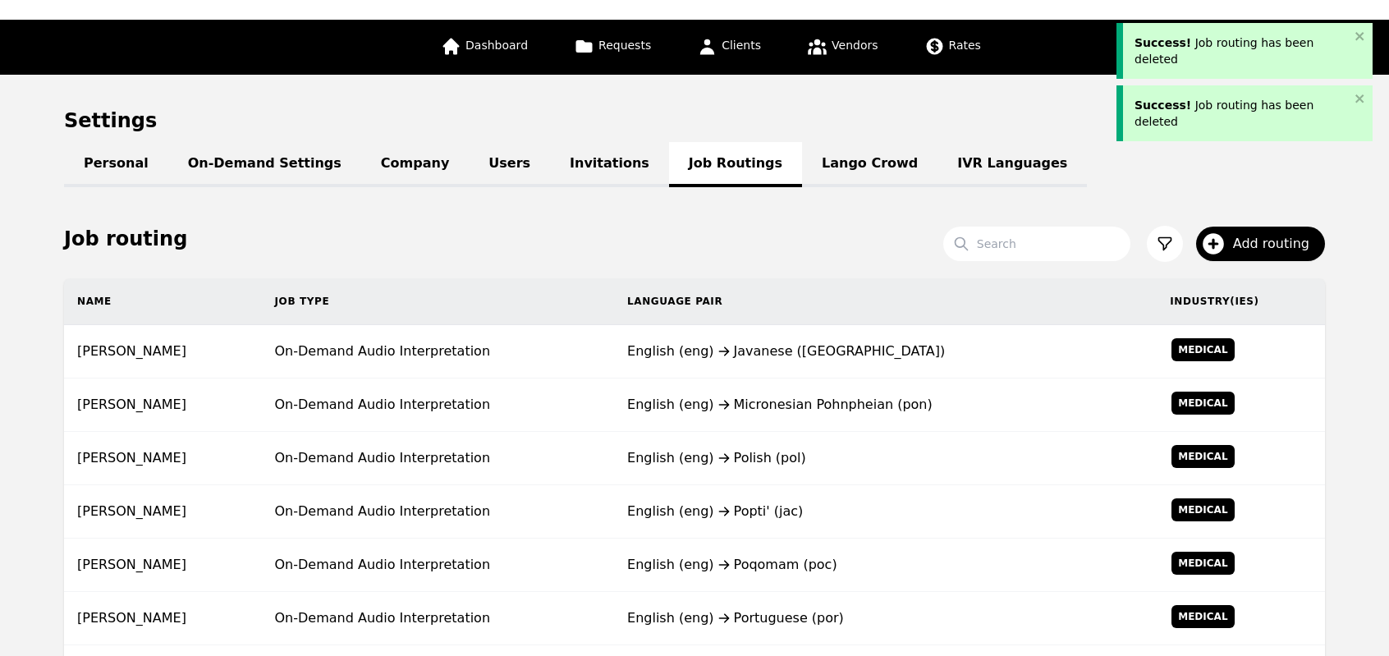
click at [785, 396] on div "English (eng) Micronesian Pohnpheian (pon)" at bounding box center [885, 405] width 516 height 20
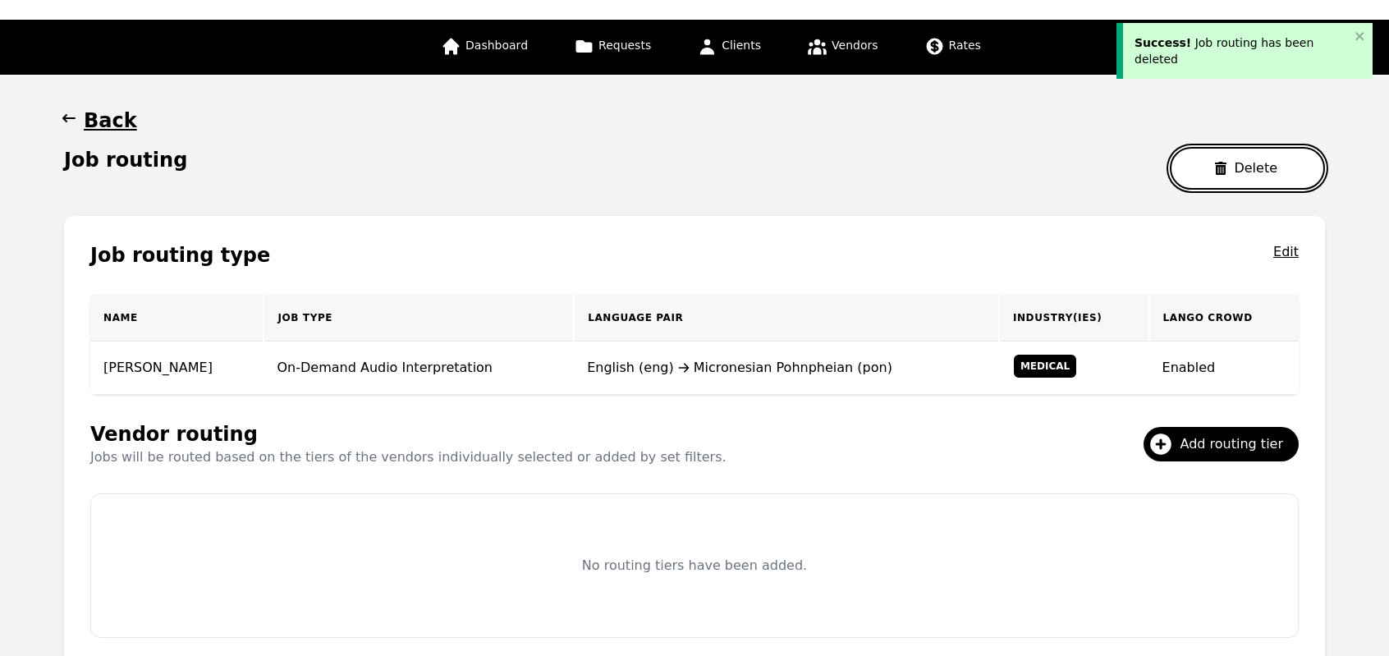
click at [1208, 173] on button "Delete" at bounding box center [1247, 168] width 155 height 43
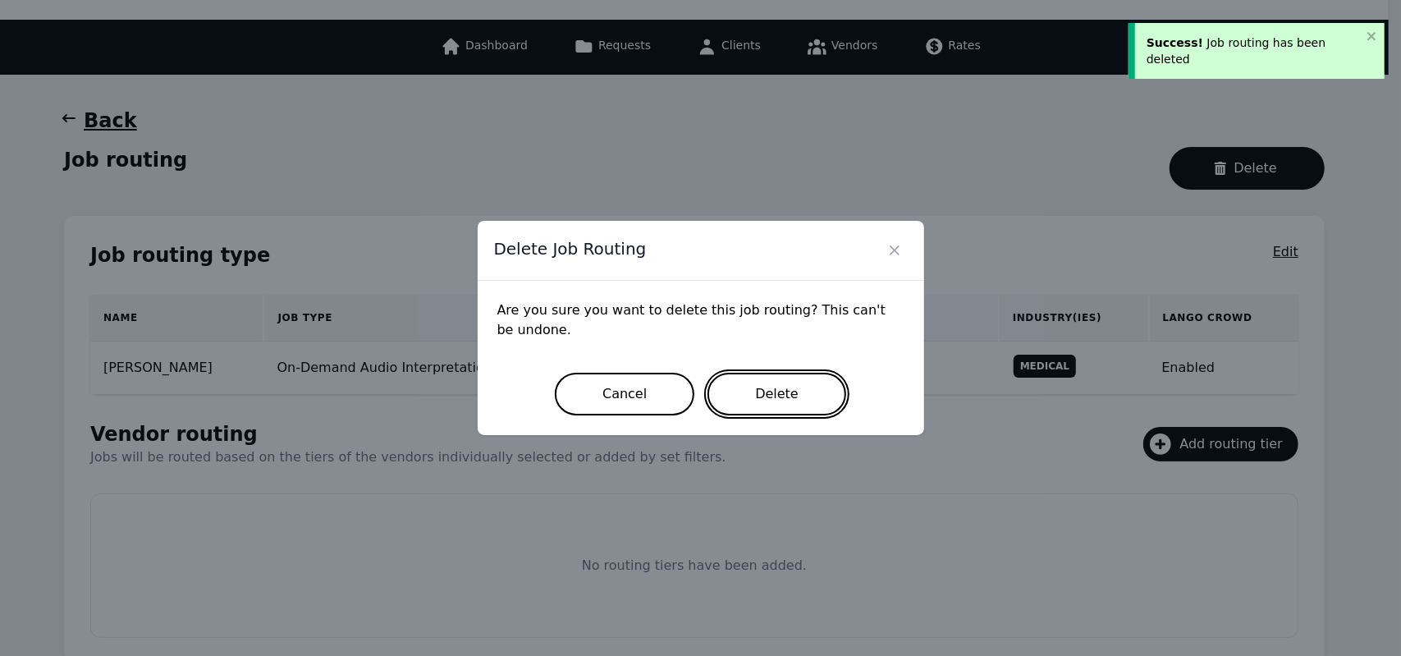
click at [778, 400] on button "Delete" at bounding box center [776, 394] width 139 height 43
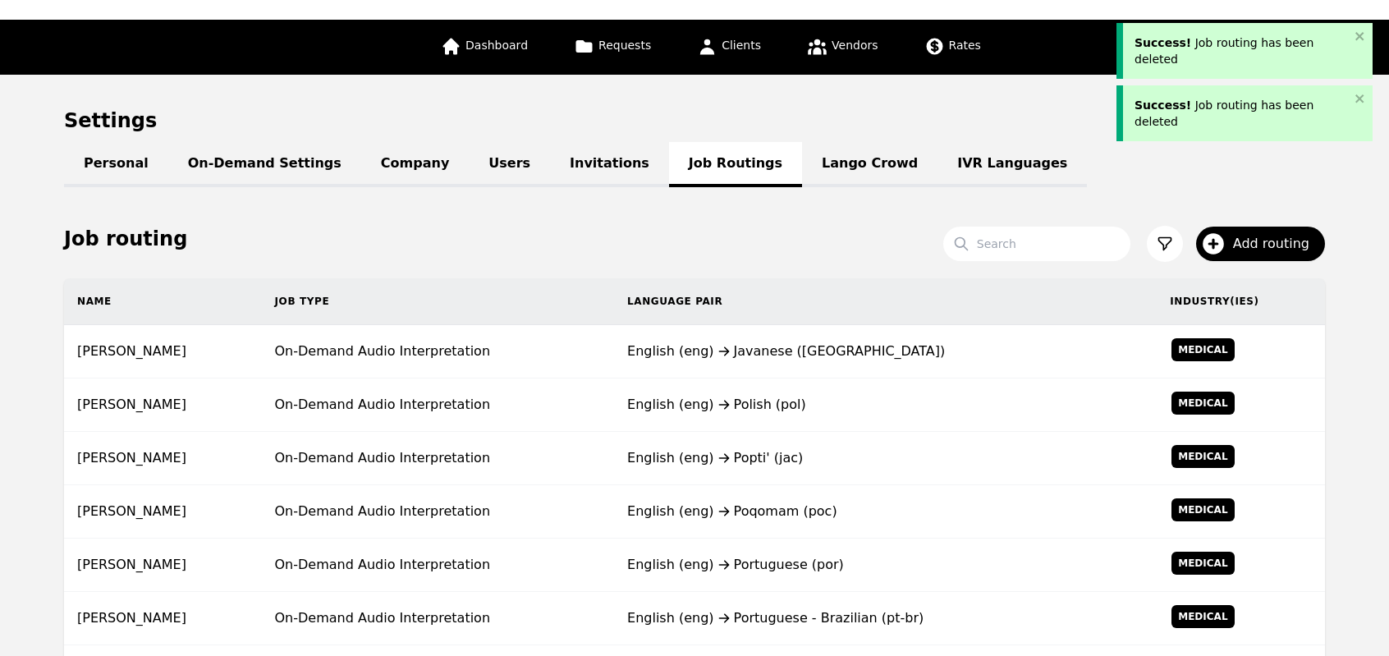
click at [778, 400] on div "English (eng) Polish (pol)" at bounding box center [885, 405] width 516 height 20
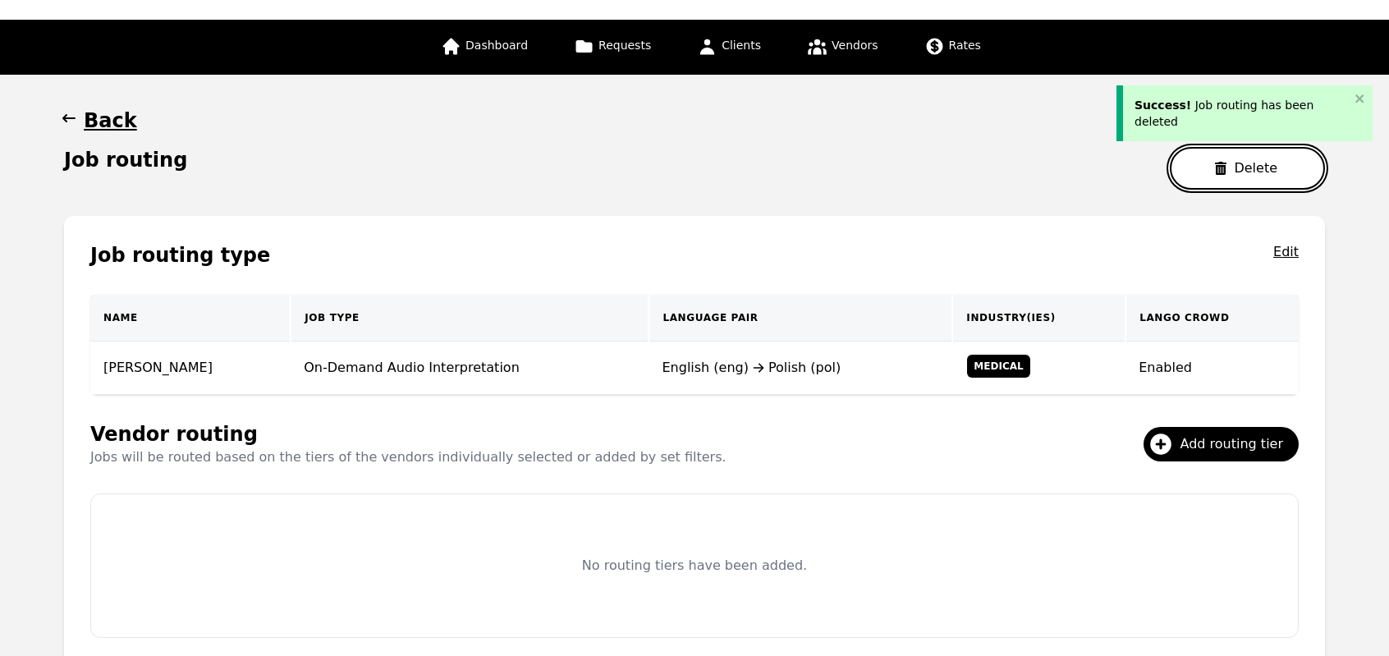
click at [1216, 159] on button "Delete" at bounding box center [1247, 168] width 155 height 43
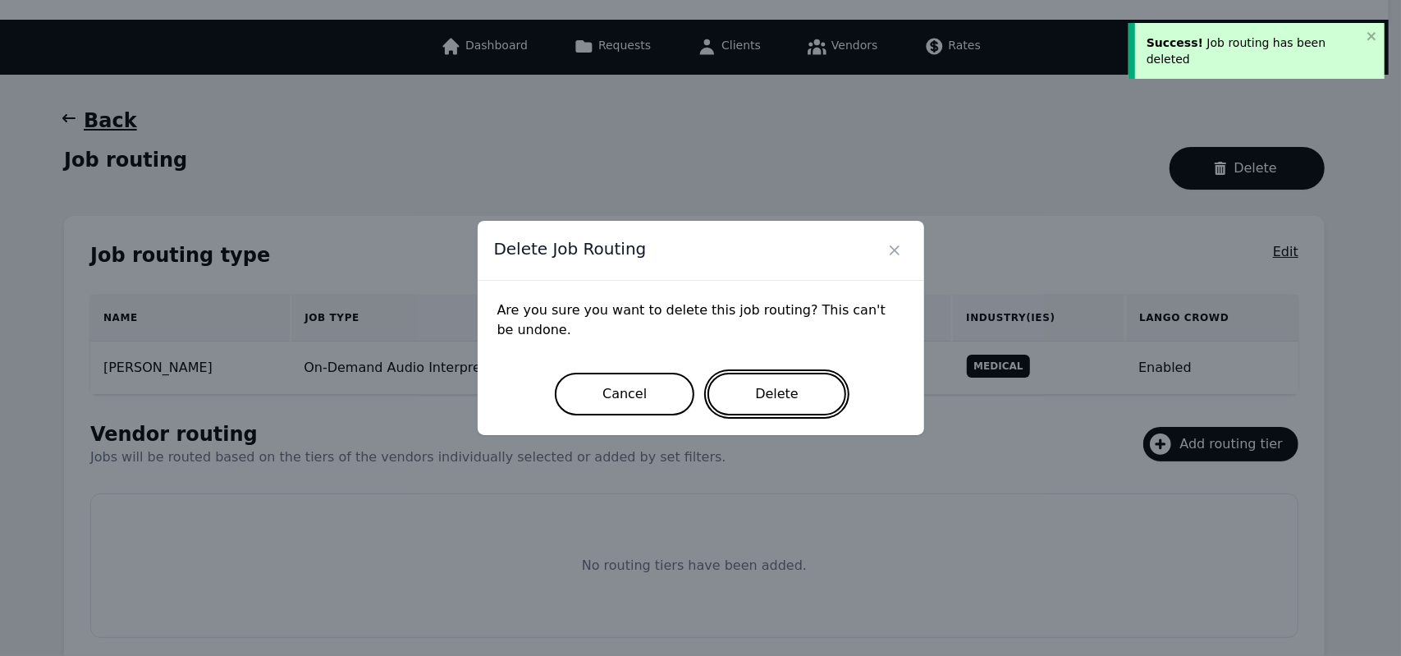
click at [775, 396] on button "Delete" at bounding box center [776, 394] width 139 height 43
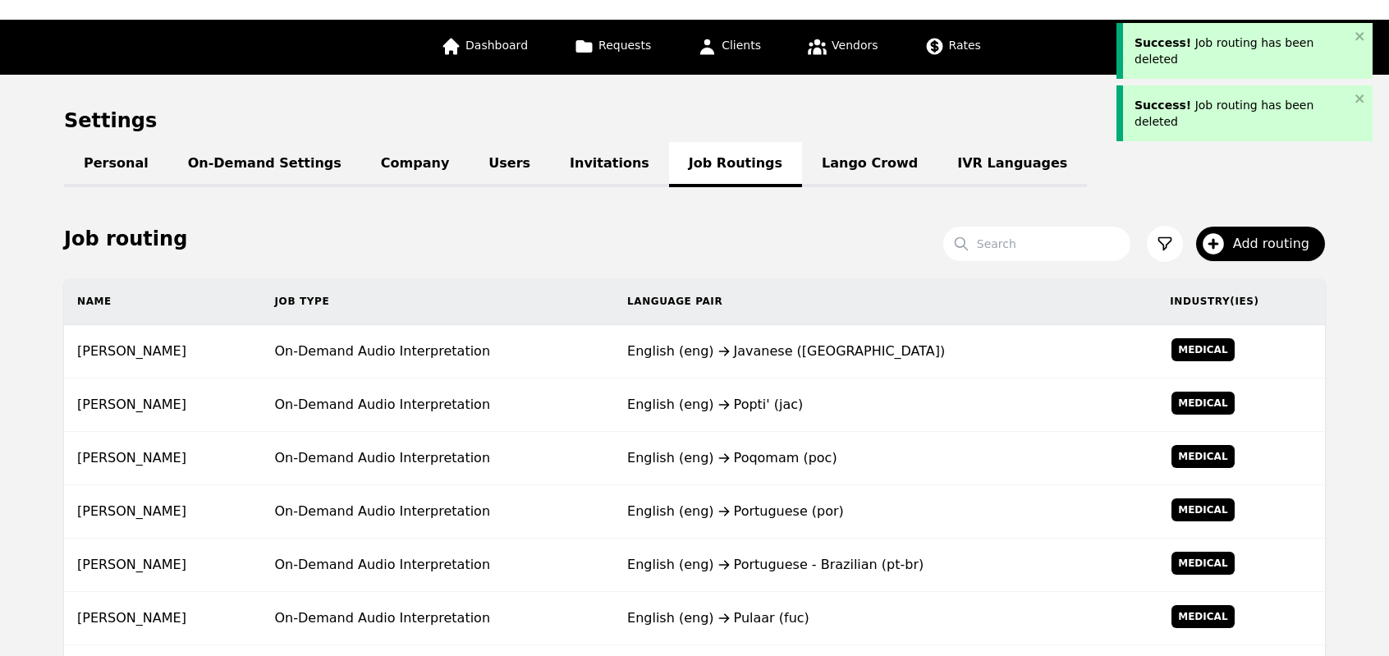
click at [775, 396] on div "English (eng) Popti' (jac)" at bounding box center [885, 405] width 516 height 20
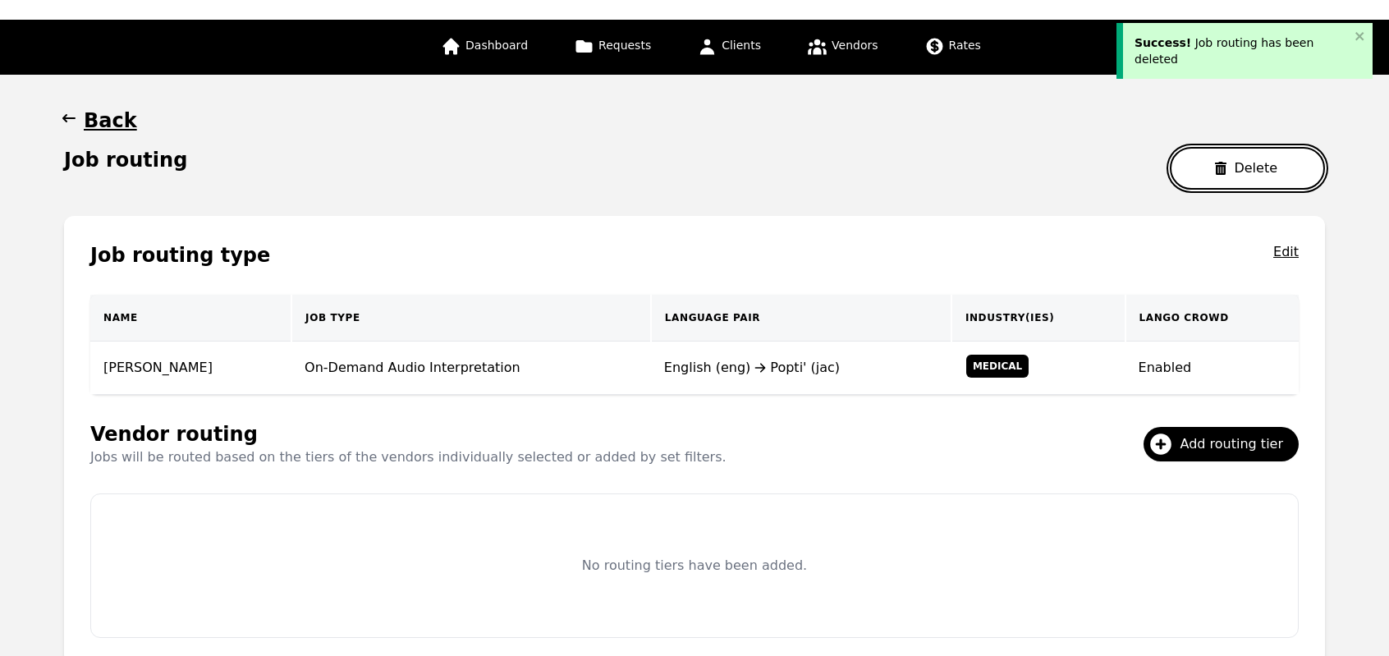
click at [1231, 157] on button "Delete" at bounding box center [1247, 168] width 155 height 43
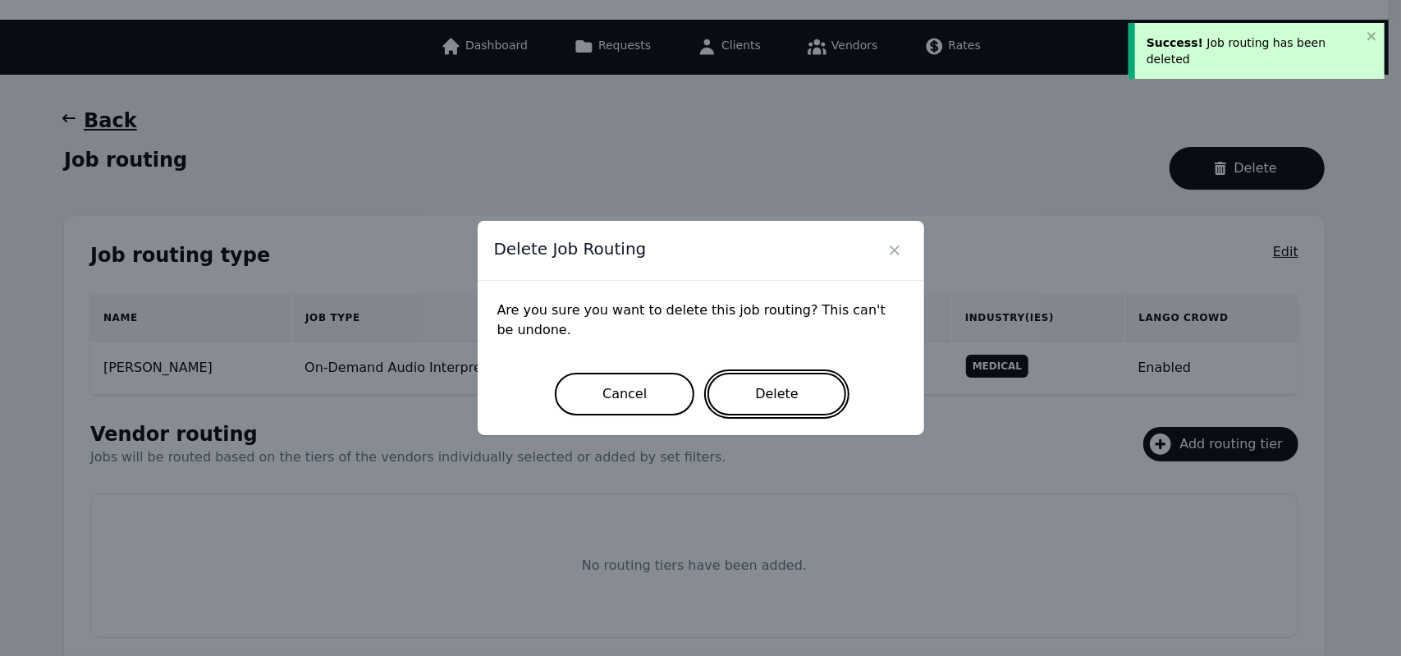
click at [779, 412] on button "Delete" at bounding box center [776, 394] width 139 height 43
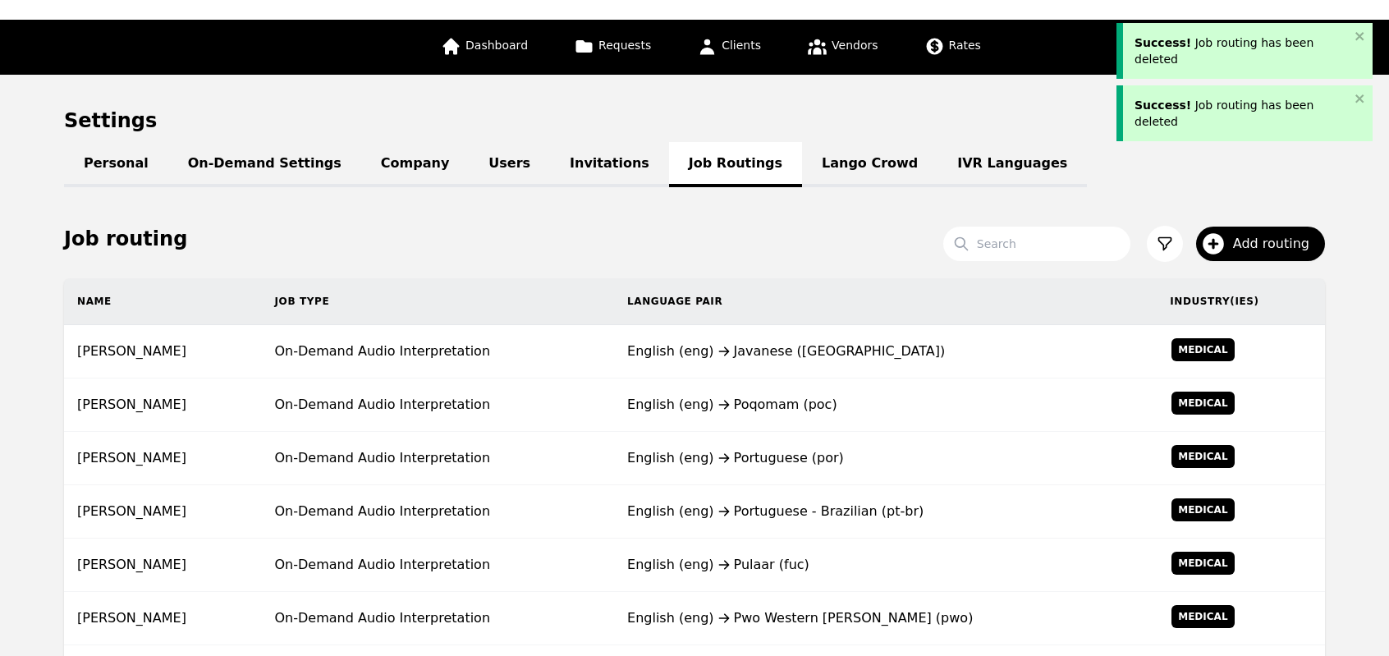
click at [779, 412] on div "English (eng) Poqomam (poc)" at bounding box center [885, 405] width 516 height 20
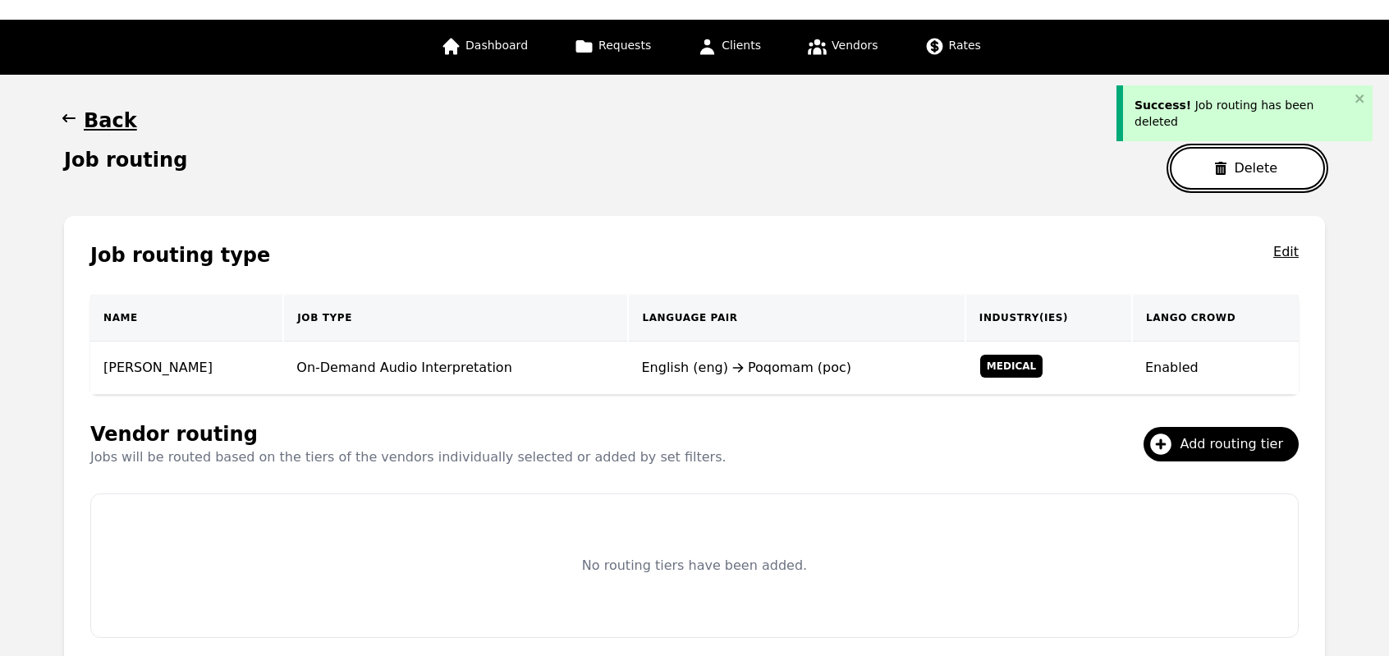
click at [1205, 174] on button "Delete" at bounding box center [1247, 168] width 155 height 43
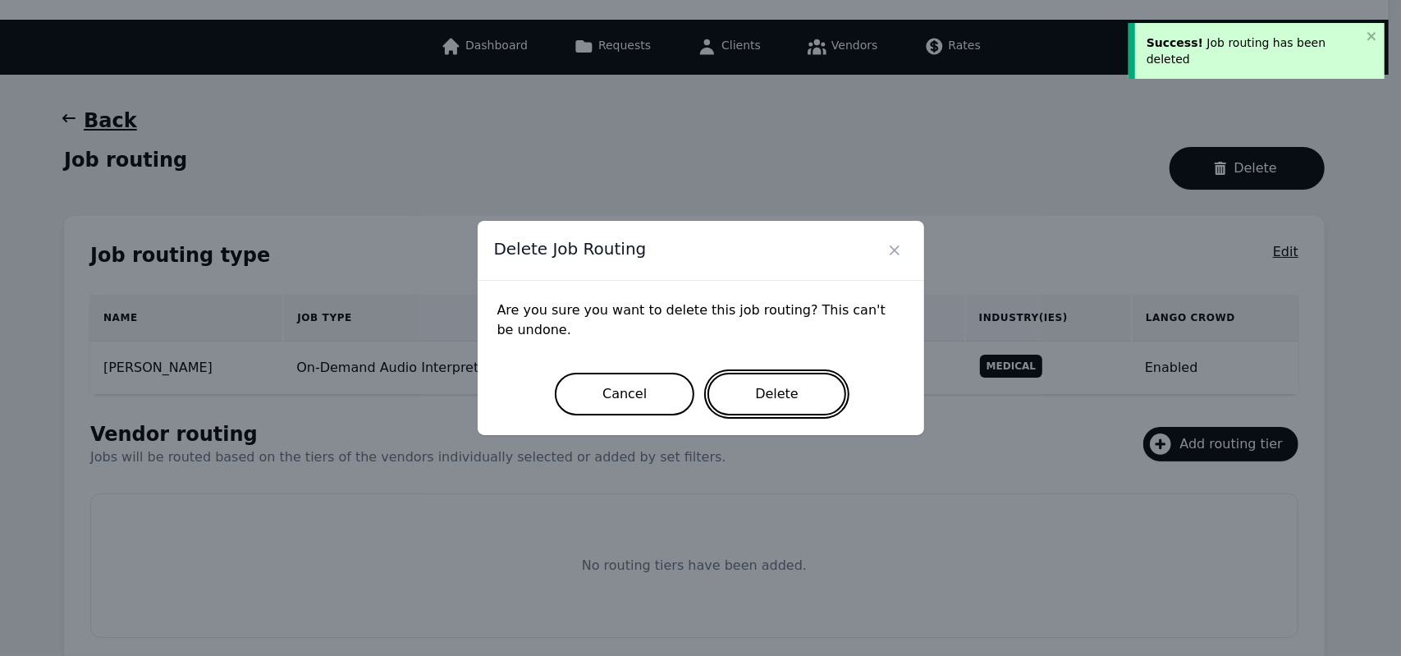
click at [793, 386] on button "Delete" at bounding box center [776, 394] width 139 height 43
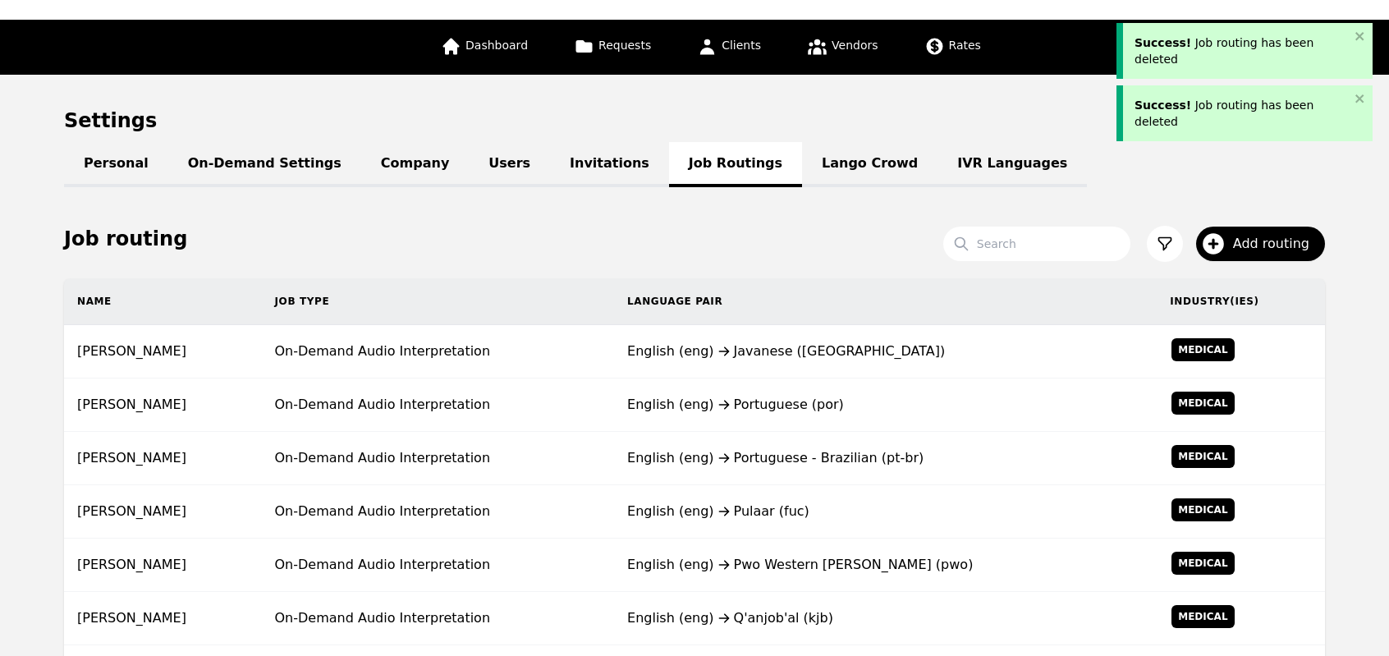
click at [793, 386] on td "English (eng) Portuguese (por)" at bounding box center [885, 404] width 542 height 53
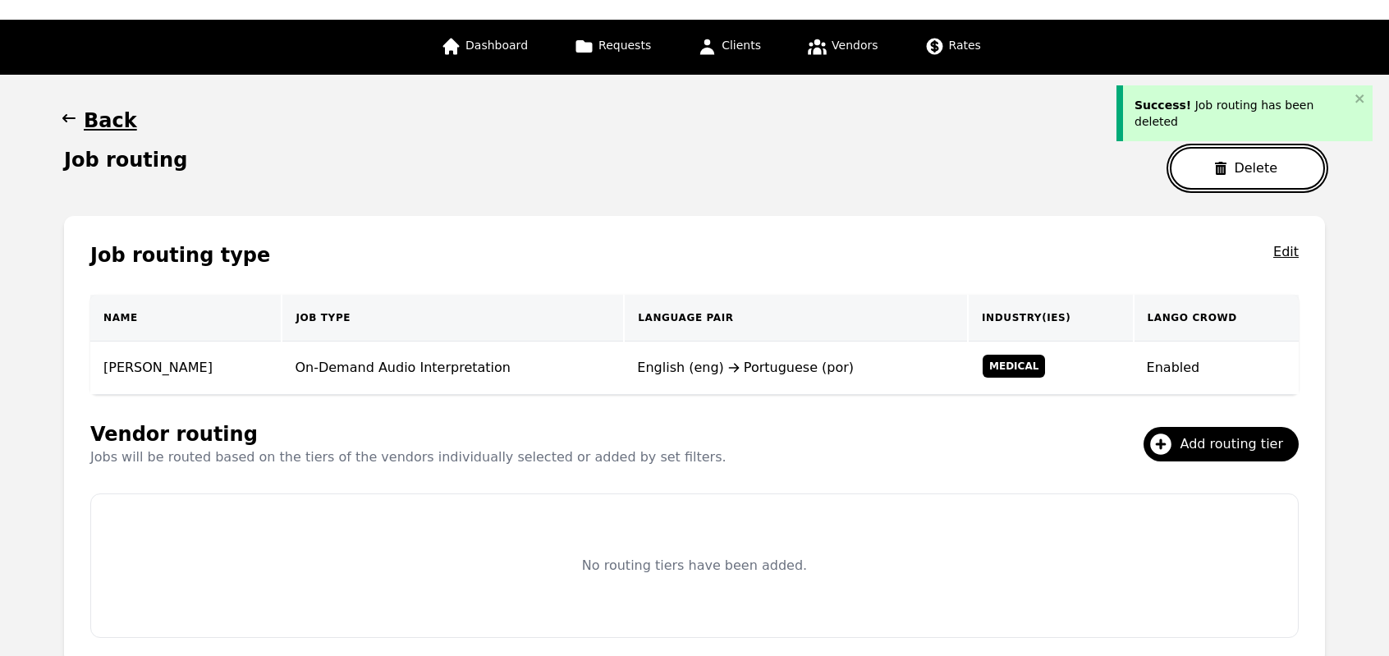
click at [1202, 172] on button "Delete" at bounding box center [1247, 168] width 155 height 43
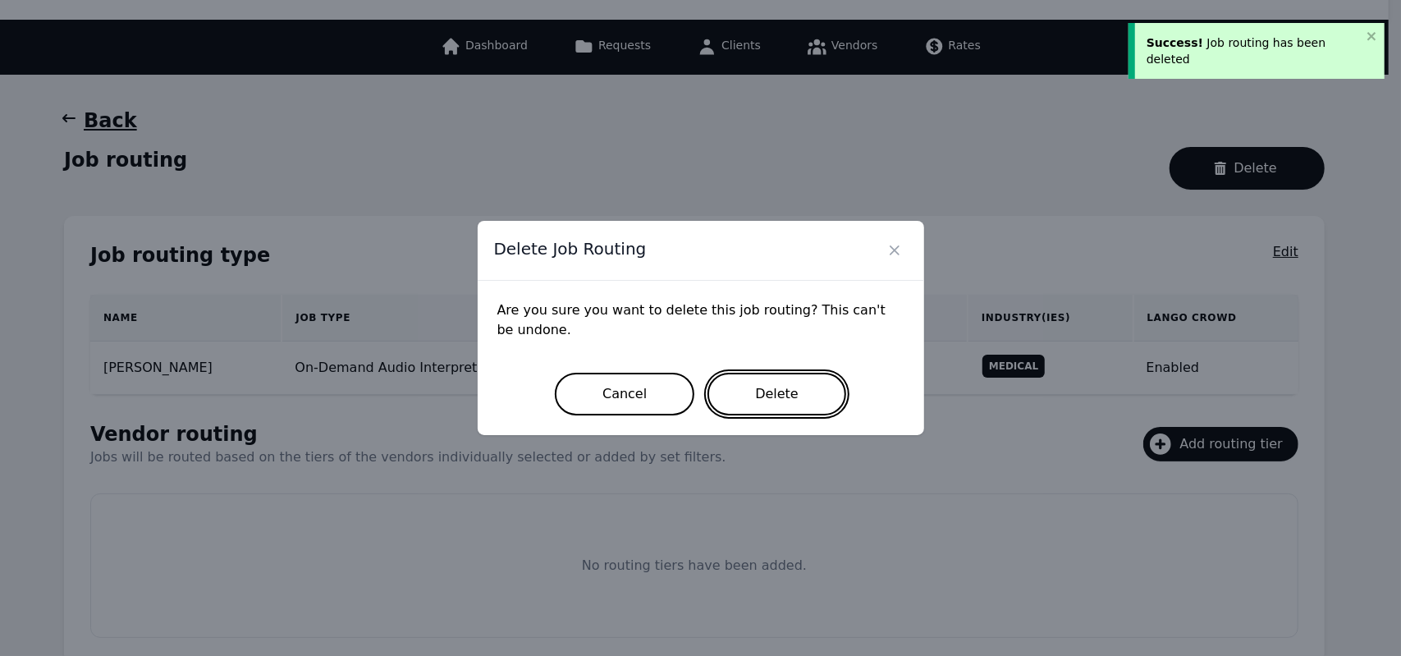
click at [770, 410] on button "Delete" at bounding box center [776, 394] width 139 height 43
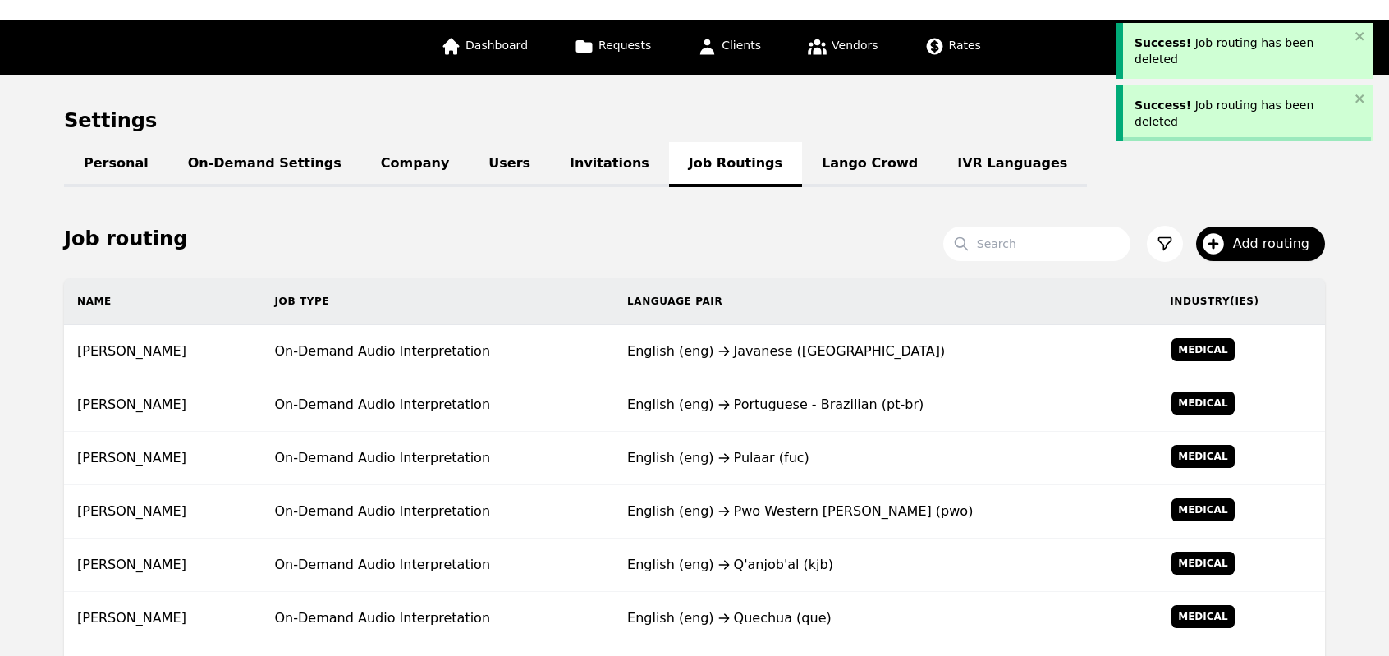
click at [770, 410] on div "English (eng) Portuguese - Brazilian (pt-br)" at bounding box center [885, 405] width 516 height 20
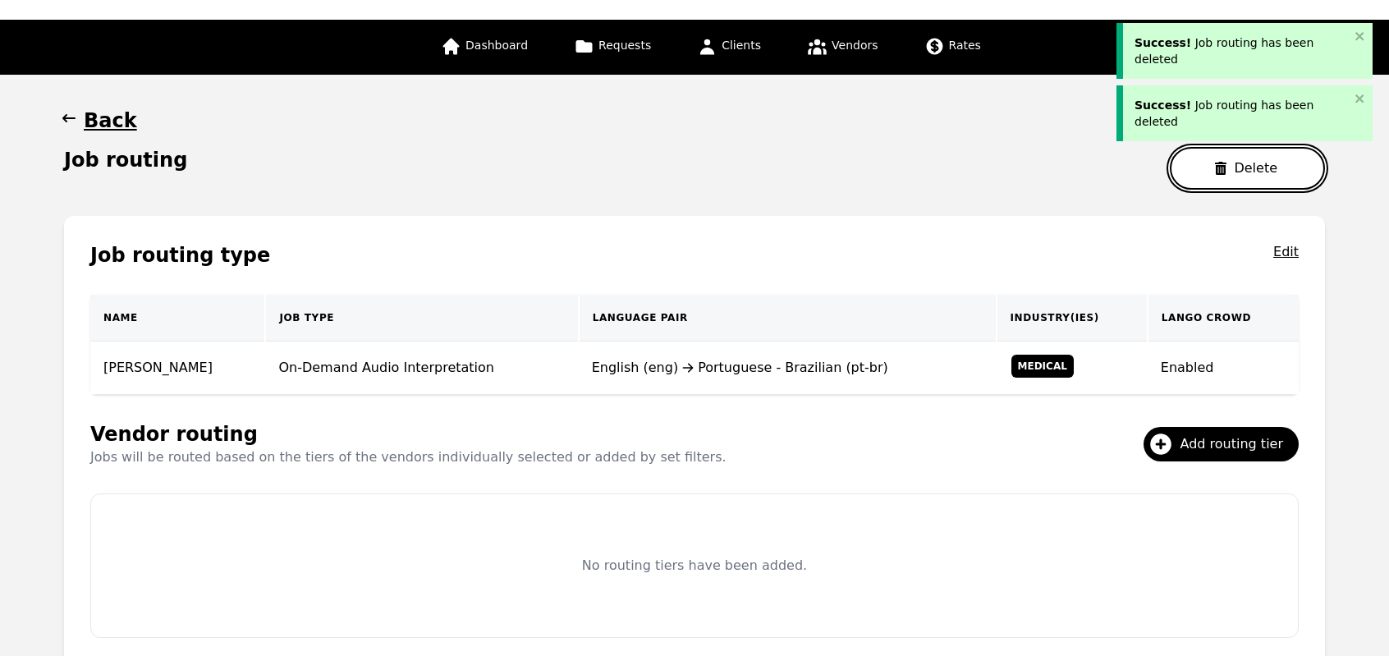
click at [1219, 163] on button "Delete" at bounding box center [1247, 168] width 155 height 43
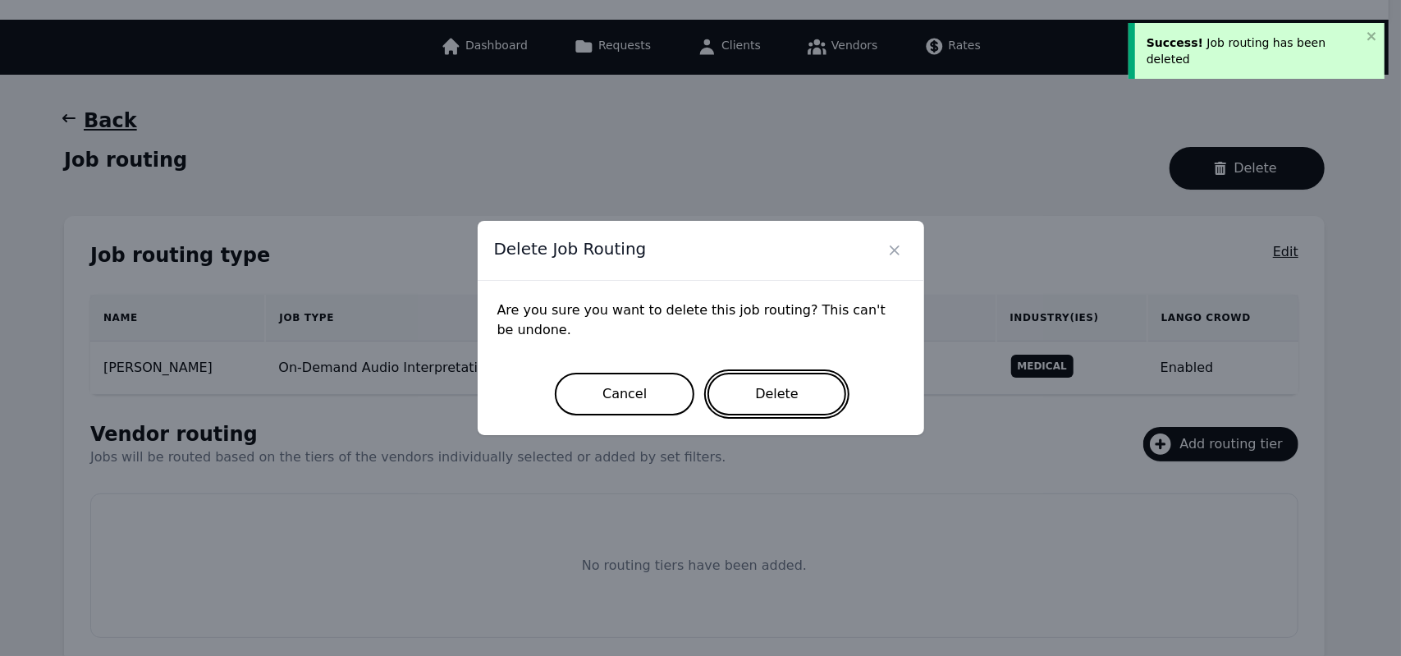
click at [760, 399] on button "Delete" at bounding box center [776, 394] width 139 height 43
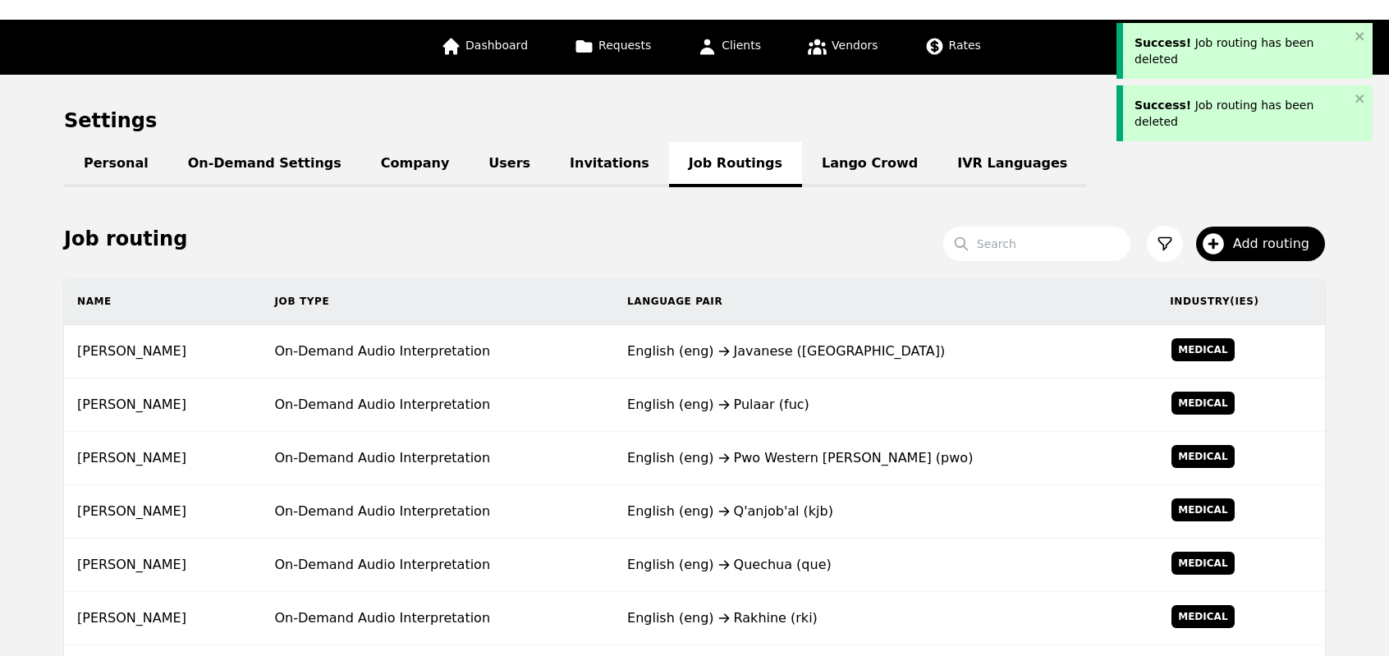
click at [760, 399] on div "English (eng) Pulaar (fuc)" at bounding box center [885, 405] width 516 height 20
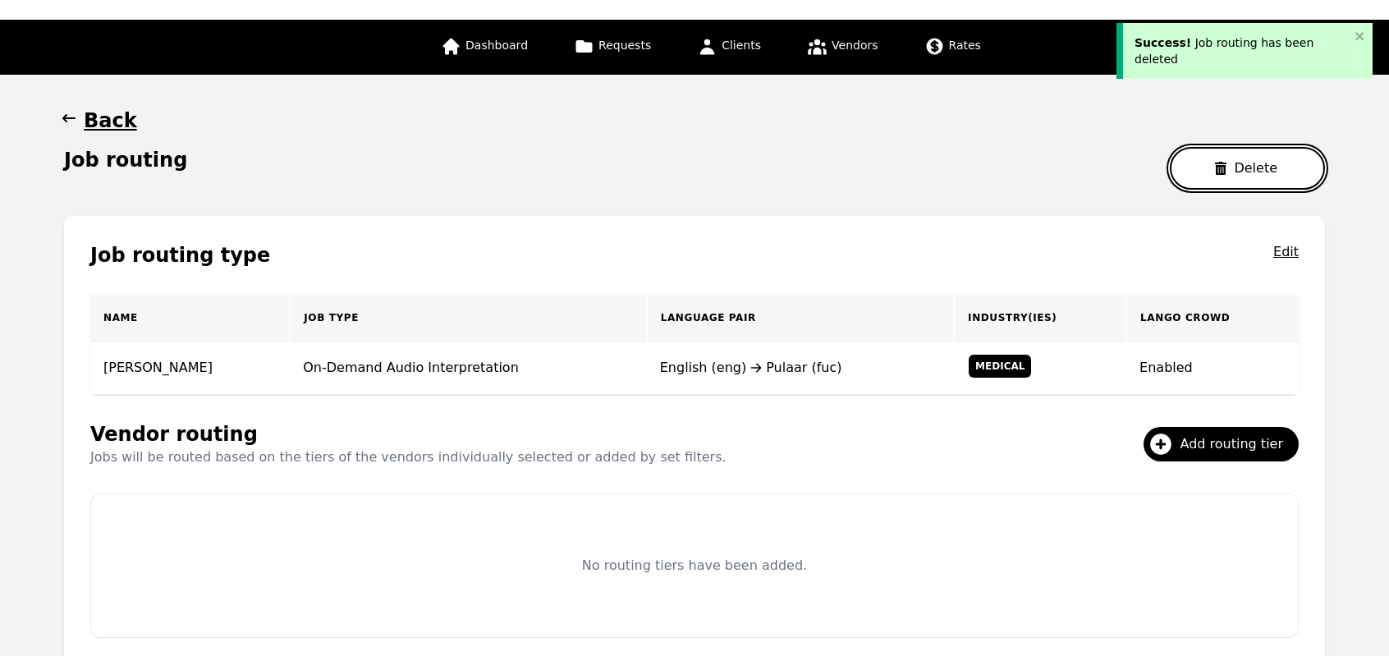
click at [1218, 179] on button "Delete" at bounding box center [1247, 168] width 155 height 43
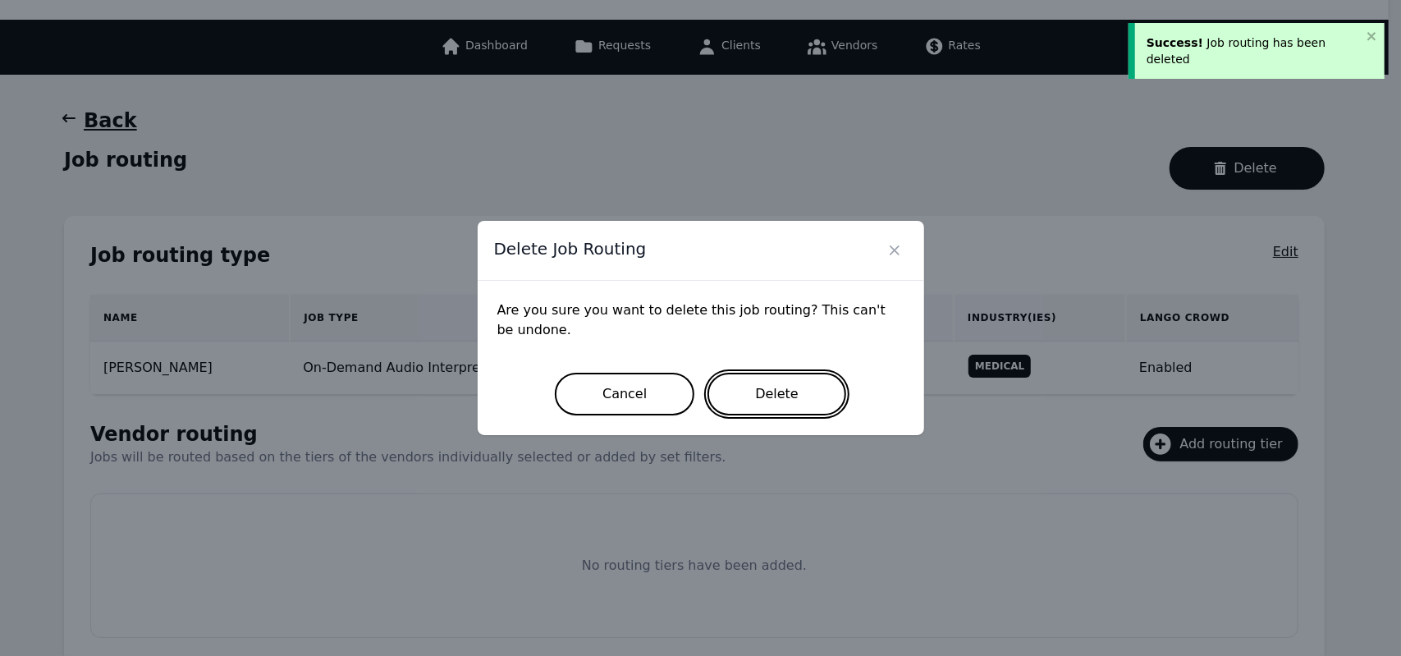
click at [793, 391] on button "Delete" at bounding box center [776, 394] width 139 height 43
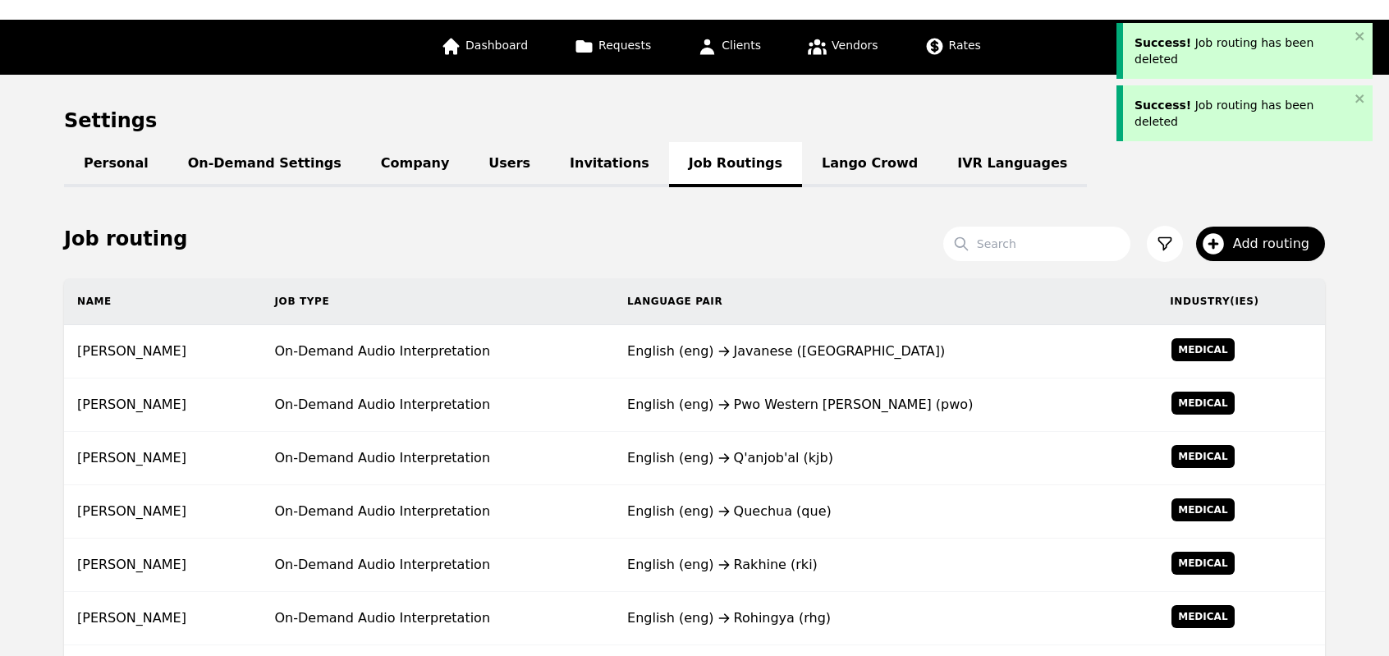
click at [793, 391] on td "English (eng) Pwo Western Karen (pwo)" at bounding box center [885, 404] width 542 height 53
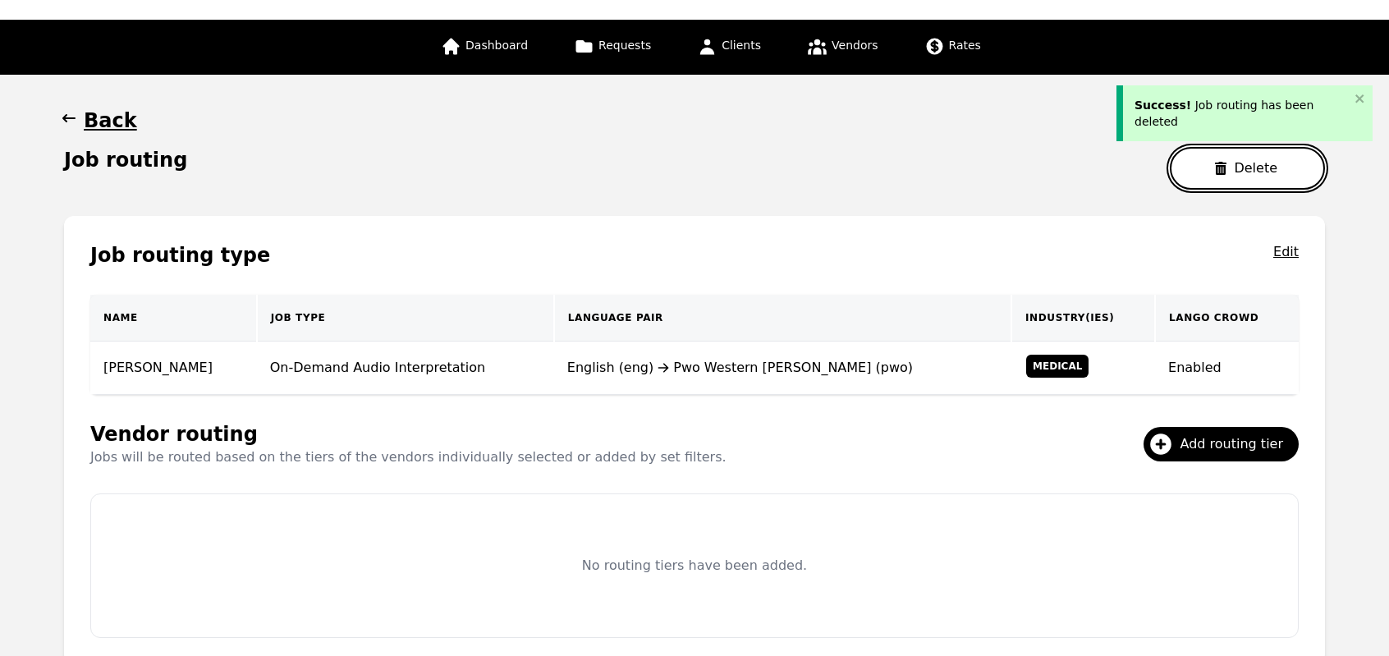
click at [1204, 163] on button "Delete" at bounding box center [1247, 168] width 155 height 43
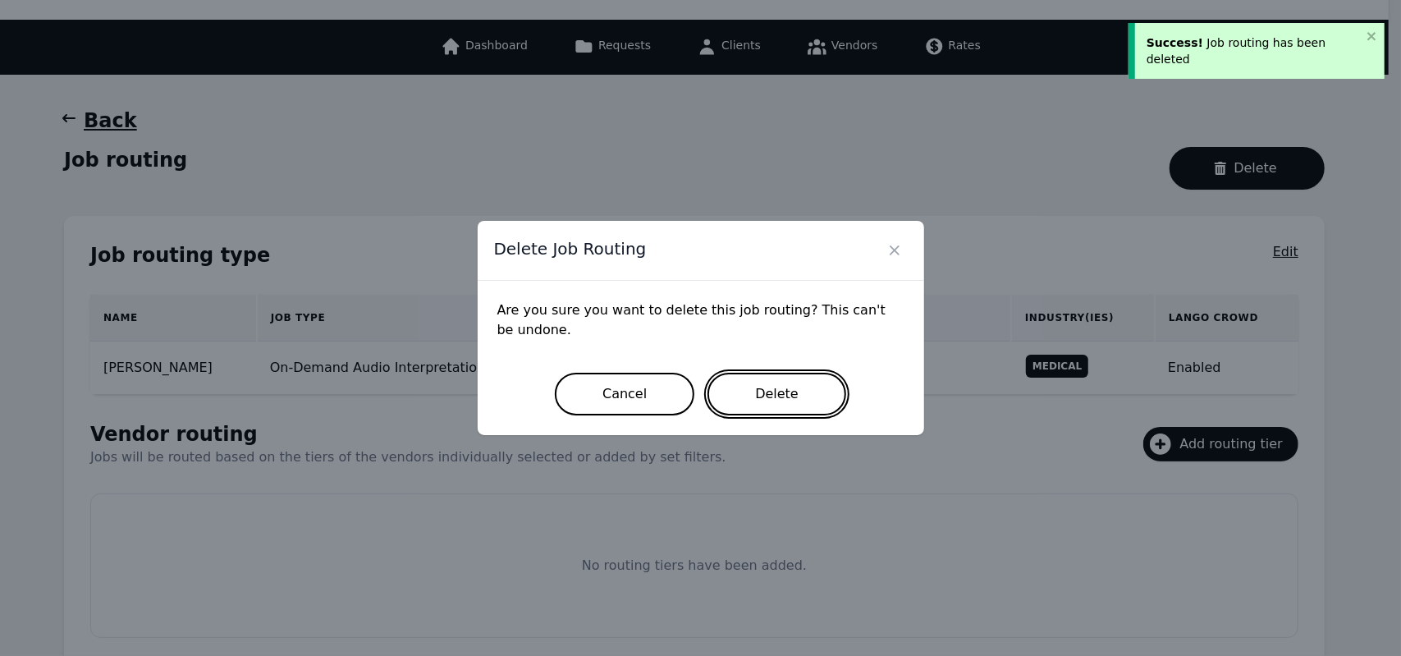
click at [788, 410] on button "Delete" at bounding box center [776, 394] width 139 height 43
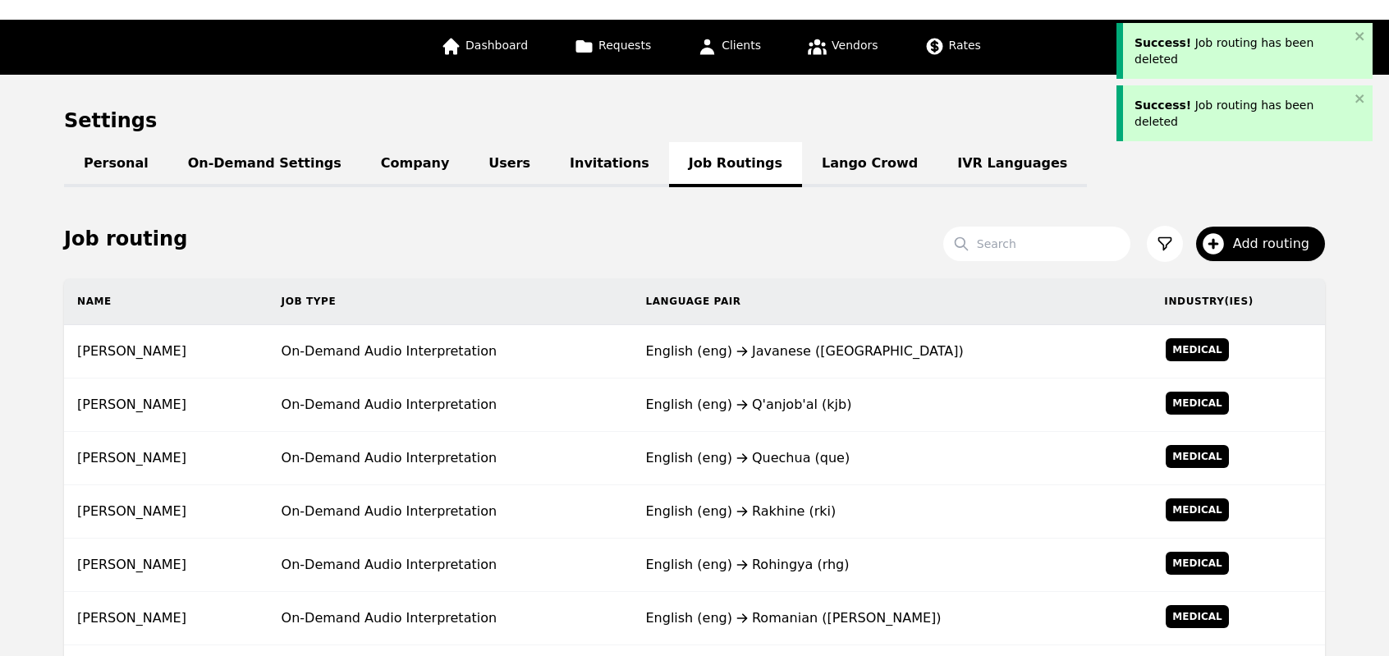
click at [788, 410] on div "English (eng) Q'anjob'al (kjb)" at bounding box center [891, 405] width 492 height 20
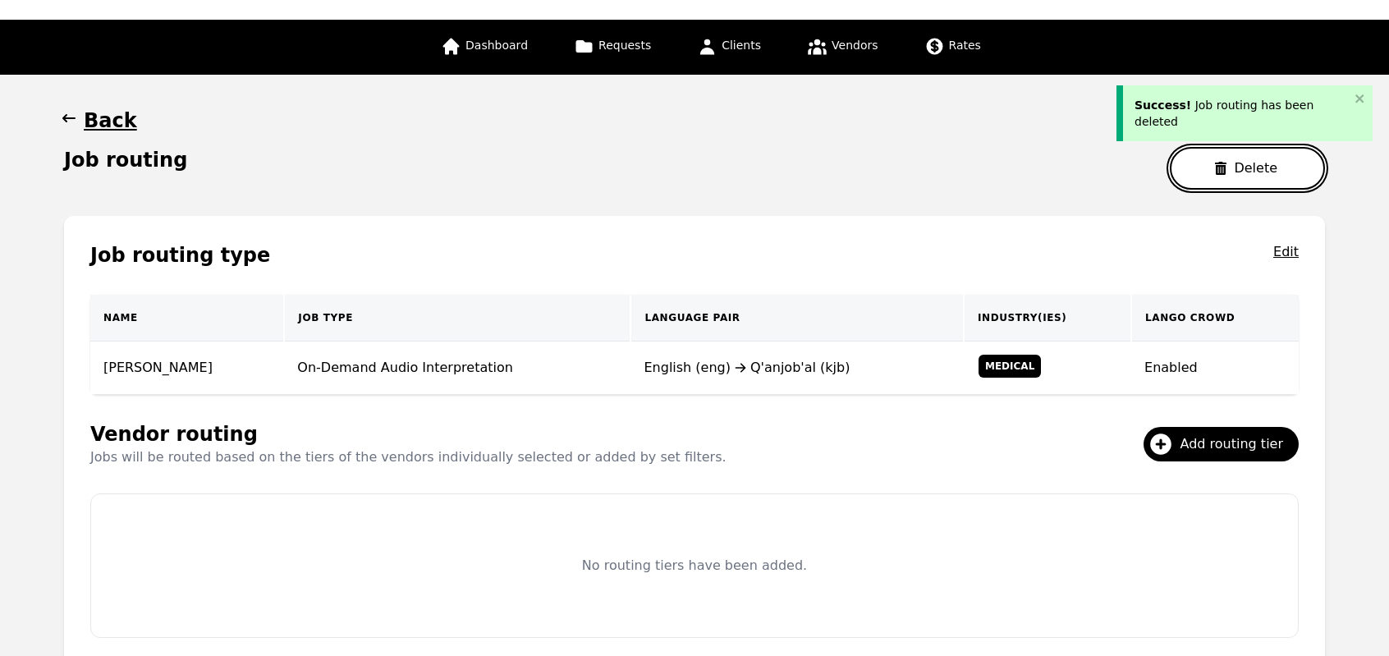
click at [1226, 163] on icon "button" at bounding box center [1220, 168] width 11 height 13
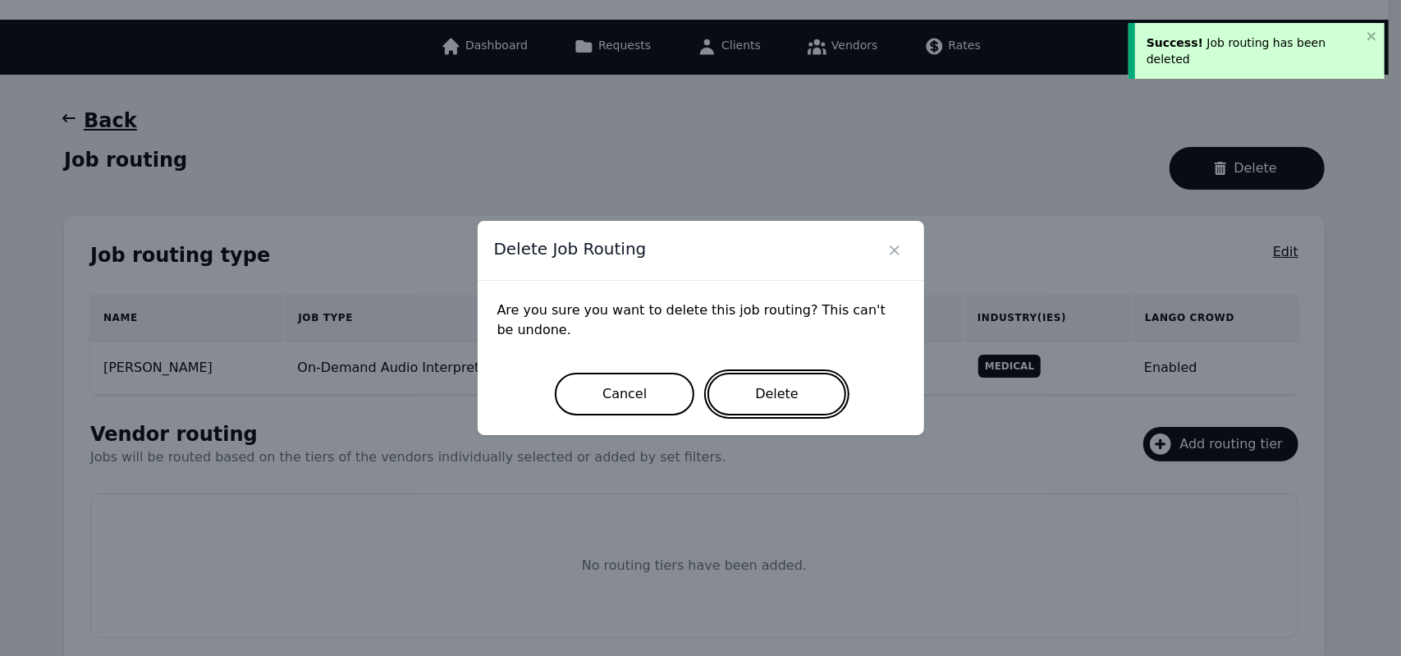
click at [769, 387] on button "Delete" at bounding box center [776, 394] width 139 height 43
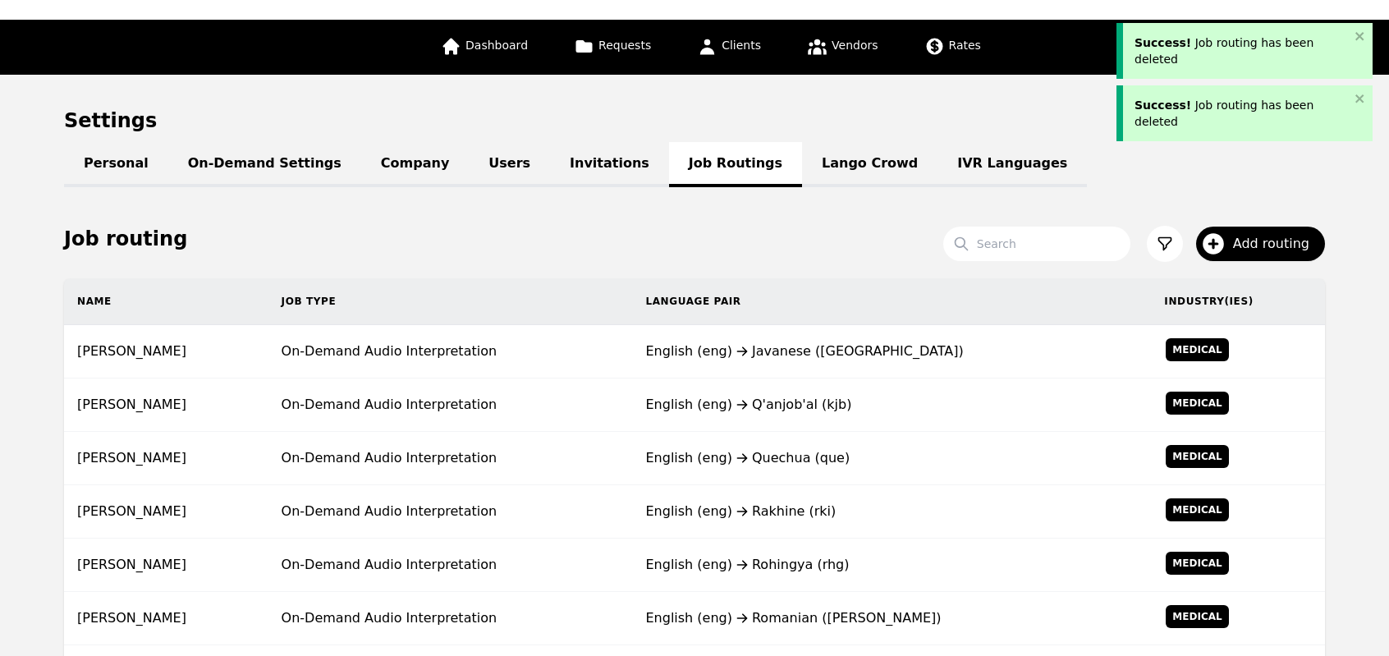
click at [769, 432] on td "English (eng) Quechua (que)" at bounding box center [891, 458] width 519 height 53
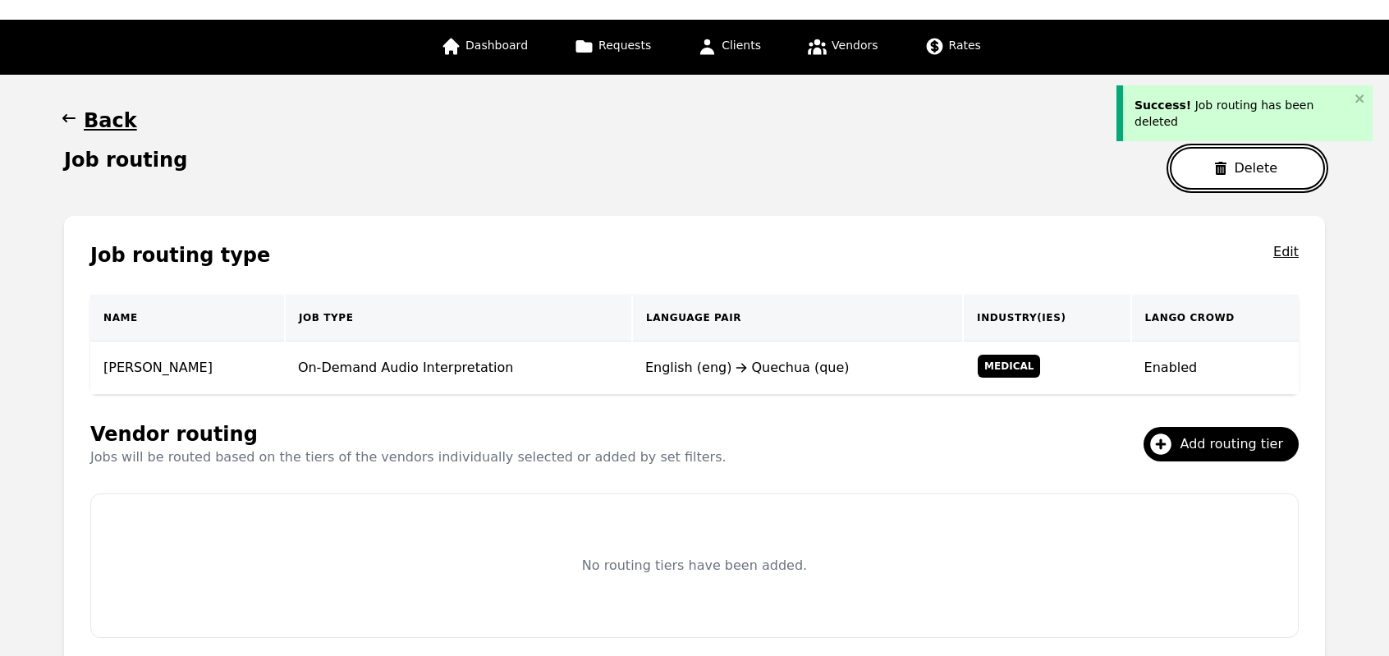
click at [1214, 165] on button "Delete" at bounding box center [1247, 168] width 155 height 43
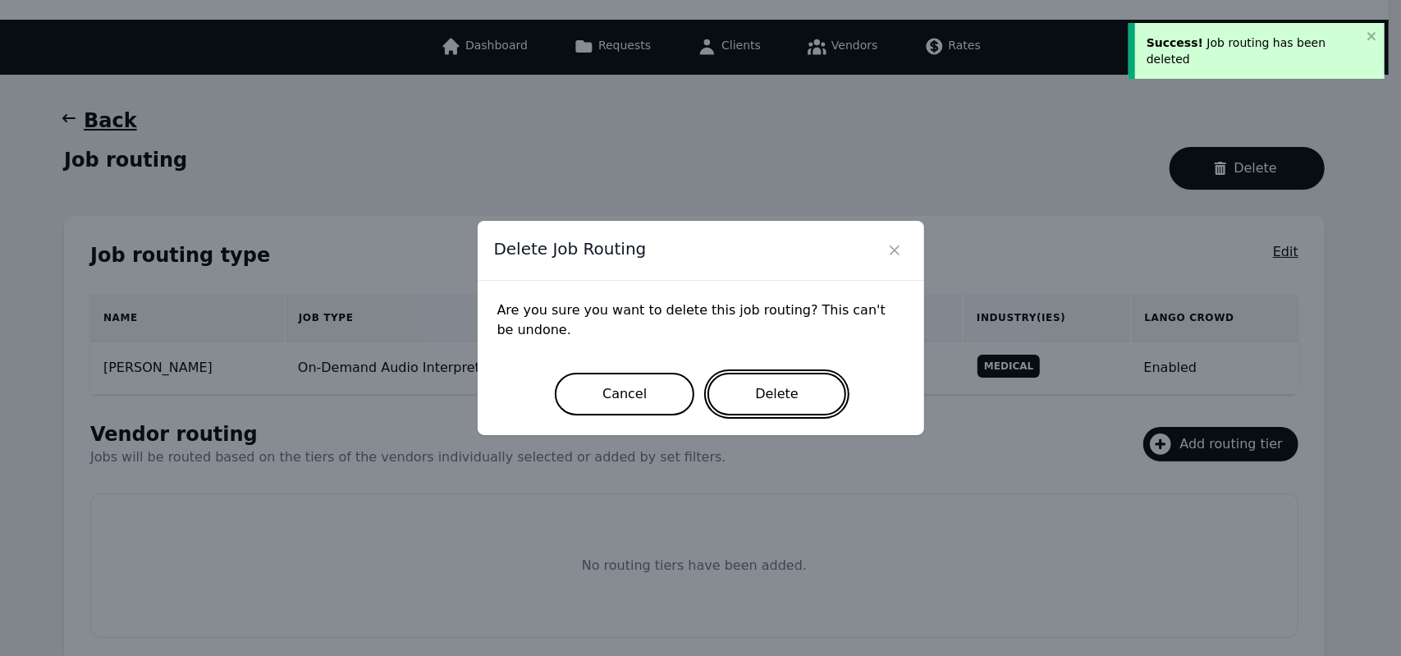
click at [790, 383] on button "Delete" at bounding box center [776, 394] width 139 height 43
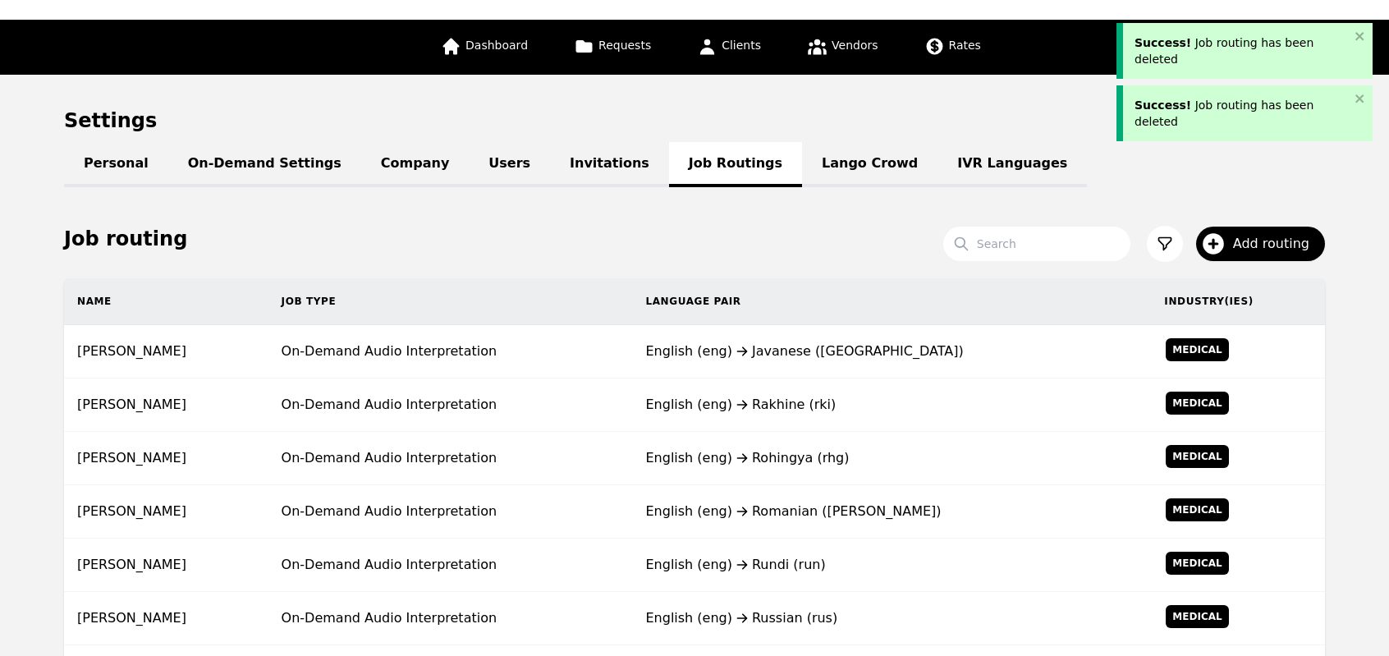
click at [790, 383] on td "English (eng) Rakhine (rki)" at bounding box center [891, 404] width 519 height 53
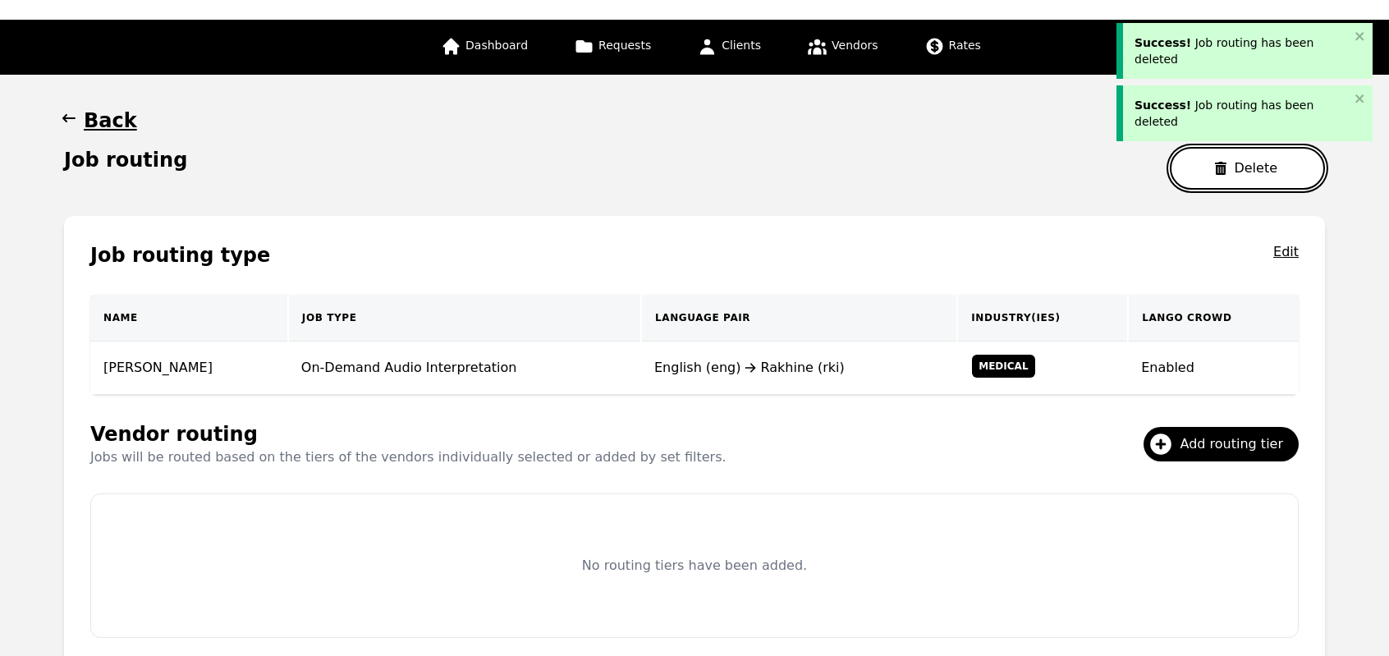
click at [1215, 163] on button "Delete" at bounding box center [1247, 168] width 155 height 43
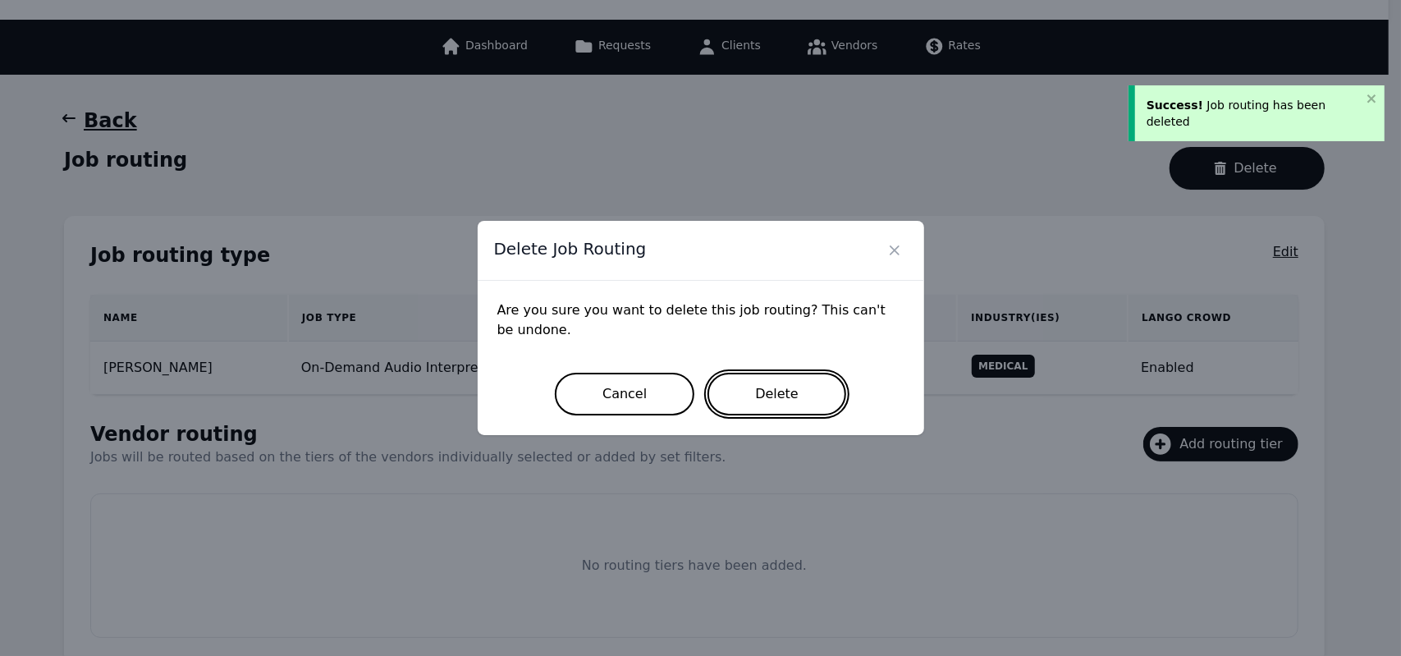
click at [783, 382] on button "Delete" at bounding box center [776, 394] width 139 height 43
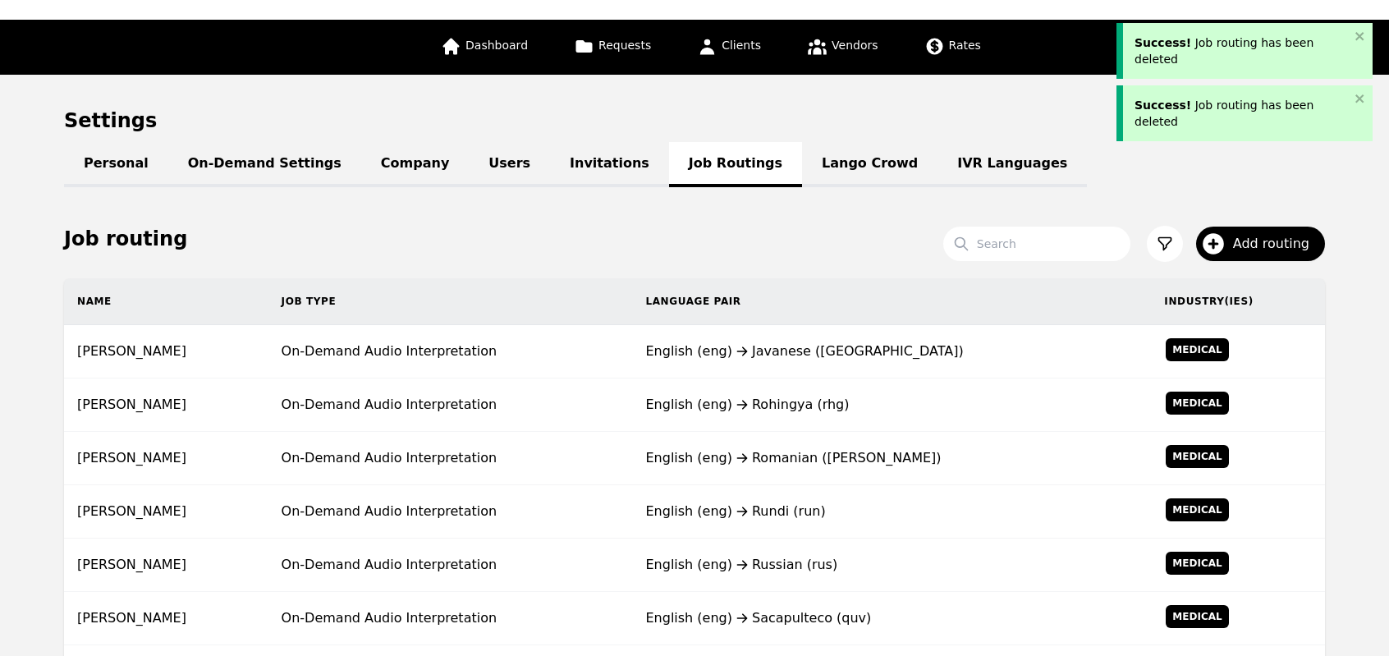
click at [783, 382] on td "English (eng) Rohingya (rhg)" at bounding box center [891, 404] width 519 height 53
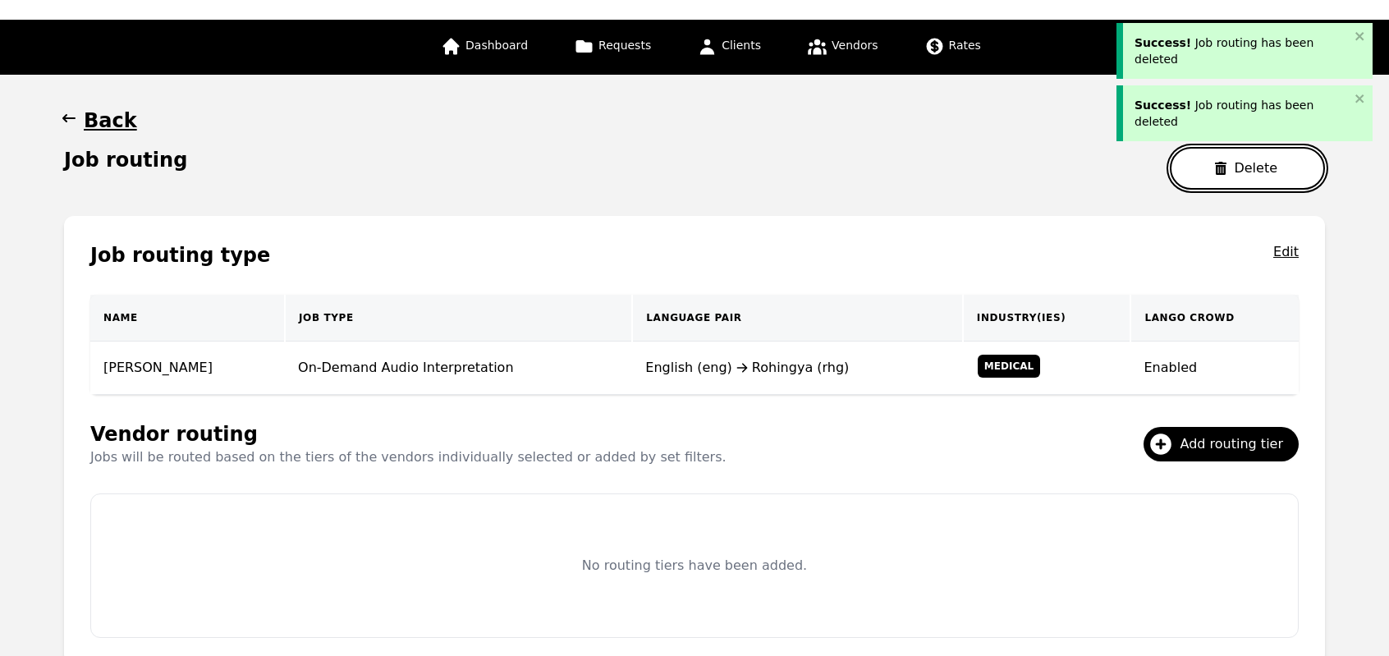
click at [1218, 157] on button "Delete" at bounding box center [1247, 168] width 155 height 43
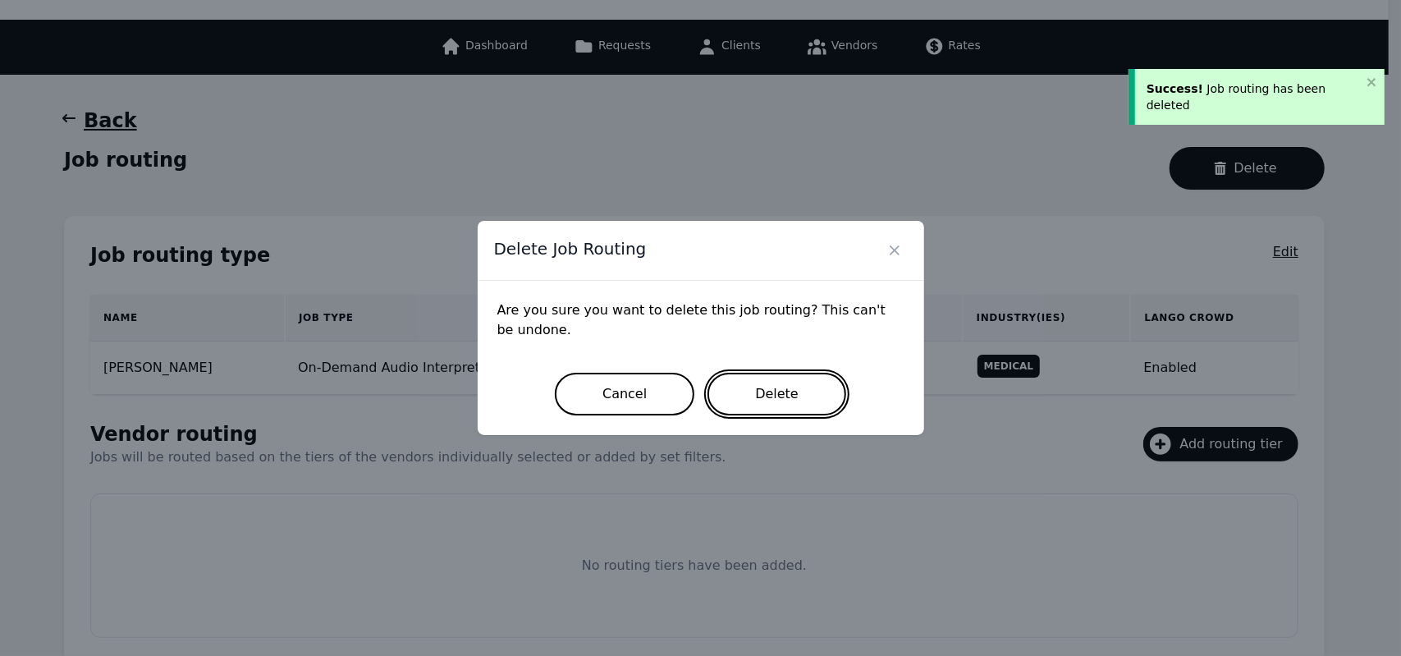
click at [785, 375] on button "Delete" at bounding box center [776, 394] width 139 height 43
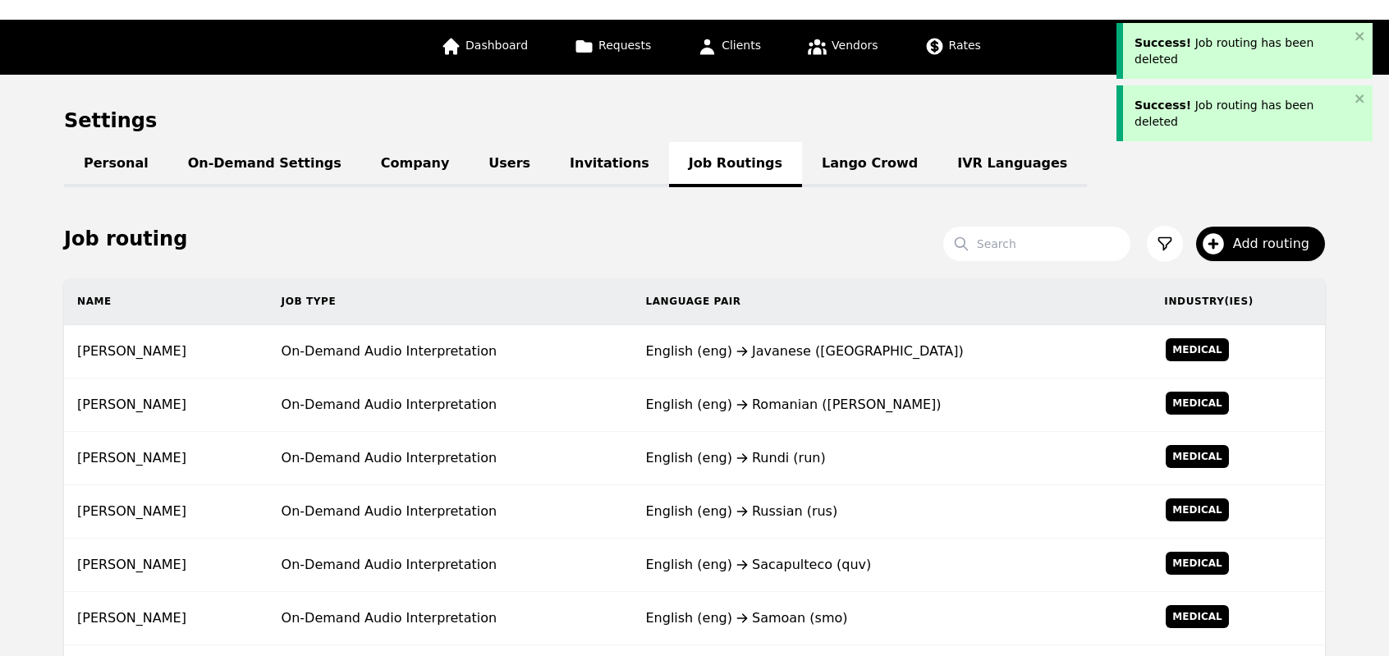
click at [785, 375] on td "English (eng) Javanese (jav)" at bounding box center [891, 351] width 519 height 53
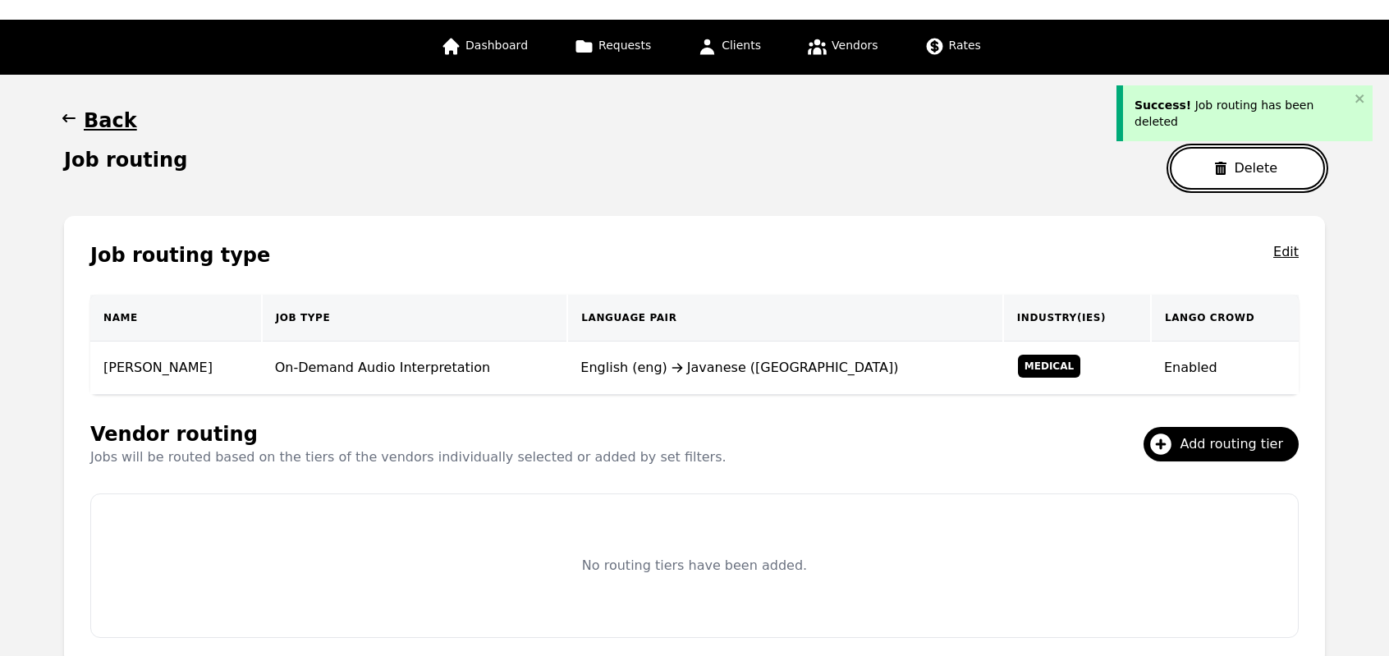
click at [1210, 158] on button "Delete" at bounding box center [1247, 168] width 155 height 43
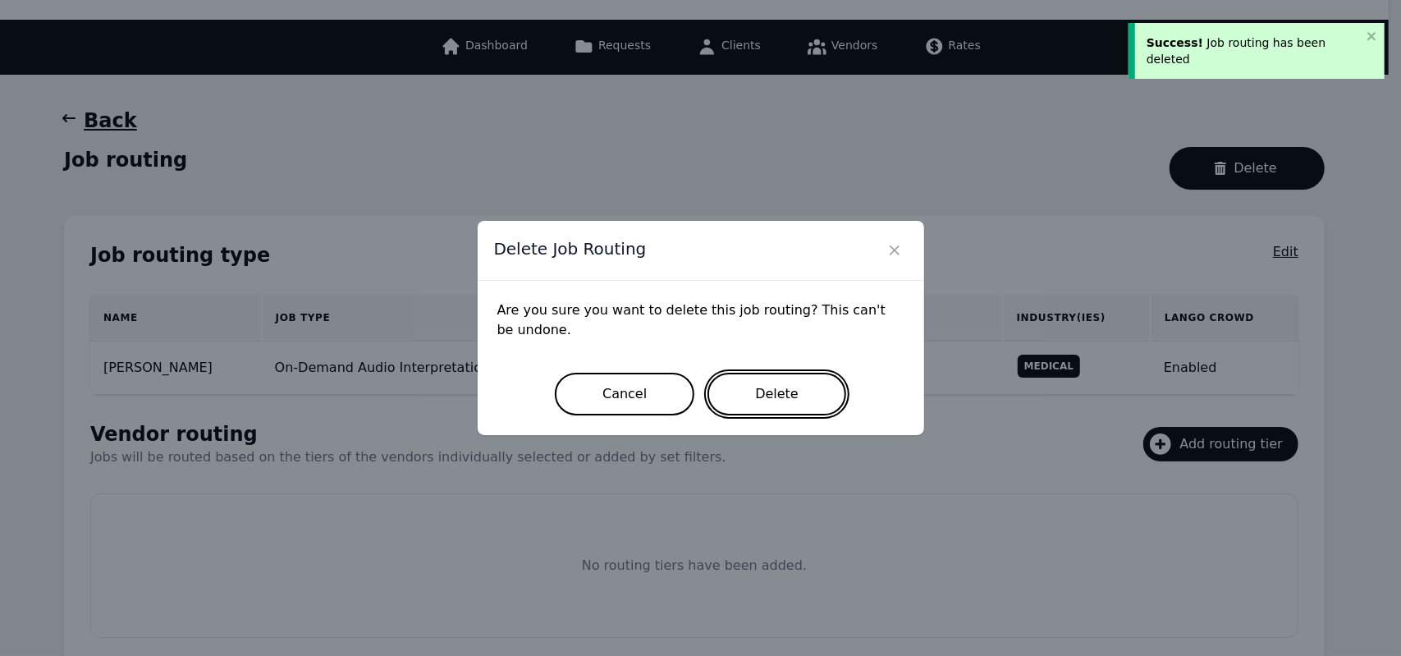
click at [790, 401] on button "Delete" at bounding box center [776, 394] width 139 height 43
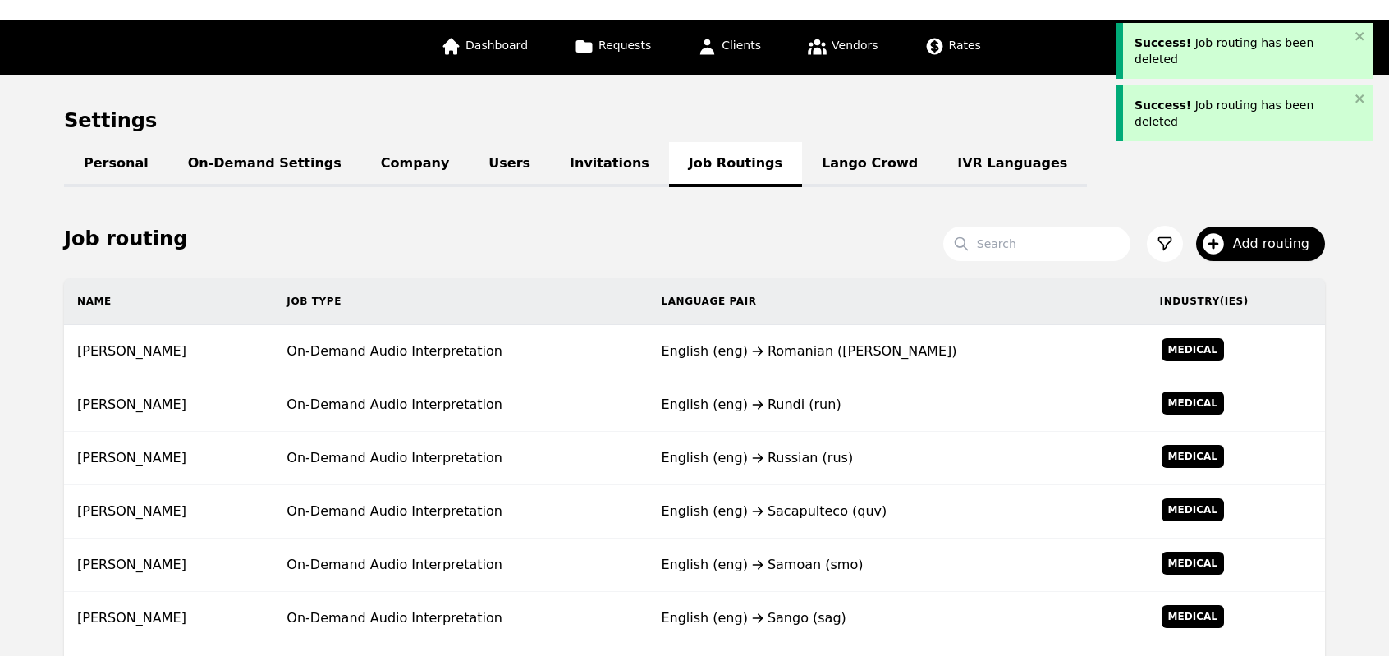
click at [790, 401] on div "English (eng) Rundi (run)" at bounding box center [897, 405] width 472 height 20
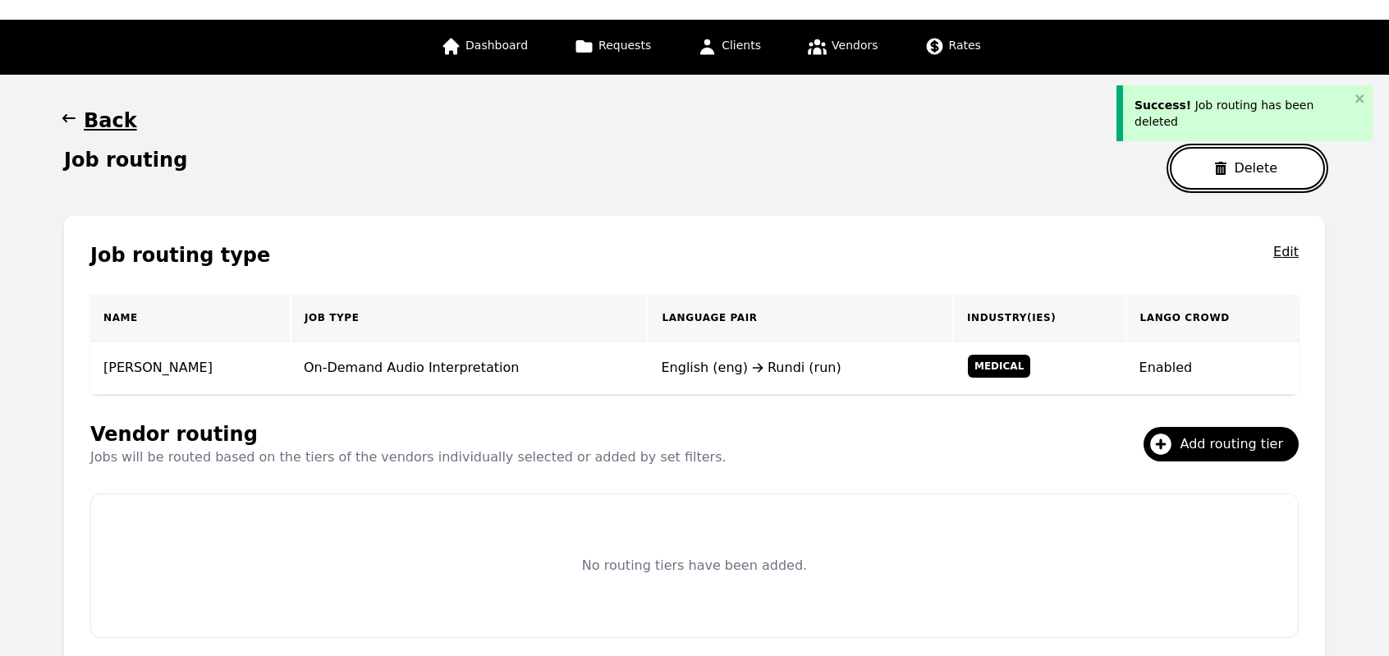
click at [1255, 171] on button "Delete" at bounding box center [1247, 168] width 155 height 43
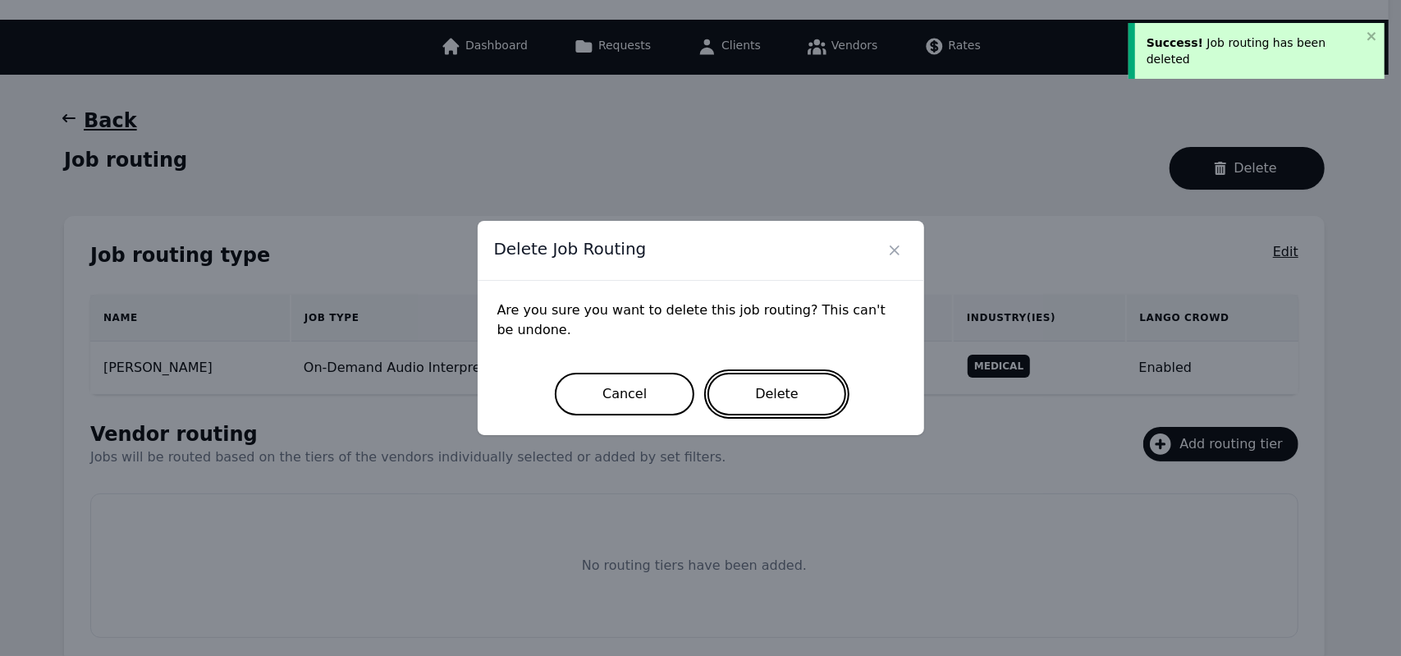
click at [799, 403] on button "Delete" at bounding box center [776, 394] width 139 height 43
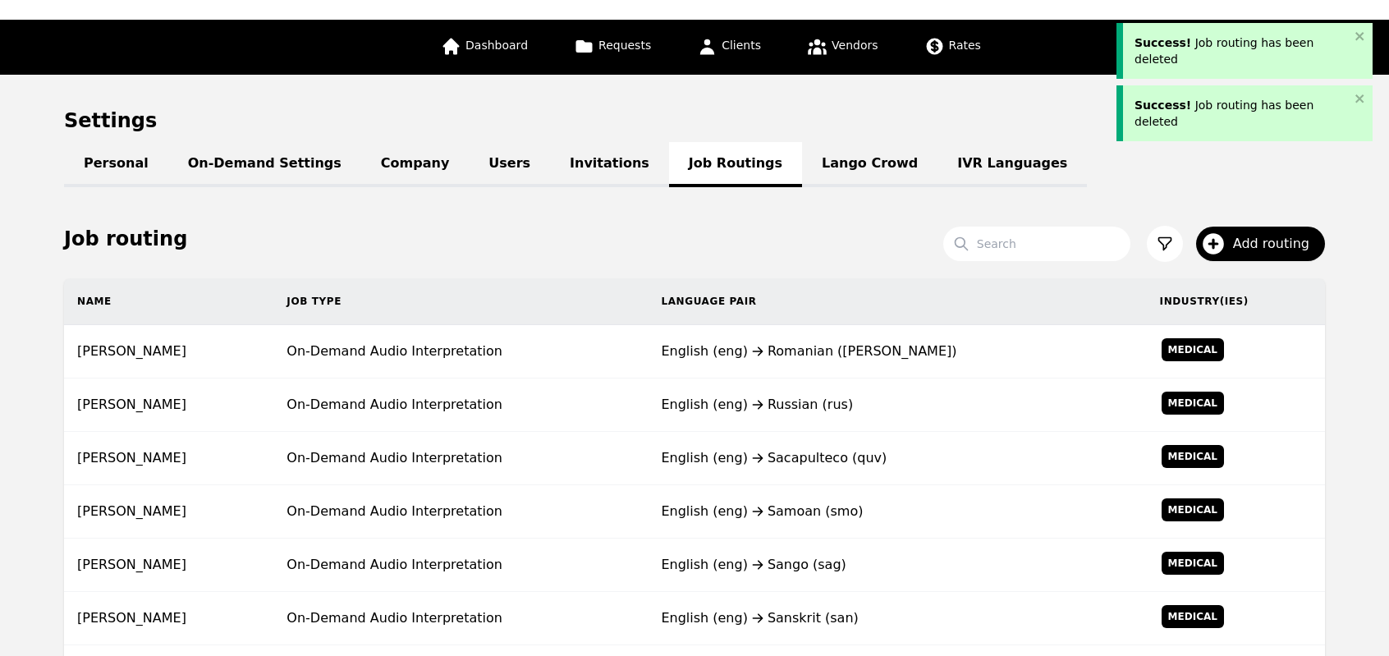
click at [799, 403] on div "English (eng) Russian (rus)" at bounding box center [897, 405] width 472 height 20
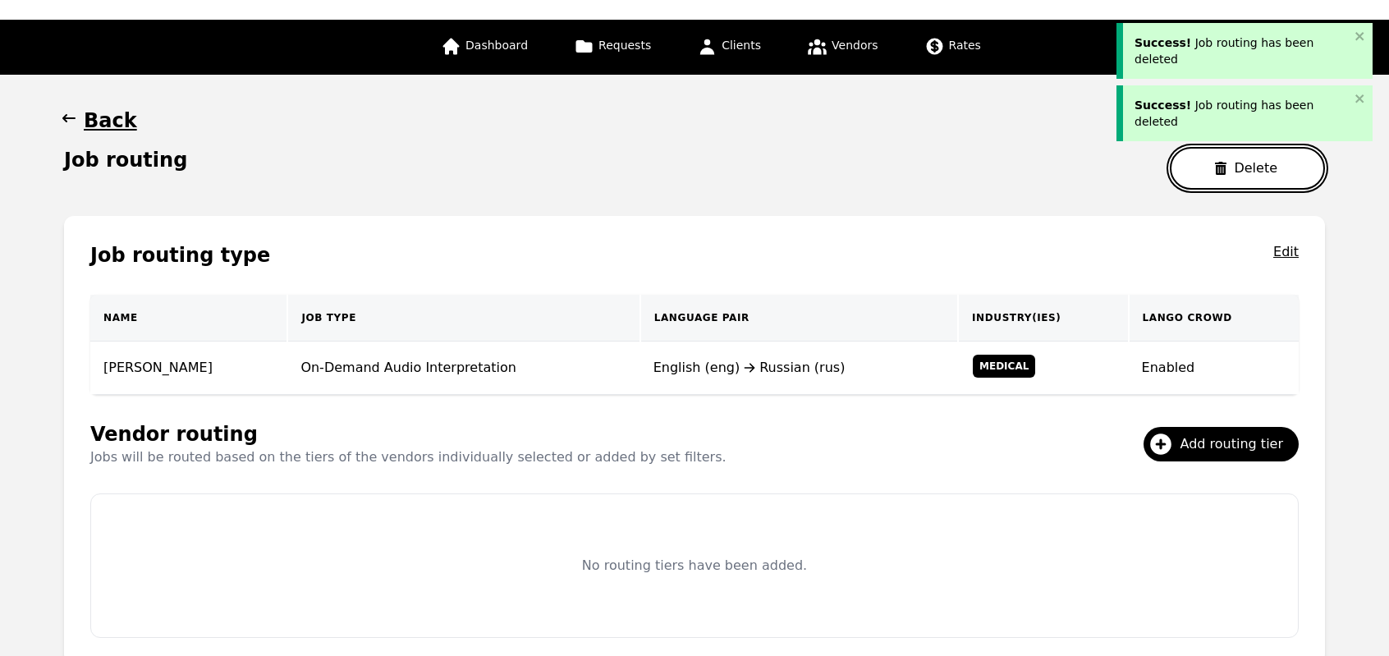
click at [1242, 158] on button "Delete" at bounding box center [1247, 168] width 155 height 43
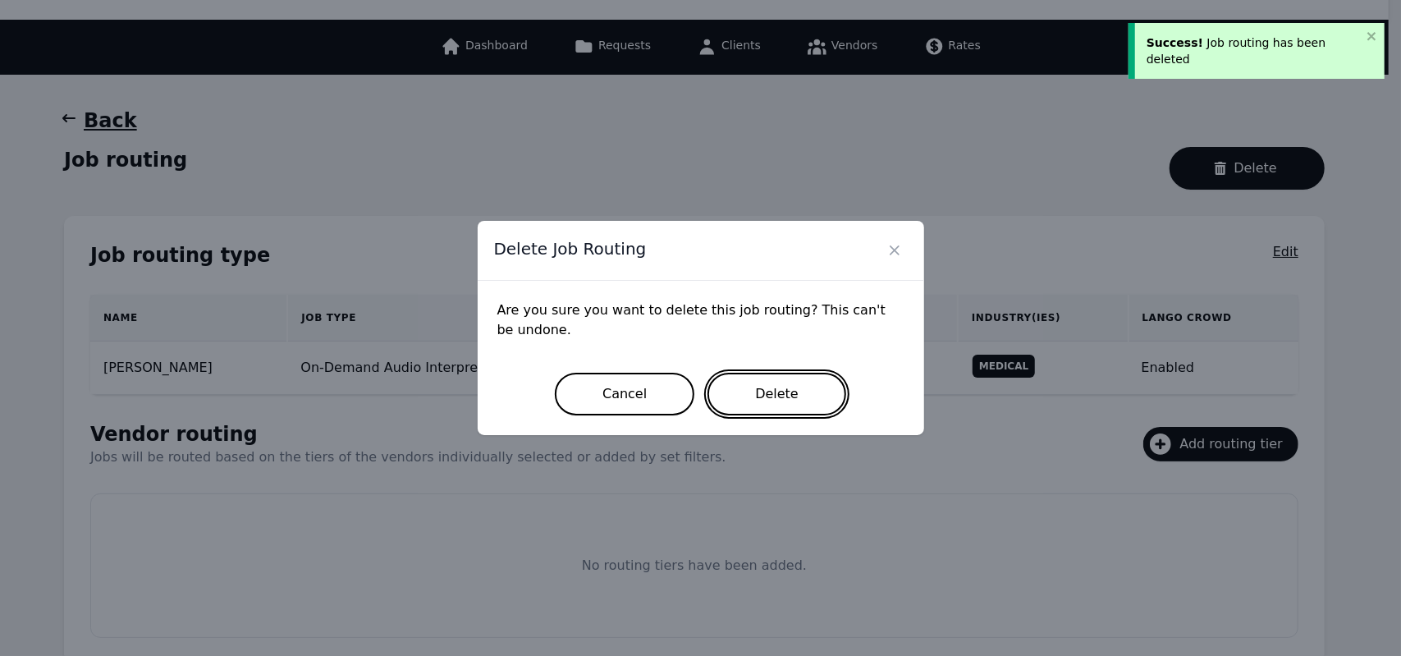
click at [780, 406] on button "Delete" at bounding box center [776, 394] width 139 height 43
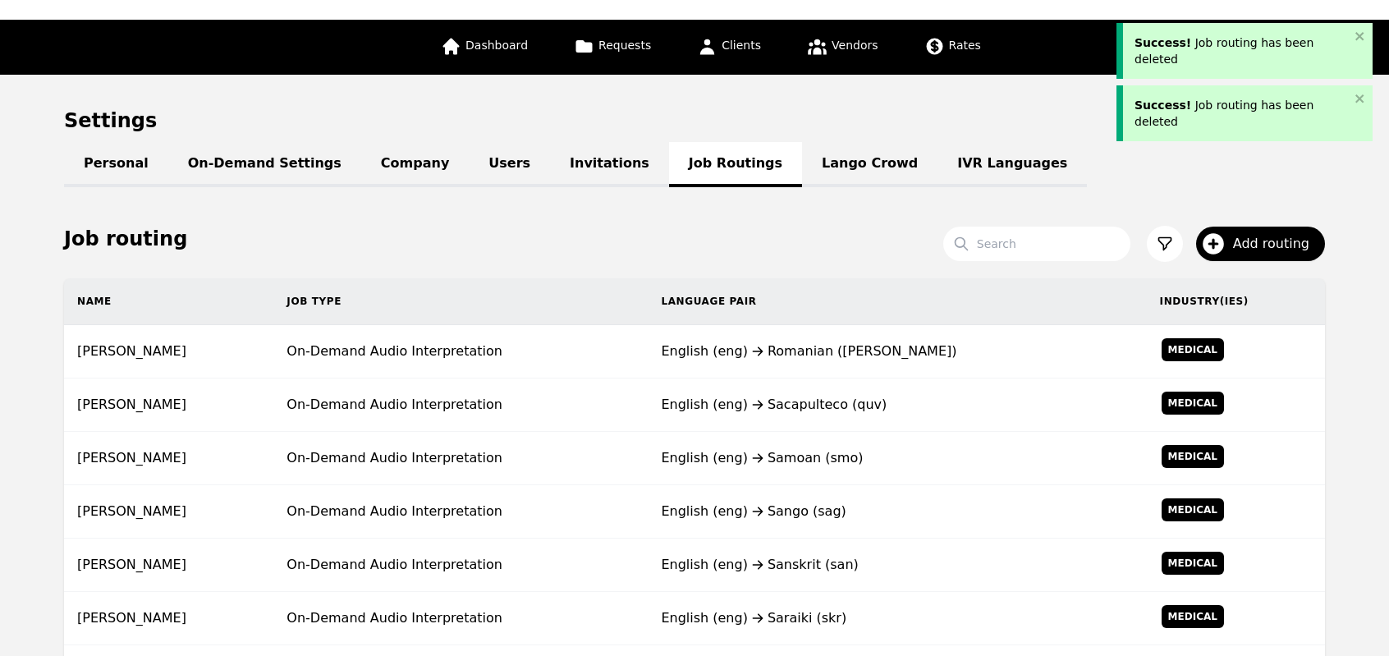
click at [780, 406] on div "English (eng) Sacapulteco (quv)" at bounding box center [897, 405] width 472 height 20
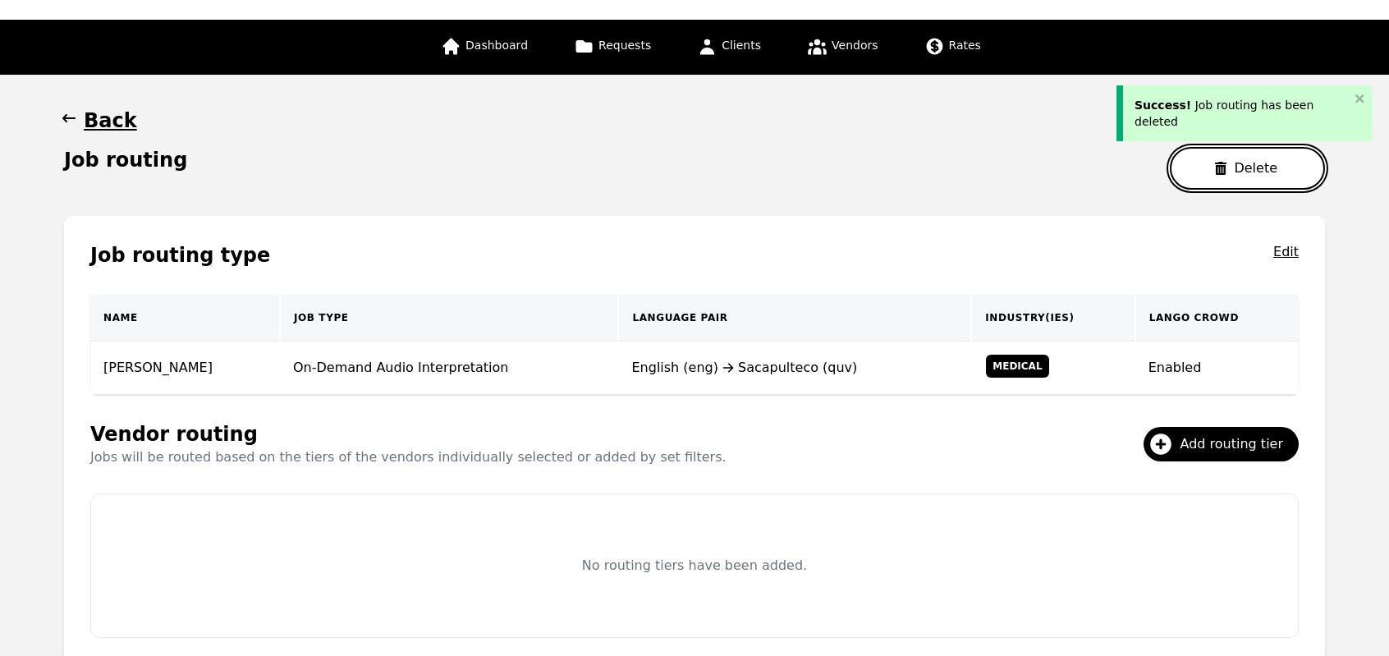
click at [1215, 167] on button "Delete" at bounding box center [1247, 168] width 155 height 43
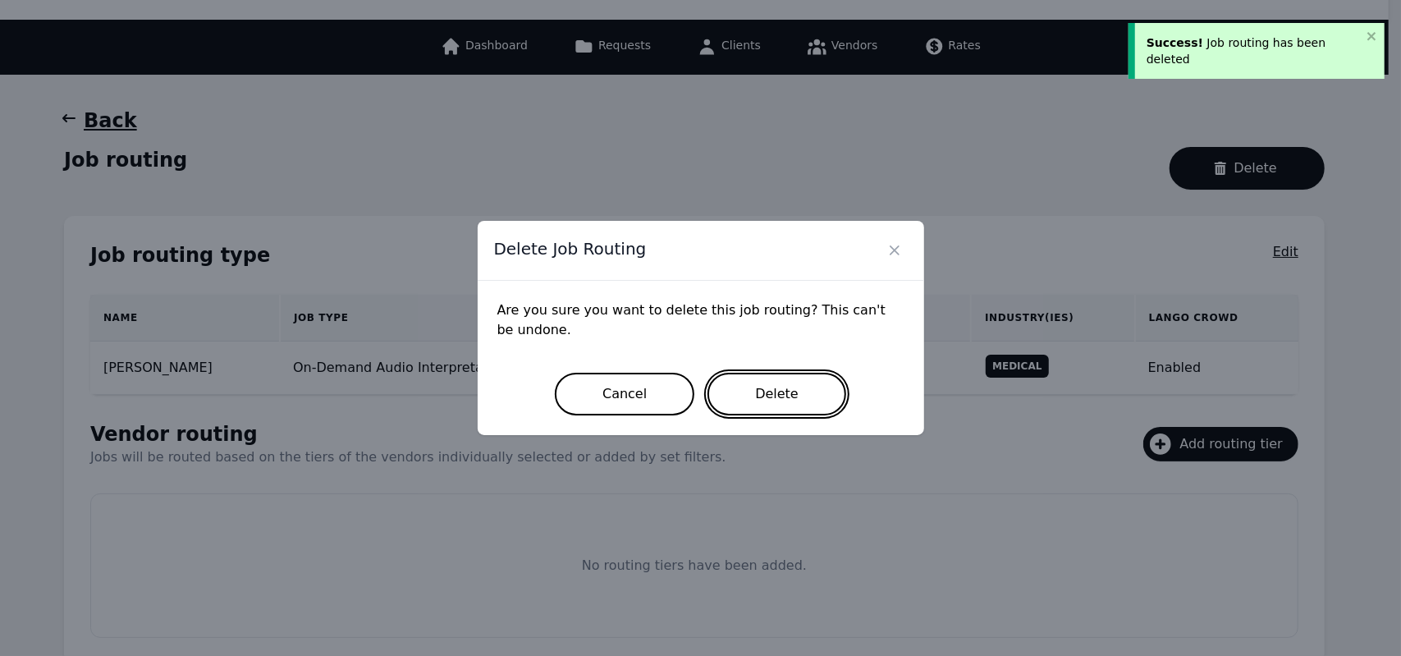
click at [776, 401] on button "Delete" at bounding box center [776, 394] width 139 height 43
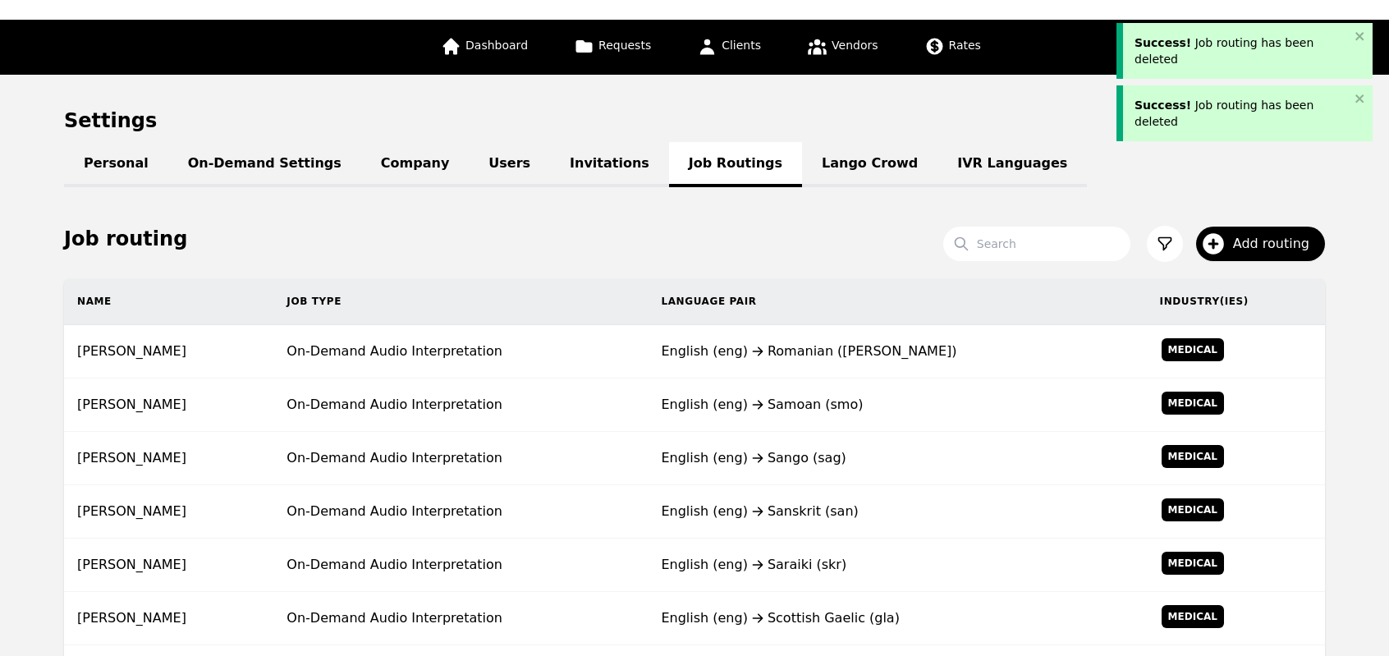
click at [776, 401] on div "English (eng) Samoan (smo)" at bounding box center [897, 405] width 472 height 20
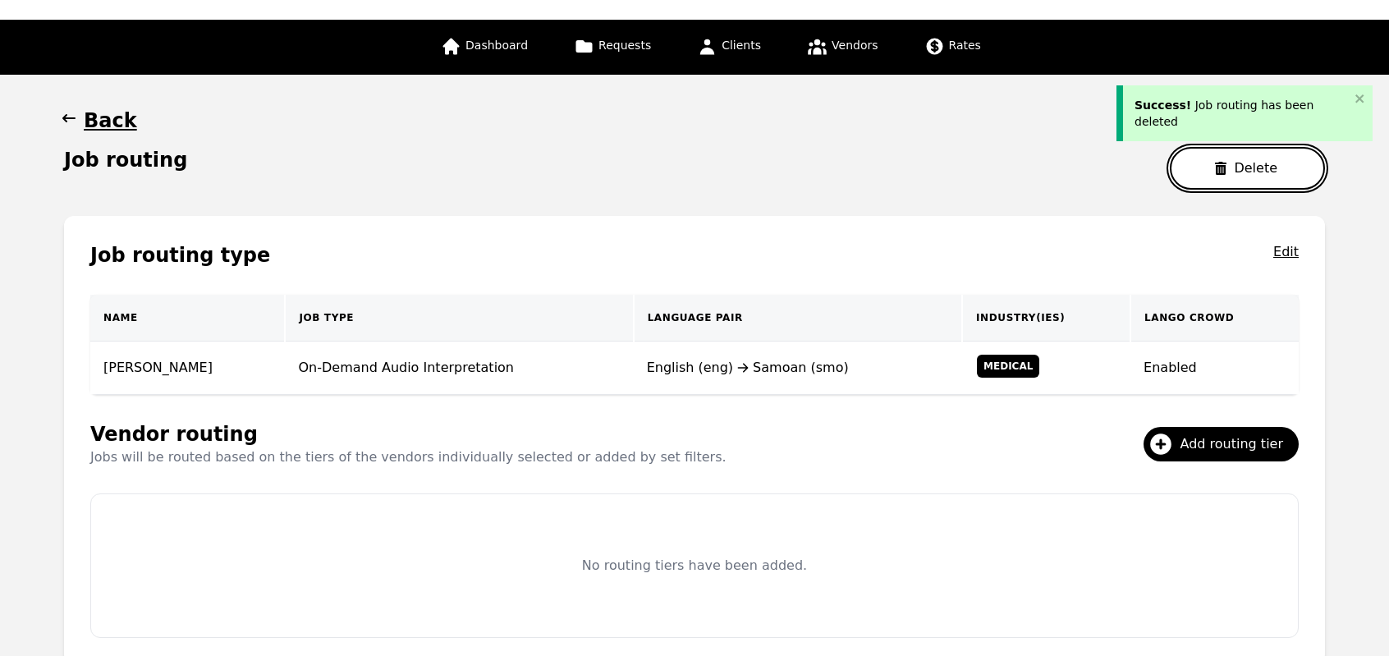
click at [1206, 175] on button "Delete" at bounding box center [1247, 168] width 155 height 43
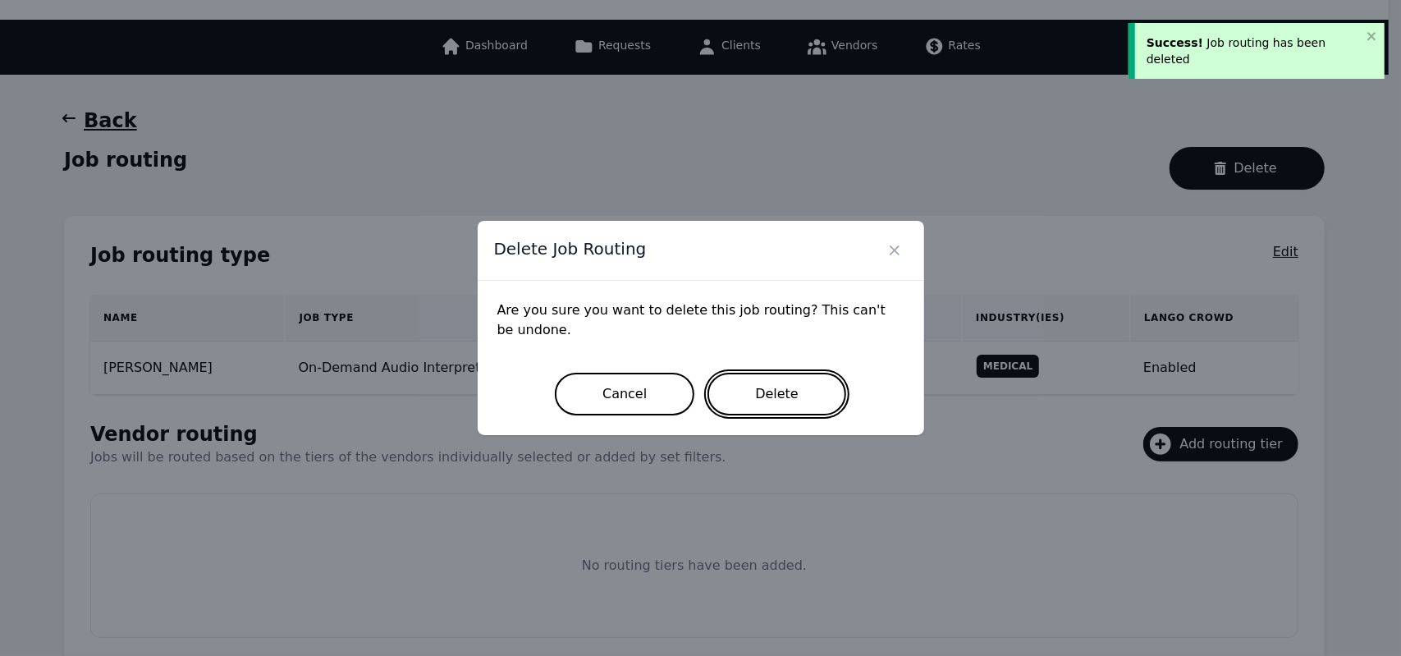
click at [753, 401] on button "Delete" at bounding box center [776, 394] width 139 height 43
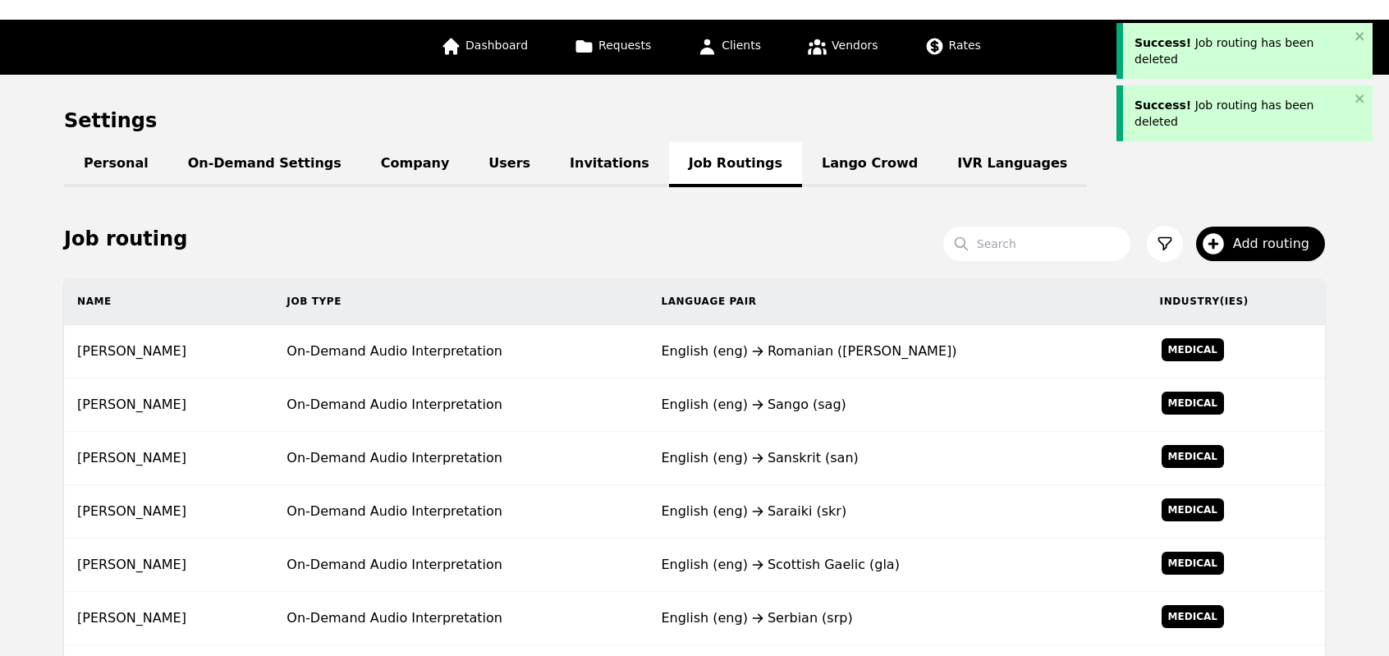
click at [753, 401] on icon at bounding box center [758, 404] width 20 height 13
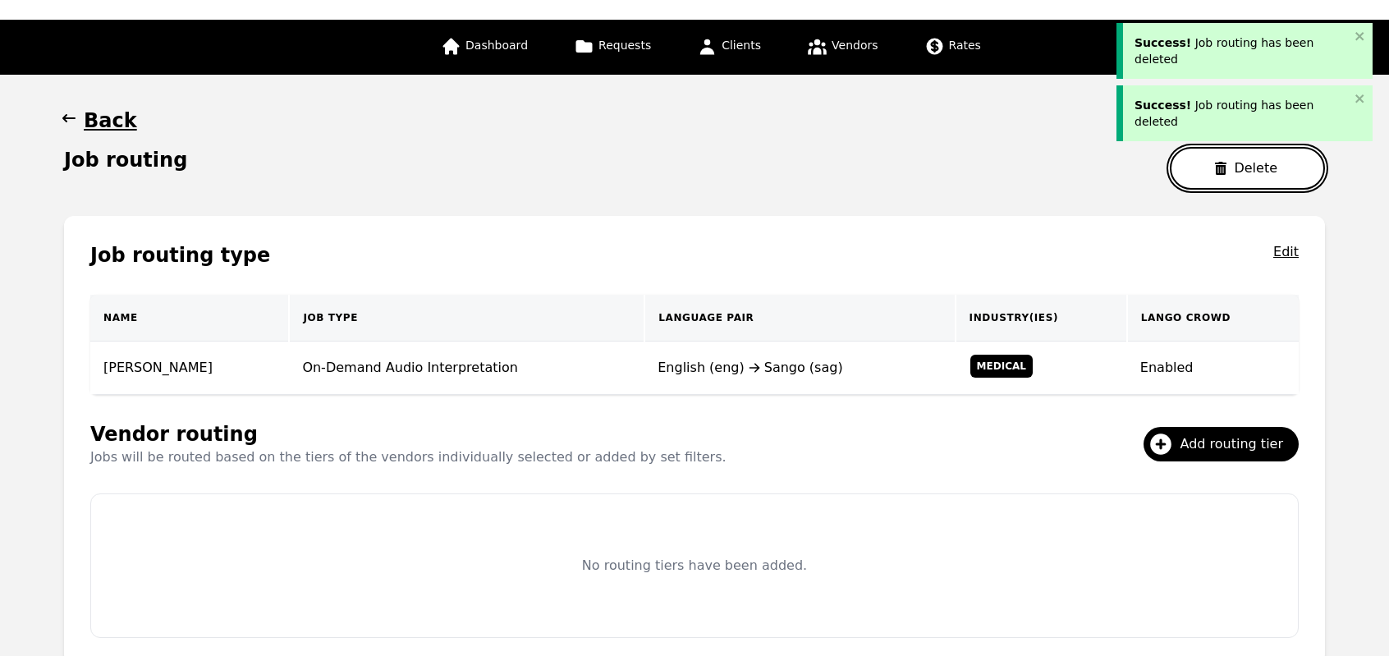
click at [1206, 175] on button "Delete" at bounding box center [1247, 168] width 155 height 43
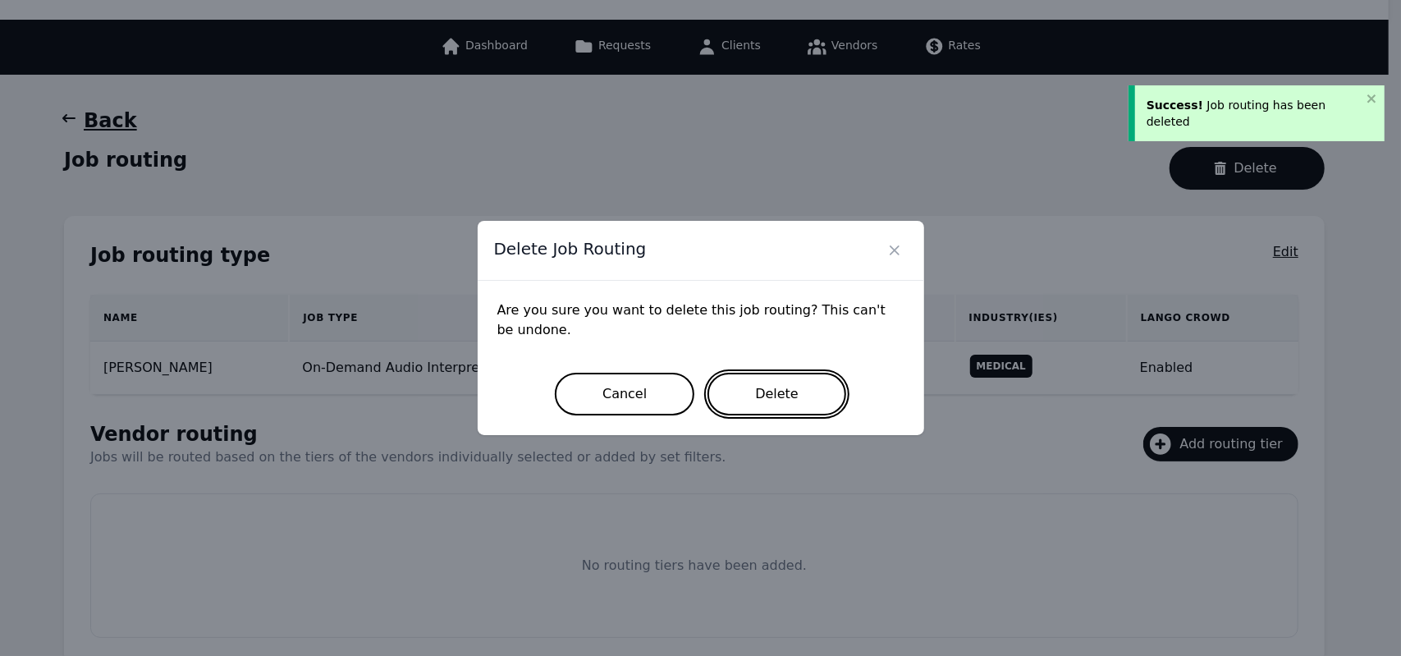
click at [797, 392] on button "Delete" at bounding box center [776, 394] width 139 height 43
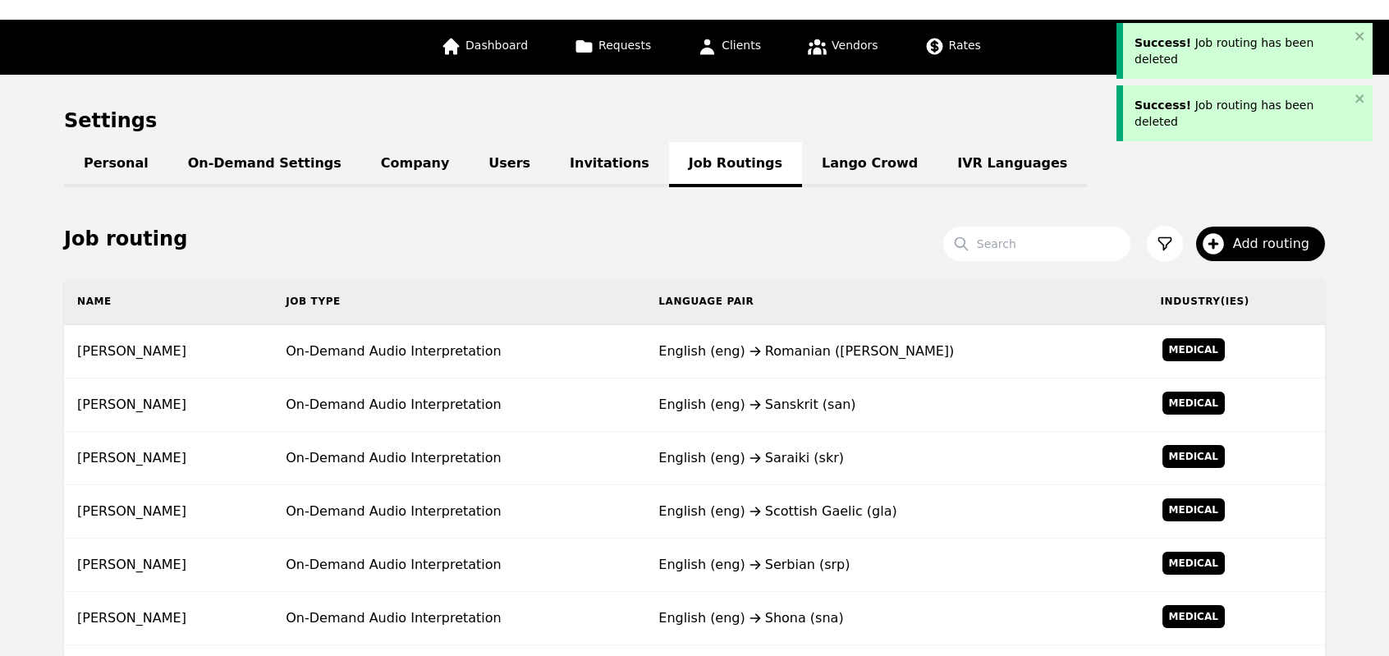
click at [797, 392] on td "English (eng) Sanskrit (san)" at bounding box center [895, 404] width 501 height 53
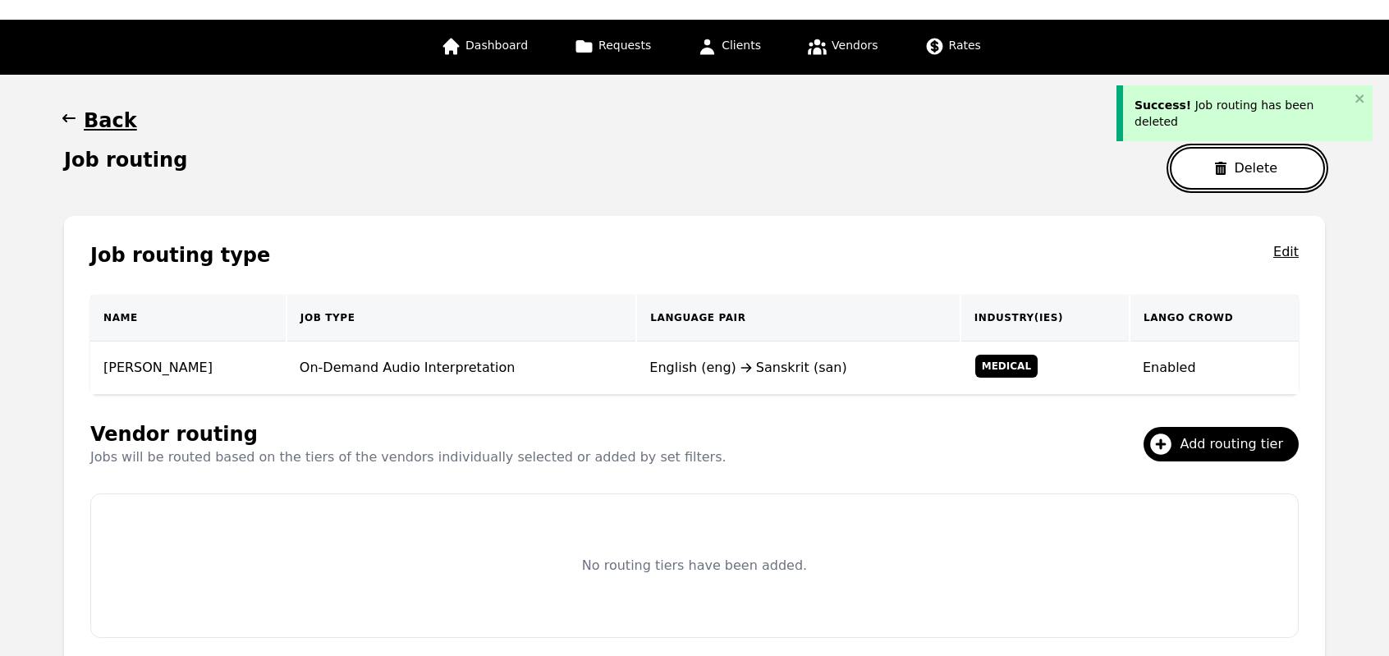
click at [1185, 176] on button "Delete" at bounding box center [1247, 168] width 155 height 43
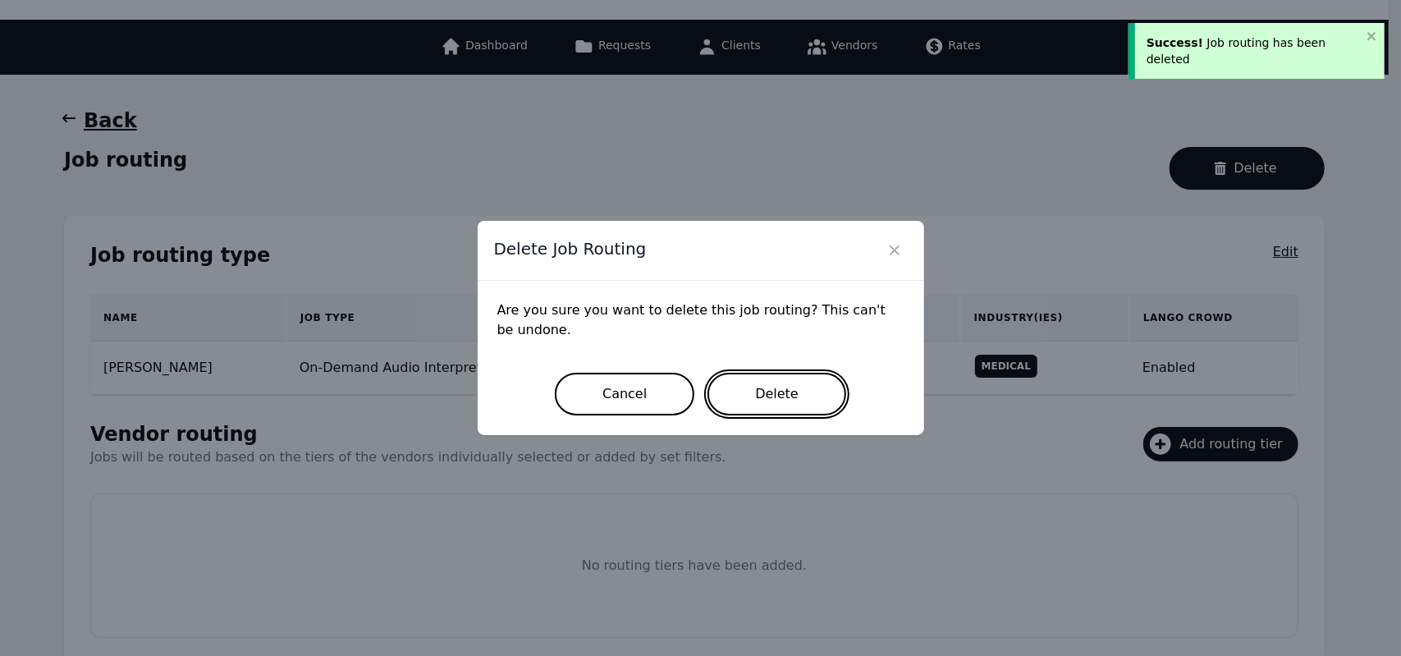
click at [806, 388] on button "Delete" at bounding box center [776, 394] width 139 height 43
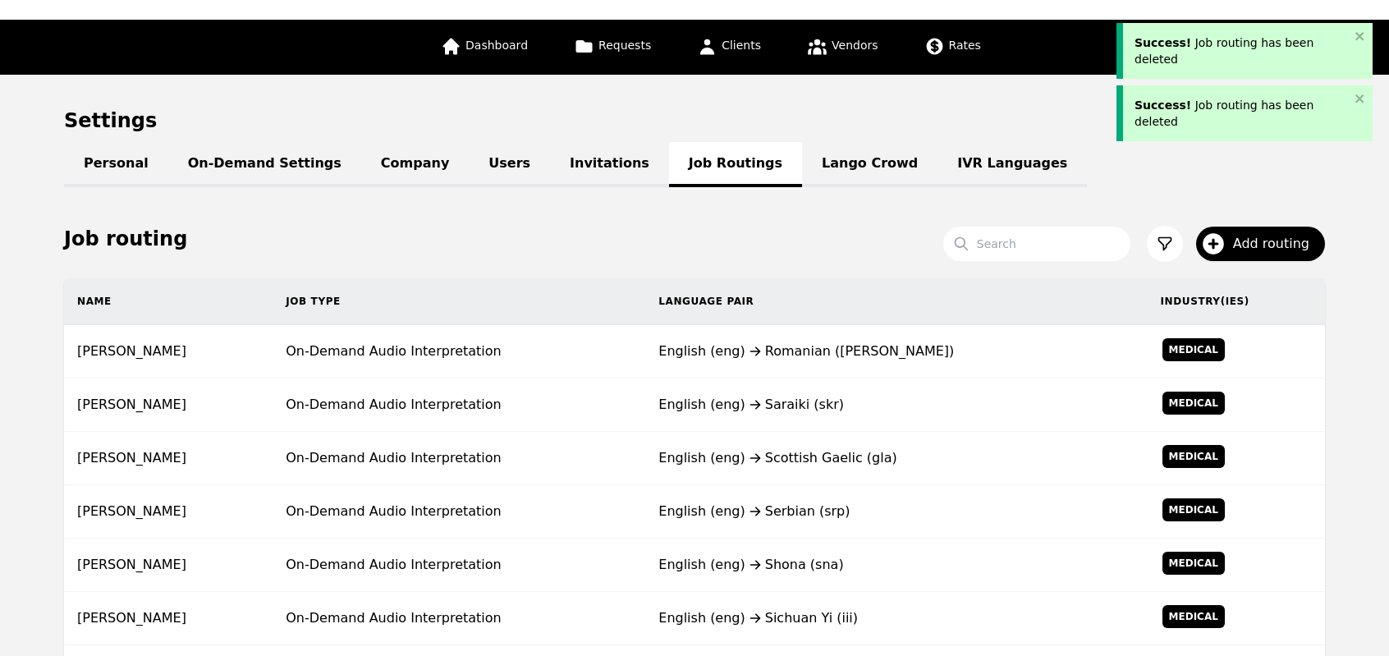
click at [806, 388] on td "English (eng) Saraiki (skr)" at bounding box center [895, 404] width 501 height 53
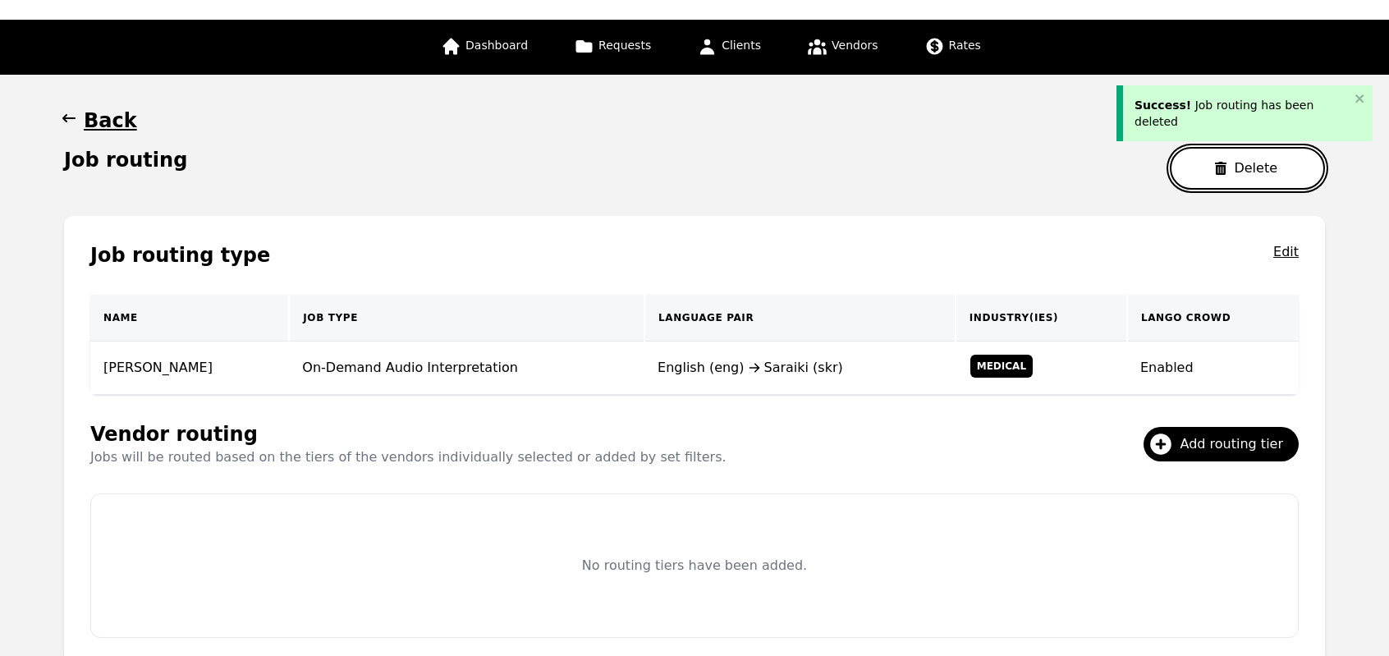
click at [1198, 169] on button "Delete" at bounding box center [1247, 168] width 155 height 43
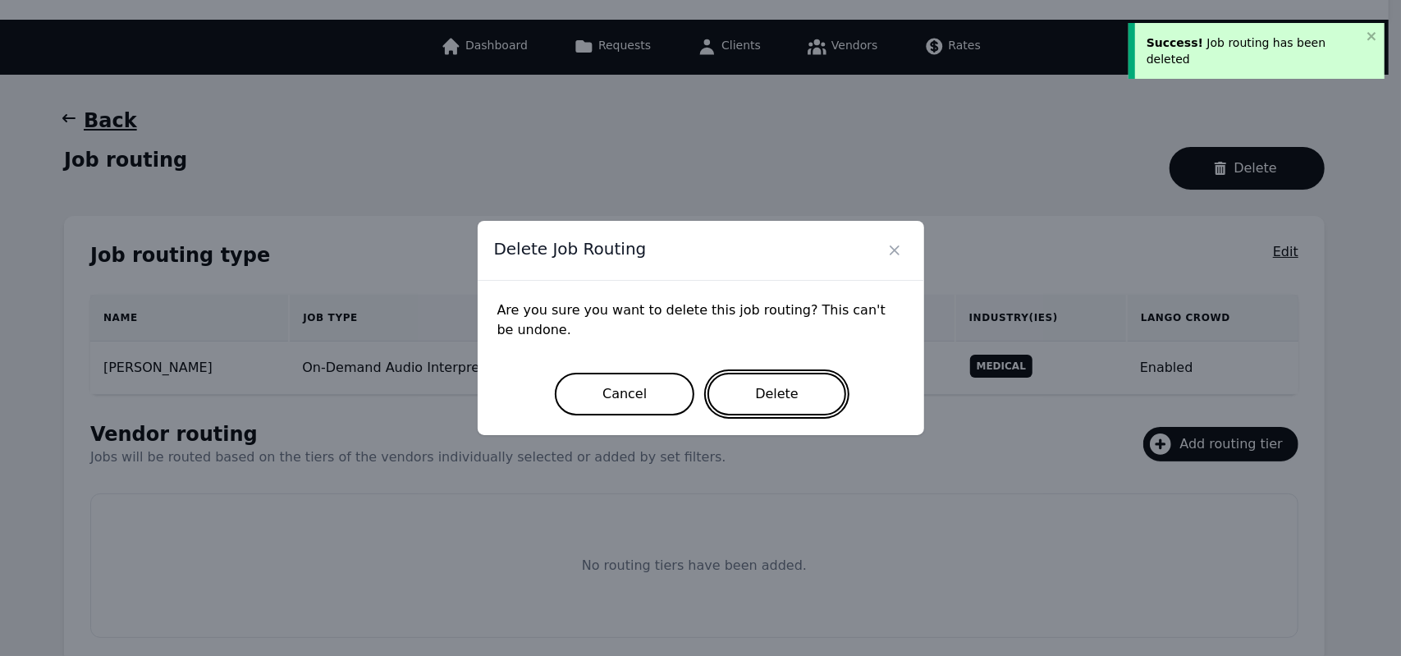
click at [781, 393] on button "Delete" at bounding box center [776, 394] width 139 height 43
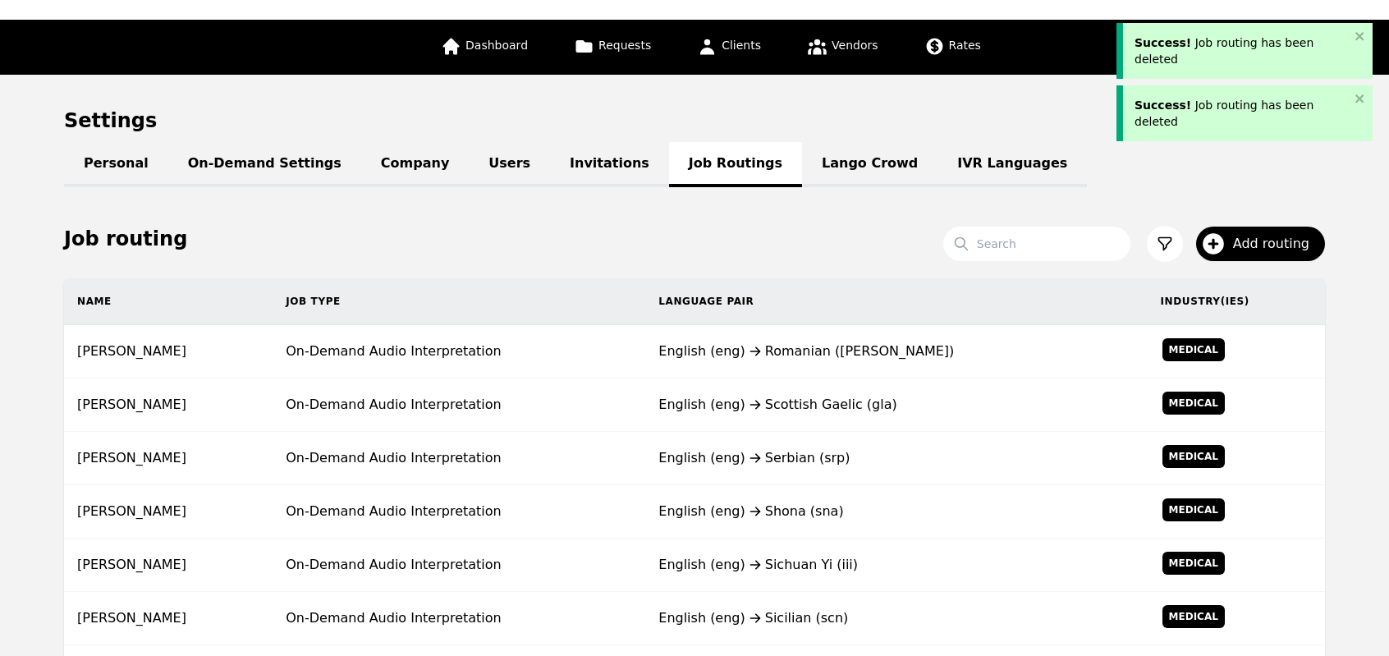
click at [781, 395] on div "English (eng) Scottish Gaelic (gla)" at bounding box center [895, 405] width 475 height 20
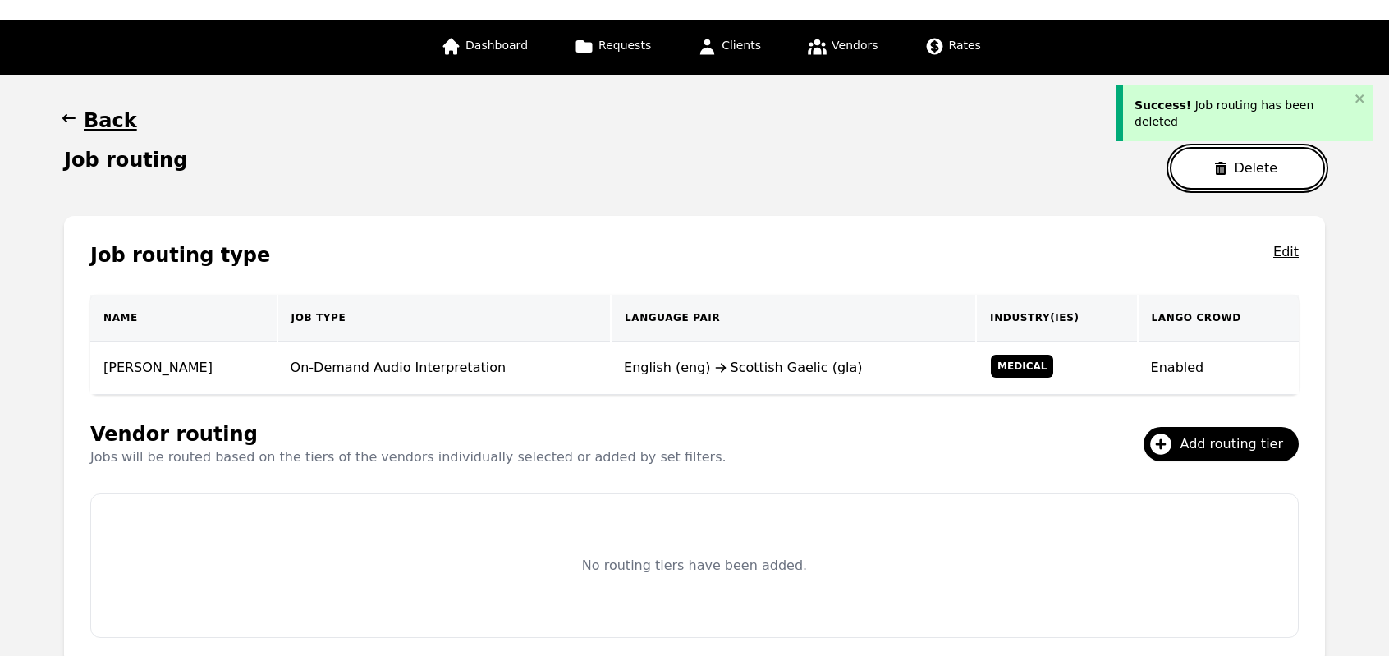
click at [1242, 160] on button "Delete" at bounding box center [1247, 168] width 155 height 43
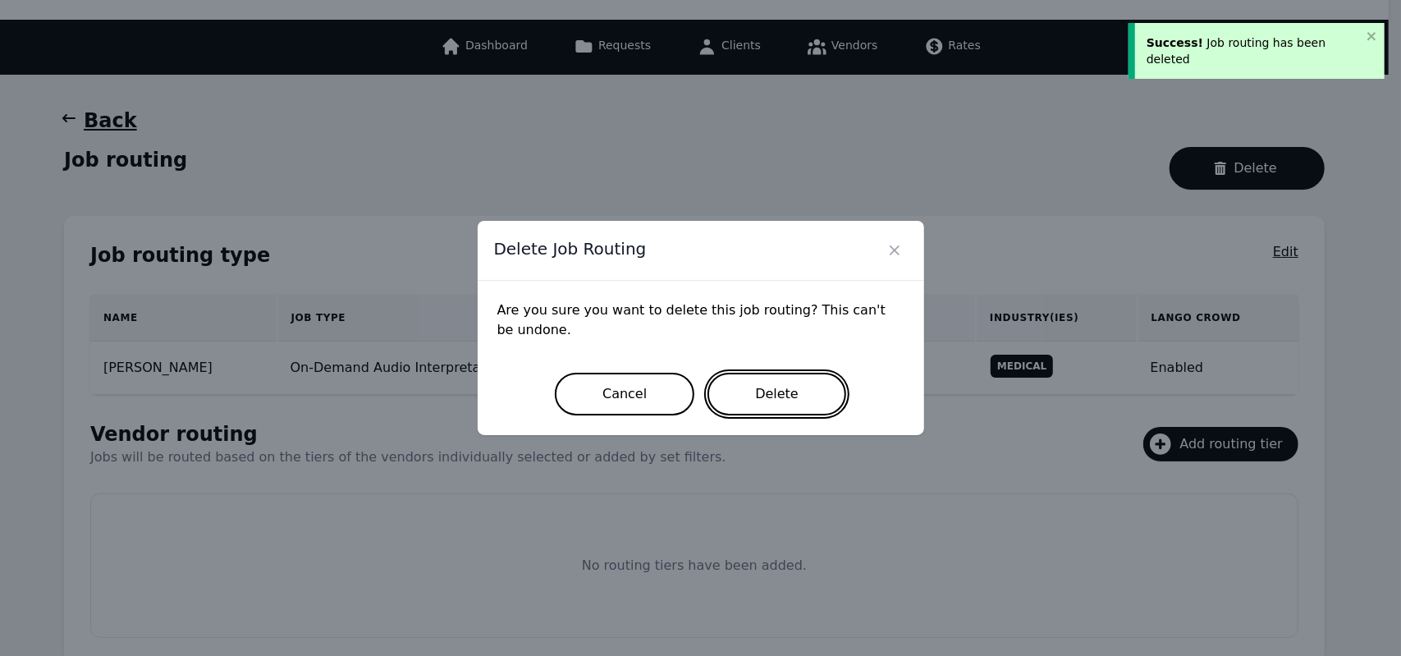
click at [799, 391] on button "Delete" at bounding box center [776, 394] width 139 height 43
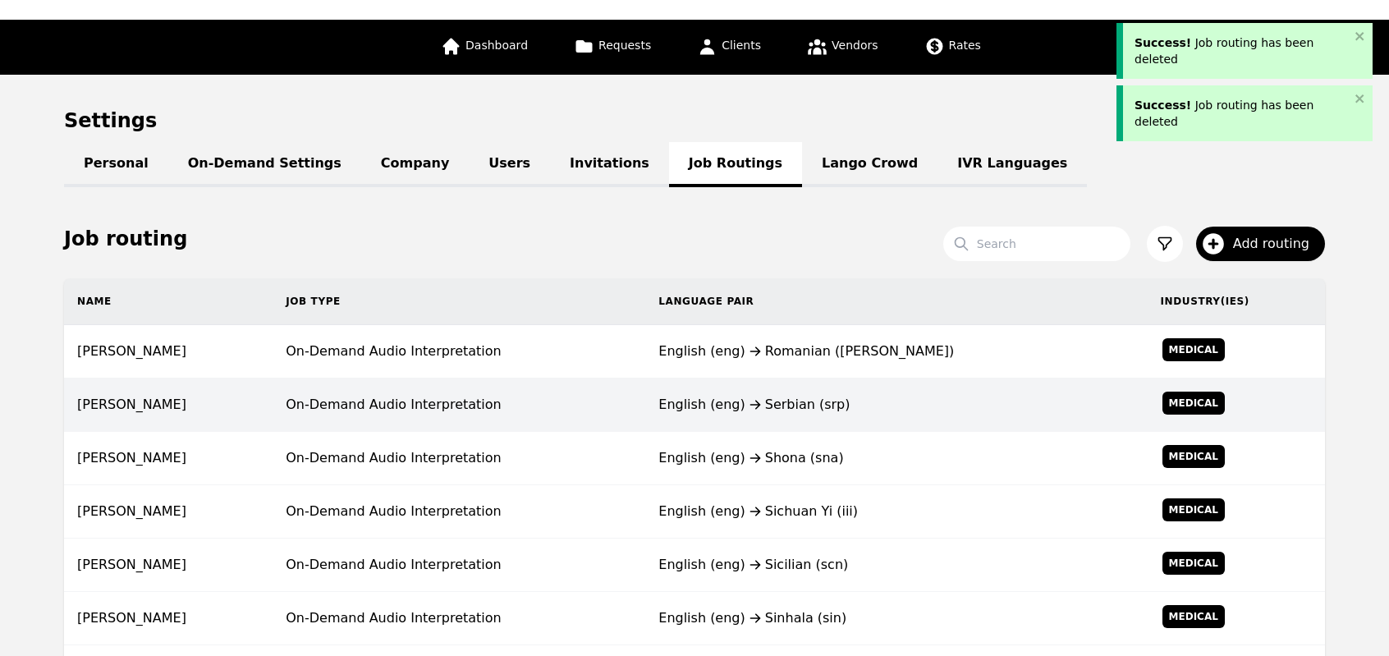
click at [730, 471] on td "English (eng) Shona (sna)" at bounding box center [895, 458] width 501 height 53
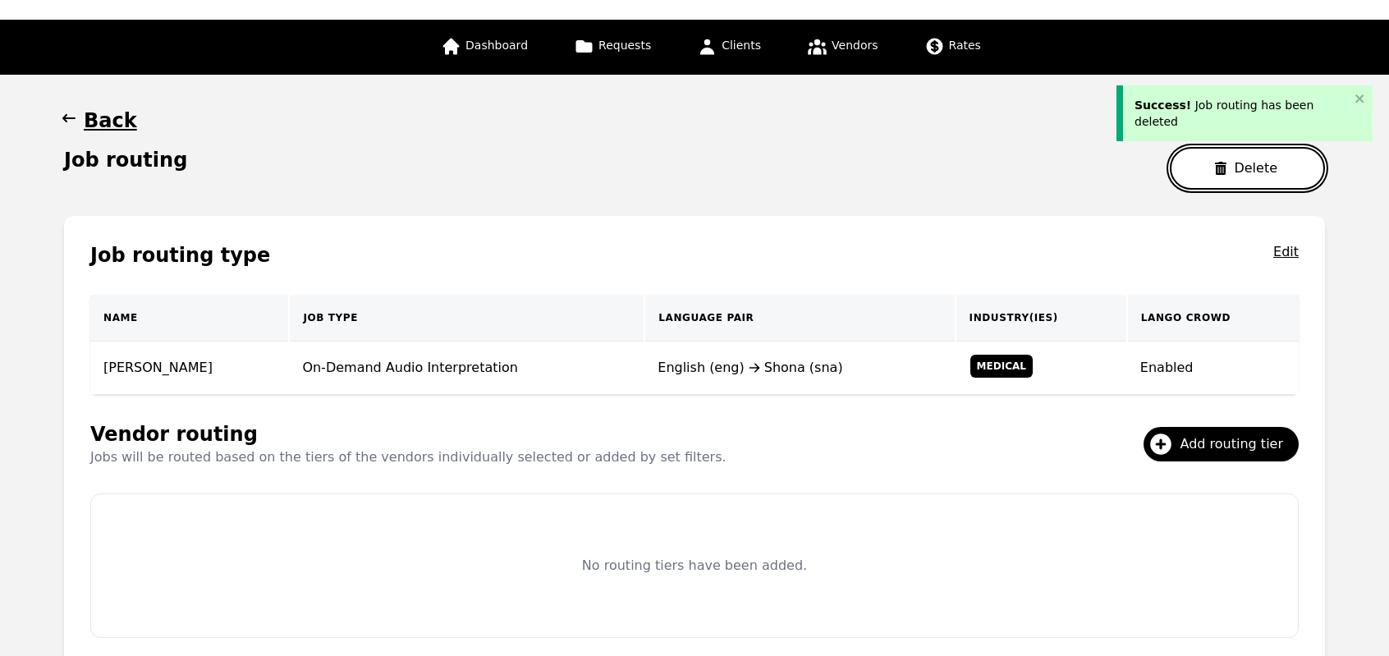
click at [1203, 176] on button "Delete" at bounding box center [1247, 168] width 155 height 43
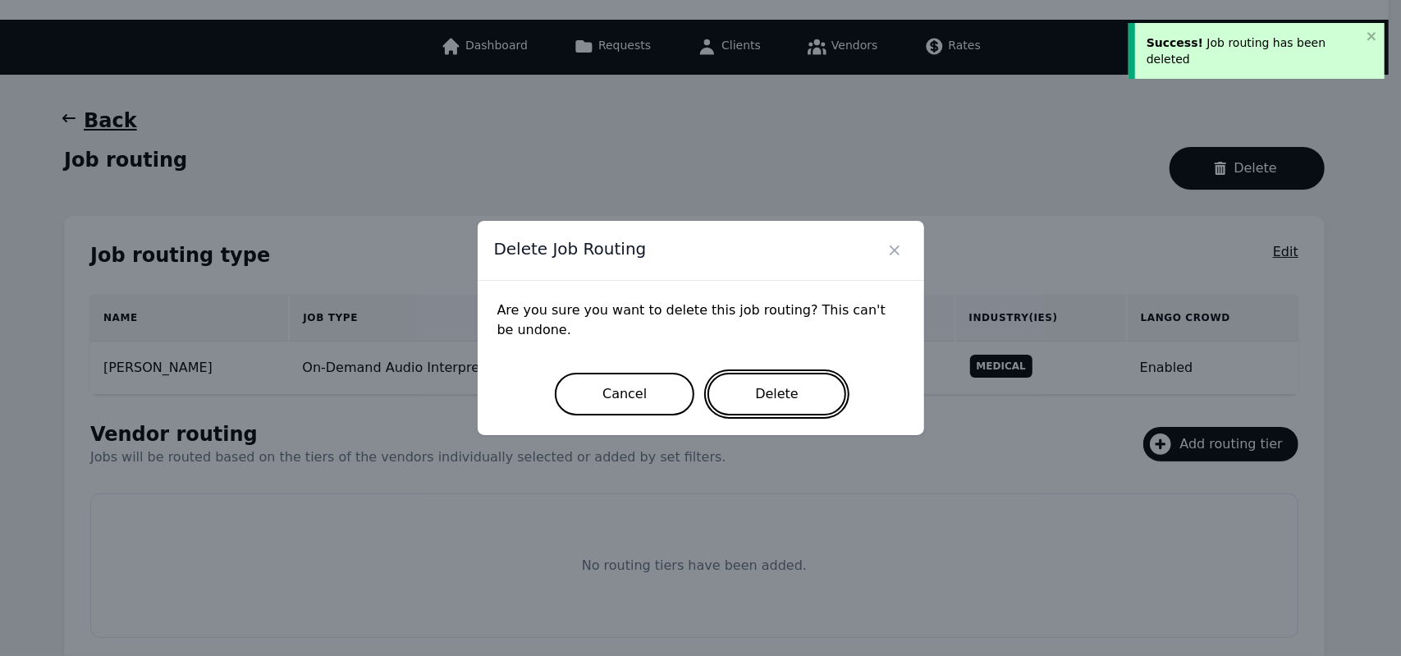
click at [793, 380] on button "Delete" at bounding box center [776, 394] width 139 height 43
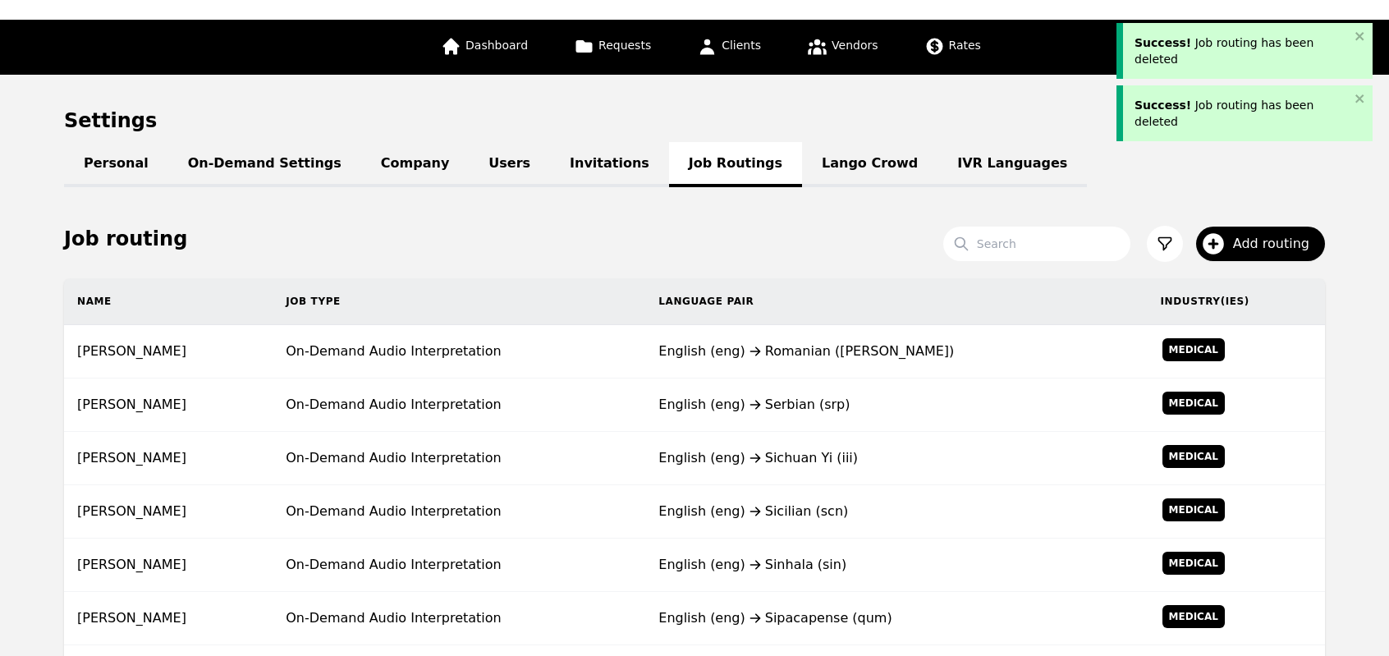
click at [716, 455] on div "English (eng) Sichuan Yi (iii)" at bounding box center [895, 458] width 475 height 20
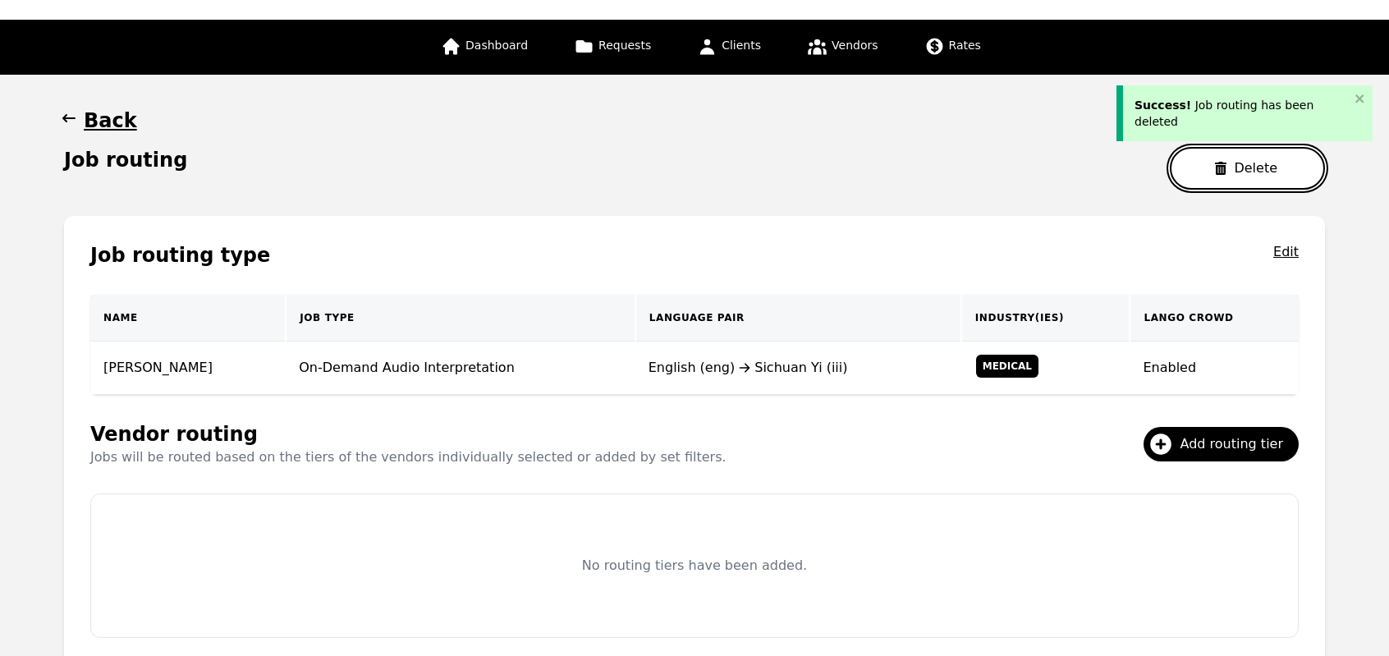
click at [1203, 180] on button "Delete" at bounding box center [1247, 168] width 155 height 43
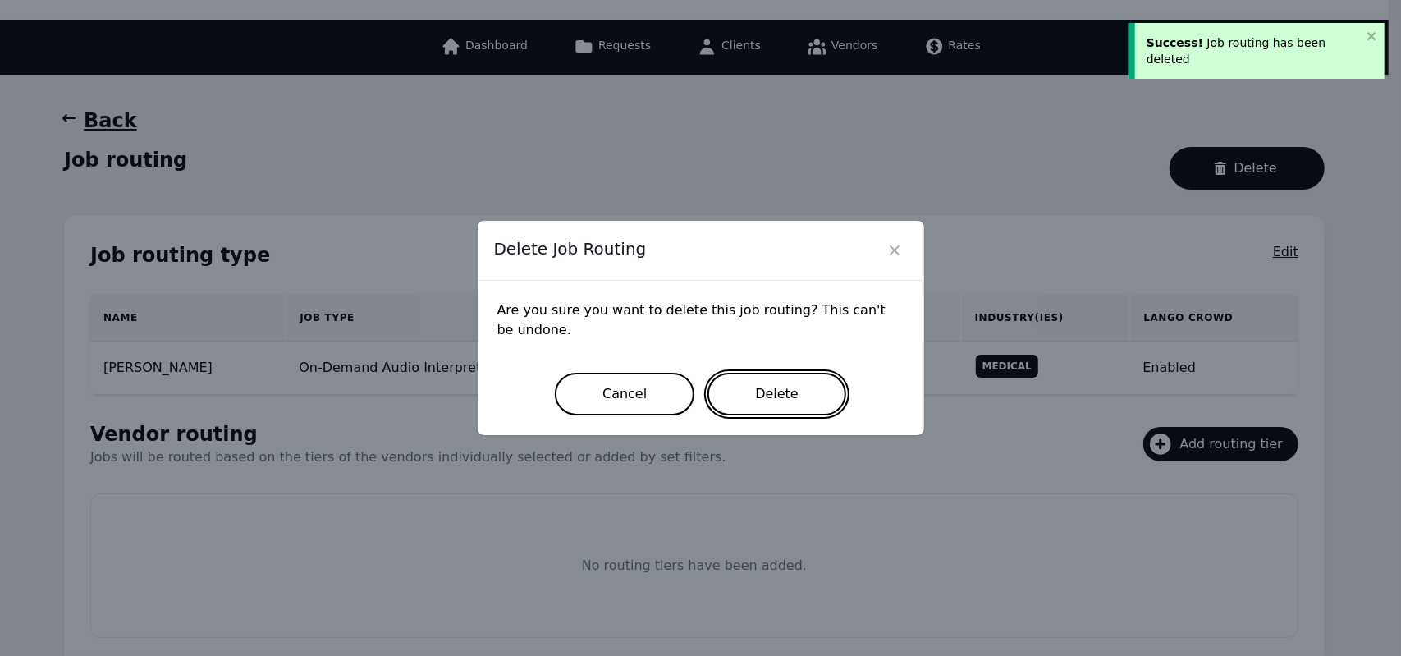
click at [794, 403] on button "Delete" at bounding box center [776, 394] width 139 height 43
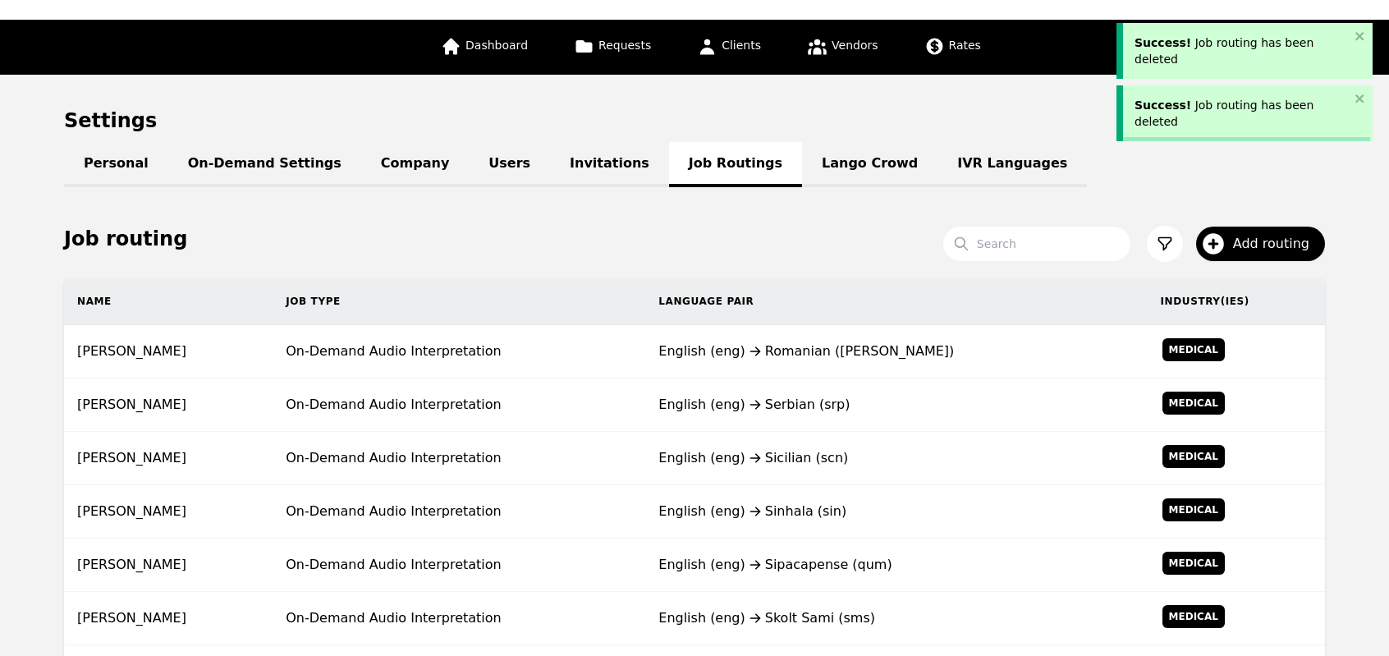
click at [794, 403] on div "English (eng) Serbian (srp)" at bounding box center [895, 405] width 475 height 20
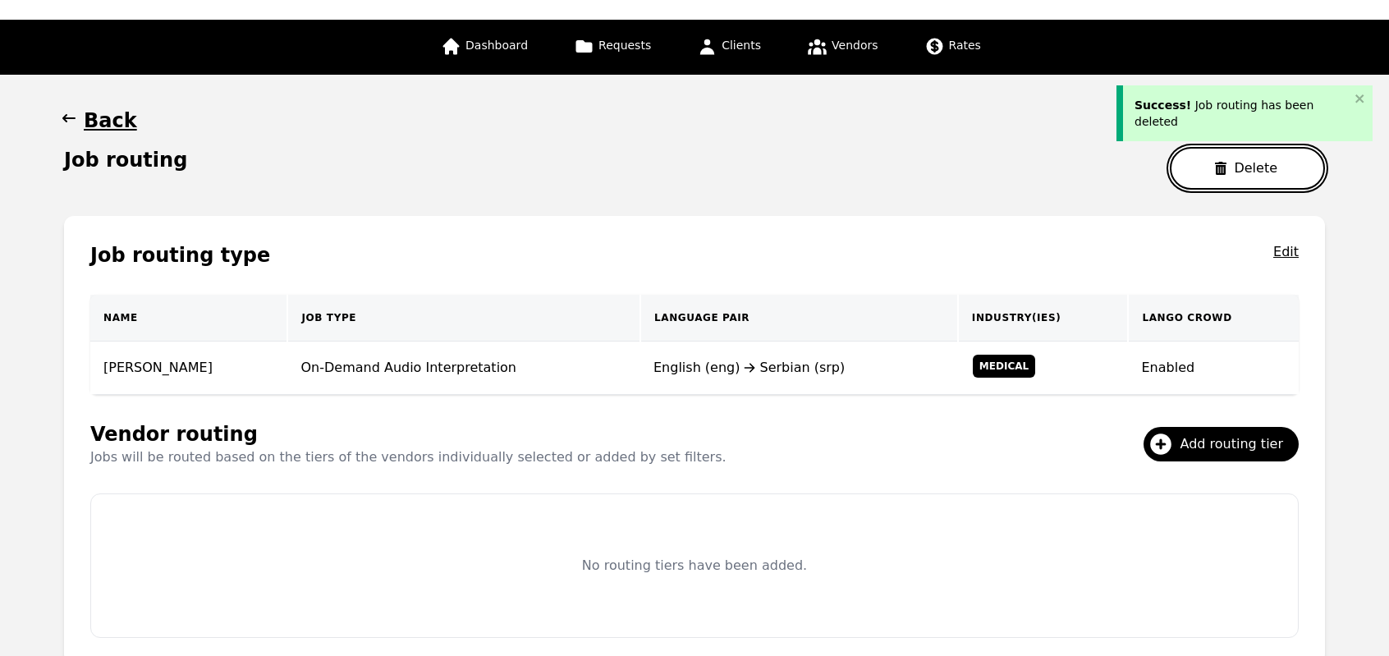
click at [1254, 158] on button "Delete" at bounding box center [1247, 168] width 155 height 43
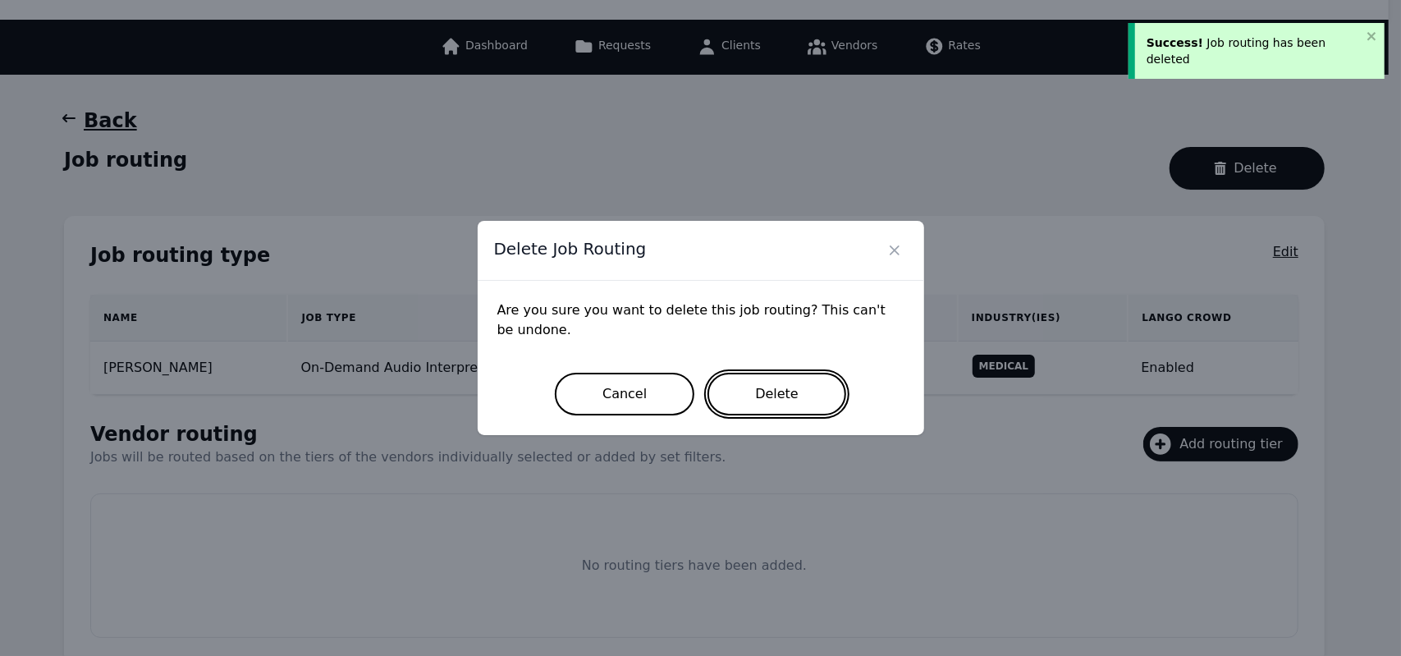
click at [816, 387] on button "Delete" at bounding box center [776, 394] width 139 height 43
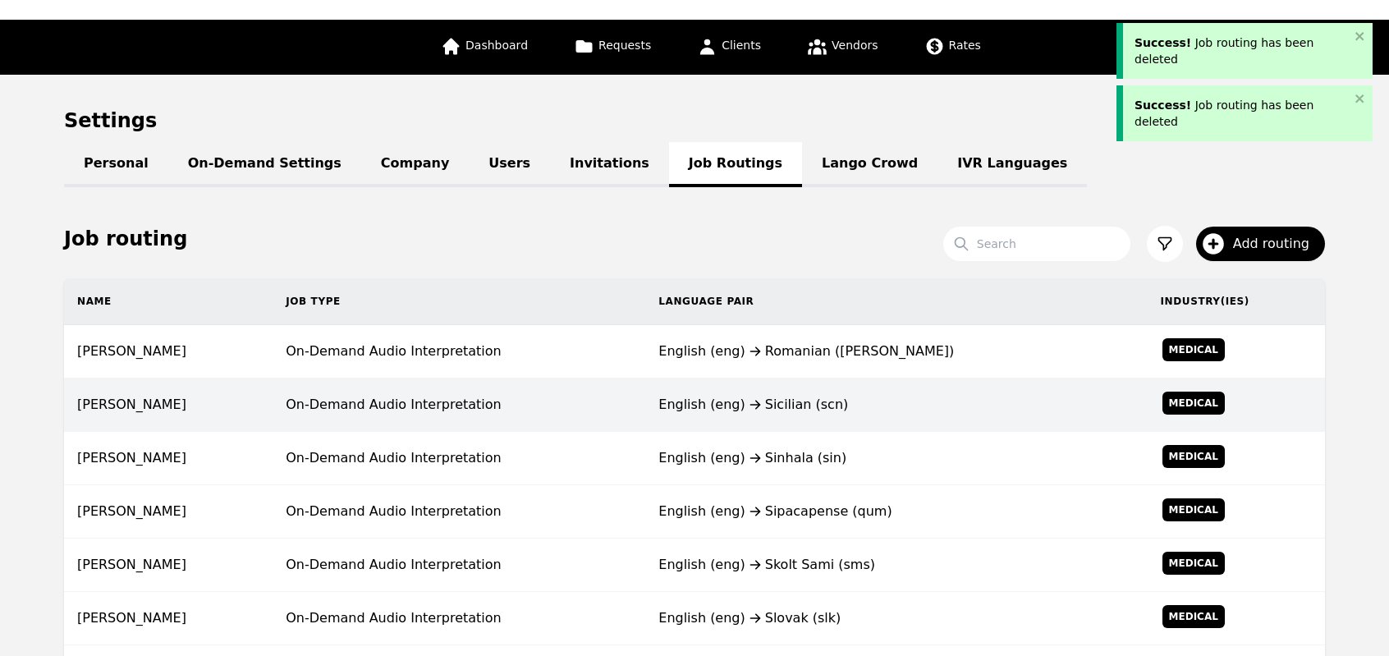
click at [661, 460] on div "English (eng) Sinhala (sin)" at bounding box center [895, 458] width 475 height 20
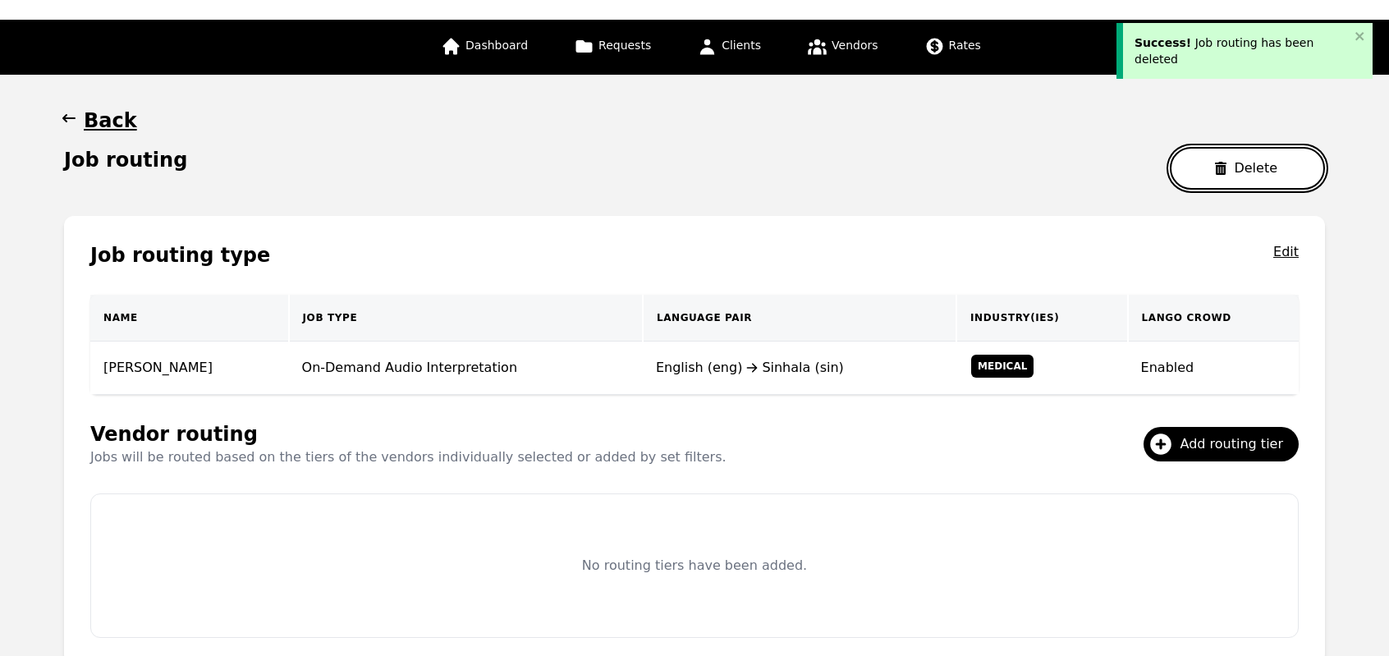
click at [1208, 170] on button "Delete" at bounding box center [1247, 168] width 155 height 43
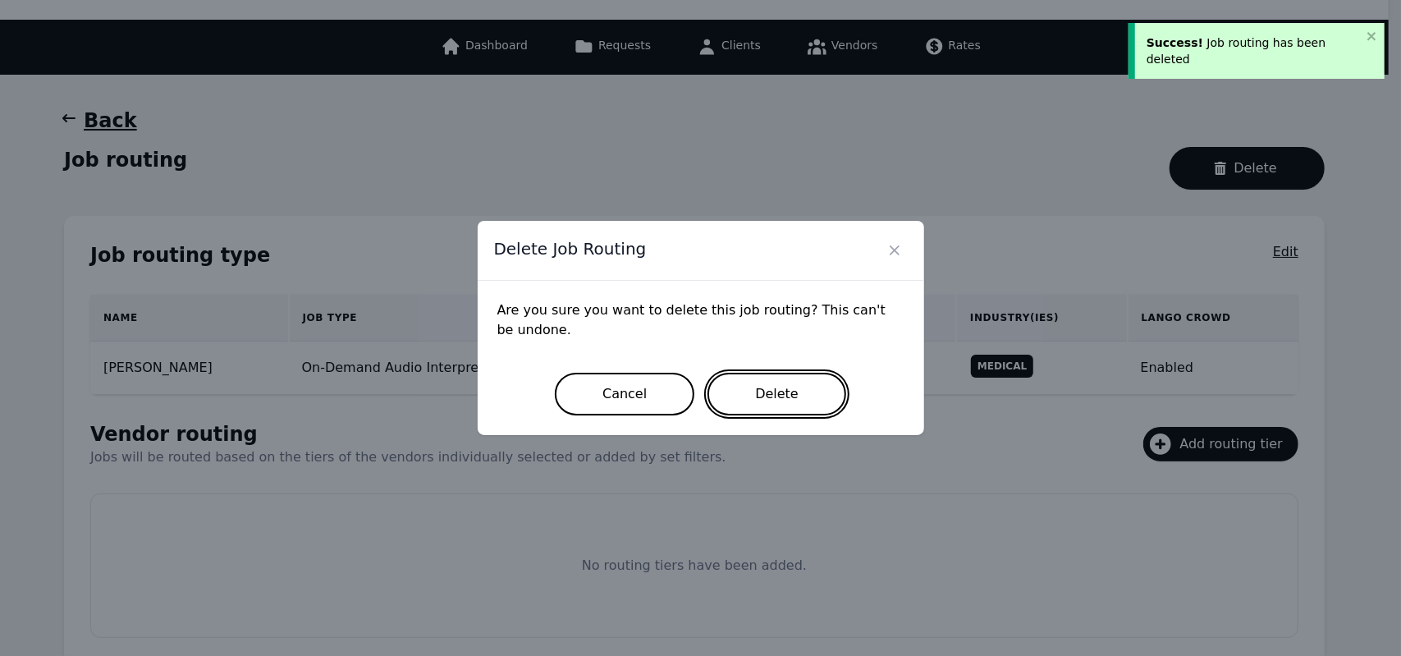
click at [790, 396] on button "Delete" at bounding box center [776, 394] width 139 height 43
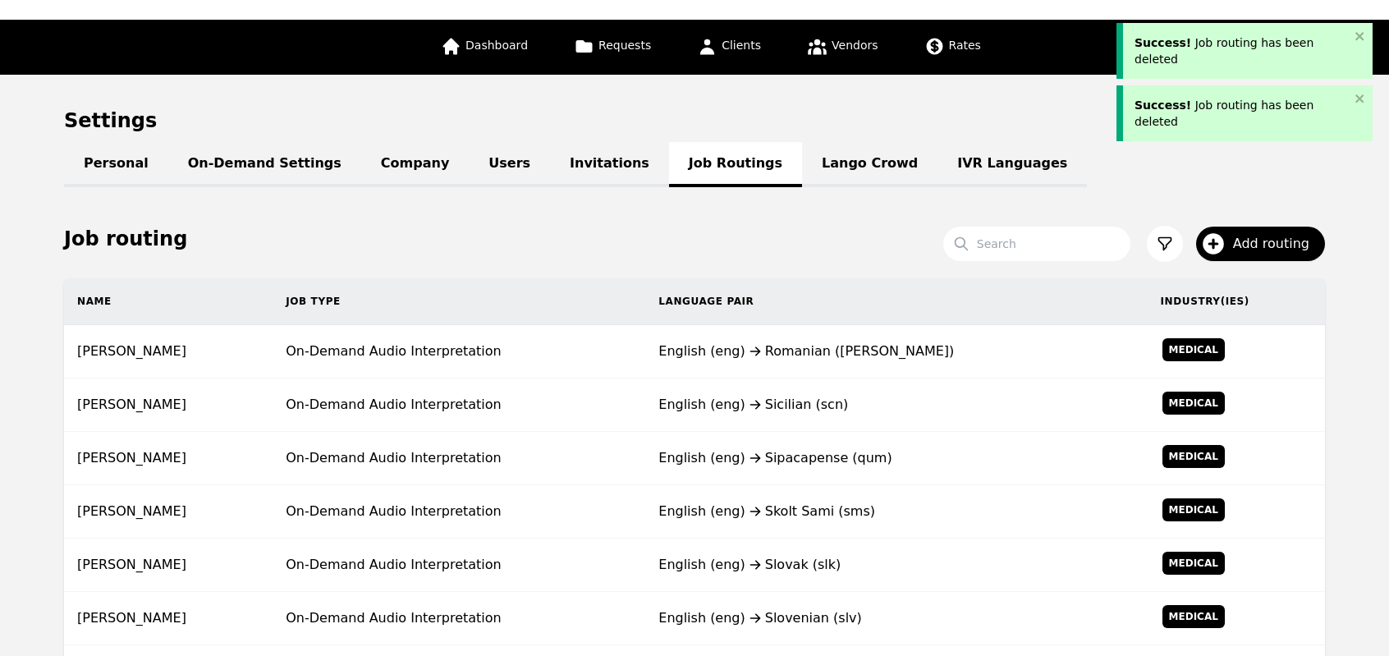
click at [790, 396] on div "English (eng) Sicilian (scn)" at bounding box center [895, 405] width 475 height 20
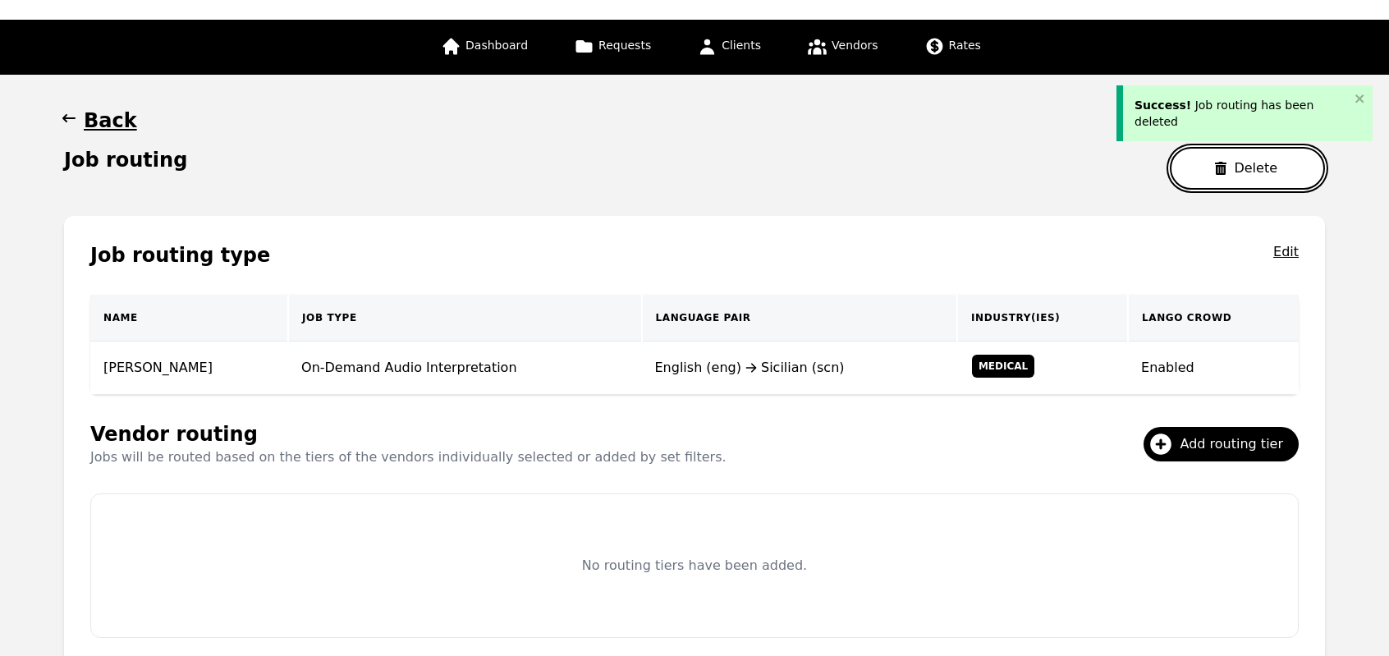
click at [1235, 153] on button "Delete" at bounding box center [1247, 168] width 155 height 43
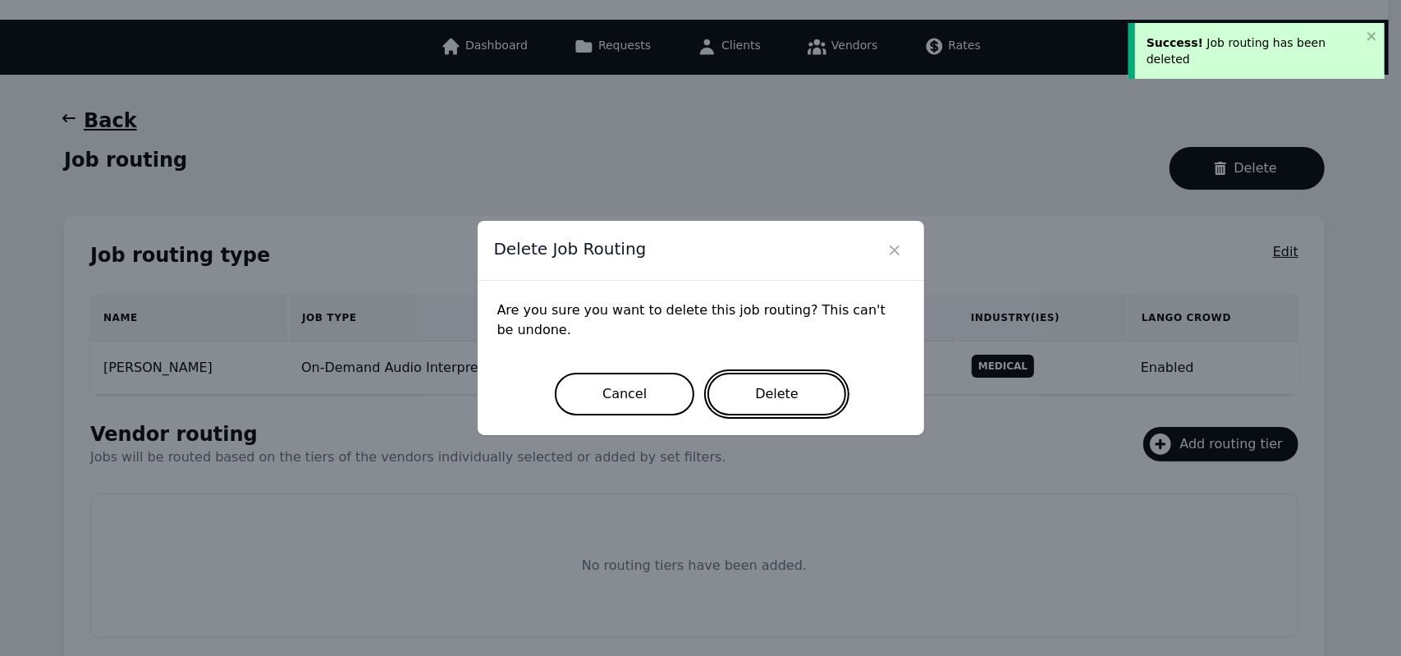
click at [760, 412] on button "Delete" at bounding box center [776, 394] width 139 height 43
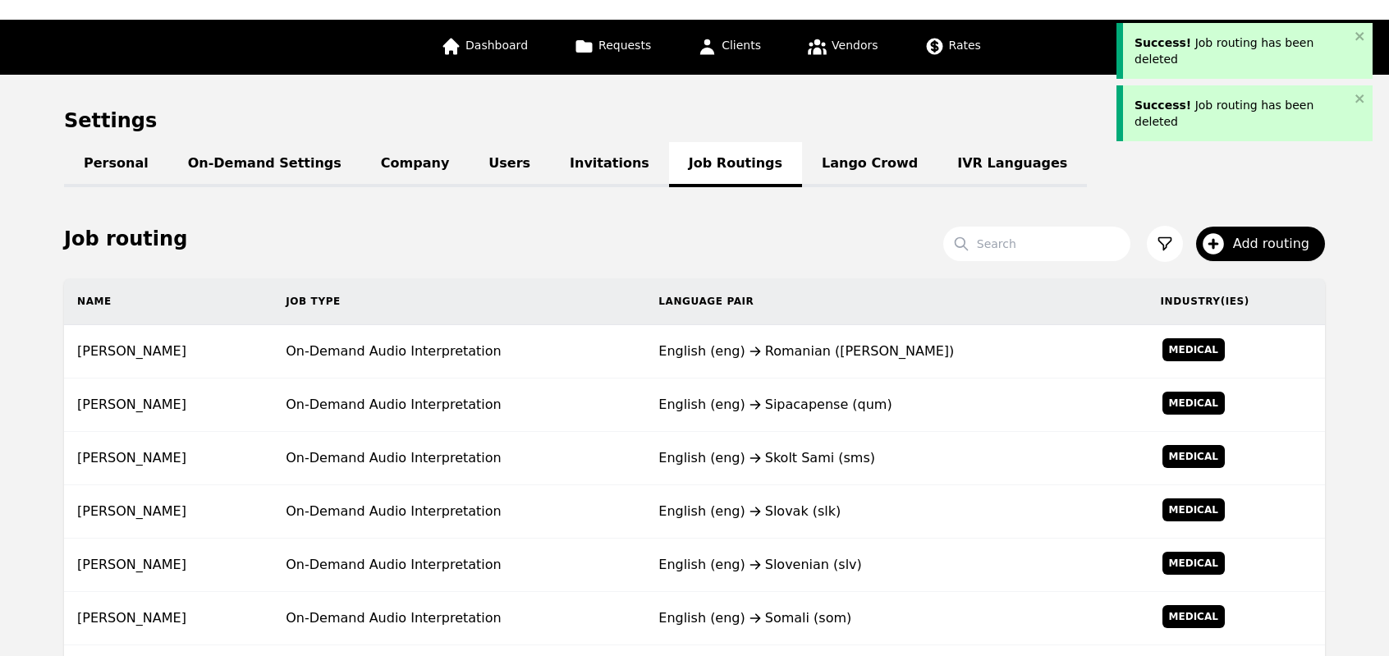
click at [760, 412] on div "English (eng) Sipacapense (qum)" at bounding box center [895, 405] width 475 height 20
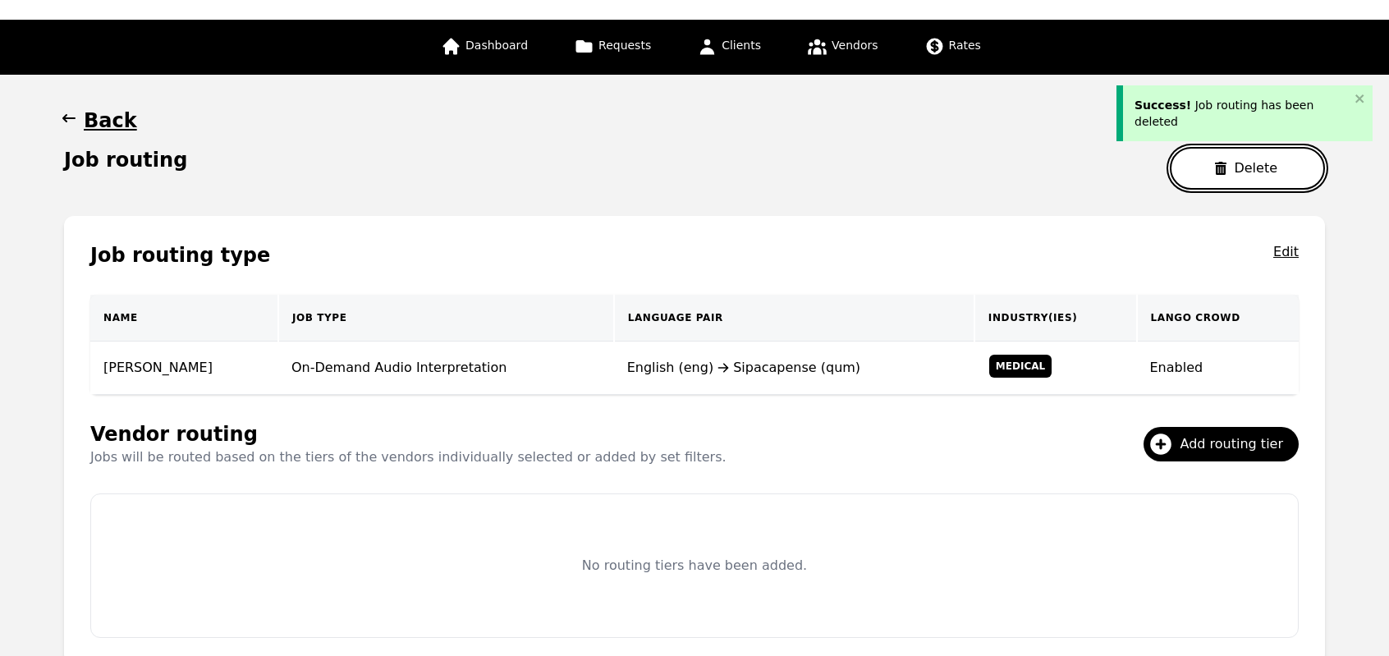
click at [1210, 174] on button "Delete" at bounding box center [1247, 168] width 155 height 43
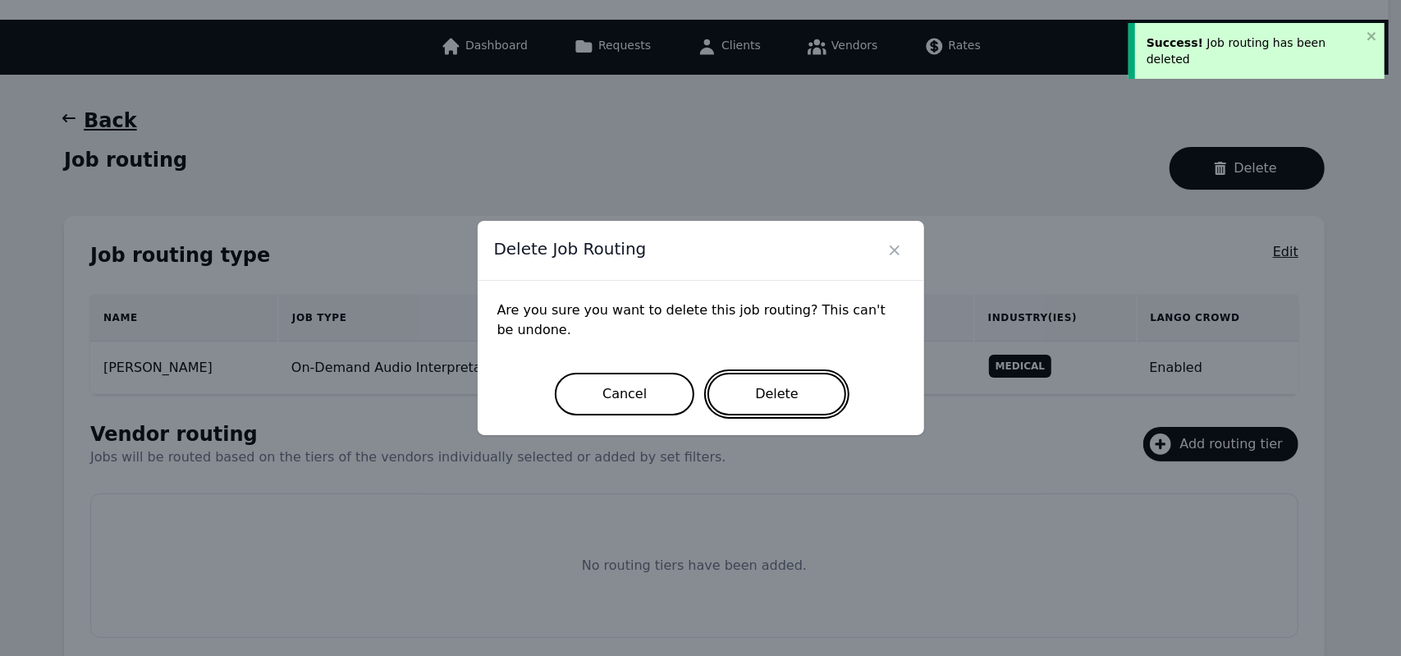
click at [780, 391] on button "Delete" at bounding box center [776, 394] width 139 height 43
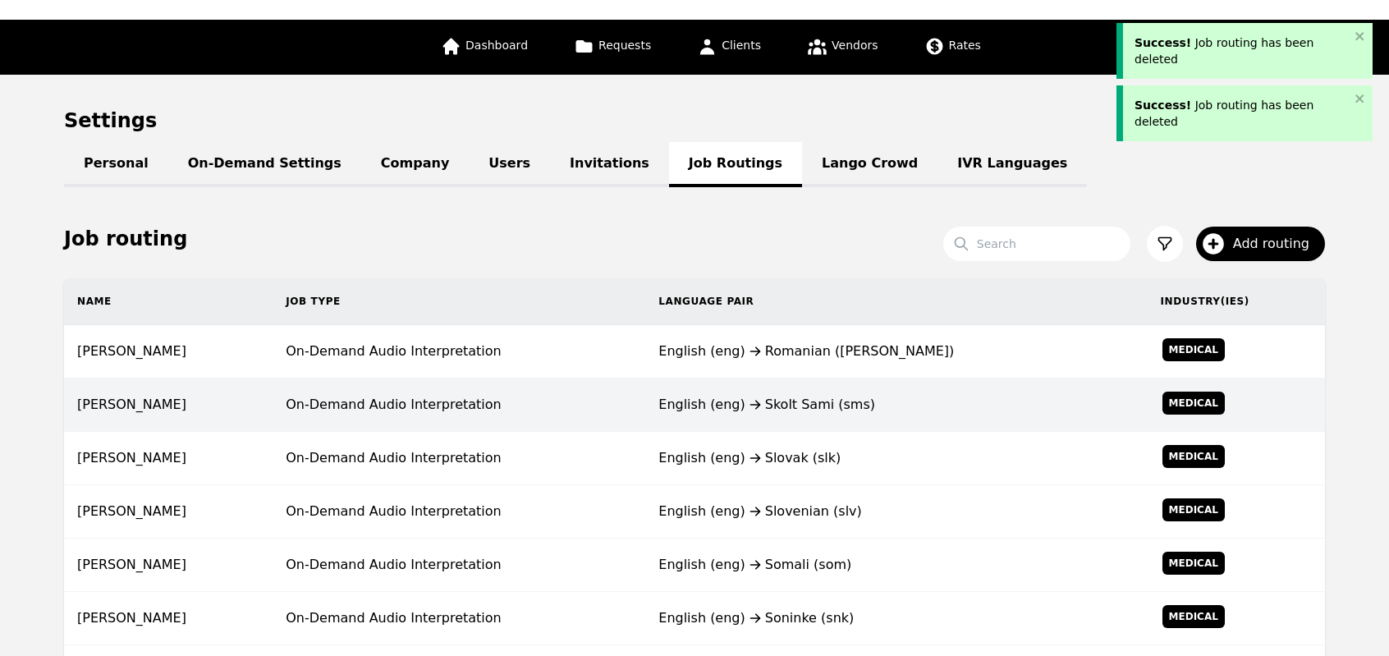
click at [688, 424] on td "English (eng) Skolt Sami (sms)" at bounding box center [895, 404] width 501 height 53
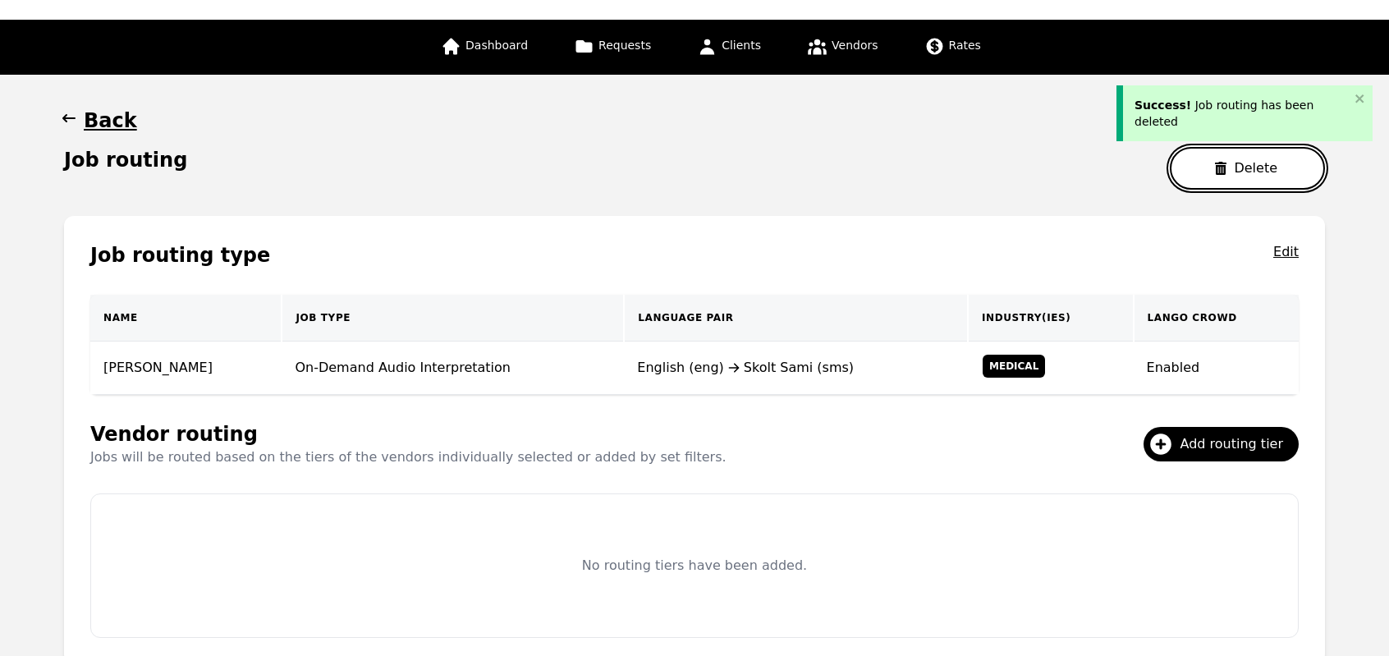
click at [1252, 158] on button "Delete" at bounding box center [1247, 168] width 155 height 43
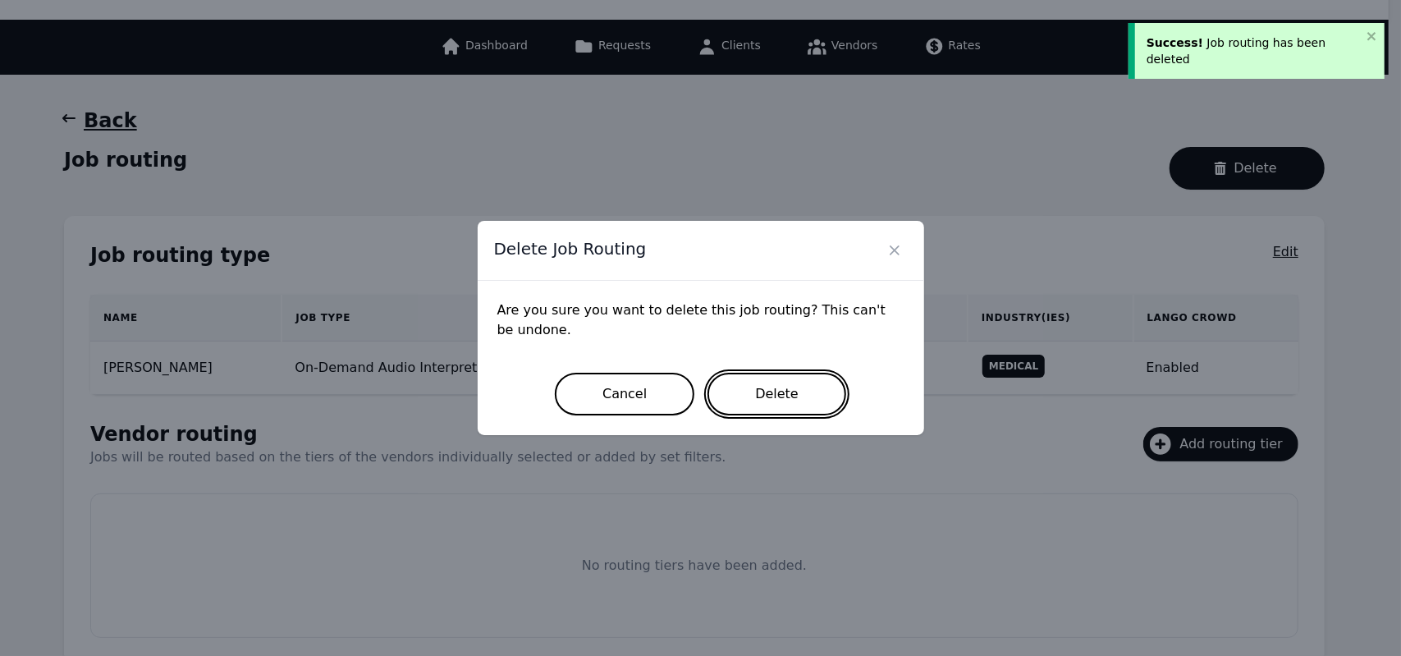
click at [765, 406] on button "Delete" at bounding box center [776, 394] width 139 height 43
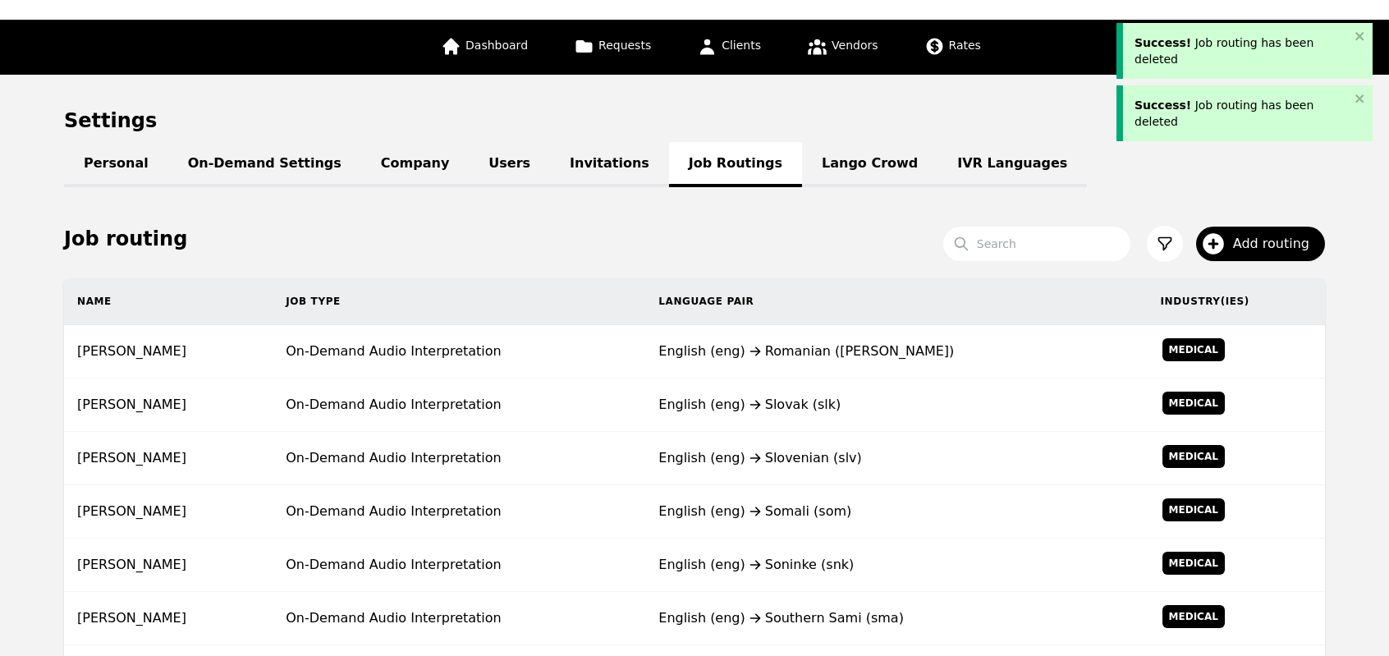
click at [765, 406] on div "English (eng) Slovak (slk)" at bounding box center [895, 405] width 475 height 20
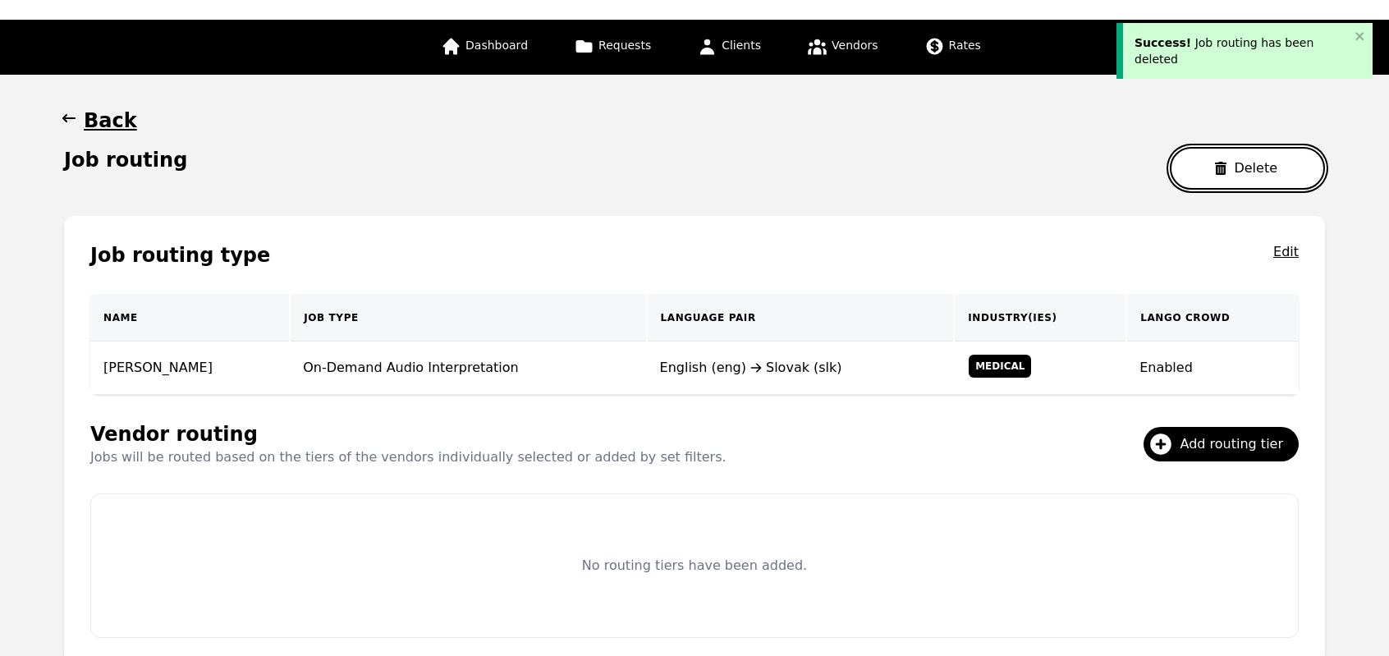
click at [1206, 164] on button "Delete" at bounding box center [1247, 168] width 155 height 43
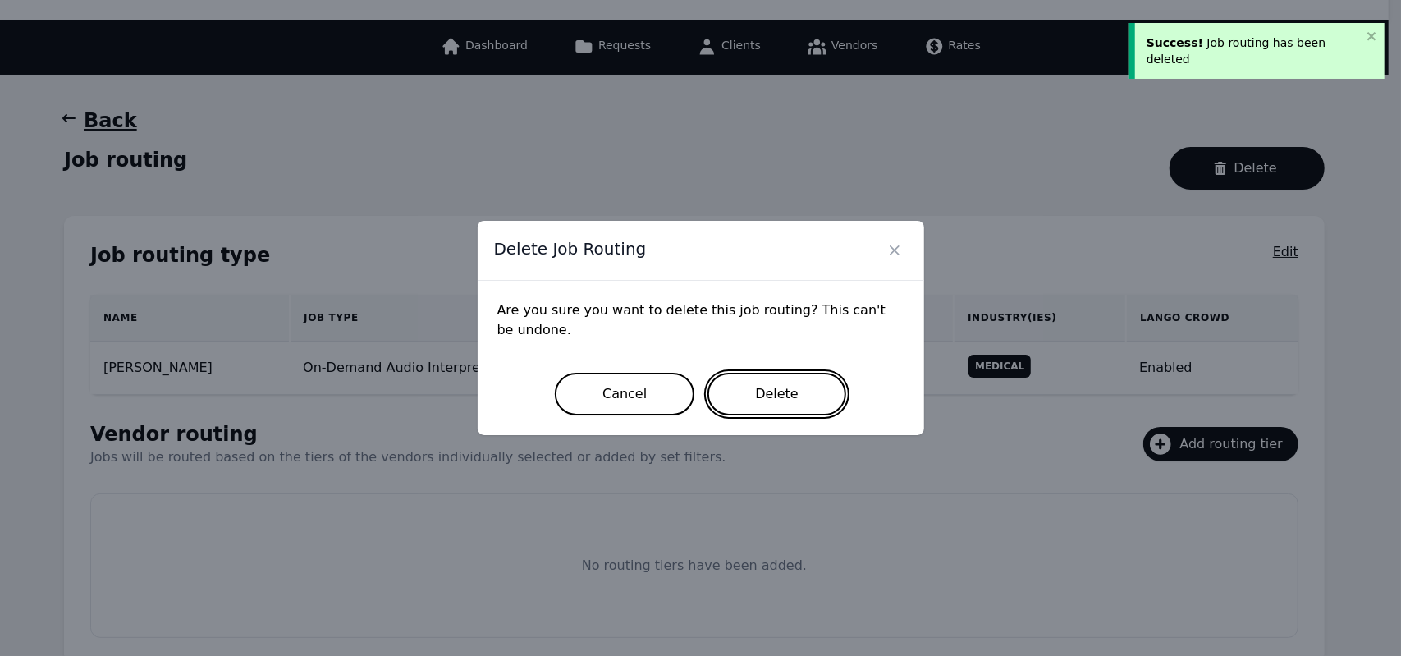
click at [762, 413] on button "Delete" at bounding box center [776, 394] width 139 height 43
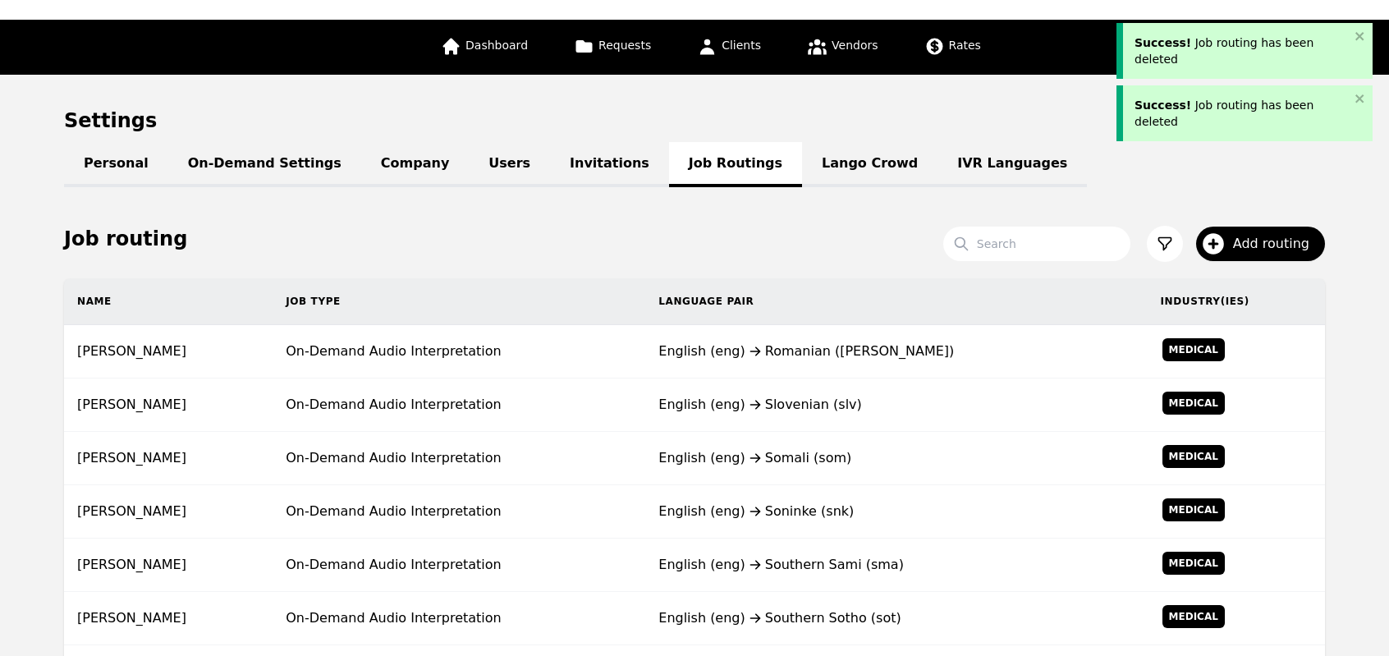
click at [762, 413] on td "English (eng) Slovenian (slv)" at bounding box center [895, 404] width 501 height 53
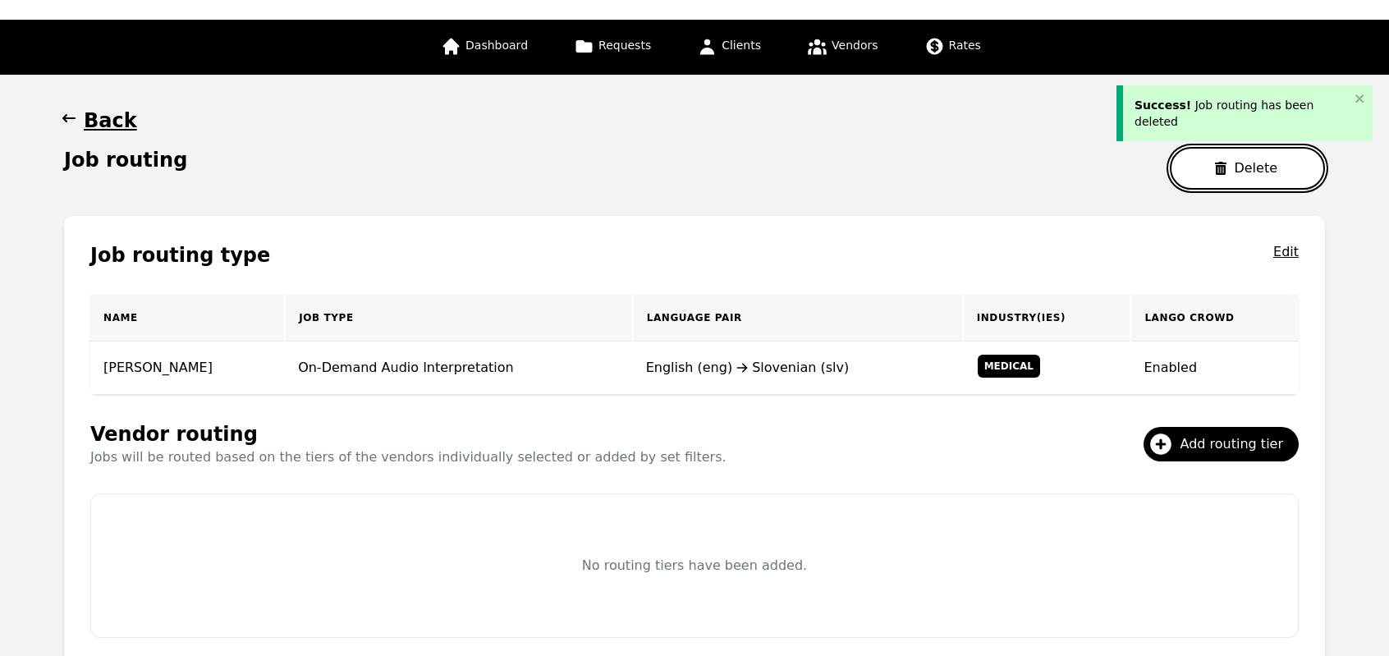
click at [1194, 165] on button "Delete" at bounding box center [1247, 168] width 155 height 43
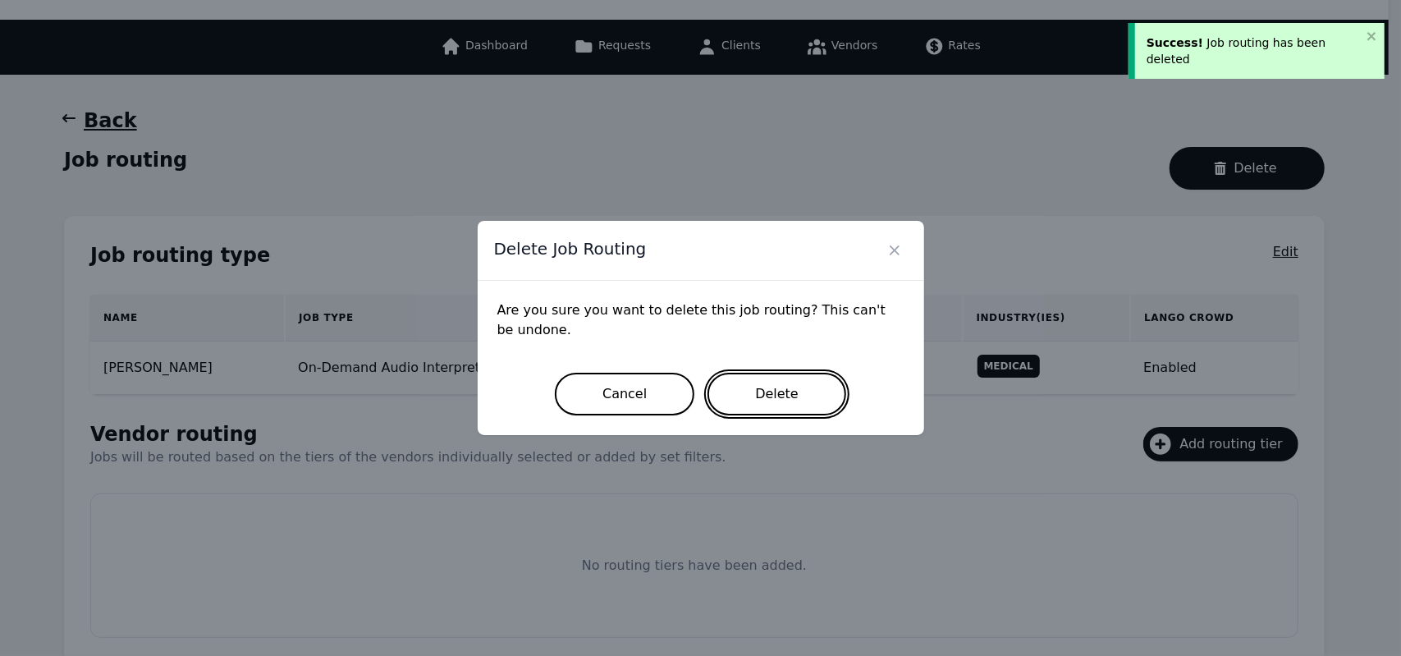
click at [813, 390] on button "Delete" at bounding box center [776, 394] width 139 height 43
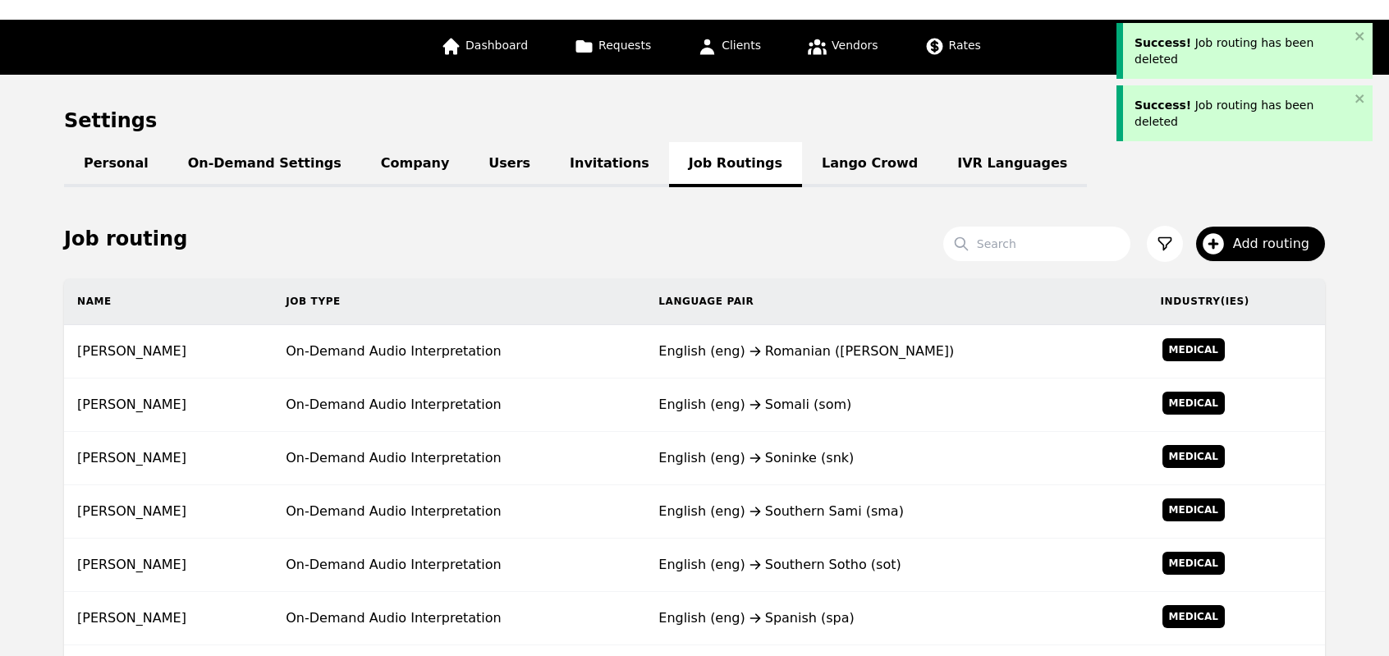
click at [813, 390] on td "English (eng) Somali (som)" at bounding box center [895, 404] width 501 height 53
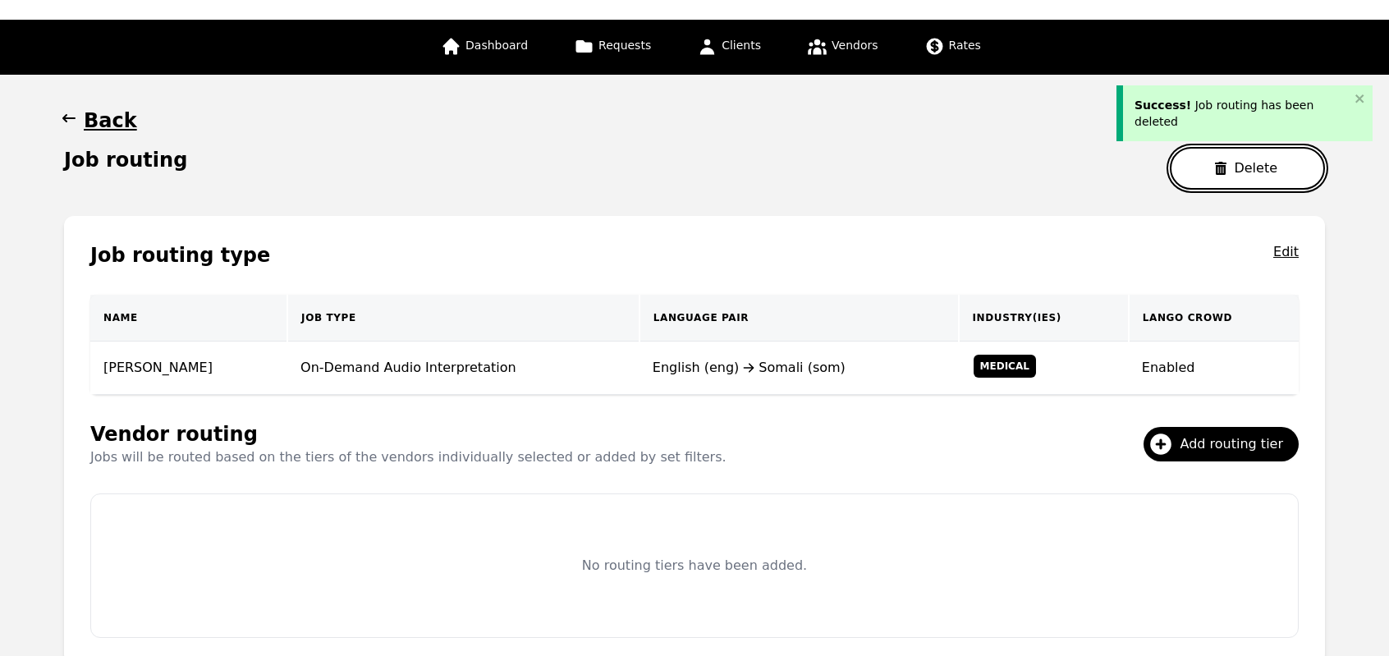
click at [1247, 156] on button "Delete" at bounding box center [1247, 168] width 155 height 43
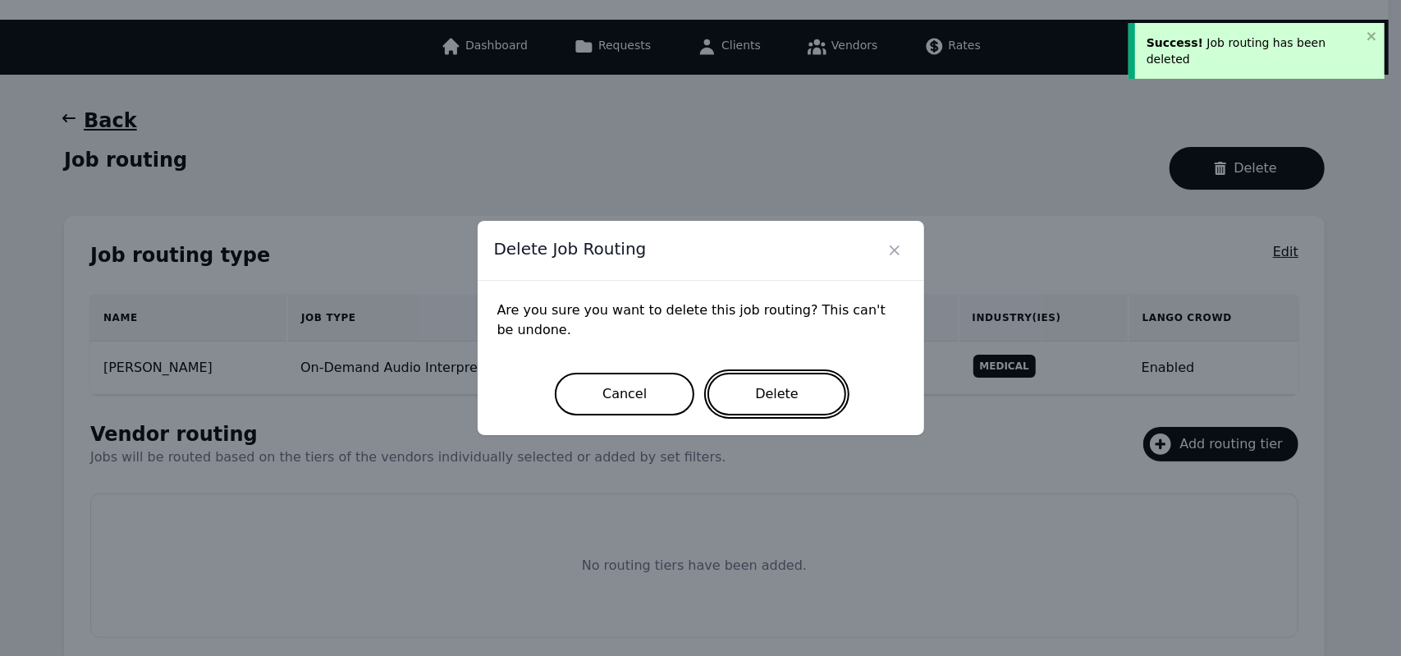
click at [767, 398] on button "Delete" at bounding box center [776, 394] width 139 height 43
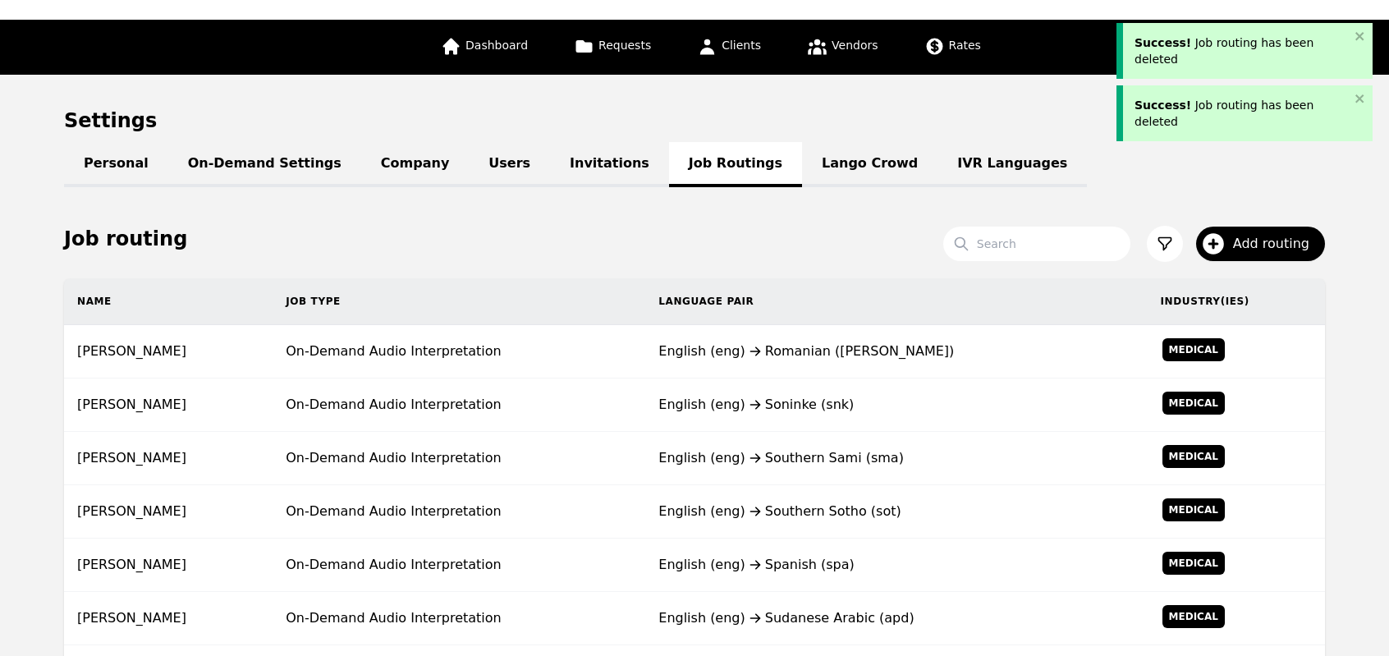
click at [767, 398] on div "English (eng) Soninke (snk)" at bounding box center [895, 405] width 475 height 20
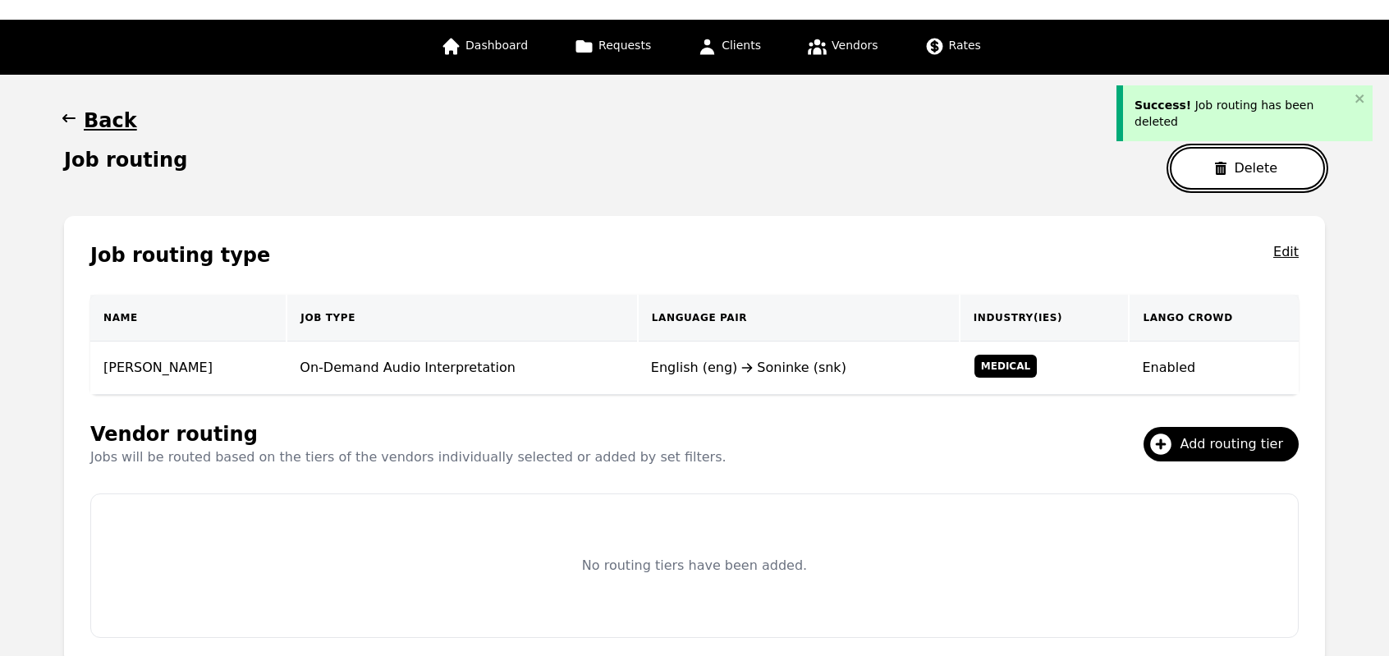
click at [1234, 180] on button "Delete" at bounding box center [1247, 168] width 155 height 43
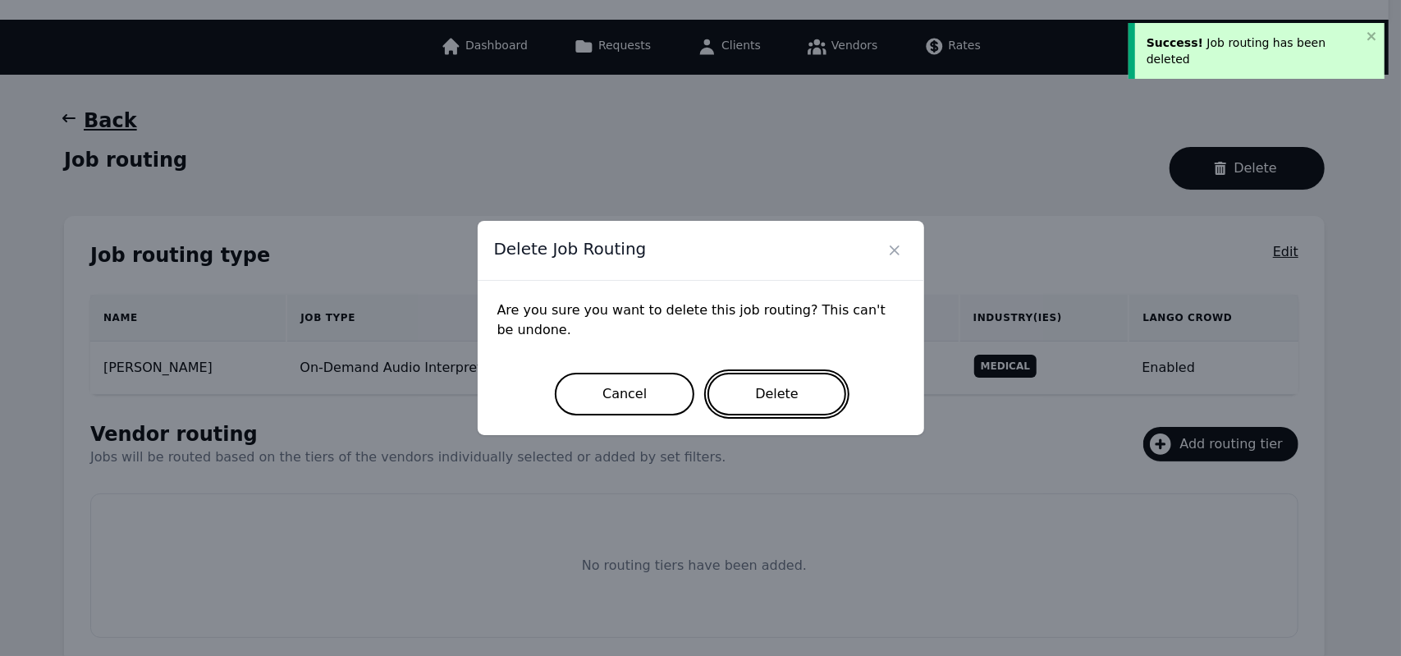
click at [796, 392] on button "Delete" at bounding box center [776, 394] width 139 height 43
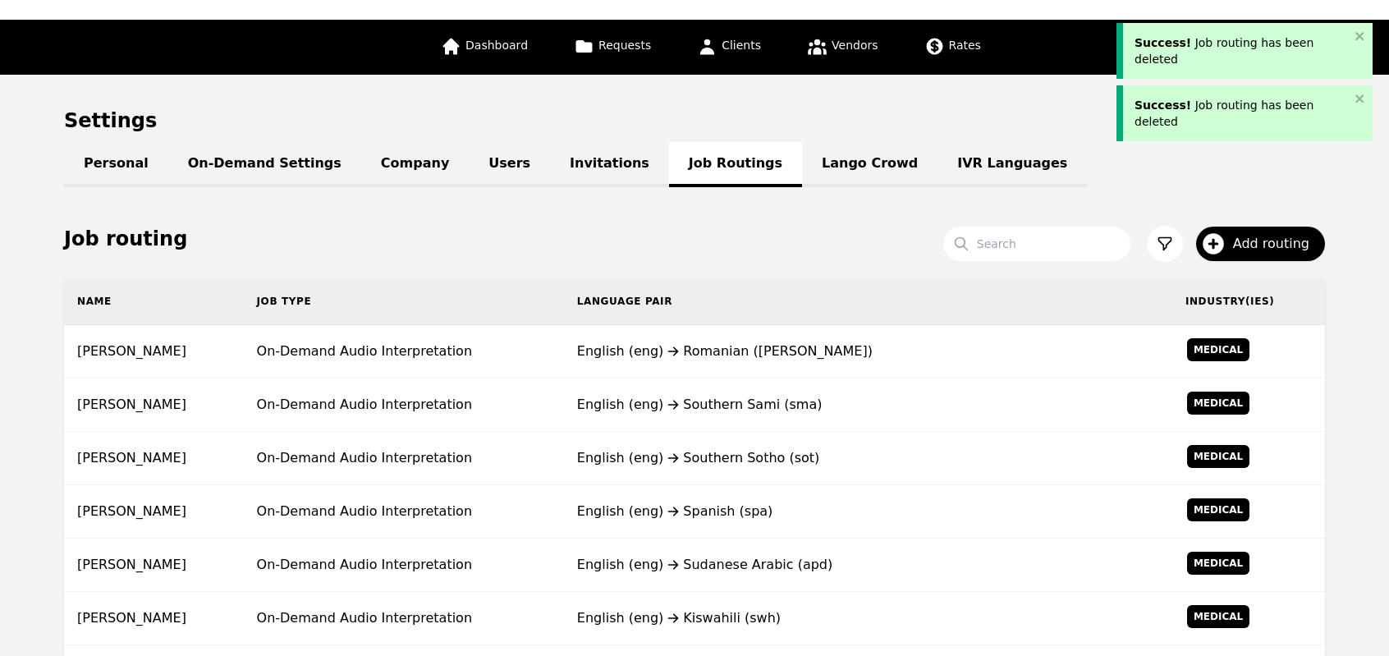
click at [796, 392] on td "English (eng) Southern Sami (sma)" at bounding box center [868, 404] width 608 height 53
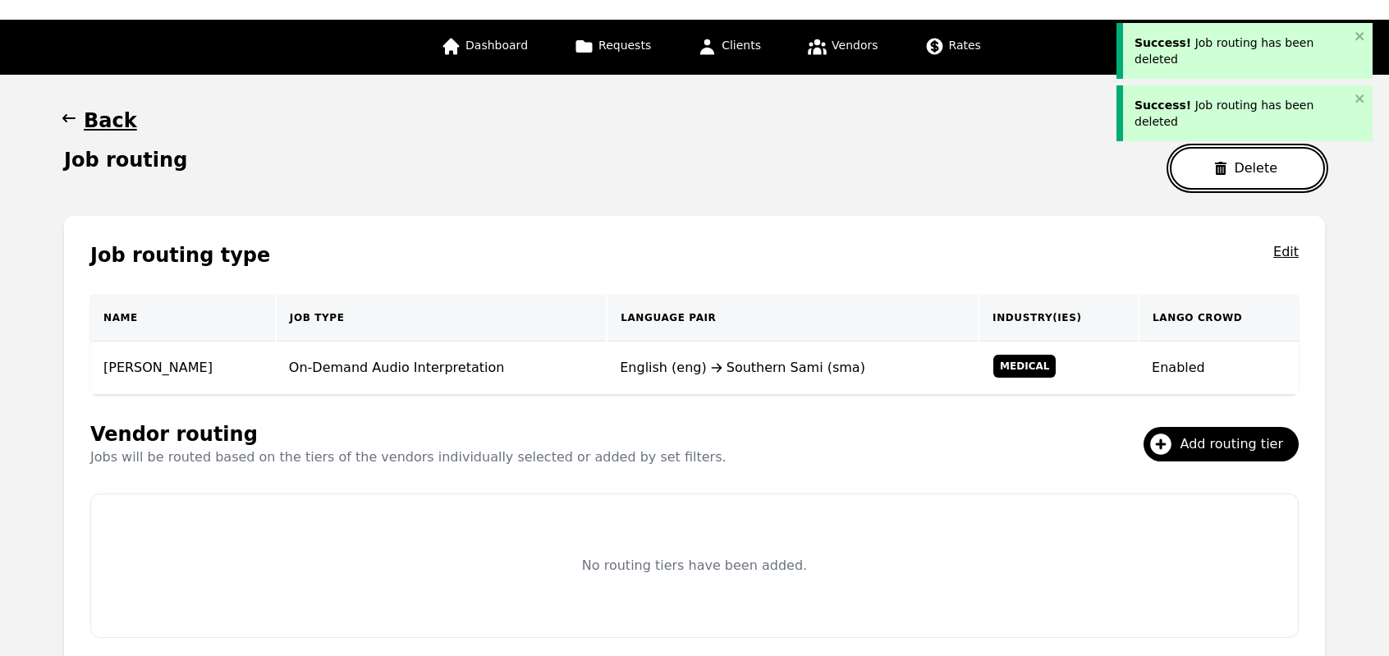
click at [1195, 166] on button "Delete" at bounding box center [1247, 168] width 155 height 43
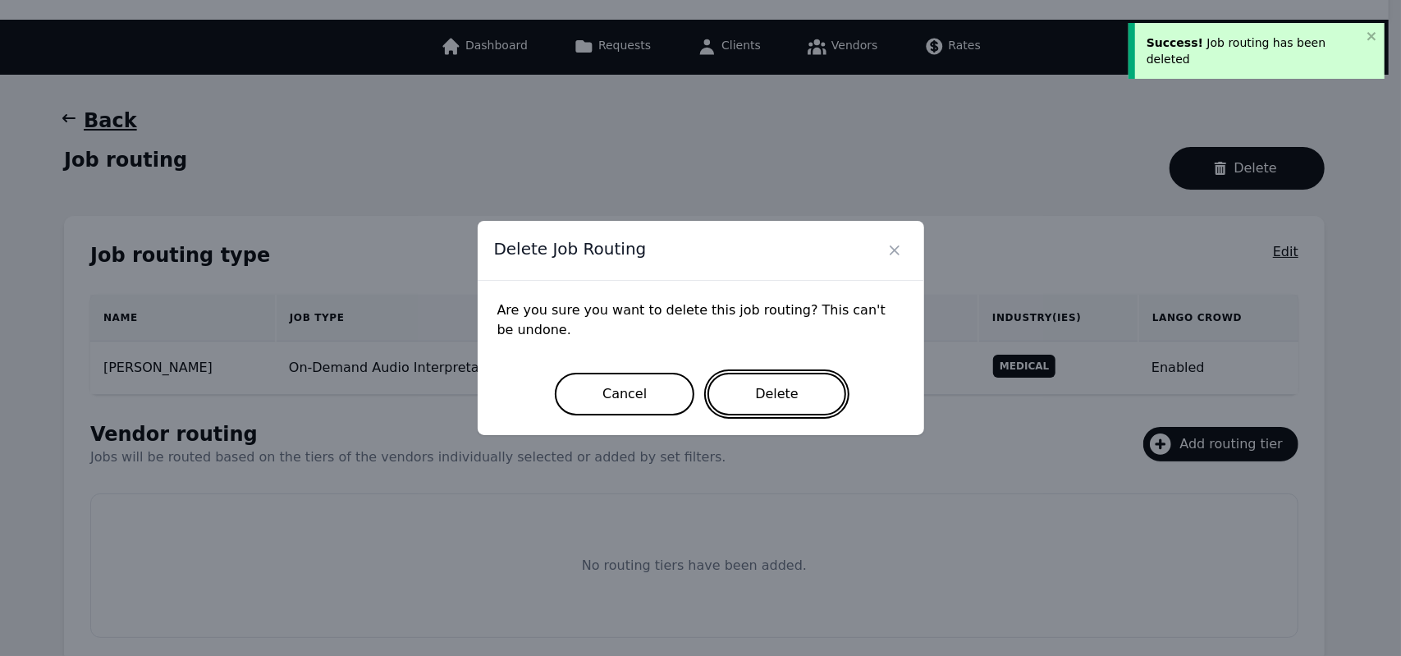
click at [754, 406] on button "Delete" at bounding box center [776, 394] width 139 height 43
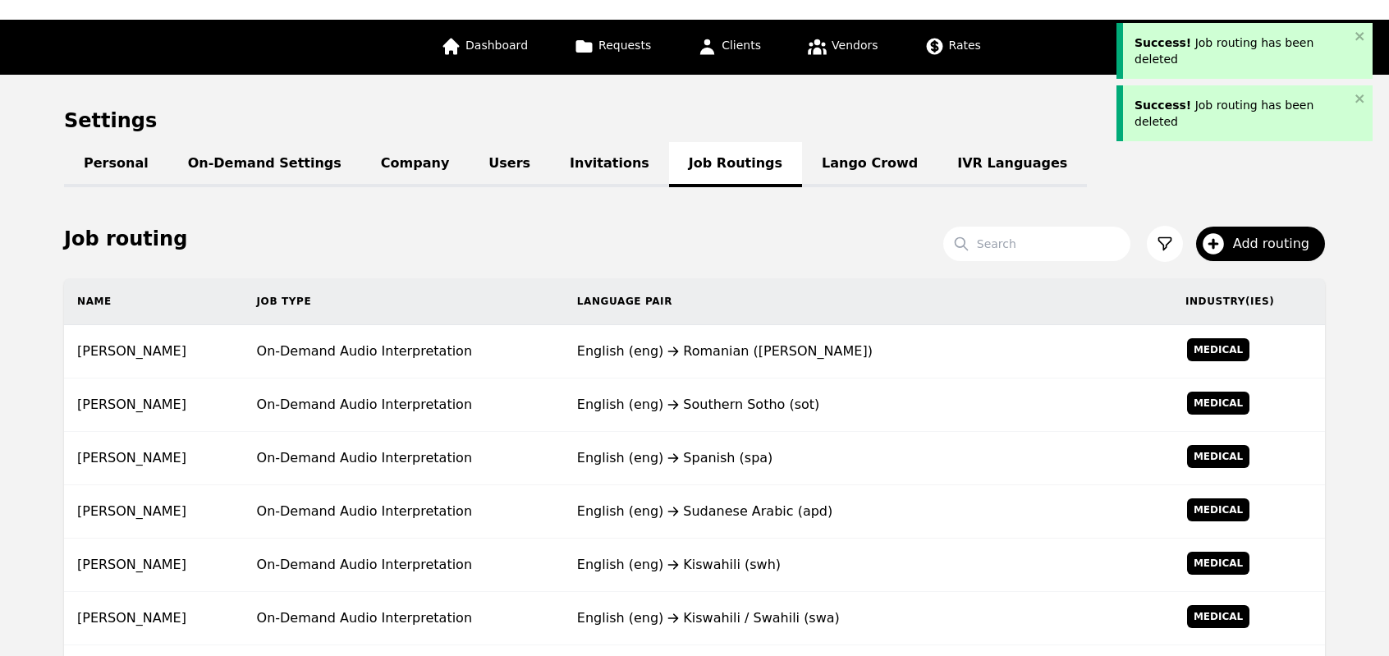
click at [754, 406] on div "English (eng) Southern Sotho (sot)" at bounding box center [868, 405] width 582 height 20
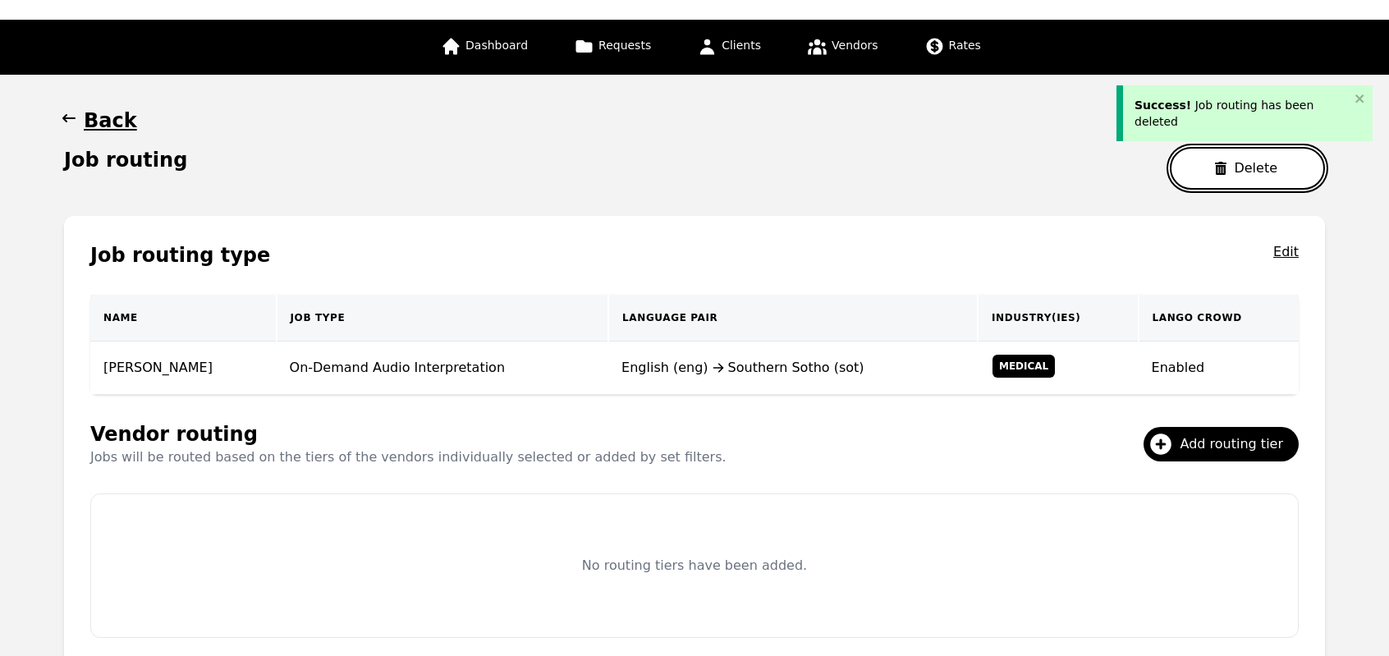
click at [1193, 175] on button "Delete" at bounding box center [1247, 168] width 155 height 43
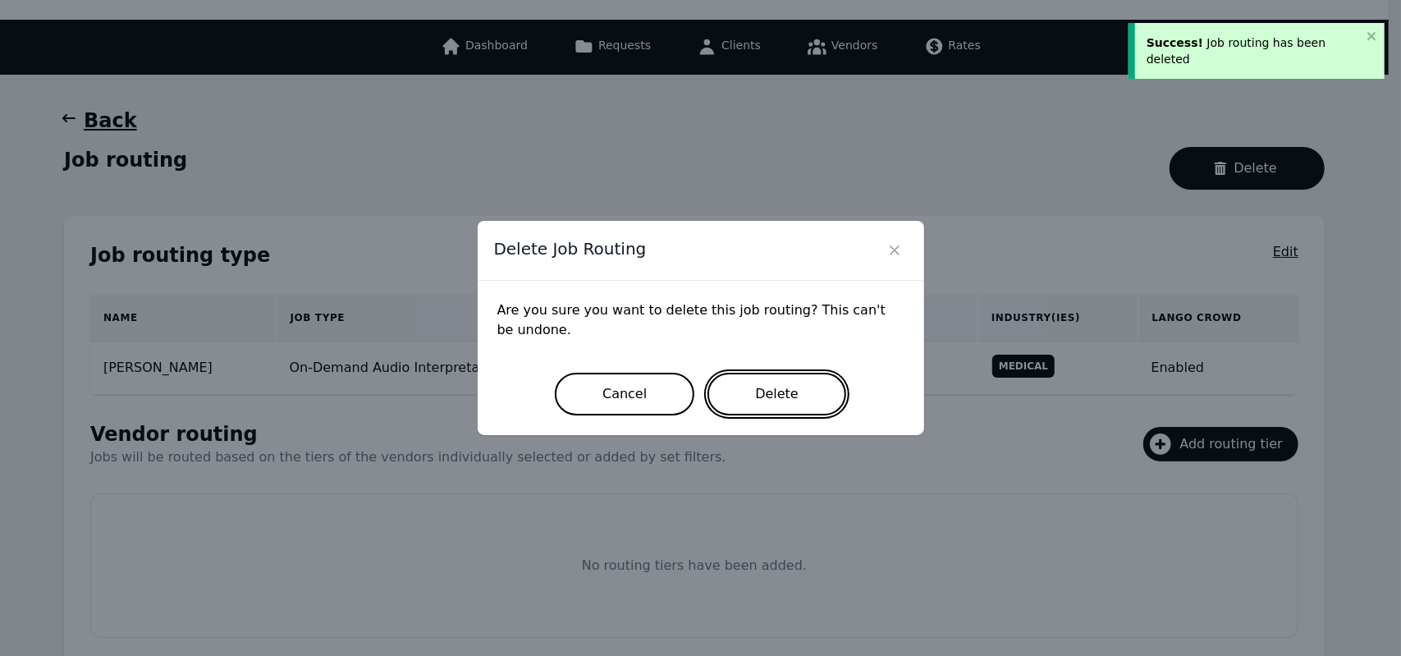
click at [790, 401] on button "Delete" at bounding box center [776, 394] width 139 height 43
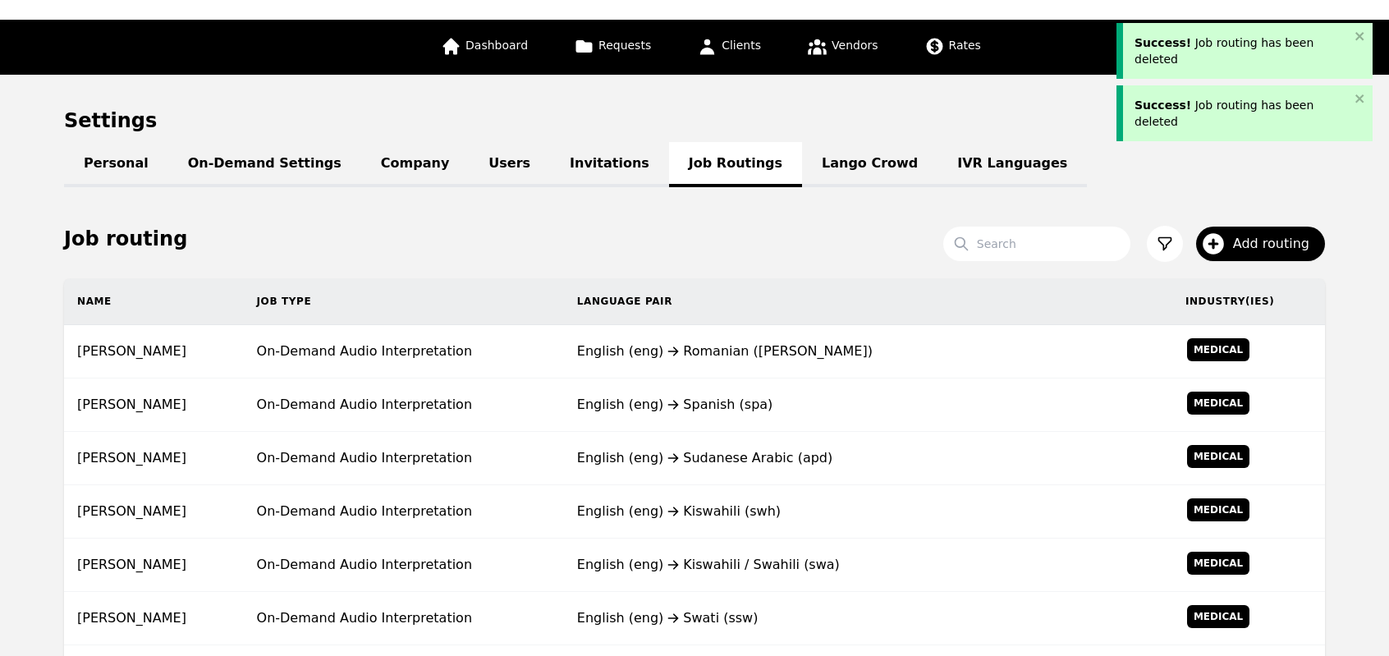
click at [790, 401] on div "English (eng) Spanish (spa)" at bounding box center [868, 405] width 582 height 20
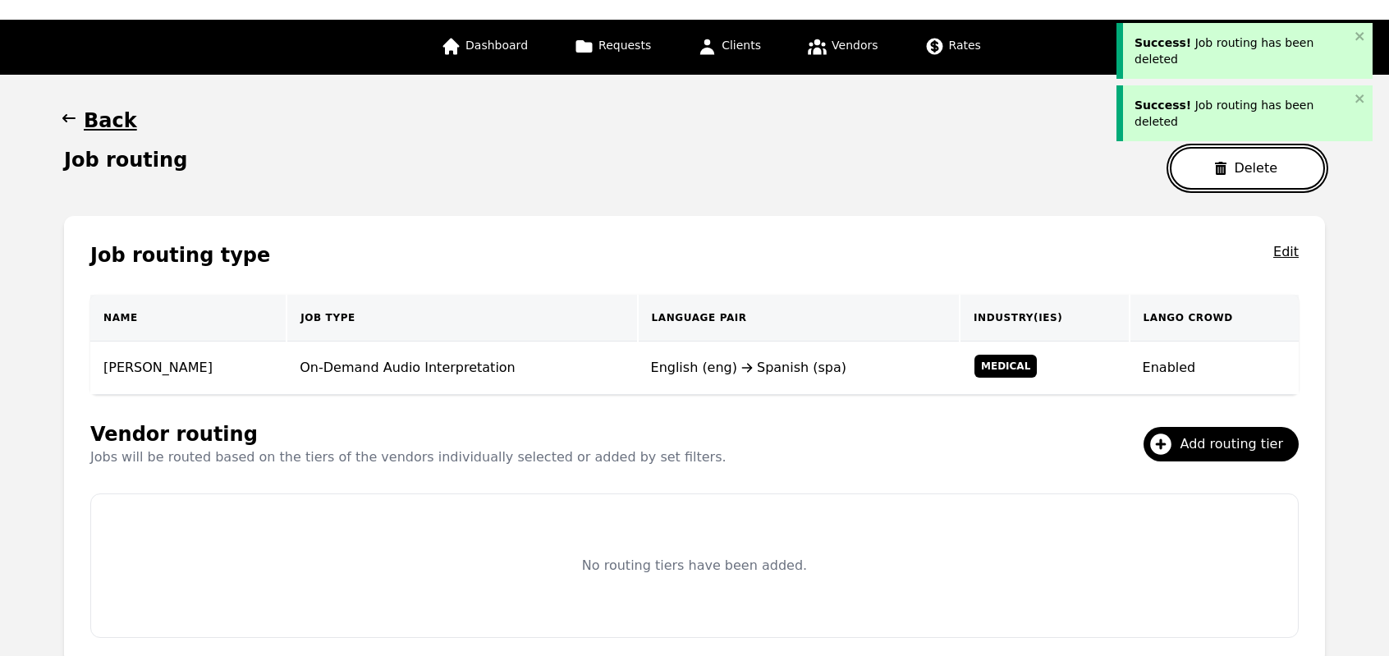
click at [1247, 167] on button "Delete" at bounding box center [1247, 168] width 155 height 43
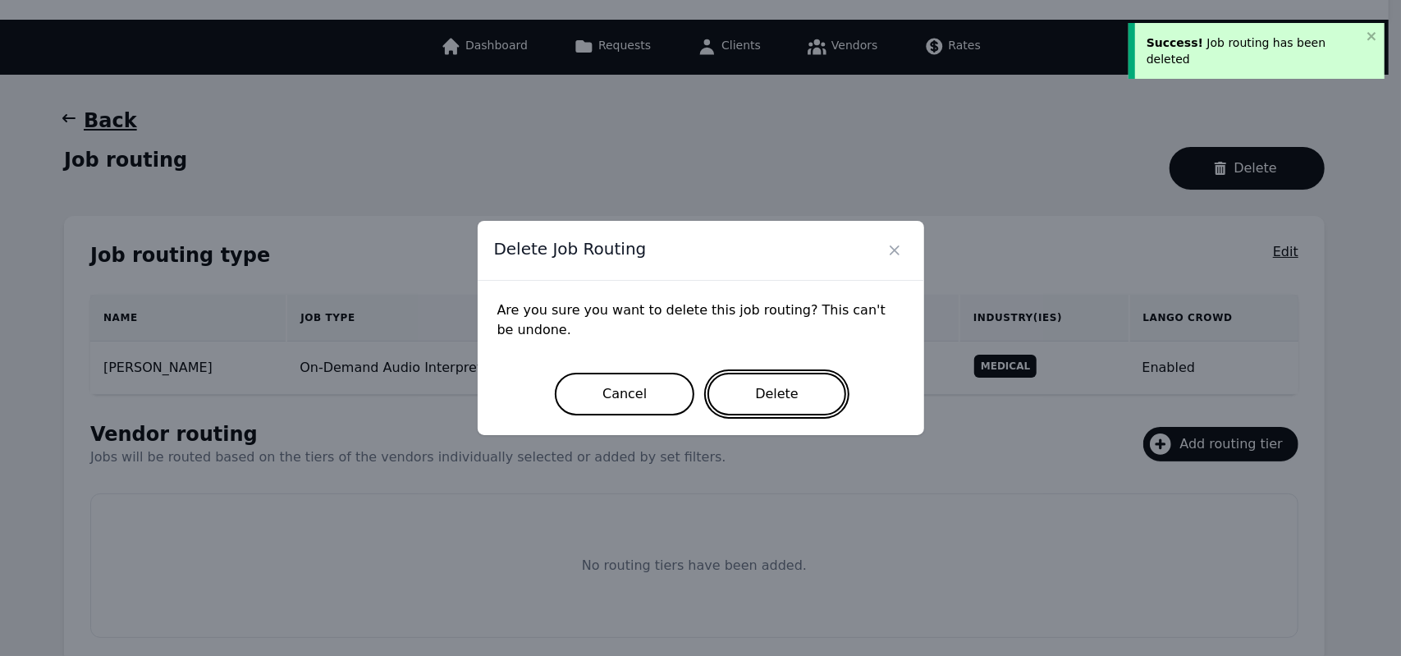
click at [770, 387] on button "Delete" at bounding box center [776, 394] width 139 height 43
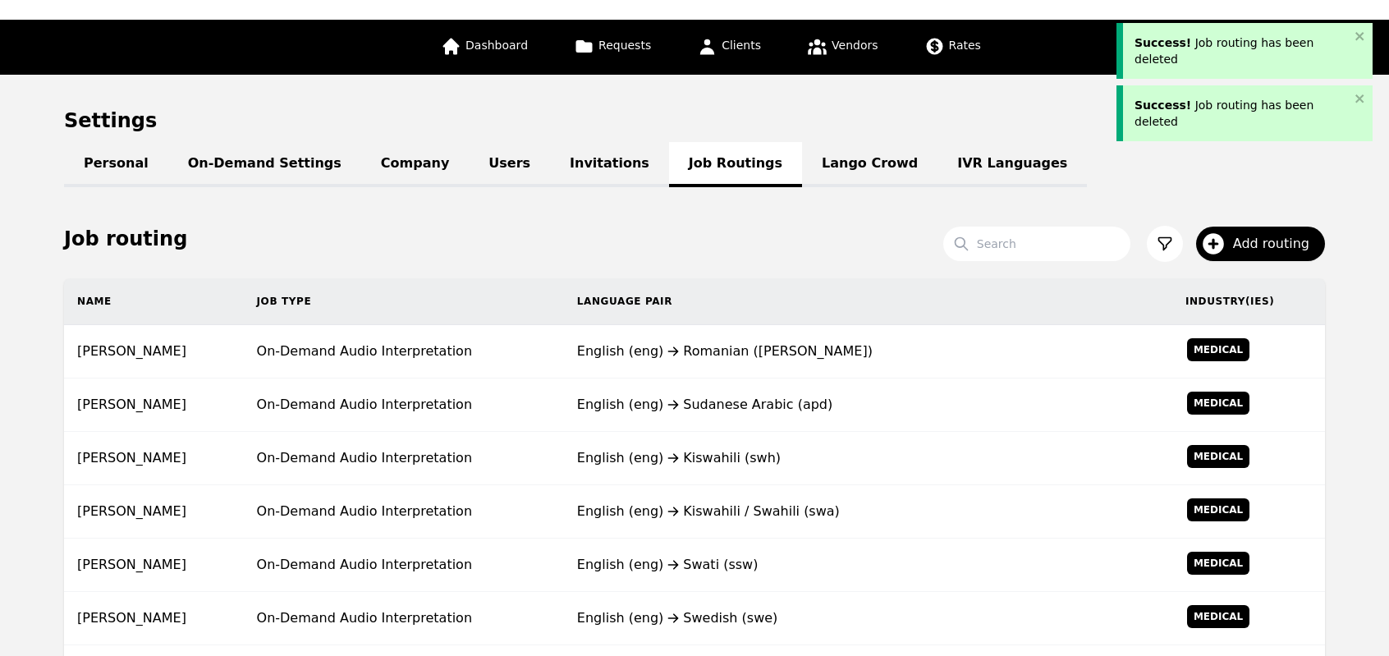
click at [770, 387] on td "English (eng) Sudanese Arabic (apd)" at bounding box center [868, 404] width 608 height 53
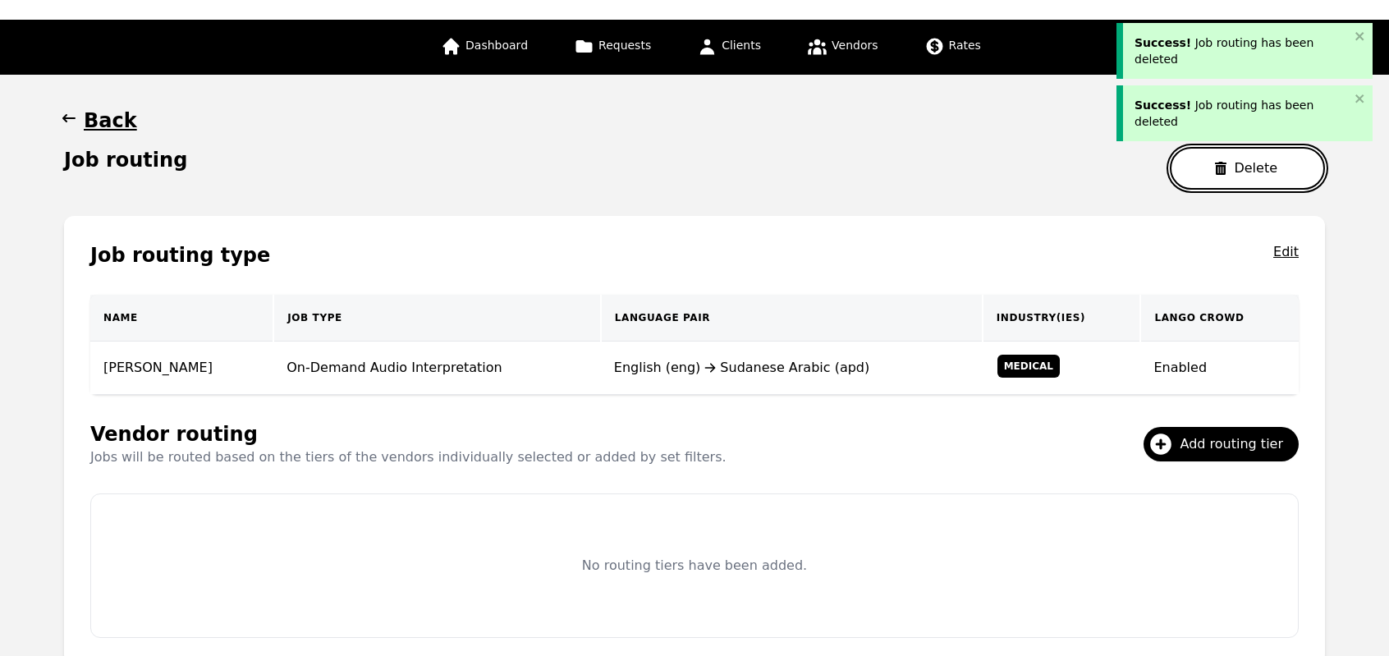
click at [1244, 161] on button "Delete" at bounding box center [1247, 168] width 155 height 43
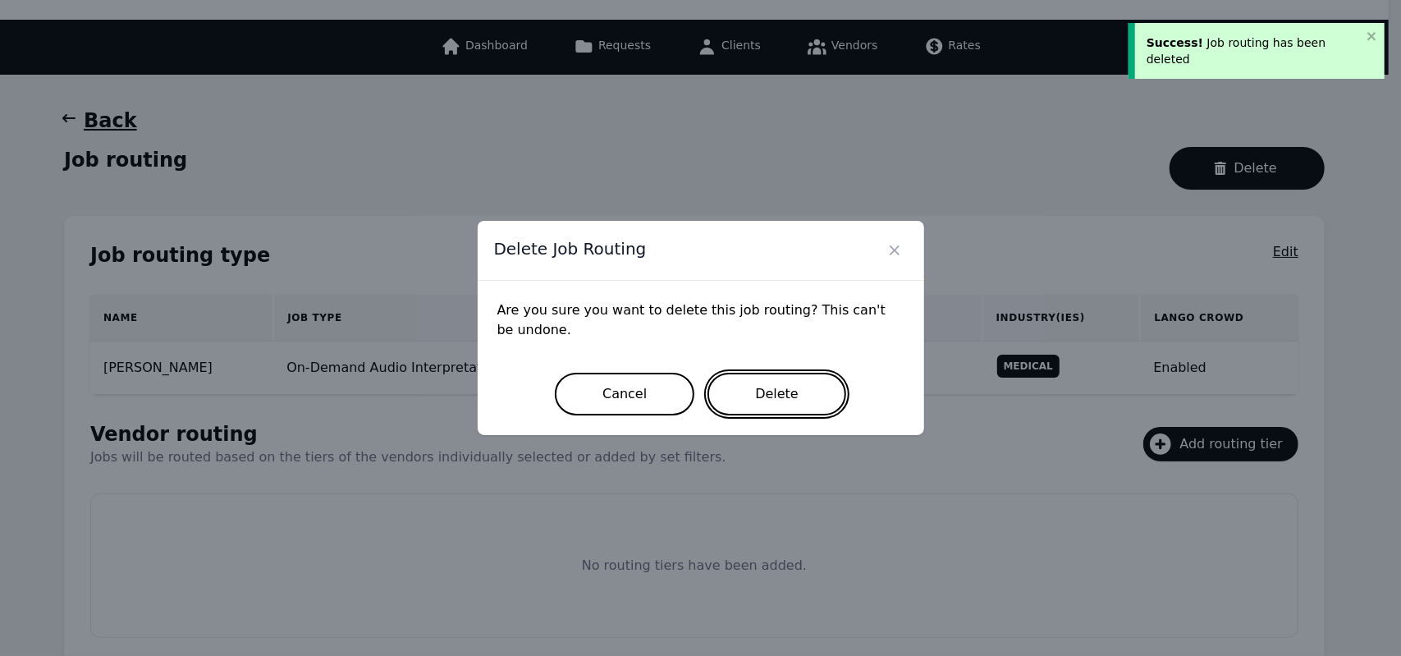
click at [760, 393] on button "Delete" at bounding box center [776, 394] width 139 height 43
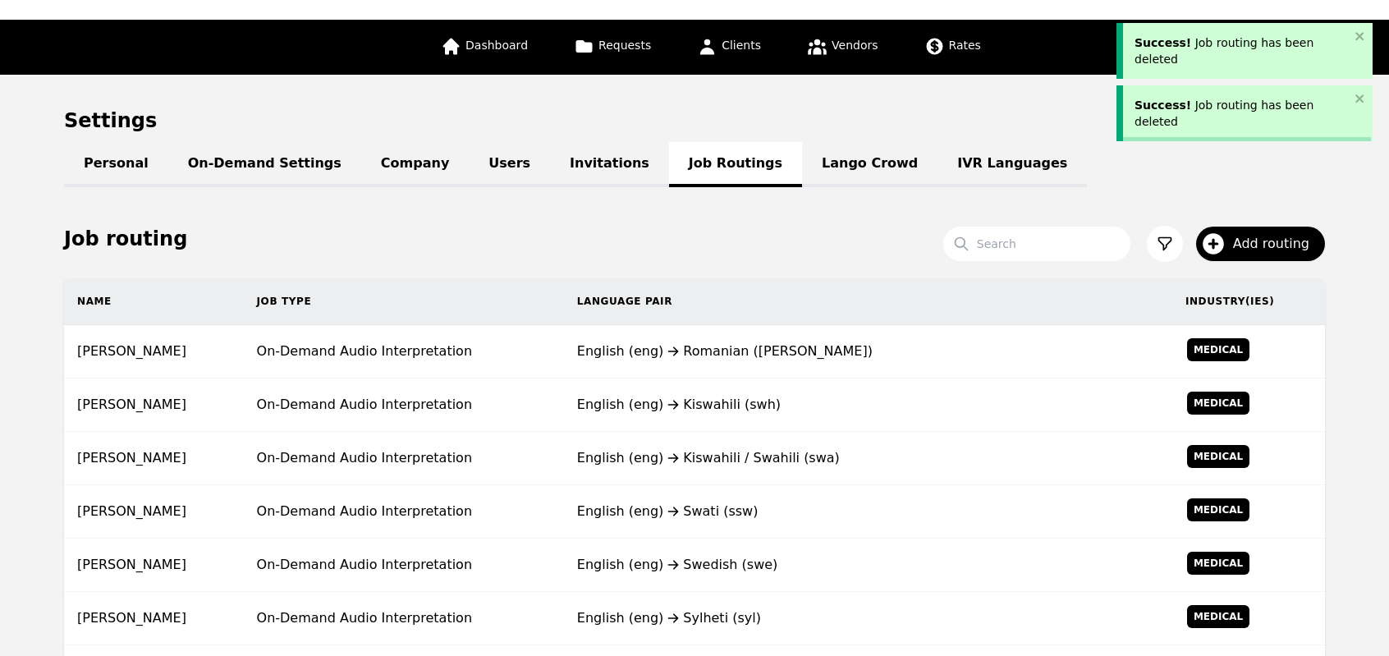
click at [760, 395] on div "English (eng) Kiswahili (swh)" at bounding box center [868, 405] width 582 height 20
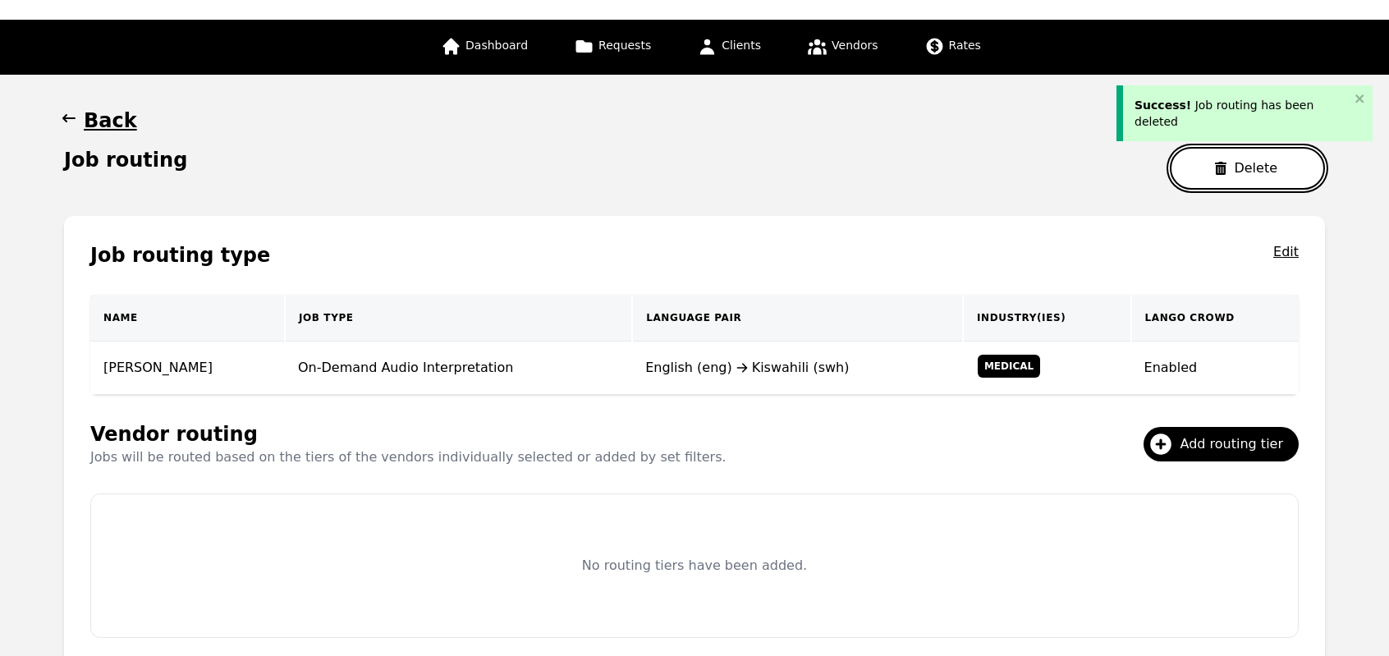
click at [1206, 176] on button "Delete" at bounding box center [1247, 168] width 155 height 43
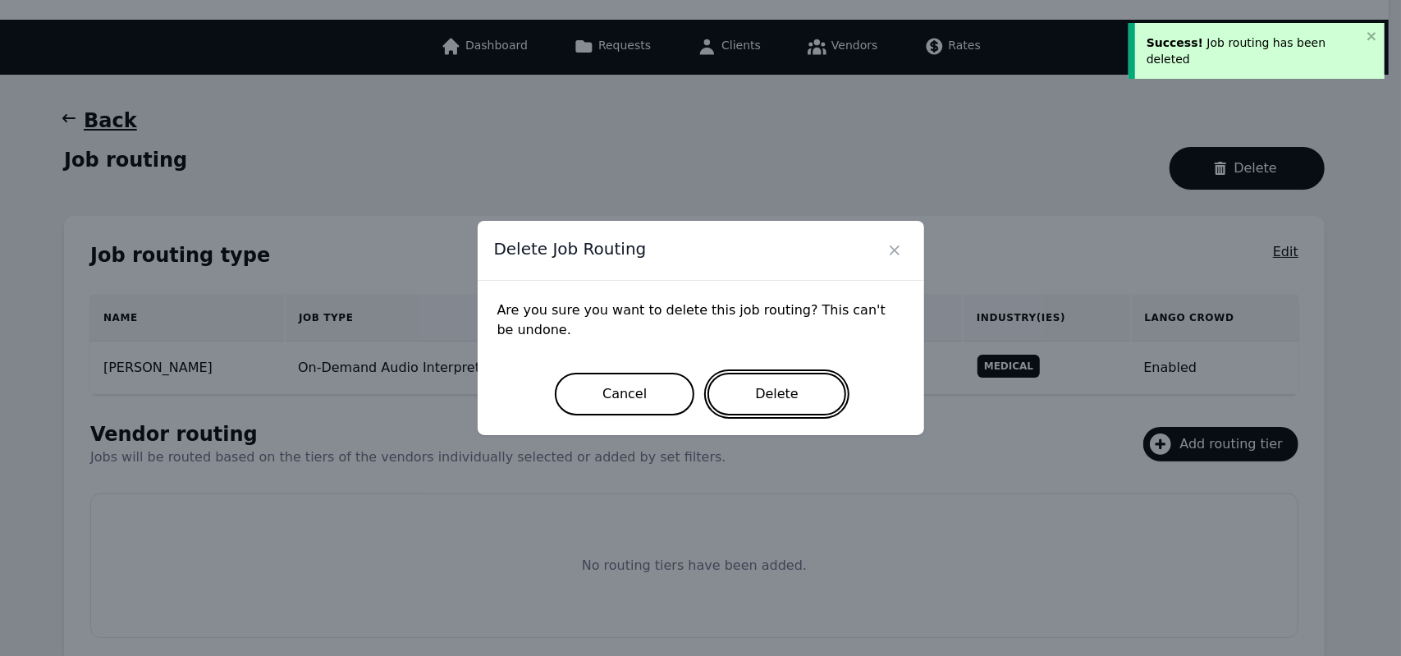
click at [778, 383] on button "Delete" at bounding box center [776, 394] width 139 height 43
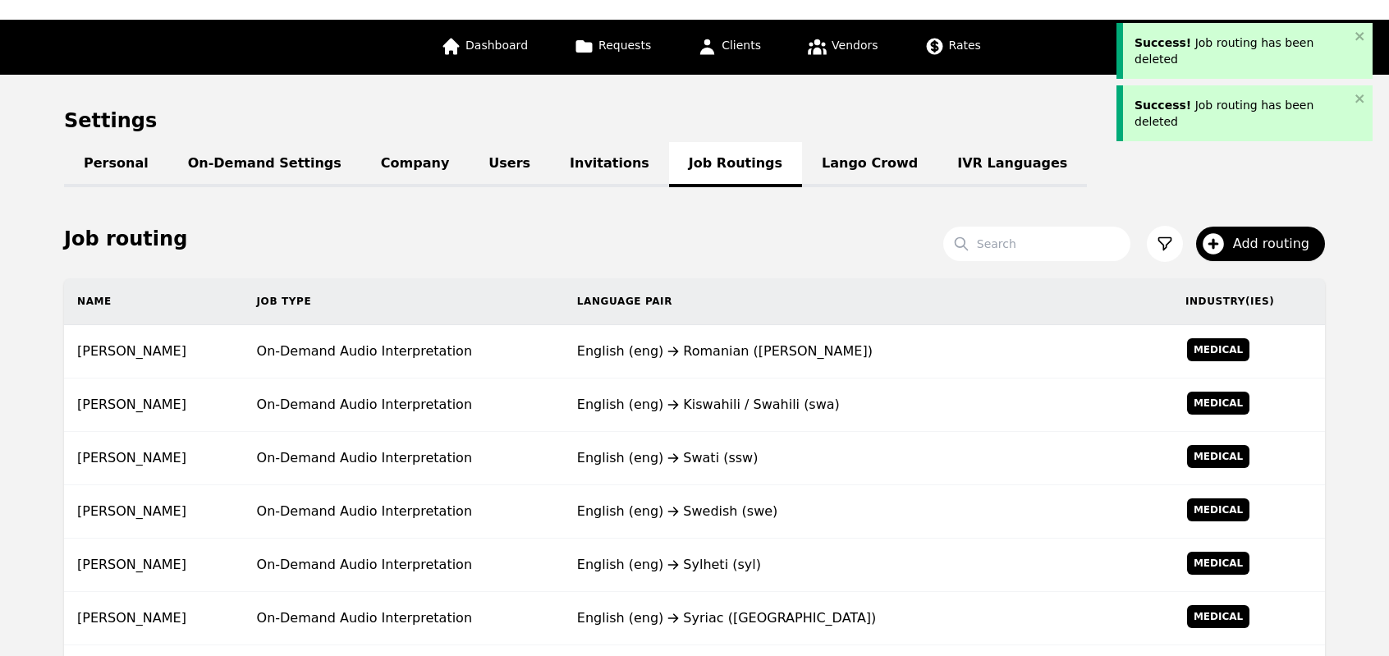
click at [778, 383] on td "English (eng) Kiswahili / Swahili (swa)" at bounding box center [868, 404] width 608 height 53
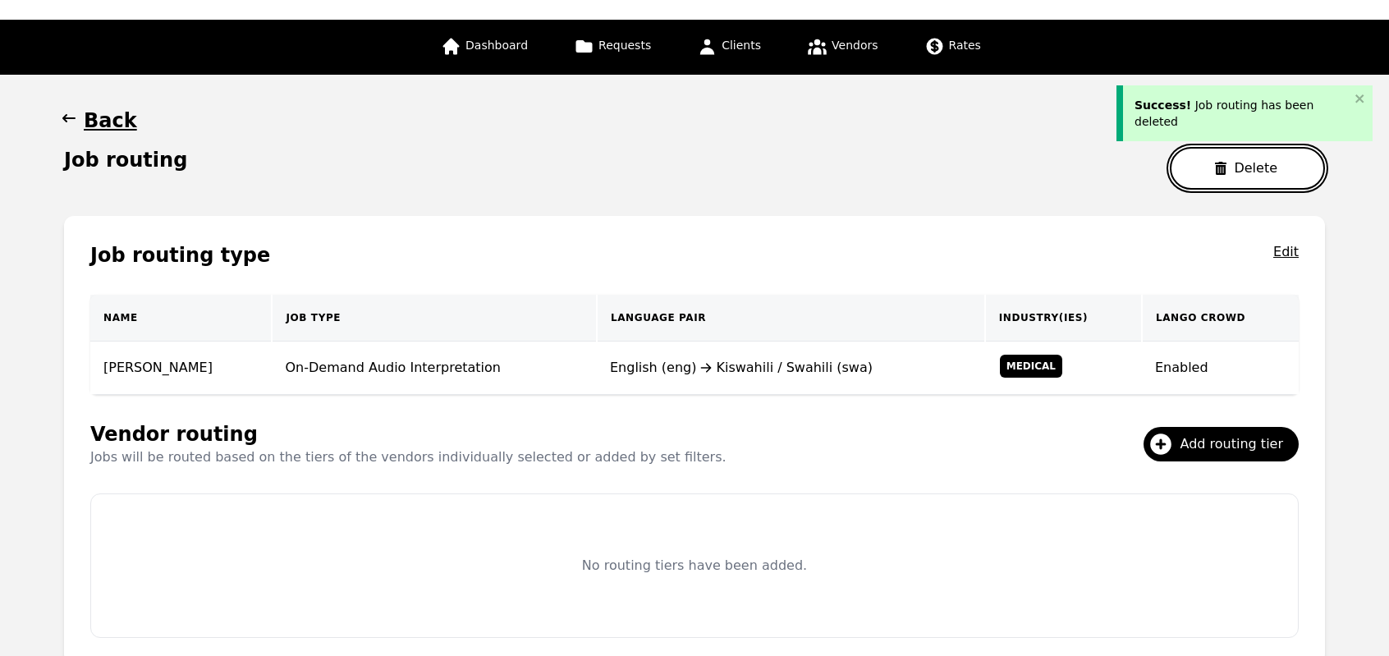
click at [1244, 167] on button "Delete" at bounding box center [1247, 168] width 155 height 43
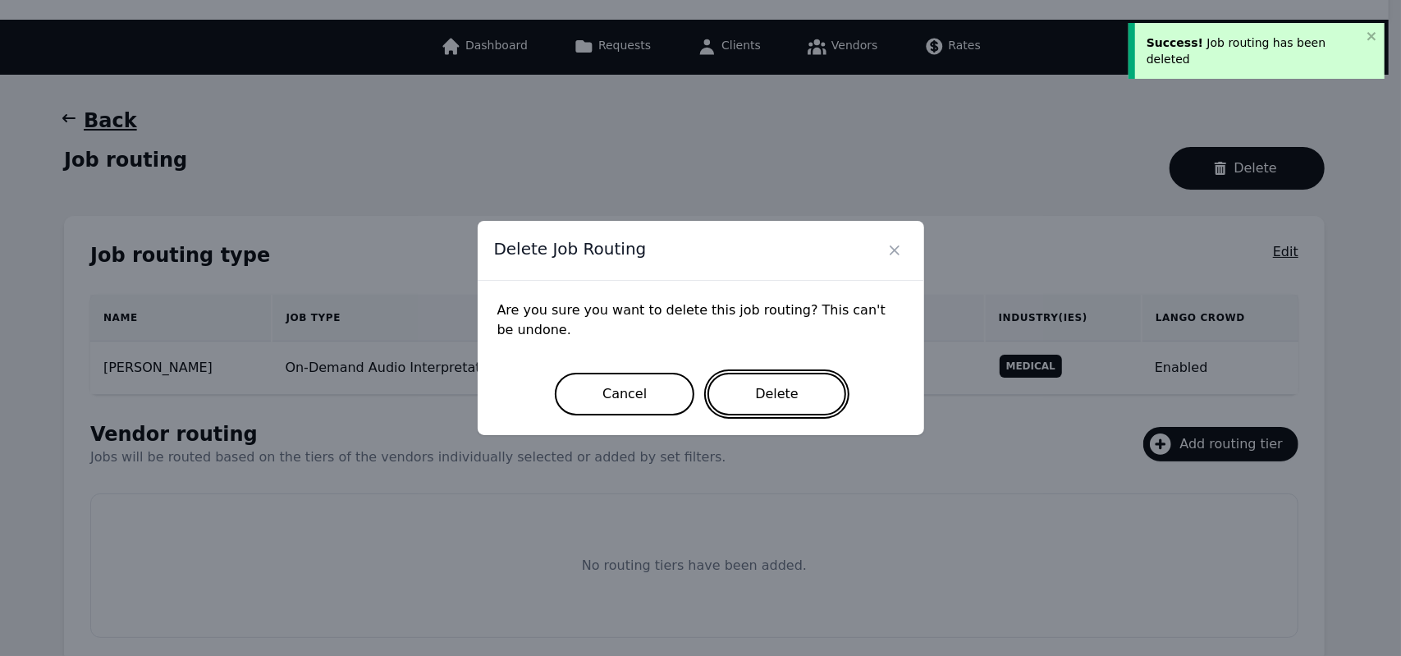
click at [793, 400] on button "Delete" at bounding box center [776, 394] width 139 height 43
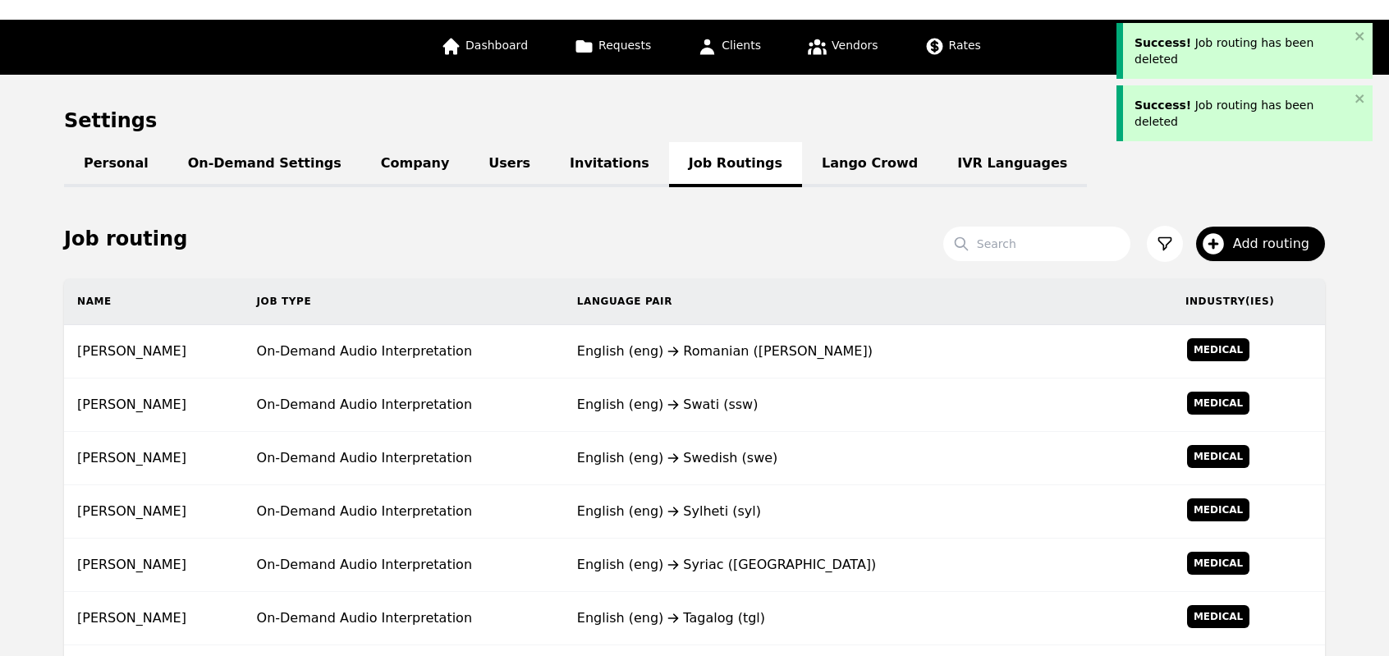
click at [793, 400] on div "English (eng) Swati (ssw)" at bounding box center [868, 405] width 582 height 20
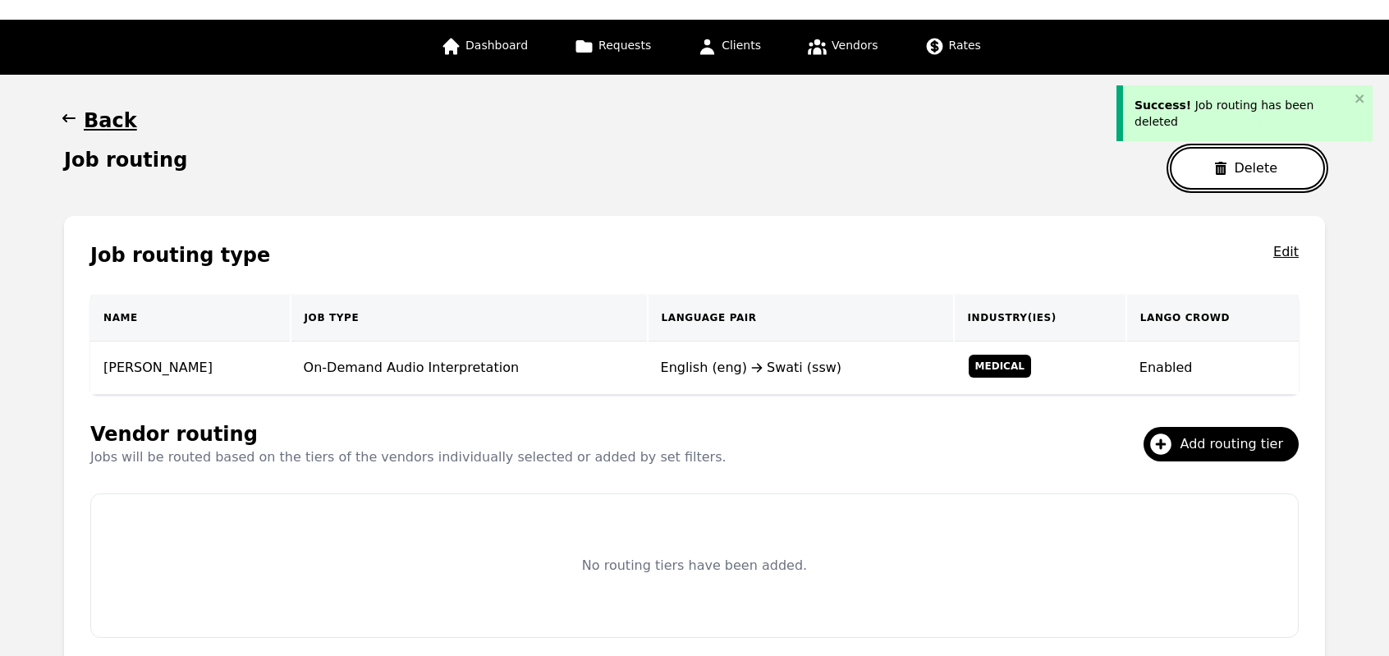
click at [1206, 177] on button "Delete" at bounding box center [1247, 168] width 155 height 43
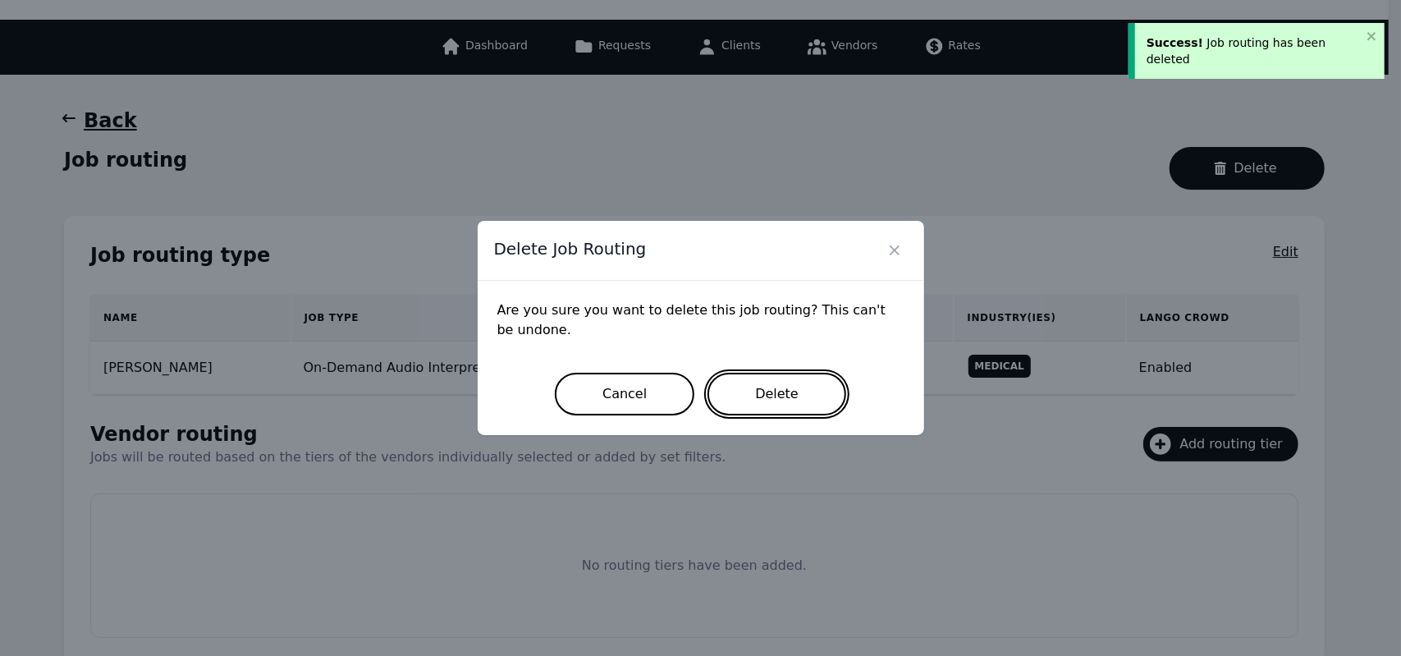
click at [789, 396] on button "Delete" at bounding box center [776, 394] width 139 height 43
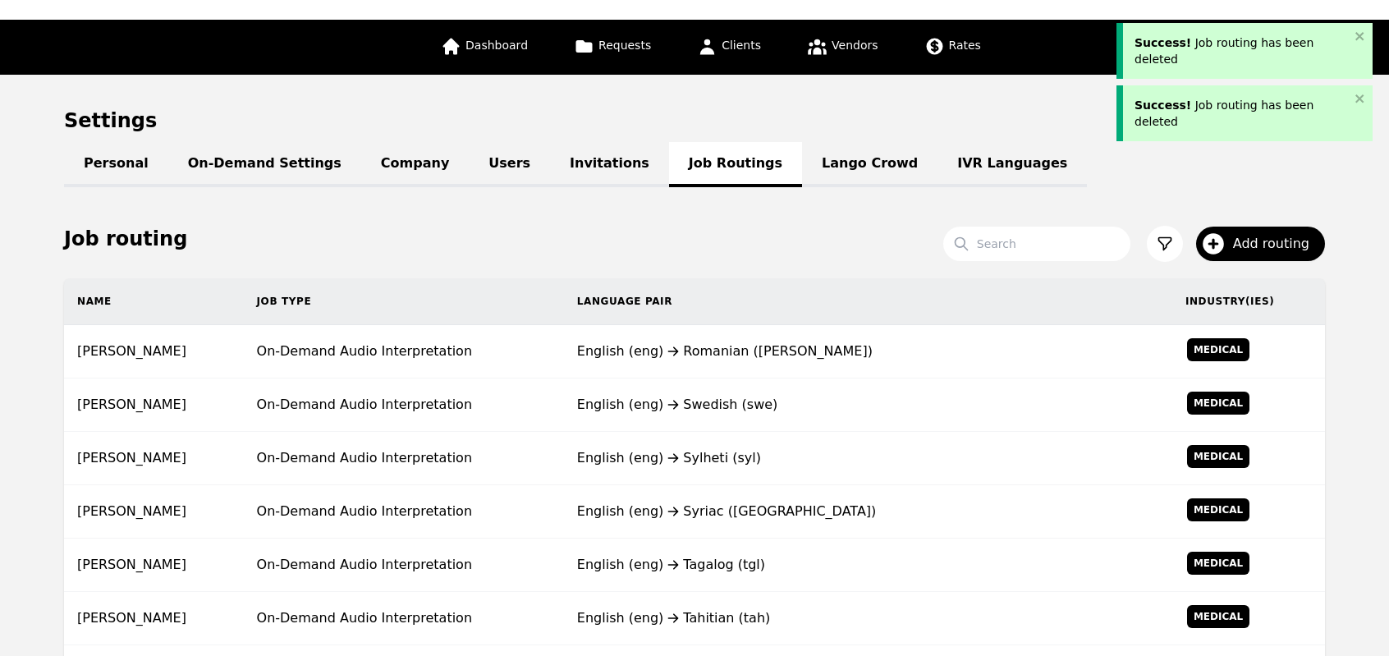
click at [789, 396] on div "English (eng) Swedish (swe)" at bounding box center [868, 405] width 582 height 20
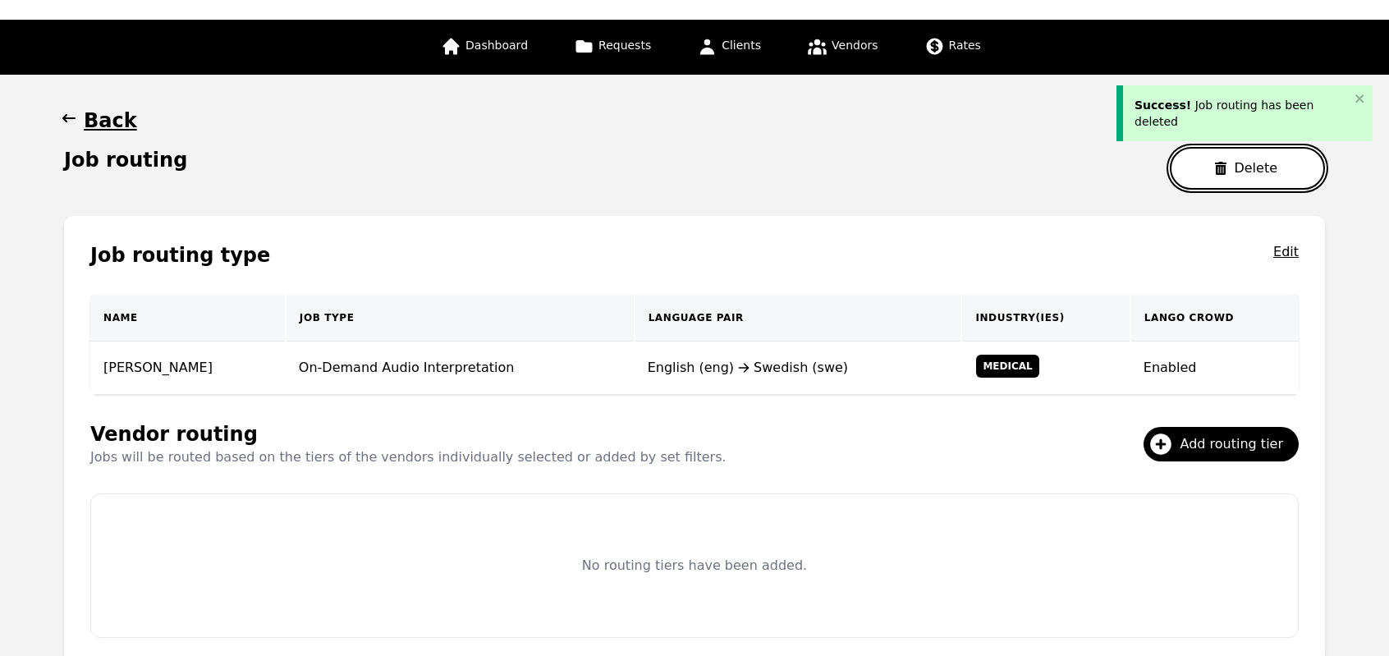
click at [1205, 180] on button "Delete" at bounding box center [1247, 168] width 155 height 43
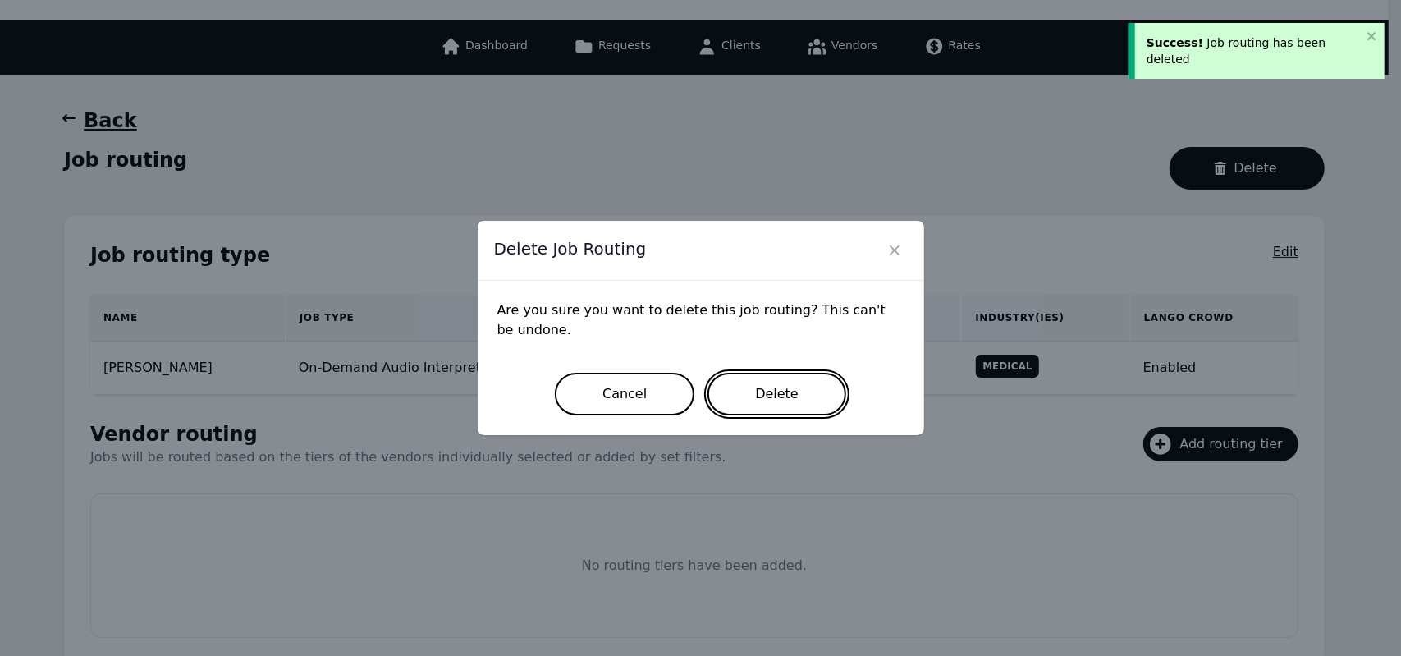
click at [799, 402] on button "Delete" at bounding box center [776, 394] width 139 height 43
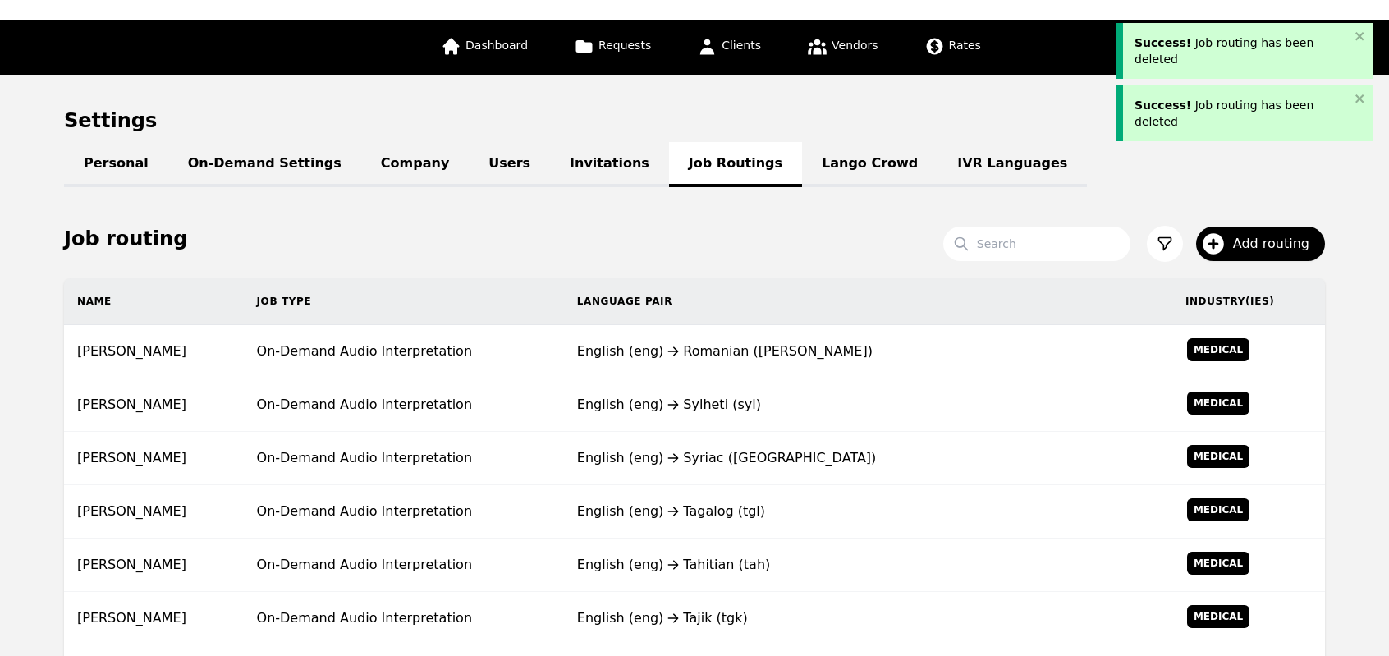
click at [799, 402] on div "English (eng) Sylheti (syl)" at bounding box center [868, 405] width 582 height 20
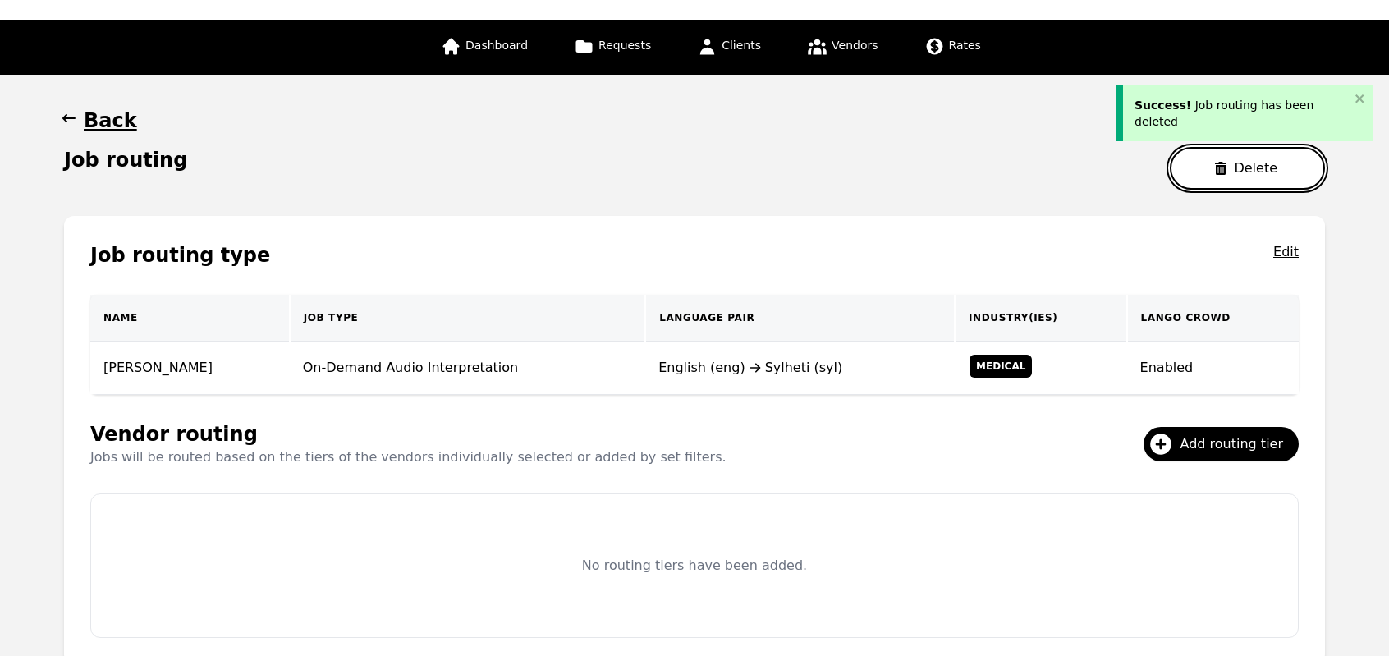
click at [1200, 175] on button "Delete" at bounding box center [1247, 168] width 155 height 43
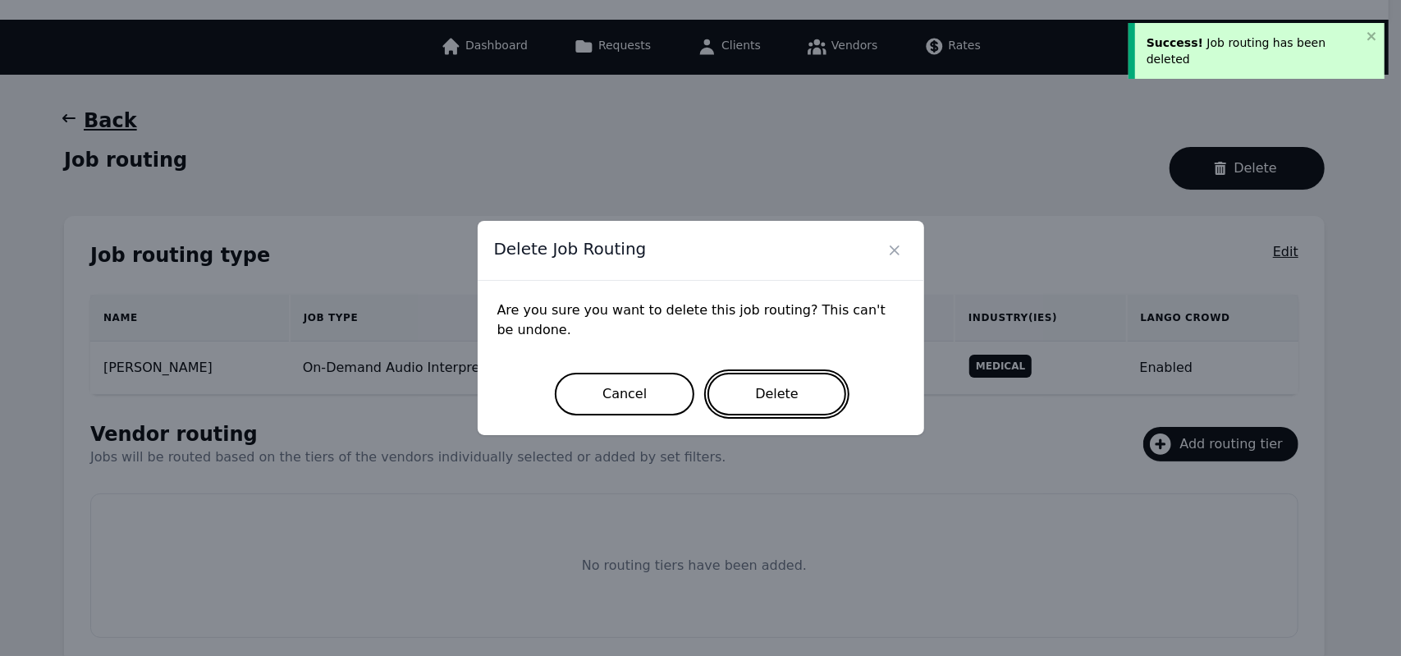
click at [800, 375] on button "Delete" at bounding box center [776, 394] width 139 height 43
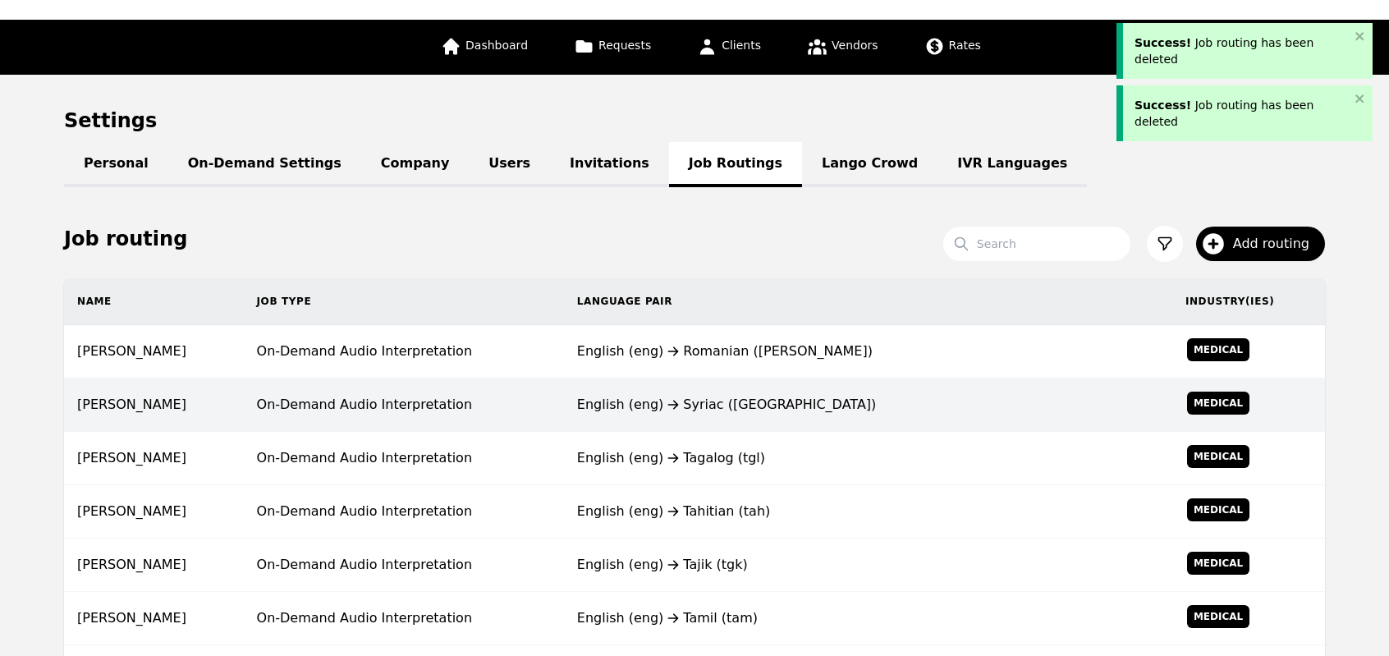
click at [683, 451] on icon at bounding box center [673, 457] width 20 height 13
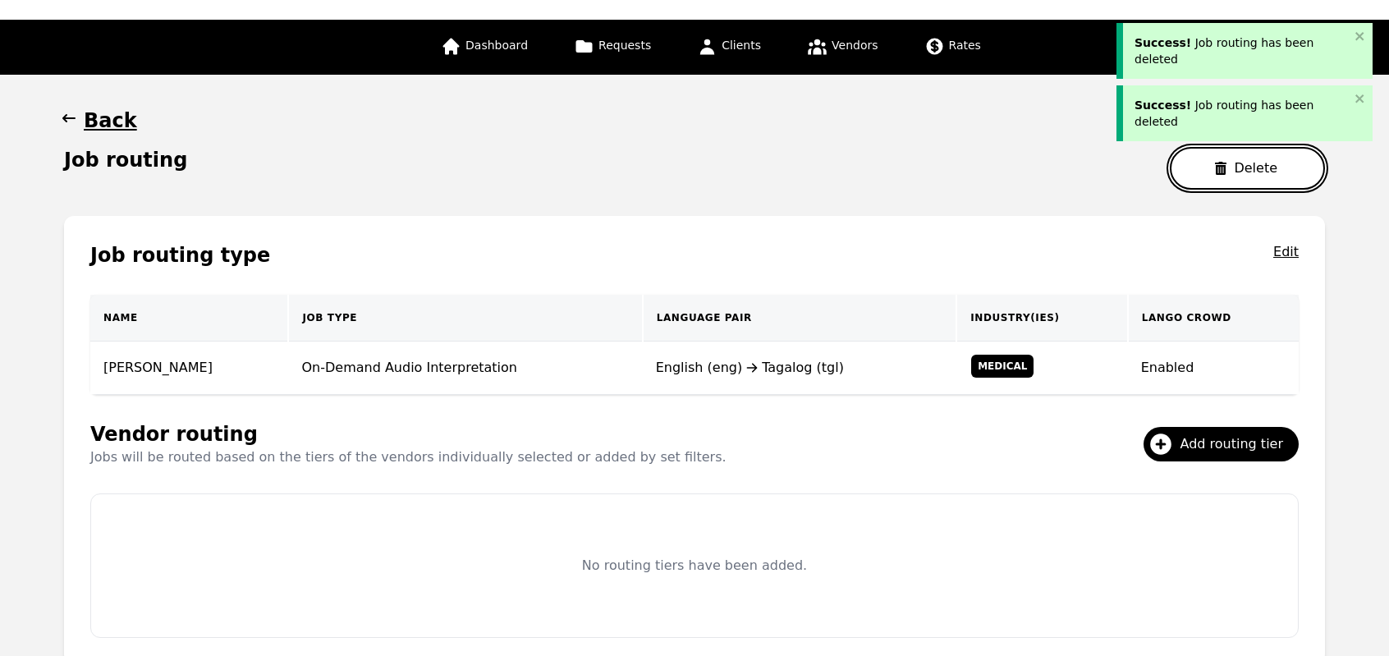
click at [1207, 172] on button "Delete" at bounding box center [1247, 168] width 155 height 43
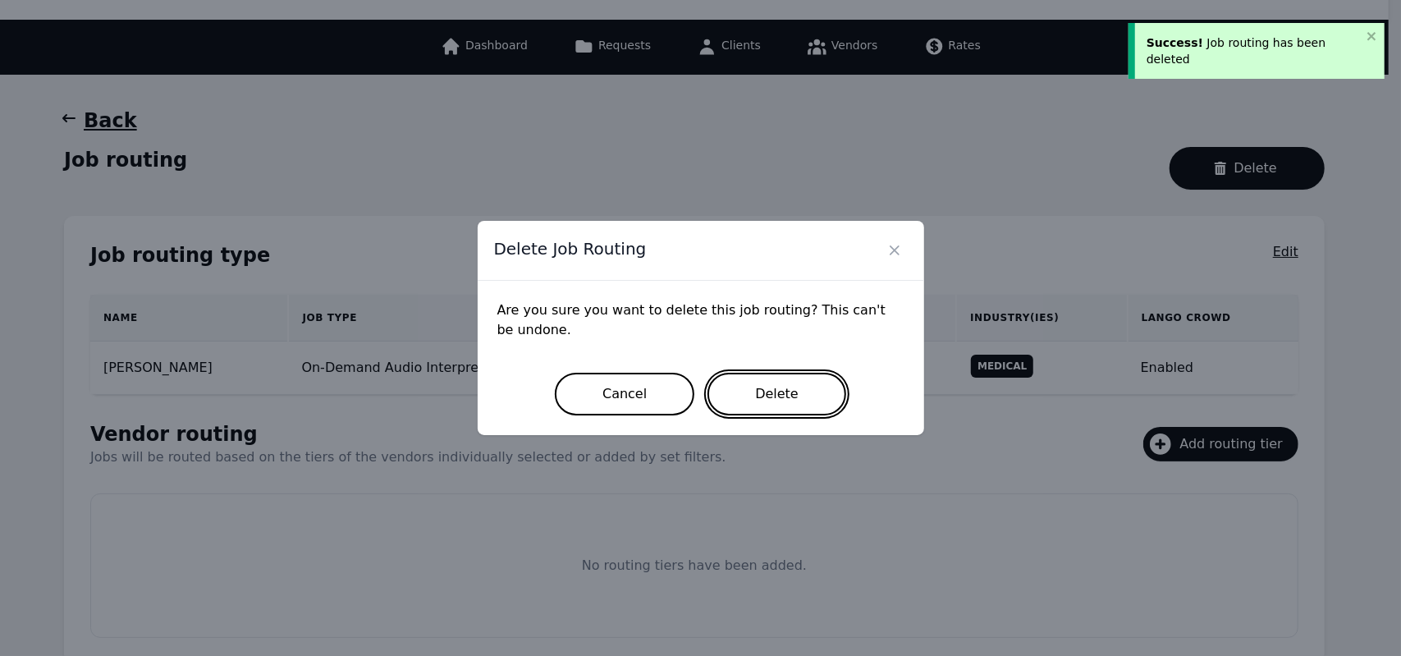
click at [781, 406] on button "Delete" at bounding box center [776, 394] width 139 height 43
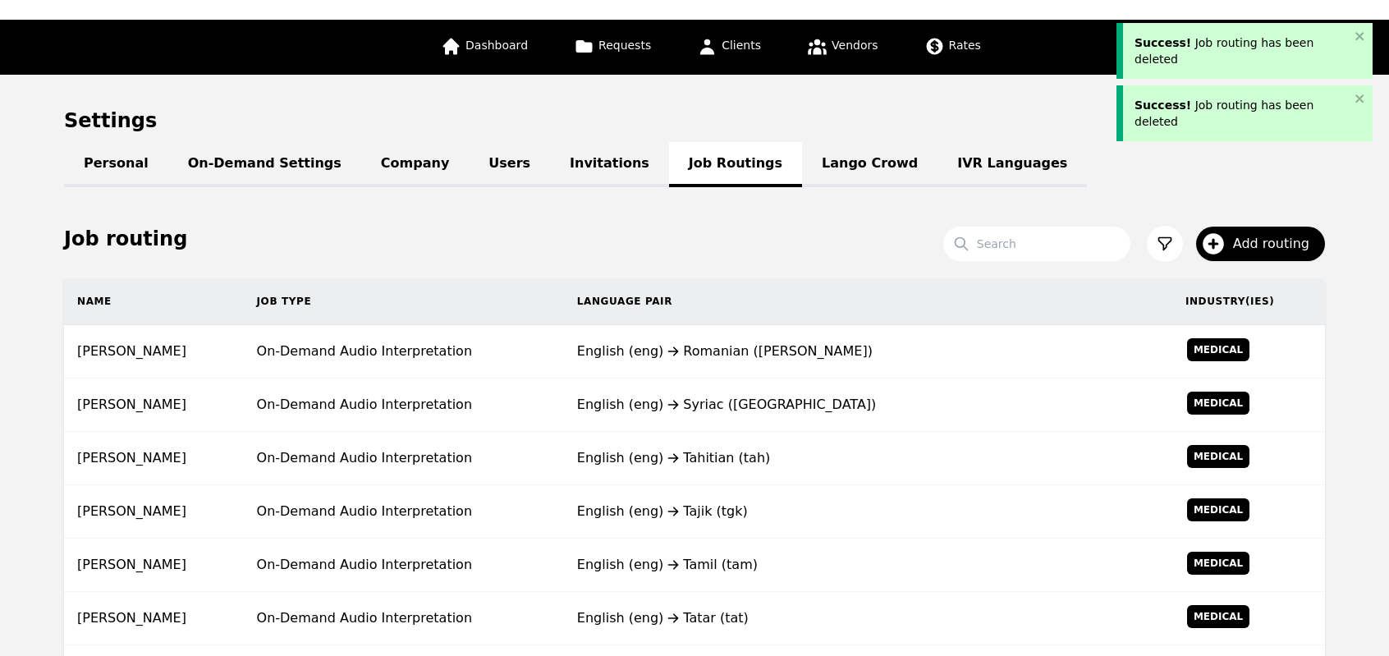
click at [781, 406] on div "English (eng) Syriac (syr)" at bounding box center [868, 405] width 582 height 20
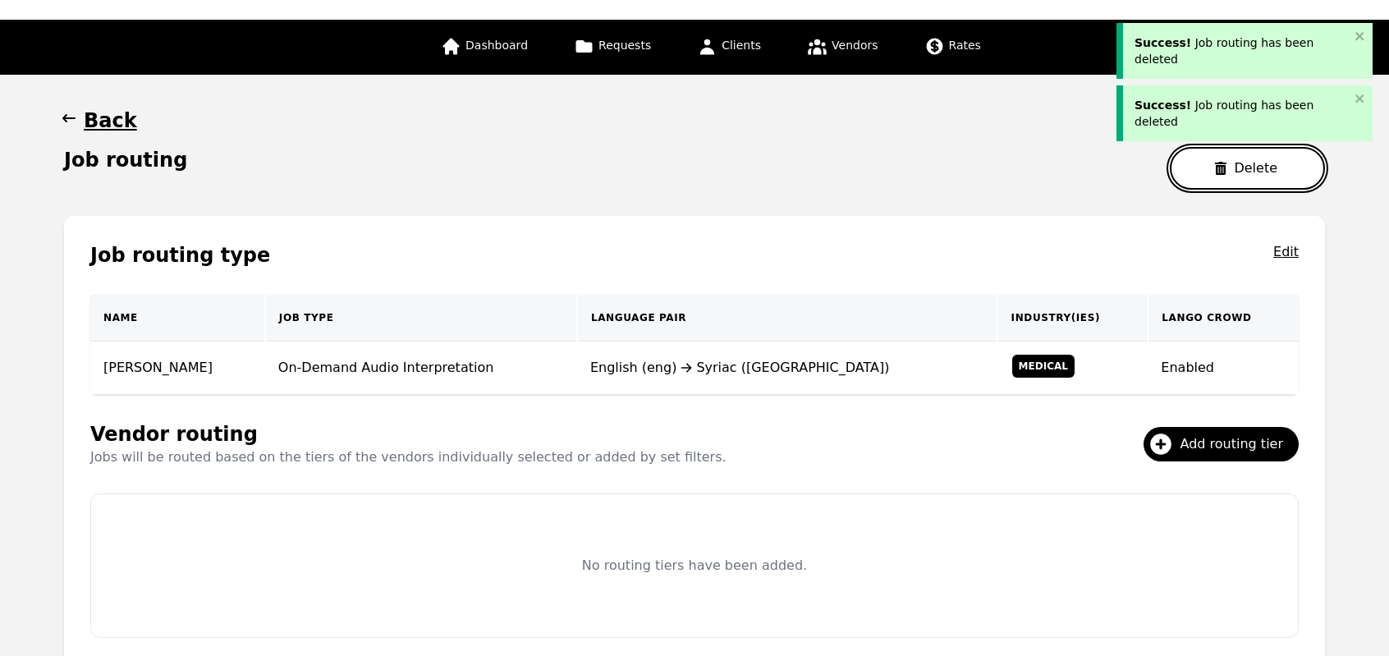
click at [1224, 175] on button "Delete" at bounding box center [1247, 168] width 155 height 43
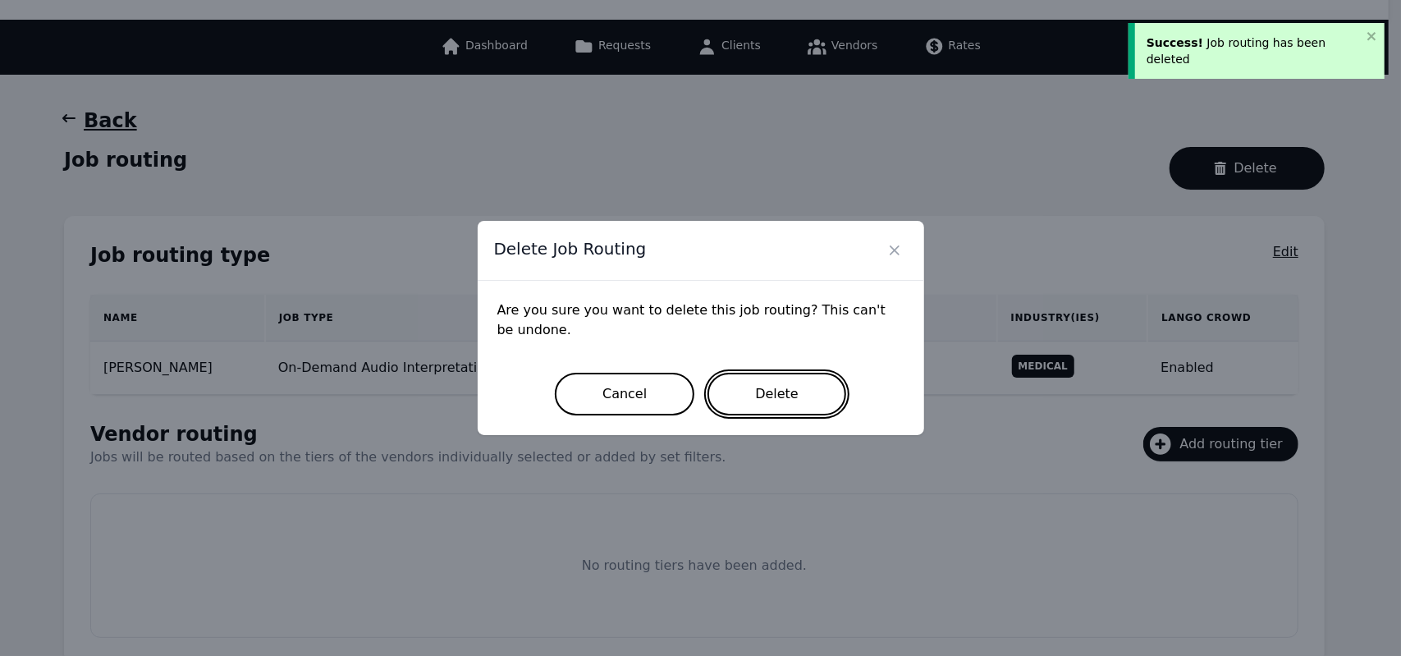
click at [798, 390] on button "Delete" at bounding box center [776, 394] width 139 height 43
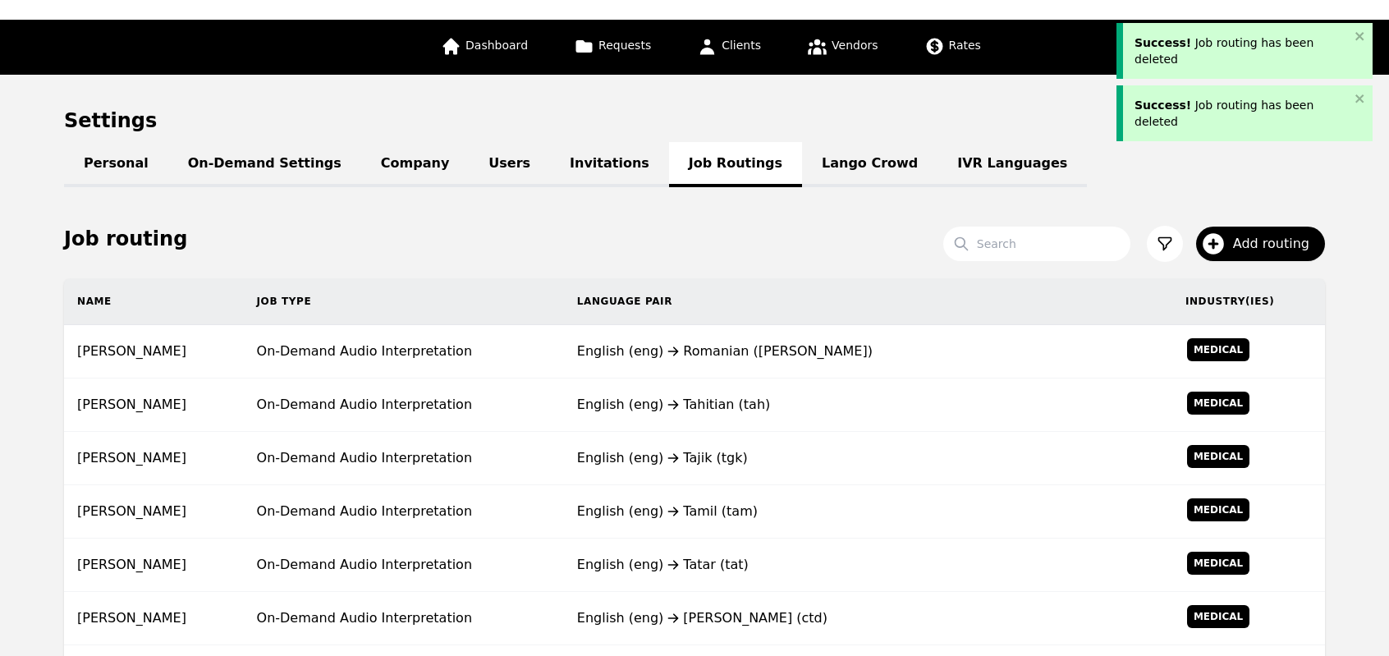
click at [798, 390] on td "English (eng) Tahitian (tah)" at bounding box center [868, 404] width 608 height 53
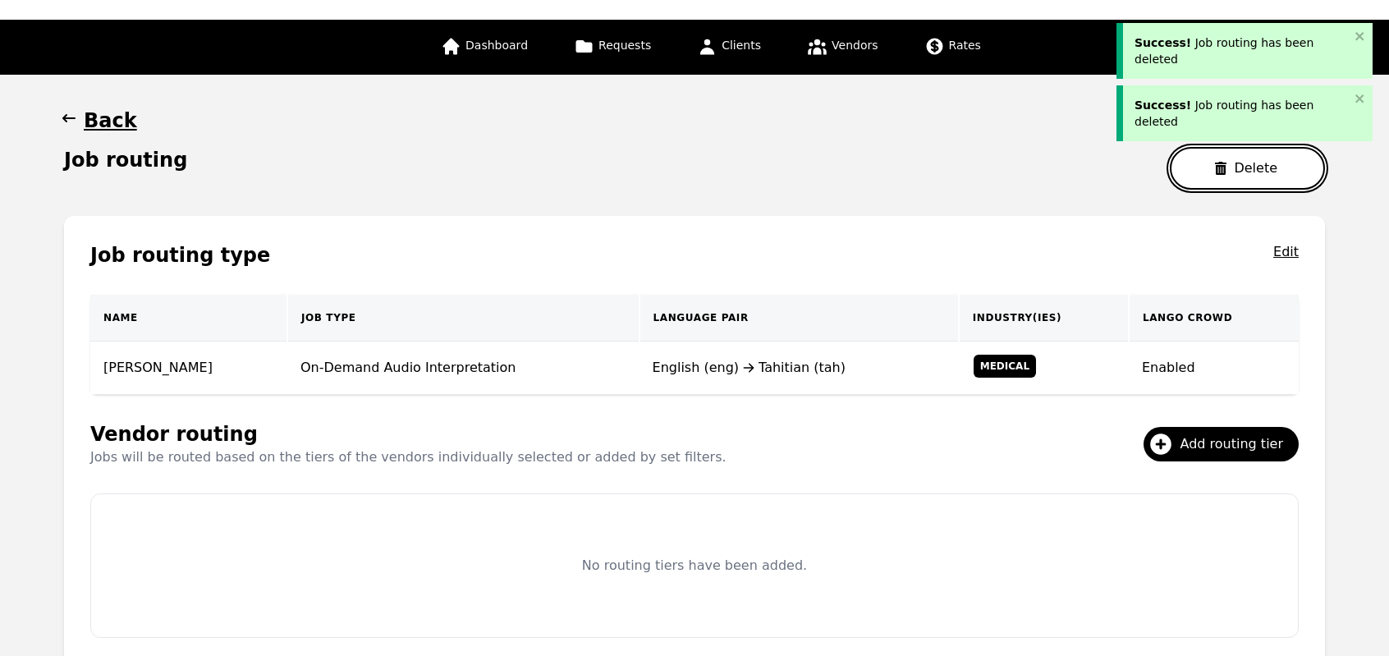
click at [1246, 147] on button "Delete" at bounding box center [1247, 168] width 155 height 43
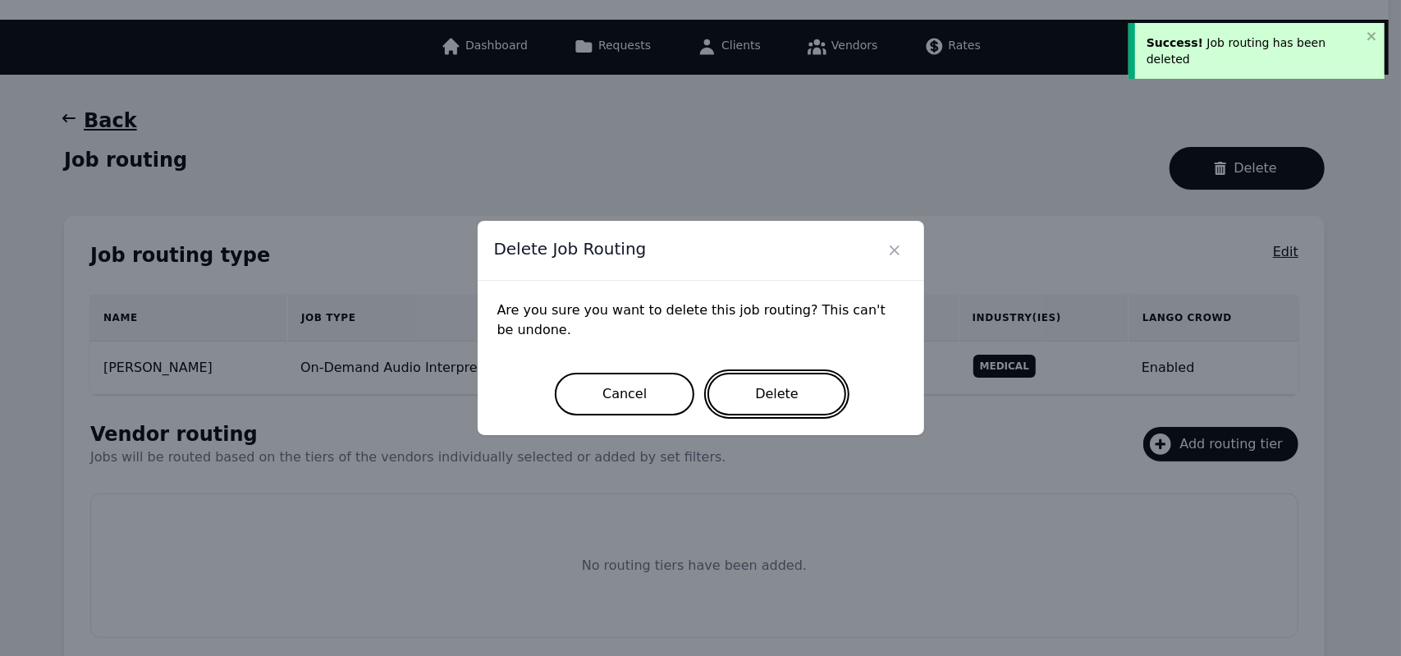
click at [776, 407] on button "Delete" at bounding box center [776, 394] width 139 height 43
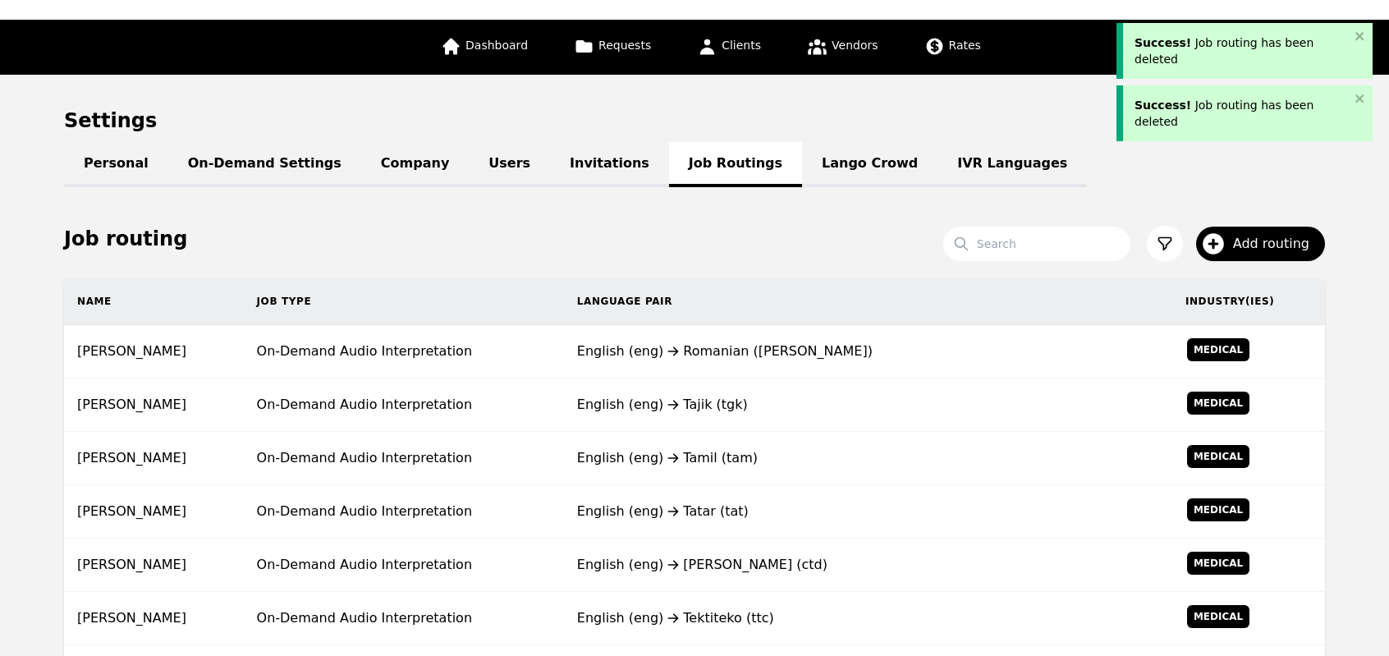
click at [776, 407] on div "English (eng) Tajik (tgk)" at bounding box center [868, 405] width 582 height 20
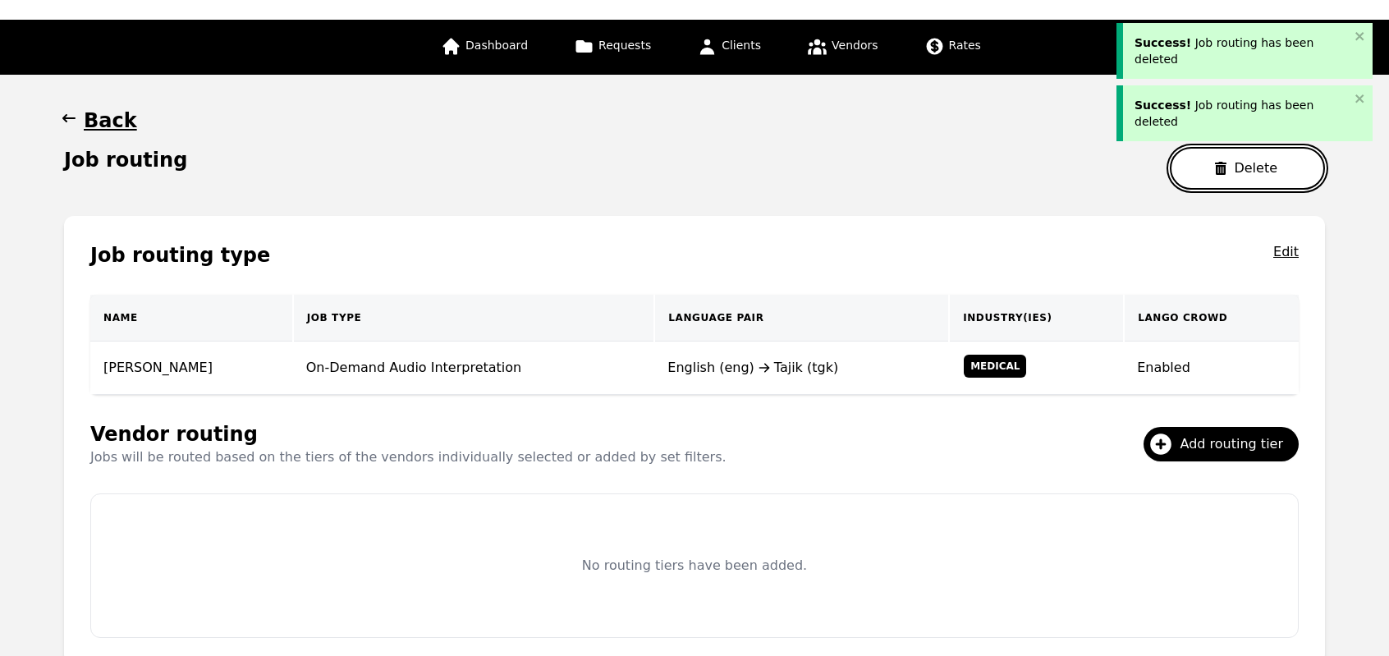
click at [1229, 187] on button "Delete" at bounding box center [1247, 168] width 155 height 43
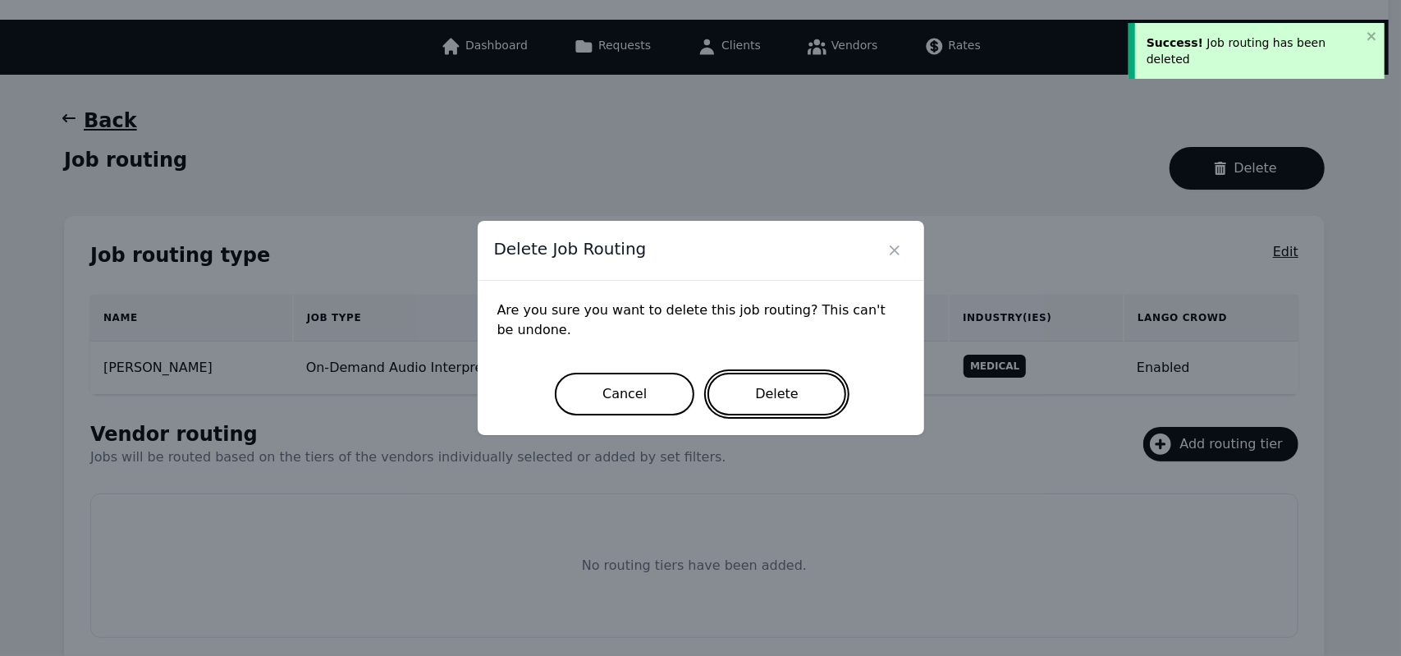
click at [801, 383] on button "Delete" at bounding box center [776, 394] width 139 height 43
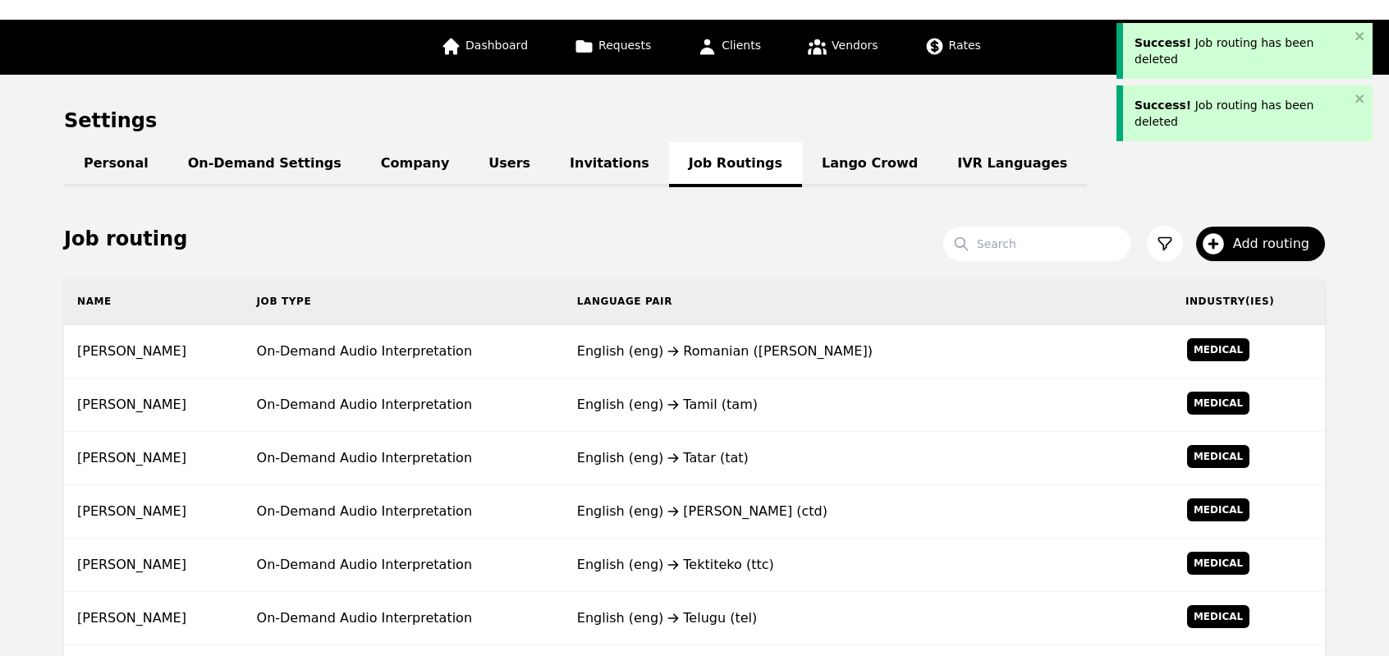
click at [801, 383] on td "English (eng) Tamil (tam)" at bounding box center [868, 404] width 608 height 53
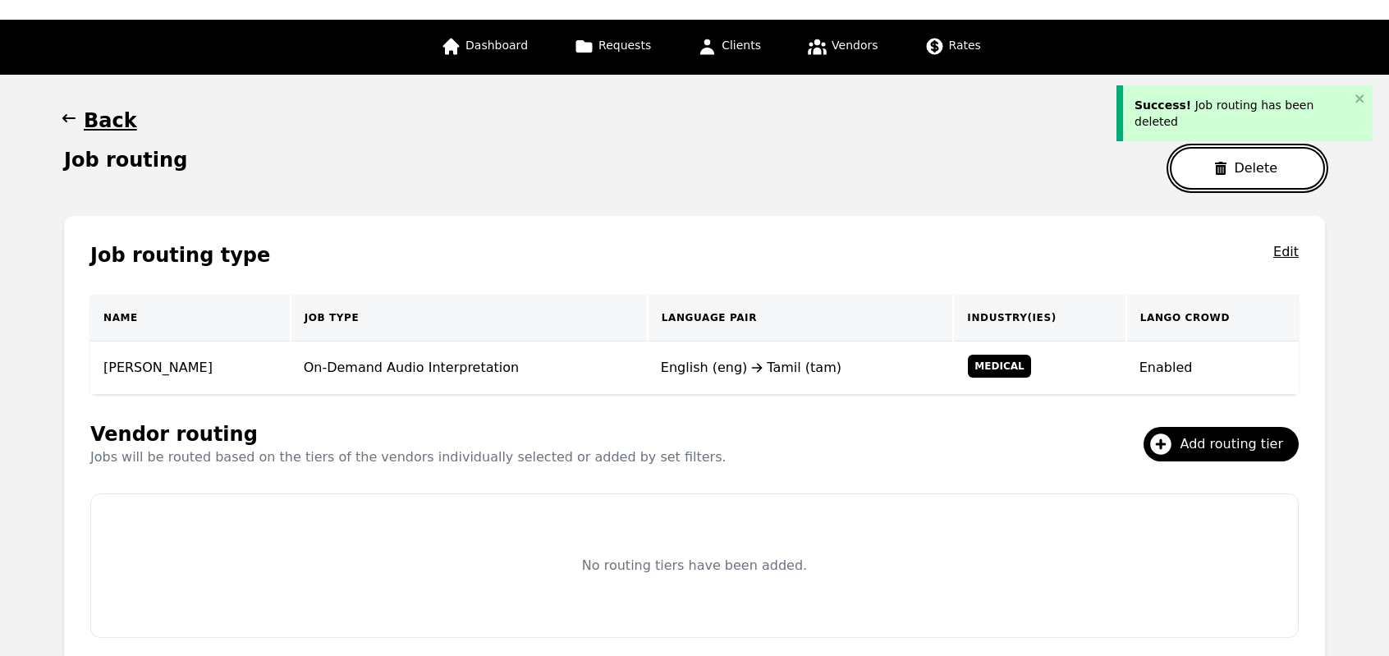
click at [1185, 176] on button "Delete" at bounding box center [1247, 168] width 155 height 43
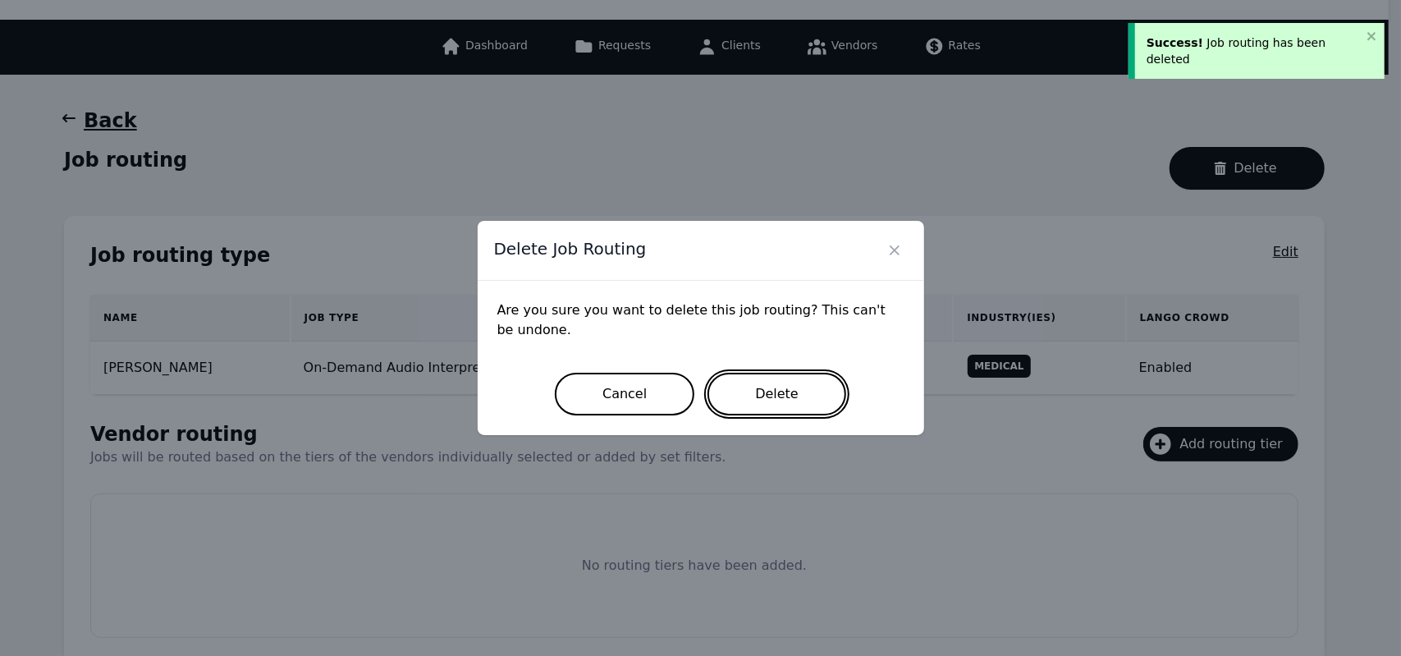
click at [790, 400] on button "Delete" at bounding box center [776, 394] width 139 height 43
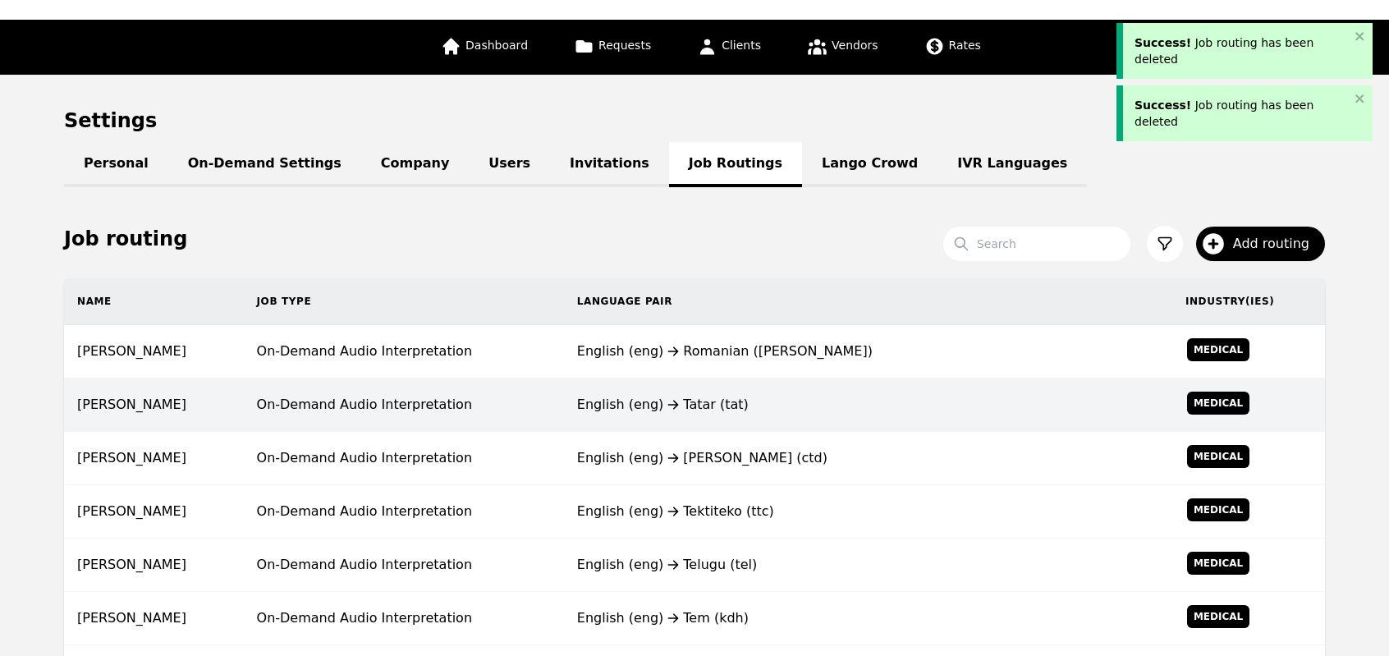
click at [716, 416] on td "English (eng) Tatar (tat)" at bounding box center [868, 404] width 608 height 53
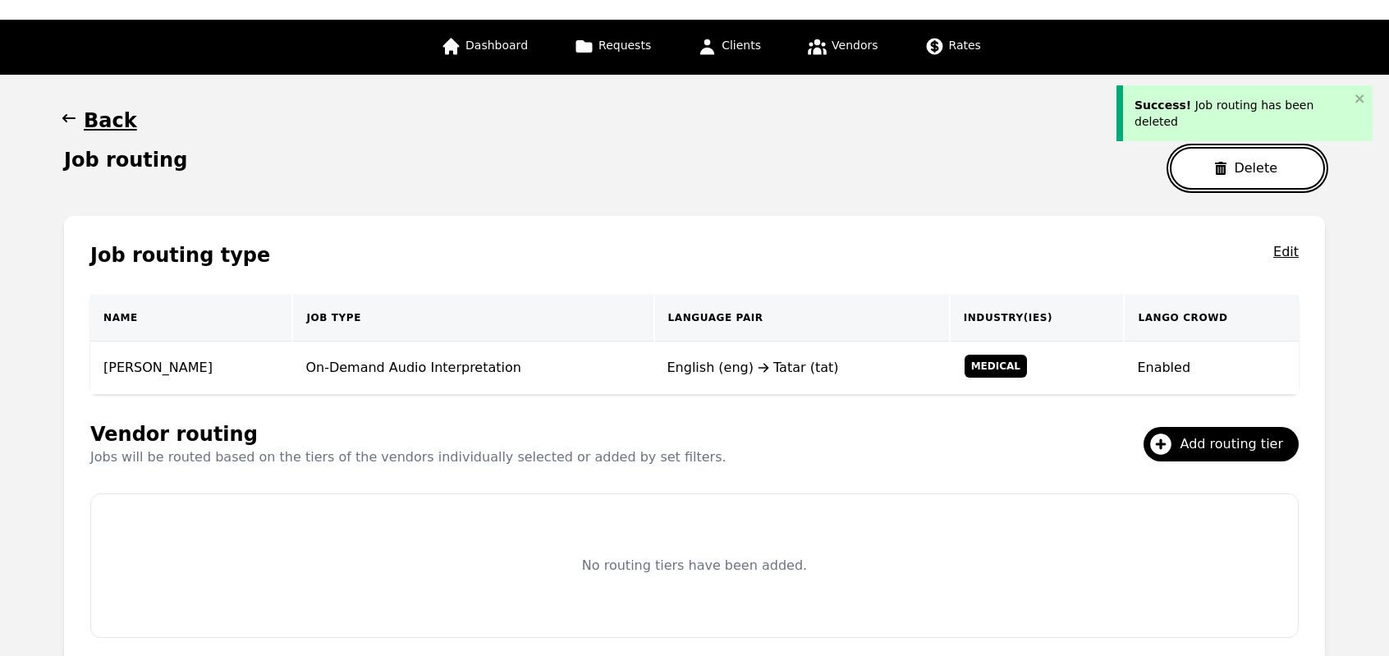
click at [1198, 183] on button "Delete" at bounding box center [1247, 168] width 155 height 43
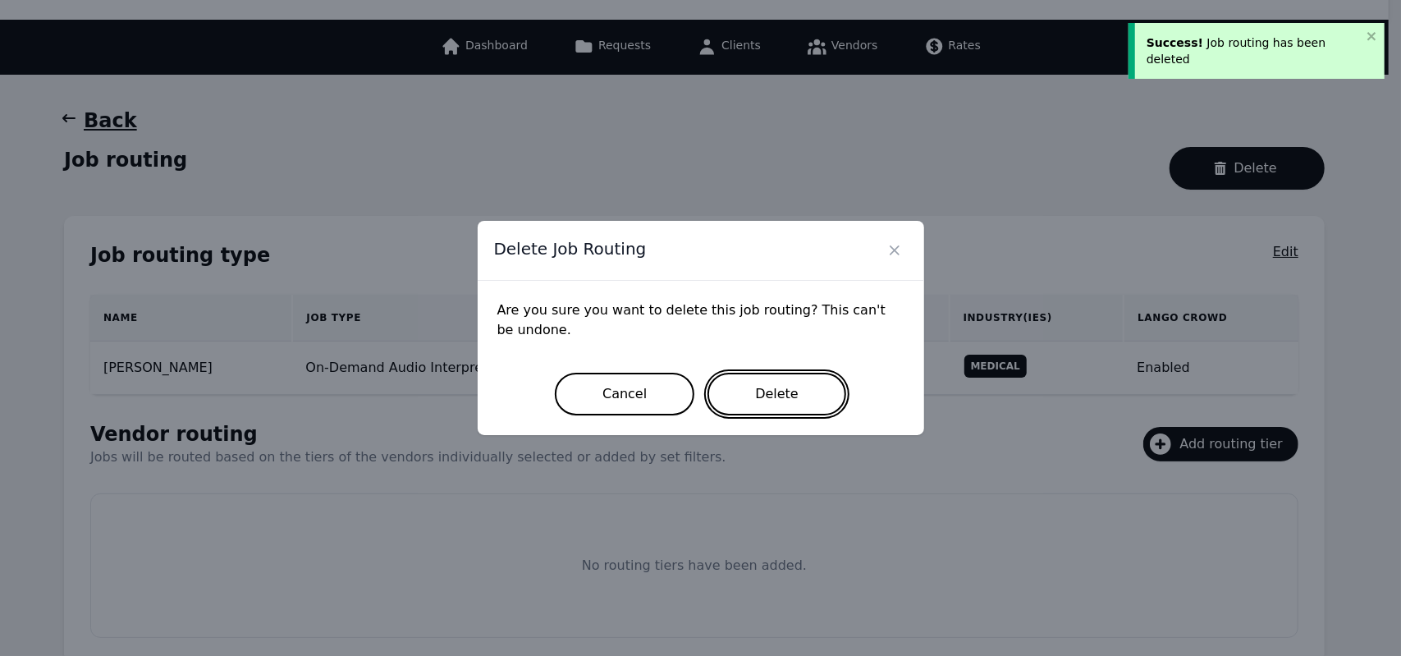
click at [790, 400] on button "Delete" at bounding box center [776, 394] width 139 height 43
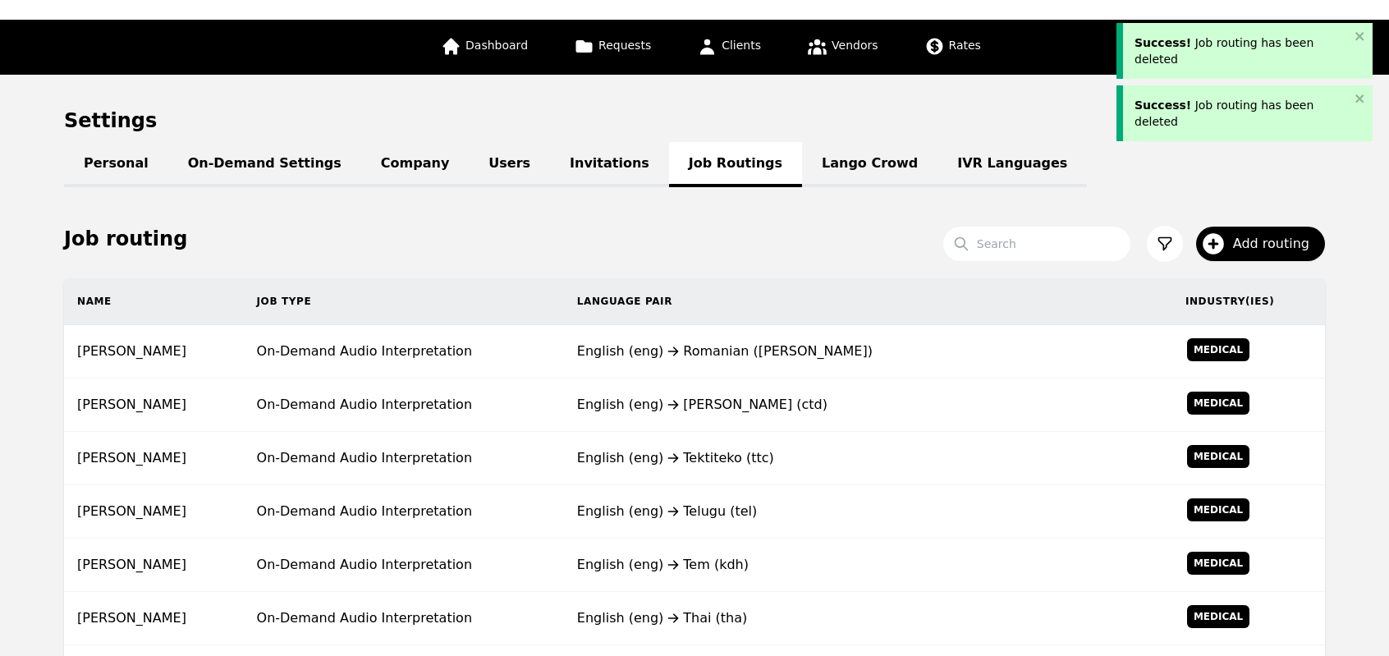
click at [790, 400] on div "English (eng) Tedim Chin (ctd)" at bounding box center [868, 405] width 582 height 20
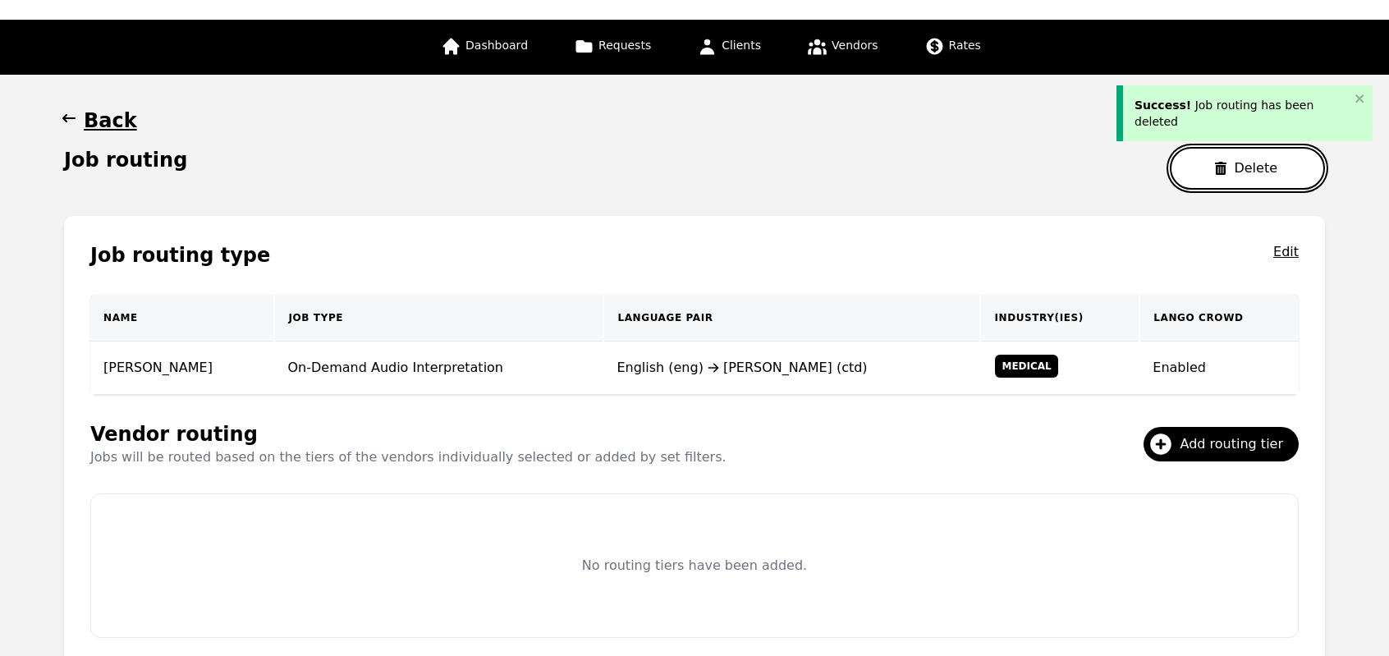
click at [1229, 179] on button "Delete" at bounding box center [1247, 168] width 155 height 43
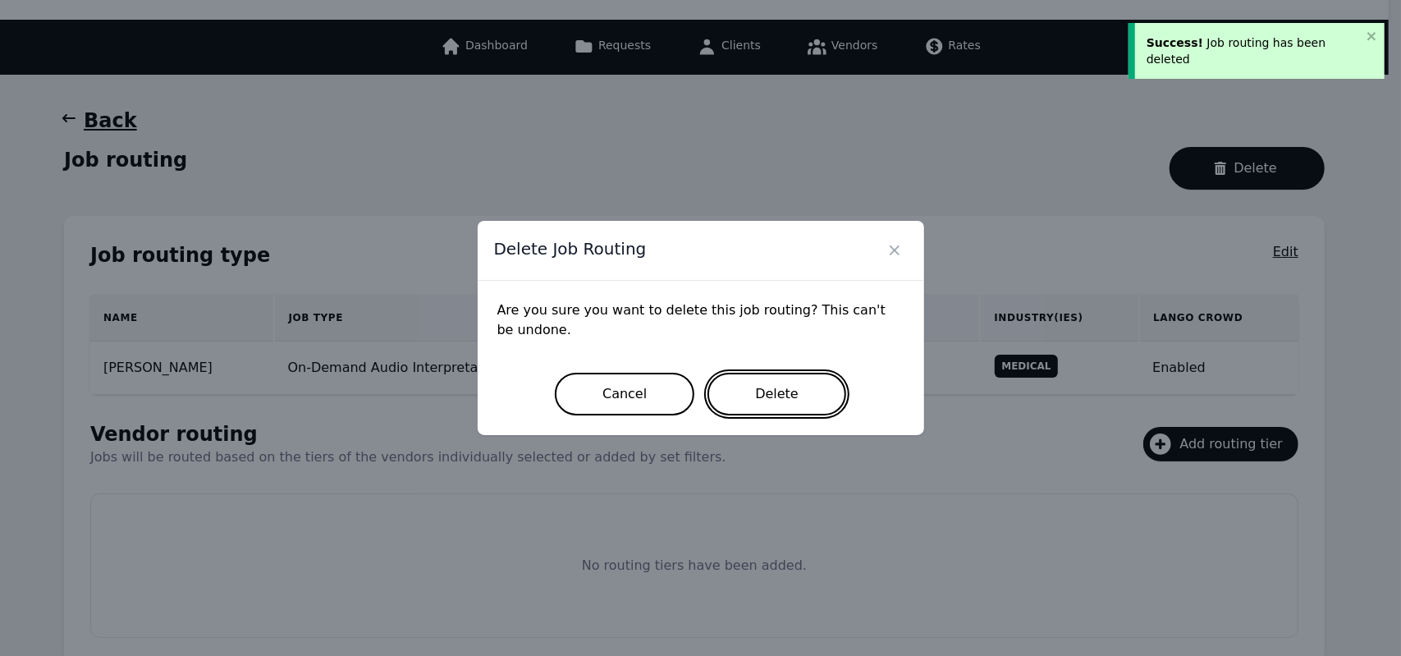
click at [790, 392] on button "Delete" at bounding box center [776, 394] width 139 height 43
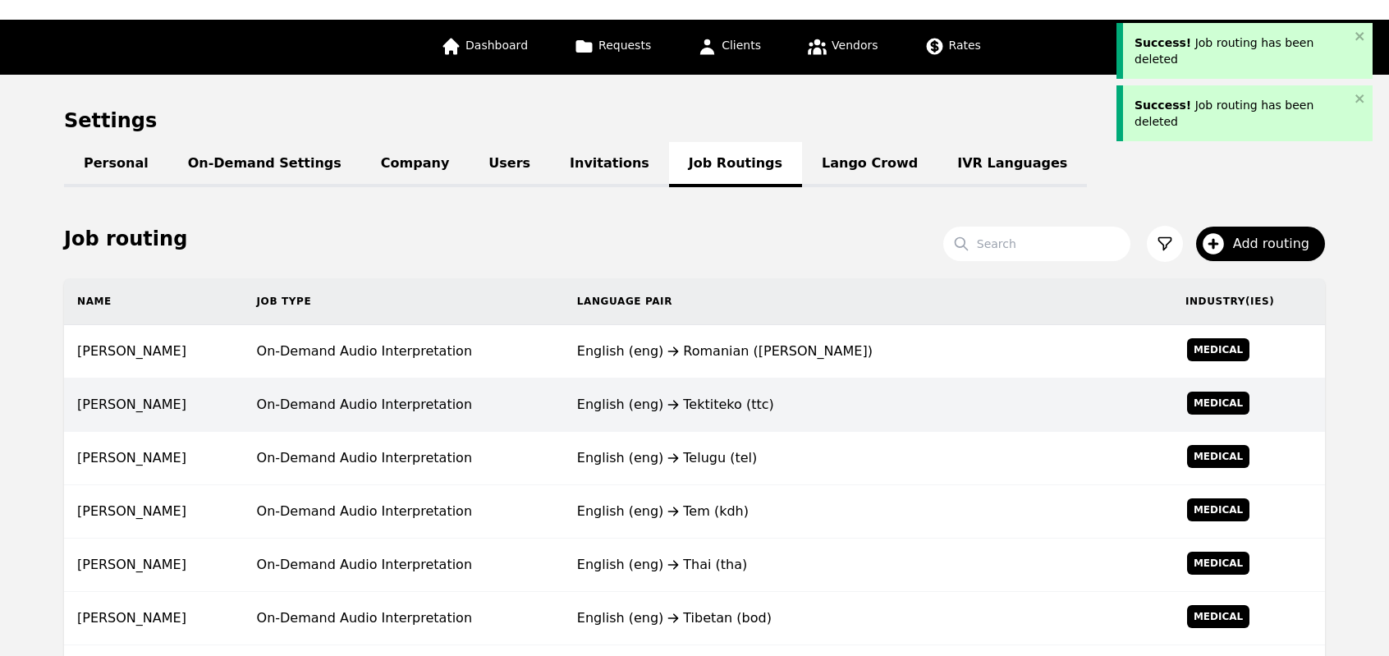
click at [683, 454] on icon at bounding box center [673, 457] width 20 height 13
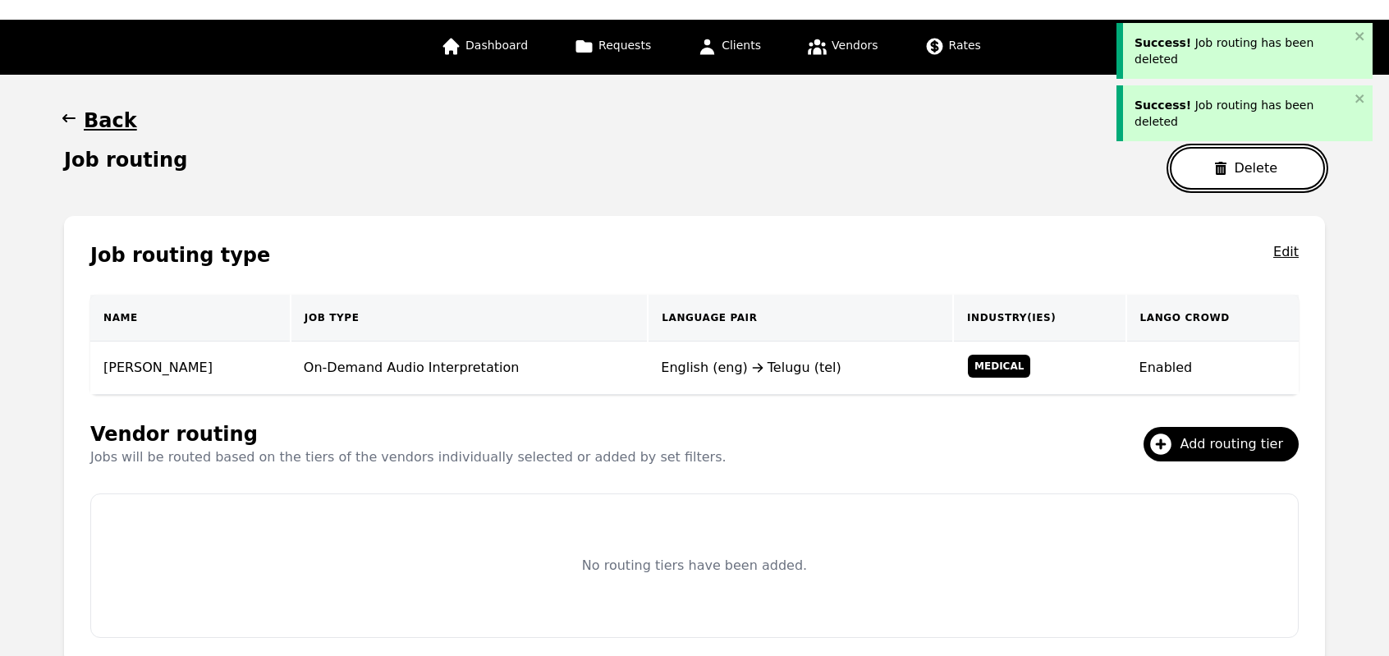
click at [1218, 181] on button "Delete" at bounding box center [1247, 168] width 155 height 43
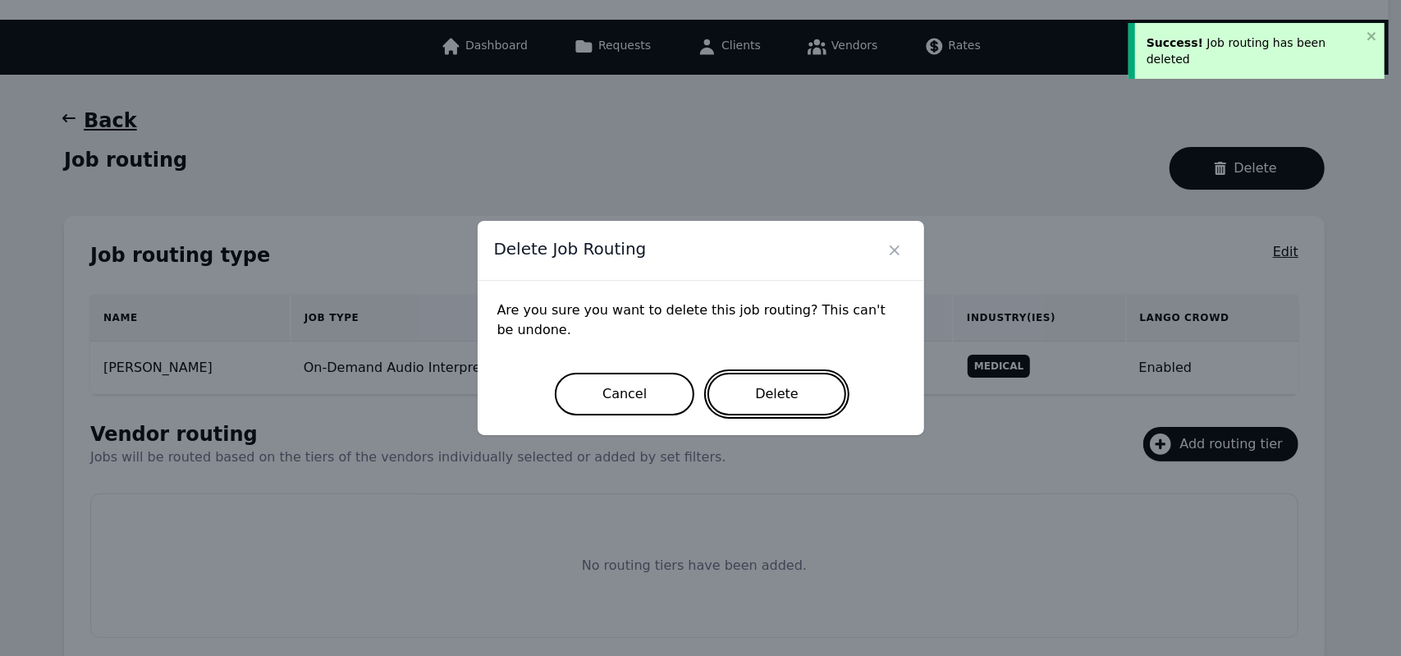
click at [799, 397] on button "Delete" at bounding box center [776, 394] width 139 height 43
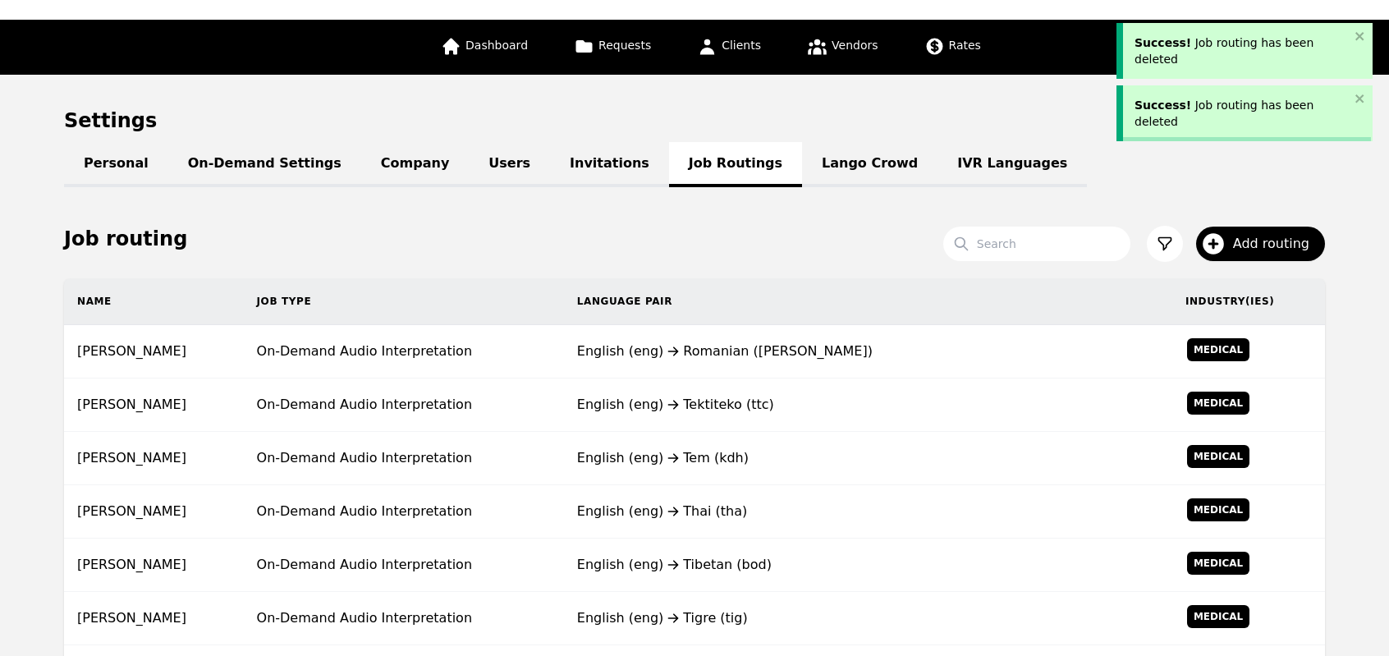
click at [799, 397] on div "English (eng) Tektiteko (ttc)" at bounding box center [868, 405] width 582 height 20
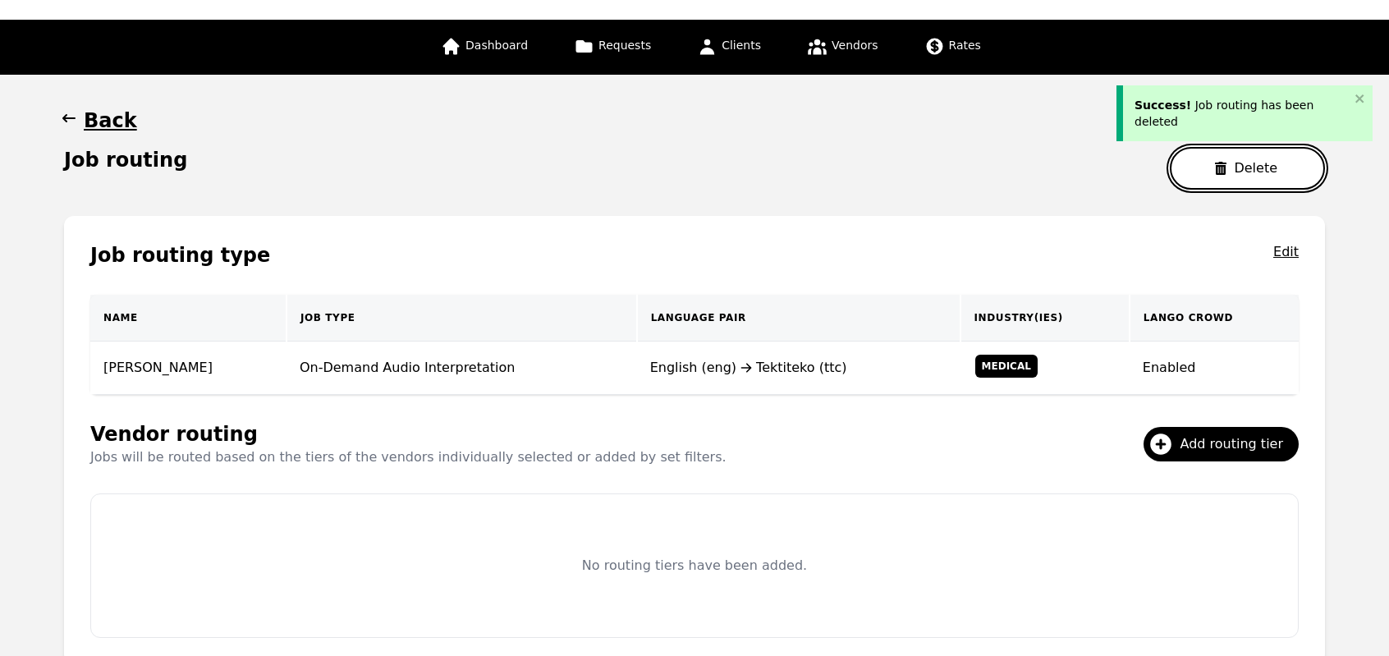
click at [1229, 158] on button "Delete" at bounding box center [1247, 168] width 155 height 43
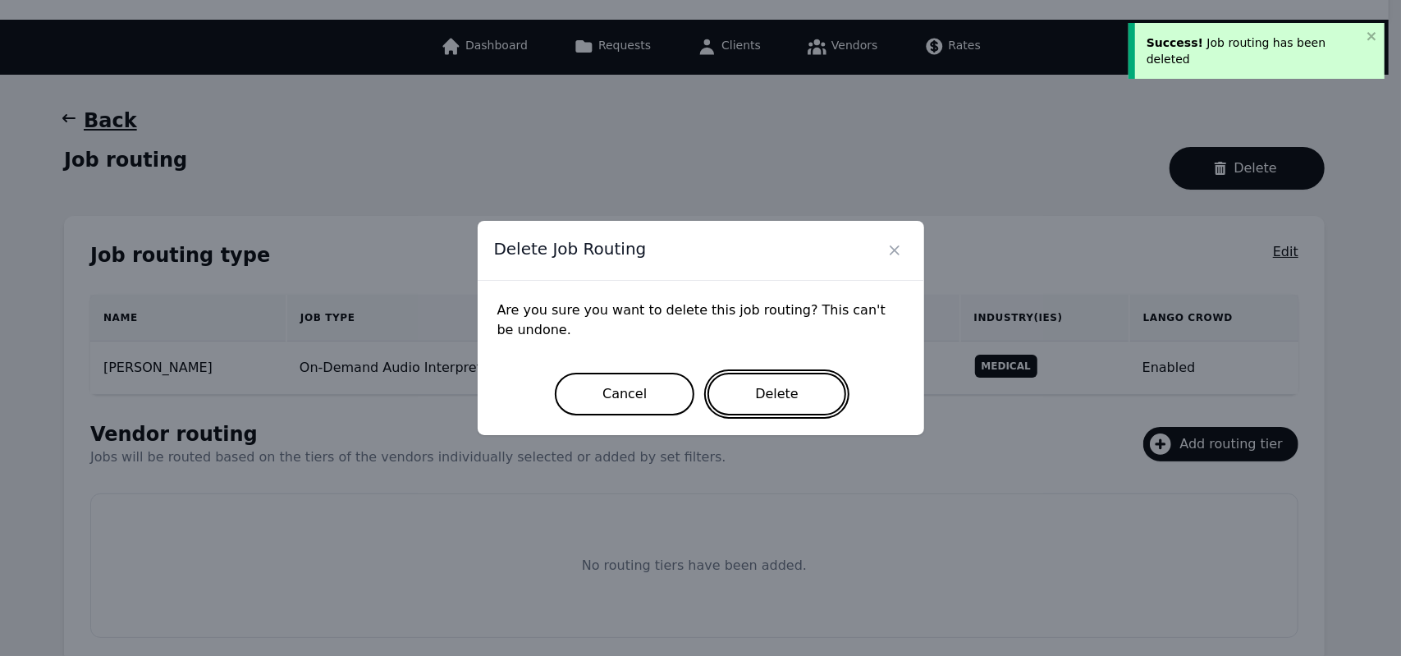
click at [777, 383] on button "Delete" at bounding box center [776, 394] width 139 height 43
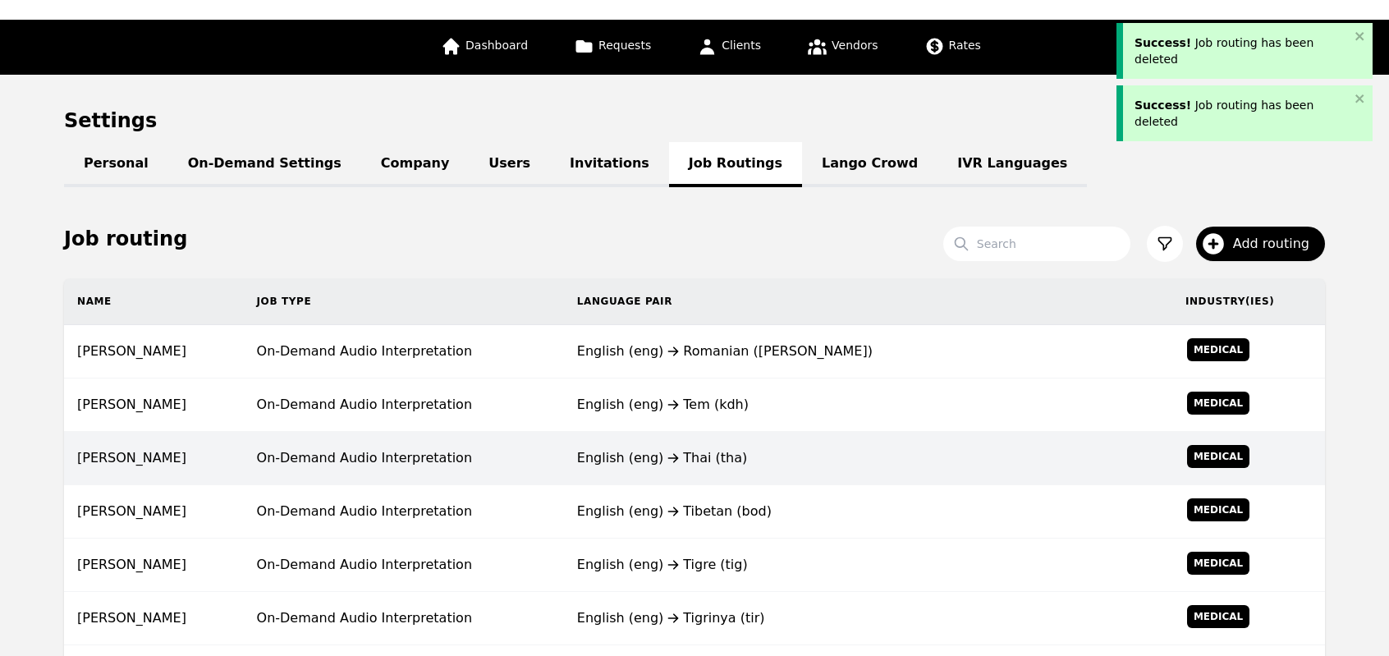
click at [688, 464] on div "English (eng) Thai (tha)" at bounding box center [868, 458] width 582 height 20
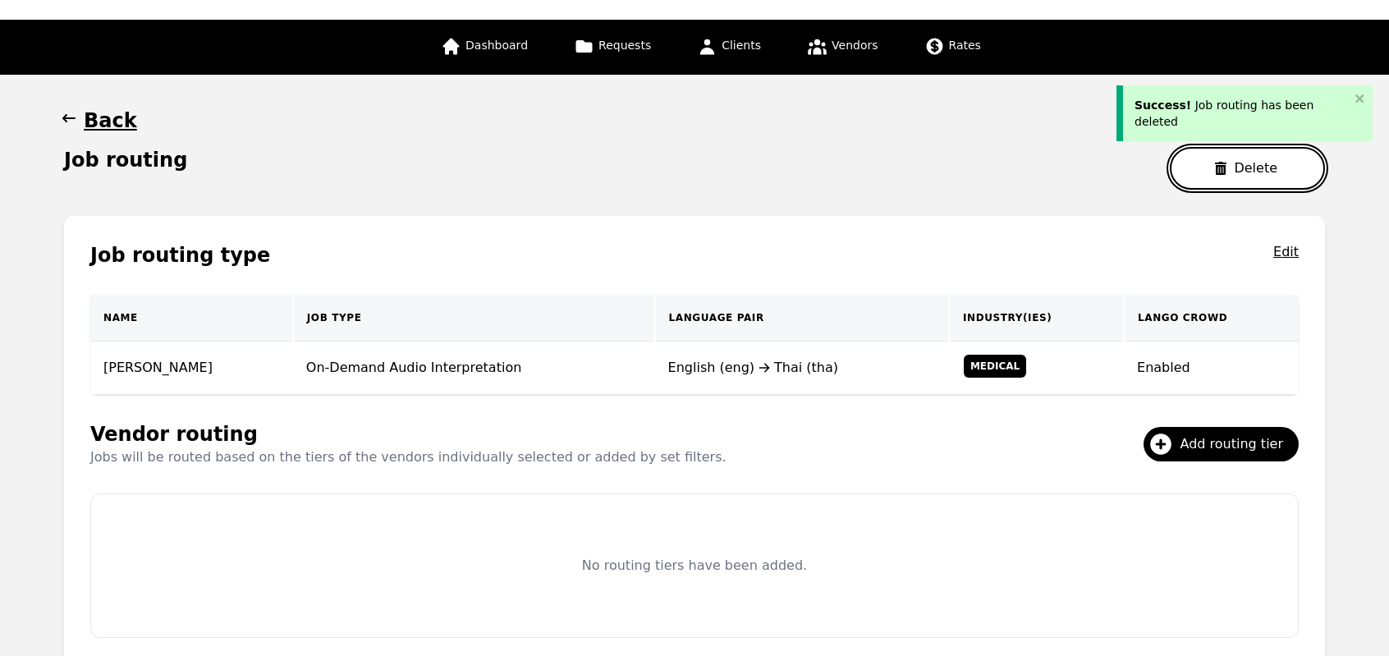
click at [1208, 174] on button "Delete" at bounding box center [1247, 168] width 155 height 43
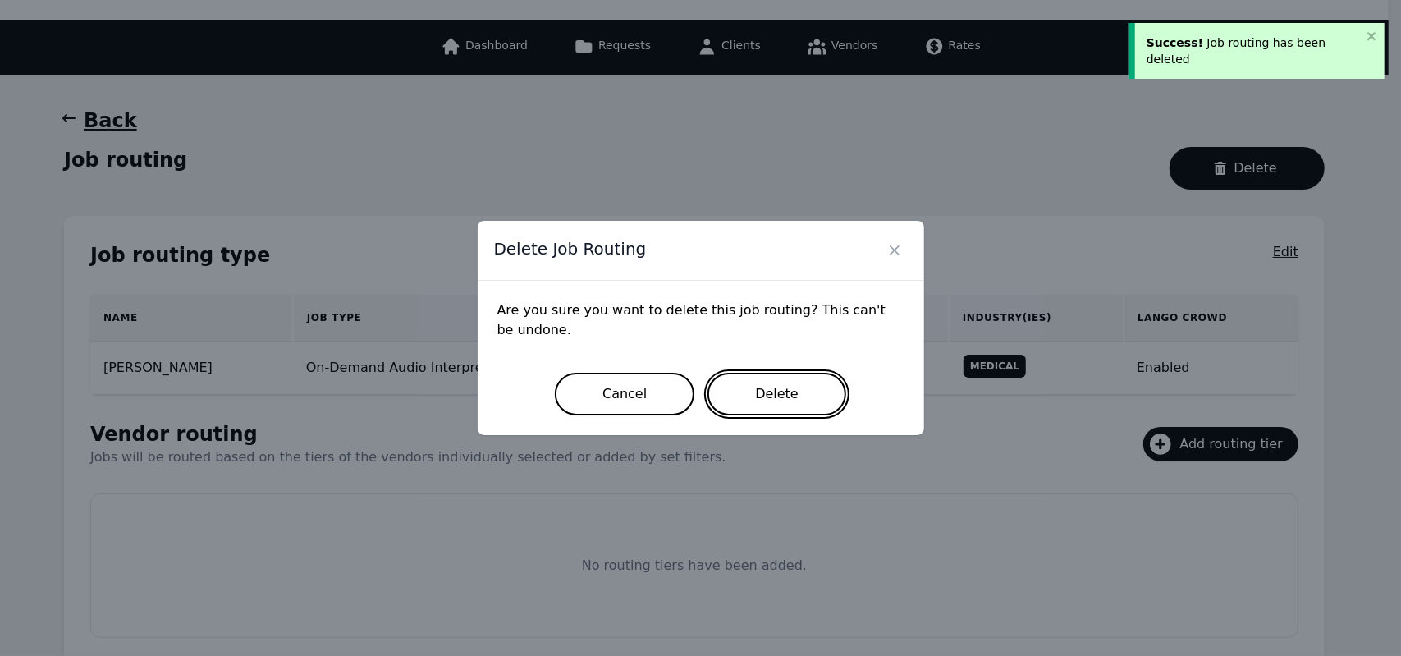
click at [781, 395] on button "Delete" at bounding box center [776, 394] width 139 height 43
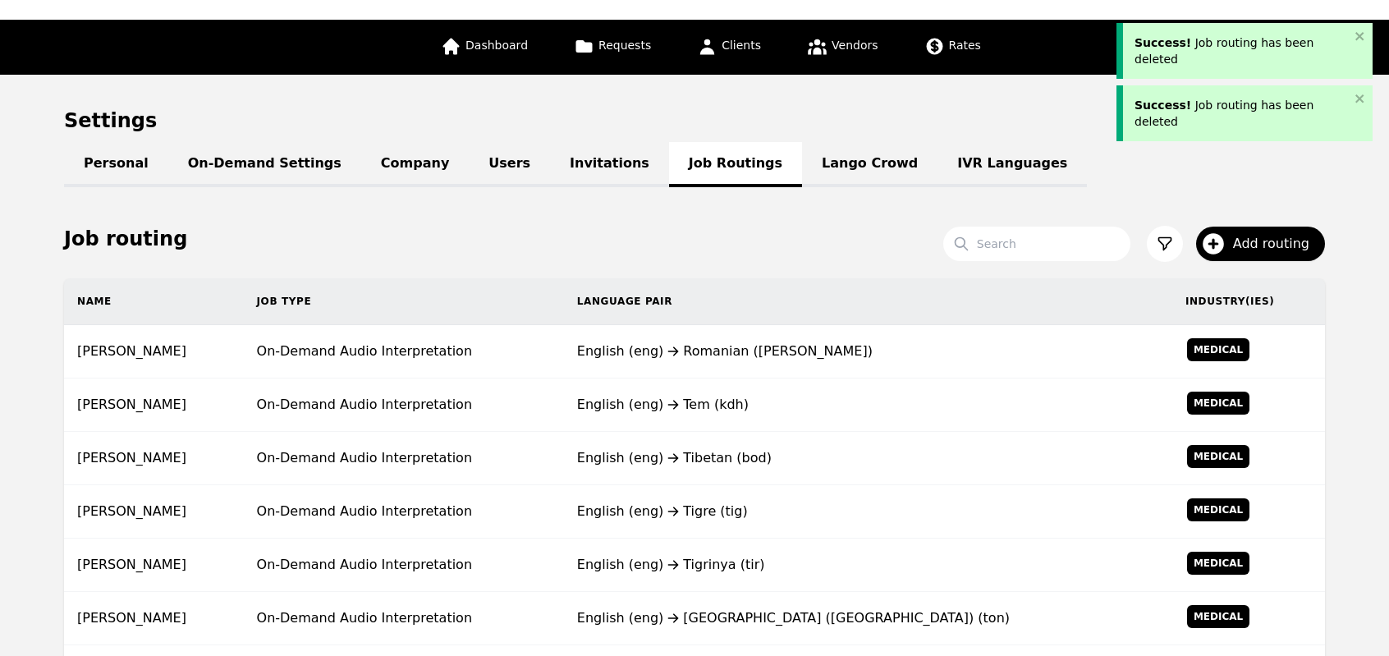
click at [781, 395] on div "English (eng) Tem (kdh)" at bounding box center [868, 405] width 582 height 20
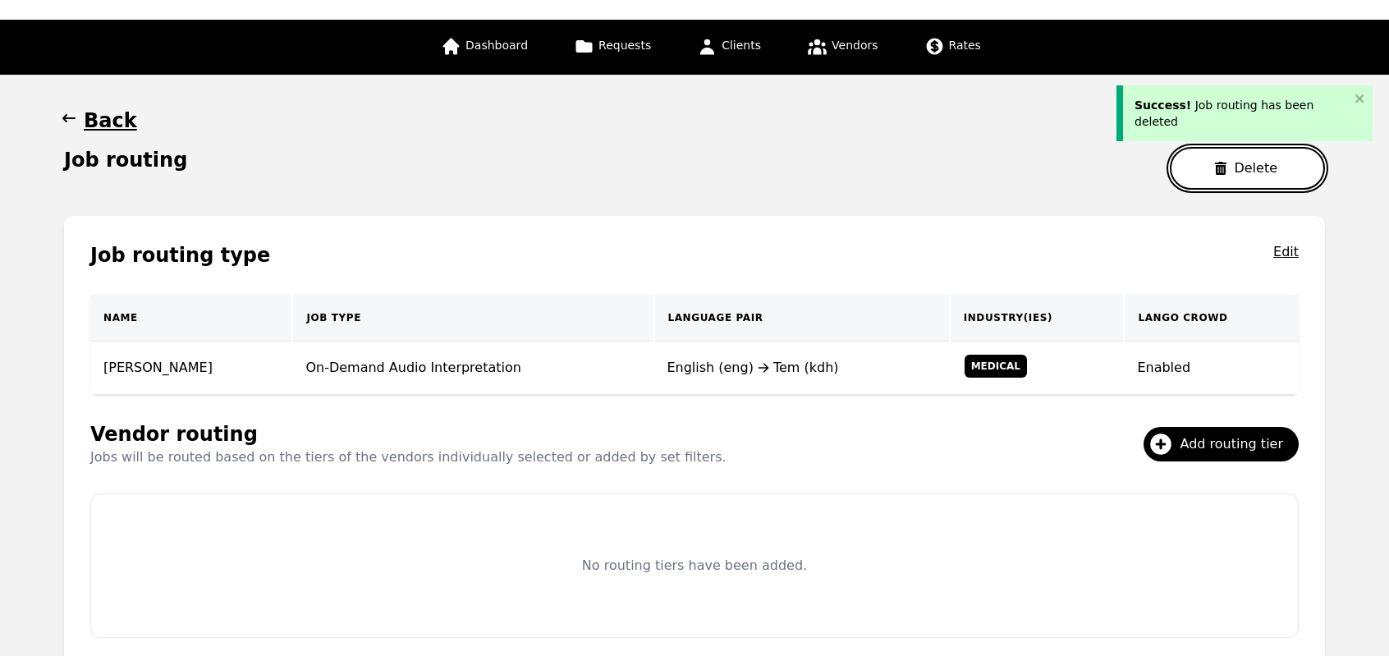
click at [1211, 165] on button "Delete" at bounding box center [1247, 168] width 155 height 43
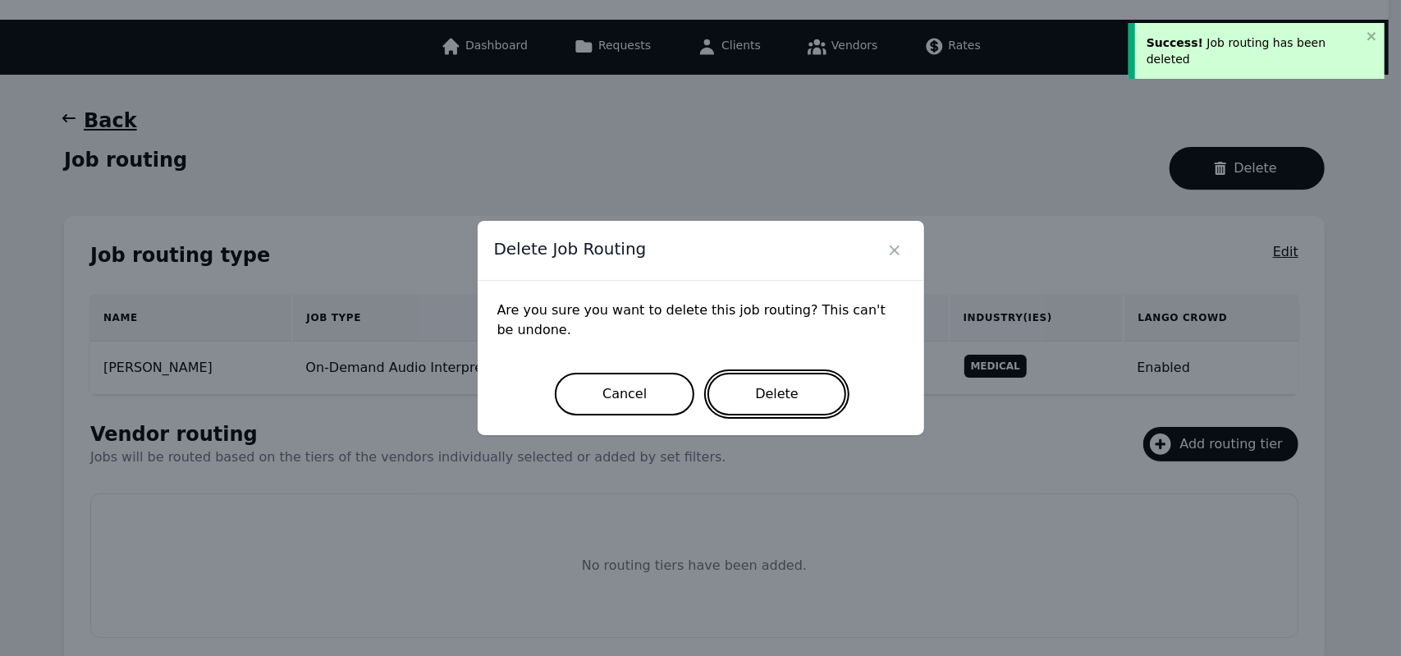
click at [770, 405] on button "Delete" at bounding box center [776, 394] width 139 height 43
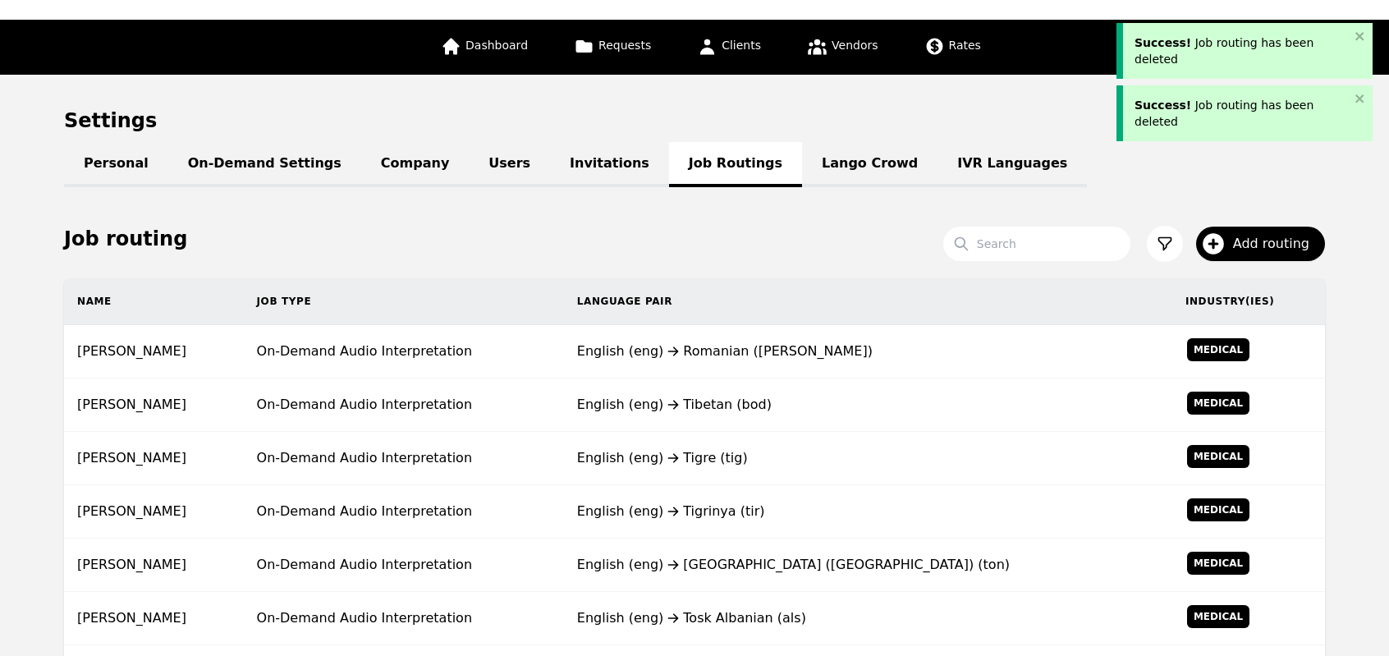
click at [770, 405] on div "English (eng) Tibetan (bod)" at bounding box center [868, 405] width 582 height 20
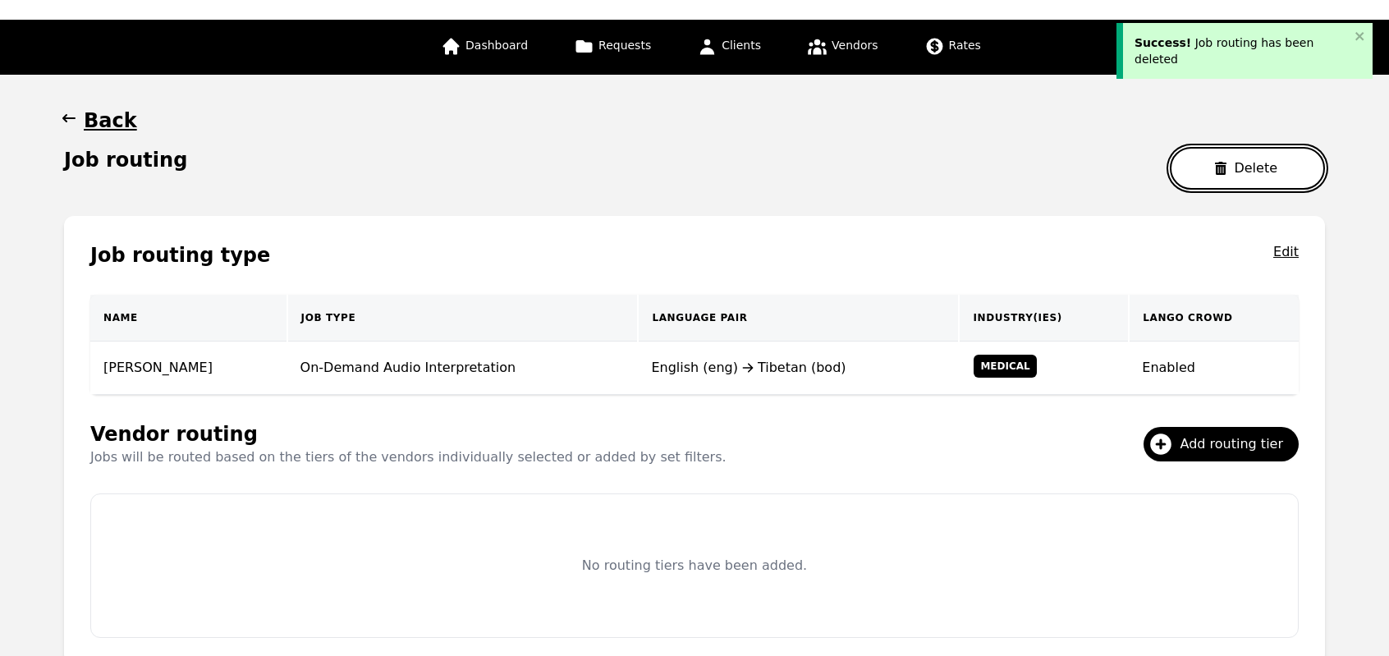
click at [1251, 173] on button "Delete" at bounding box center [1247, 168] width 155 height 43
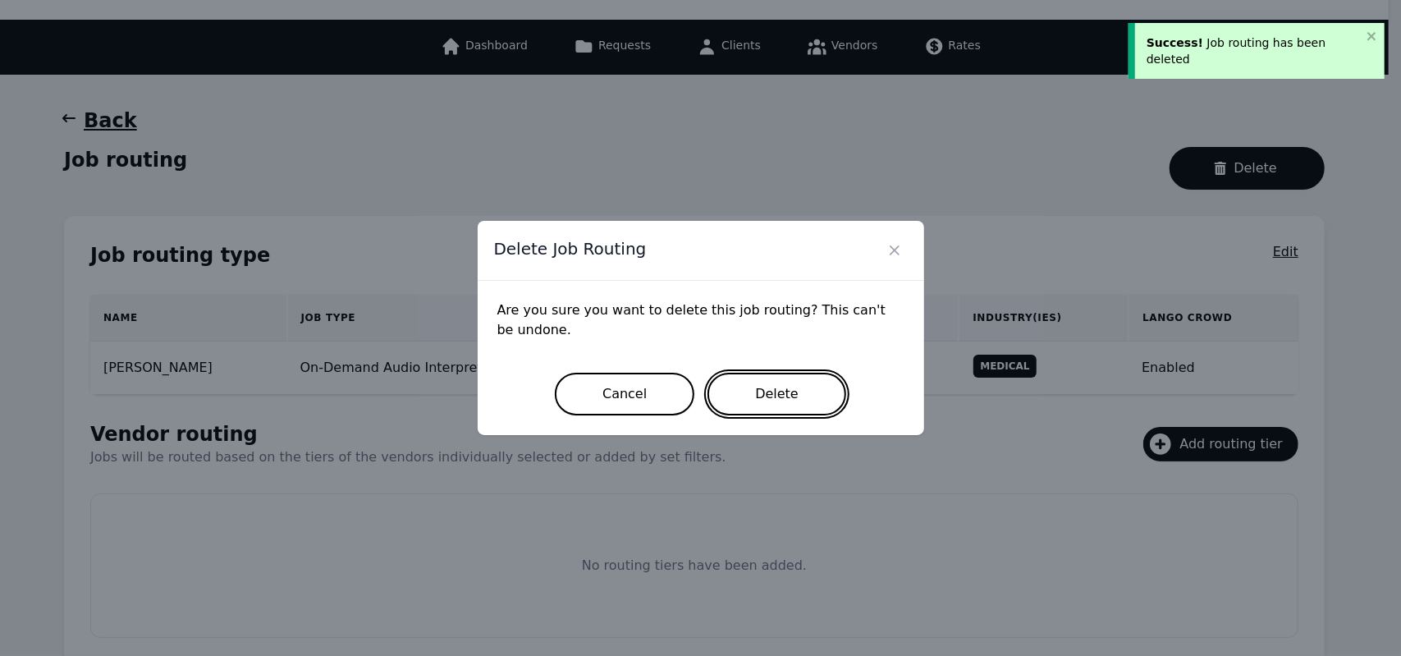
click at [813, 386] on button "Delete" at bounding box center [776, 394] width 139 height 43
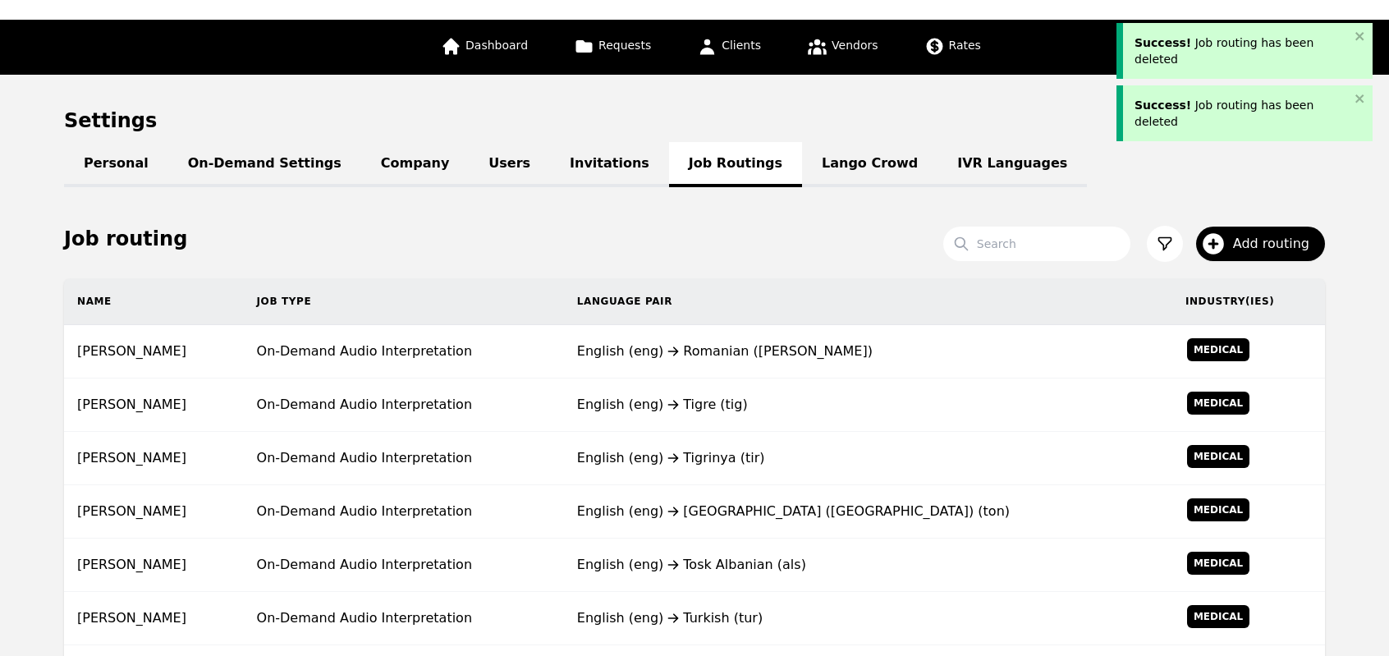
click at [813, 386] on td "English (eng) Tigre (tig)" at bounding box center [868, 404] width 608 height 53
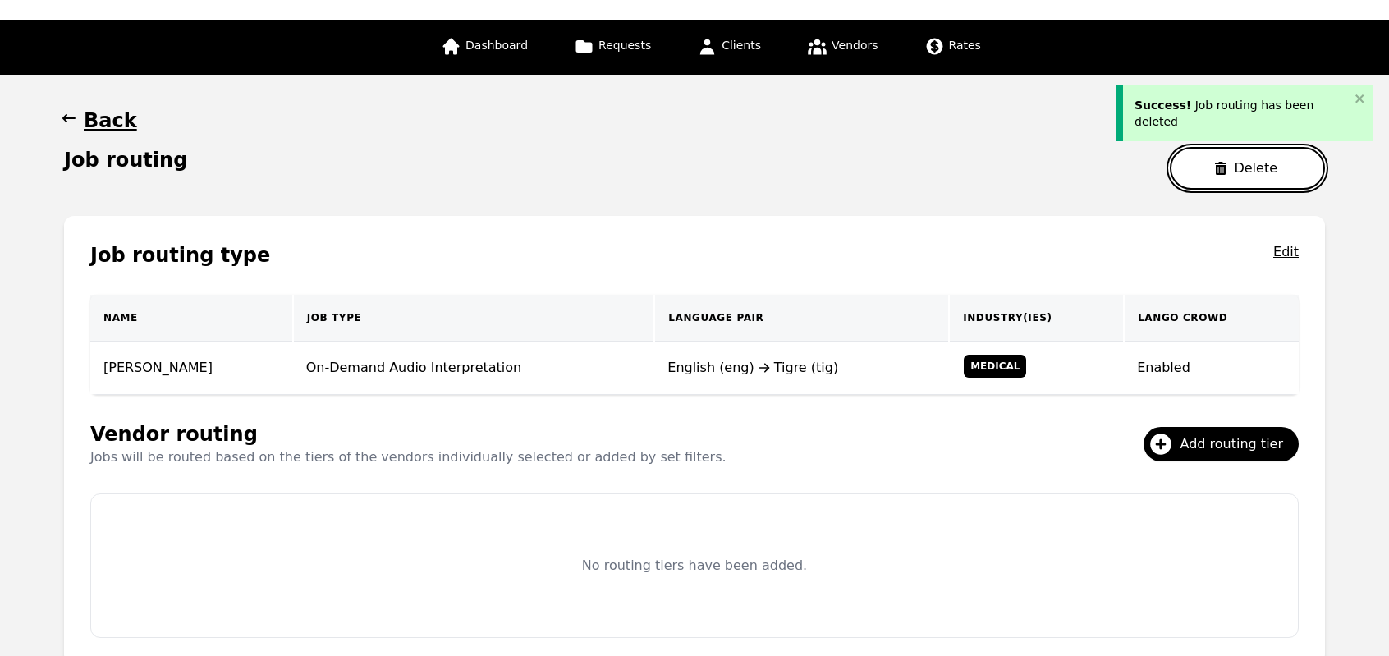
click at [1184, 171] on button "Delete" at bounding box center [1247, 168] width 155 height 43
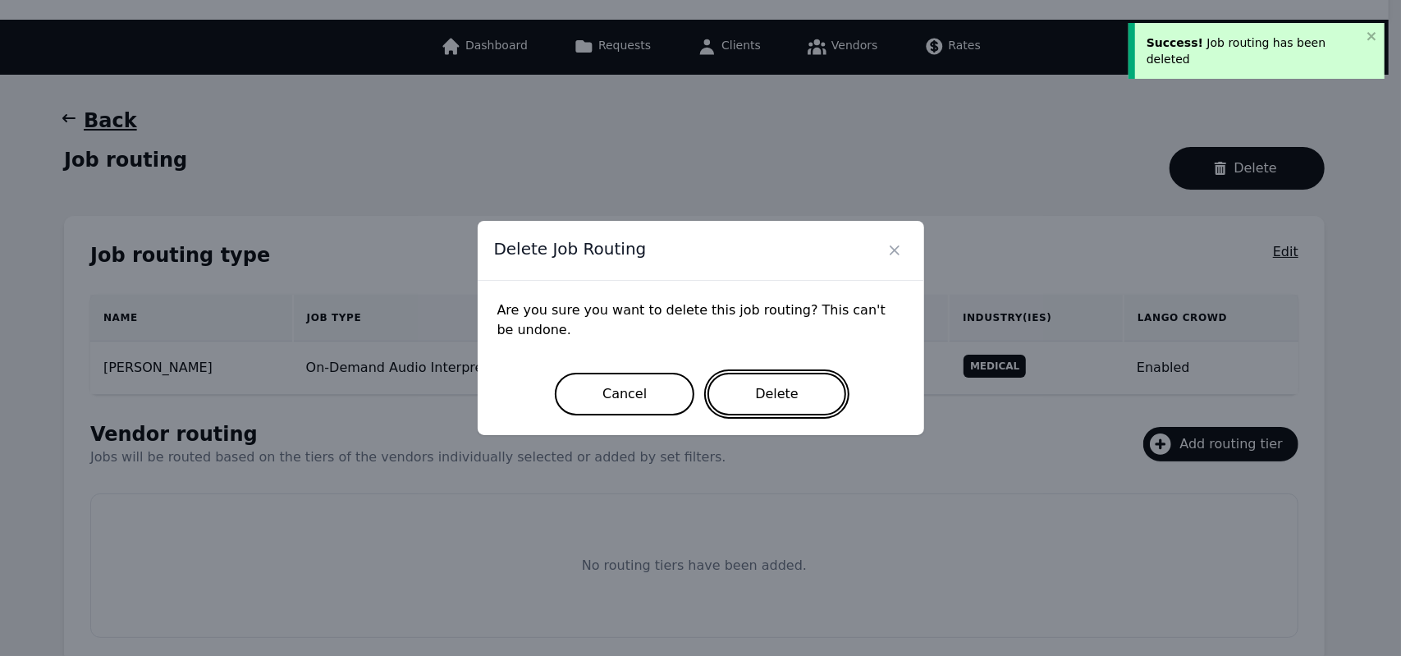
click at [769, 395] on button "Delete" at bounding box center [776, 394] width 139 height 43
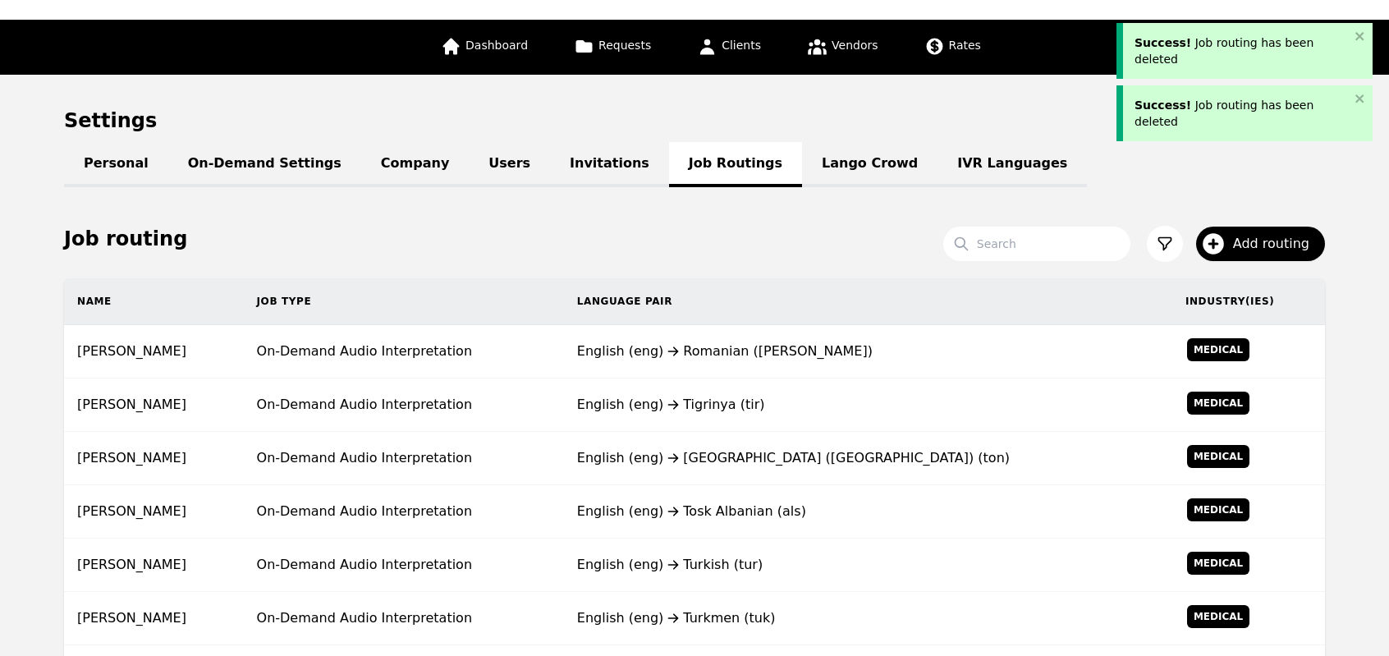
click at [769, 395] on div "English (eng) Tigrinya (tir)" at bounding box center [868, 405] width 582 height 20
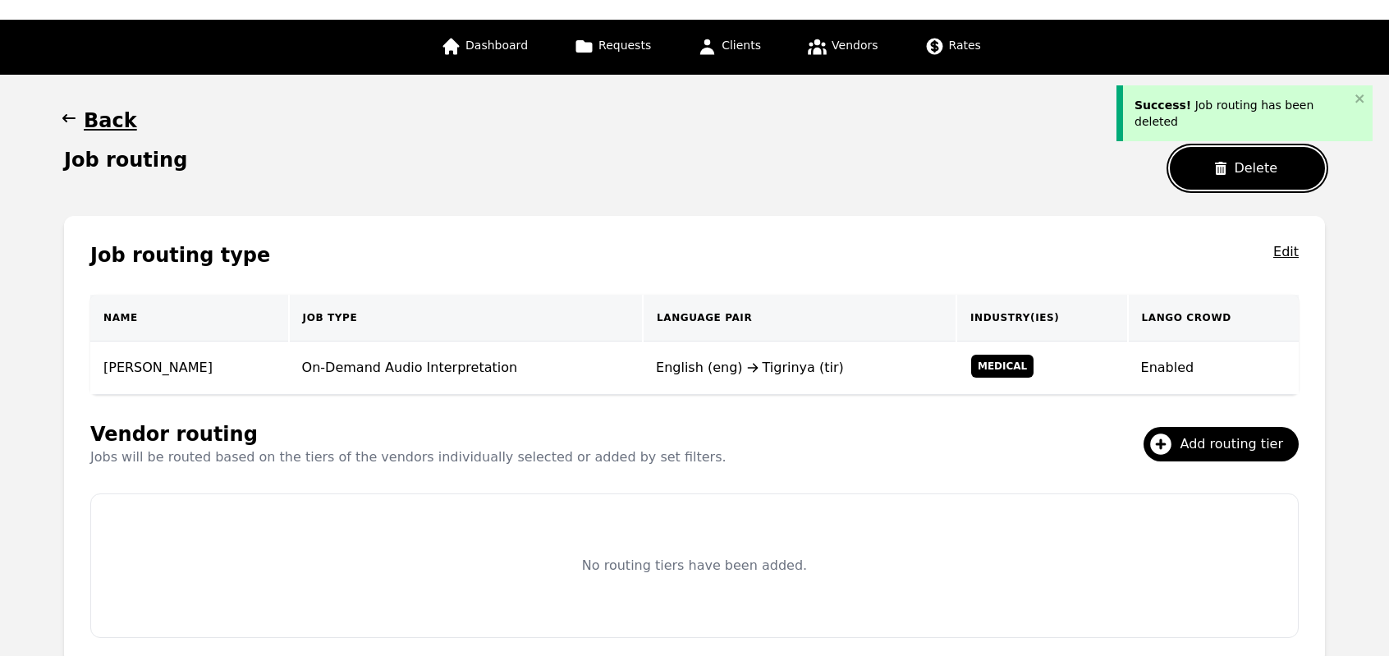
click at [1175, 170] on button "Delete" at bounding box center [1247, 168] width 155 height 43
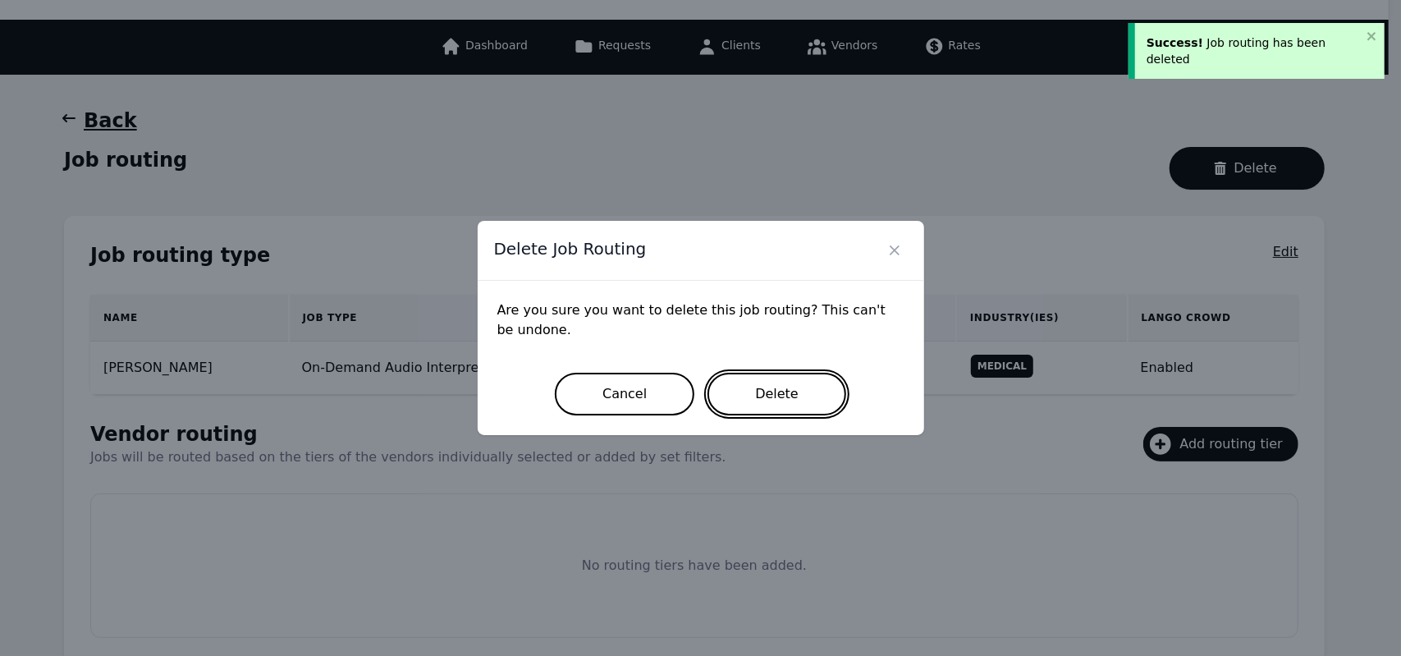
click at [752, 383] on button "Delete" at bounding box center [776, 394] width 139 height 43
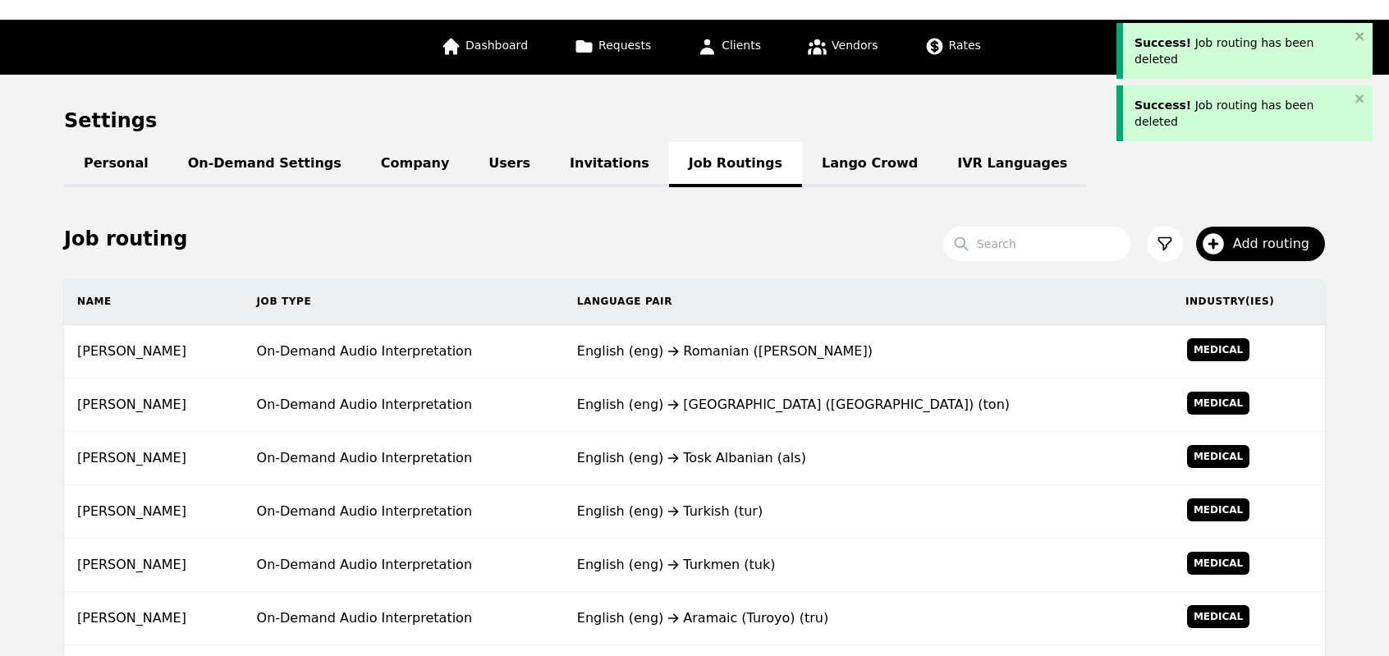
click at [752, 383] on td "English (eng) Tonga (Tonga Islands) (ton)" at bounding box center [868, 404] width 608 height 53
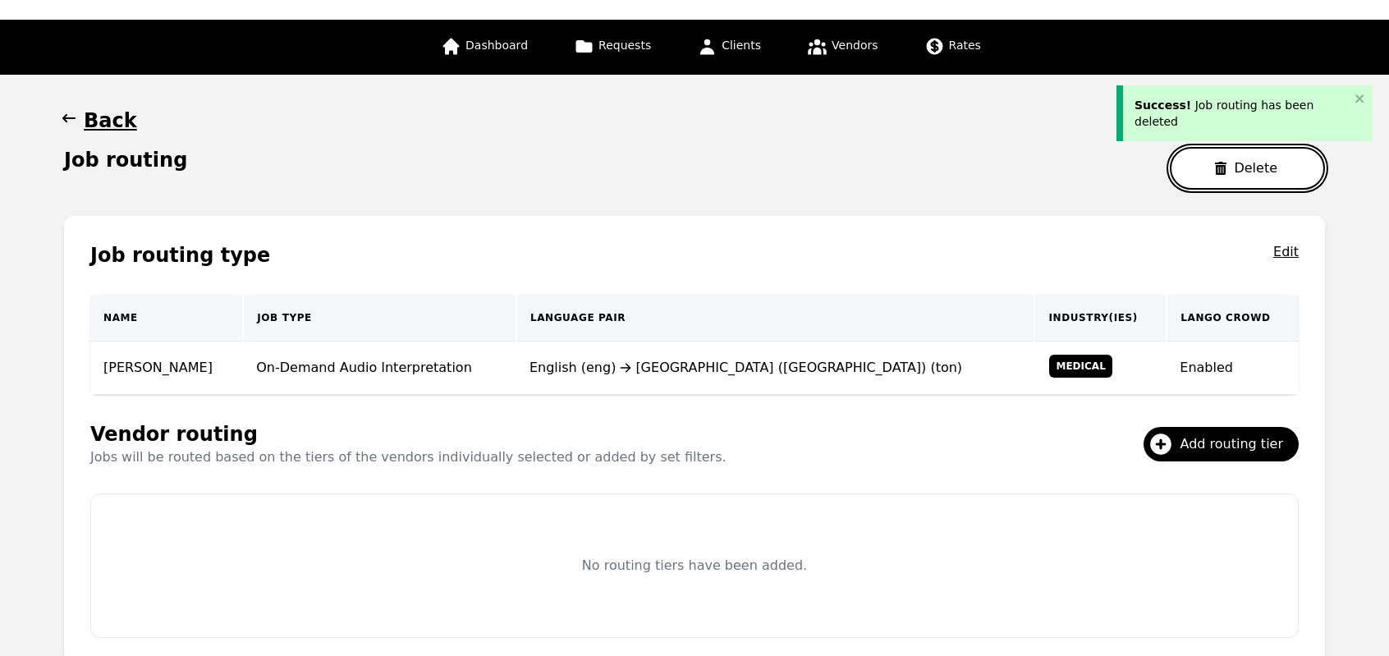
click at [1234, 177] on button "Delete" at bounding box center [1247, 168] width 155 height 43
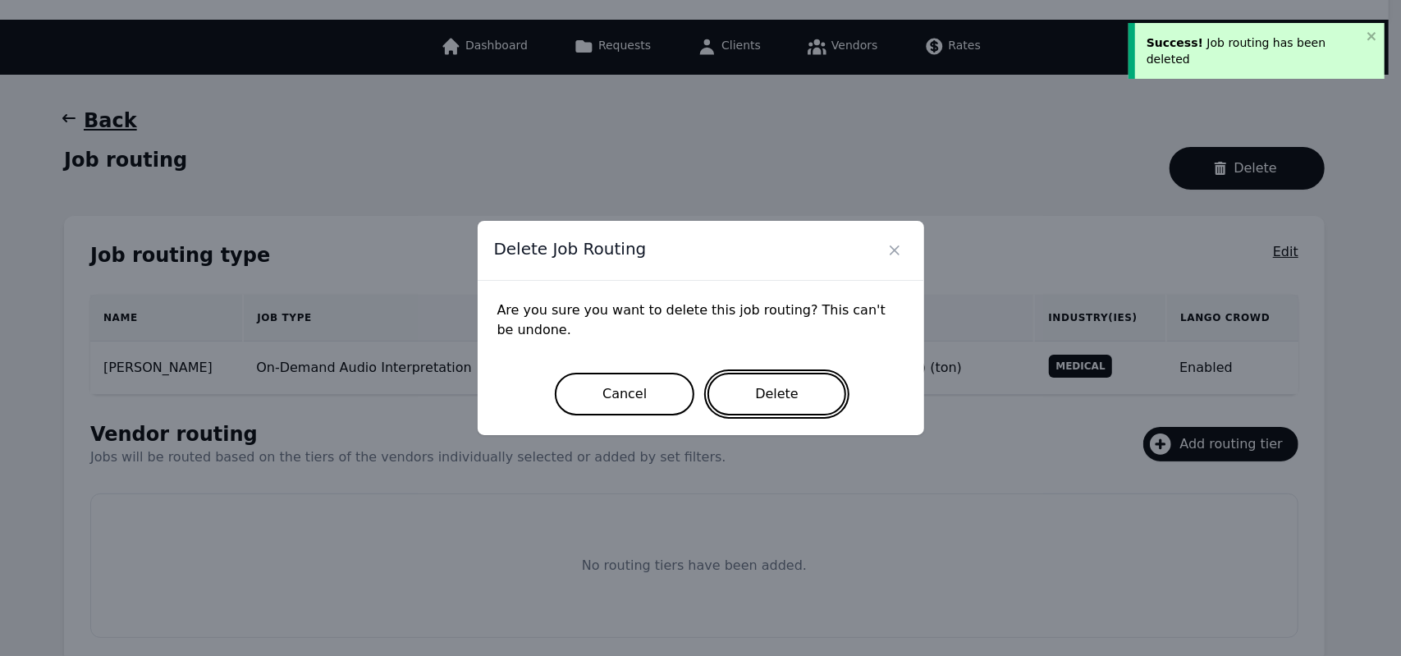
click at [805, 399] on button "Delete" at bounding box center [776, 394] width 139 height 43
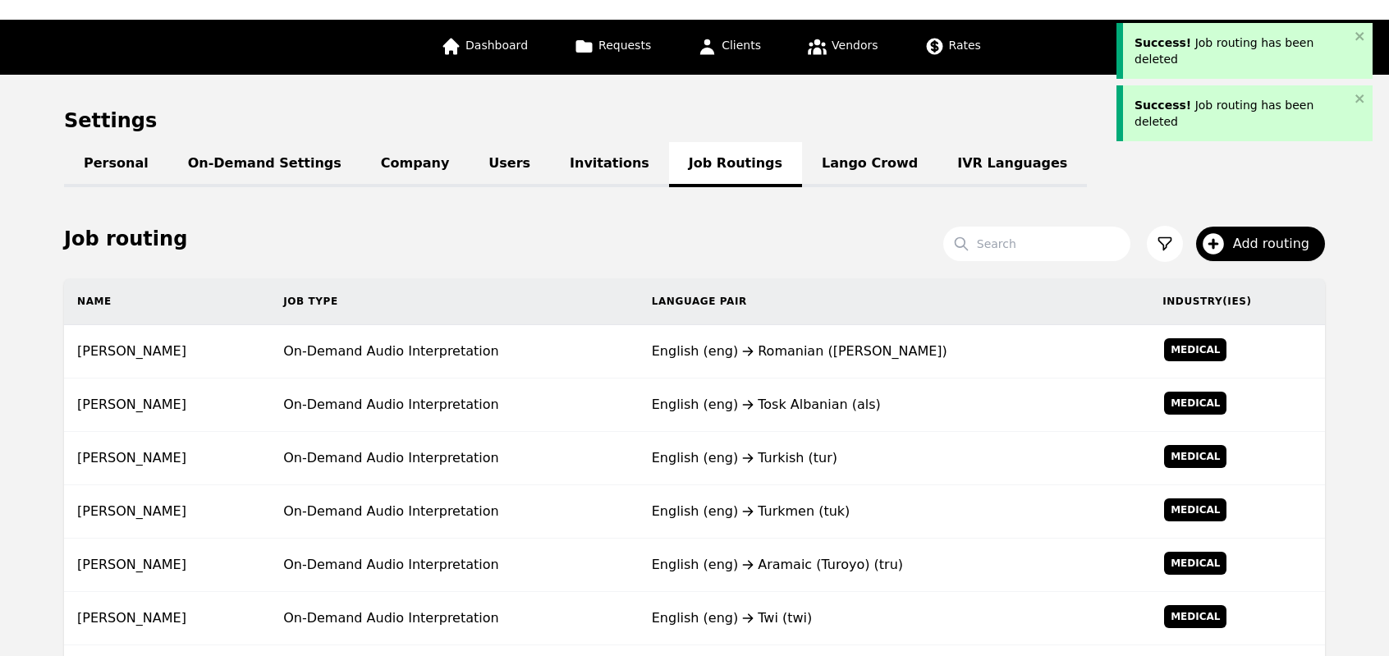
click at [805, 399] on div "English (eng) Tosk Albanian (als)" at bounding box center [894, 405] width 484 height 20
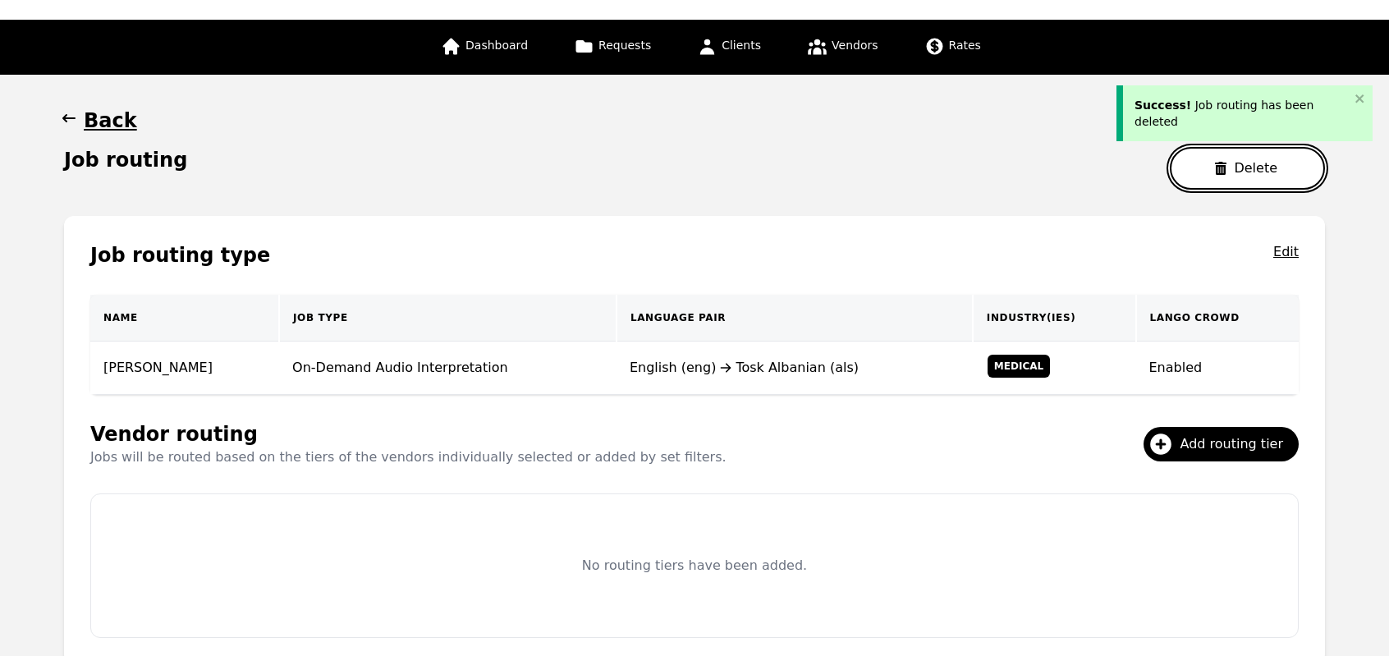
click at [1202, 166] on button "Delete" at bounding box center [1247, 168] width 155 height 43
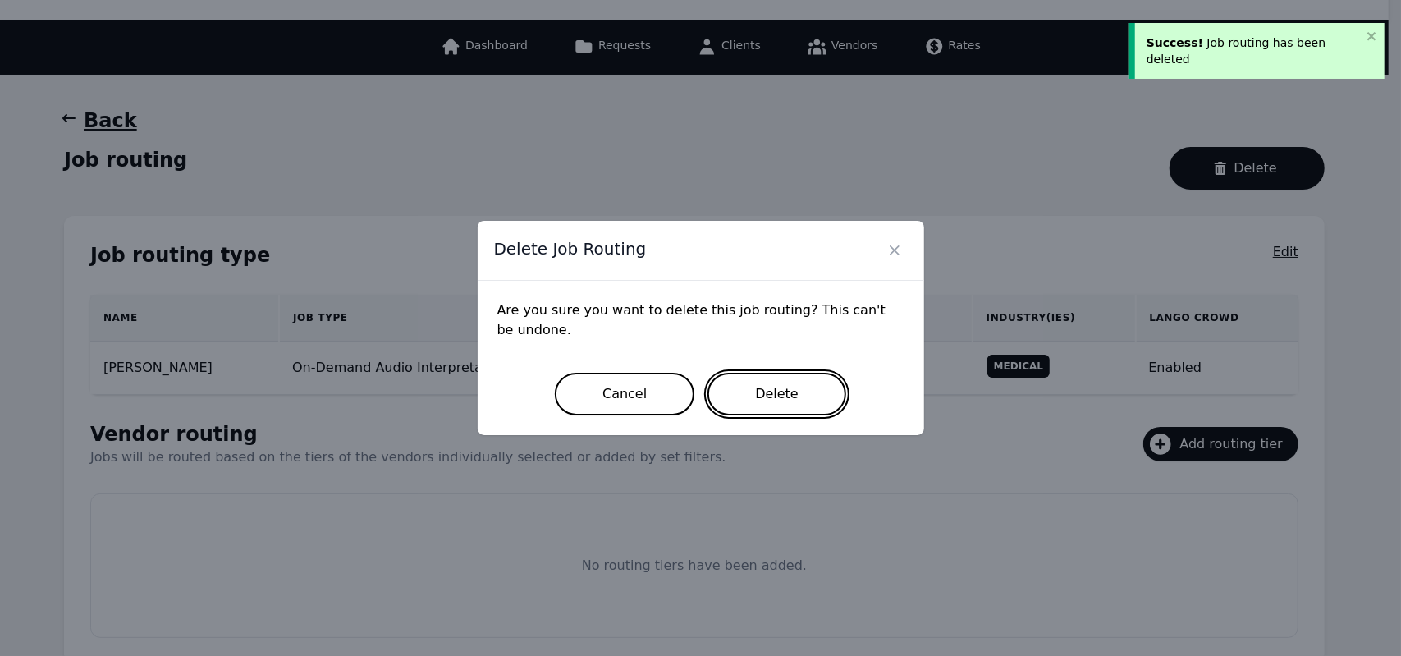
click at [745, 406] on button "Delete" at bounding box center [776, 394] width 139 height 43
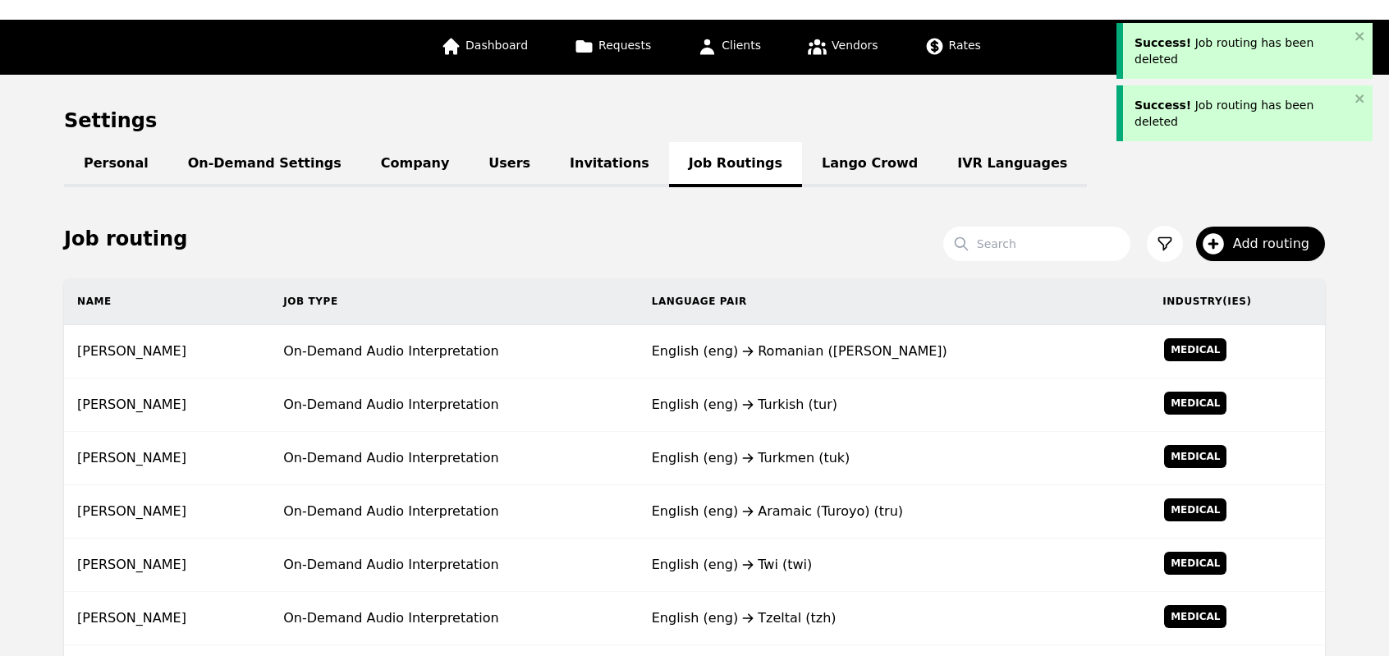
click at [745, 406] on div "English (eng) Turkish (tur)" at bounding box center [894, 405] width 484 height 20
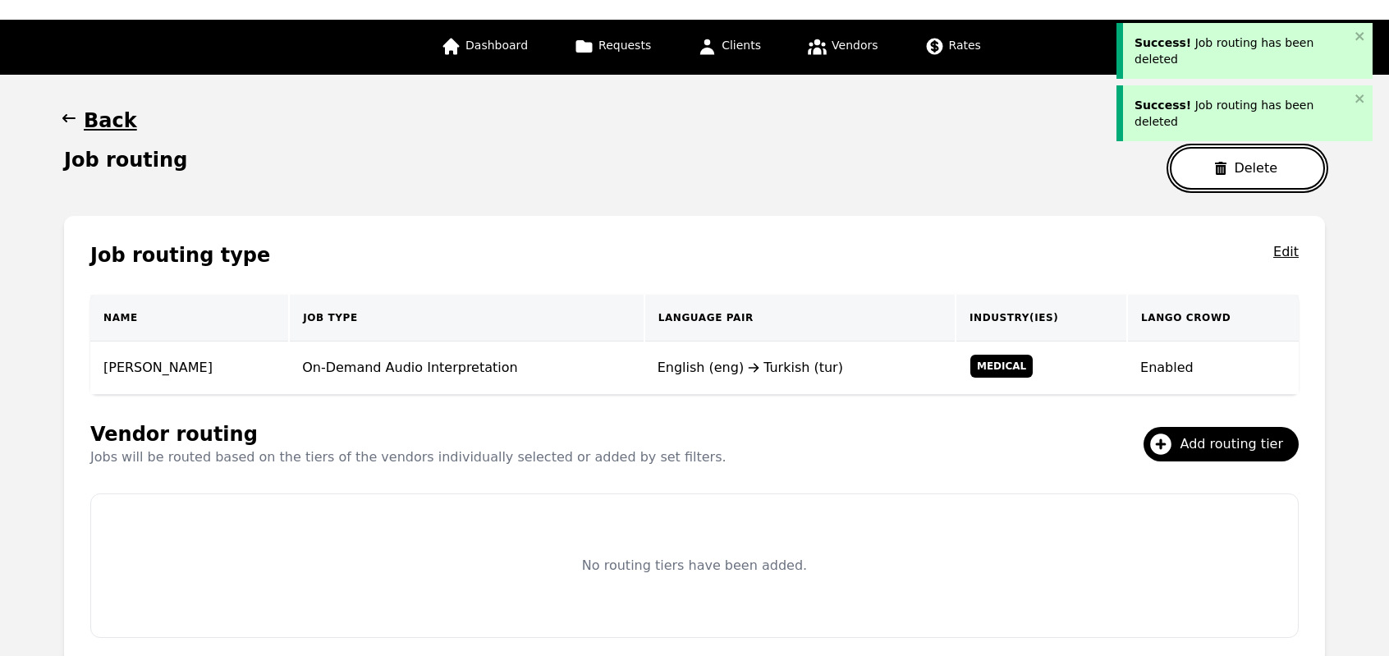
click at [1235, 169] on button "Delete" at bounding box center [1247, 168] width 155 height 43
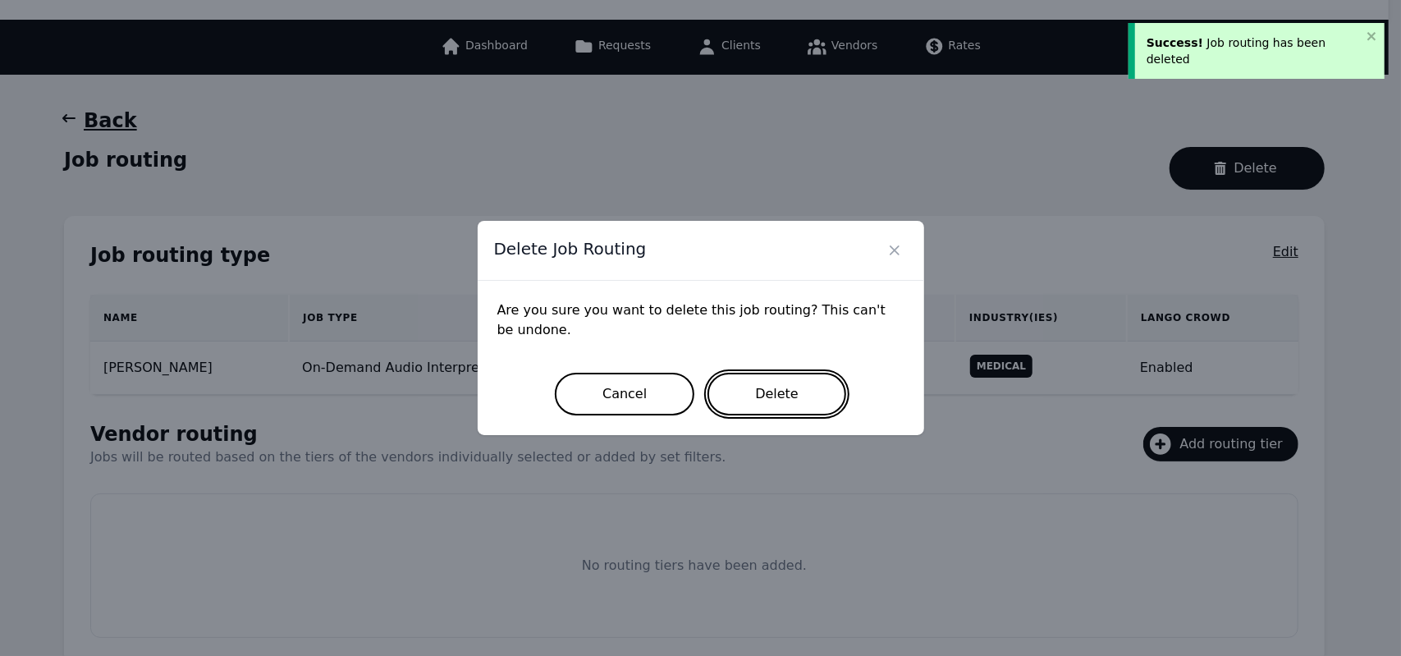
click at [749, 410] on button "Delete" at bounding box center [776, 394] width 139 height 43
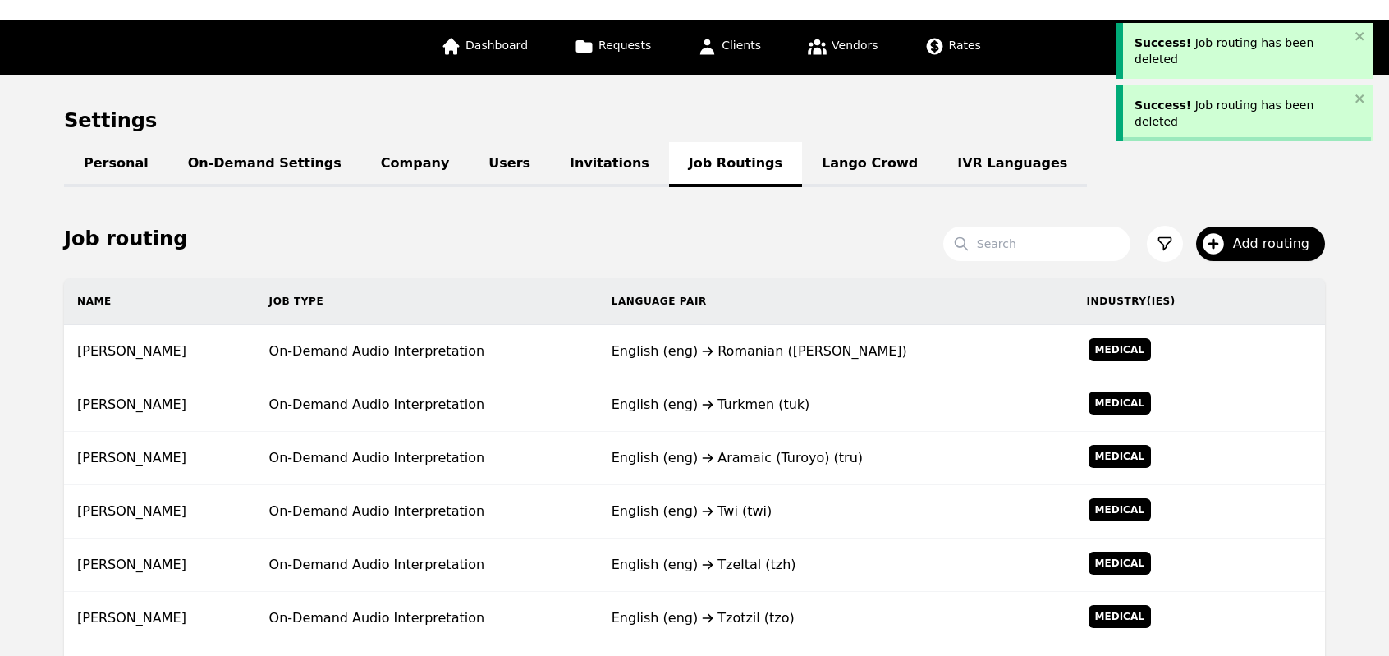
click at [749, 410] on div "English (eng) Turkmen (tuk)" at bounding box center [835, 405] width 449 height 20
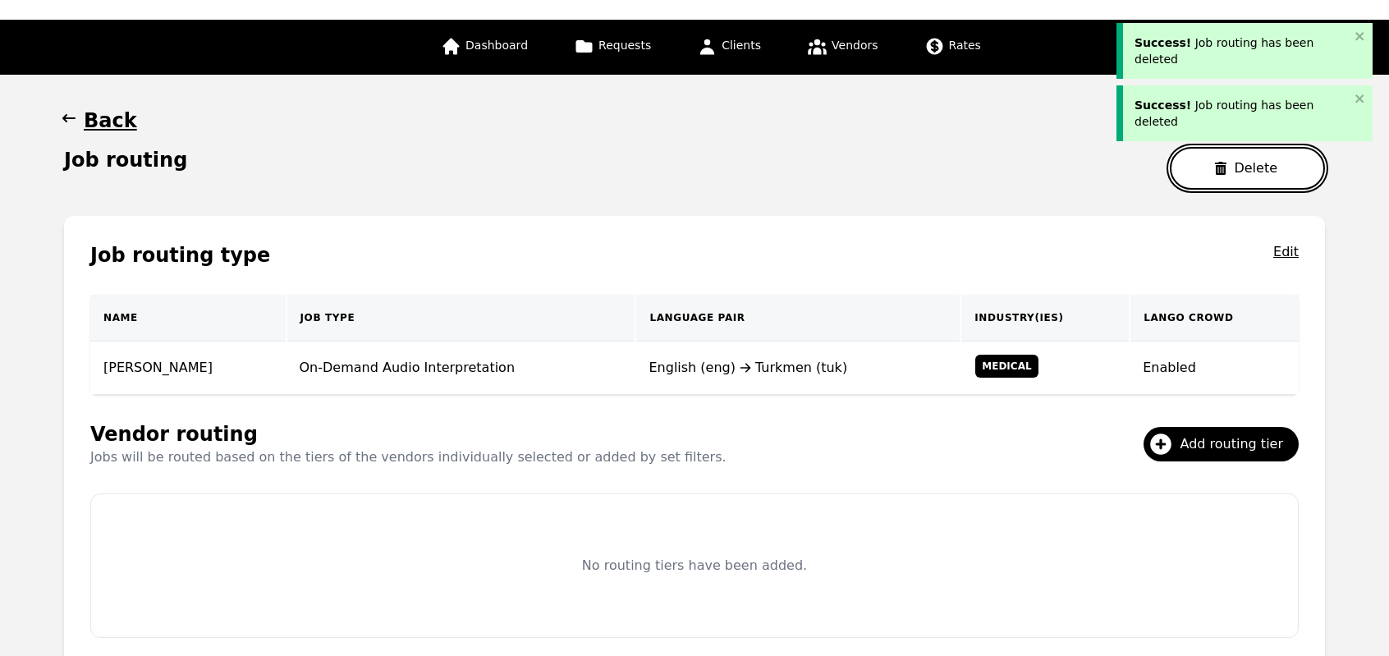
click at [1215, 167] on button "Delete" at bounding box center [1247, 168] width 155 height 43
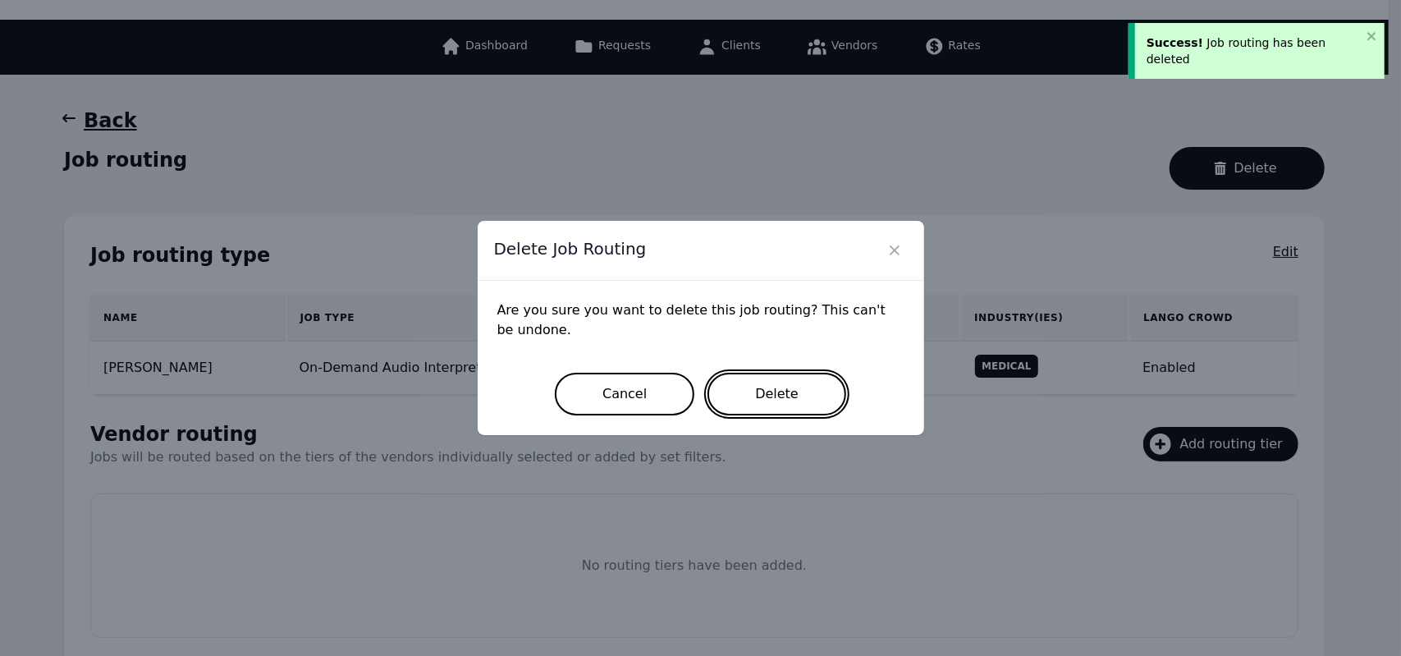
click at [768, 387] on button "Delete" at bounding box center [776, 394] width 139 height 43
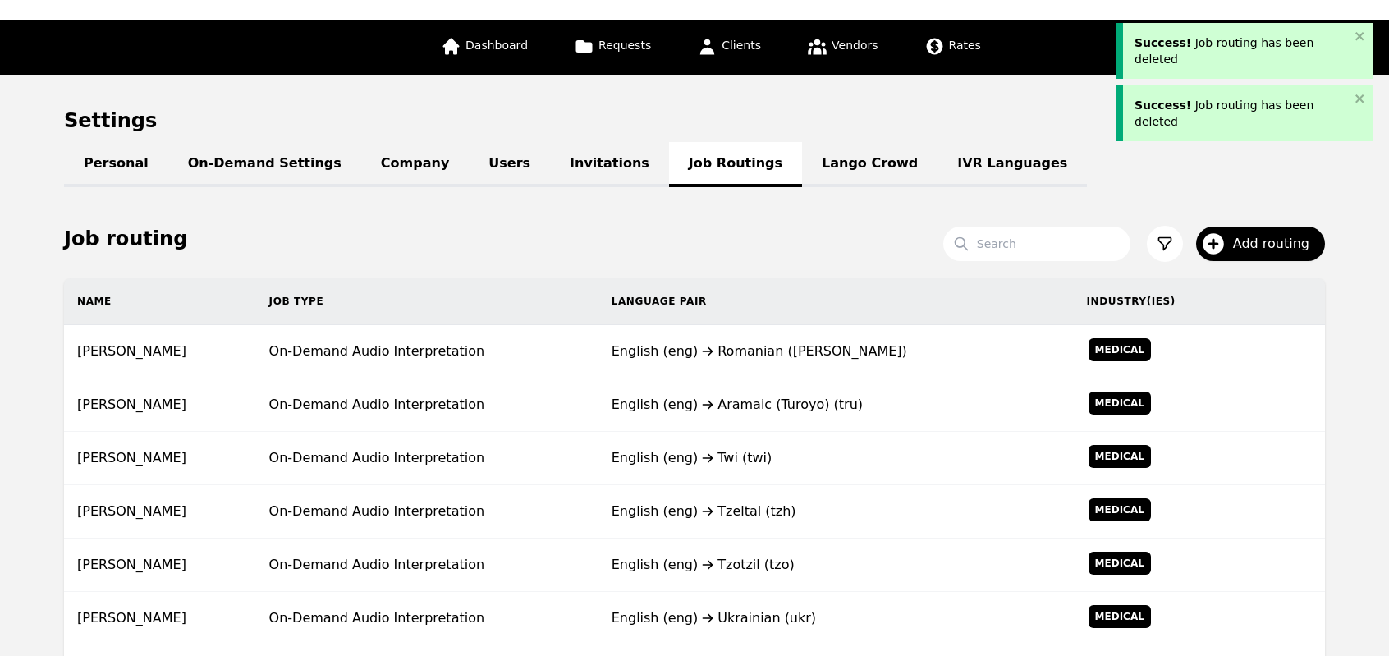
click at [768, 387] on td "English (eng) Aramaic (Turoyo) (tru)" at bounding box center [835, 404] width 475 height 53
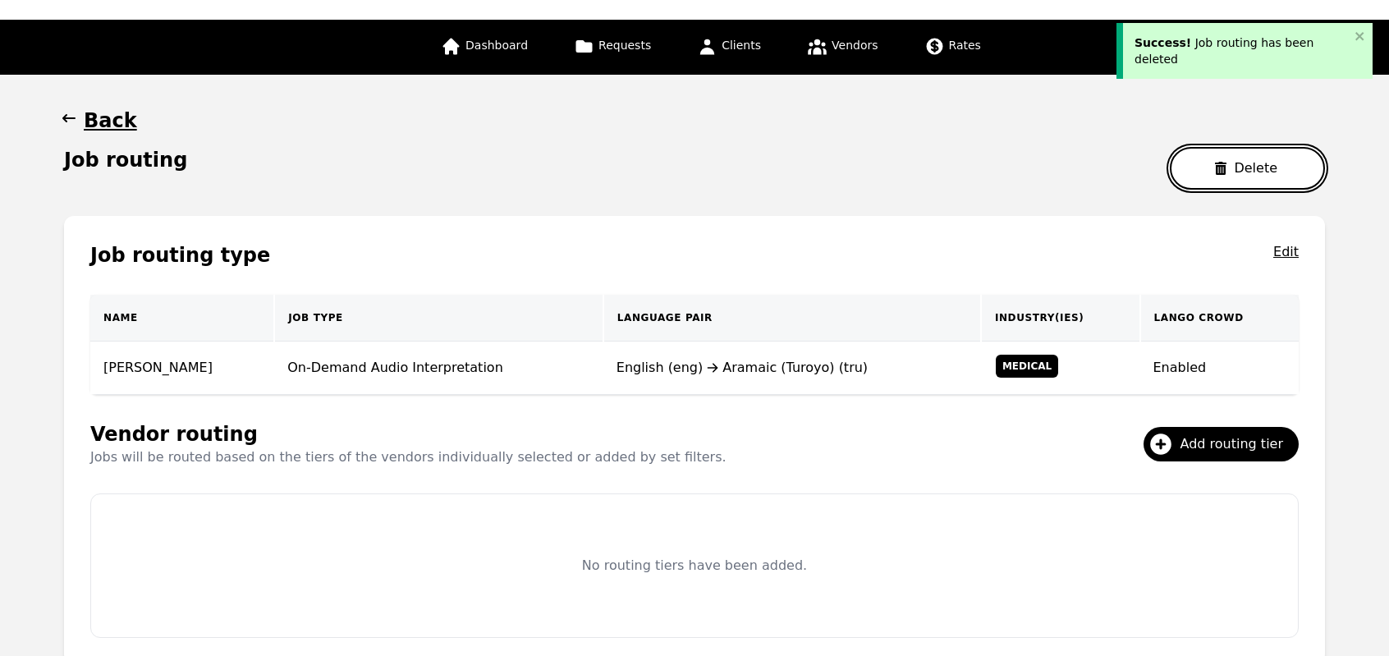
click at [1214, 163] on button "Delete" at bounding box center [1247, 168] width 155 height 43
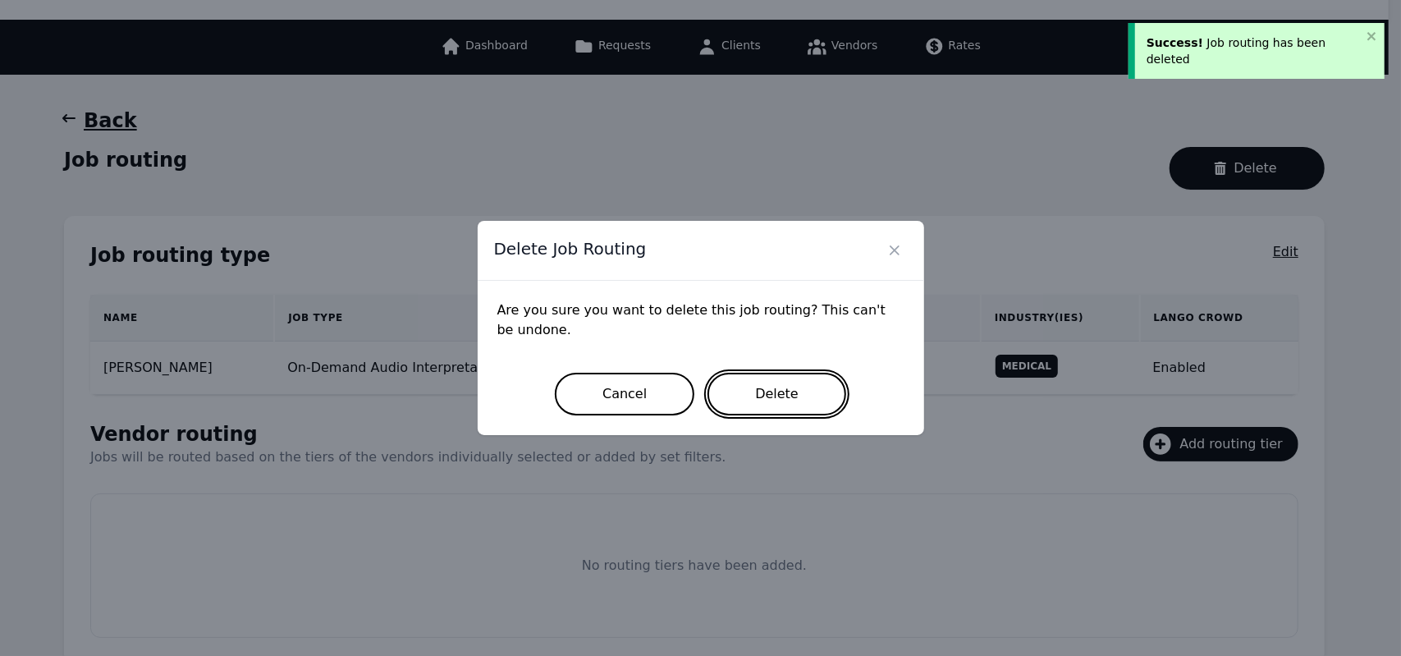
click at [759, 409] on button "Delete" at bounding box center [776, 394] width 139 height 43
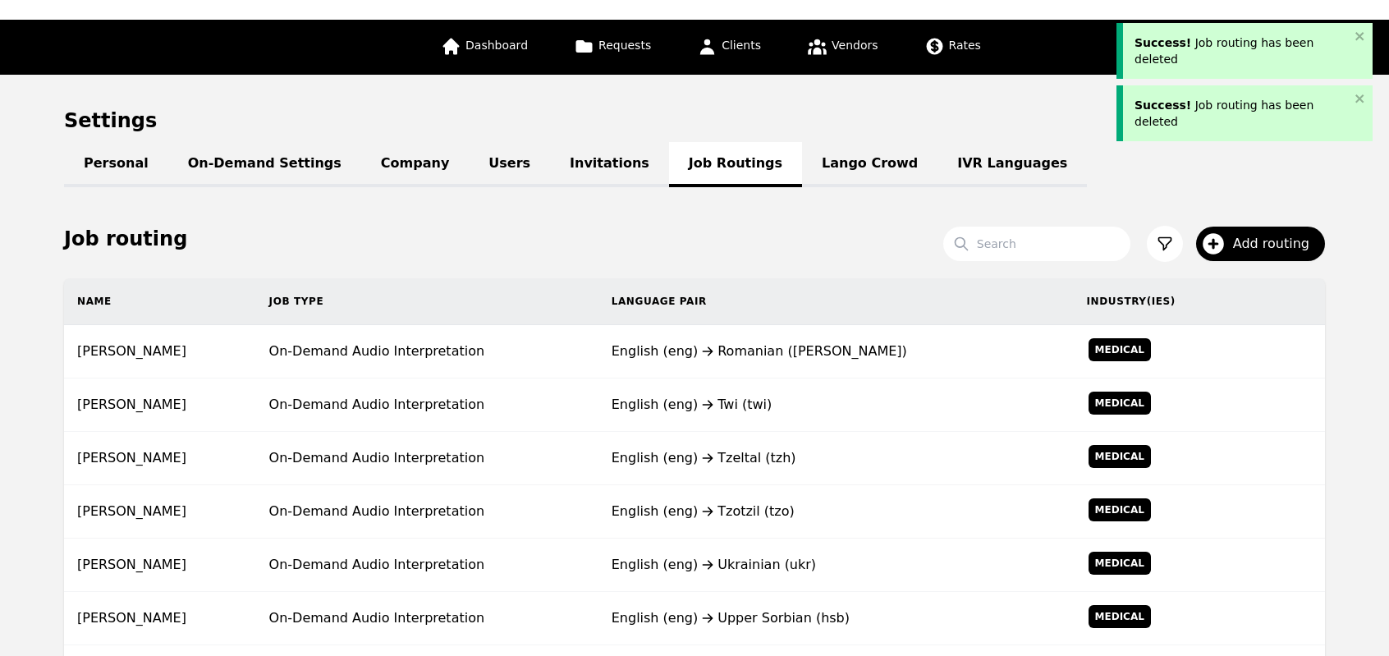
click at [759, 409] on div "English (eng) Twi (twi)" at bounding box center [835, 405] width 449 height 20
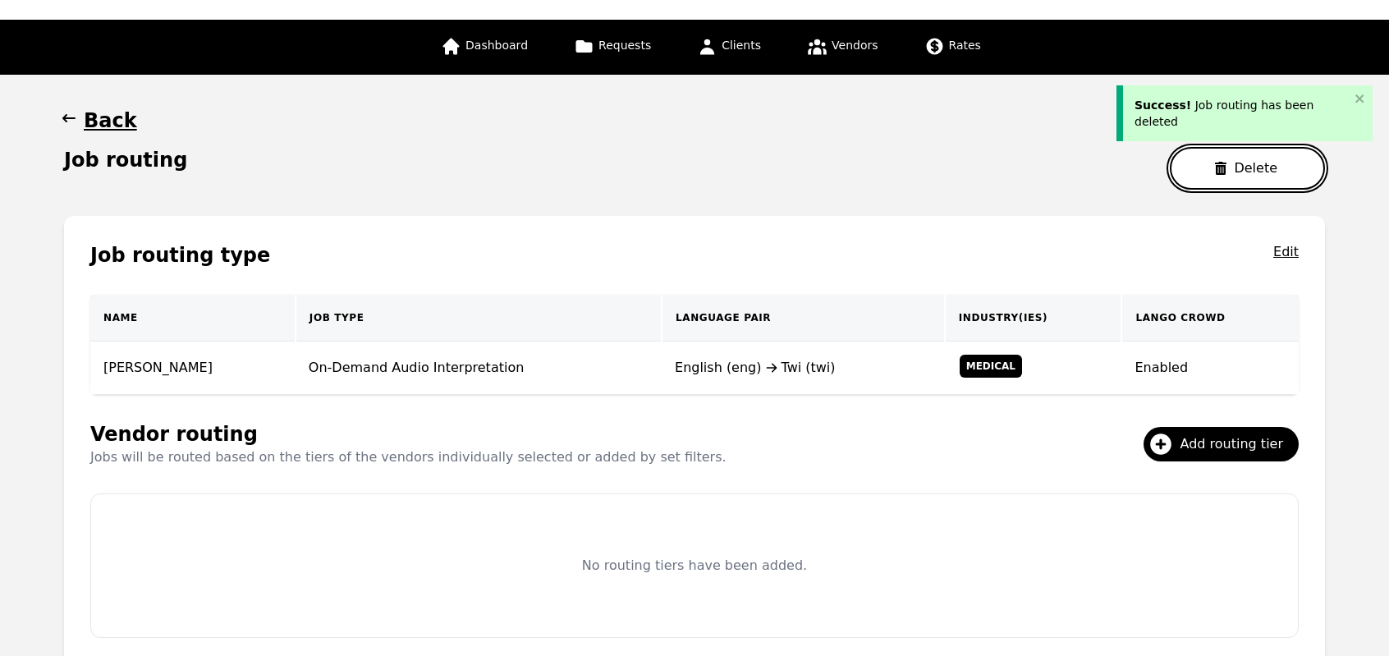
click at [1226, 171] on icon "button" at bounding box center [1220, 168] width 11 height 13
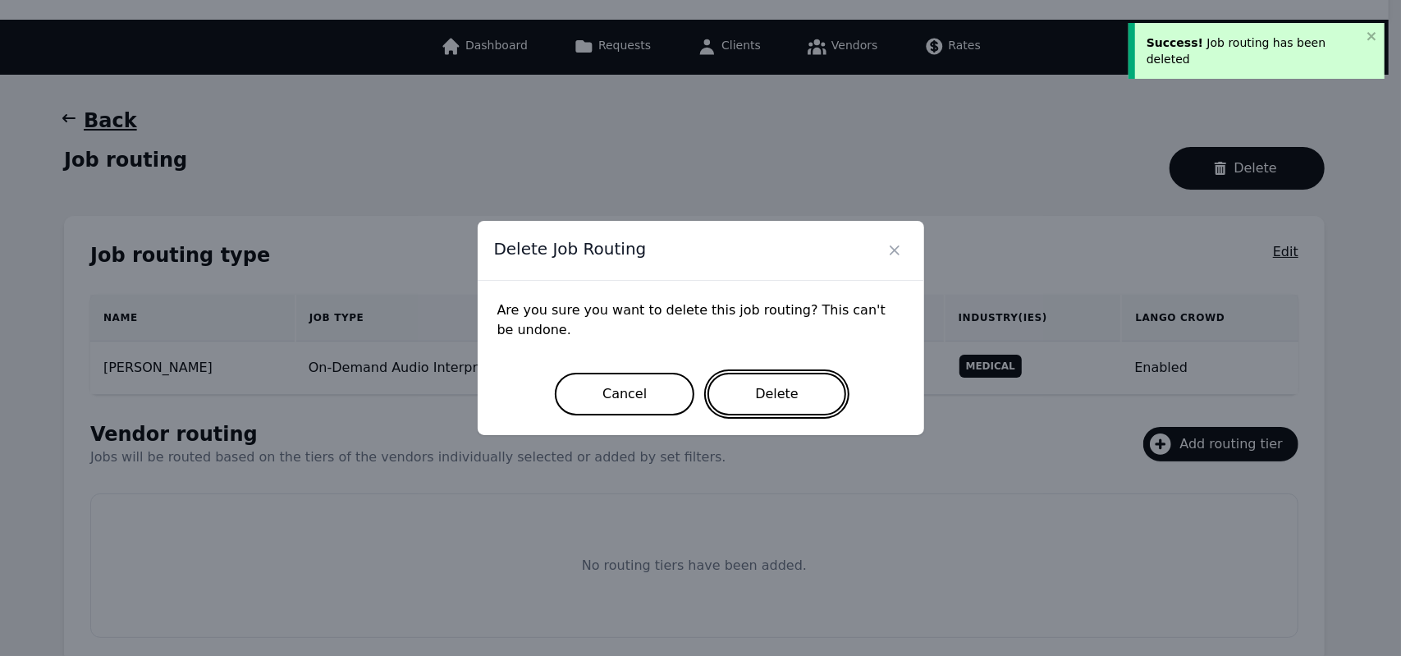
click at [737, 406] on button "Delete" at bounding box center [776, 394] width 139 height 43
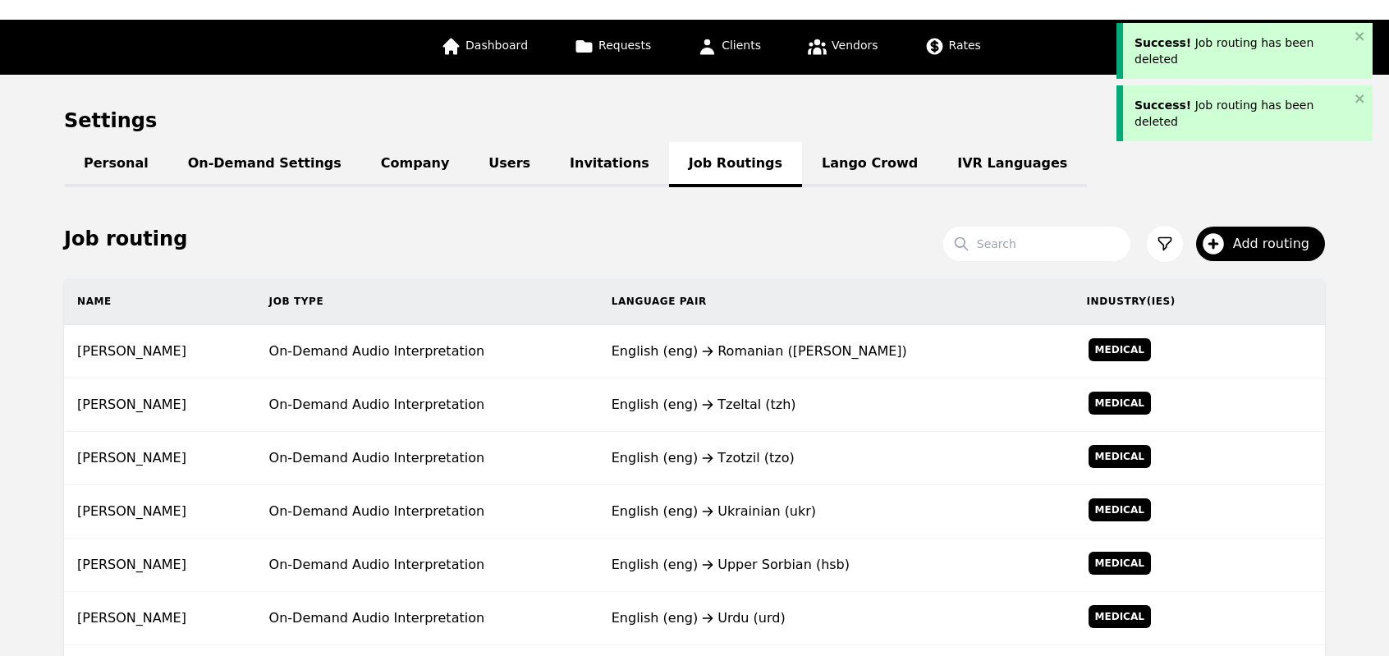
click at [737, 406] on div "English (eng) Tzeltal (tzh)" at bounding box center [835, 405] width 449 height 20
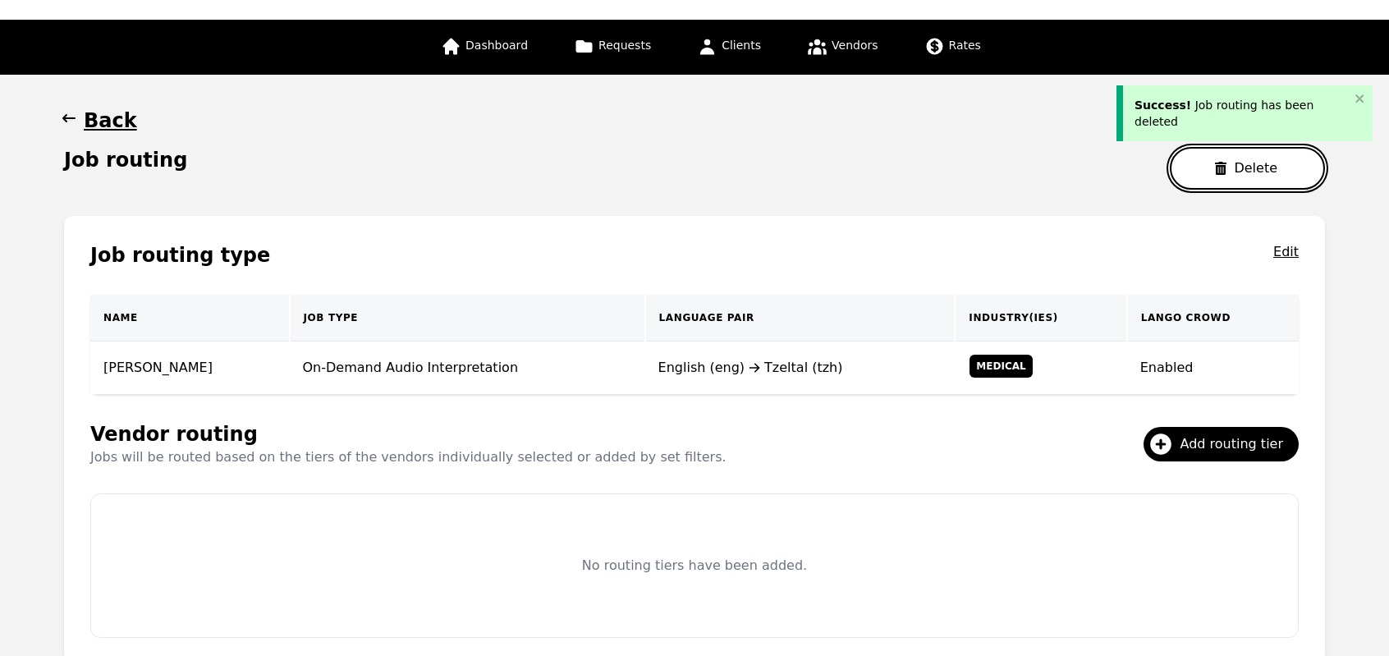
click at [1211, 175] on button "Delete" at bounding box center [1247, 168] width 155 height 43
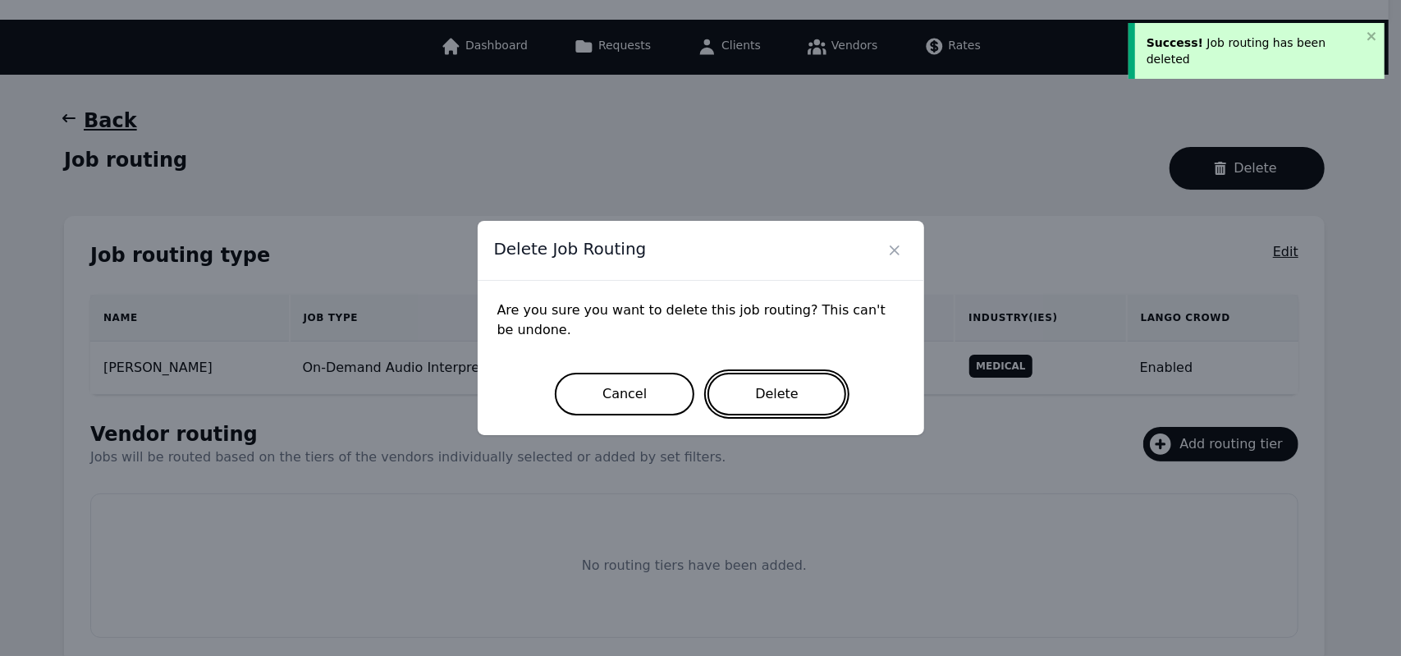
click at [740, 406] on button "Delete" at bounding box center [776, 394] width 139 height 43
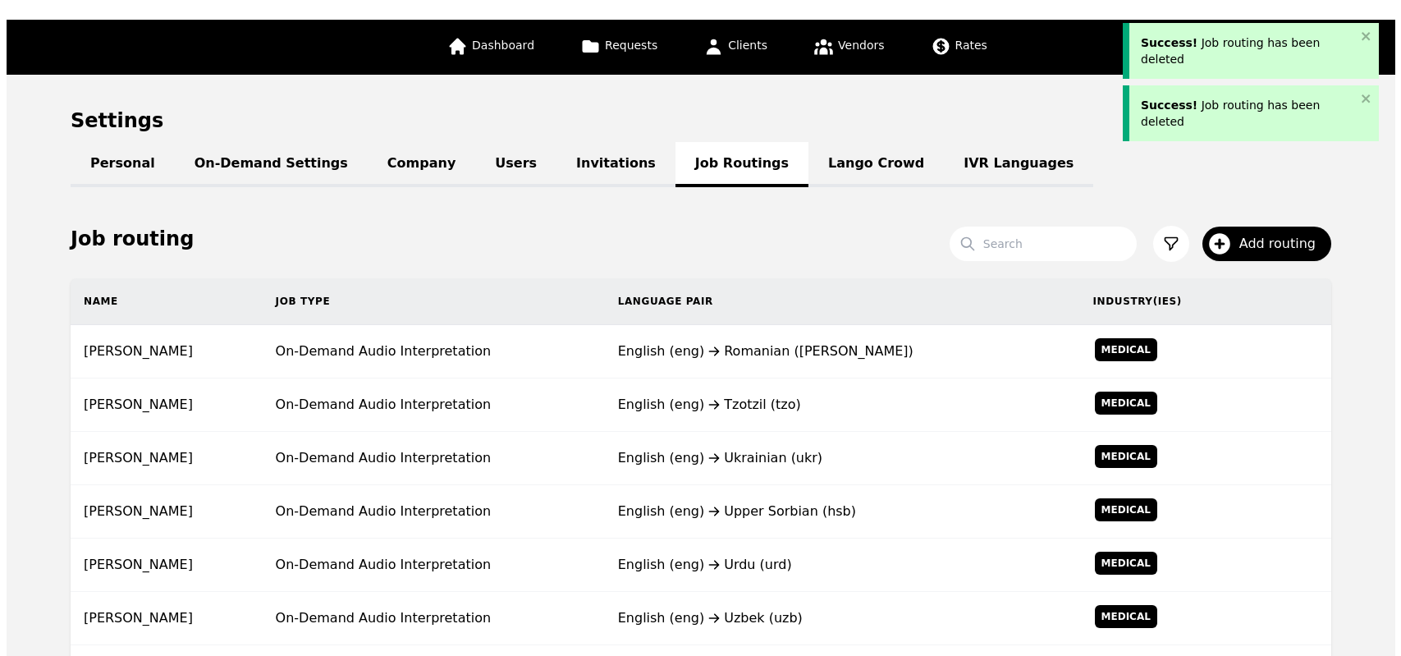
click
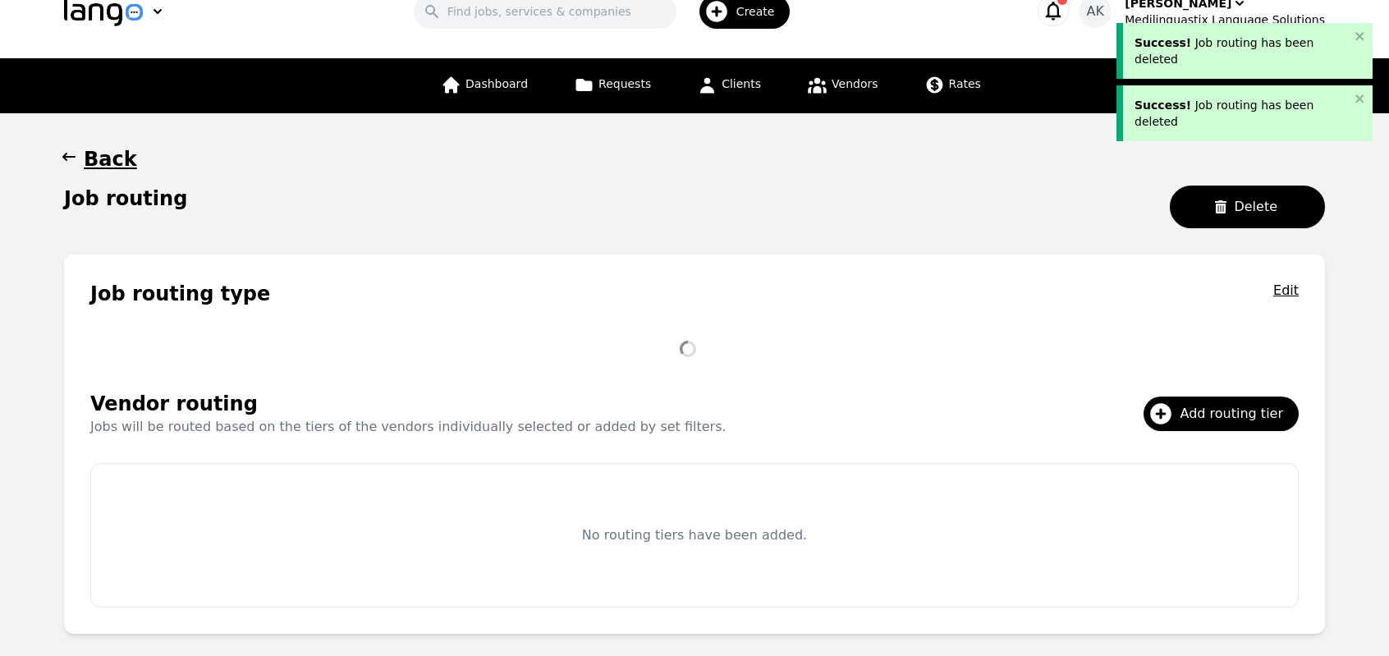
scroll to position [74, 0]
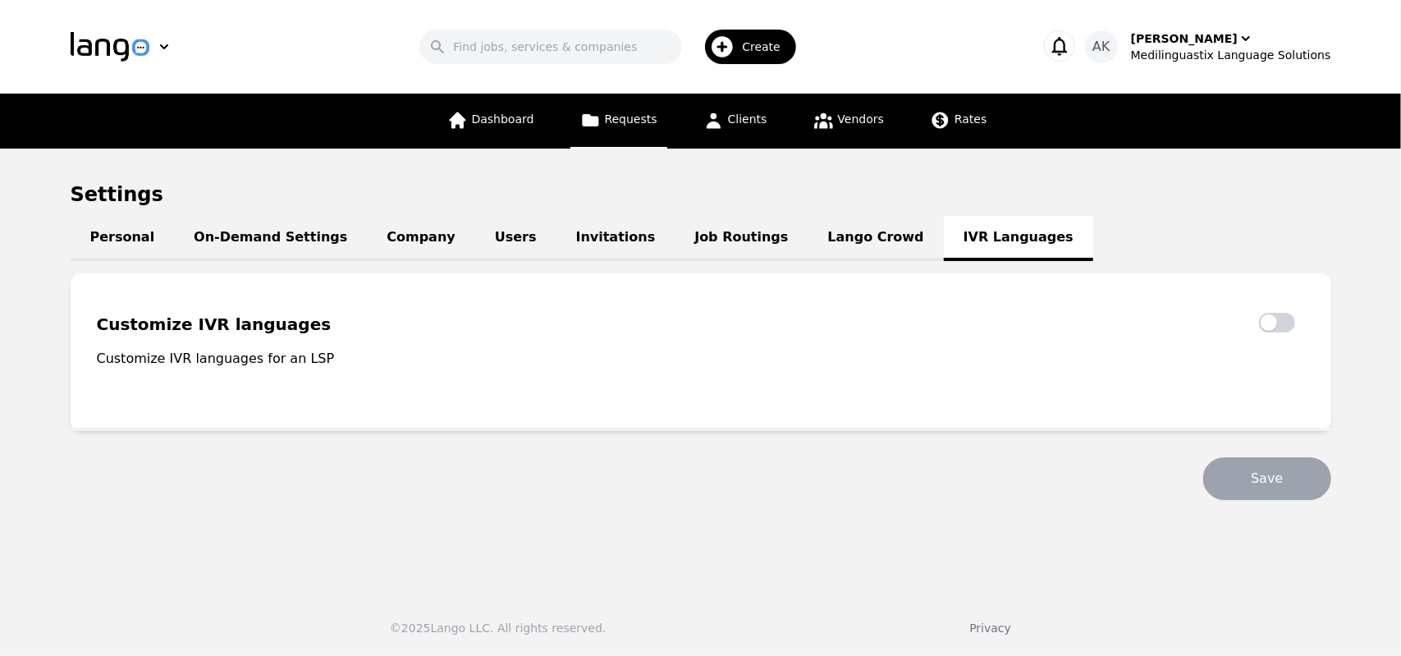
click at [630, 130] on link "Requests" at bounding box center [618, 121] width 97 height 55
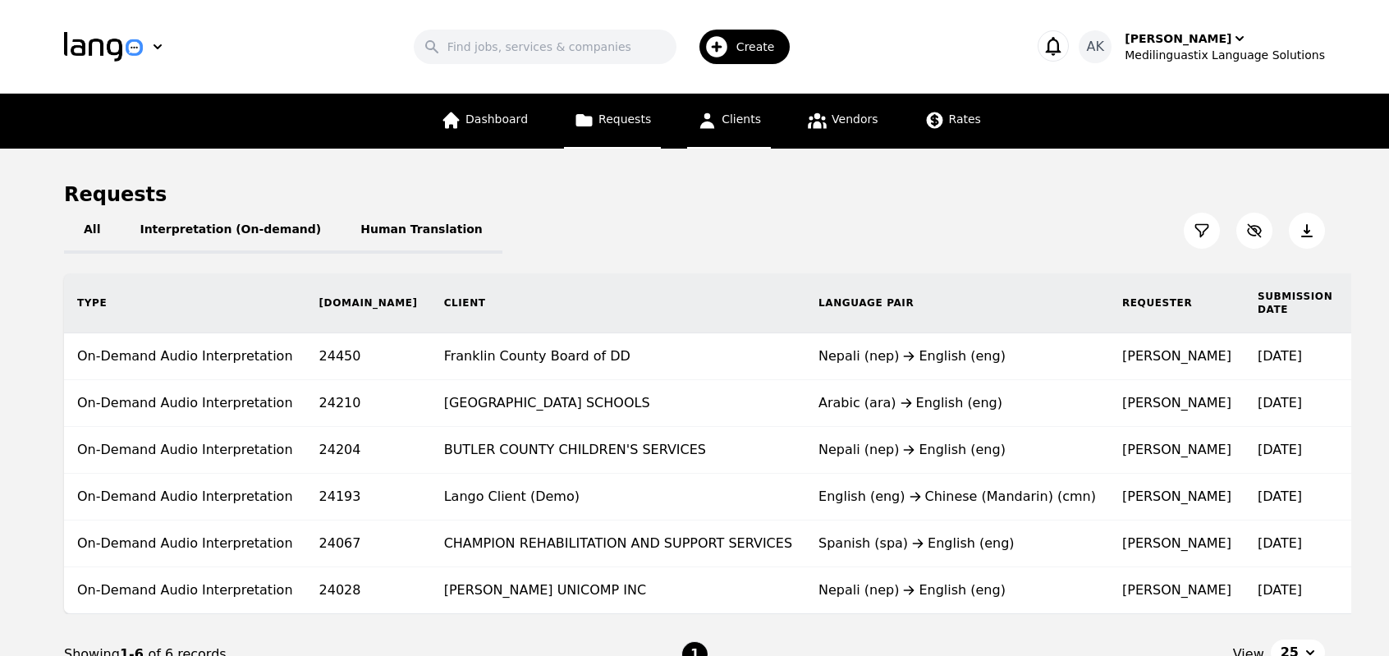
click at [730, 116] on span "Clients" at bounding box center [740, 118] width 39 height 13
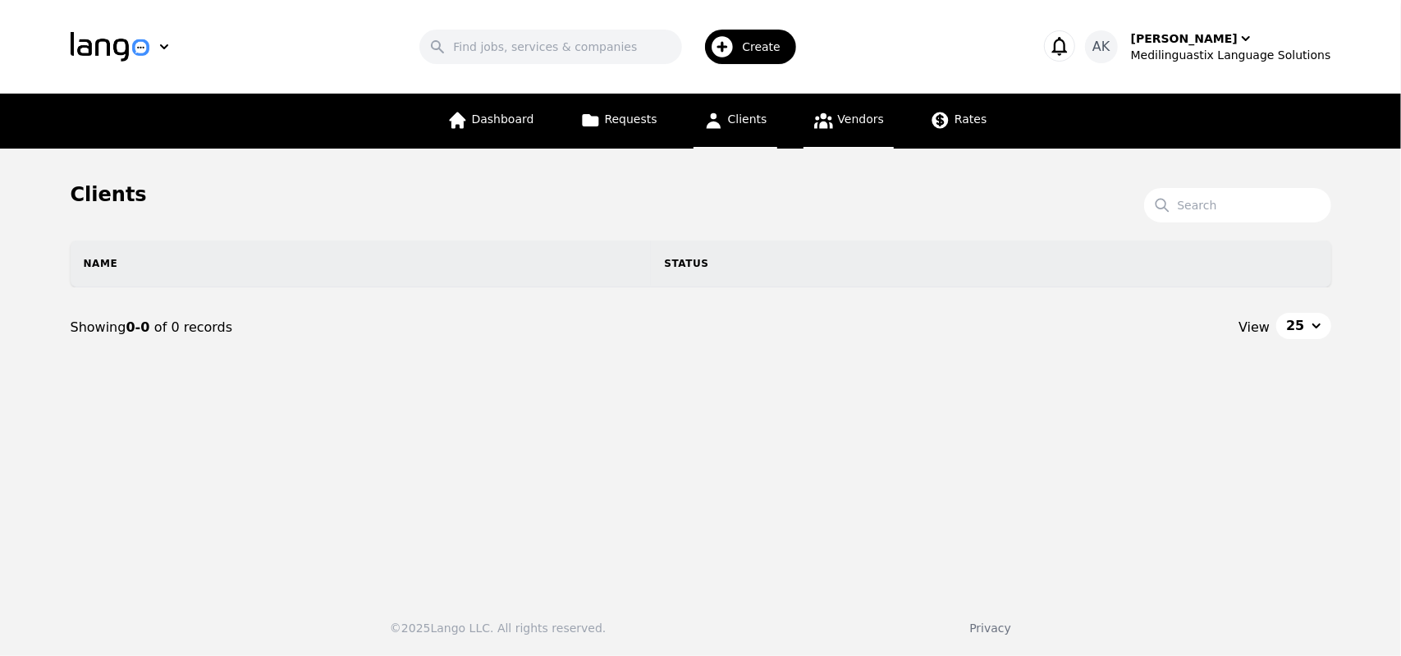
click at [843, 119] on span "Vendors" at bounding box center [861, 118] width 46 height 13
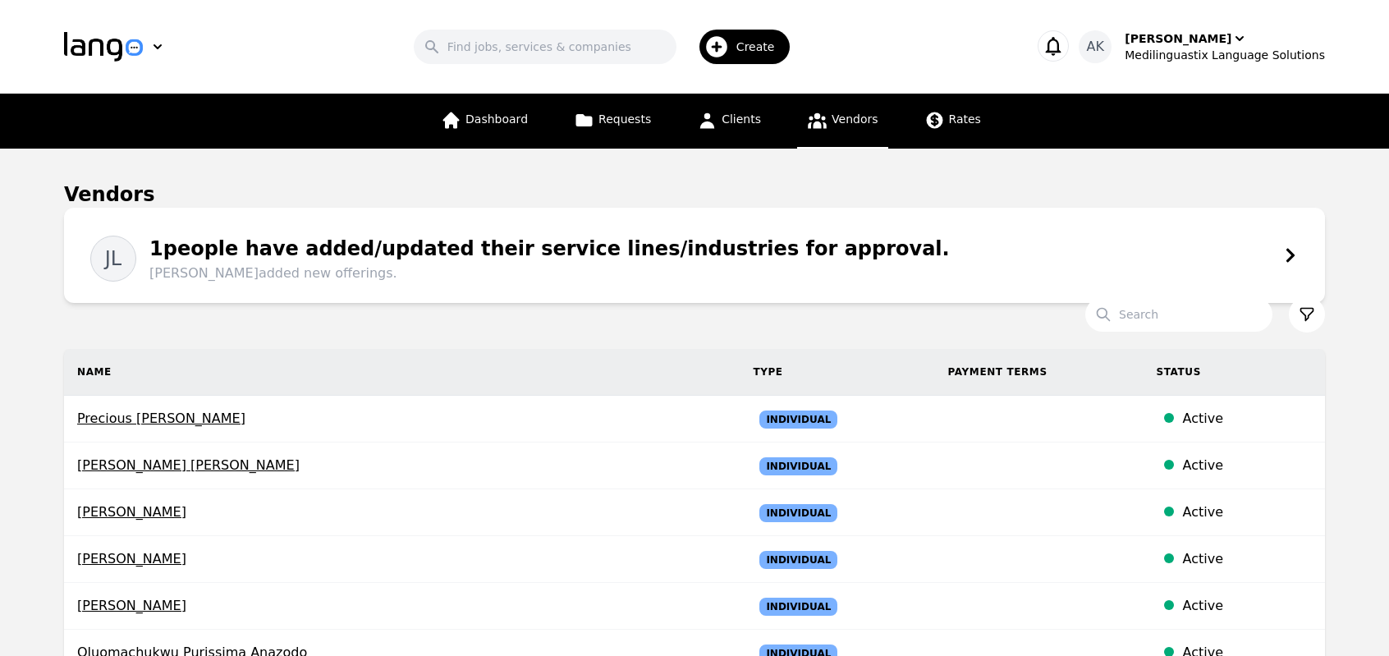
click at [469, 263] on span "Jin Lui added new offerings." at bounding box center [549, 273] width 800 height 20
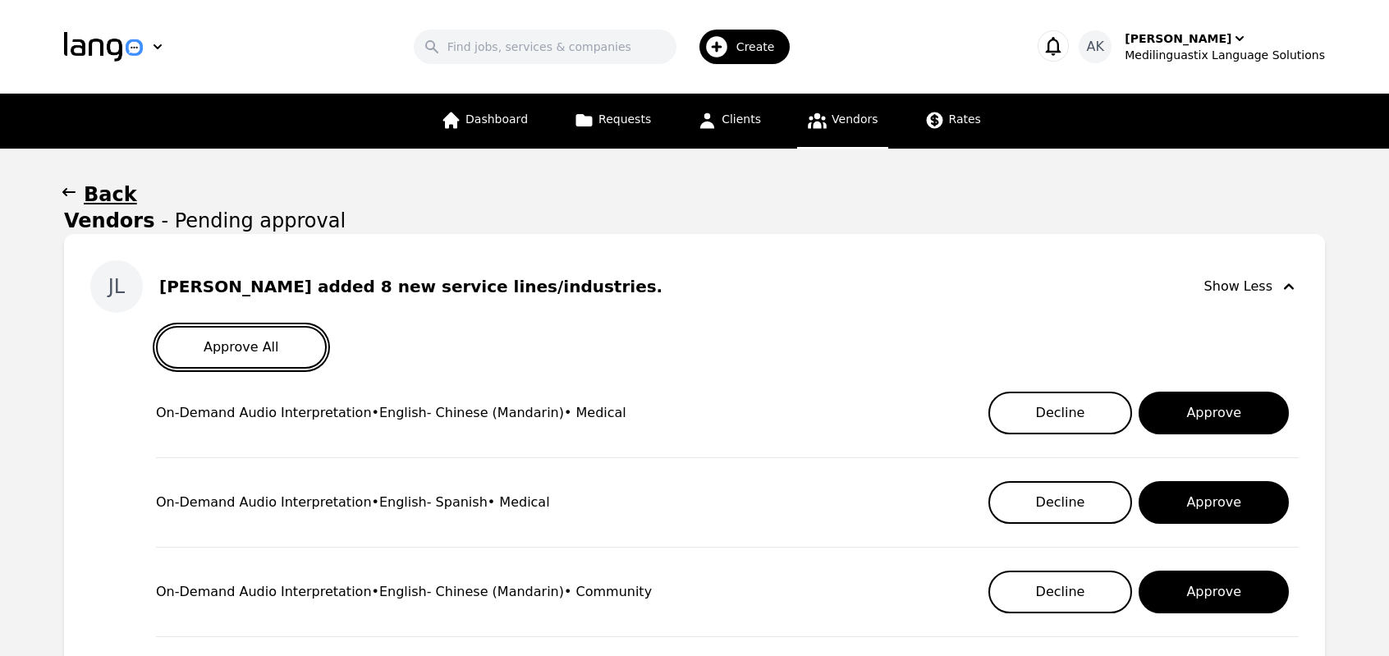
click at [245, 356] on button "Approve All" at bounding box center [241, 347] width 171 height 43
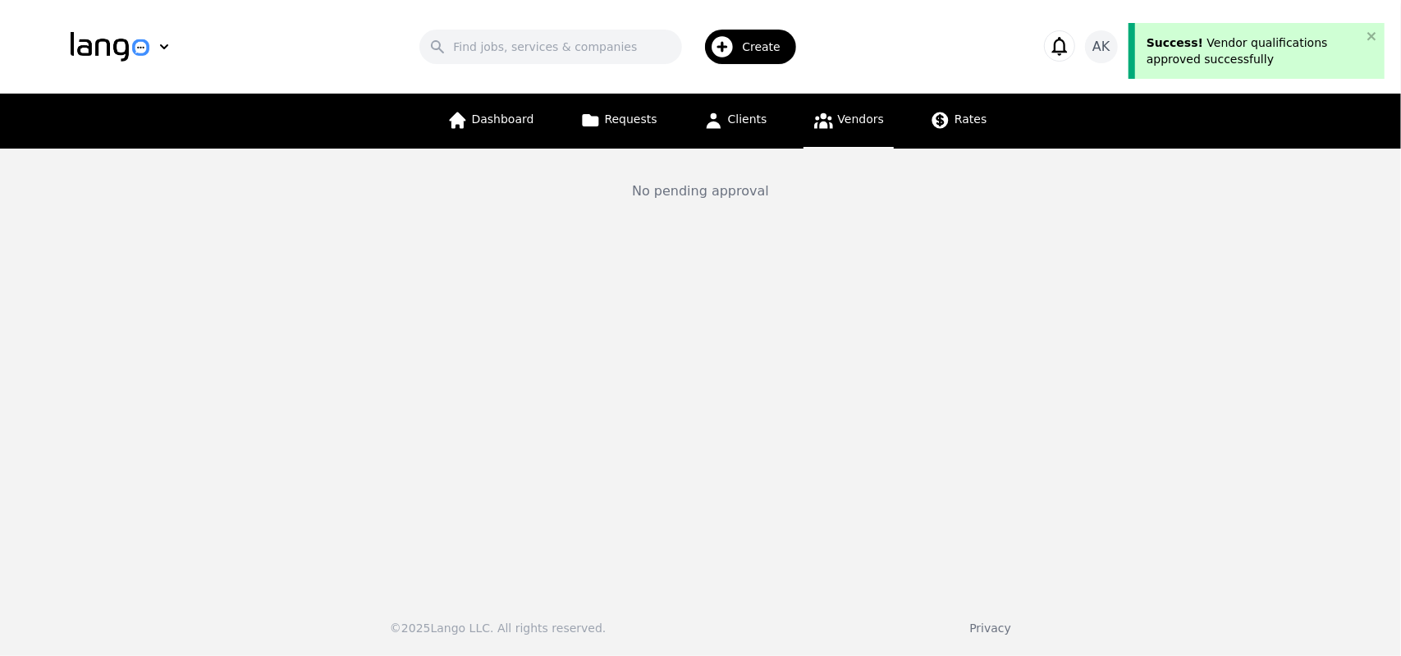
click at [817, 126] on icon at bounding box center [823, 121] width 19 height 16
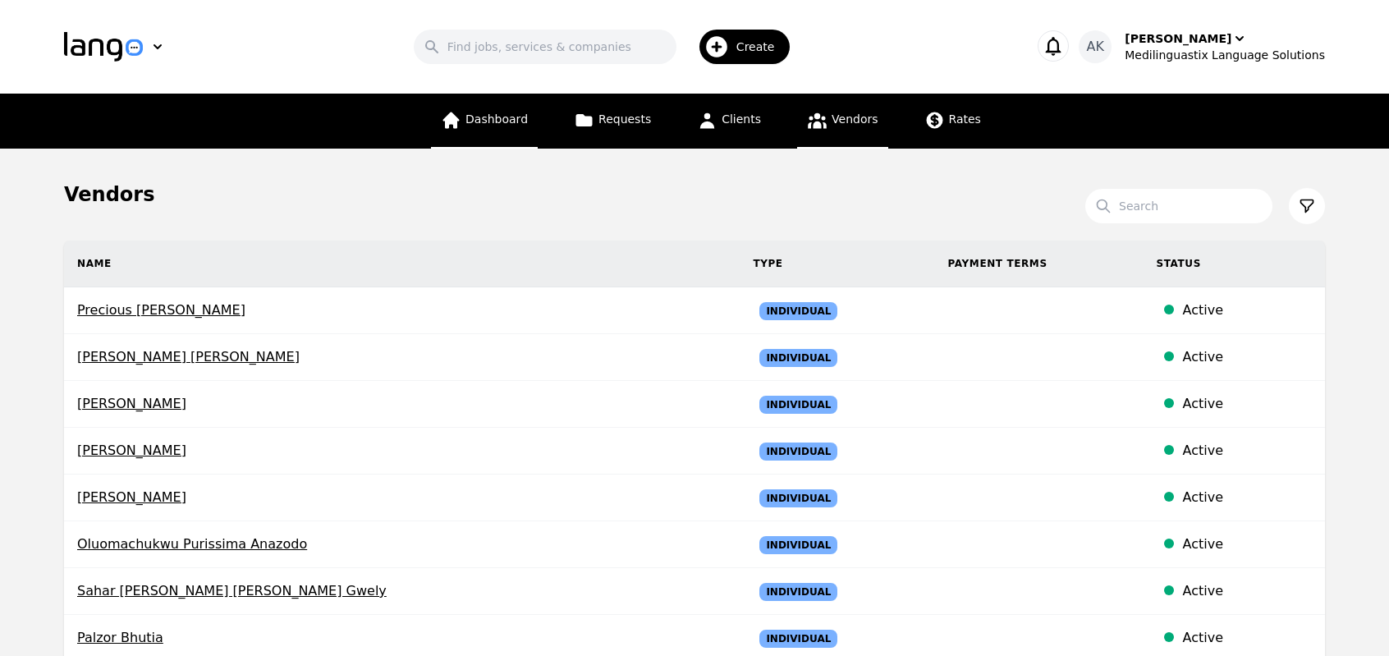
click at [528, 121] on span "Dashboard" at bounding box center [496, 118] width 62 height 13
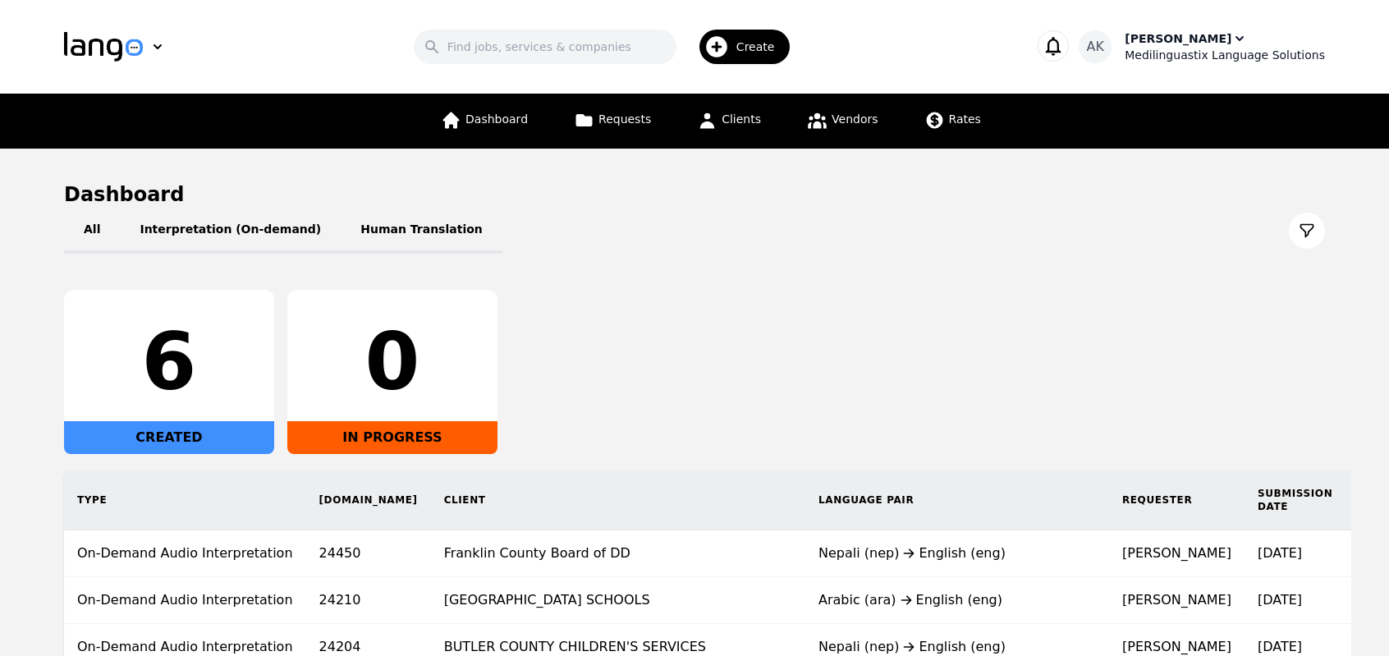
click at [1213, 39] on div "Ameet Kumar" at bounding box center [1177, 38] width 107 height 16
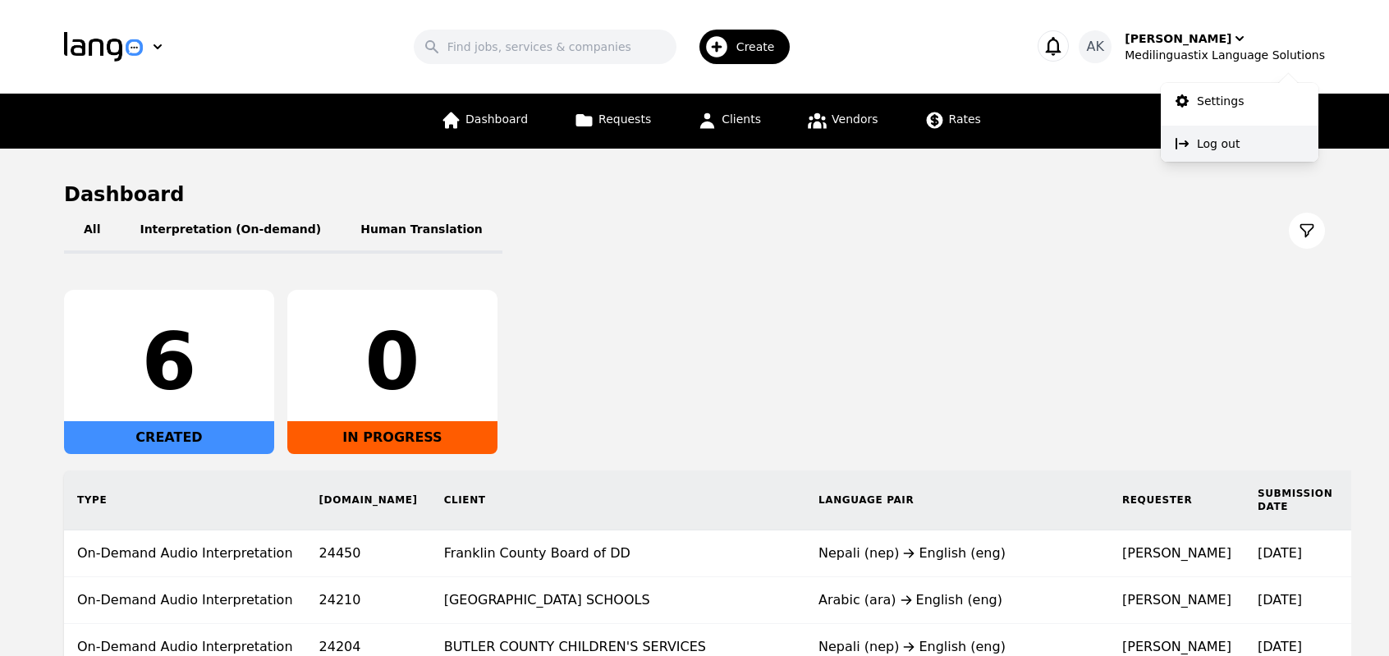
click at [1210, 137] on p "Log out" at bounding box center [1218, 143] width 43 height 16
